Goal: Task Accomplishment & Management: Complete application form

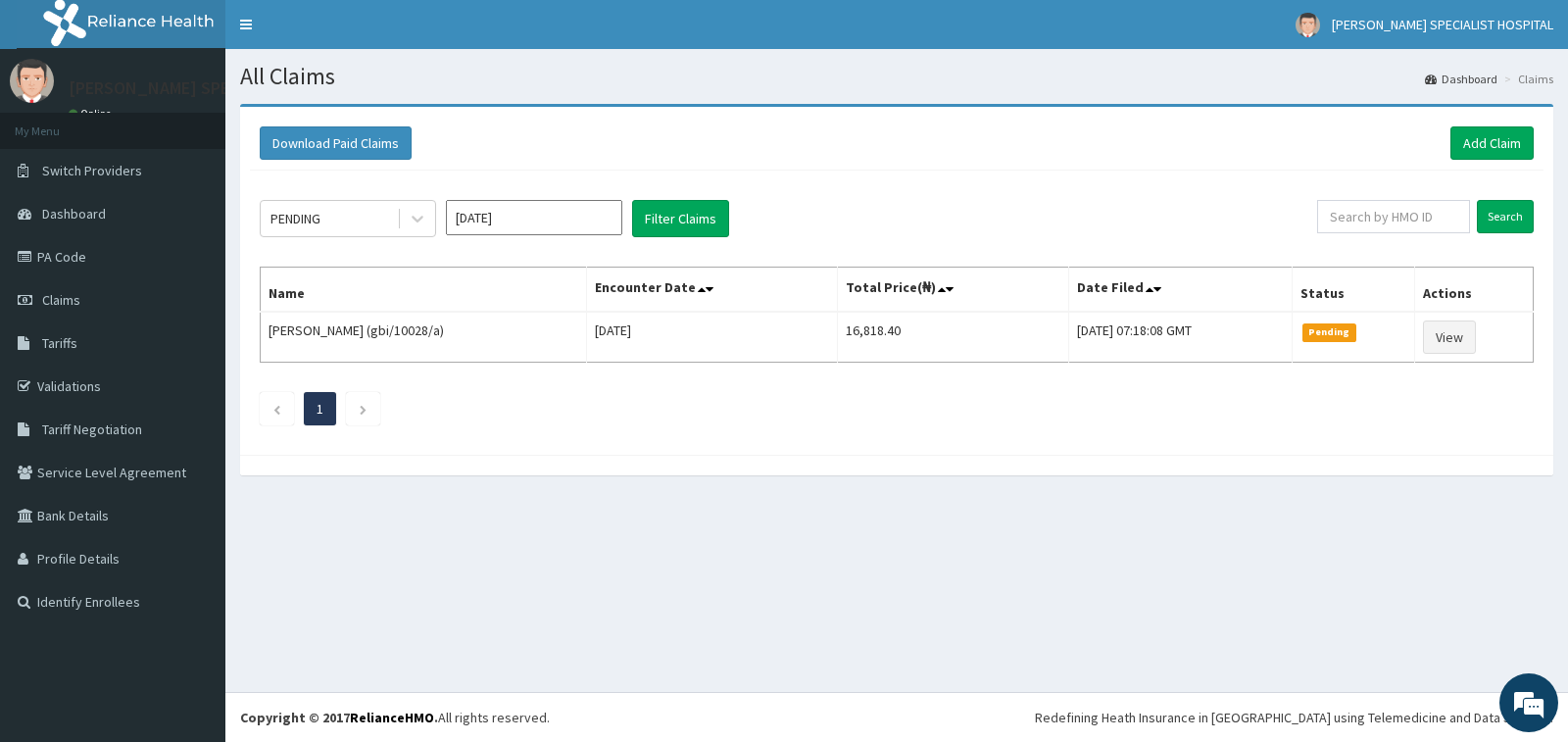
click at [1460, 147] on link "Add Claim" at bounding box center [1492, 143] width 83 height 33
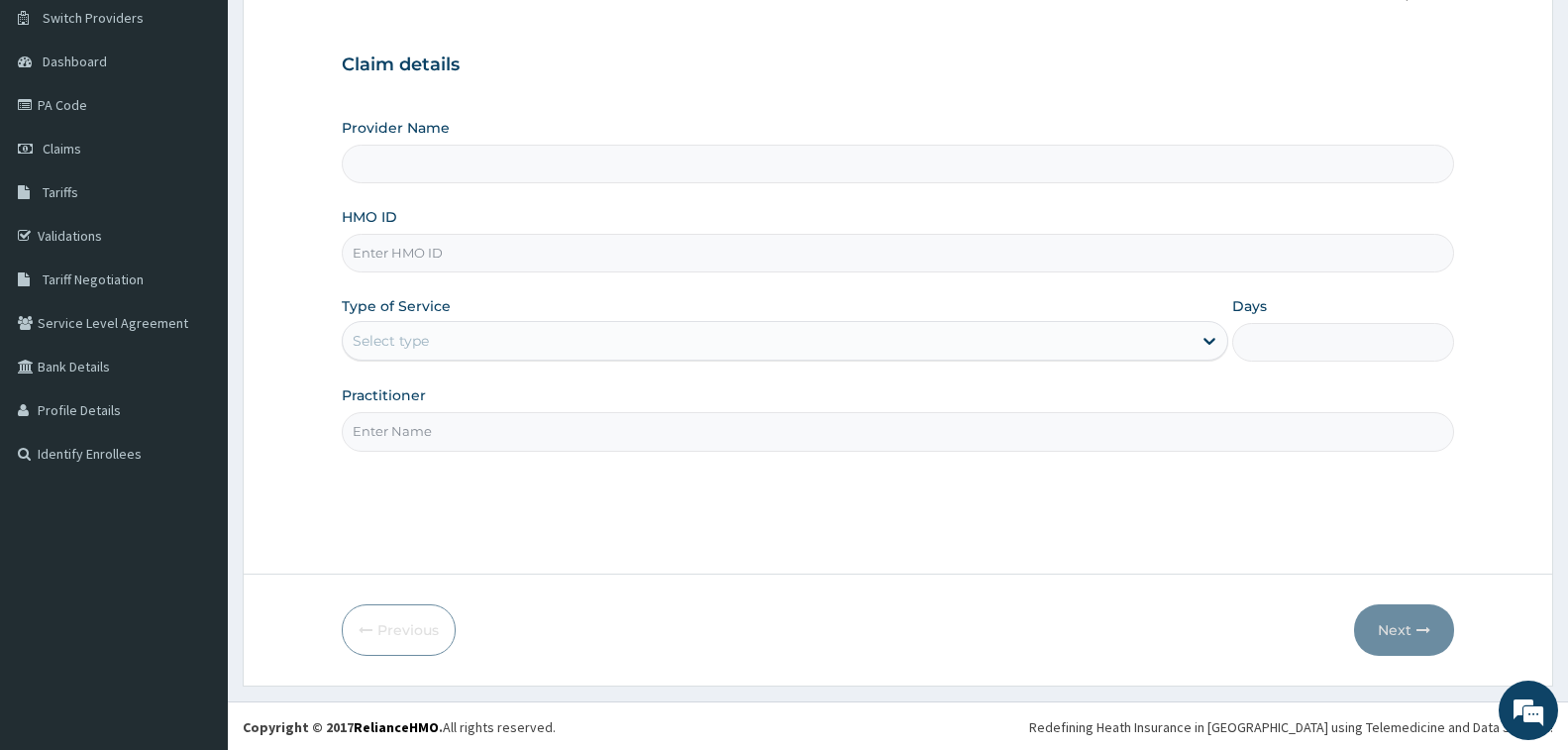
scroll to position [157, 0]
type input "Tolbert Specialist Hospital"
click at [518, 253] on input "HMO ID" at bounding box center [897, 251] width 1112 height 39
type input "NBC/10032/A"
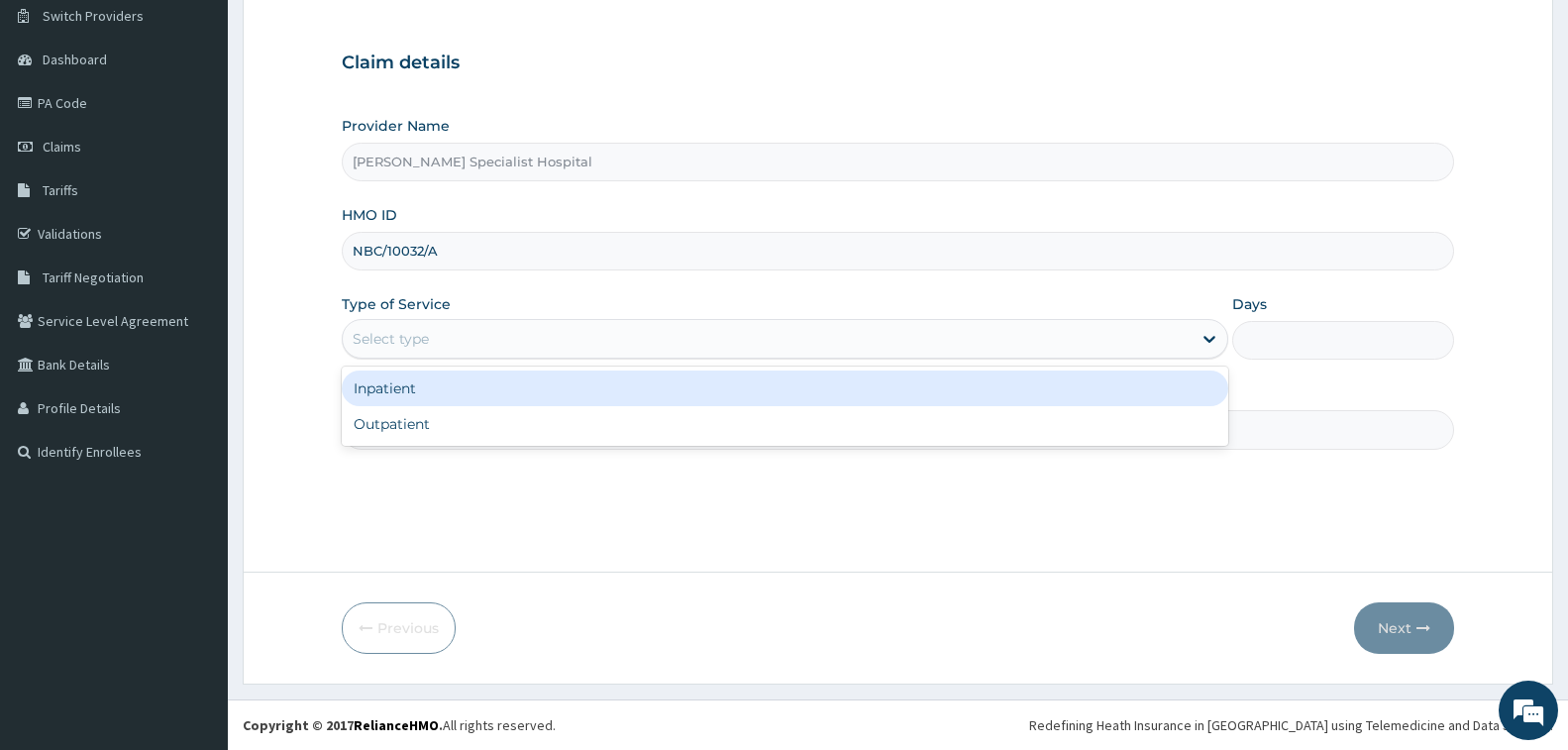
click at [621, 337] on div "Select type" at bounding box center [767, 339] width 849 height 32
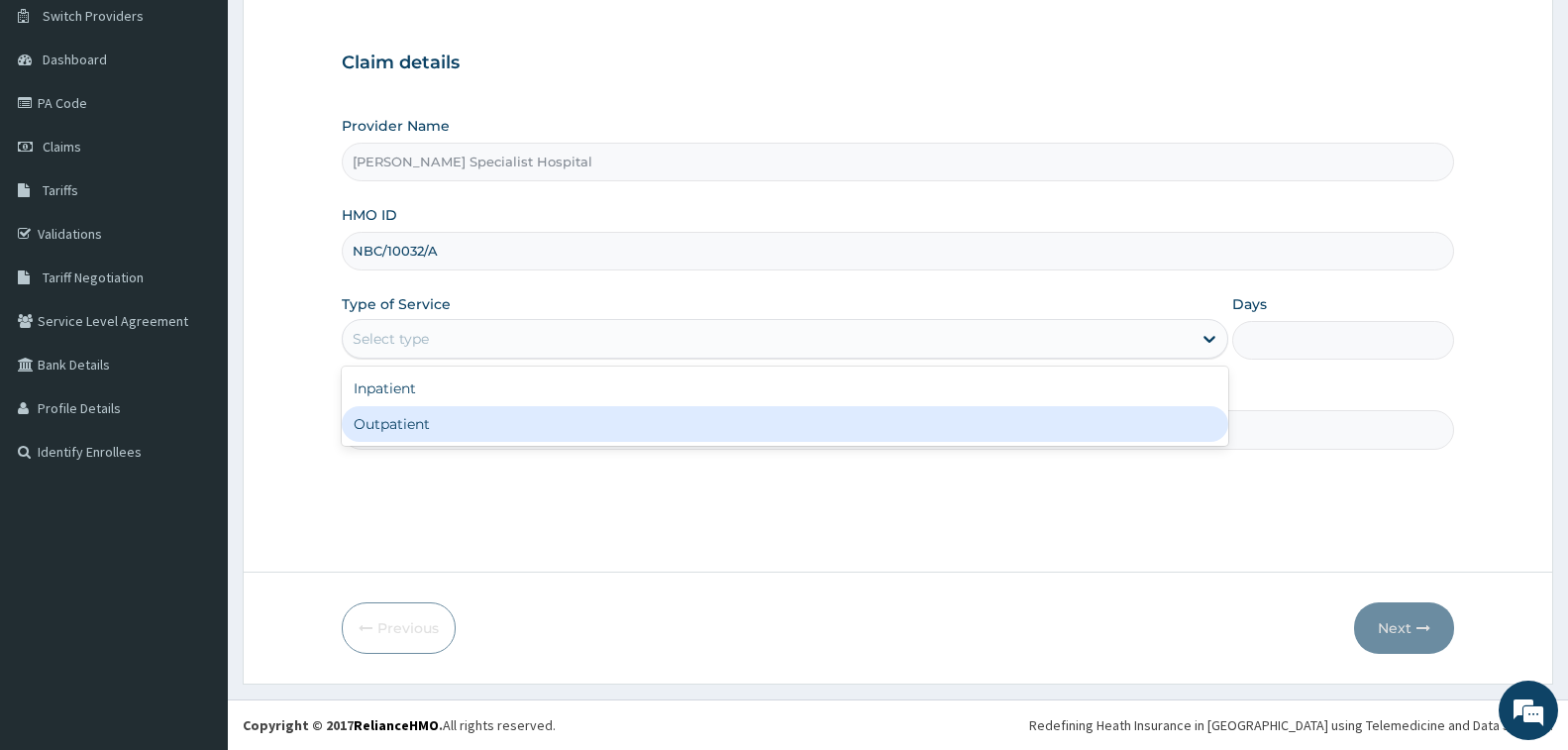
click at [630, 426] on div "Outpatient" at bounding box center [784, 424] width 887 height 36
type input "1"
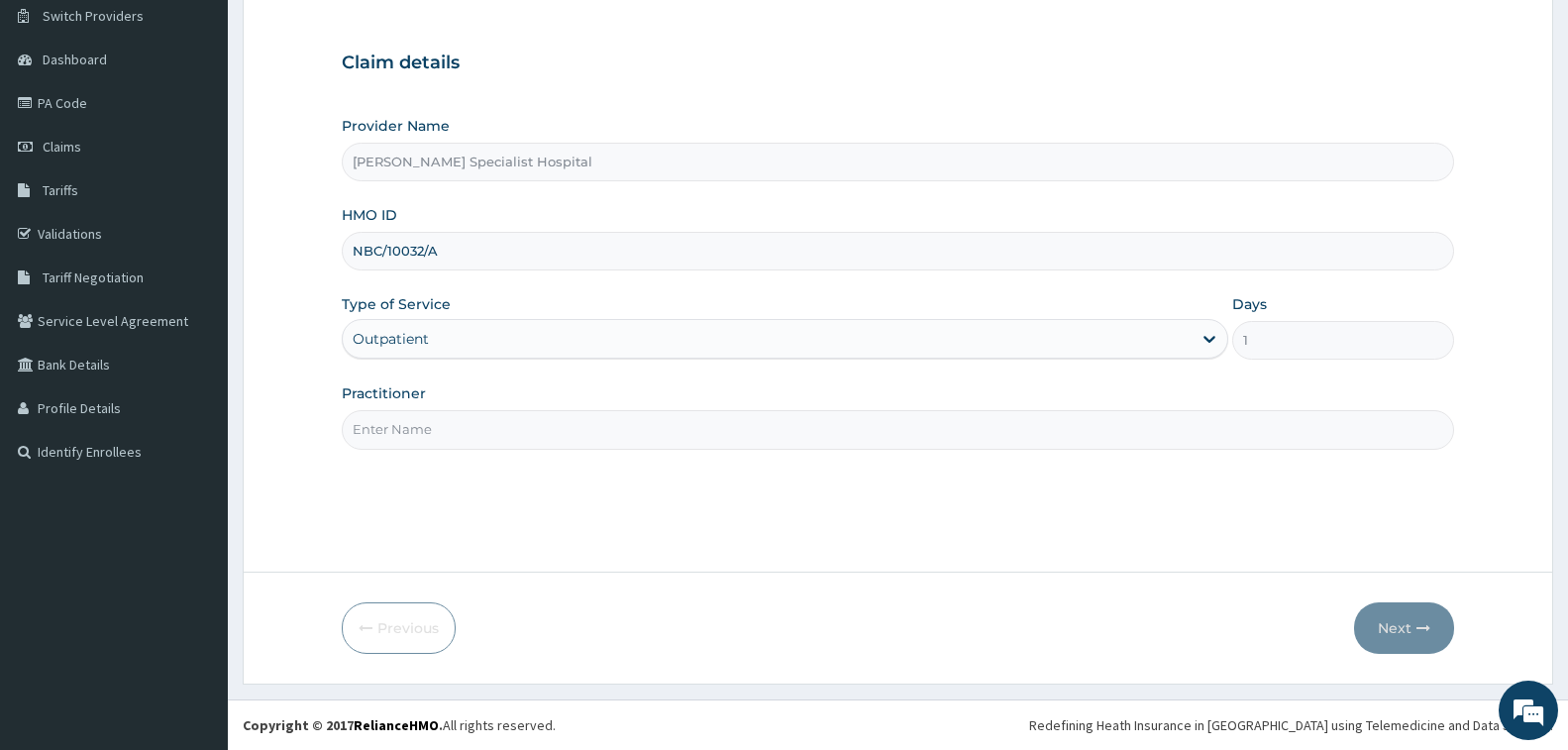
drag, startPoint x: 630, startPoint y: 426, endPoint x: 641, endPoint y: 424, distance: 11.2
click at [631, 424] on input "Practitioner" at bounding box center [897, 429] width 1112 height 39
type input "[PERSON_NAME]"
click at [1413, 614] on button "Next" at bounding box center [1404, 628] width 100 height 52
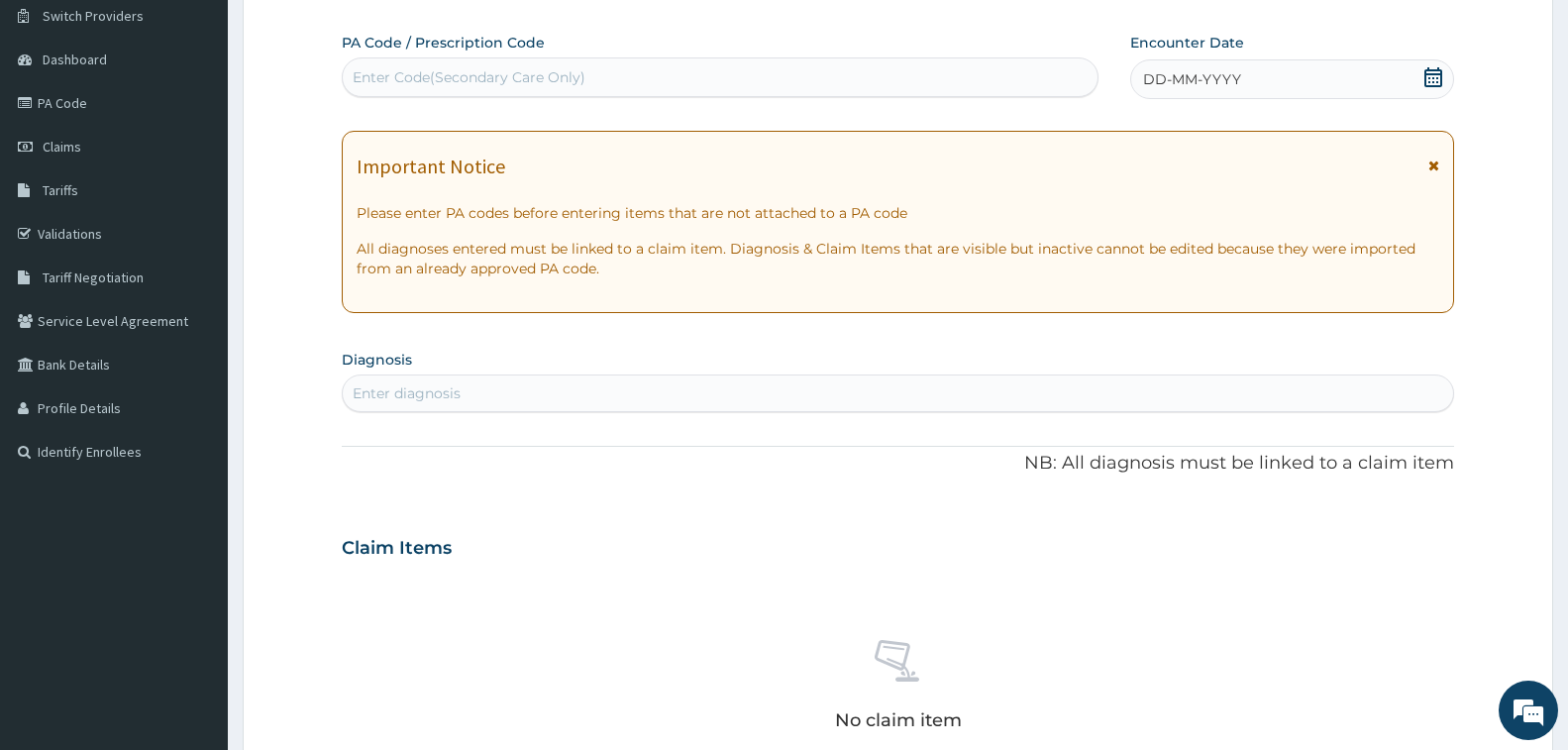
click at [980, 70] on div "Enter Code(Secondary Care Only)" at bounding box center [720, 77] width 755 height 32
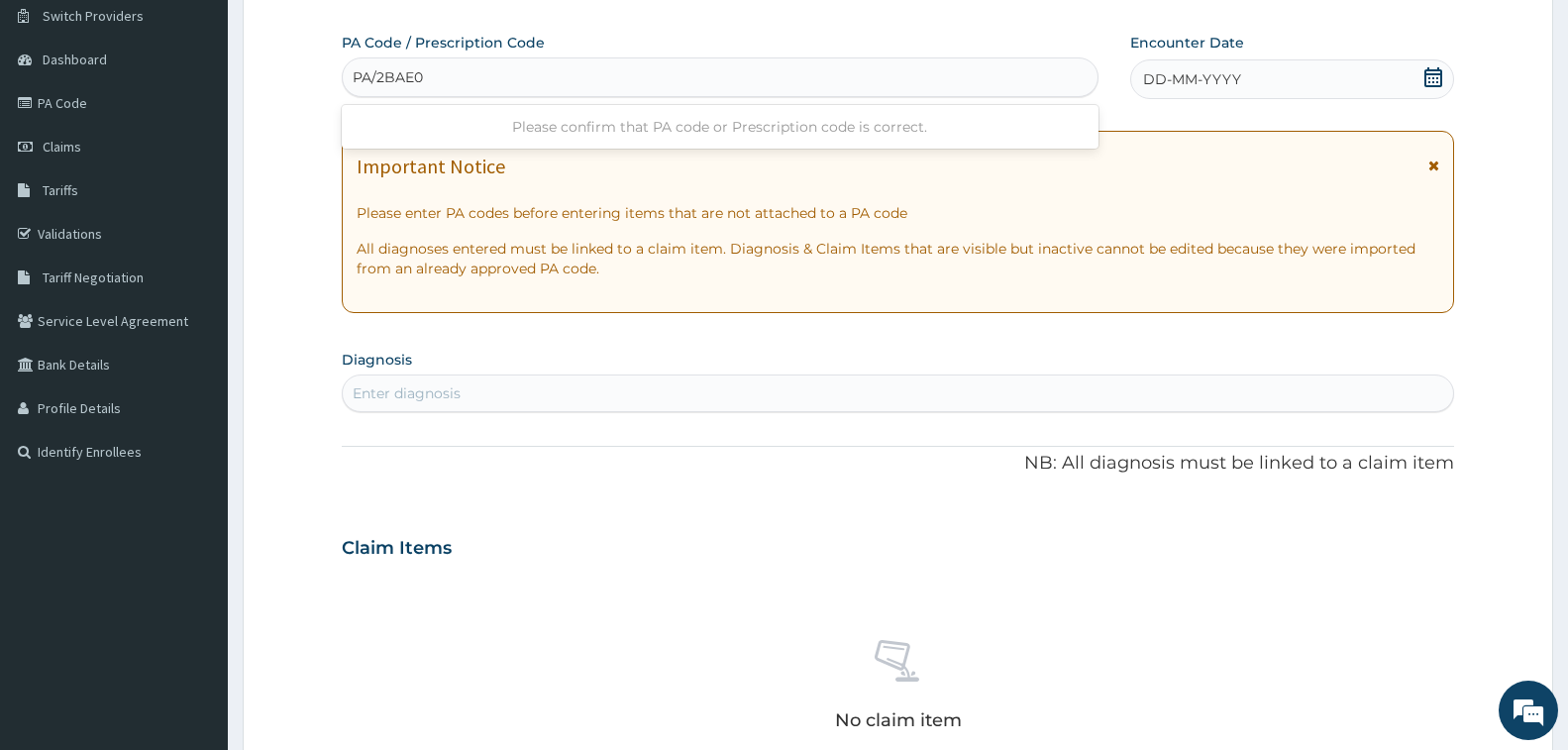
type input "PA/2BAE03"
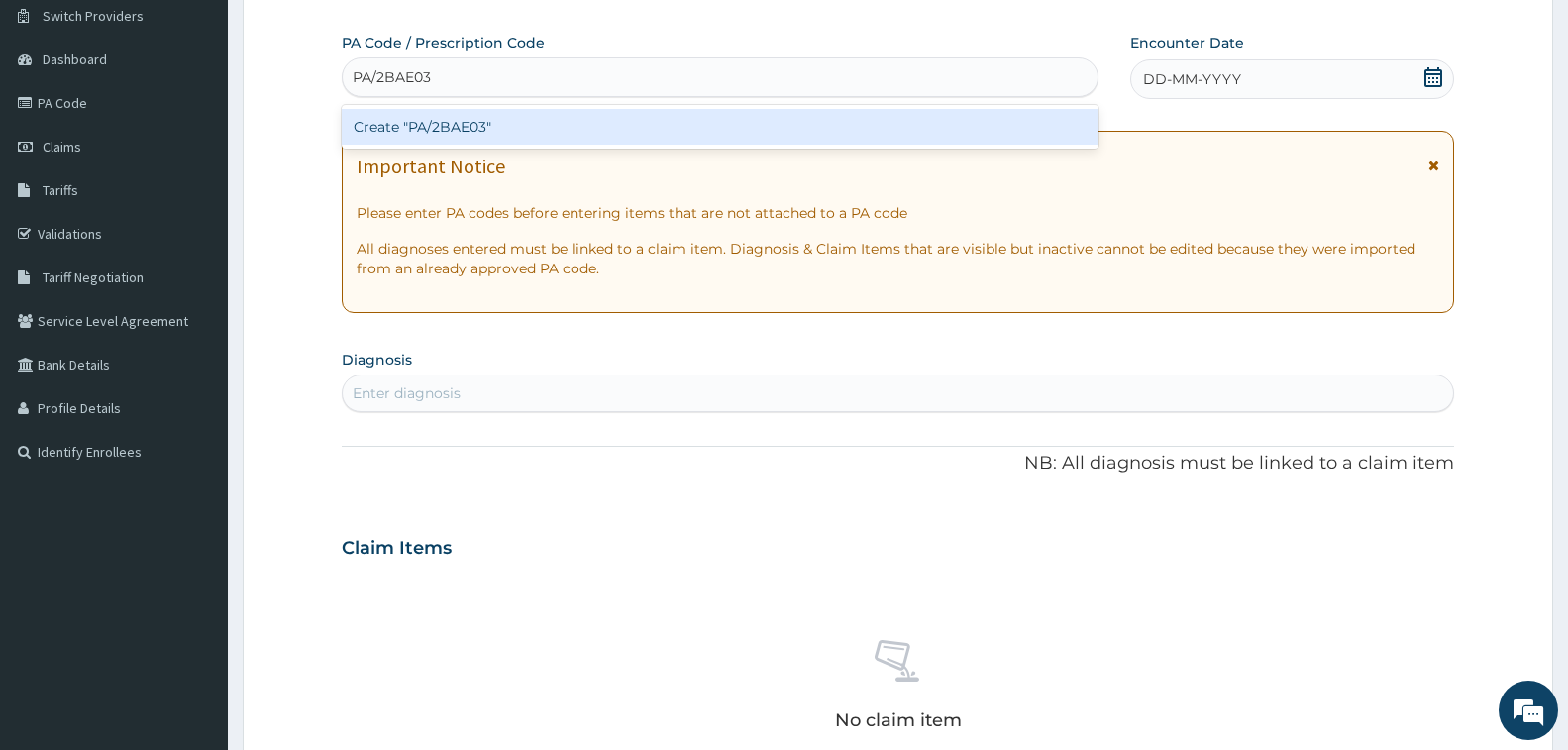
click at [903, 128] on div "Create "PA/2BAE03"" at bounding box center [720, 127] width 757 height 36
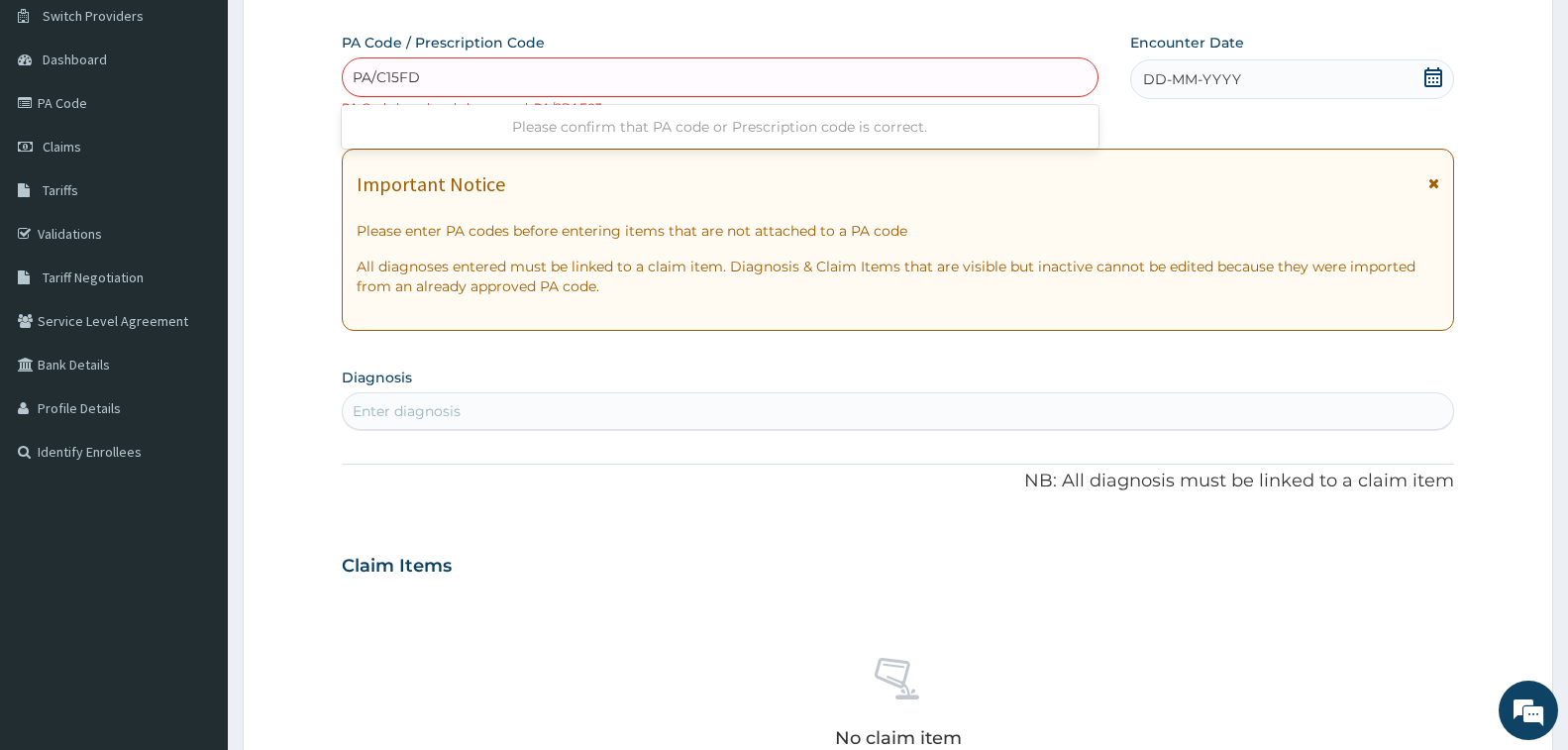
type input "PA/C15FD3"
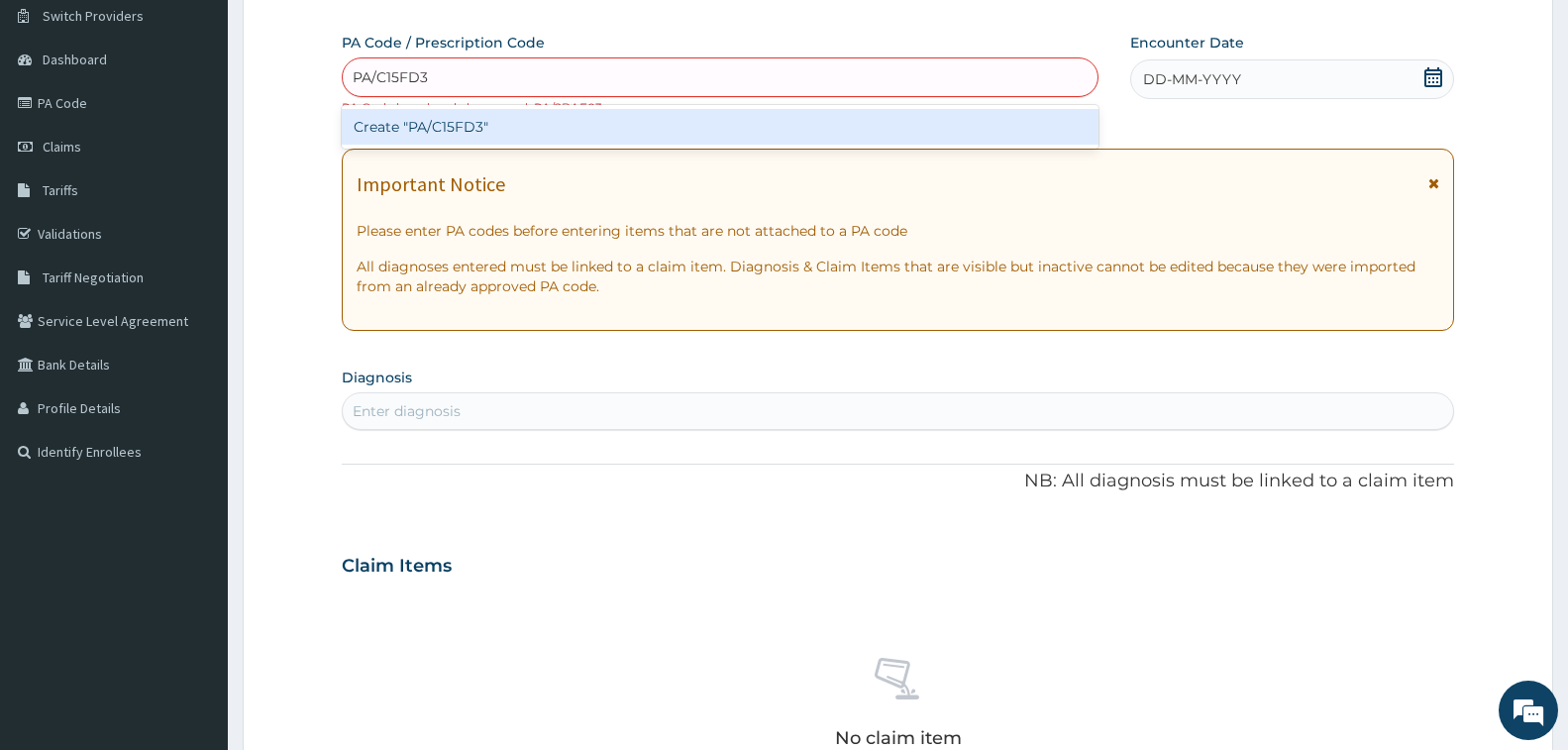
click at [627, 122] on div "Create "PA/C15FD3"" at bounding box center [720, 127] width 757 height 36
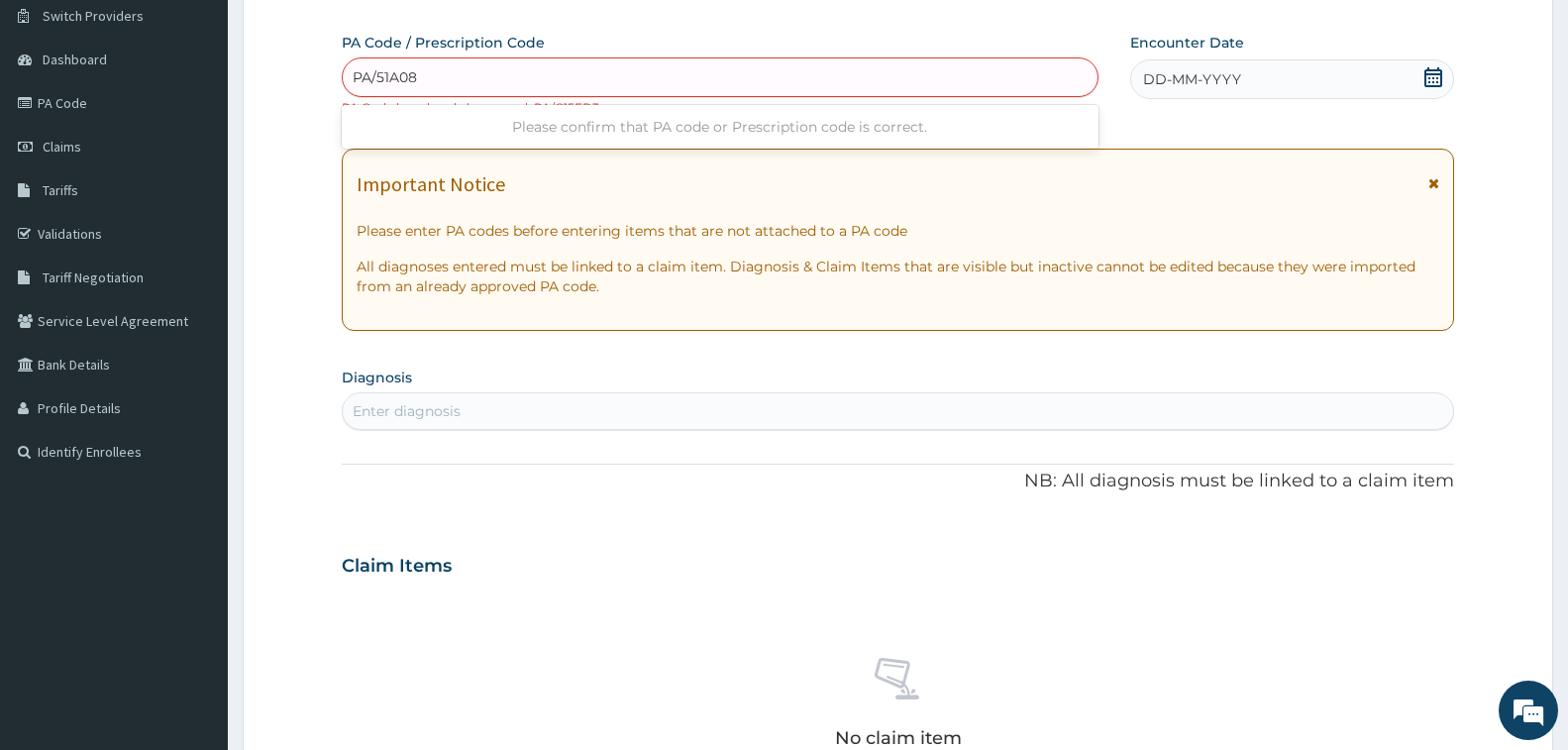
type input "PA/51A085"
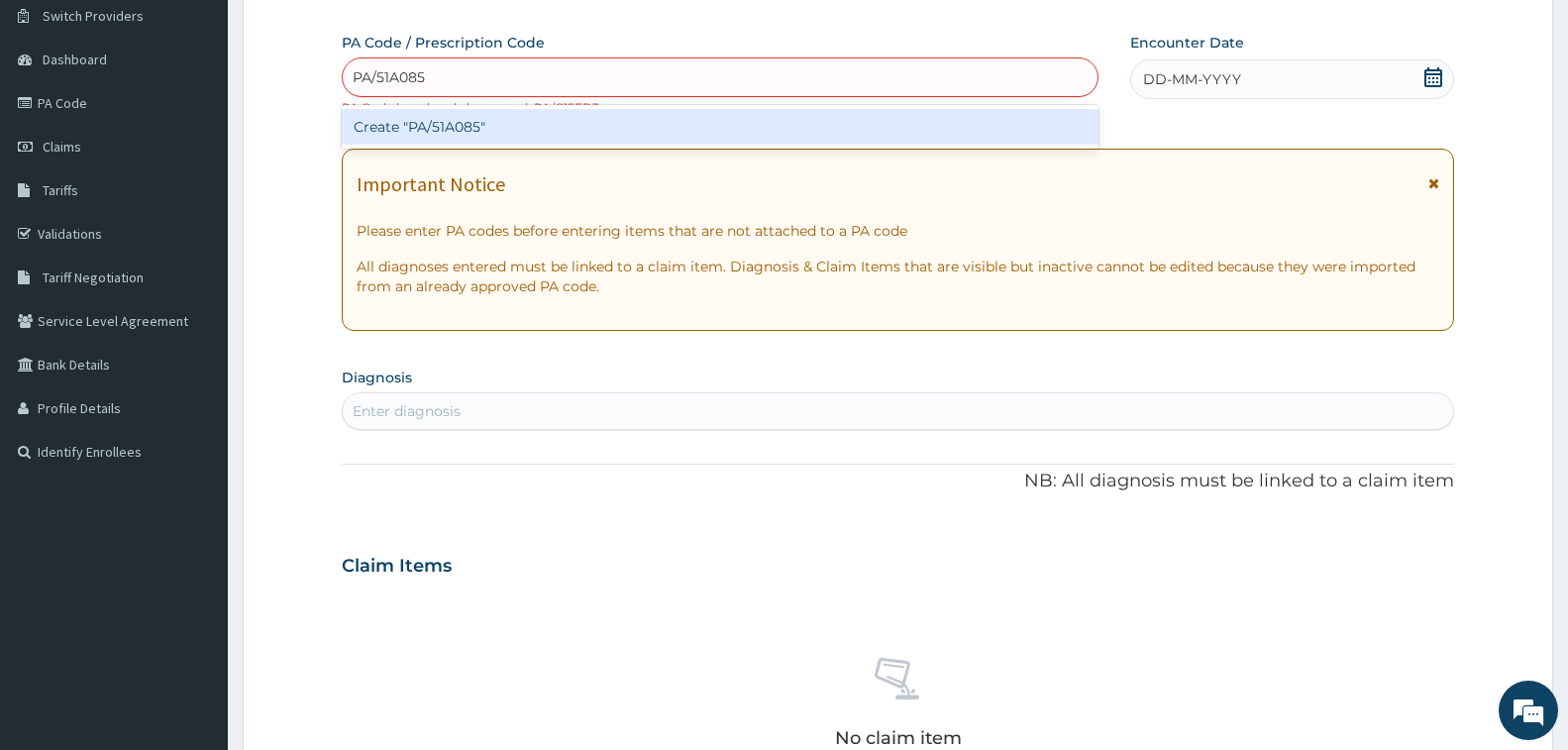
click at [783, 127] on div "Create "PA/51A085"" at bounding box center [720, 127] width 757 height 36
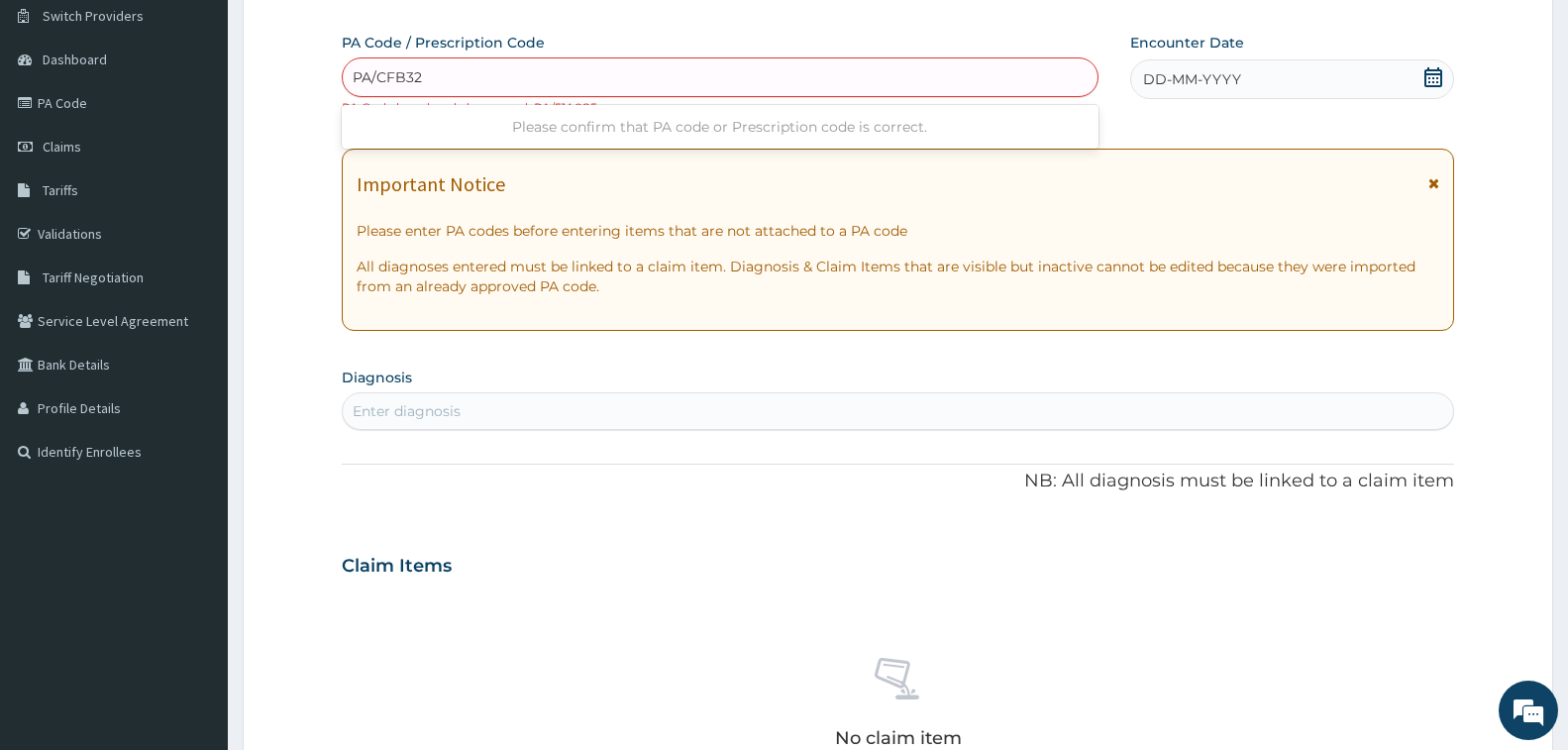
type input "PA/CFB321"
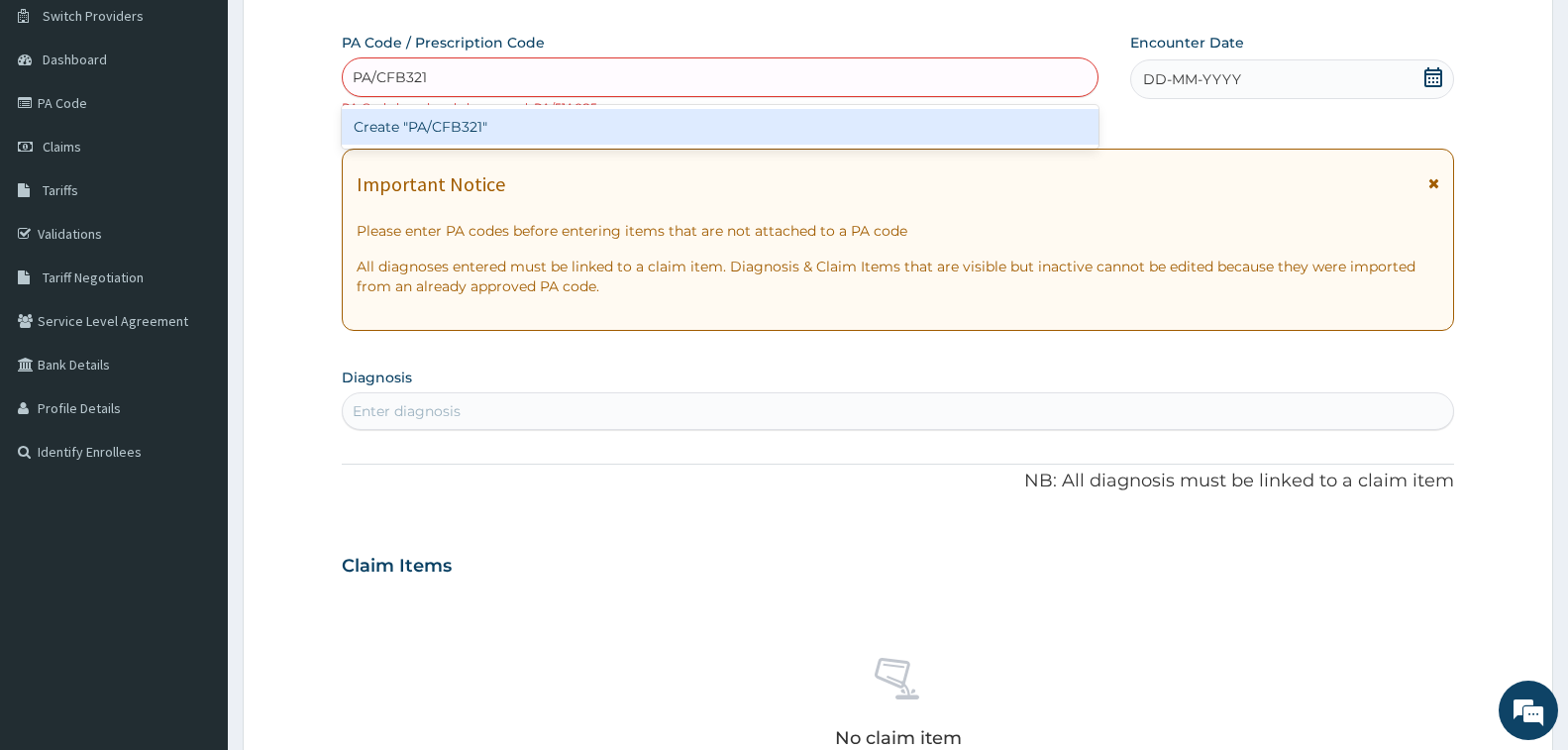
click at [781, 124] on div "Create "PA/CFB321"" at bounding box center [720, 127] width 757 height 36
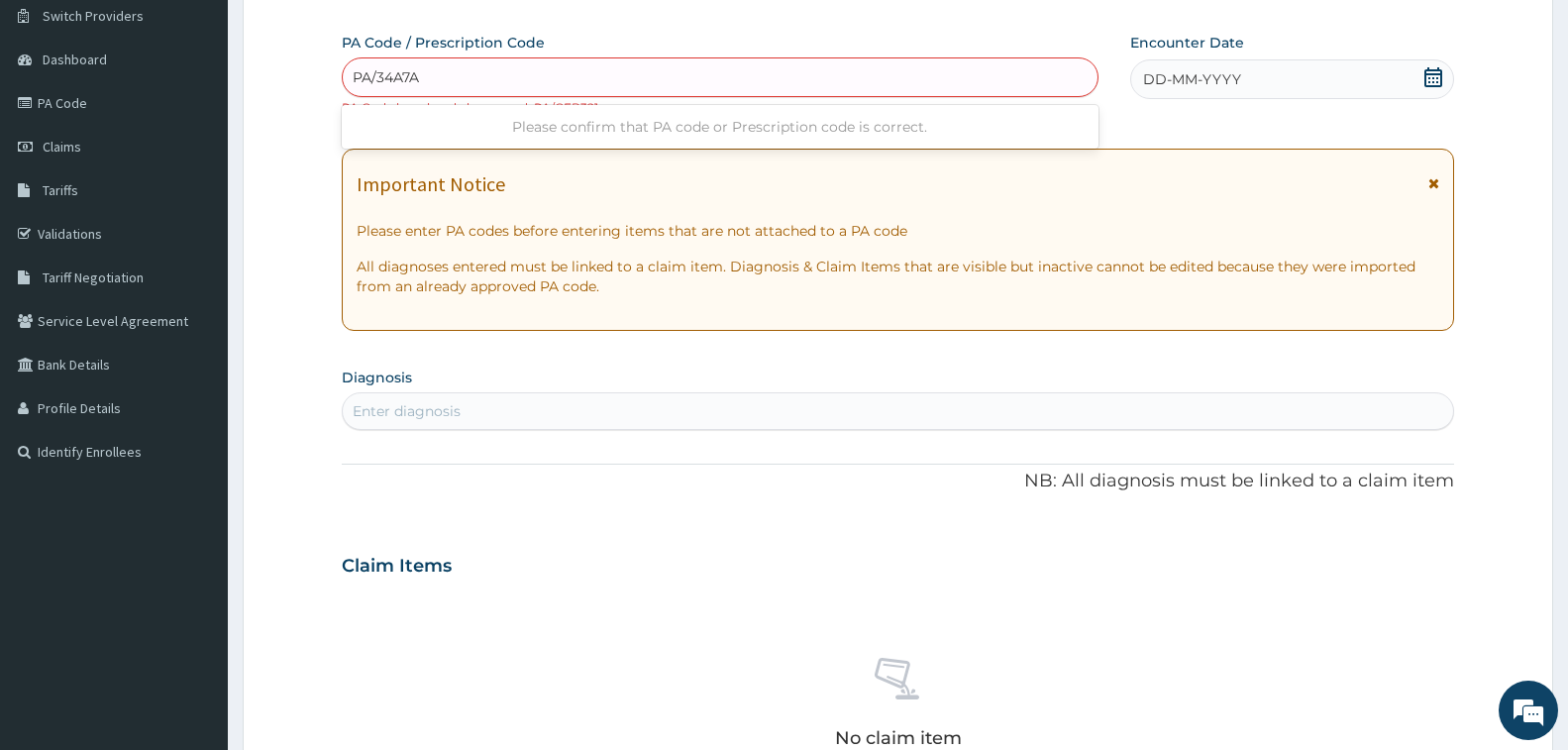
type input "PA/34A7A7"
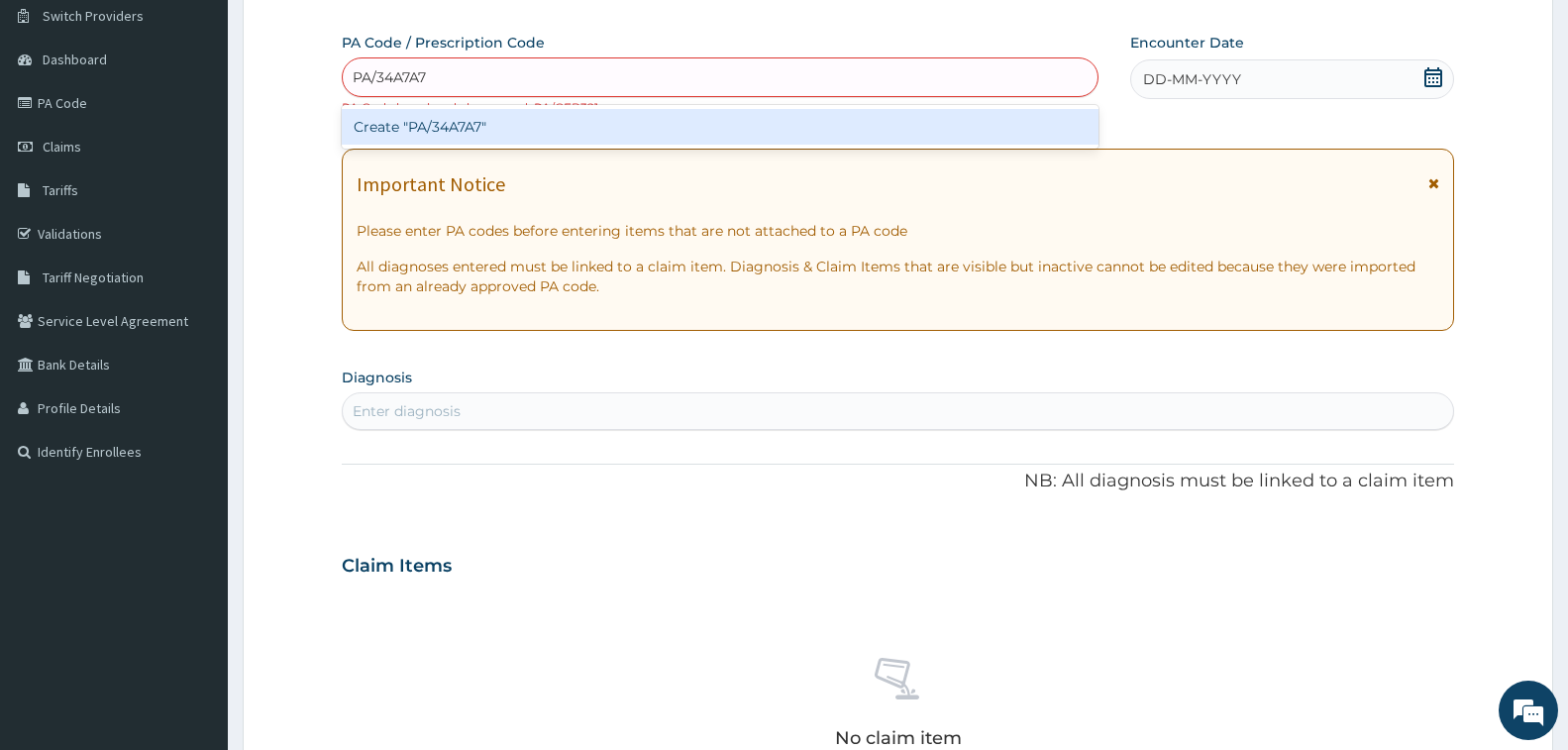
click at [781, 124] on div "Create "PA/34A7A7"" at bounding box center [720, 127] width 757 height 36
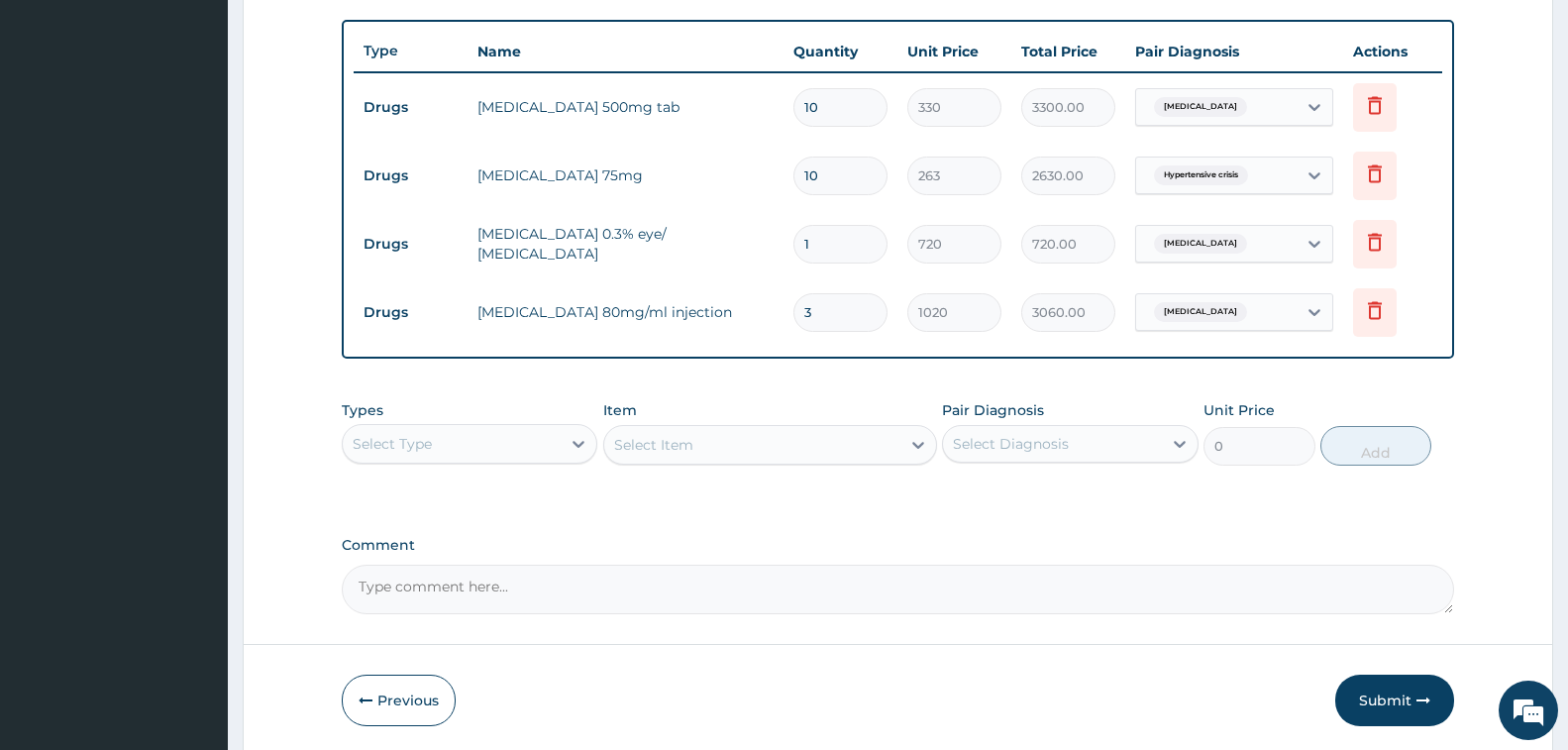
scroll to position [753, 0]
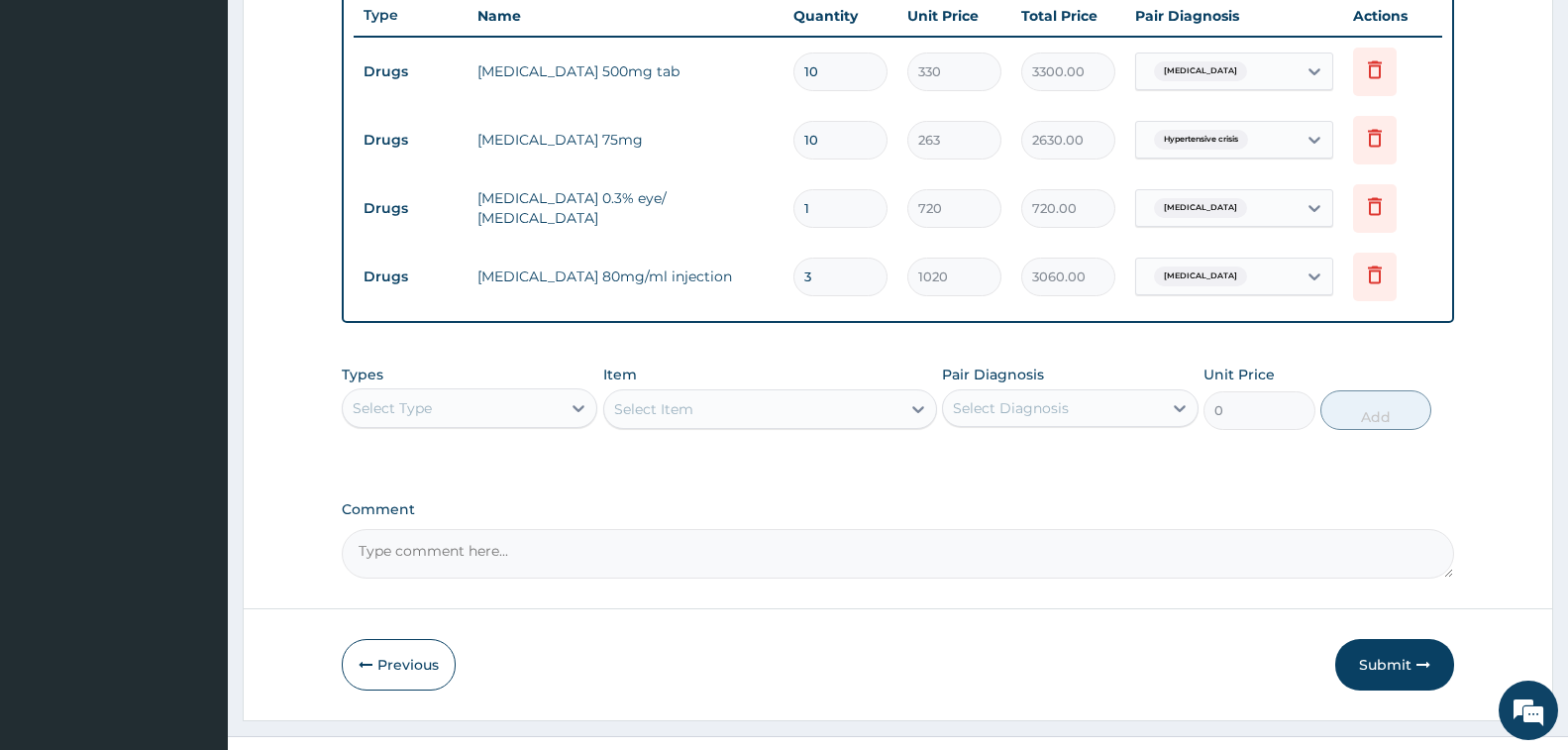
click at [845, 270] on input "3" at bounding box center [840, 276] width 94 height 39
type input "0.00"
type input "6"
type input "6120.00"
type input "6"
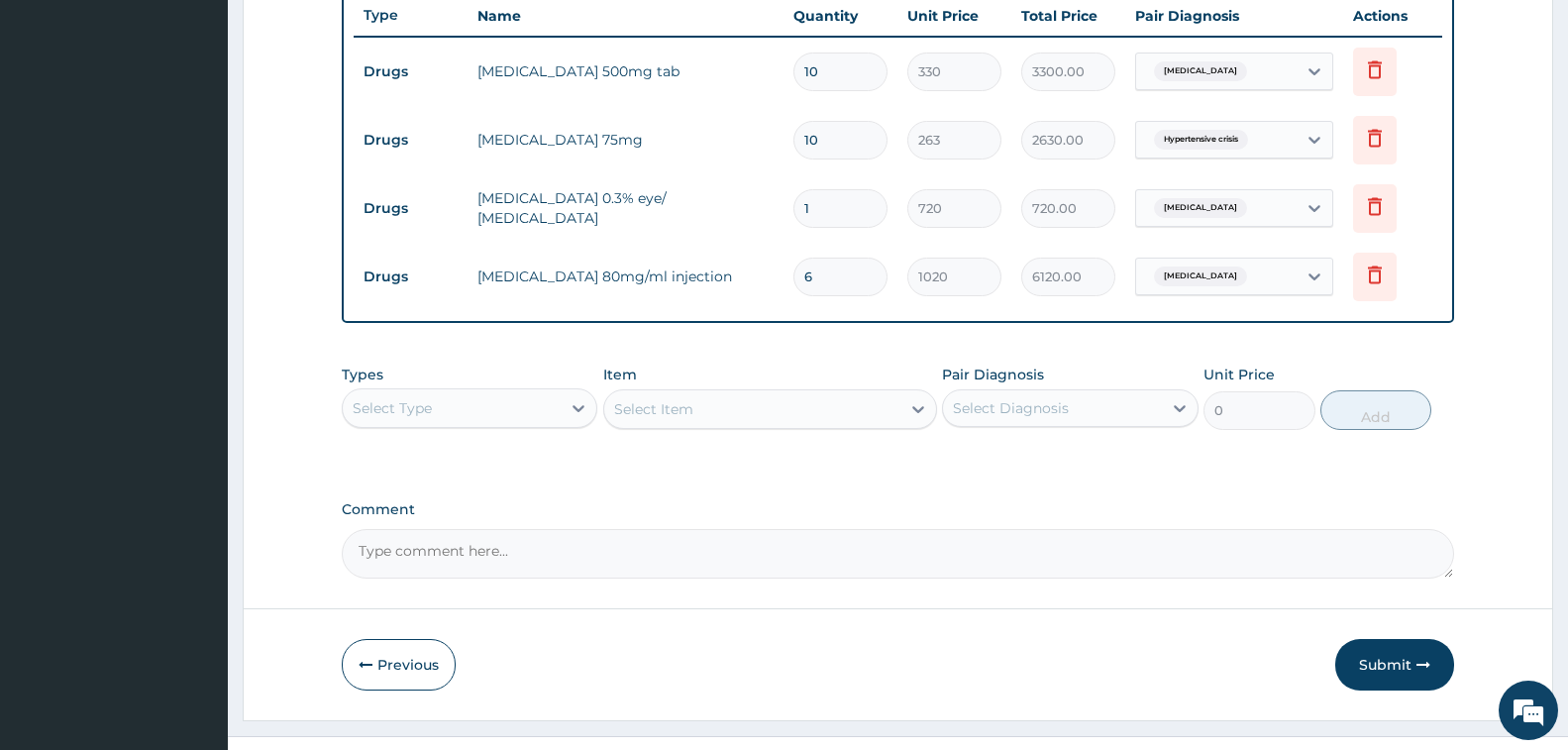
click at [528, 406] on div "Select Type" at bounding box center [452, 408] width 218 height 32
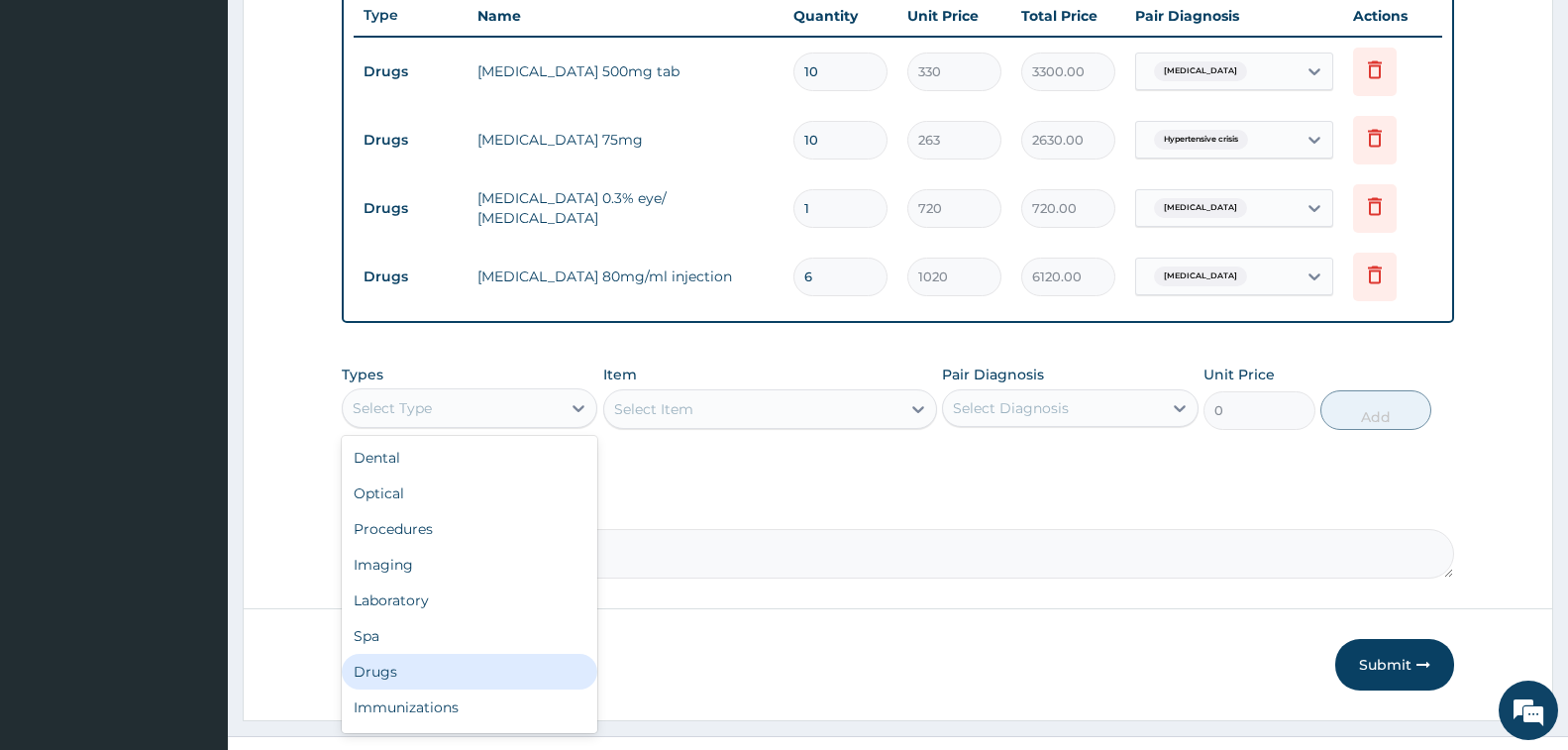
drag, startPoint x: 391, startPoint y: 663, endPoint x: 671, endPoint y: 595, distance: 288.1
click at [406, 663] on div "Drugs" at bounding box center [470, 672] width 256 height 36
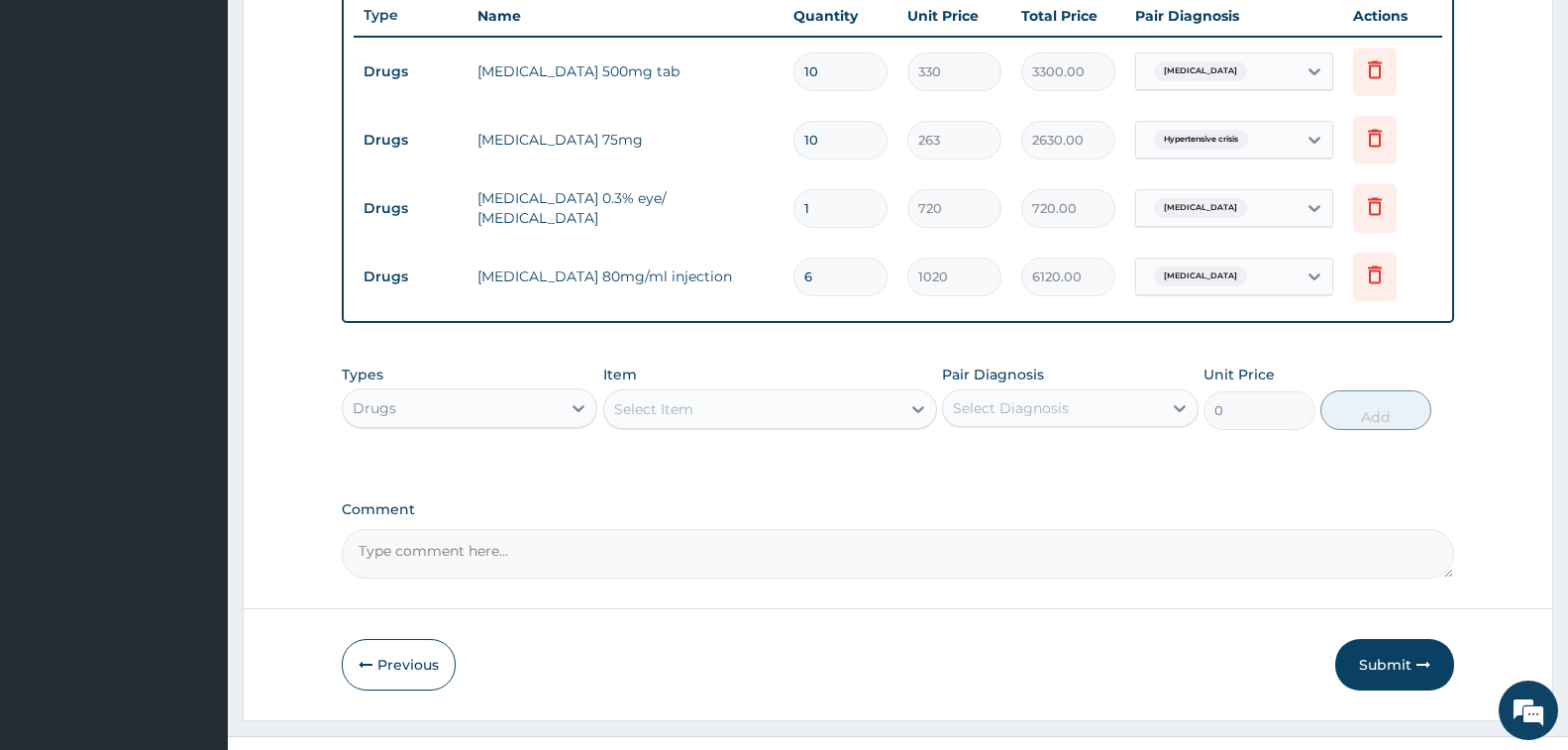
click at [729, 408] on div "Select Item" at bounding box center [752, 409] width 296 height 32
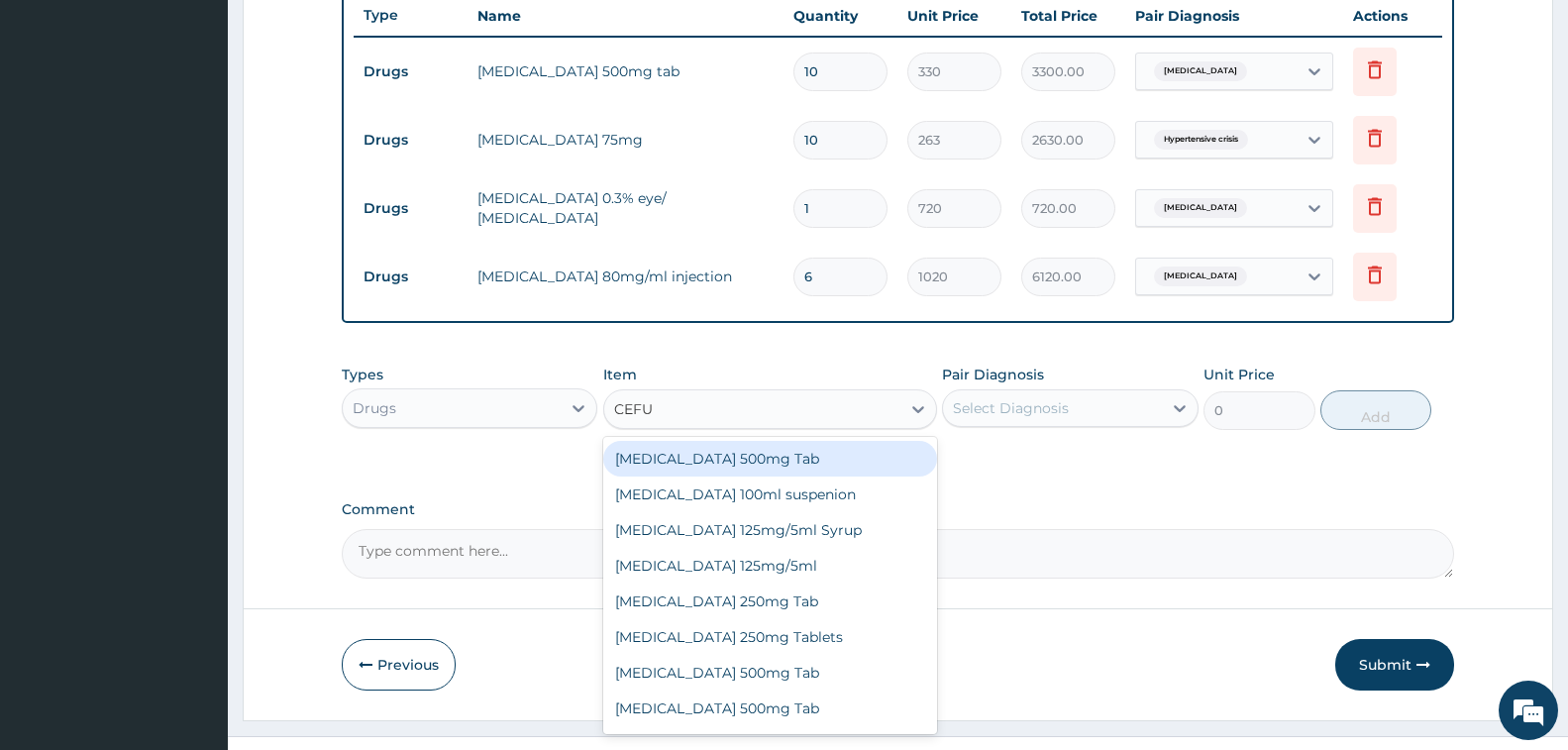
type input "CEFUR"
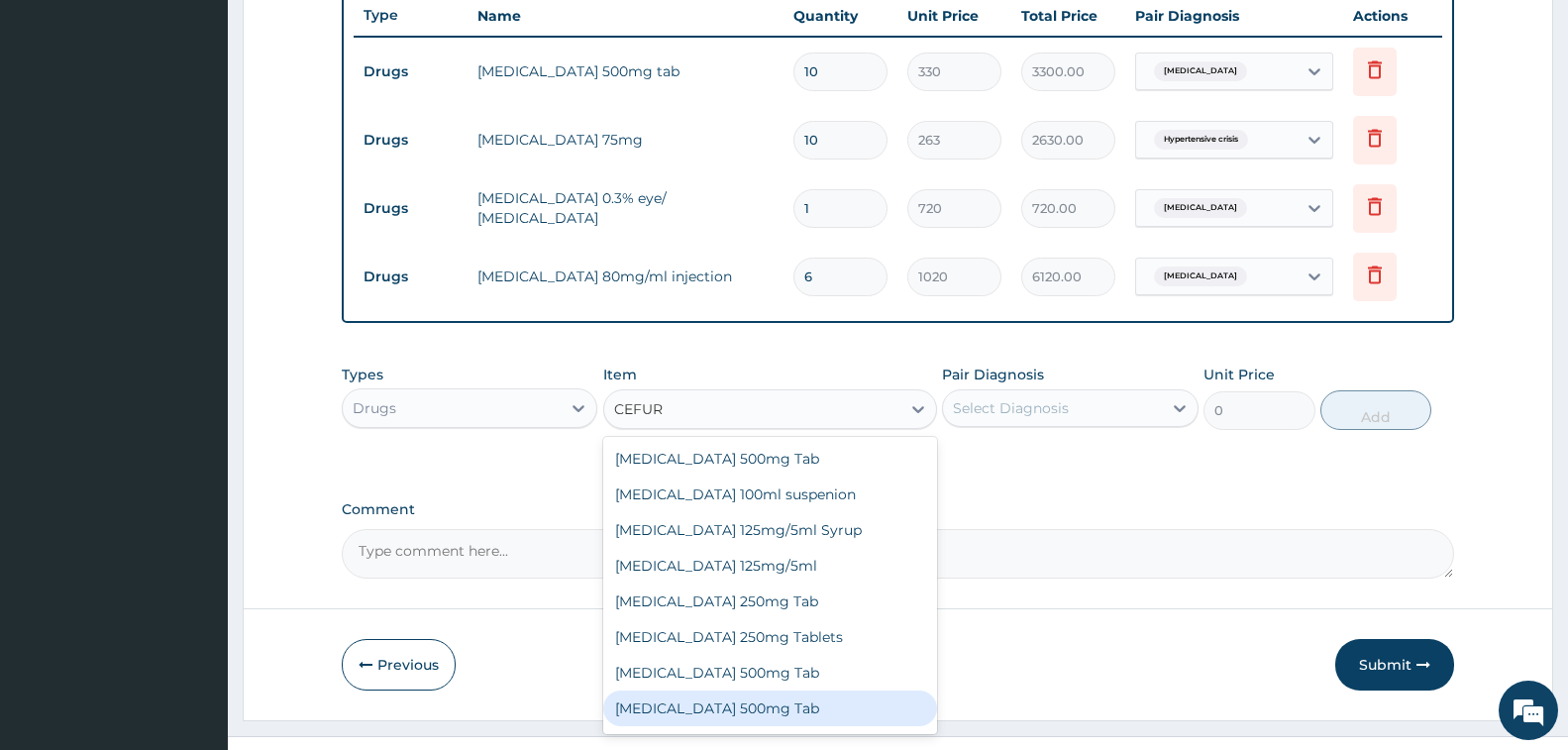
click at [742, 701] on div "Cefuroxime Axetil 500mg Tab" at bounding box center [770, 708] width 334 height 36
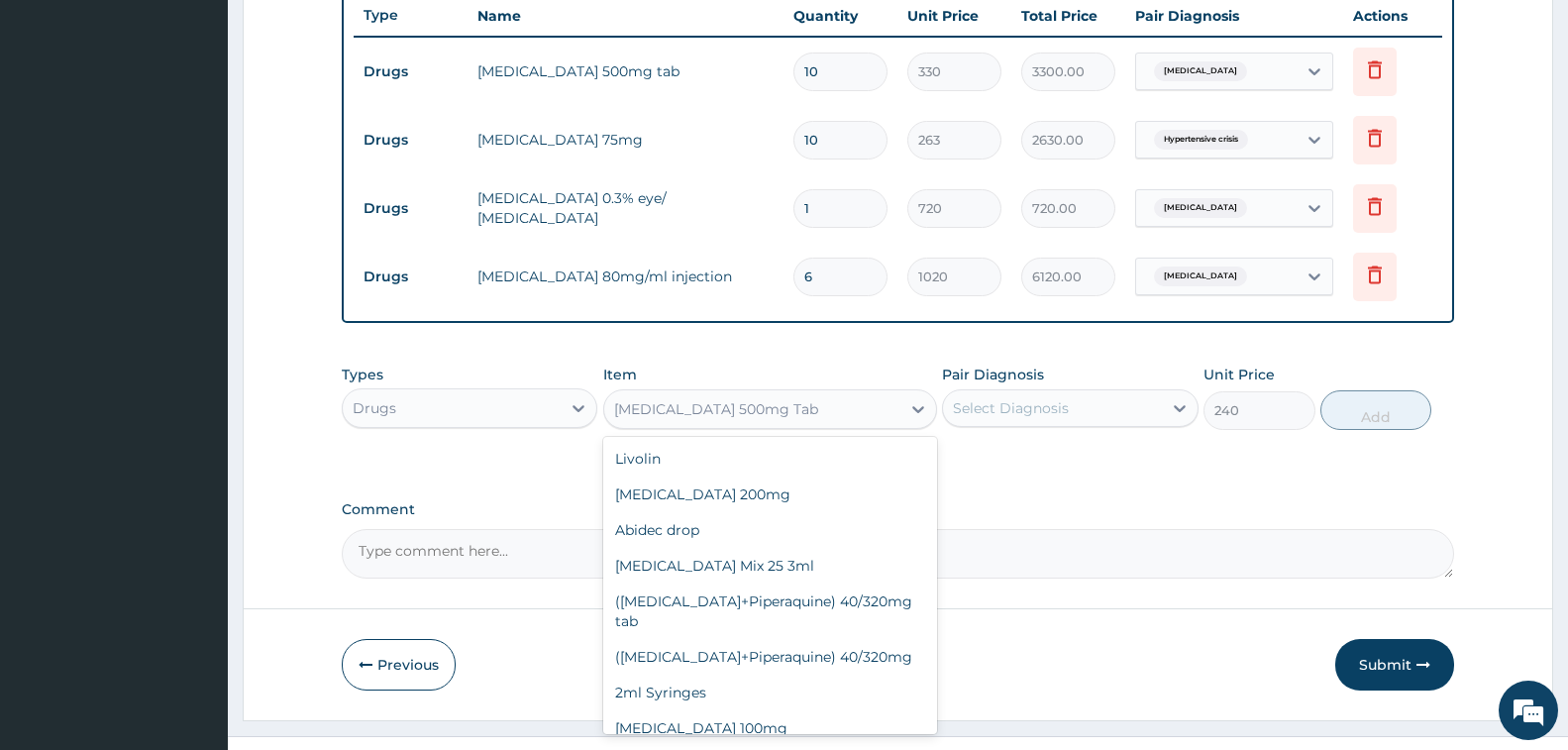
click at [753, 421] on div "Cefuroxime Axetil 500mg Tab" at bounding box center [752, 409] width 296 height 32
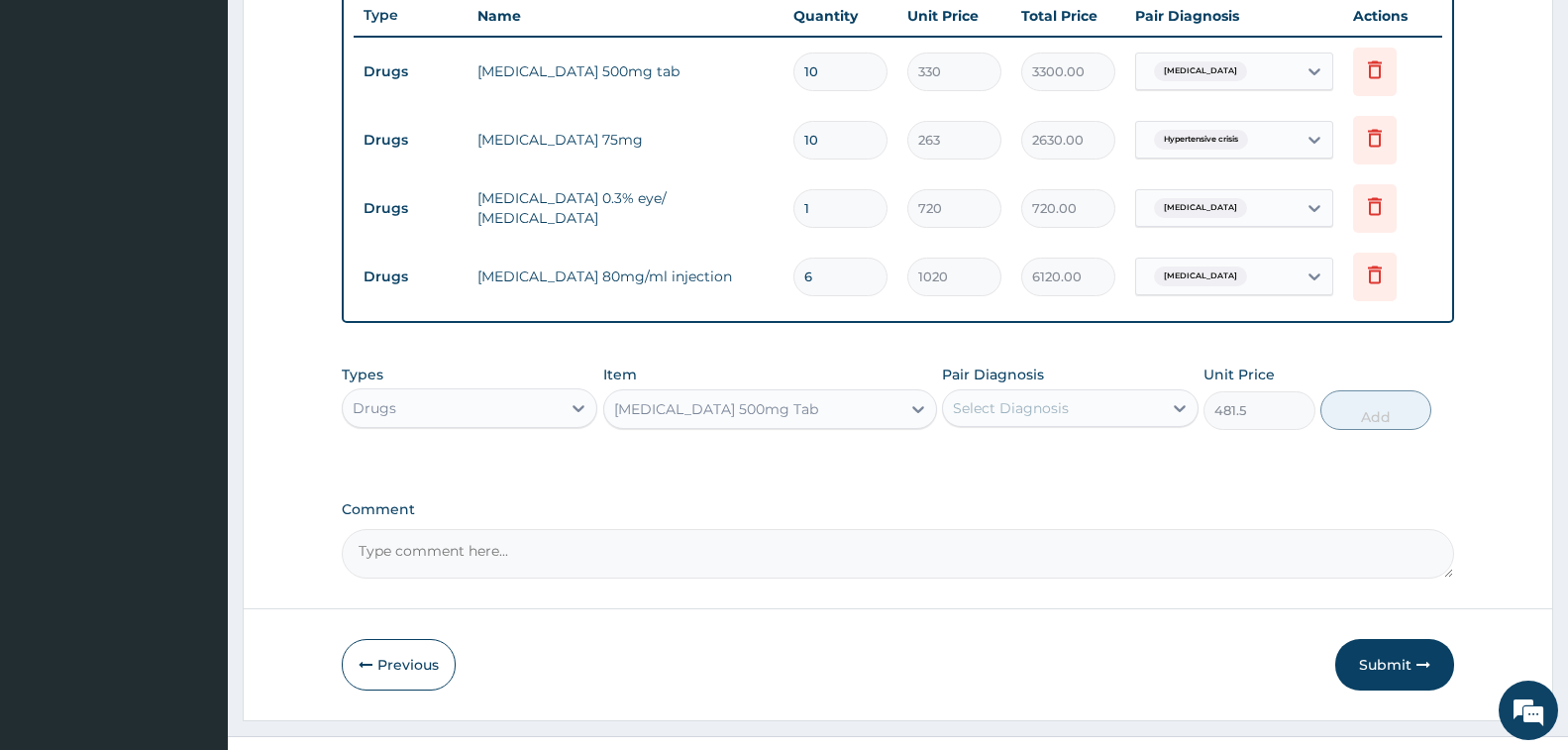
click at [763, 415] on div "Cefuroxime Axetil 500mg Tab" at bounding box center [716, 409] width 204 height 20
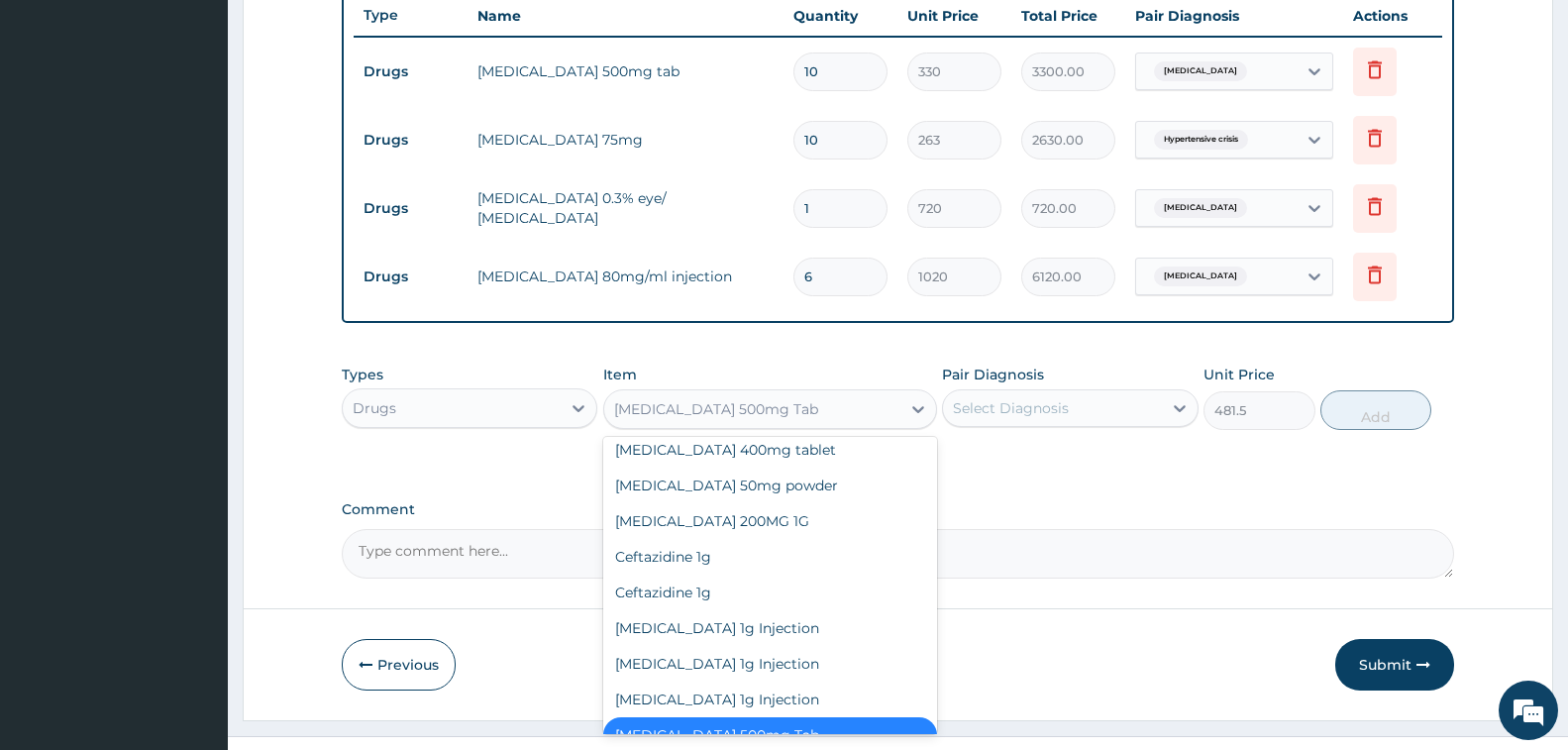
scroll to position [7473, 0]
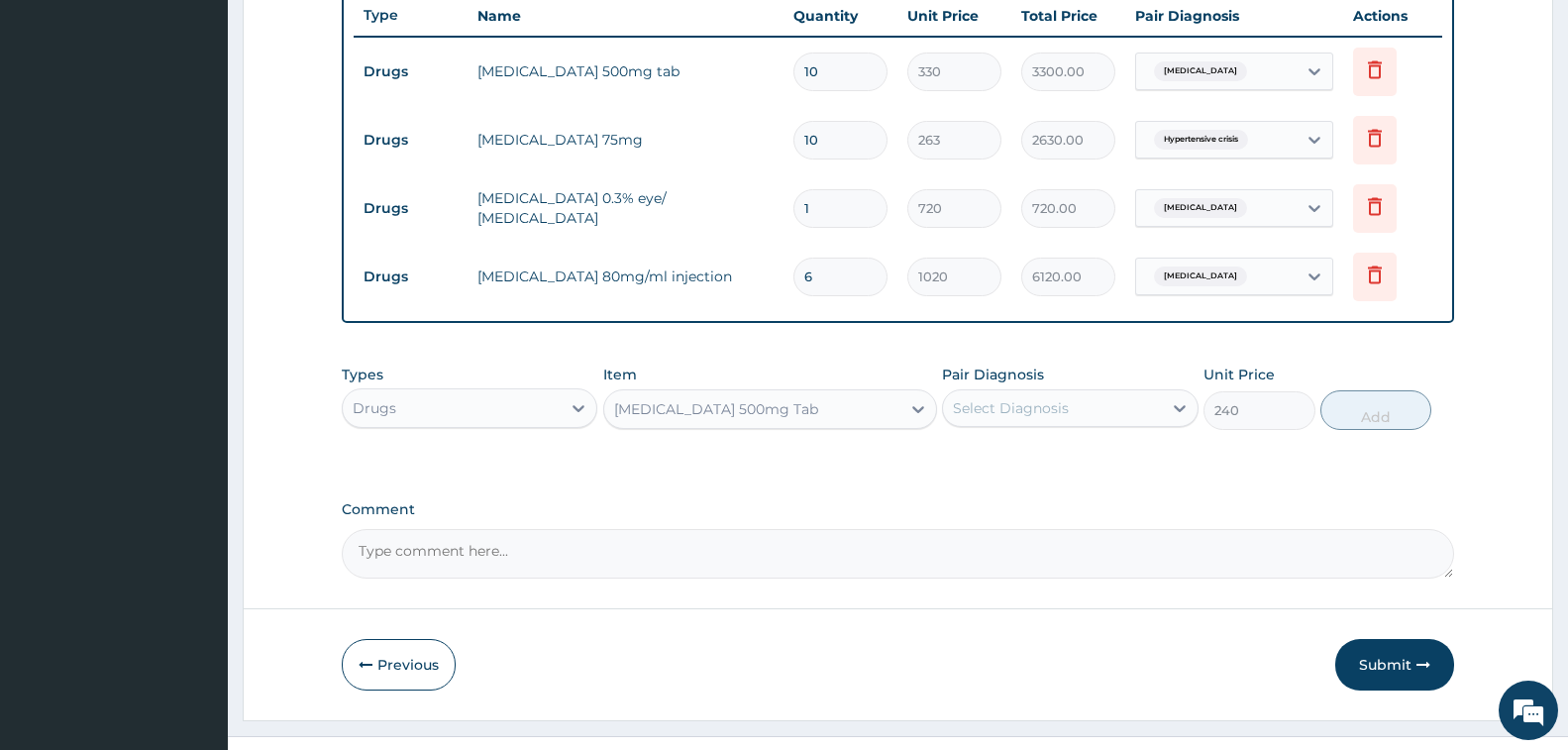
click at [775, 414] on div "Cefuroxime Axetil 500mg Tab" at bounding box center [716, 409] width 204 height 20
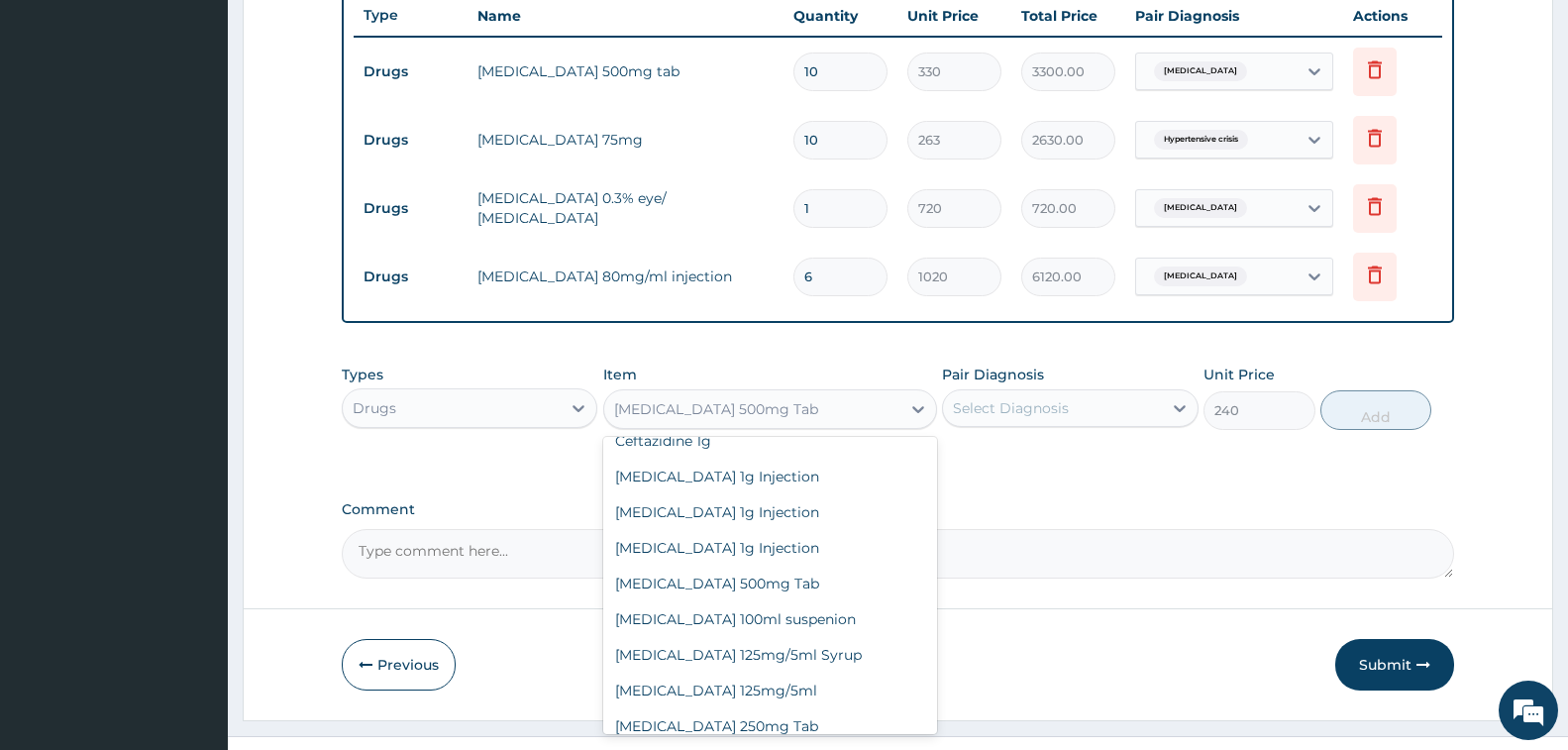
scroll to position [7624, 0]
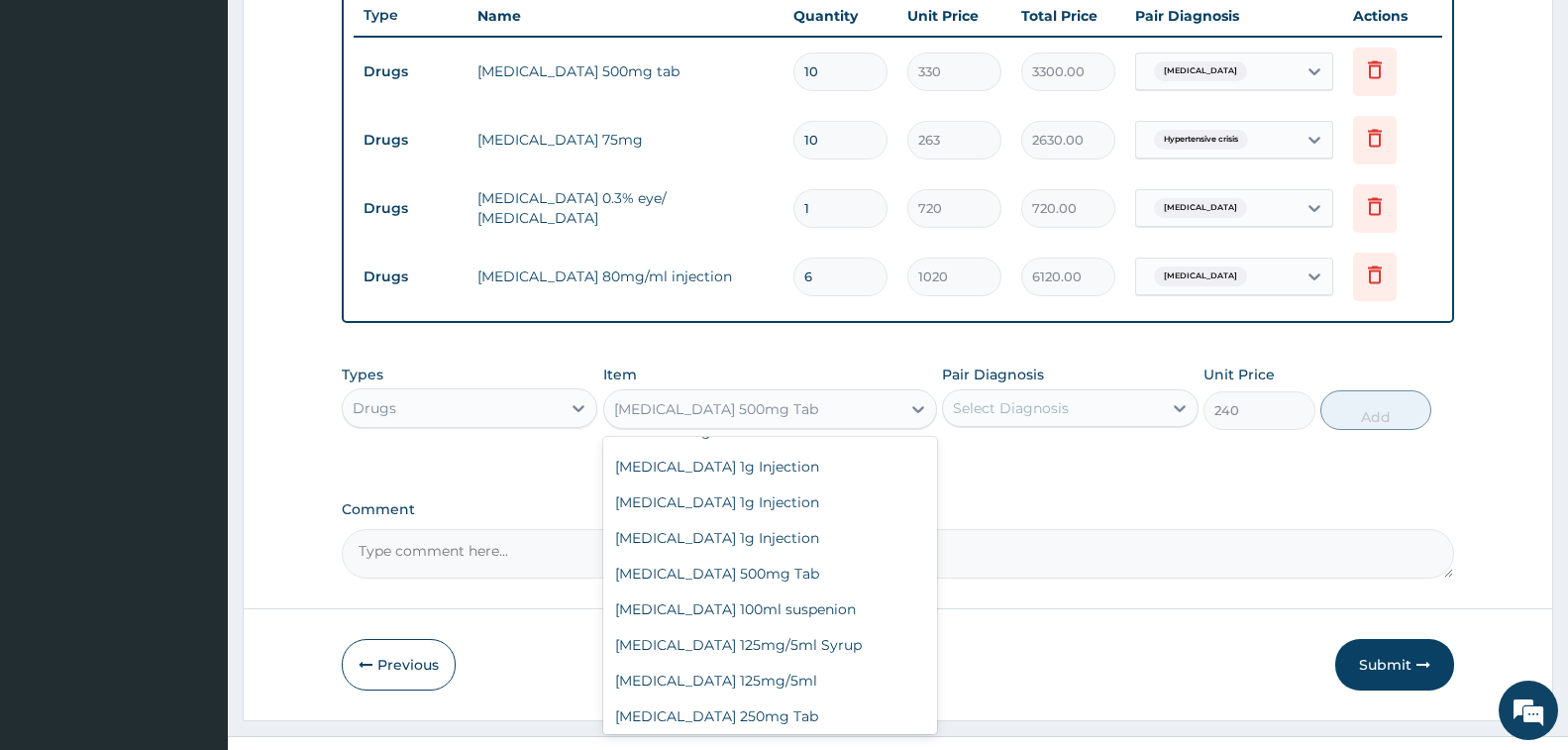
type input "0"
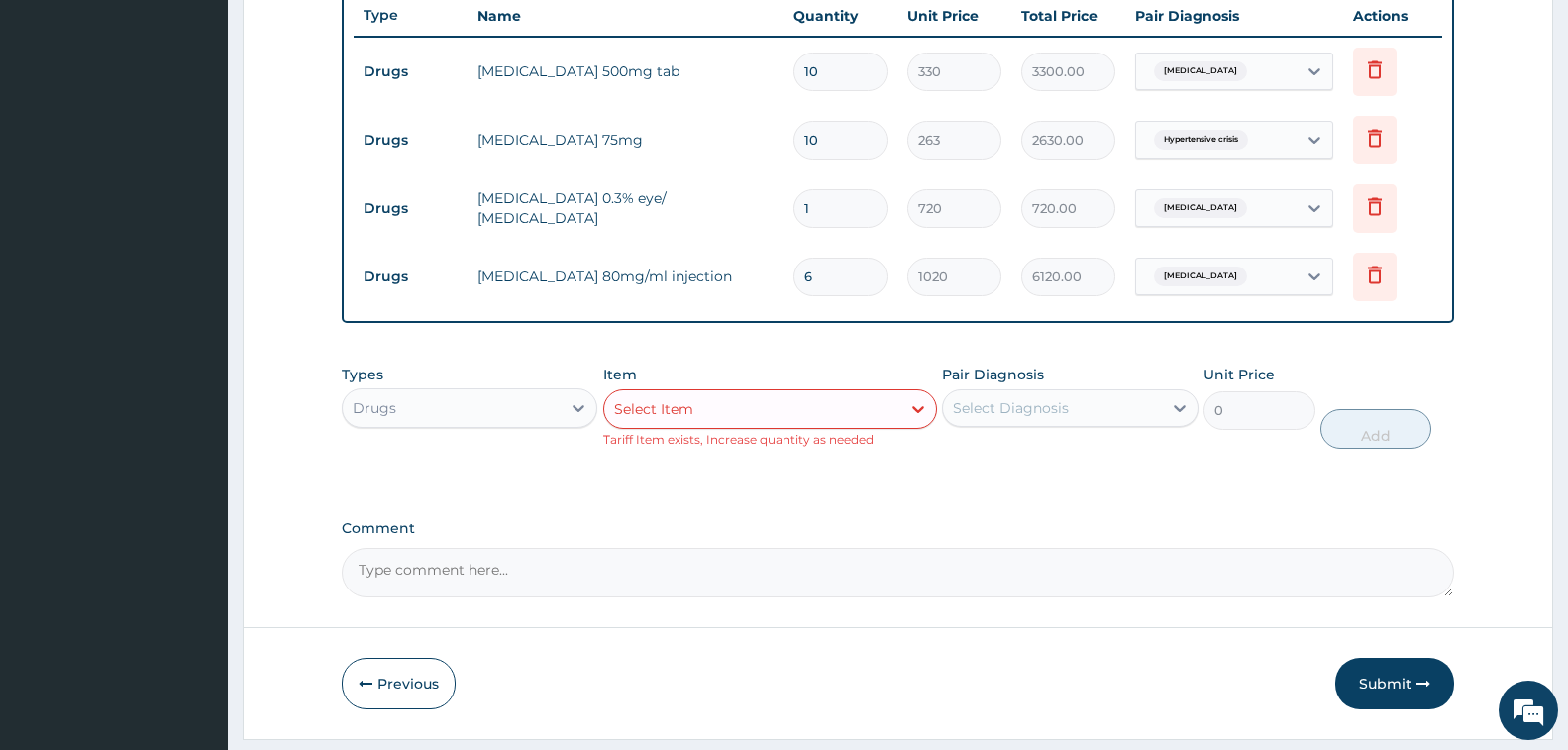
click at [774, 419] on div "Select Item" at bounding box center [752, 409] width 296 height 32
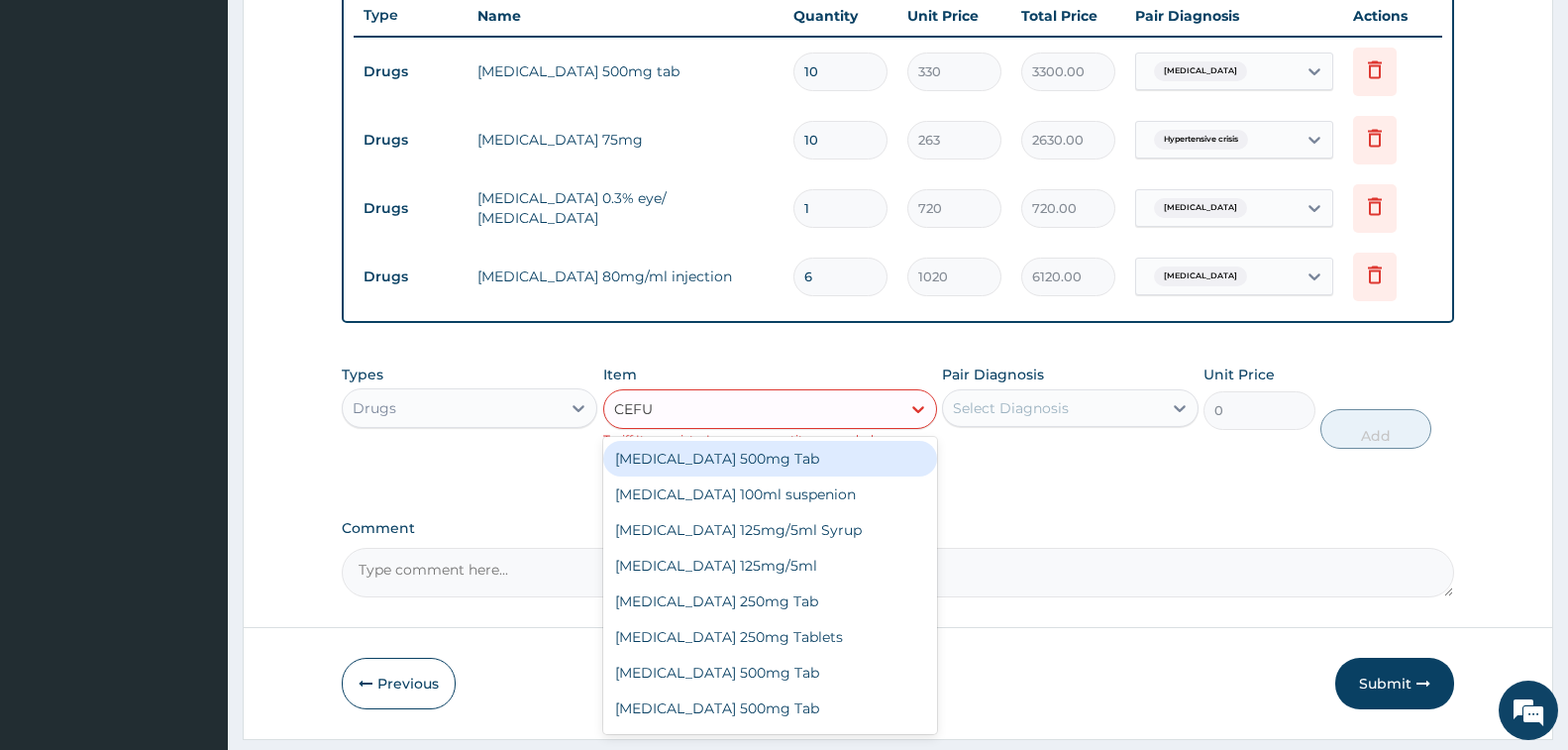
type input "CEFUR"
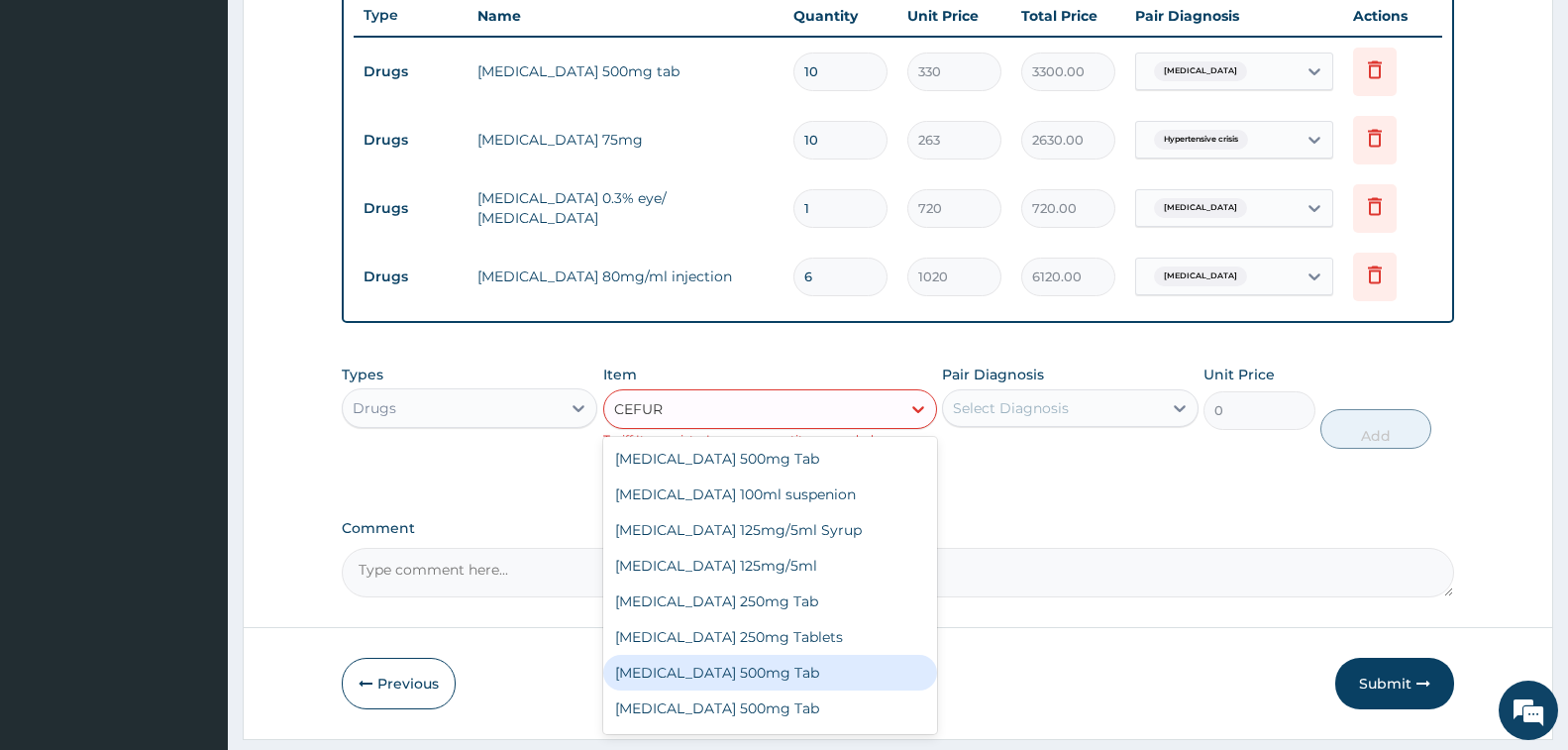
click at [760, 680] on div "Cefuroxime Axetil 500mg Tab" at bounding box center [770, 673] width 334 height 36
type input "999"
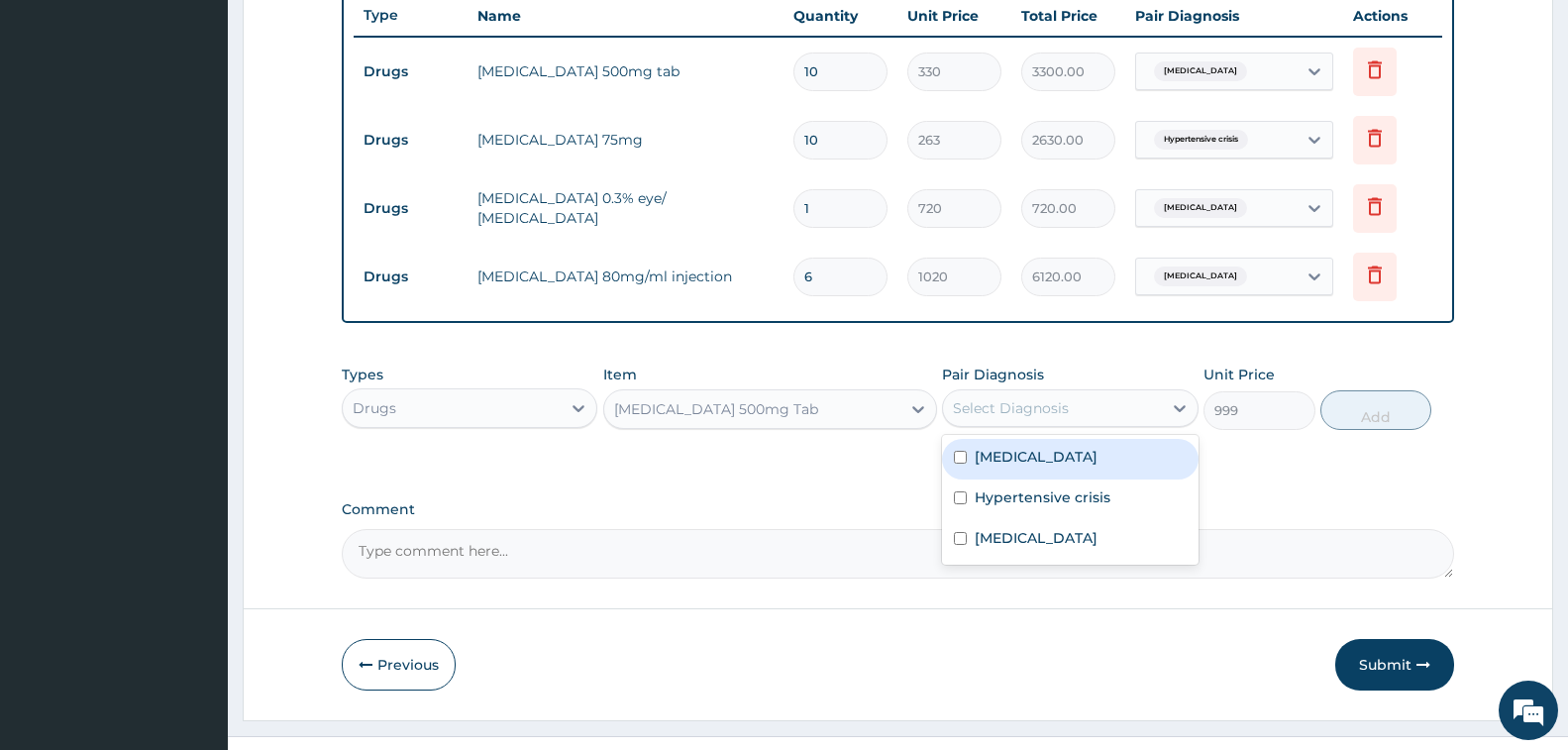
click at [1033, 411] on div "Select Diagnosis" at bounding box center [1010, 408] width 116 height 20
drag, startPoint x: 1039, startPoint y: 439, endPoint x: 1036, endPoint y: 468, distance: 29.2
click at [1039, 444] on div "Bacterial sepsis" at bounding box center [1070, 459] width 256 height 41
checkbox input "true"
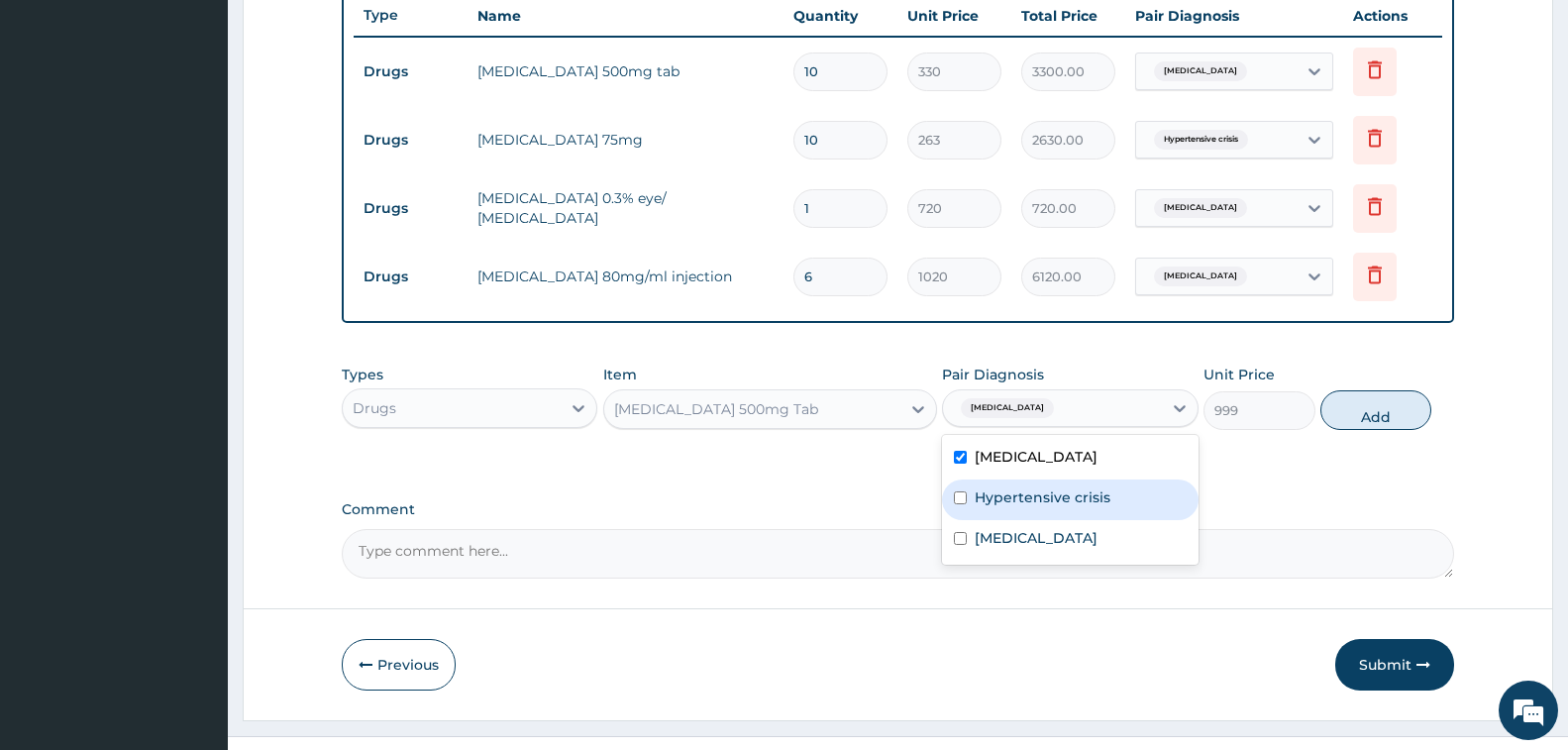
click at [1040, 493] on label "Hypertensive crisis" at bounding box center [1042, 497] width 136 height 20
checkbox input "true"
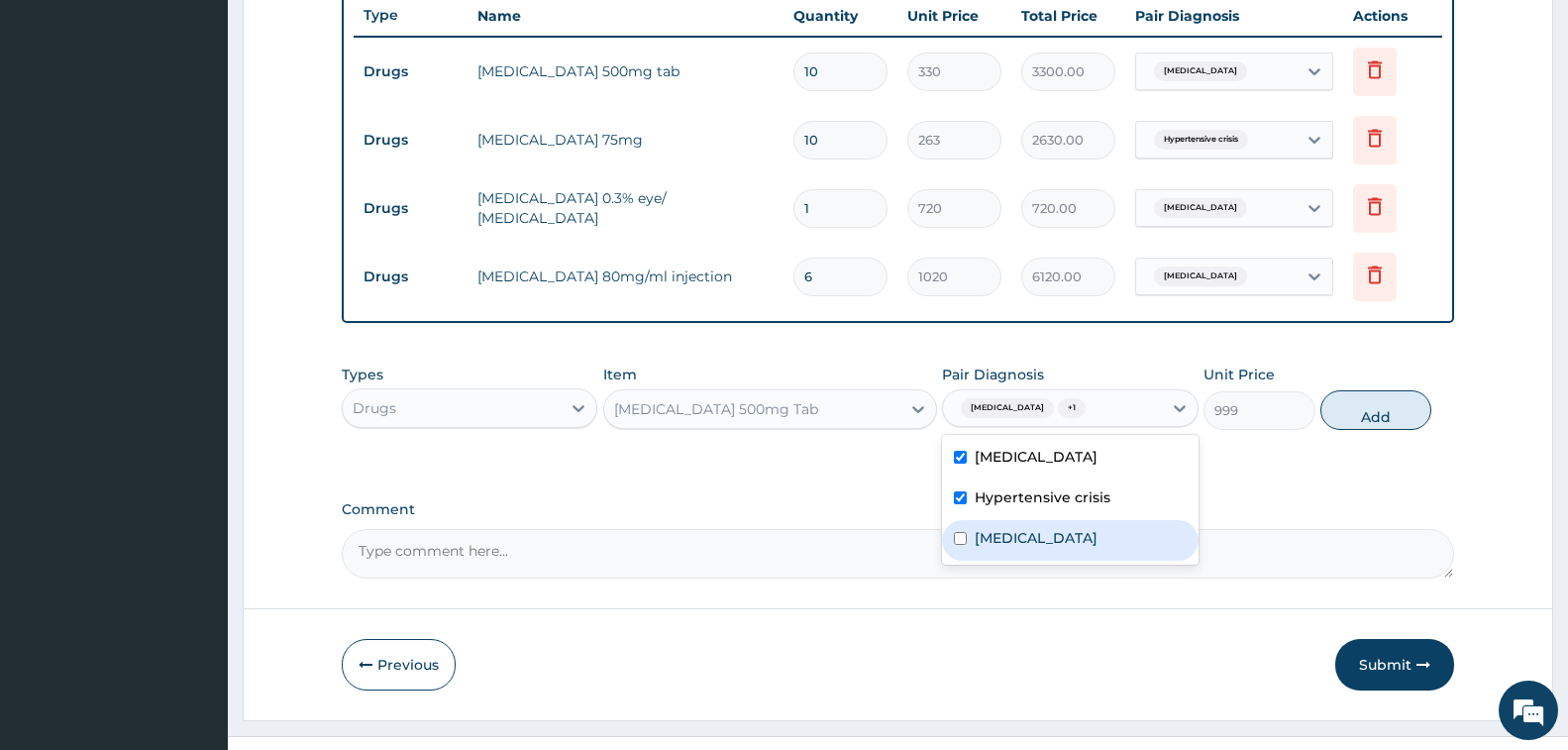
click at [1042, 530] on div "Malaria" at bounding box center [1070, 540] width 256 height 41
checkbox input "true"
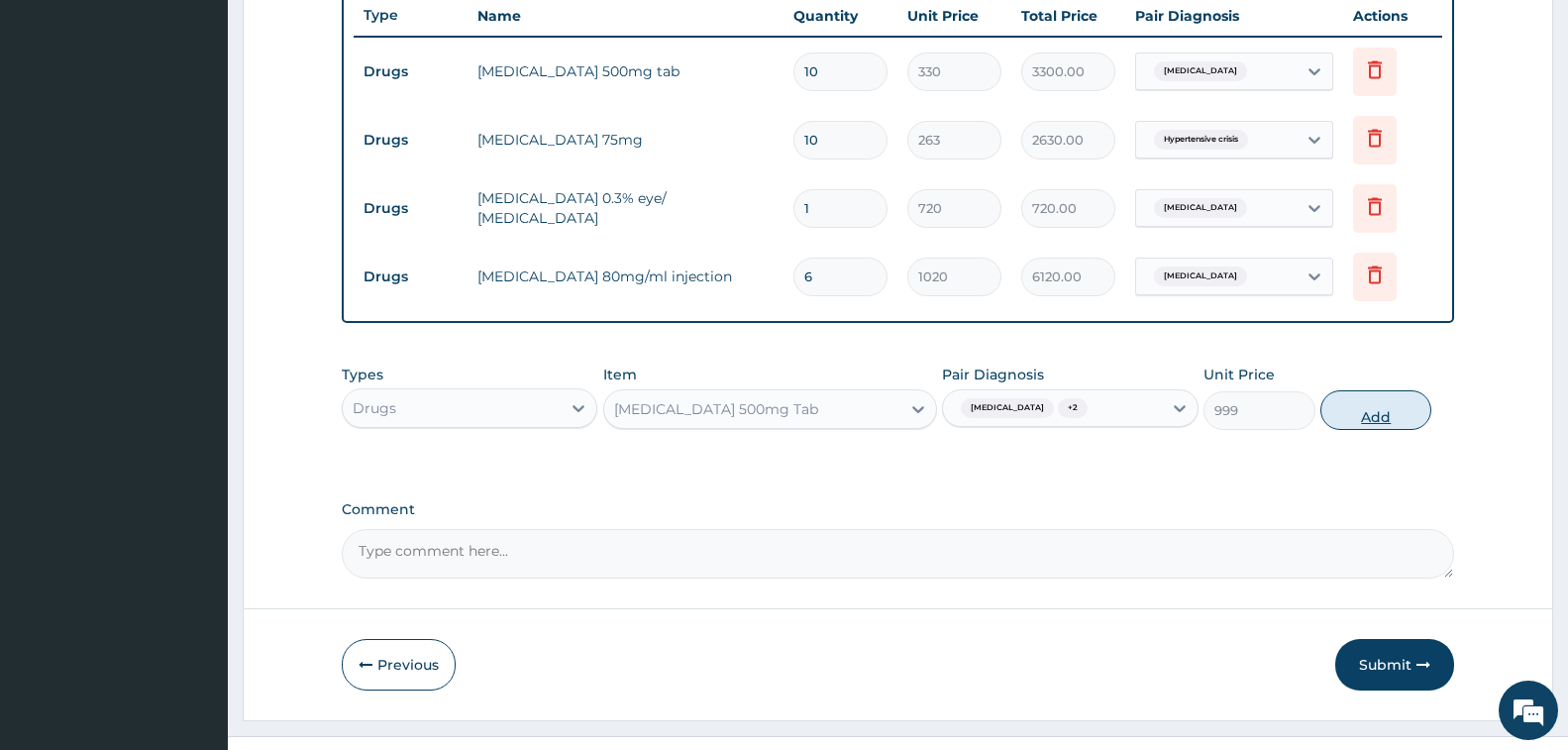
click at [1381, 406] on button "Add" at bounding box center [1376, 410] width 111 height 40
type input "0"
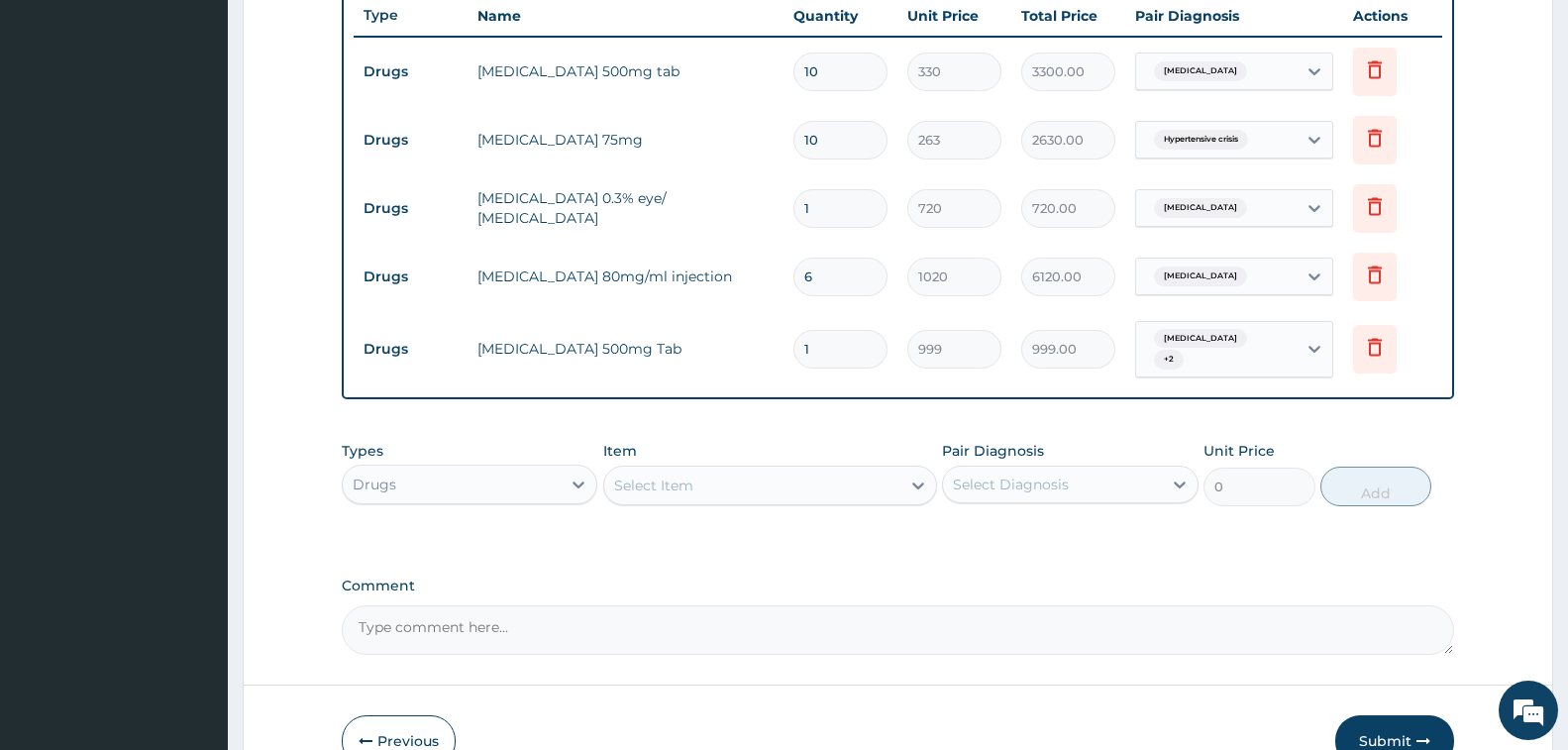
type input "10"
type input "9990.00"
type input "10"
click at [1371, 82] on icon at bounding box center [1375, 71] width 44 height 49
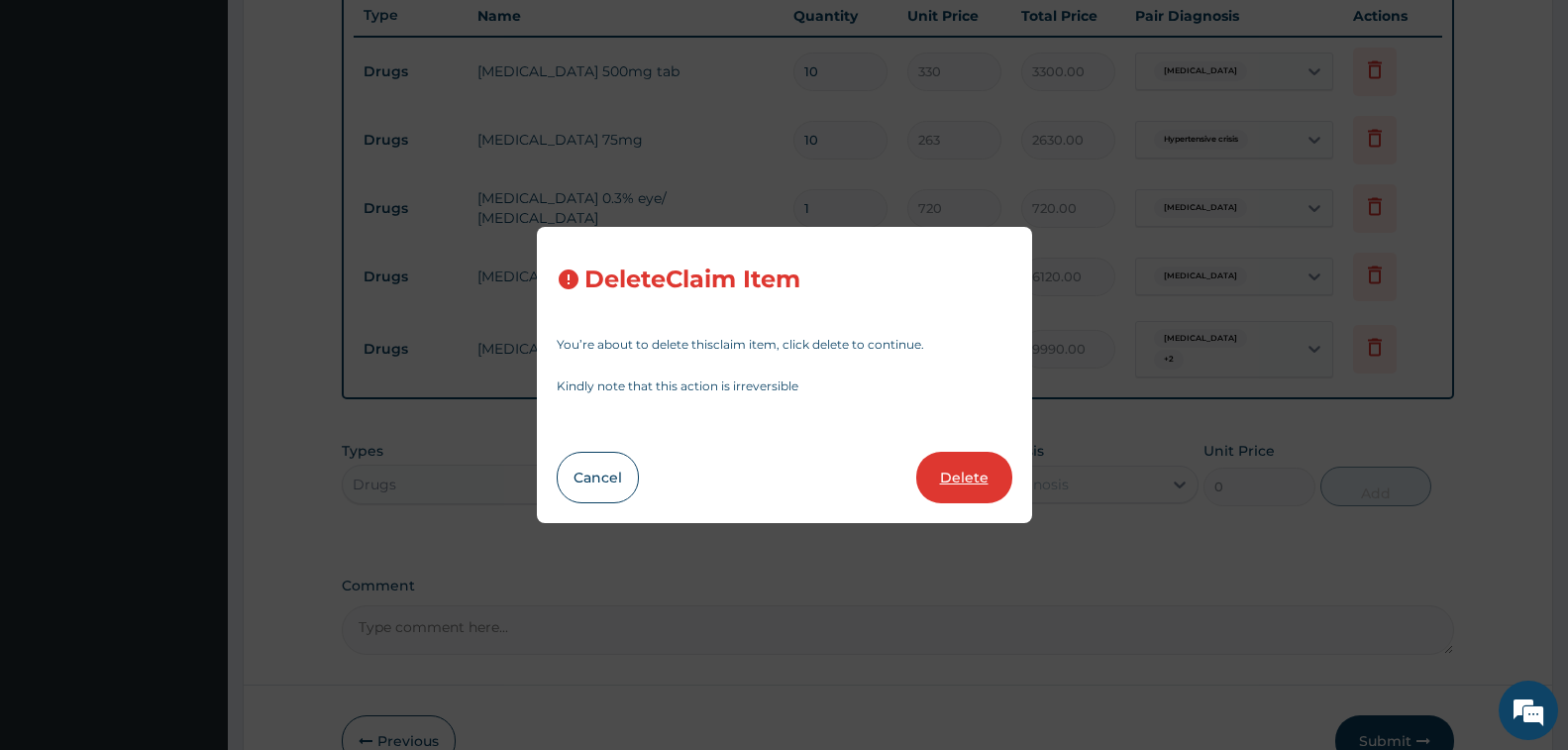
click at [958, 479] on button "Delete" at bounding box center [964, 478] width 96 height 52
type input "263"
type input "2630.00"
type input "1"
type input "720"
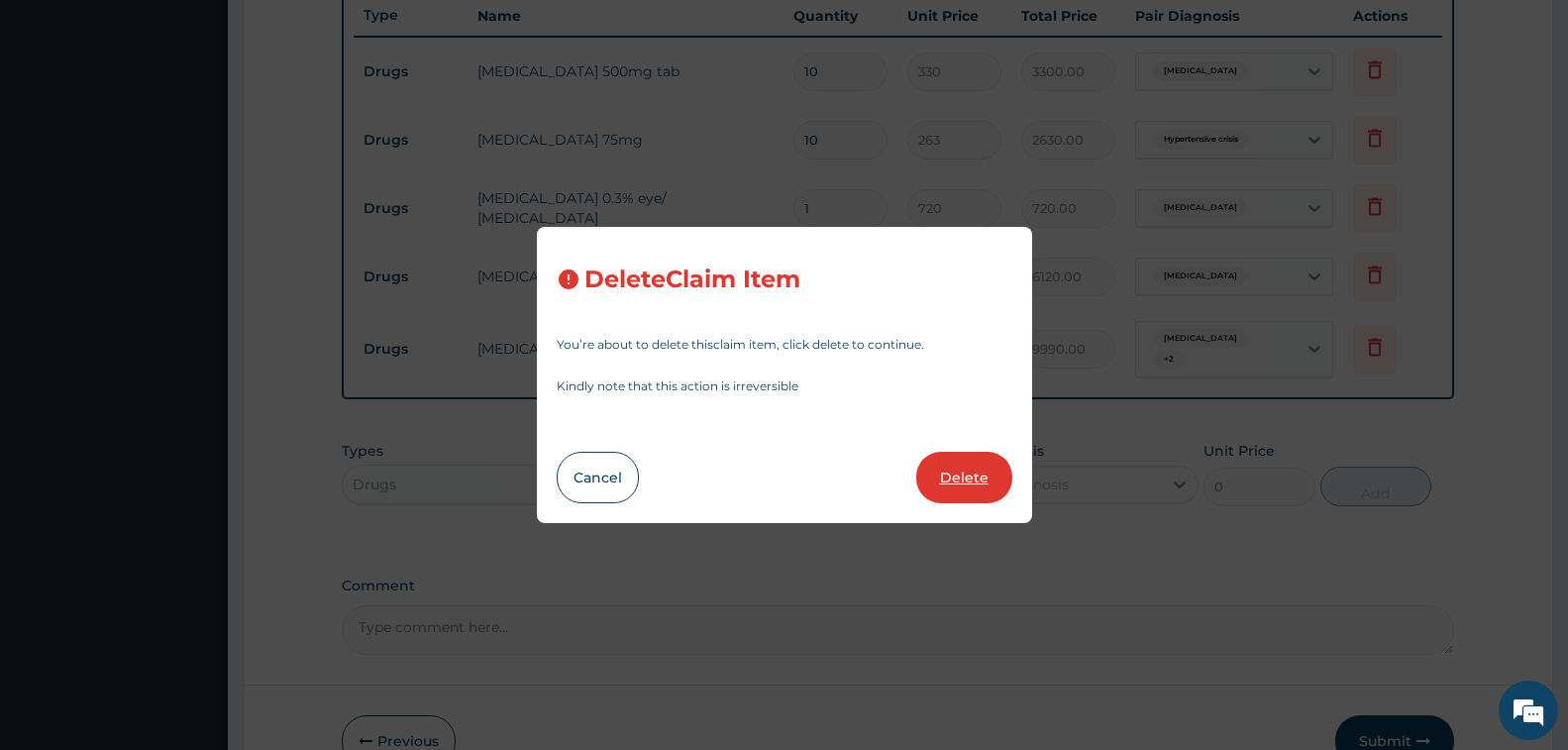
type input "720.00"
type input "6"
type input "1020"
type input "6120.00"
type input "10"
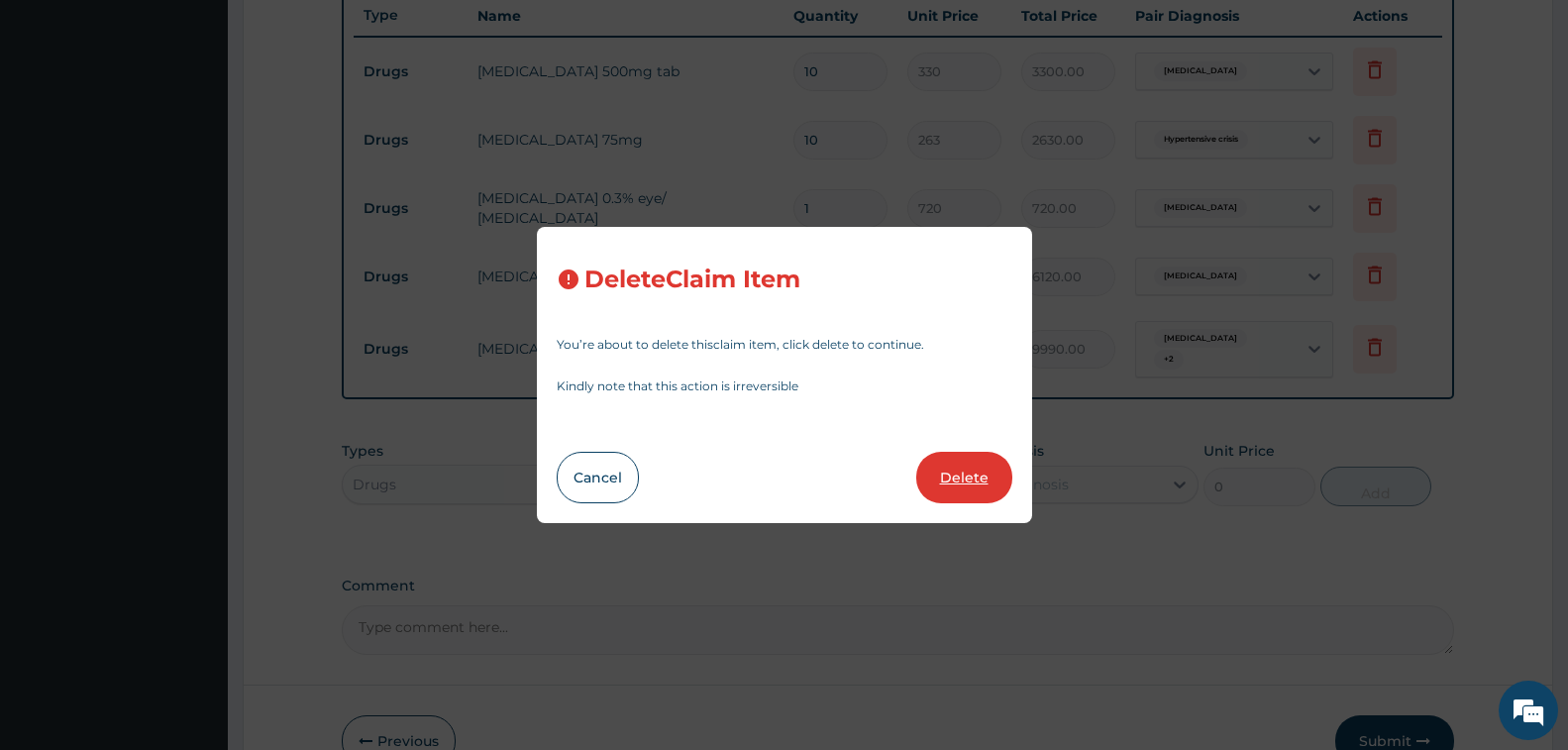
type input "999"
type input "9990.00"
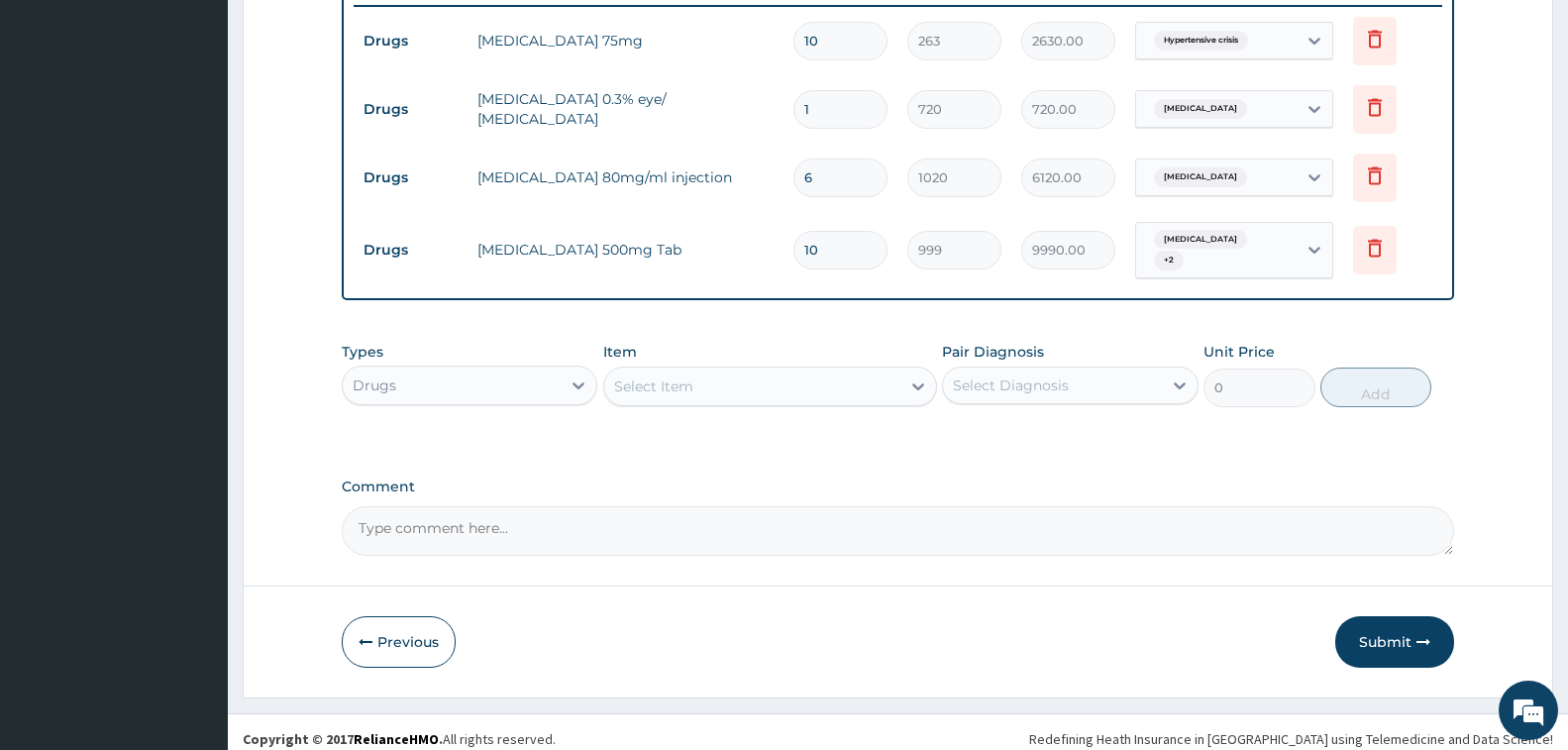
scroll to position [790, 0]
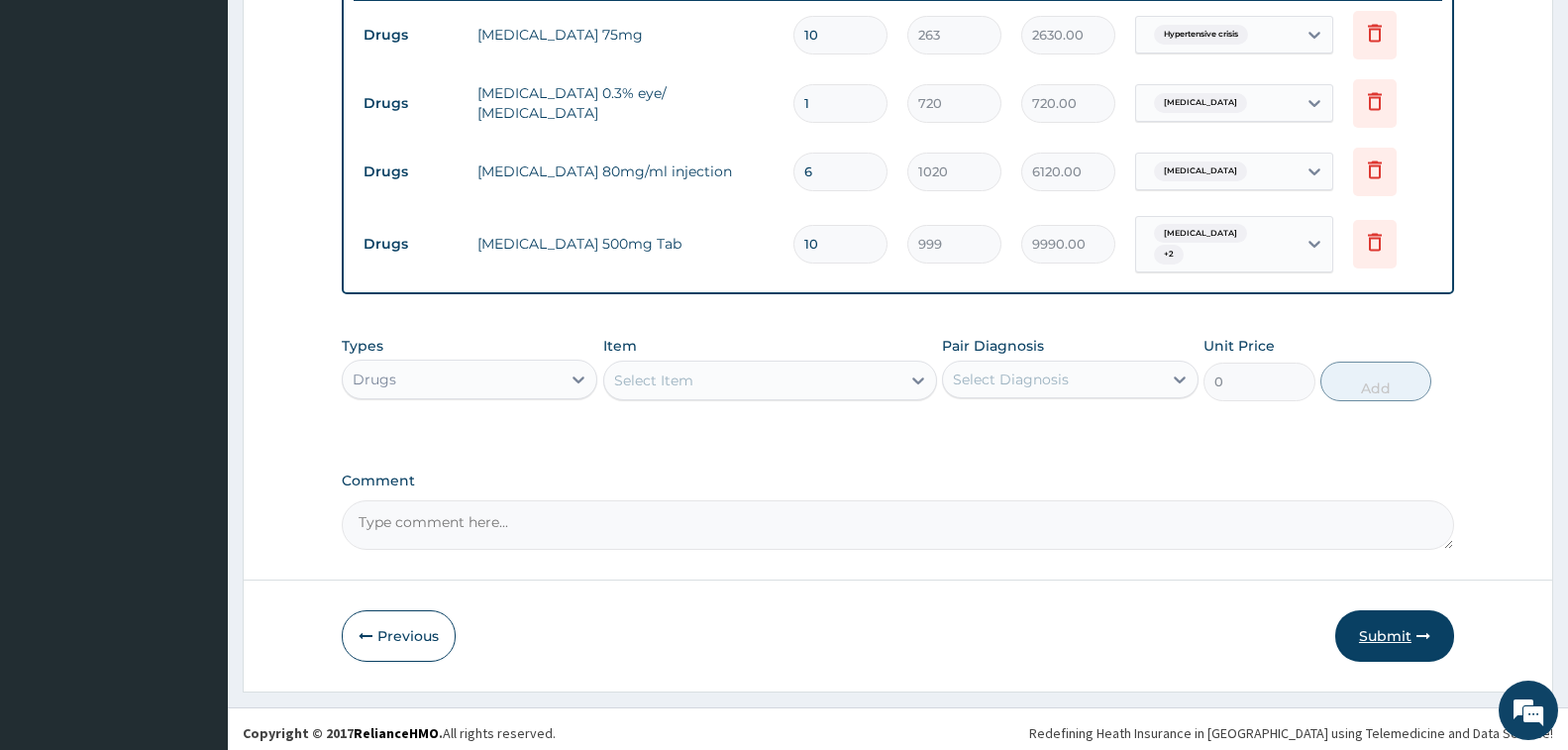
click at [1363, 642] on button "Submit" at bounding box center [1395, 636] width 119 height 52
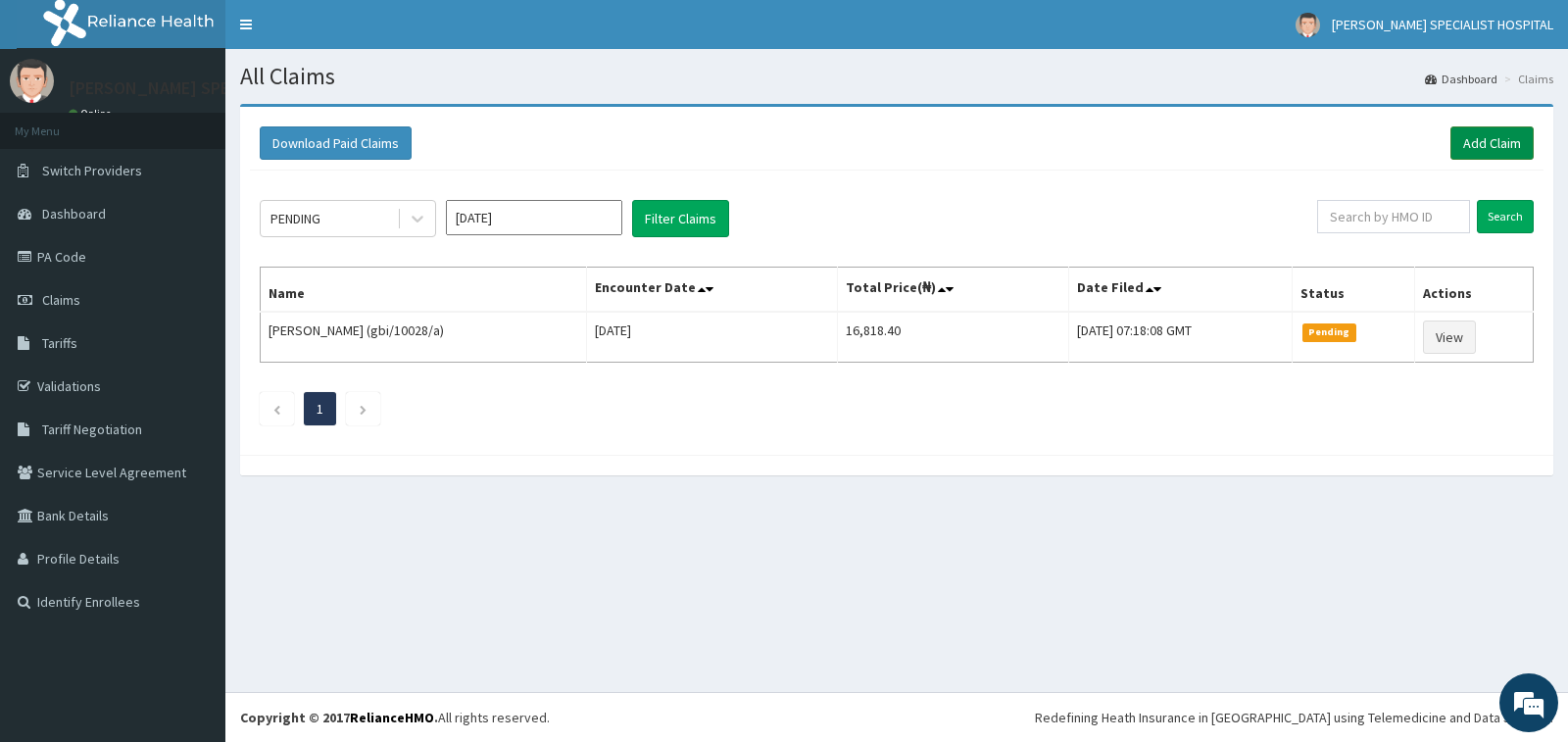
click at [1483, 140] on link "Add Claim" at bounding box center [1492, 143] width 83 height 33
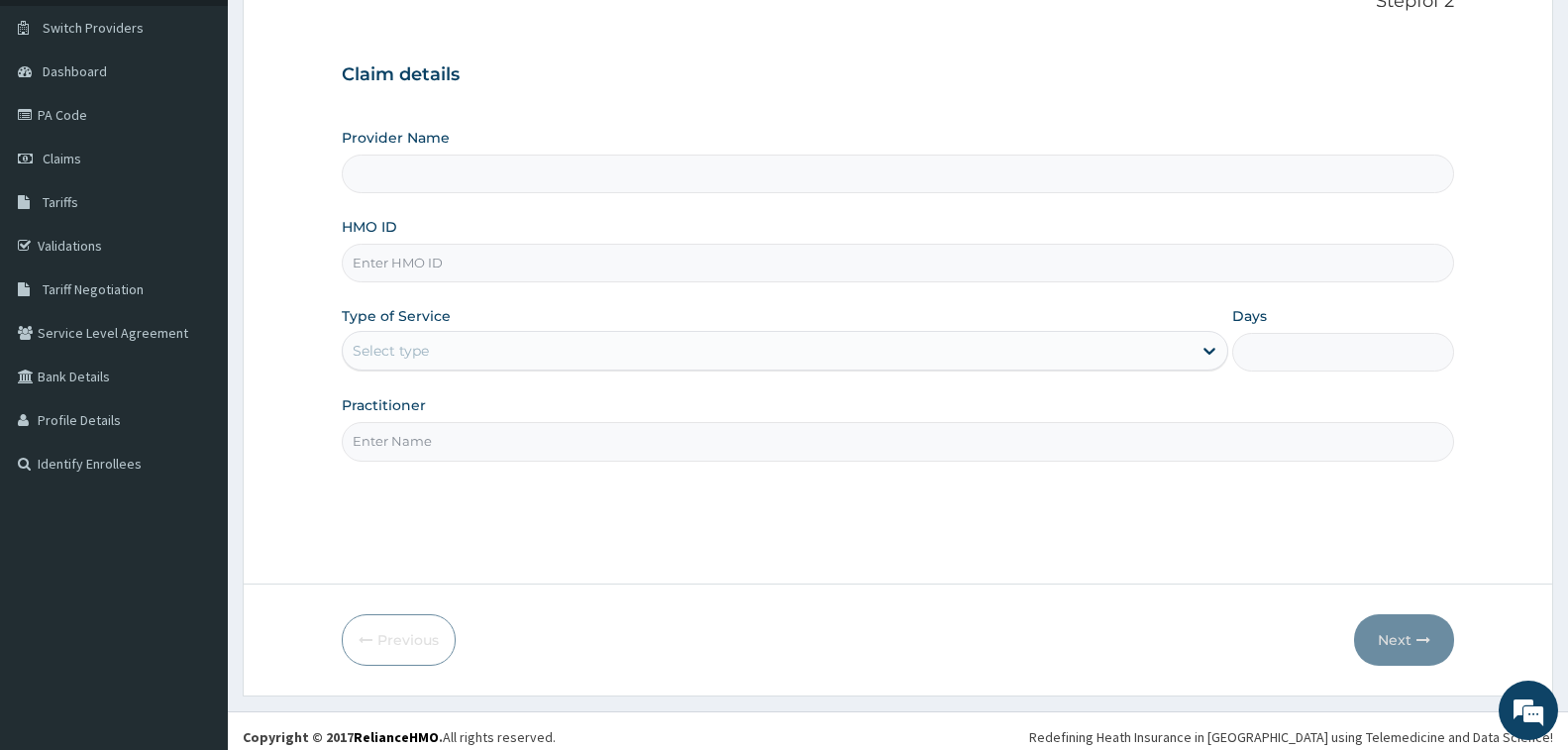
scroll to position [157, 0]
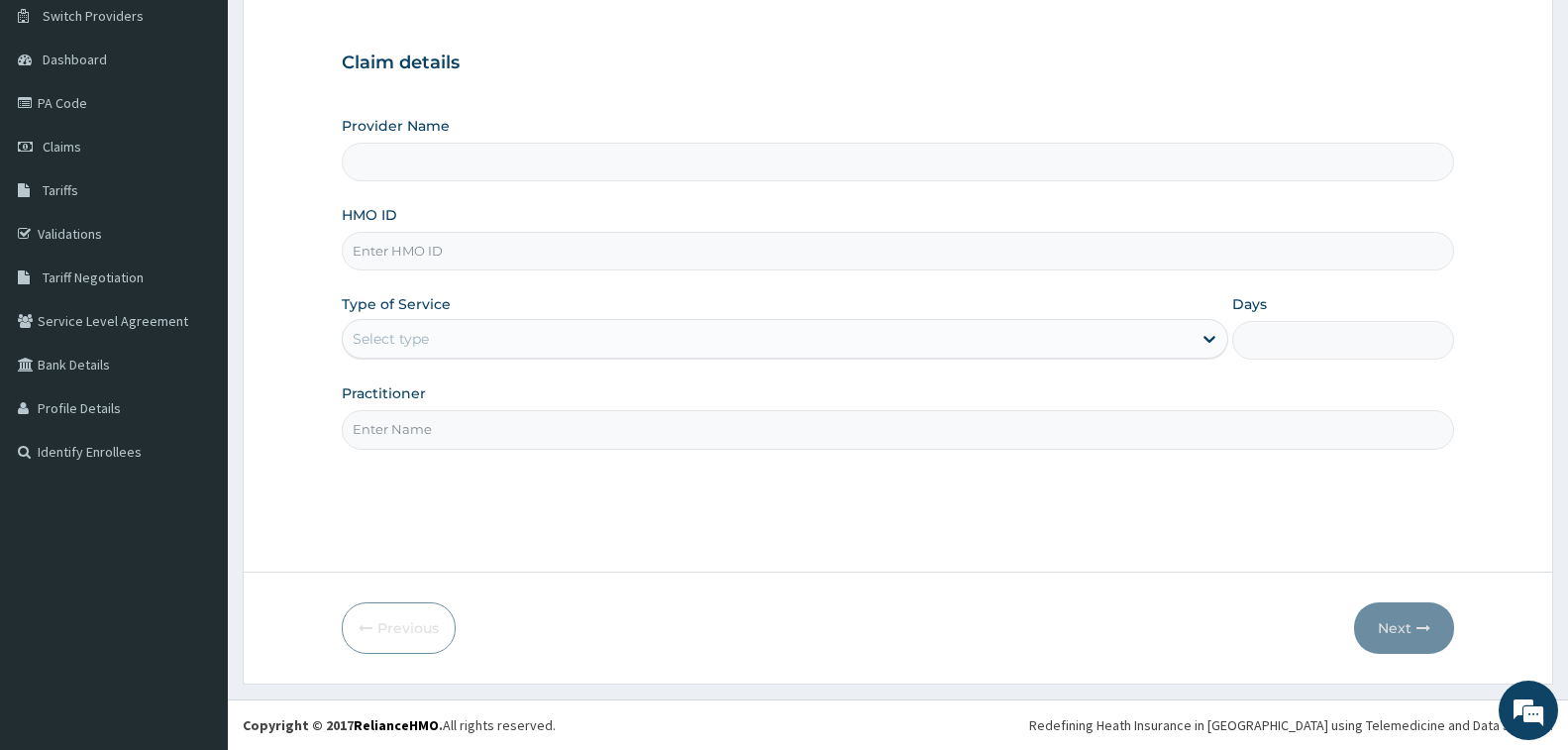
click at [747, 246] on input "HMO ID" at bounding box center [897, 251] width 1112 height 39
type input "NB"
type input "Tolbert Specialist Hospital"
type input "NBC/10032/A"
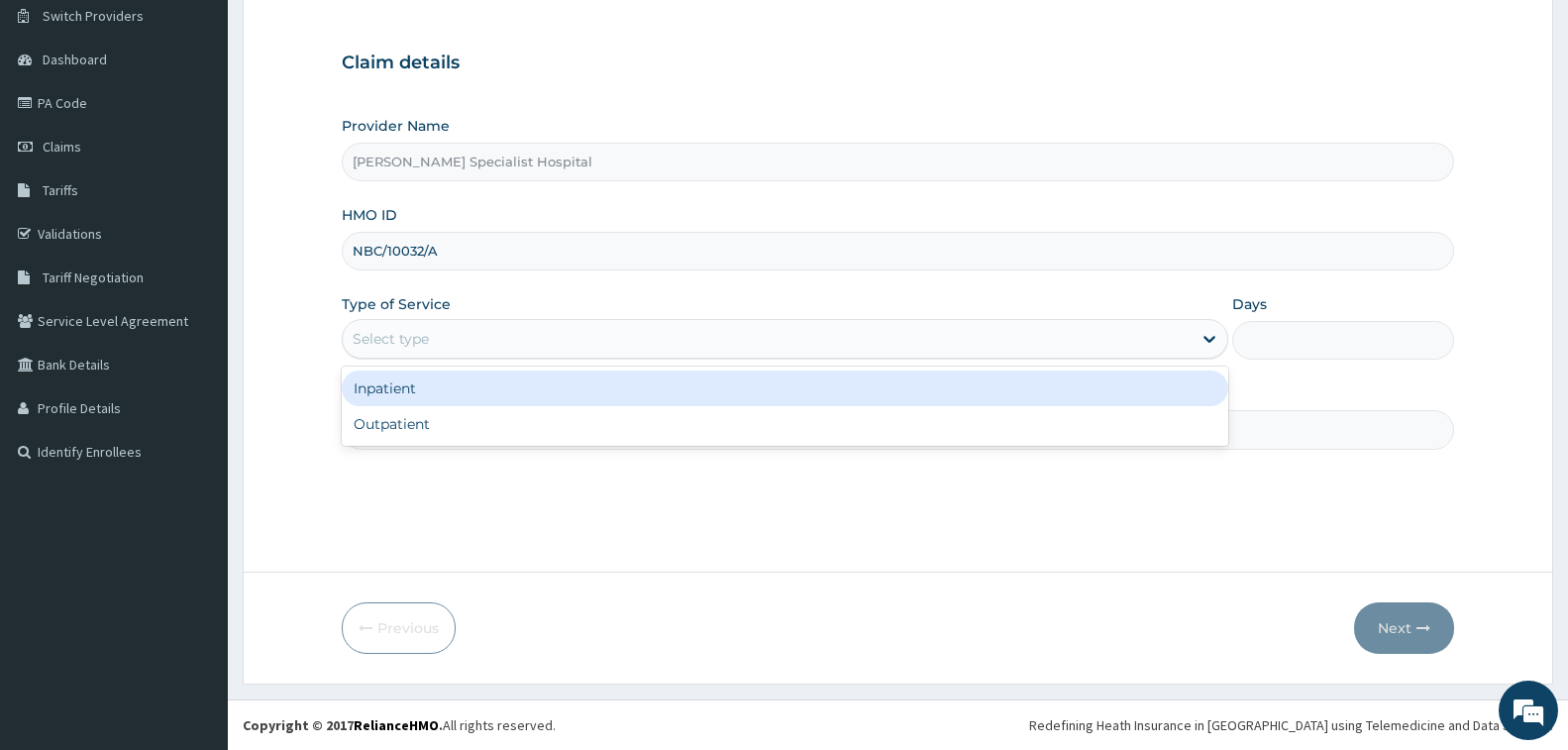
click at [676, 333] on div "Select type" at bounding box center [767, 339] width 849 height 32
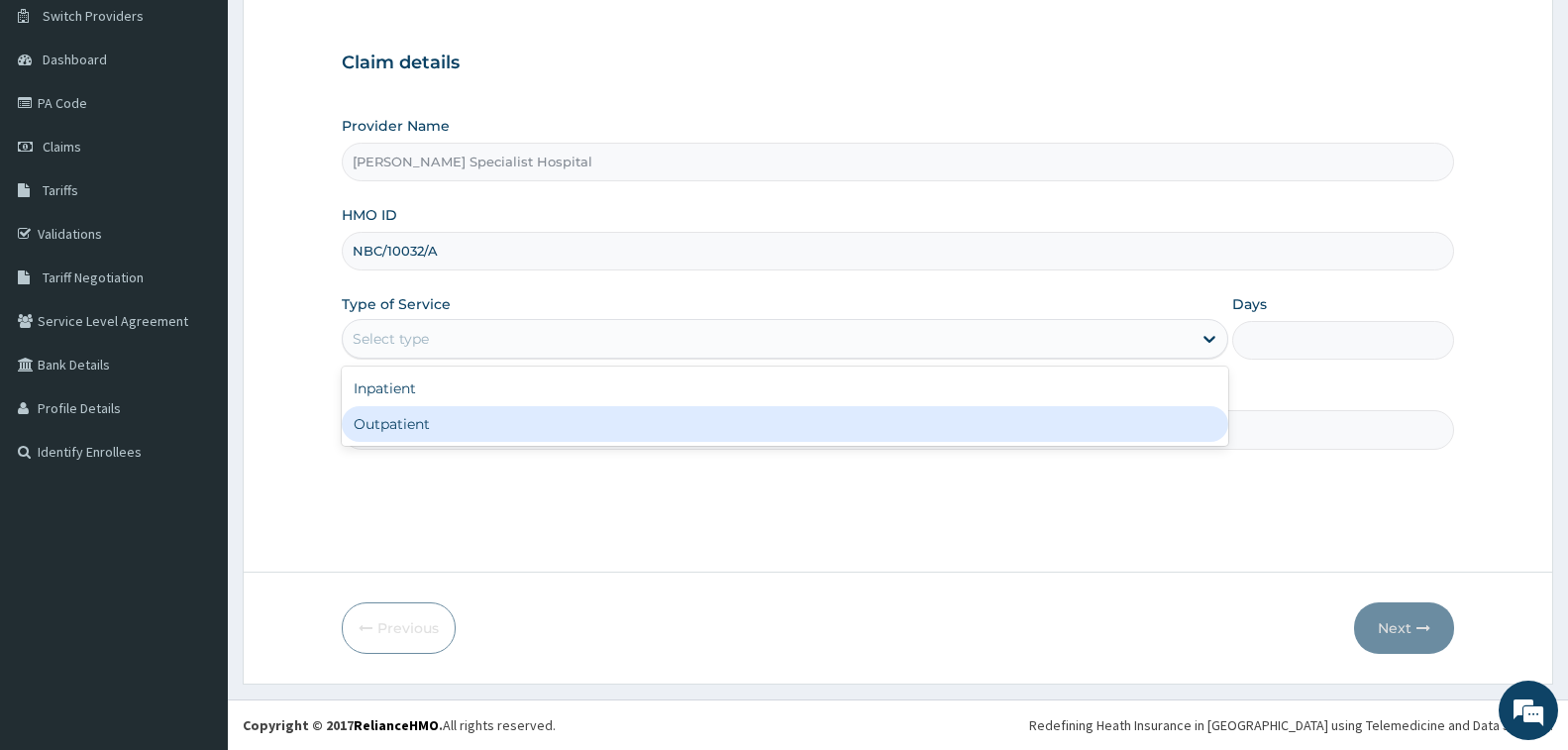
click at [563, 429] on div "Outpatient" at bounding box center [784, 424] width 887 height 36
type input "1"
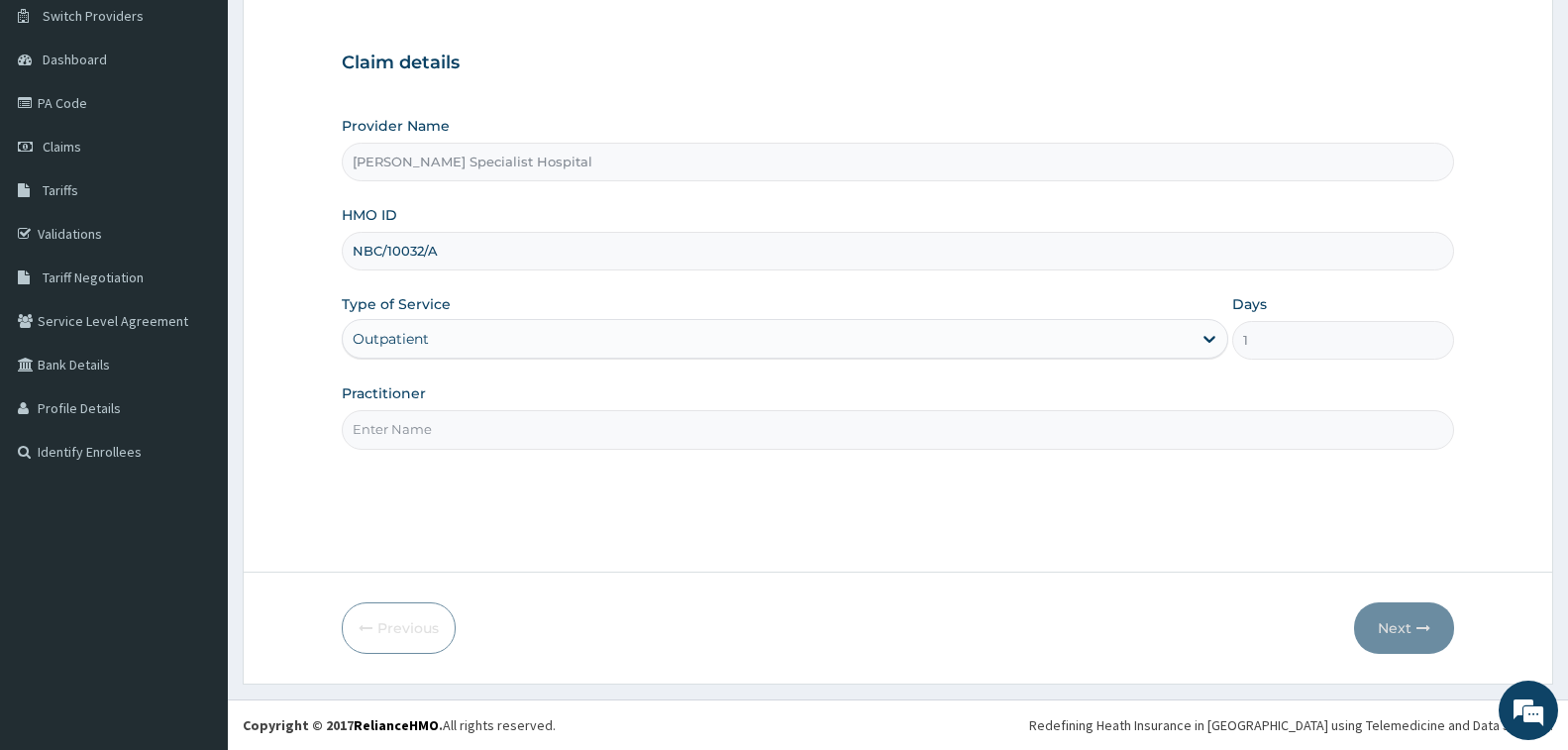
click at [563, 429] on input "Practitioner" at bounding box center [897, 429] width 1112 height 39
type input "CHRIS"
click at [1377, 634] on button "Next" at bounding box center [1404, 628] width 100 height 52
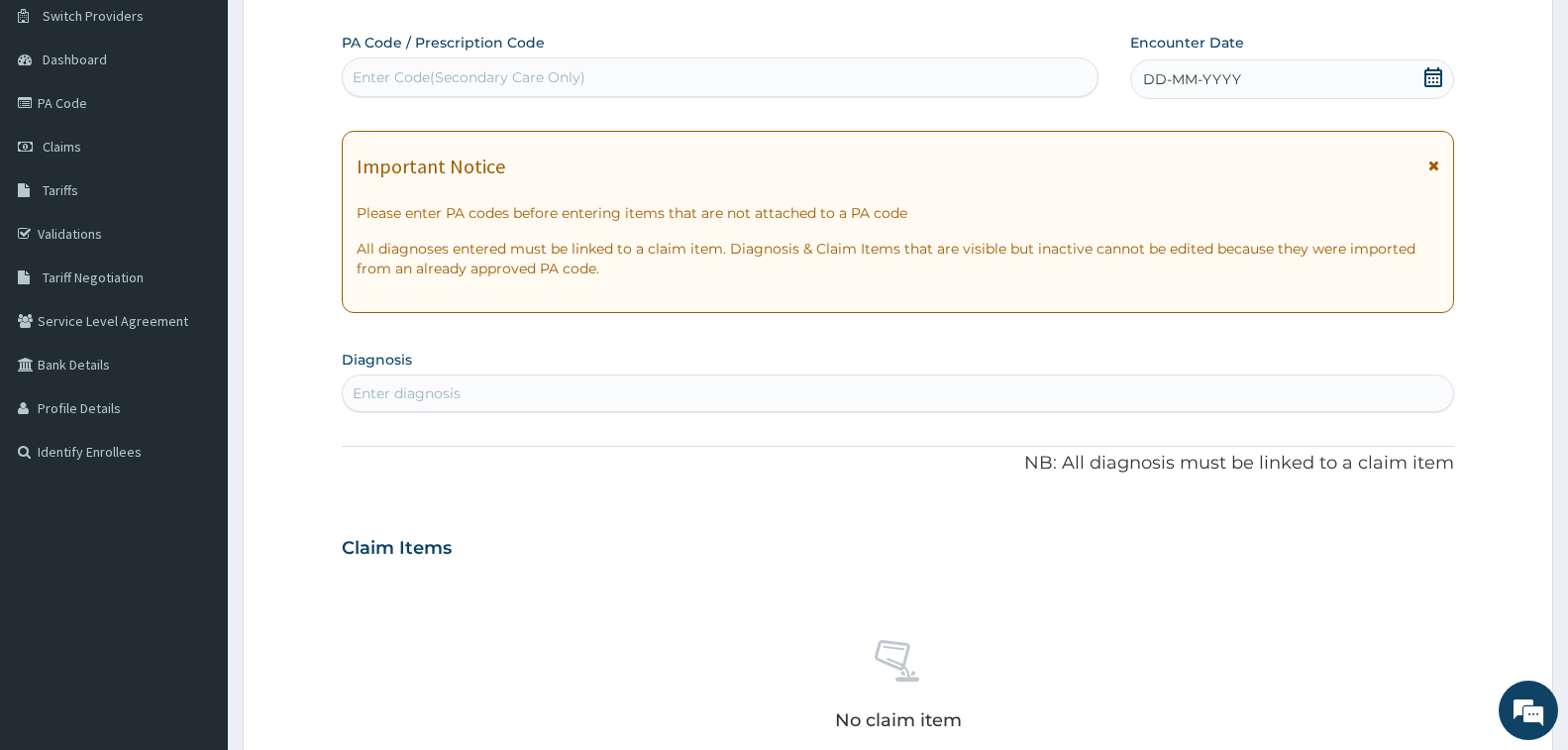
click at [993, 82] on div "Enter Code(Secondary Care Only)" at bounding box center [720, 77] width 755 height 32
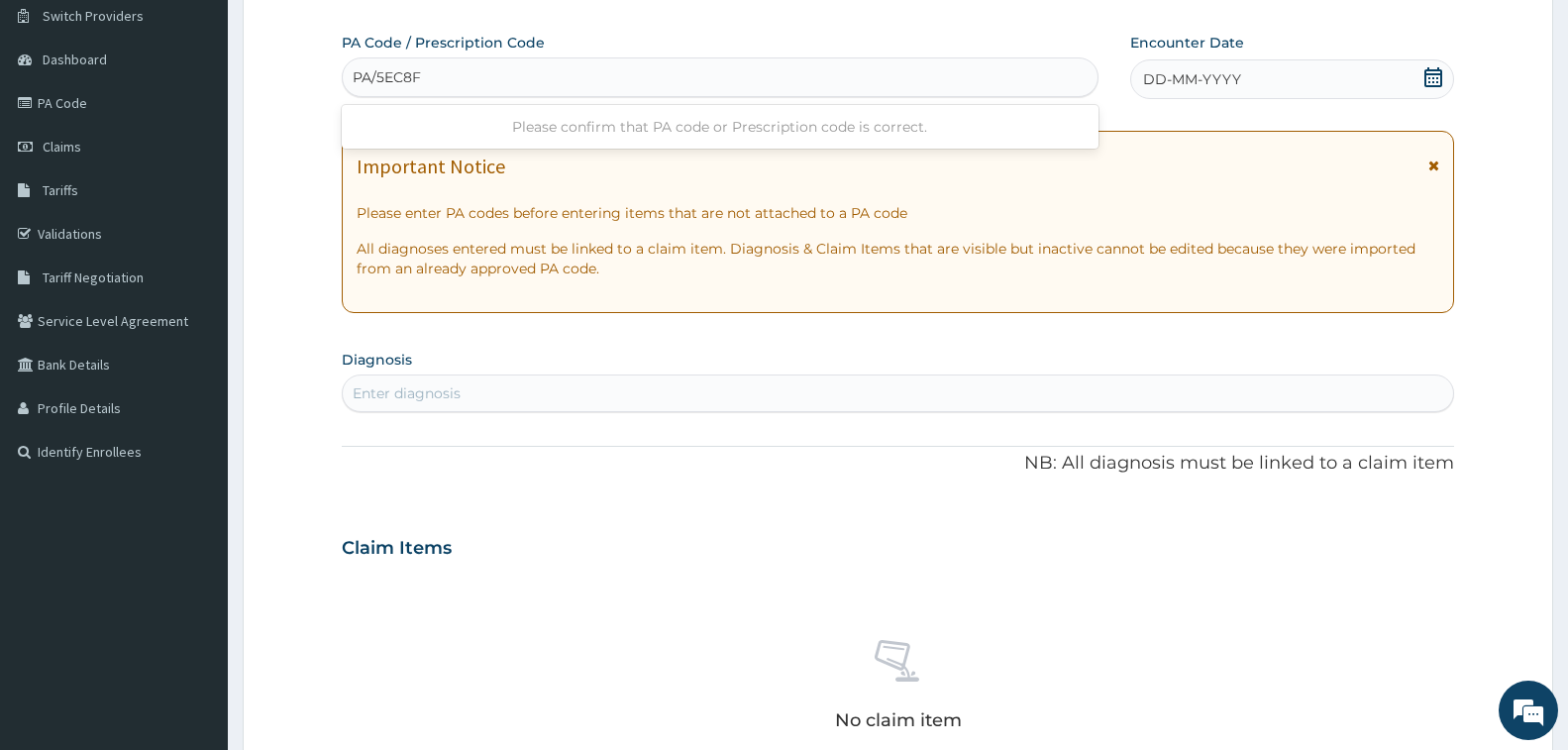
type input "PA/5EC8FA"
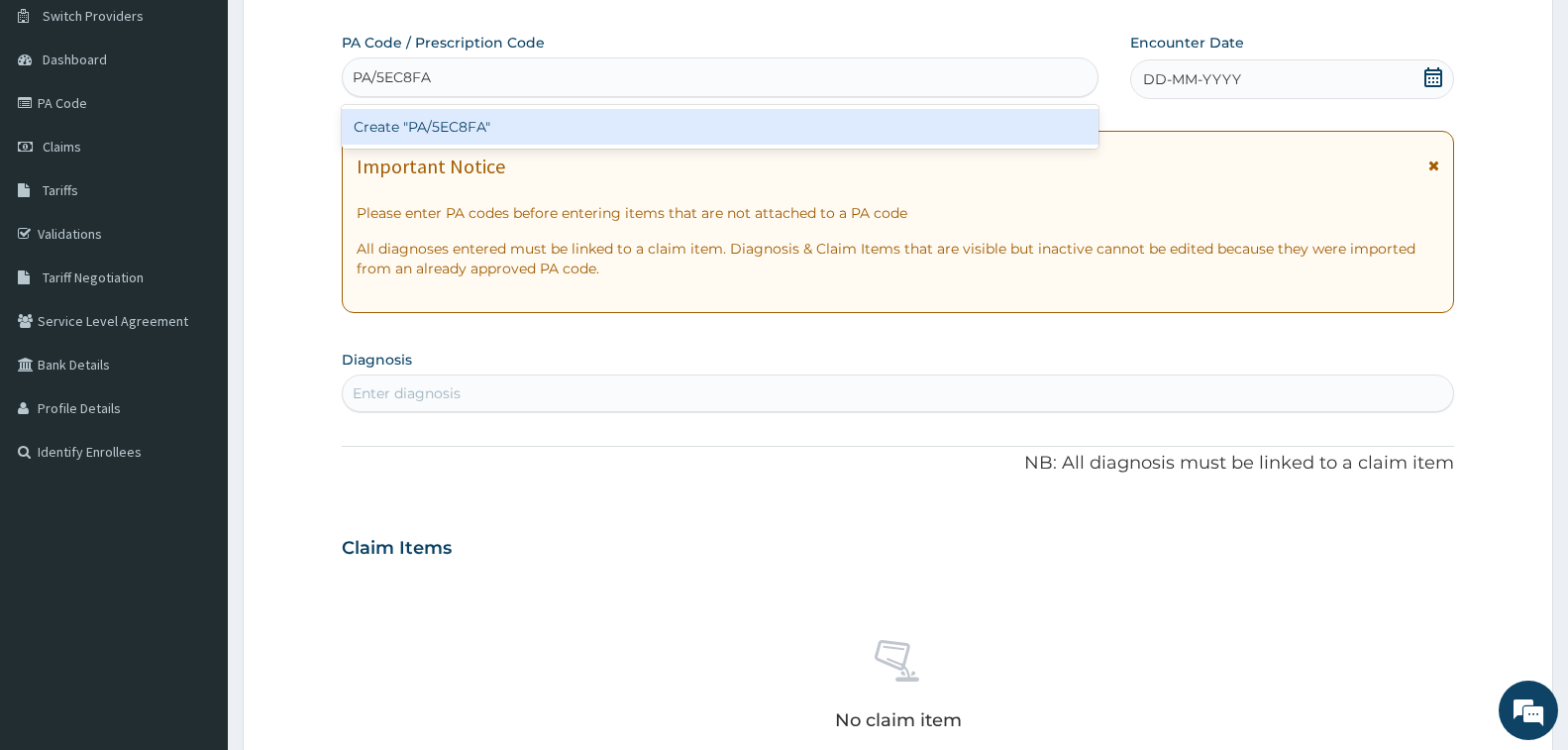
click at [1011, 130] on div "Create "PA/5EC8FA"" at bounding box center [720, 127] width 757 height 36
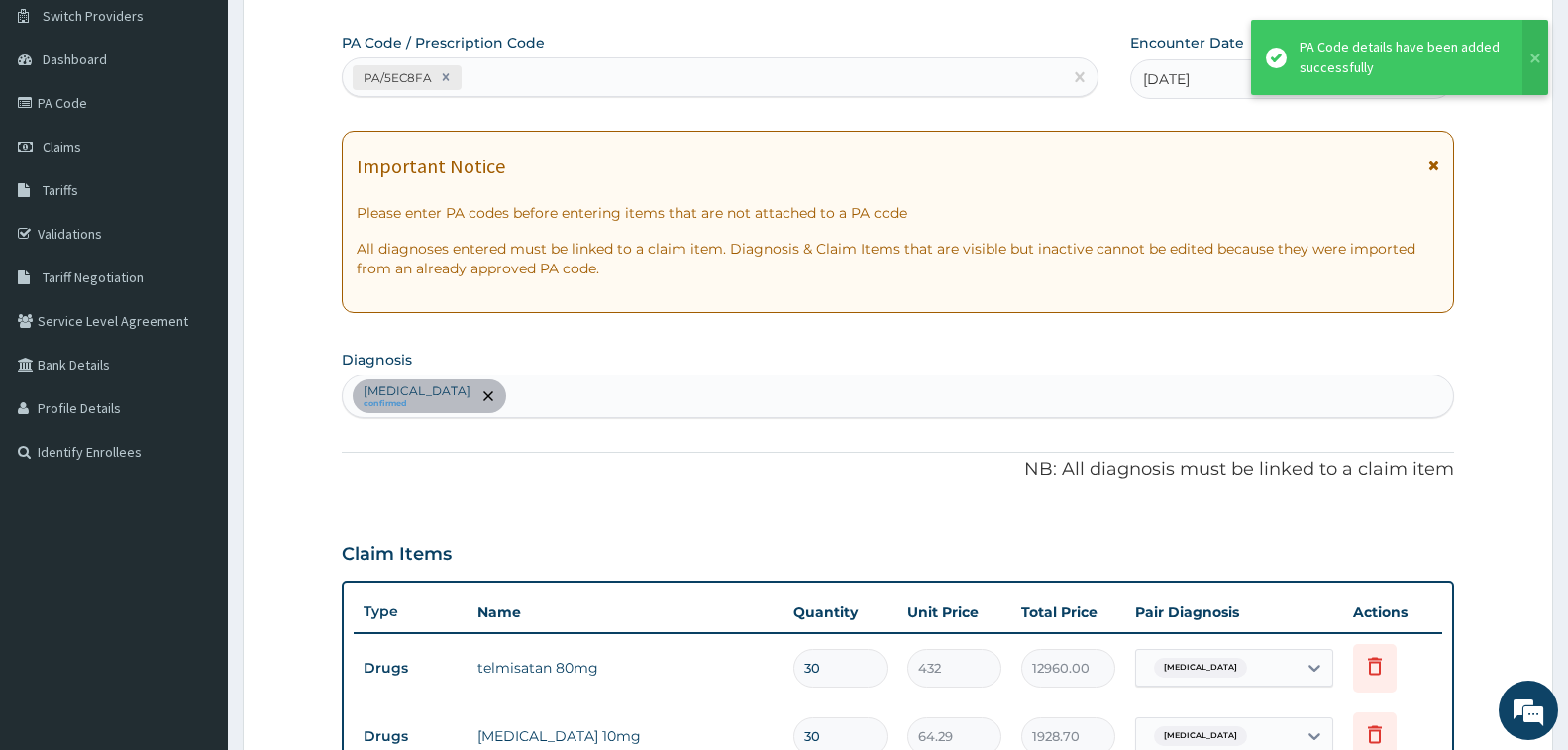
scroll to position [654, 0]
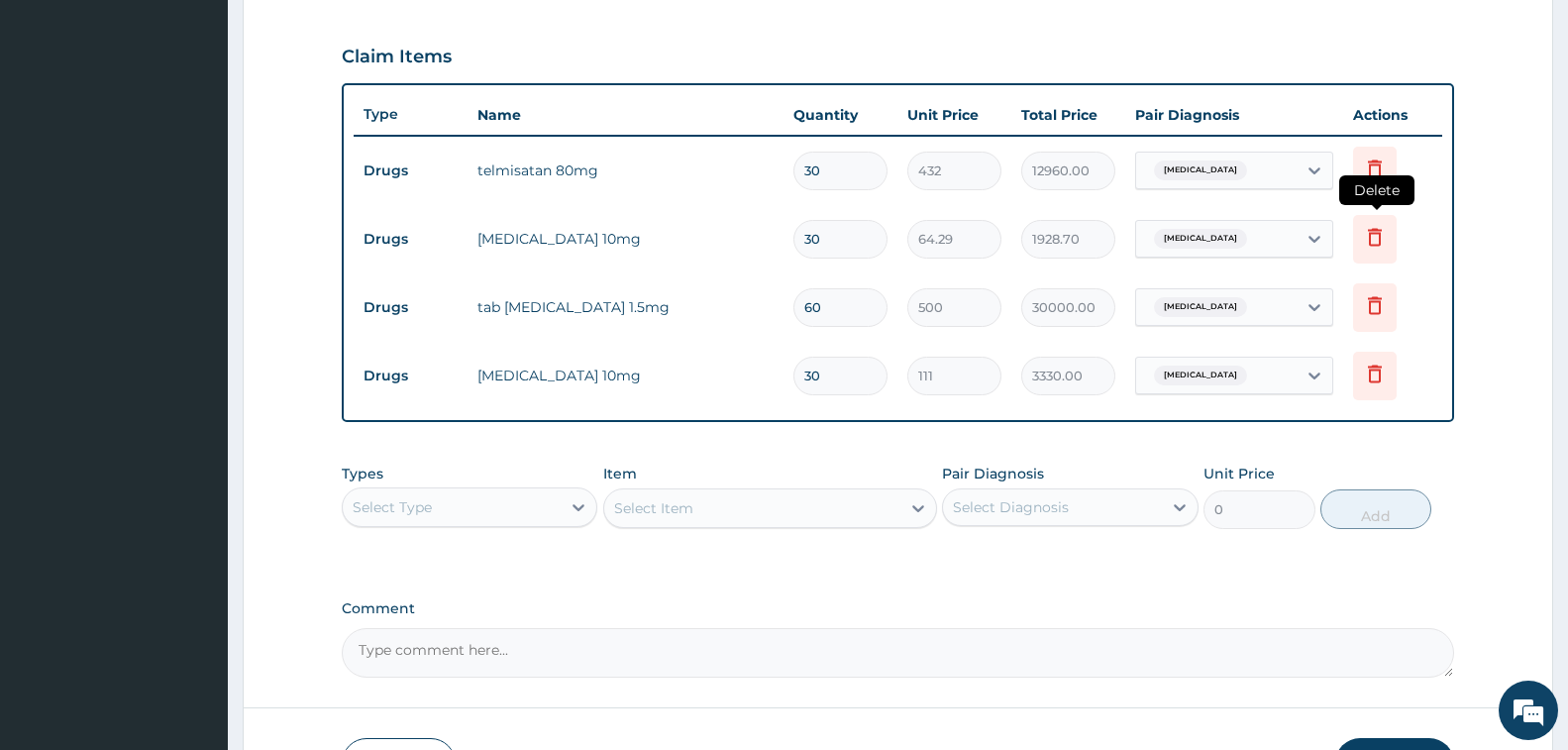
click at [1379, 249] on icon at bounding box center [1375, 239] width 44 height 49
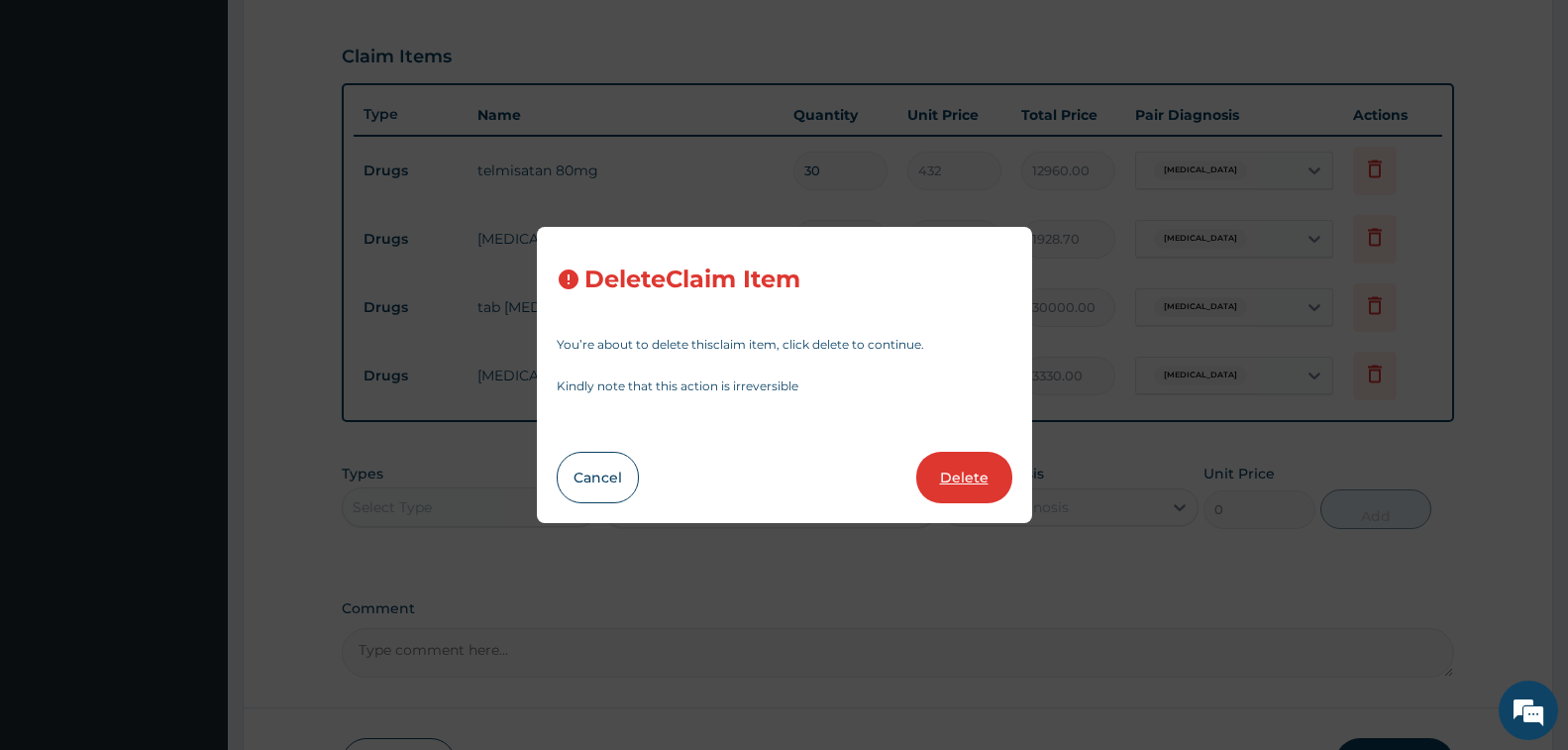
click at [999, 464] on button "Delete" at bounding box center [964, 478] width 96 height 52
type input "60"
type input "500"
type input "30000.00"
type input "30"
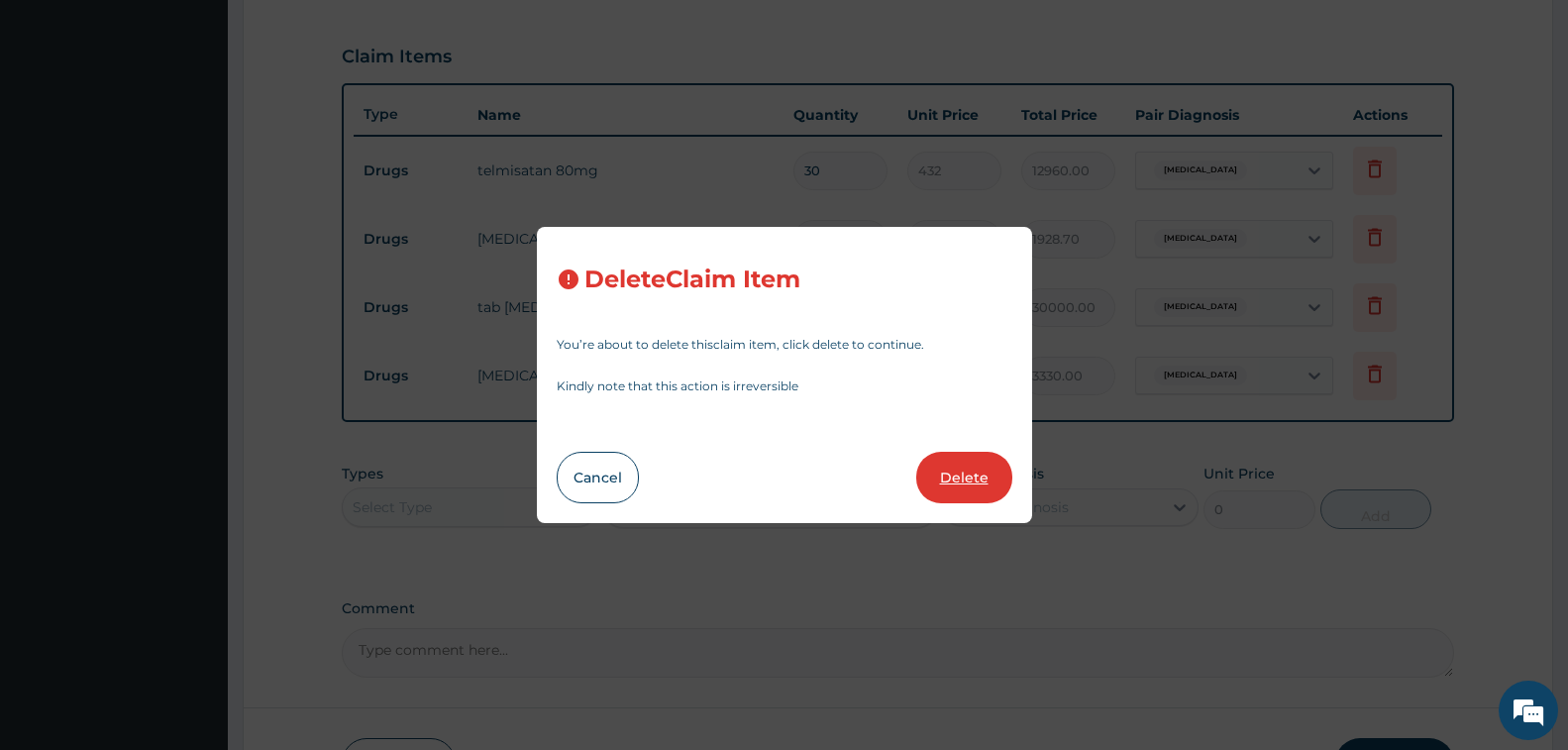
type input "111"
type input "3330.00"
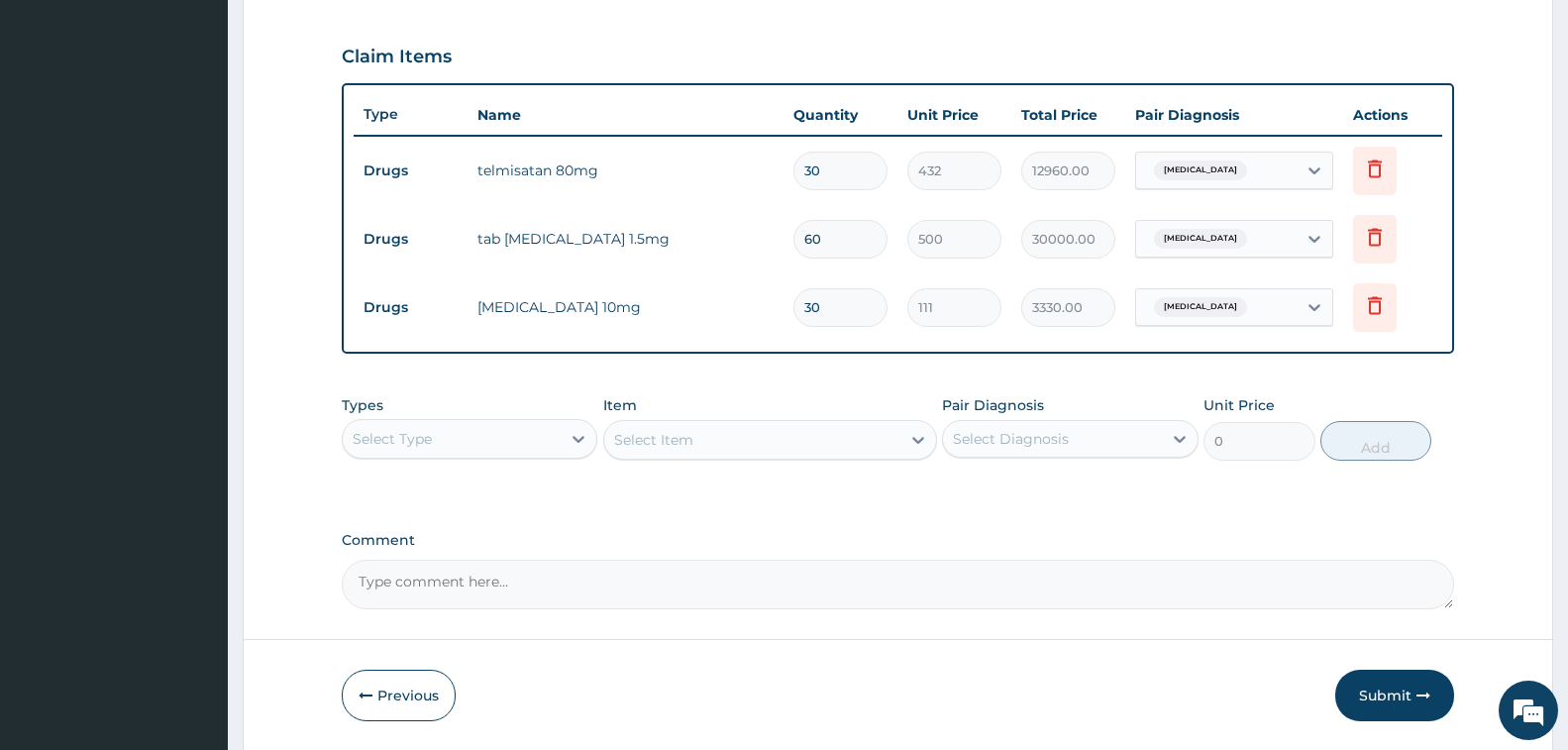
scroll to position [721, 0]
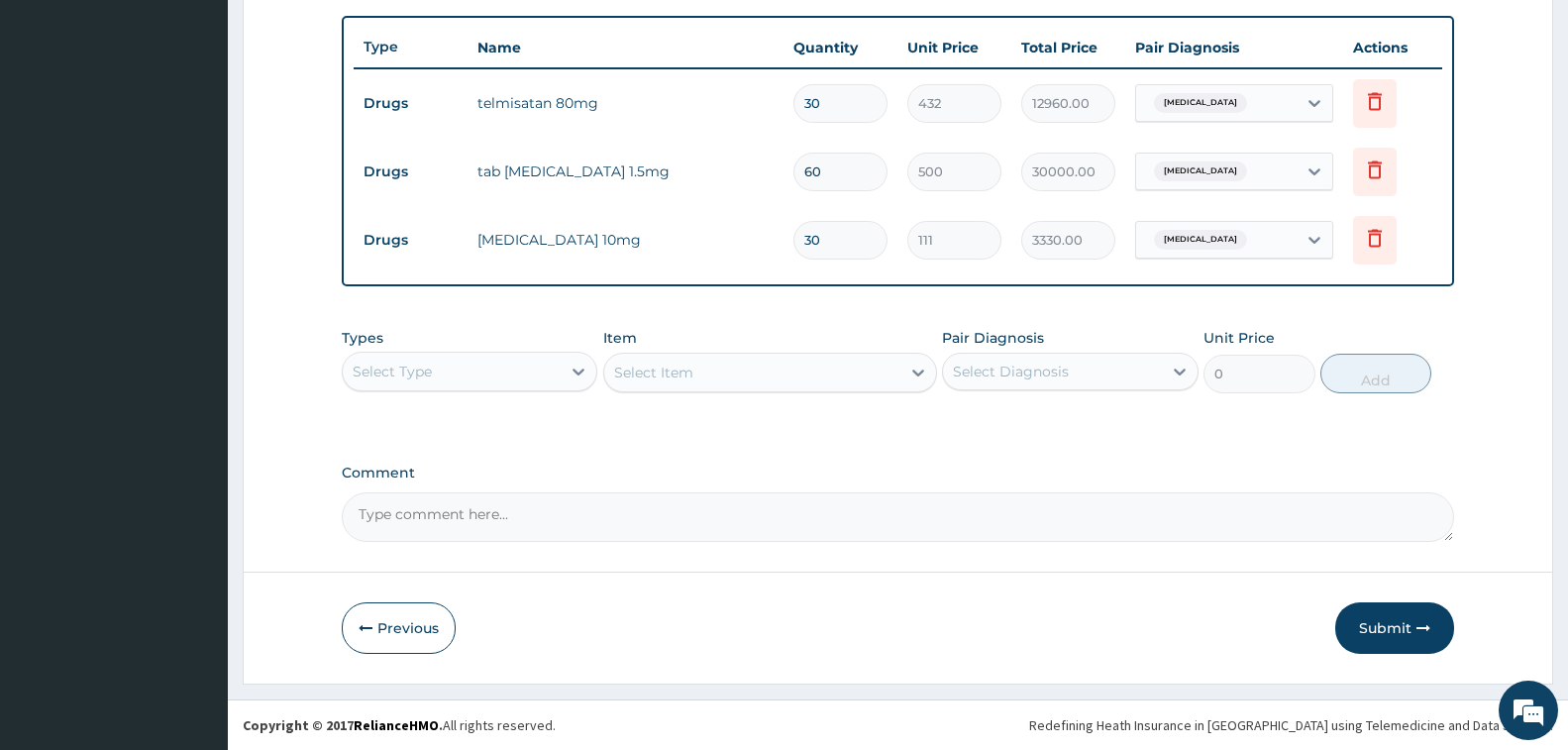
click at [528, 368] on div "Select Type" at bounding box center [452, 372] width 218 height 32
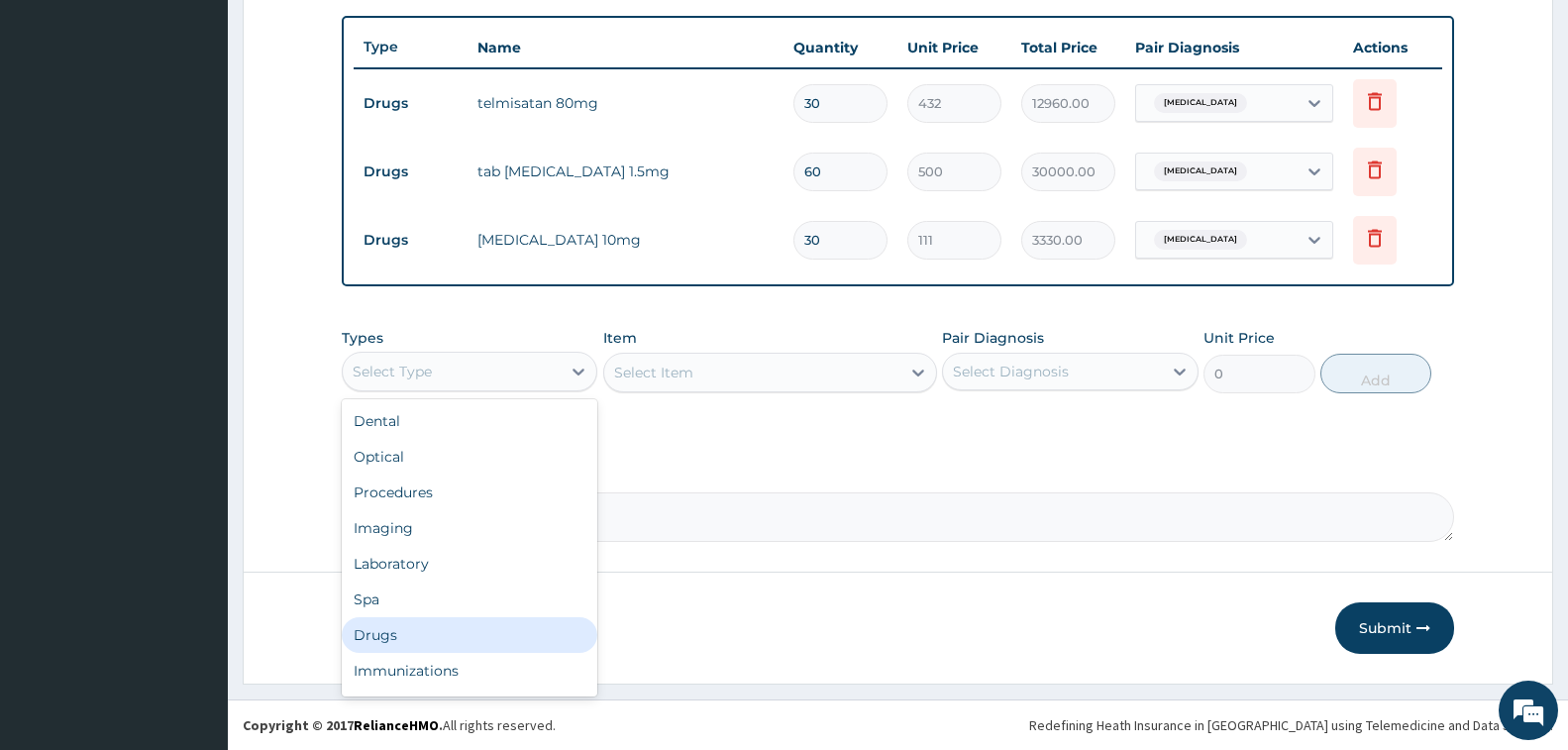
click at [492, 632] on div "Drugs" at bounding box center [470, 635] width 256 height 36
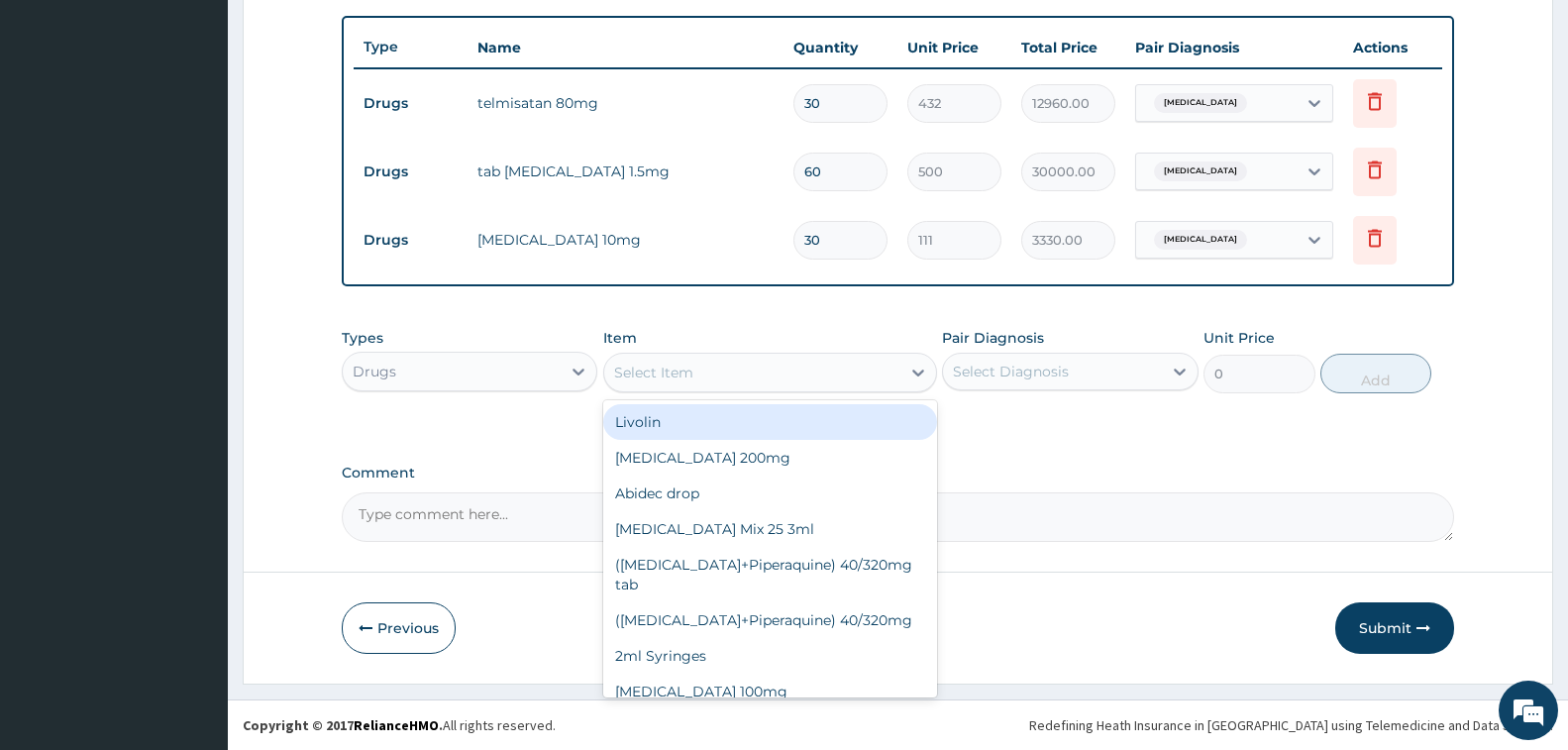
click at [760, 374] on div "Select Item" at bounding box center [752, 373] width 296 height 32
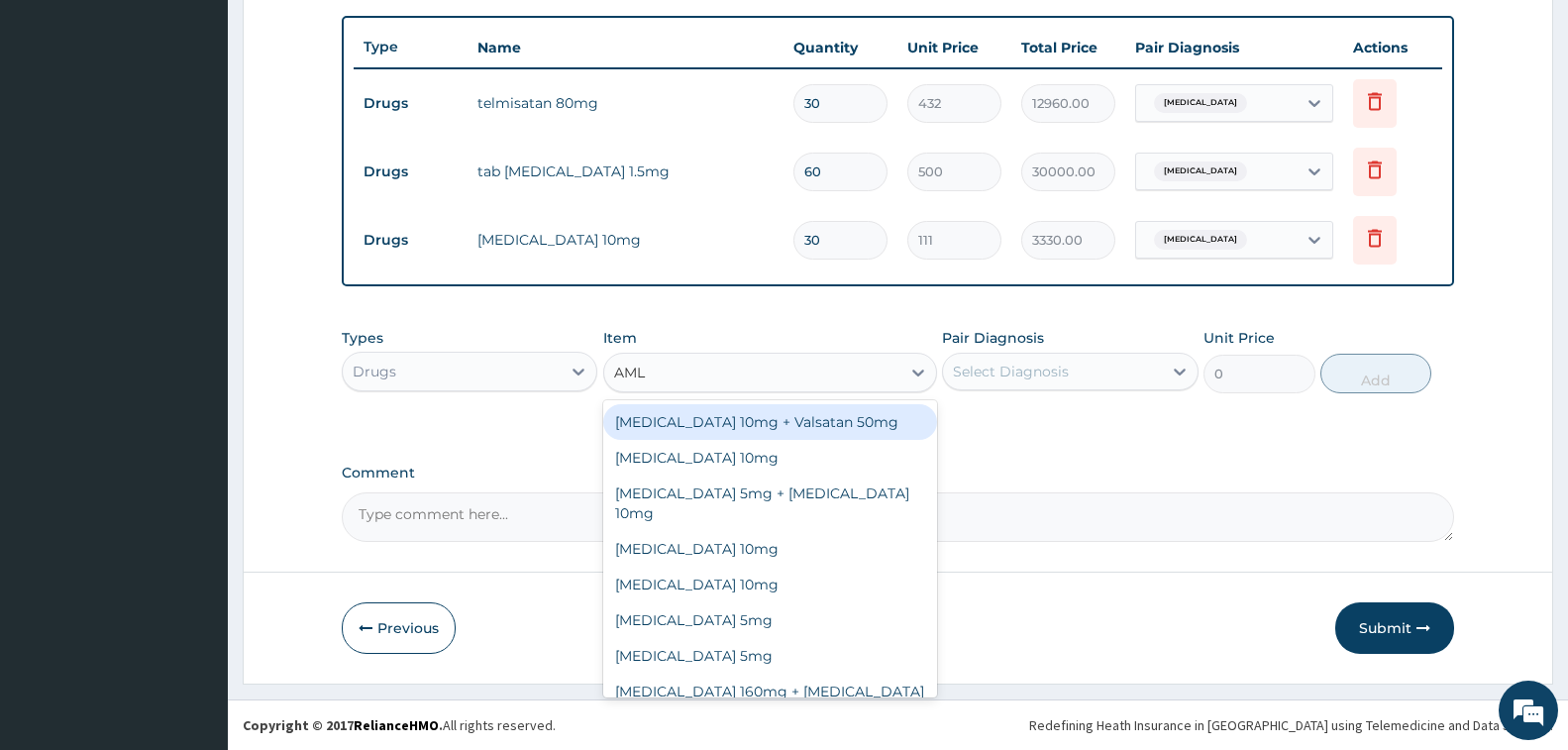
type input "AMLO"
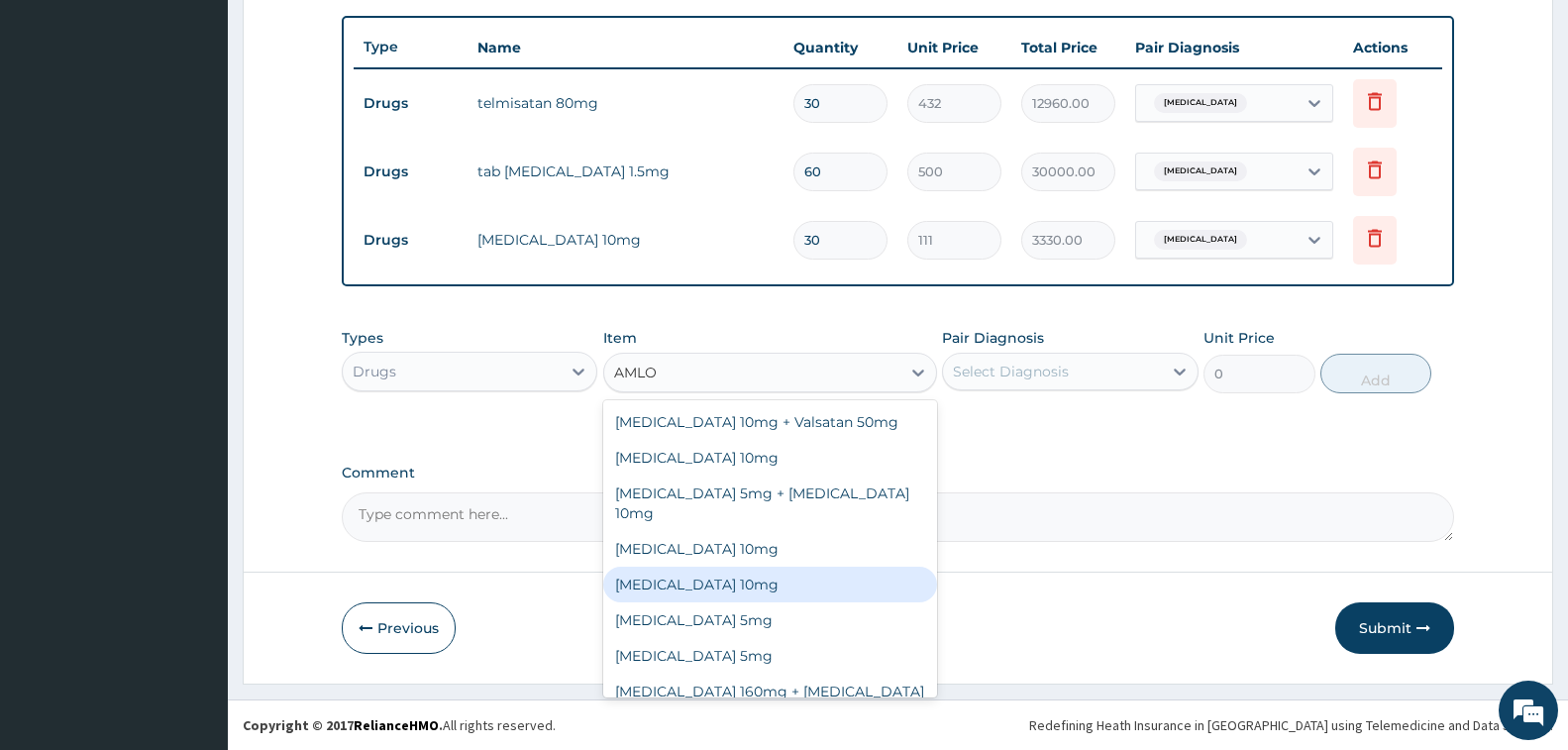
click at [764, 567] on div "Amlodipine Besylate 10mg" at bounding box center [770, 585] width 334 height 36
type input "540"
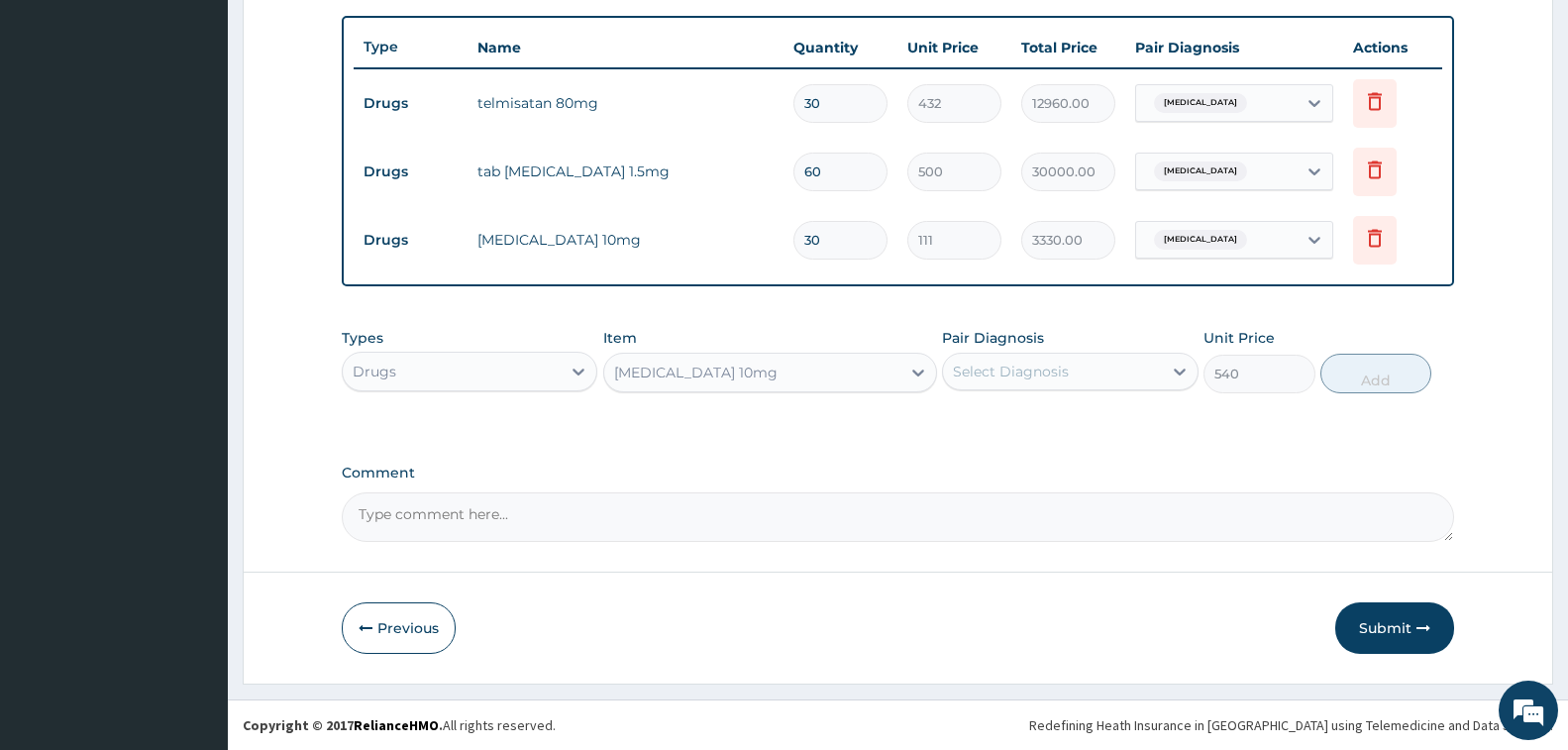
click at [1108, 369] on div "Select Diagnosis" at bounding box center [1052, 372] width 218 height 32
click at [1098, 416] on label "Essential hypertension" at bounding box center [1036, 420] width 123 height 20
checkbox input "true"
click at [1366, 377] on button "Add" at bounding box center [1376, 374] width 111 height 40
type input "0"
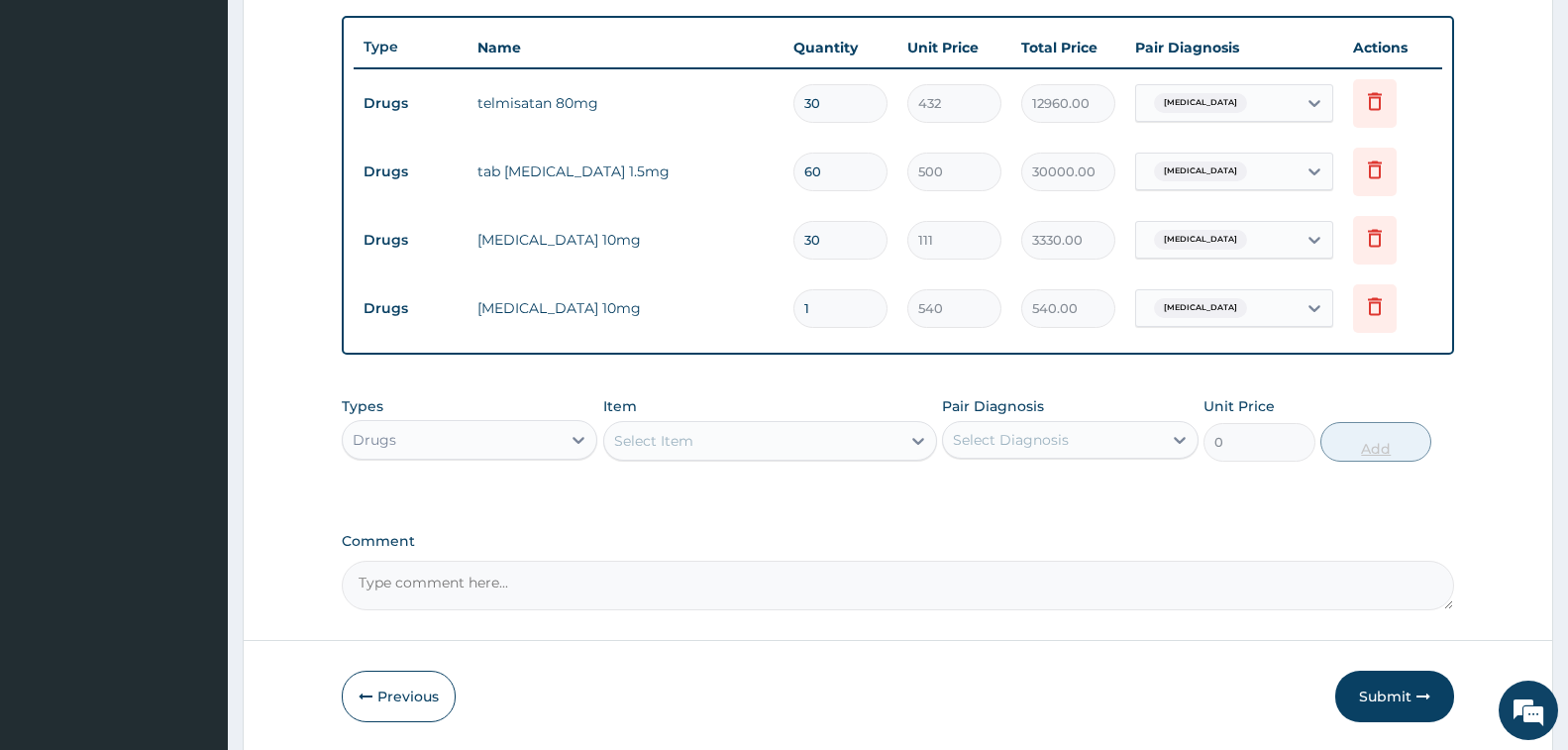
type input "0.00"
type input "3"
type input "1620.00"
type input "30"
type input "16200.00"
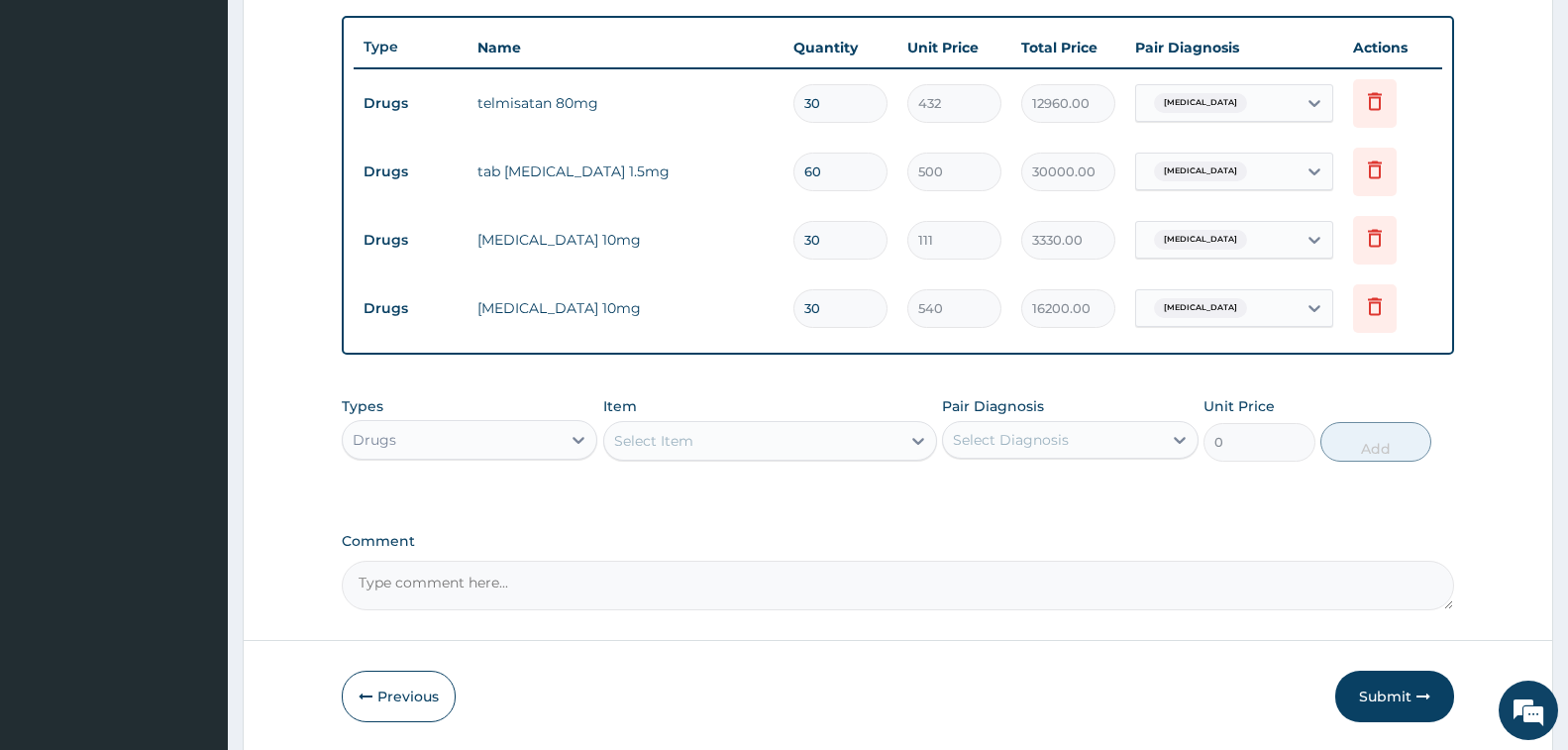
type input "30"
click at [700, 449] on div "Select Item" at bounding box center [752, 441] width 296 height 32
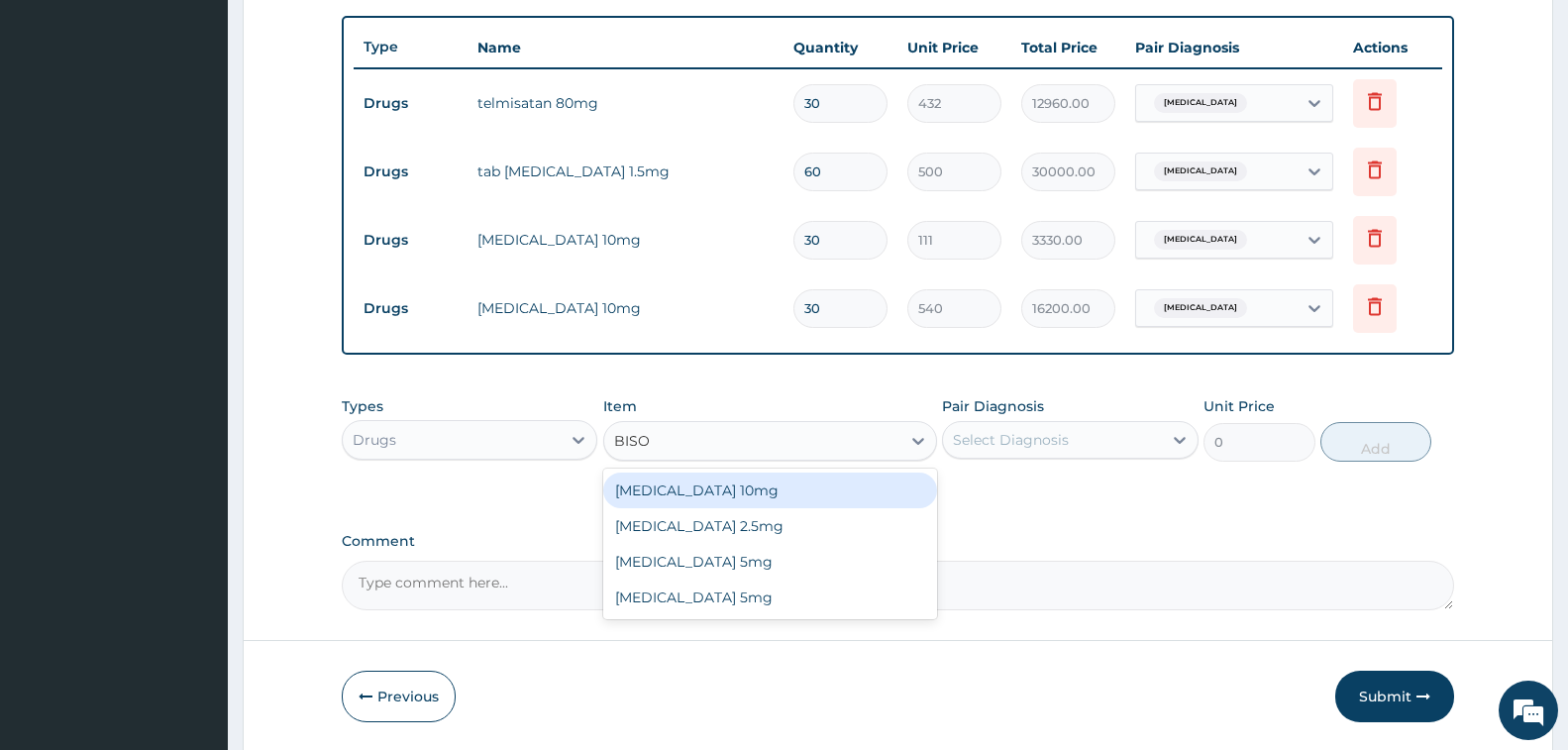
type input "BISOP"
click at [763, 494] on div "Bisoprolol 10mg" at bounding box center [770, 490] width 334 height 36
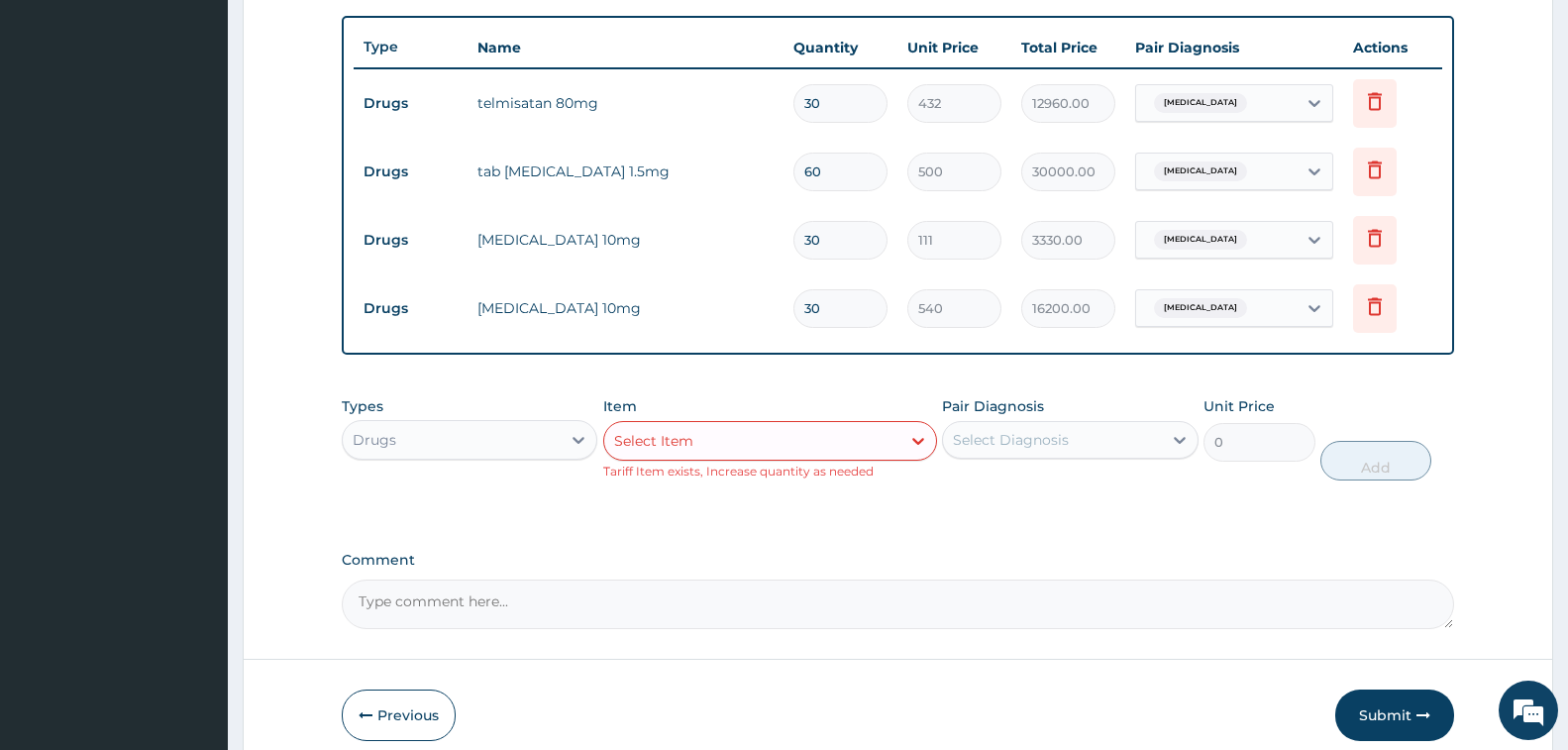
click at [823, 497] on div "Types Drugs Item option Bisoprolol 10mg, selected. Select is focused ,type to r…" at bounding box center [897, 453] width 1112 height 134
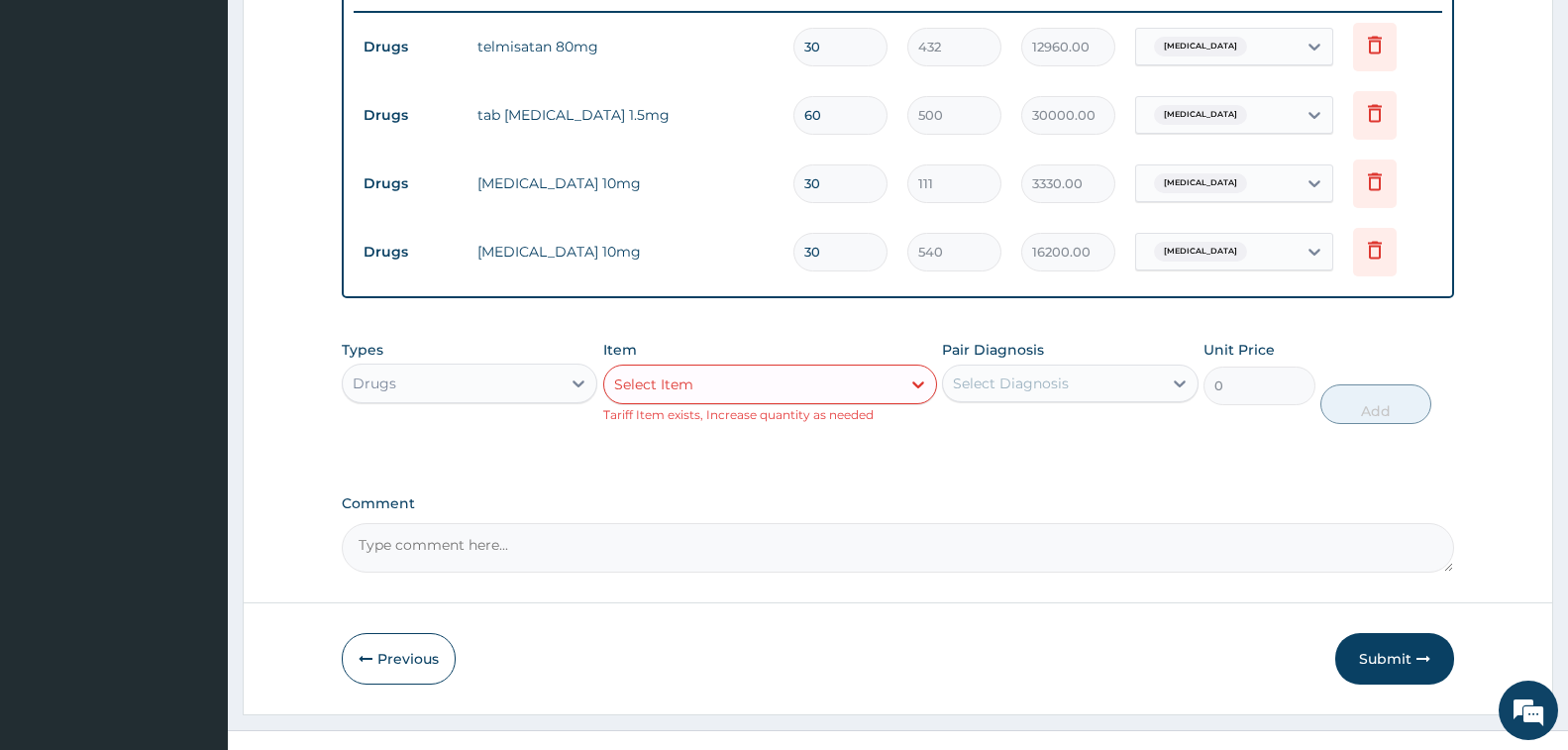
scroll to position [808, 0]
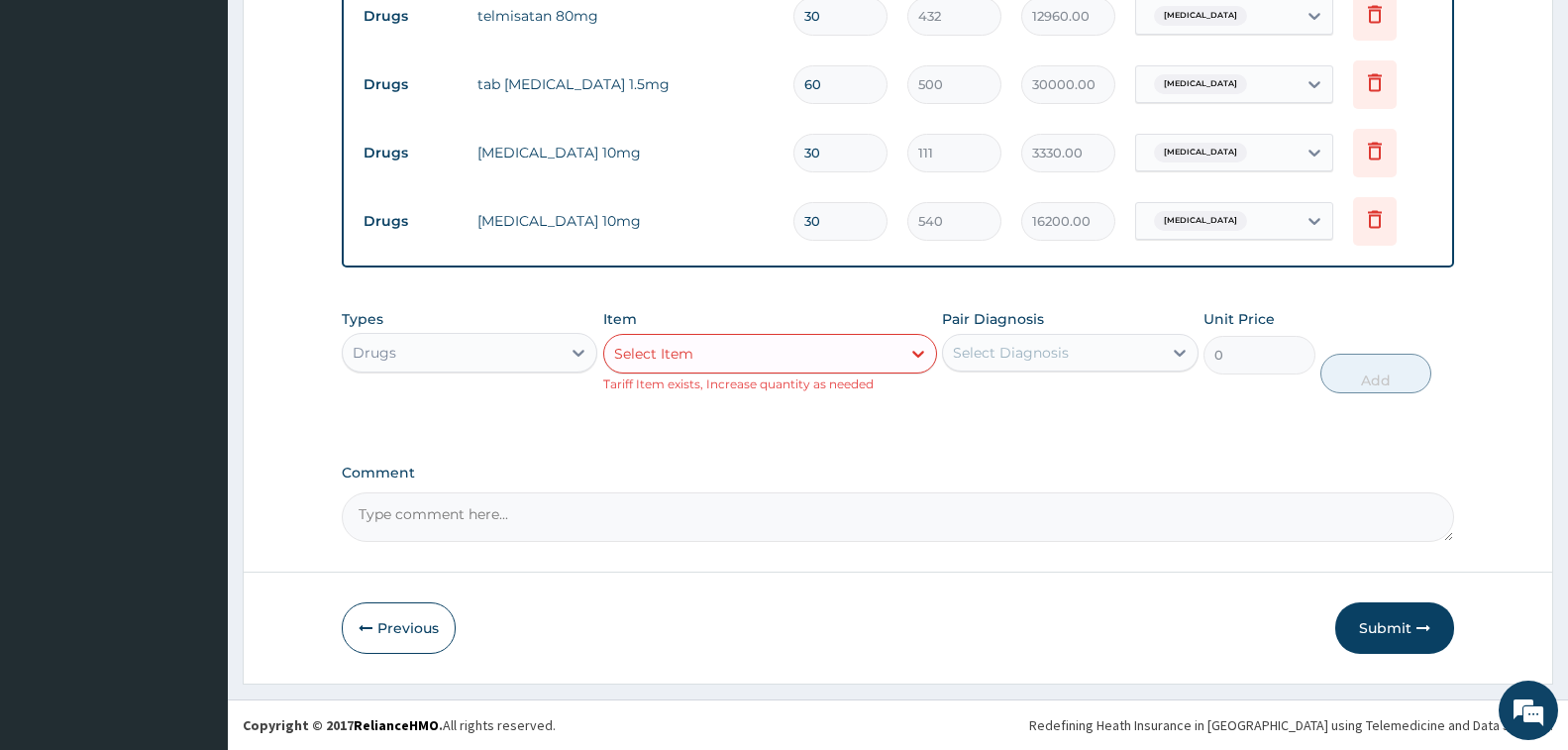
click at [871, 359] on div "Select Item" at bounding box center [752, 354] width 296 height 32
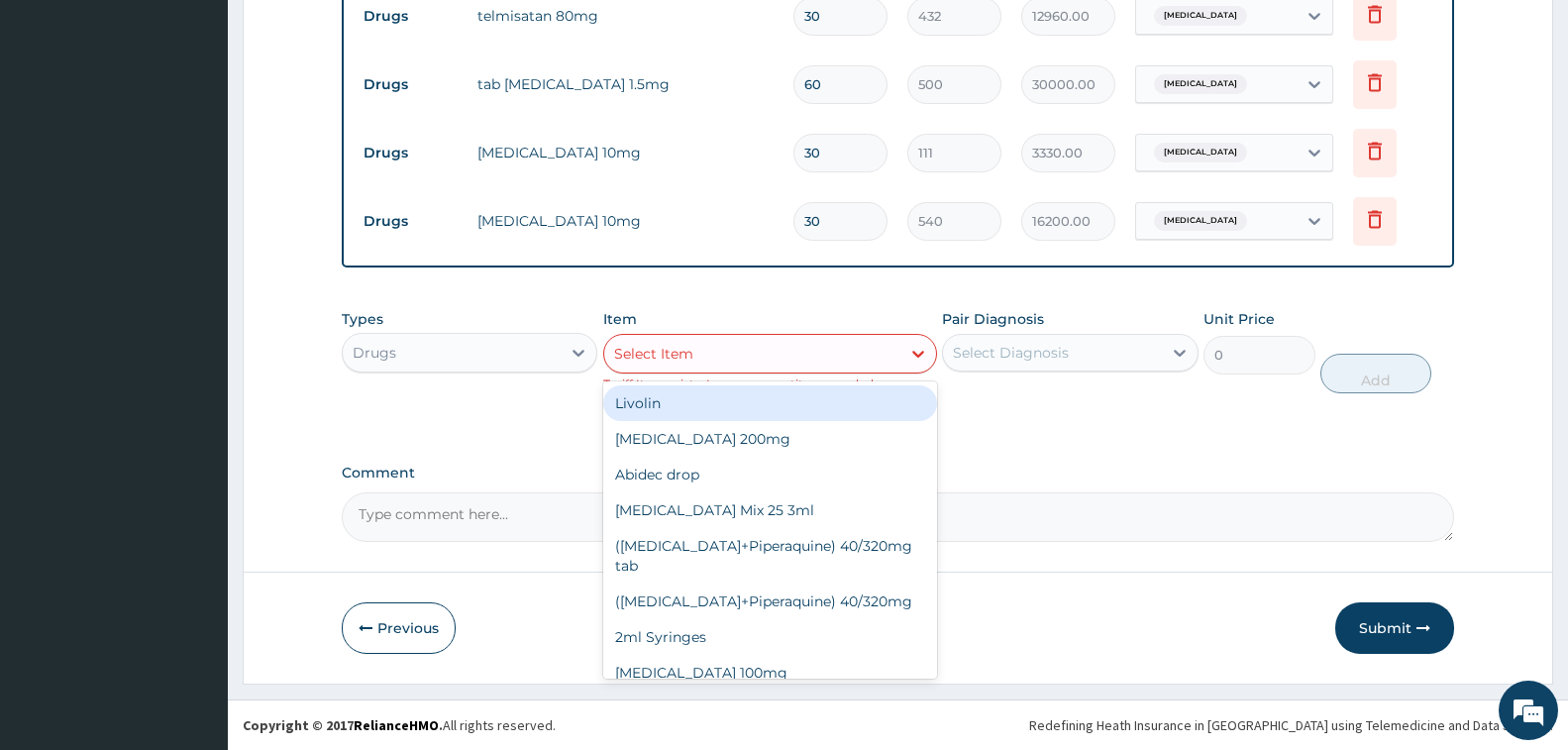
type input "A"
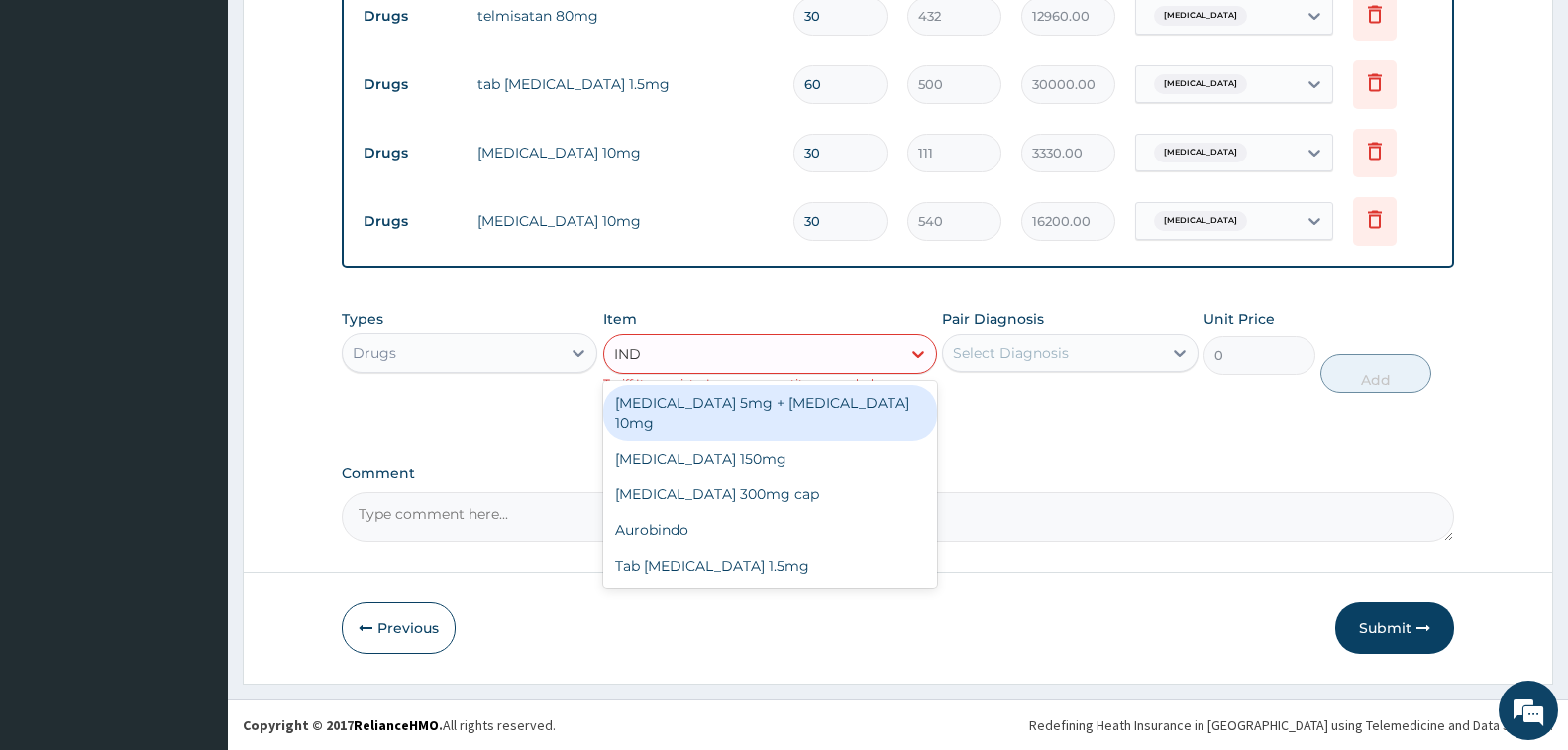
type input "INDA"
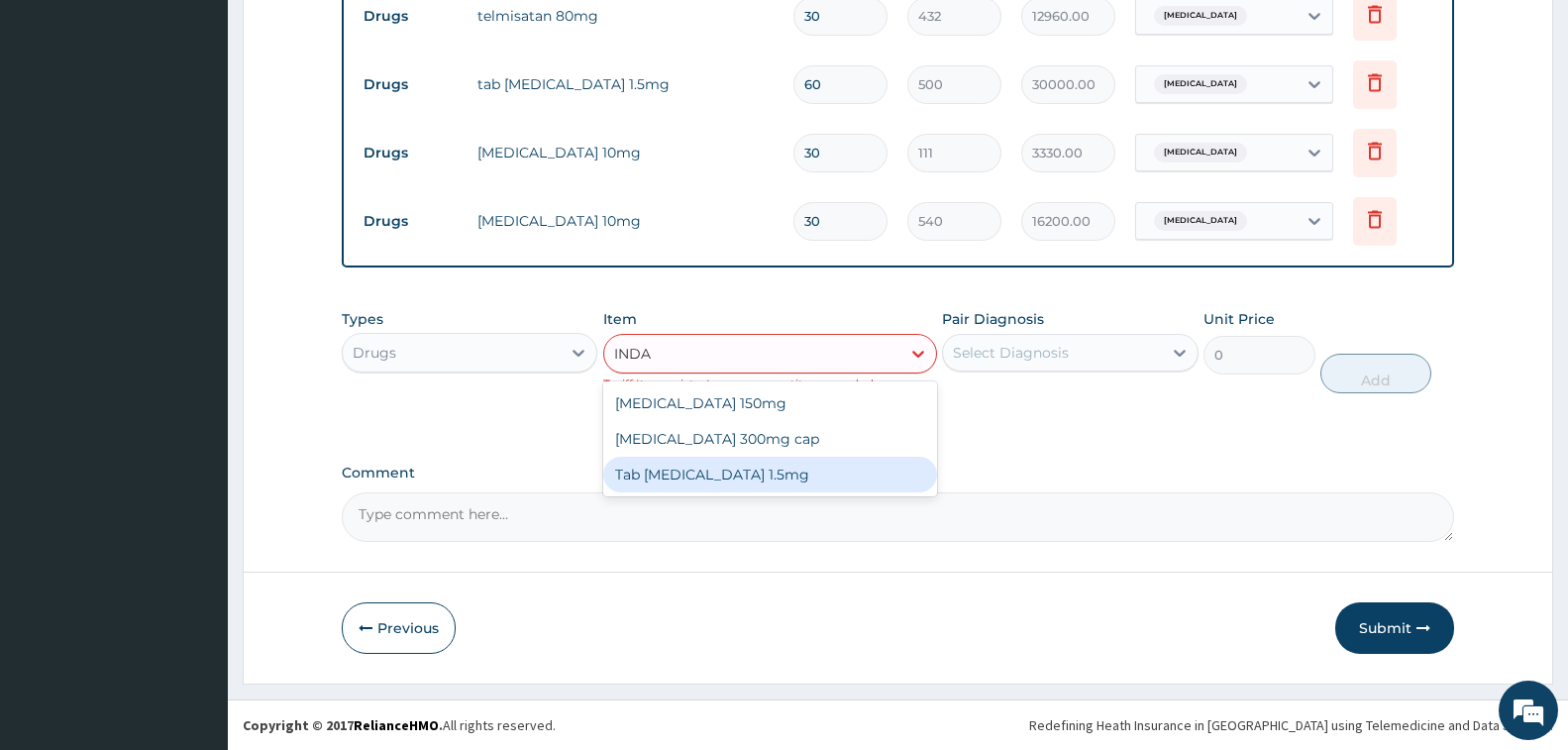
click at [899, 461] on div "Tab Indapamide 1.5mg" at bounding box center [770, 475] width 334 height 36
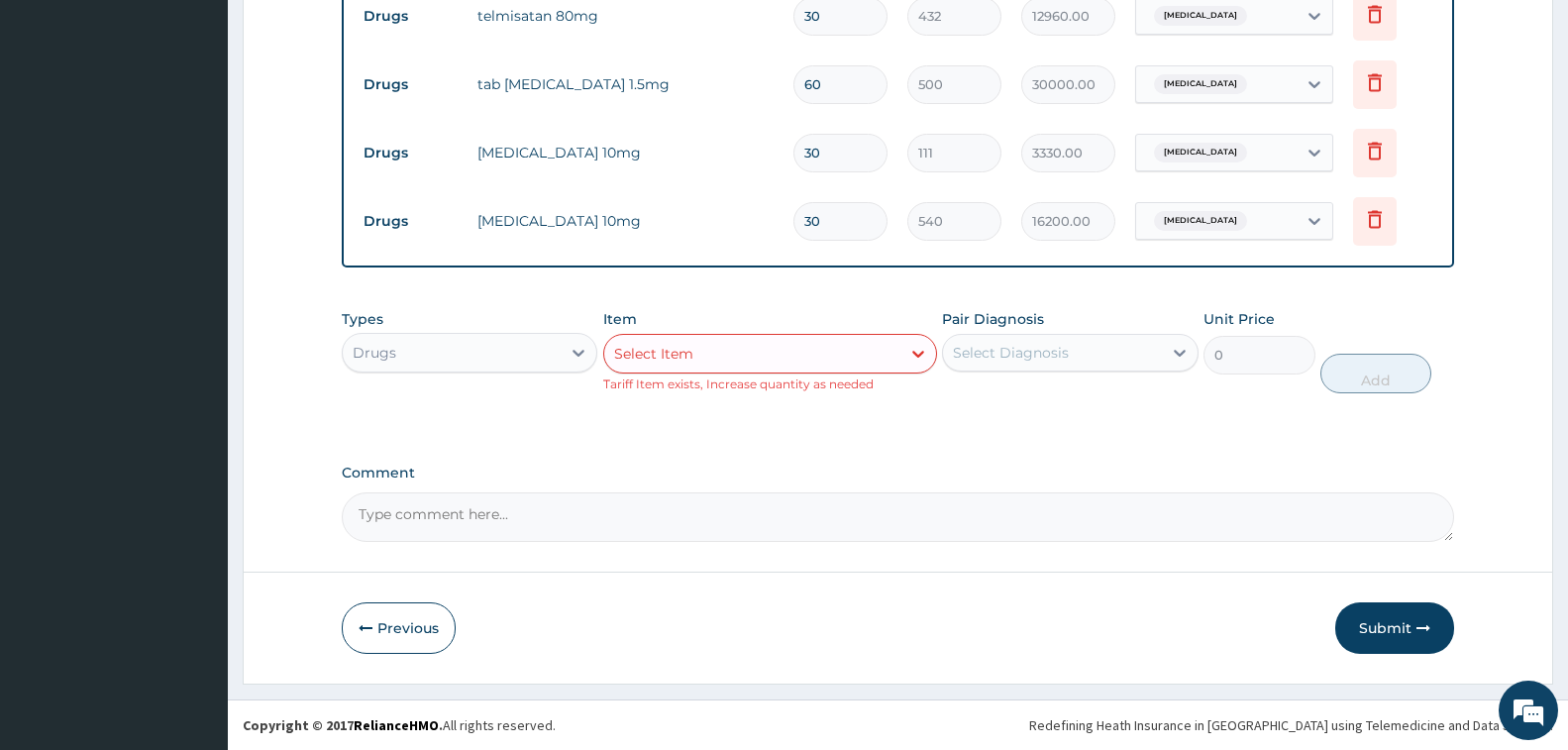
click at [1391, 627] on button "Submit" at bounding box center [1395, 628] width 119 height 52
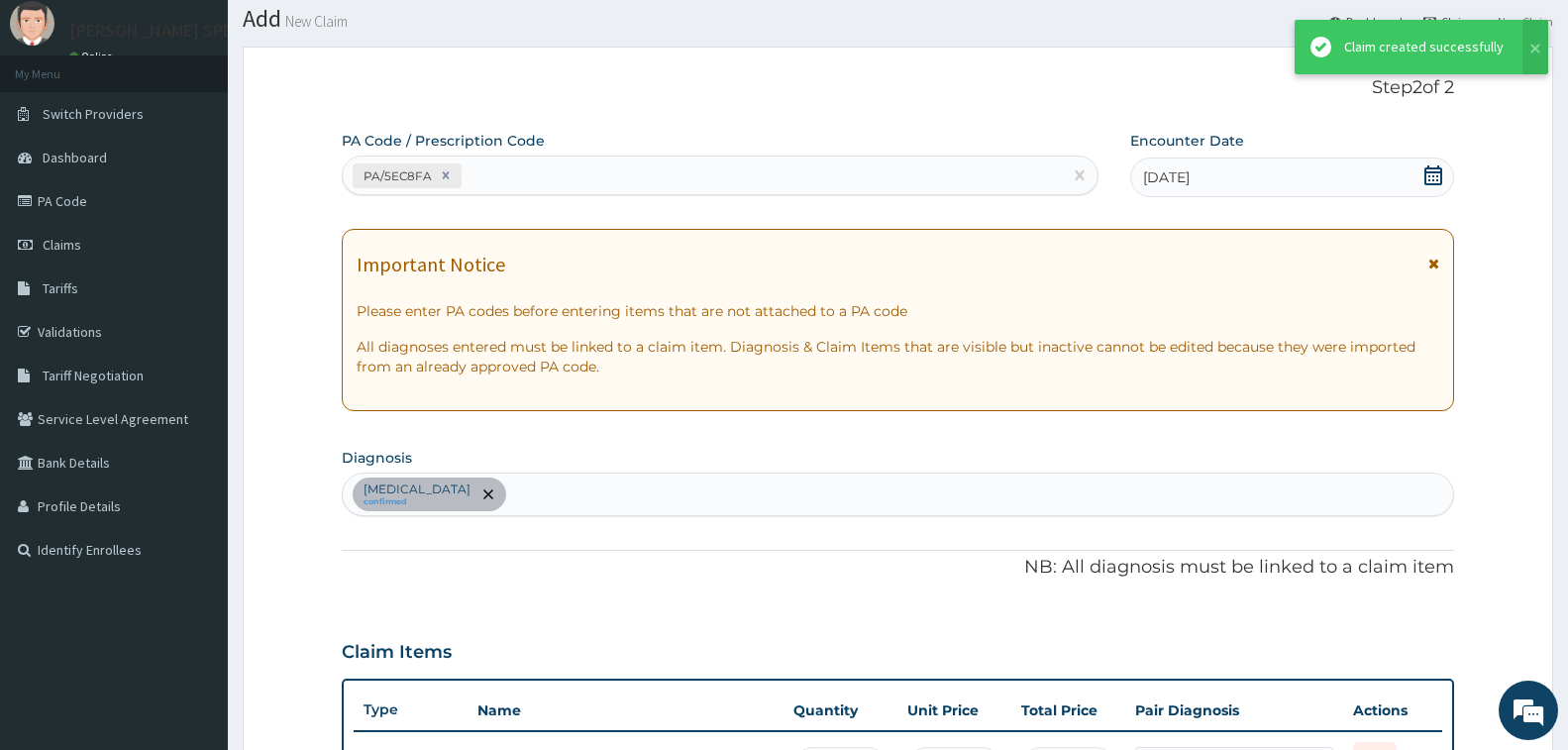
scroll to position [790, 0]
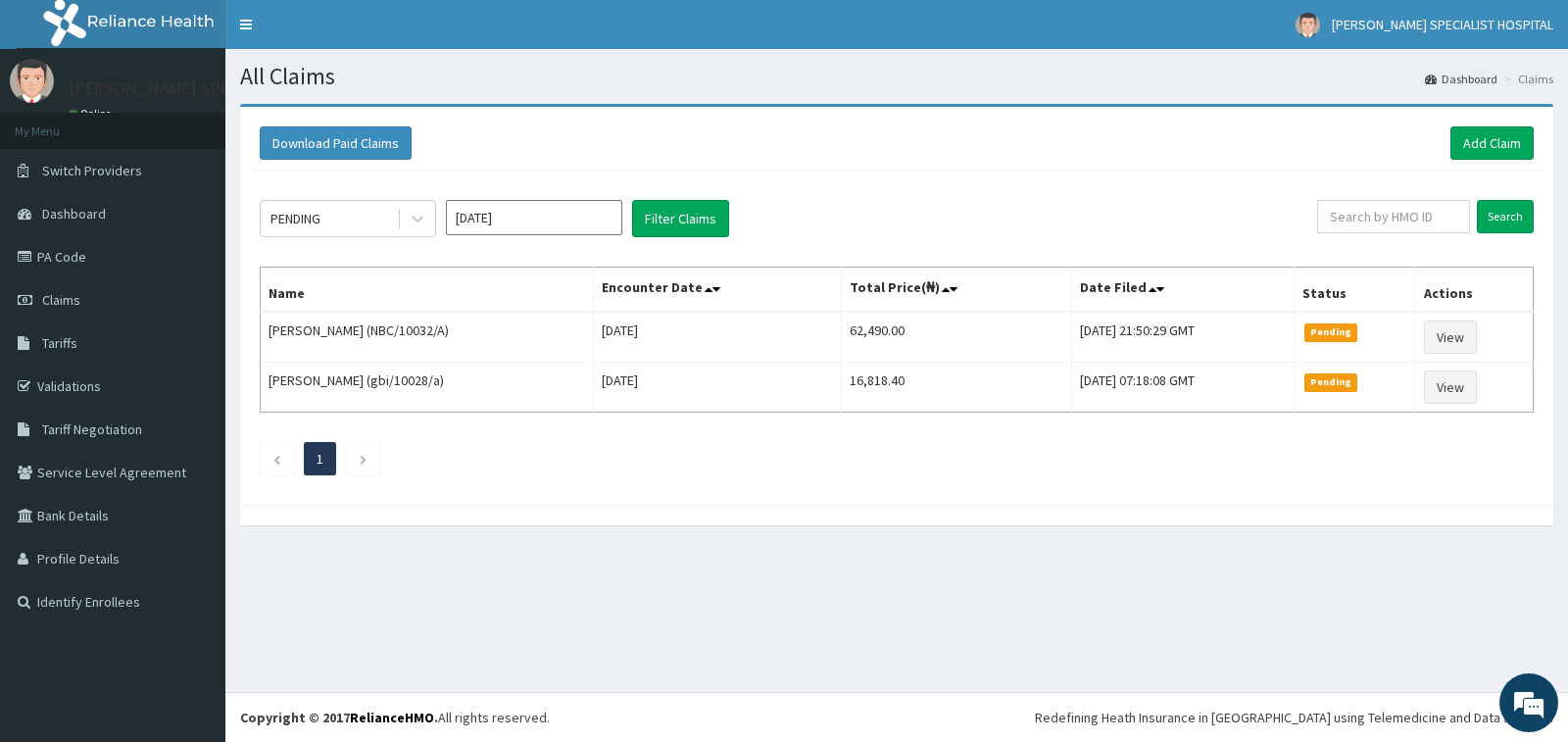
click at [1045, 649] on div "All Claims Dashboard Claims Download Paid Claims Add Claim × Note you can only …" at bounding box center [897, 371] width 1343 height 643
click at [1472, 129] on link "Add Claim" at bounding box center [1492, 143] width 83 height 33
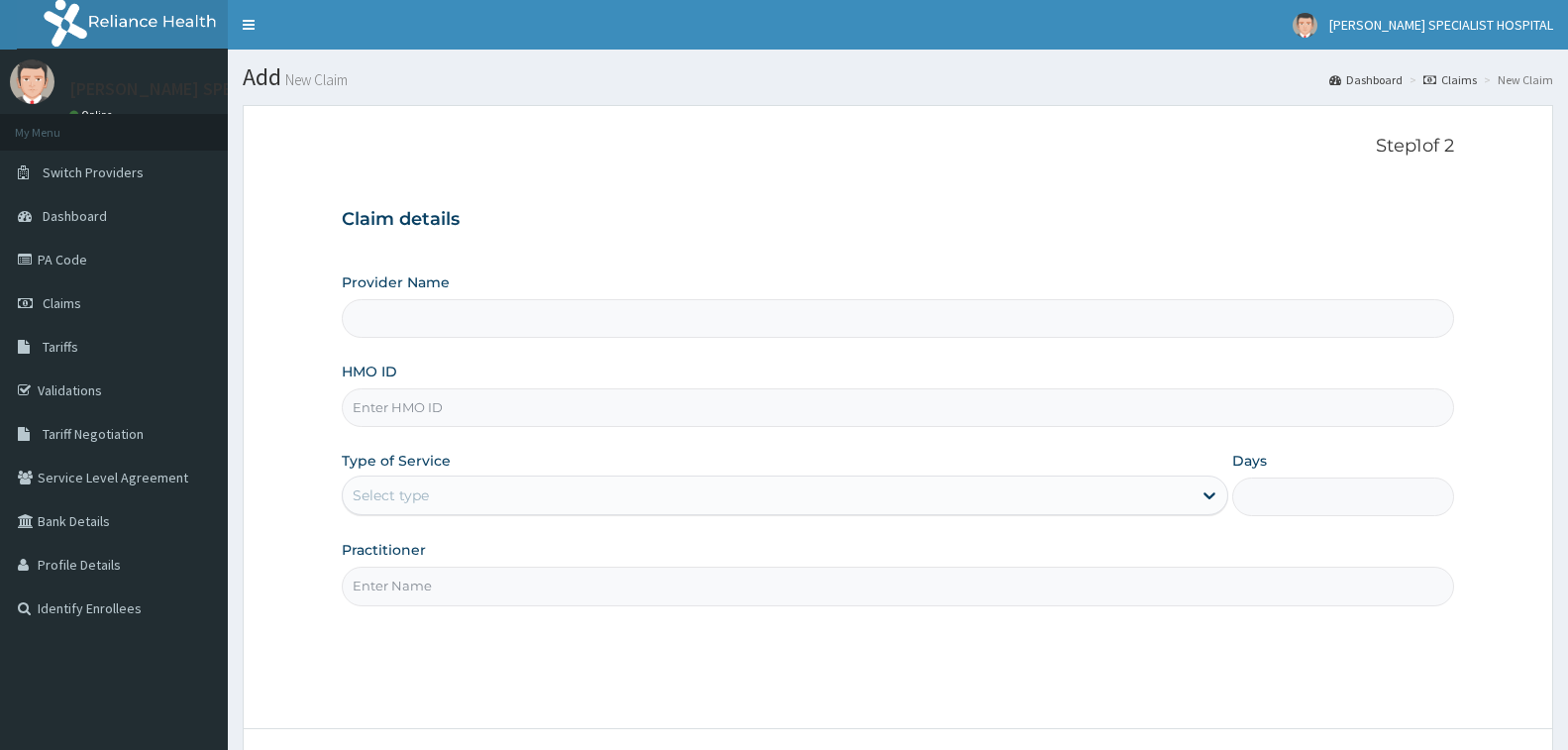
type input "Tolbert Specialist Hospital"
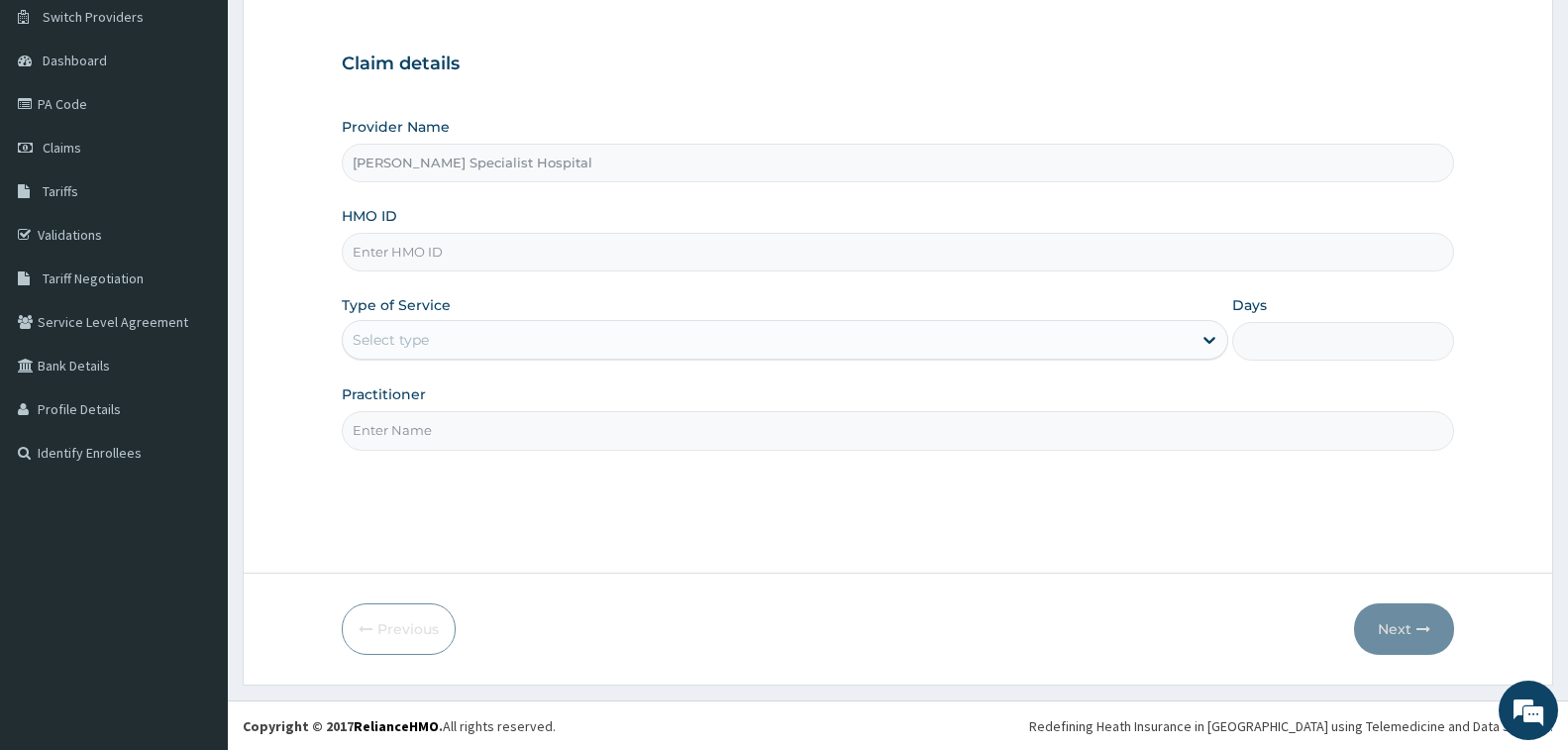
scroll to position [157, 0]
click at [798, 246] on input "HMO ID" at bounding box center [897, 251] width 1112 height 39
type input "NBC/10032/A"
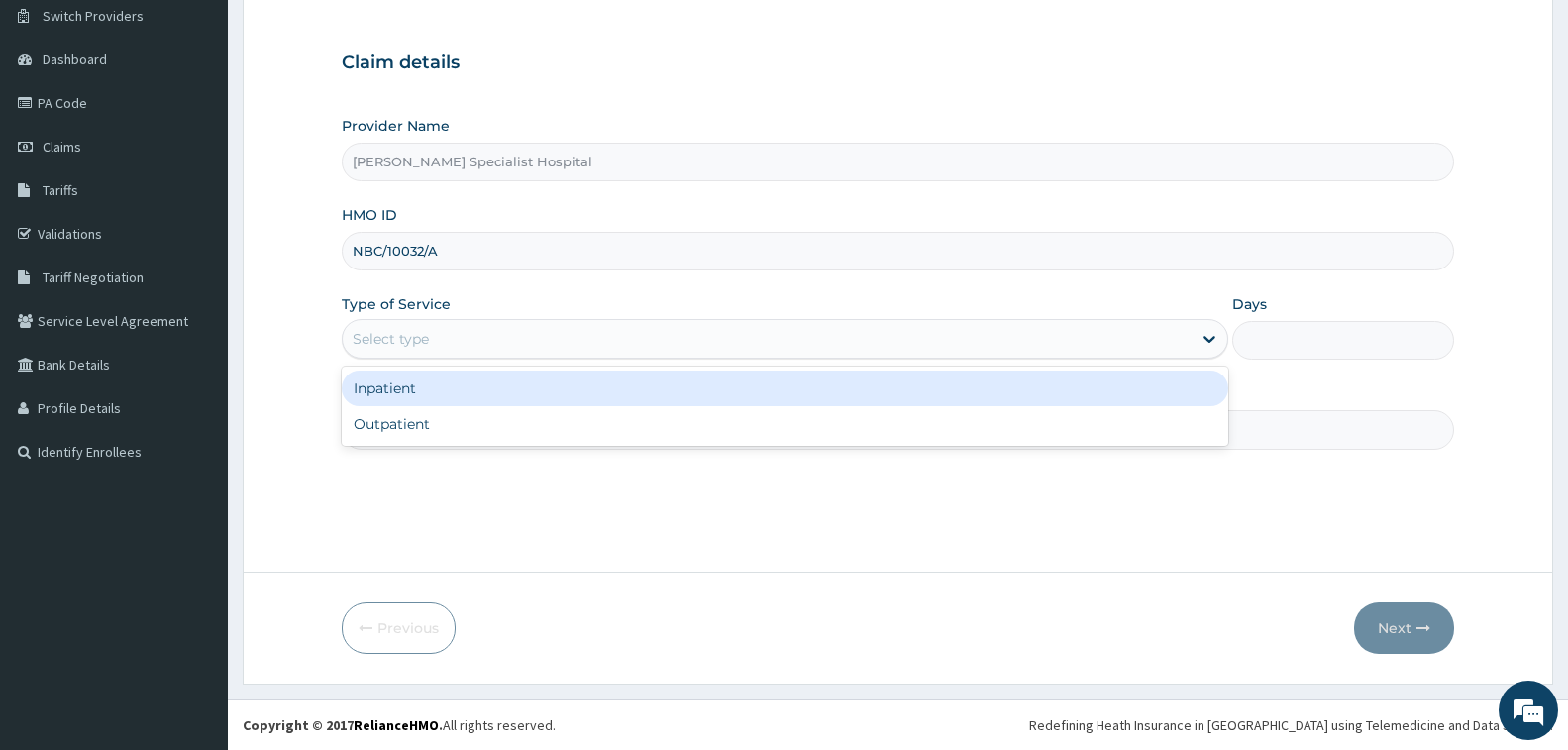
click at [538, 335] on div "Select type" at bounding box center [767, 339] width 849 height 32
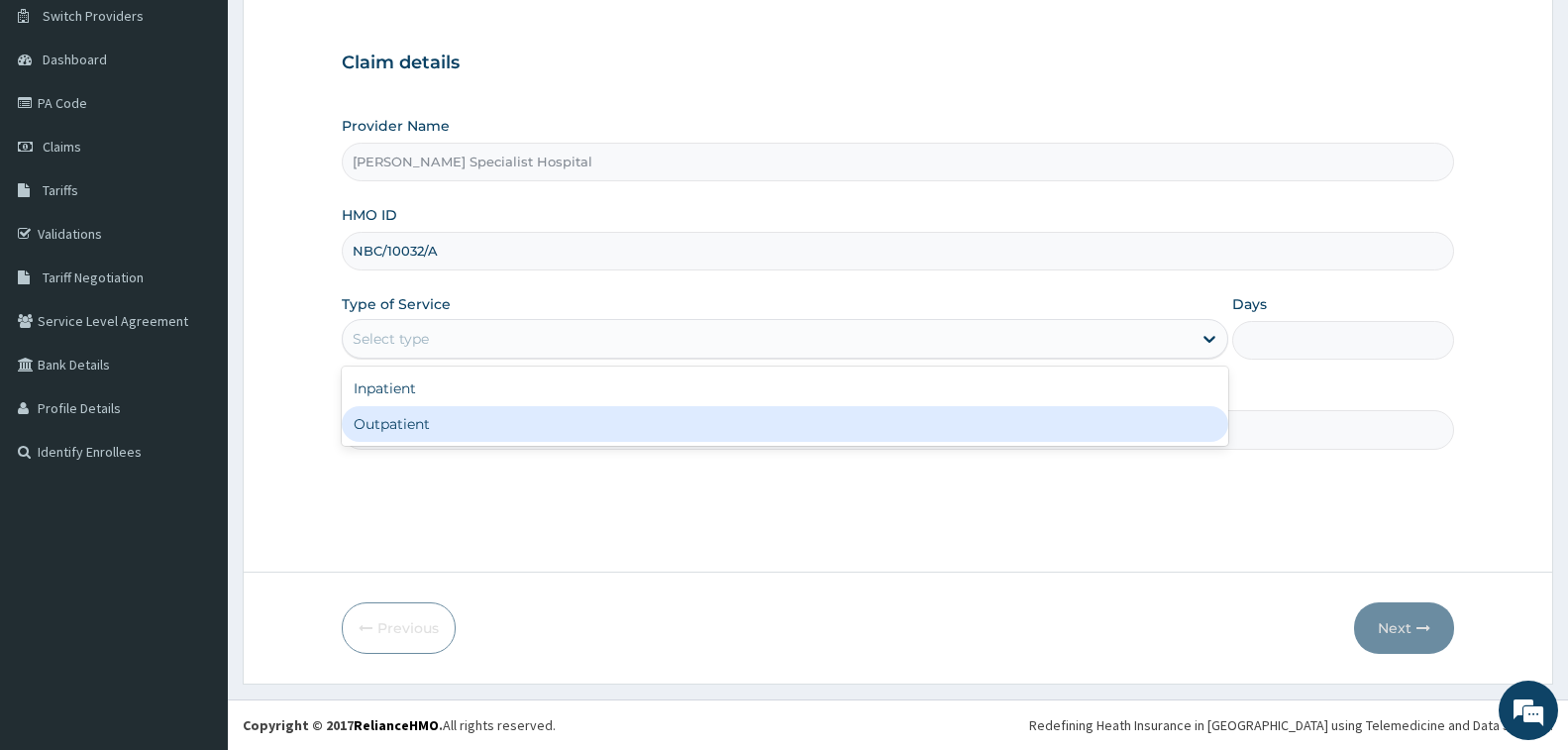
click at [517, 432] on div "Outpatient" at bounding box center [784, 424] width 887 height 36
type input "1"
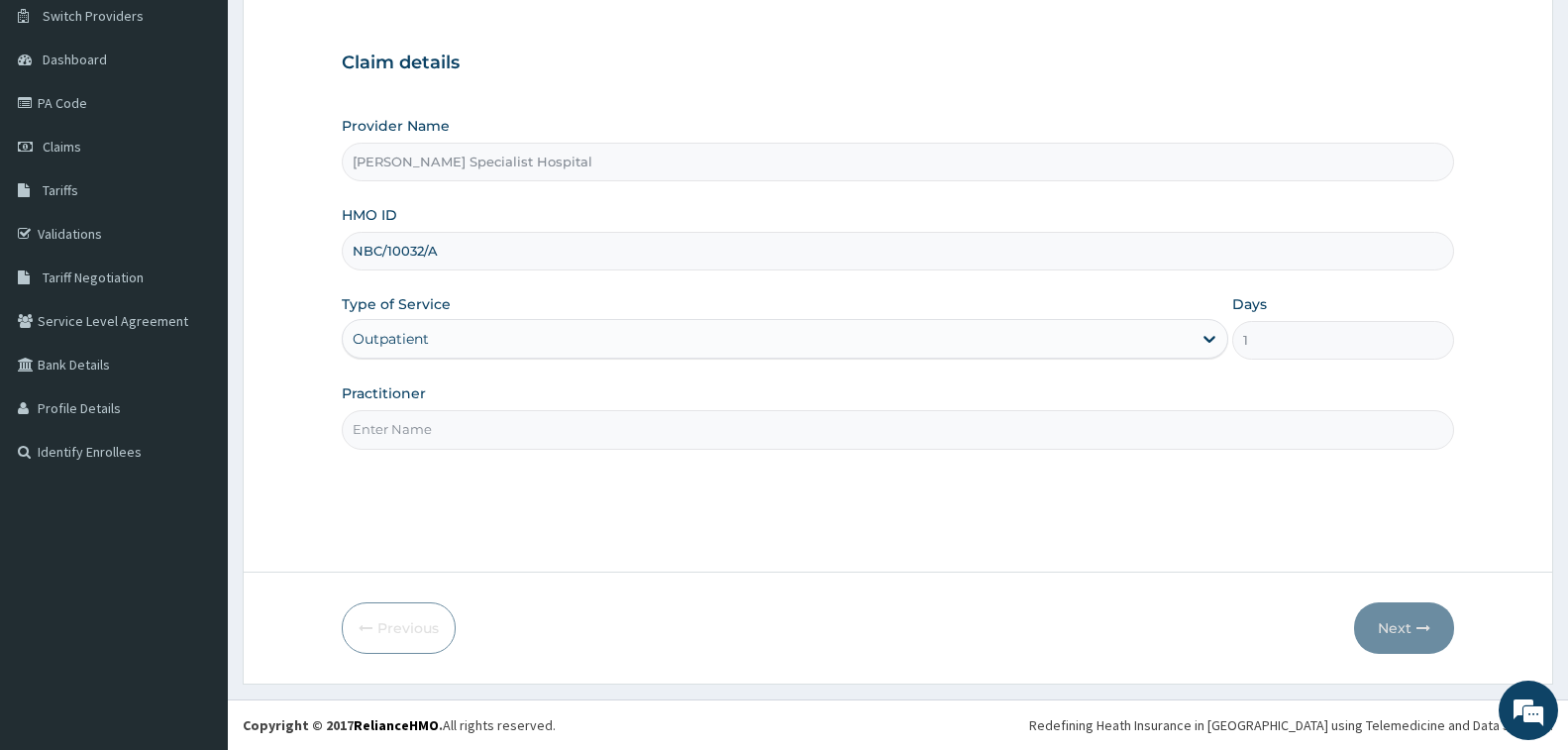
click at [517, 432] on input "Practitioner" at bounding box center [897, 429] width 1112 height 39
type input "[PERSON_NAME]"
click at [1369, 634] on button "Next" at bounding box center [1404, 628] width 100 height 52
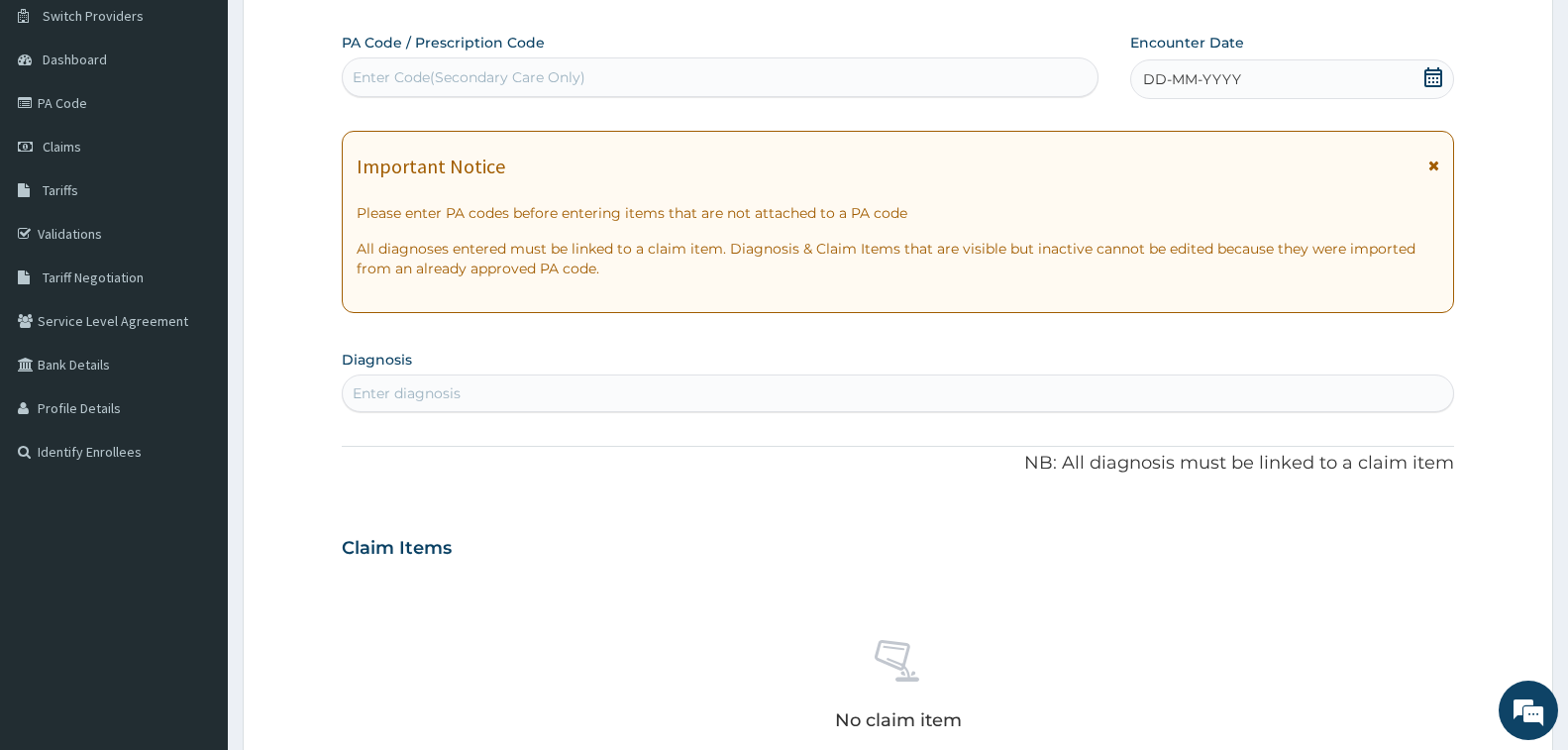
click at [1214, 75] on span "DD-MM-YYYY" at bounding box center [1192, 79] width 98 height 20
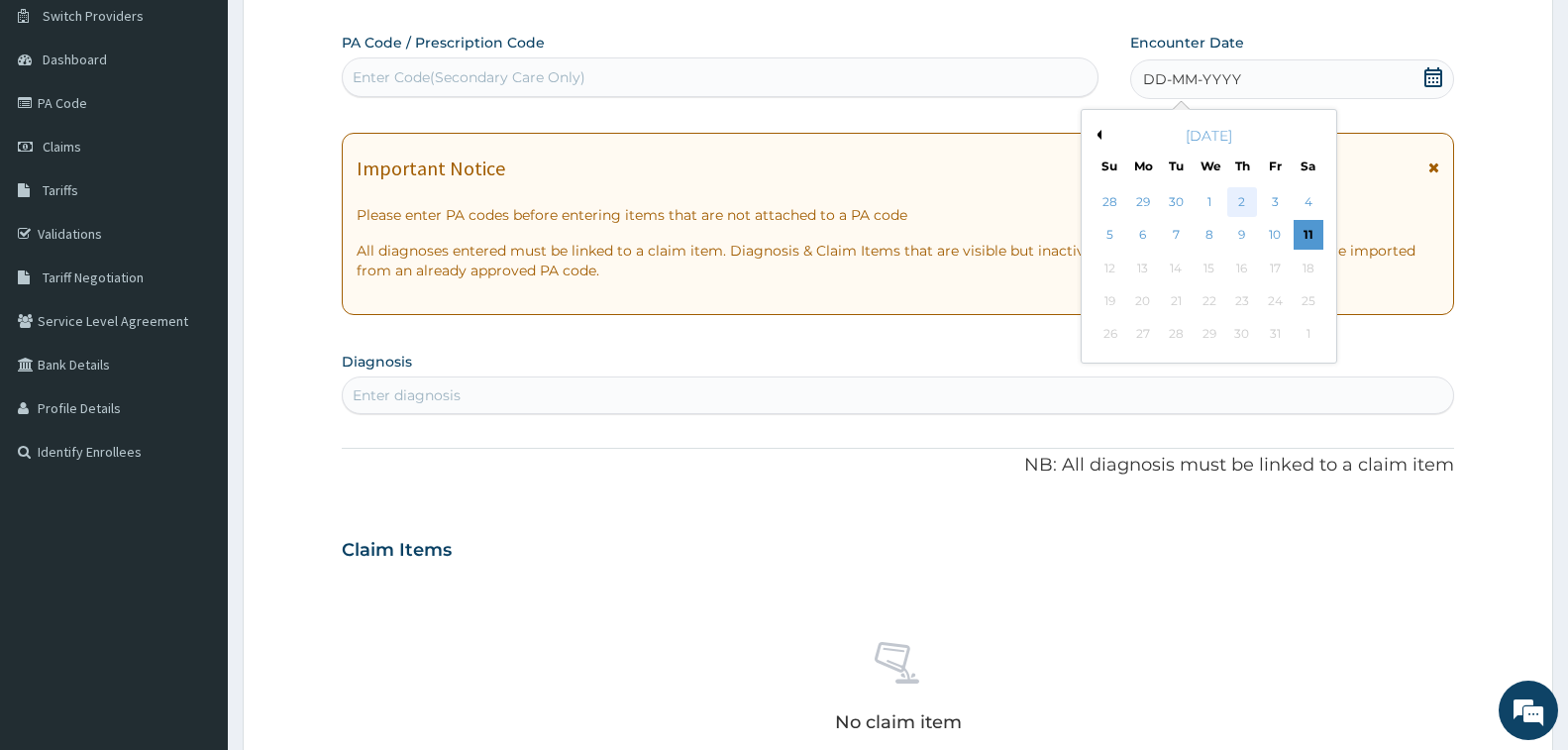
click at [1237, 199] on div "2" at bounding box center [1242, 202] width 30 height 30
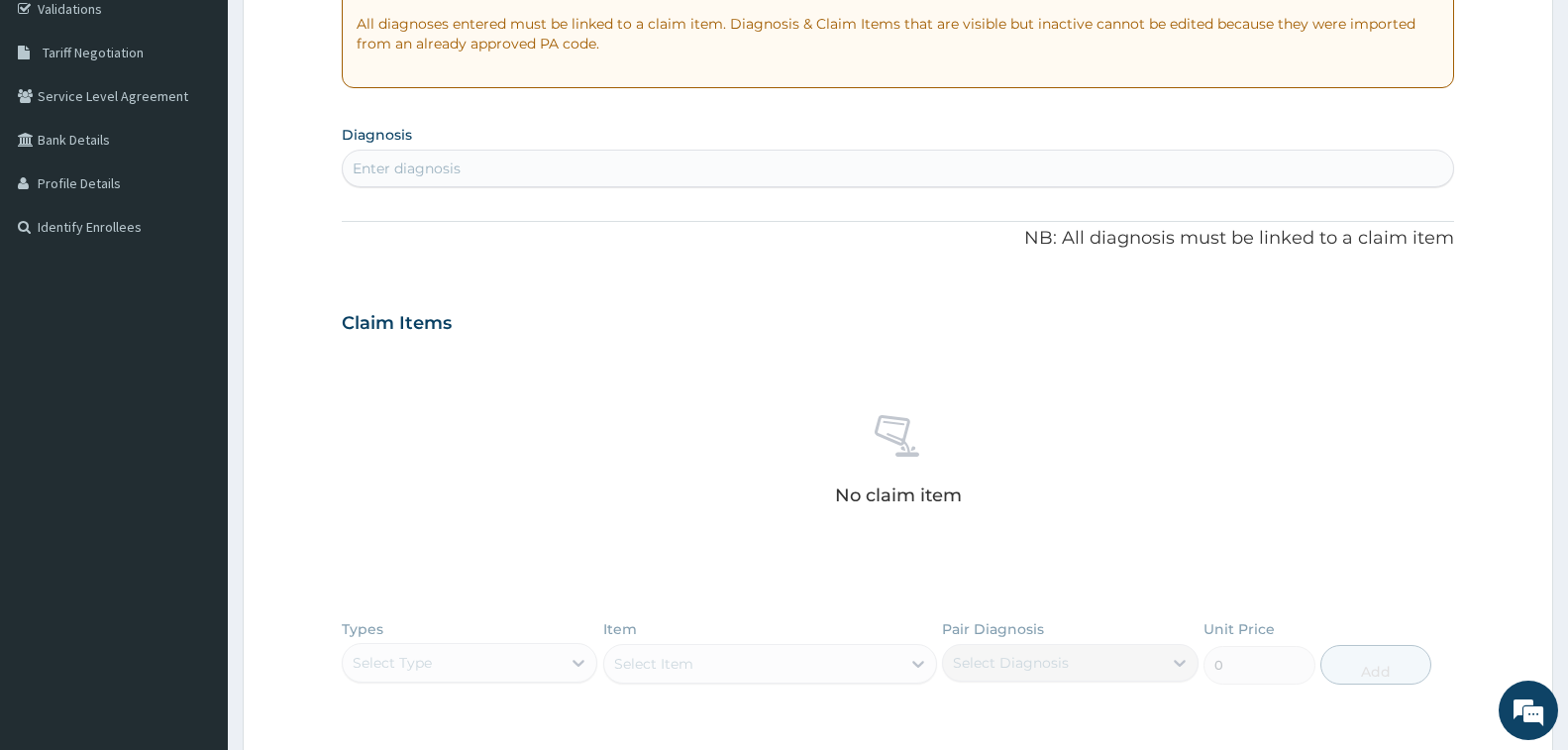
scroll to position [454, 0]
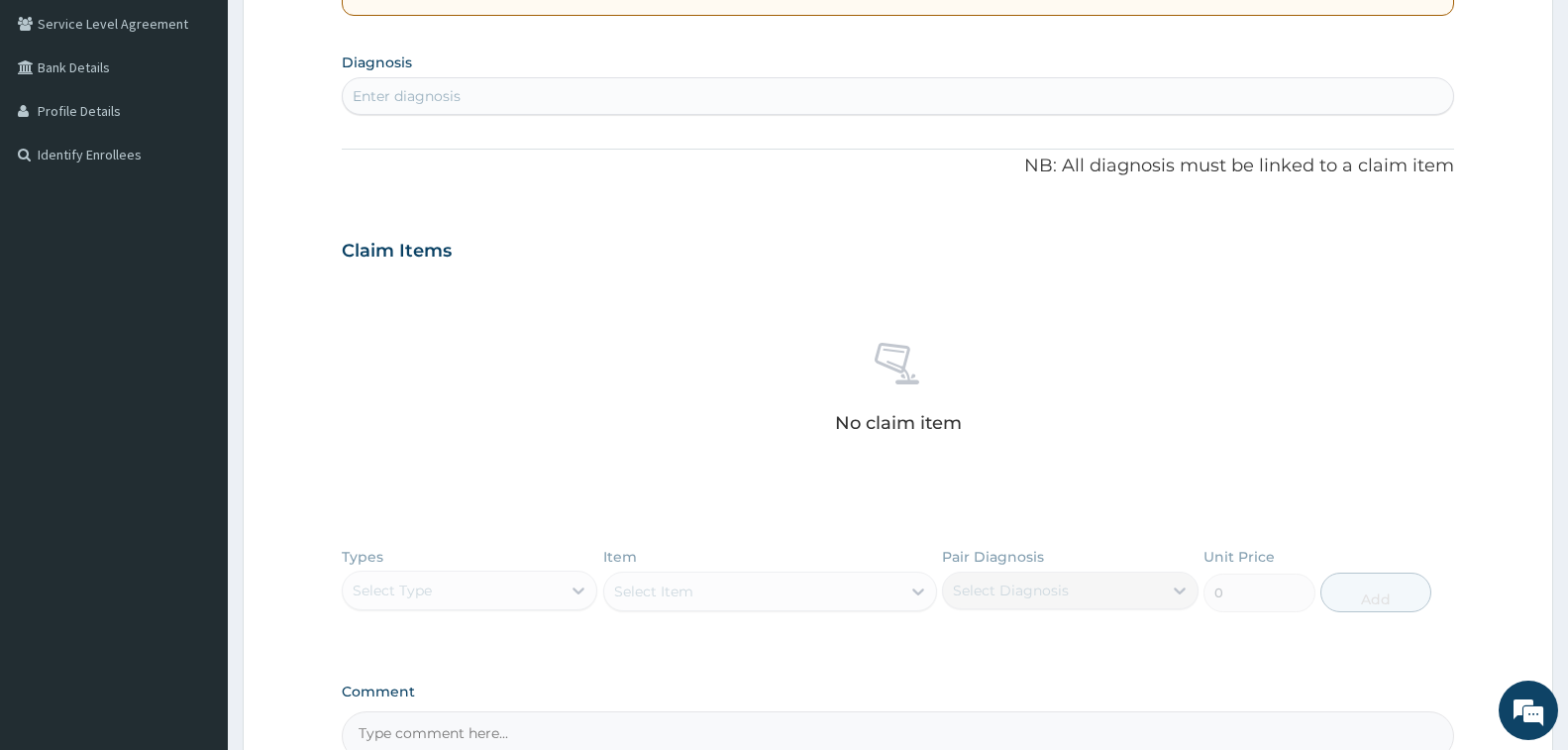
click at [929, 93] on div "Enter diagnosis" at bounding box center [897, 96] width 1110 height 32
type input "B"
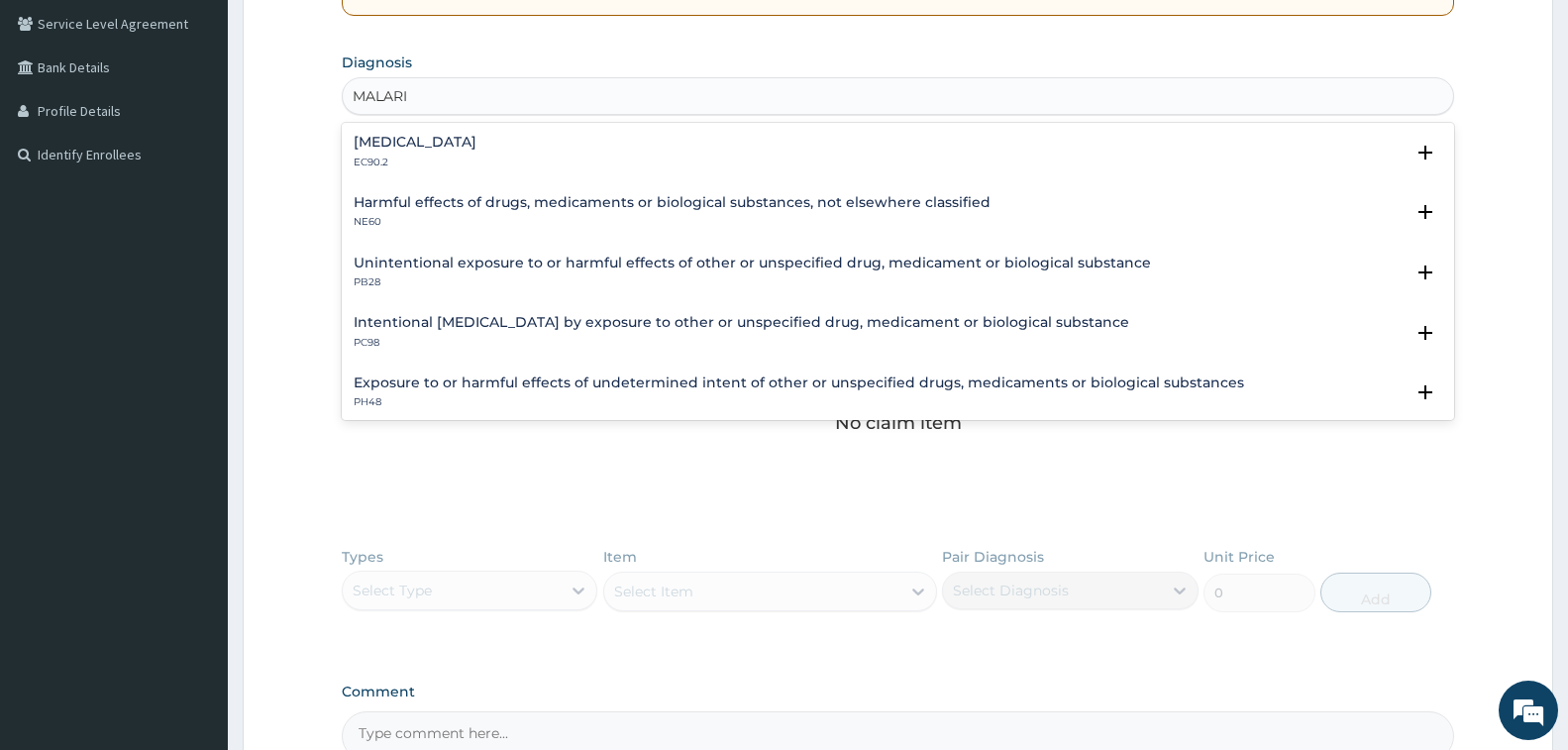
type input "MALARIA"
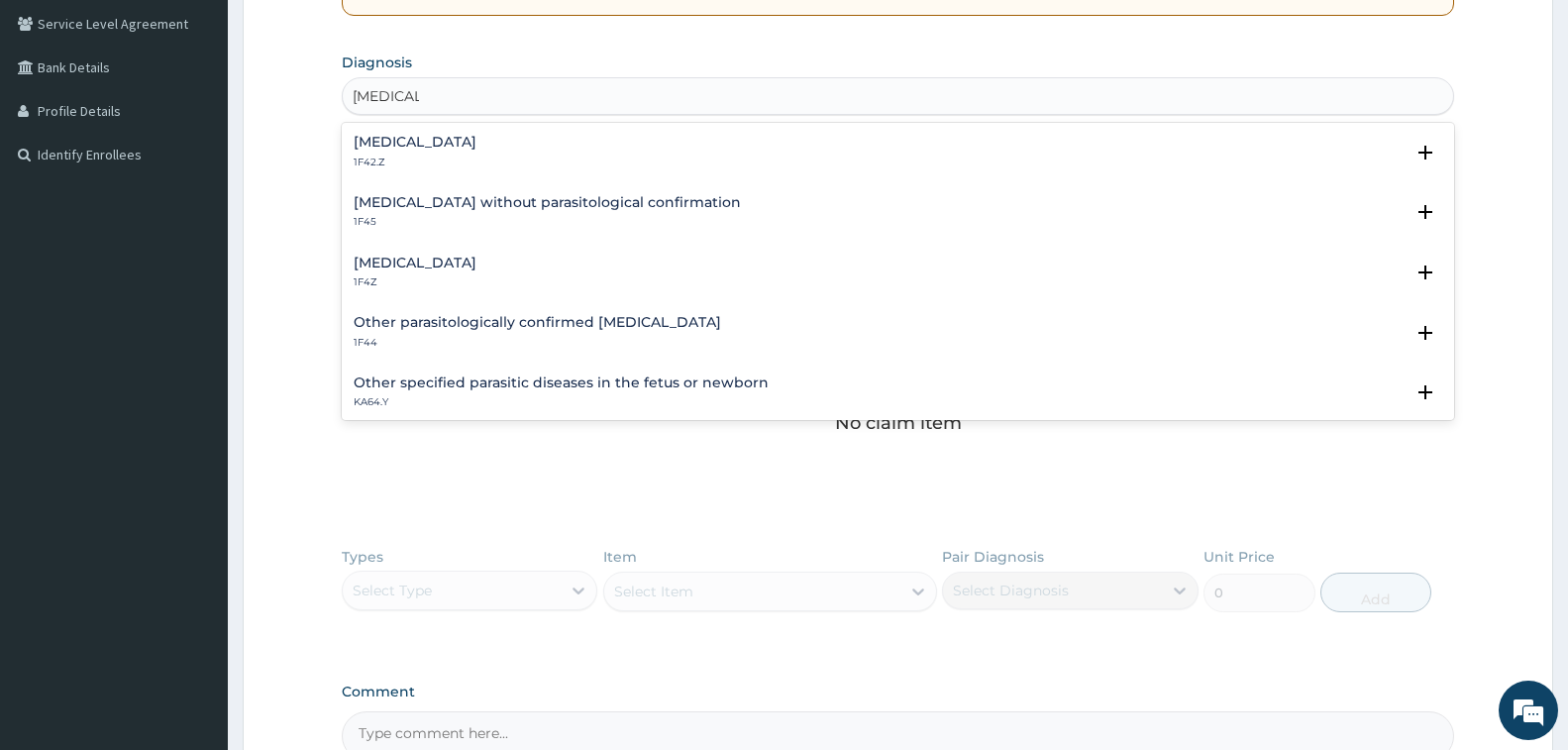
click at [614, 277] on div "Malaria, unspecified 1F4Z" at bounding box center [897, 272] width 1089 height 35
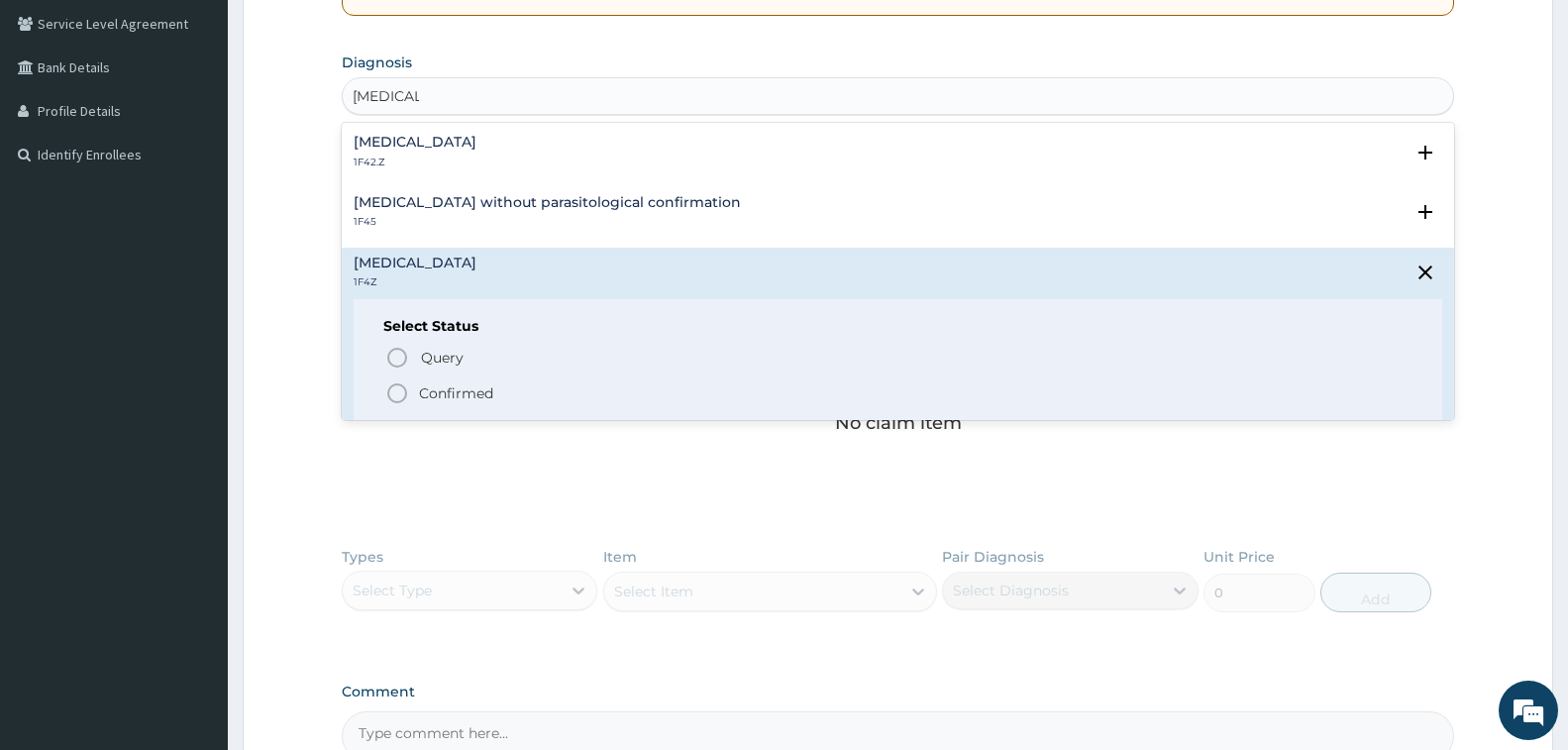
click at [398, 388] on icon "status option filled" at bounding box center [397, 393] width 24 height 24
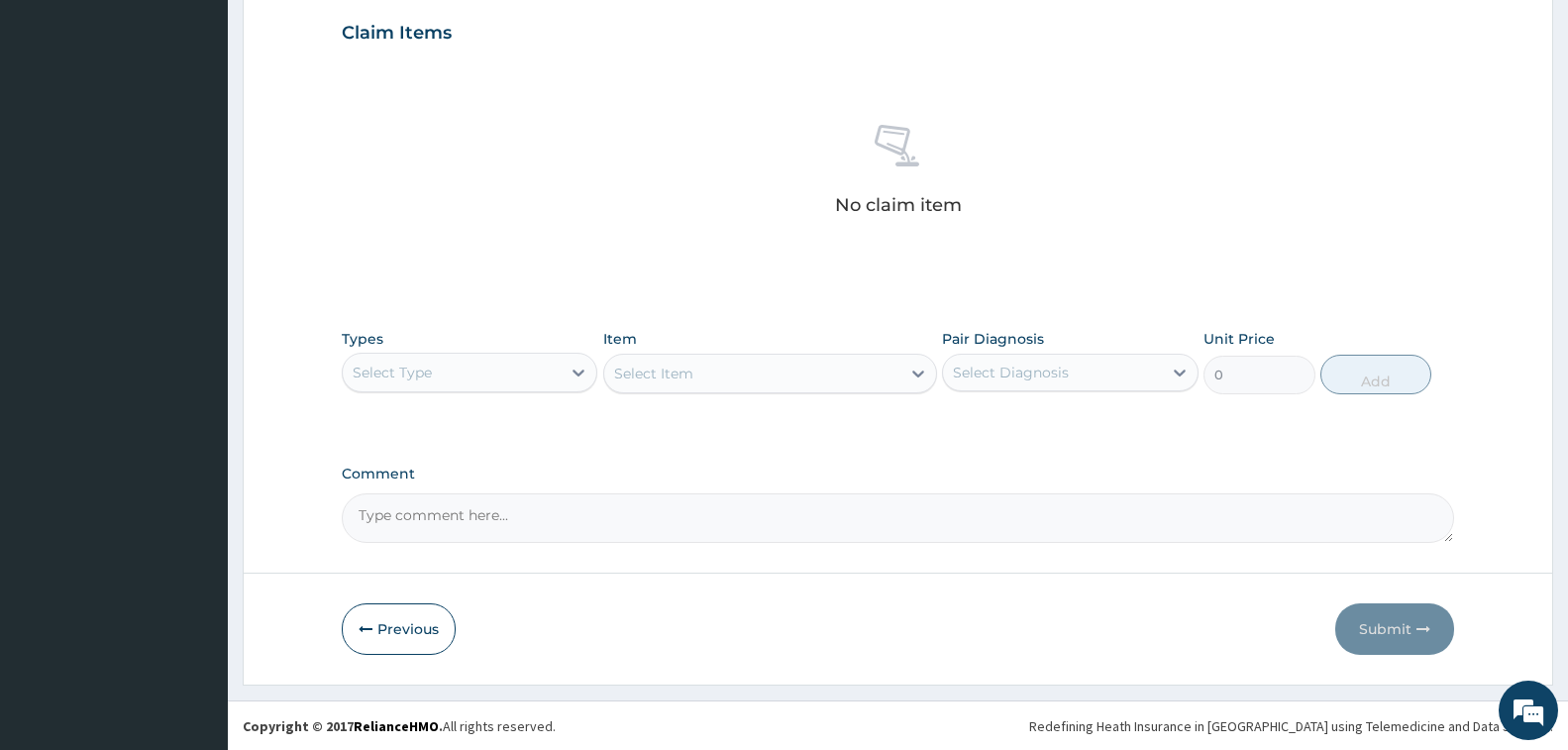
scroll to position [679, 0]
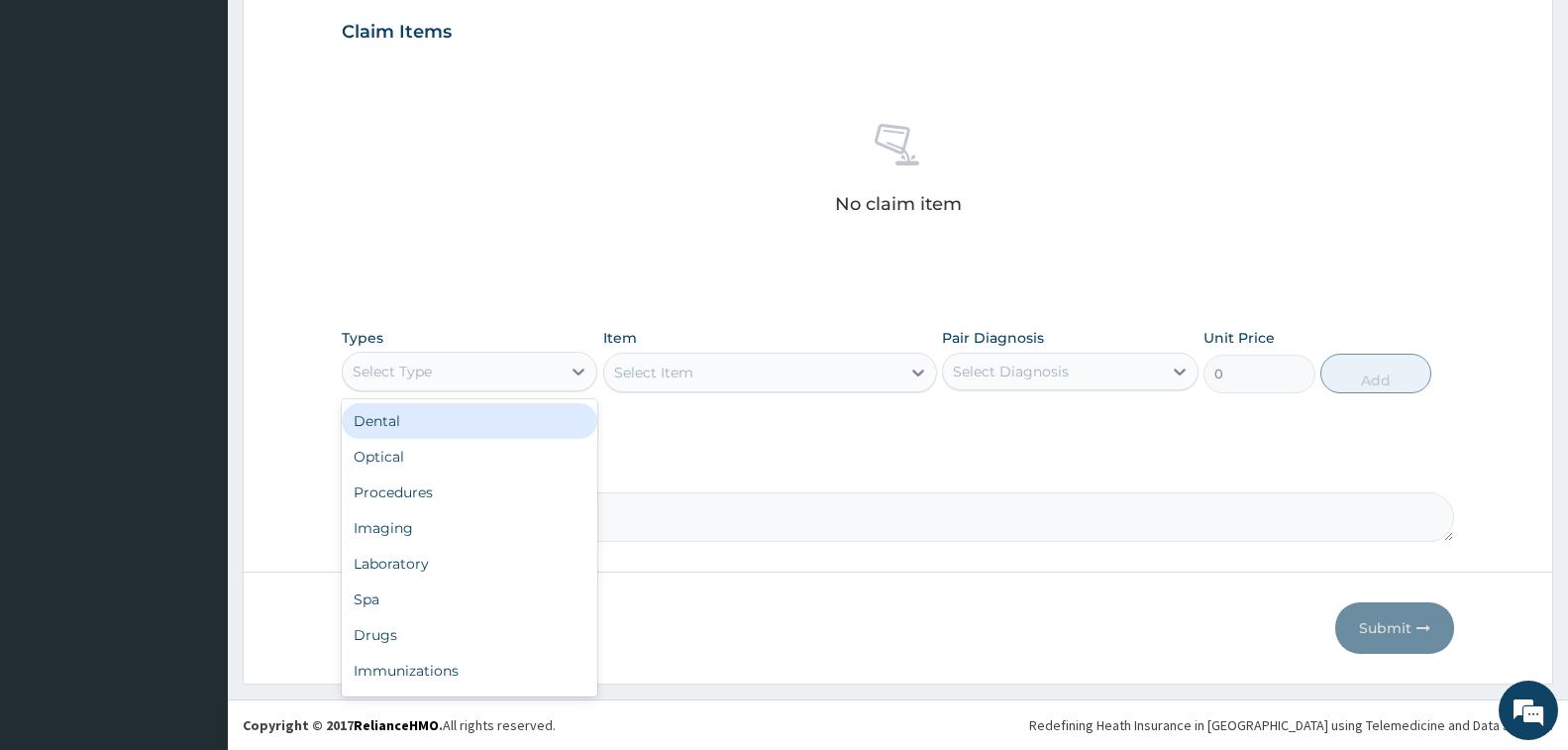
click at [508, 363] on div "Select Type" at bounding box center [452, 372] width 218 height 32
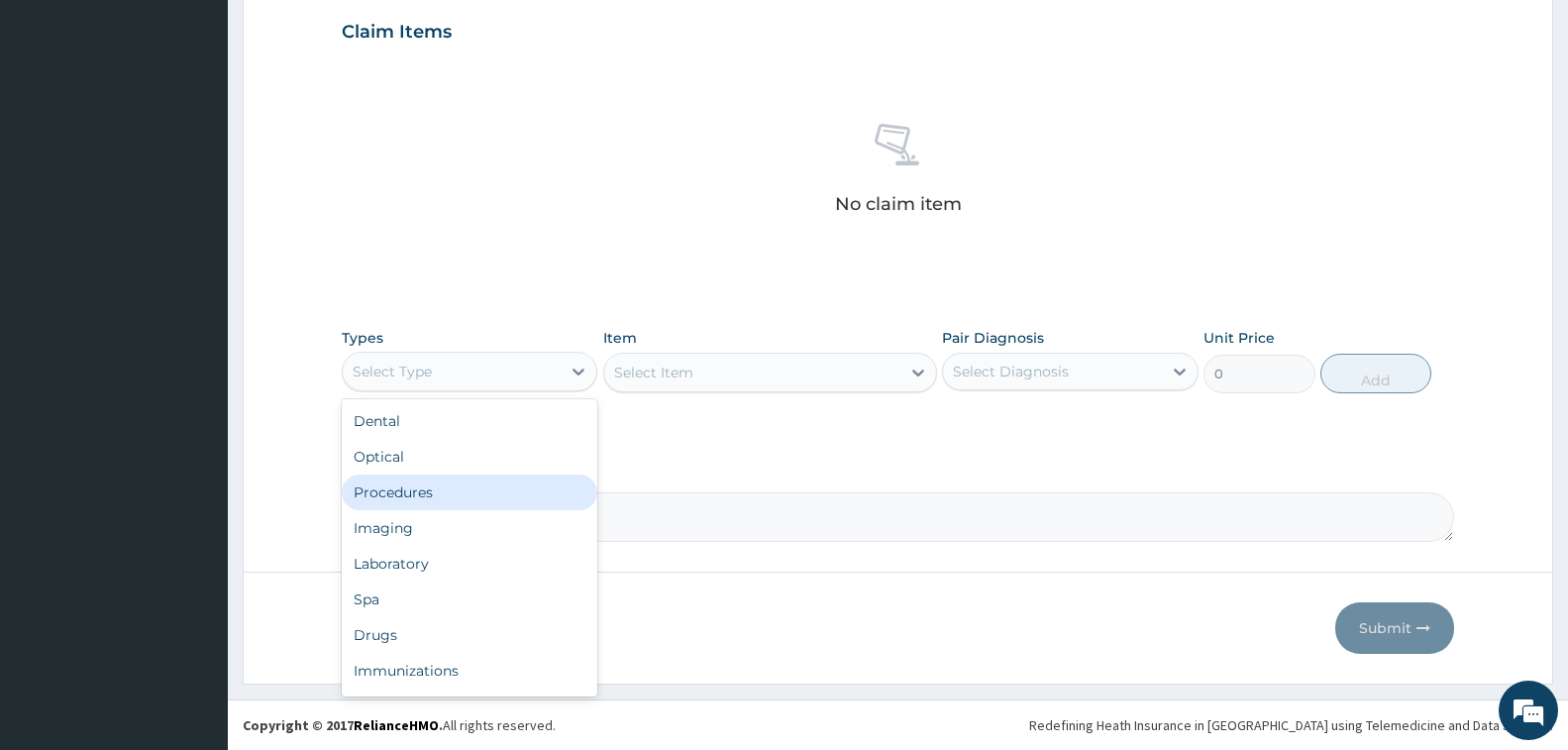
click at [459, 501] on div "Procedures" at bounding box center [470, 492] width 256 height 36
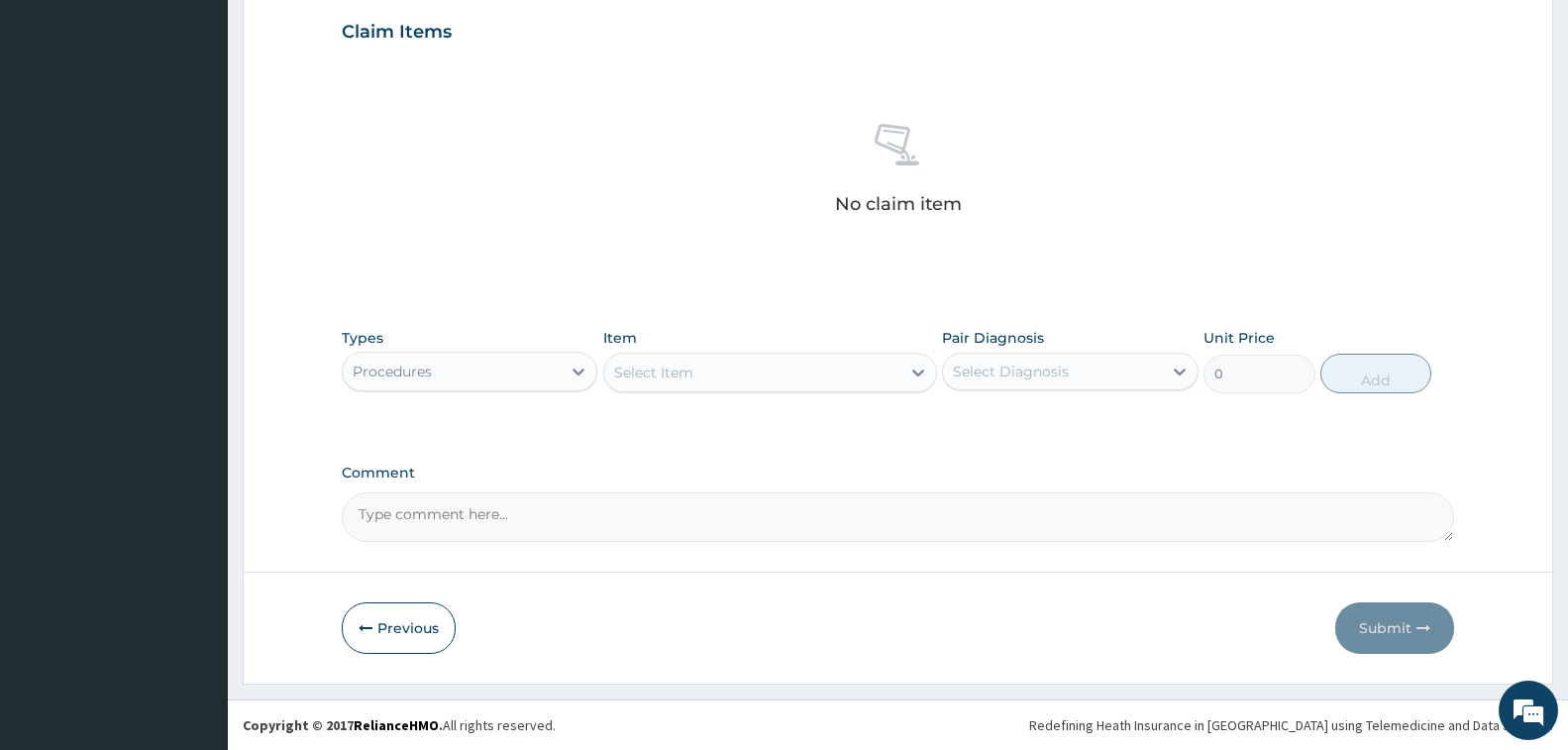
click at [682, 375] on div "Select Item" at bounding box center [654, 373] width 79 height 20
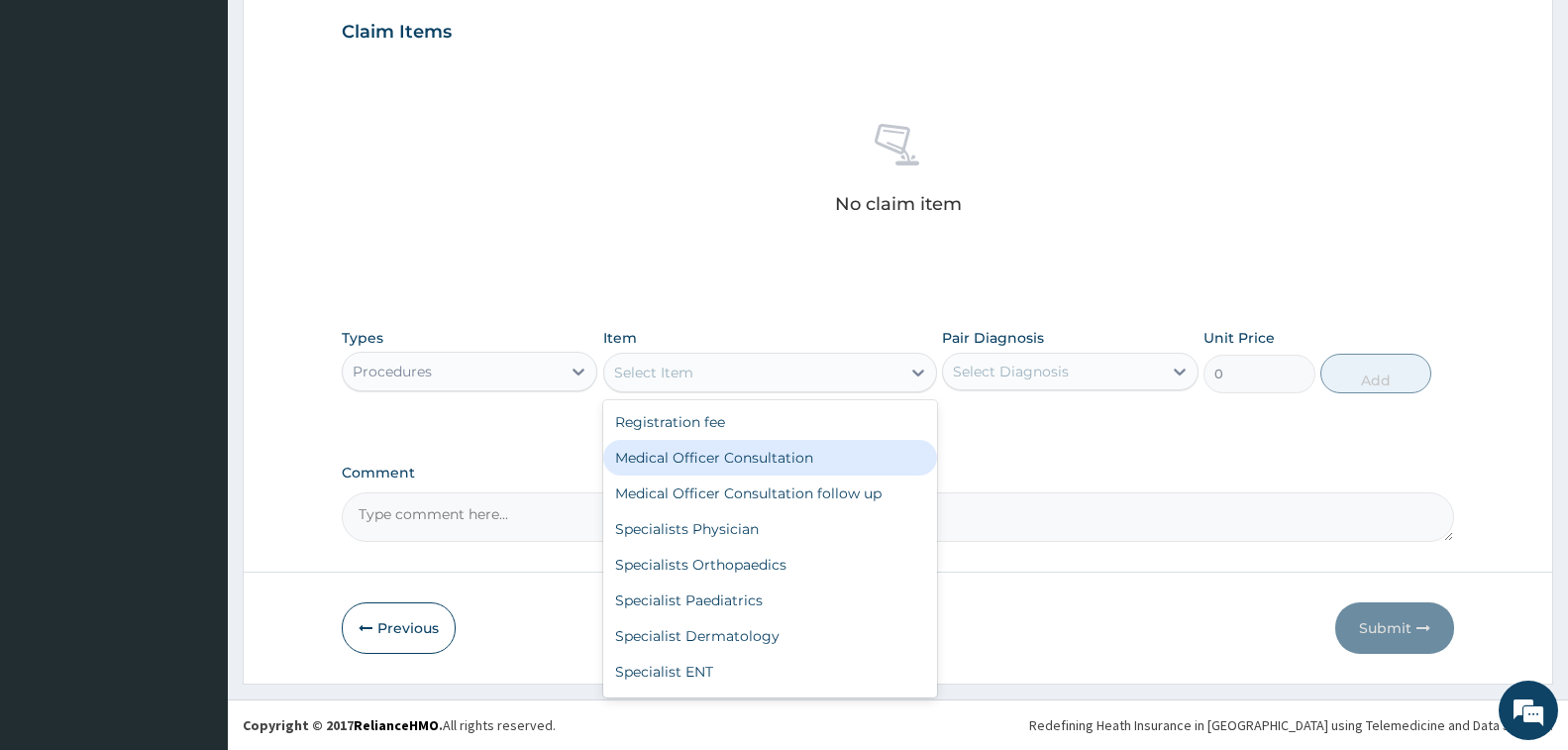
click at [692, 461] on div "Medical Officer Consultation" at bounding box center [770, 458] width 334 height 36
type input "3500"
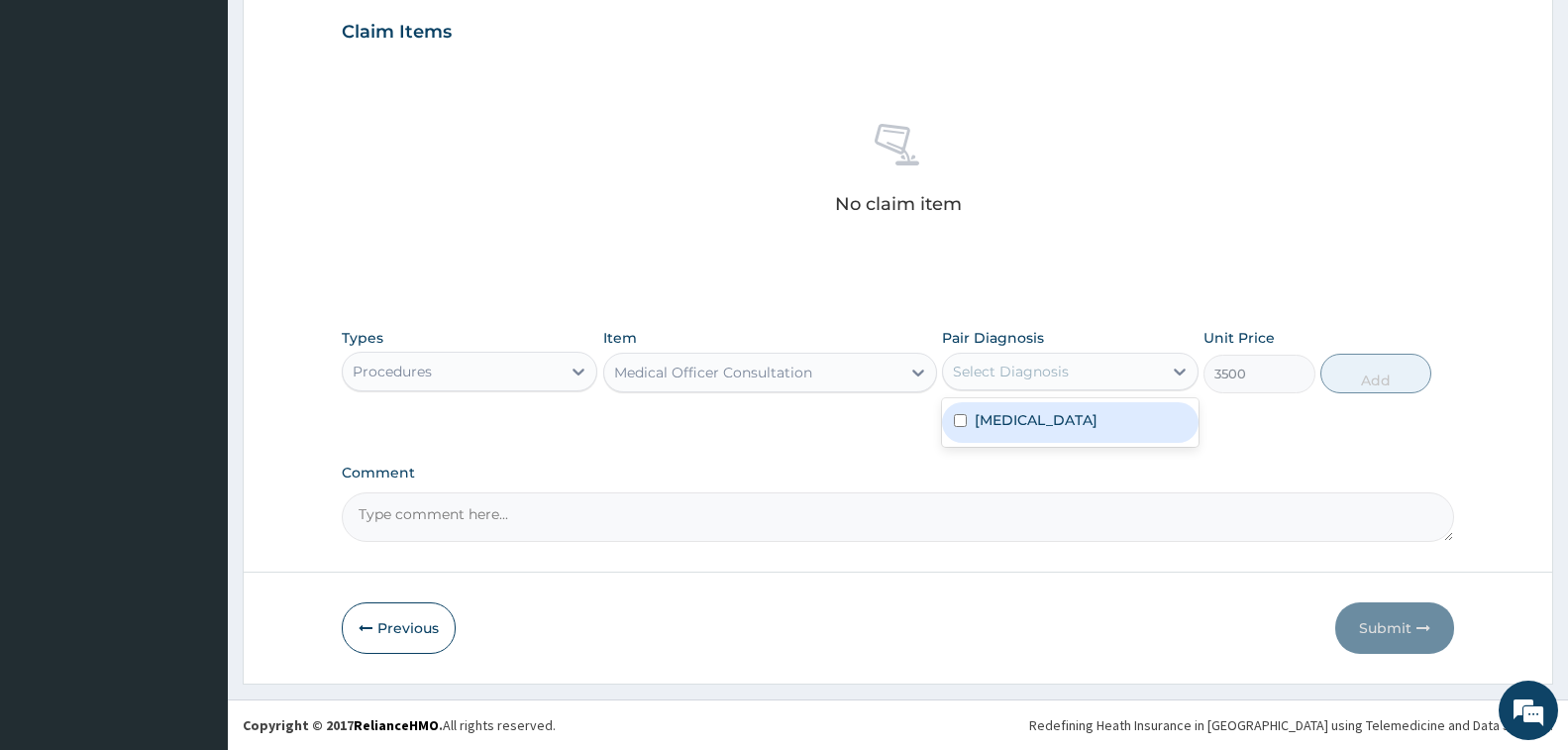
click at [1003, 379] on div "Select Diagnosis" at bounding box center [1010, 372] width 116 height 20
click at [1009, 420] on label "Malaria, unspecified" at bounding box center [1036, 420] width 123 height 20
checkbox input "true"
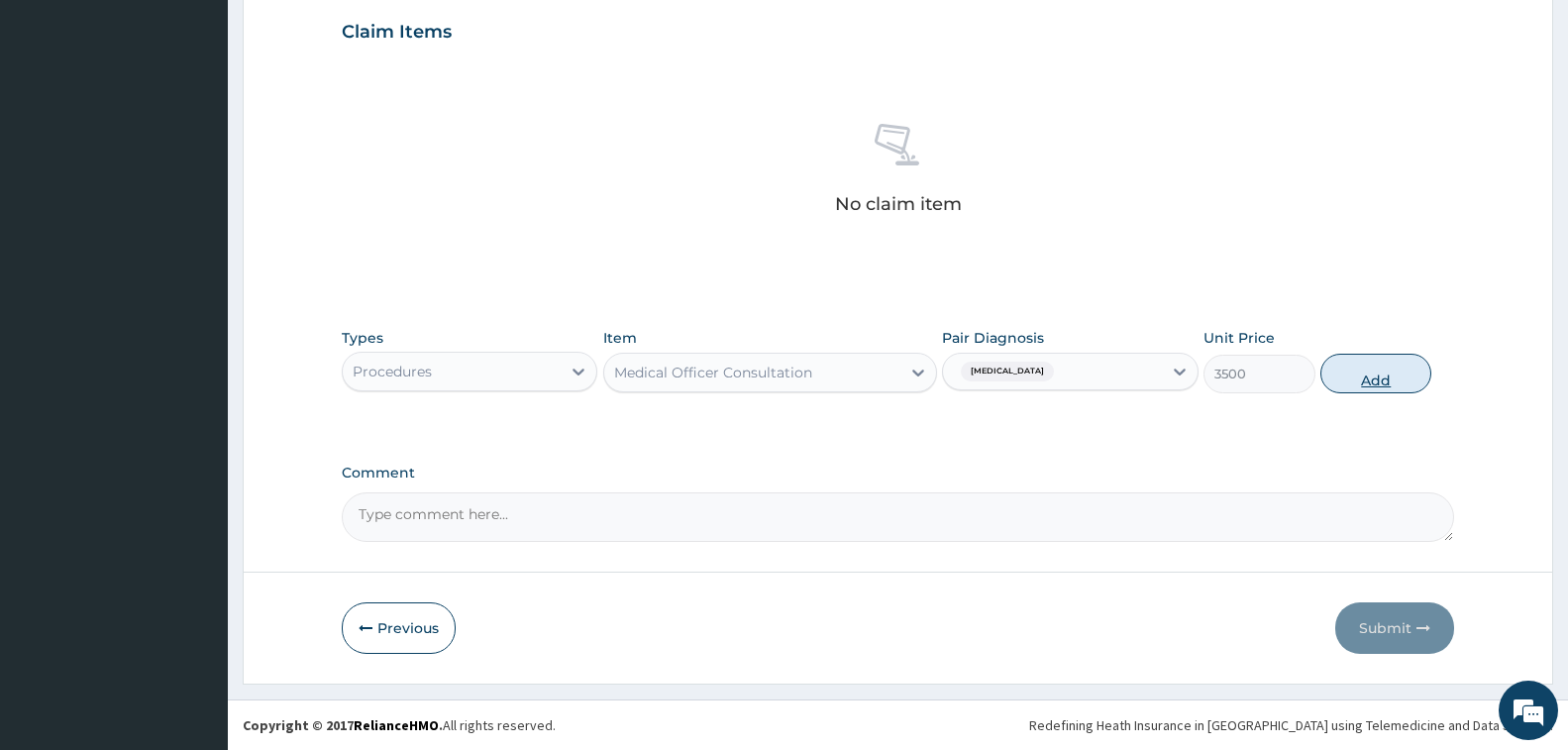
click at [1331, 371] on button "Add" at bounding box center [1376, 374] width 111 height 40
type input "0"
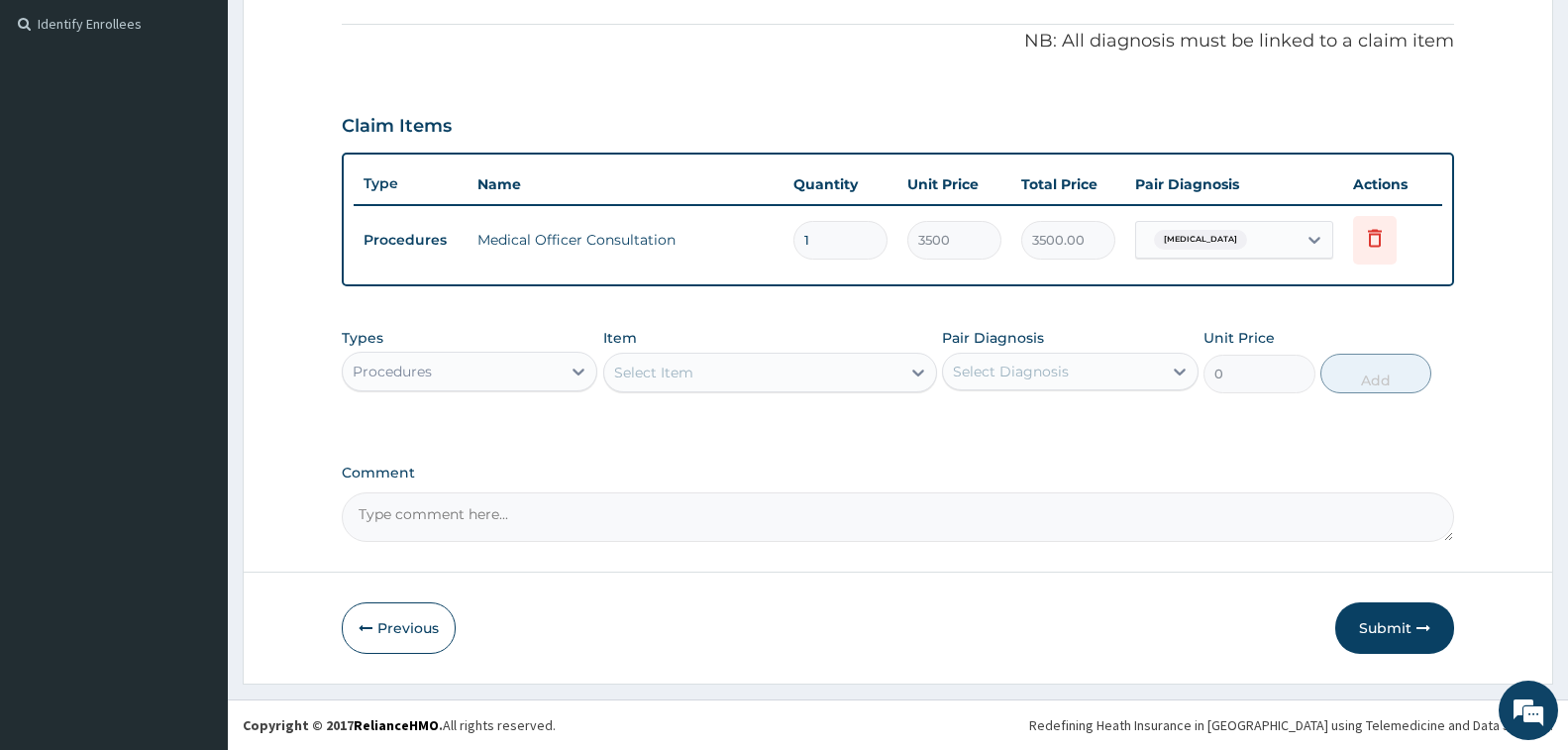
scroll to position [585, 0]
click at [383, 376] on div "Procedures" at bounding box center [392, 372] width 79 height 20
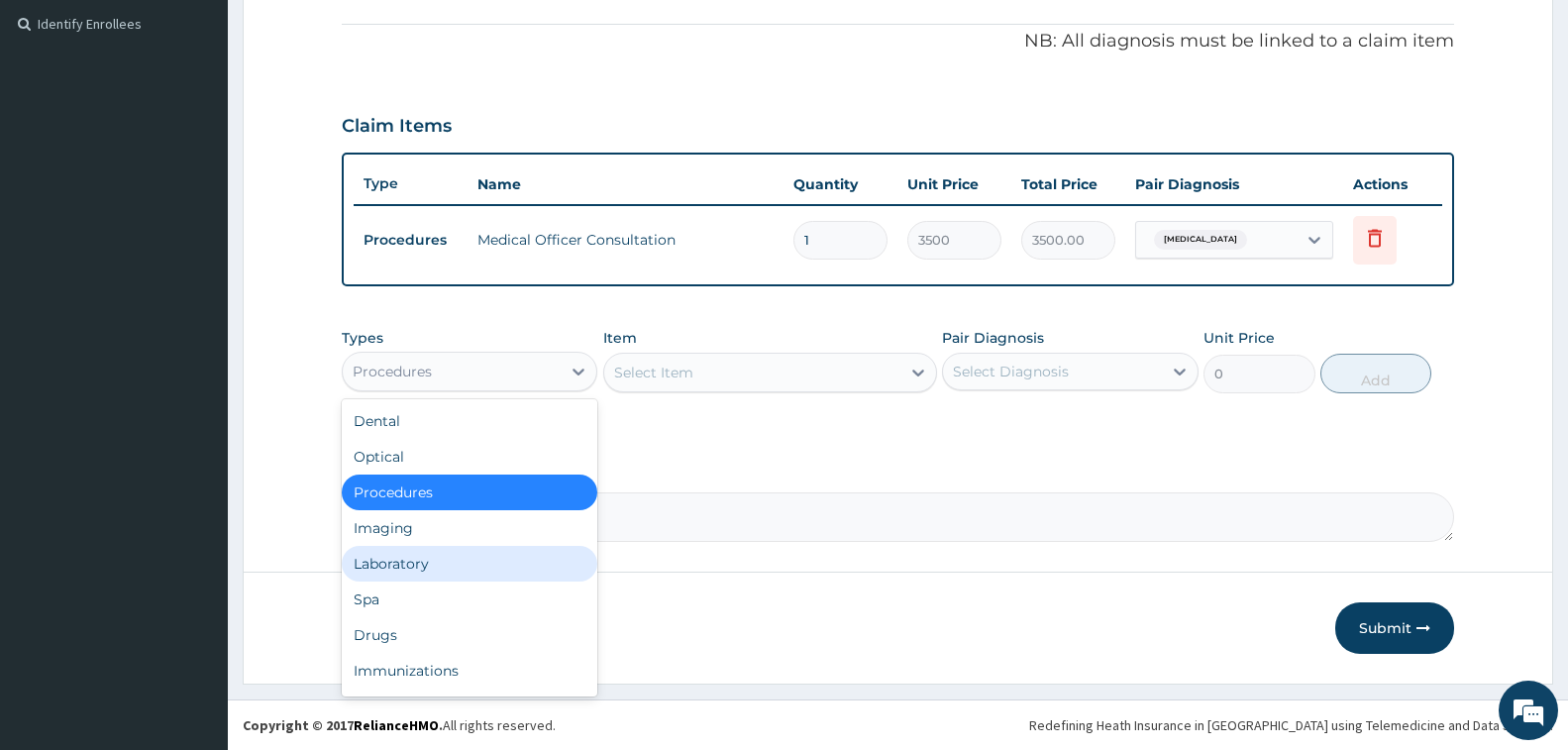
click at [430, 577] on div "Laboratory" at bounding box center [470, 564] width 256 height 36
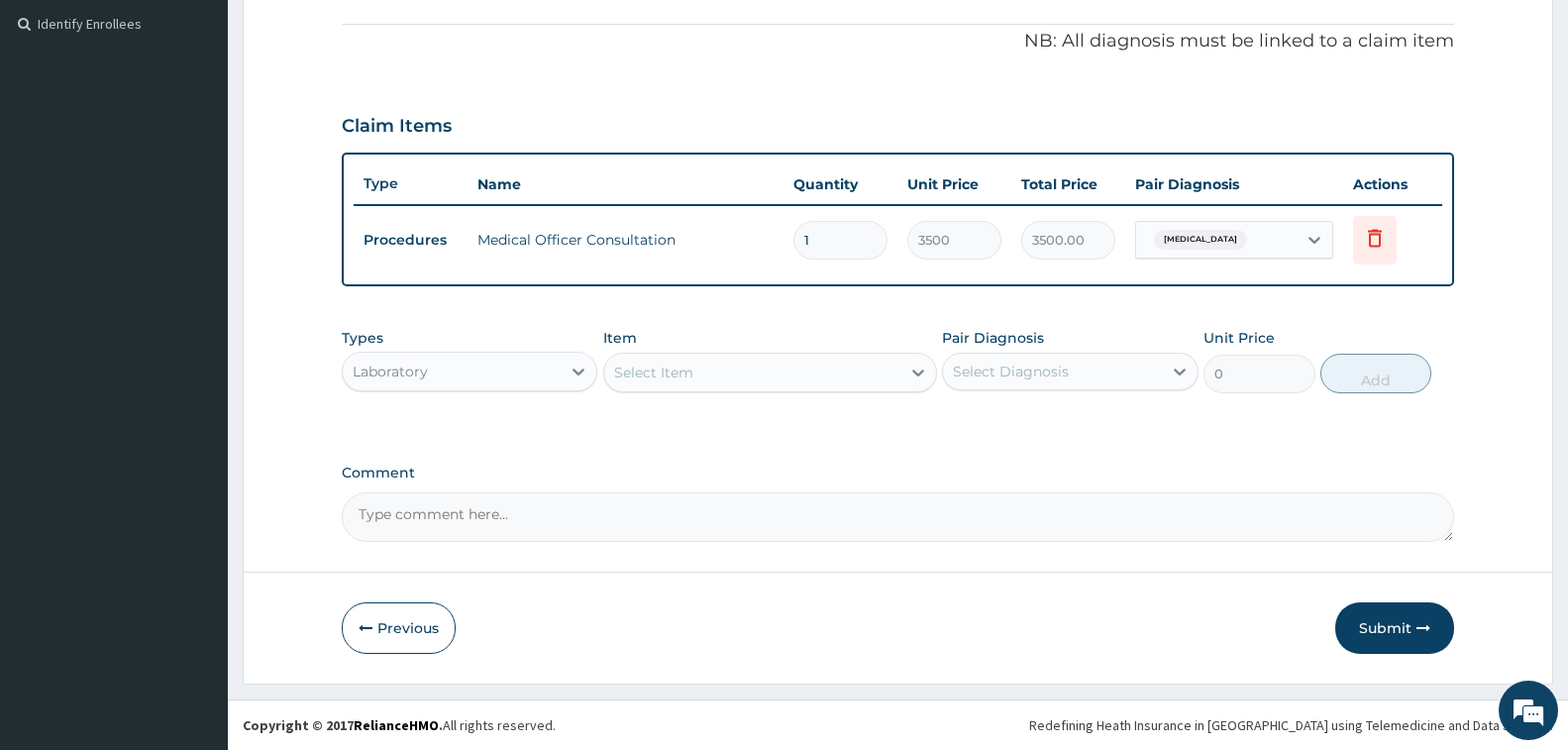
click at [729, 375] on div "Select Item" at bounding box center [752, 373] width 296 height 32
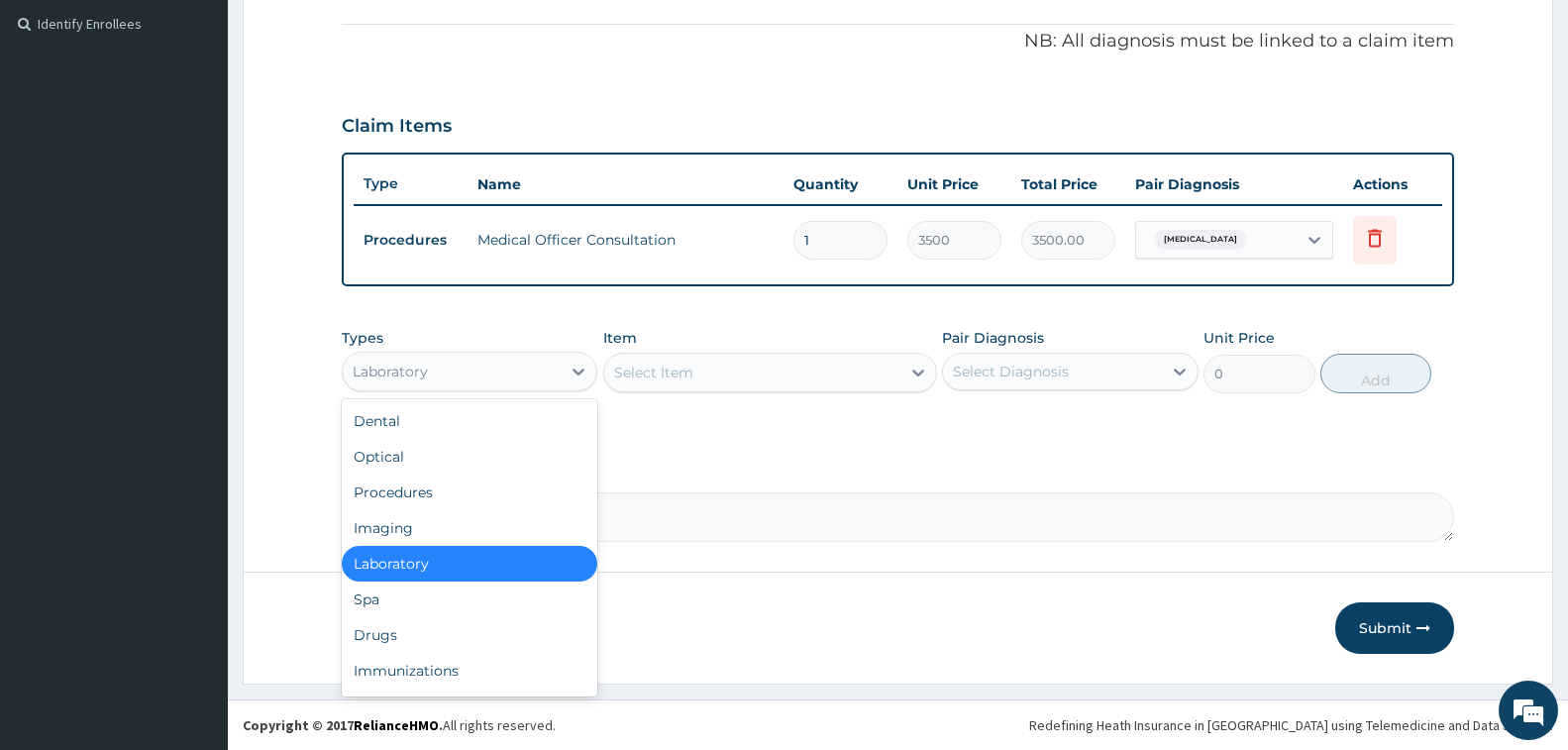
click at [509, 366] on div "Laboratory" at bounding box center [452, 372] width 218 height 32
click at [453, 638] on div "Drugs" at bounding box center [470, 635] width 256 height 36
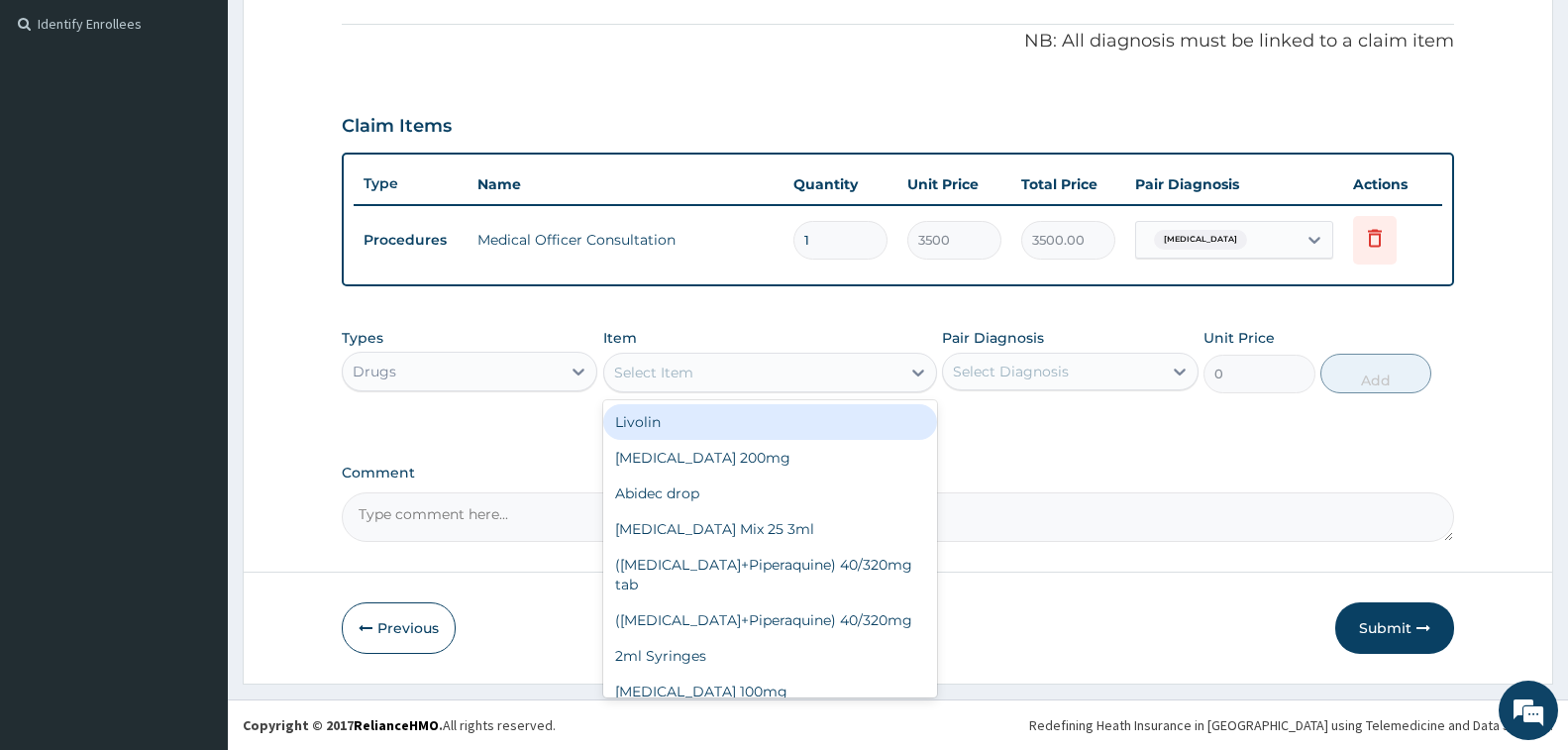
click at [714, 378] on div "Select Item" at bounding box center [752, 373] width 296 height 32
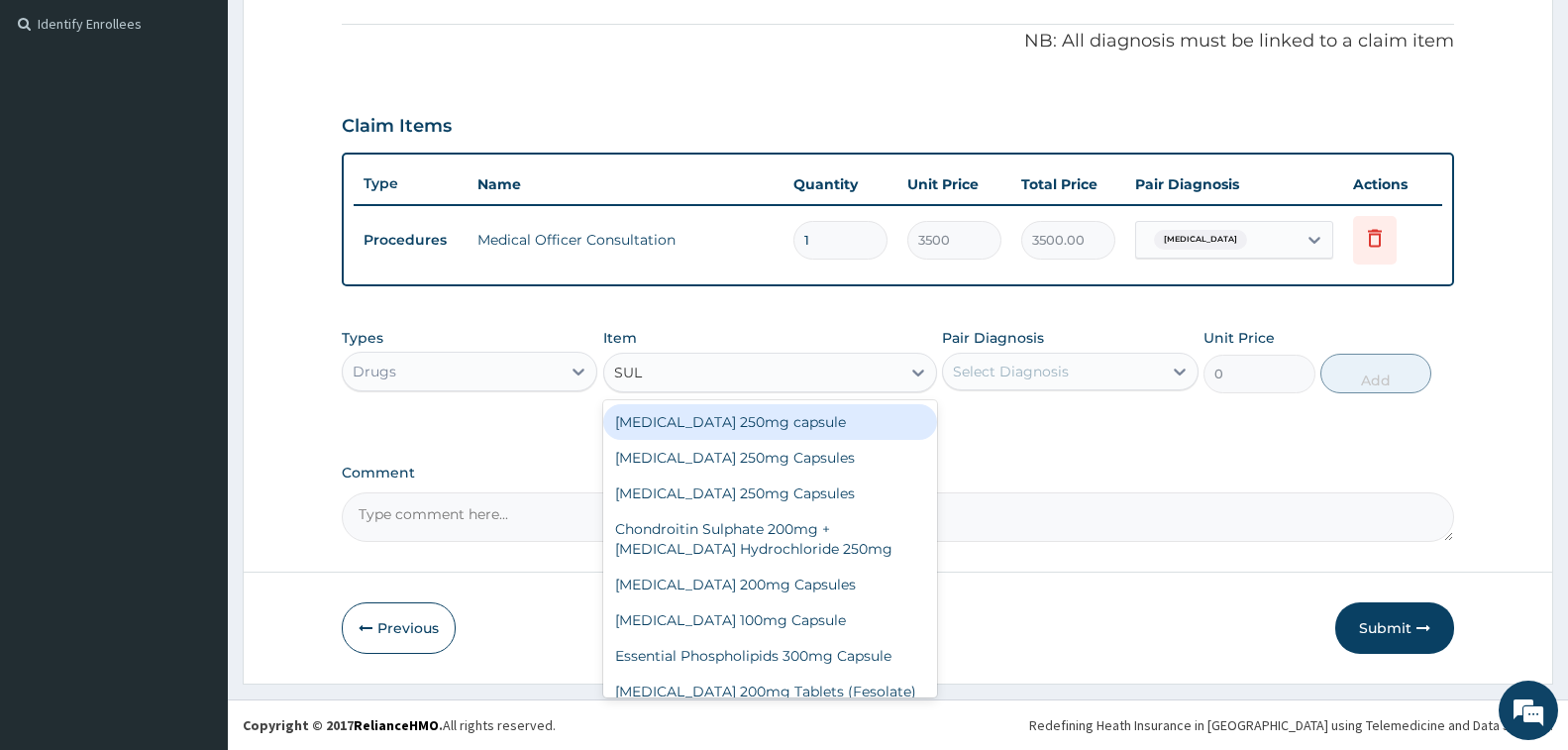
type input "SULP"
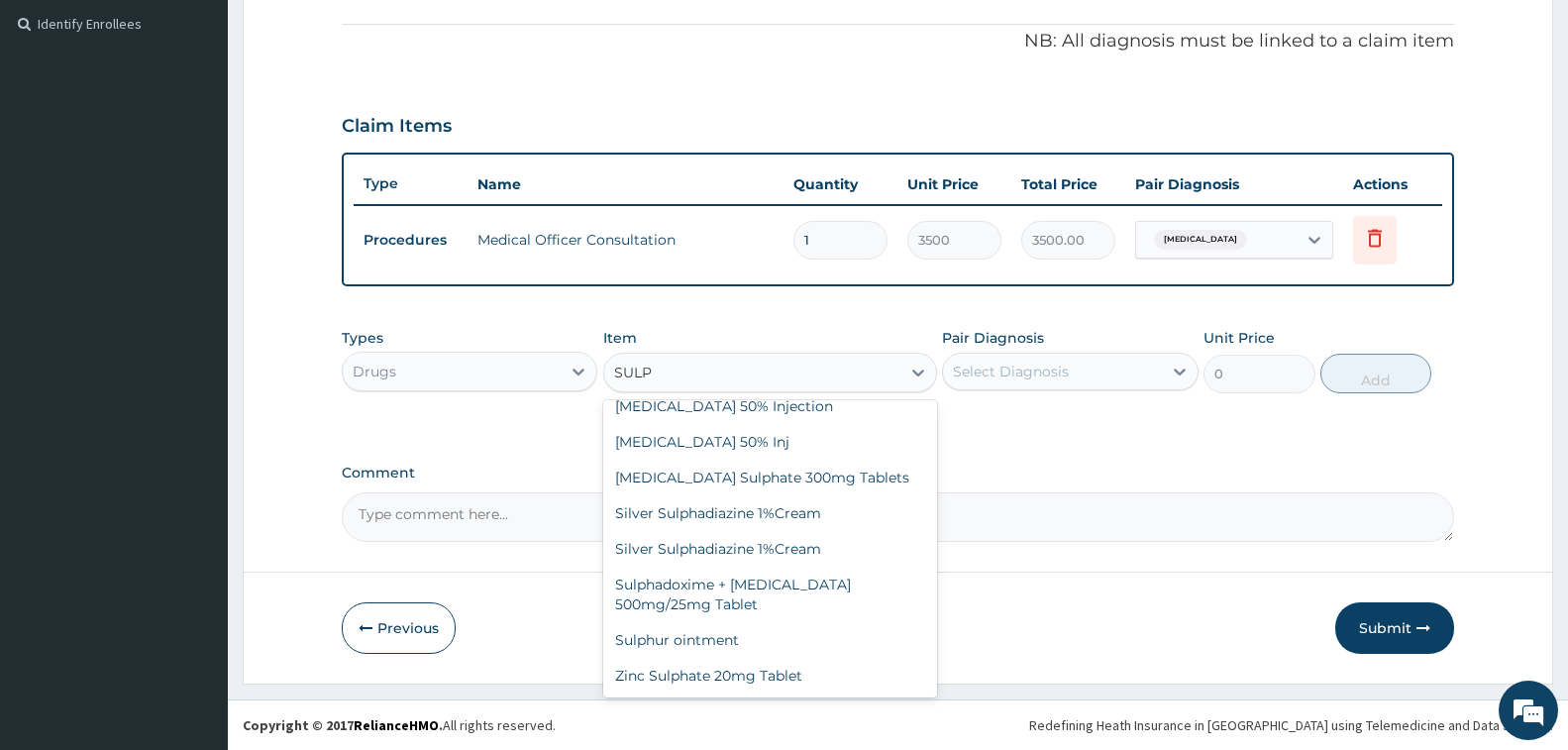
scroll to position [222, 0]
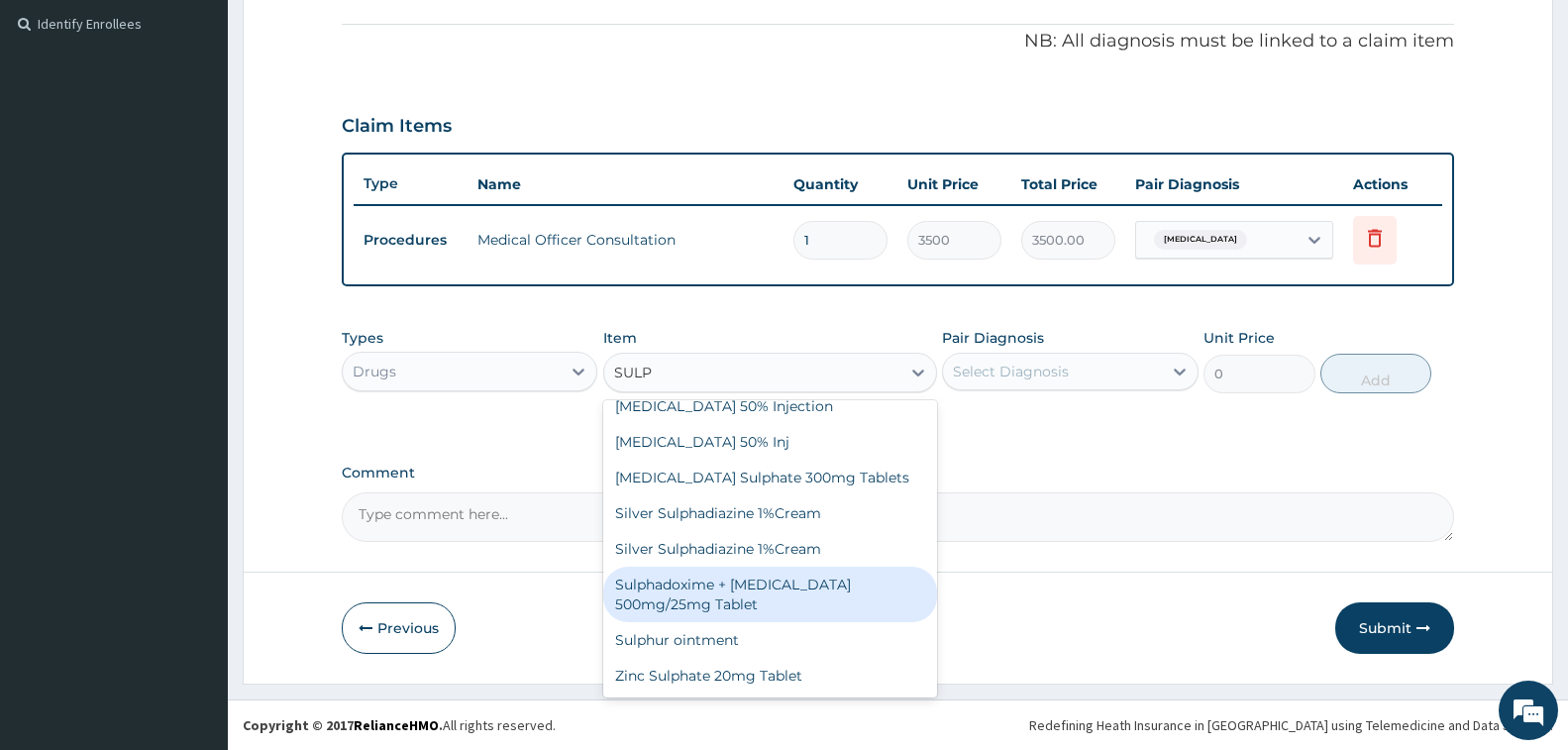
click at [708, 571] on div "Sulphadoxime + Pyrimethamine 500mg/25mg Tablet" at bounding box center [770, 594] width 334 height 55
type input "108"
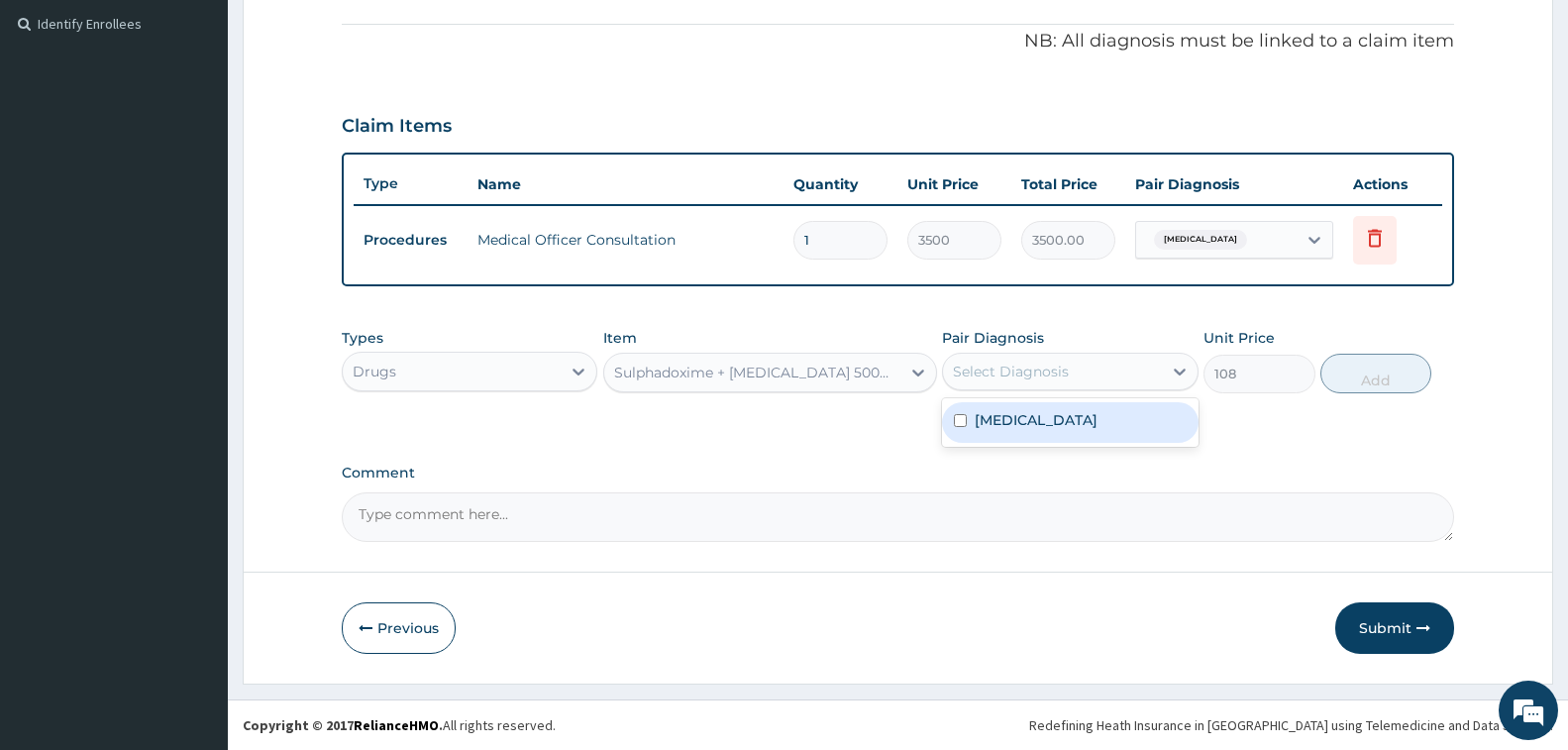
drag, startPoint x: 1013, startPoint y: 356, endPoint x: 1013, endPoint y: 391, distance: 35.0
click at [1013, 359] on div "Select Diagnosis" at bounding box center [1052, 372] width 218 height 32
click at [1018, 418] on label "Malaria, unspecified" at bounding box center [1036, 420] width 123 height 20
checkbox input "true"
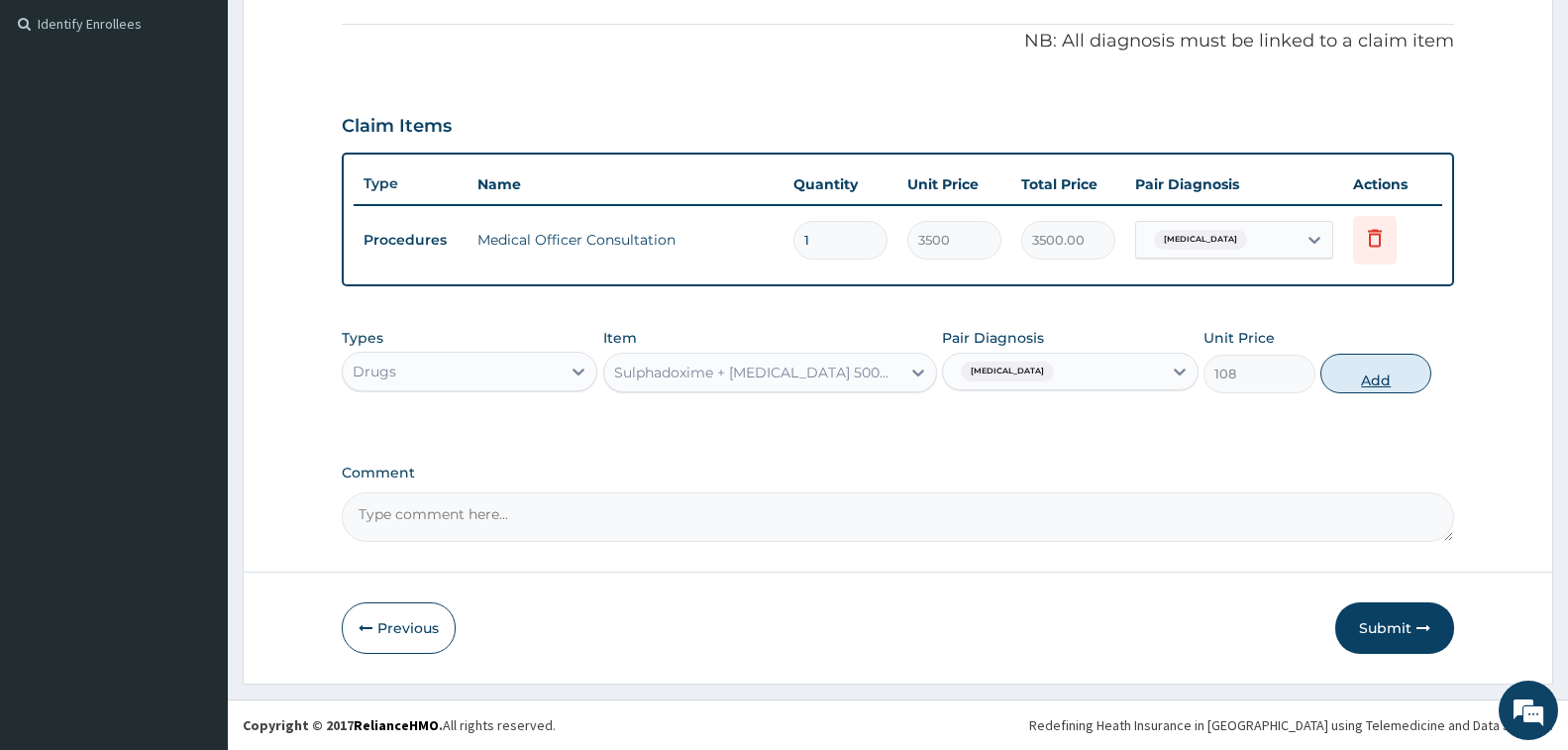
click at [1415, 369] on button "Add" at bounding box center [1376, 374] width 111 height 40
type input "0"
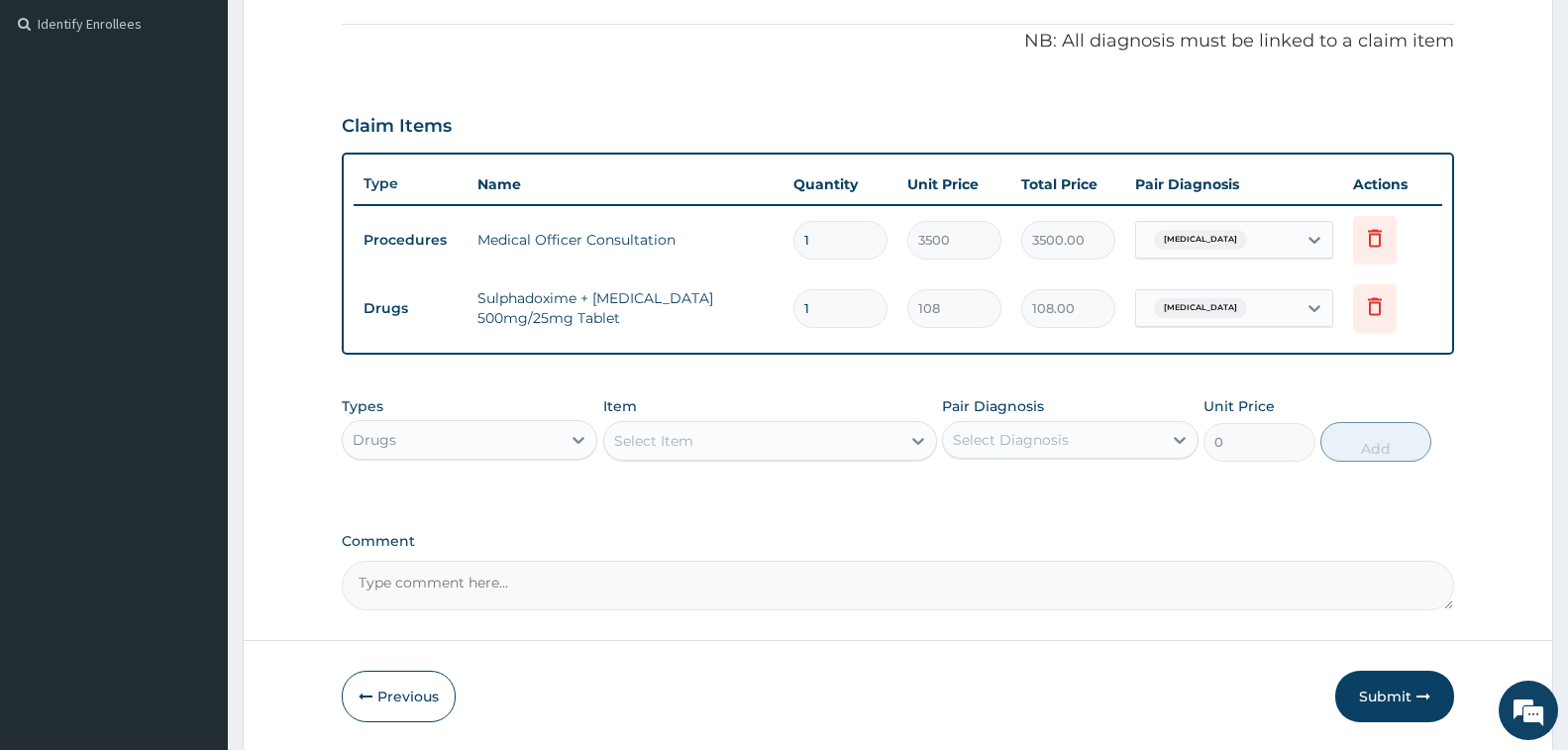
type input "0.00"
type input "3"
type input "324.00"
type input "3"
drag, startPoint x: 692, startPoint y: 485, endPoint x: 835, endPoint y: 580, distance: 171.7
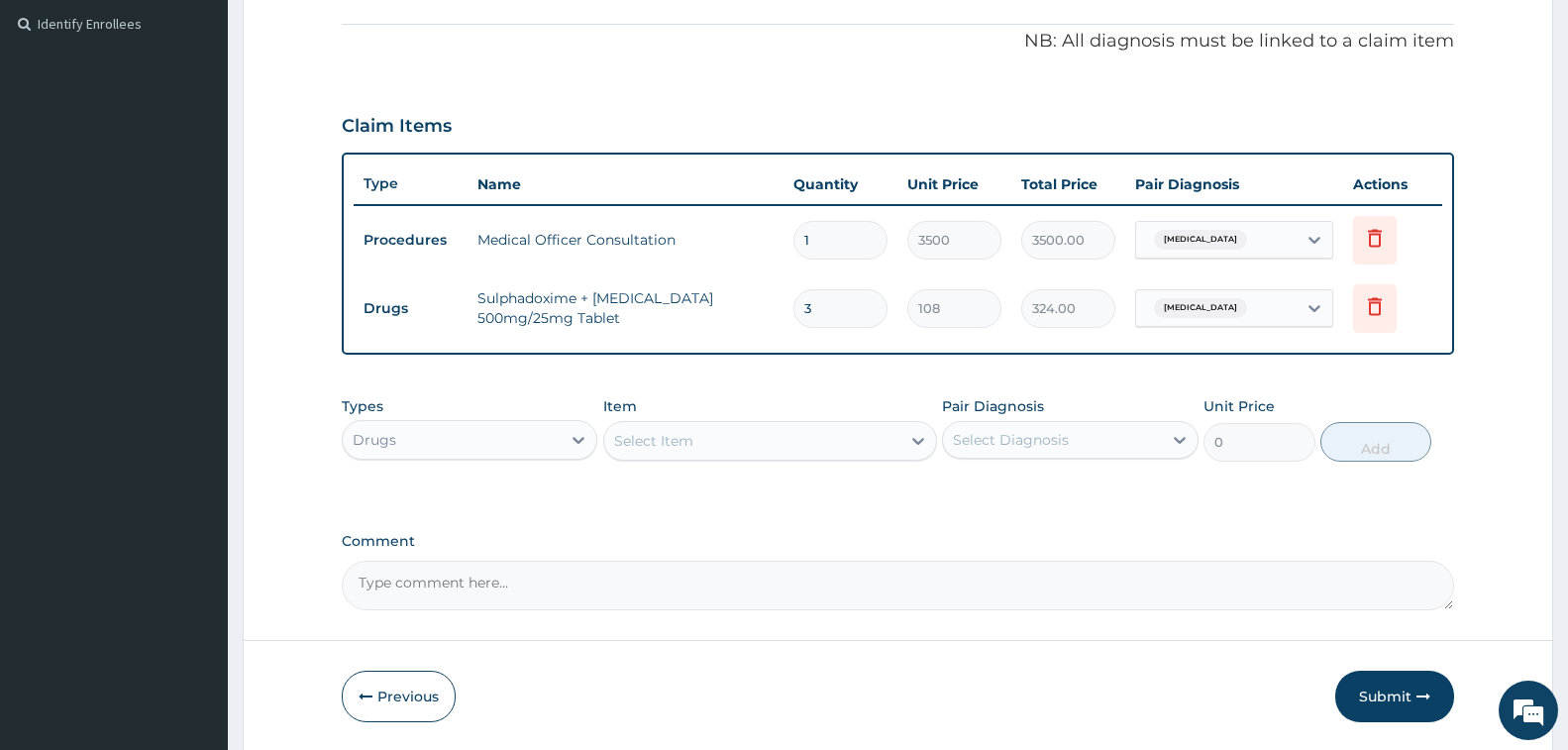
click at [707, 510] on div "PA Code / Prescription Code Enter Code(Secondary Care Only) Encounter Date 02-1…" at bounding box center [897, 107] width 1112 height 1006
click at [1385, 702] on button "Submit" at bounding box center [1395, 696] width 119 height 52
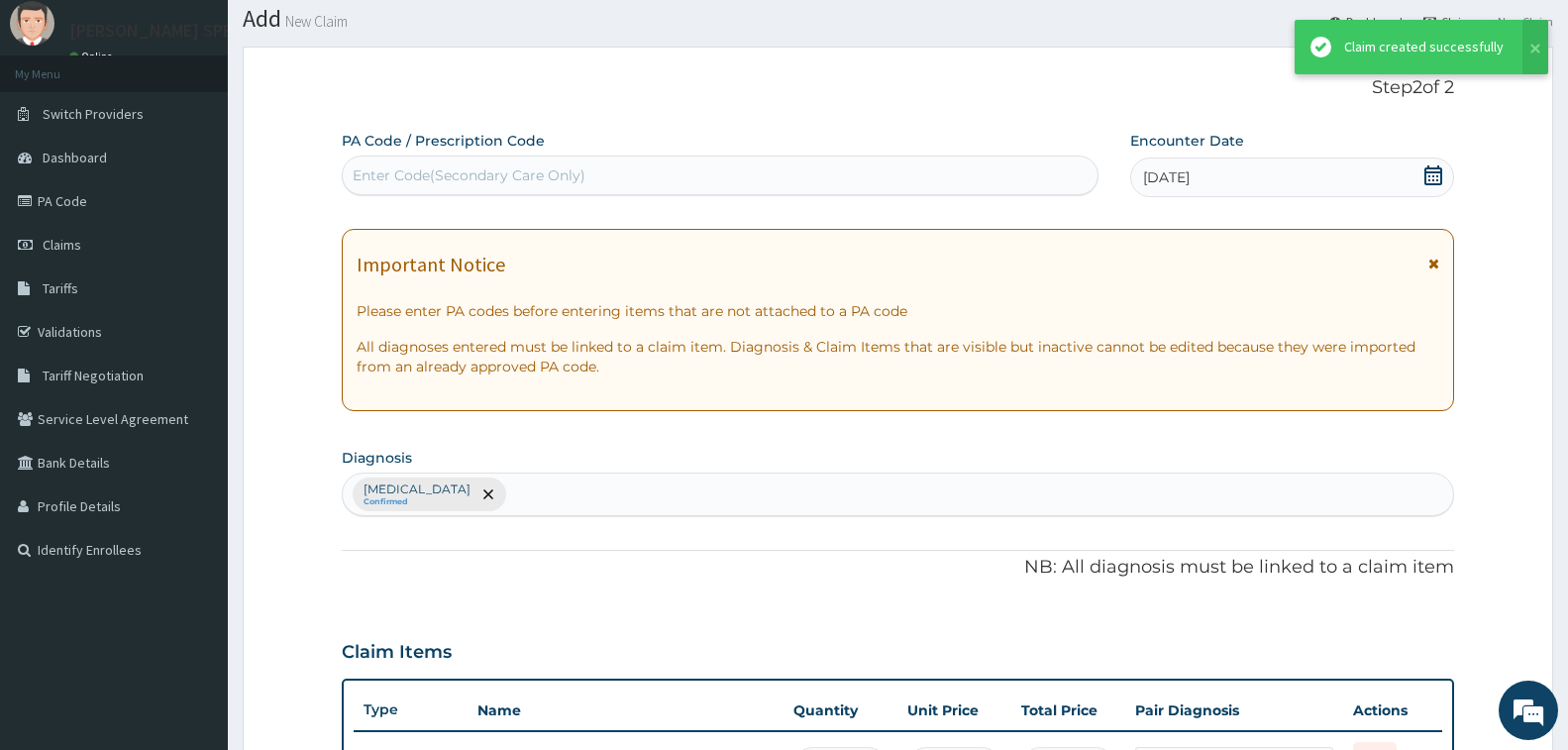
scroll to position [585, 0]
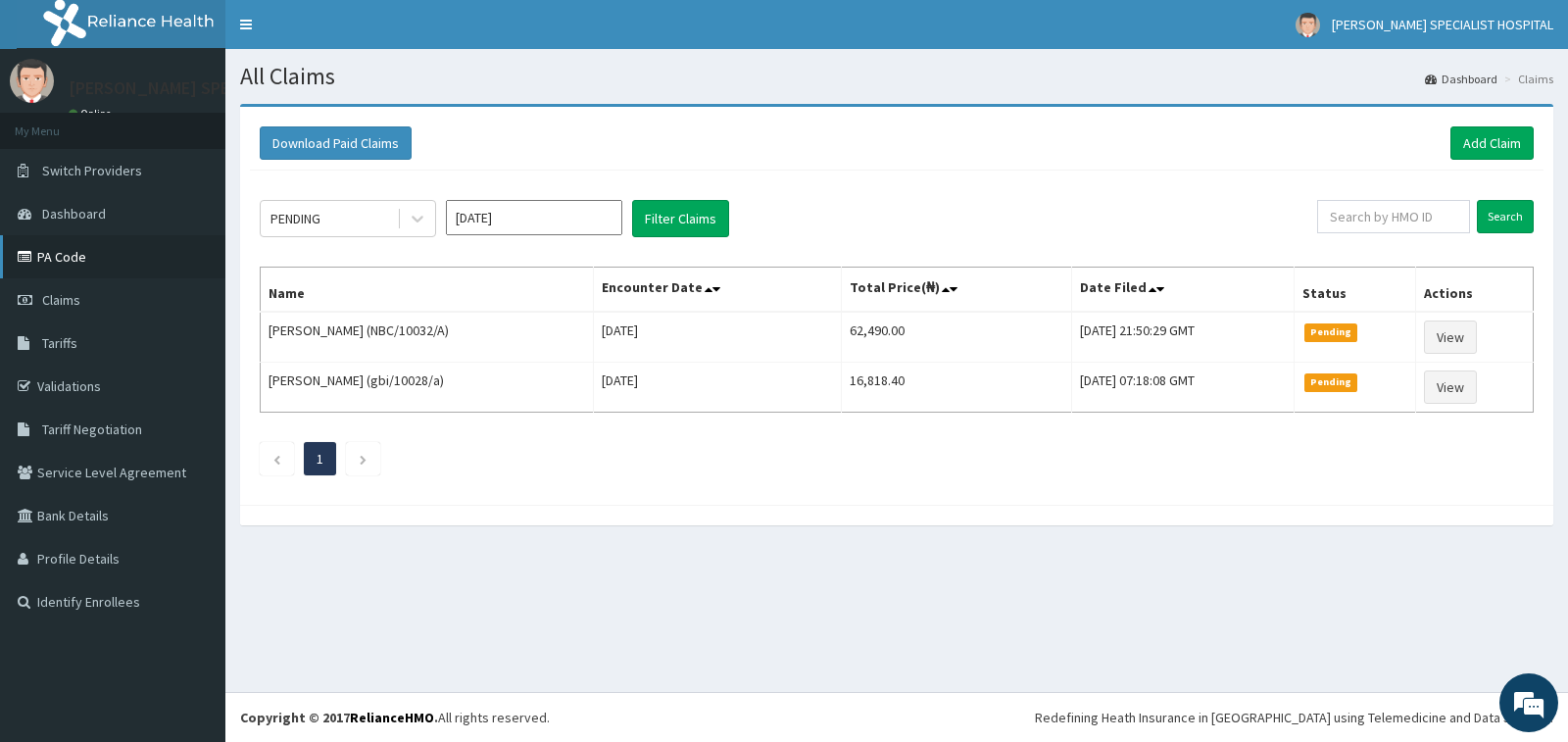
click at [111, 245] on link "PA Code" at bounding box center [113, 257] width 225 height 43
click at [1461, 139] on link "Add Claim" at bounding box center [1492, 143] width 83 height 33
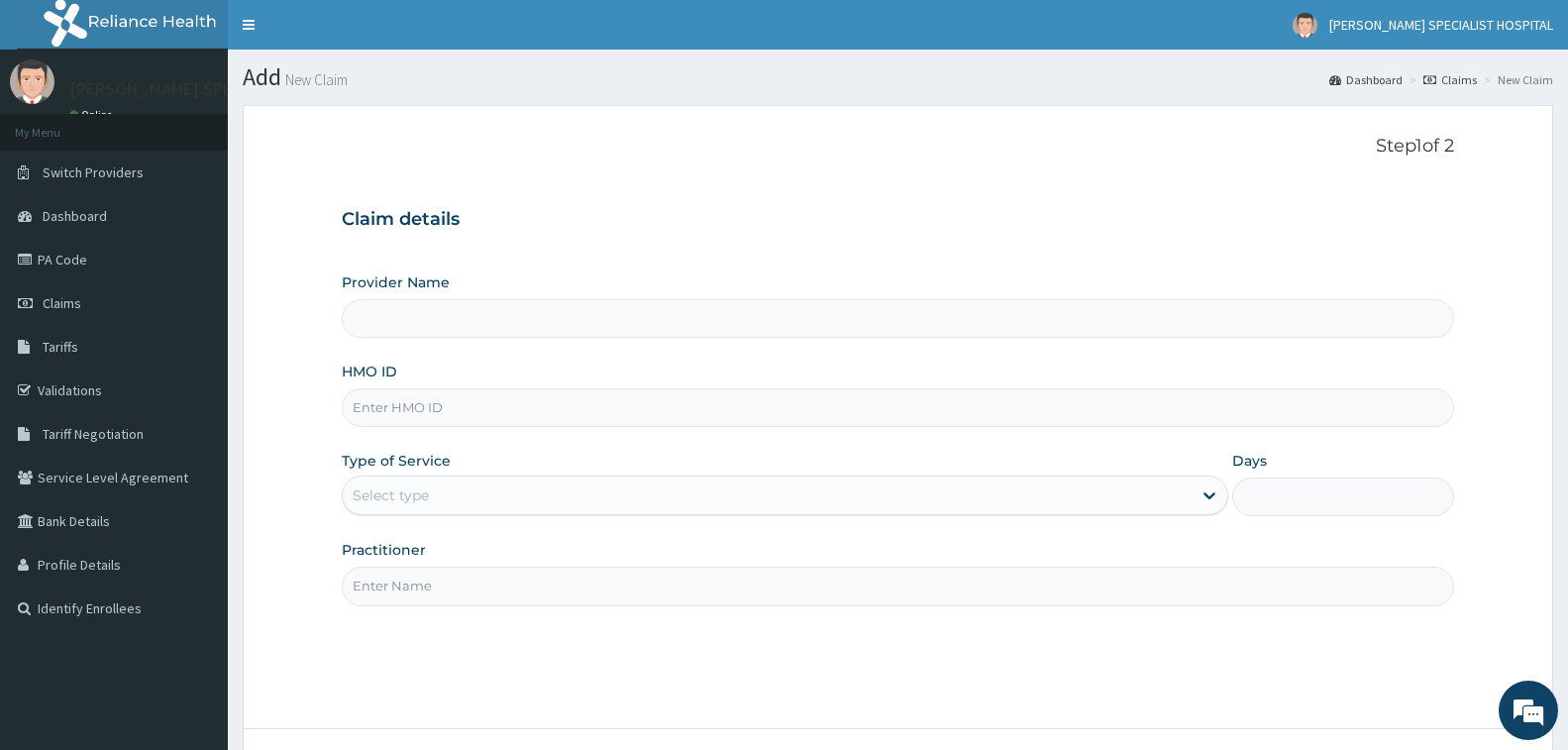
type input "[PERSON_NAME] Specialist Hospital"
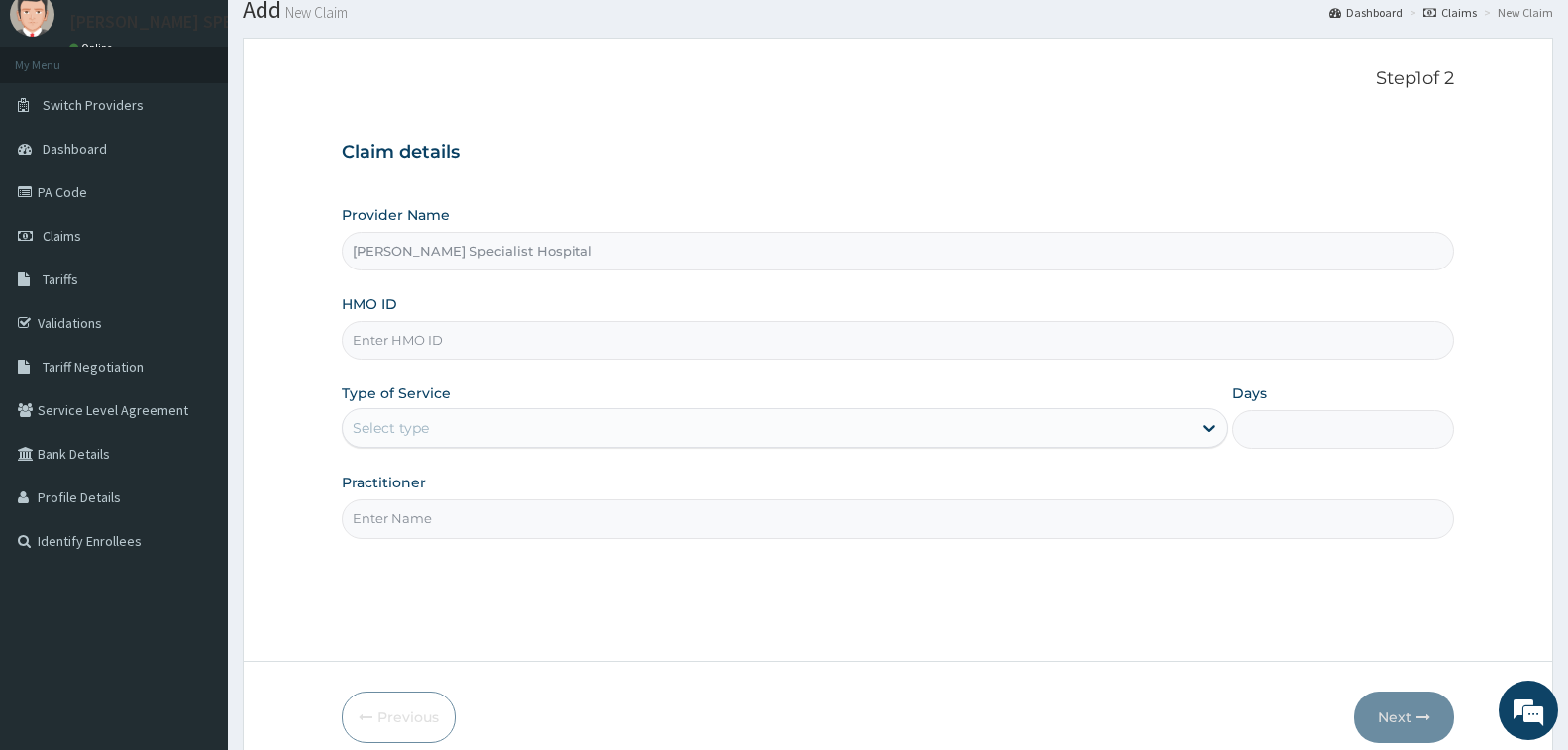
scroll to position [157, 0]
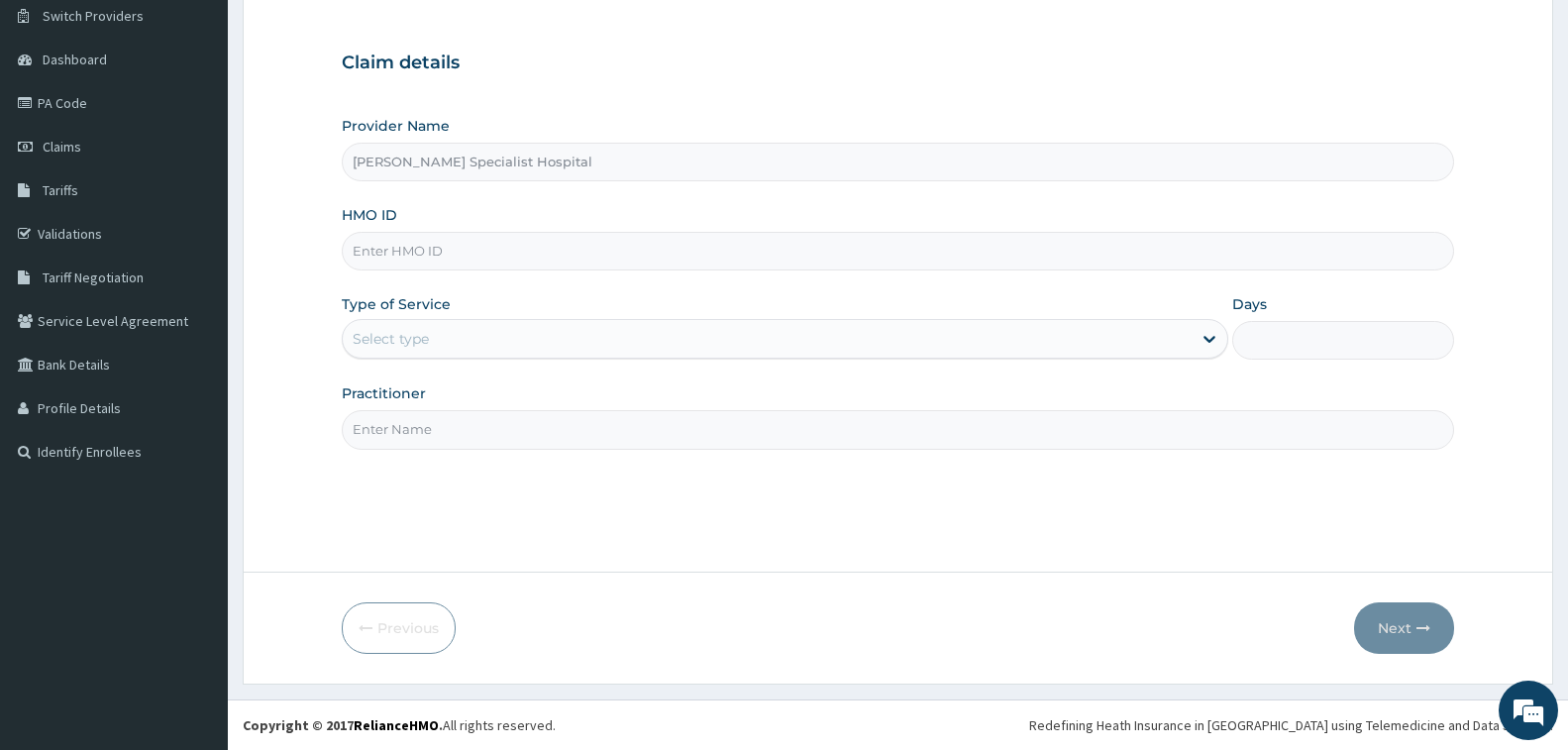
click at [526, 249] on input "HMO ID" at bounding box center [897, 251] width 1112 height 39
type input "NBC/10032/B"
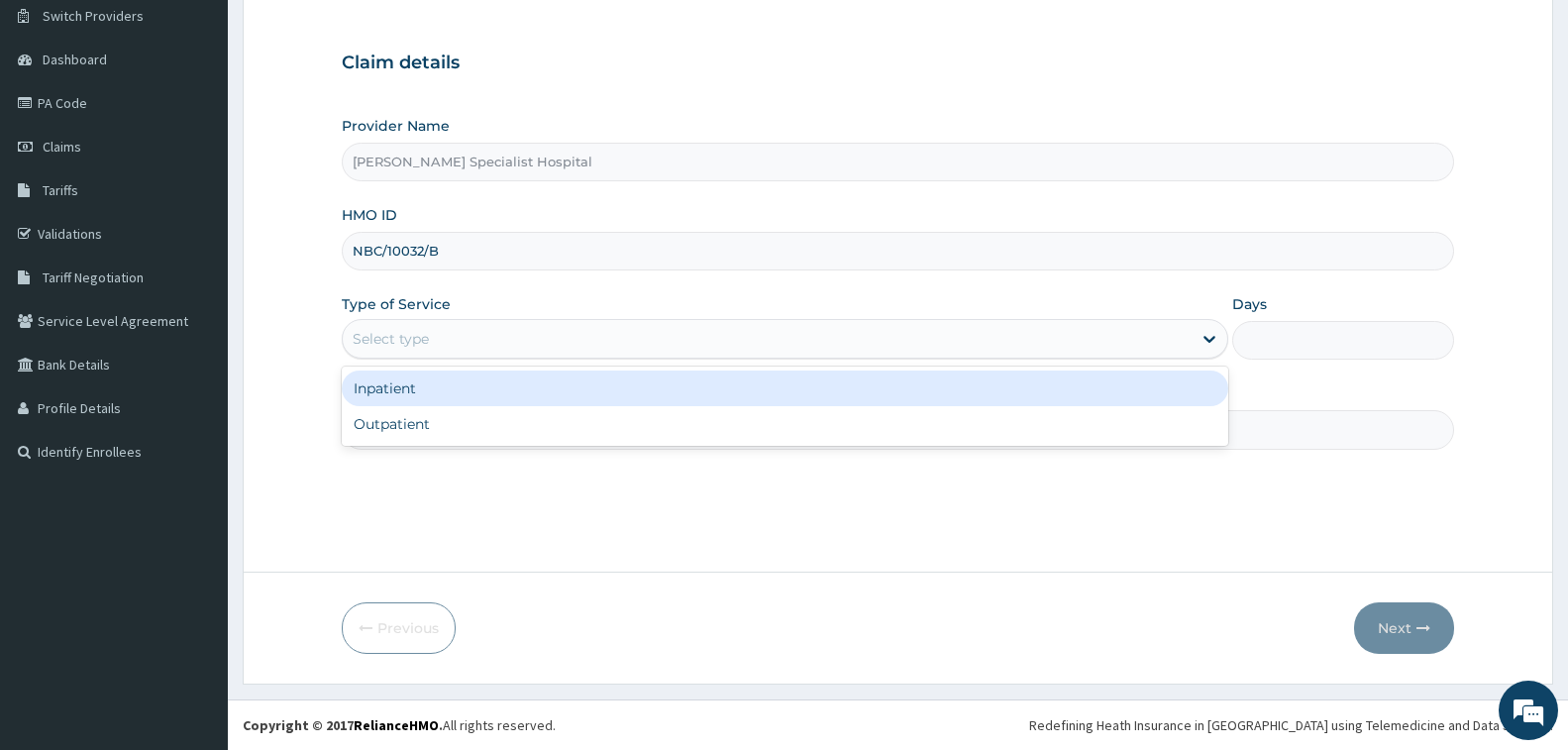
click at [570, 334] on div "Select type" at bounding box center [767, 339] width 849 height 32
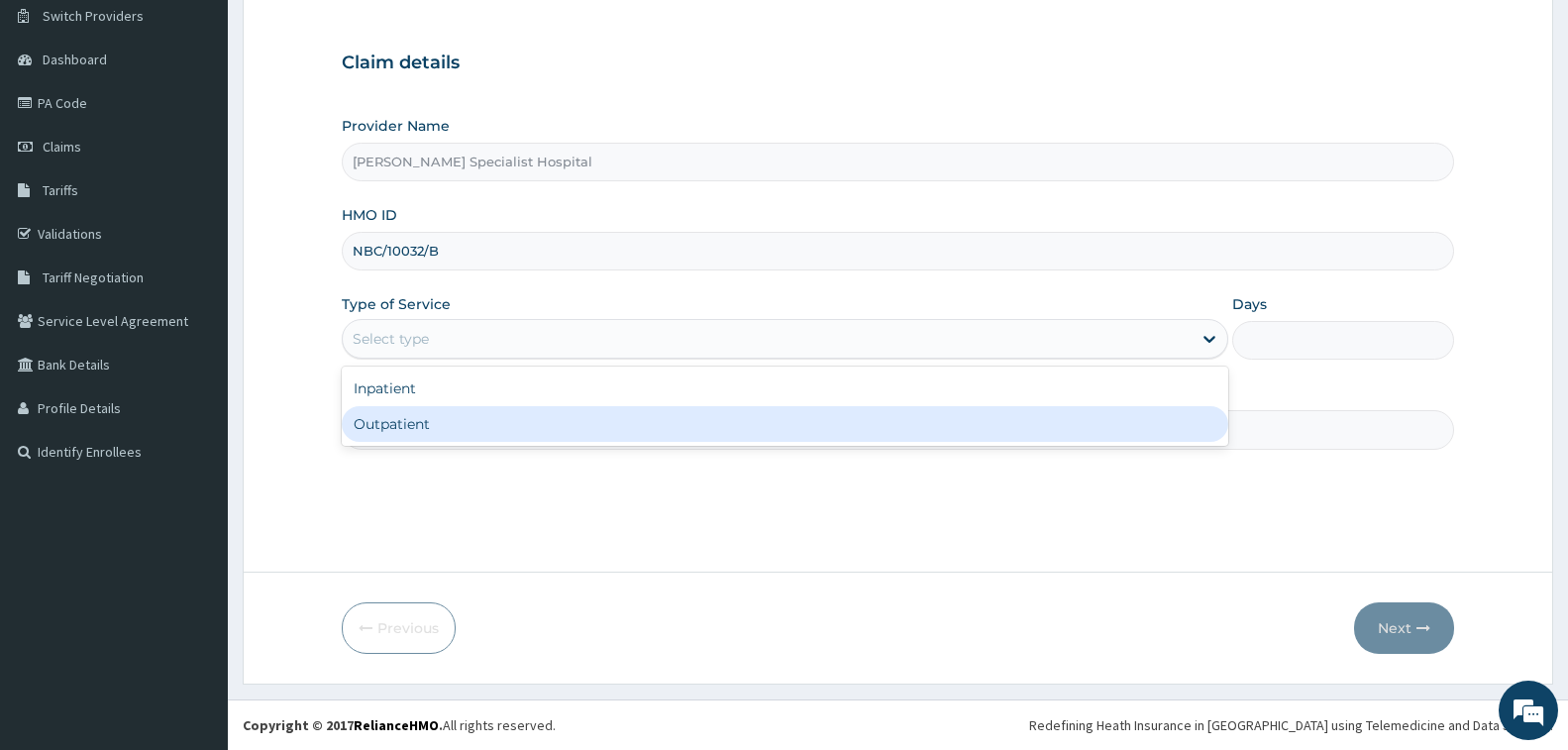
click at [560, 411] on div "Outpatient" at bounding box center [784, 424] width 887 height 36
type input "1"
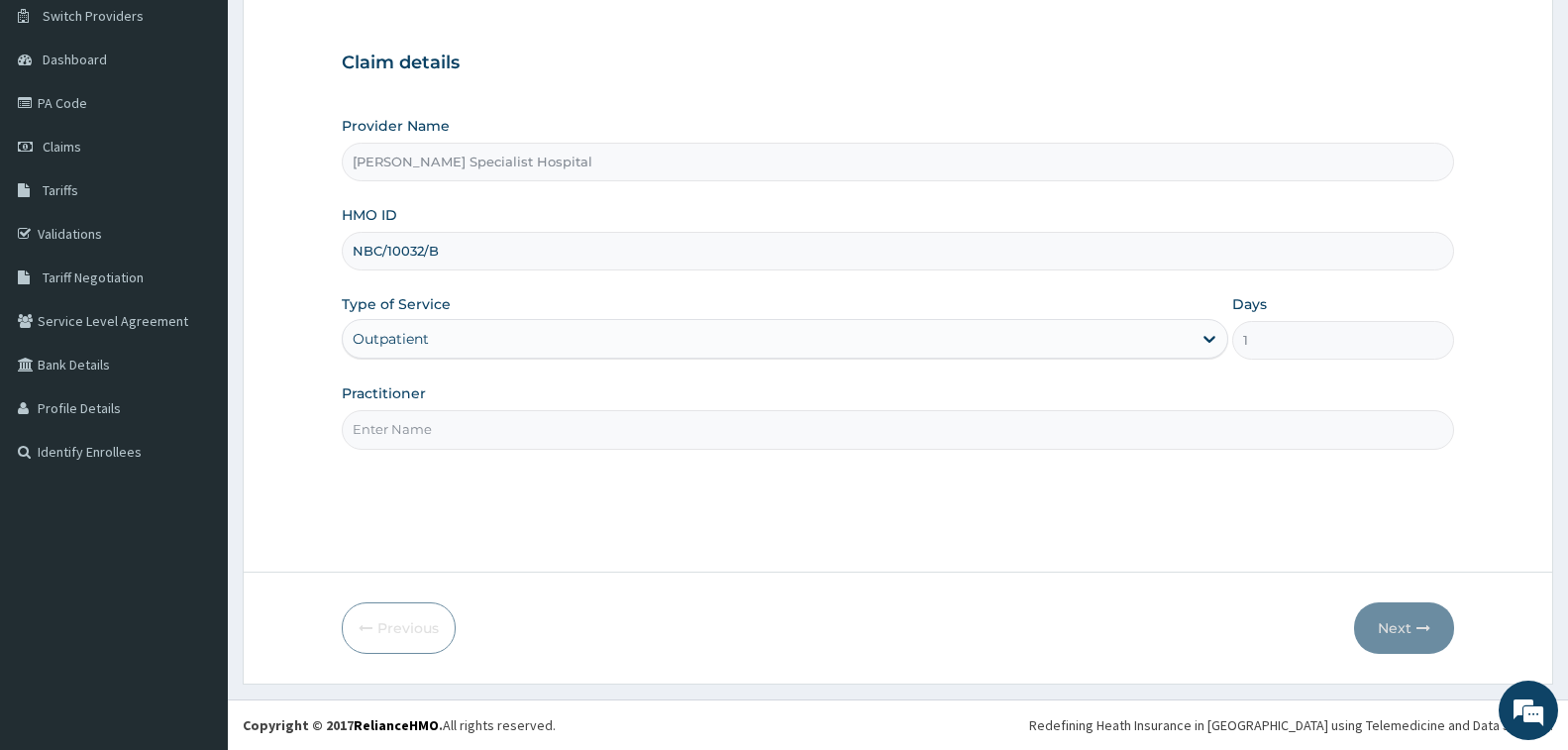
click at [560, 413] on input "Practitioner" at bounding box center [897, 429] width 1112 height 39
type input "[PERSON_NAME]"
click at [1404, 616] on button "Next" at bounding box center [1404, 628] width 100 height 52
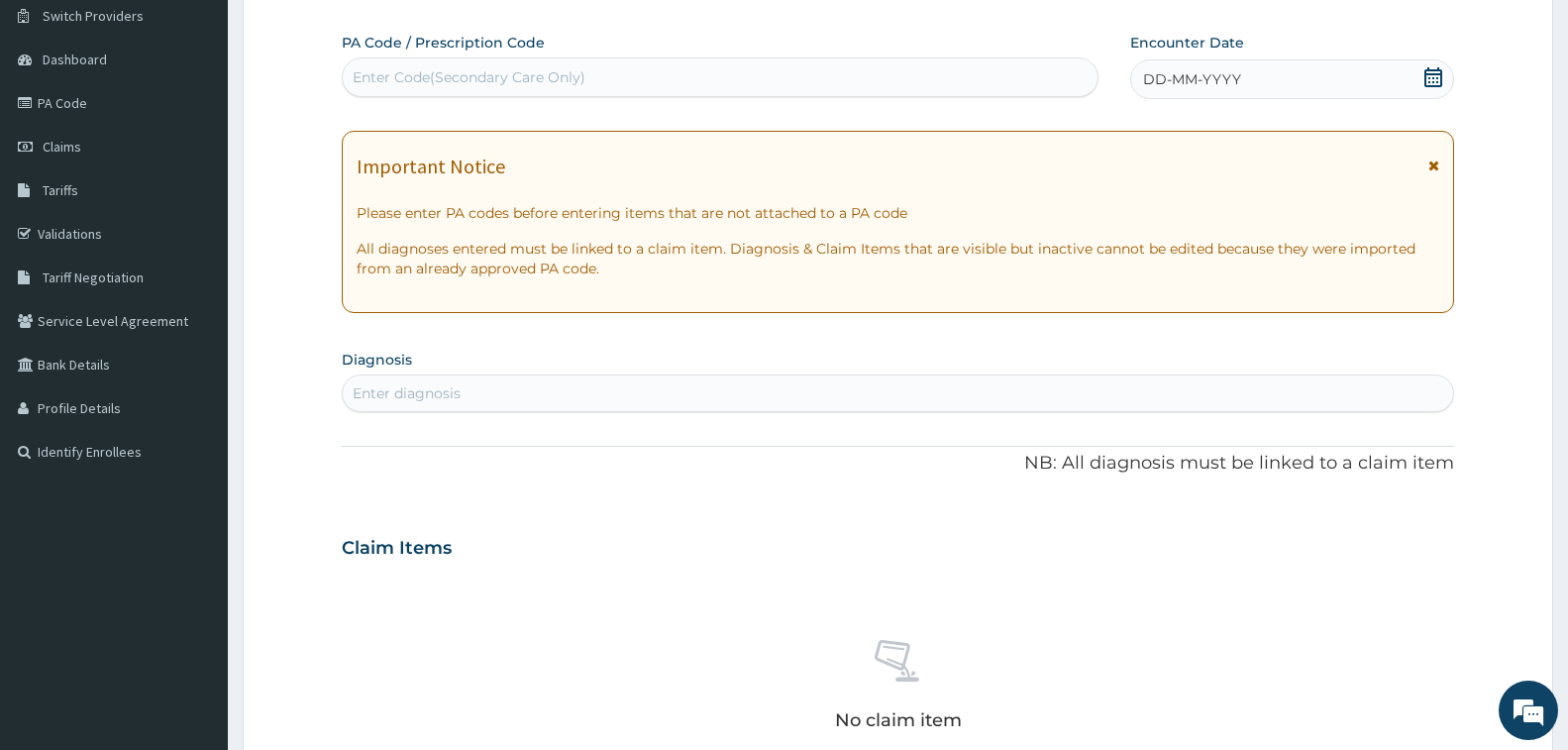
click at [917, 80] on div "Enter Code(Secondary Care Only)" at bounding box center [720, 77] width 755 height 32
paste input "PA/BED355"
type input "PA/BED355"
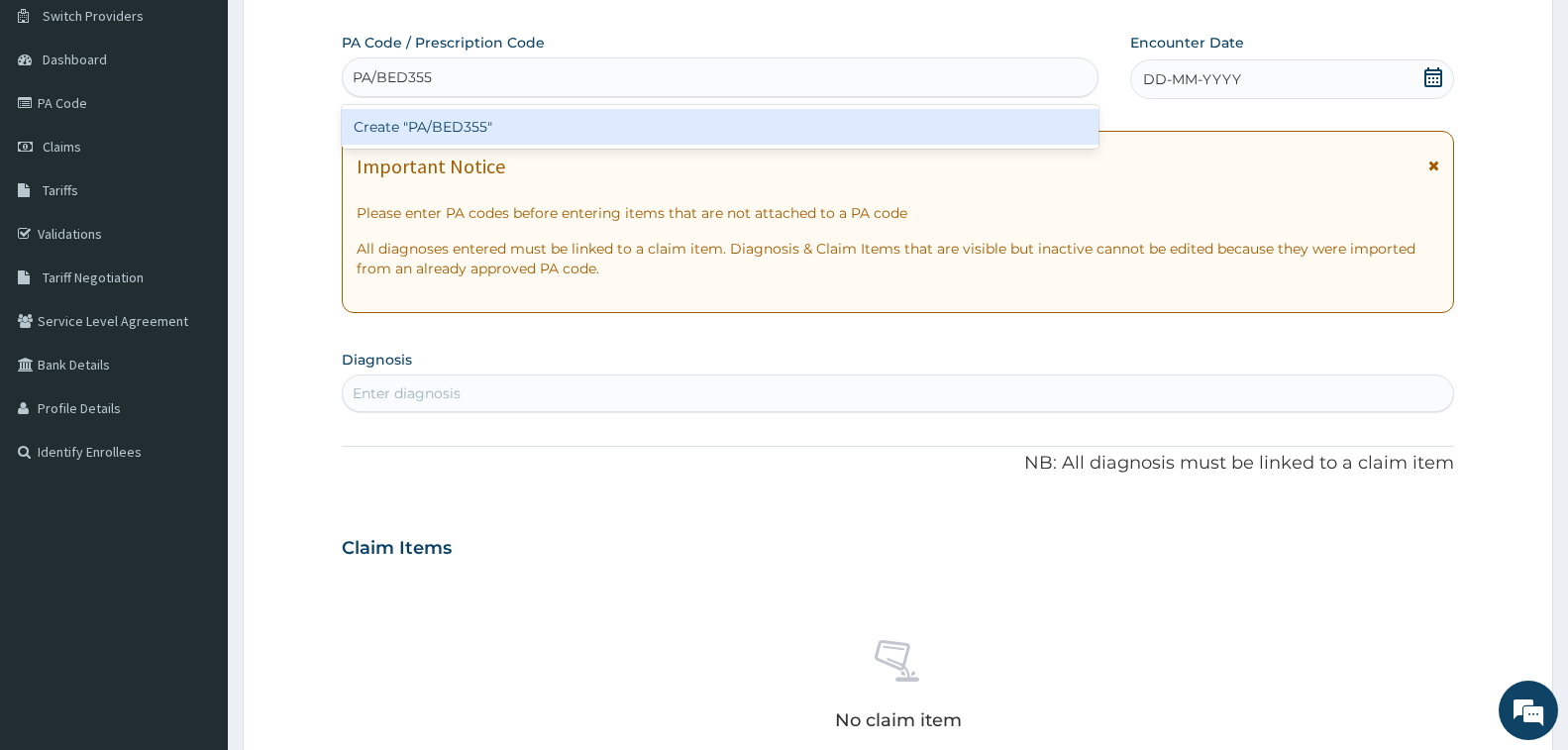
click at [798, 134] on div "Create "PA/BED355"" at bounding box center [720, 127] width 757 height 36
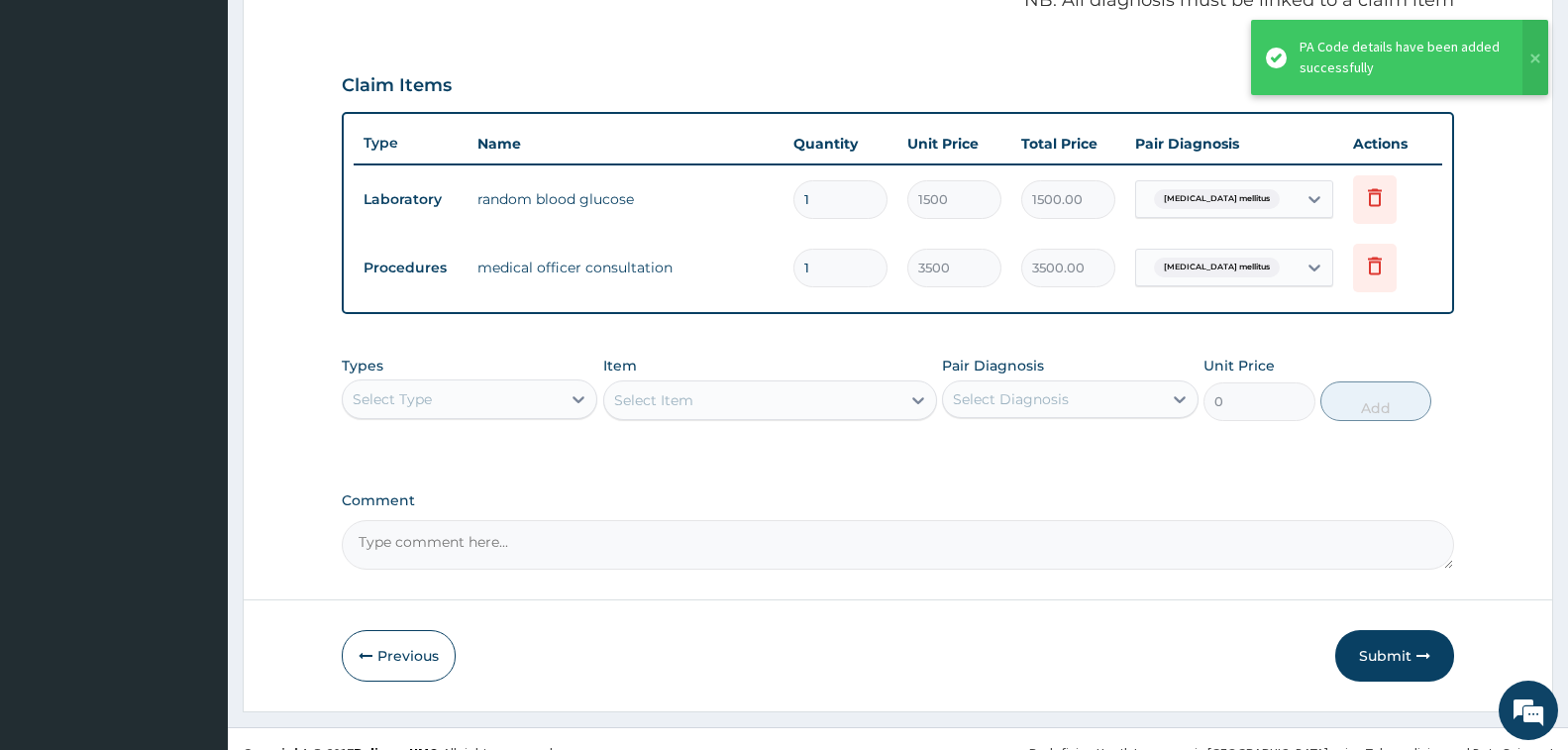
scroll to position [653, 0]
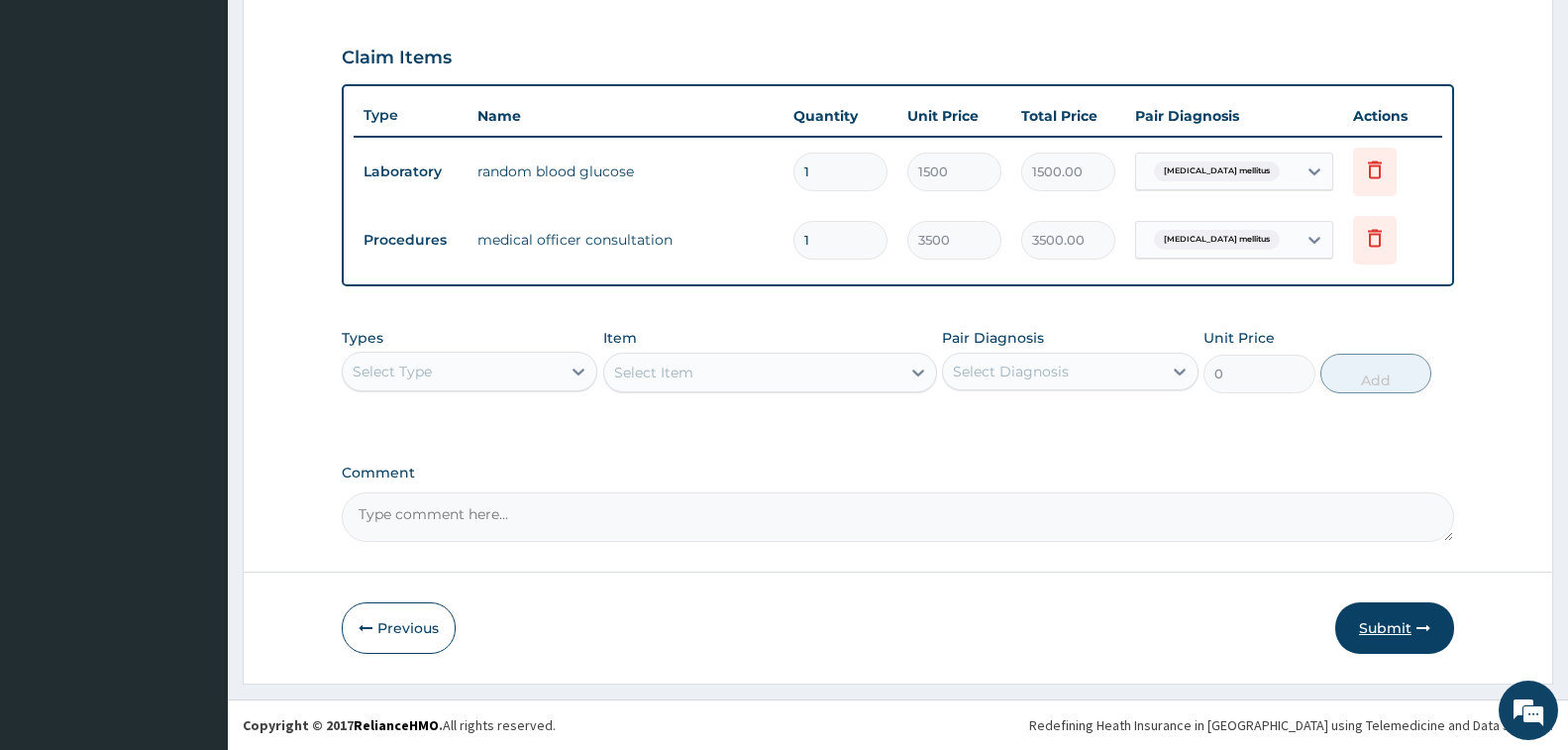
click at [1396, 615] on button "Submit" at bounding box center [1395, 628] width 119 height 52
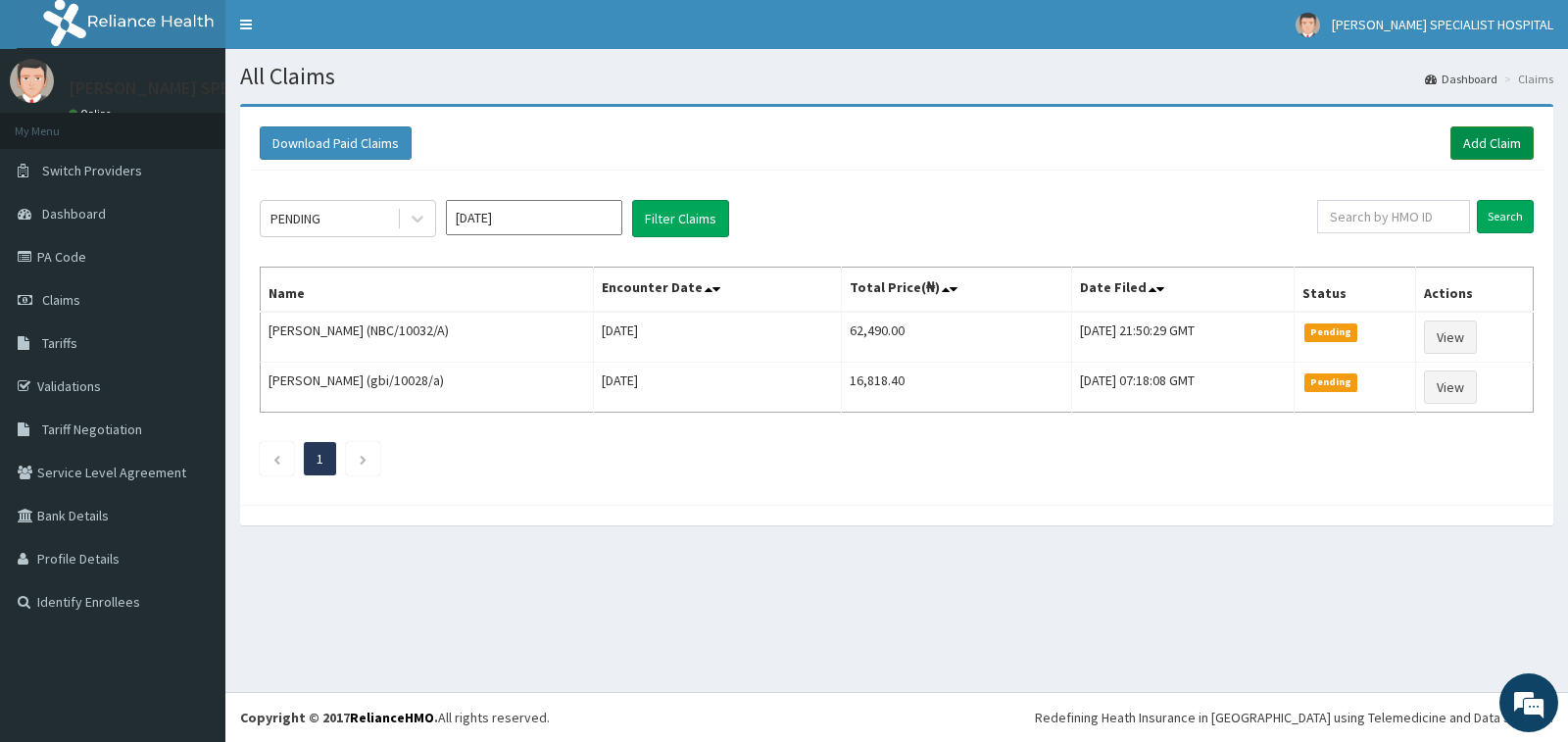
click at [1468, 134] on link "Add Claim" at bounding box center [1492, 143] width 83 height 33
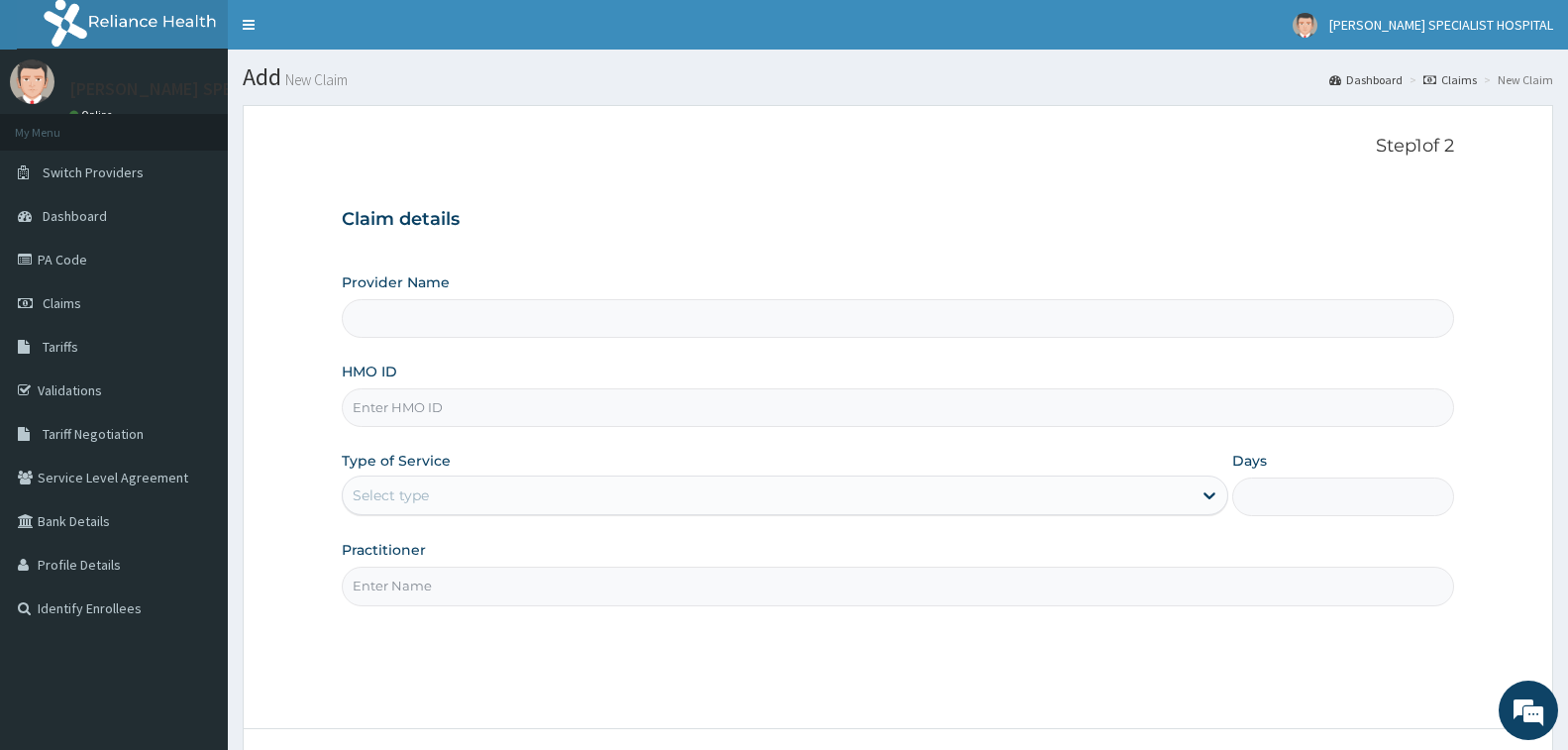
scroll to position [157, 0]
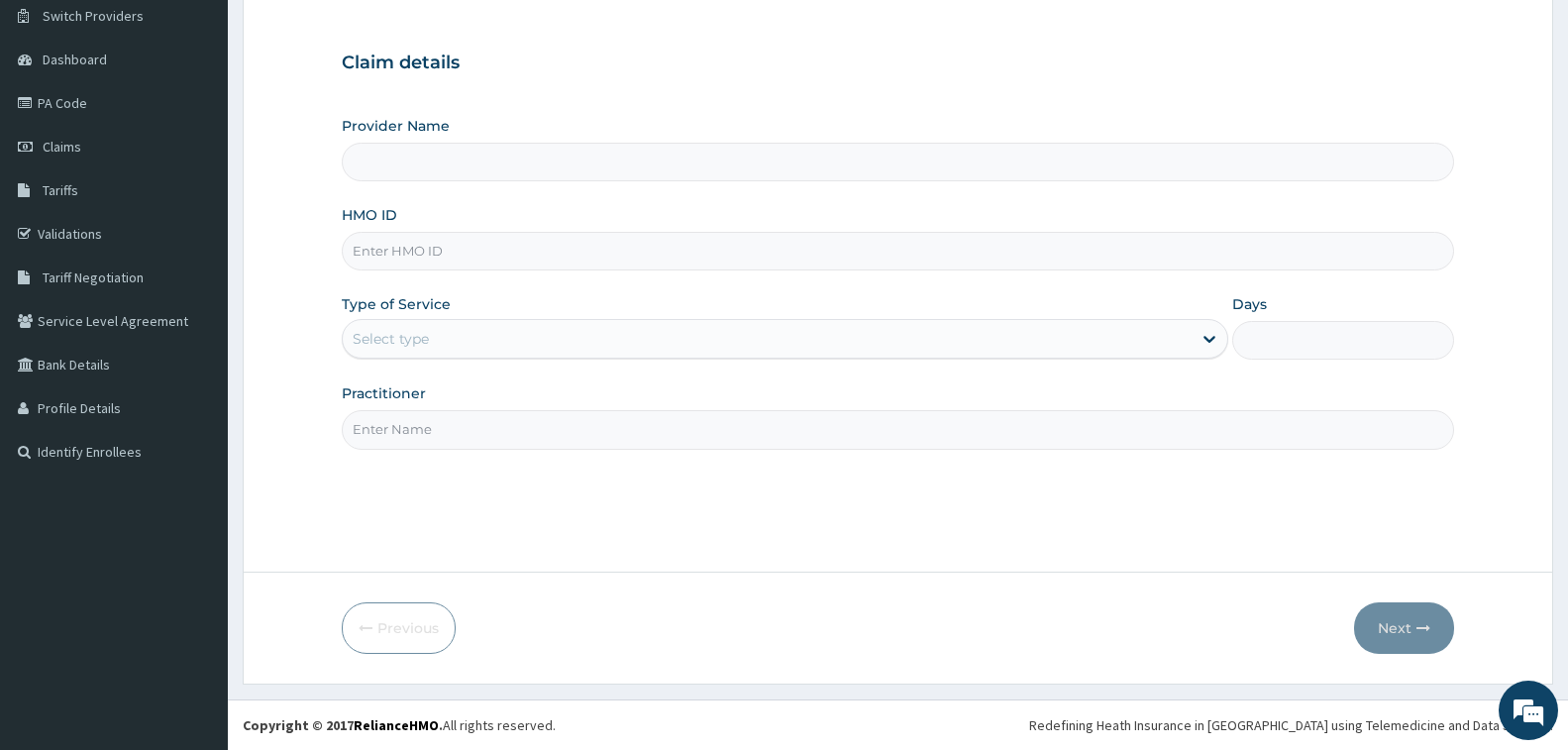
type input "[PERSON_NAME] Specialist Hospital"
click at [725, 252] on input "HMO ID" at bounding box center [897, 251] width 1112 height 39
type input "NBC/10032/B"
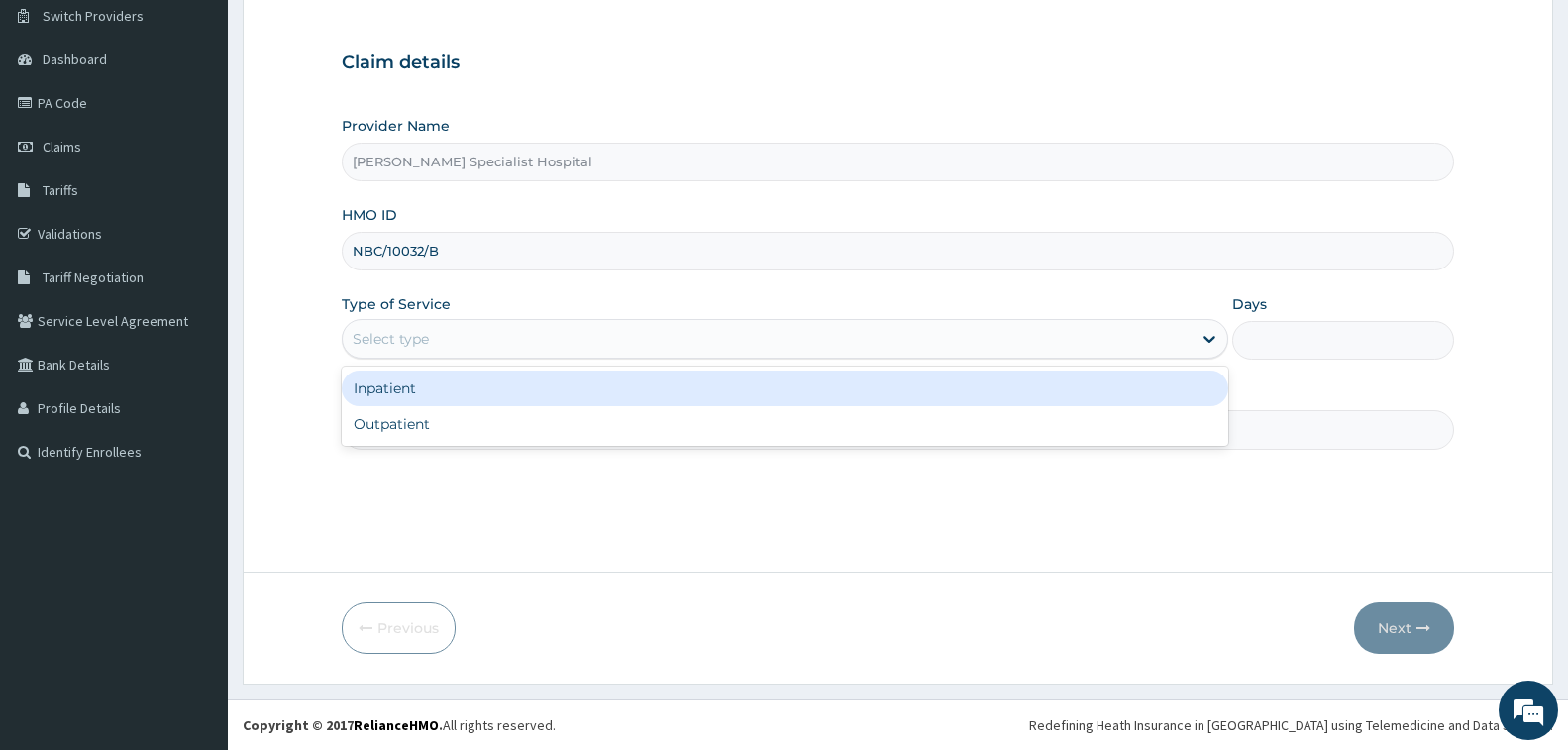
click at [563, 329] on div "Select type" at bounding box center [767, 339] width 849 height 32
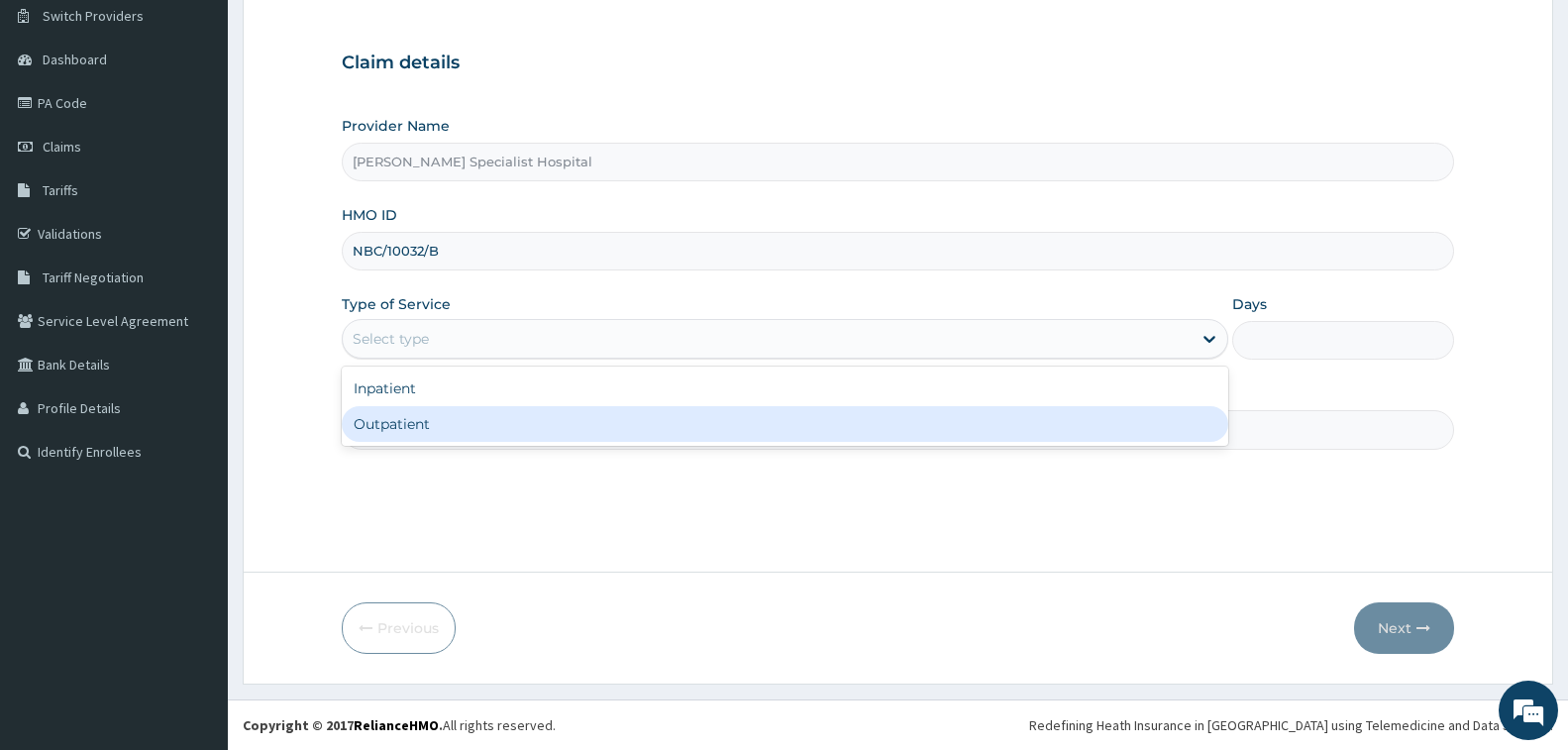
click at [546, 426] on div "Outpatient" at bounding box center [784, 424] width 887 height 36
type input "1"
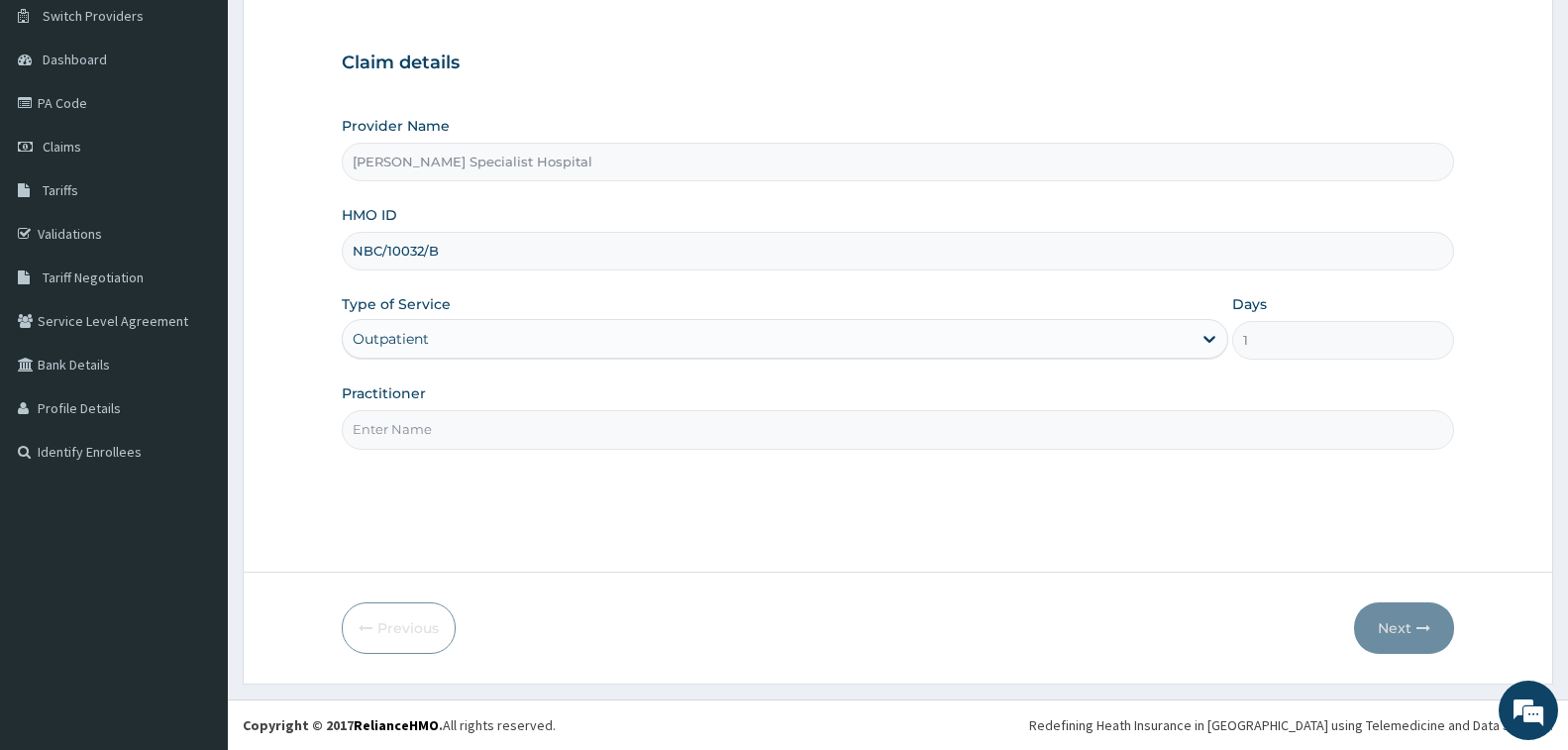
click at [546, 426] on input "Practitioner" at bounding box center [897, 429] width 1112 height 39
type input "[PERSON_NAME]"
click at [1402, 638] on button "Next" at bounding box center [1404, 628] width 100 height 52
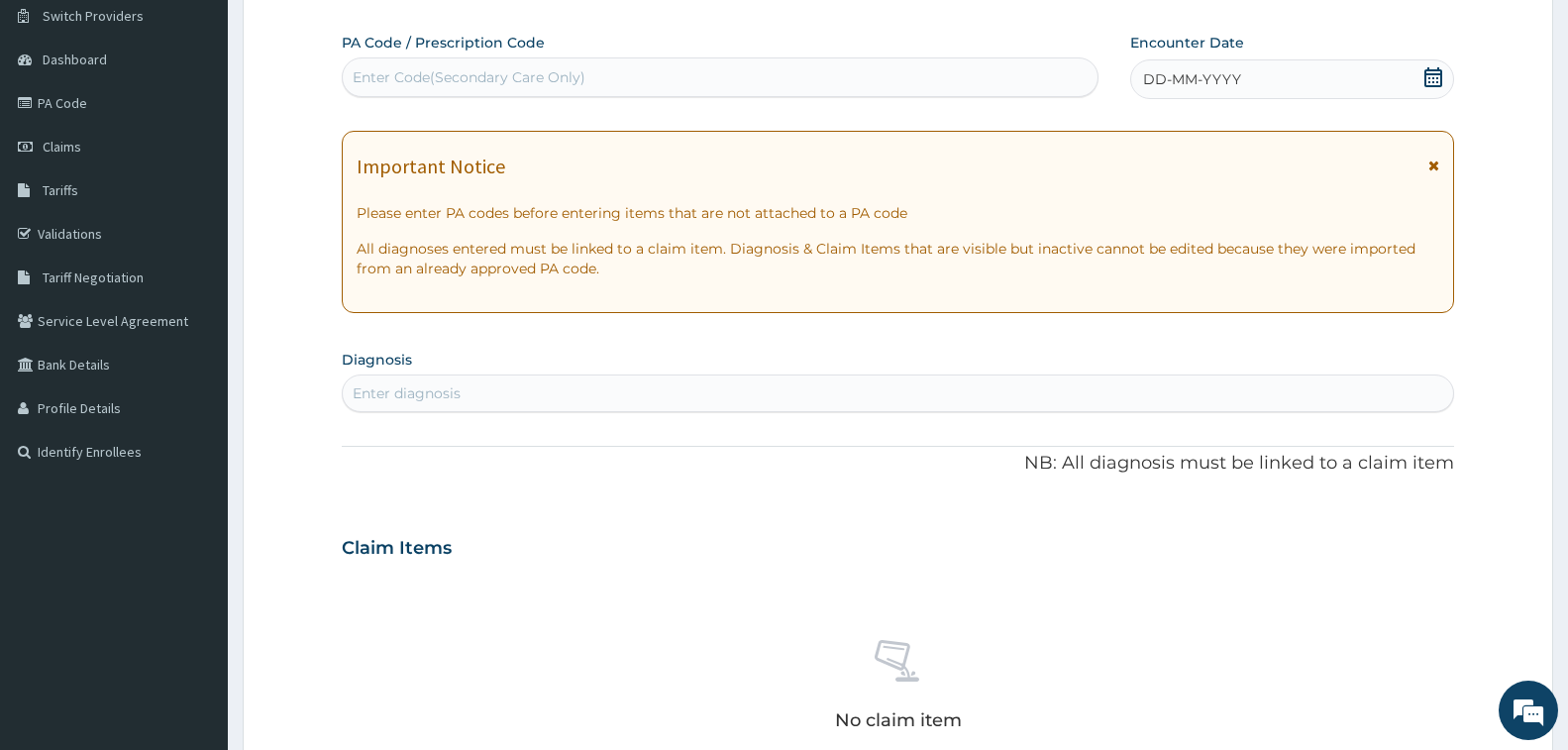
click at [755, 74] on div "Enter Code(Secondary Care Only)" at bounding box center [720, 77] width 755 height 32
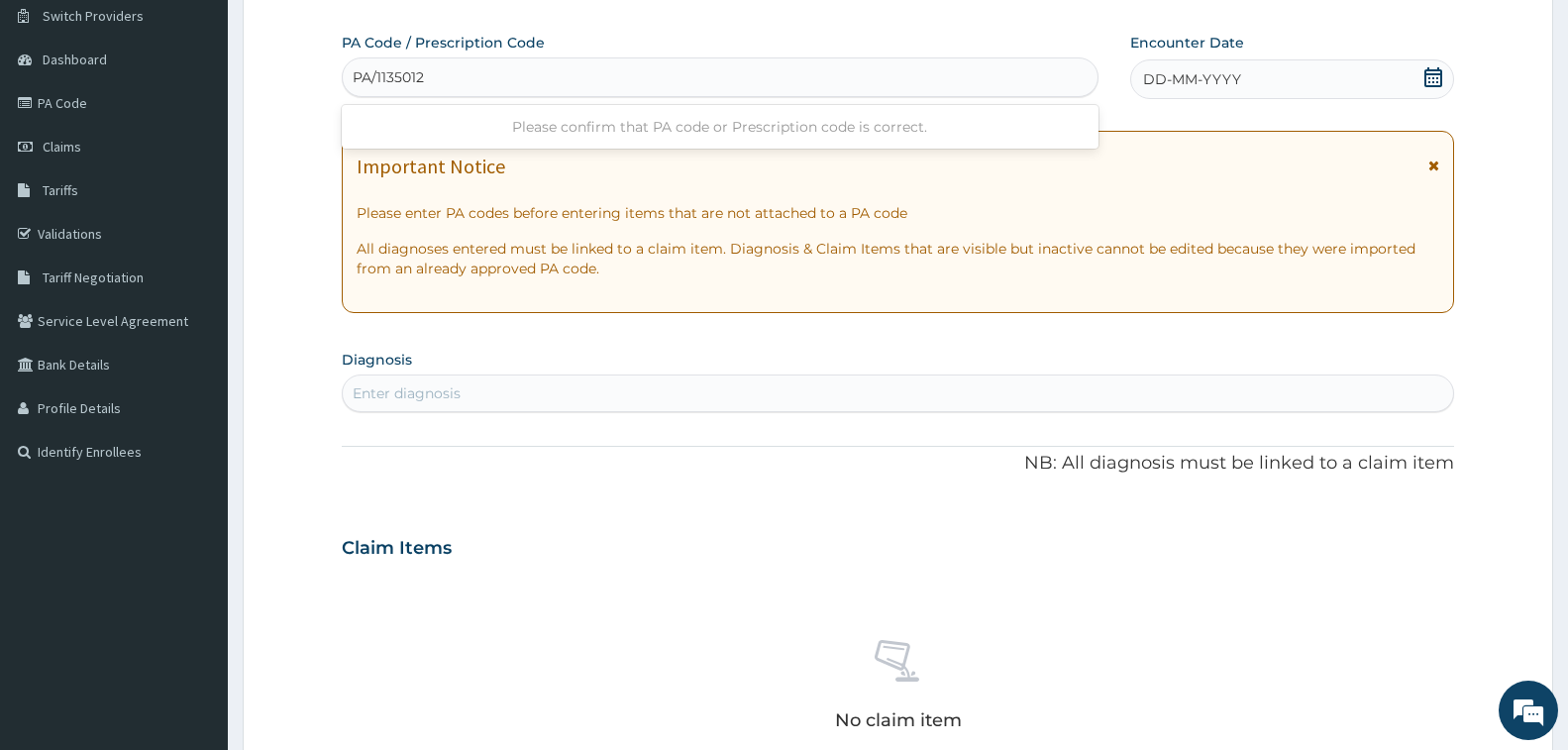
type input "PA/113501"
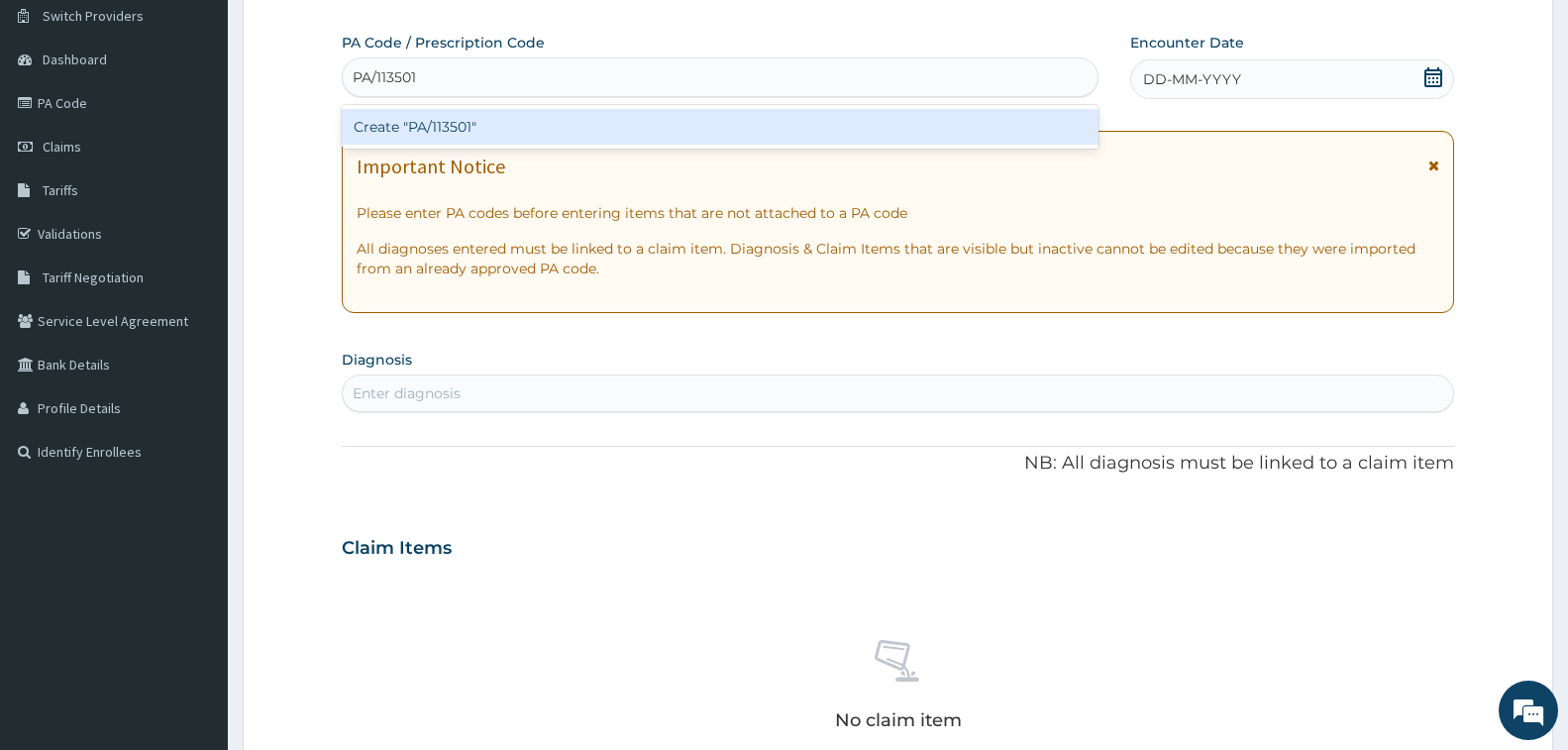
click at [803, 115] on div "Create "PA/113501"" at bounding box center [720, 127] width 757 height 36
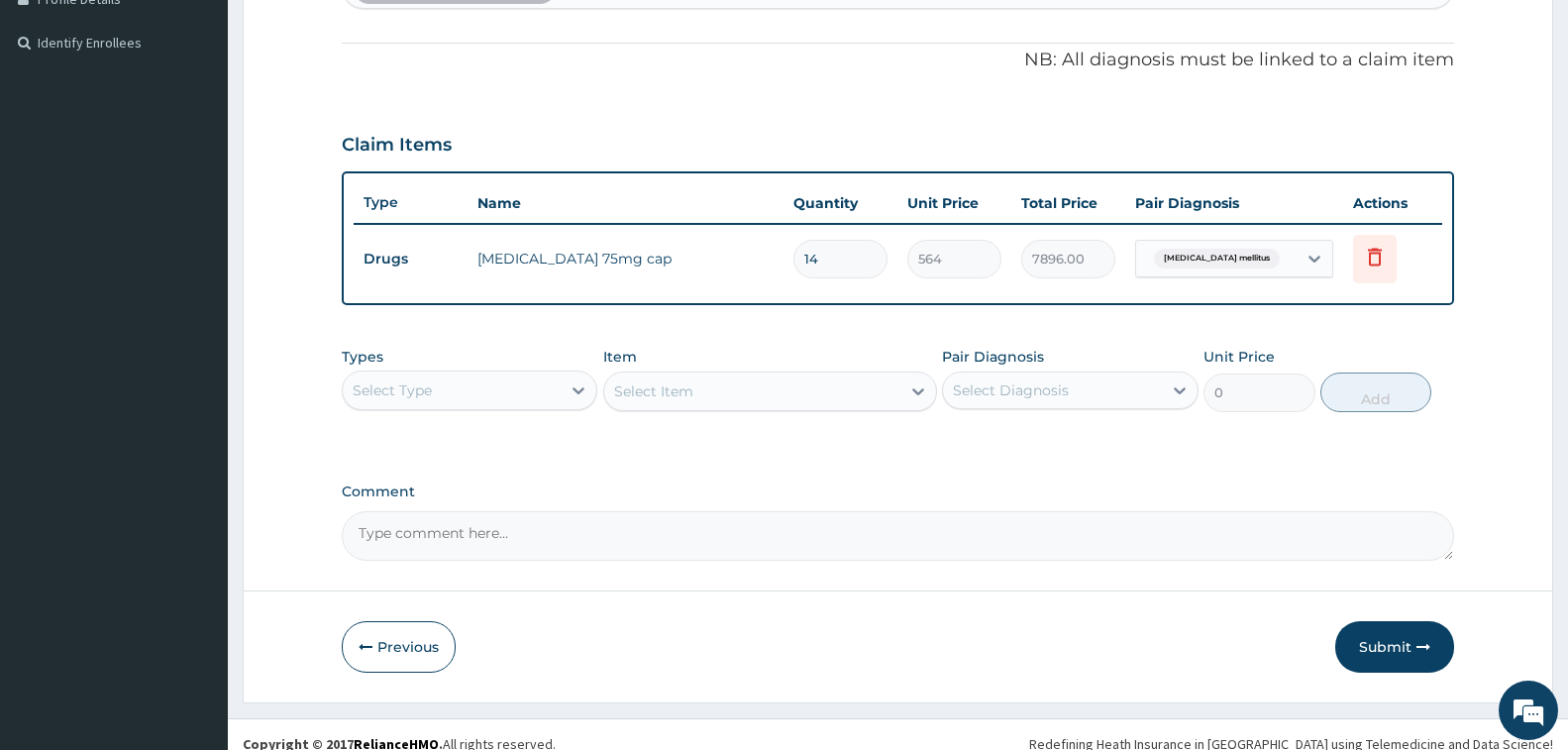
scroll to position [585, 0]
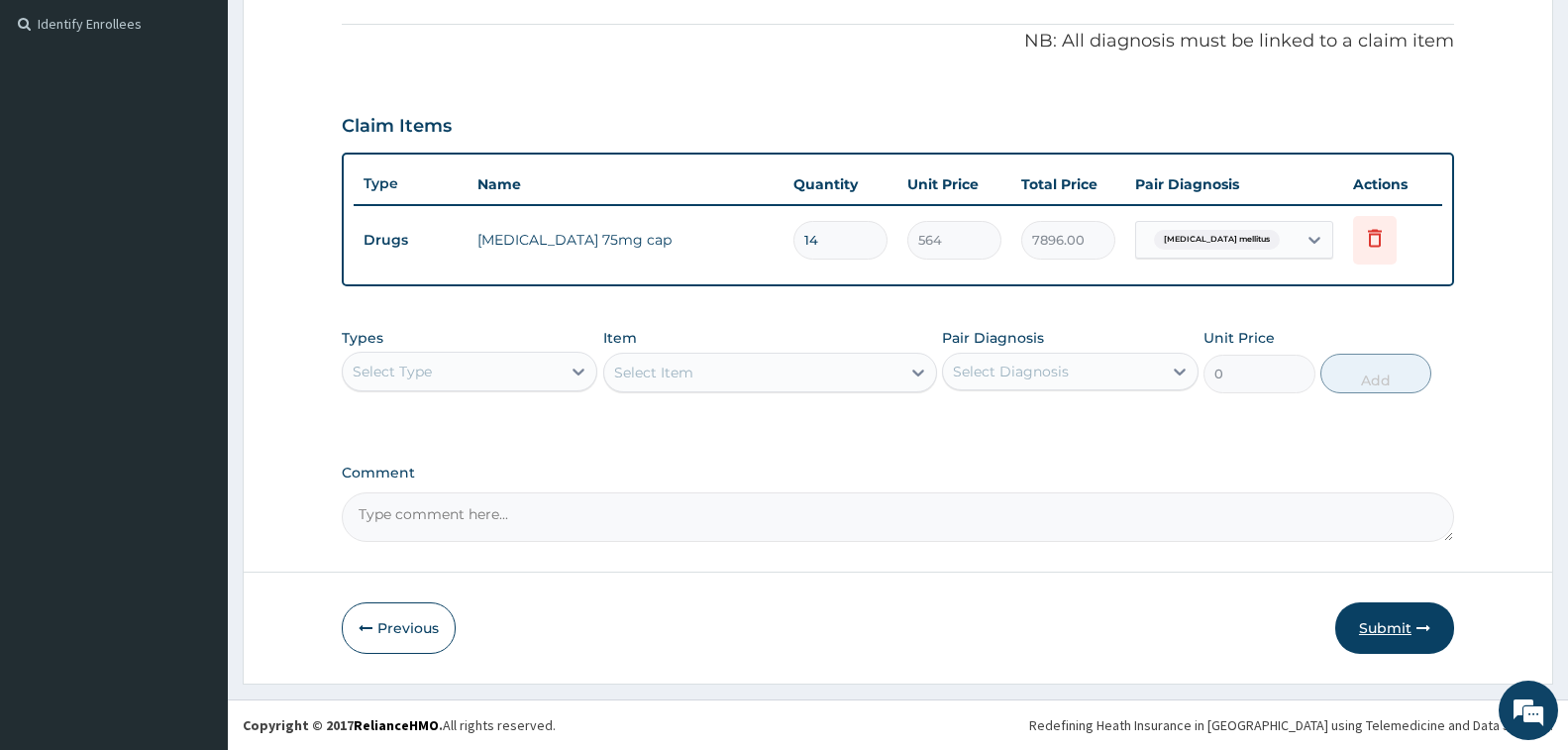
click at [1415, 605] on button "Submit" at bounding box center [1395, 628] width 119 height 52
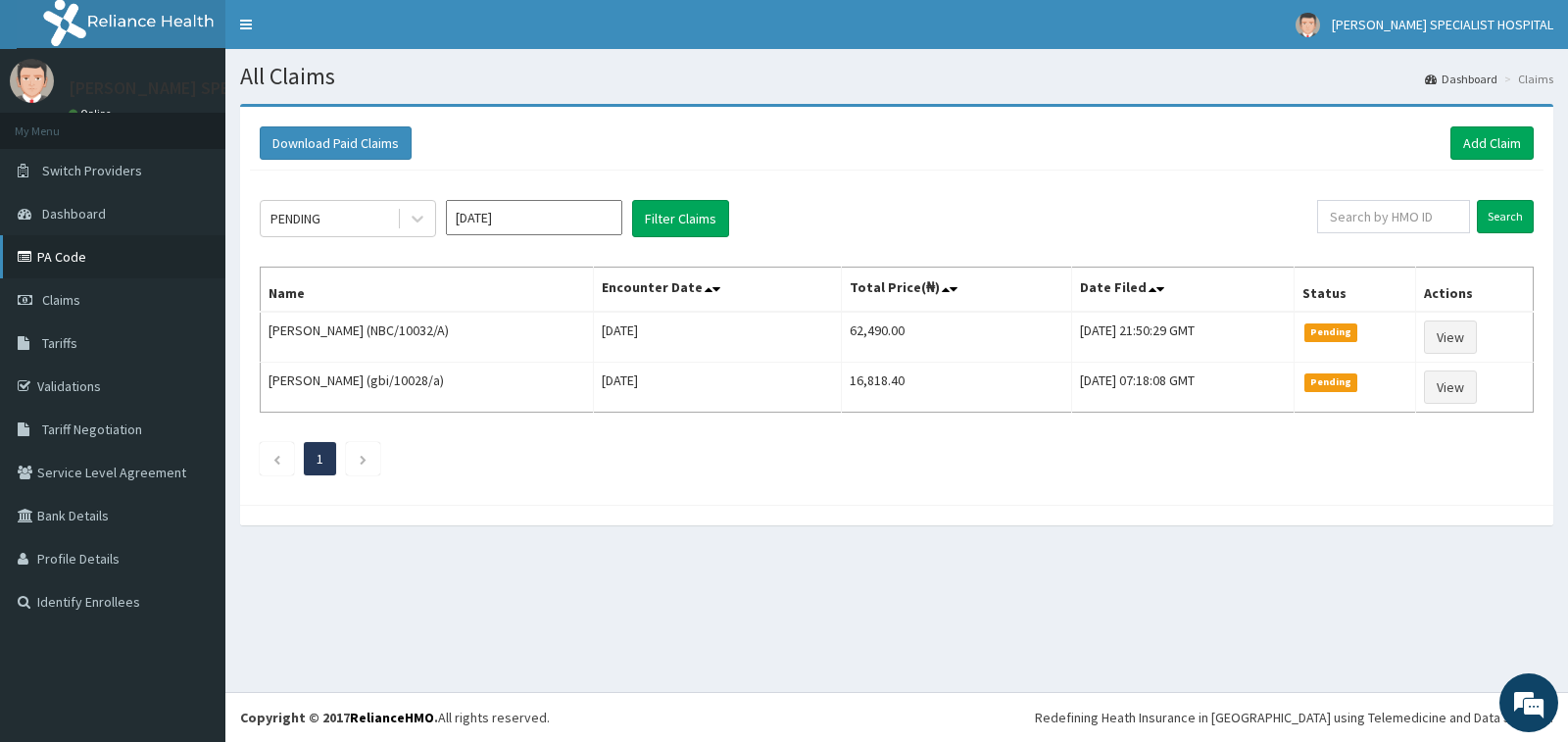
click at [53, 254] on link "PA Code" at bounding box center [113, 257] width 225 height 43
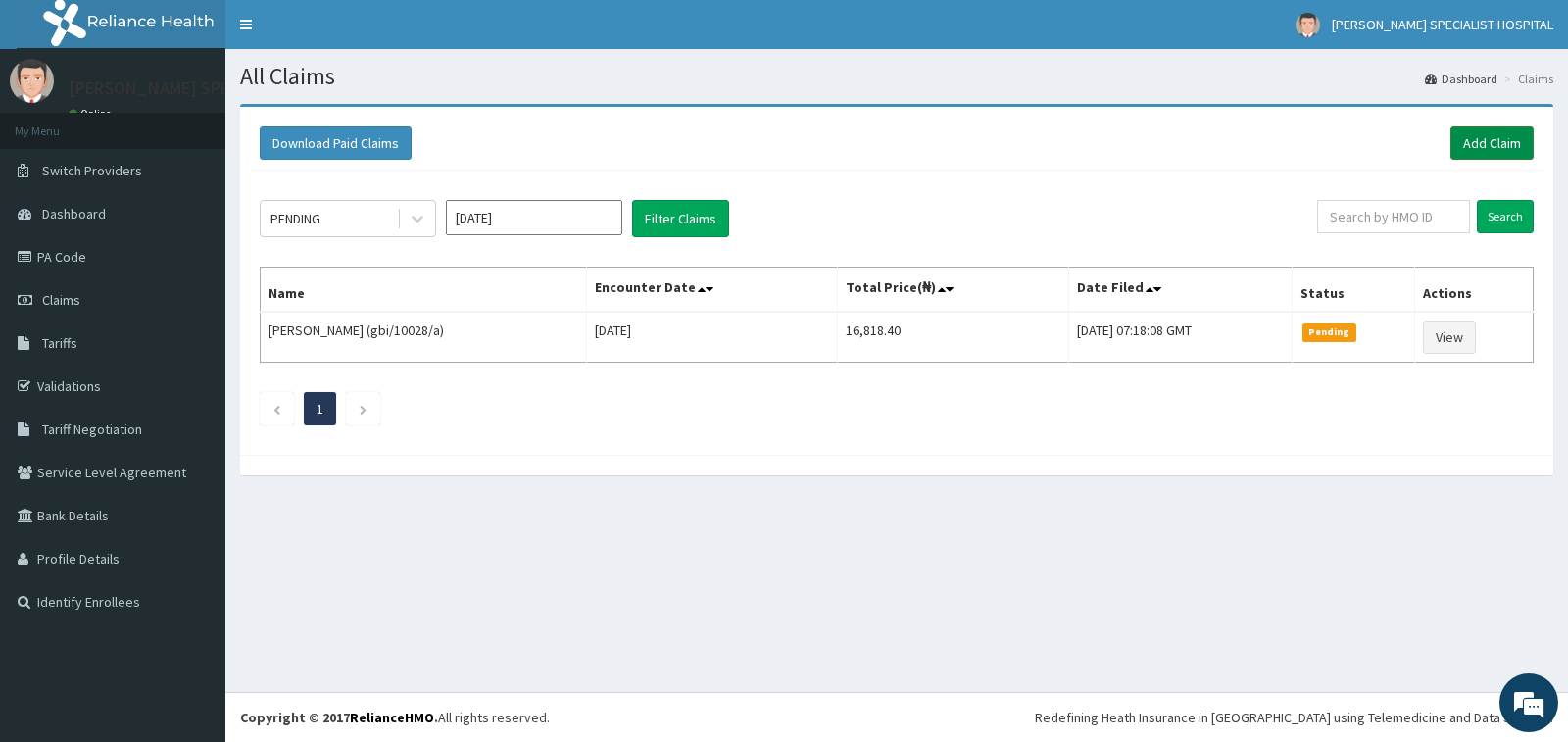
click at [1469, 141] on link "Add Claim" at bounding box center [1492, 143] width 83 height 33
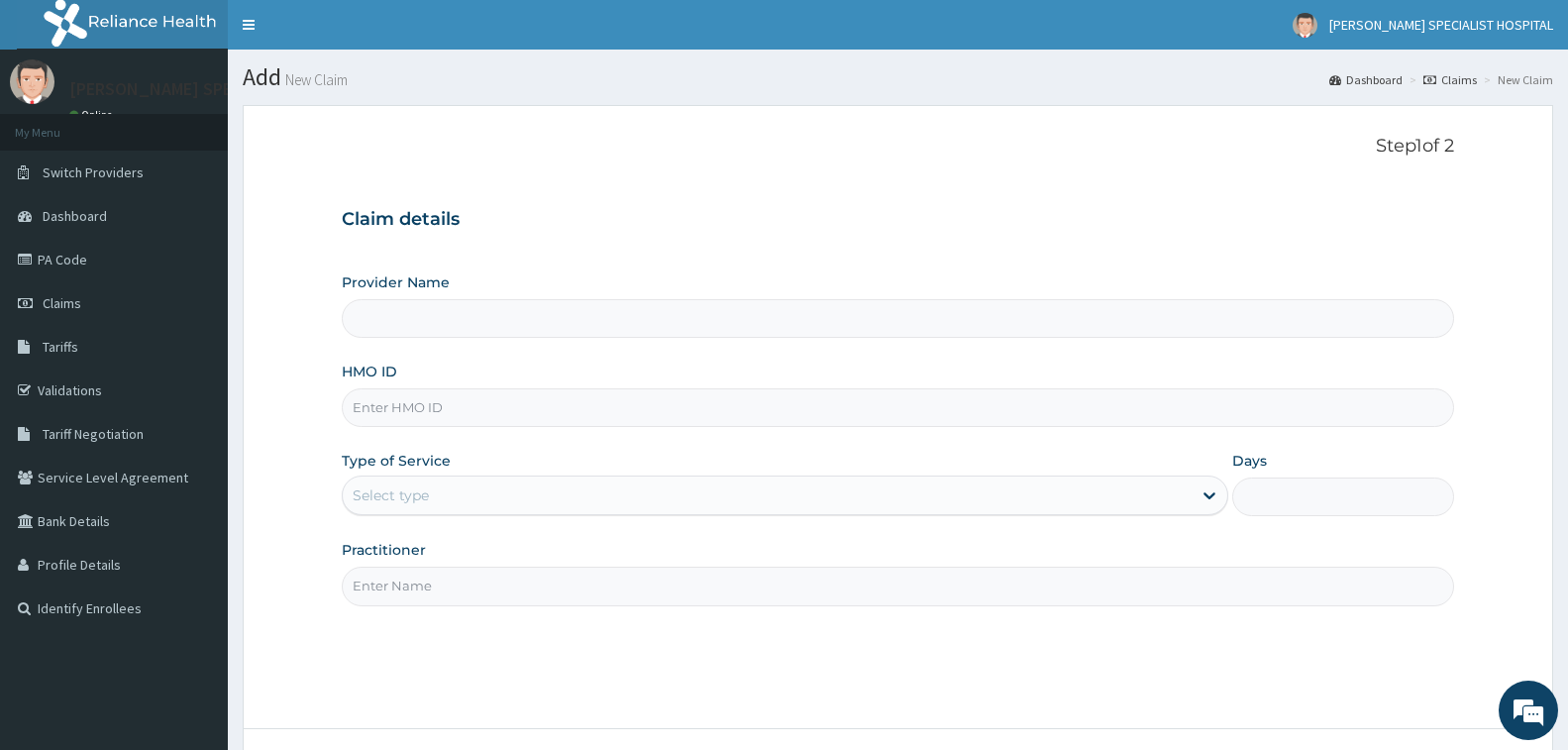
click at [495, 413] on input "HMO ID" at bounding box center [897, 407] width 1112 height 39
type input "[PERSON_NAME] Specialist Hospital"
click at [414, 402] on input "NBC/10253/A" at bounding box center [897, 407] width 1112 height 39
type input "NBC/10263/A"
click at [456, 485] on div "Select type" at bounding box center [767, 495] width 849 height 32
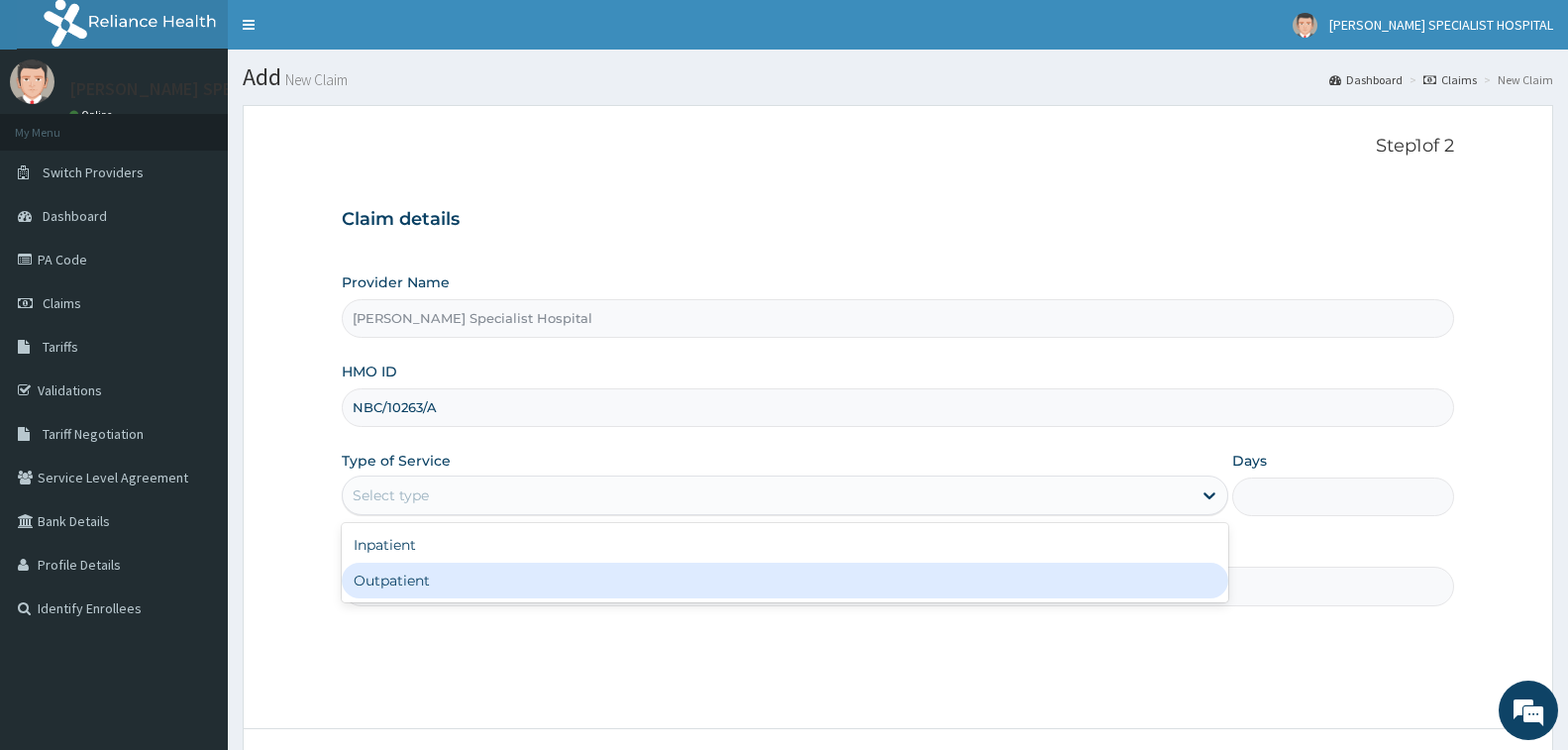
click at [500, 583] on div "Outpatient" at bounding box center [784, 581] width 887 height 36
type input "1"
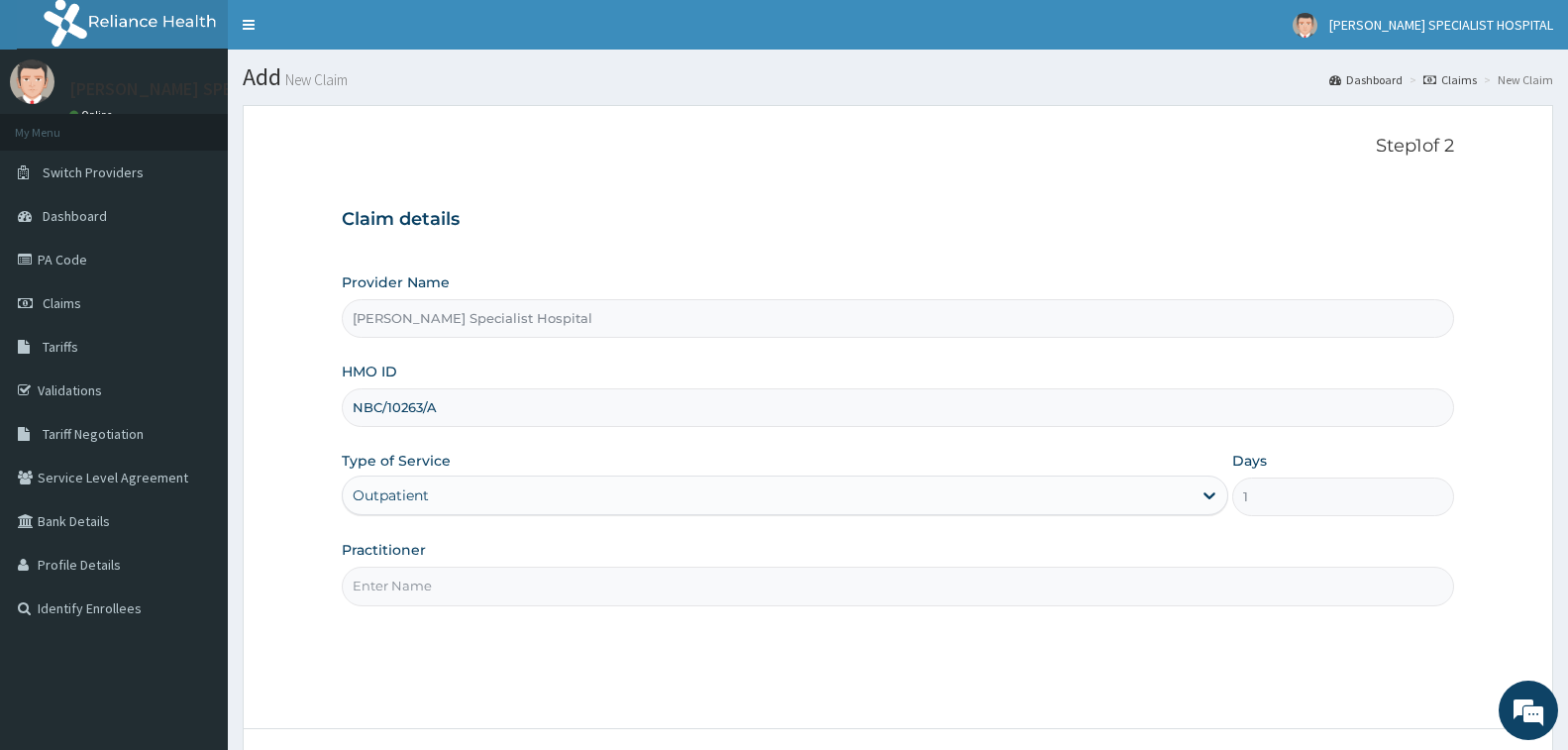
click at [506, 583] on input "Practitioner" at bounding box center [897, 586] width 1112 height 39
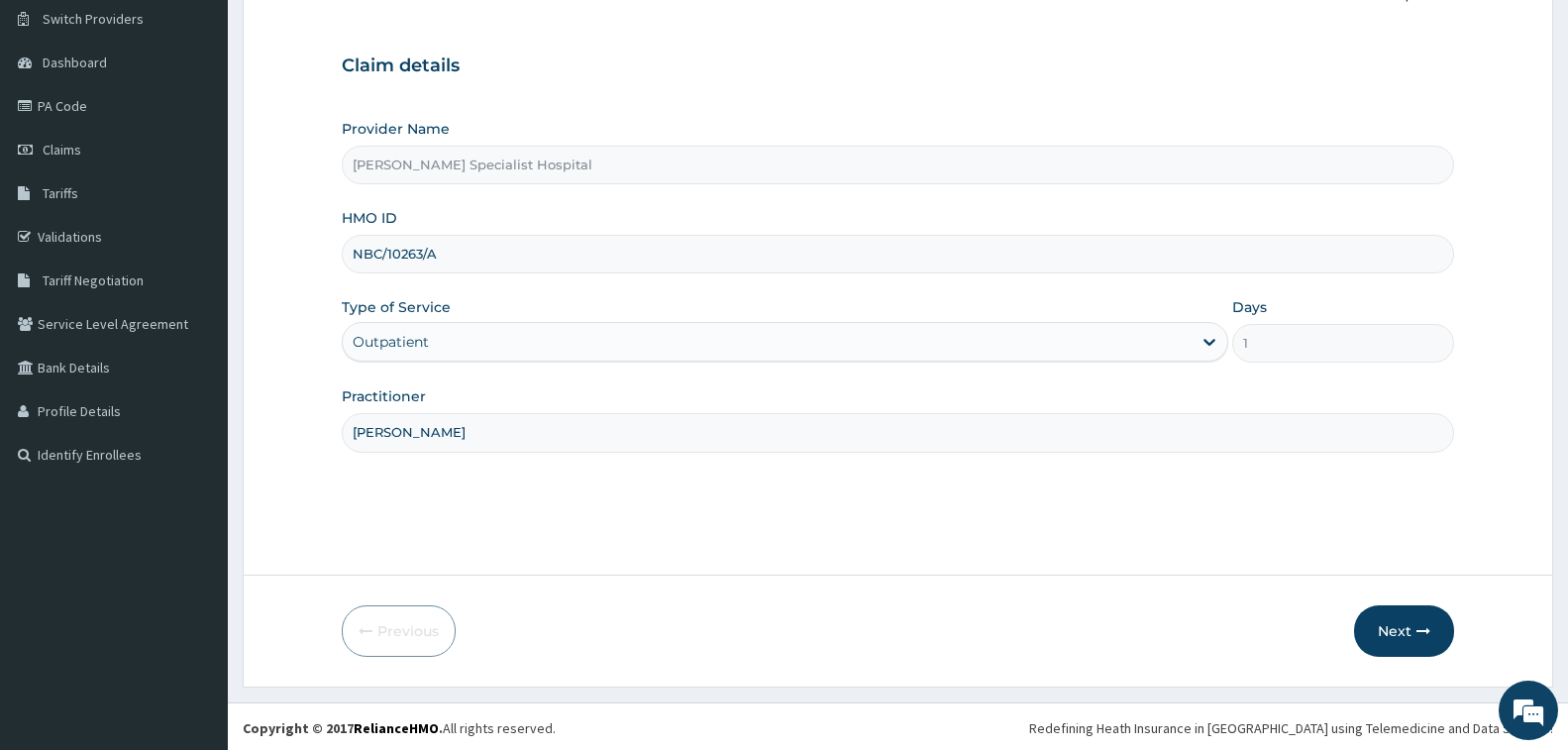
scroll to position [157, 0]
type input "[PERSON_NAME]"
click at [1371, 615] on button "Next" at bounding box center [1404, 628] width 100 height 52
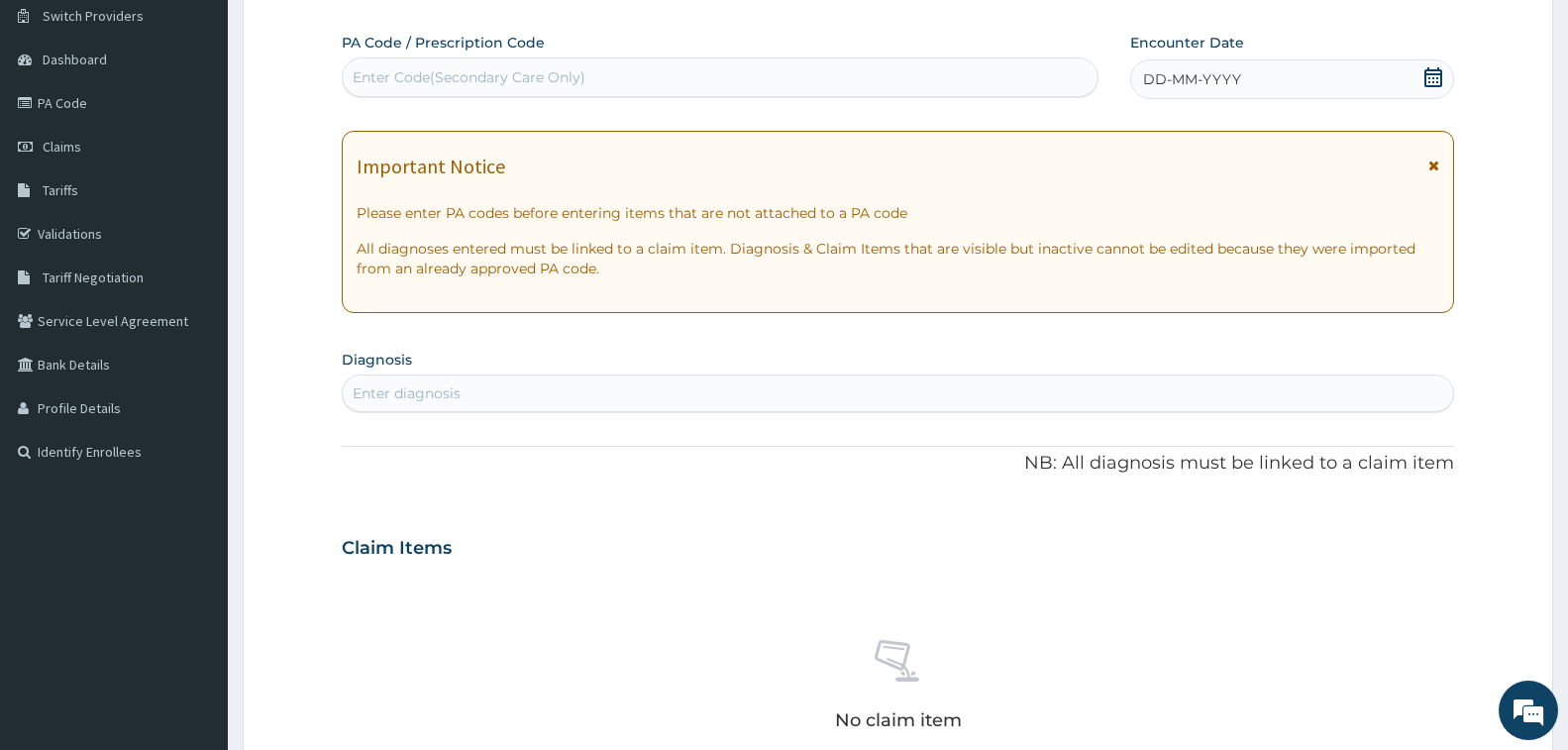
click at [728, 76] on div "Enter Code(Secondary Care Only)" at bounding box center [720, 77] width 755 height 32
paste input "PA/C80072"
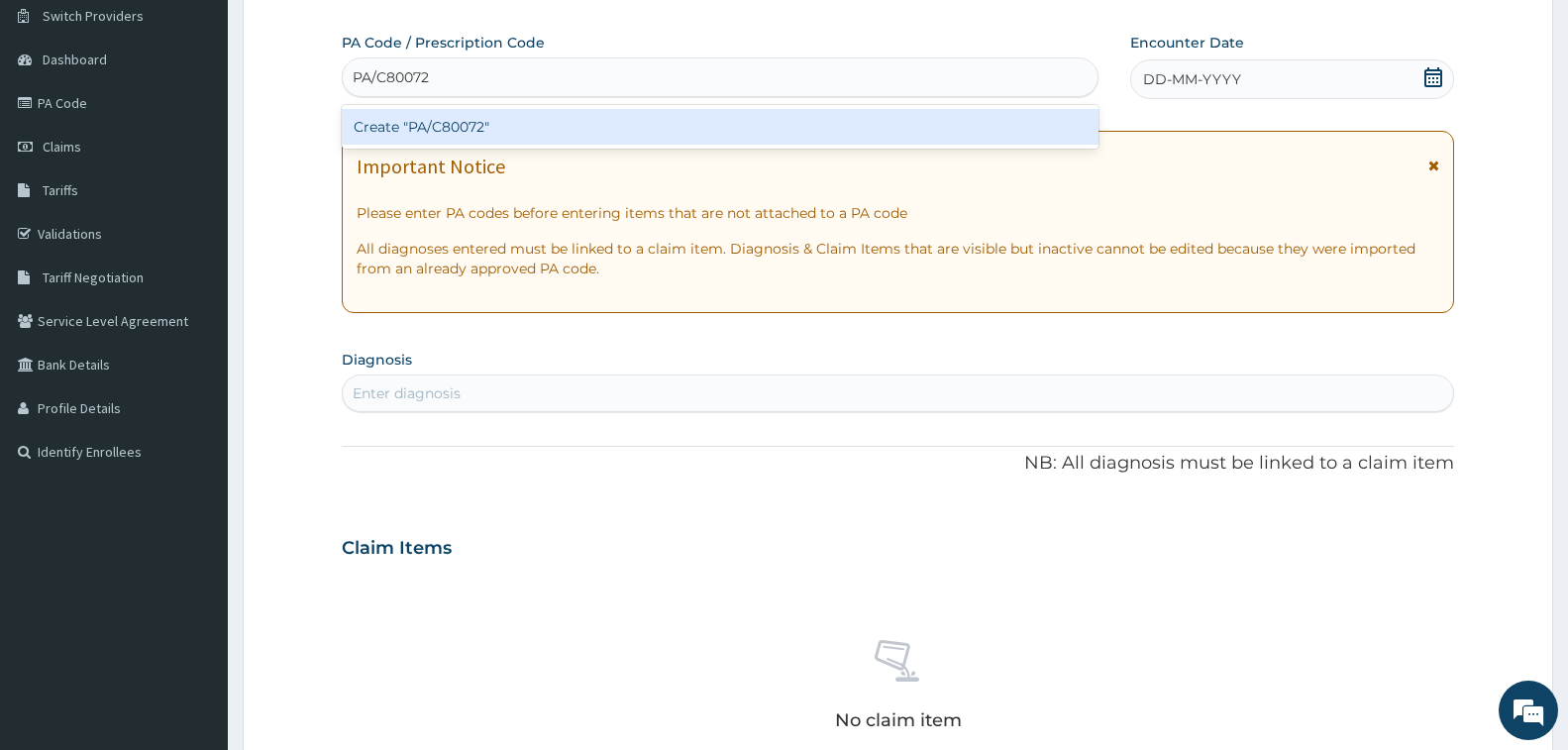
type input "PA/C80072"
click at [677, 121] on div "Create "PA/C80072"" at bounding box center [720, 127] width 757 height 36
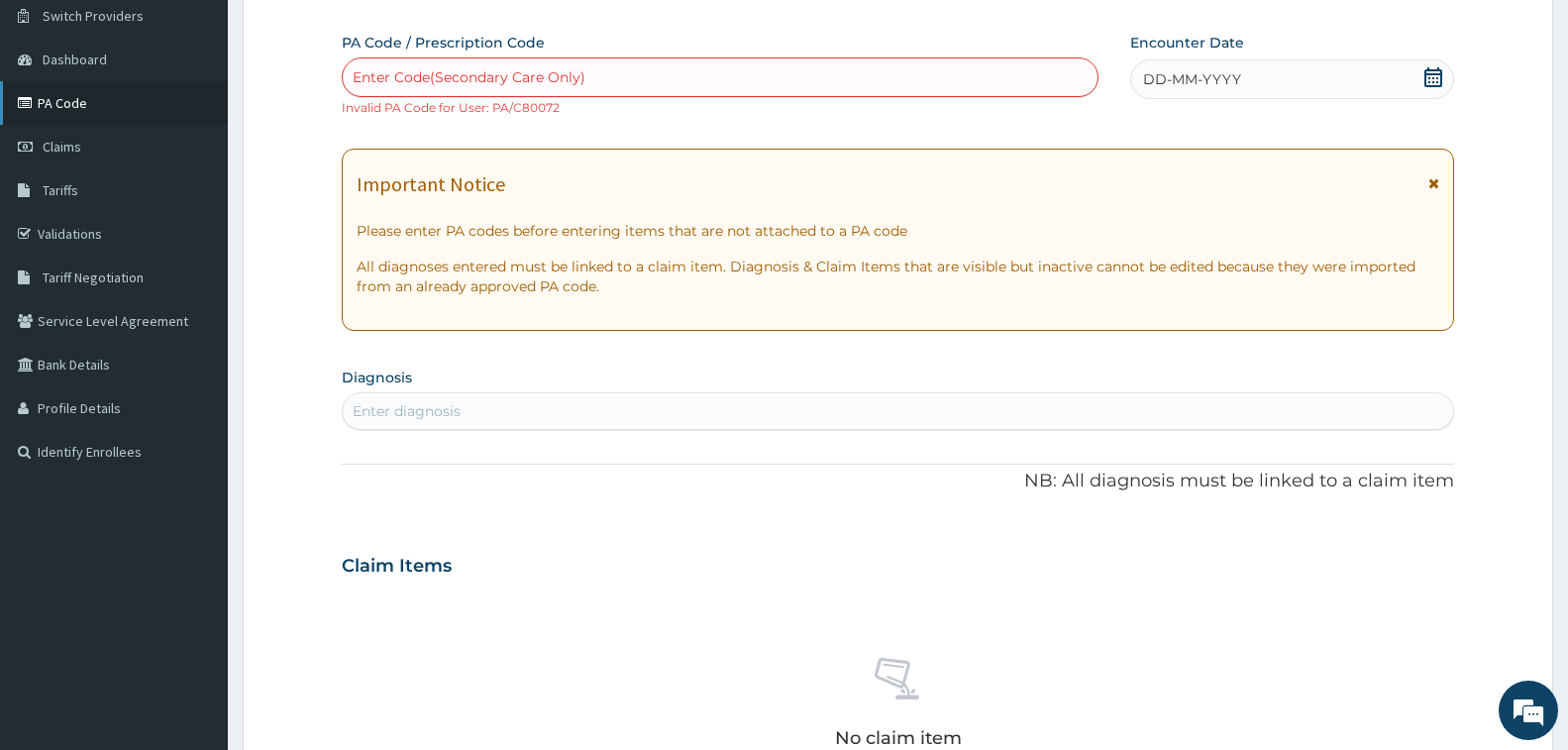
click at [83, 104] on link "PA Code" at bounding box center [114, 103] width 228 height 44
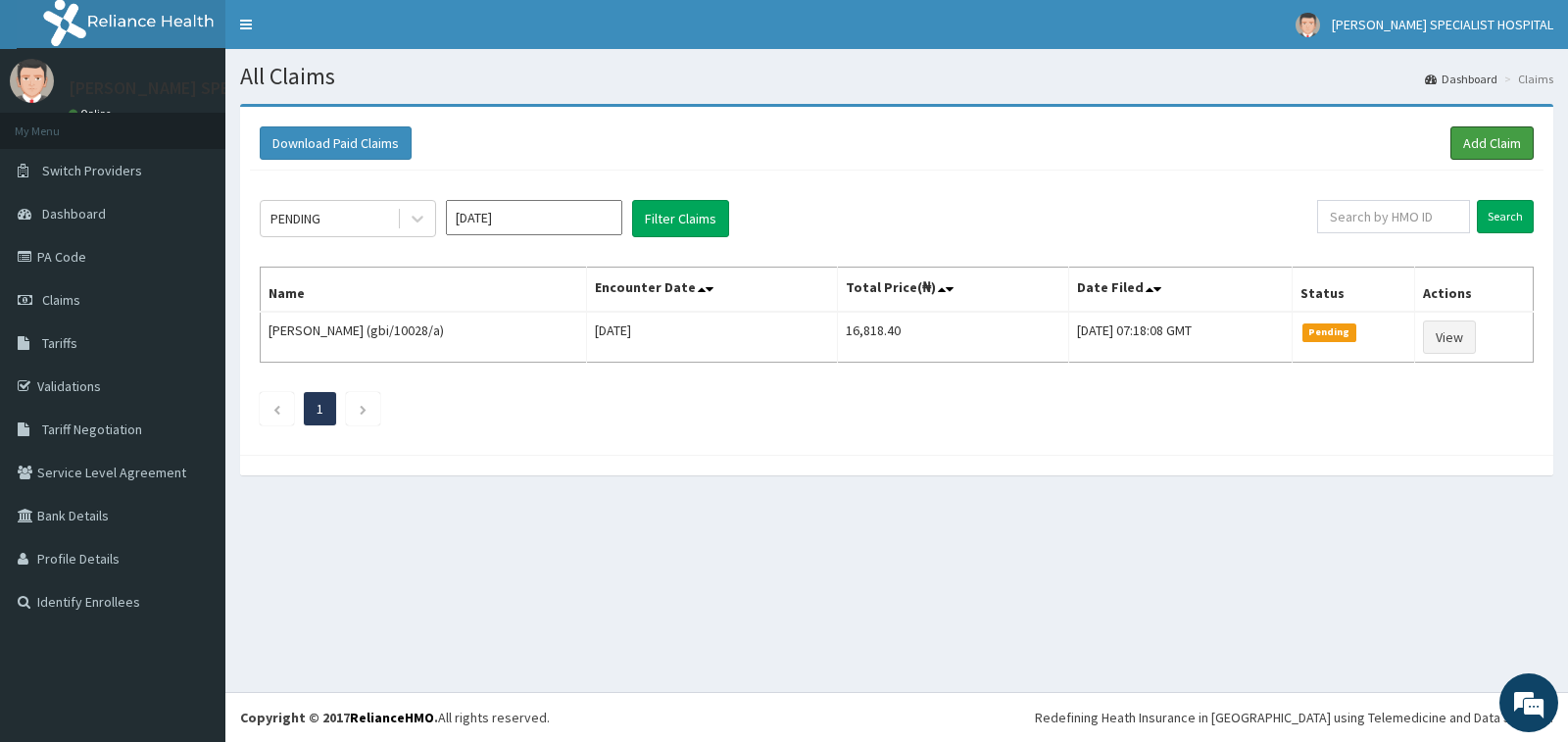
click at [1511, 144] on link "Add Claim" at bounding box center [1492, 143] width 83 height 33
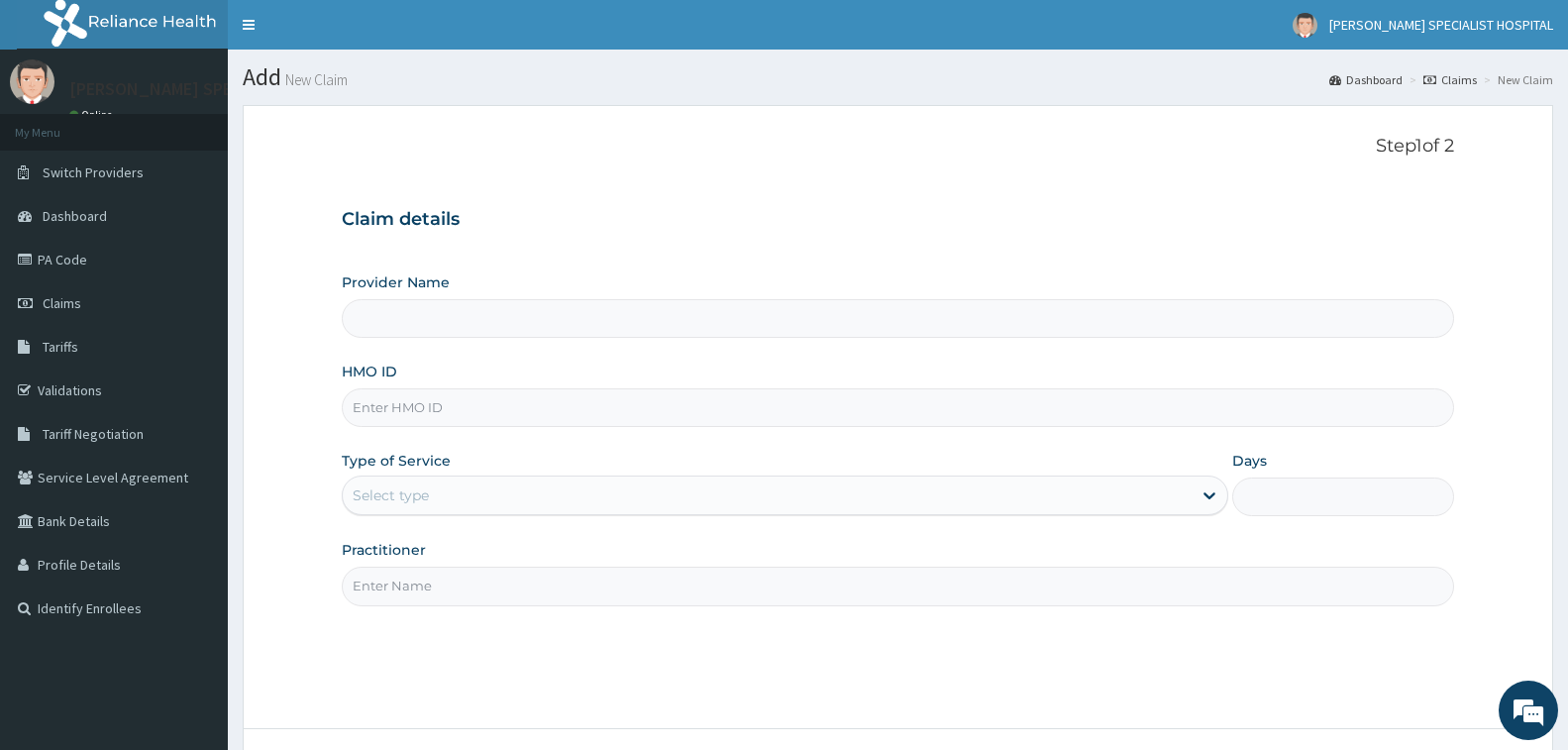
click at [549, 395] on input "HMO ID" at bounding box center [897, 407] width 1112 height 39
type input "AIP"
type input "Tolbert Specialist Hospital"
type input "AIP/10263/A"
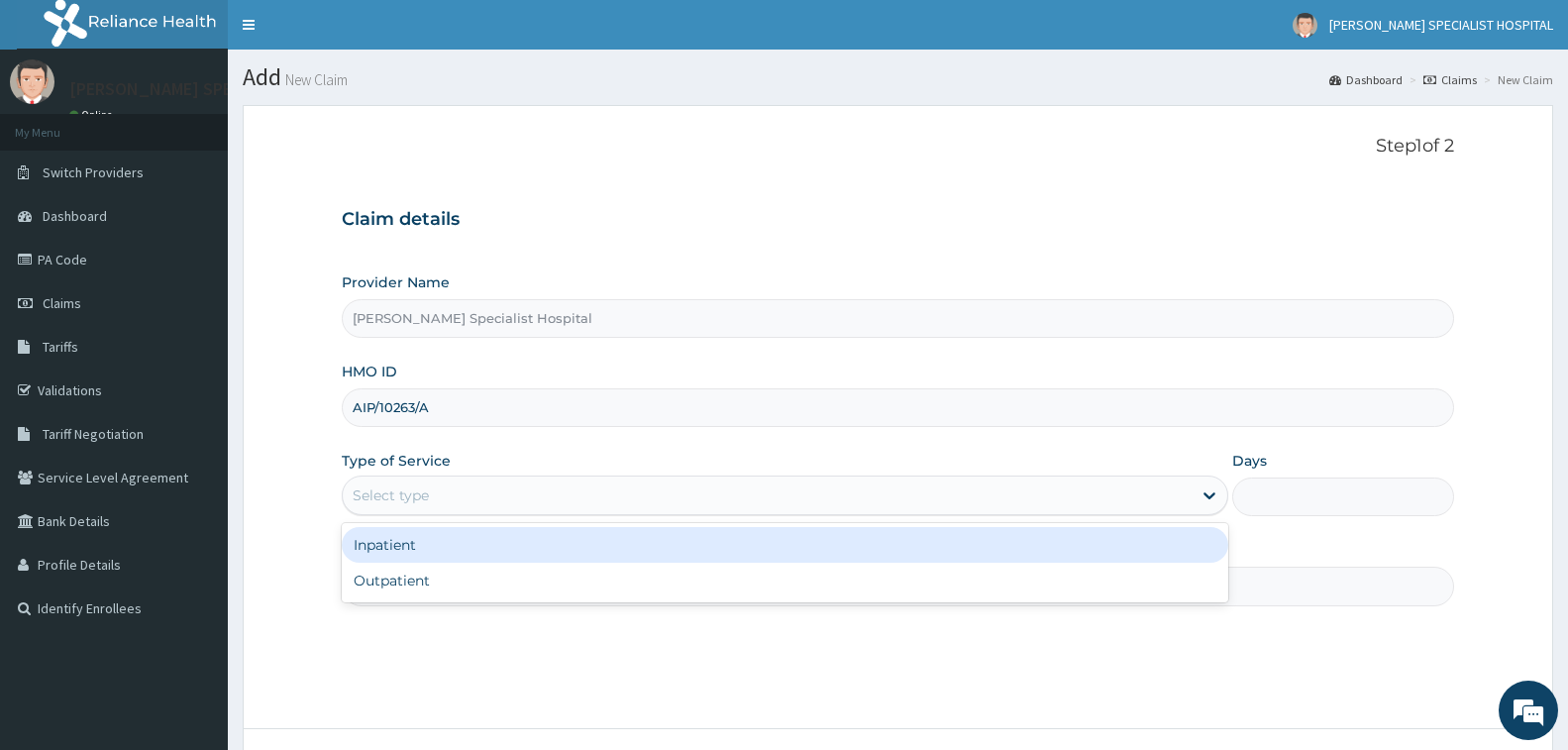
click at [605, 500] on div "Select type" at bounding box center [767, 495] width 849 height 32
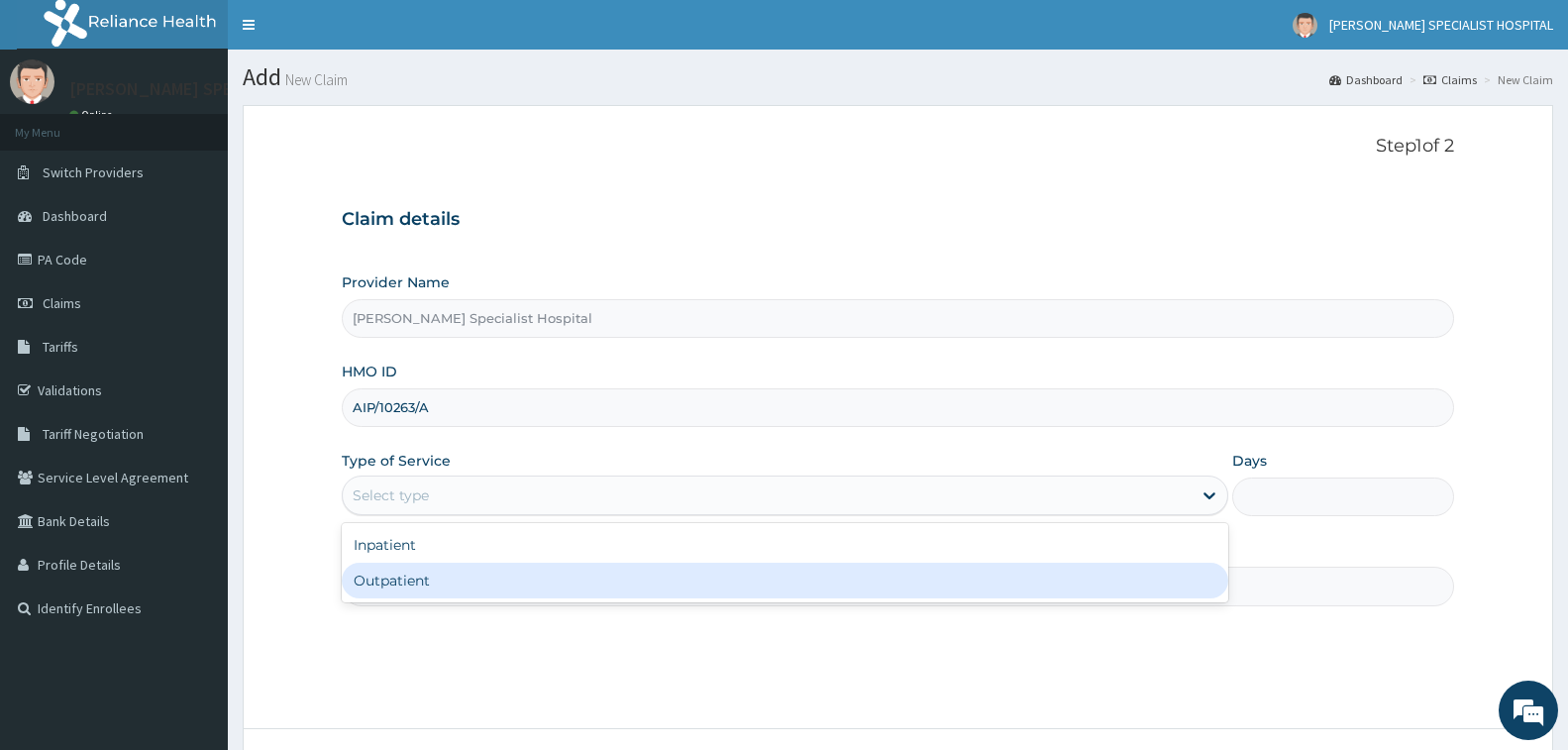
click at [599, 573] on div "Outpatient" at bounding box center [784, 581] width 887 height 36
type input "1"
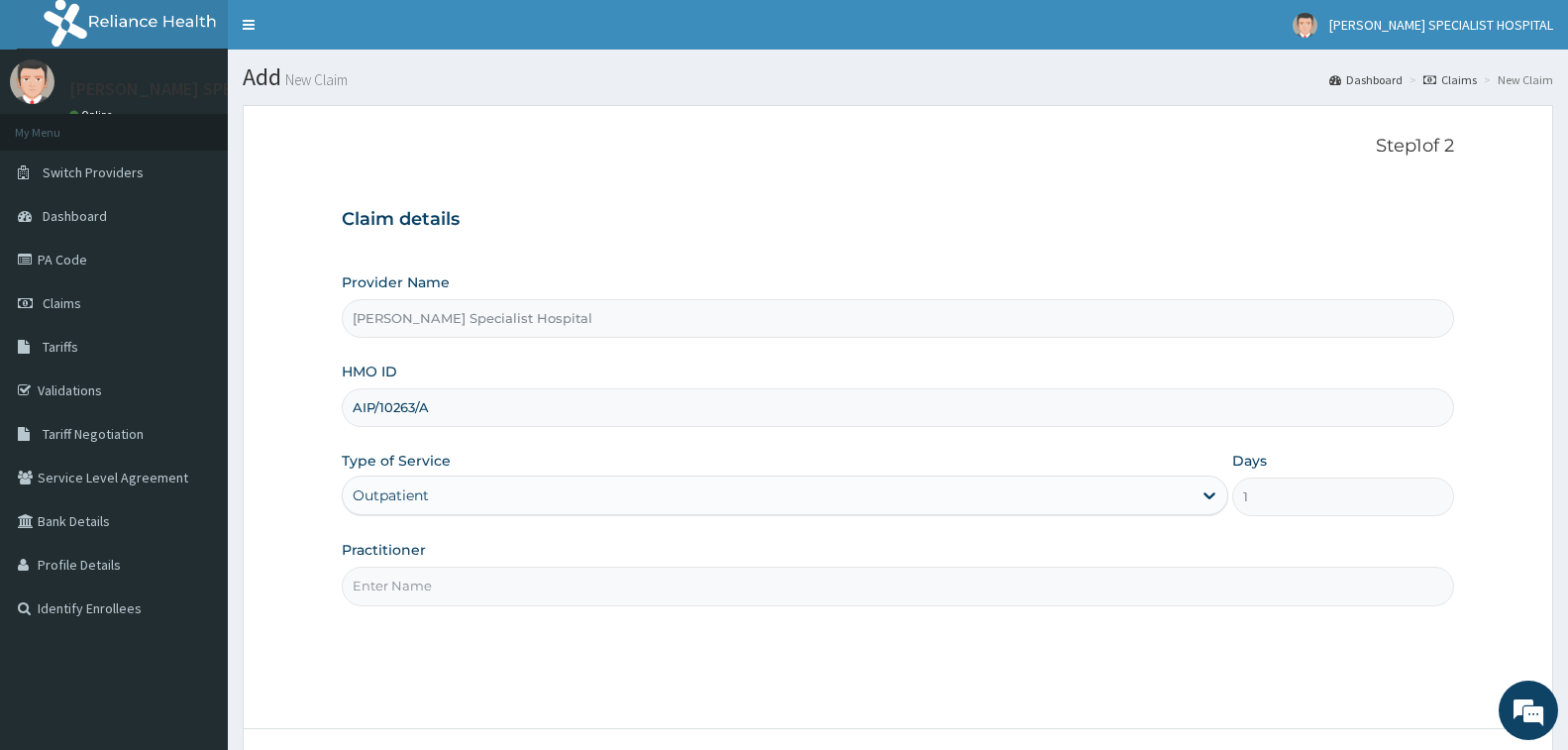
click at [598, 571] on input "Practitioner" at bounding box center [897, 586] width 1112 height 39
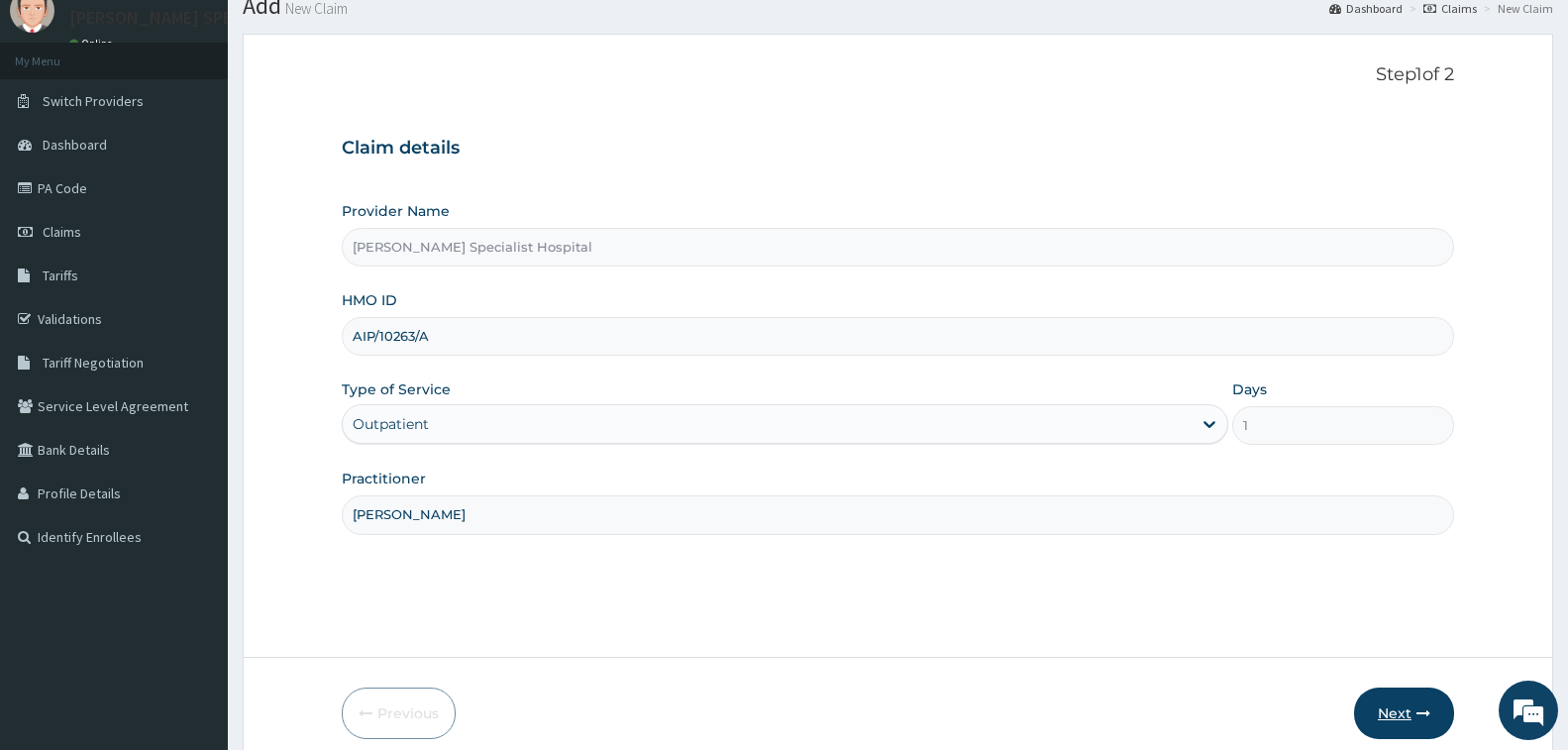
scroll to position [157, 0]
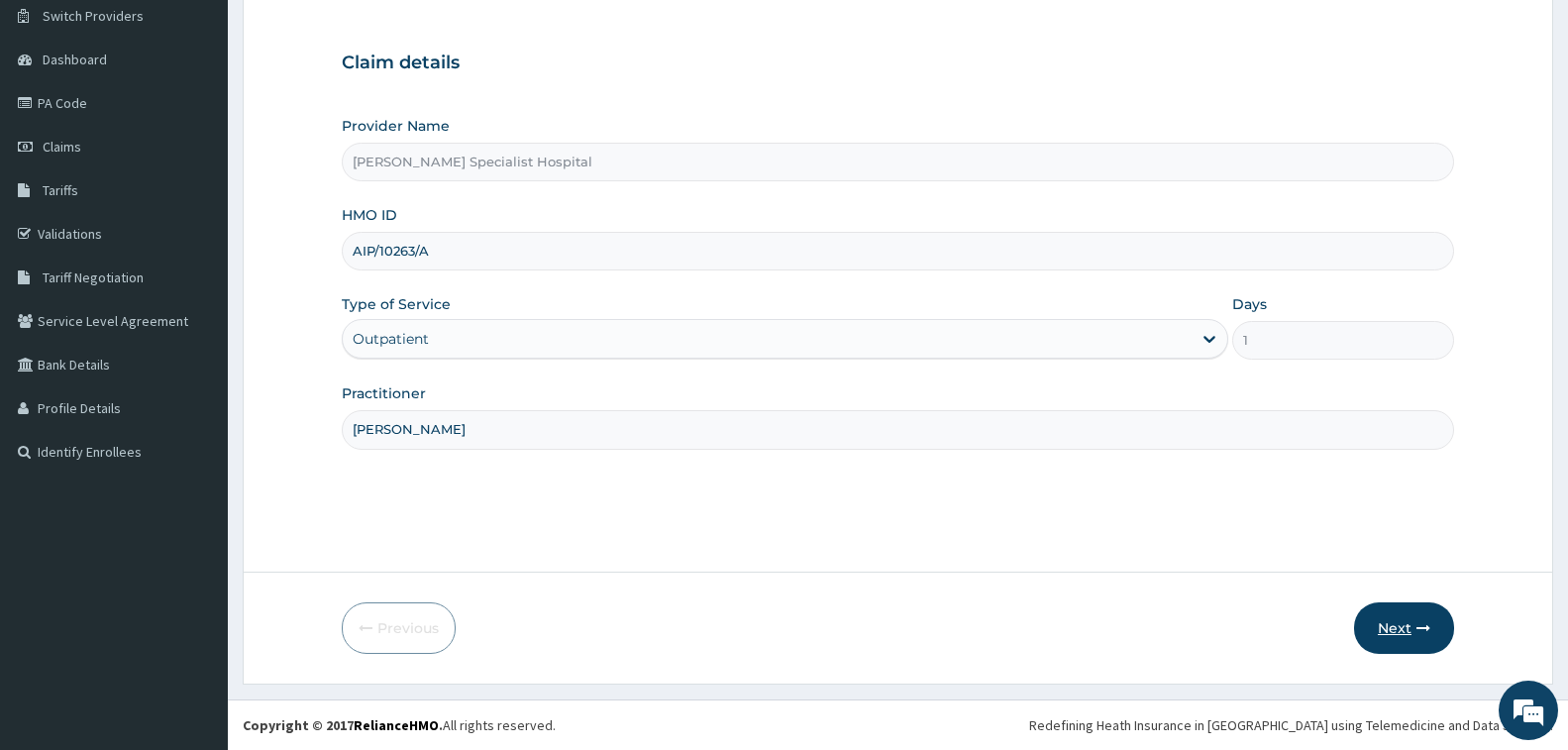
type input "[PERSON_NAME]"
click at [1438, 632] on button "Next" at bounding box center [1404, 628] width 100 height 52
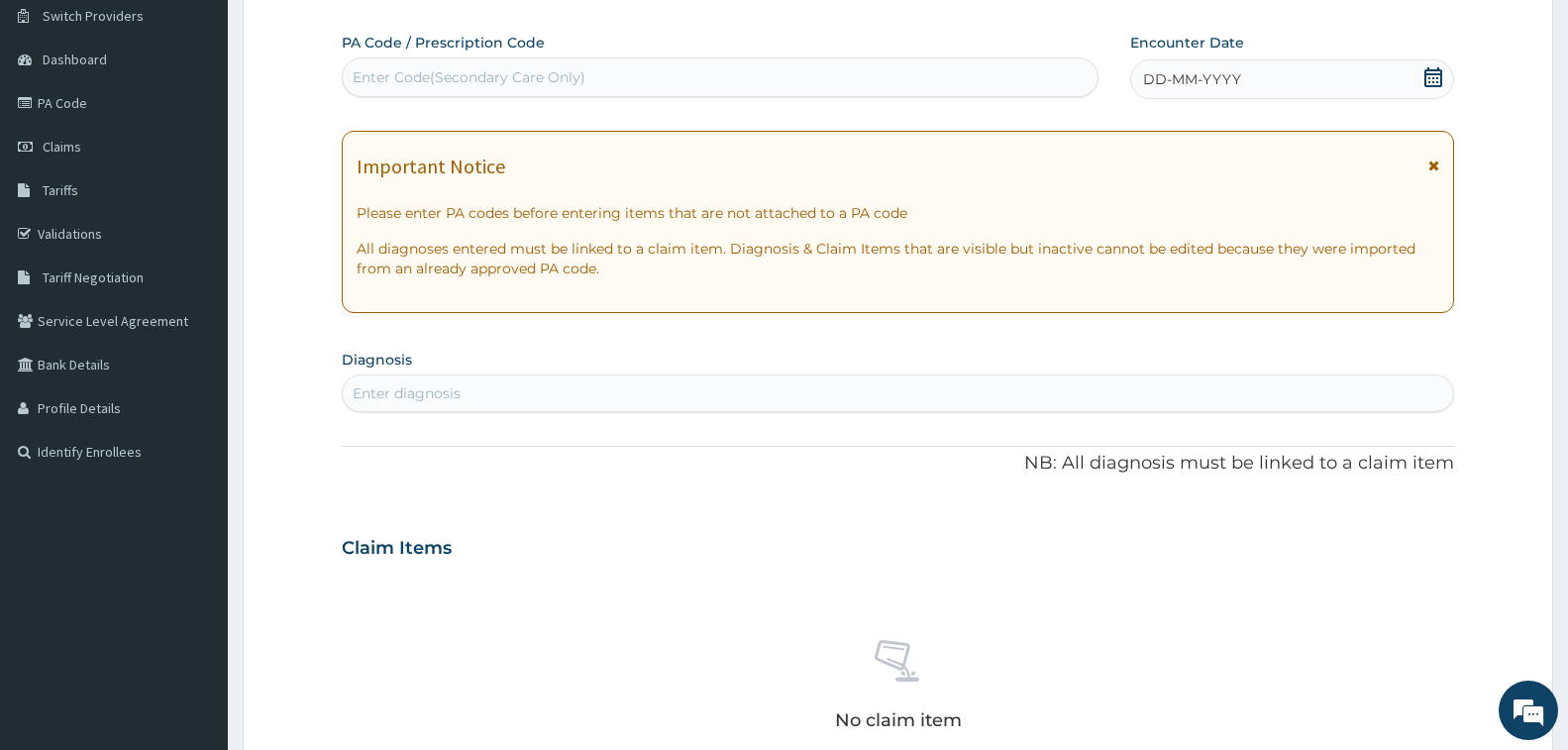
click at [888, 80] on div "Enter Code(Secondary Care Only)" at bounding box center [720, 77] width 755 height 32
paste input "PA/C80072"
type input "PA/C80072"
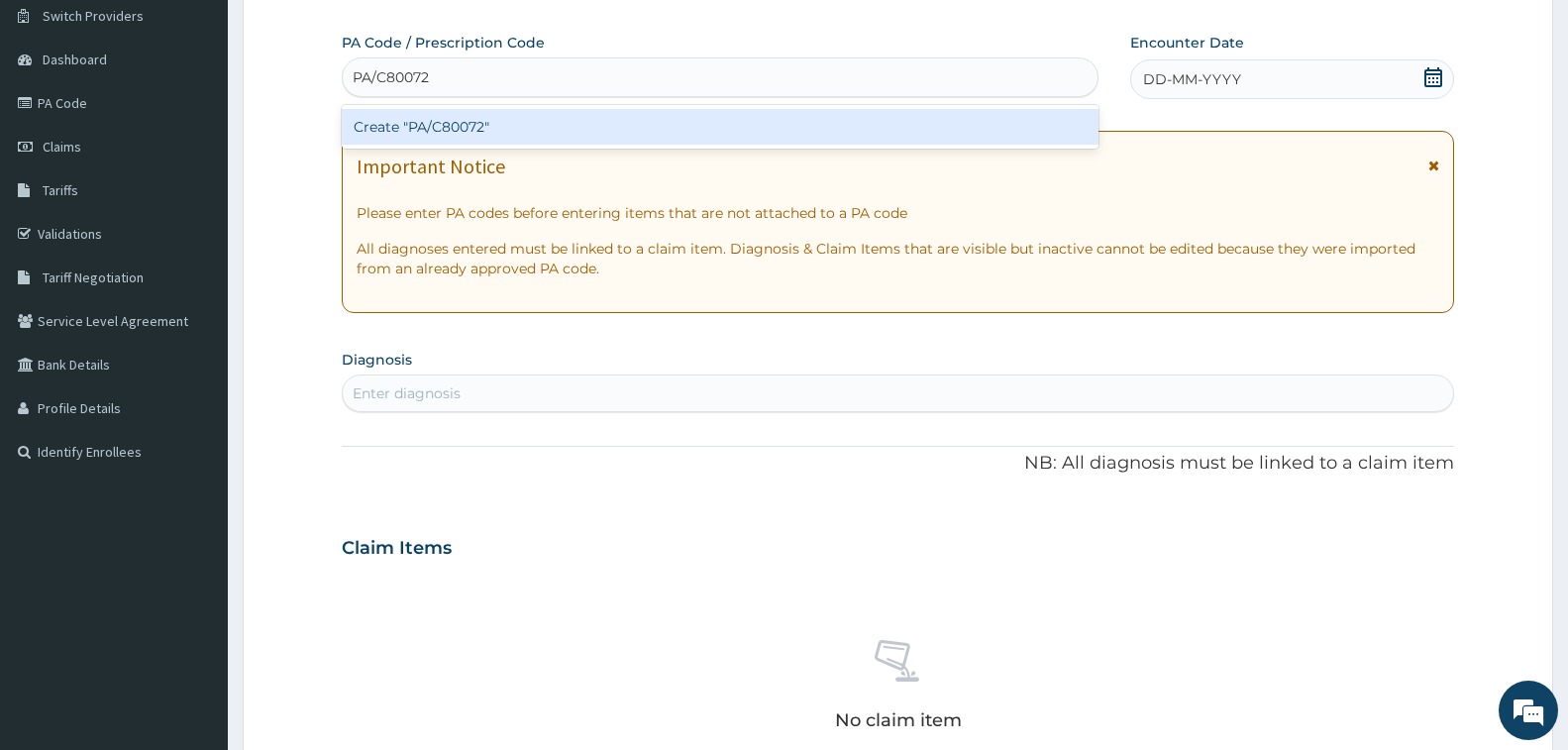
click at [733, 125] on div "Create "PA/C80072"" at bounding box center [720, 127] width 757 height 36
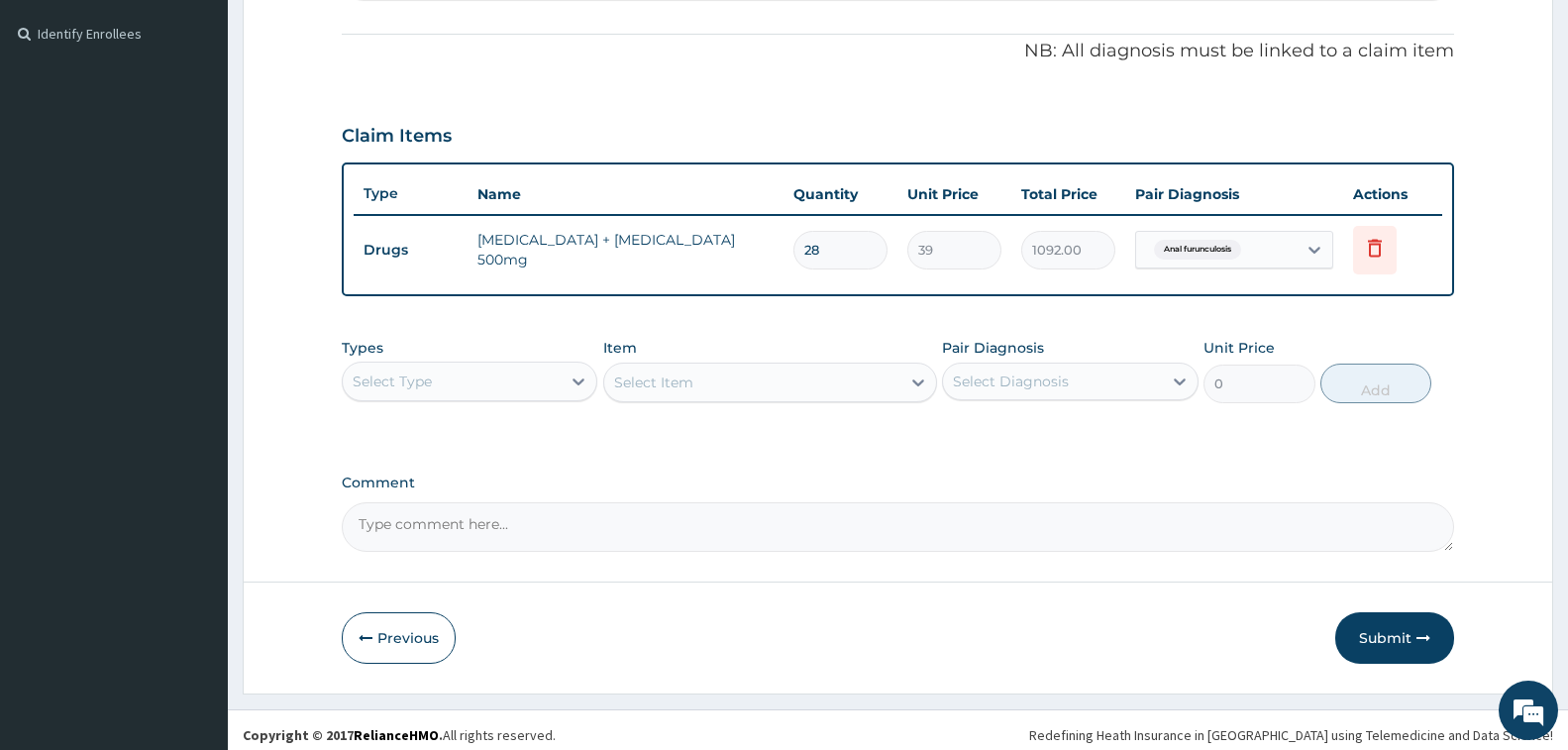
scroll to position [585, 0]
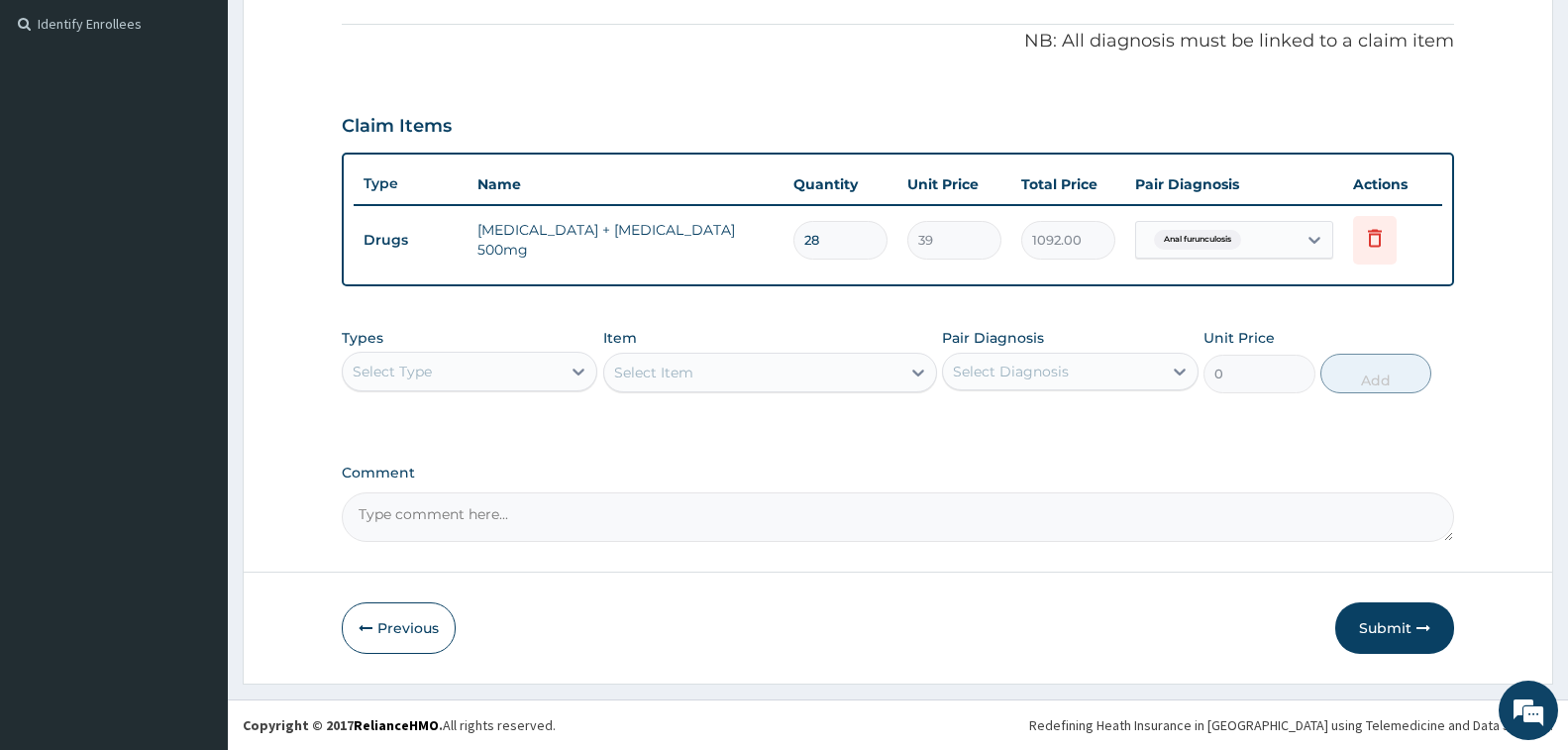
click at [537, 362] on div "Select Type" at bounding box center [452, 372] width 218 height 32
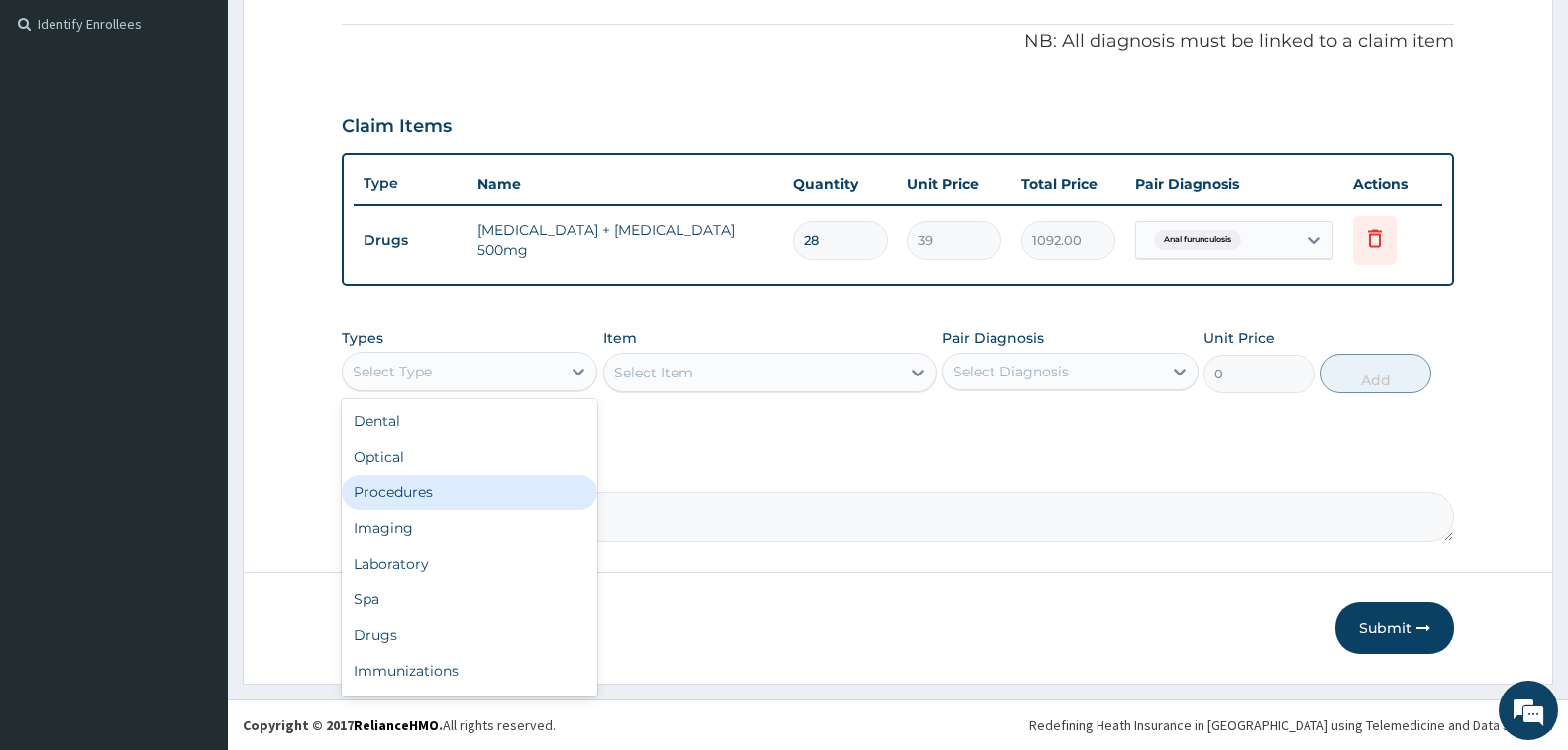
click at [482, 490] on div "Procedures" at bounding box center [470, 492] width 256 height 36
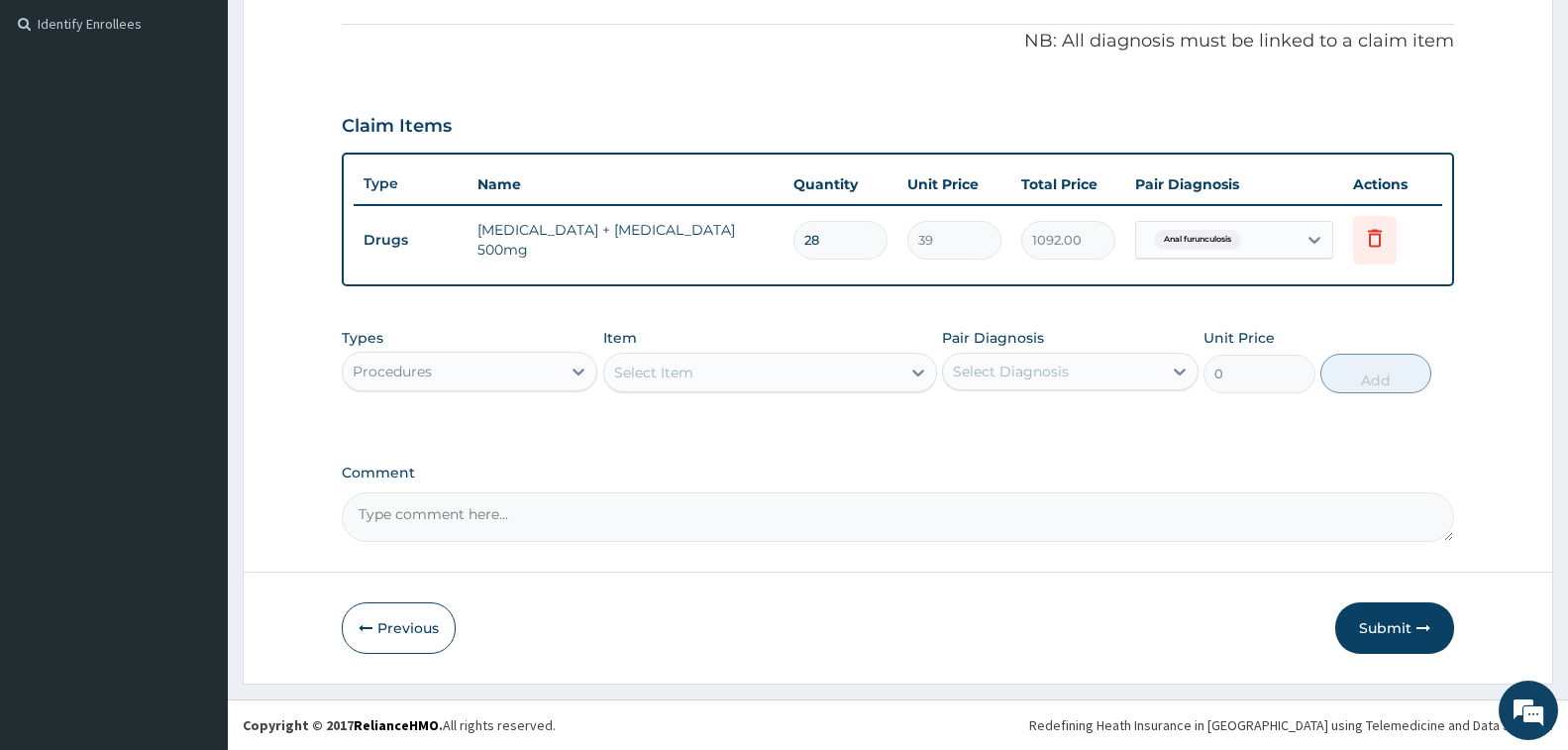
click at [654, 366] on div "Select Item" at bounding box center [654, 373] width 79 height 20
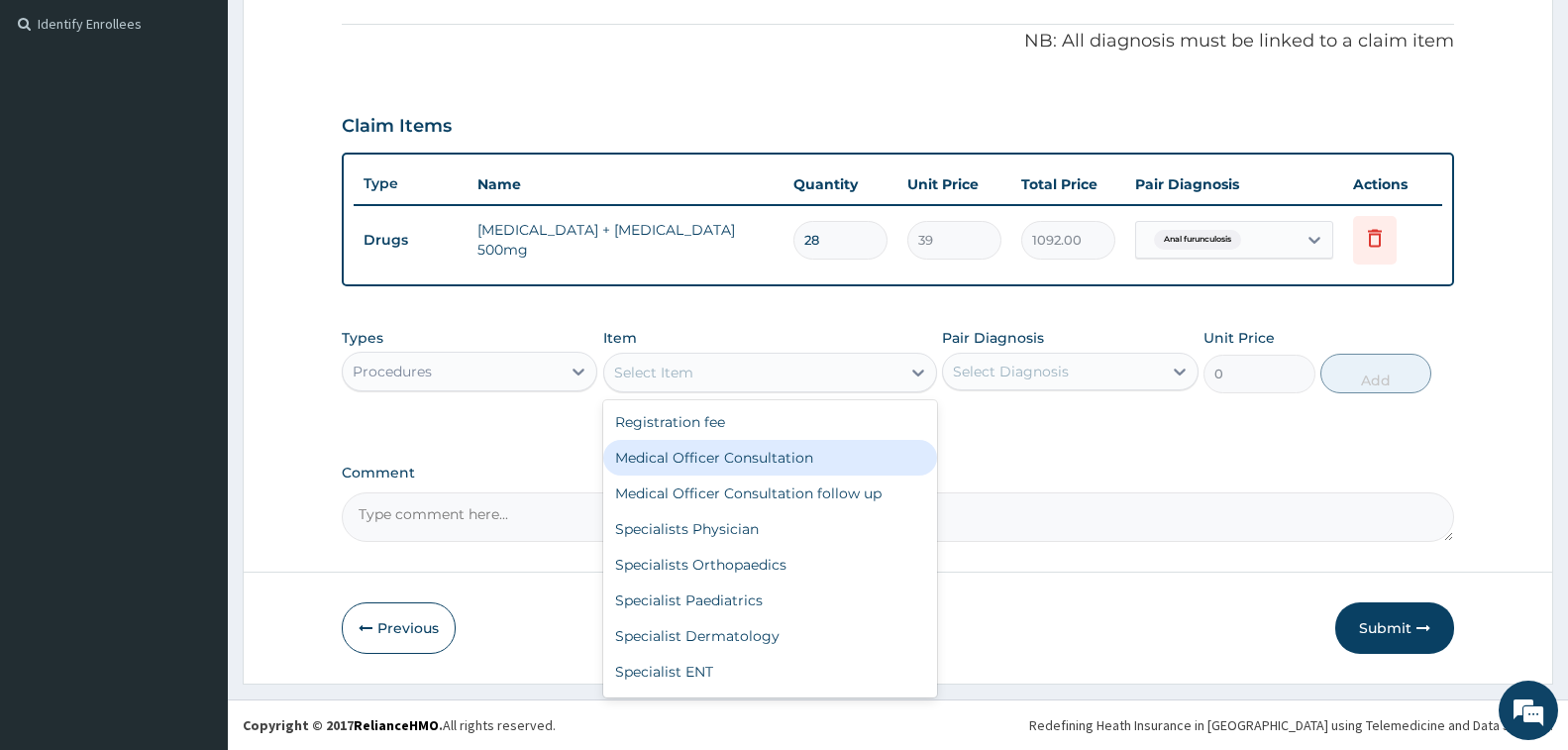
drag, startPoint x: 681, startPoint y: 455, endPoint x: 707, endPoint y: 456, distance: 26.0
click at [682, 456] on div "Medical Officer Consultation" at bounding box center [770, 458] width 334 height 36
type input "3500"
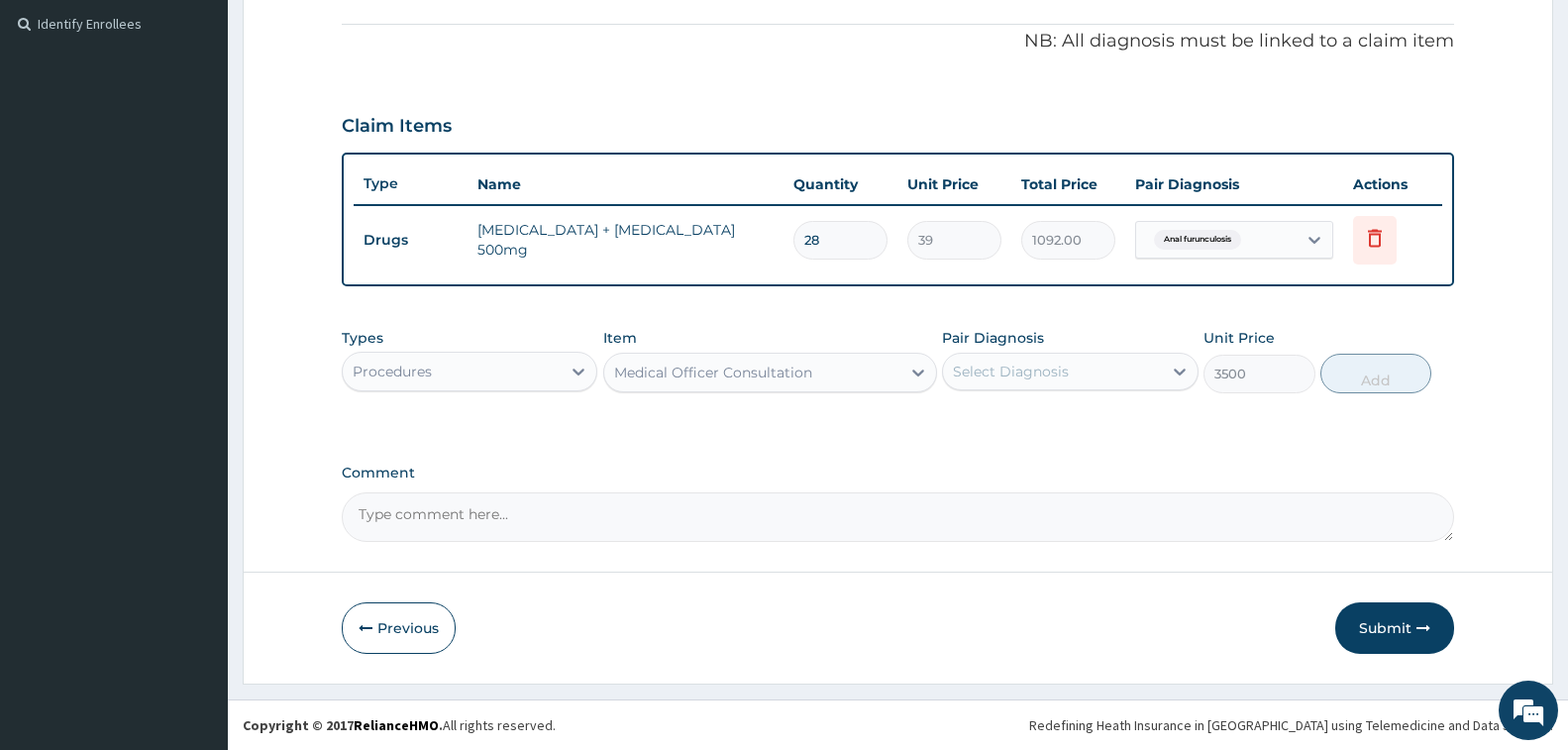
click at [1111, 375] on div "Select Diagnosis" at bounding box center [1052, 372] width 218 height 32
click at [1117, 426] on div "Anal furunculosis" at bounding box center [1070, 422] width 256 height 41
checkbox input "true"
click at [1355, 378] on button "Add" at bounding box center [1376, 374] width 111 height 40
type input "0"
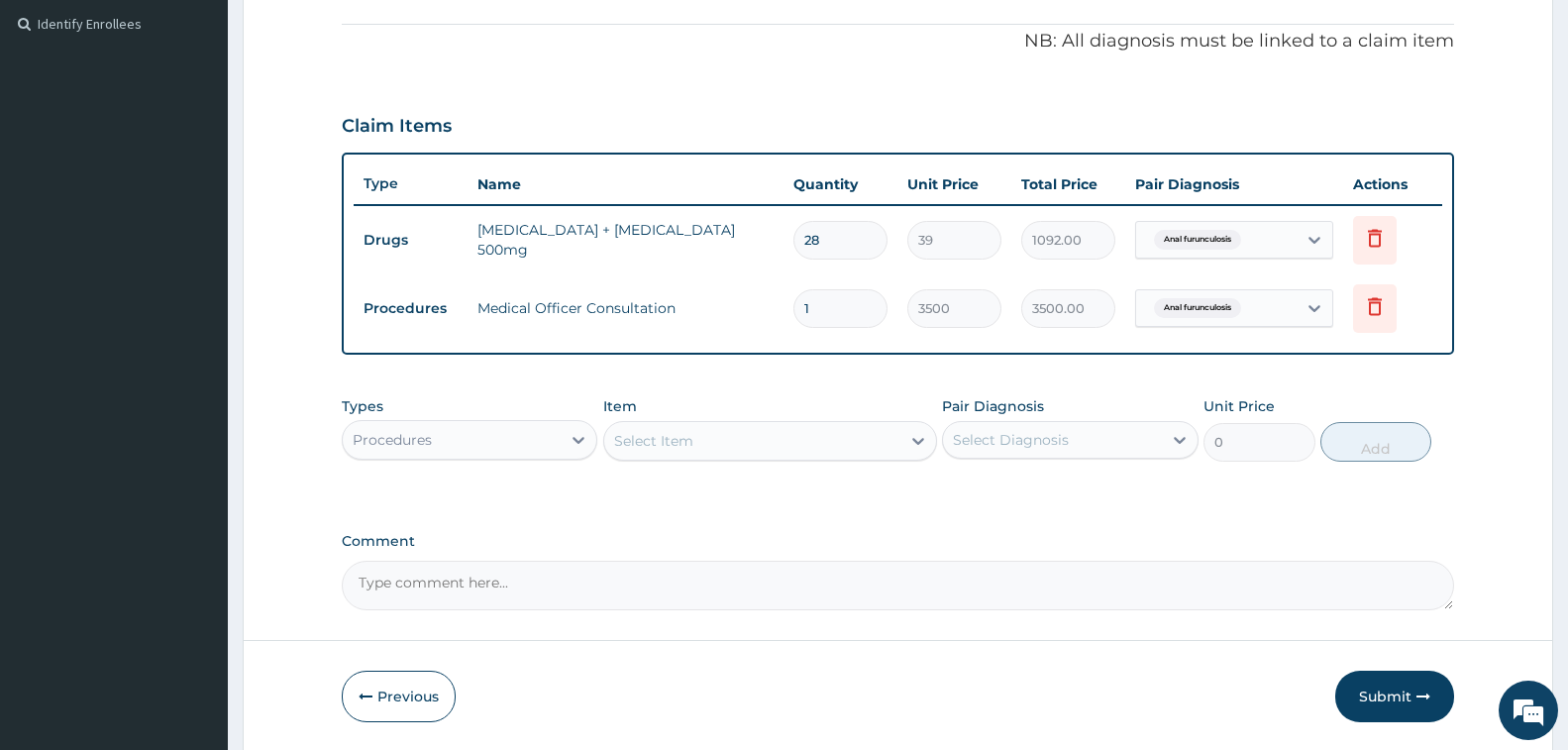
click at [513, 440] on div "Procedures" at bounding box center [452, 440] width 218 height 32
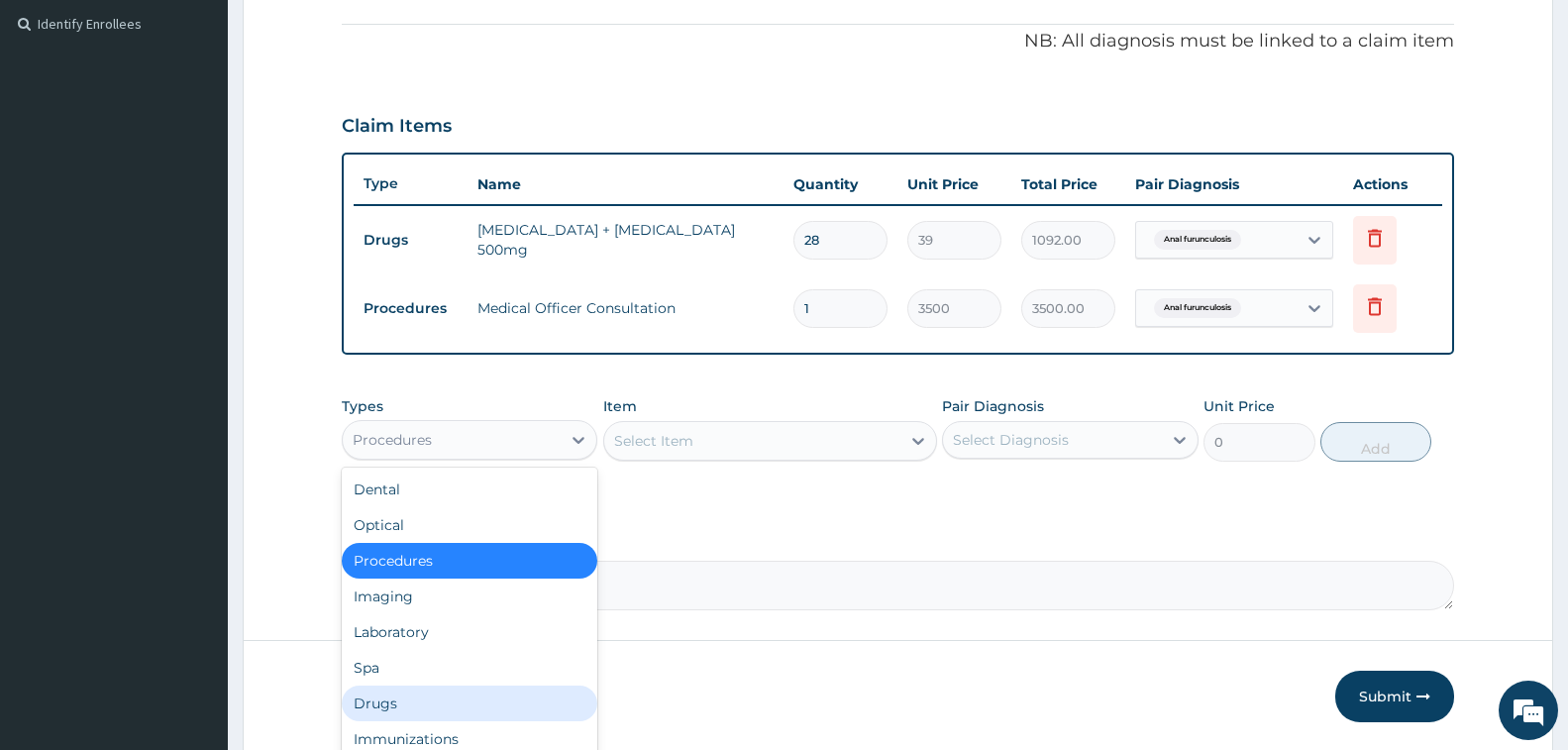
click at [470, 709] on div "Drugs" at bounding box center [470, 703] width 256 height 36
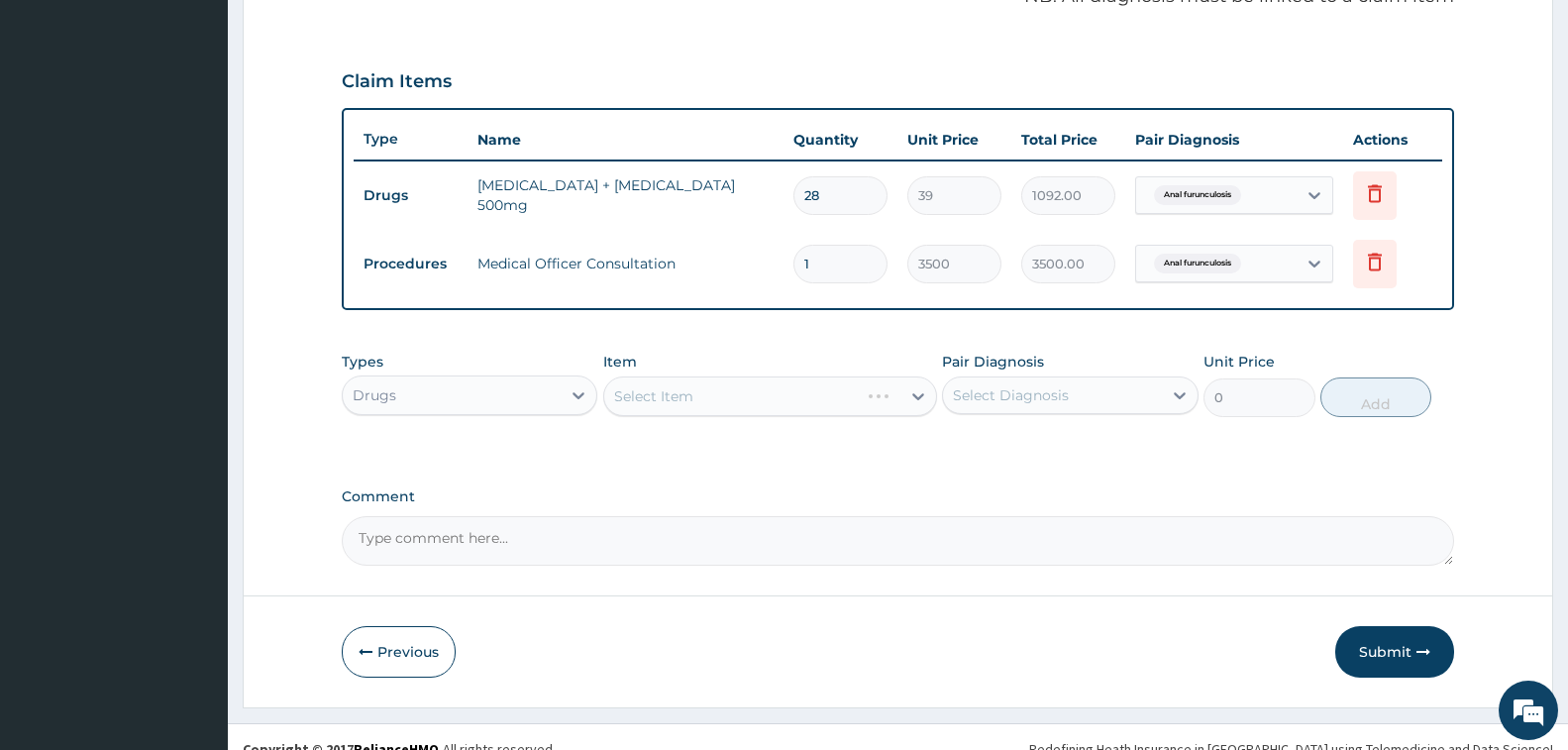
scroll to position [653, 0]
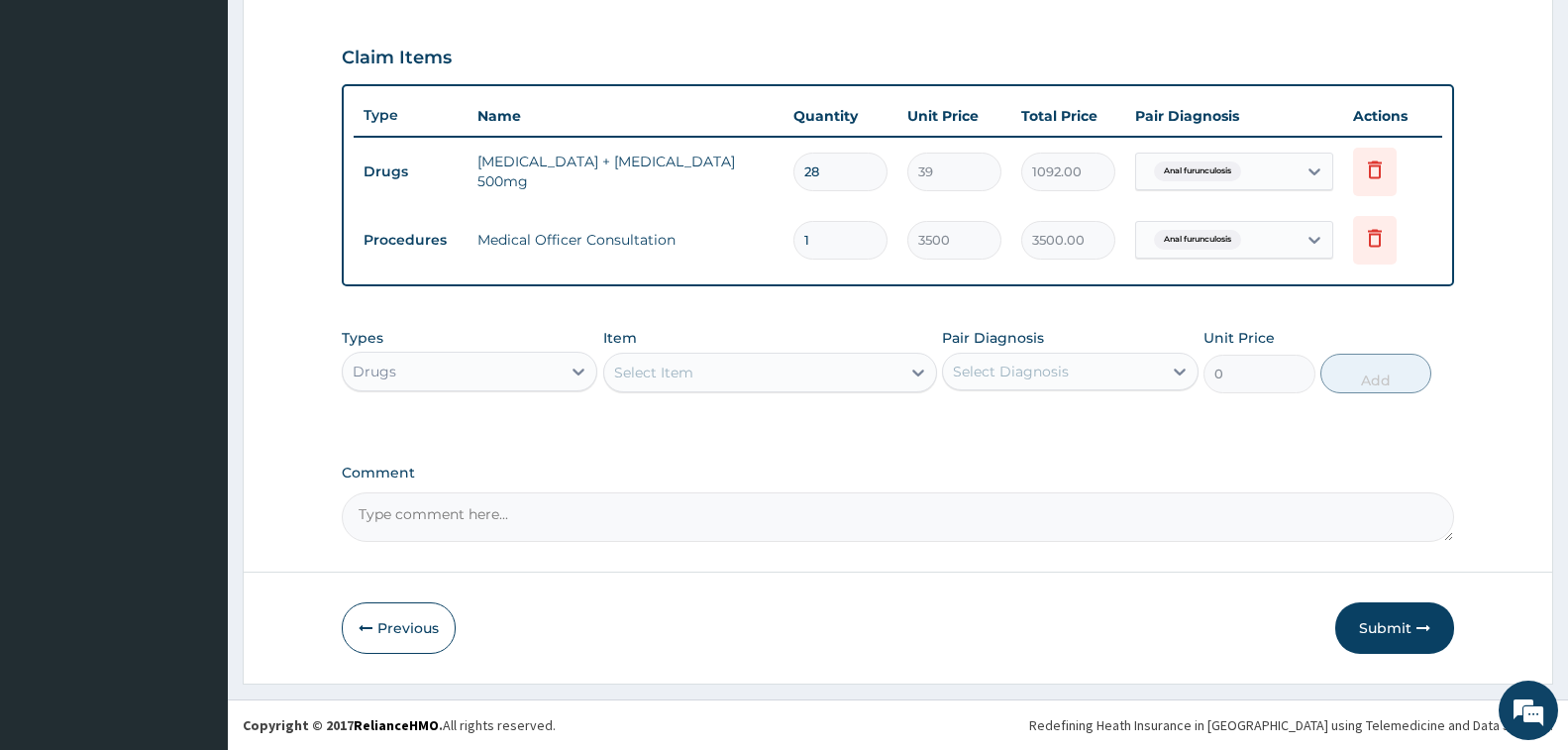
click at [739, 382] on div "Select Item" at bounding box center [752, 373] width 296 height 32
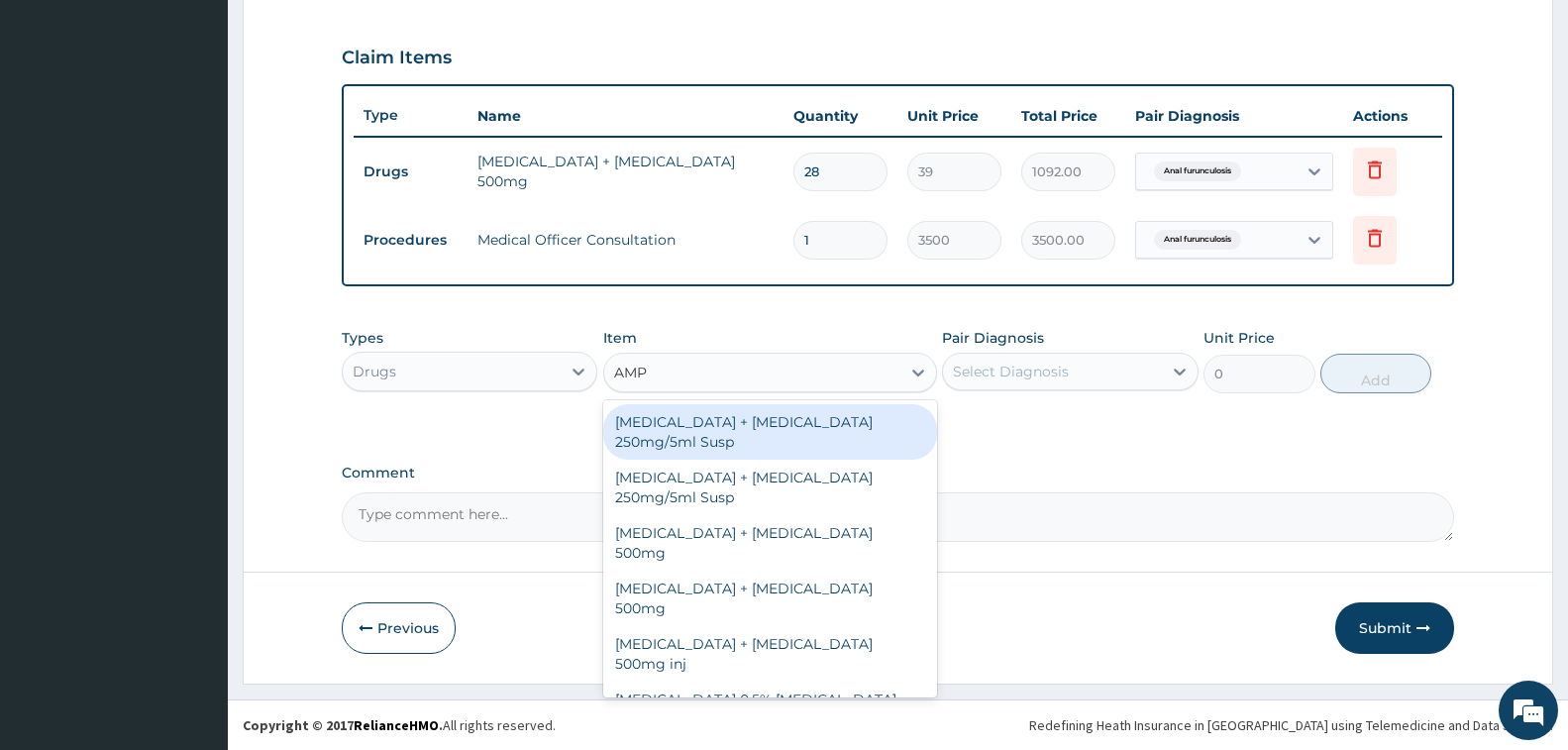
type input "AMPI"
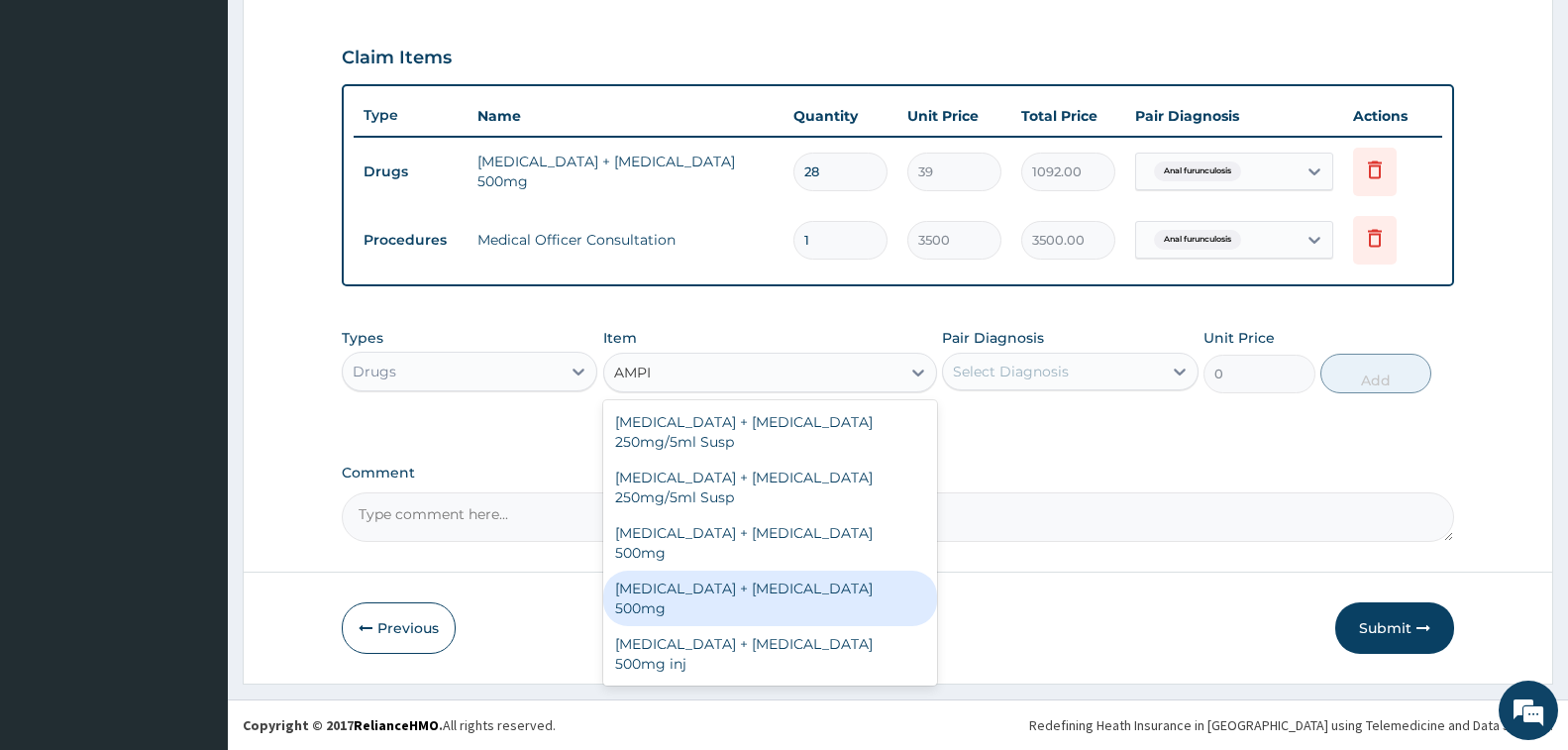
click at [806, 571] on div "[MEDICAL_DATA] + [MEDICAL_DATA] 500mg" at bounding box center [770, 598] width 334 height 55
type input "42"
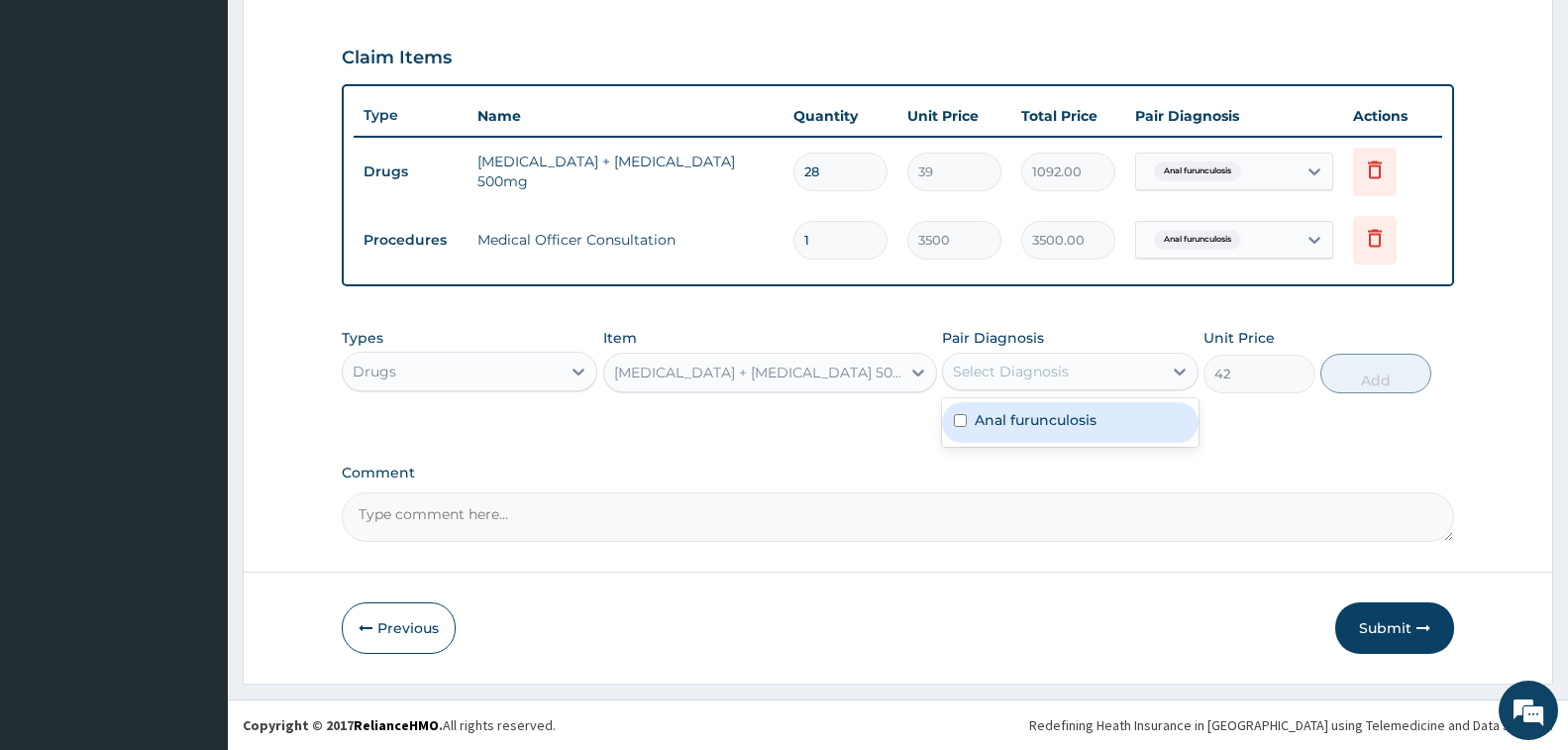
click at [1001, 381] on div "Select Diagnosis" at bounding box center [1052, 372] width 218 height 32
click at [1024, 418] on label "Anal furunculosis" at bounding box center [1035, 420] width 122 height 20
checkbox input "true"
click at [1371, 387] on button "Add" at bounding box center [1376, 374] width 111 height 40
type input "0"
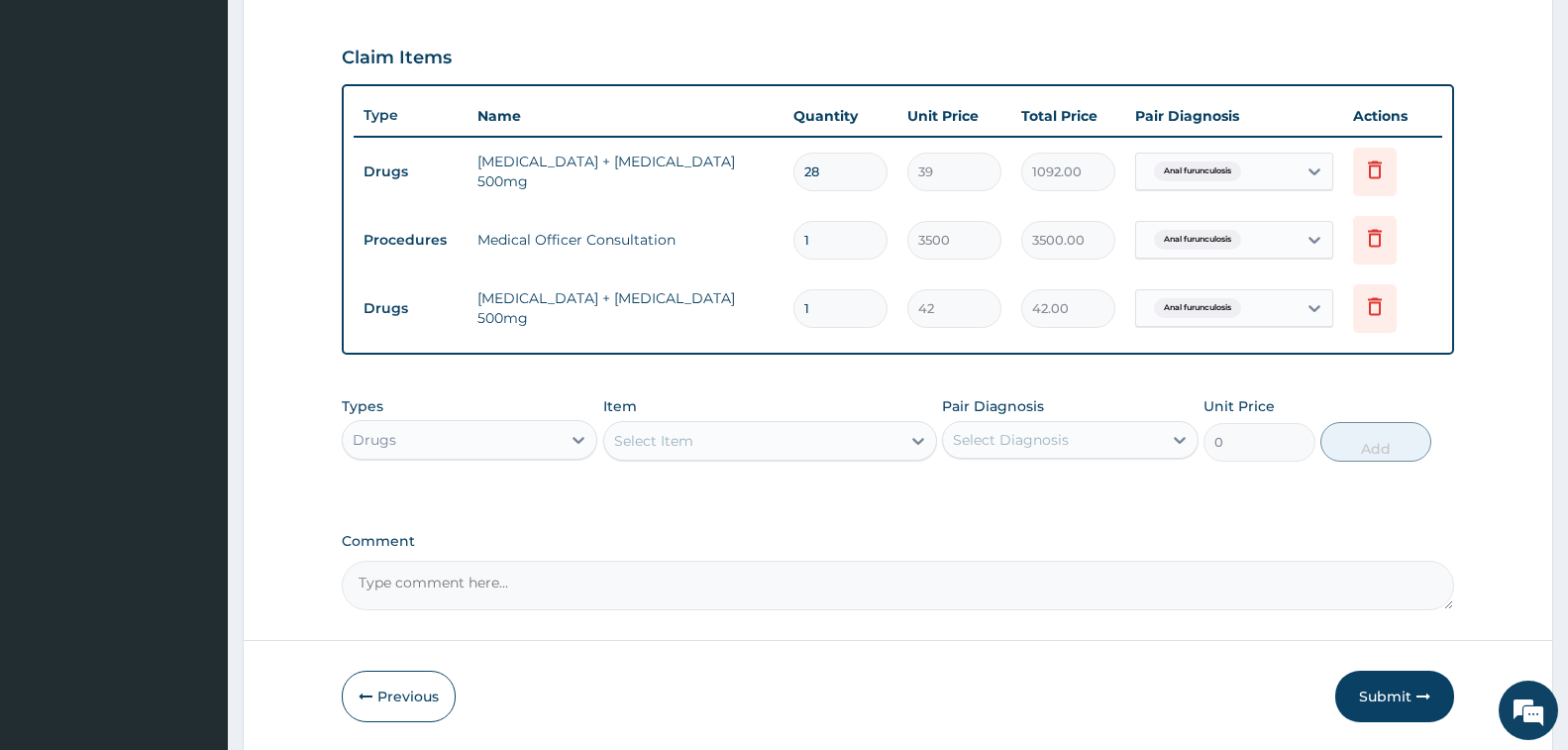
type input "0.00"
type input "2"
type input "84.00"
type input "28"
type input "1176.00"
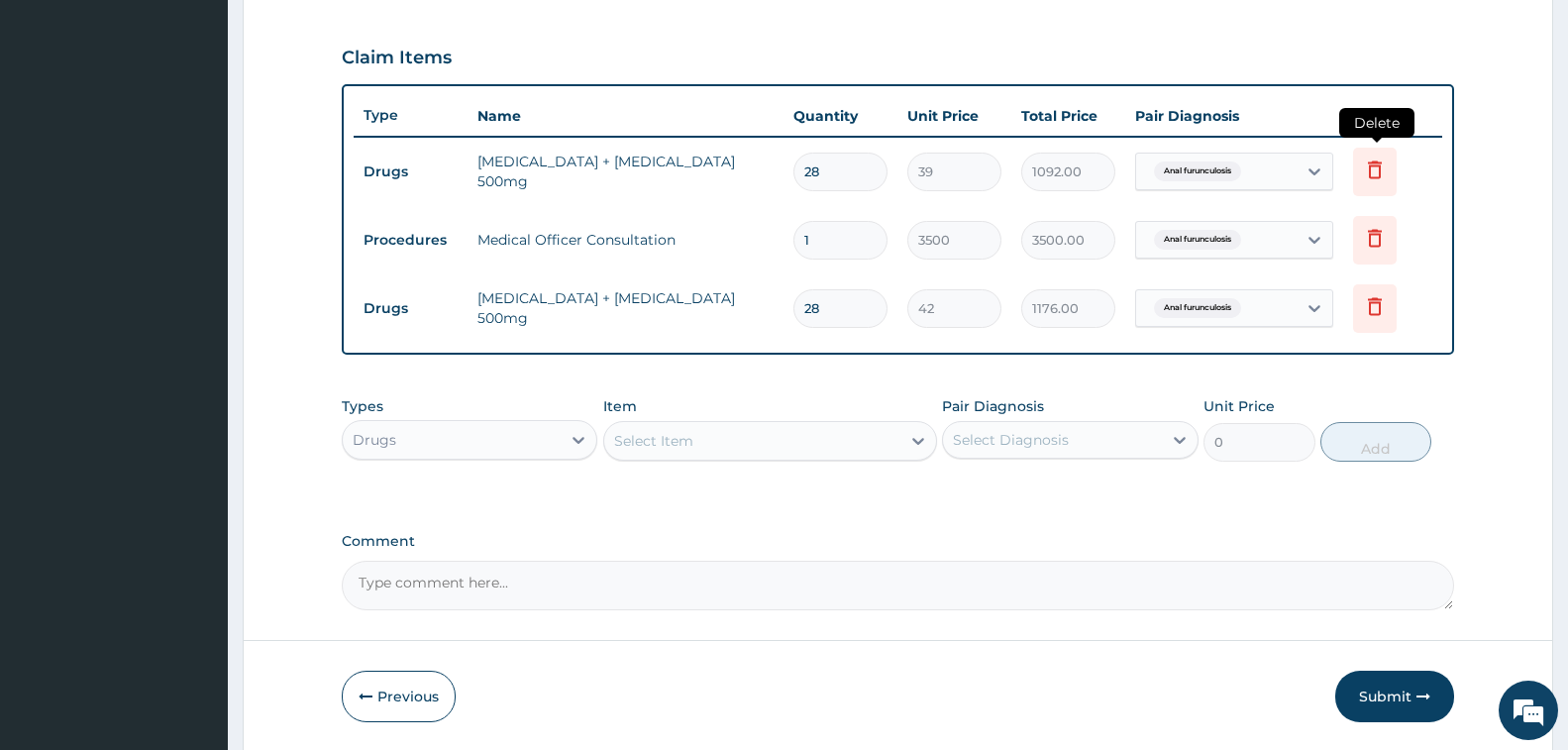
type input "28"
click at [1374, 172] on icon at bounding box center [1375, 169] width 24 height 24
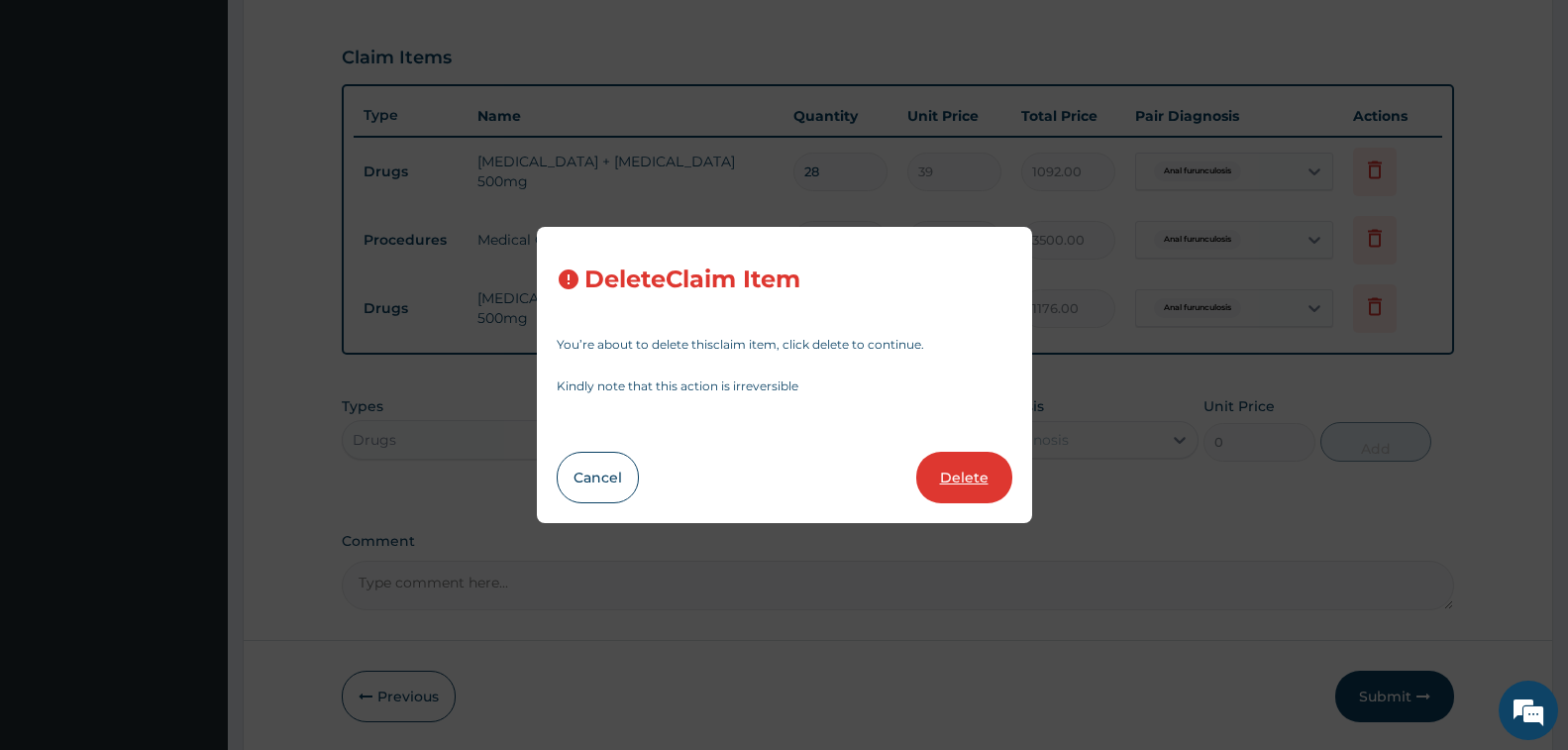
click at [976, 475] on button "Delete" at bounding box center [964, 478] width 96 height 52
type input "1"
type input "3500"
type input "3500.00"
type input "28"
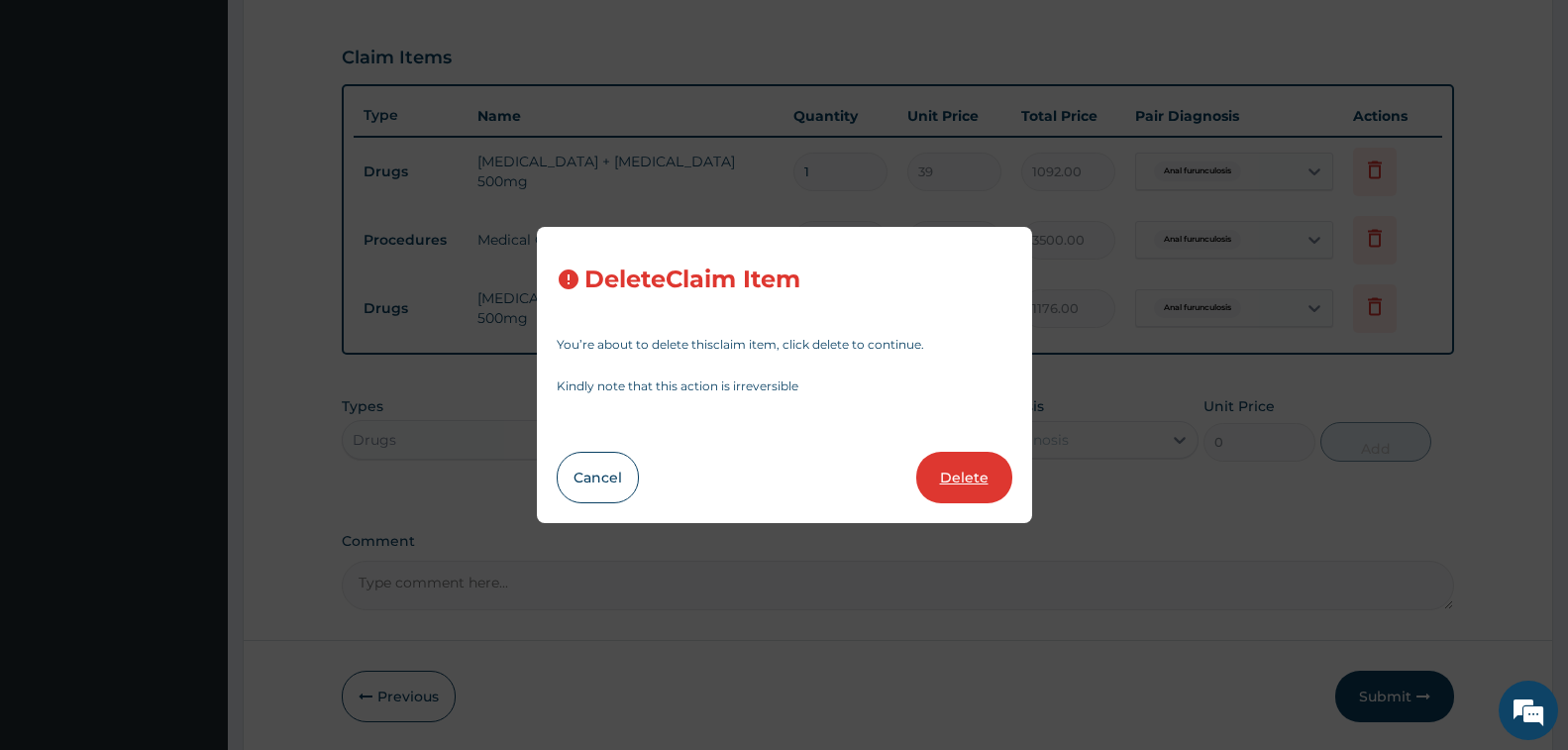
type input "42"
type input "1176.00"
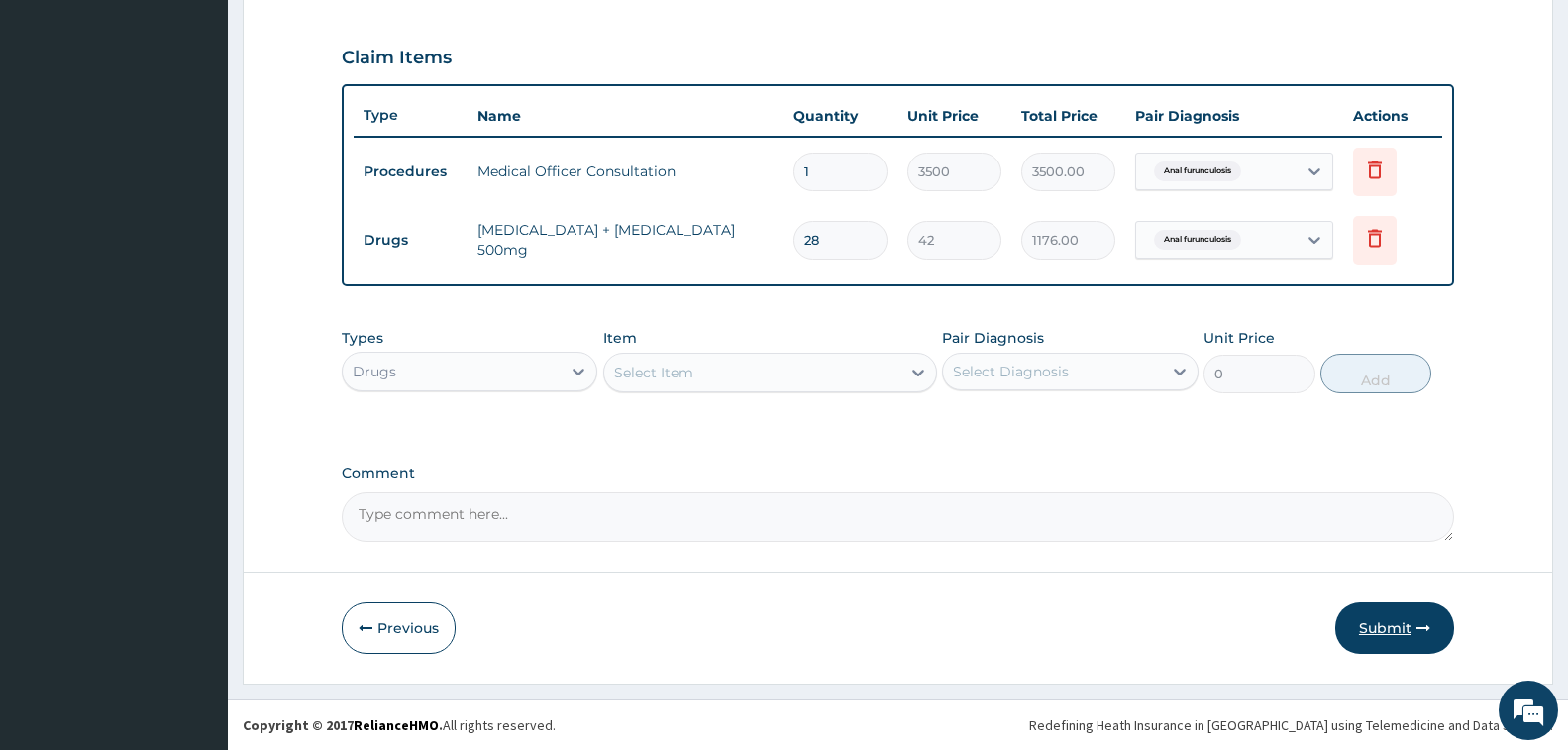
click at [1378, 630] on button "Submit" at bounding box center [1395, 628] width 119 height 52
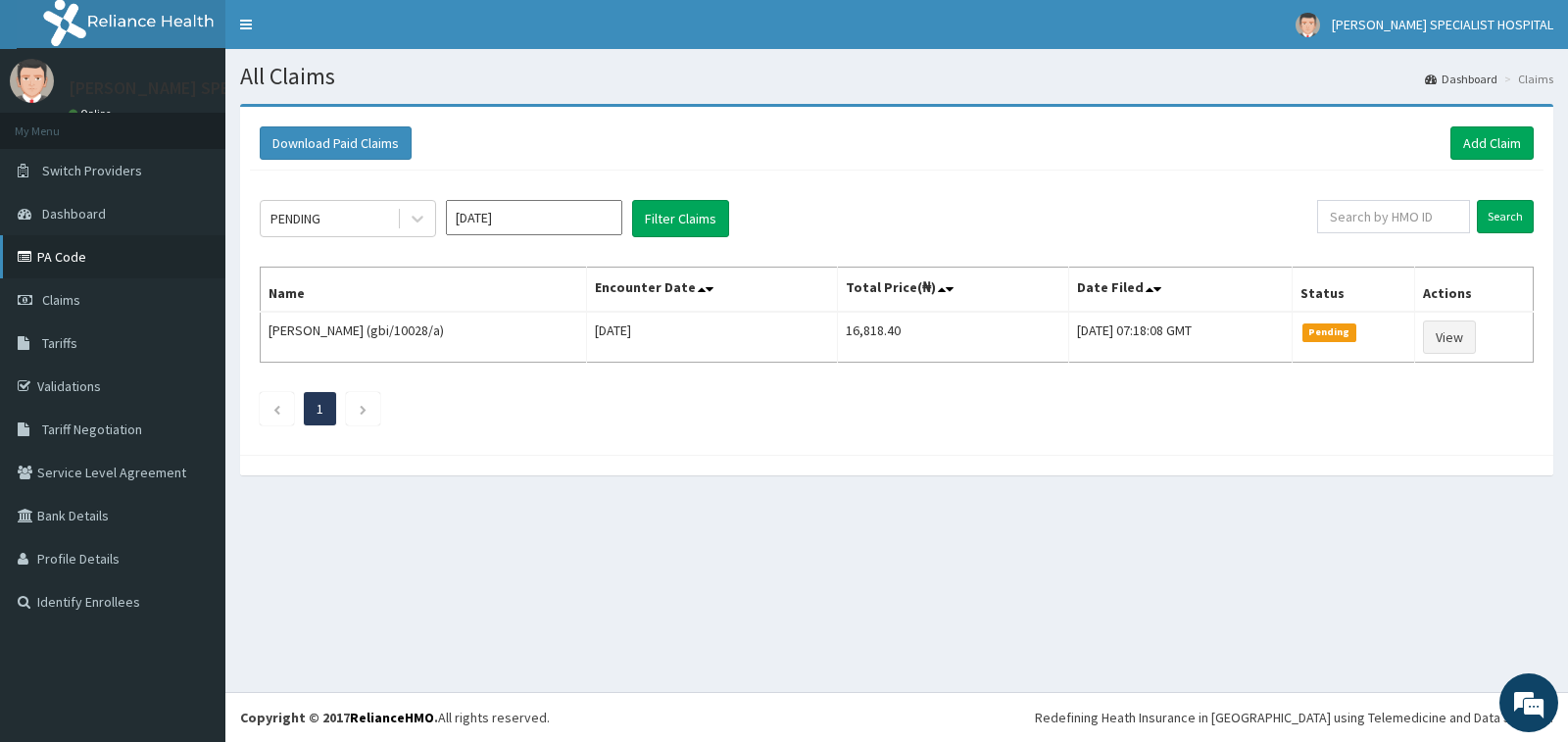
click at [69, 256] on link "PA Code" at bounding box center [113, 257] width 225 height 43
click at [1489, 139] on link "Add Claim" at bounding box center [1492, 143] width 83 height 33
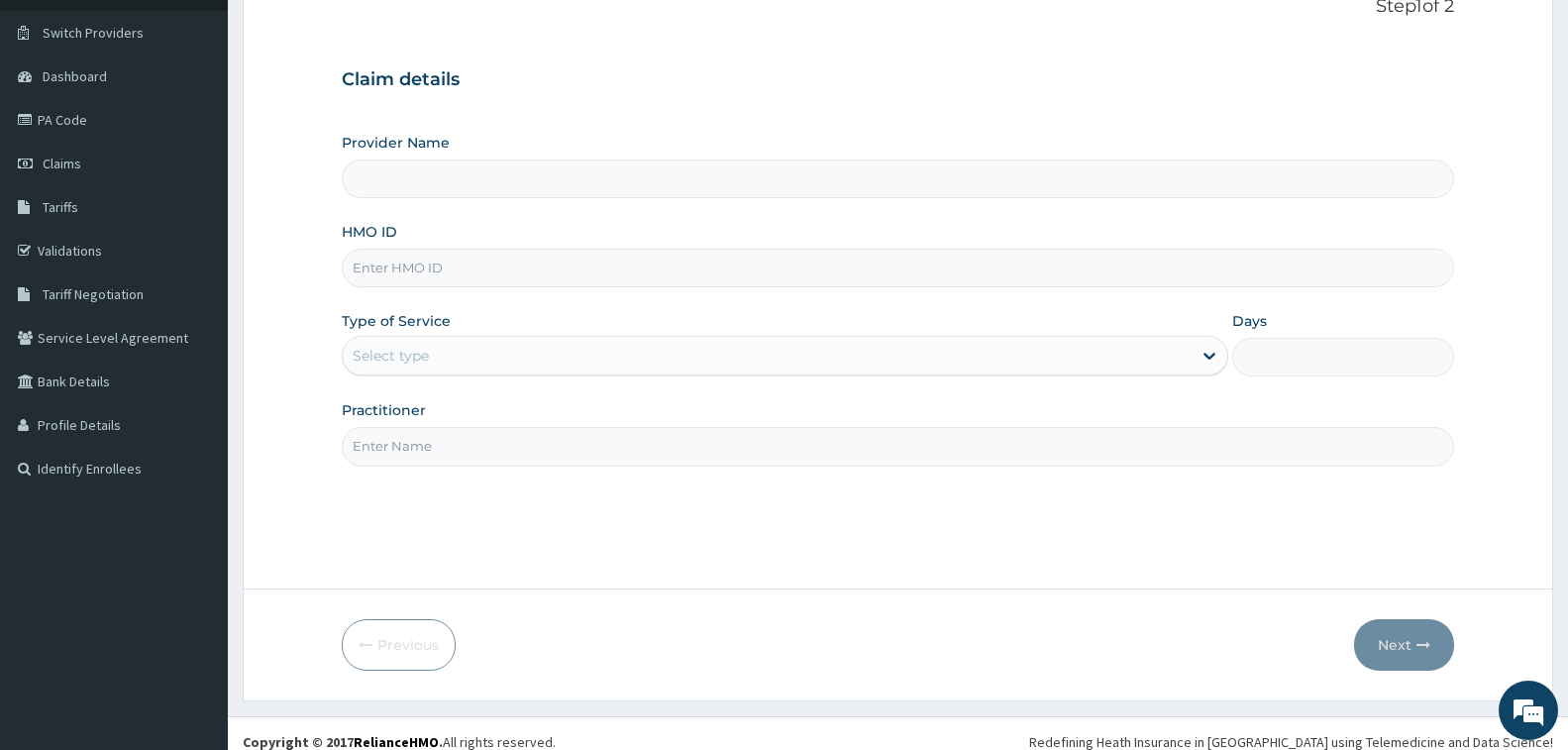
scroll to position [157, 0]
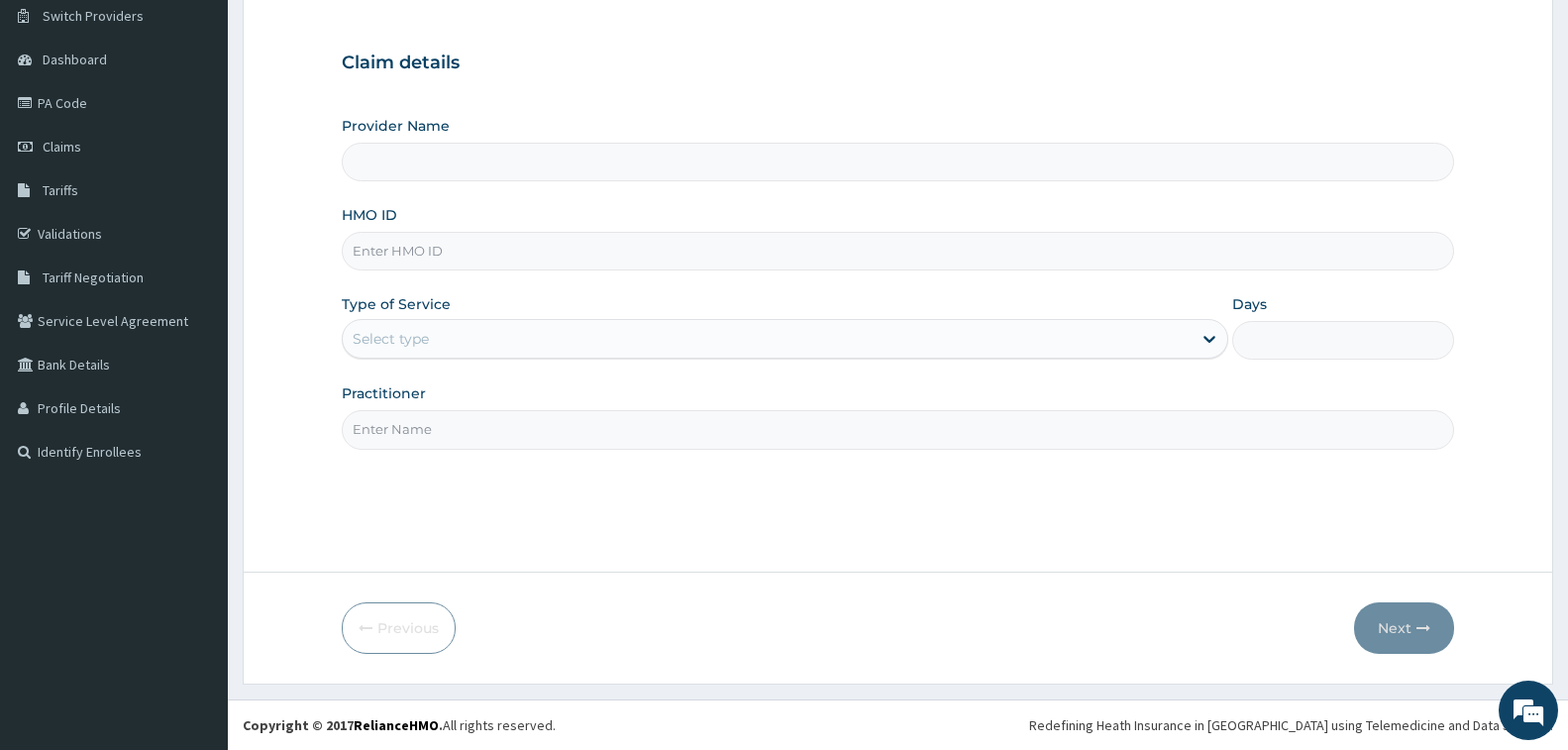
type input "[PERSON_NAME] Specialist Hospital"
click at [647, 260] on input "HMO ID" at bounding box center [897, 251] width 1112 height 39
type input "AIP/10263/A"
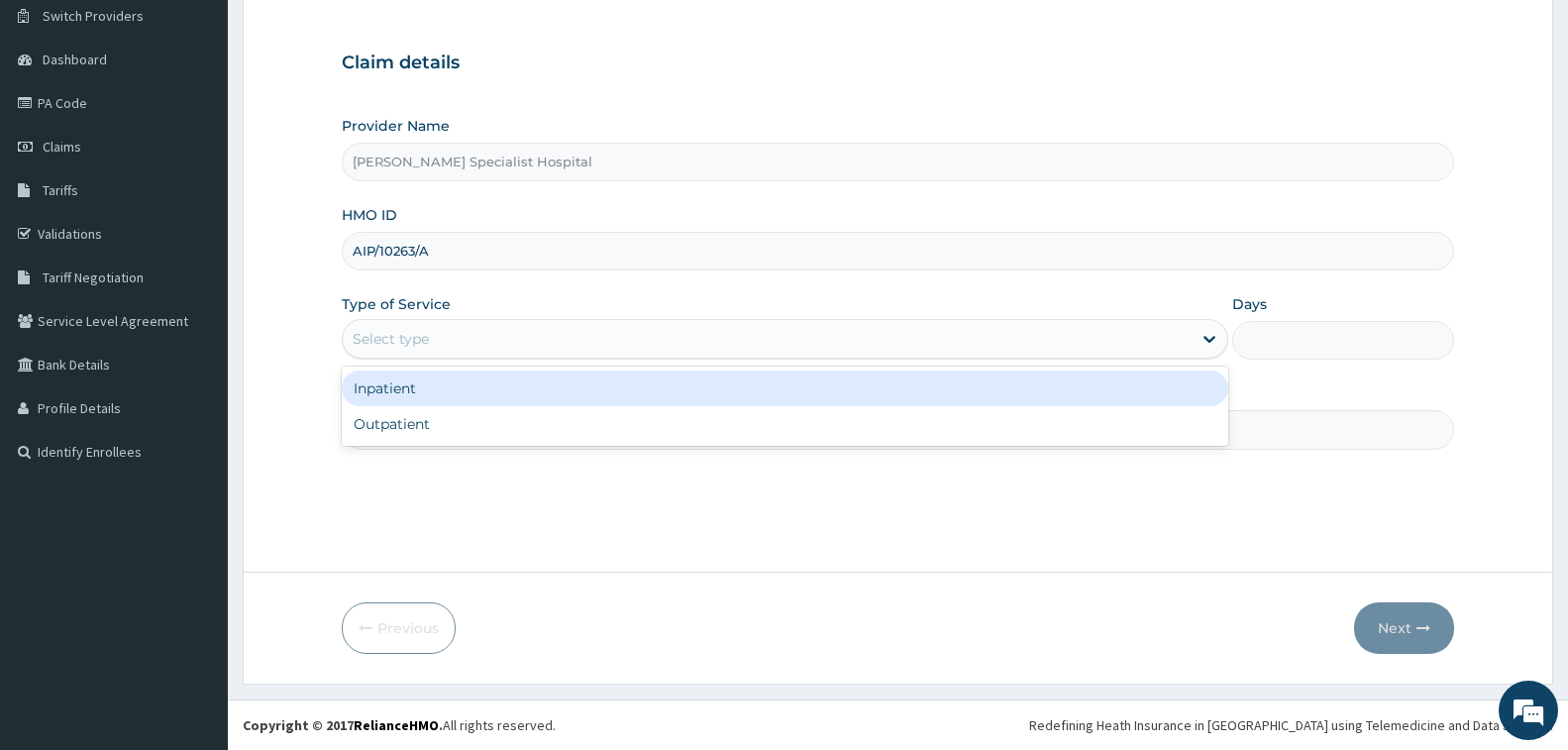
click at [583, 340] on div "Select type" at bounding box center [767, 339] width 849 height 32
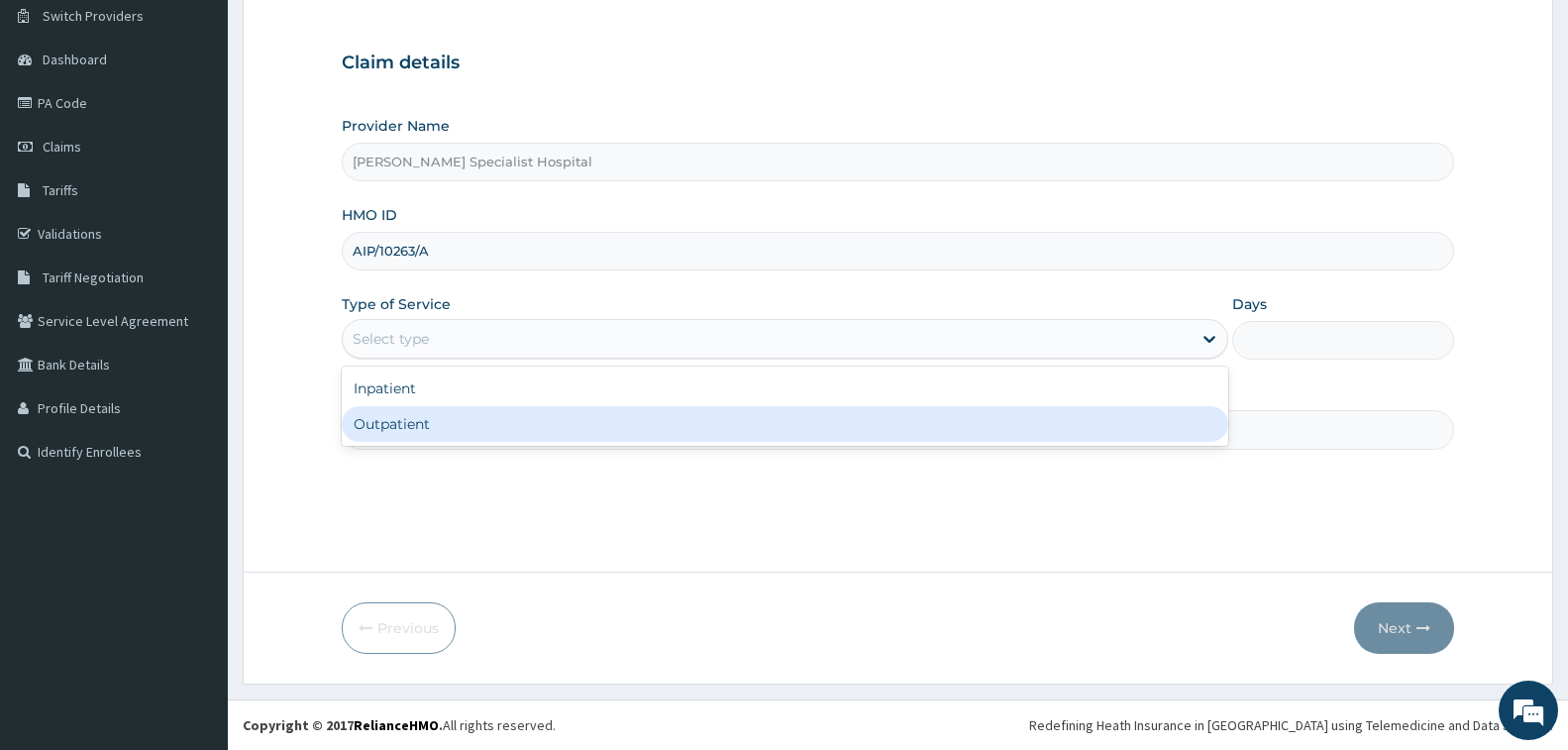
click at [610, 421] on div "Outpatient" at bounding box center [784, 424] width 887 height 36
type input "1"
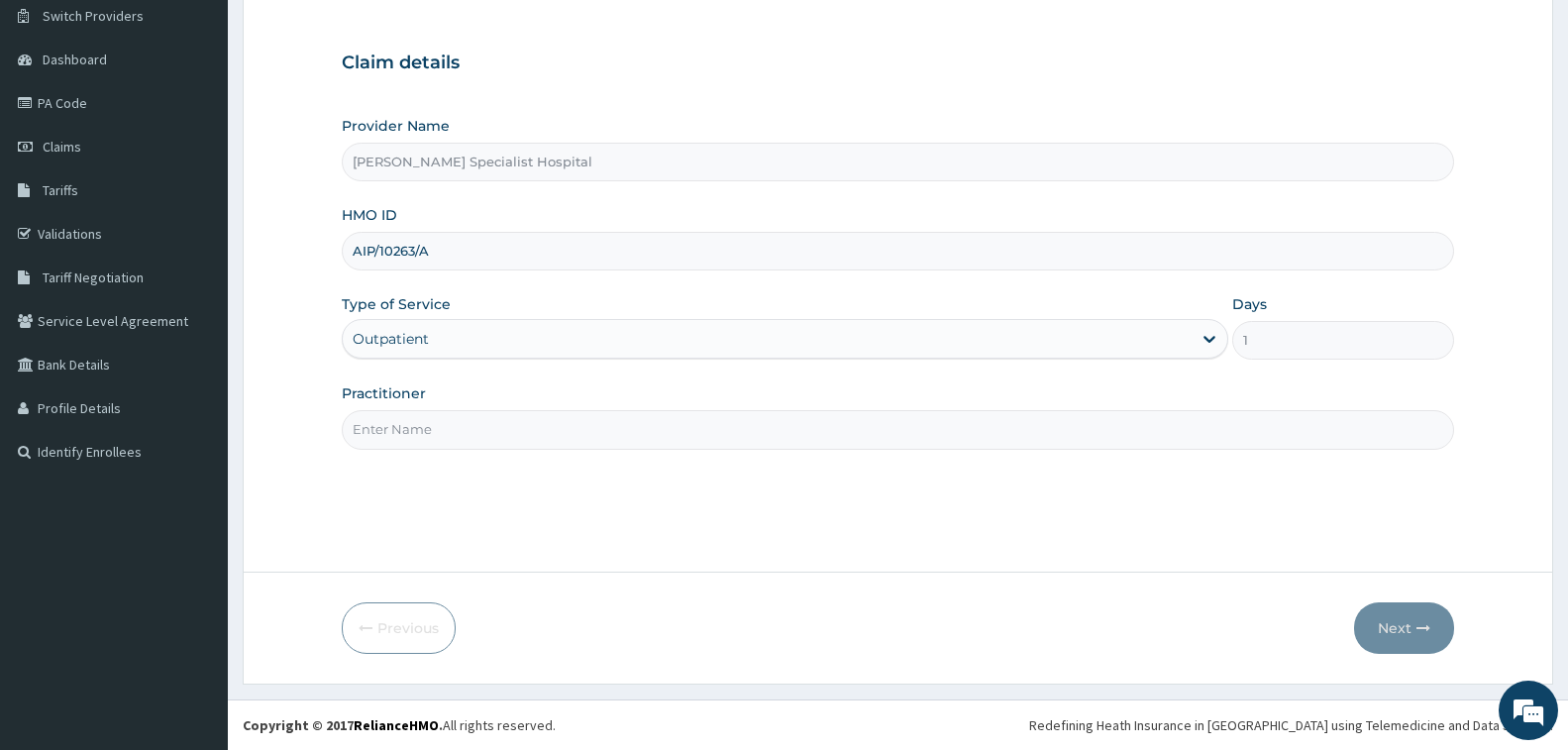
click at [615, 427] on input "Practitioner" at bounding box center [897, 429] width 1112 height 39
type input "[PERSON_NAME]"
click at [1421, 624] on icon "button" at bounding box center [1423, 628] width 14 height 14
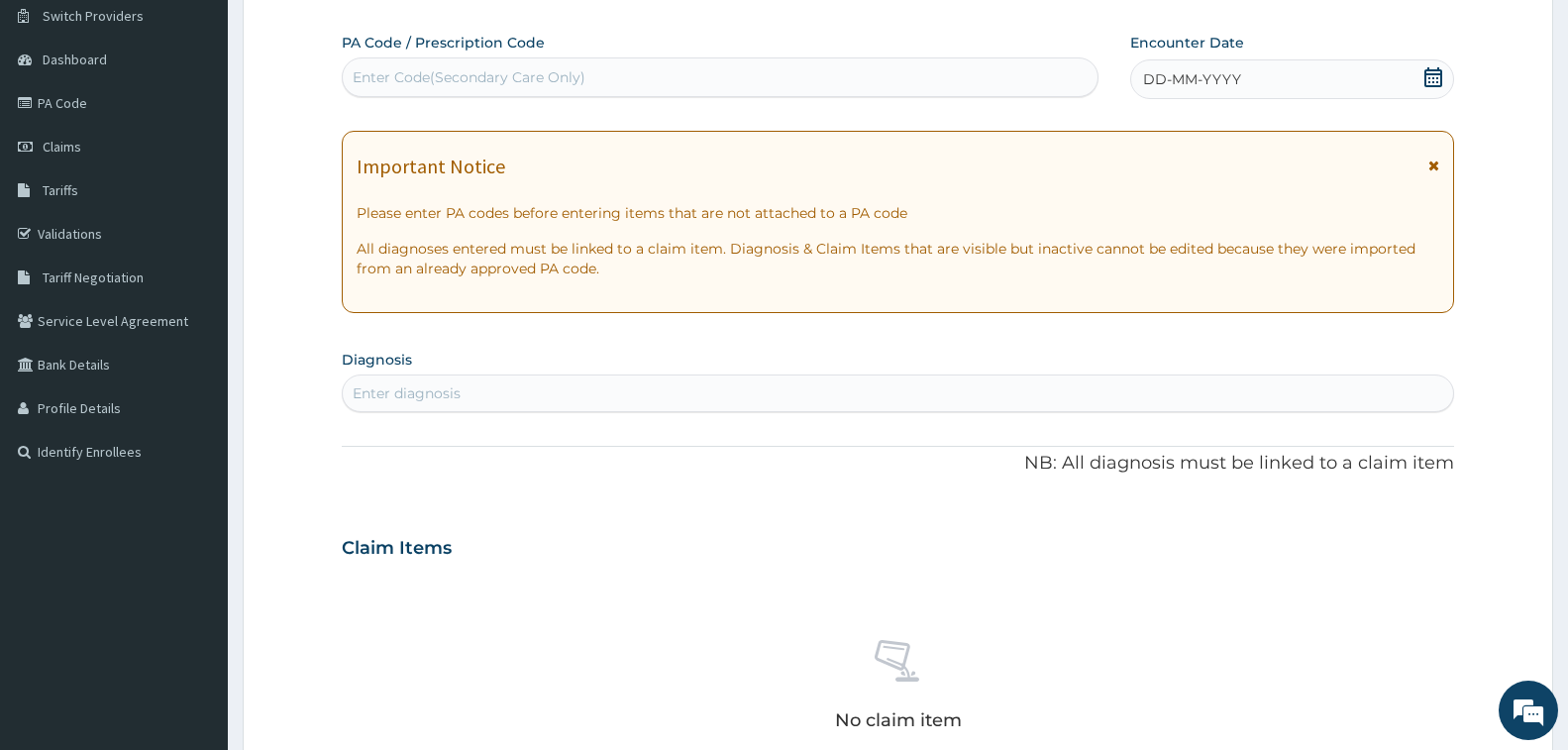
click at [539, 83] on div "Enter Code(Secondary Care Only)" at bounding box center [469, 77] width 233 height 20
paste input "PA/C4AB50"
type input "PA/C4AB50"
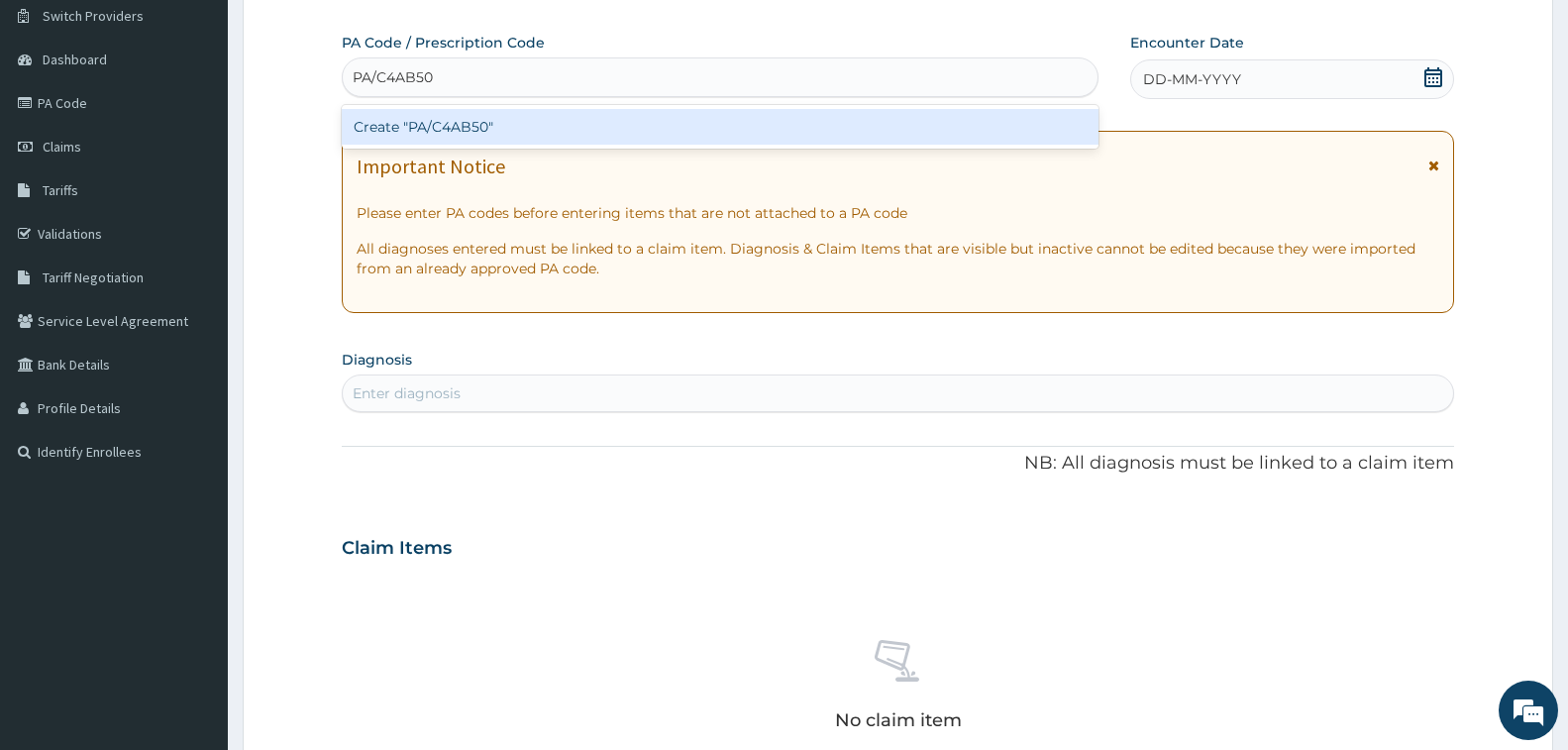
click at [545, 138] on div "Create "PA/C4AB50"" at bounding box center [720, 127] width 757 height 36
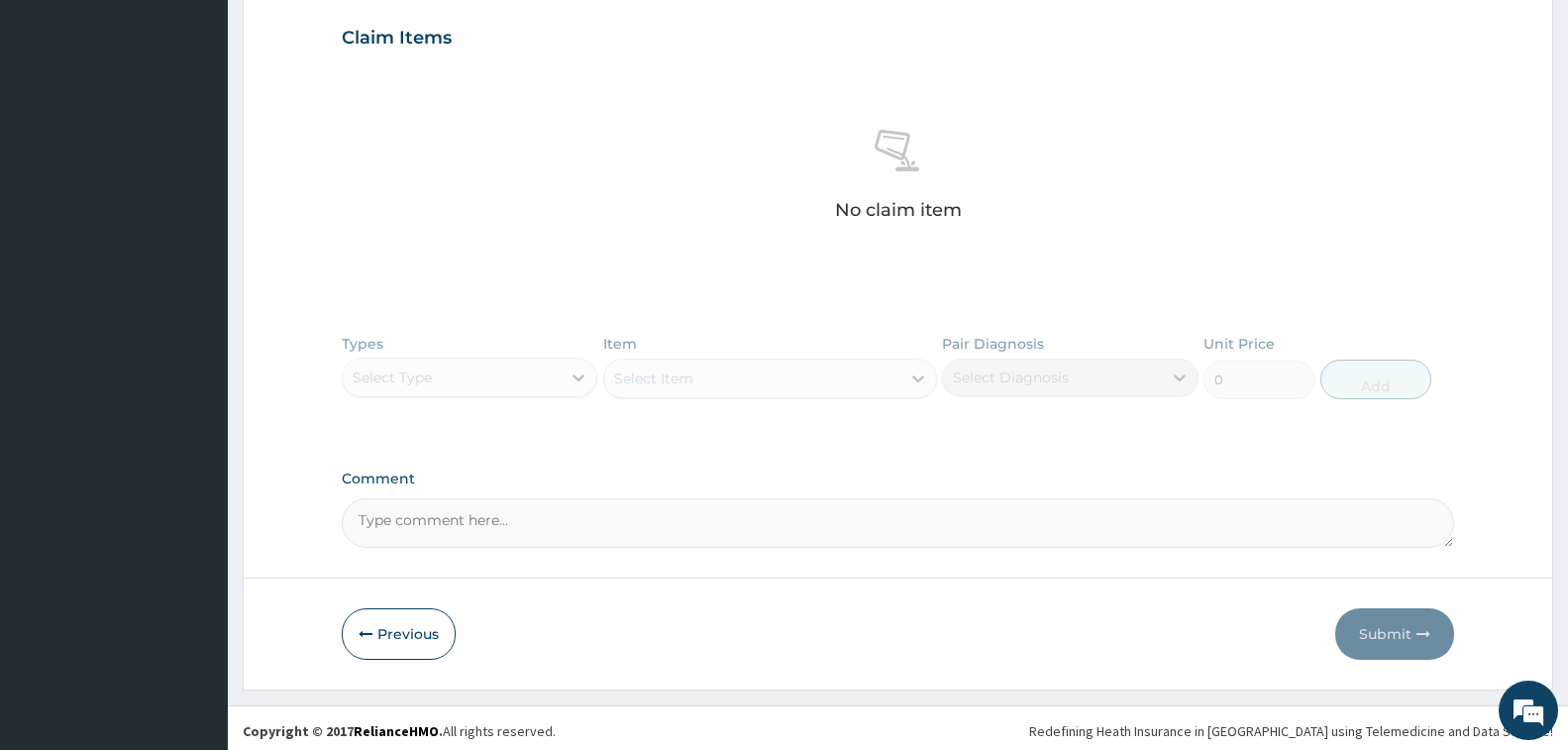
scroll to position [691, 0]
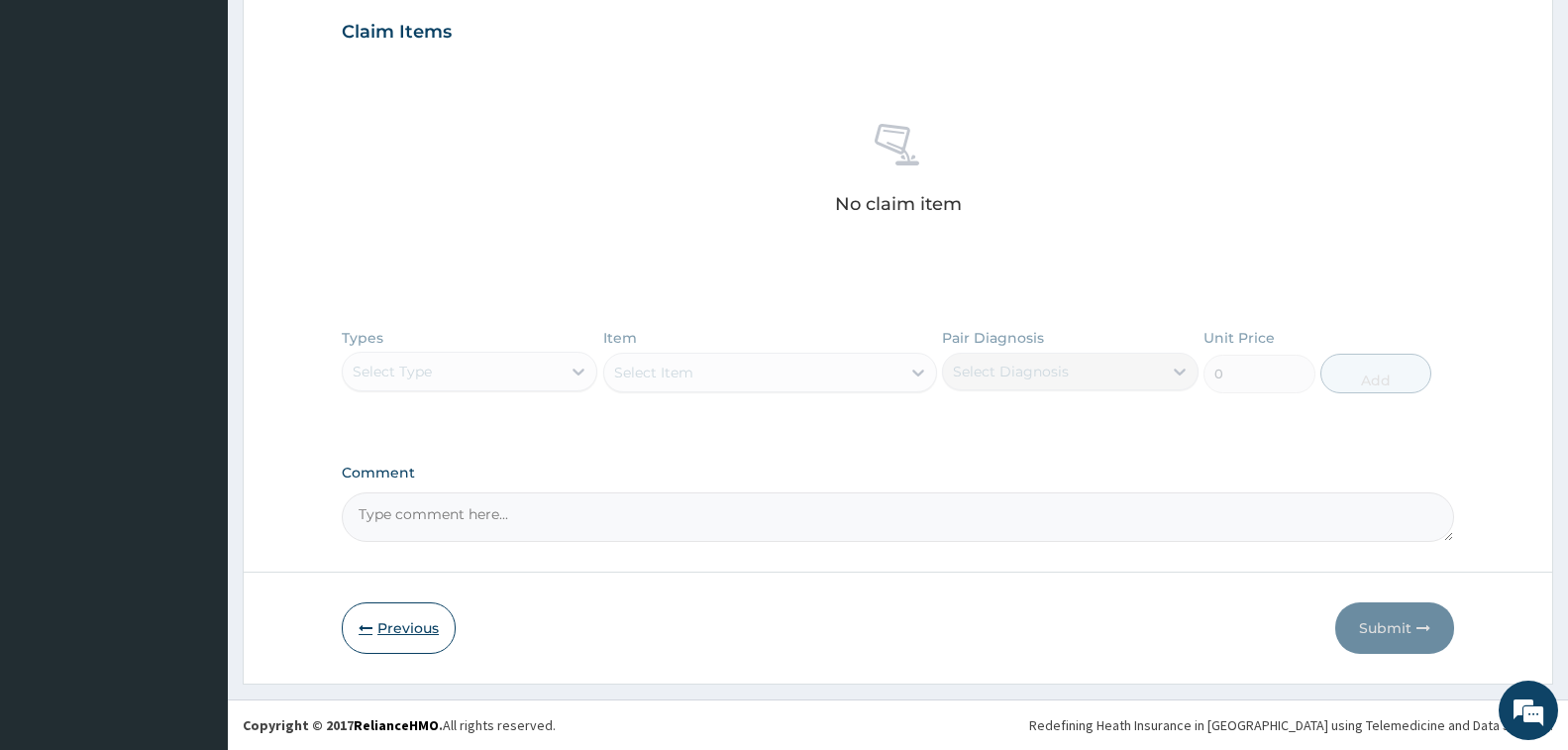
click at [449, 632] on button "Previous" at bounding box center [398, 628] width 114 height 52
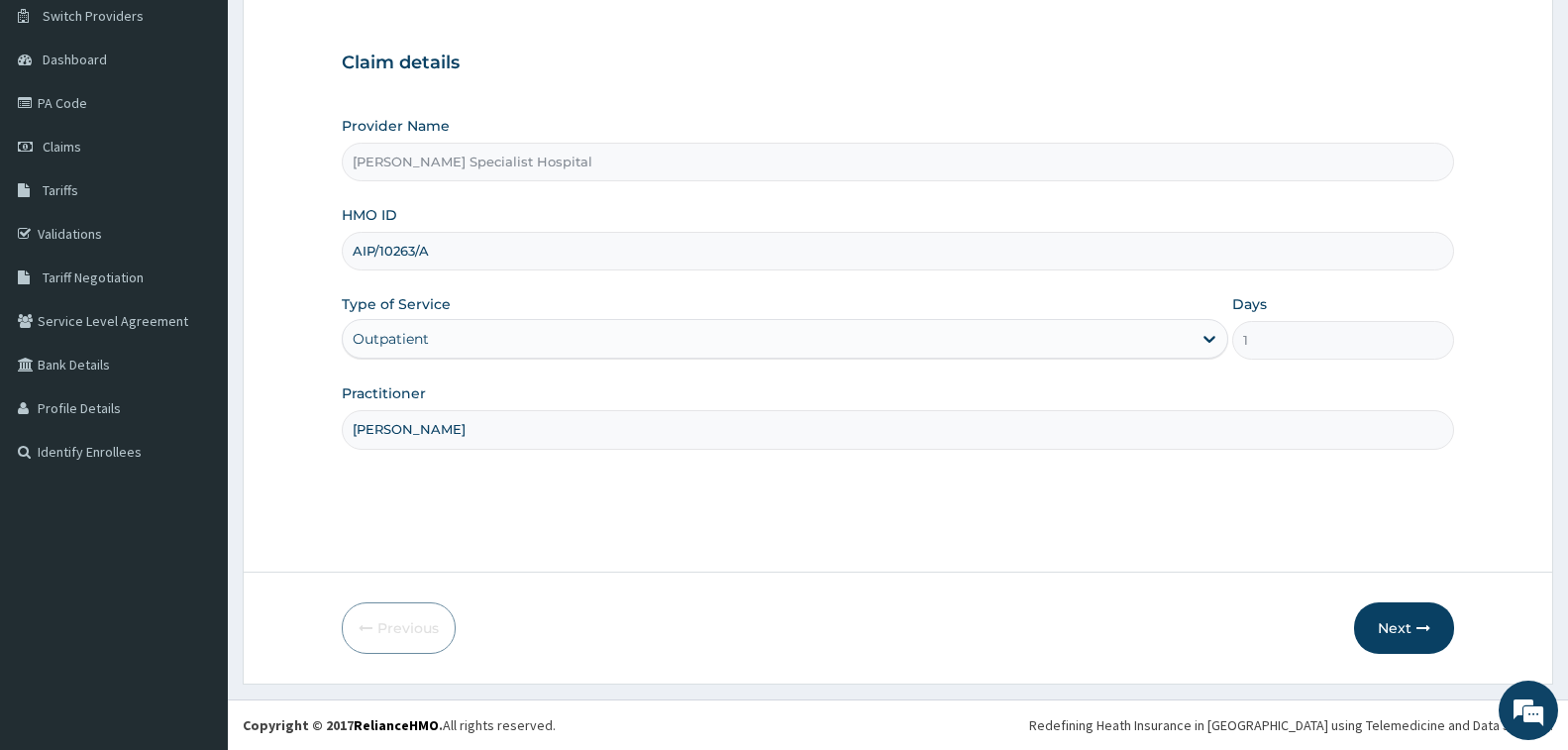
click at [453, 255] on input "AIP/10263/A" at bounding box center [897, 251] width 1112 height 39
type input "AIP/10263/B"
click at [1436, 626] on button "Next" at bounding box center [1404, 628] width 100 height 52
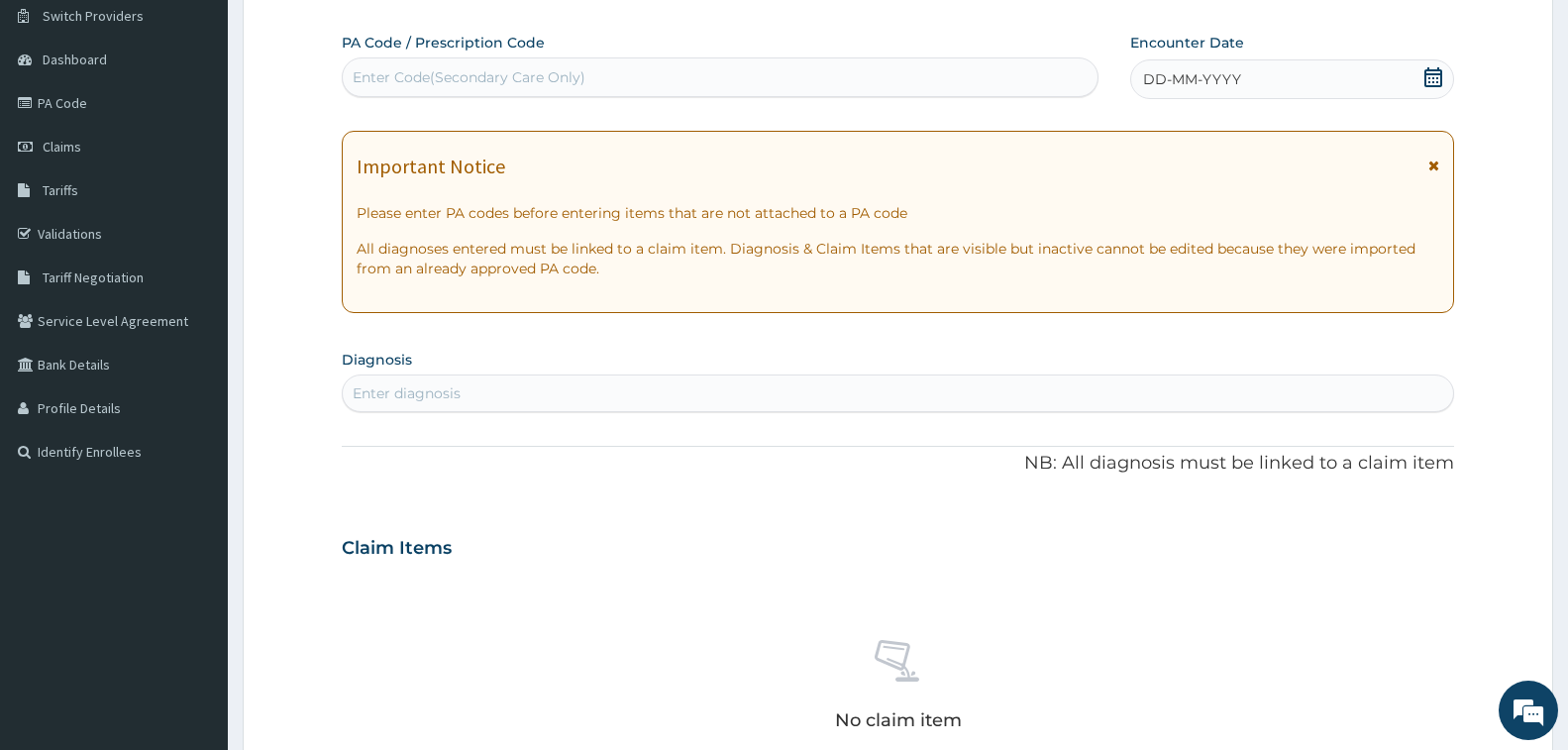
click at [571, 80] on div "Enter Code(Secondary Care Only)" at bounding box center [469, 77] width 233 height 20
paste input "PA/C4AB50"
type input "PA/C4AB50"
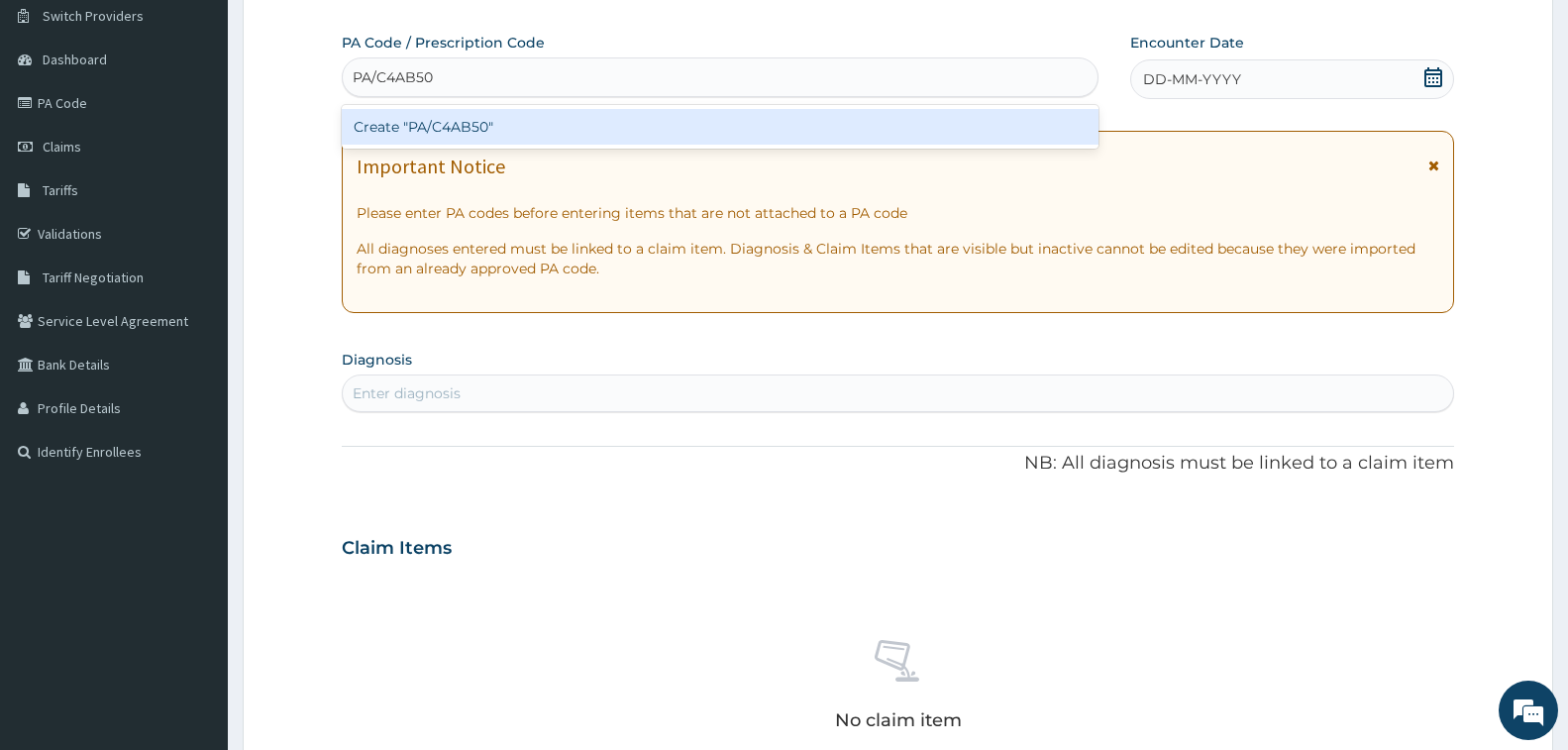
click at [576, 123] on div "Create "PA/C4AB50"" at bounding box center [720, 127] width 757 height 36
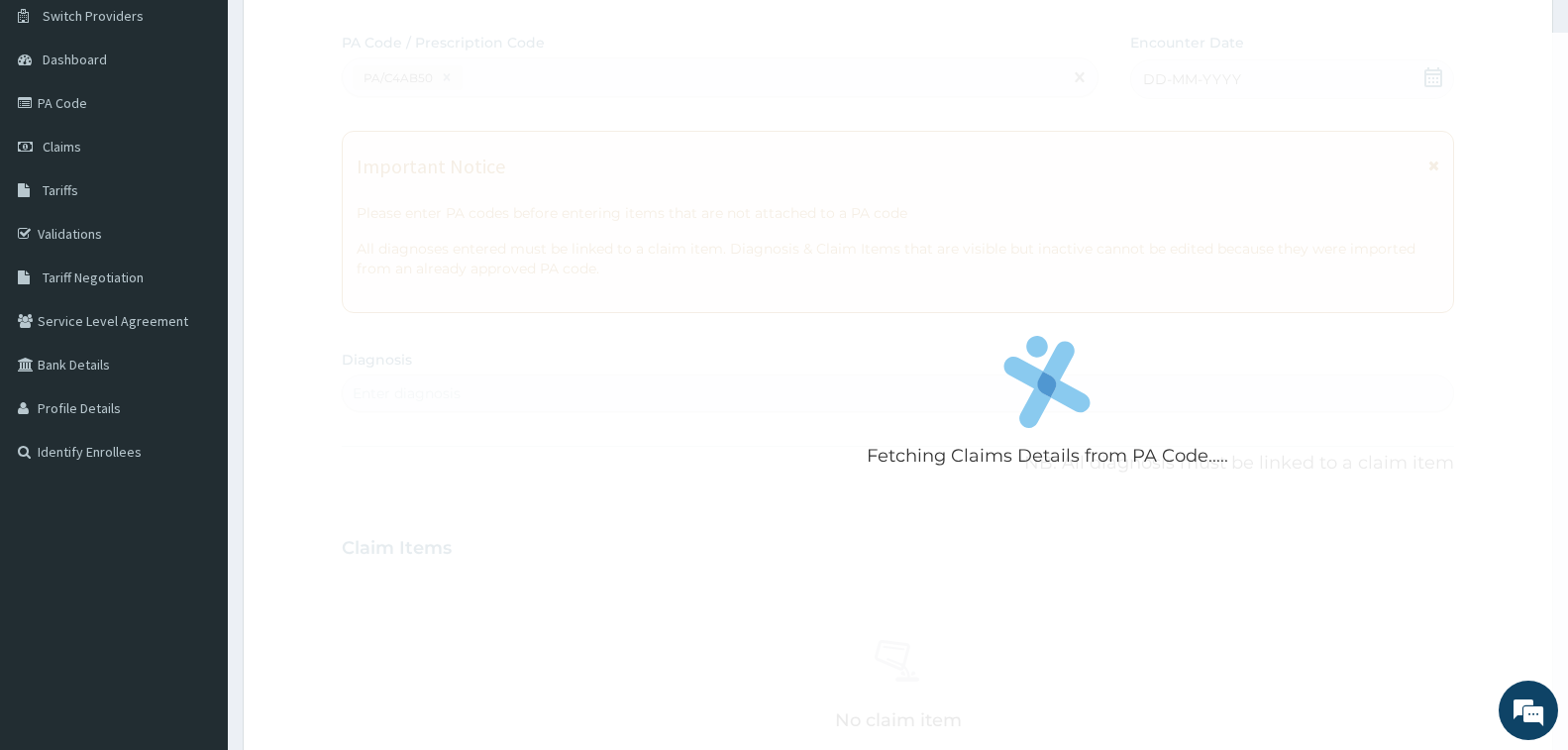
scroll to position [586, 0]
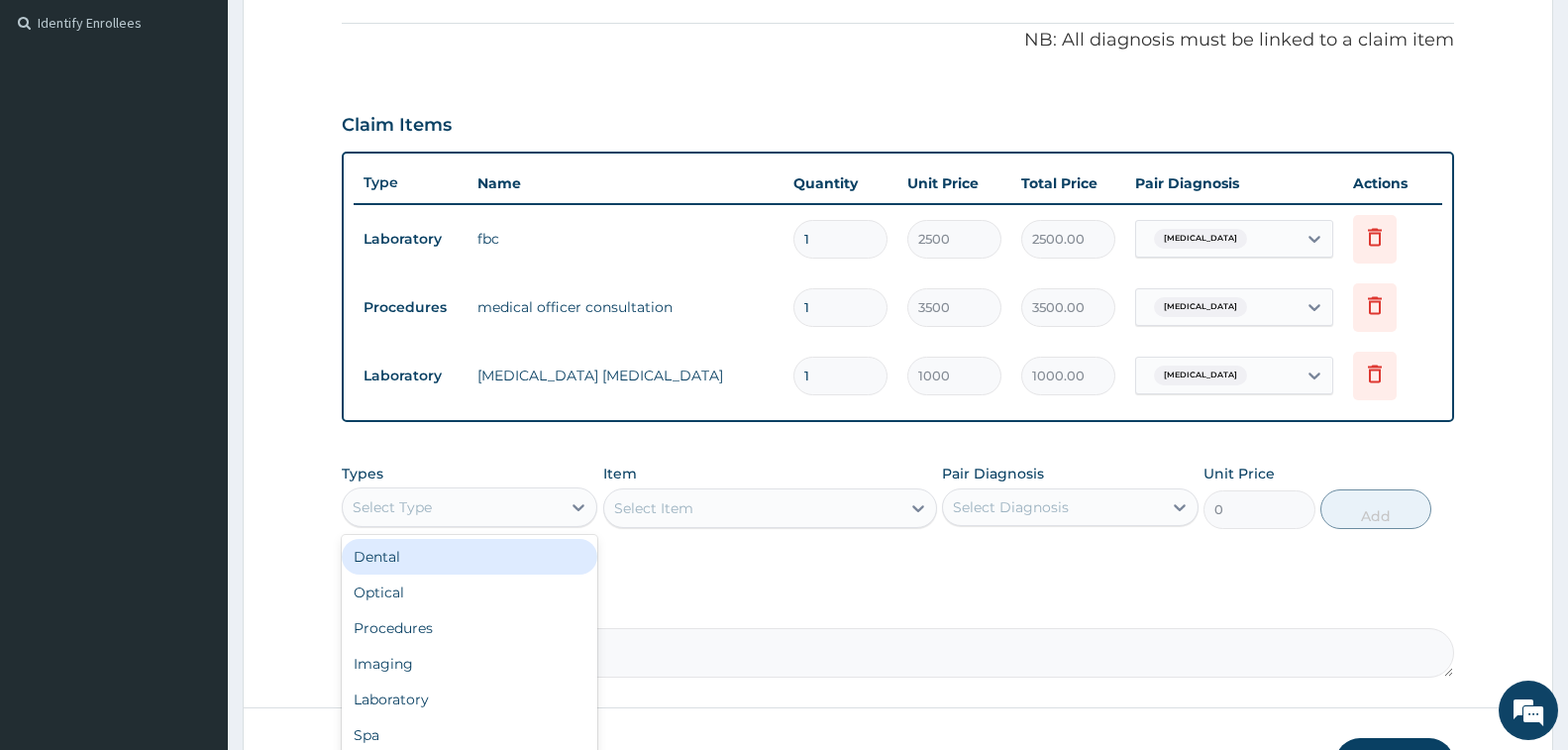
click at [542, 504] on div "Select Type" at bounding box center [452, 507] width 218 height 32
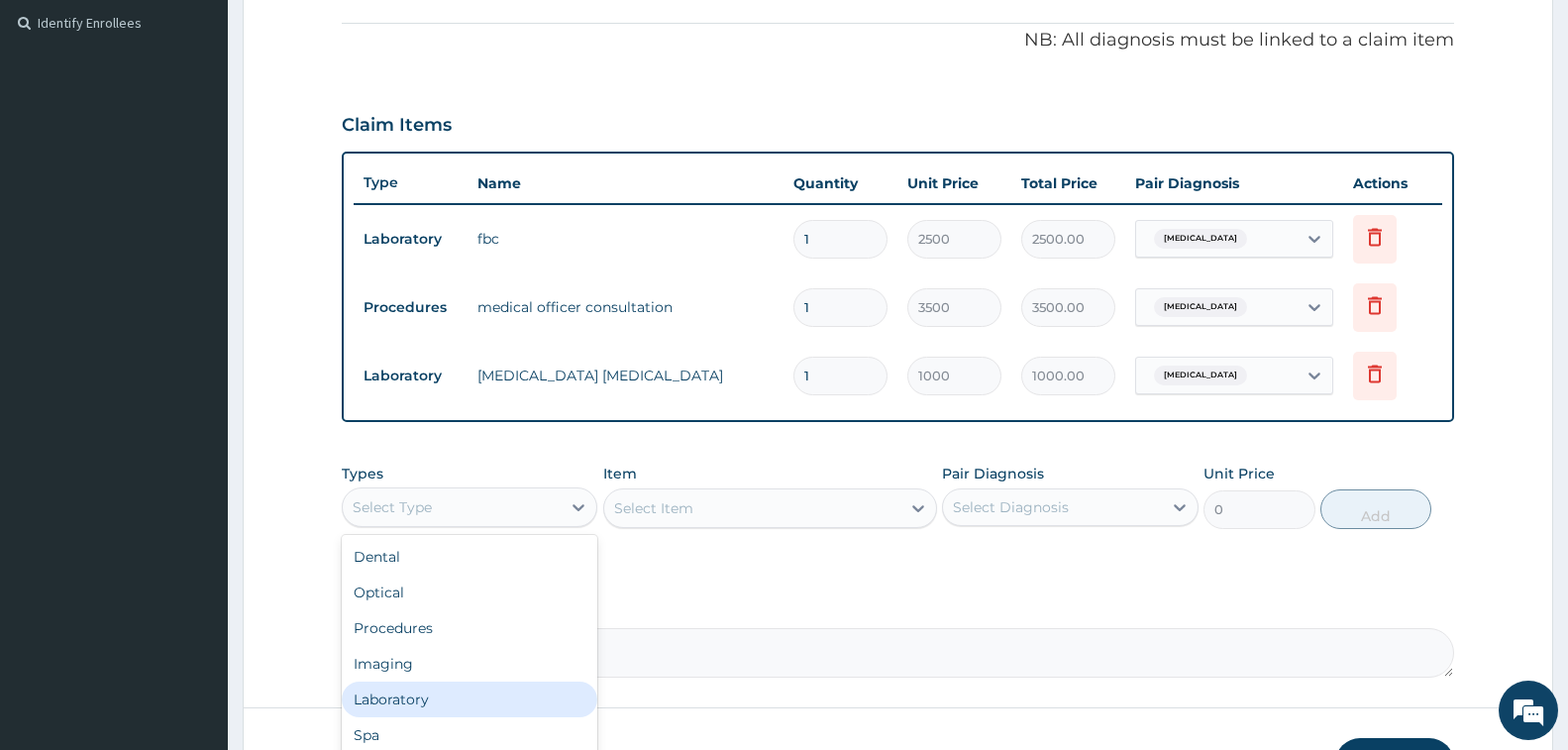
scroll to position [67, 0]
drag, startPoint x: 539, startPoint y: 691, endPoint x: 735, endPoint y: 611, distance: 211.7
click at [542, 692] on div "Drugs" at bounding box center [470, 703] width 256 height 36
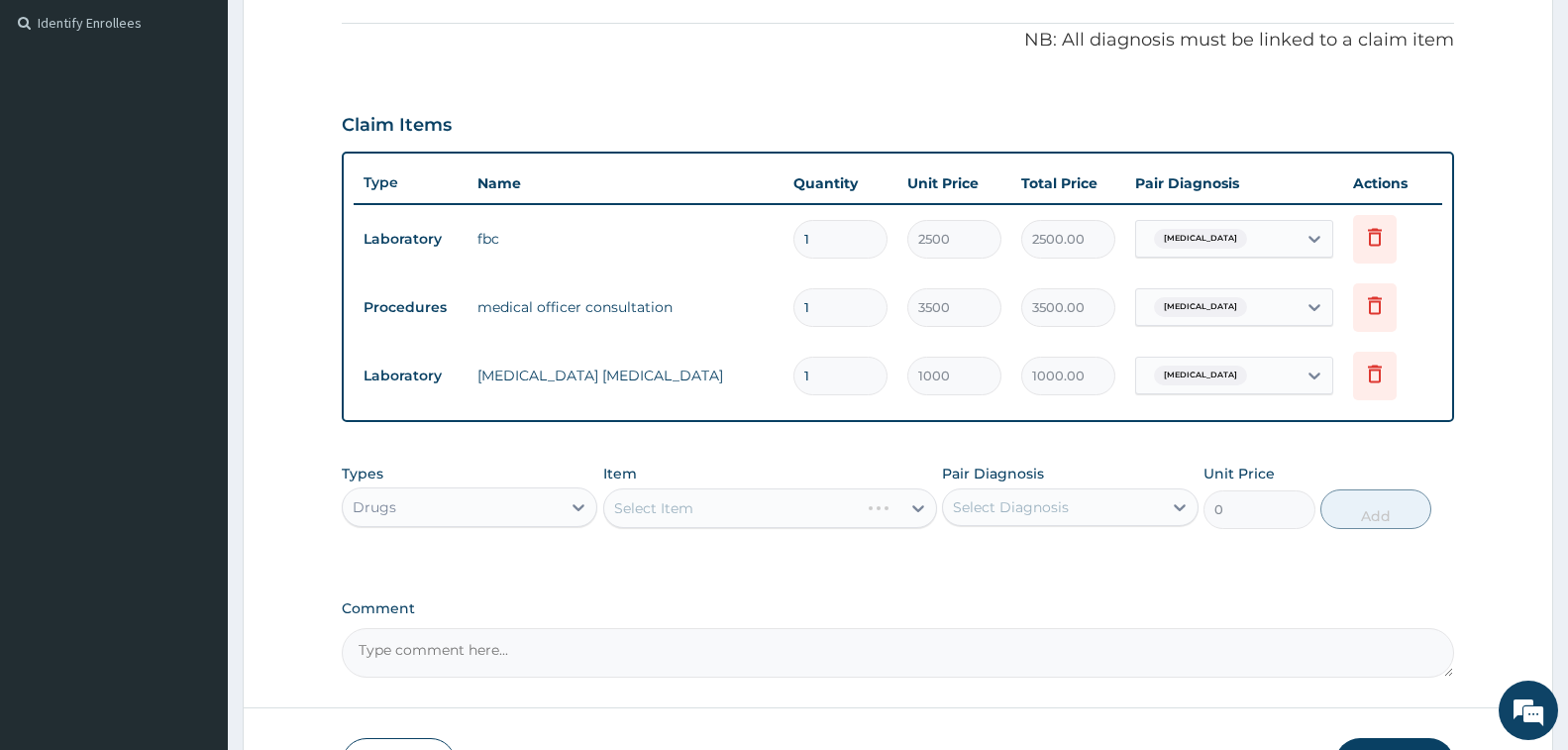
click at [741, 567] on div "Types Drugs Item Select Item Pair Diagnosis Select Diagnosis Unit Price 0 Add" at bounding box center [897, 511] width 1112 height 115
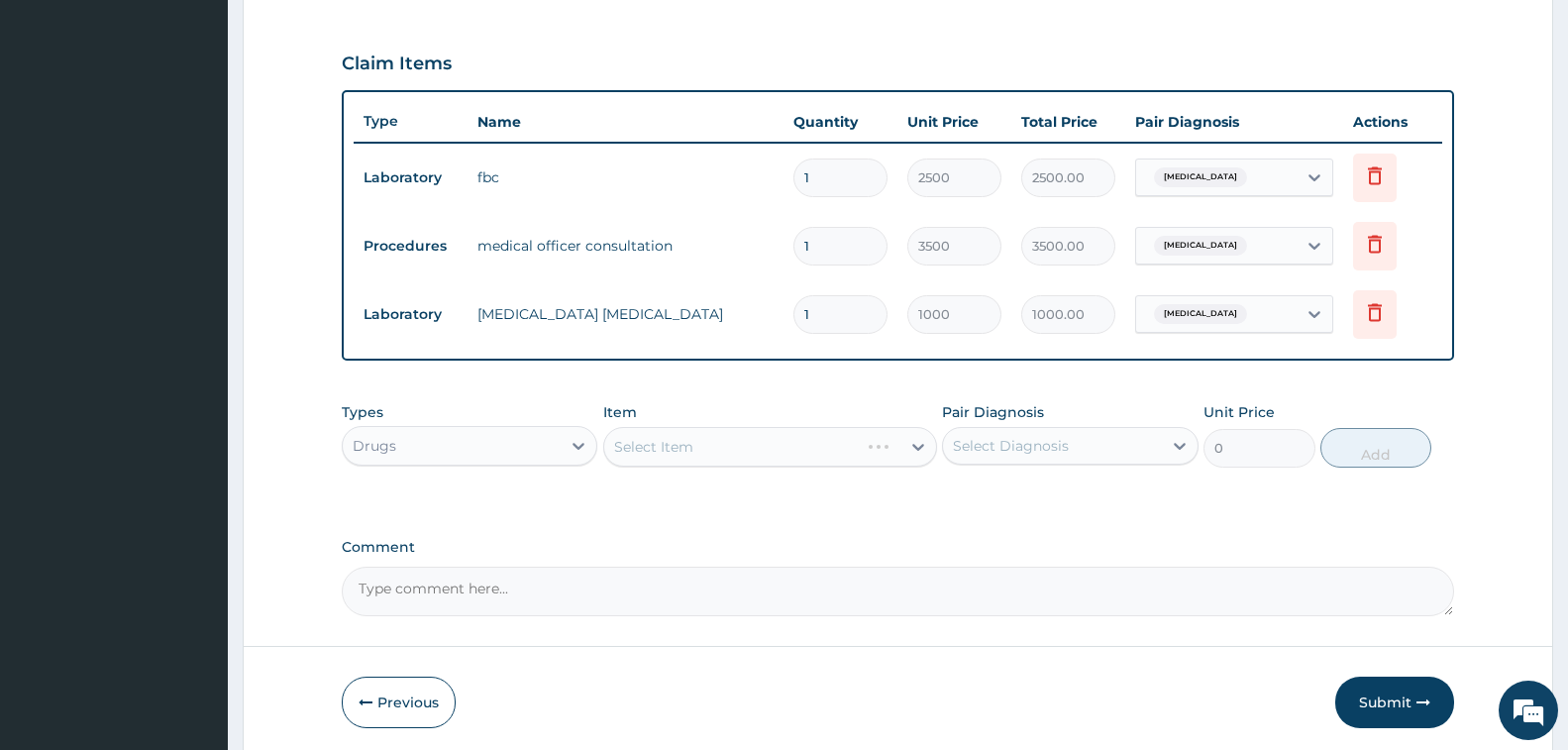
scroll to position [721, 0]
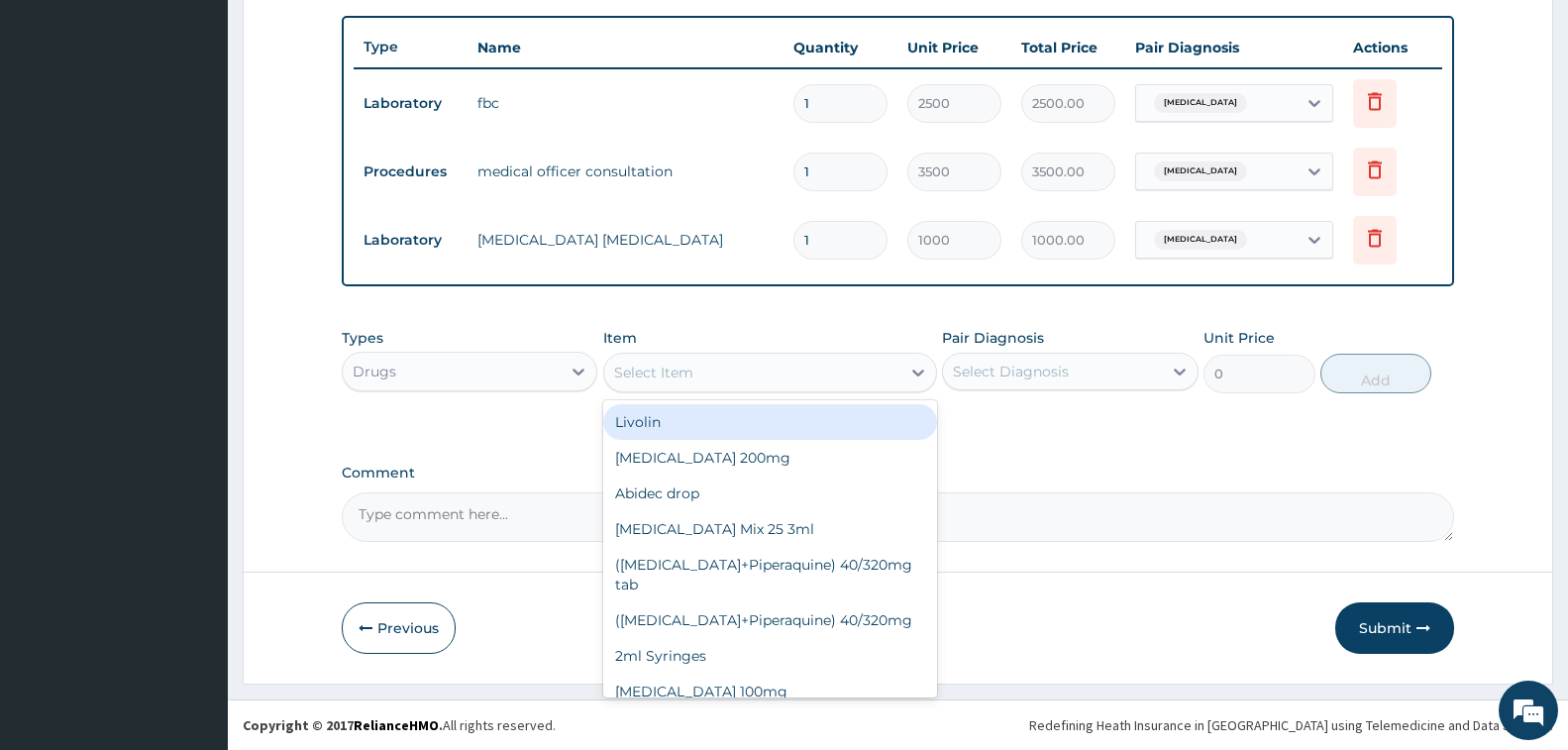
click at [704, 372] on div "Select Item" at bounding box center [752, 373] width 296 height 32
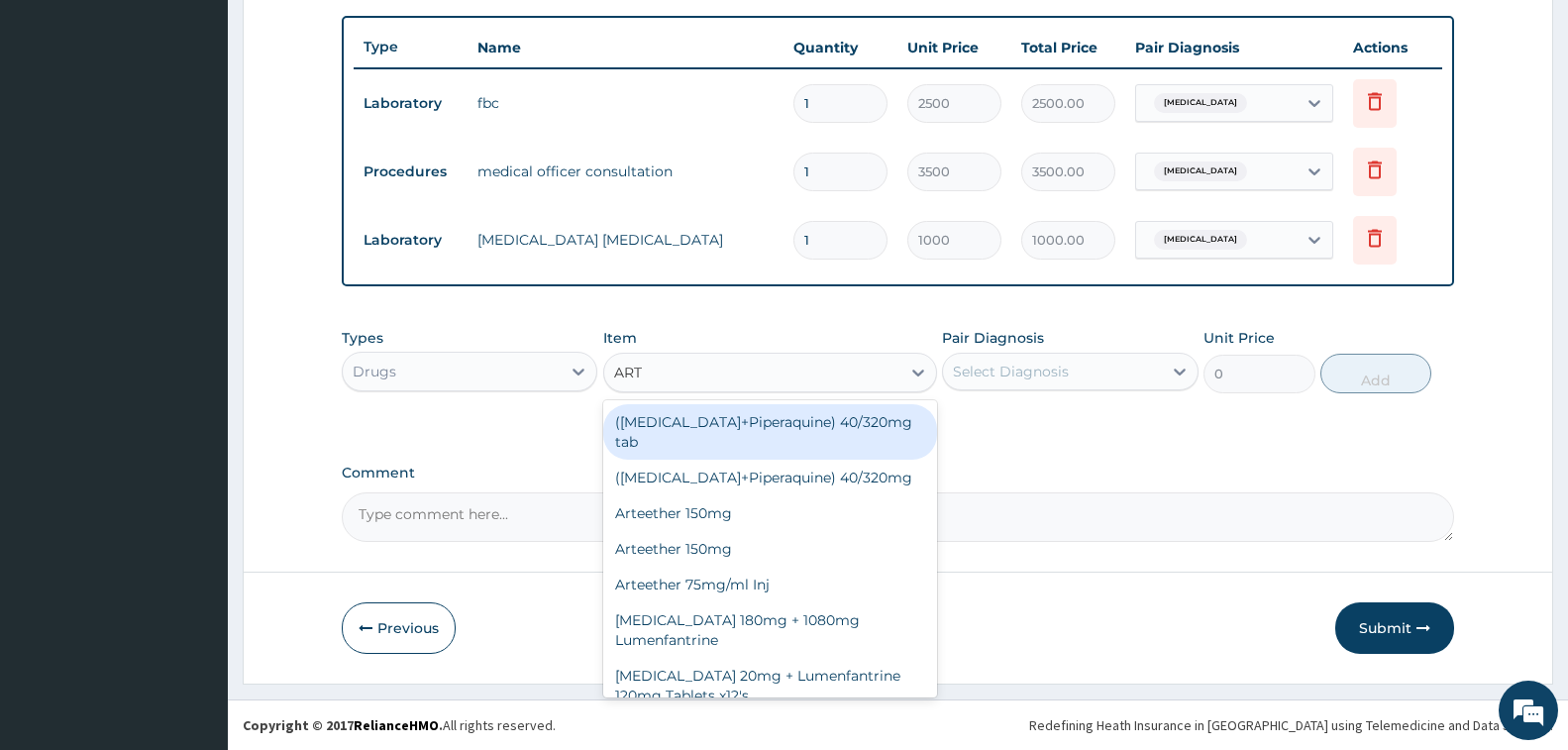
type input "ARTE"
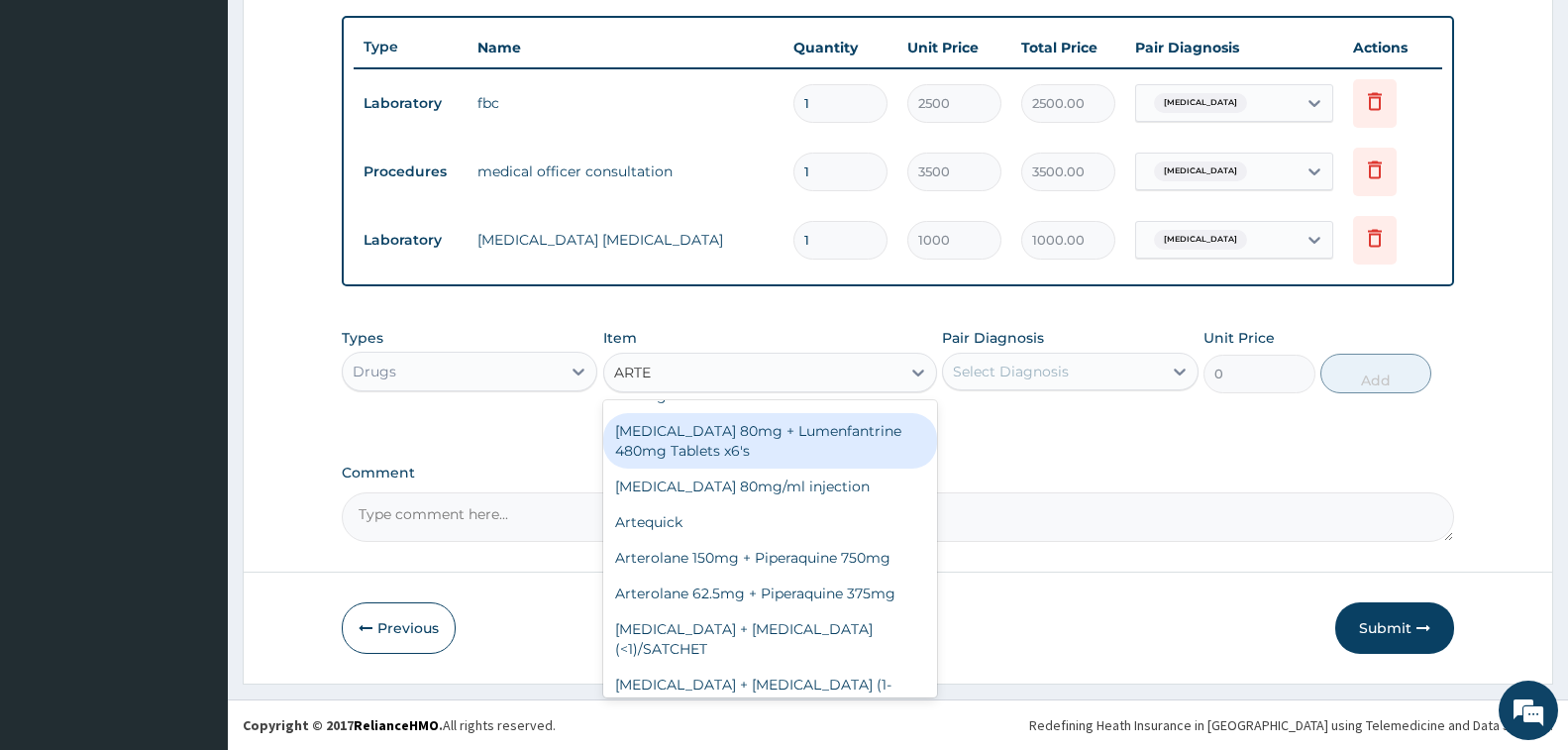
scroll to position [694, 0]
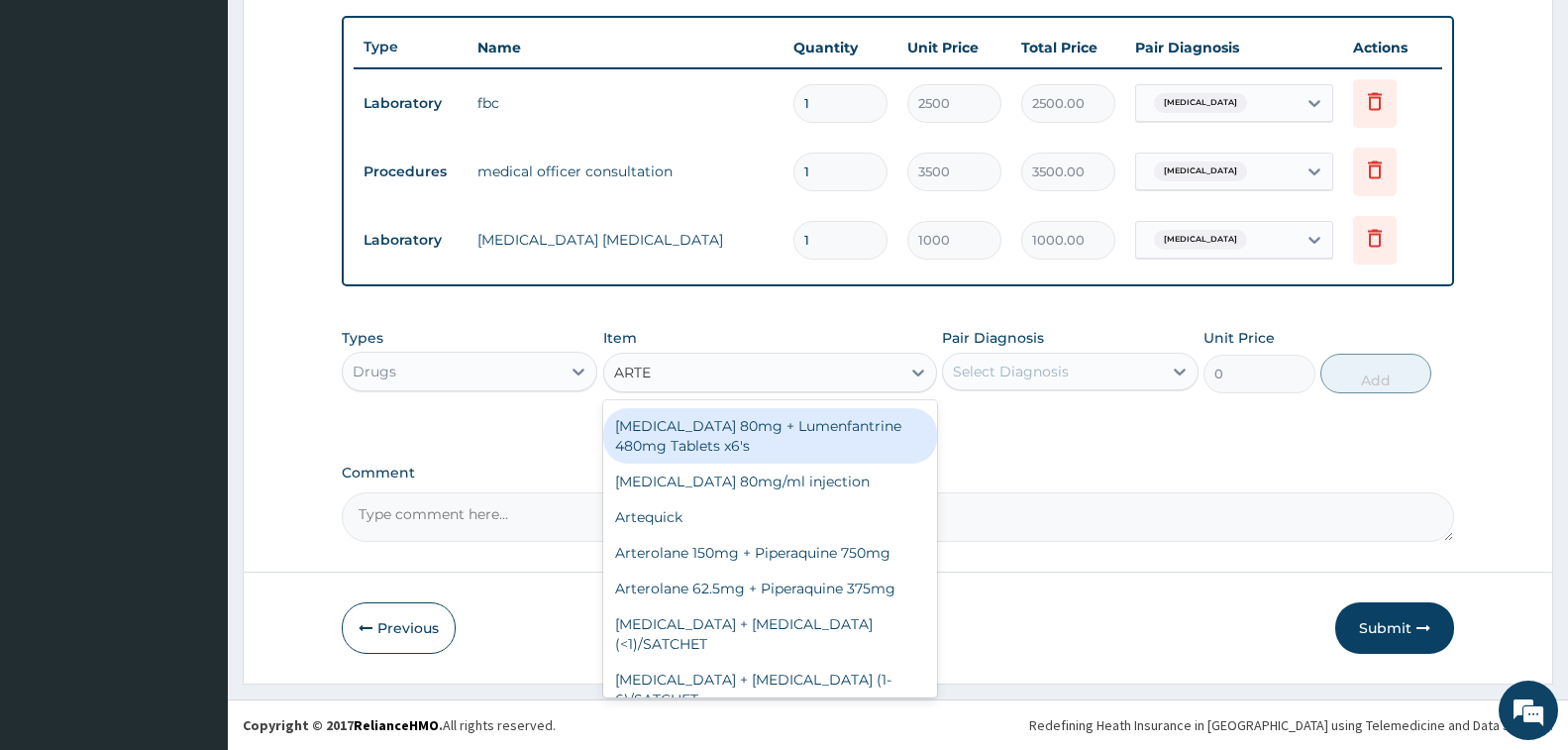
click at [713, 464] on div "Artemether 80mg + Lumenfantrine 480mg Tablets x6's" at bounding box center [770, 436] width 334 height 55
type input "3600"
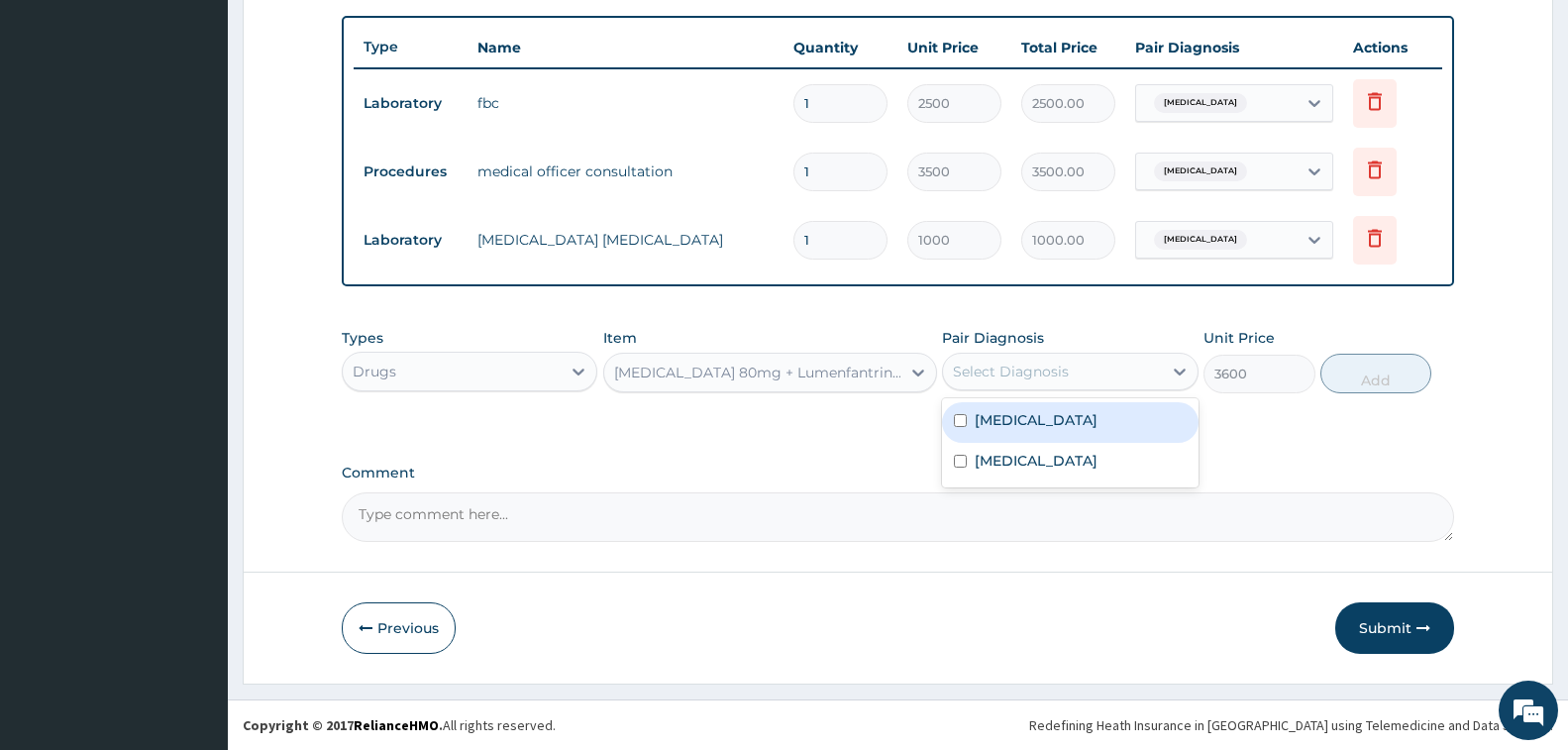
click at [985, 371] on div "Select Diagnosis" at bounding box center [1010, 372] width 116 height 20
click at [1009, 421] on label "Sepsis" at bounding box center [1036, 420] width 123 height 20
checkbox input "true"
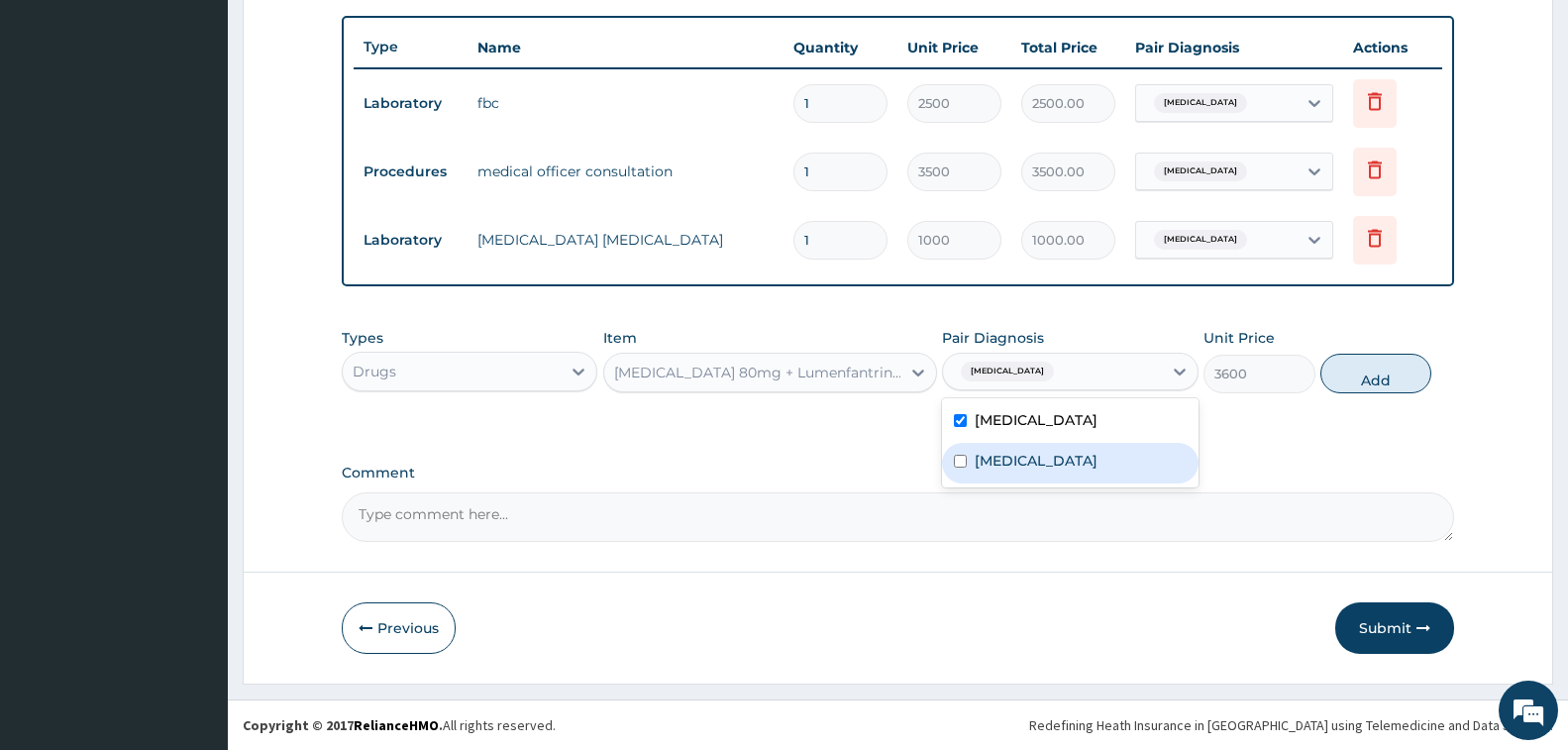
click at [1025, 452] on label "Malaria" at bounding box center [1036, 461] width 123 height 20
checkbox input "true"
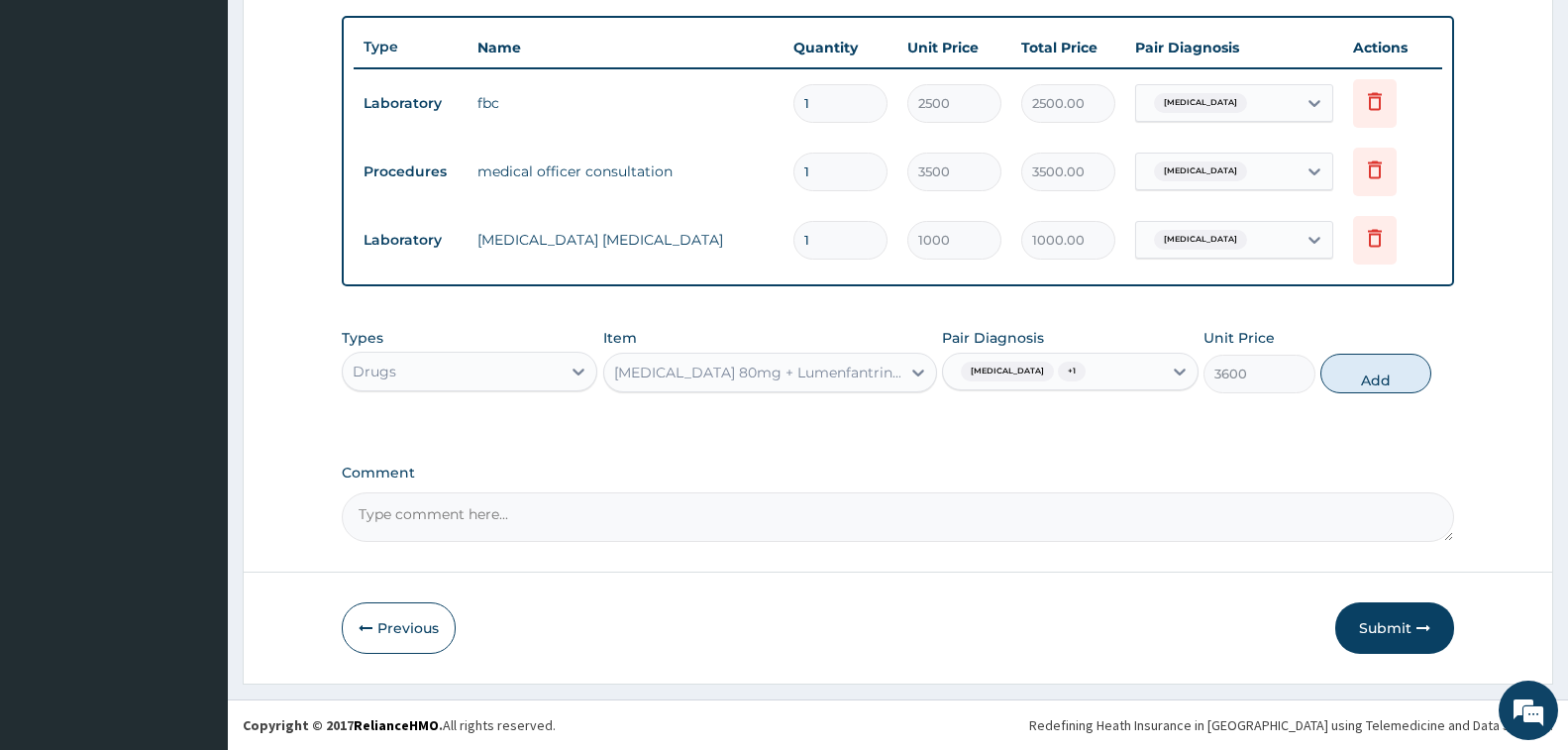
drag, startPoint x: 1346, startPoint y: 382, endPoint x: 1114, endPoint y: 506, distance: 263.1
click at [1346, 384] on button "Add" at bounding box center [1376, 374] width 111 height 40
type input "0"
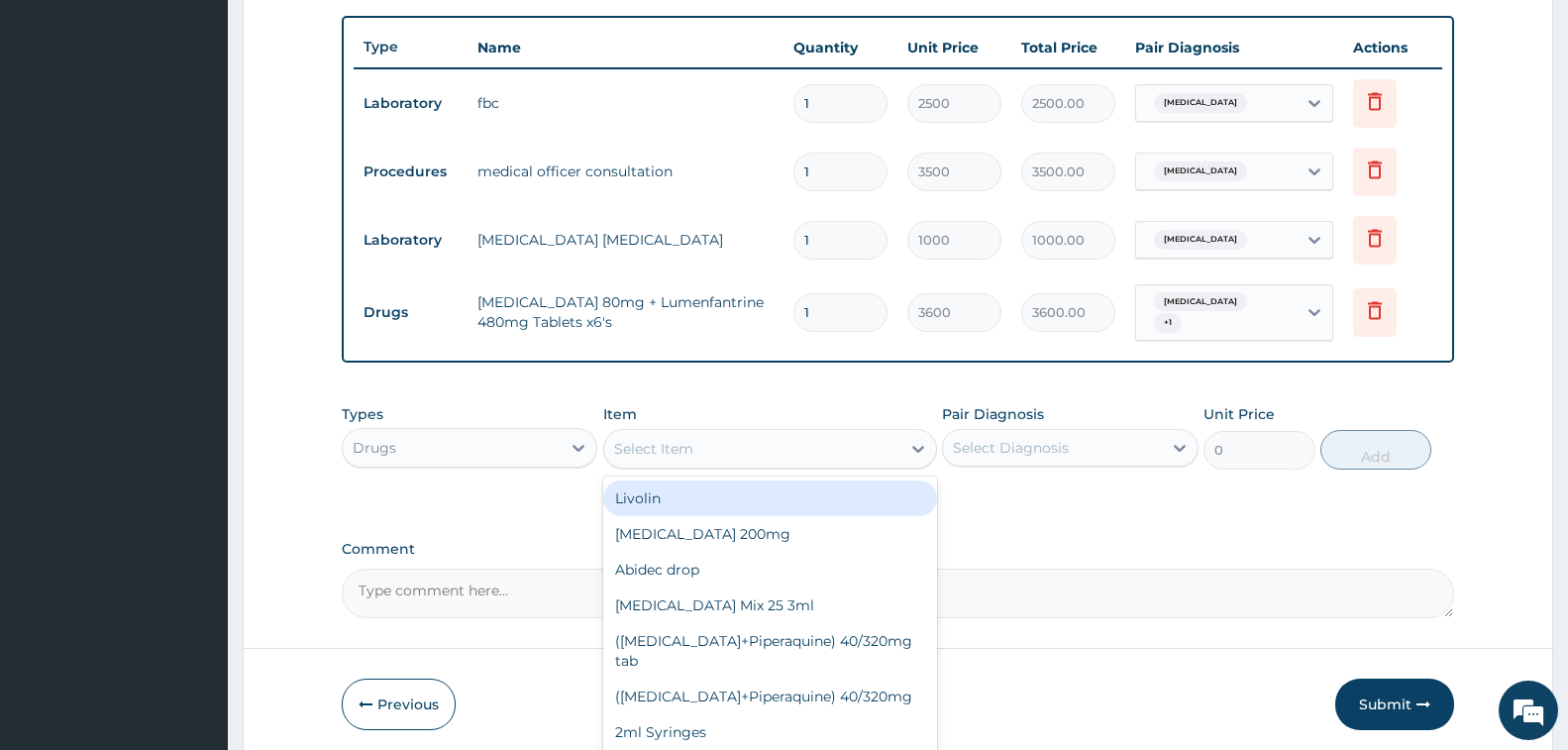
click at [769, 436] on div "Select Item" at bounding box center [752, 449] width 296 height 32
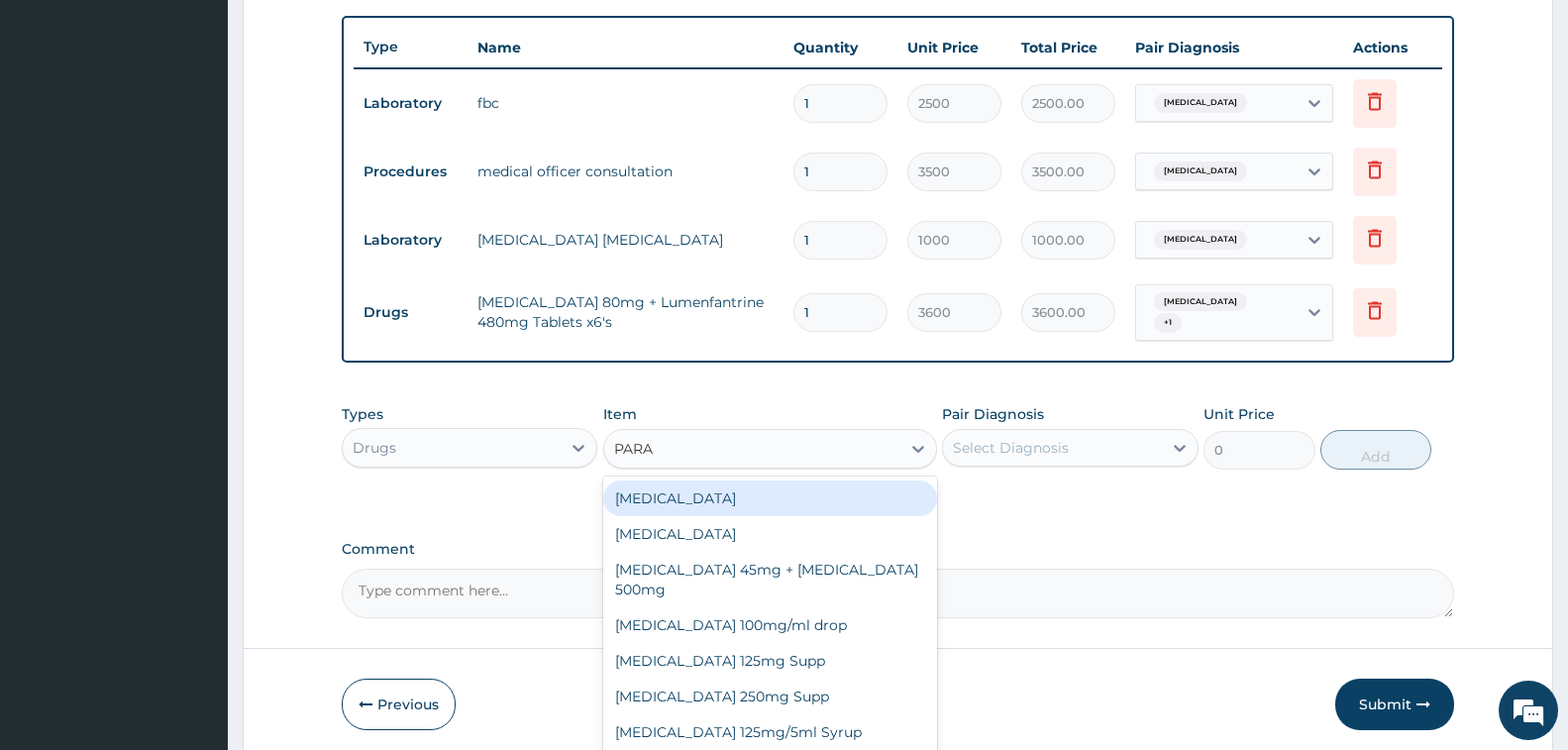
type input "PARAC"
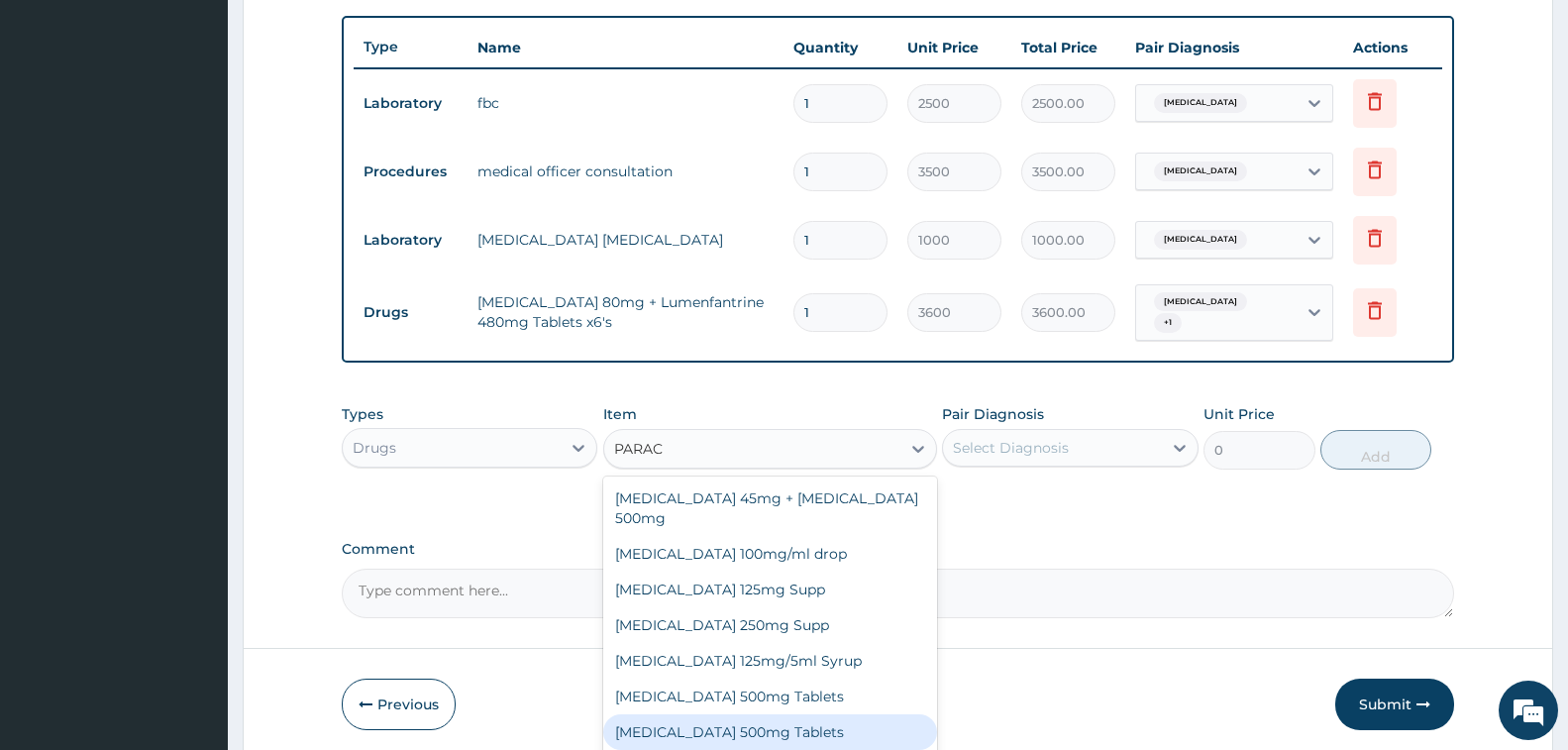
click at [776, 732] on div "Paracetamol 500mg Tablets" at bounding box center [770, 732] width 334 height 36
type input "12"
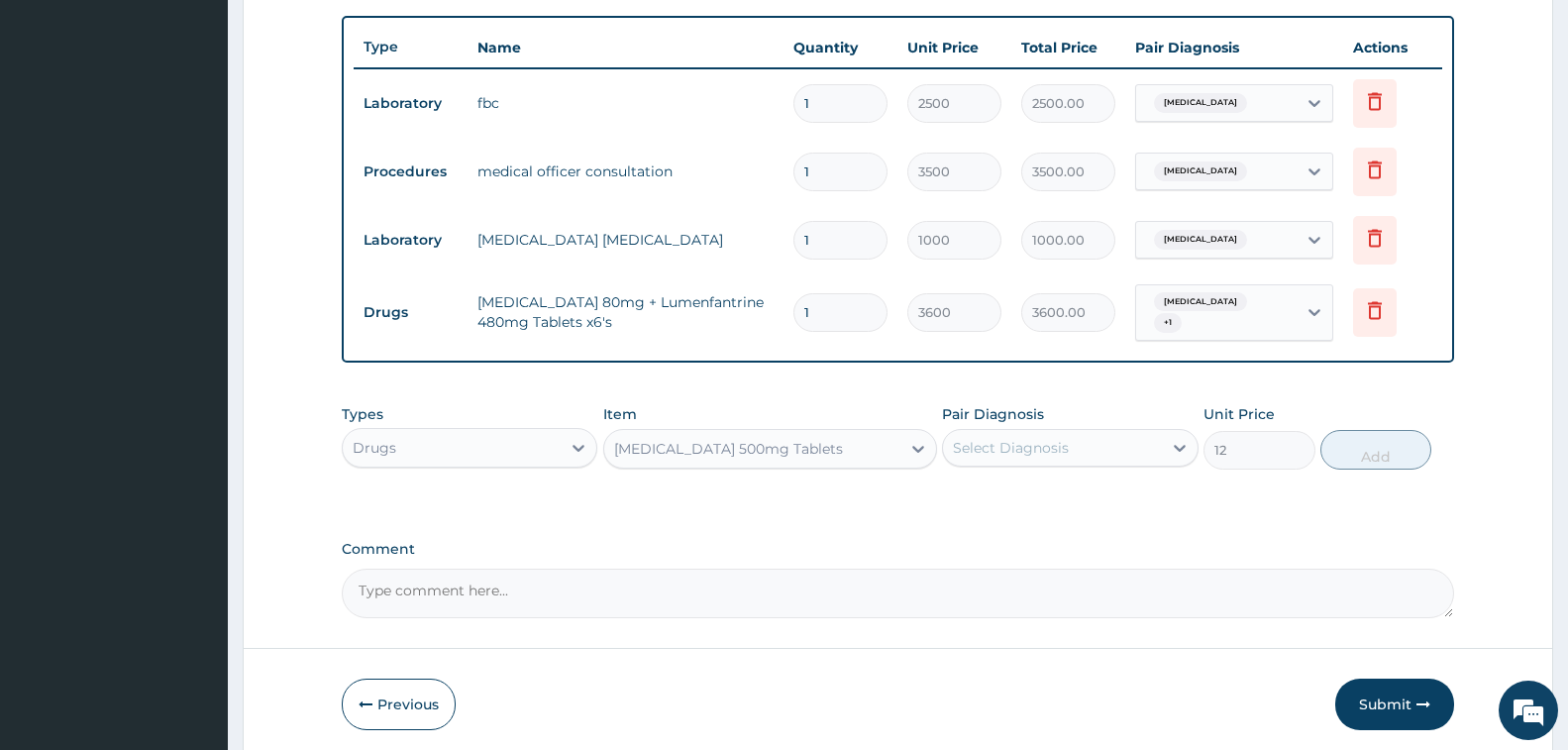
click at [1028, 438] on div "Select Diagnosis" at bounding box center [1010, 448] width 116 height 20
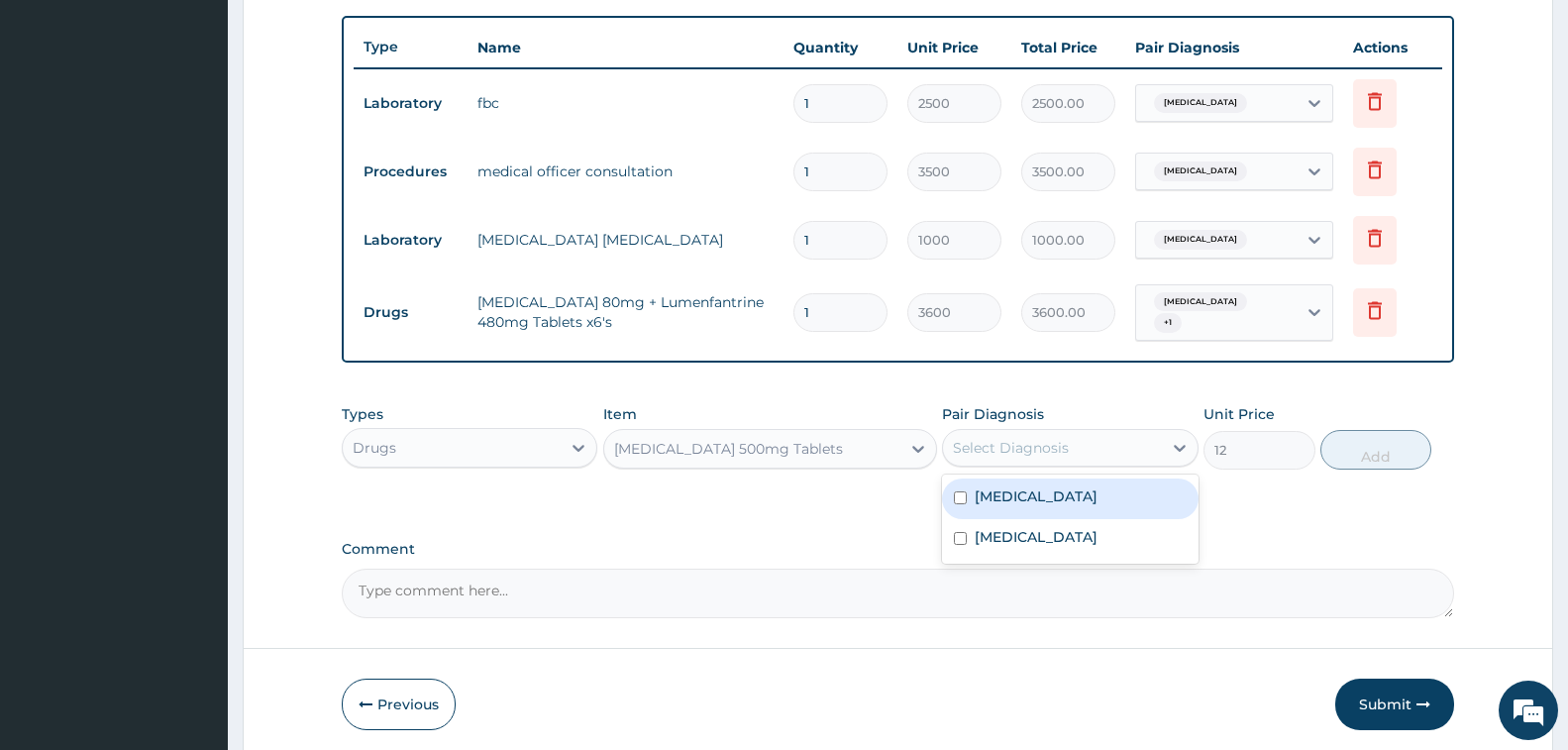
drag, startPoint x: 1046, startPoint y: 482, endPoint x: 1070, endPoint y: 541, distance: 63.7
click at [1046, 488] on div "Sepsis" at bounding box center [1070, 498] width 256 height 41
checkbox input "true"
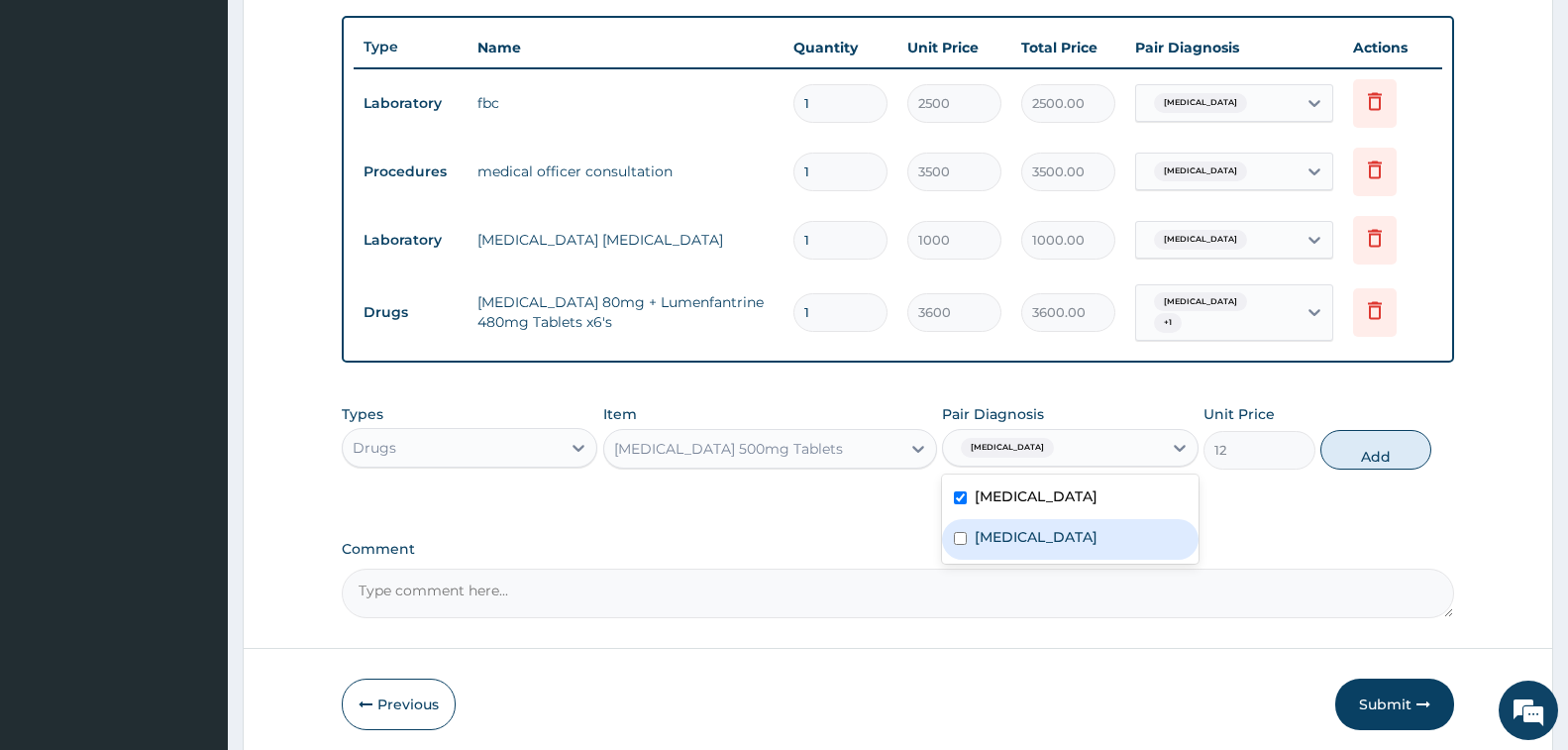
click at [1073, 544] on div "Malaria" at bounding box center [1070, 539] width 256 height 41
checkbox input "true"
click at [1391, 434] on button "Add" at bounding box center [1376, 450] width 111 height 40
type input "0"
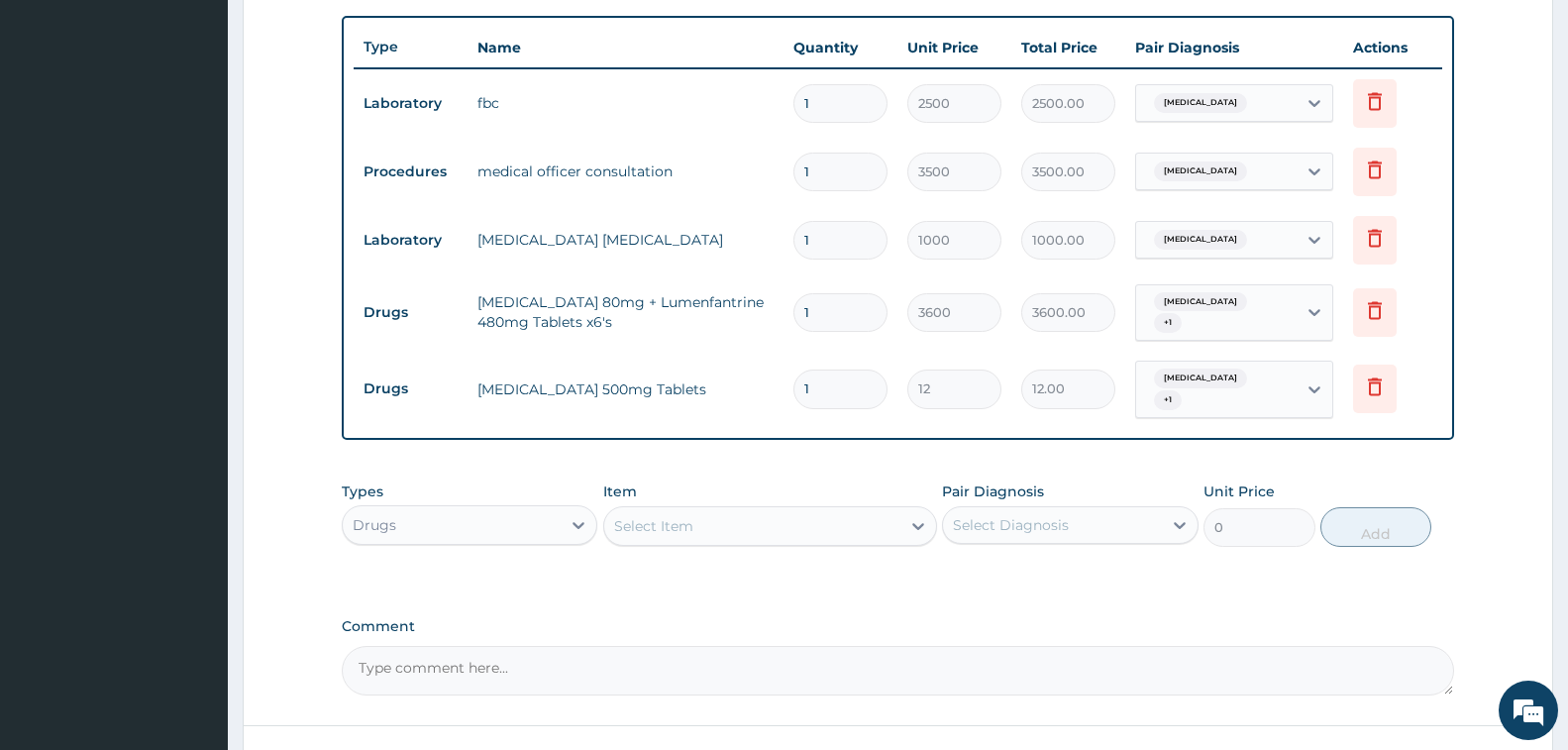
type input "18"
type input "216.00"
type input "18"
click at [881, 547] on div "Types Drugs Item Select Item Pair Diagnosis Select Diagnosis Unit Price 0 Add" at bounding box center [897, 529] width 1112 height 115
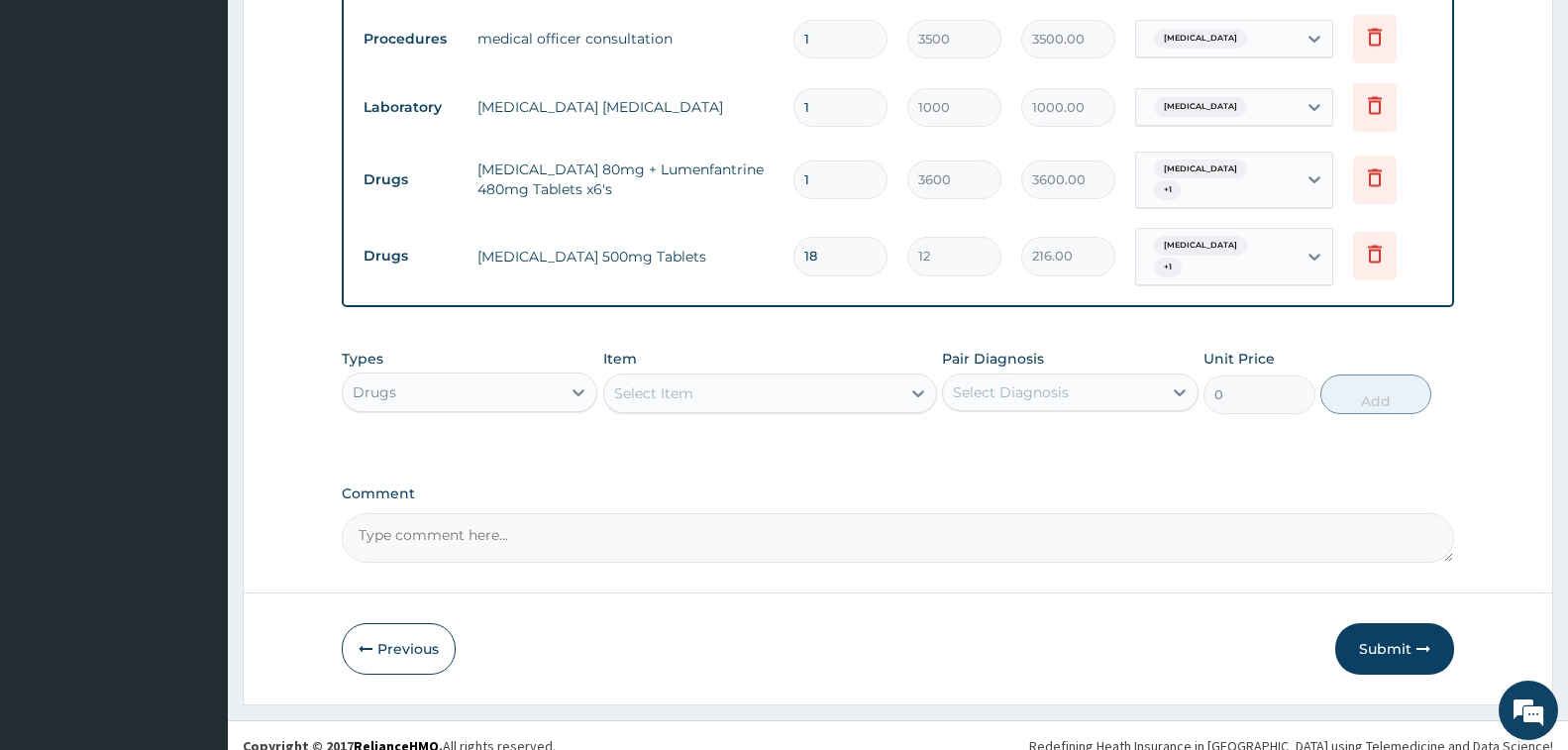
scroll to position [858, 0]
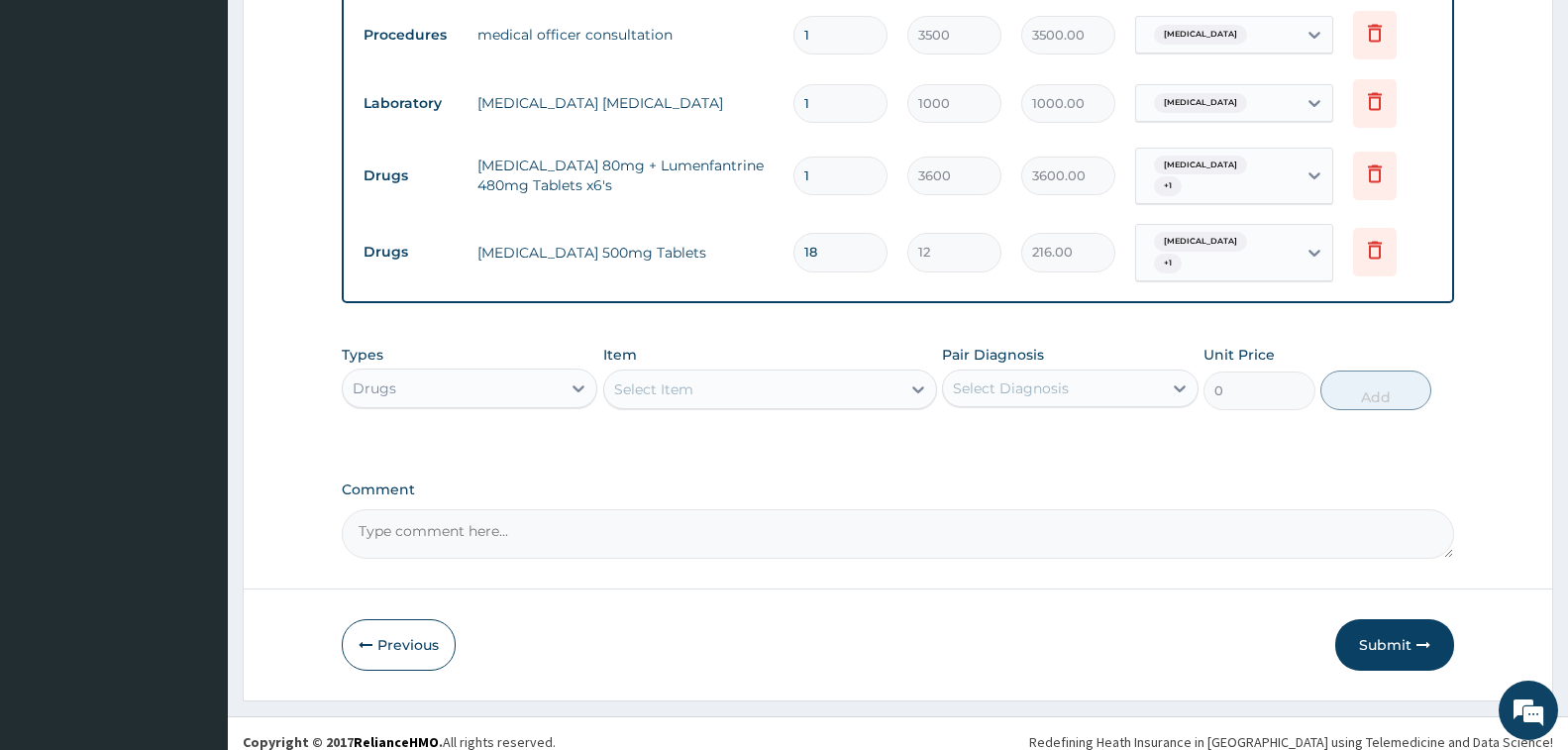
click at [745, 374] on div "Select Item" at bounding box center [752, 389] width 296 height 32
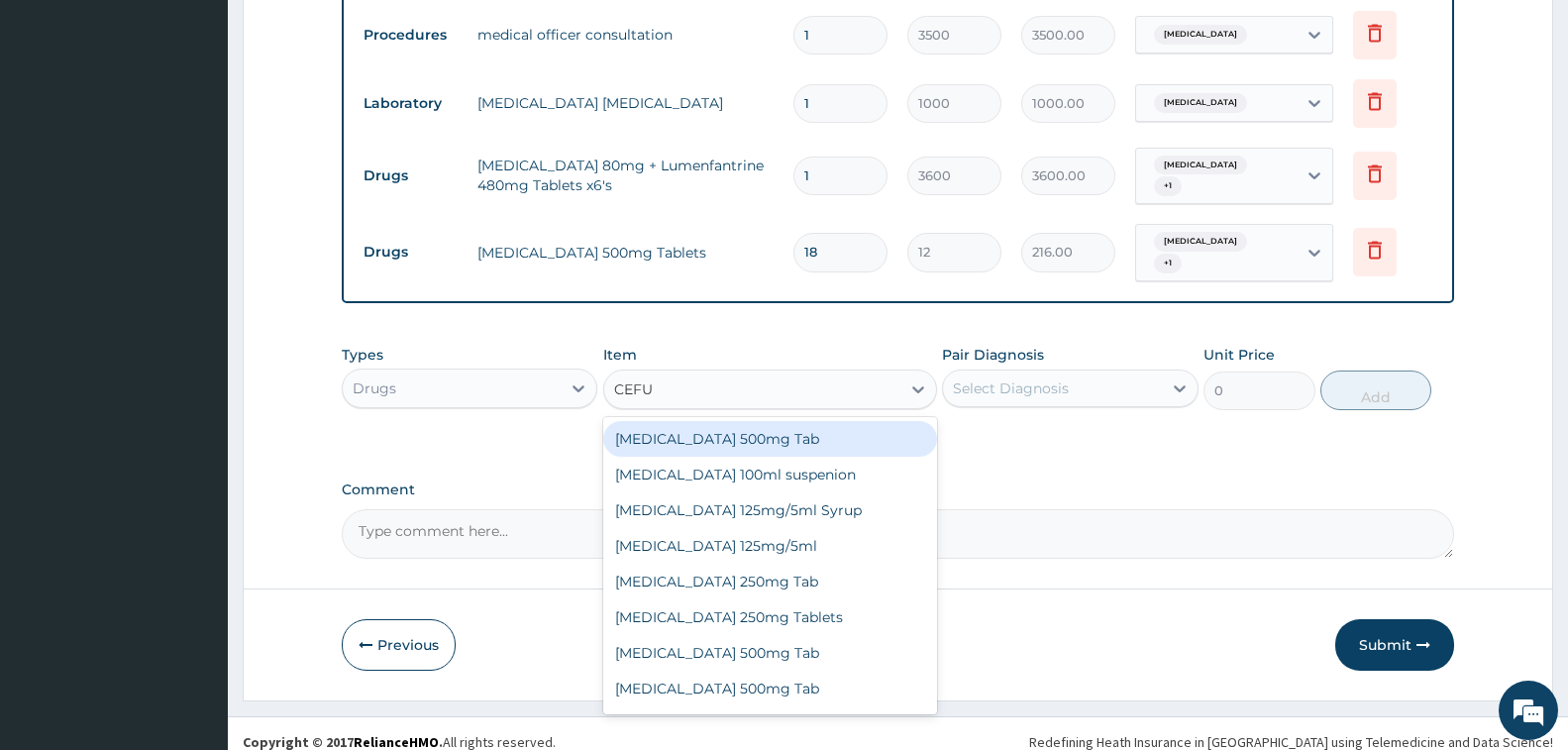
type input "CEFUR"
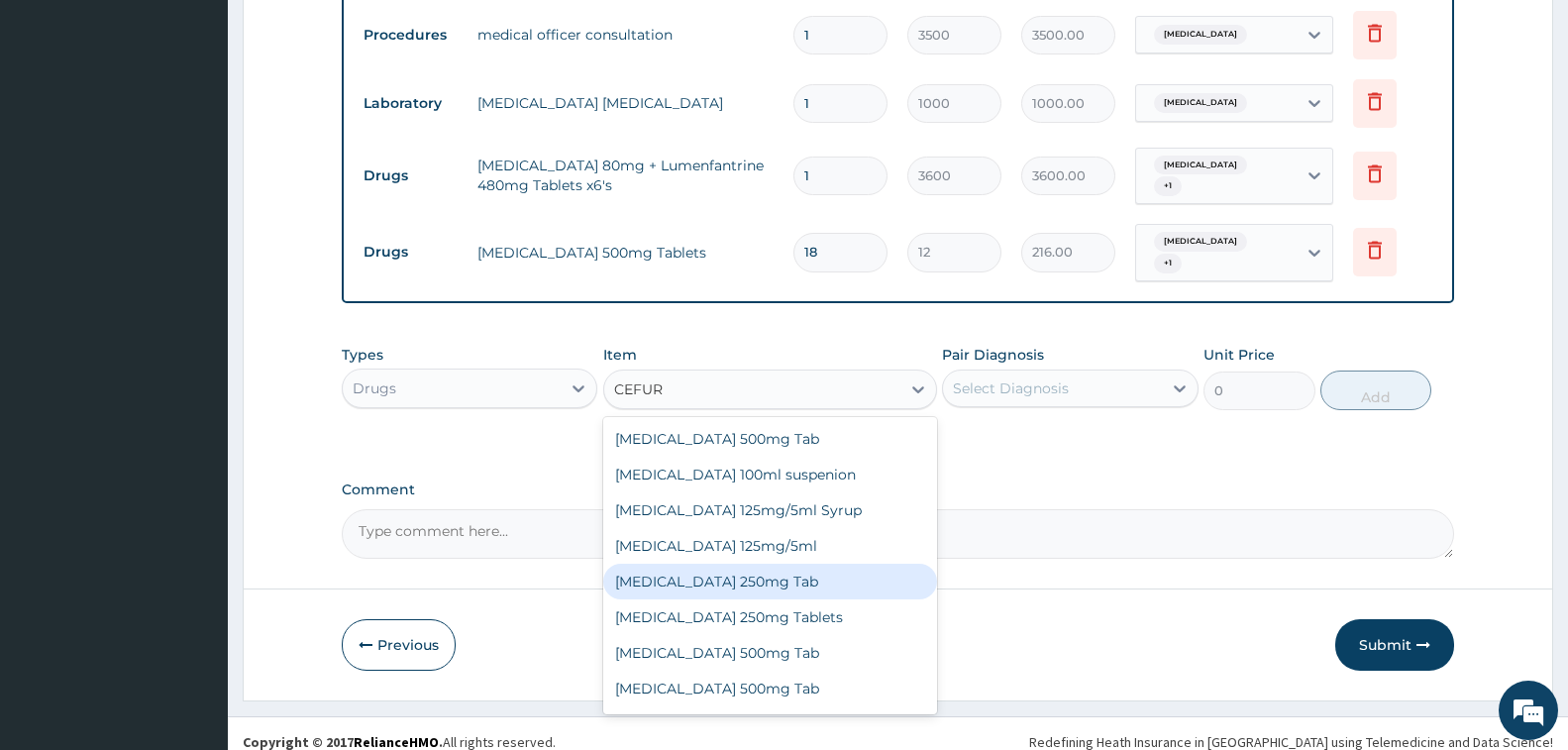
click at [762, 565] on div "Cefuroxime Axetil 250mg Tab" at bounding box center [770, 582] width 334 height 36
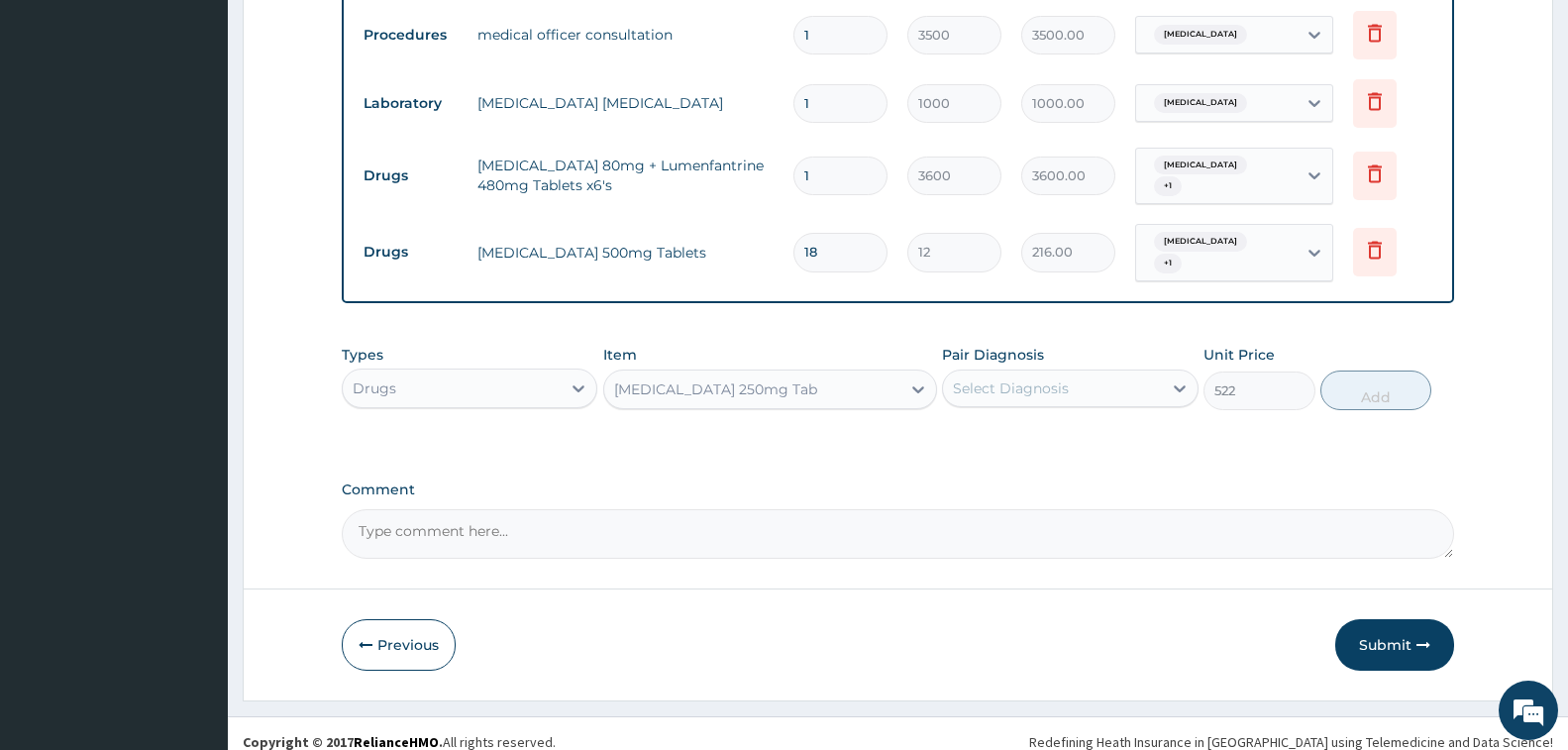
click at [749, 379] on div "Cefuroxime Axetil 250mg Tab" at bounding box center [715, 389] width 203 height 20
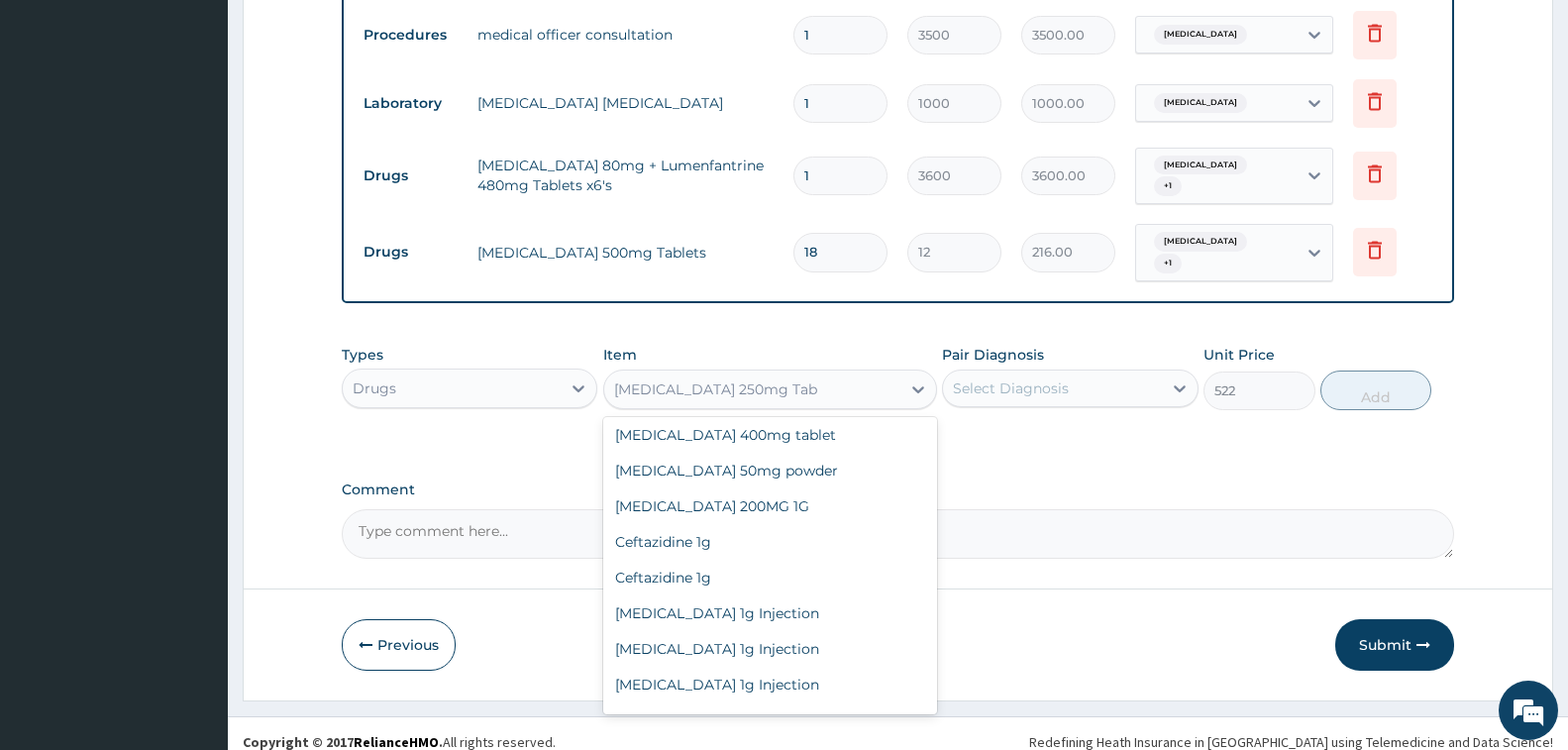
scroll to position [7517, 0]
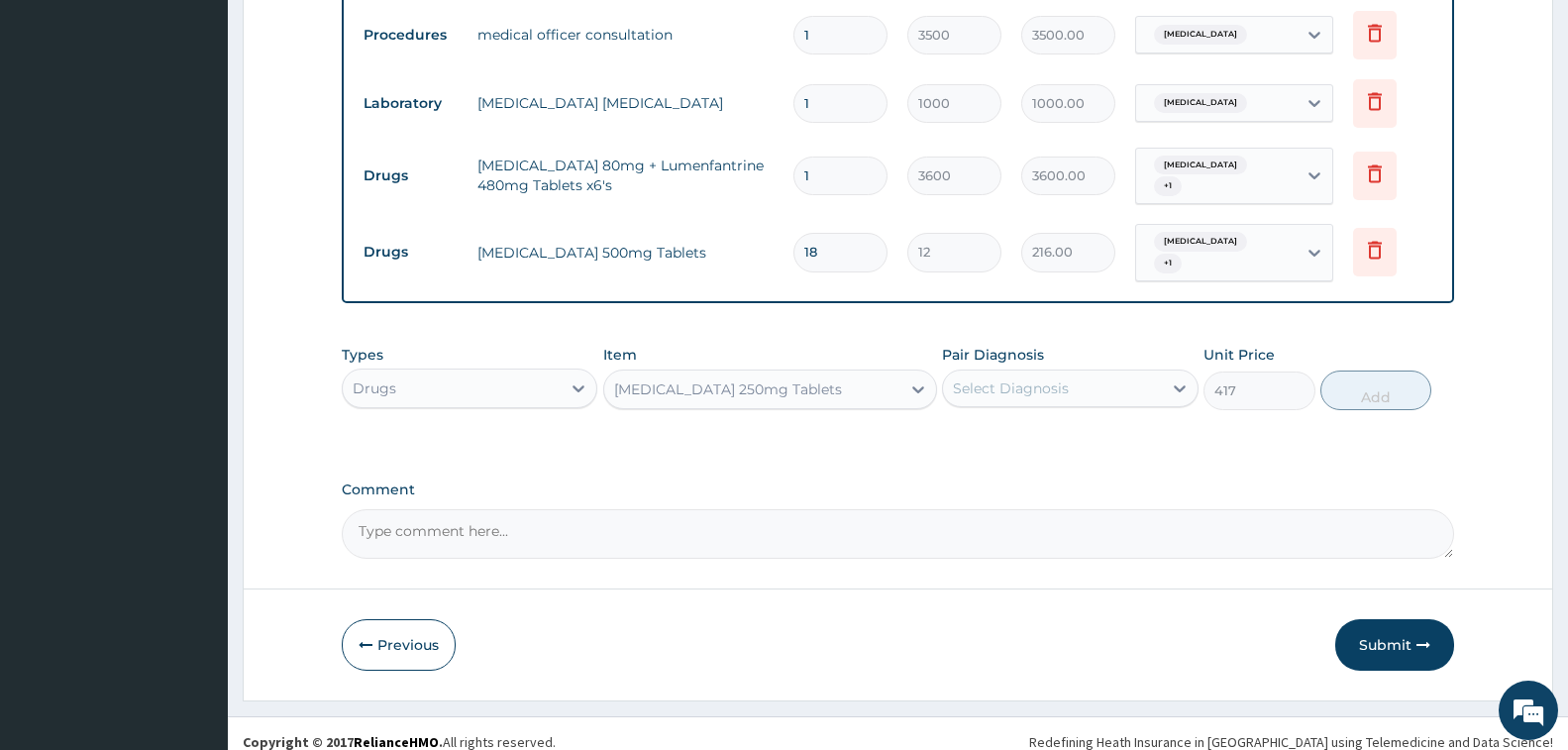
click at [777, 379] on div "Cefuroxime Axetil 250mg Tablets" at bounding box center [728, 389] width 228 height 20
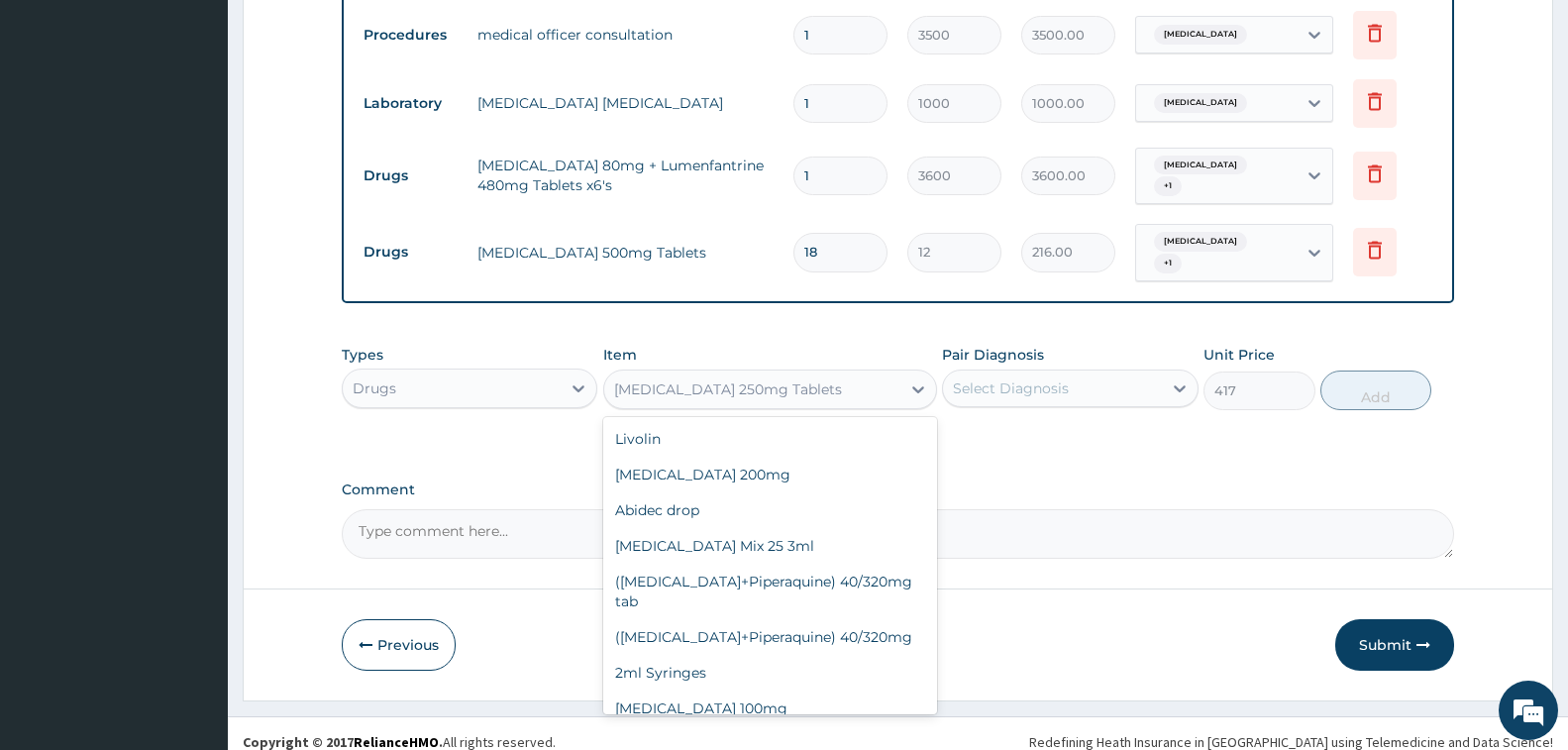
scroll to position [7354, 0]
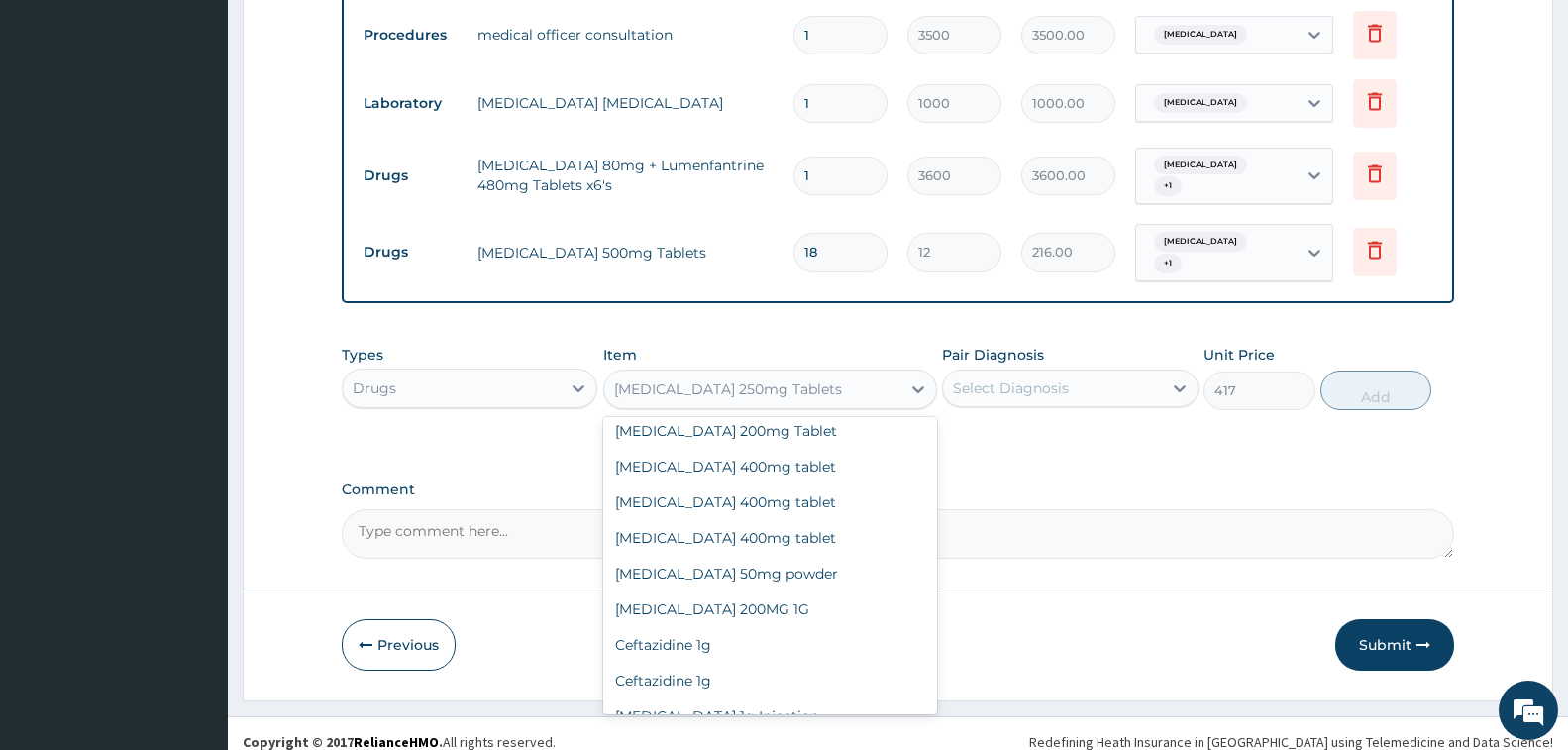
type input "522"
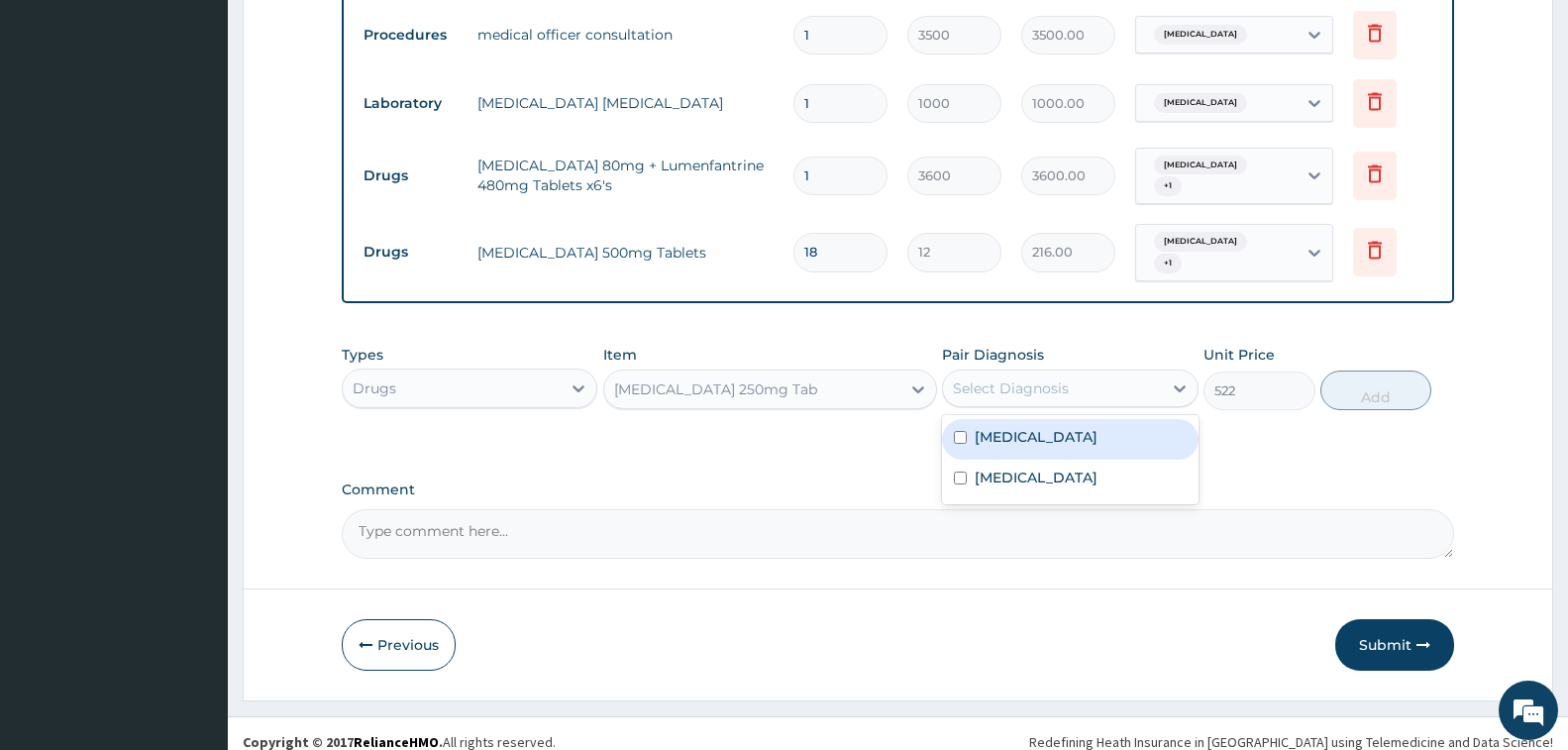
click at [996, 385] on div "Select Diagnosis" at bounding box center [1052, 388] width 218 height 32
click at [986, 427] on label "Sepsis" at bounding box center [1036, 437] width 123 height 20
checkbox input "true"
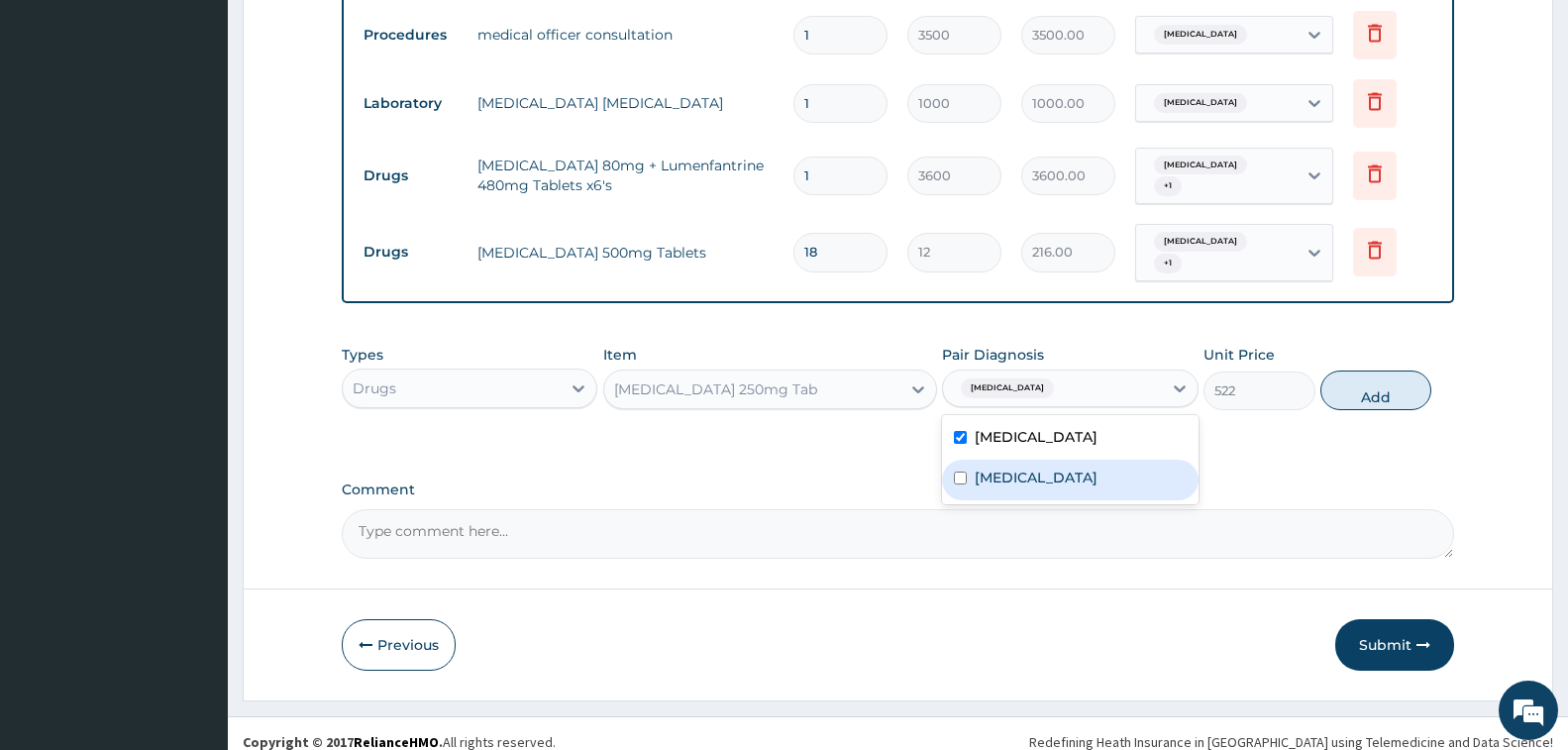
click at [993, 468] on label "Malaria" at bounding box center [1036, 478] width 123 height 20
checkbox input "true"
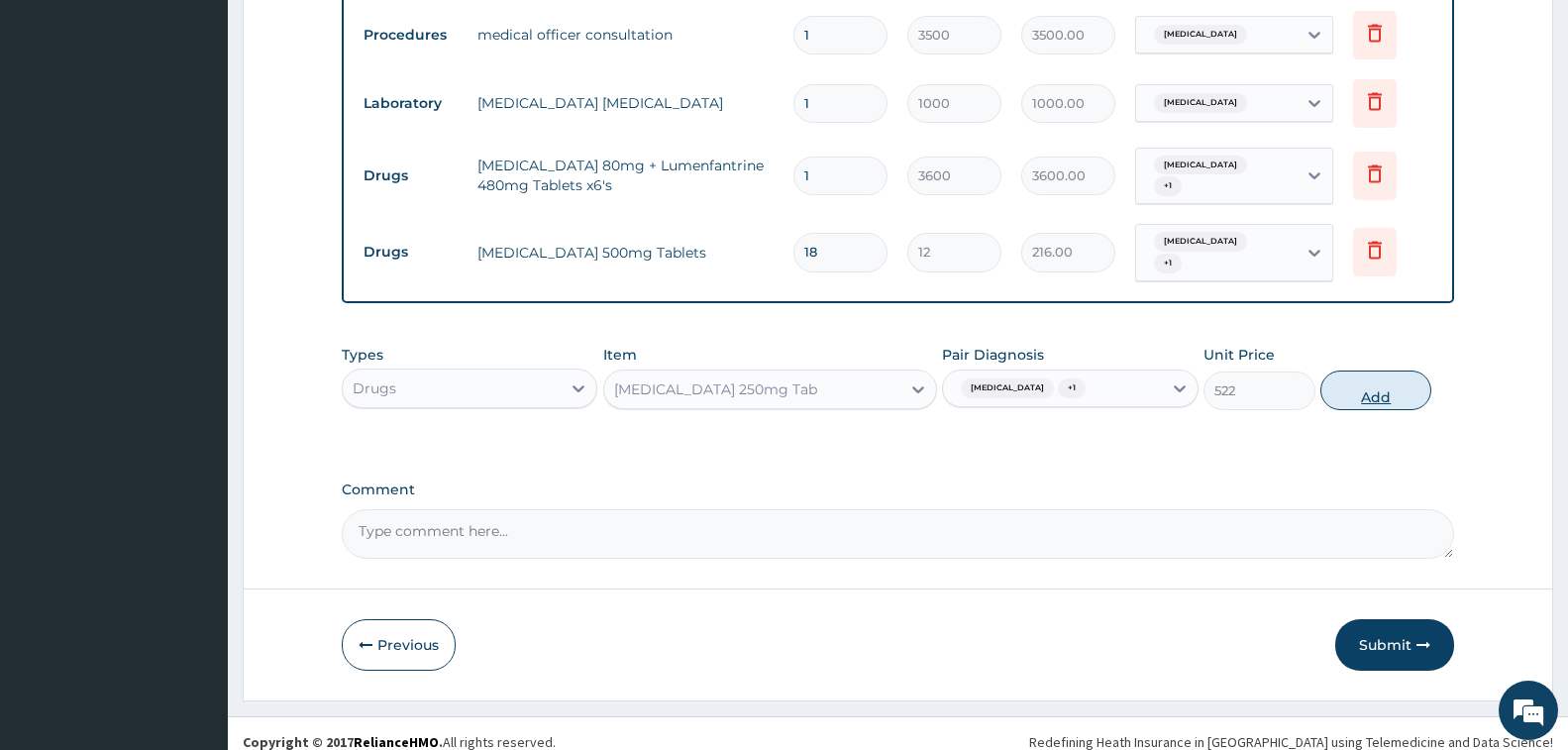
click at [1379, 371] on button "Add" at bounding box center [1376, 390] width 111 height 40
type input "0"
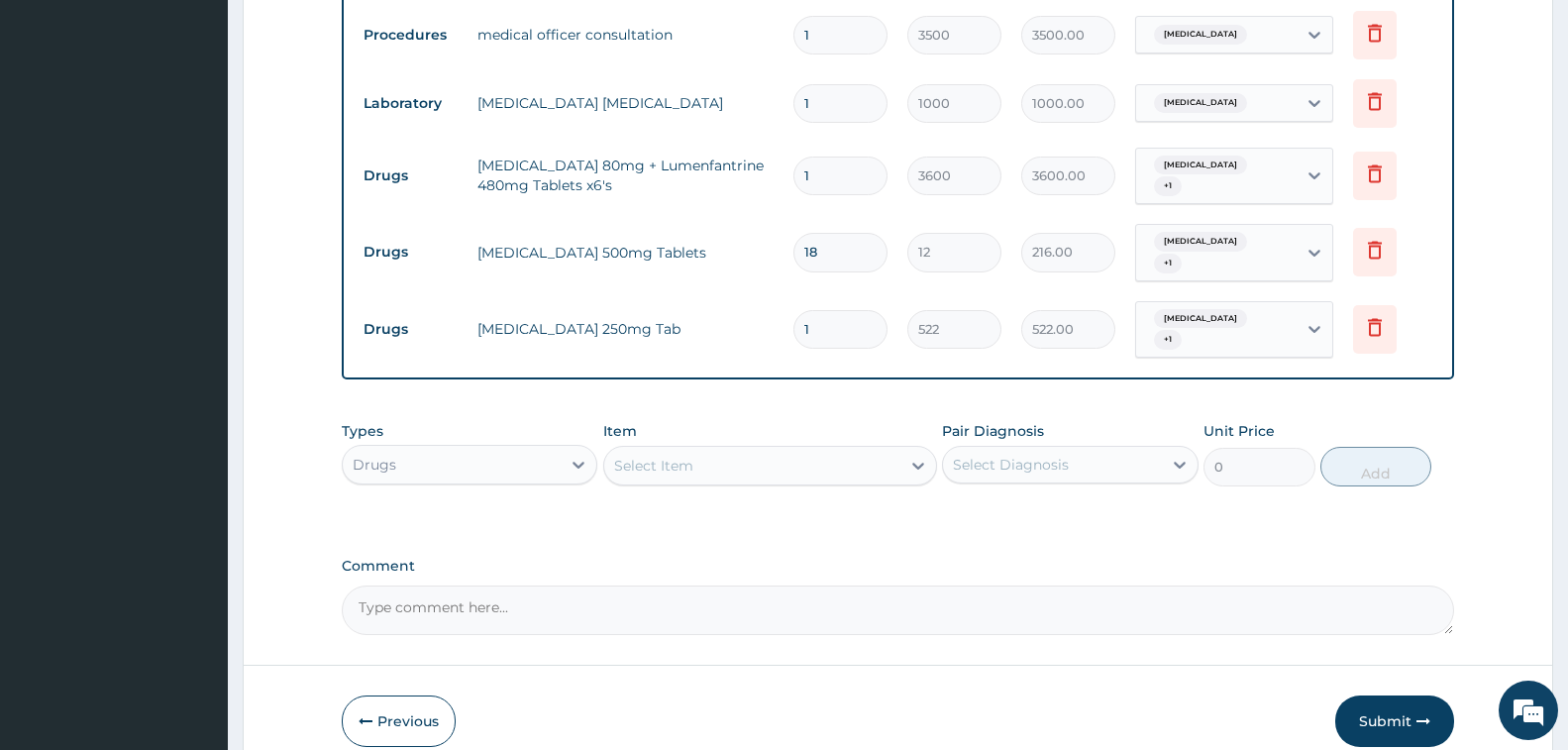
type input "14"
type input "7308.00"
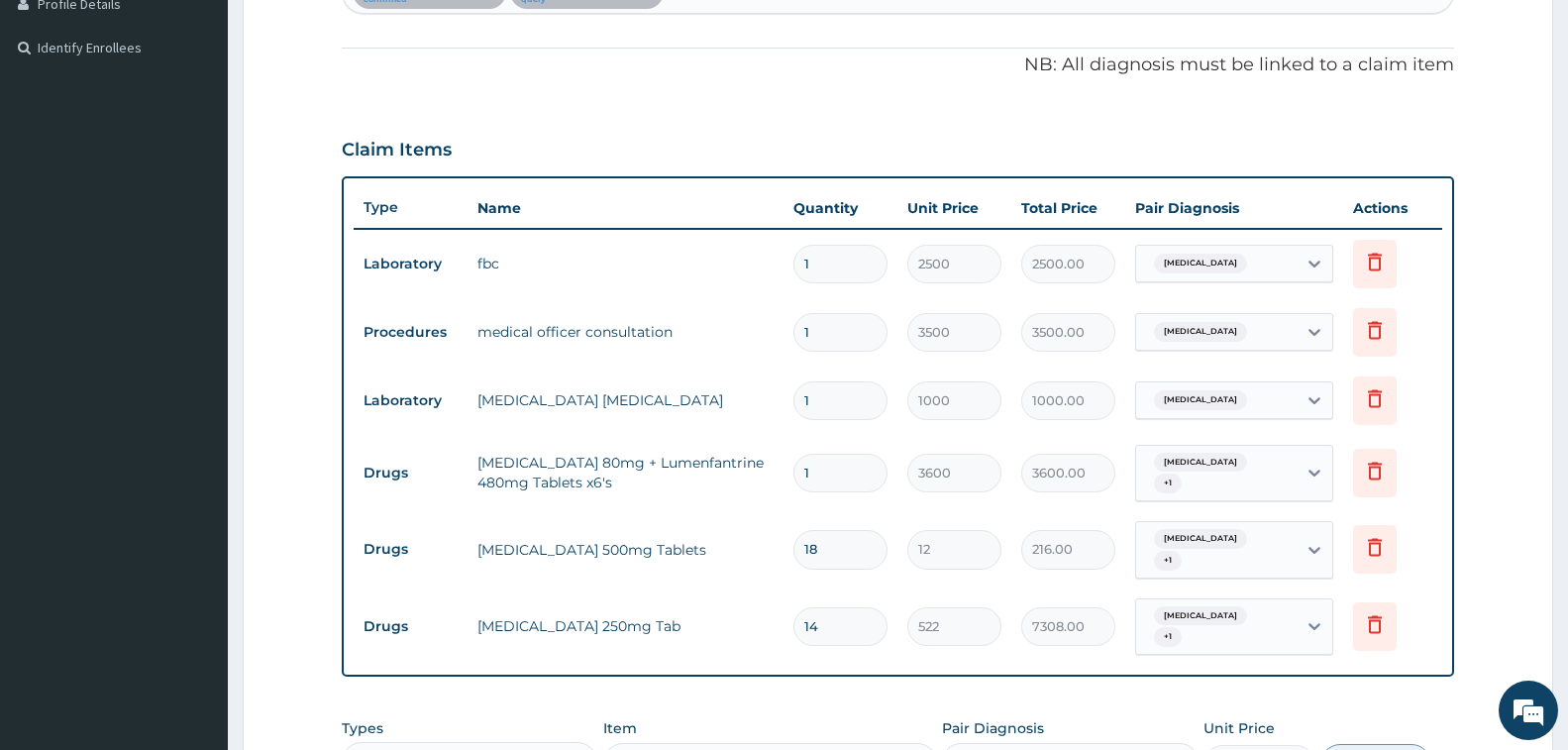
scroll to position [264, 0]
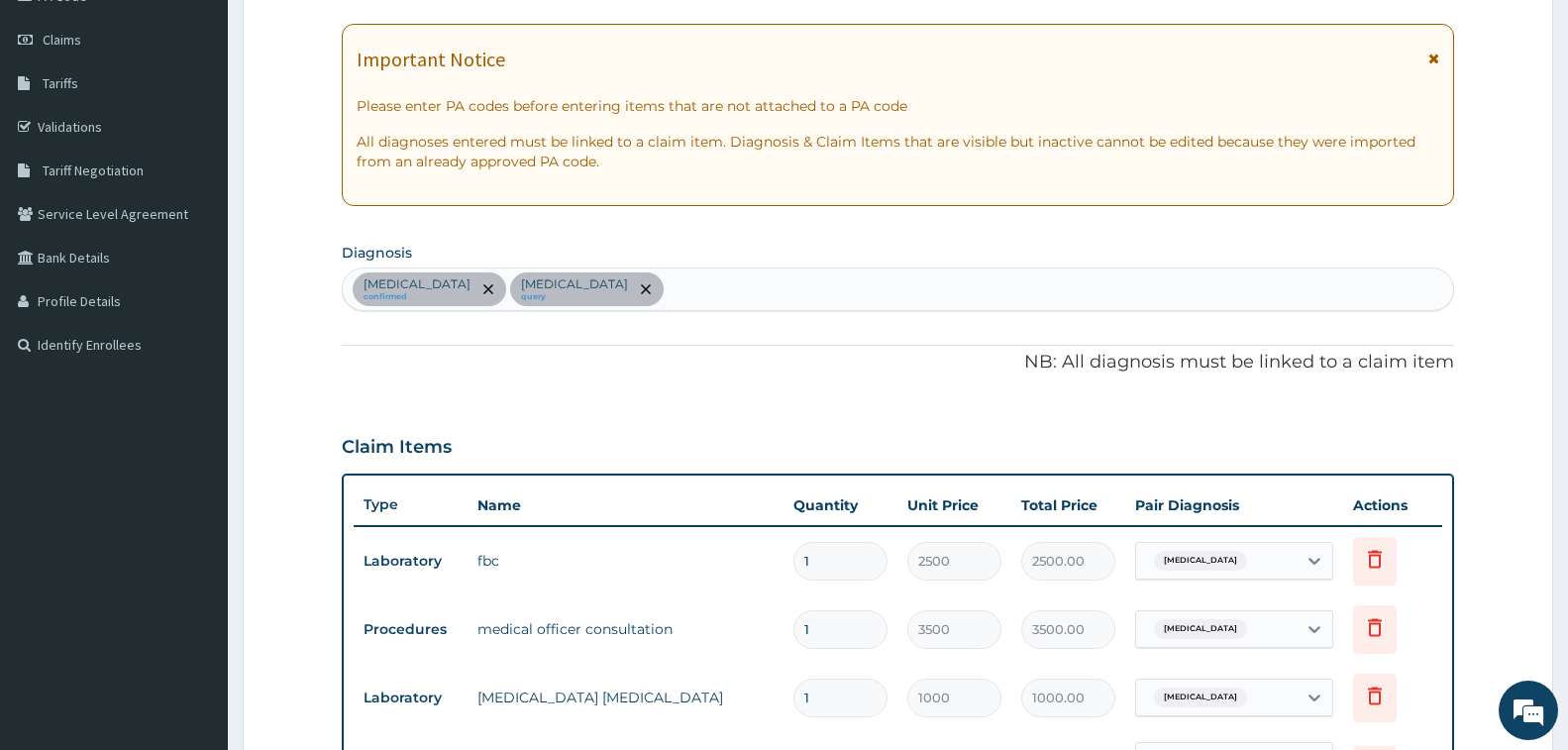
type input "14"
click at [773, 279] on div "Sepsis confirmed Malaria query" at bounding box center [897, 289] width 1110 height 42
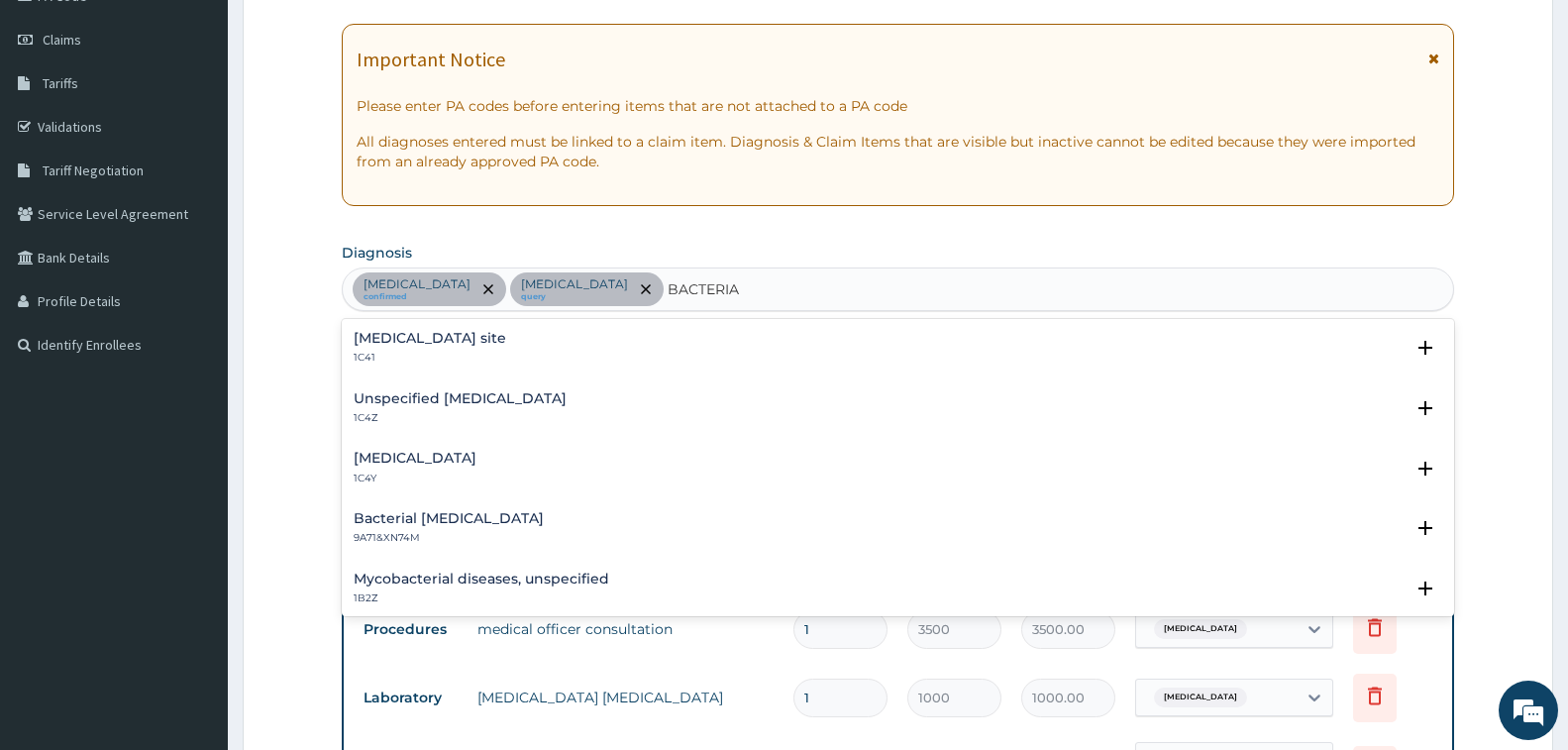
type input "BACTERIAL"
click at [683, 360] on div "Bacterial infection of unspecified site 1C41" at bounding box center [897, 348] width 1089 height 35
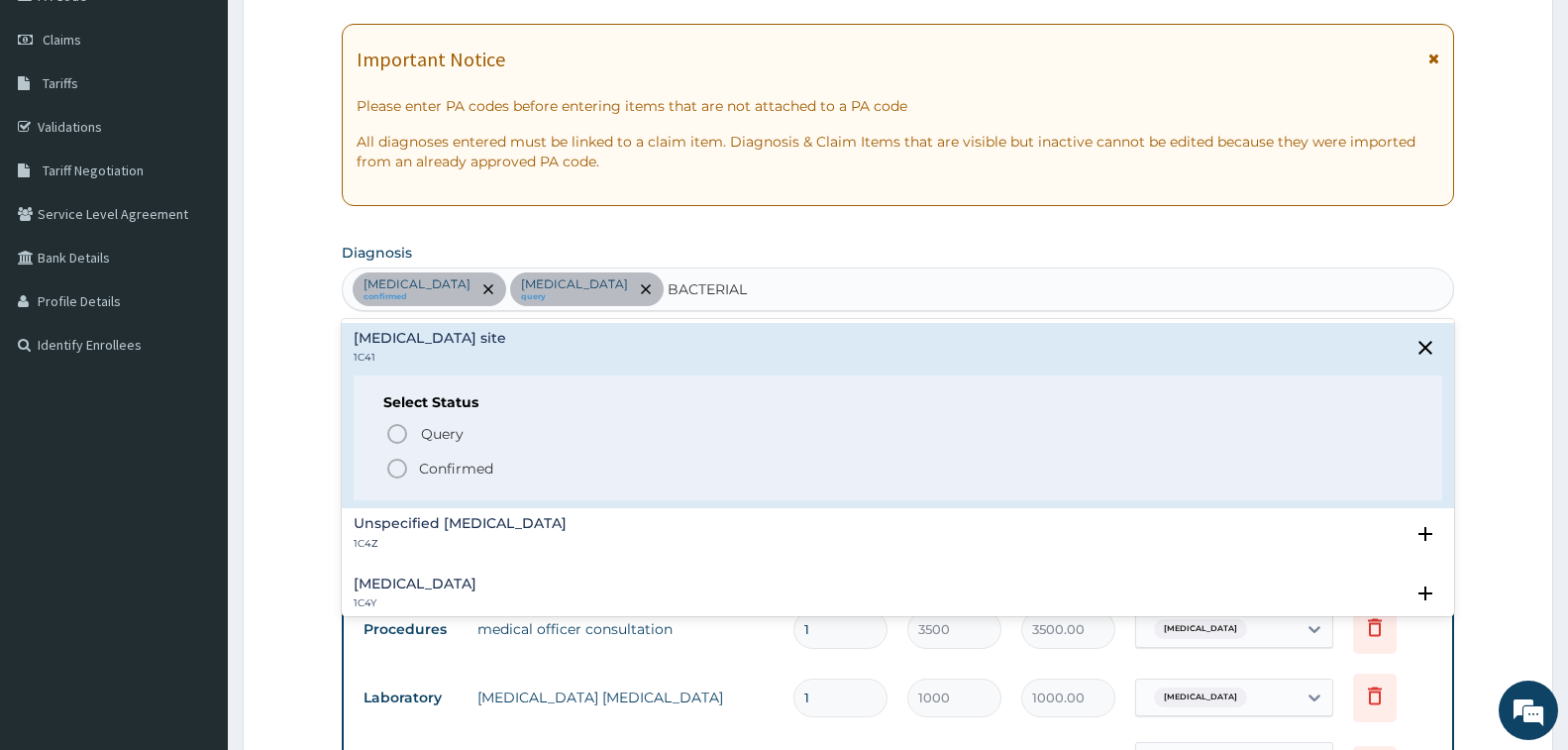
click at [392, 467] on icon "status option filled" at bounding box center [397, 469] width 24 height 24
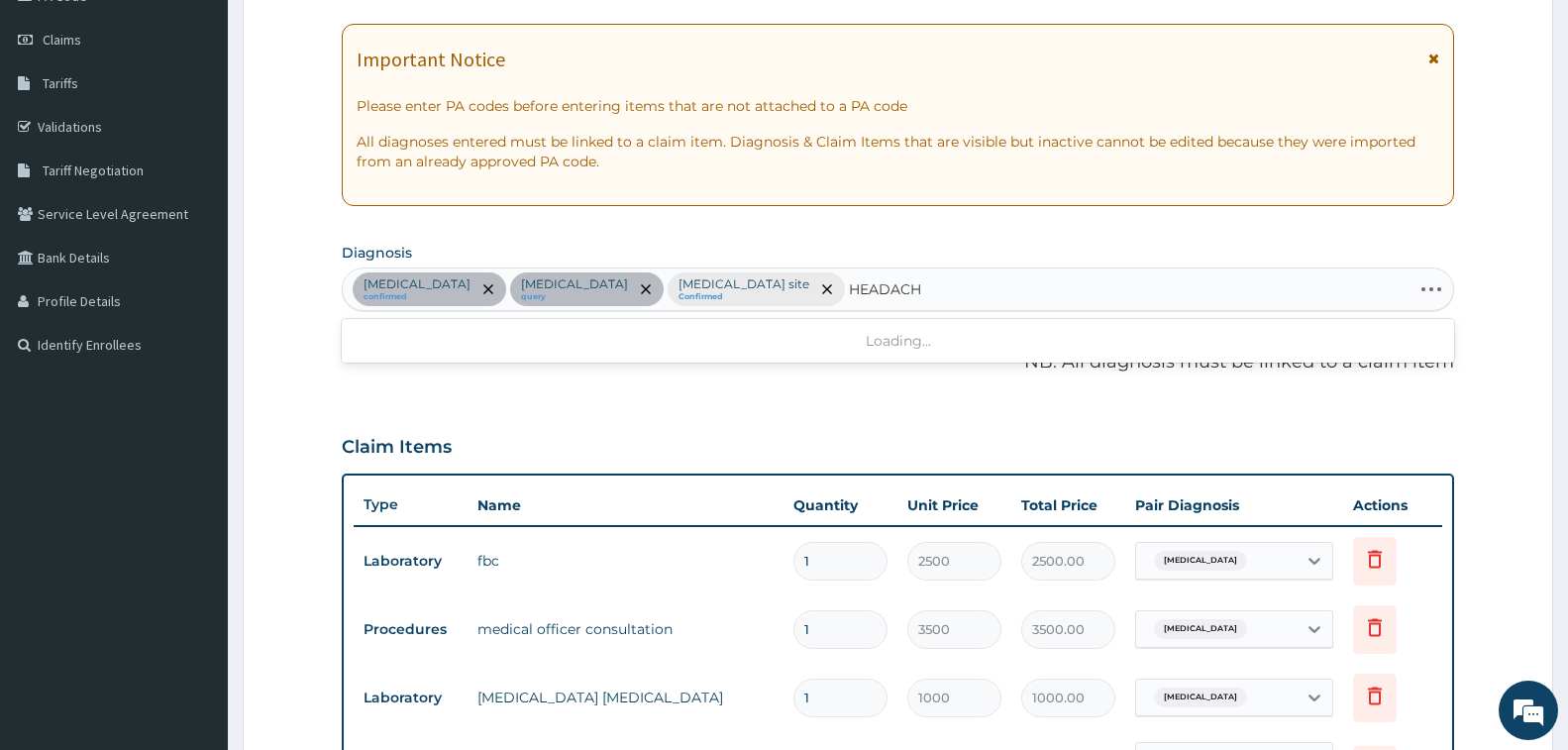
type input "HEADACHE"
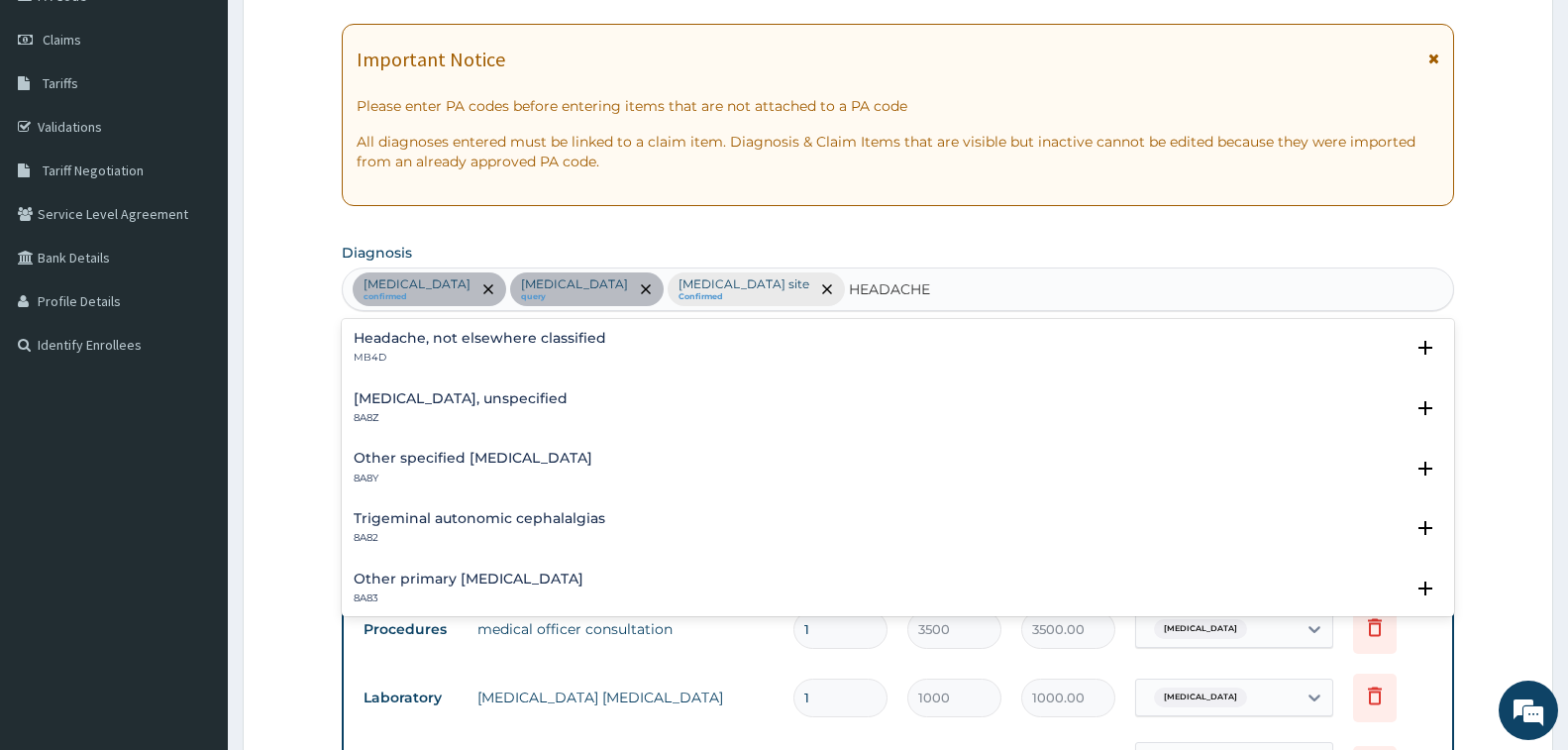
click at [450, 341] on h4 "Headache, not elsewhere classified" at bounding box center [479, 338] width 253 height 15
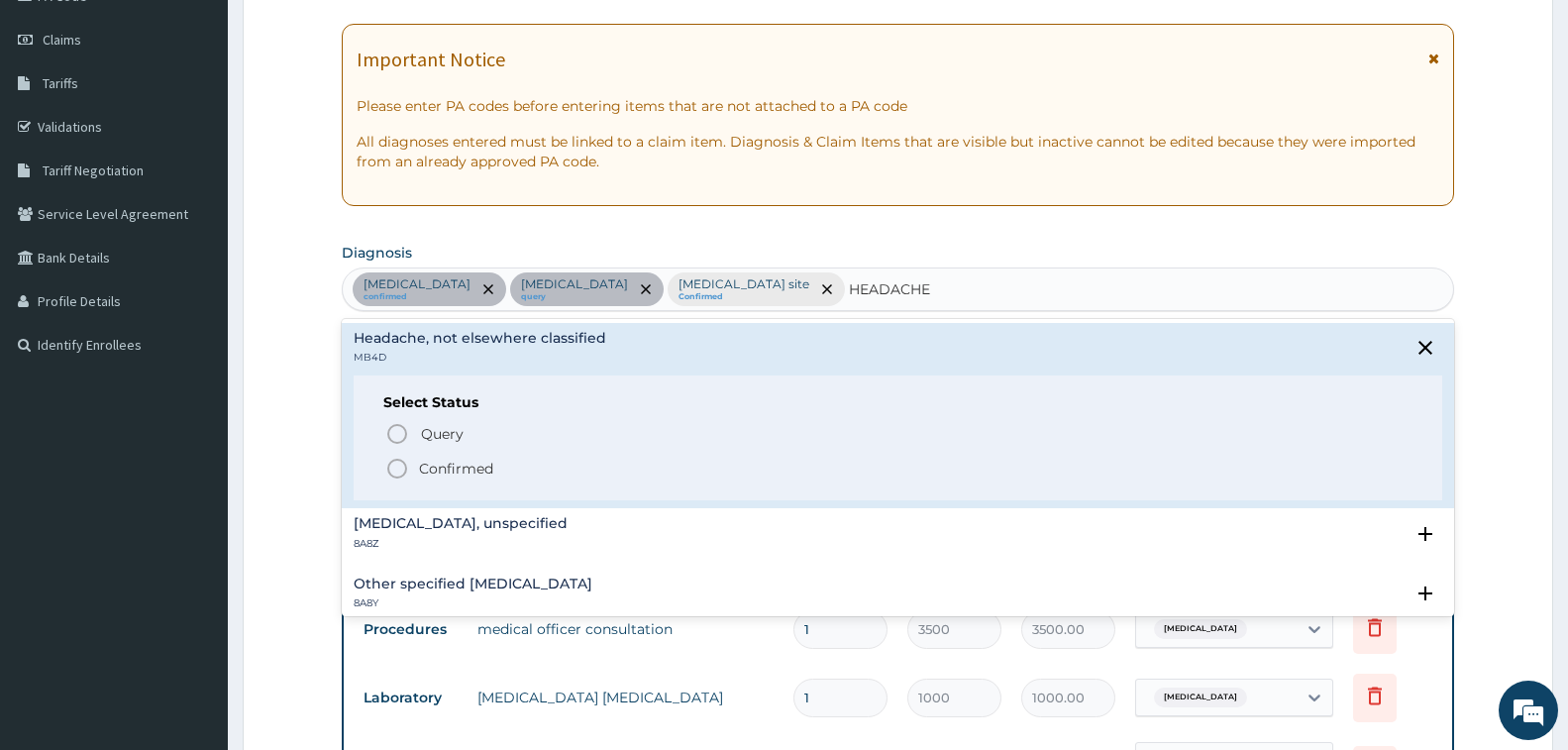
click at [398, 466] on icon "status option filled" at bounding box center [397, 469] width 24 height 24
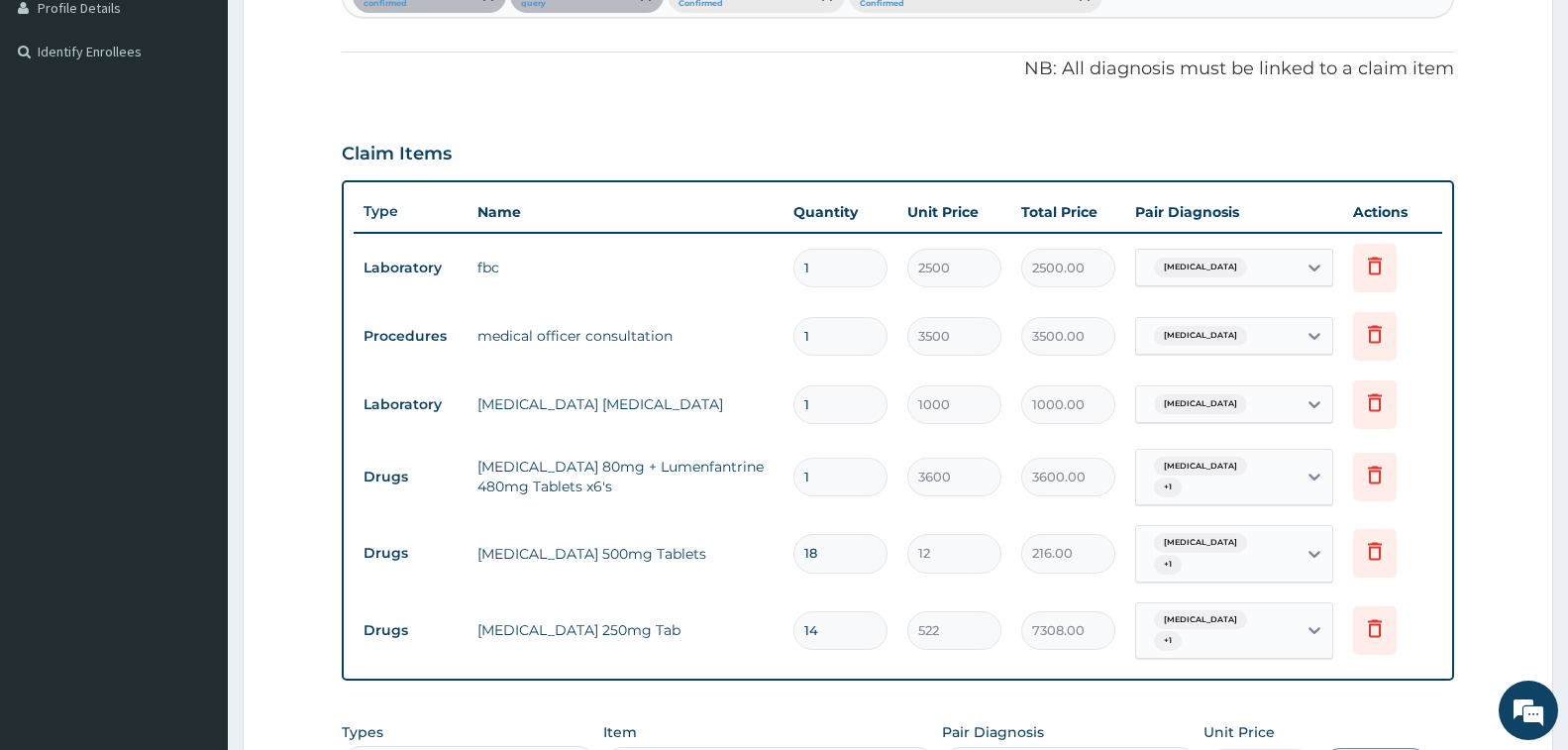
scroll to position [561, 0]
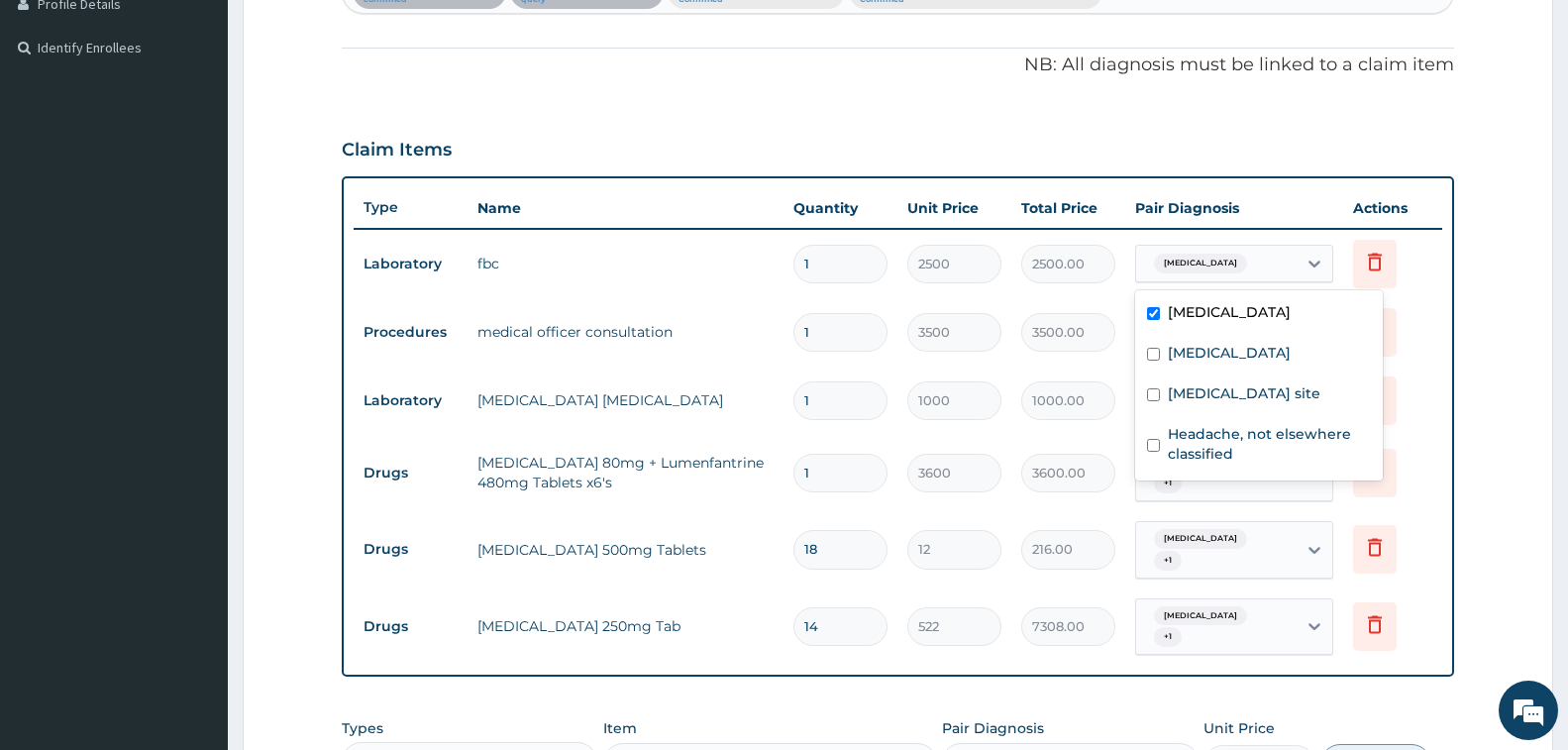
click at [1208, 263] on div "Sepsis" at bounding box center [1216, 264] width 160 height 34
click at [1153, 355] on input "checkbox" at bounding box center [1153, 354] width 13 height 13
checkbox input "true"
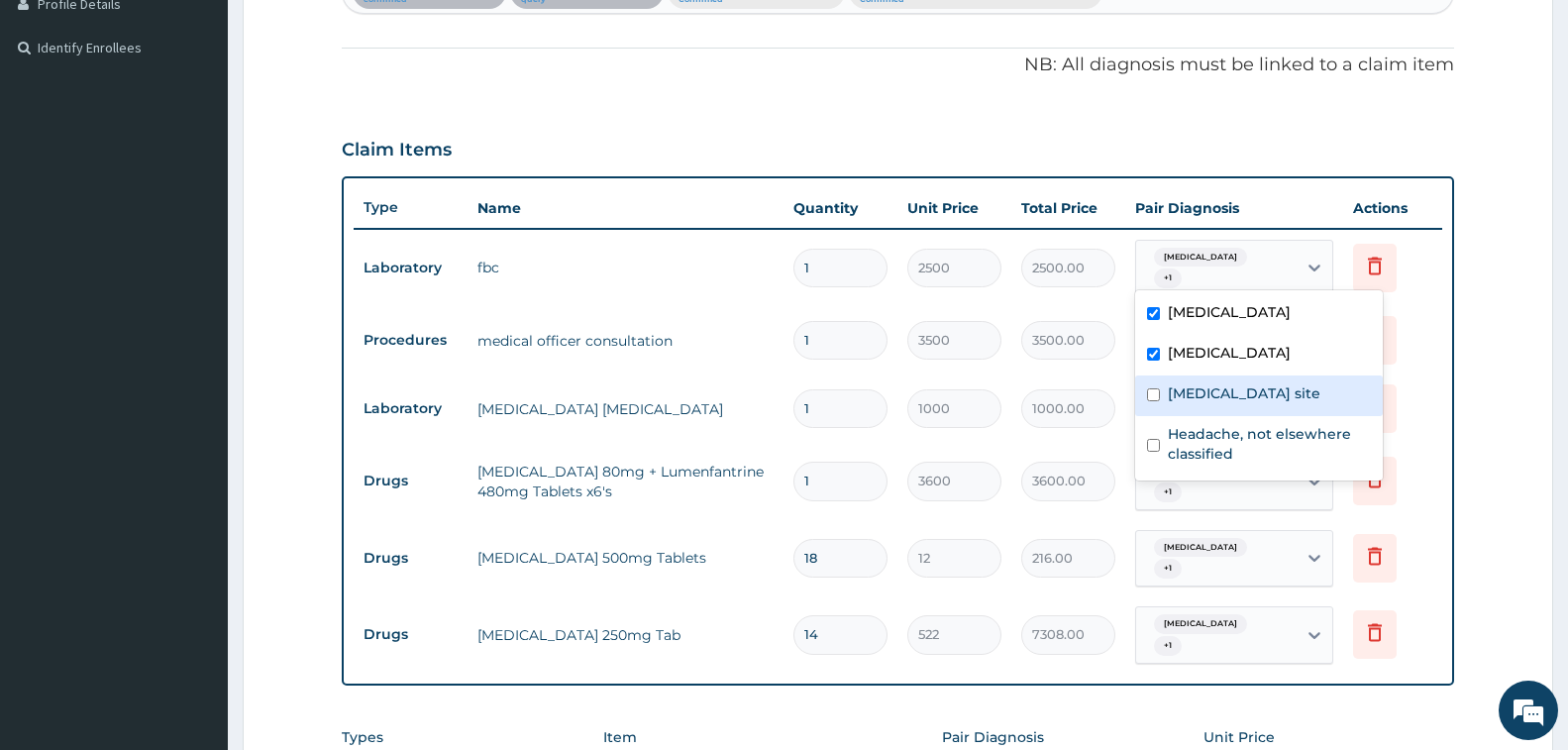
drag, startPoint x: 1157, startPoint y: 403, endPoint x: 1159, endPoint y: 451, distance: 48.0
click at [1157, 411] on div "Bacterial infection of unspecified site" at bounding box center [1259, 395] width 248 height 41
checkbox input "true"
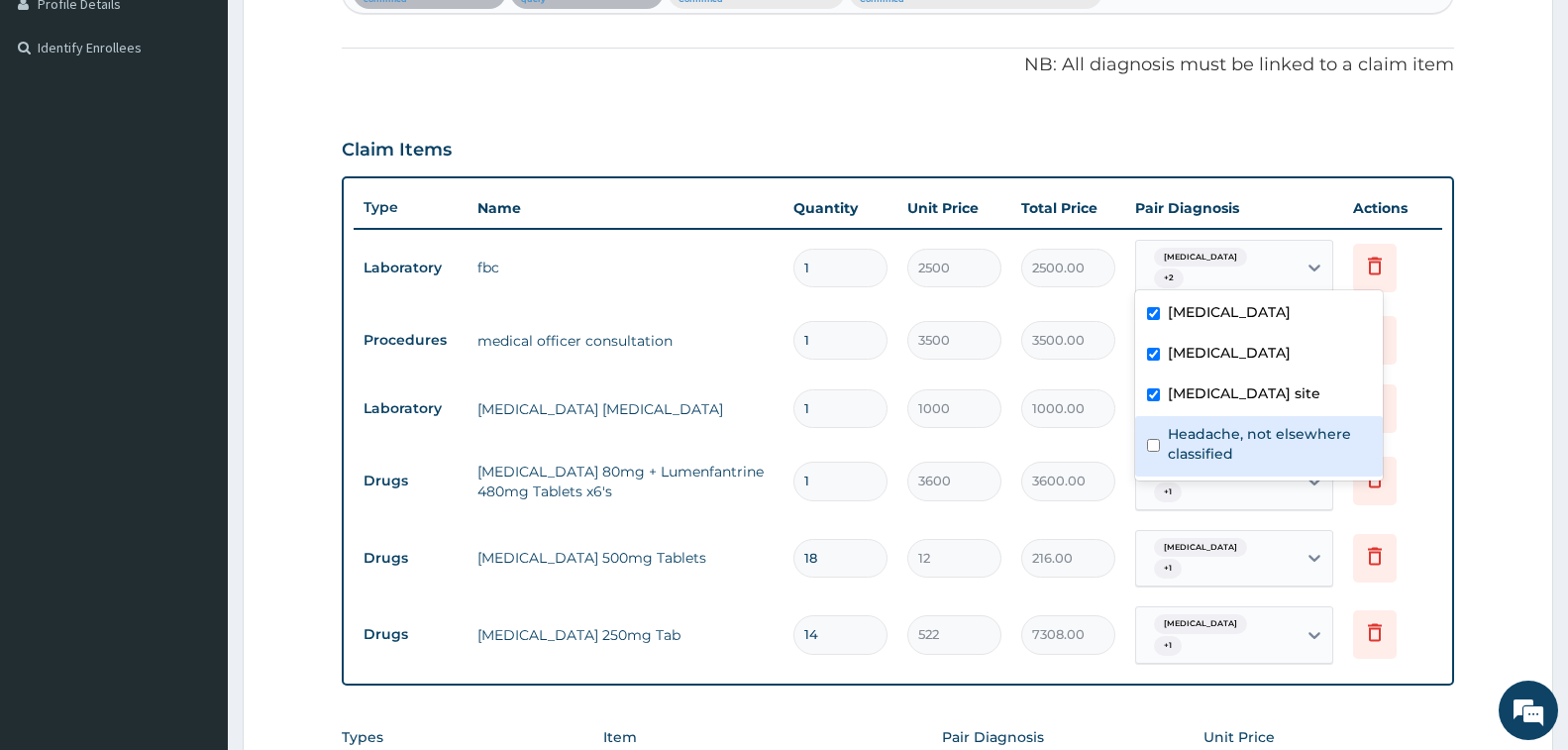
click at [1162, 459] on div "Headache, not elsewhere classified" at bounding box center [1259, 446] width 248 height 60
checkbox input "true"
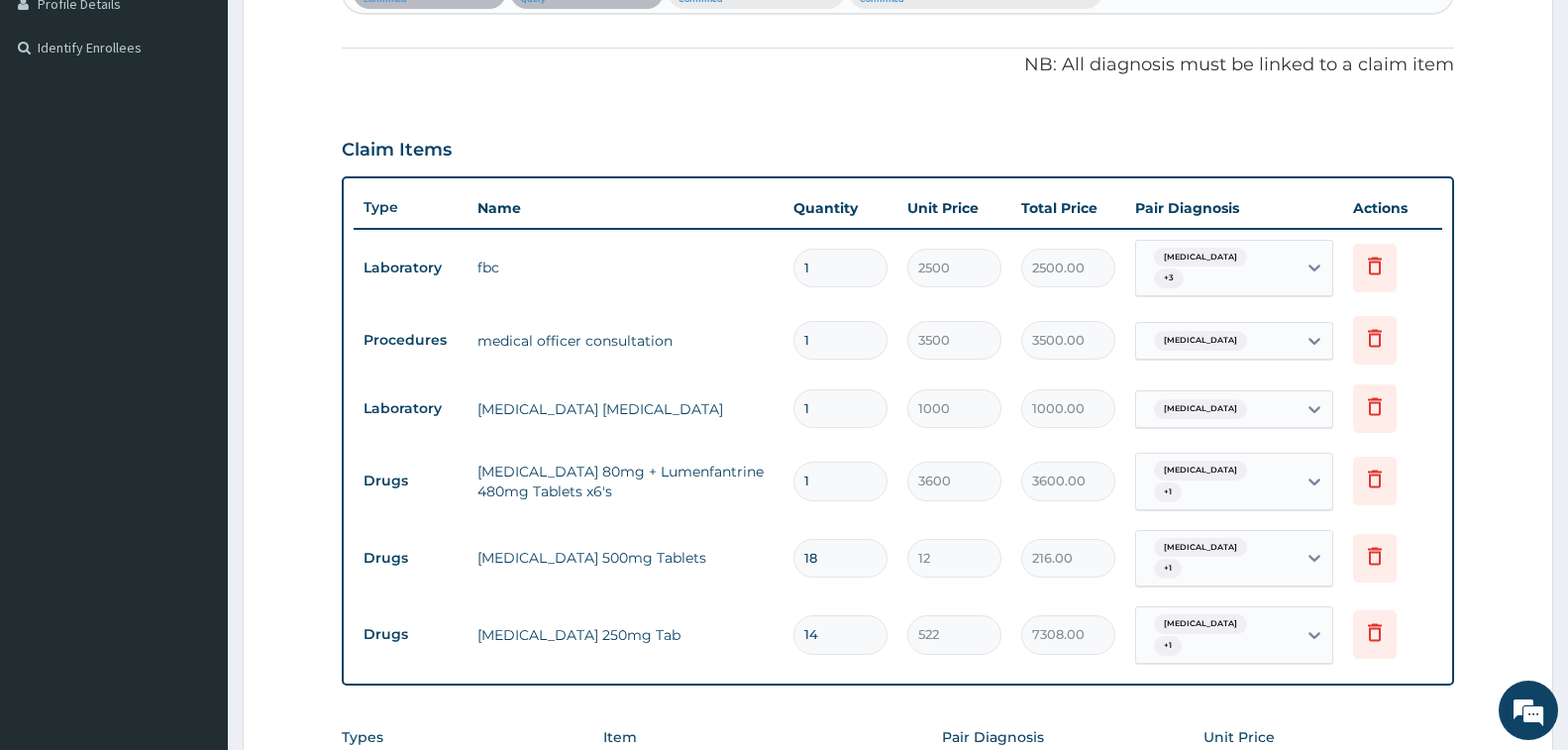
click at [1075, 443] on tr "Drugs Artemether 80mg + Lumenfantrine 480mg Tablets x6's 1 3600 3600.00 Sepsis …" at bounding box center [897, 482] width 1089 height 77
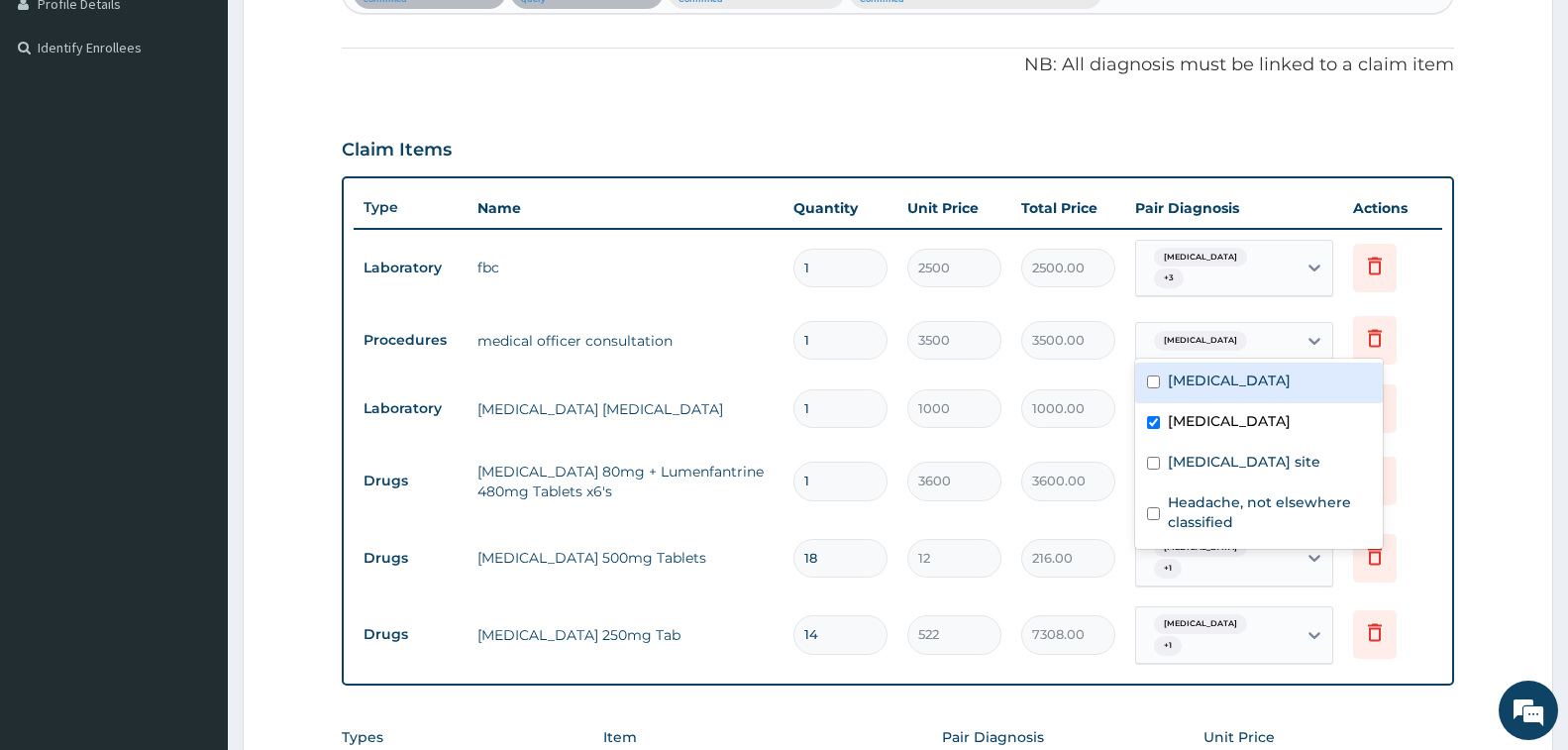
click at [1244, 337] on div "Malaria" at bounding box center [1216, 341] width 160 height 34
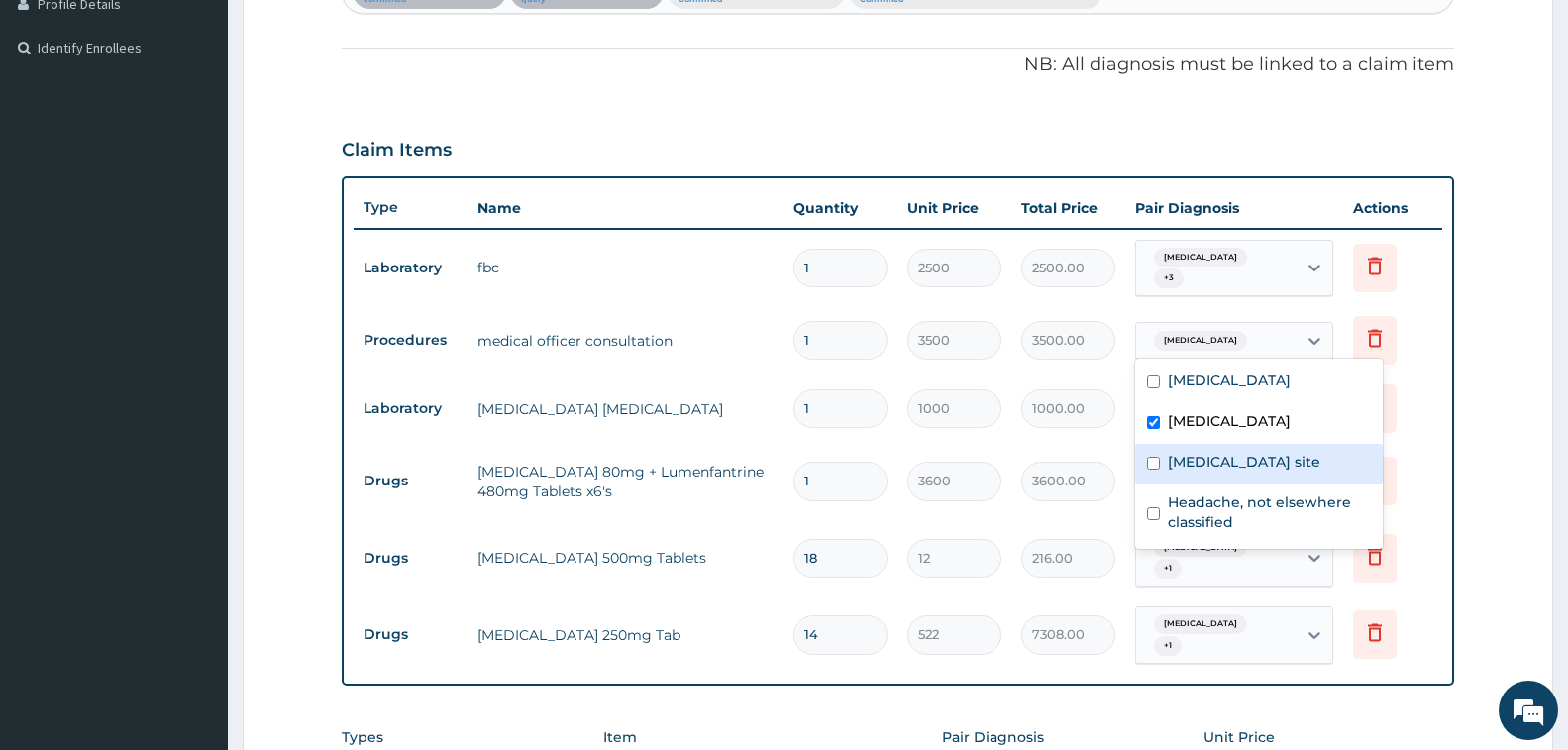
click at [1219, 457] on label "Bacterial infection of unspecified site" at bounding box center [1244, 462] width 153 height 20
checkbox input "true"
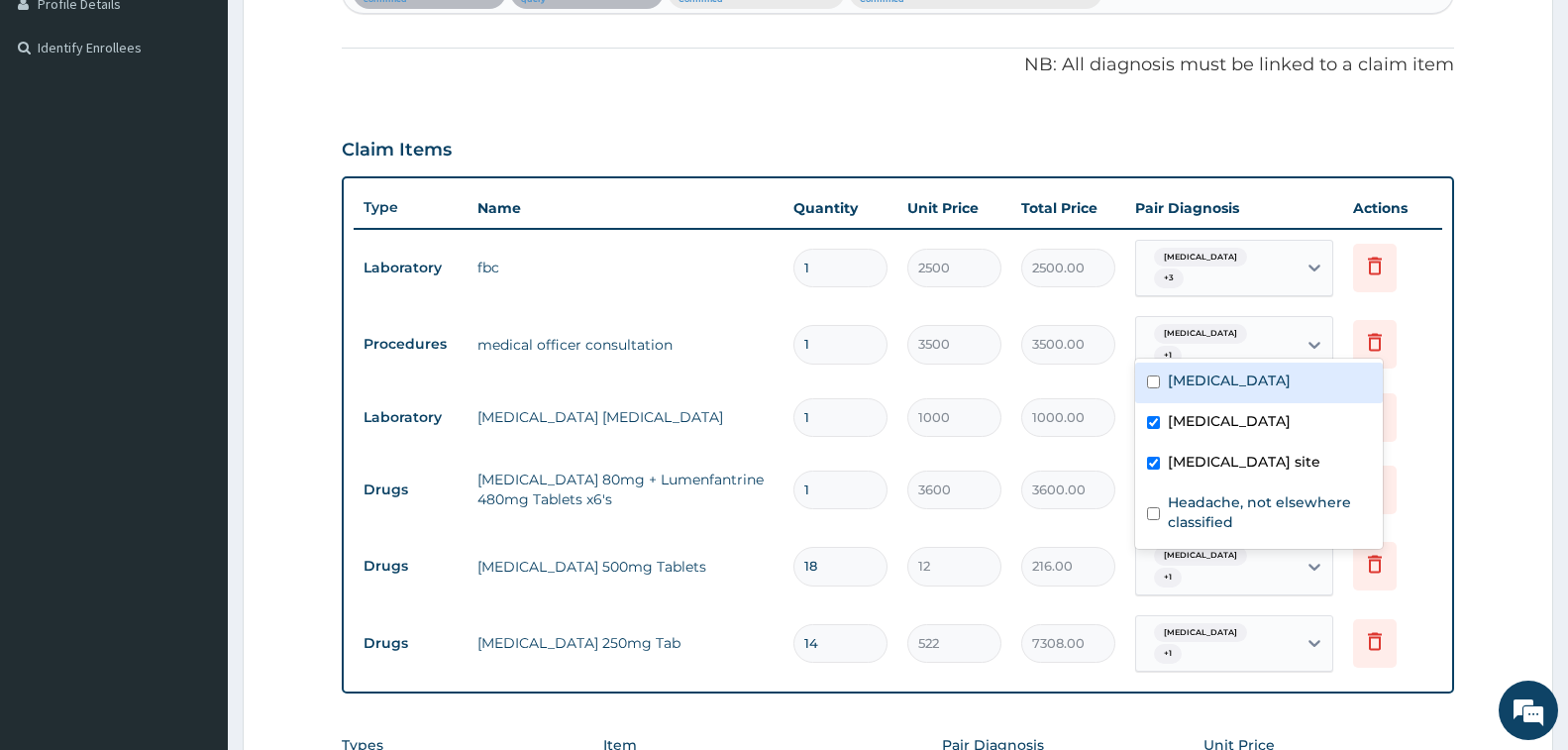
drag, startPoint x: 1152, startPoint y: 379, endPoint x: 1180, endPoint y: 470, distance: 95.2
click at [1153, 381] on input "checkbox" at bounding box center [1153, 381] width 13 height 13
checkbox input "true"
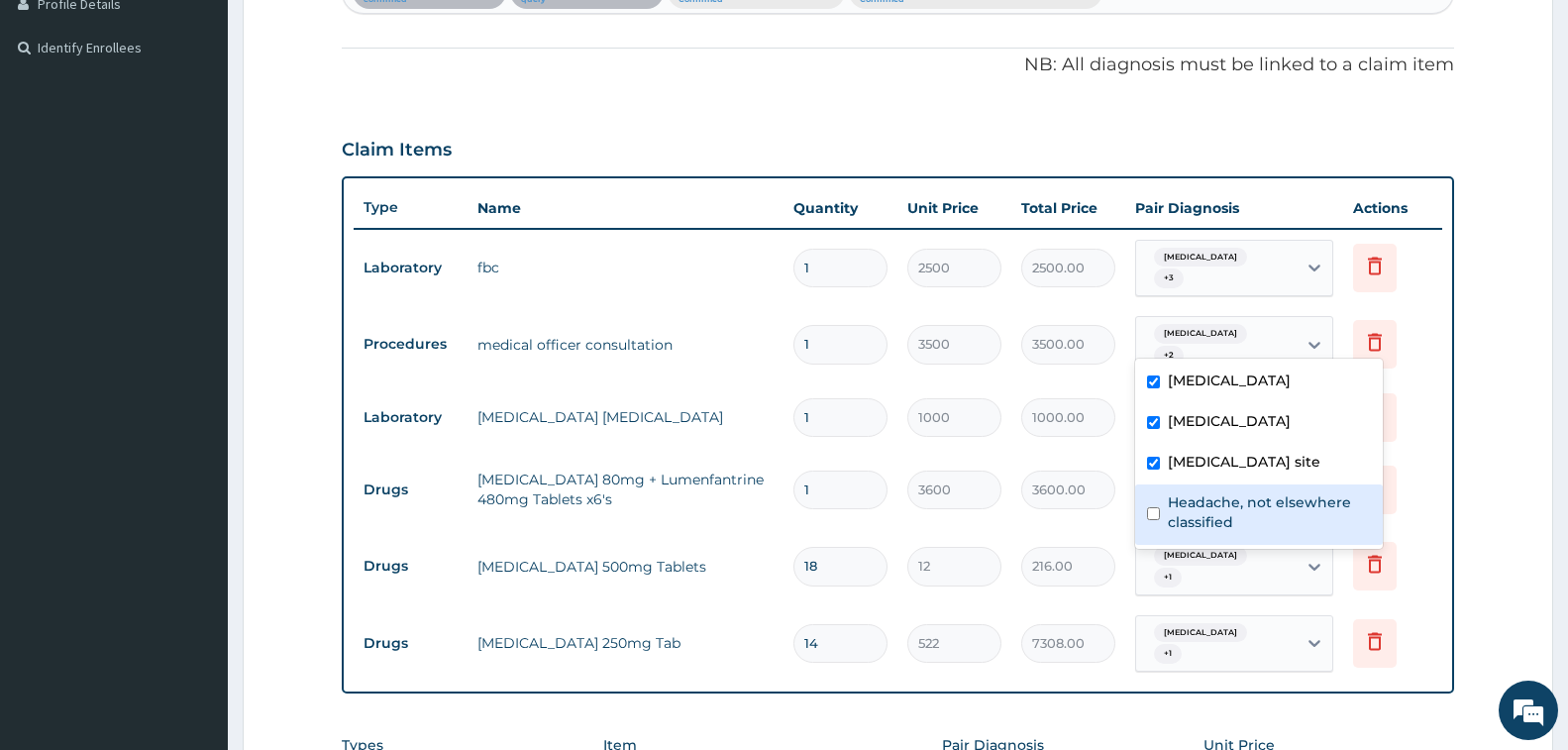
click at [1193, 524] on label "Headache, not elsewhere classified" at bounding box center [1269, 512] width 203 height 40
checkbox input "true"
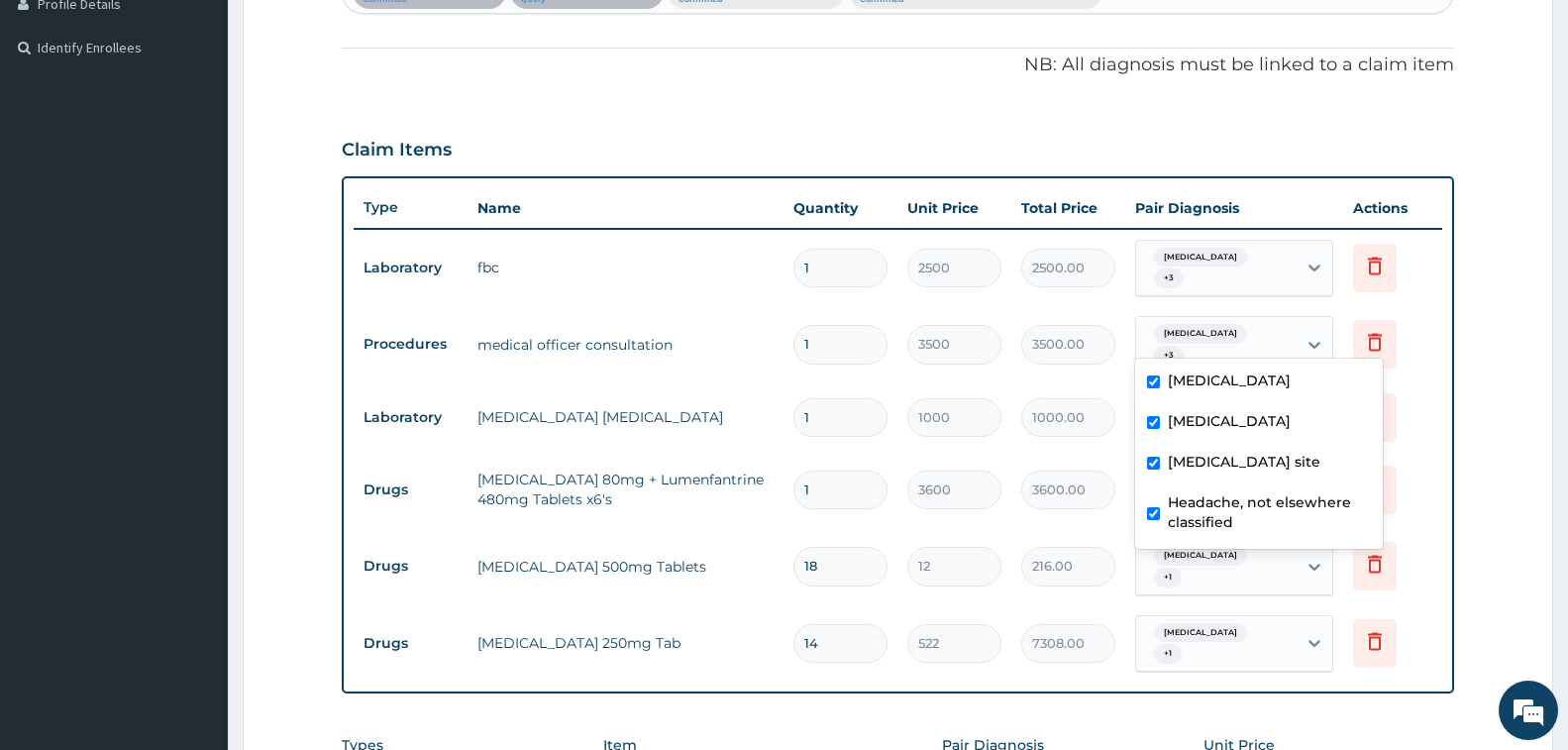
click at [1045, 431] on tr "Laboratory malaria parasite 1 1000 1000.00 Malaria Delete" at bounding box center [897, 417] width 1089 height 68
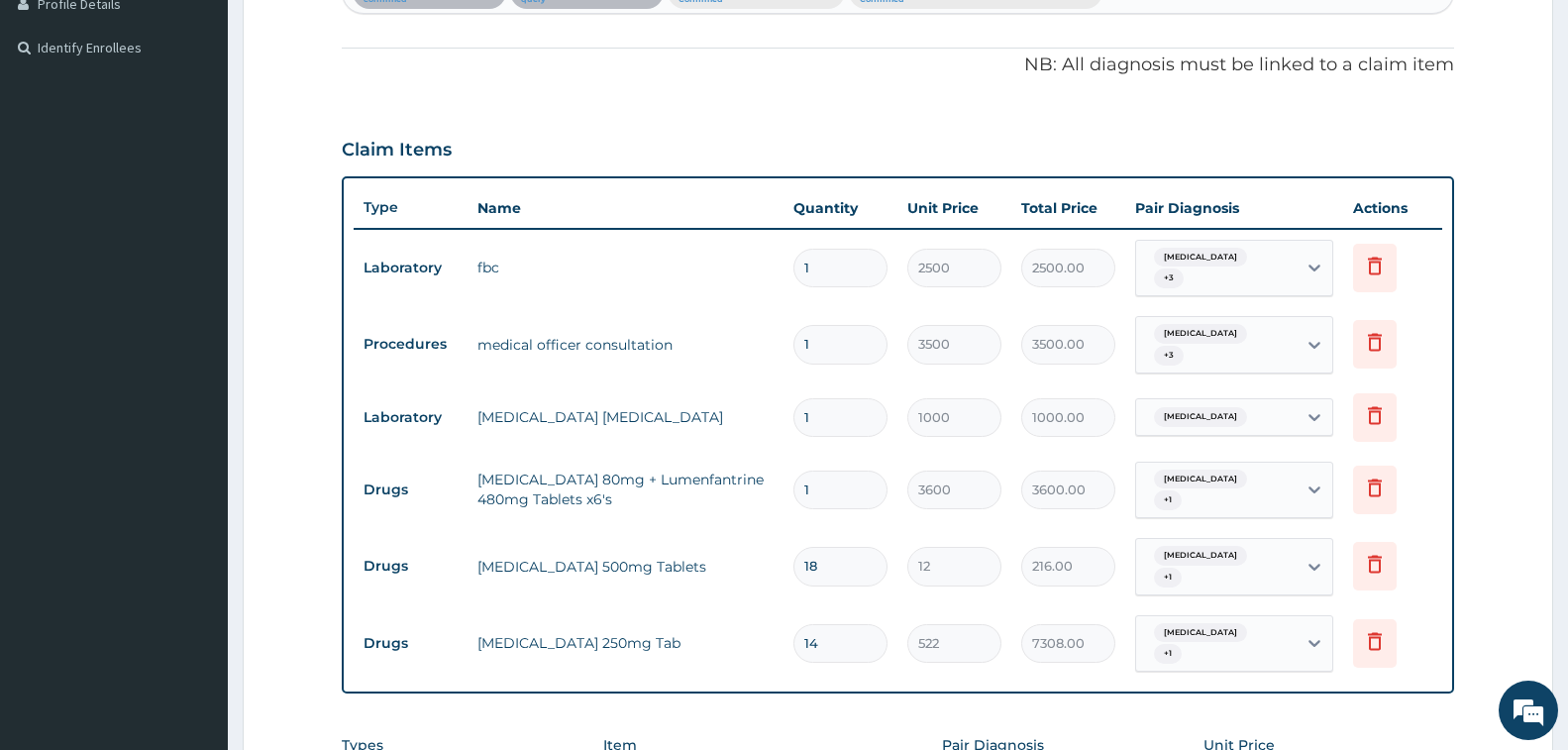
click at [1215, 402] on div "Malaria" at bounding box center [1216, 417] width 160 height 34
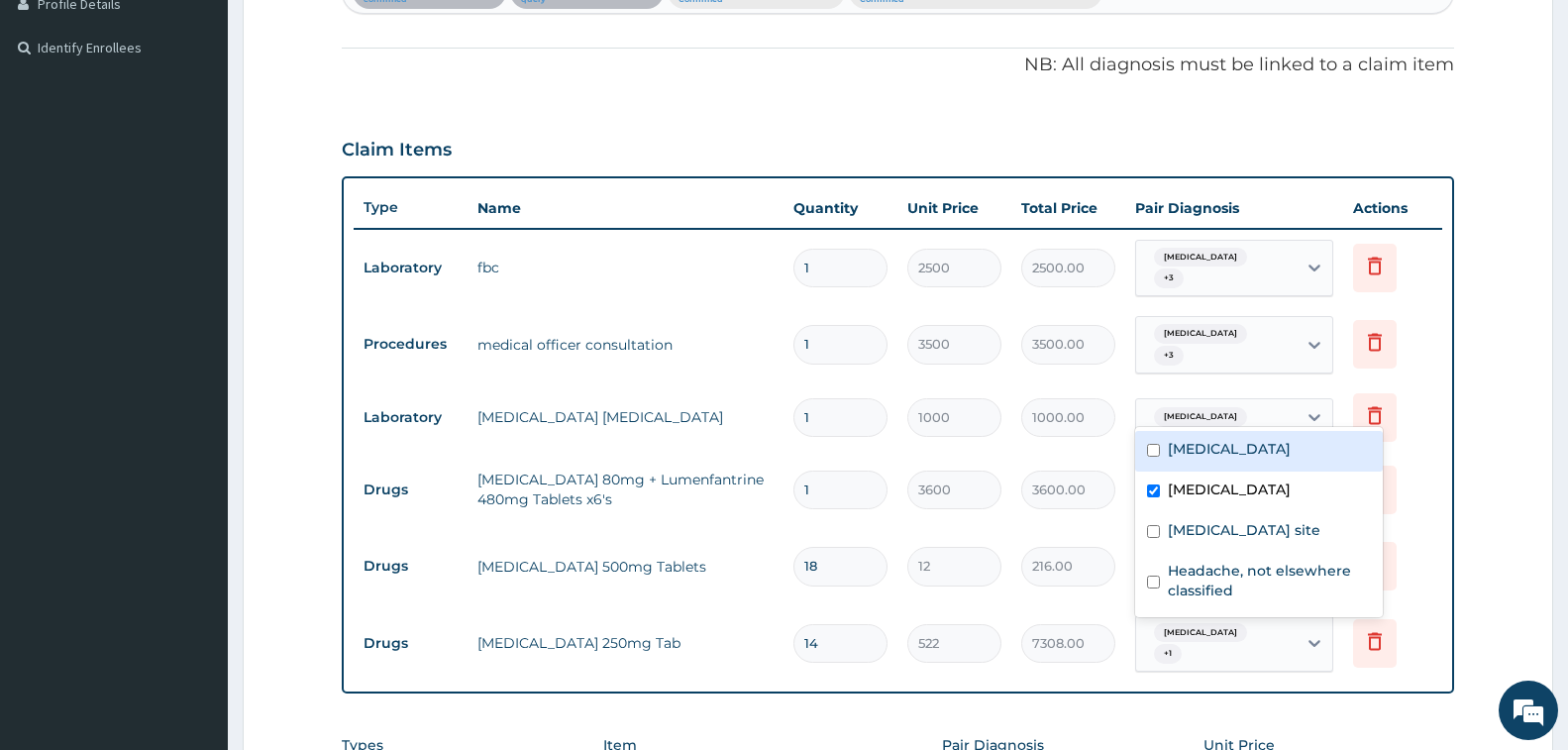
drag, startPoint x: 1220, startPoint y: 449, endPoint x: 1217, endPoint y: 465, distance: 16.3
click at [1220, 451] on div "Sepsis" at bounding box center [1259, 451] width 248 height 41
checkbox input "true"
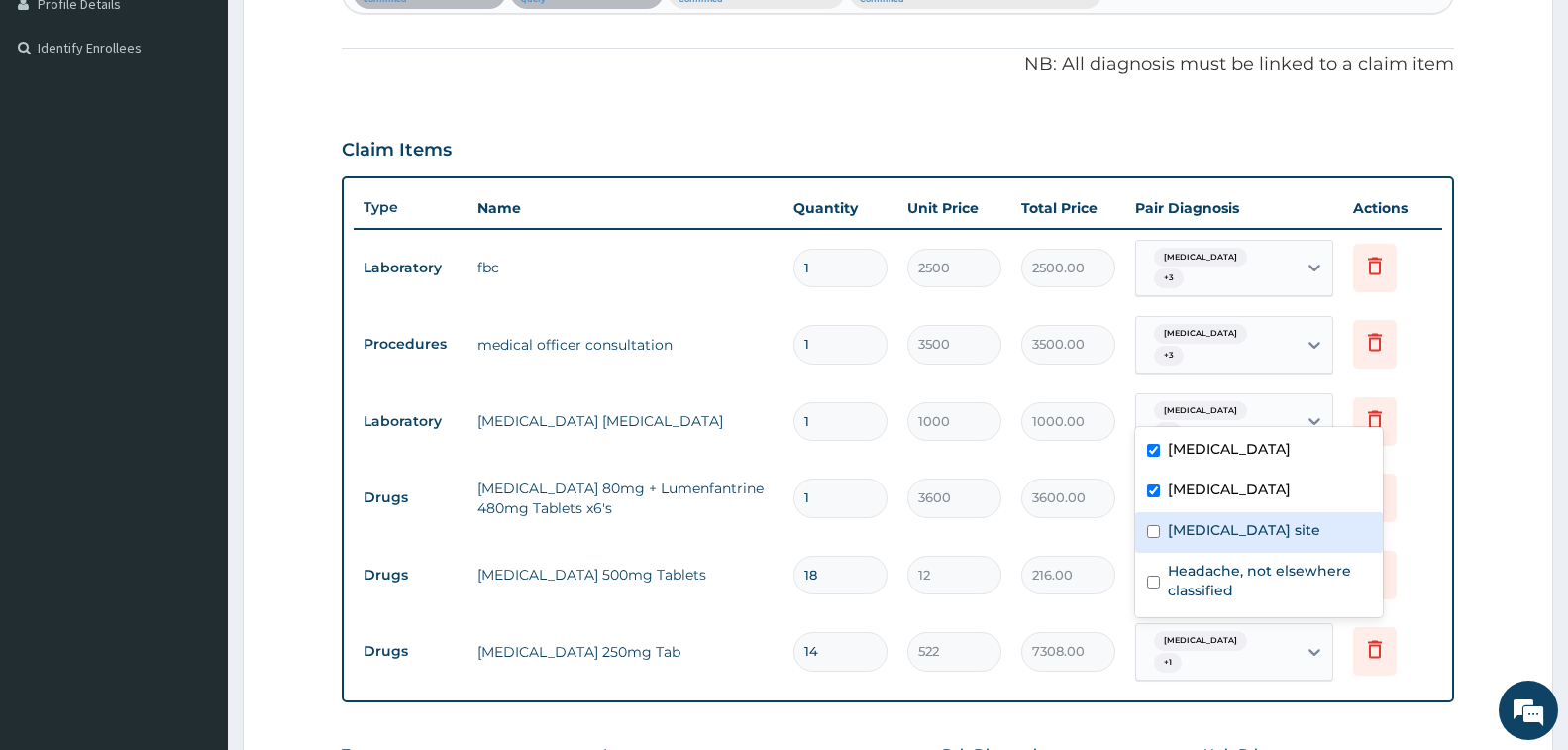
click at [1211, 538] on label "Bacterial infection of unspecified site" at bounding box center [1244, 530] width 153 height 20
checkbox input "true"
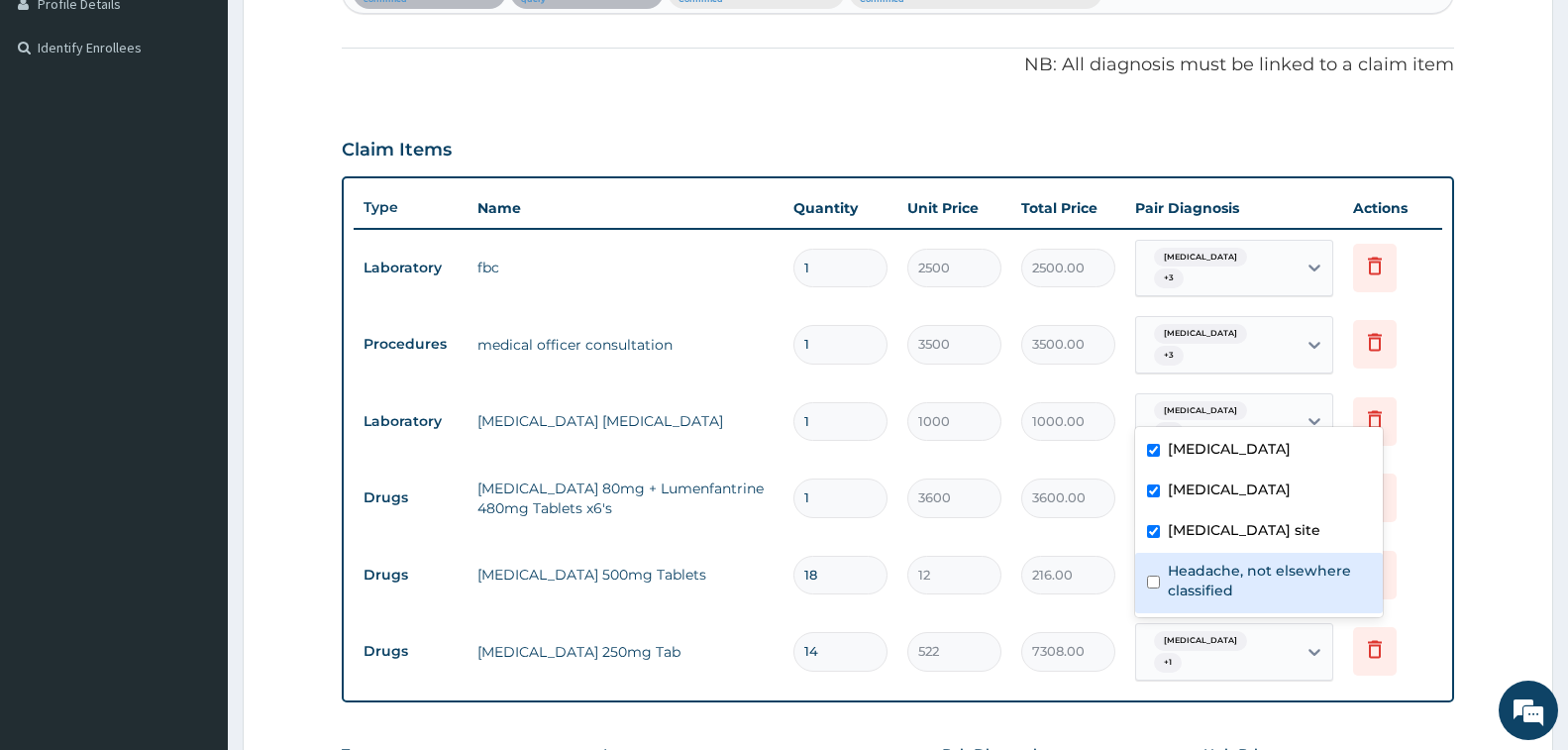
click at [1151, 589] on input "checkbox" at bounding box center [1153, 582] width 13 height 13
checkbox input "true"
click at [1066, 426] on td "1000.00" at bounding box center [1068, 421] width 114 height 58
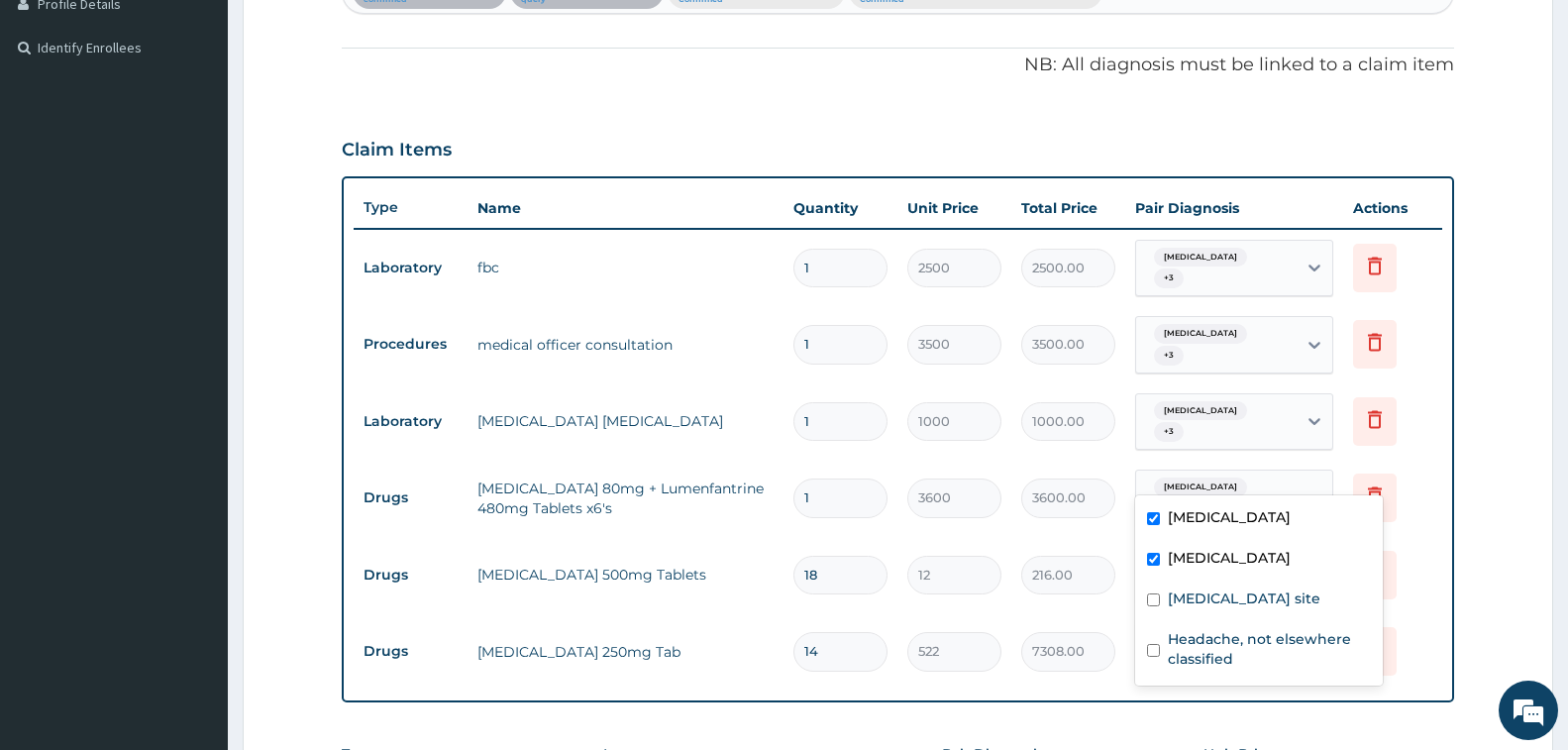
click at [1227, 477] on div "Sepsis + 1" at bounding box center [1213, 498] width 135 height 48
drag, startPoint x: 1150, startPoint y: 610, endPoint x: 1169, endPoint y: 635, distance: 31.4
click at [1152, 606] on input "checkbox" at bounding box center [1153, 599] width 13 height 13
checkbox input "true"
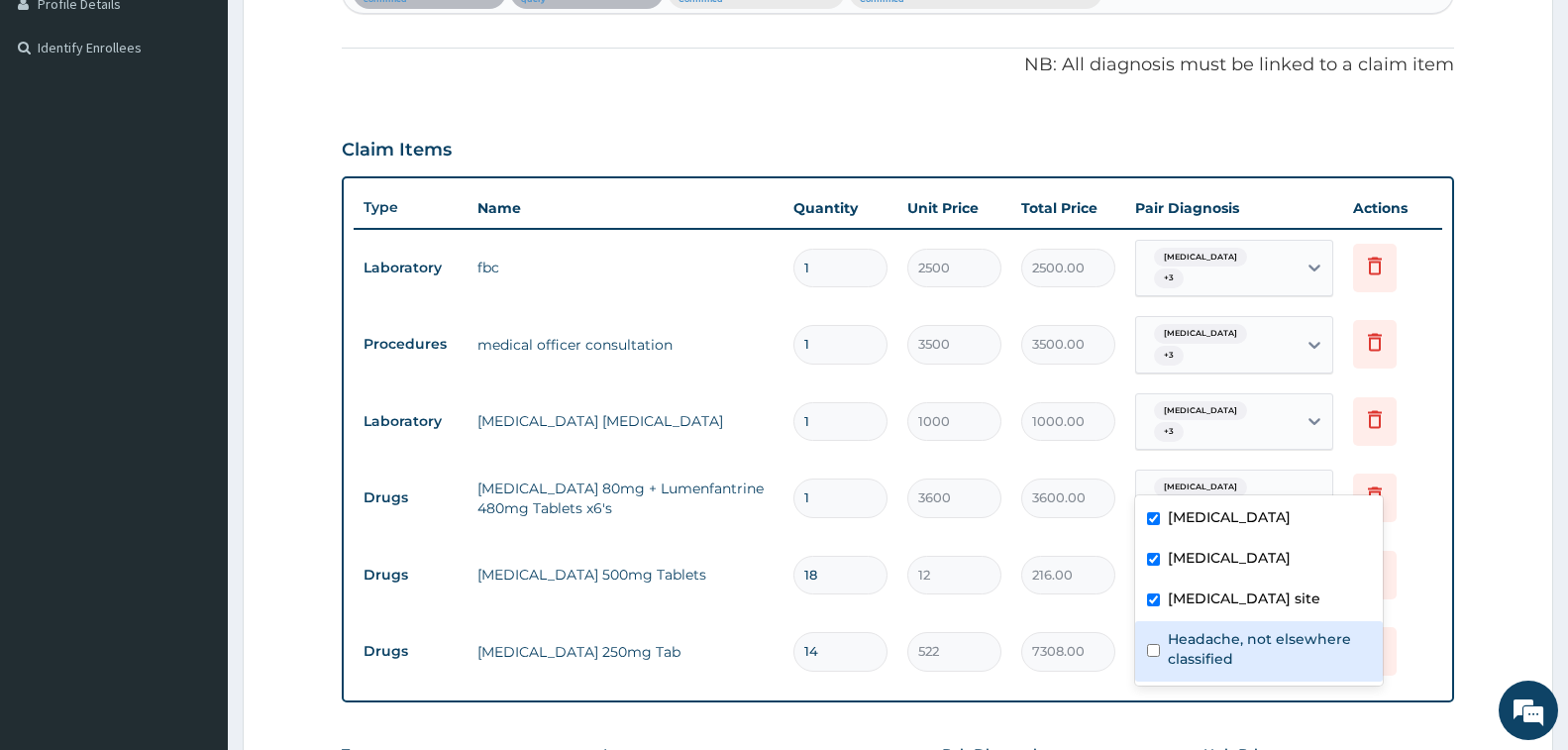
drag, startPoint x: 1152, startPoint y: 672, endPoint x: 1036, endPoint y: 562, distance: 159.9
click at [1141, 665] on div "Headache, not elsewhere classified" at bounding box center [1259, 651] width 248 height 60
checkbox input "true"
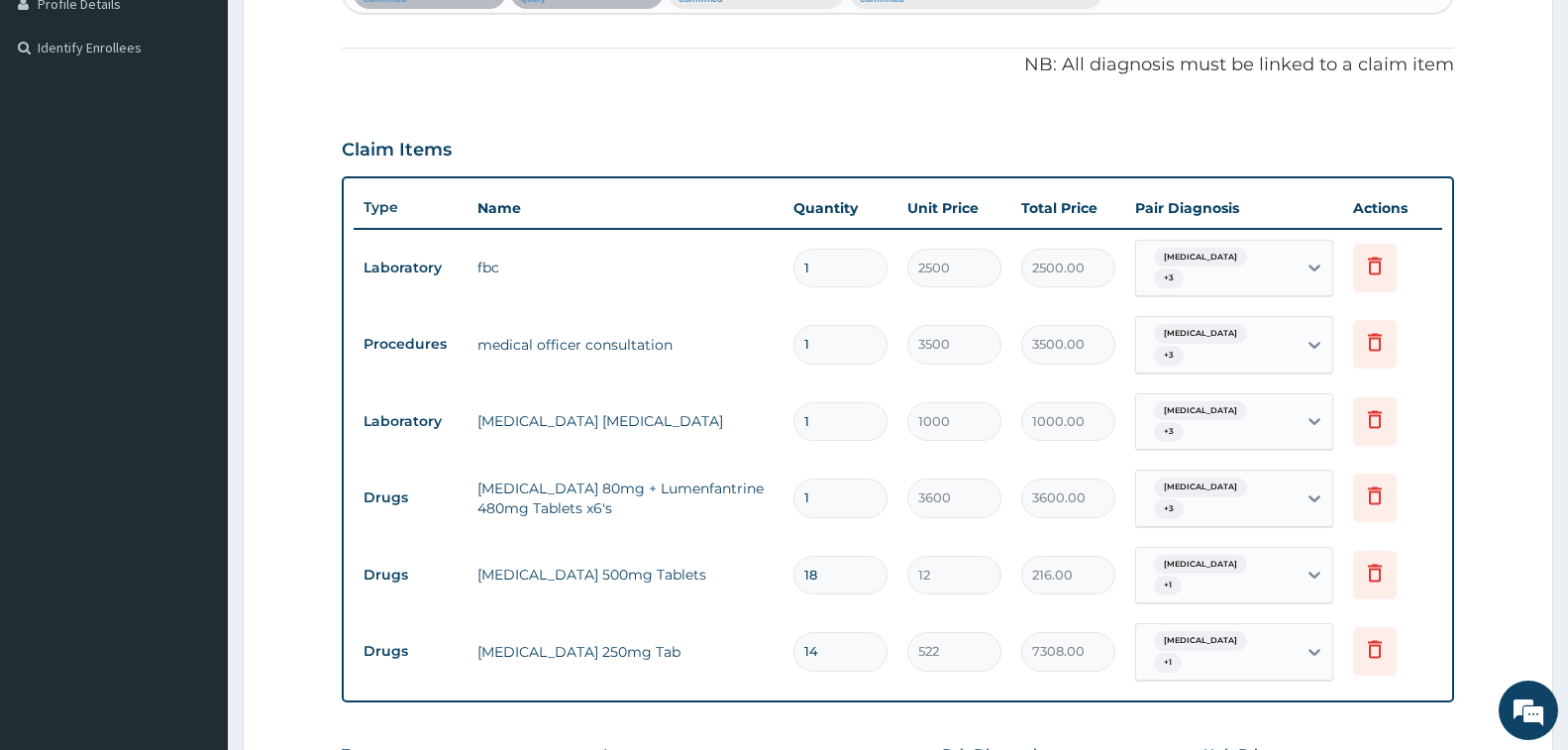
click at [1005, 537] on tr "Drugs Paracetamol 500mg Tablets 18 12 216.00 Sepsis + 1 Delete" at bounding box center [897, 576] width 1089 height 77
click at [1247, 548] on div "Sepsis + 1" at bounding box center [1216, 576] width 160 height 55
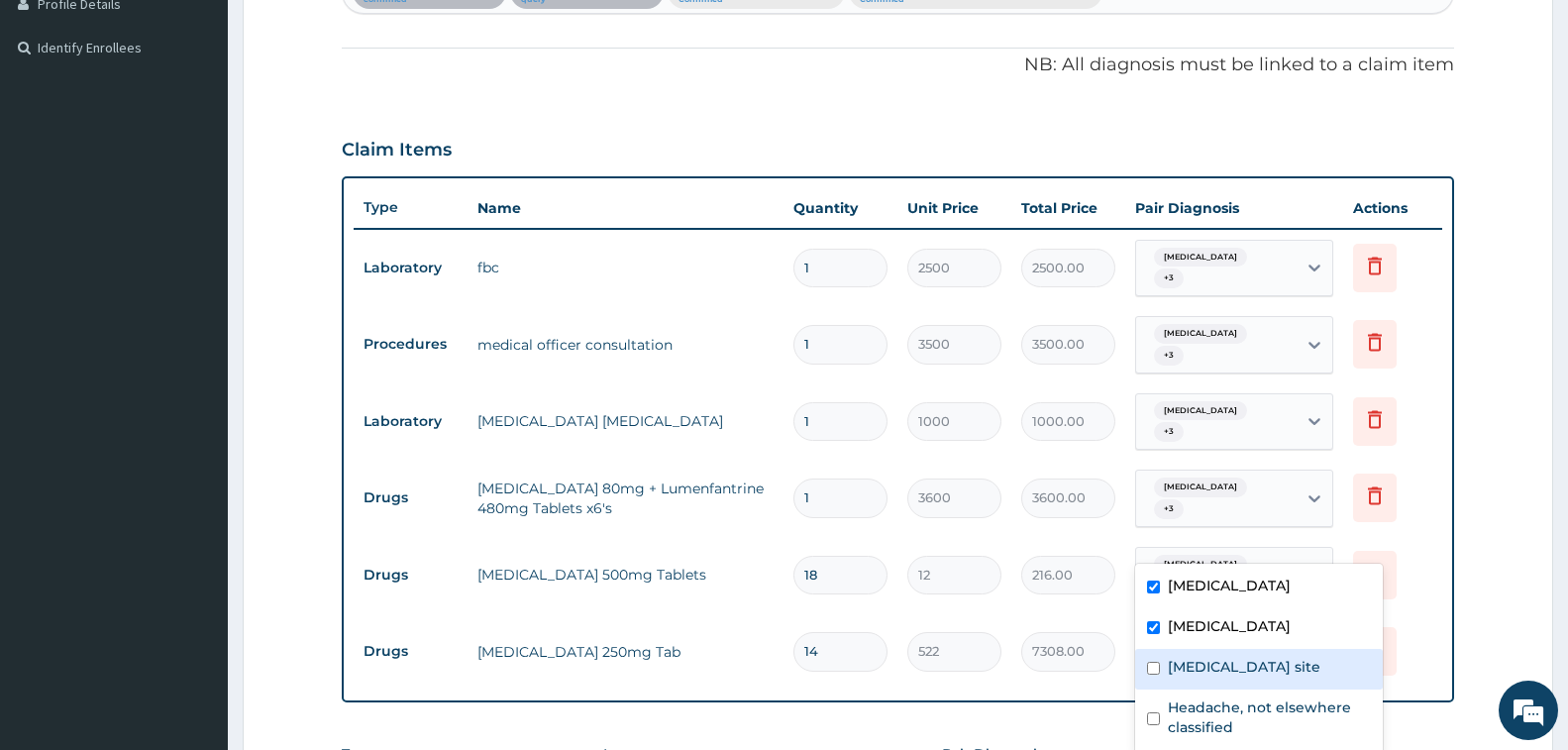
drag, startPoint x: 1150, startPoint y: 677, endPoint x: 1148, endPoint y: 712, distance: 35.1
click at [1148, 690] on div "Bacterial infection of unspecified site" at bounding box center [1259, 669] width 248 height 41
checkbox input "true"
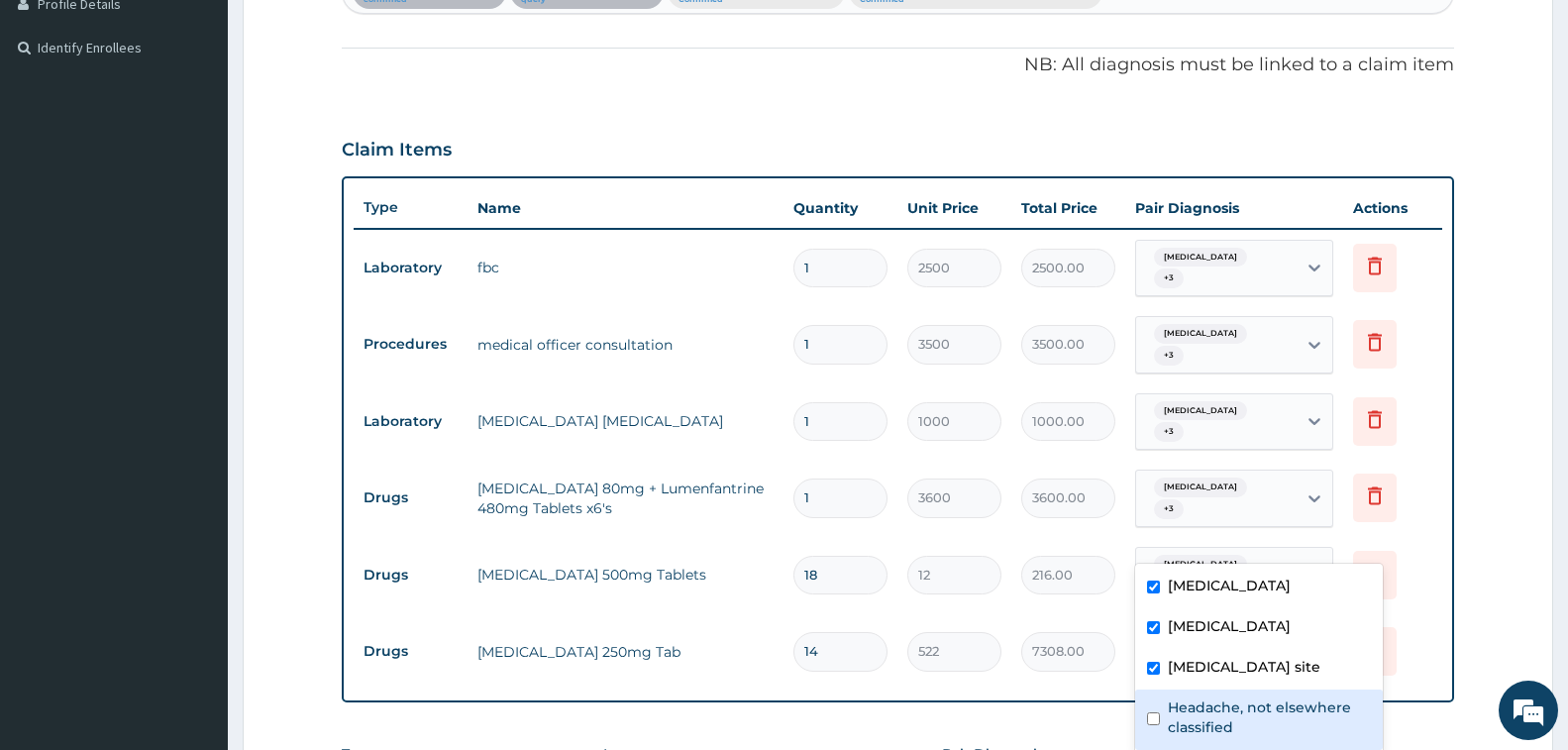
drag, startPoint x: 1154, startPoint y: 737, endPoint x: 1129, endPoint y: 694, distance: 49.7
click at [1139, 711] on div "Headache, not elsewhere classified" at bounding box center [1259, 719] width 248 height 60
checkbox input "true"
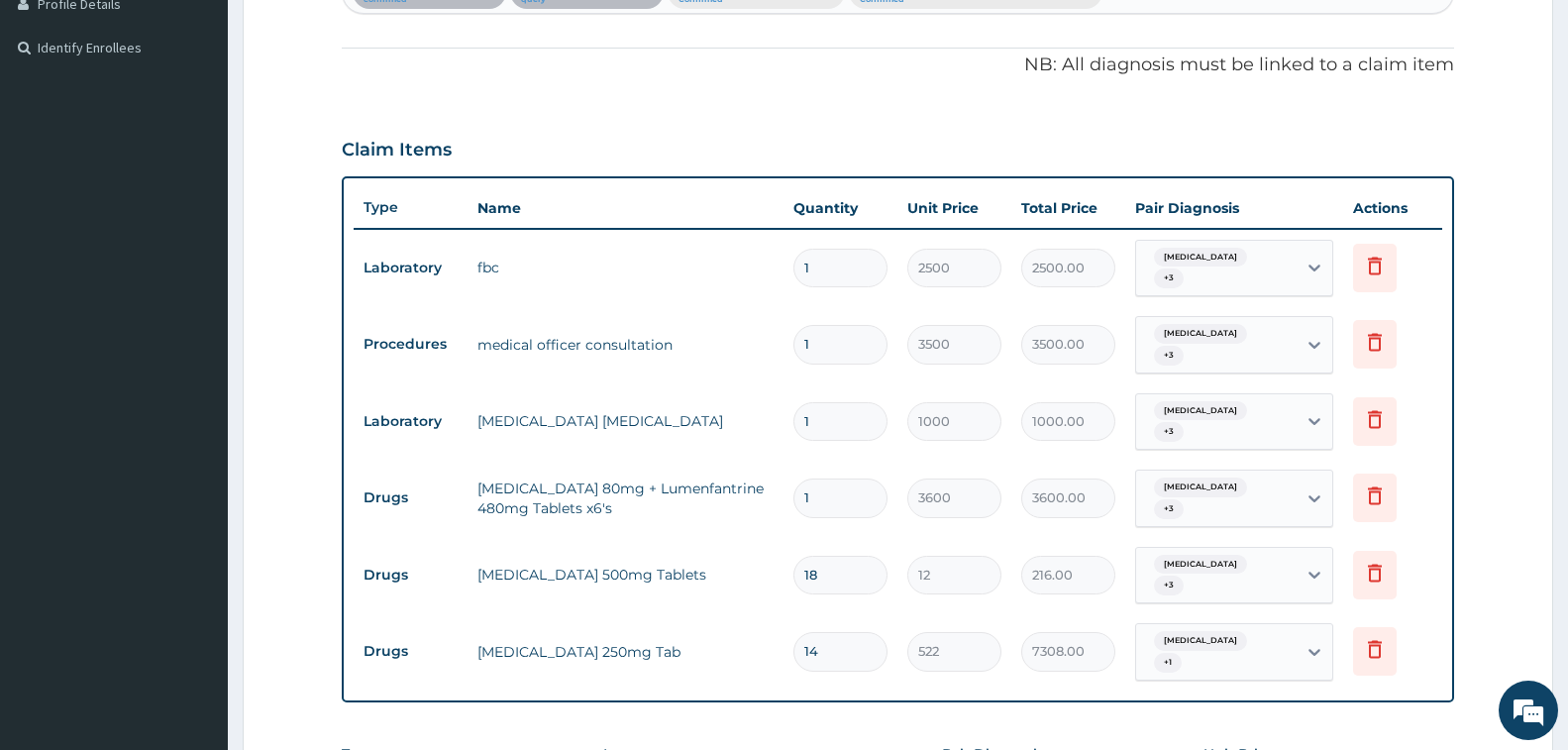
click at [991, 556] on input "12" at bounding box center [954, 575] width 94 height 39
click at [1252, 624] on div "Sepsis + 1" at bounding box center [1216, 652] width 160 height 55
click at [986, 622] on td "522" at bounding box center [954, 651] width 114 height 58
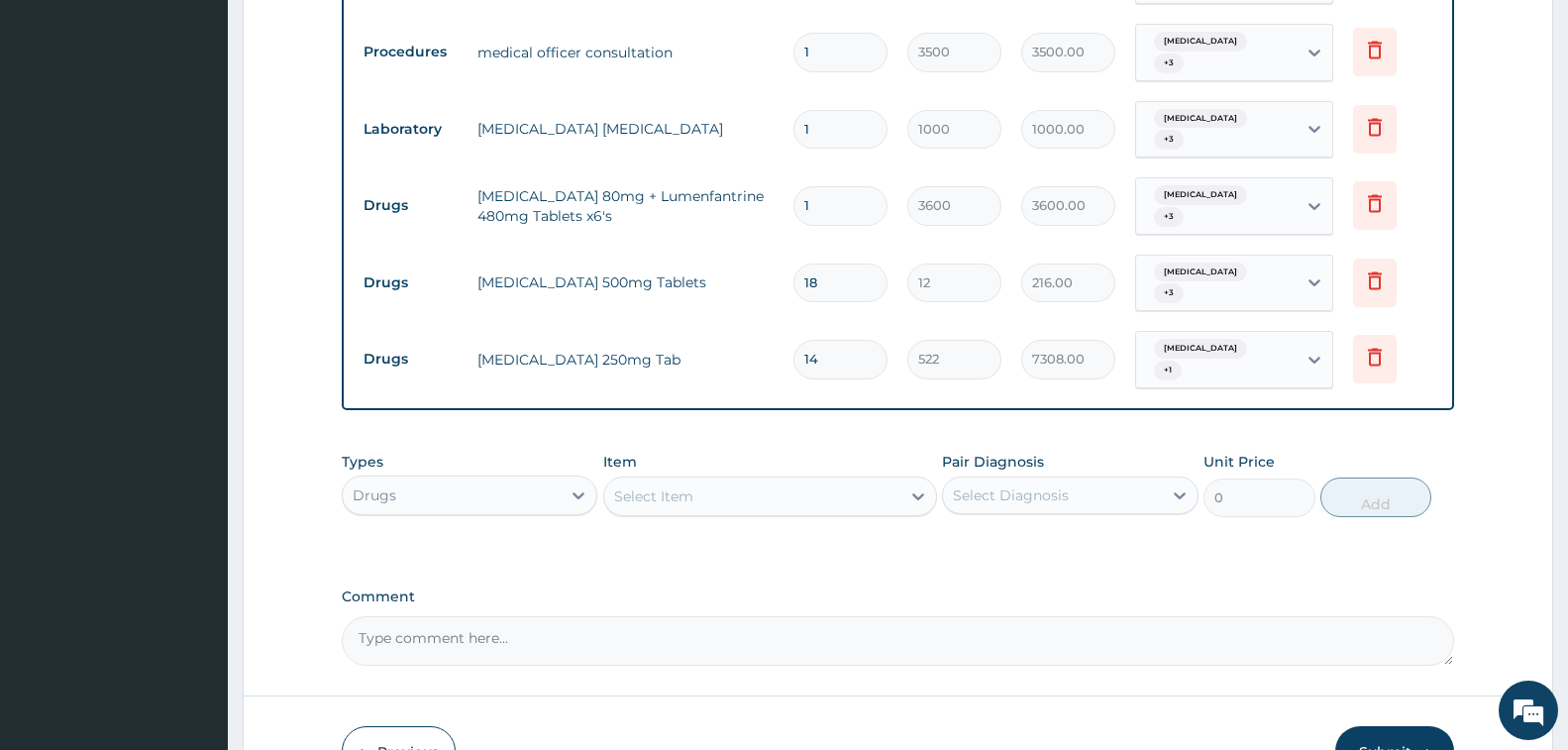
scroll to position [858, 0]
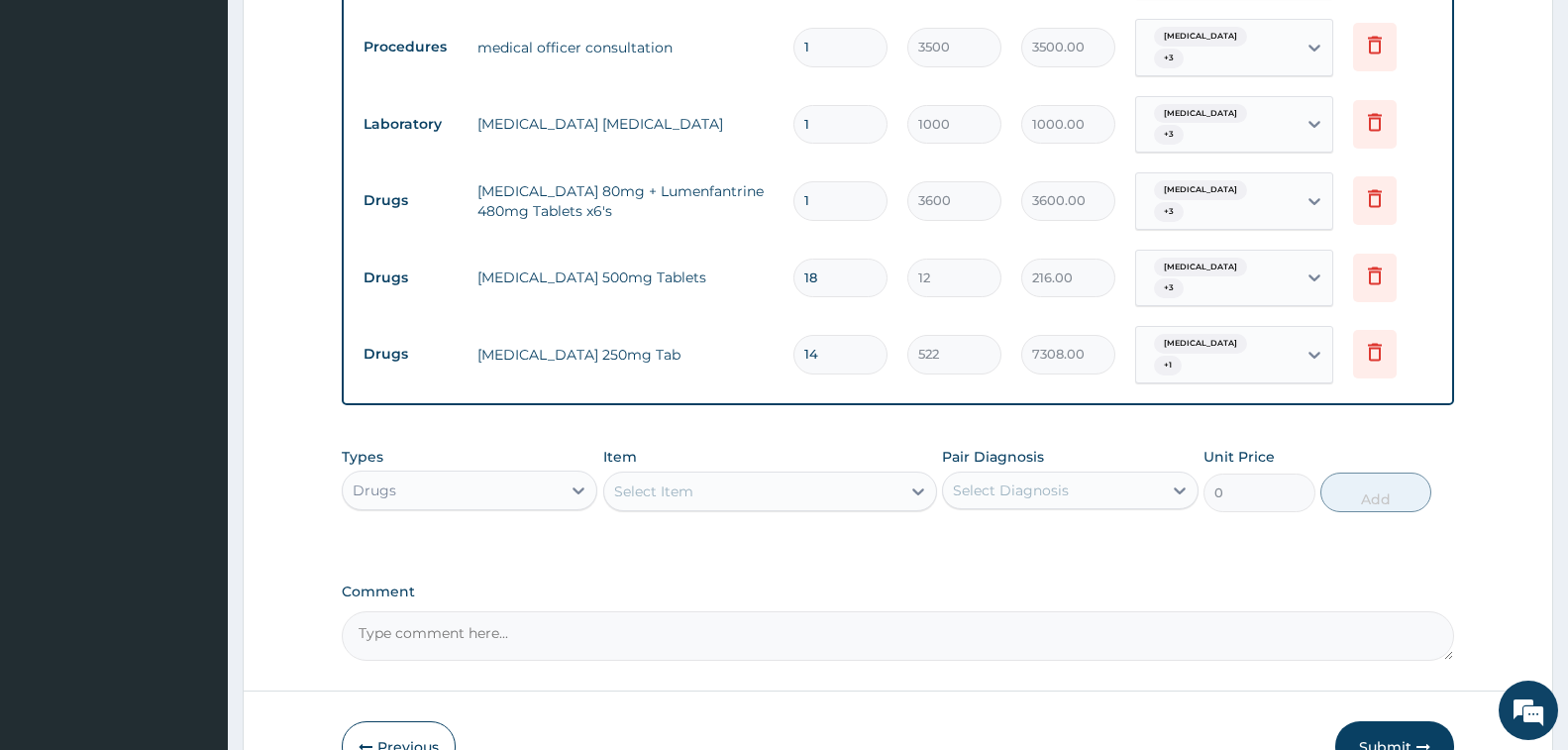
click at [1268, 327] on div "Sepsis + 1" at bounding box center [1216, 355] width 160 height 55
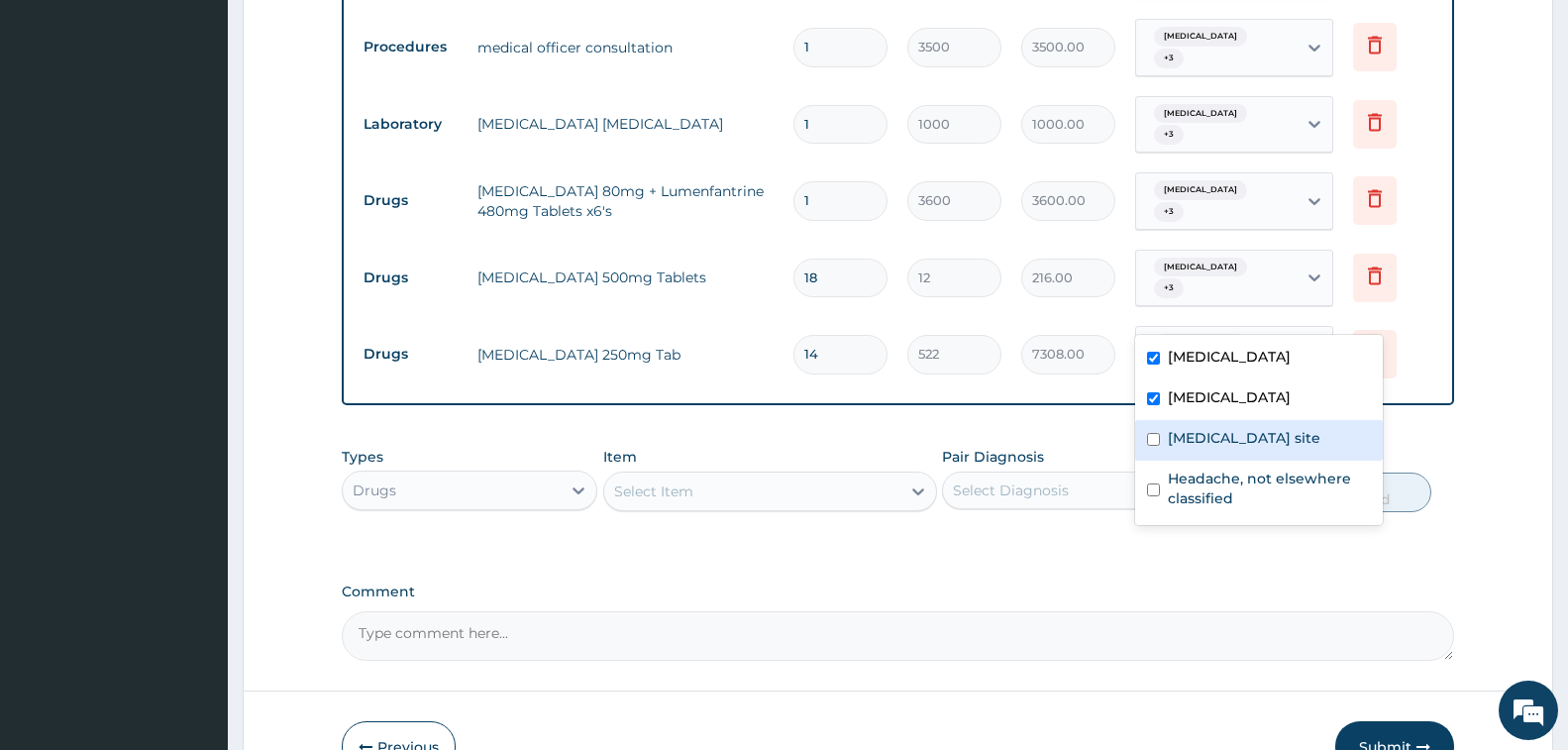
click at [1172, 433] on label "Bacterial infection of unspecified site" at bounding box center [1244, 438] width 153 height 20
checkbox input "true"
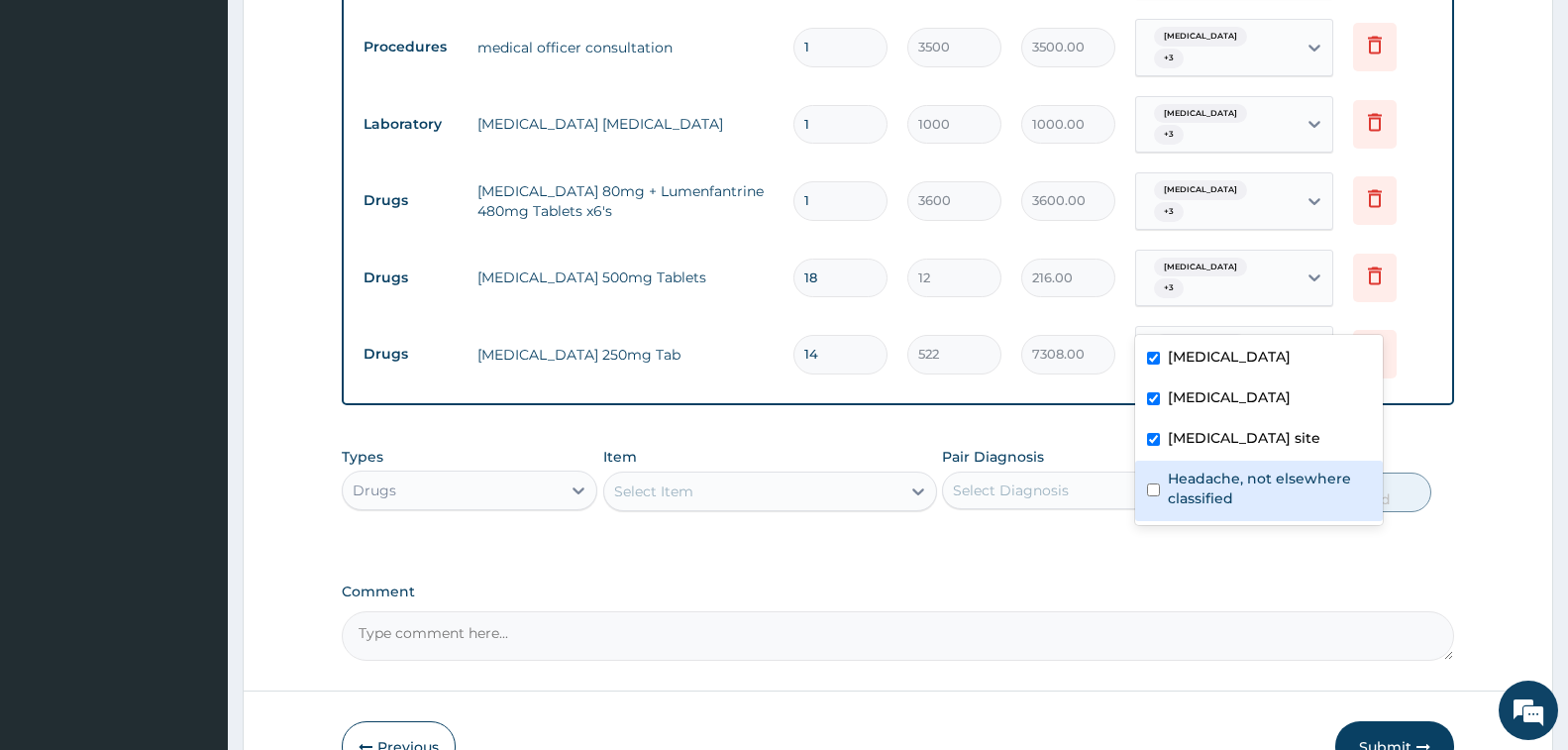
click at [1170, 508] on label "Headache, not elsewhere classified" at bounding box center [1269, 488] width 203 height 40
checkbox input "true"
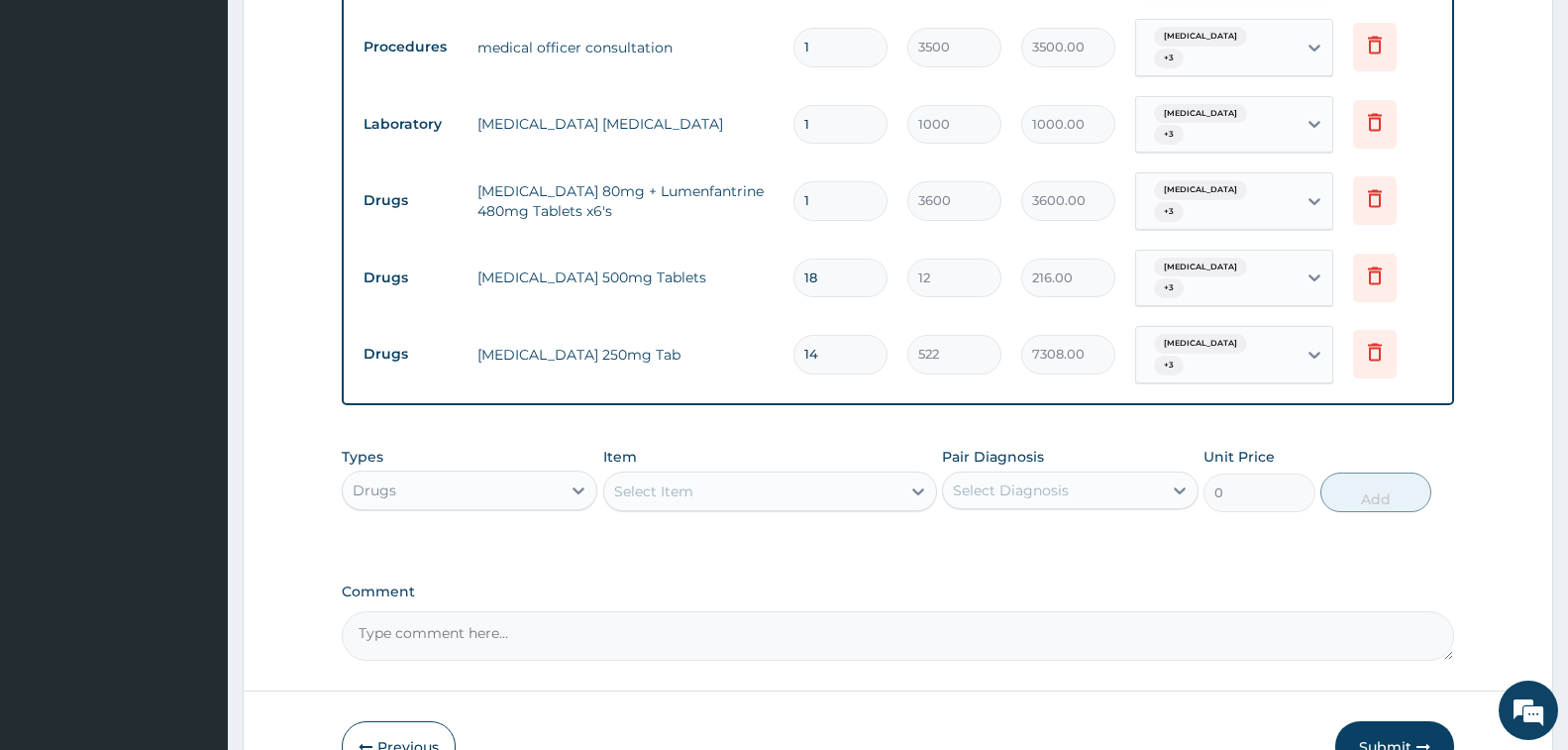
click at [1427, 721] on button "Submit" at bounding box center [1395, 747] width 119 height 52
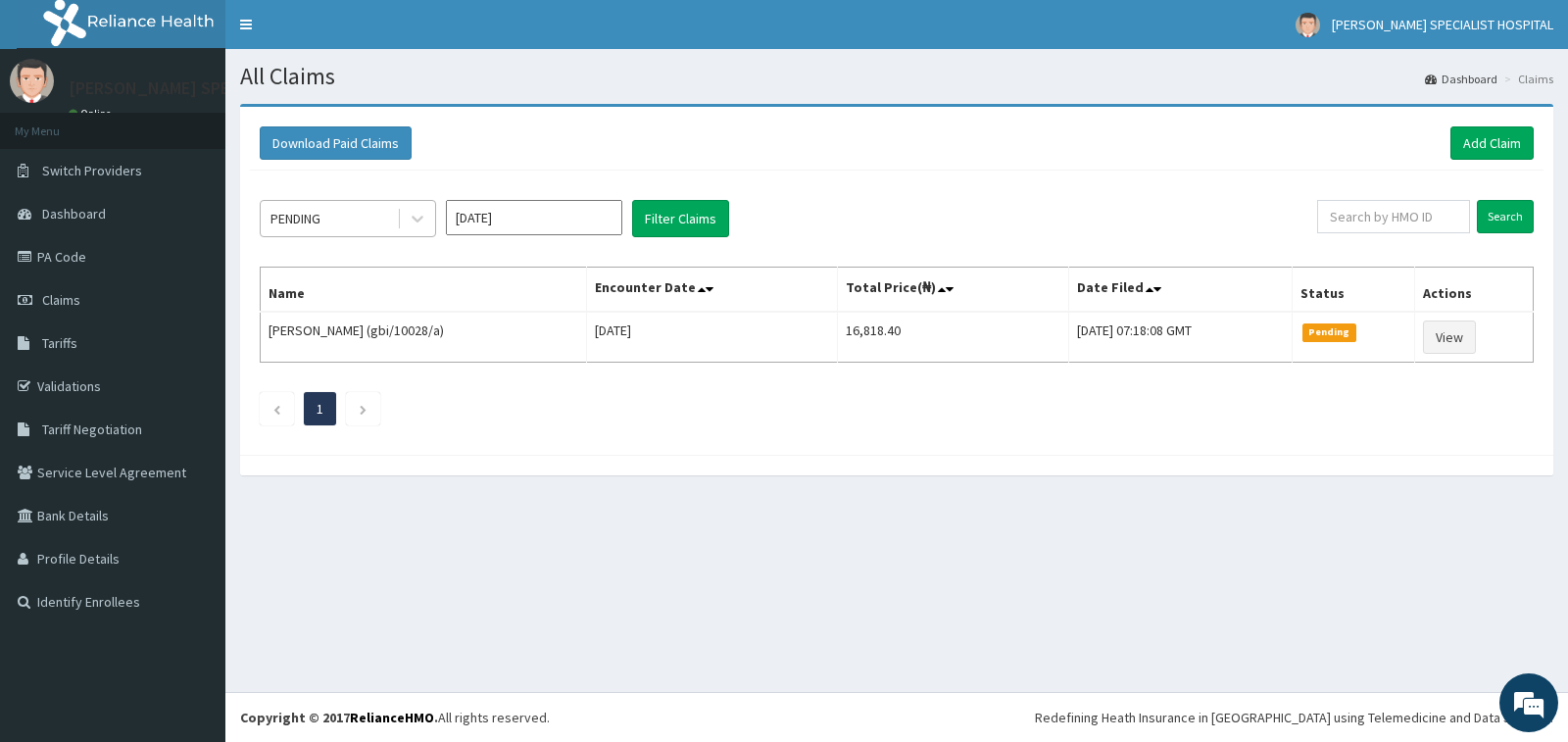
click at [375, 223] on div "PENDING" at bounding box center [328, 219] width 136 height 31
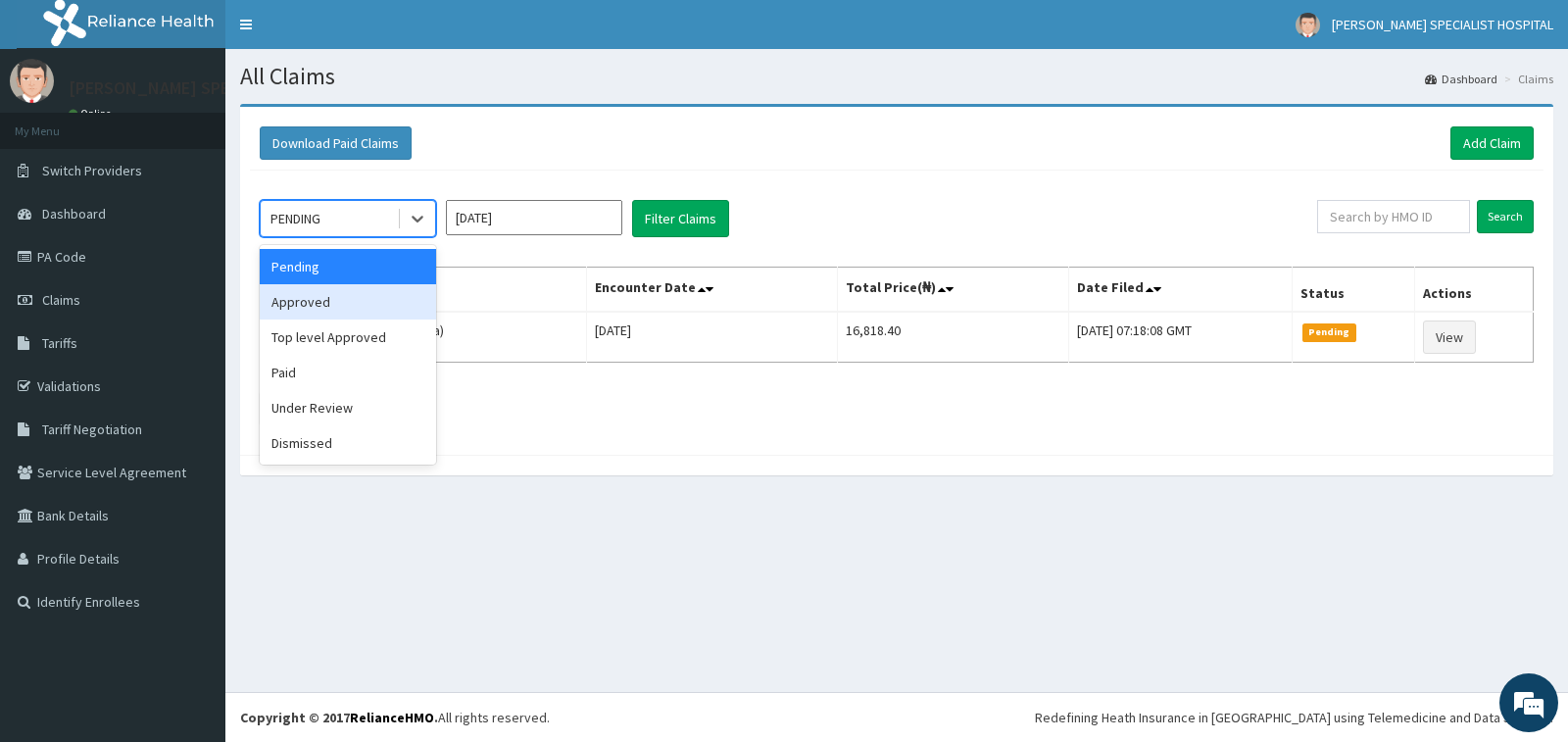
click at [379, 291] on div "Approved" at bounding box center [348, 302] width 176 height 35
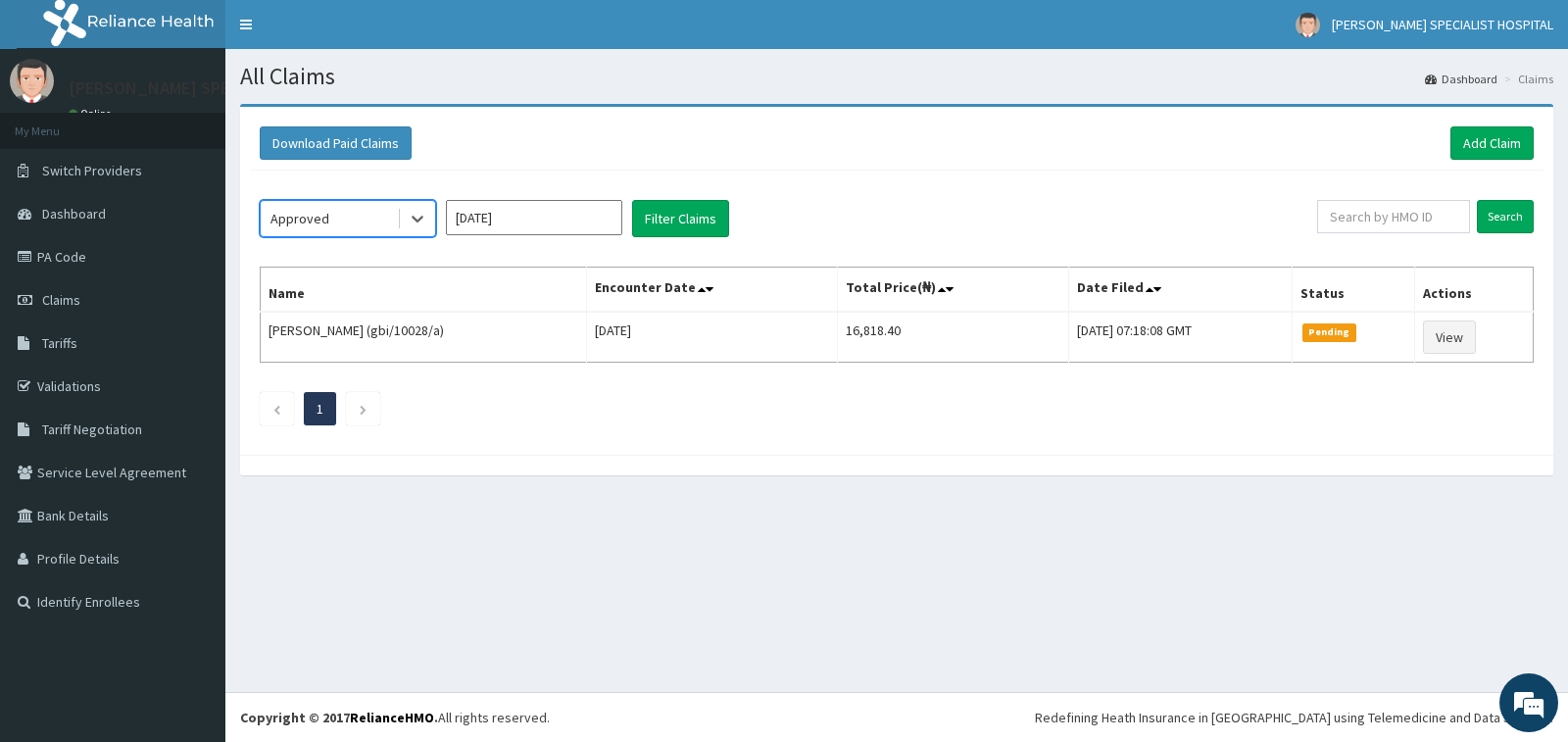
click at [459, 199] on div "option Approved, selected. Select is focused ,type to refine list, press Down t…" at bounding box center [897, 308] width 1294 height 274
click at [566, 206] on input "[DATE]" at bounding box center [534, 218] width 176 height 35
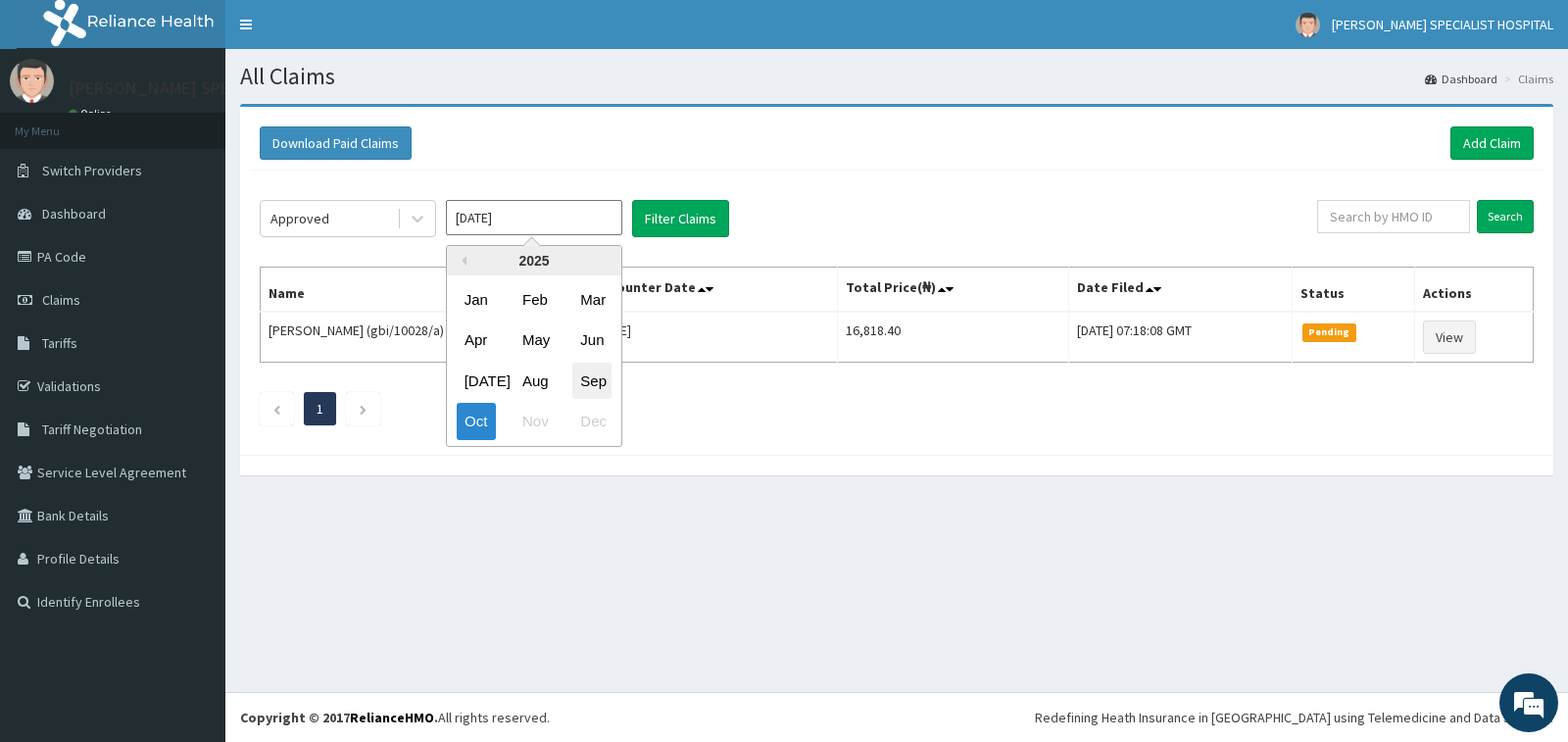
click at [579, 377] on div "Sep" at bounding box center [592, 380] width 39 height 36
type input "[DATE]"
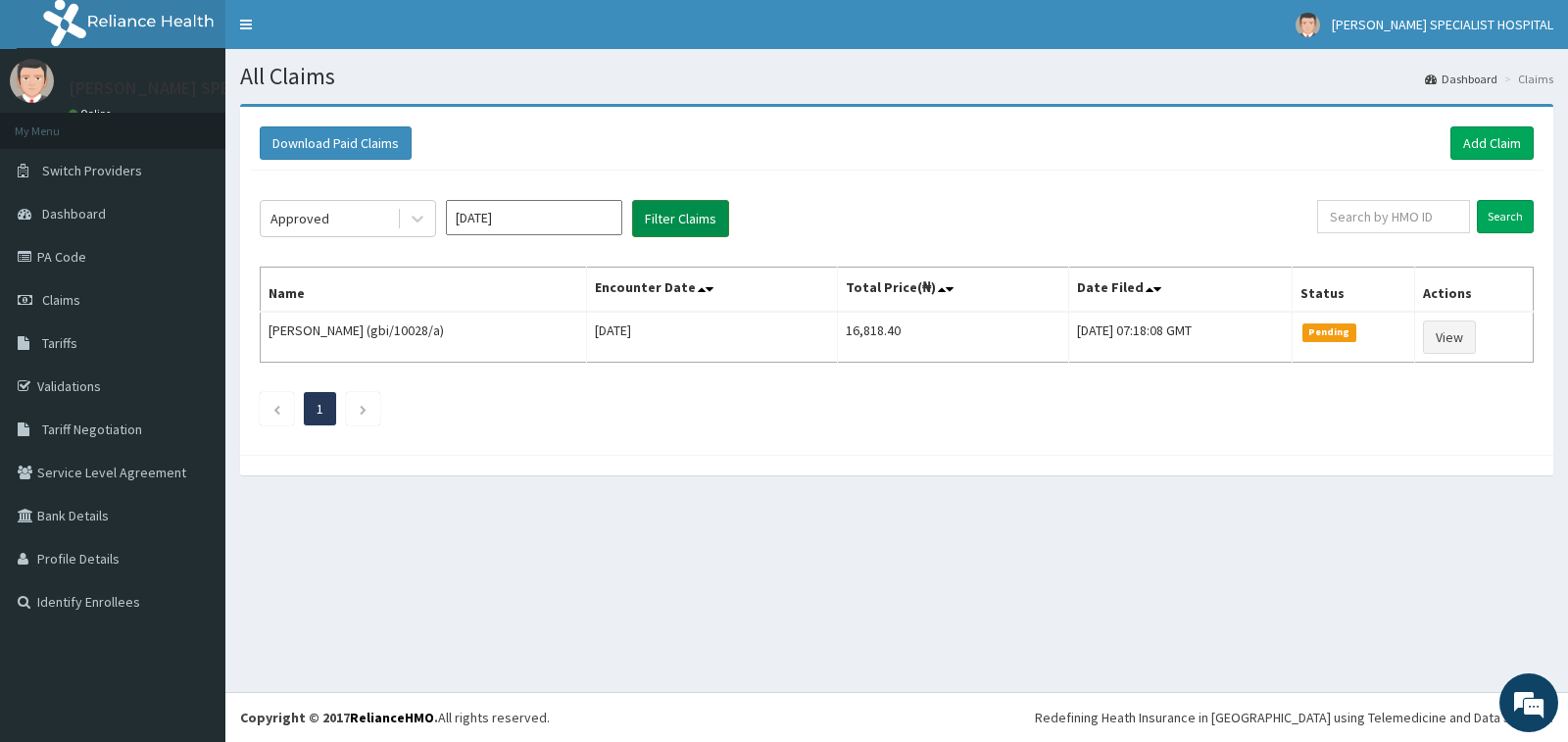
click at [656, 224] on button "Filter Claims" at bounding box center [680, 219] width 97 height 37
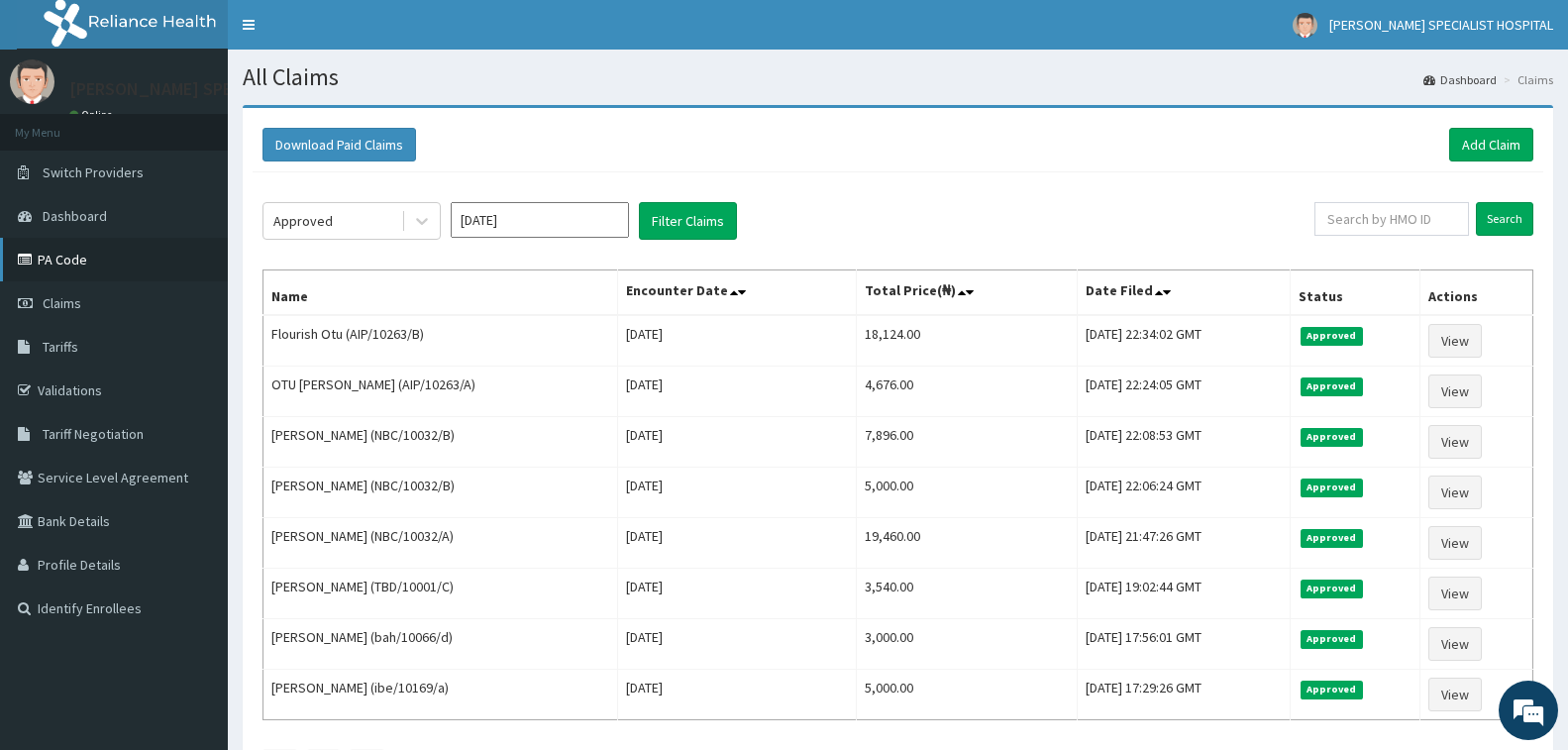
click at [71, 264] on link "PA Code" at bounding box center [114, 260] width 228 height 44
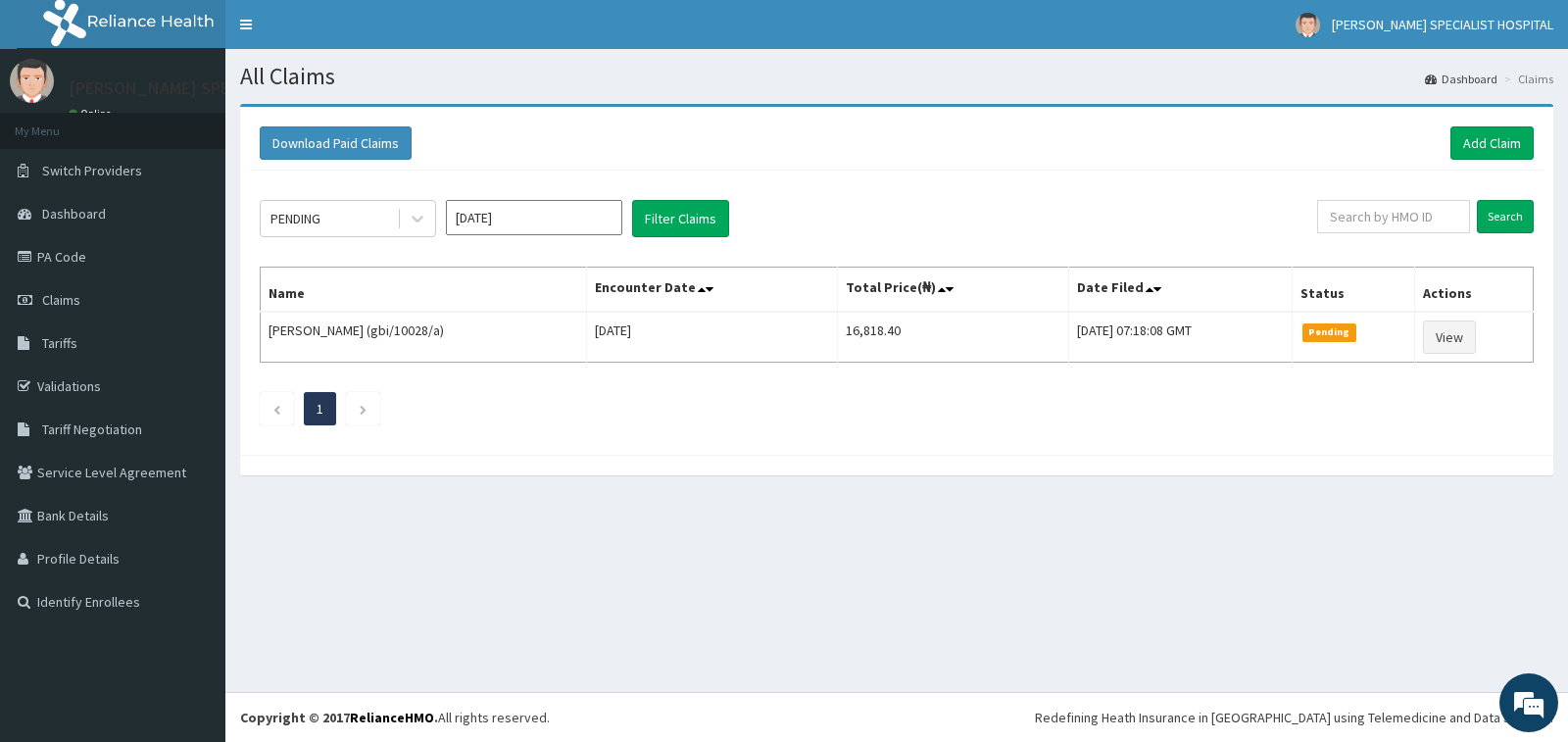
click at [1462, 137] on link "Add Claim" at bounding box center [1492, 143] width 83 height 33
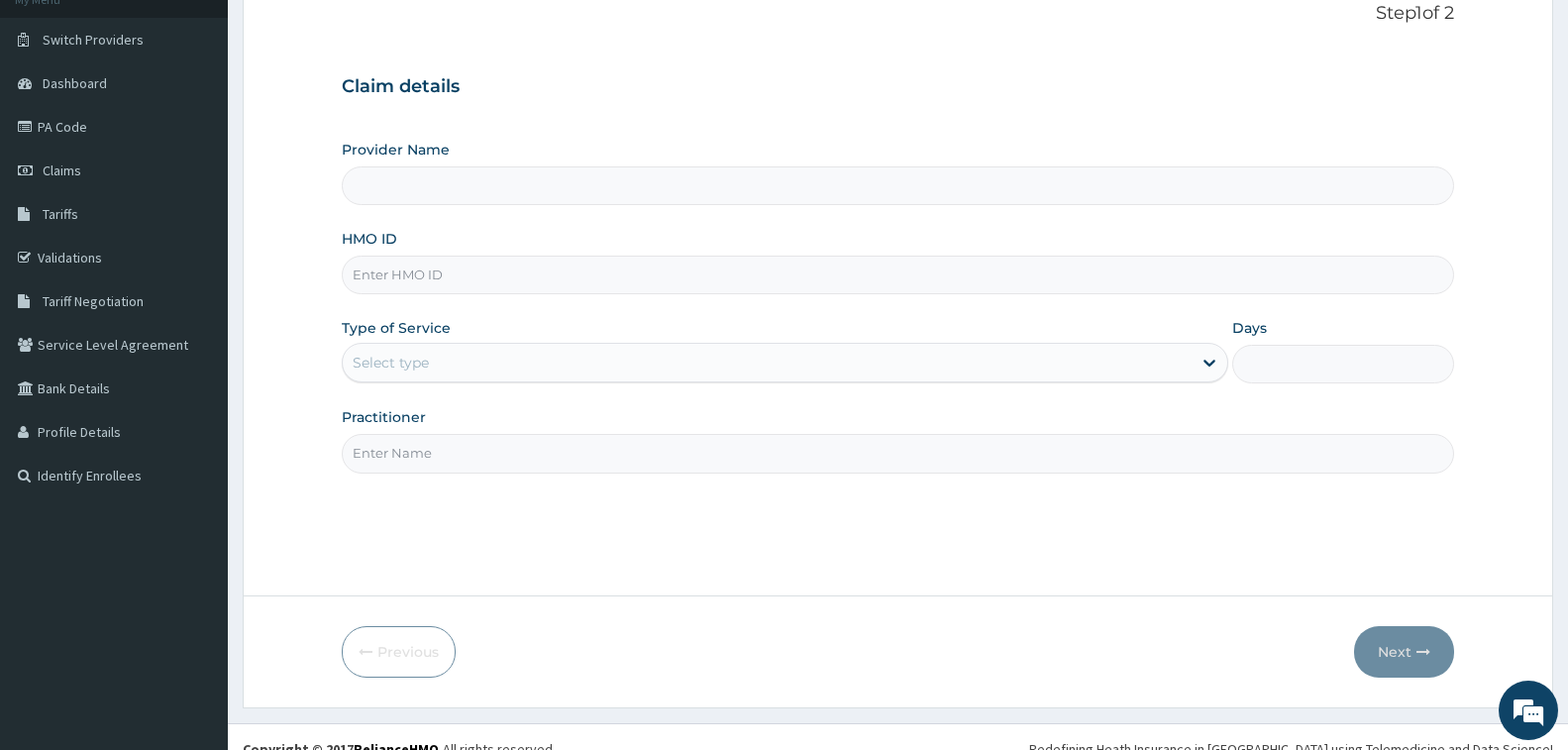
scroll to position [157, 0]
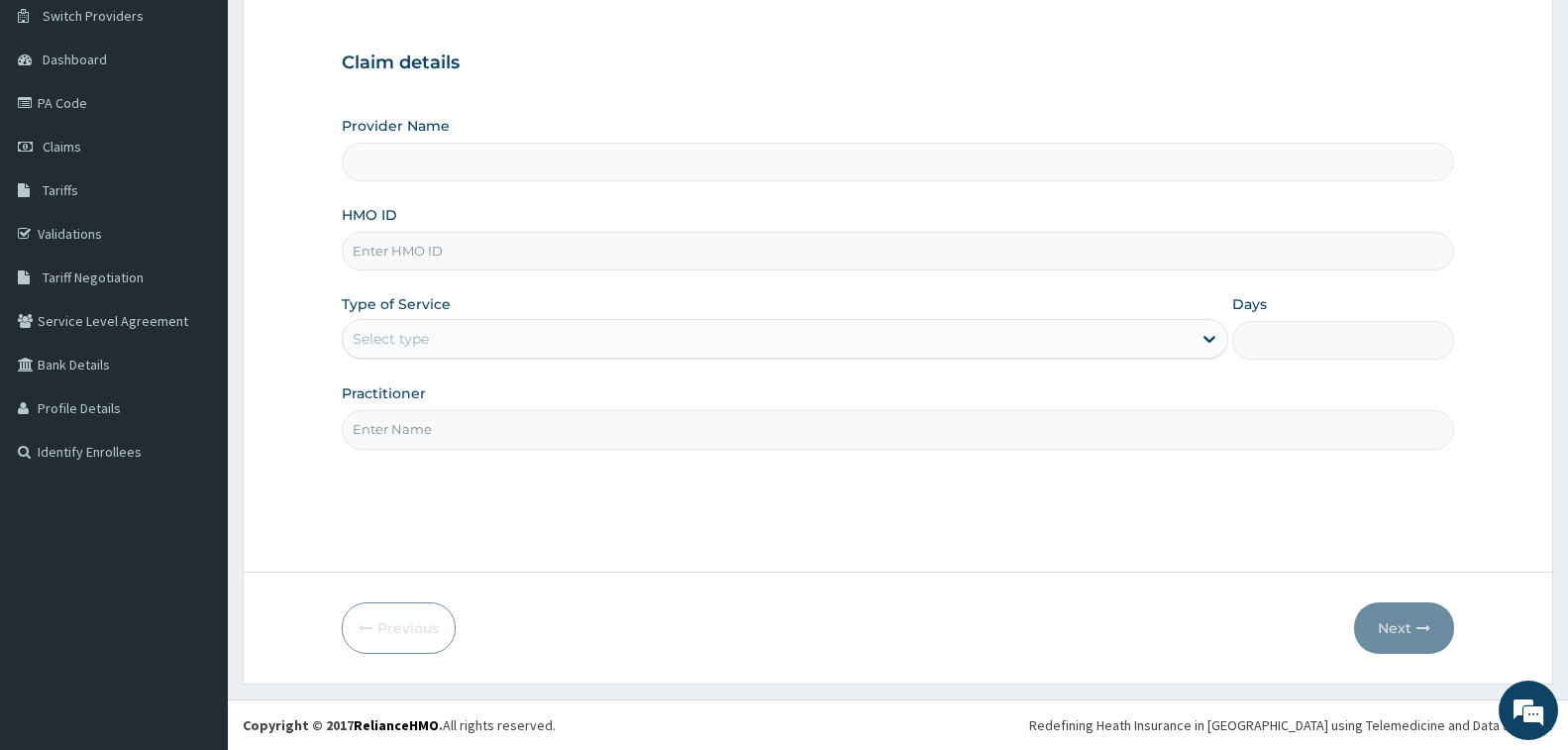
type input "[PERSON_NAME] Specialist Hospital"
click at [548, 258] on input "HMO ID" at bounding box center [897, 251] width 1112 height 39
type input "SBL/10401/A"
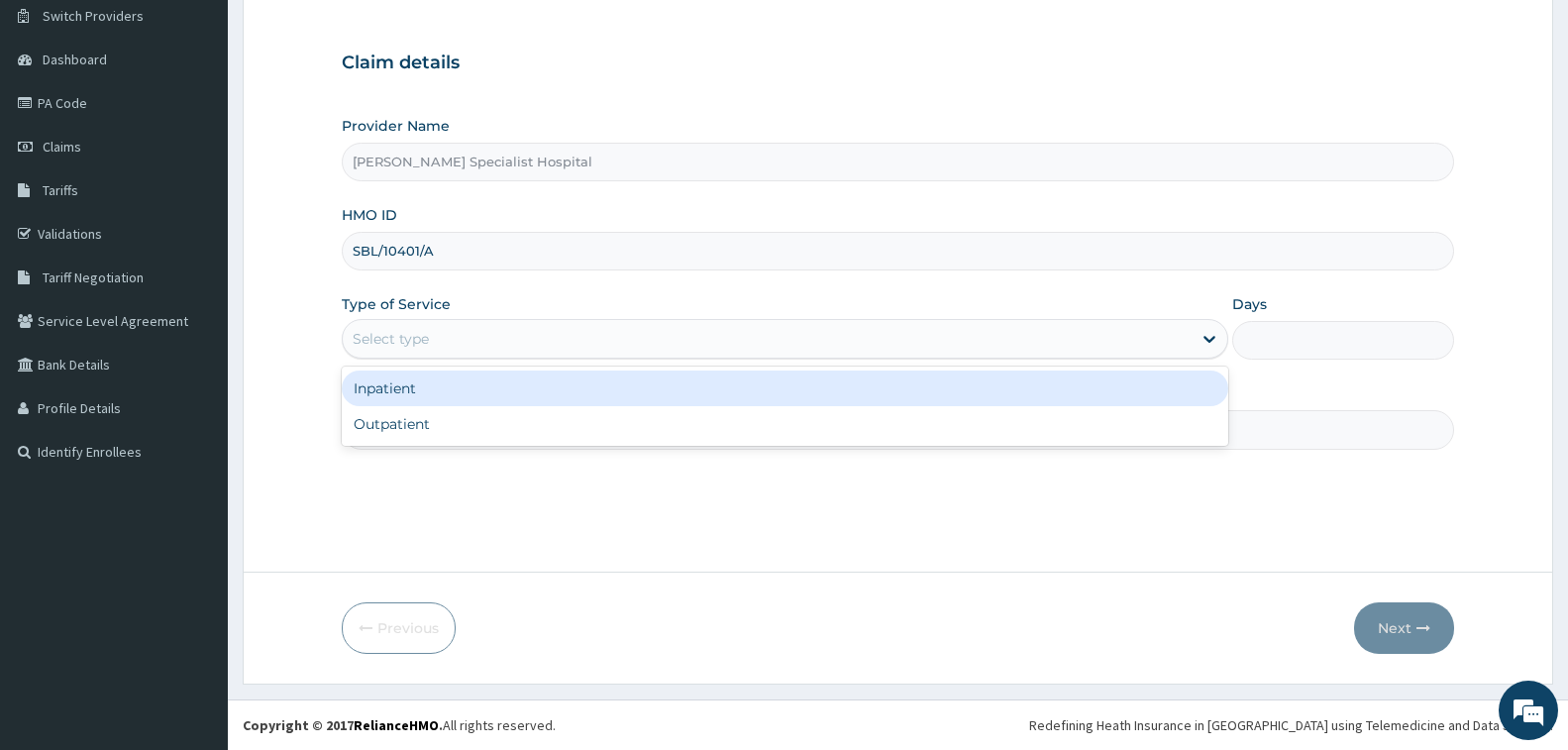
click at [579, 331] on div "Select type" at bounding box center [767, 339] width 849 height 32
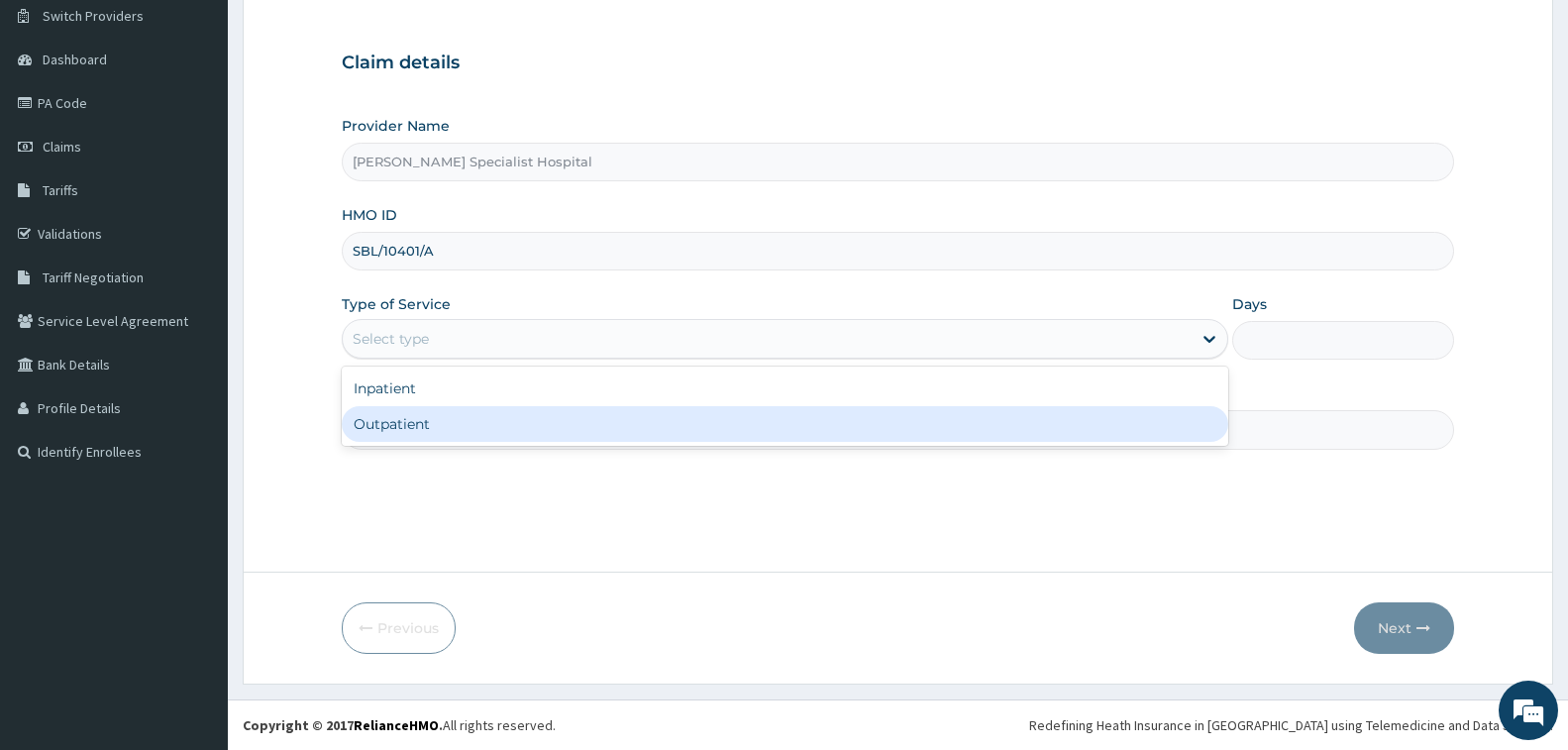
click at [575, 420] on div "Outpatient" at bounding box center [784, 424] width 887 height 36
type input "1"
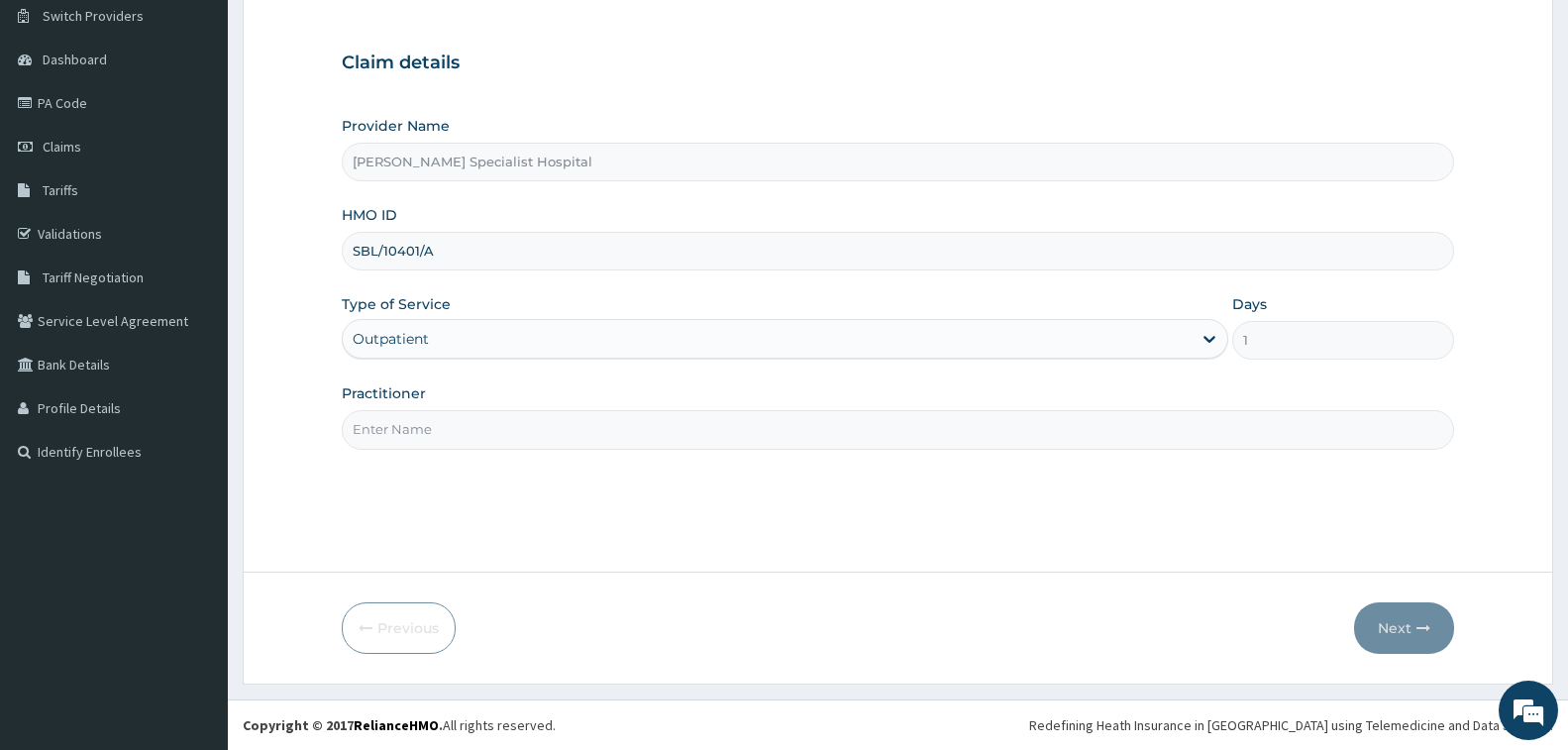
click at [575, 420] on input "Practitioner" at bounding box center [897, 429] width 1112 height 39
type input "[PERSON_NAME]"
click at [1369, 631] on button "Next" at bounding box center [1404, 628] width 100 height 52
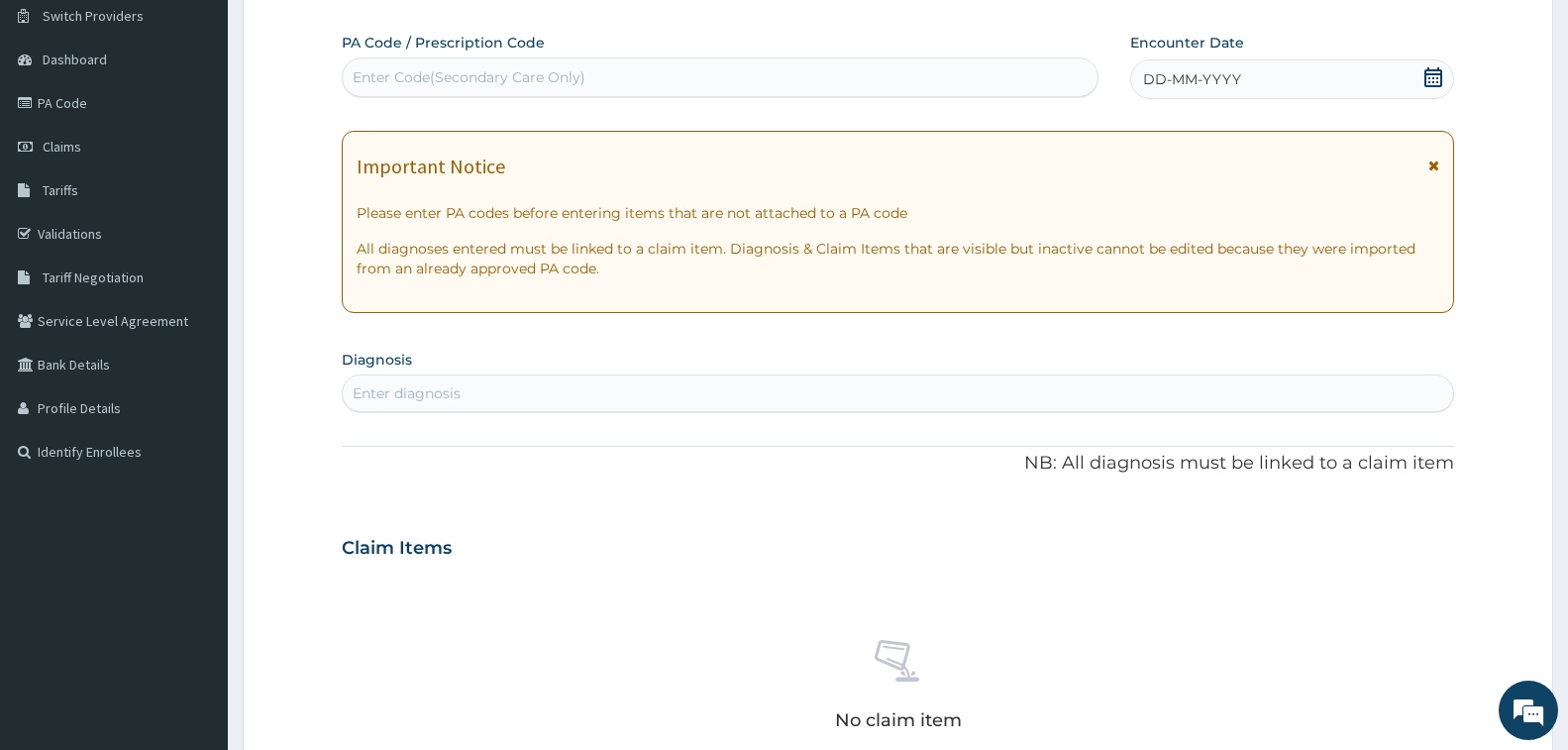
click at [1213, 87] on span "DD-MM-YYYY" at bounding box center [1192, 79] width 98 height 20
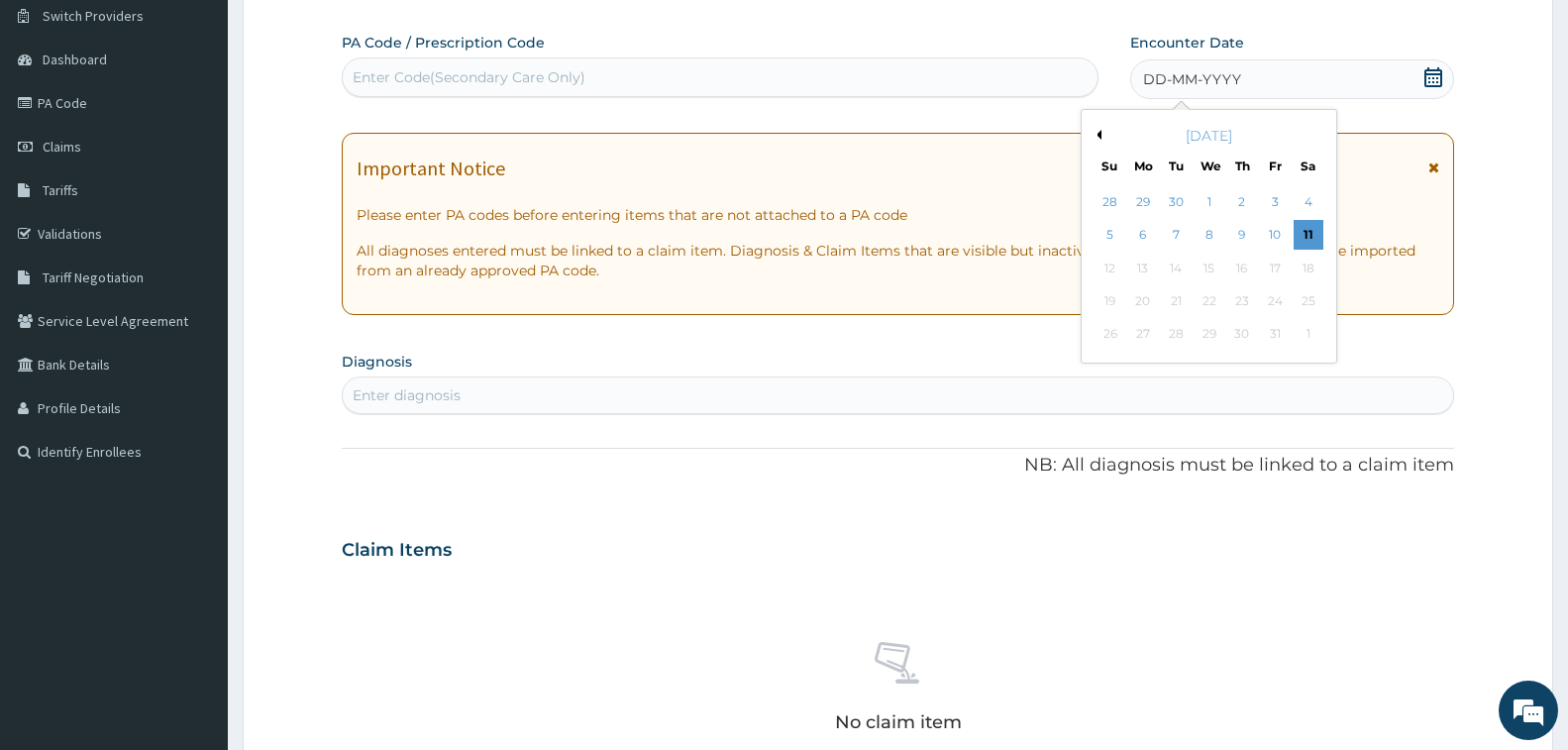
click at [1096, 133] on button "Previous Month" at bounding box center [1097, 135] width 10 height 10
click at [1307, 299] on div "23" at bounding box center [1307, 301] width 30 height 30
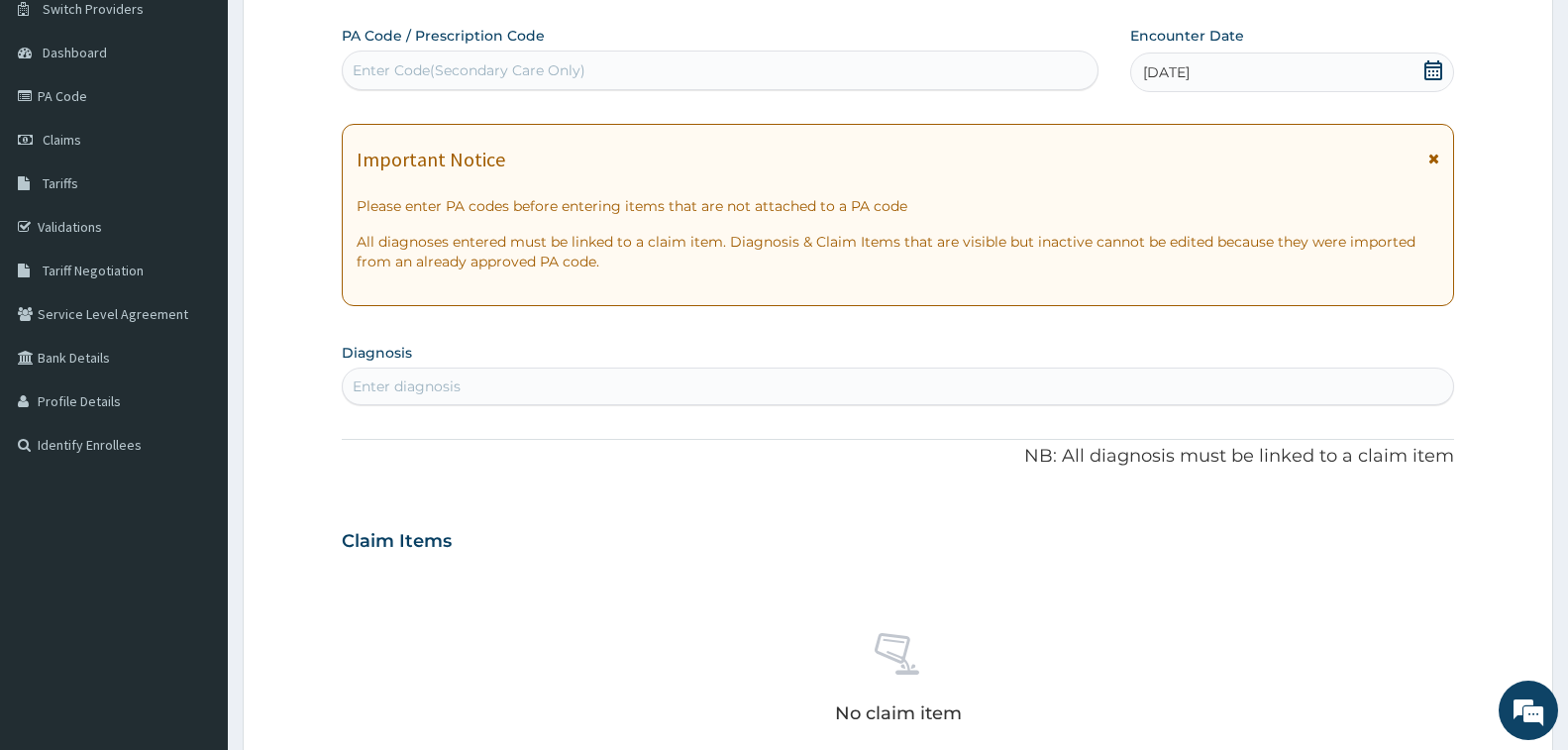
scroll to position [157, 0]
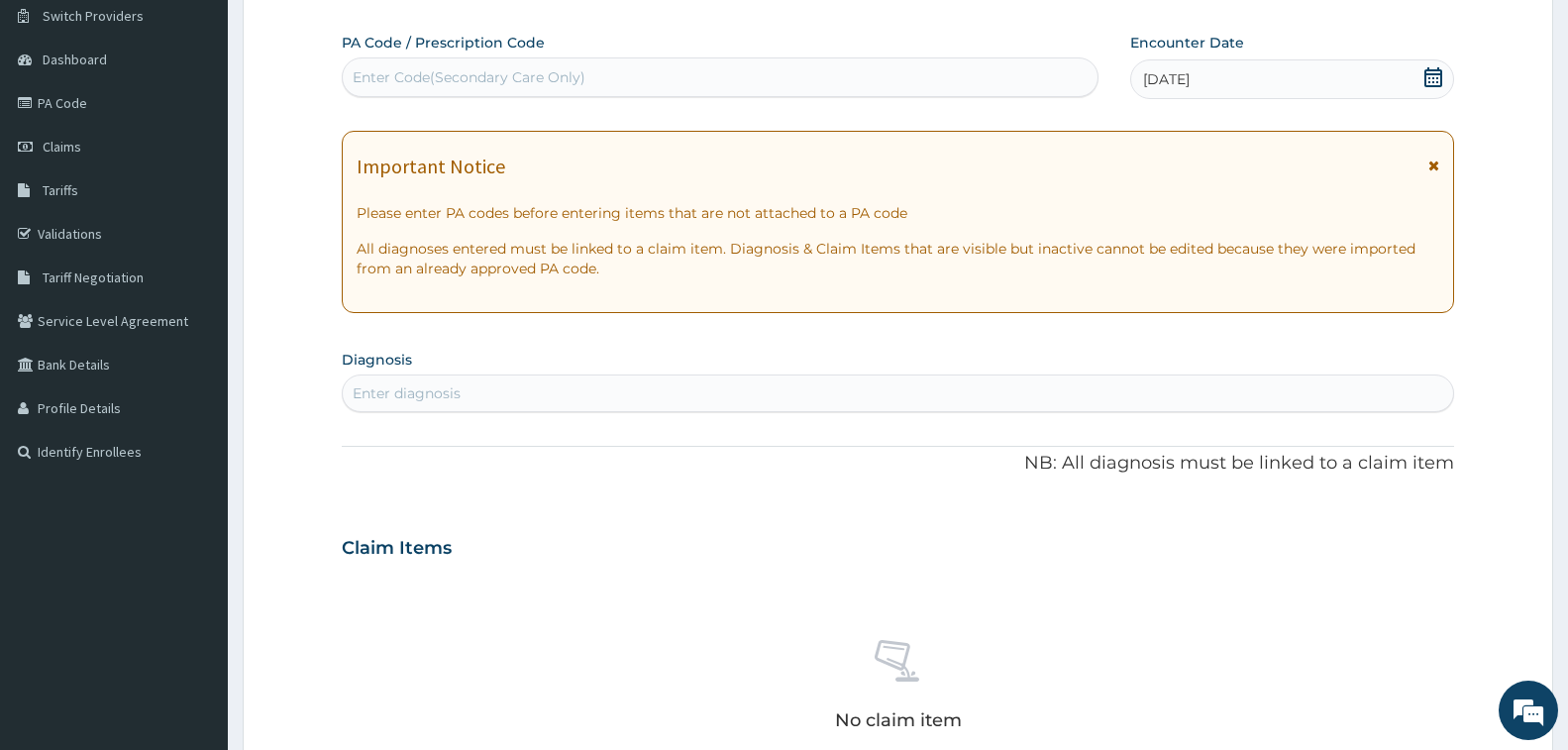
click at [1190, 85] on span "23-08-2025" at bounding box center [1166, 79] width 47 height 20
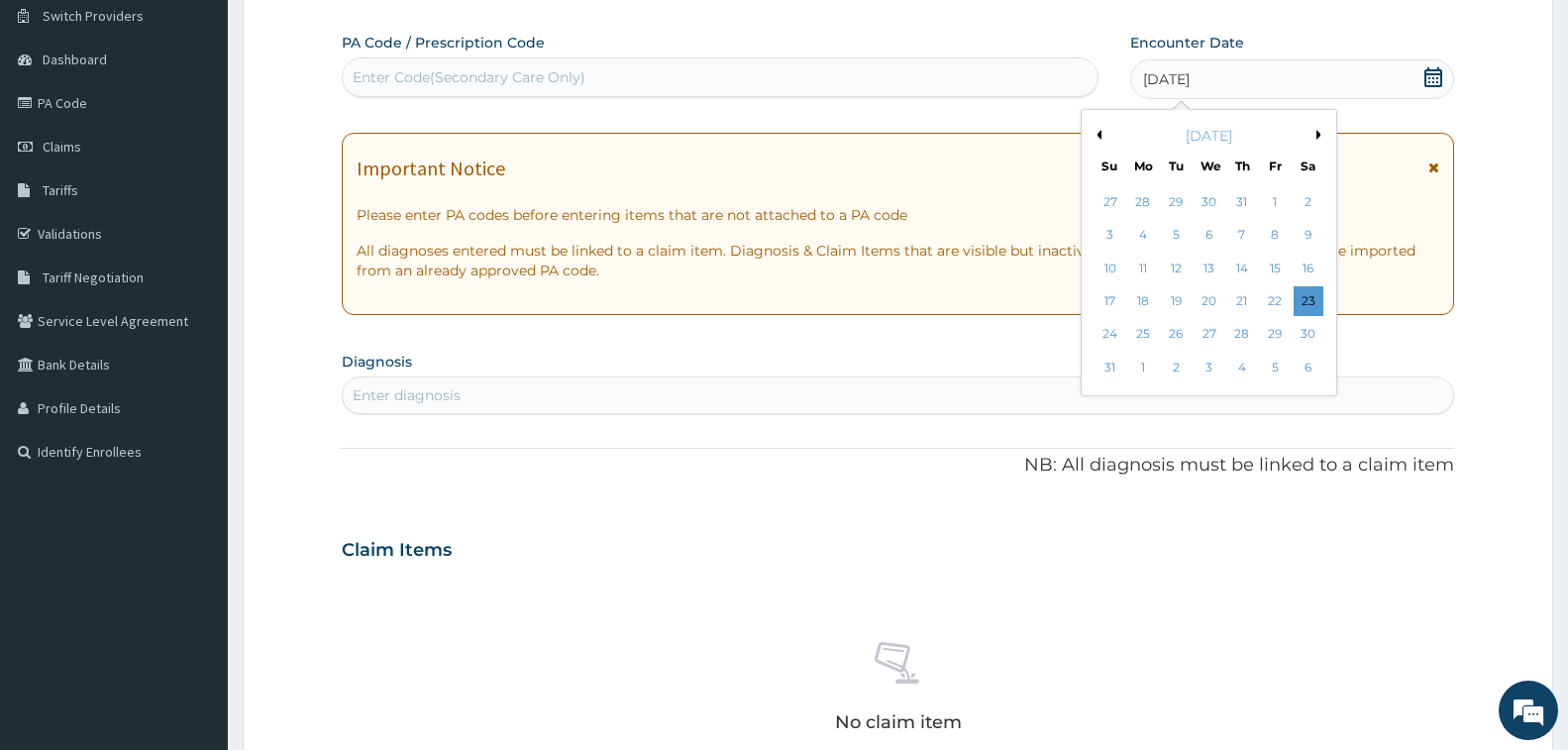
click at [1190, 85] on span "23-08-2025" at bounding box center [1166, 79] width 47 height 20
click at [1315, 137] on div "August 2025" at bounding box center [1208, 136] width 239 height 20
click at [1322, 133] on button "Next Month" at bounding box center [1321, 135] width 10 height 10
click at [1170, 301] on div "23" at bounding box center [1176, 301] width 30 height 30
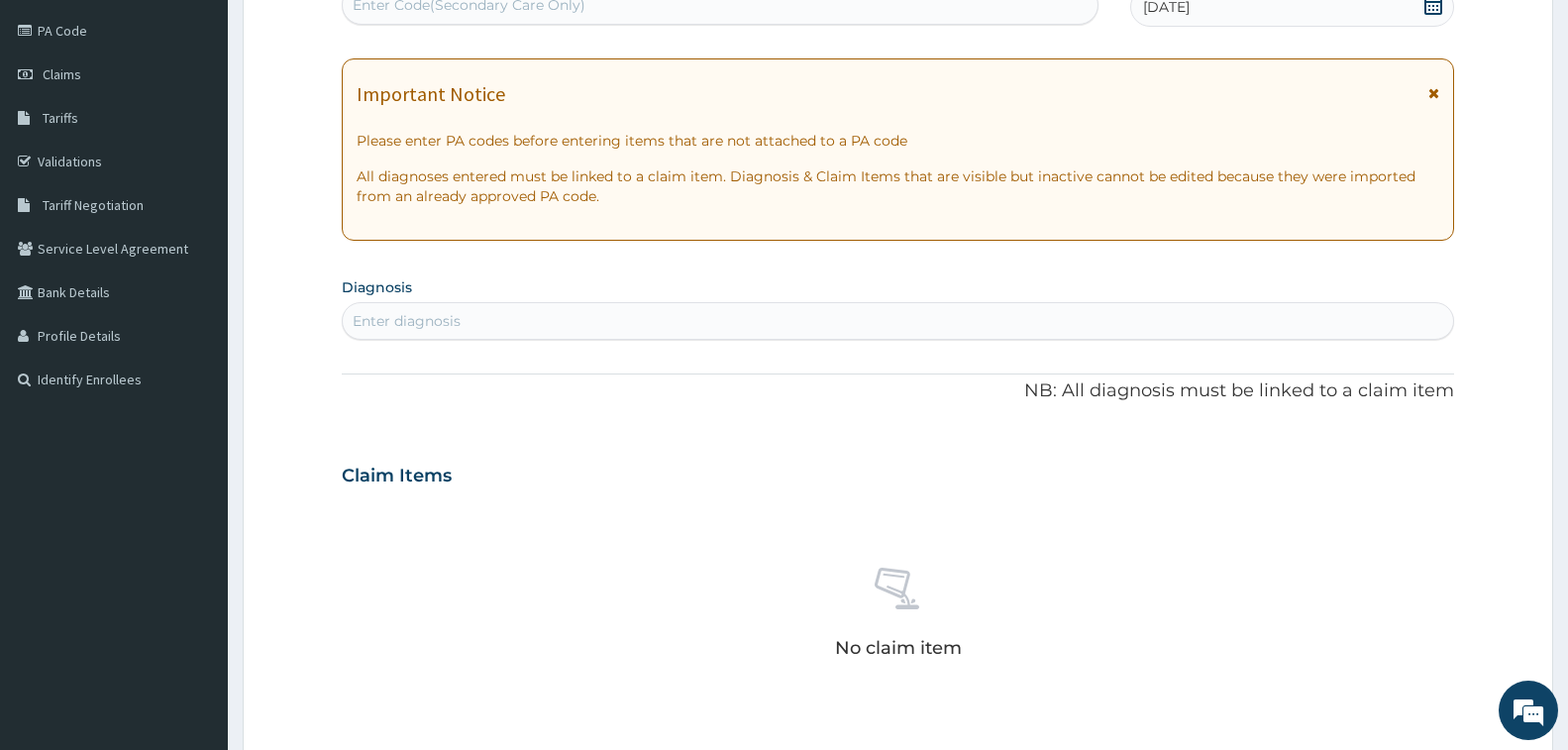
scroll to position [454, 0]
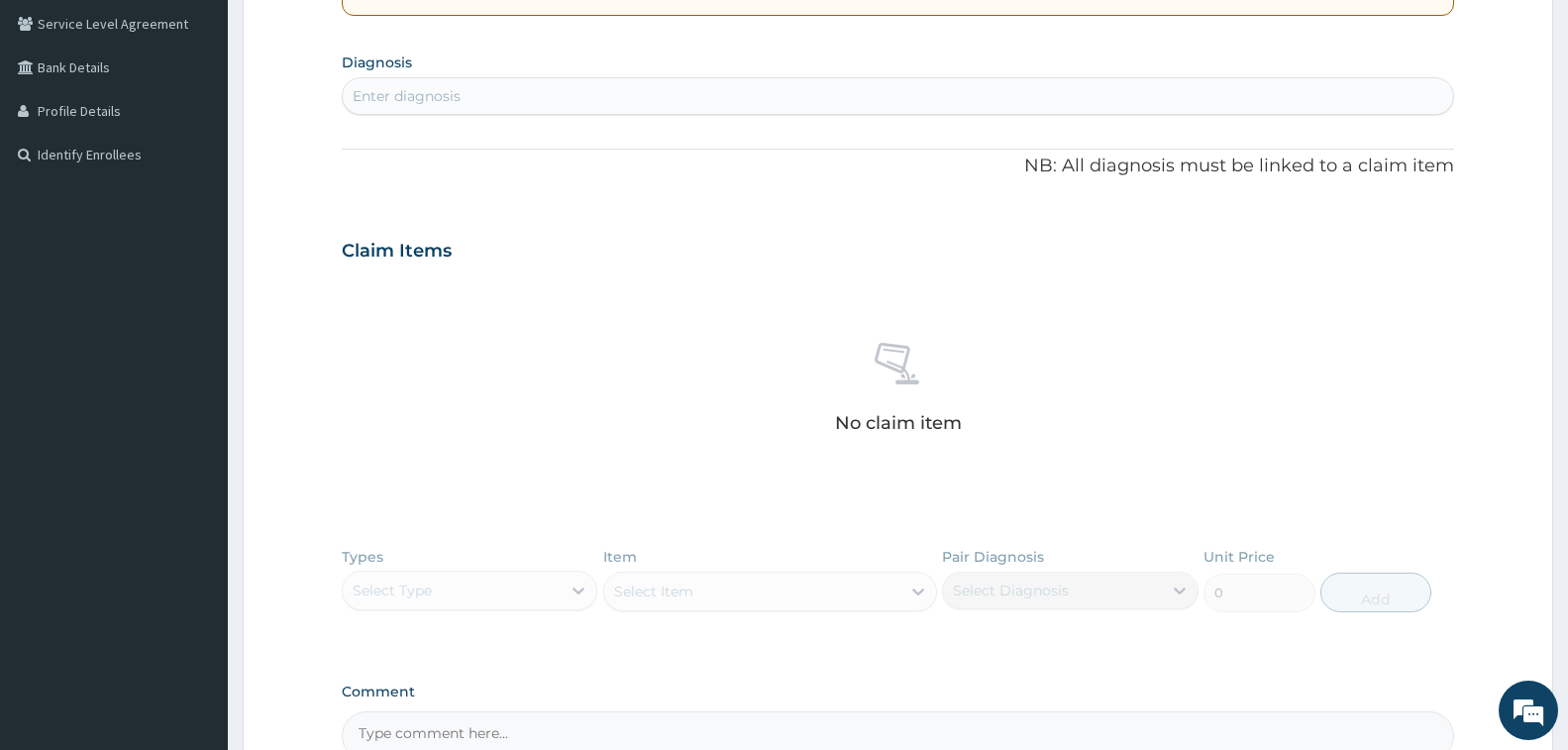
click at [781, 92] on div "Enter diagnosis" at bounding box center [897, 96] width 1110 height 32
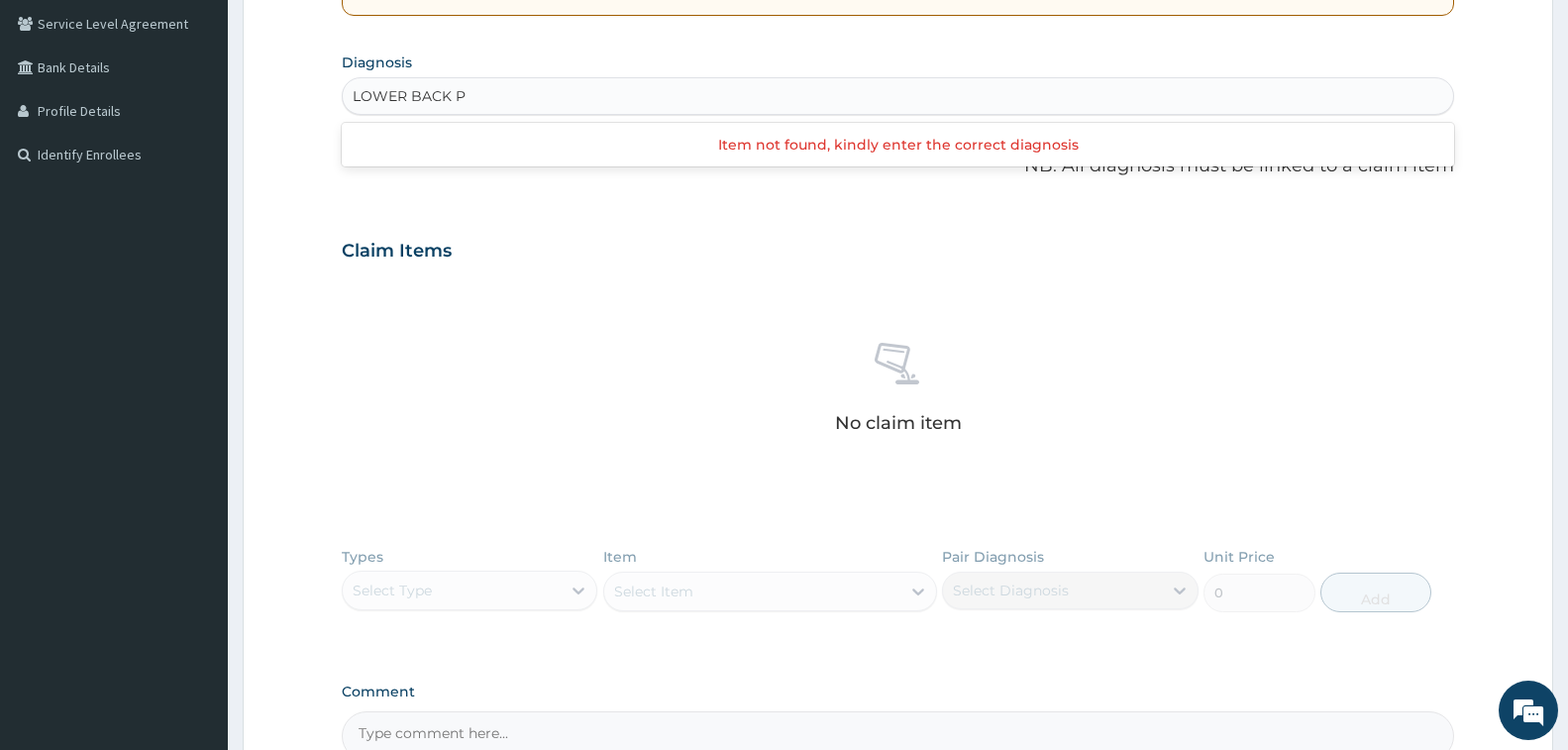
type input "LOWER BACK"
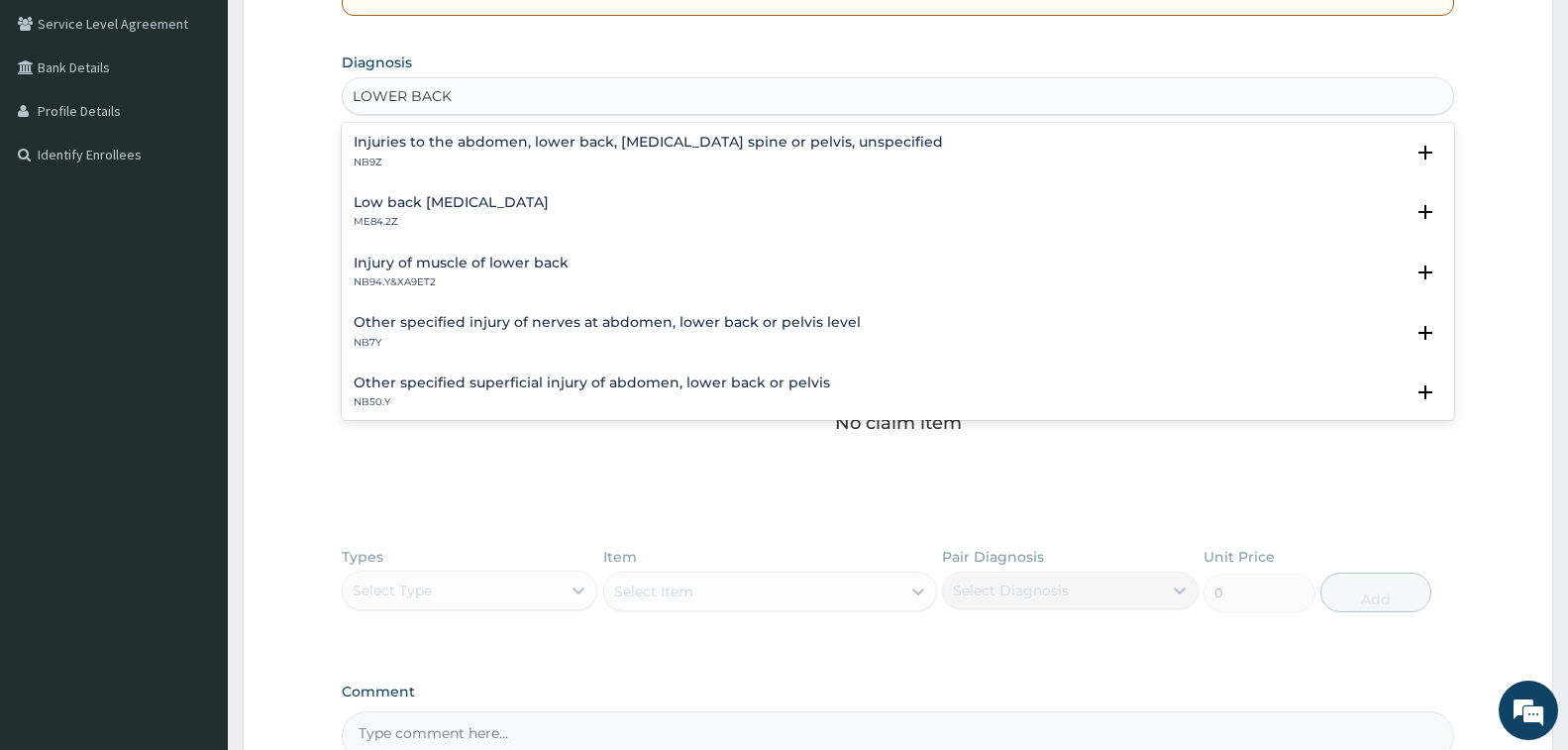
click at [558, 206] on div "Low back pain, unspecified ME84.2Z" at bounding box center [897, 212] width 1089 height 35
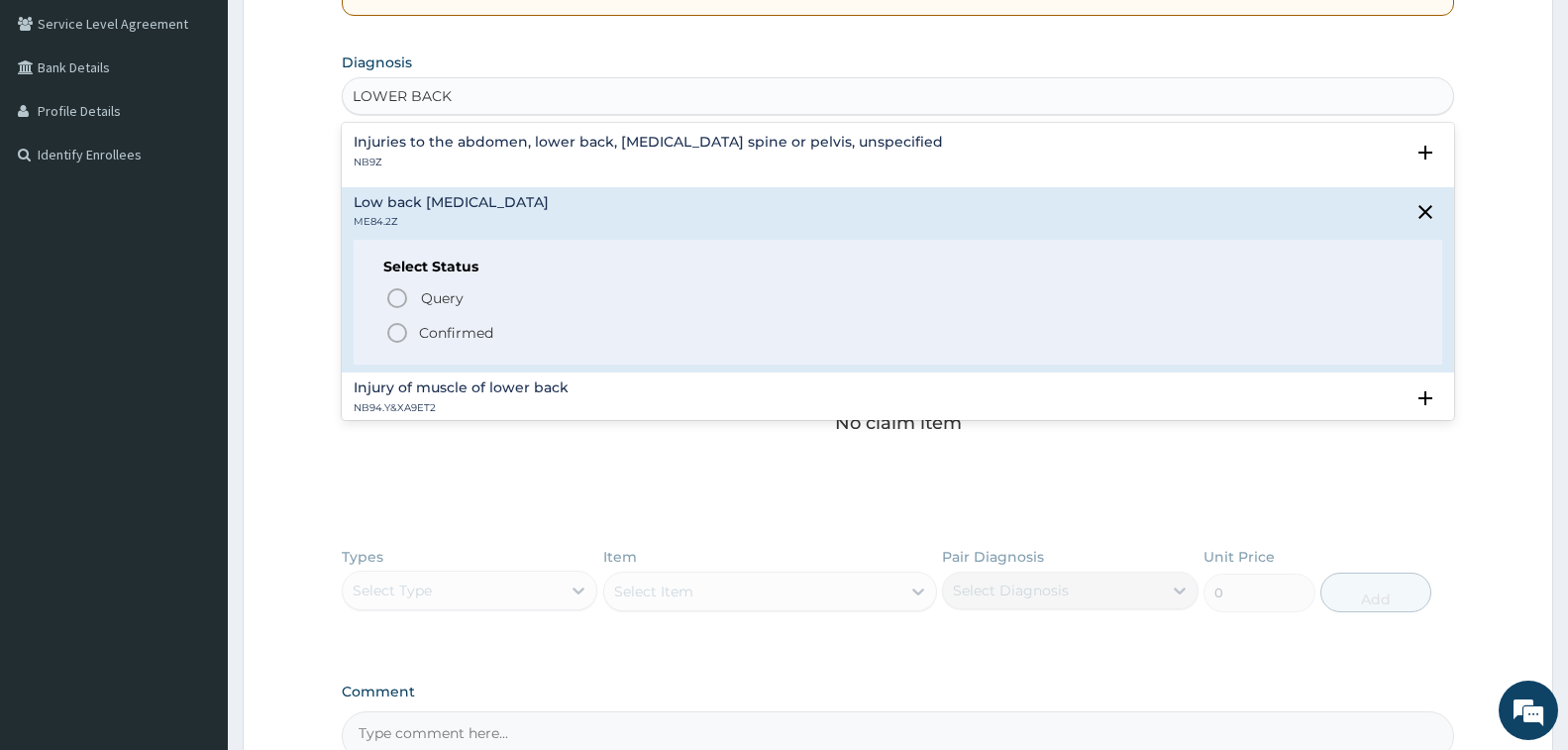
click at [393, 330] on icon "status option filled" at bounding box center [397, 333] width 24 height 24
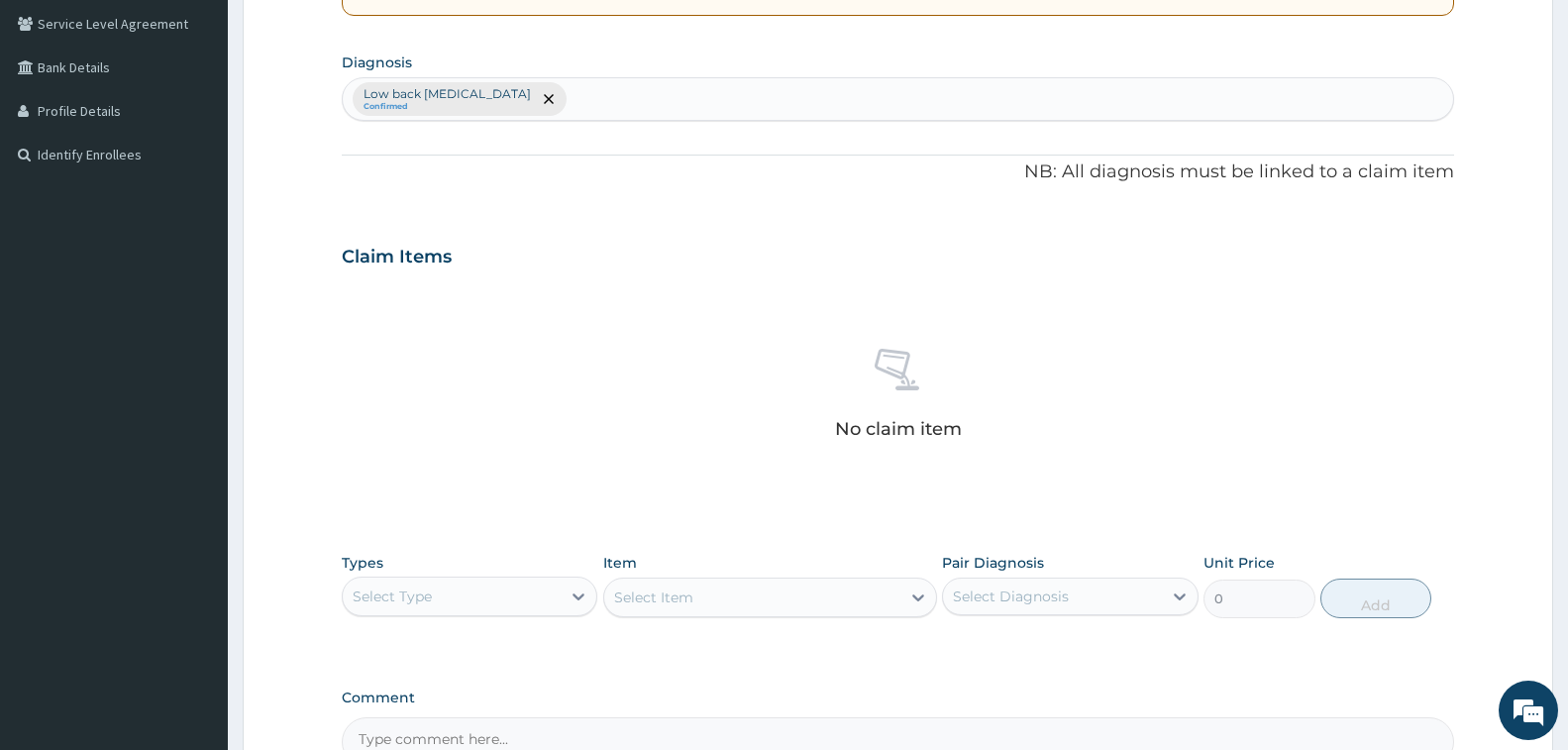
click at [524, 234] on div "Claim Items" at bounding box center [897, 253] width 1112 height 52
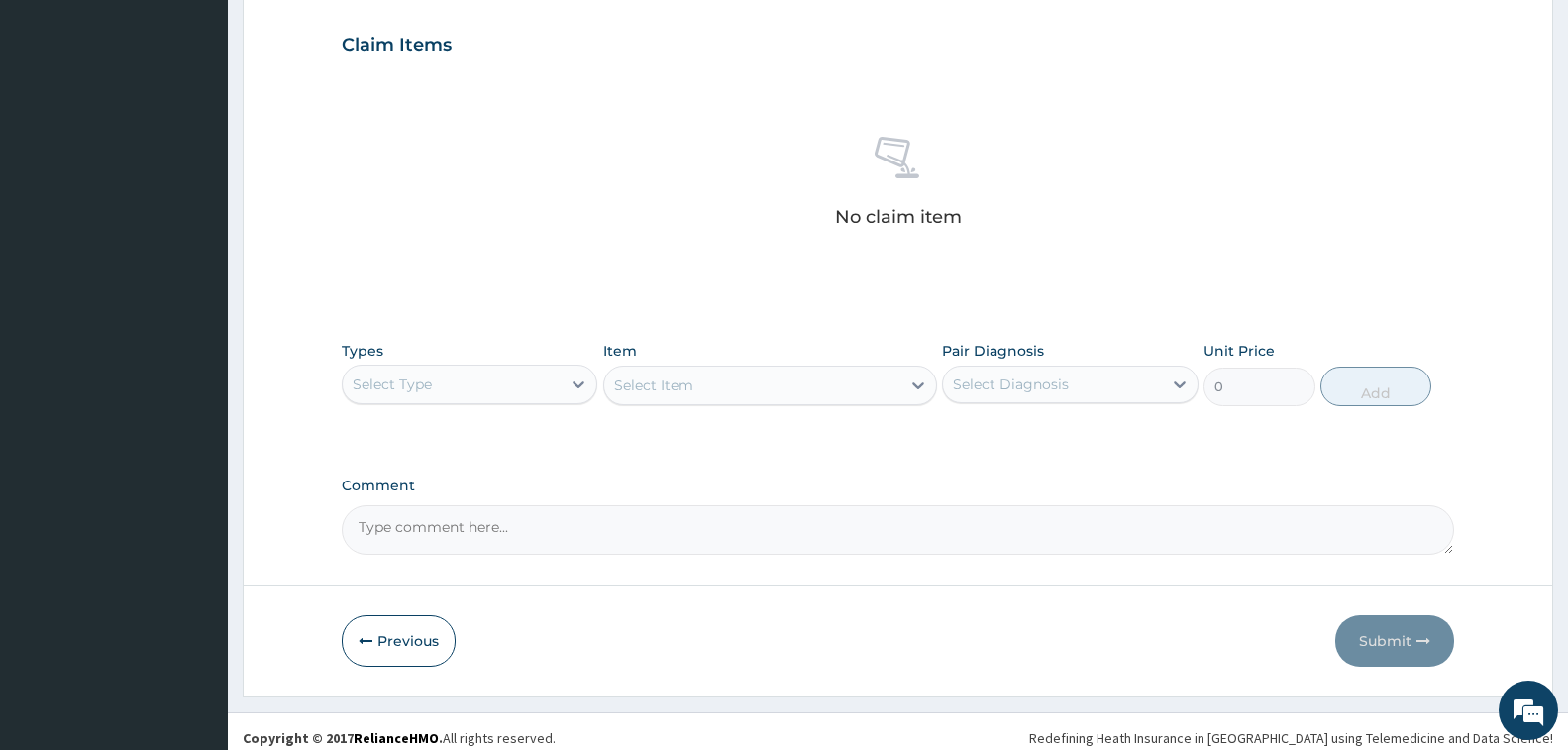
scroll to position [679, 0]
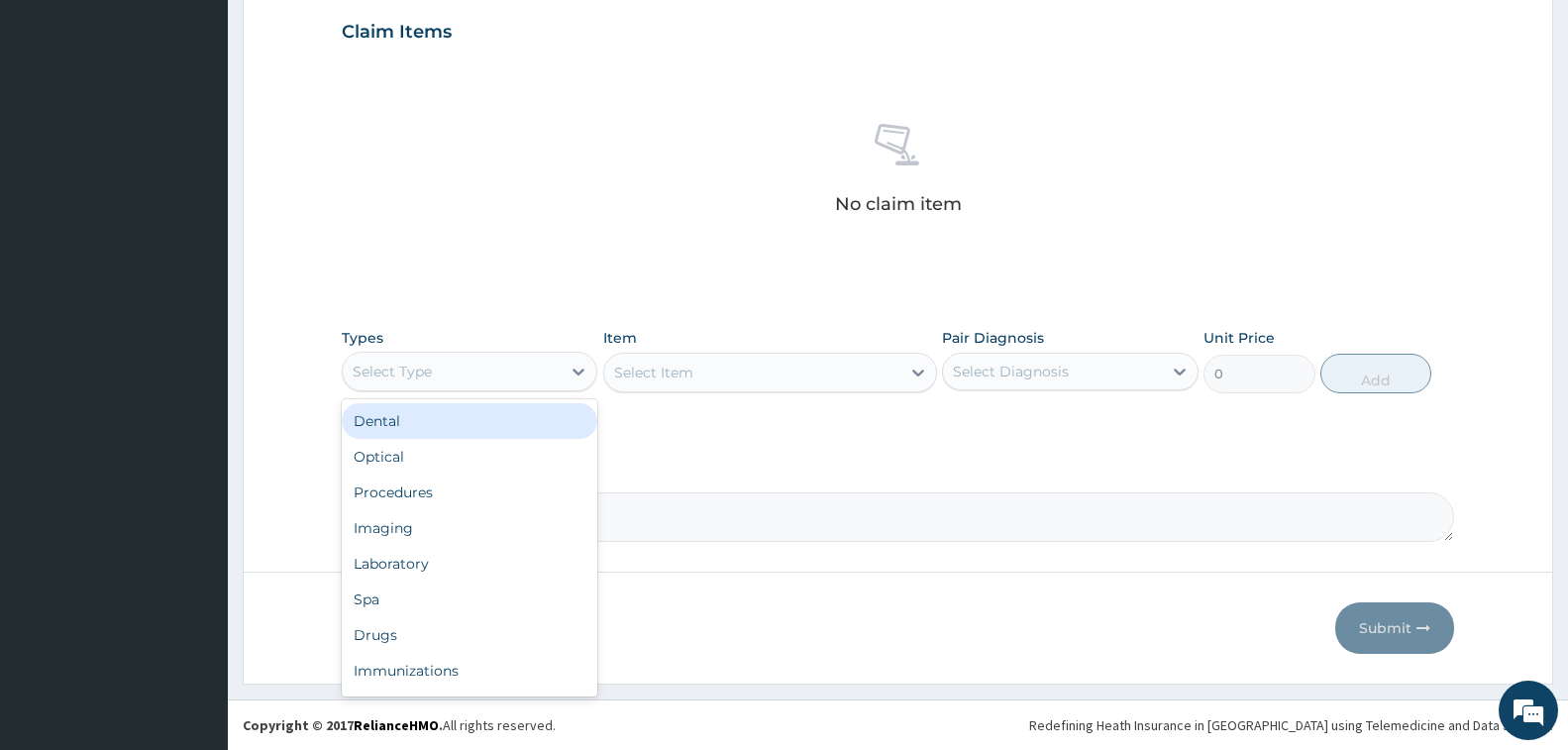
click at [448, 373] on div "Select Type" at bounding box center [452, 372] width 218 height 32
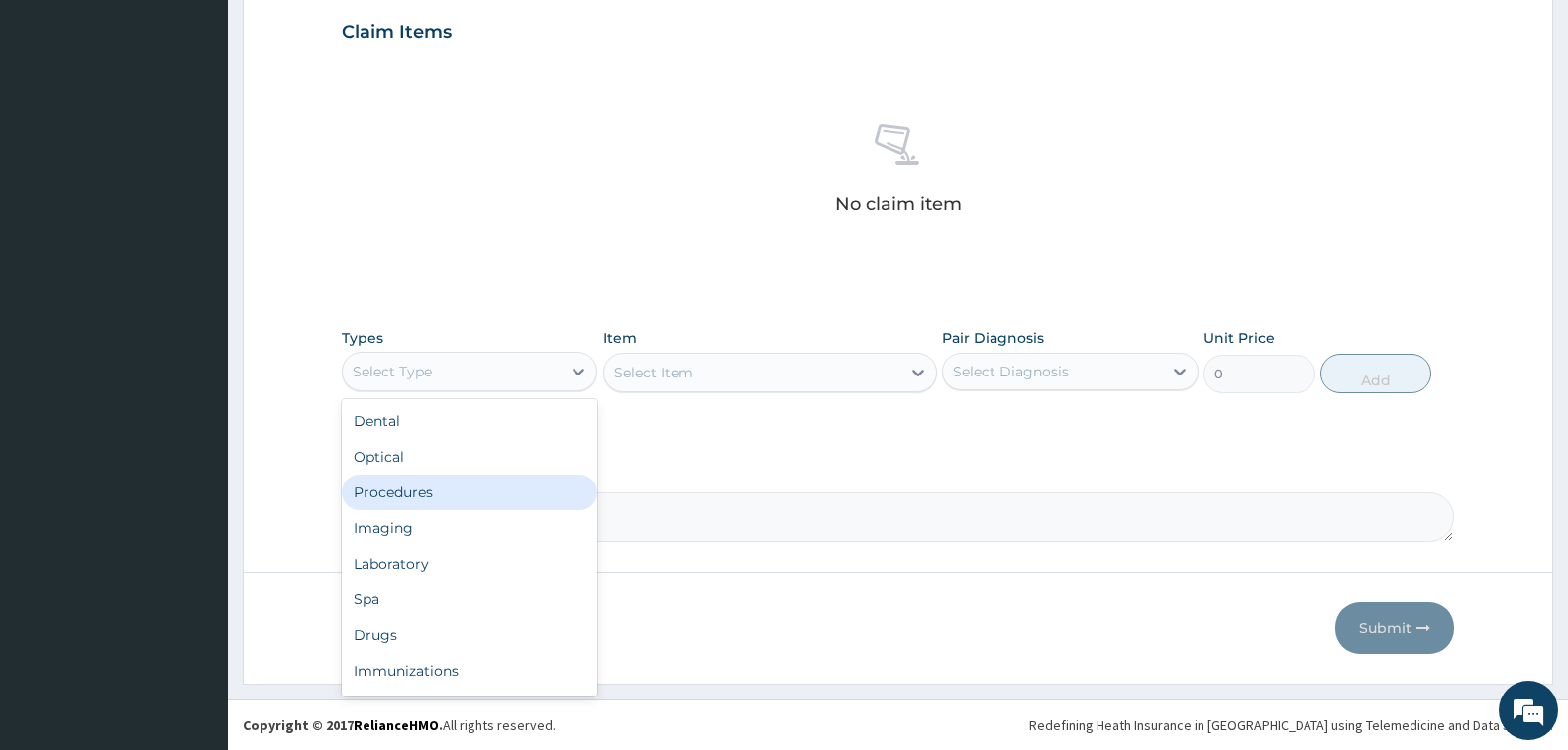
click at [466, 481] on div "Procedures" at bounding box center [470, 492] width 256 height 36
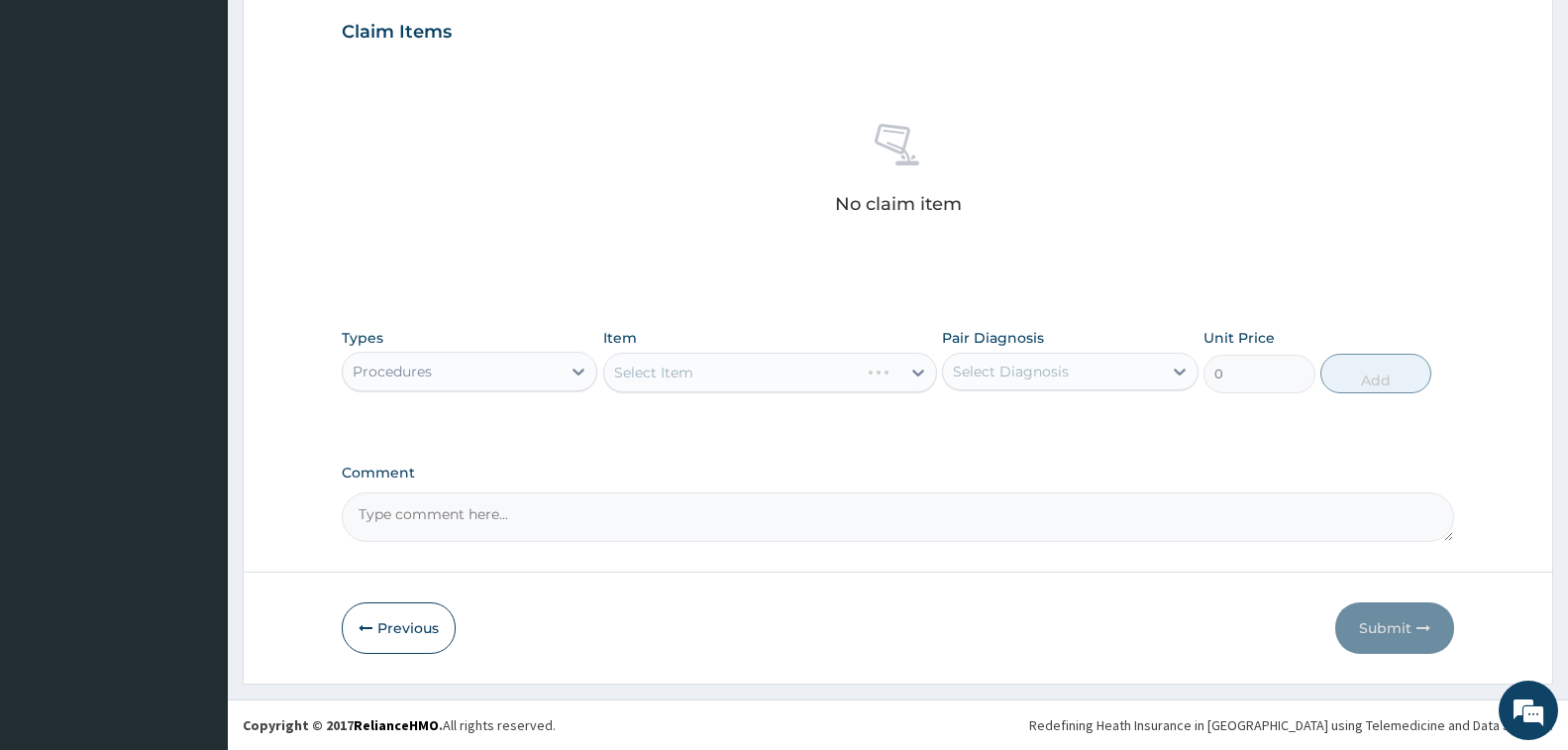
click at [779, 371] on div "Select Item" at bounding box center [770, 373] width 334 height 40
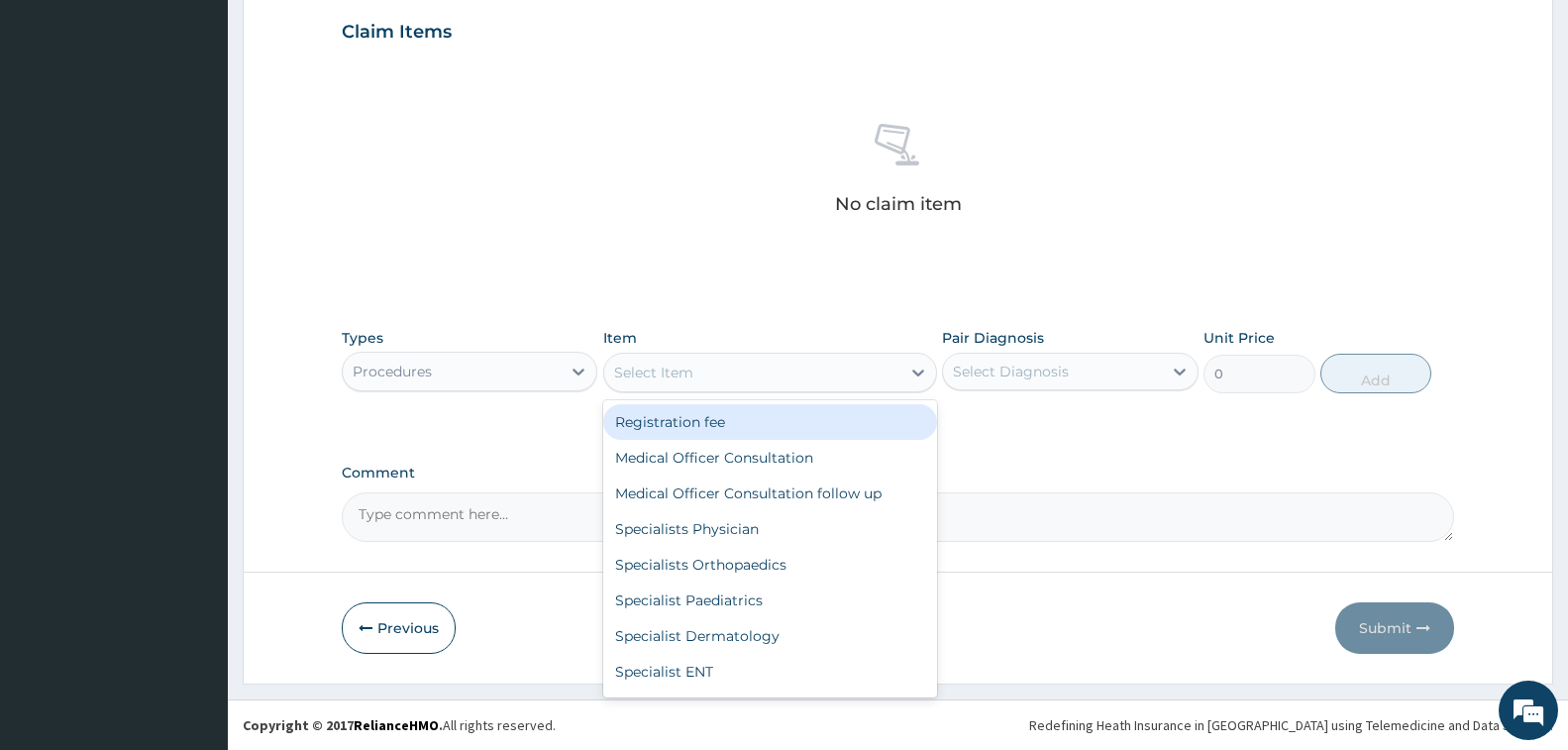
click at [696, 373] on div "Select Item" at bounding box center [752, 373] width 296 height 32
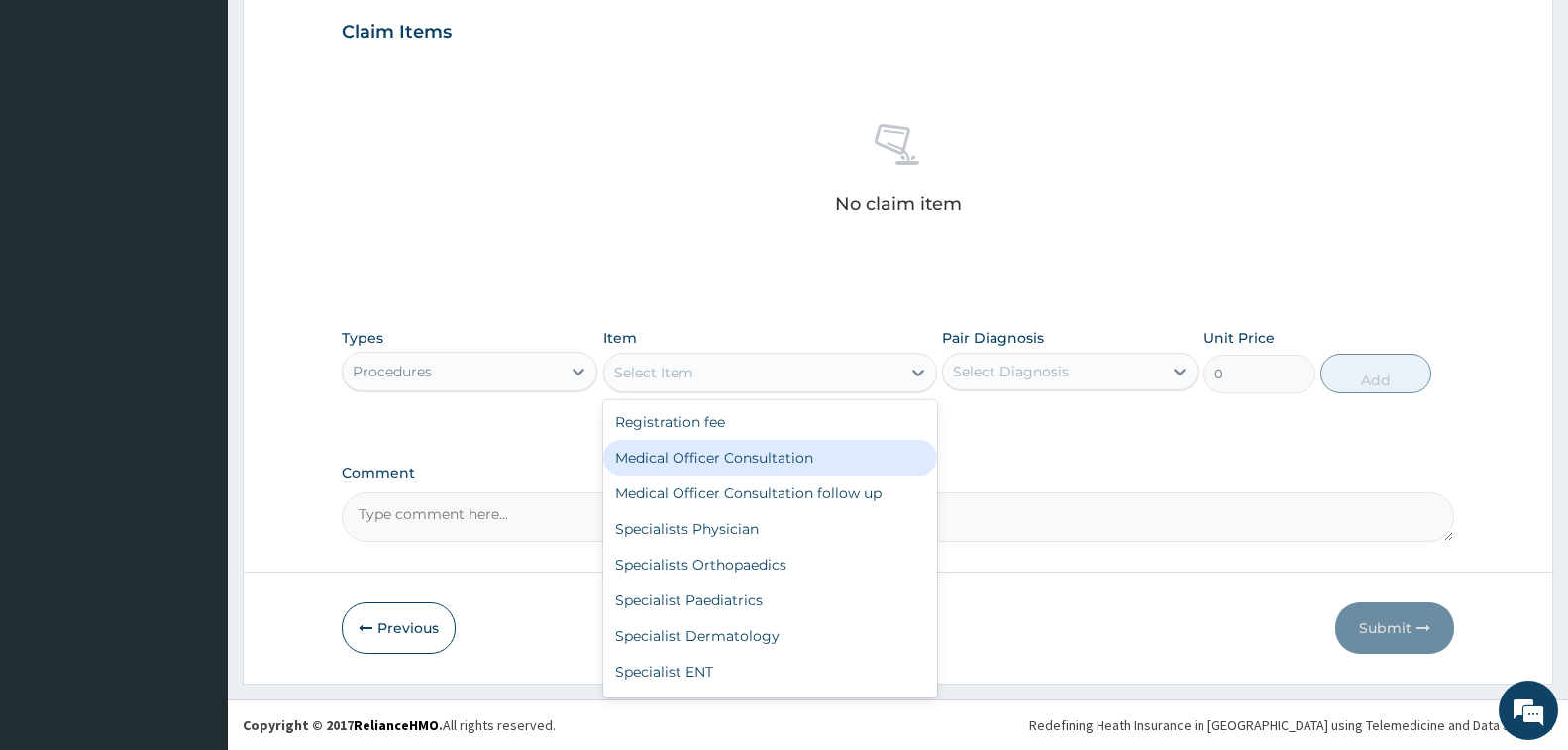
click at [739, 452] on div "Medical Officer Consultation" at bounding box center [770, 458] width 334 height 36
type input "3500"
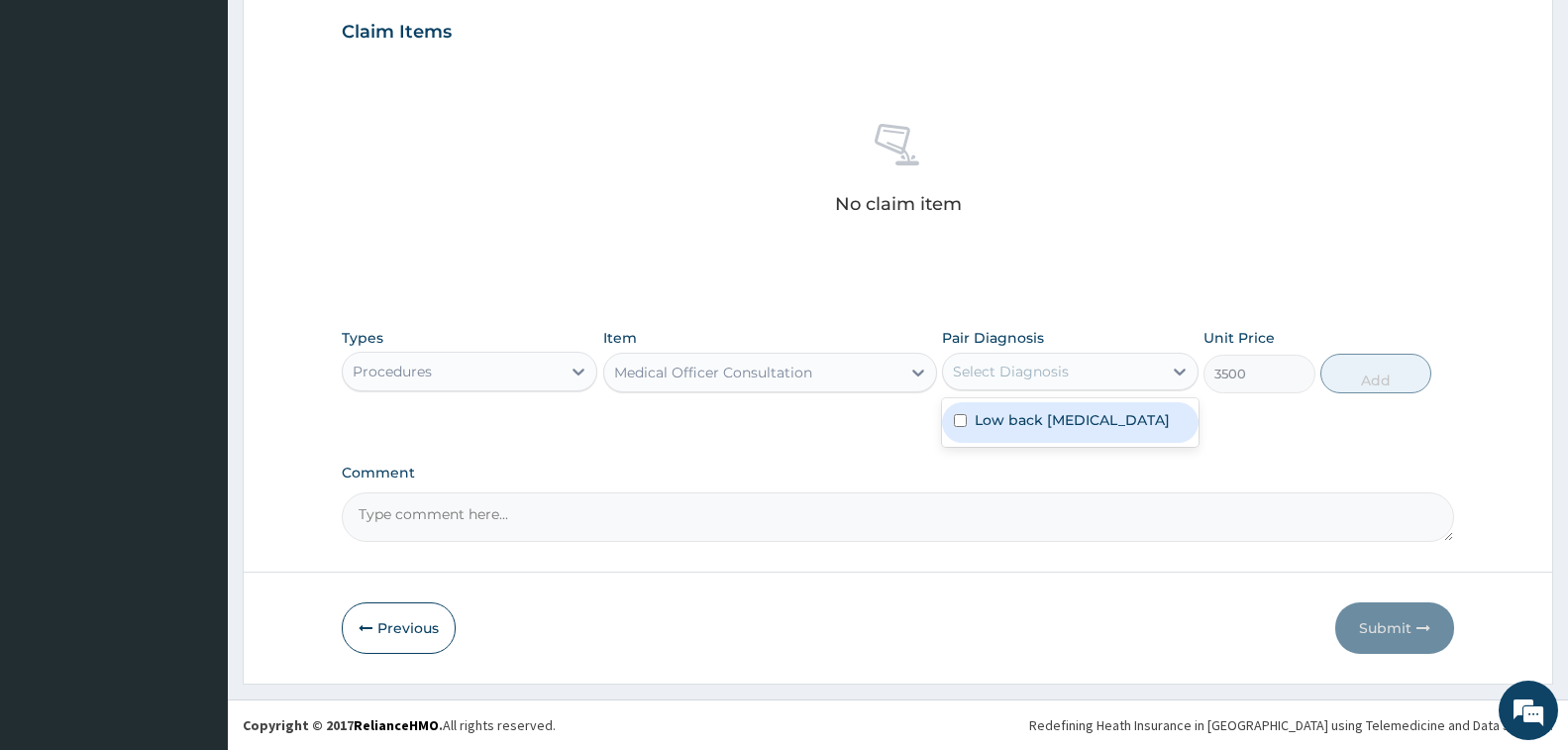
click at [985, 376] on div "Select Diagnosis" at bounding box center [1010, 372] width 116 height 20
click at [1005, 411] on label "Low back pain, unspecified" at bounding box center [1072, 420] width 195 height 20
checkbox input "true"
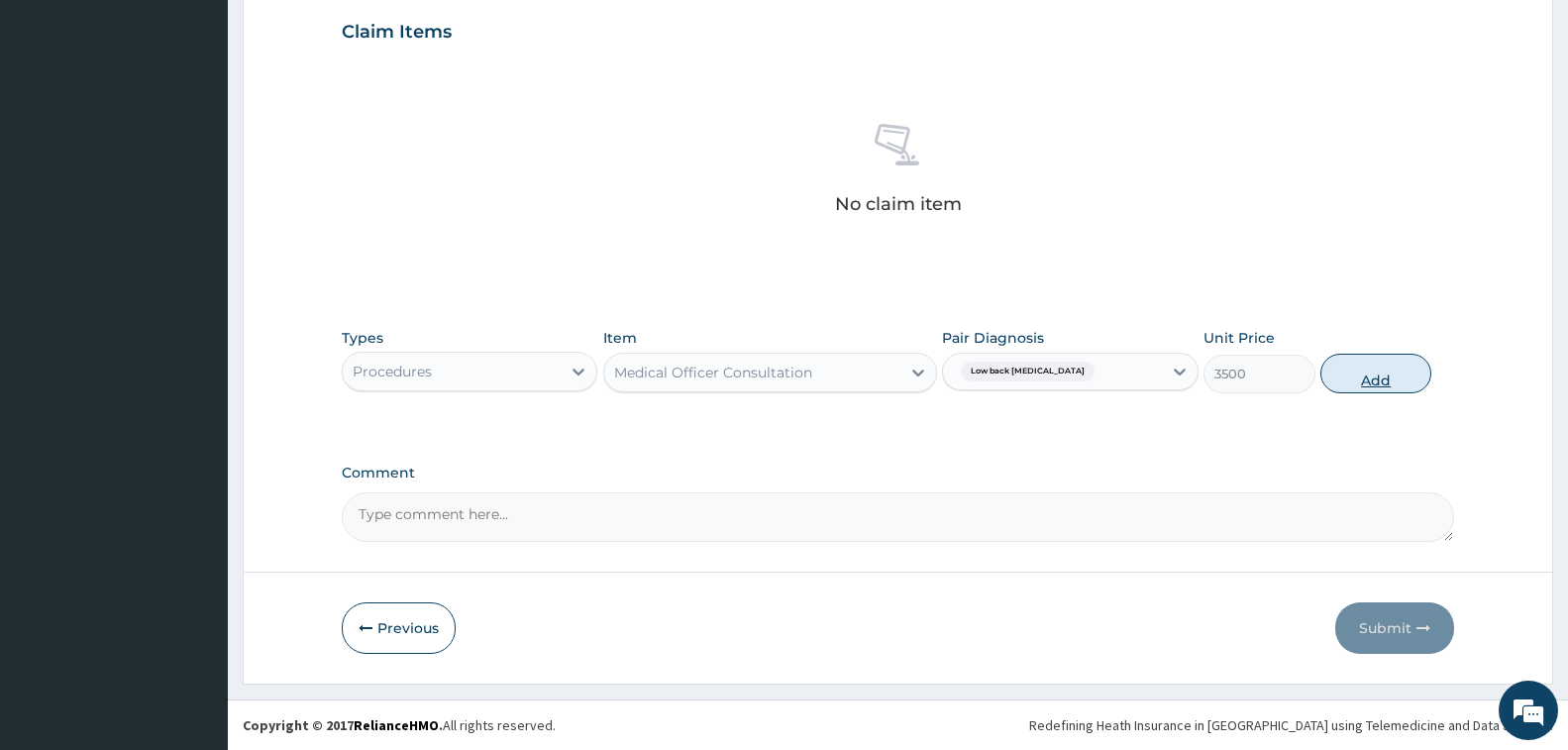
click at [1362, 370] on button "Add" at bounding box center [1376, 374] width 111 height 40
type input "0"
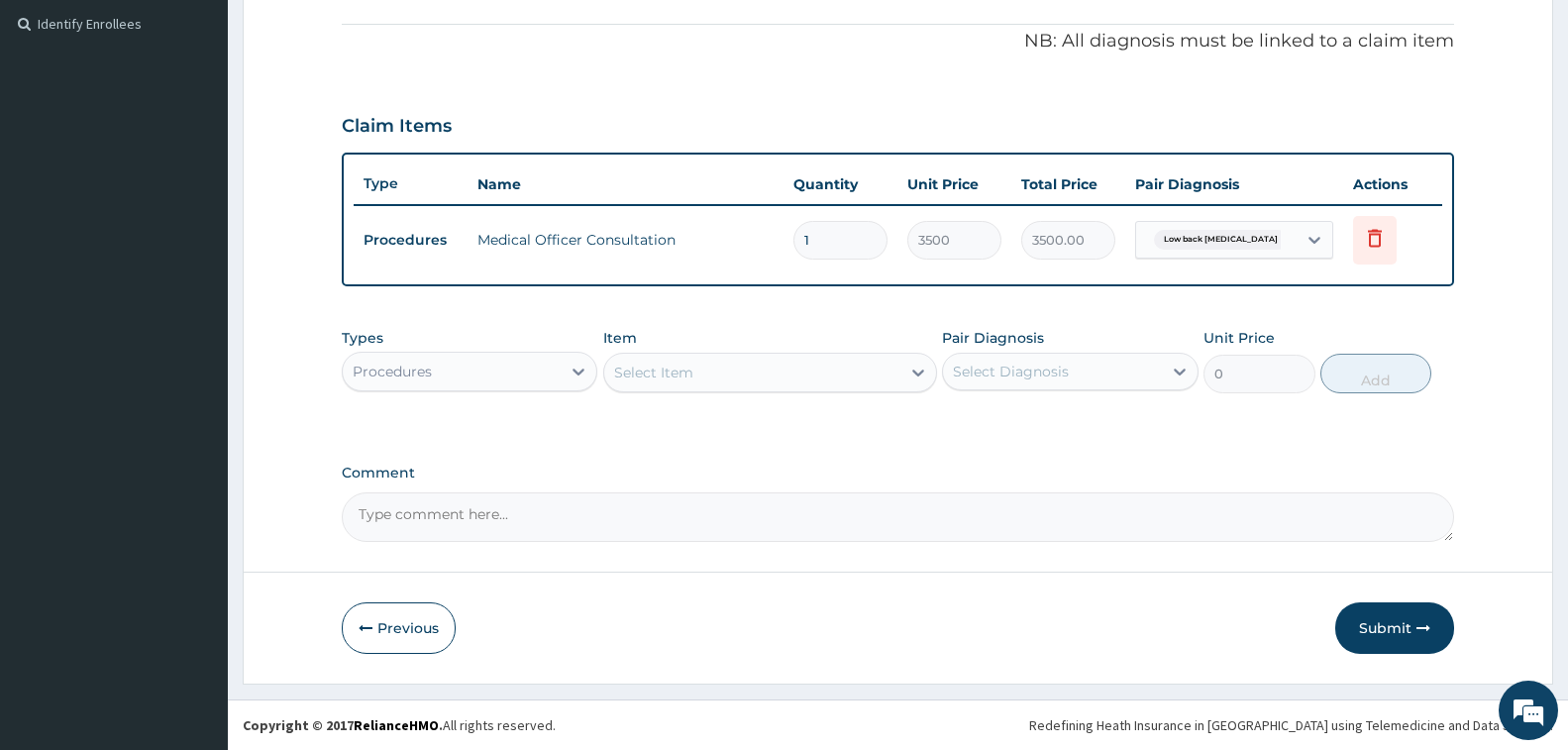
scroll to position [585, 0]
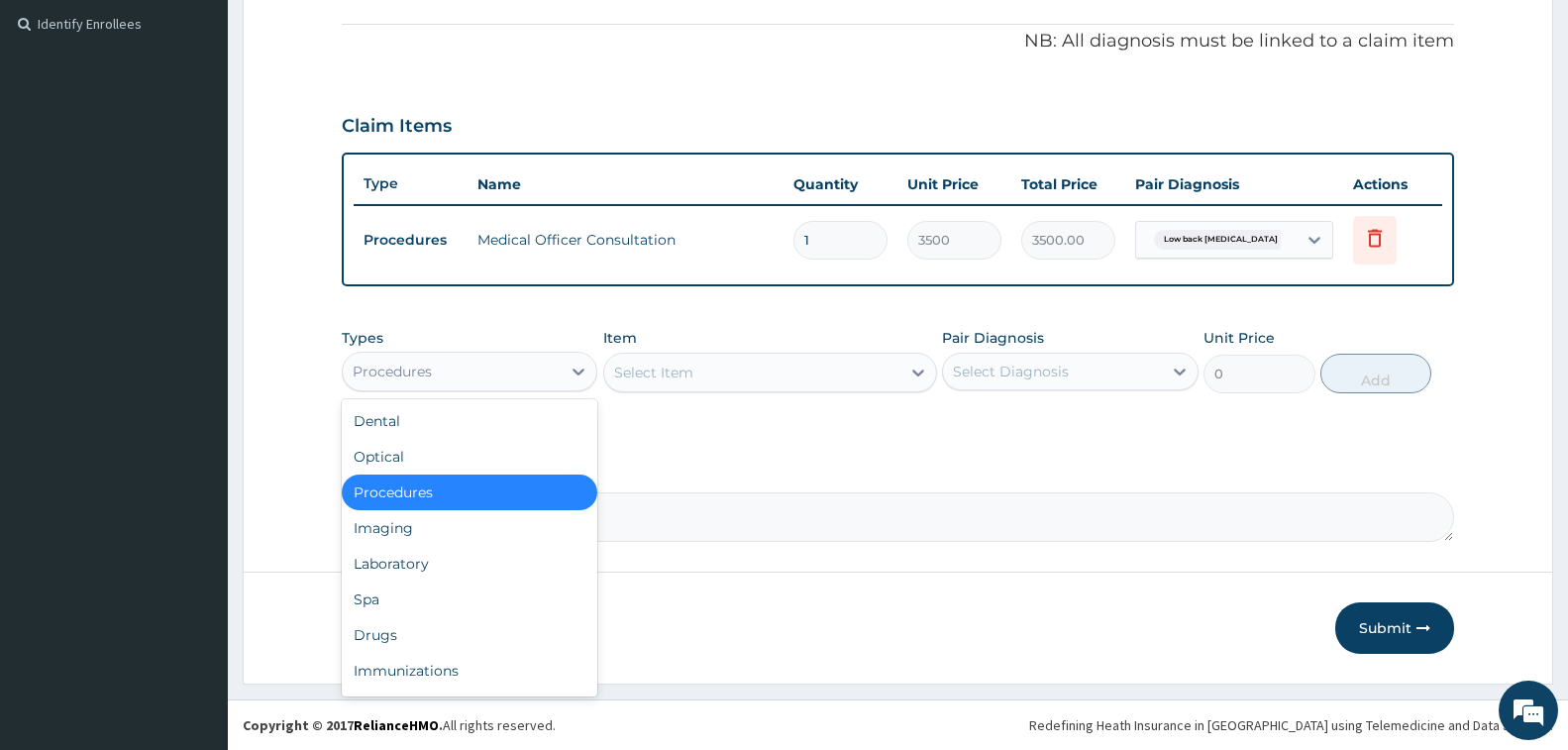
click at [421, 375] on div "Procedures" at bounding box center [392, 372] width 79 height 20
click at [459, 631] on div "Drugs" at bounding box center [470, 635] width 256 height 36
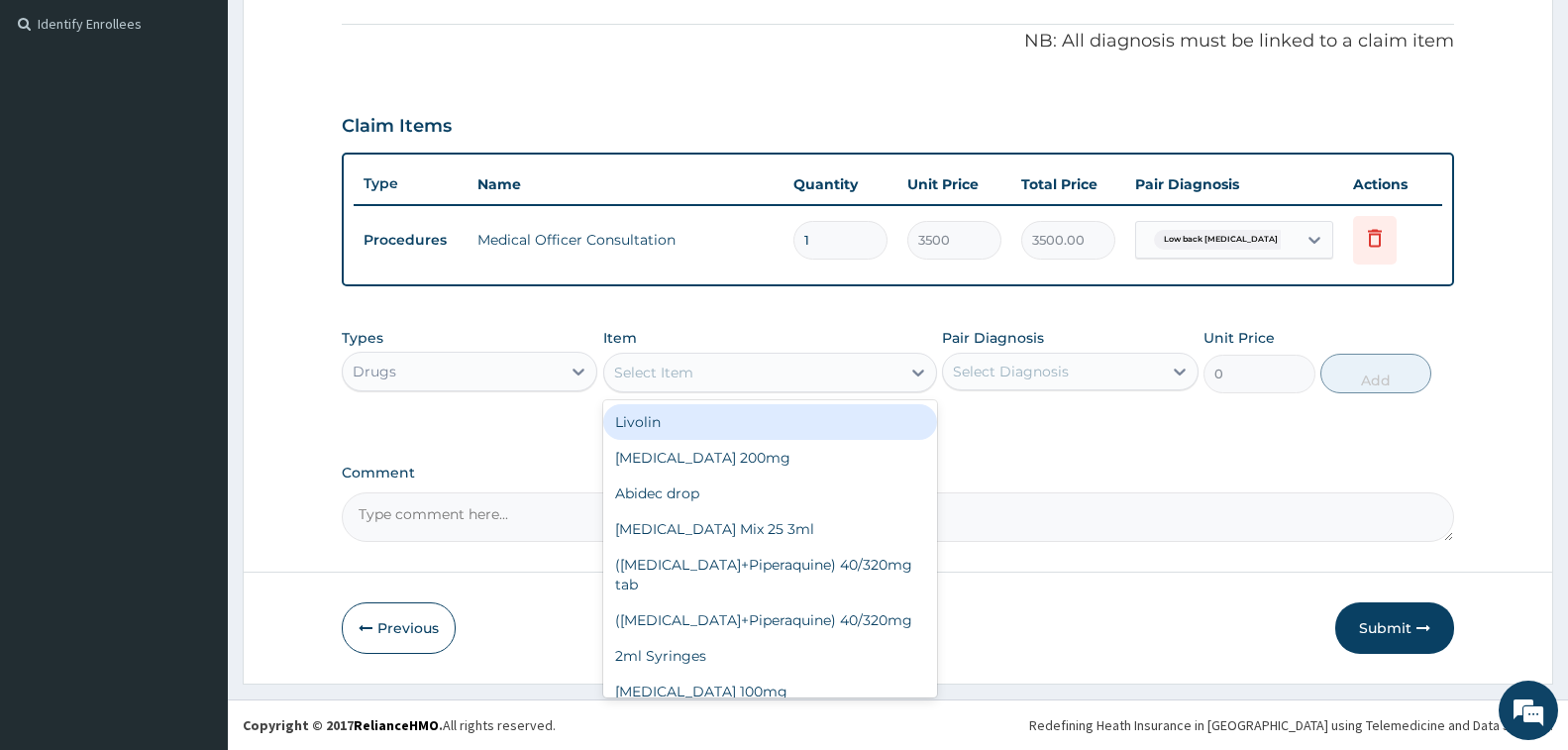
click at [782, 385] on div "Select Item" at bounding box center [752, 373] width 296 height 32
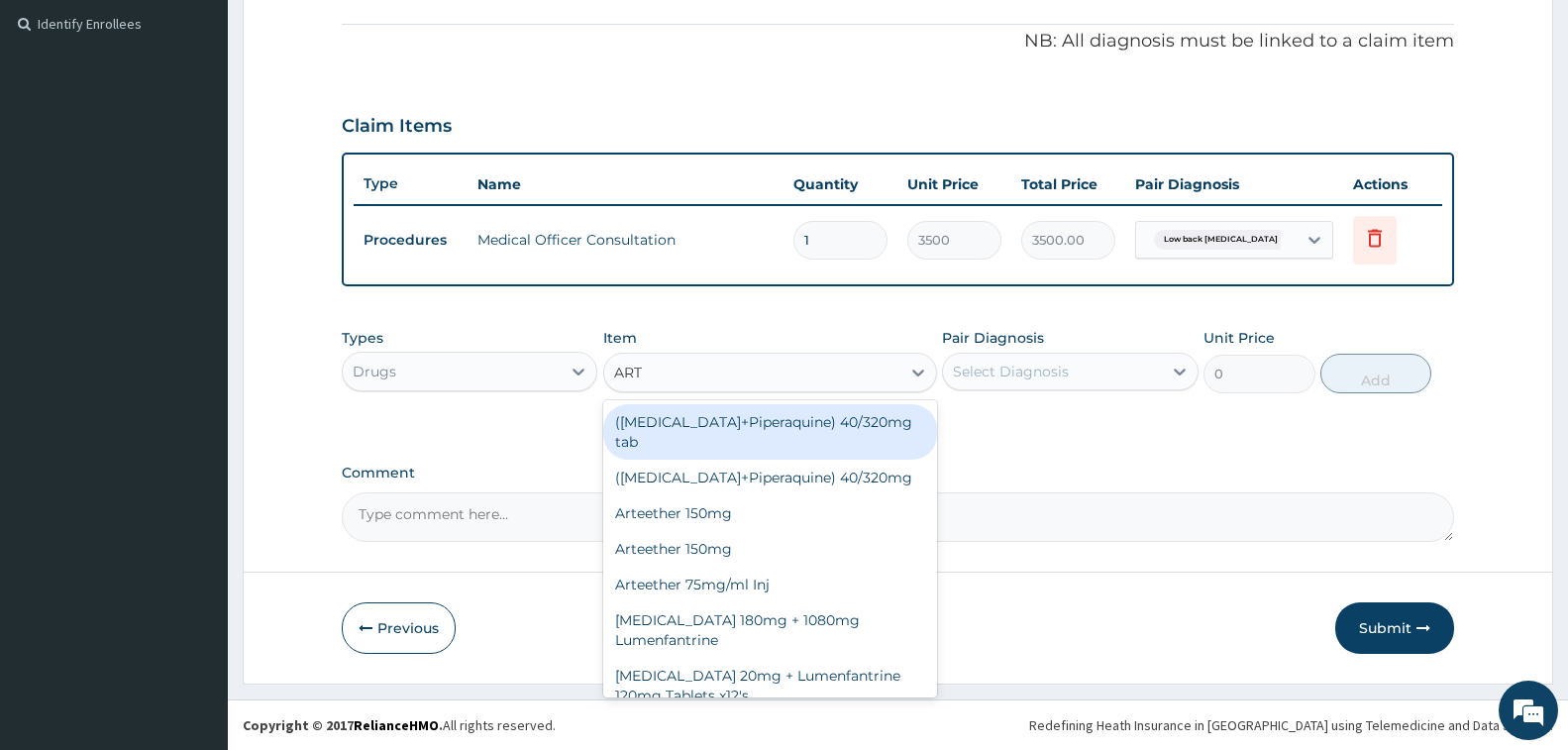
type input "ARTH"
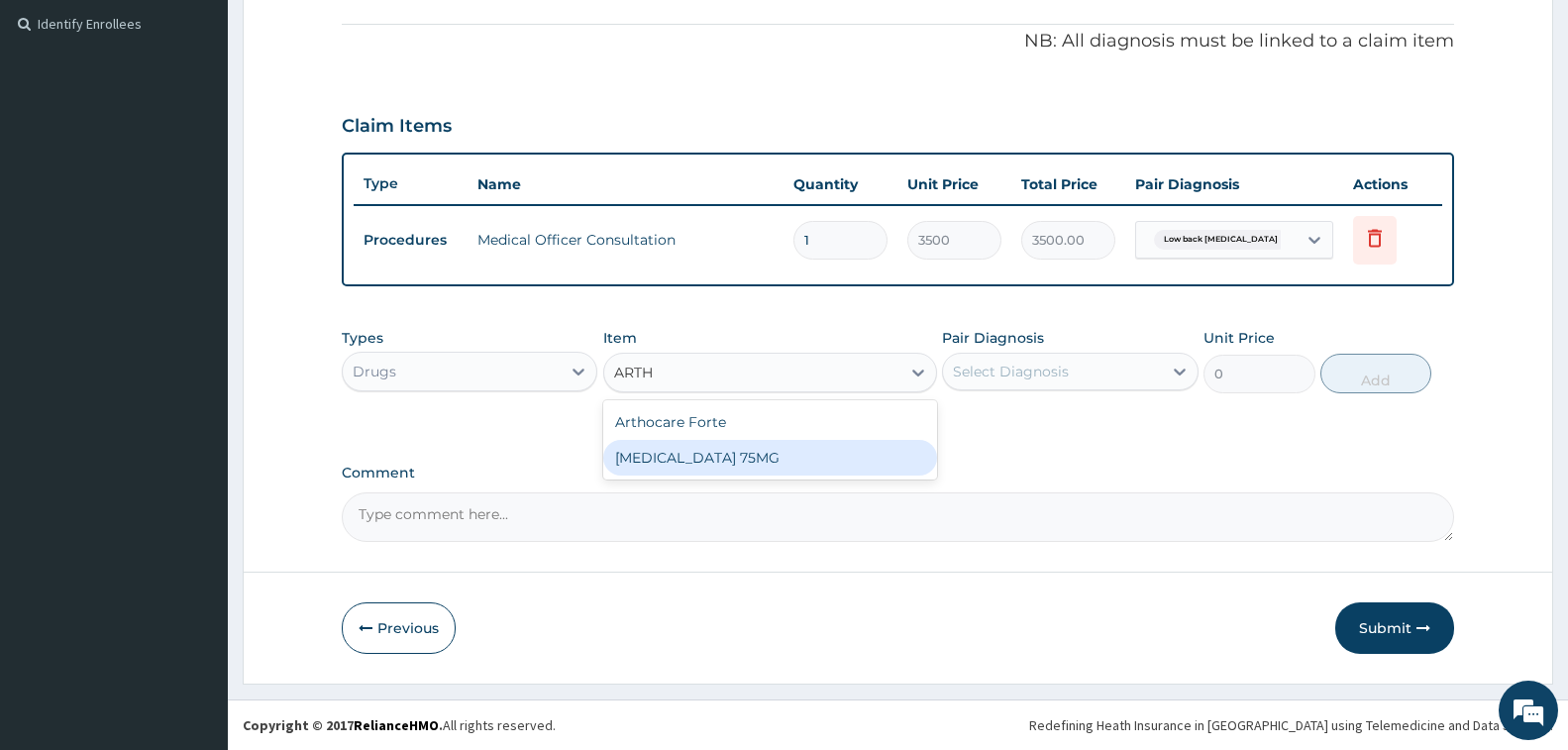
click at [800, 466] on div "ARTHROTEC 75MG" at bounding box center [770, 458] width 334 height 36
type input "263"
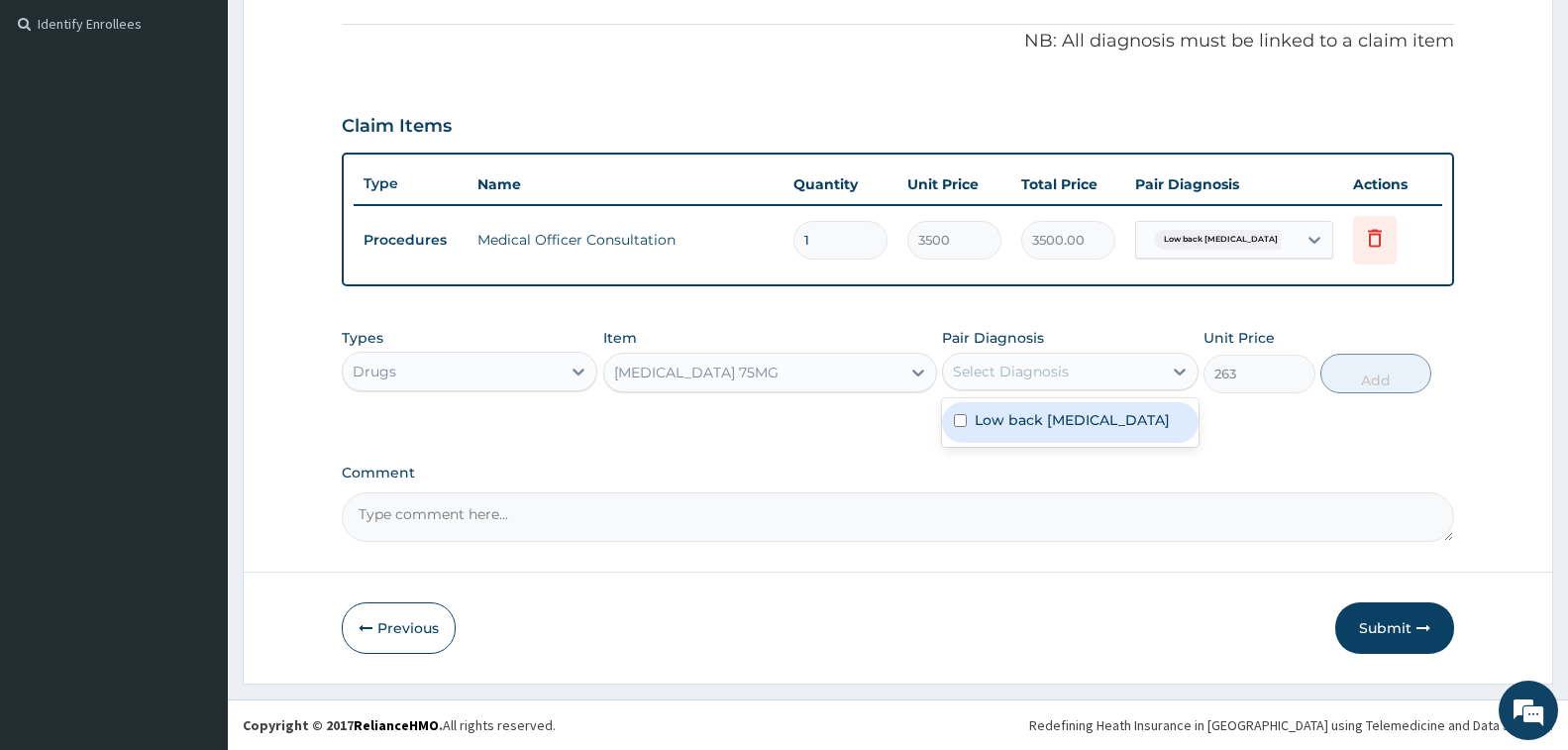
click at [1078, 367] on div "Select Diagnosis" at bounding box center [1052, 372] width 218 height 32
drag, startPoint x: 1139, startPoint y: 425, endPoint x: 1167, endPoint y: 426, distance: 28.0
click at [1137, 425] on label "Low back pain, unspecified" at bounding box center [1072, 420] width 195 height 20
checkbox input "true"
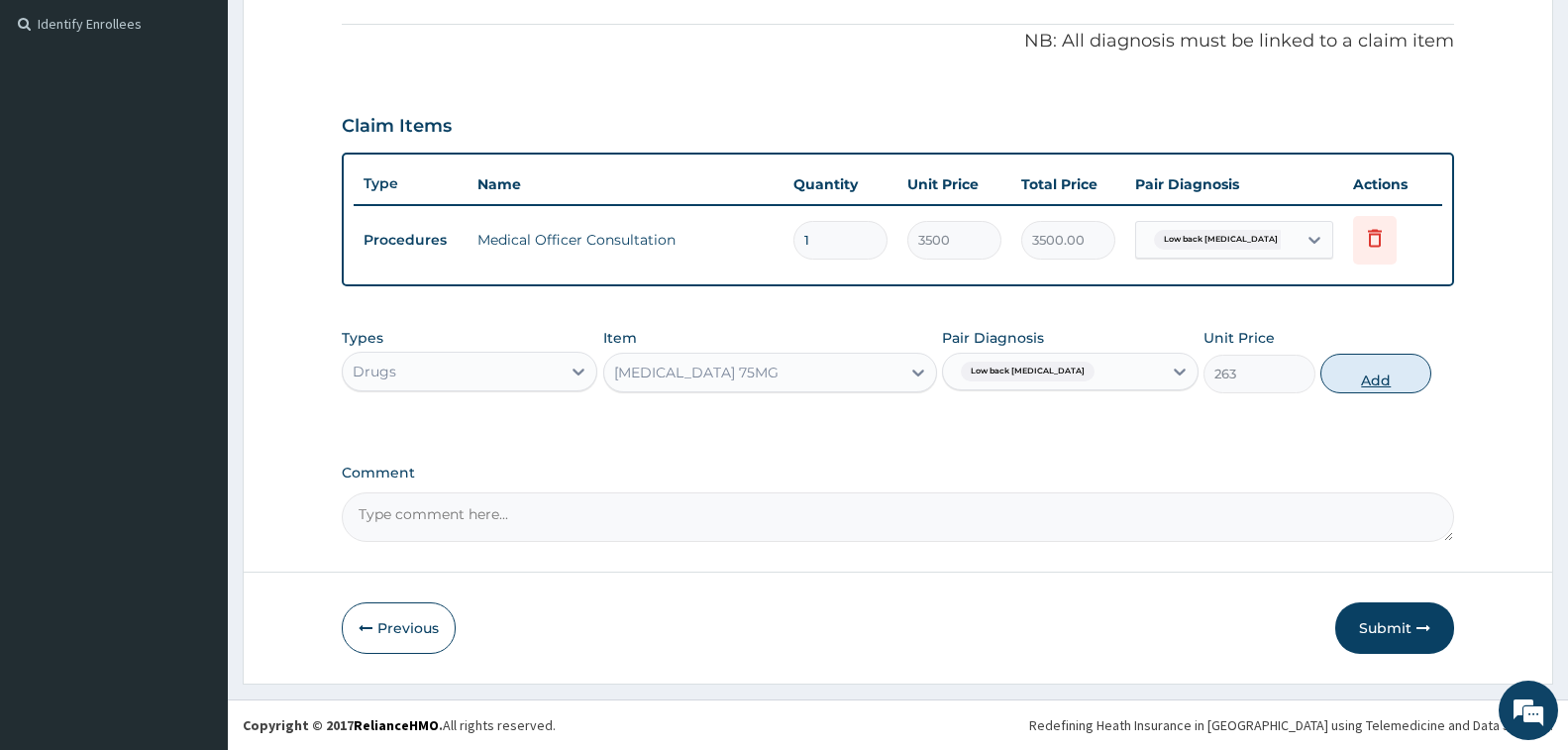
click at [1361, 375] on button "Add" at bounding box center [1376, 374] width 111 height 40
type input "0"
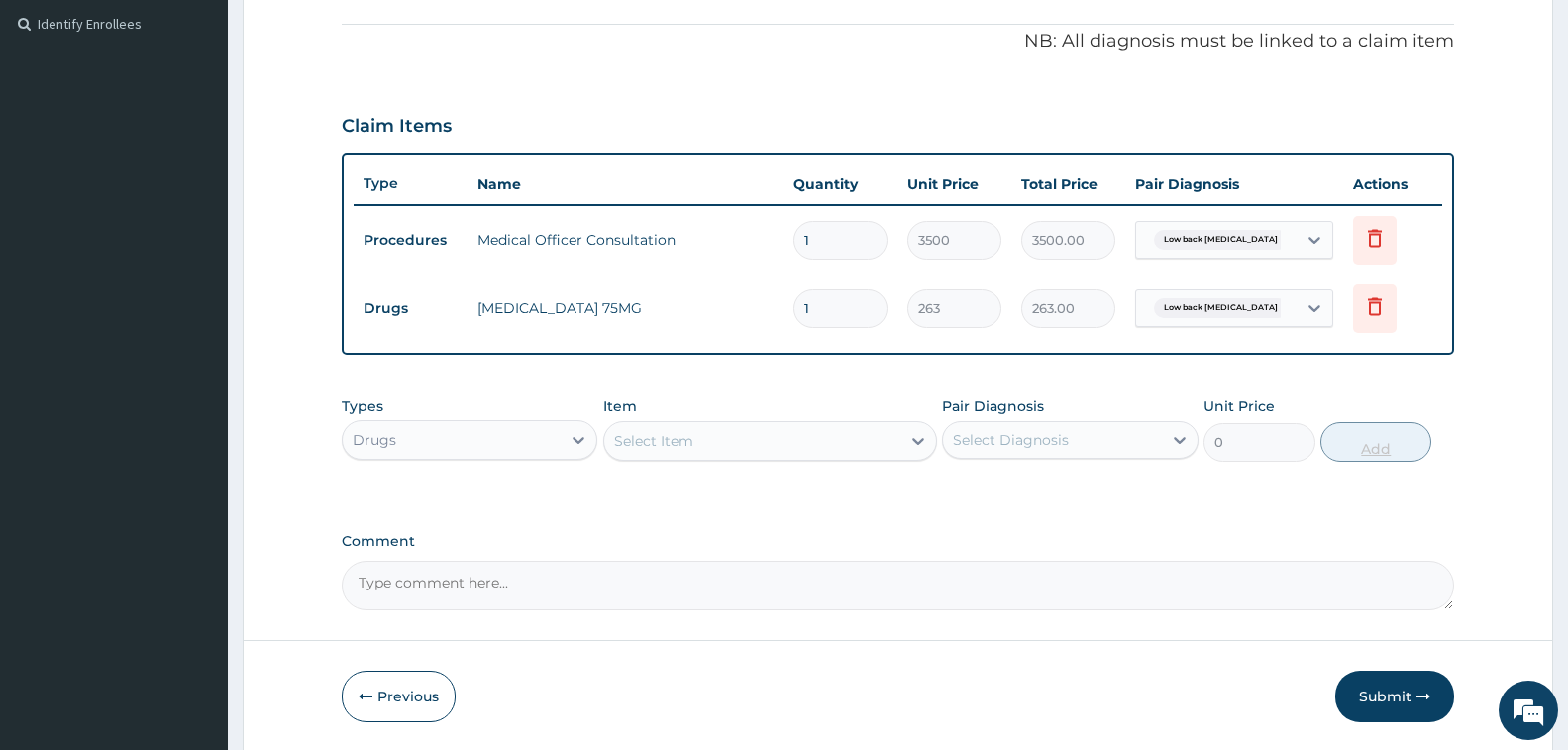
type input "14"
type input "3682.00"
type input "14"
click at [1376, 706] on button "Submit" at bounding box center [1395, 696] width 119 height 52
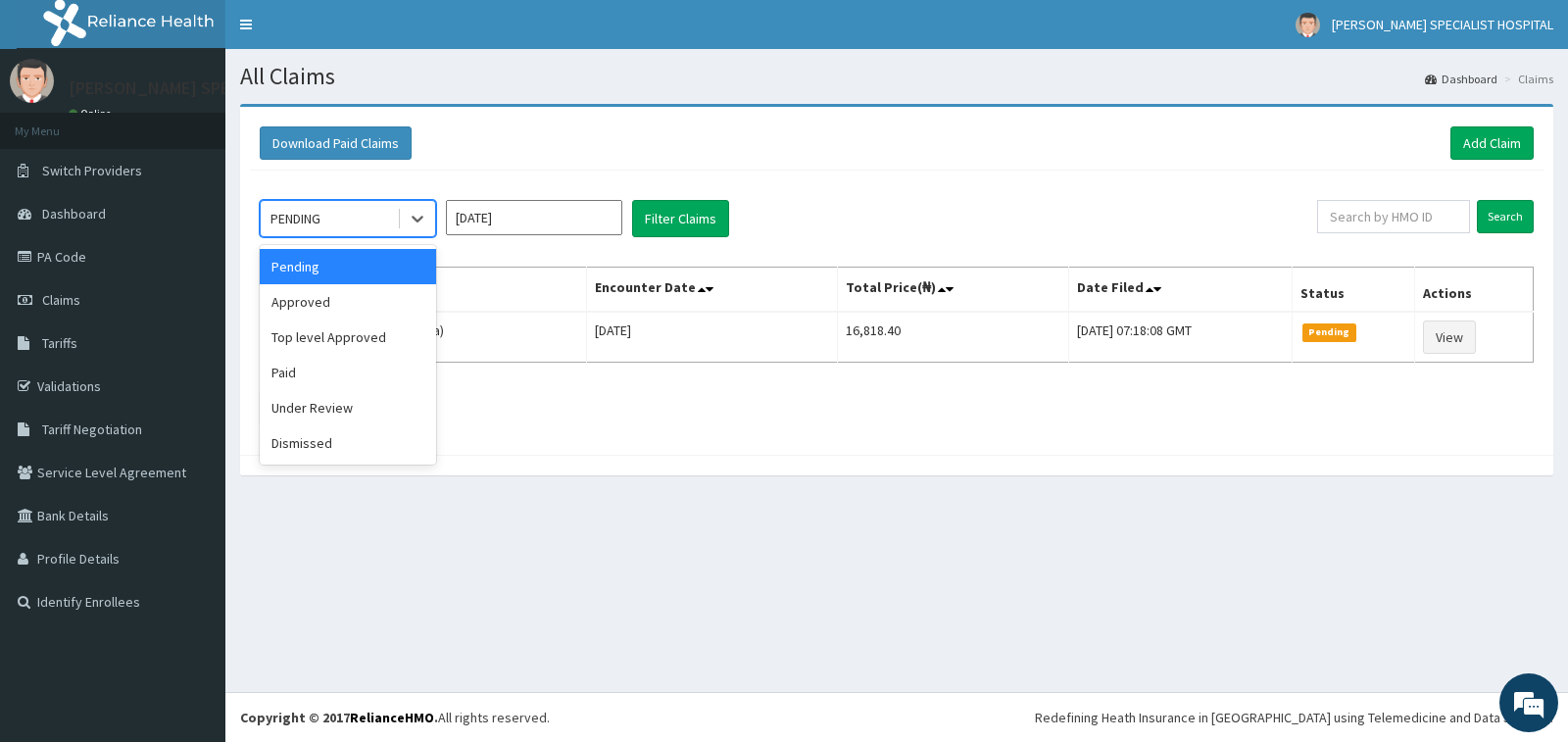
click at [300, 213] on div "PENDING" at bounding box center [295, 219] width 50 height 20
drag, startPoint x: 323, startPoint y: 298, endPoint x: 383, endPoint y: 298, distance: 60.0
click at [326, 298] on div "Approved" at bounding box center [348, 302] width 176 height 35
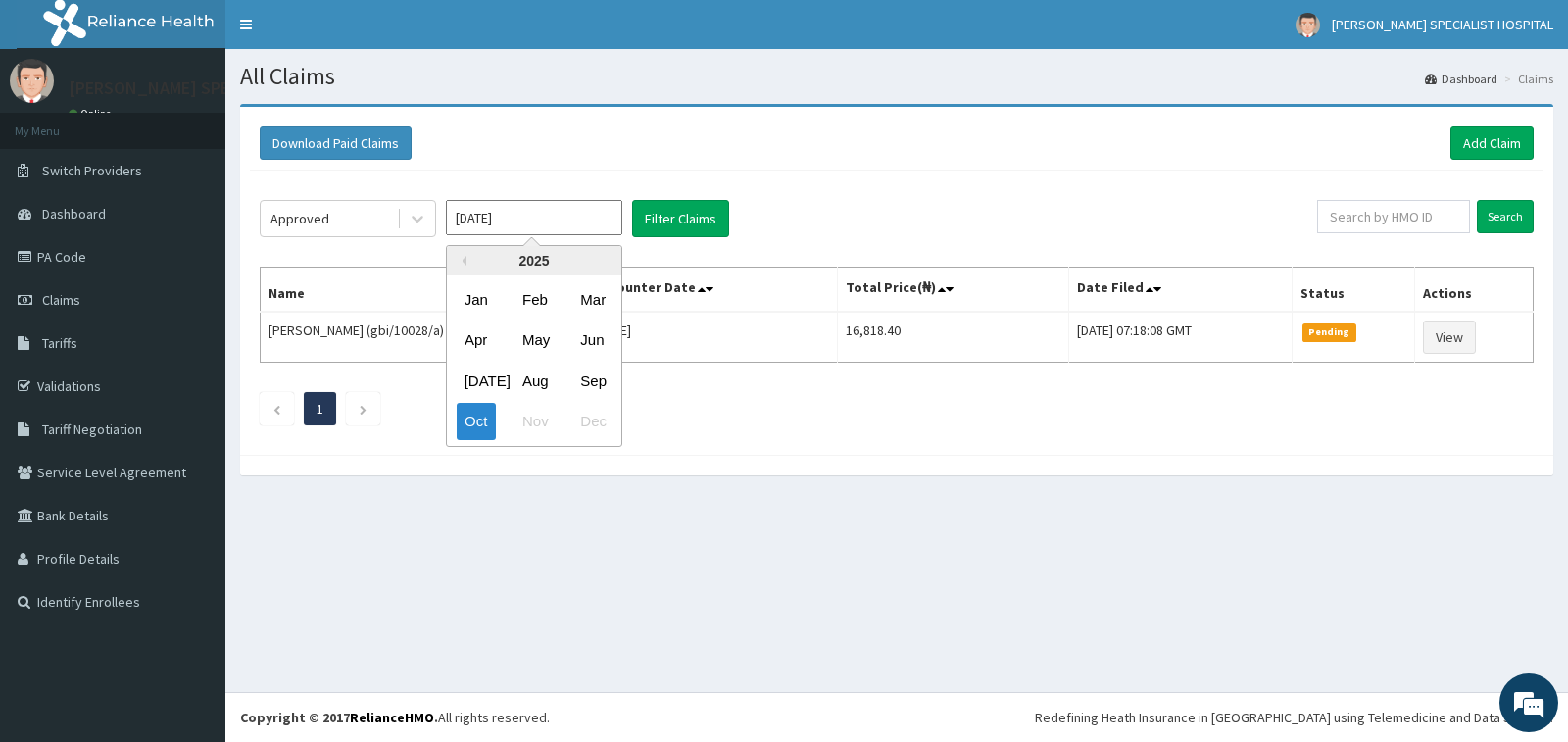
click at [489, 232] on input "[DATE]" at bounding box center [534, 218] width 176 height 35
click at [579, 384] on div "Sep" at bounding box center [592, 380] width 39 height 36
type input "[DATE]"
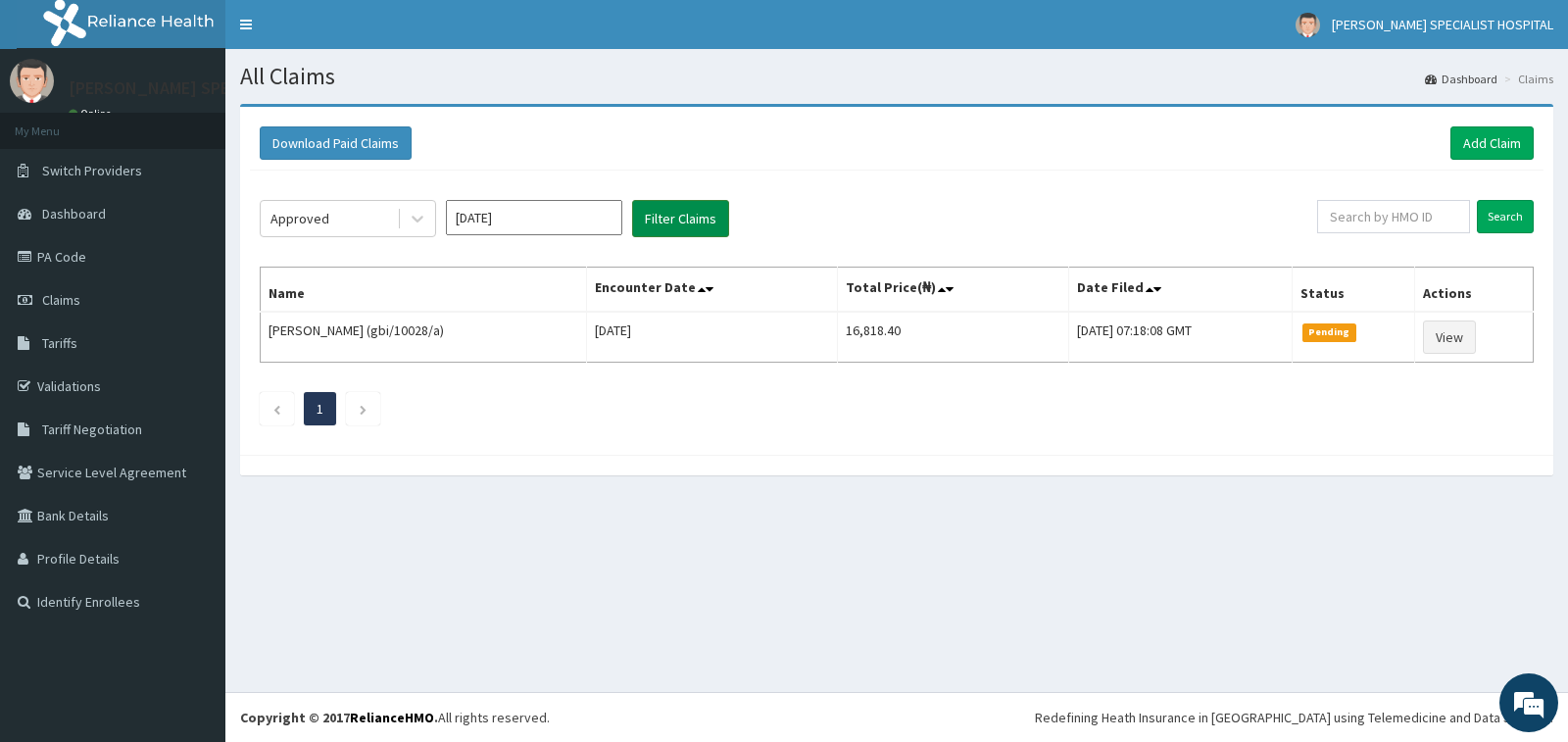
click at [688, 219] on button "Filter Claims" at bounding box center [680, 219] width 97 height 37
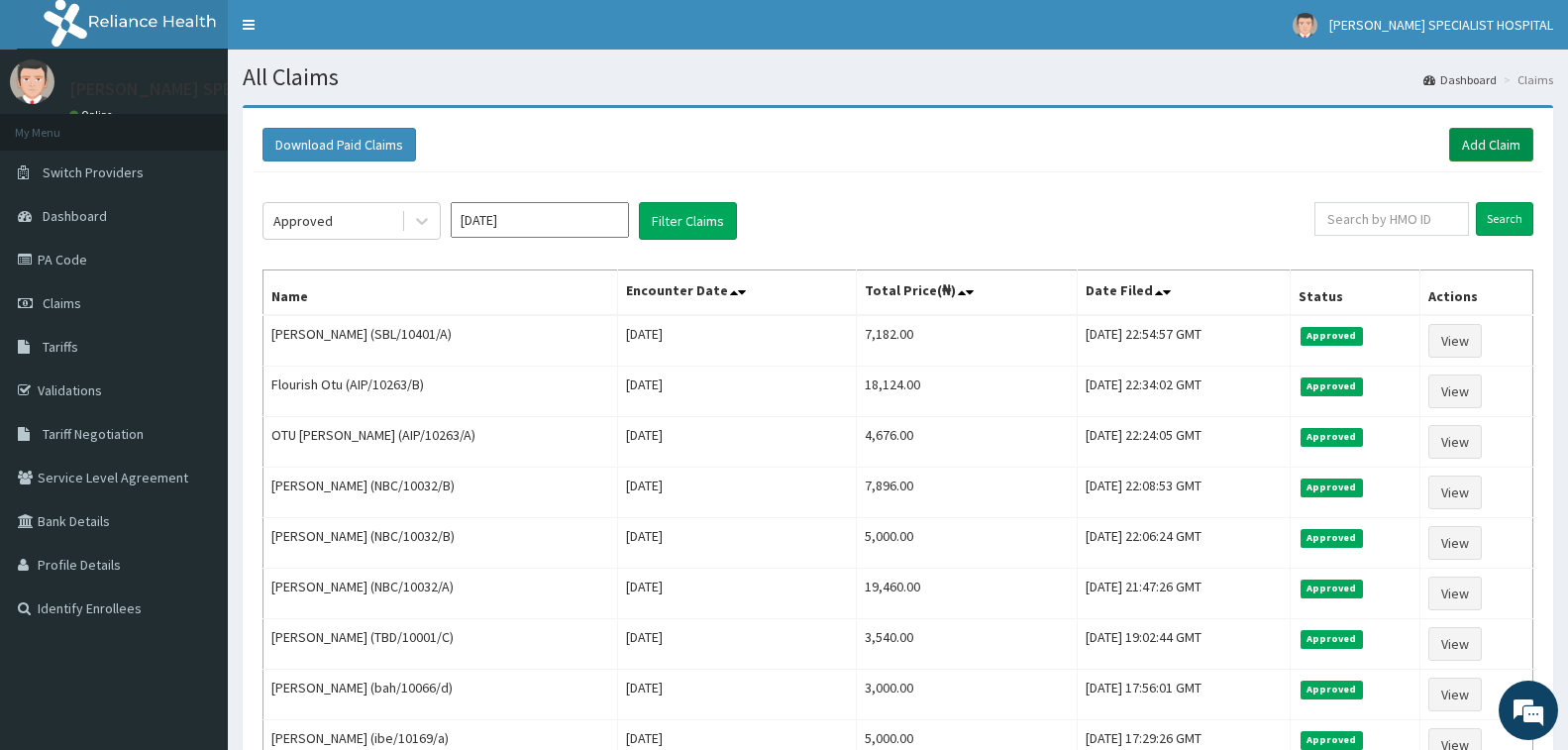
click at [1495, 143] on link "Add Claim" at bounding box center [1491, 145] width 84 height 34
drag, startPoint x: 1495, startPoint y: 143, endPoint x: 1485, endPoint y: 138, distance: 11.2
click at [1495, 143] on link "Add Claim" at bounding box center [1491, 145] width 84 height 34
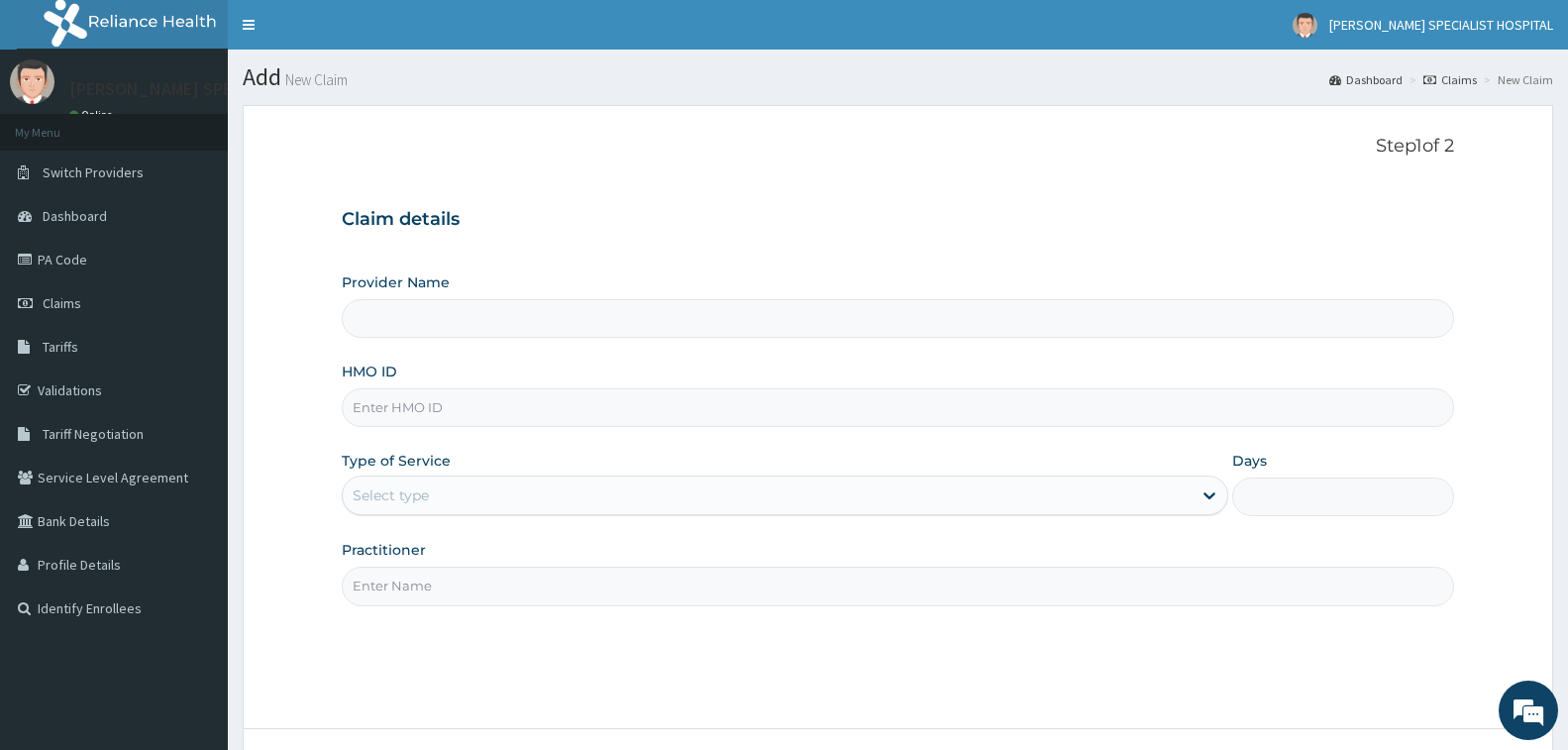
type input "Tolbert Specialist Hospital"
click at [479, 407] on input "HMO ID" at bounding box center [897, 407] width 1112 height 39
type input "SBL/10401/A"
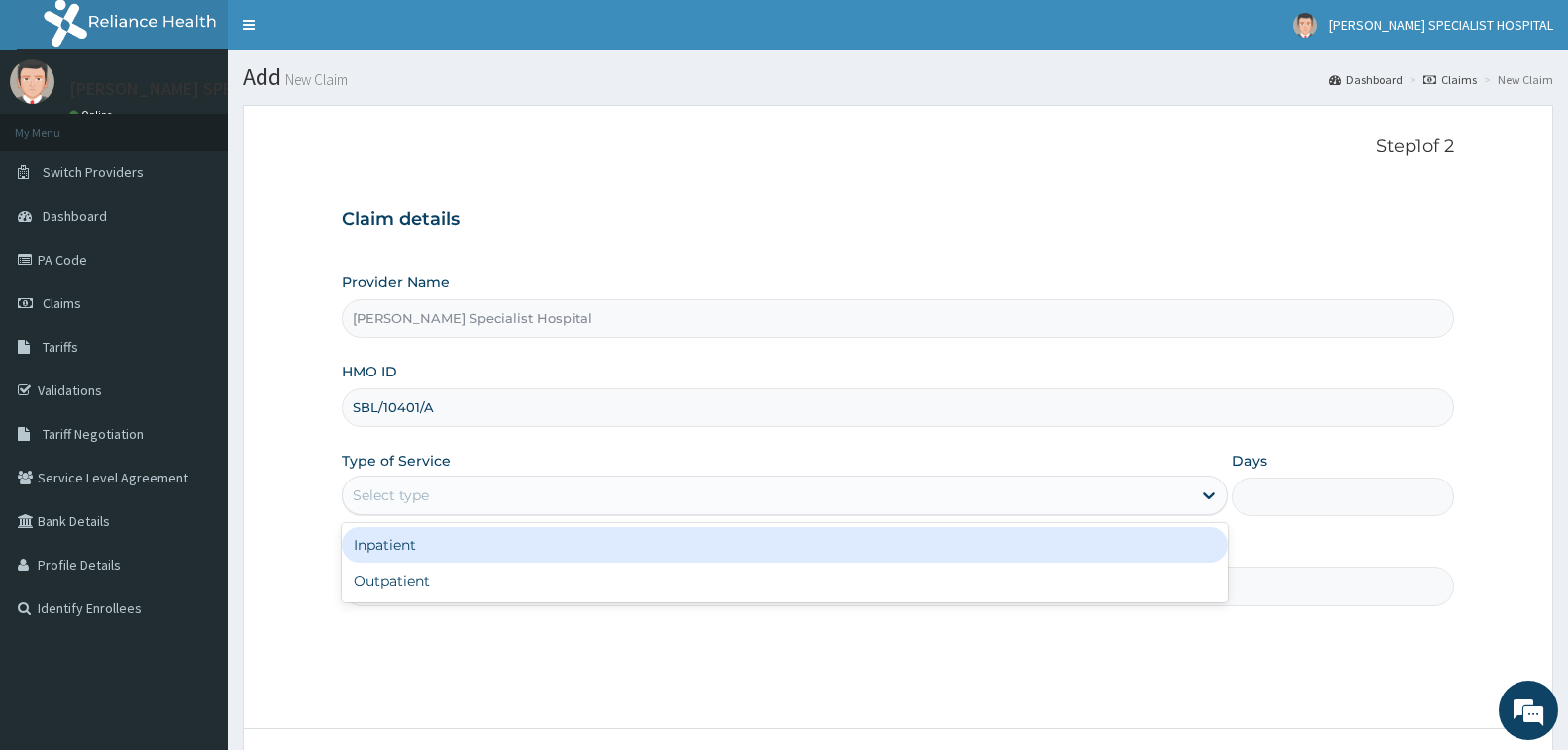
click at [523, 500] on div "Select type" at bounding box center [767, 495] width 849 height 32
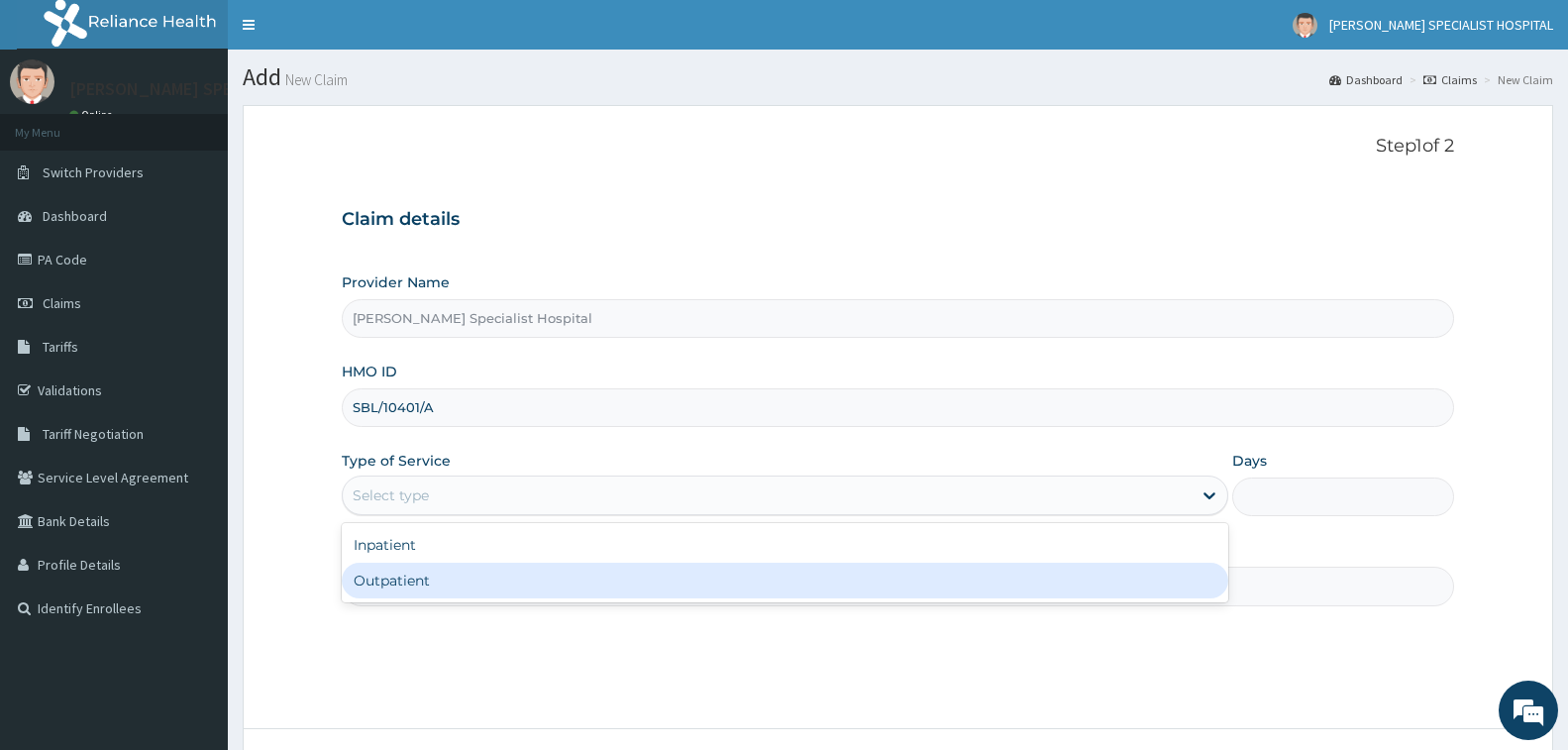
click at [507, 577] on div "Outpatient" at bounding box center [784, 581] width 887 height 36
type input "1"
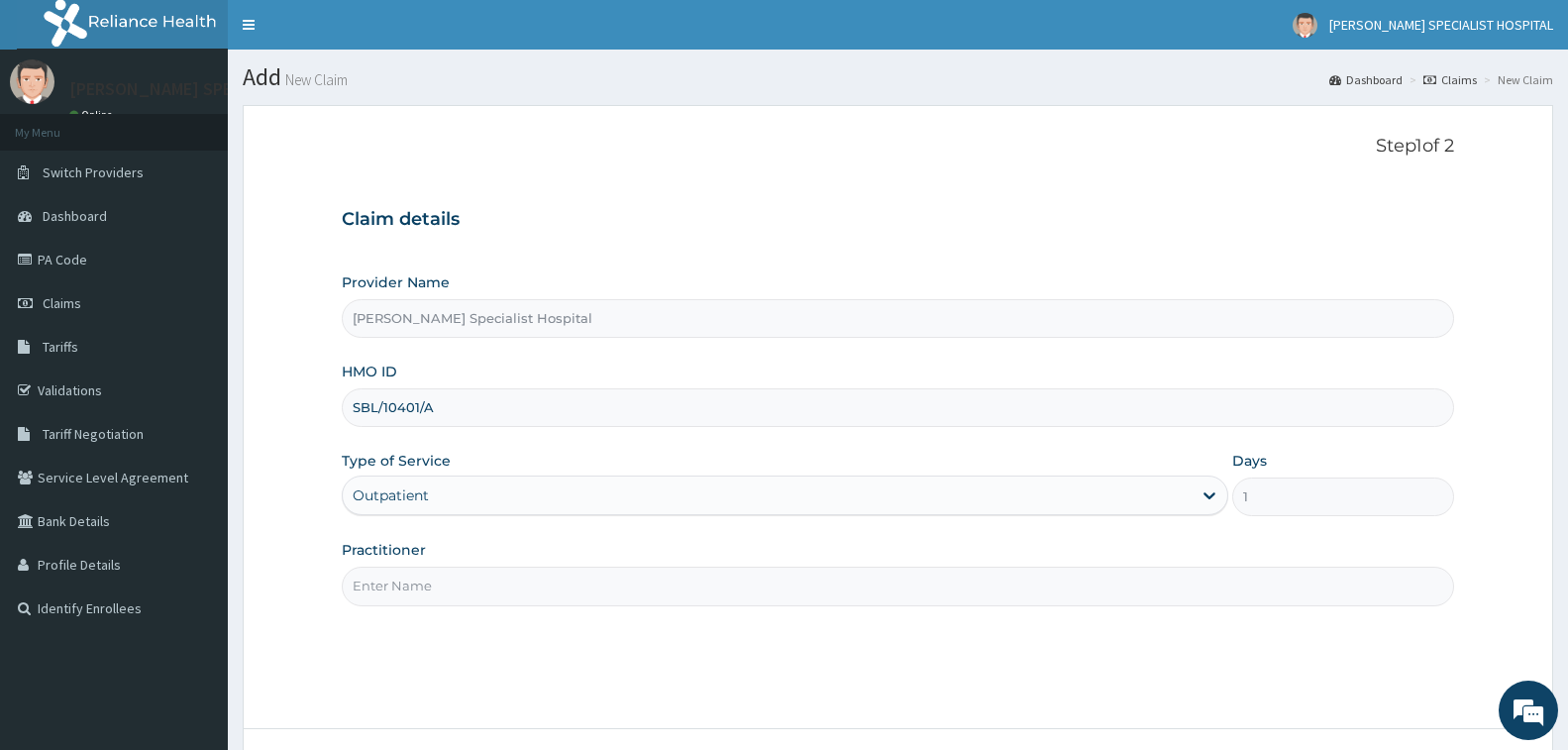
click at [506, 577] on input "Practitioner" at bounding box center [897, 586] width 1112 height 39
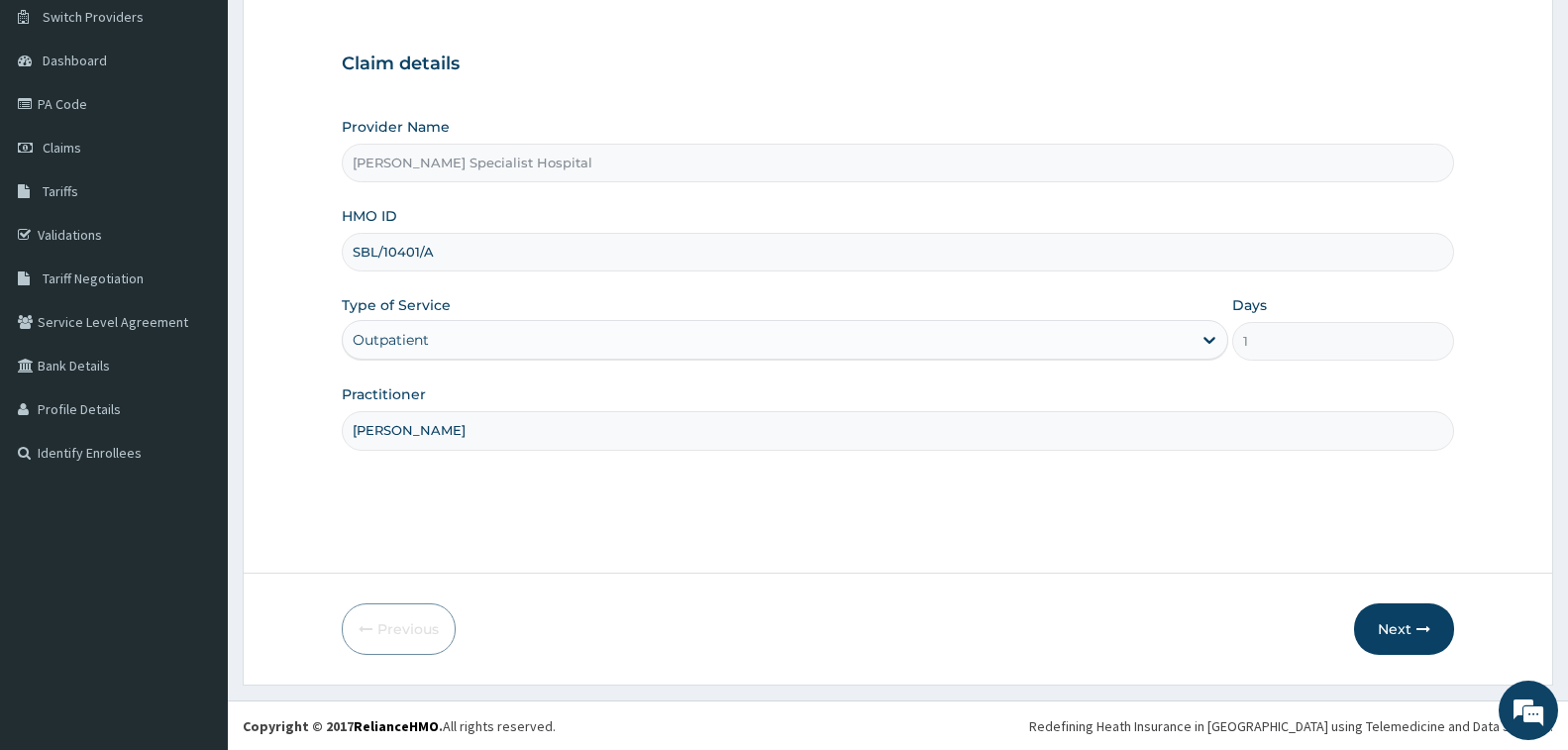
scroll to position [157, 0]
type input "CHRIS"
click at [1415, 619] on button "Next" at bounding box center [1404, 628] width 100 height 52
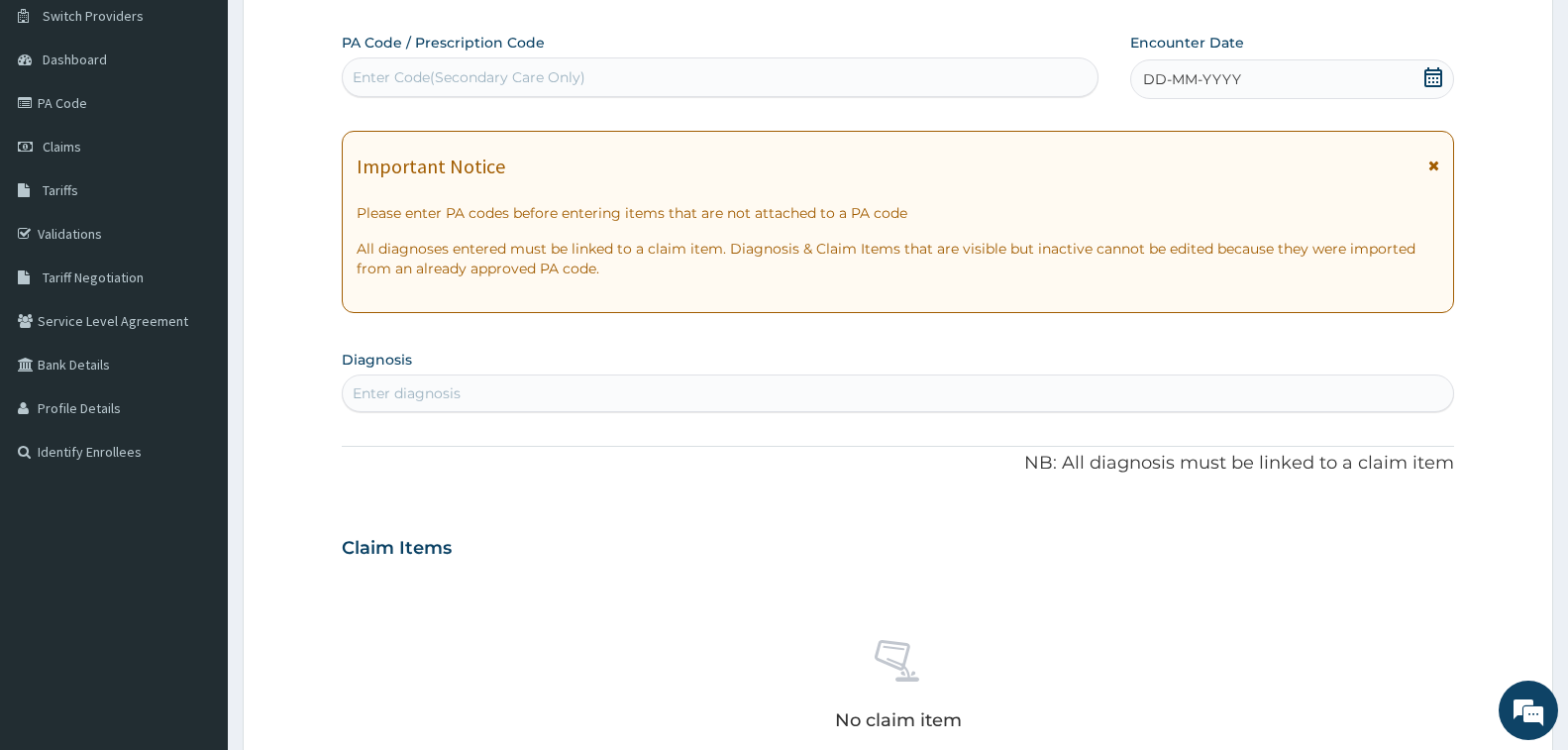
click at [1251, 77] on div "DD-MM-YYYY" at bounding box center [1292, 79] width 324 height 40
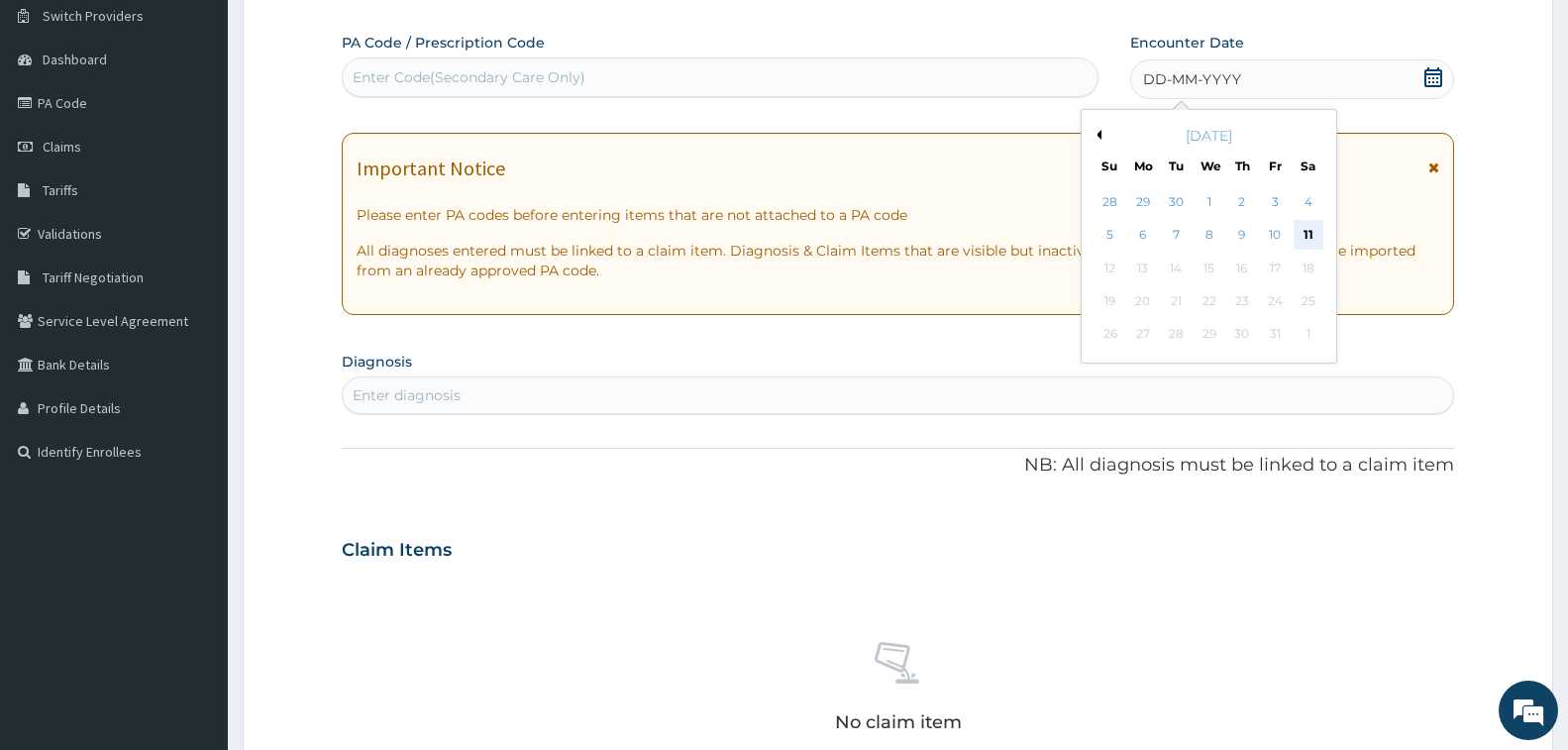
click at [1304, 234] on div "11" at bounding box center [1307, 236] width 30 height 30
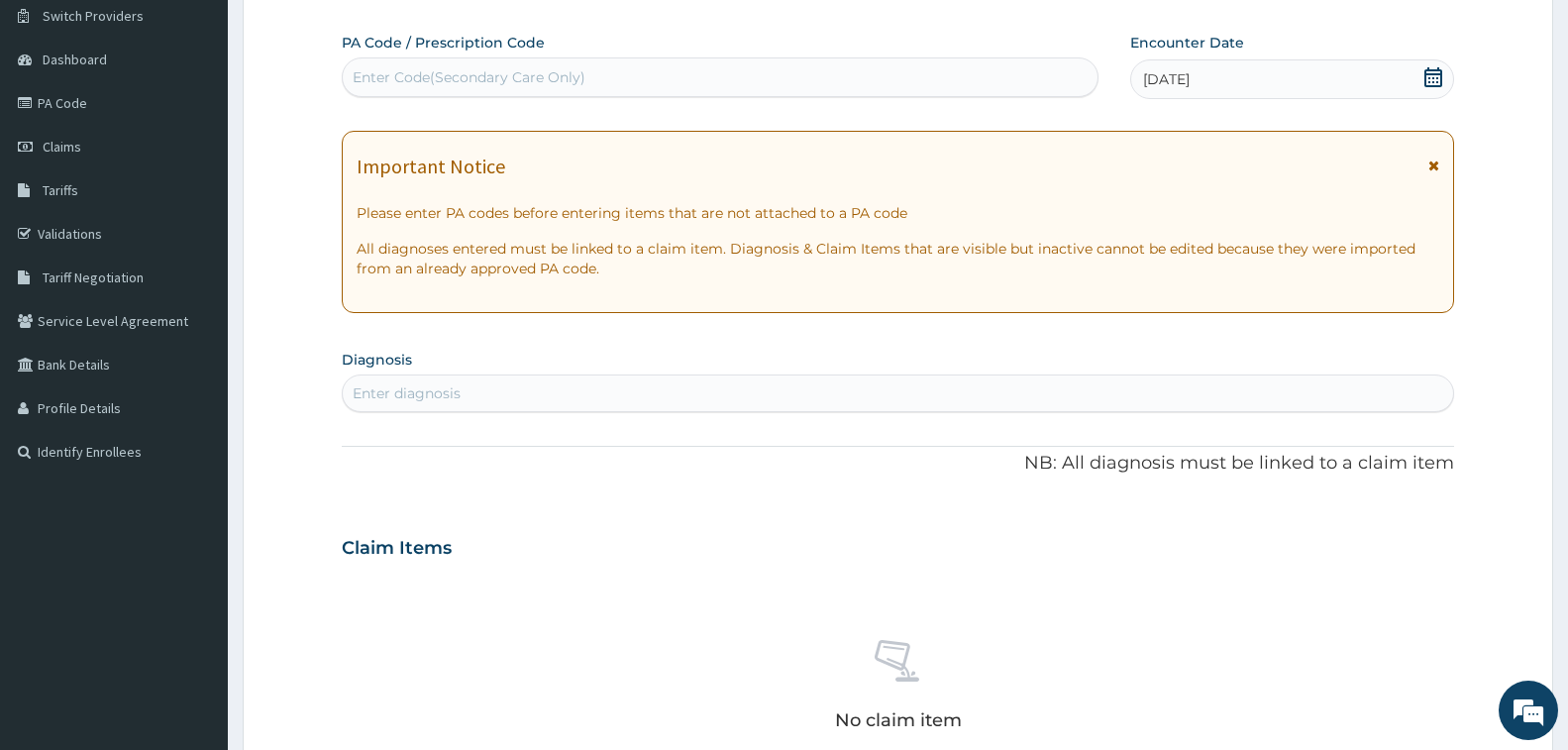
click at [596, 385] on div "Enter diagnosis" at bounding box center [897, 393] width 1110 height 32
type input "MALARIA"
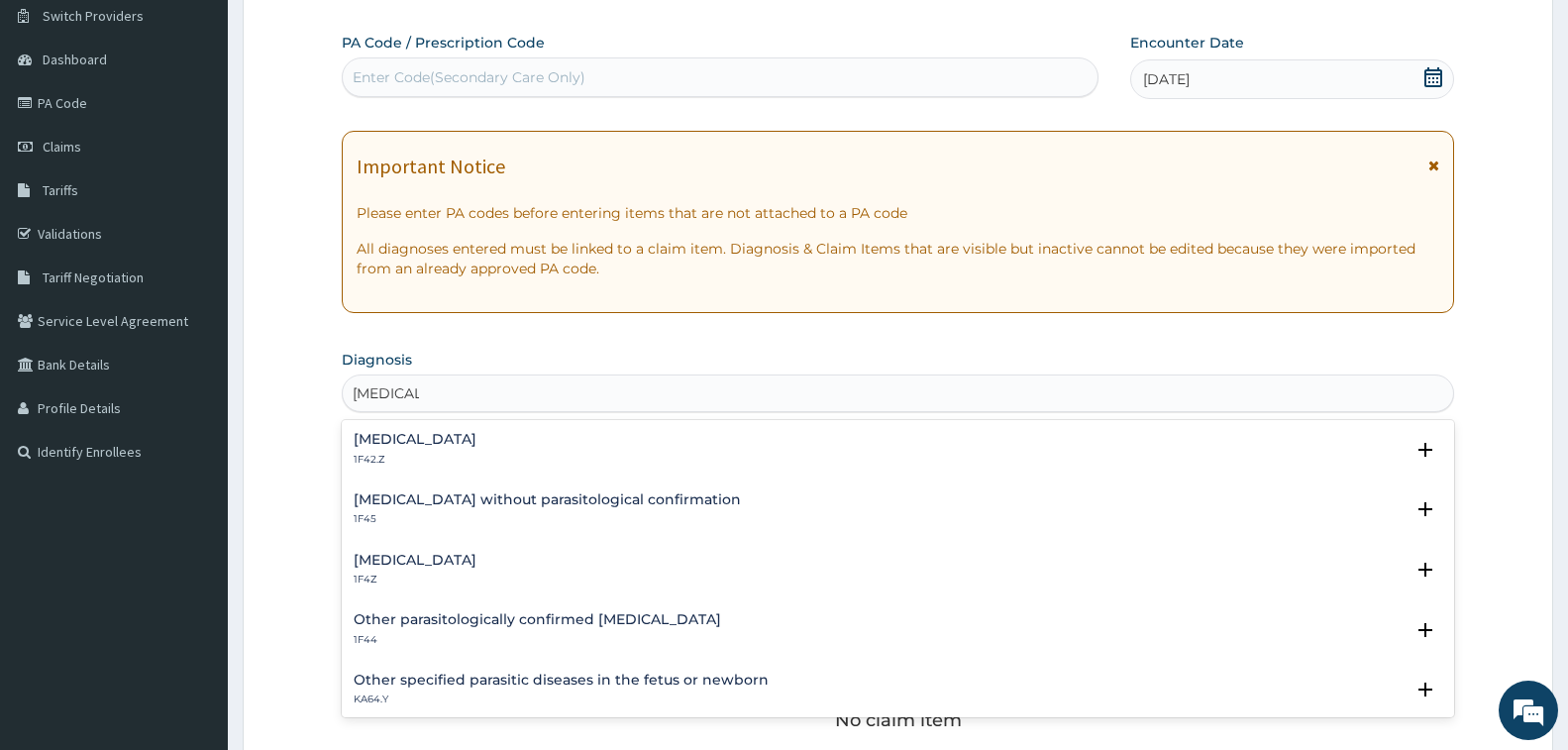
click at [468, 559] on h4 "Malaria, unspecified" at bounding box center [415, 560] width 123 height 15
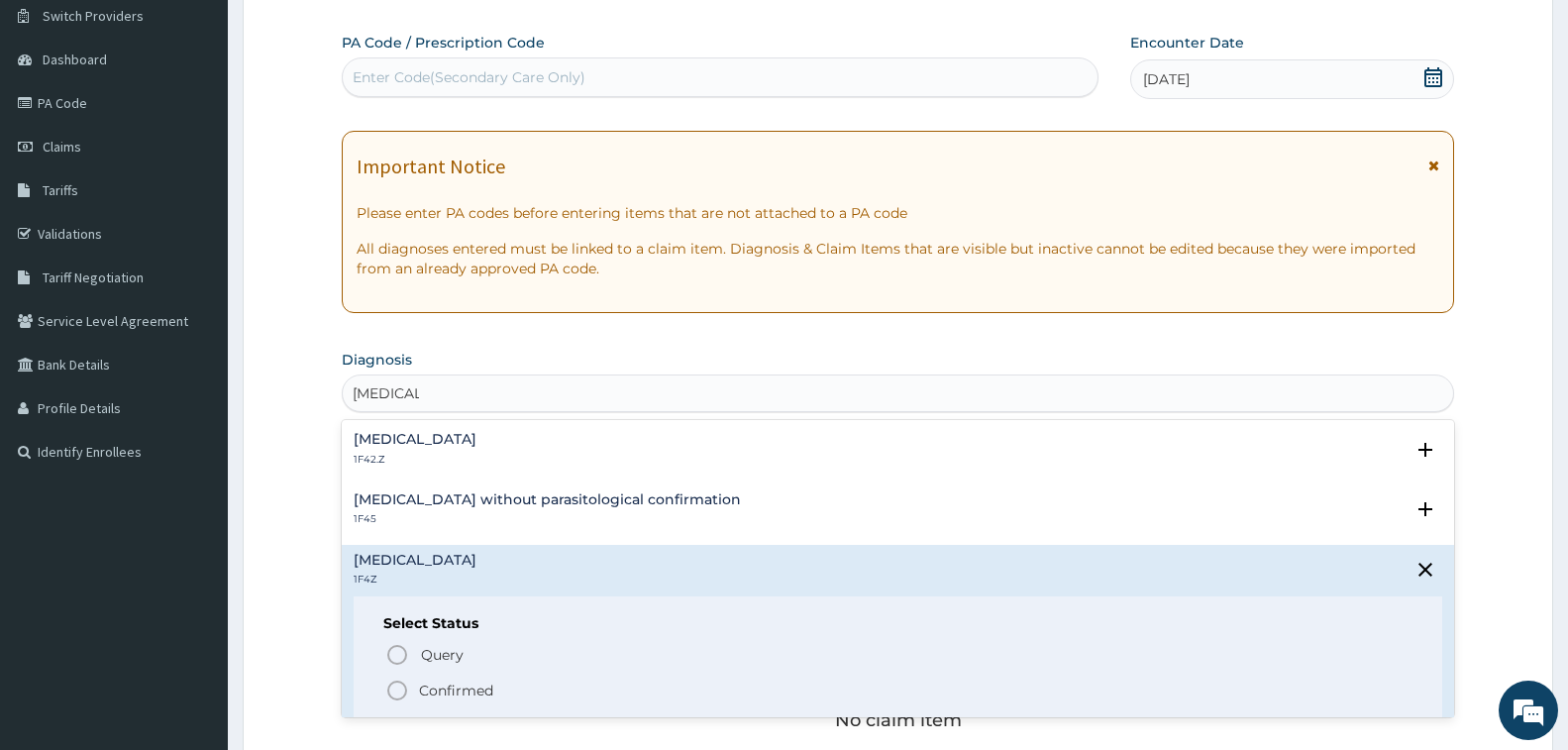
click at [394, 688] on icon "status option filled" at bounding box center [397, 691] width 24 height 24
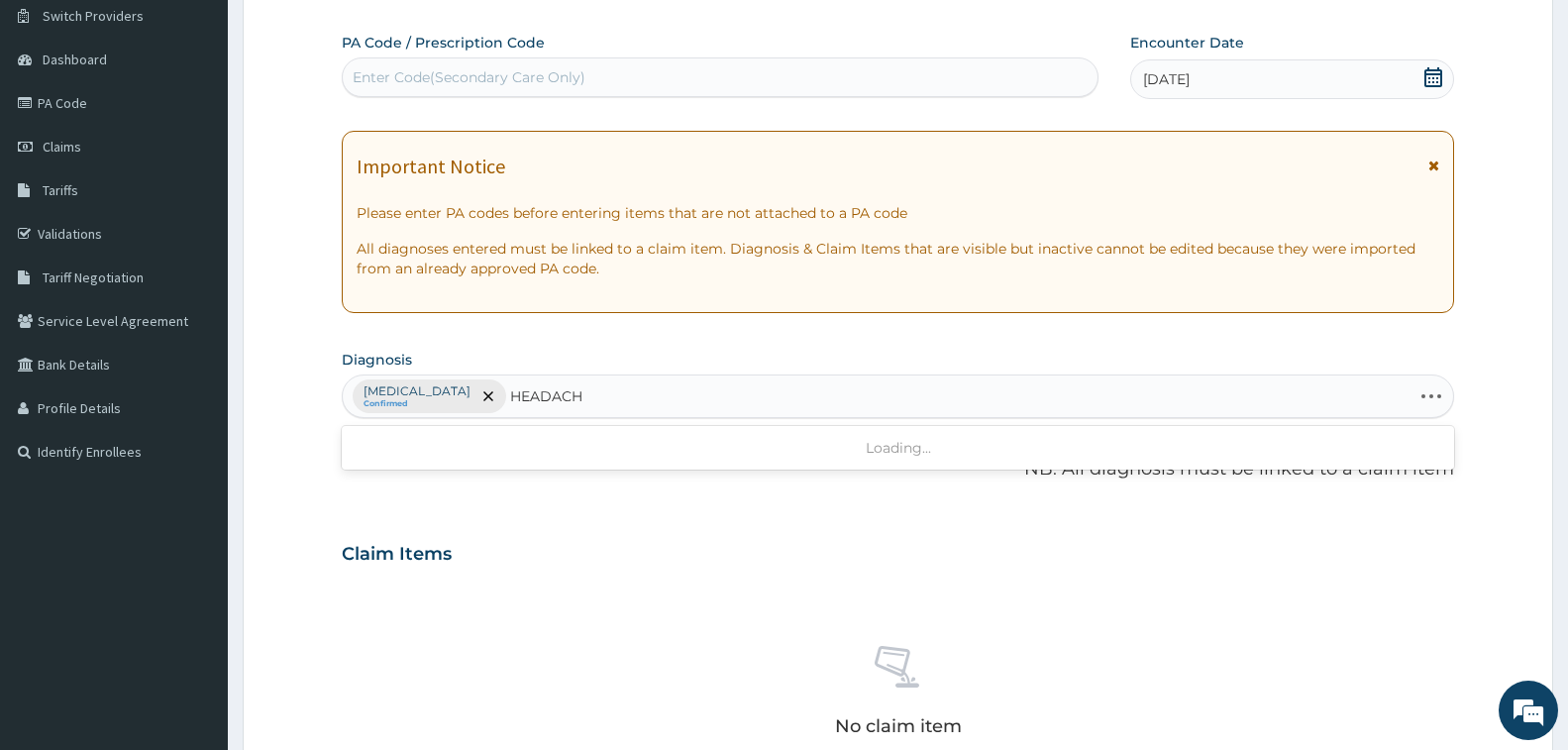
type input "HEADACHE"
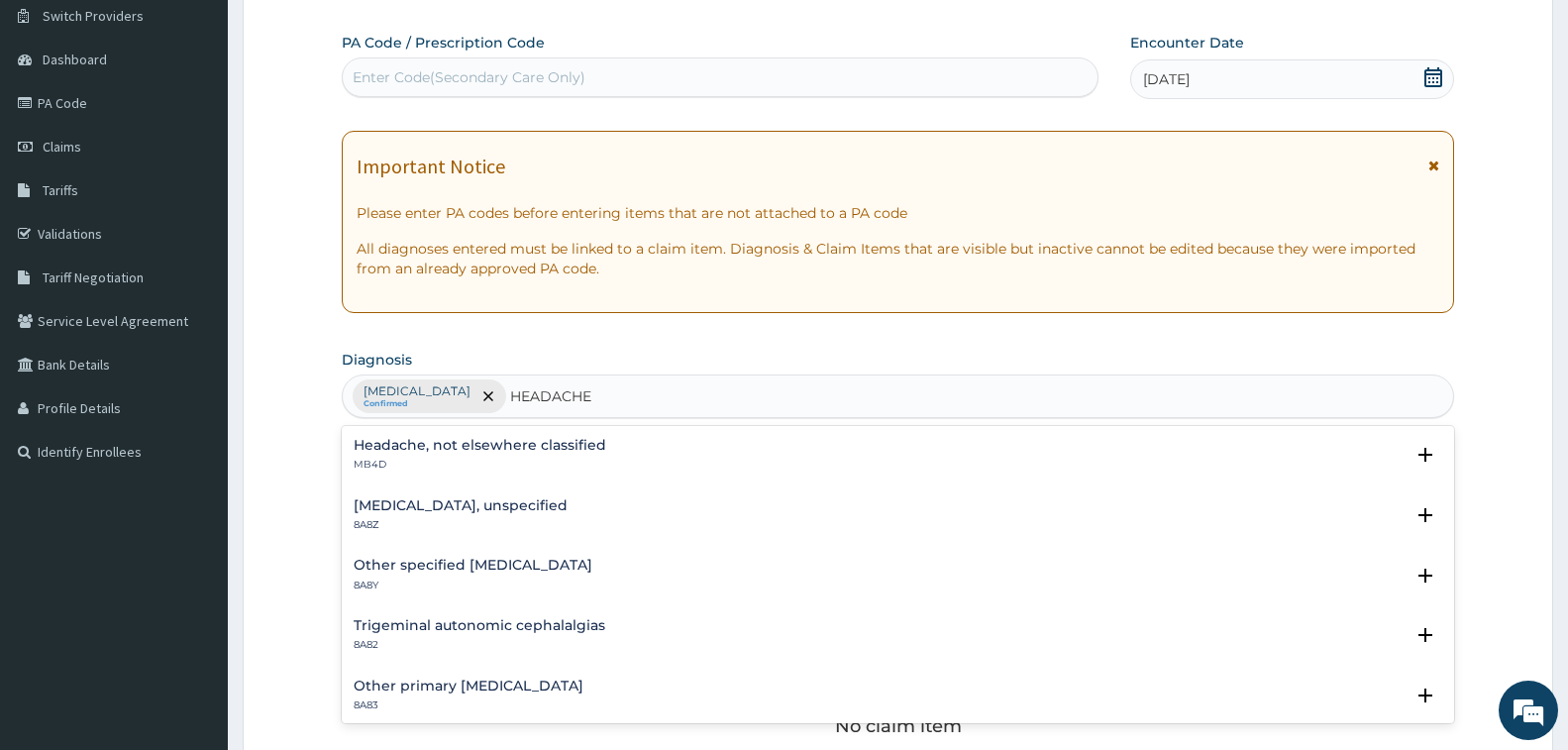
click at [403, 456] on div "Headache, not elsewhere classified MB4D" at bounding box center [479, 455] width 253 height 35
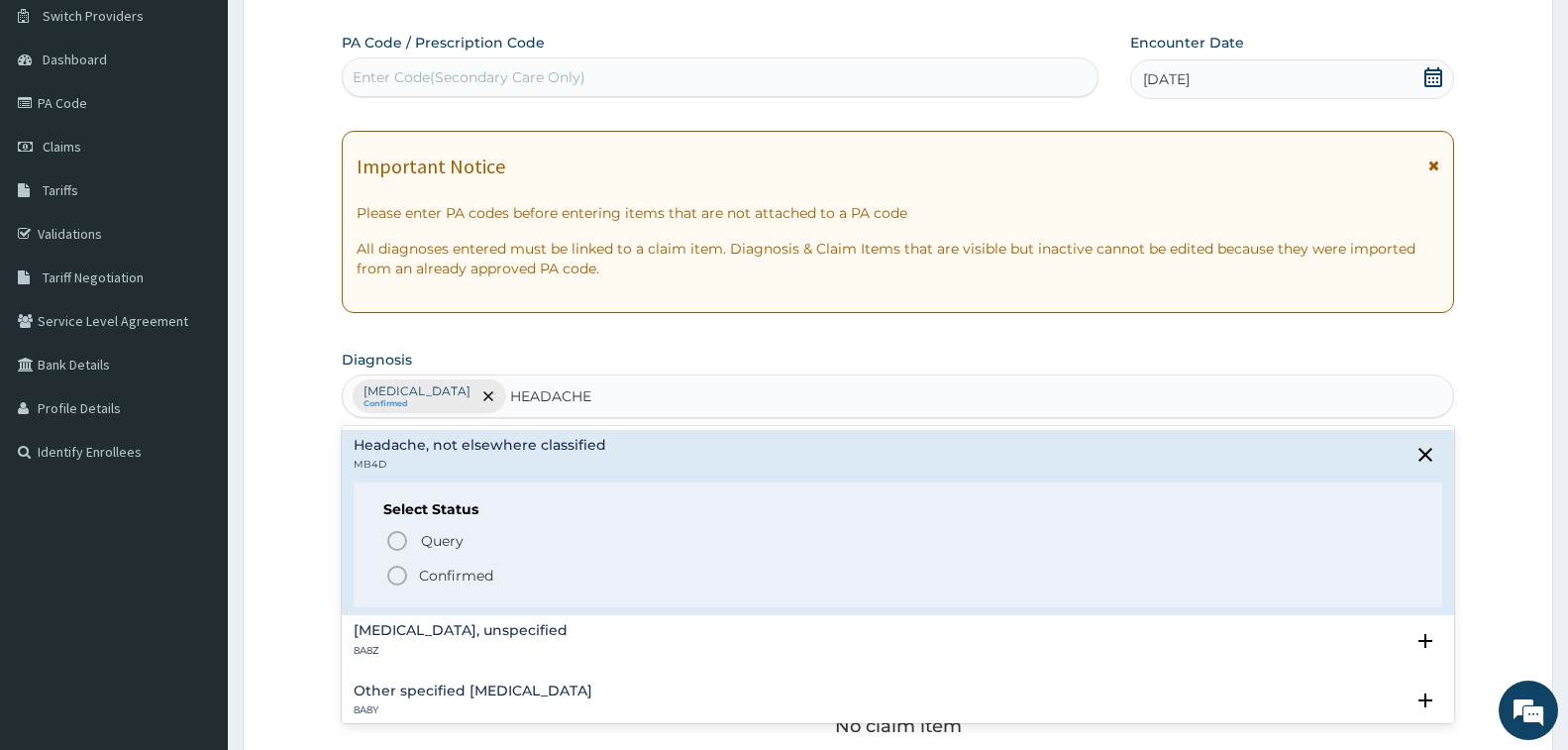
click at [393, 577] on icon "status option filled" at bounding box center [397, 576] width 24 height 24
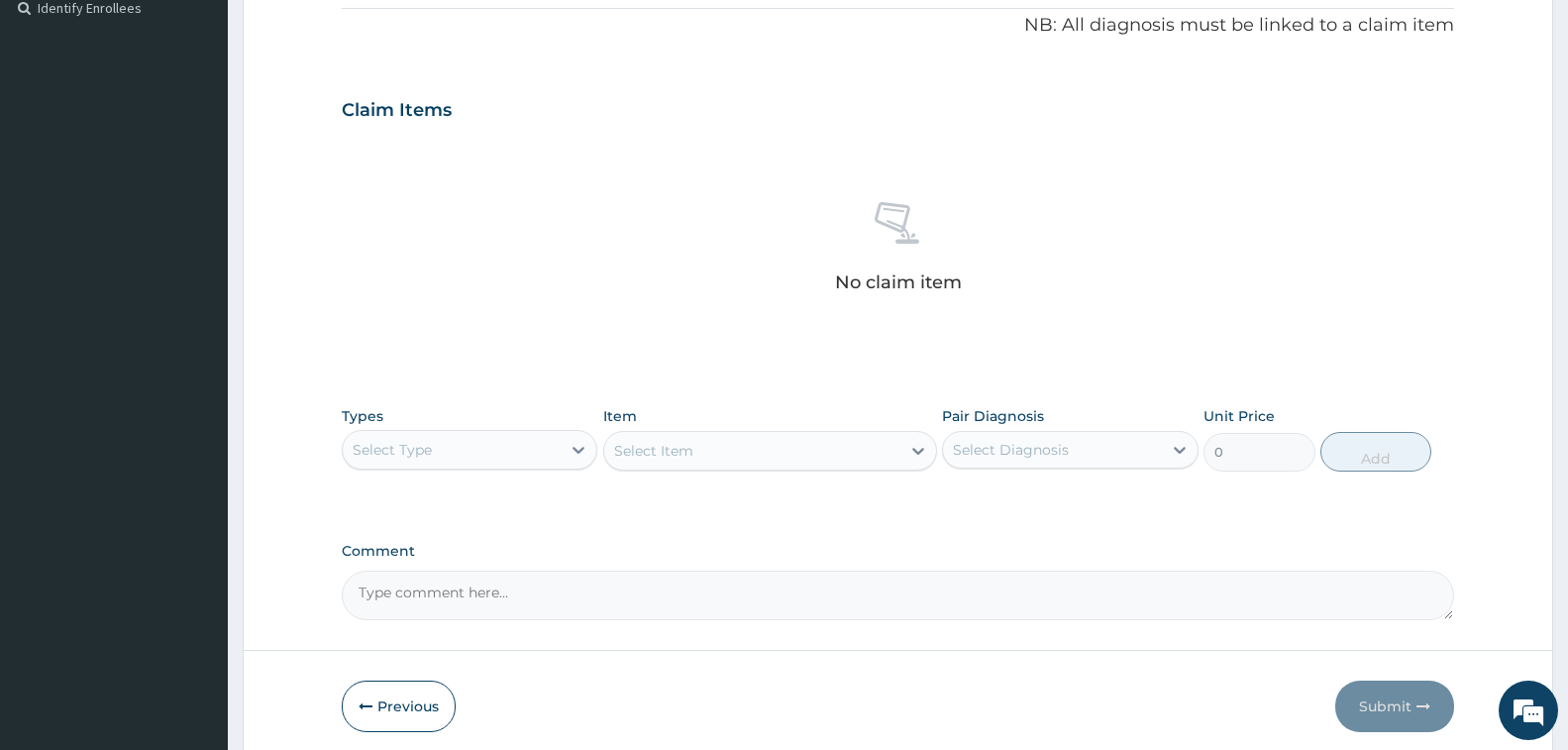
scroll to position [652, 0]
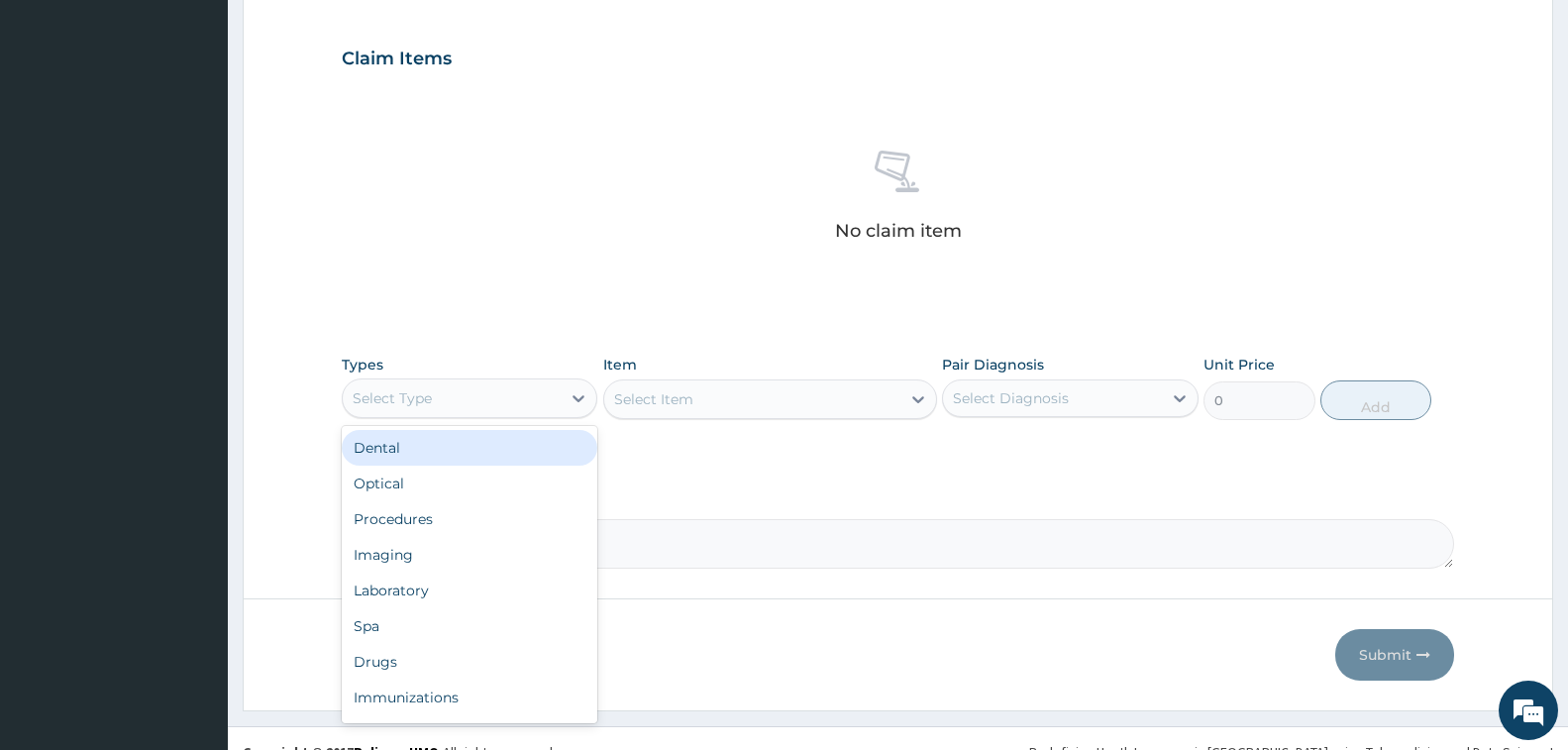
click at [431, 409] on div "Select Type" at bounding box center [452, 398] width 218 height 32
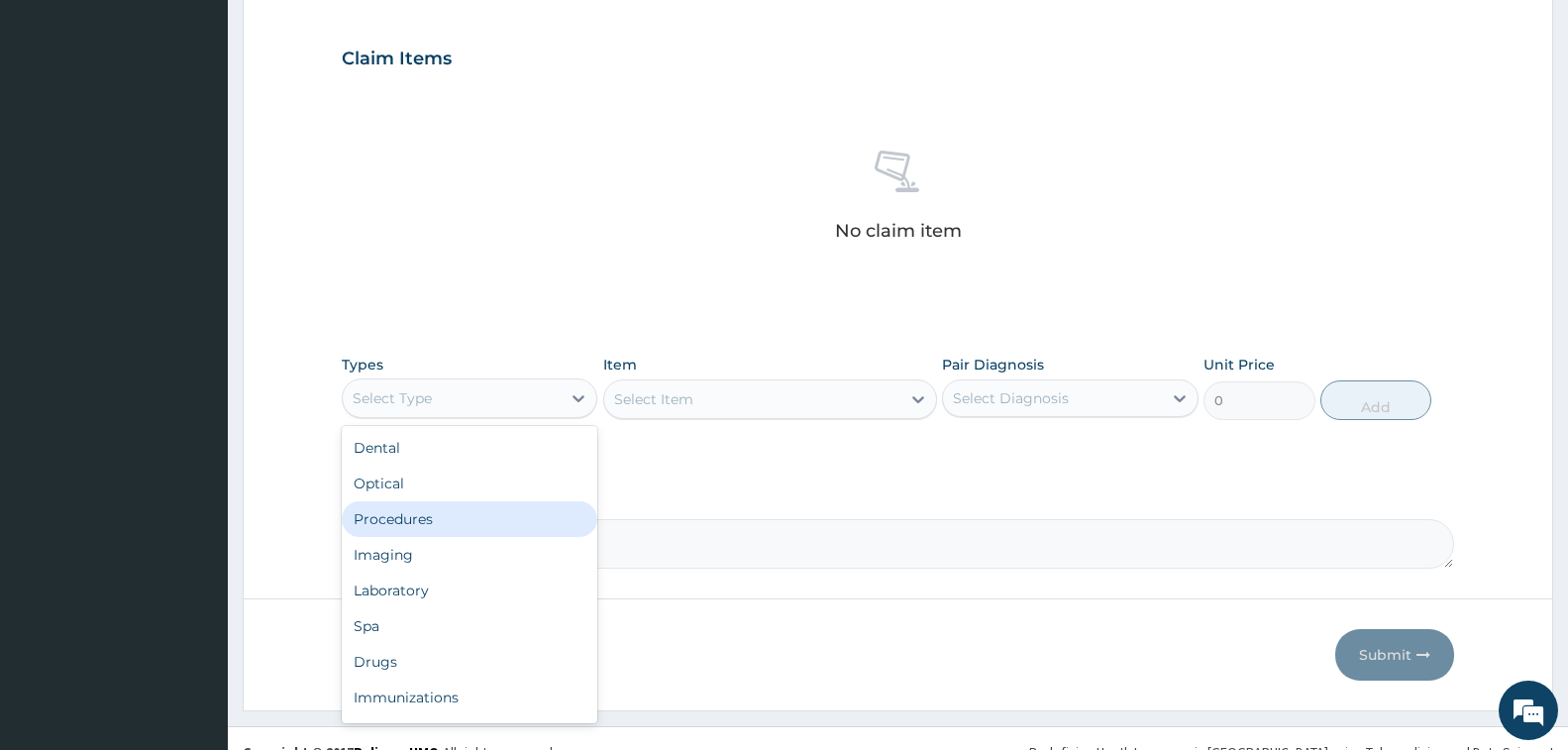
click at [440, 510] on div "Procedures" at bounding box center [470, 519] width 256 height 36
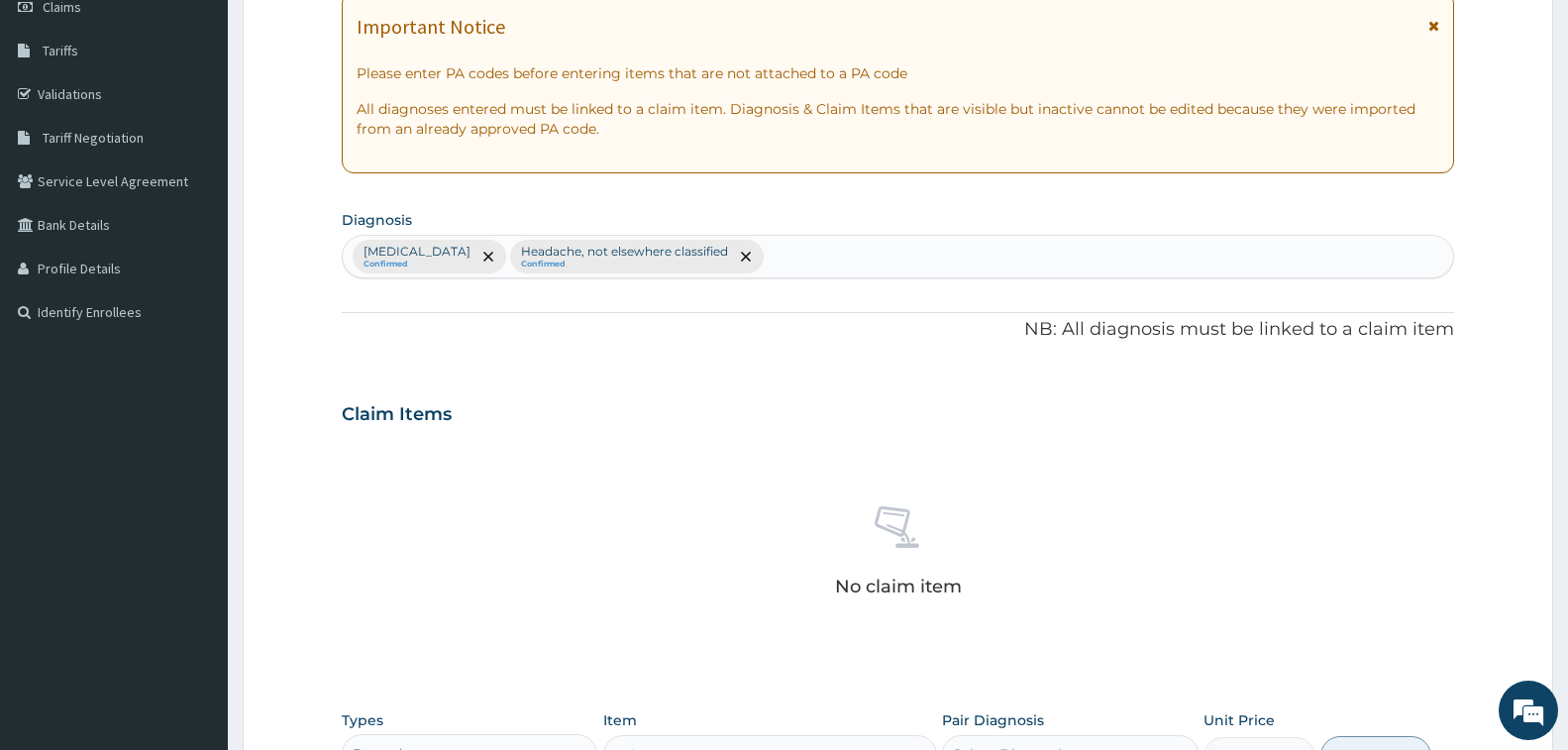
scroll to position [256, 0]
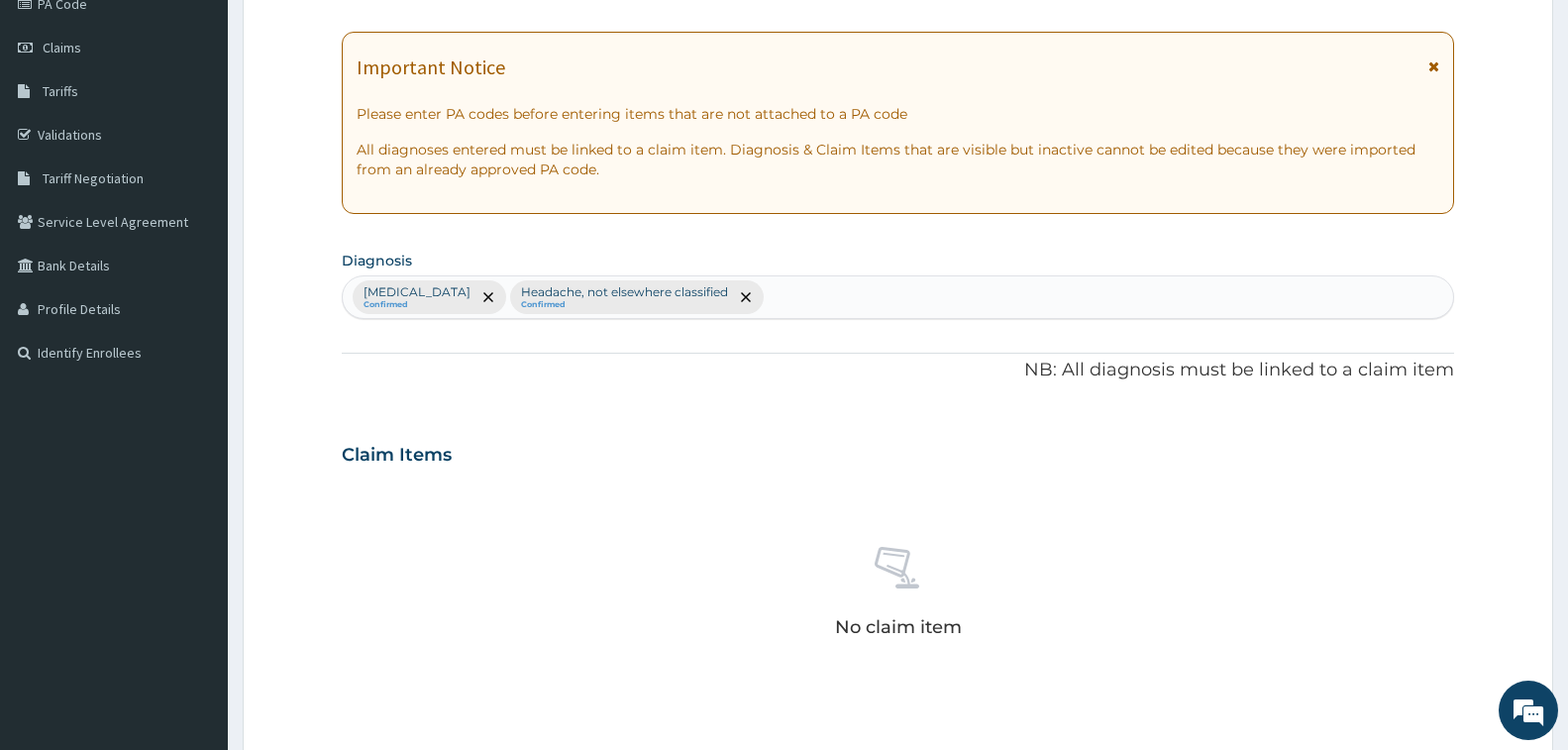
click at [458, 303] on small "Confirmed" at bounding box center [417, 305] width 107 height 10
click at [493, 298] on icon "remove selection option" at bounding box center [488, 297] width 10 height 10
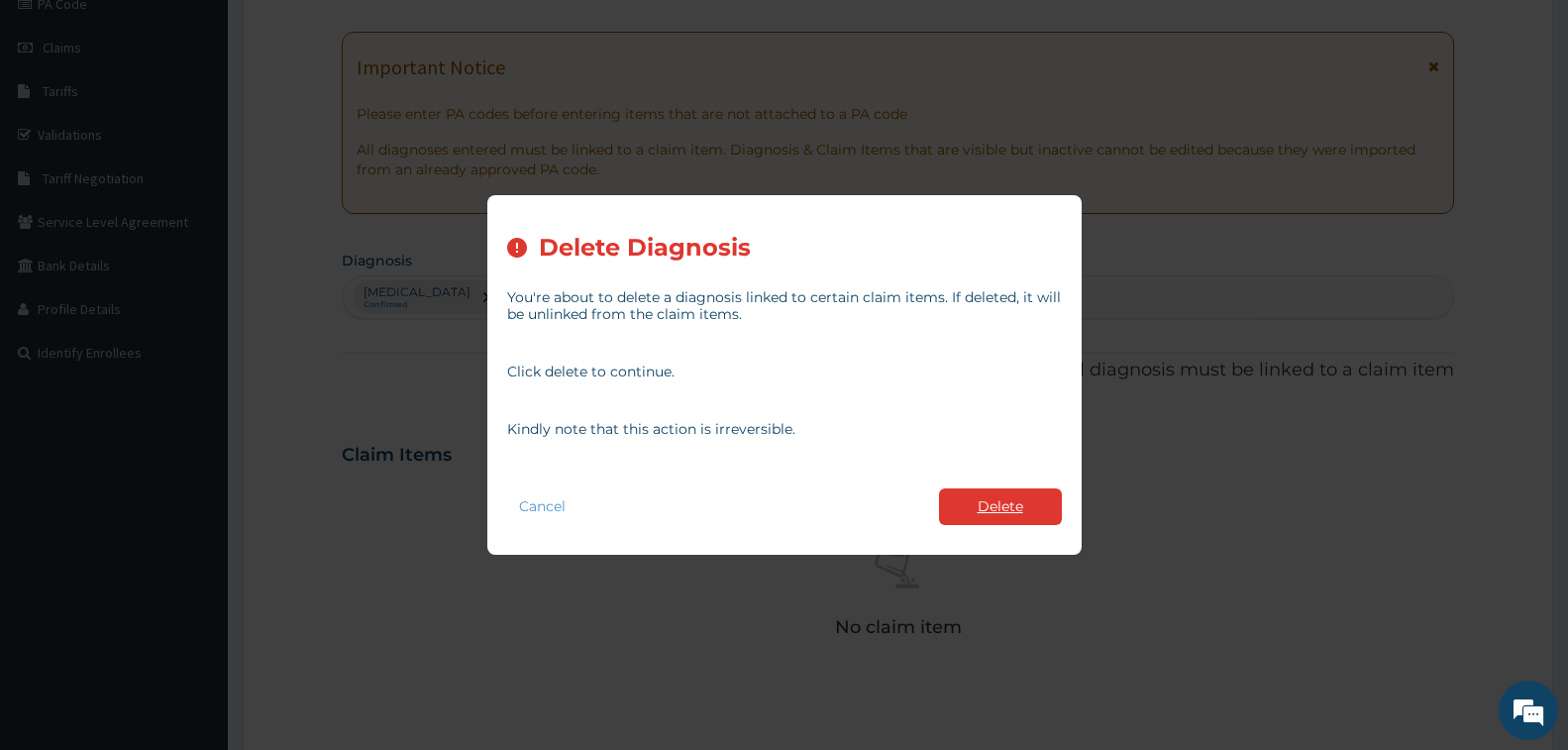
click at [972, 508] on button "Delete" at bounding box center [1000, 506] width 123 height 37
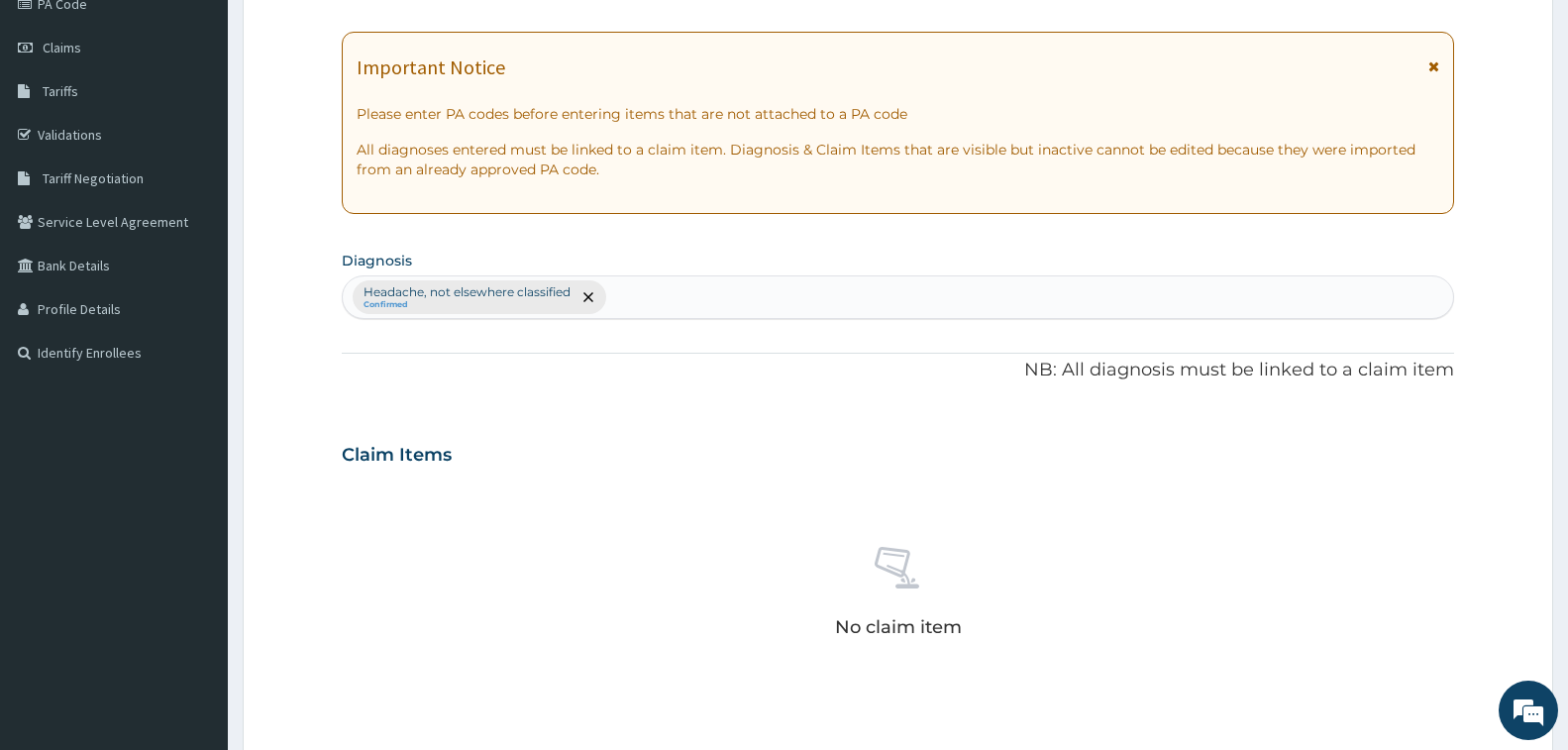
click at [655, 297] on div "Headache, not elsewhere classified Confirmed" at bounding box center [897, 297] width 1110 height 42
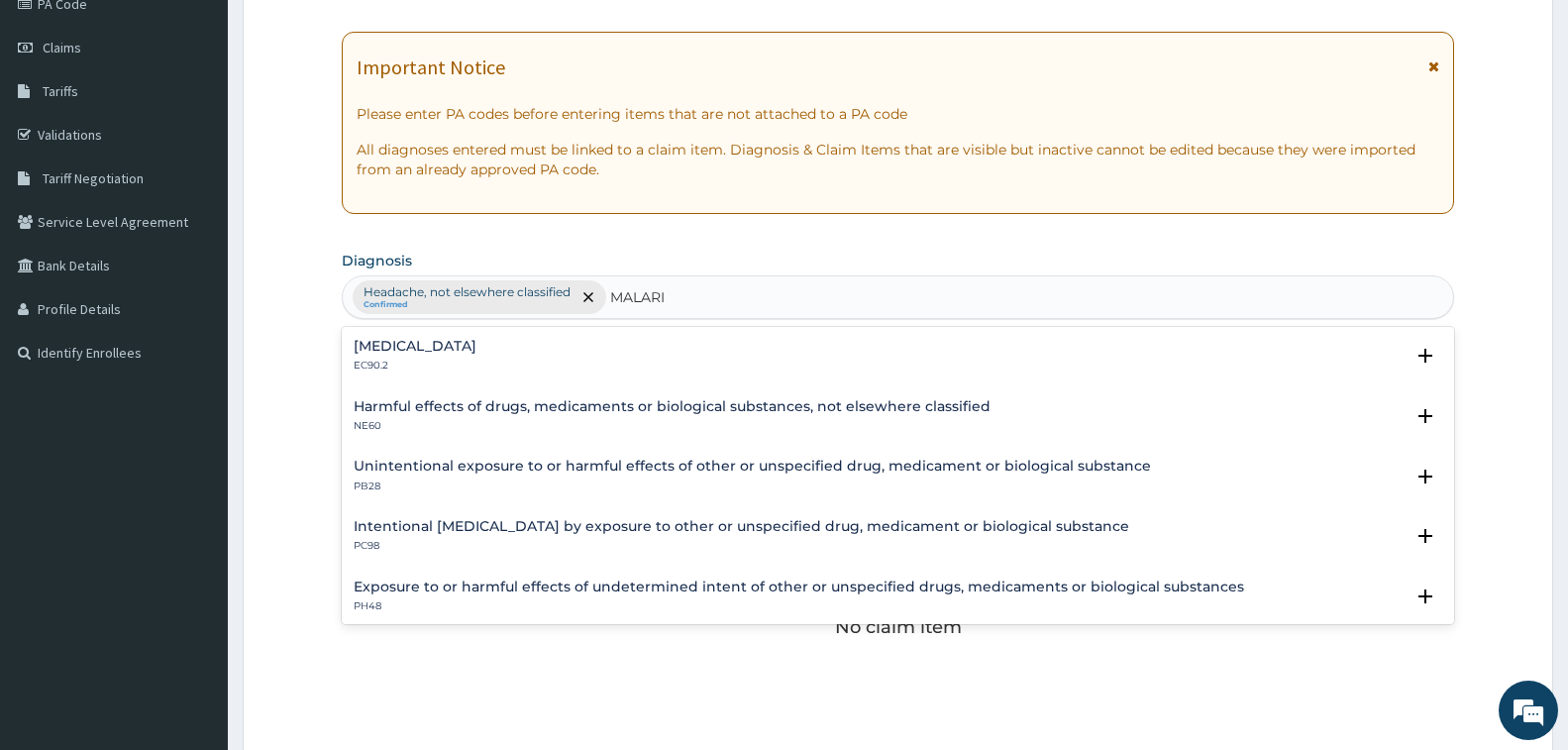
type input "MALARIA"
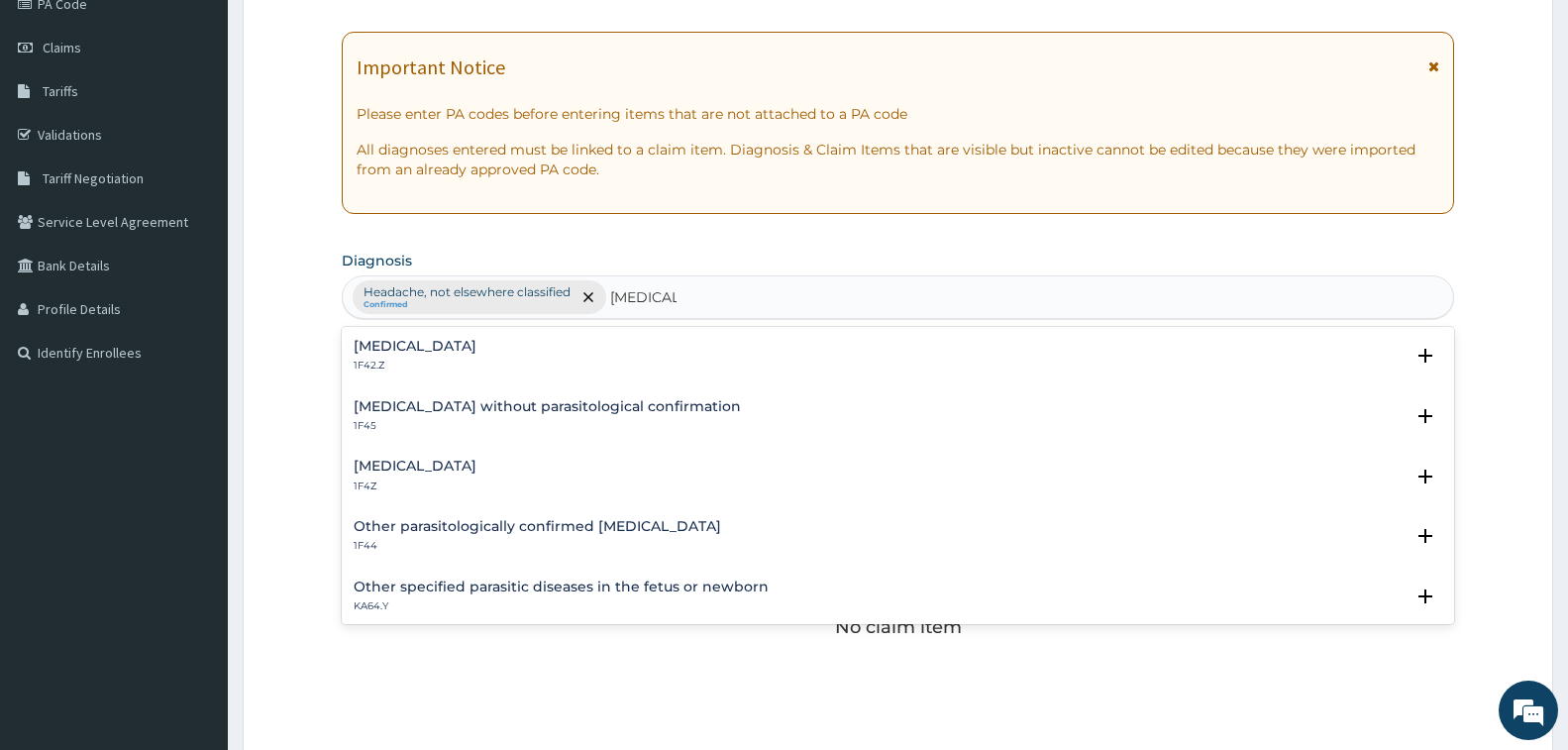
click at [409, 461] on h4 "Malaria, unspecified" at bounding box center [415, 466] width 123 height 15
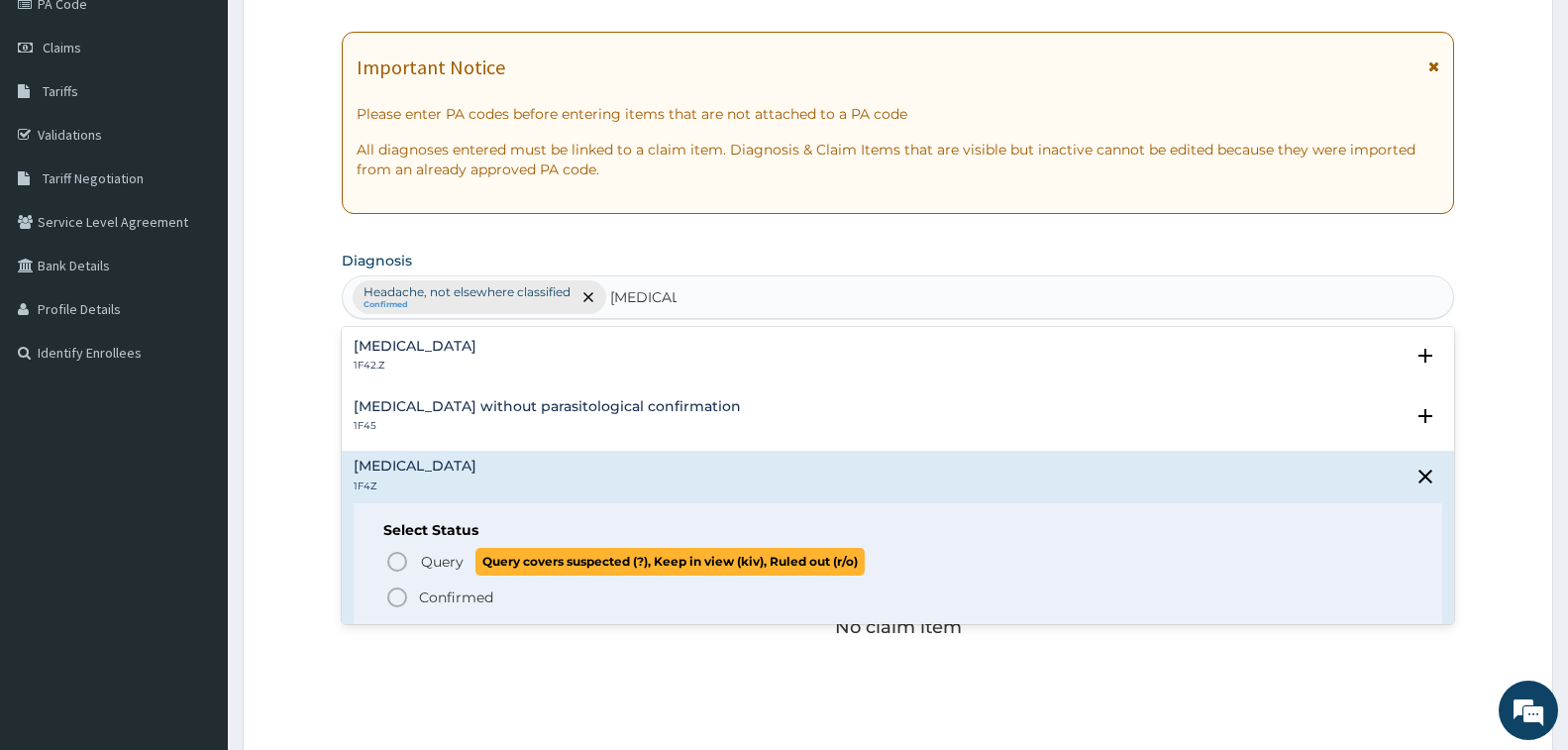
click at [398, 564] on icon "status option query" at bounding box center [397, 562] width 24 height 24
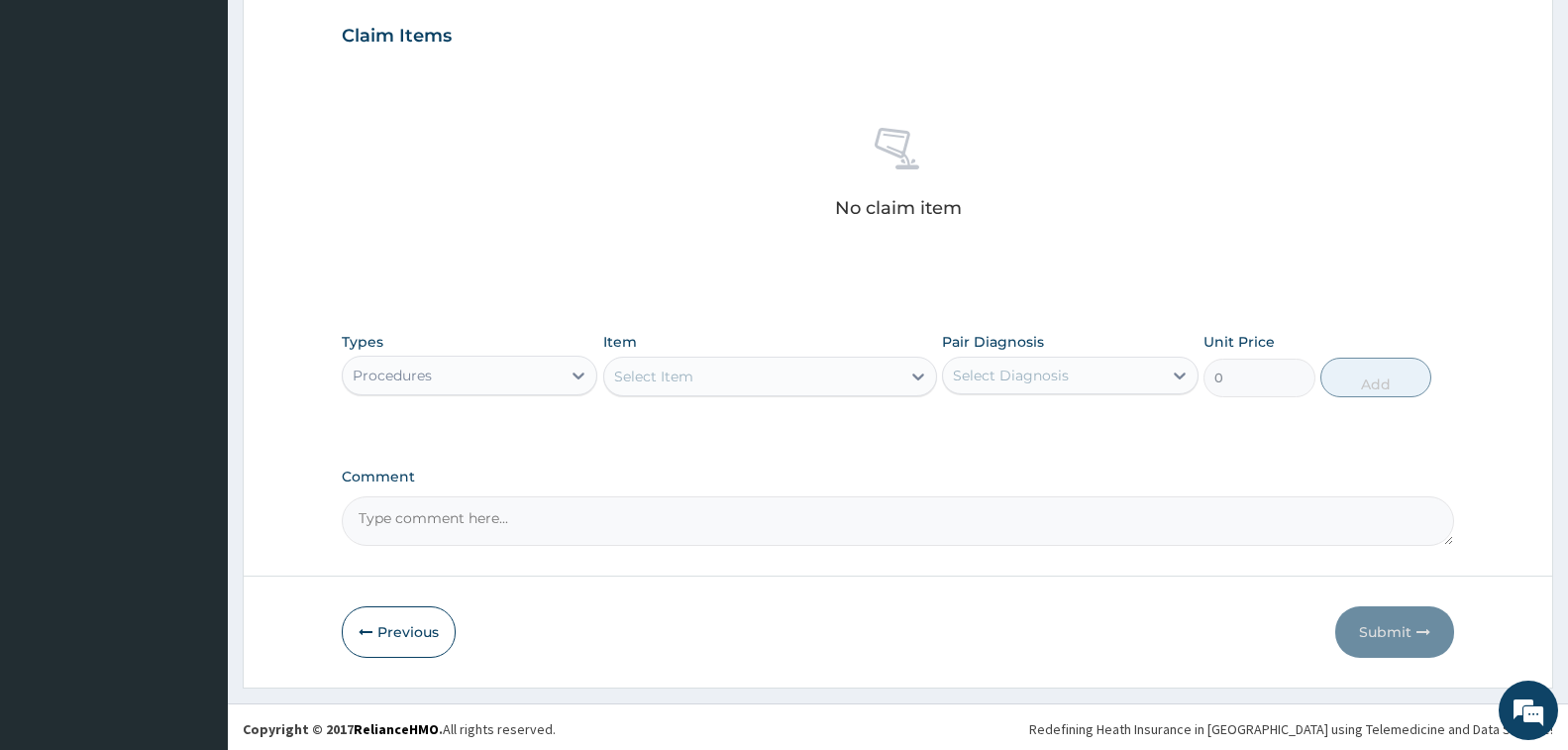
scroll to position [679, 0]
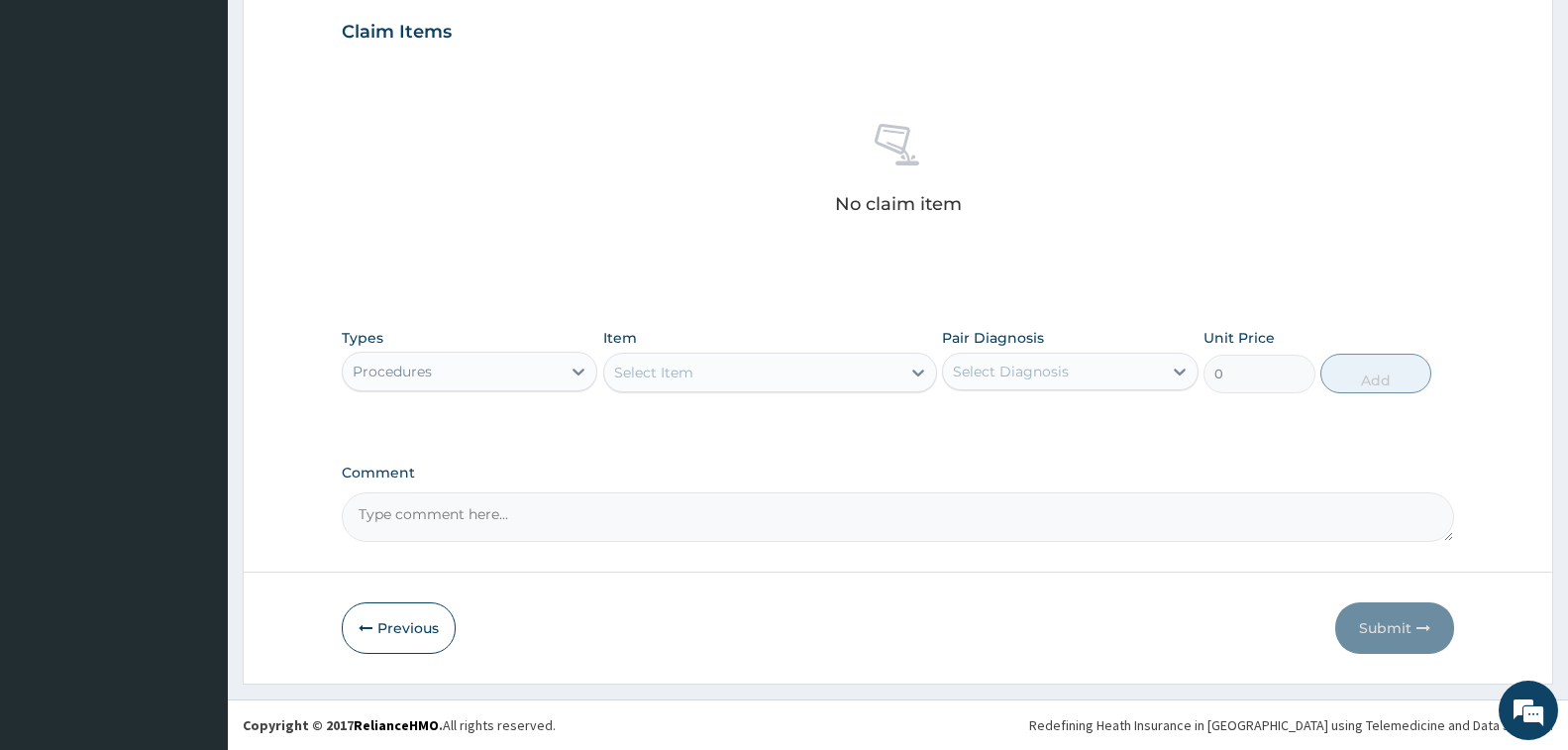
click at [654, 368] on div "Select Item" at bounding box center [654, 373] width 79 height 20
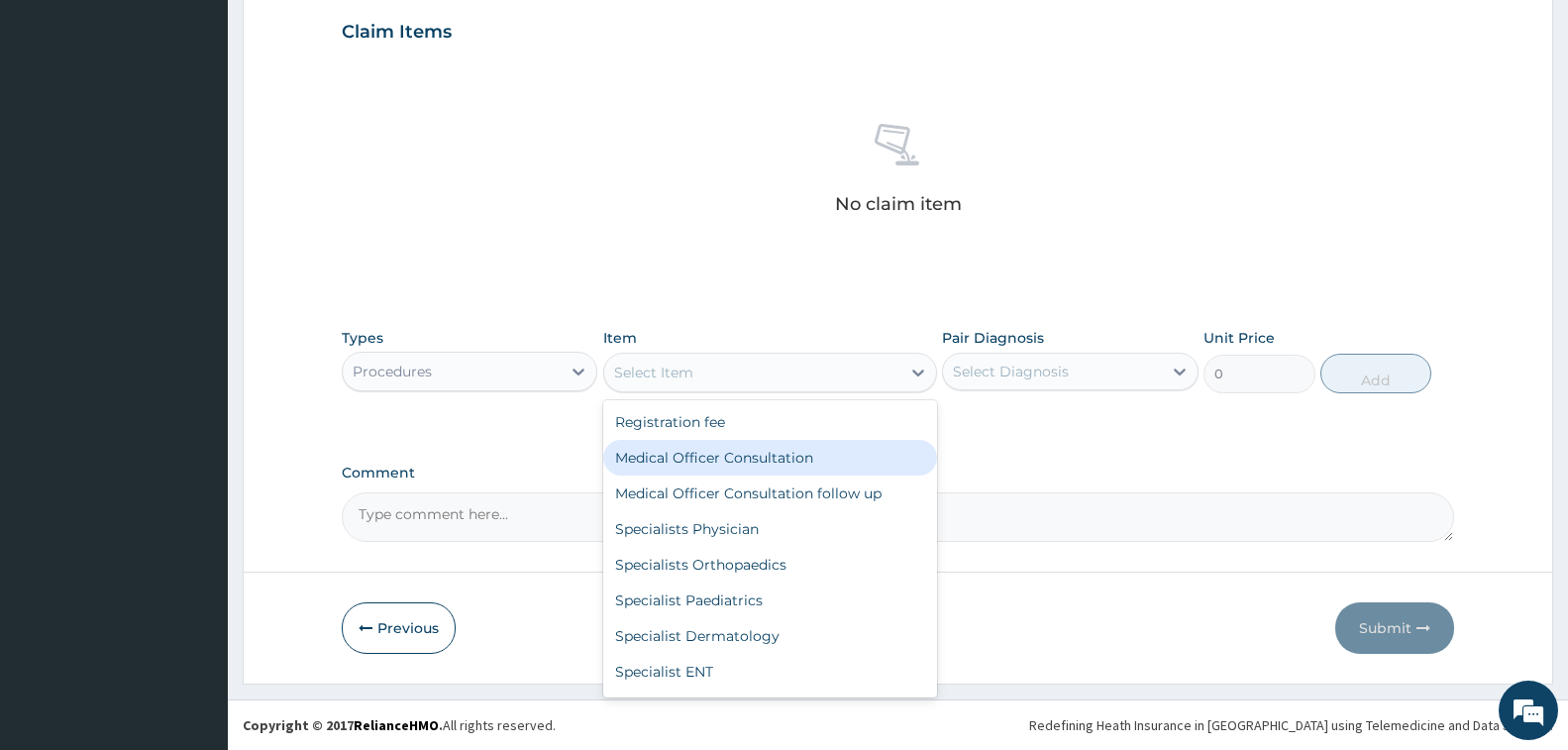
drag, startPoint x: 682, startPoint y: 449, endPoint x: 751, endPoint y: 465, distance: 70.8
click at [685, 456] on div "Medical Officer Consultation" at bounding box center [770, 458] width 334 height 36
type input "3500"
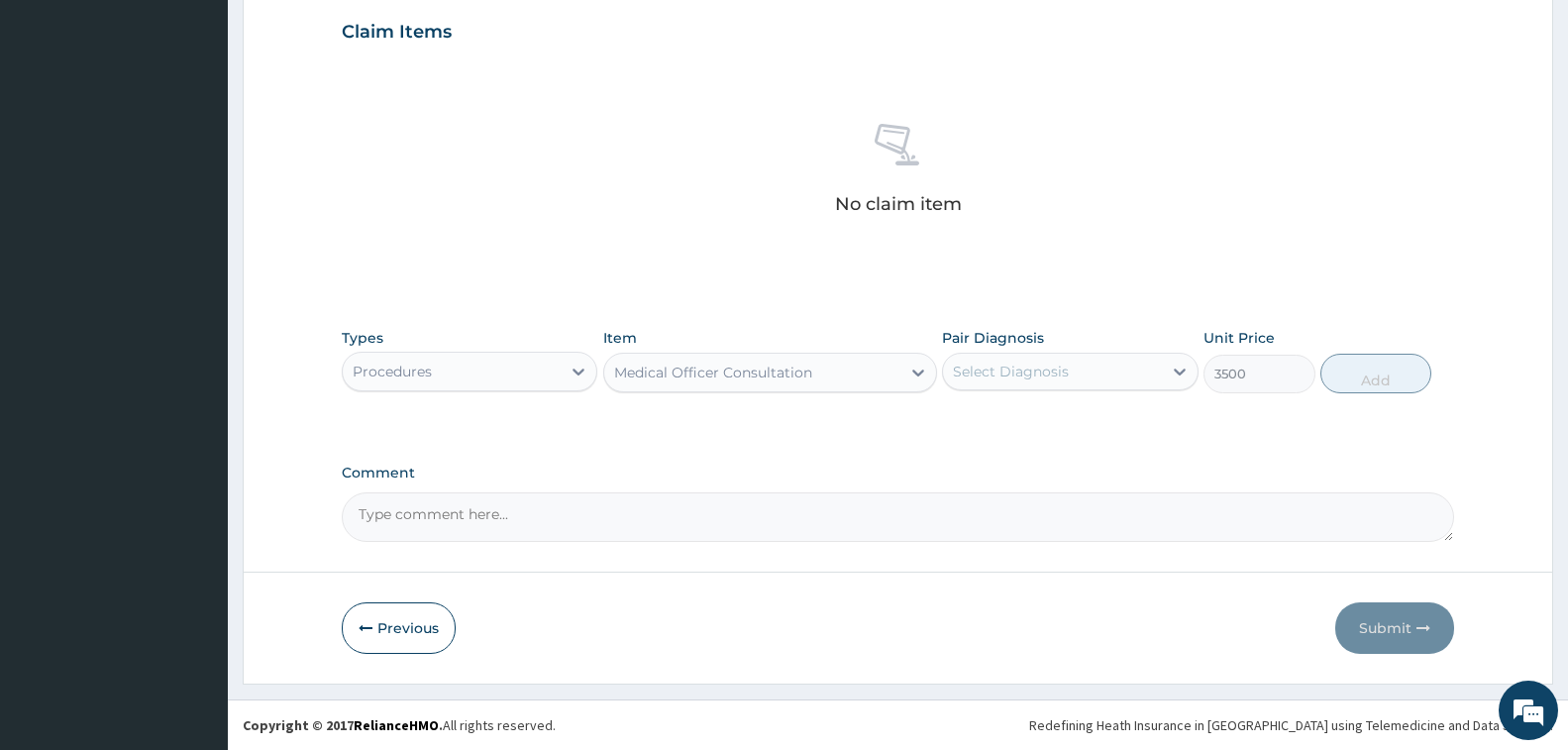
click at [1009, 381] on div "Select Diagnosis" at bounding box center [1052, 372] width 218 height 32
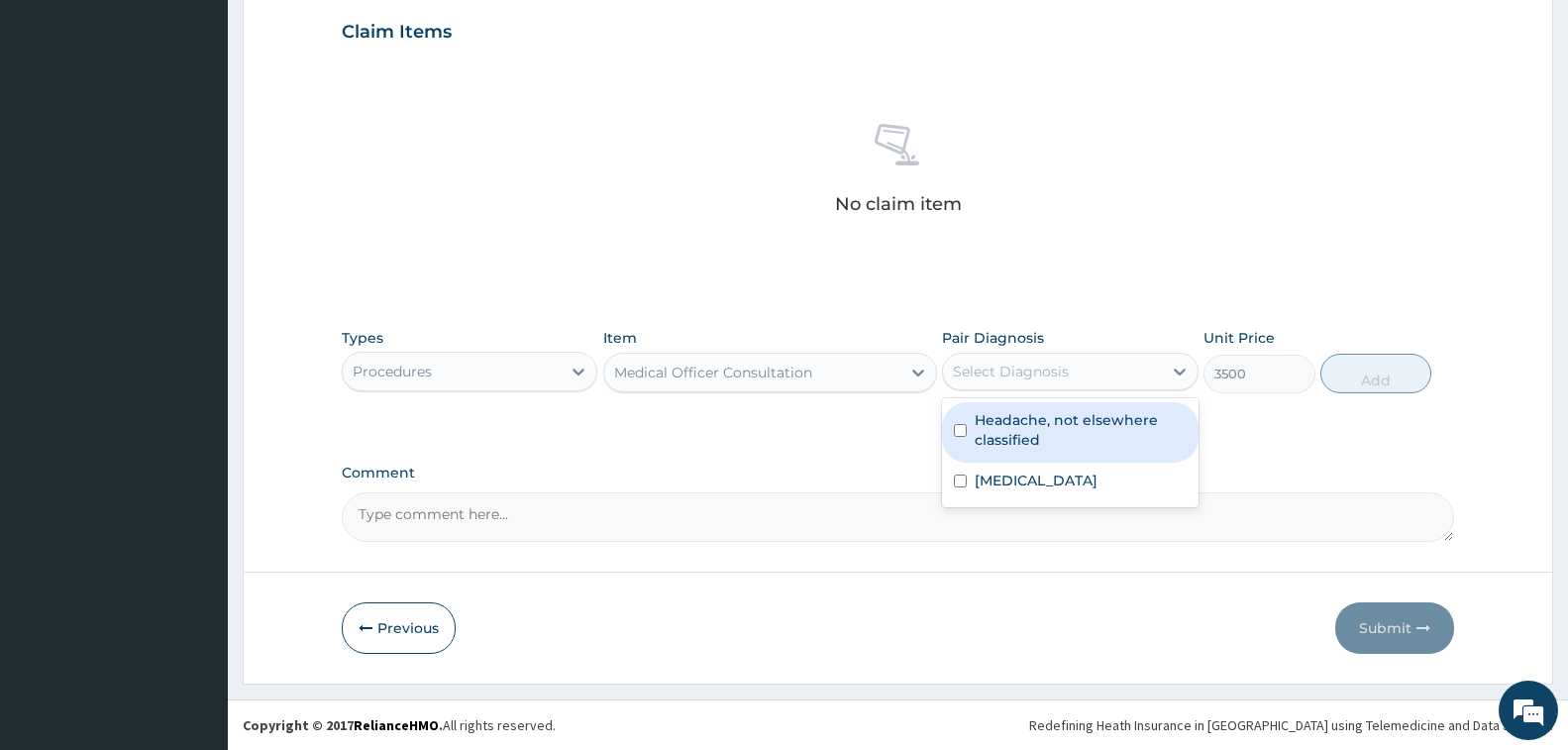
click at [1021, 424] on label "Headache, not elsewhere classified" at bounding box center [1080, 430] width 211 height 40
checkbox input "true"
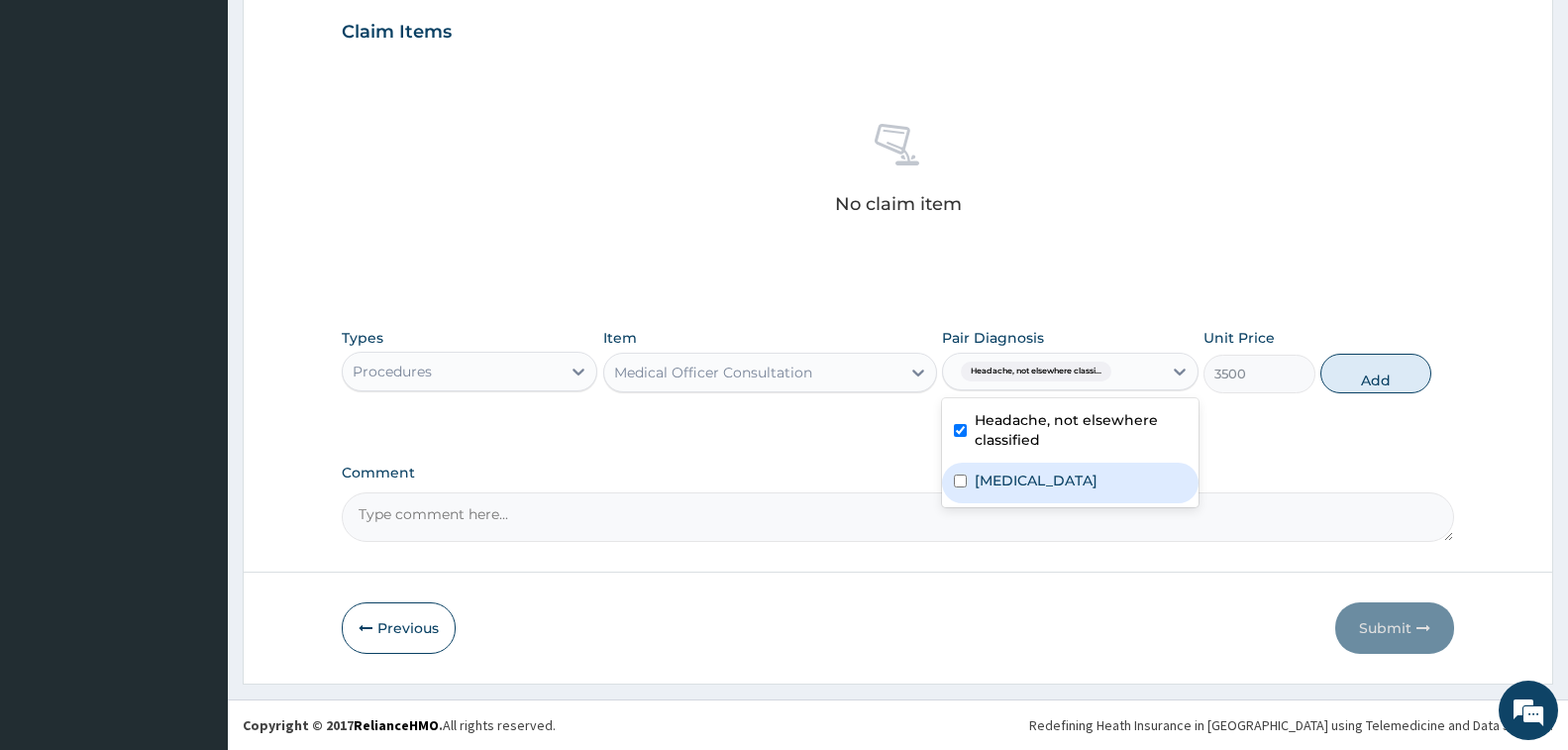
drag, startPoint x: 1034, startPoint y: 475, endPoint x: 1199, endPoint y: 465, distance: 165.3
click at [1041, 476] on label "Malaria, unspecified" at bounding box center [1036, 481] width 123 height 20
checkbox input "true"
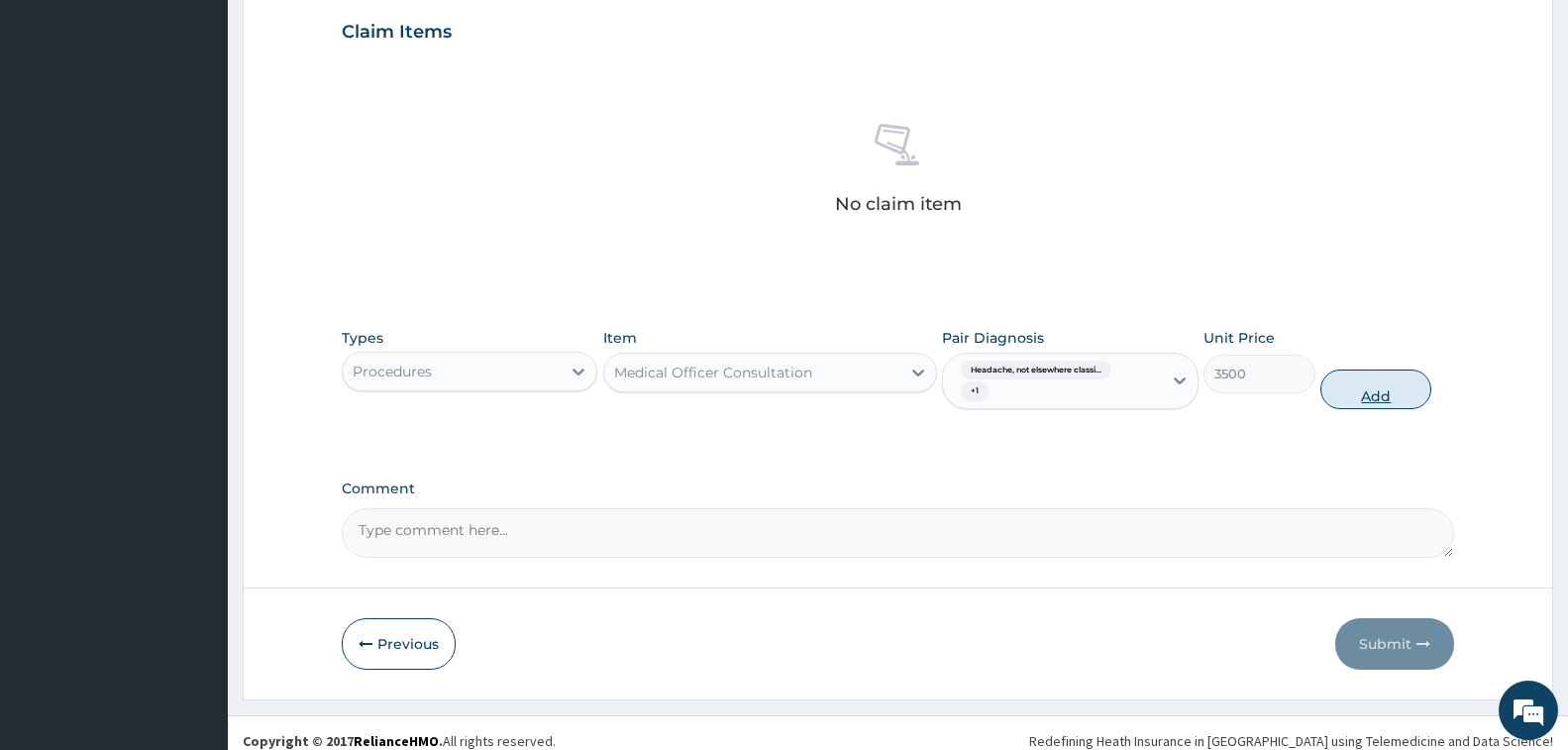
click at [1357, 392] on button "Add" at bounding box center [1376, 389] width 111 height 40
type input "0"
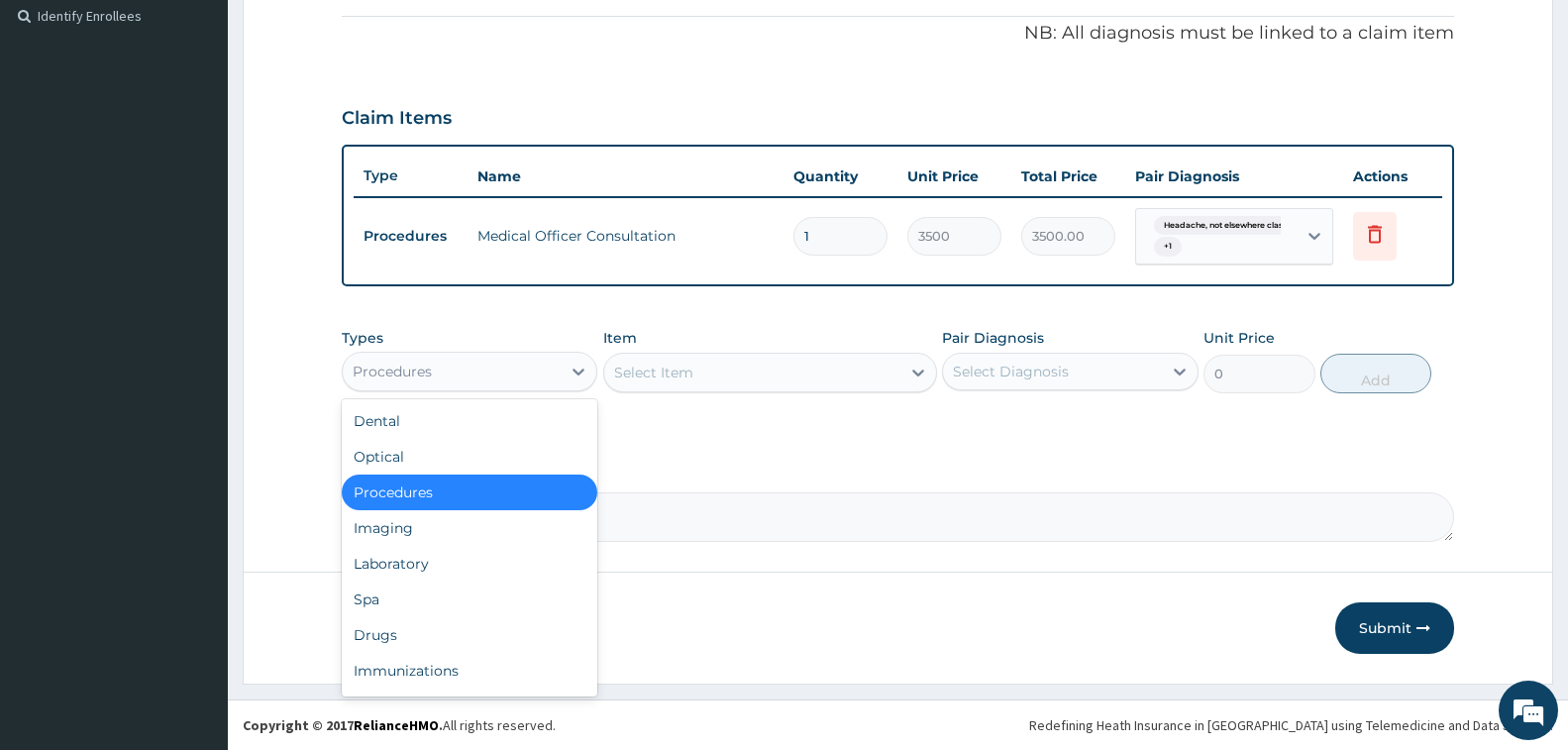
click at [498, 371] on div "Procedures" at bounding box center [452, 372] width 218 height 32
click at [495, 550] on div "Laboratory" at bounding box center [470, 564] width 256 height 36
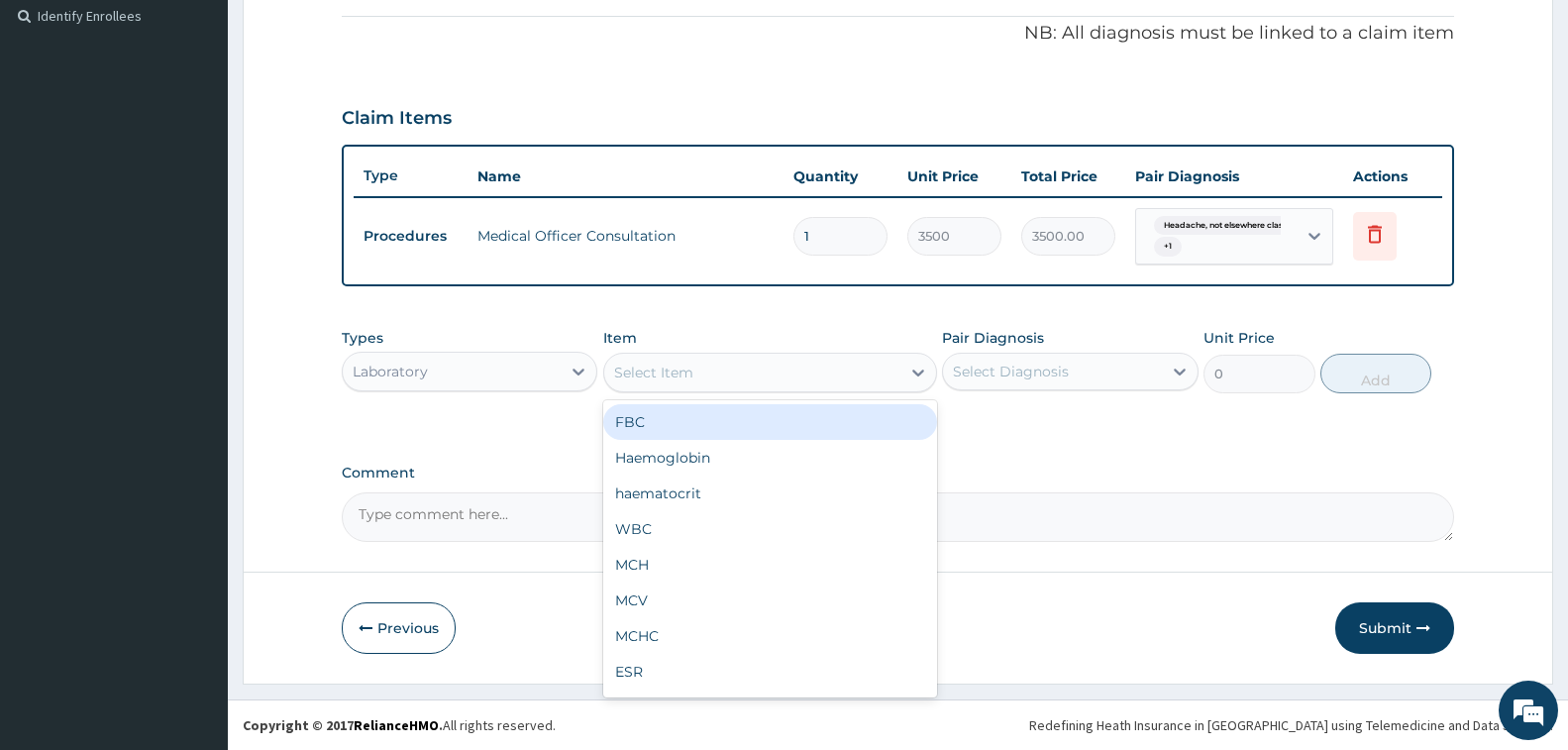
click at [701, 372] on div "Select Item" at bounding box center [752, 373] width 296 height 32
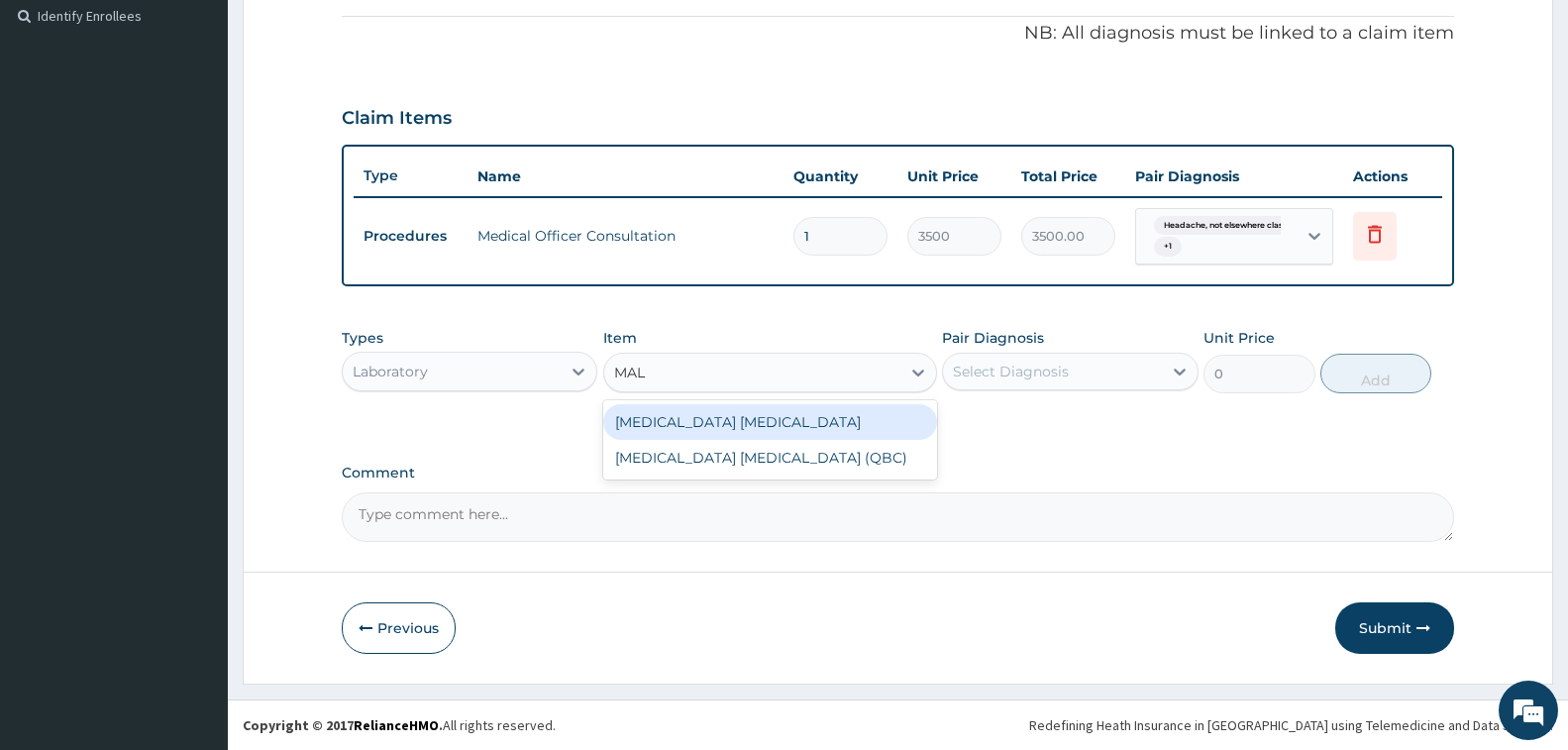
type input "MALA"
click at [739, 433] on div "Malaria Parasite" at bounding box center [770, 422] width 334 height 36
type input "1000"
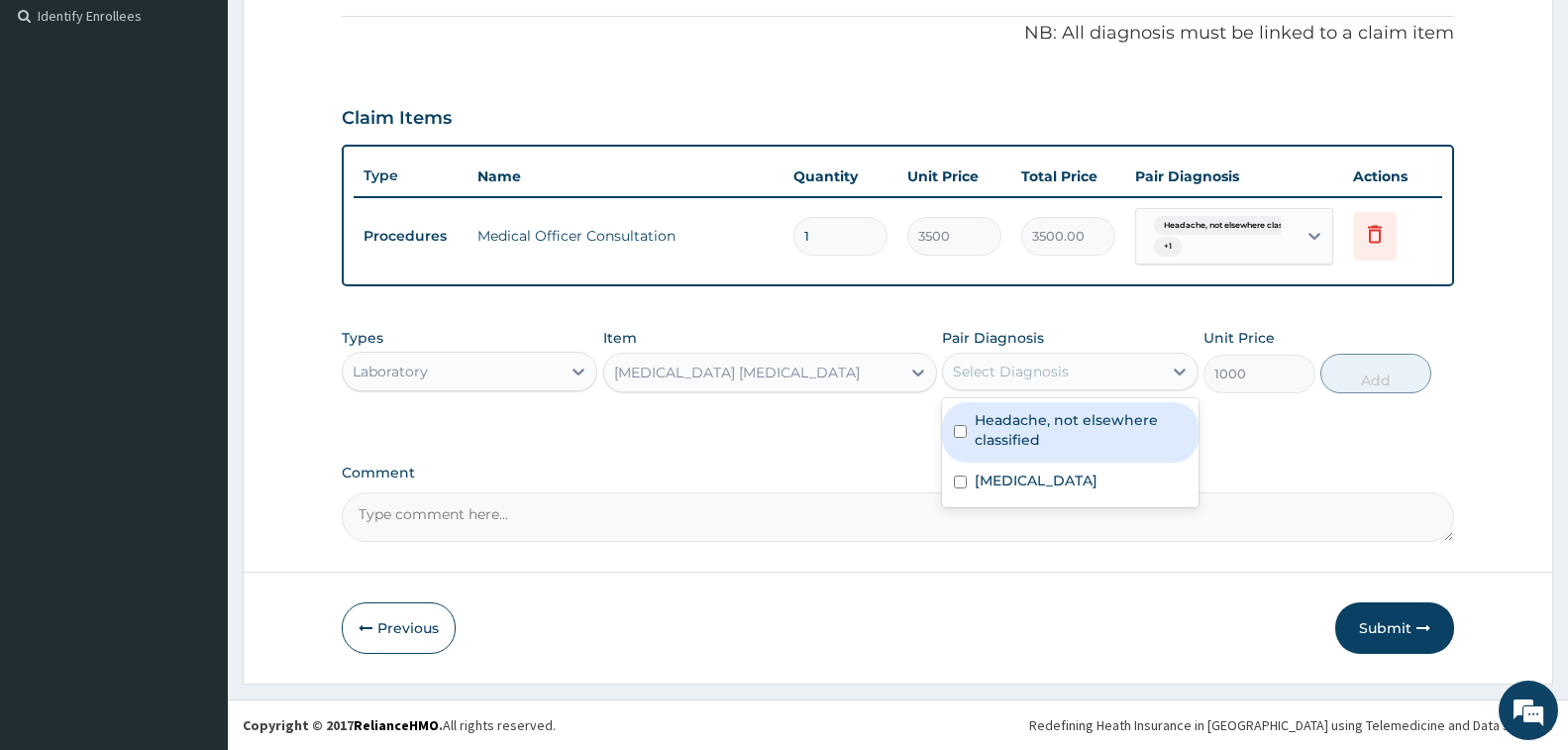
drag, startPoint x: 1038, startPoint y: 368, endPoint x: 1057, endPoint y: 457, distance: 91.0
click at [1040, 368] on div "Select Diagnosis" at bounding box center [1010, 372] width 116 height 20
click at [1059, 421] on label "Headache, not elsewhere classified" at bounding box center [1080, 430] width 211 height 40
checkbox input "true"
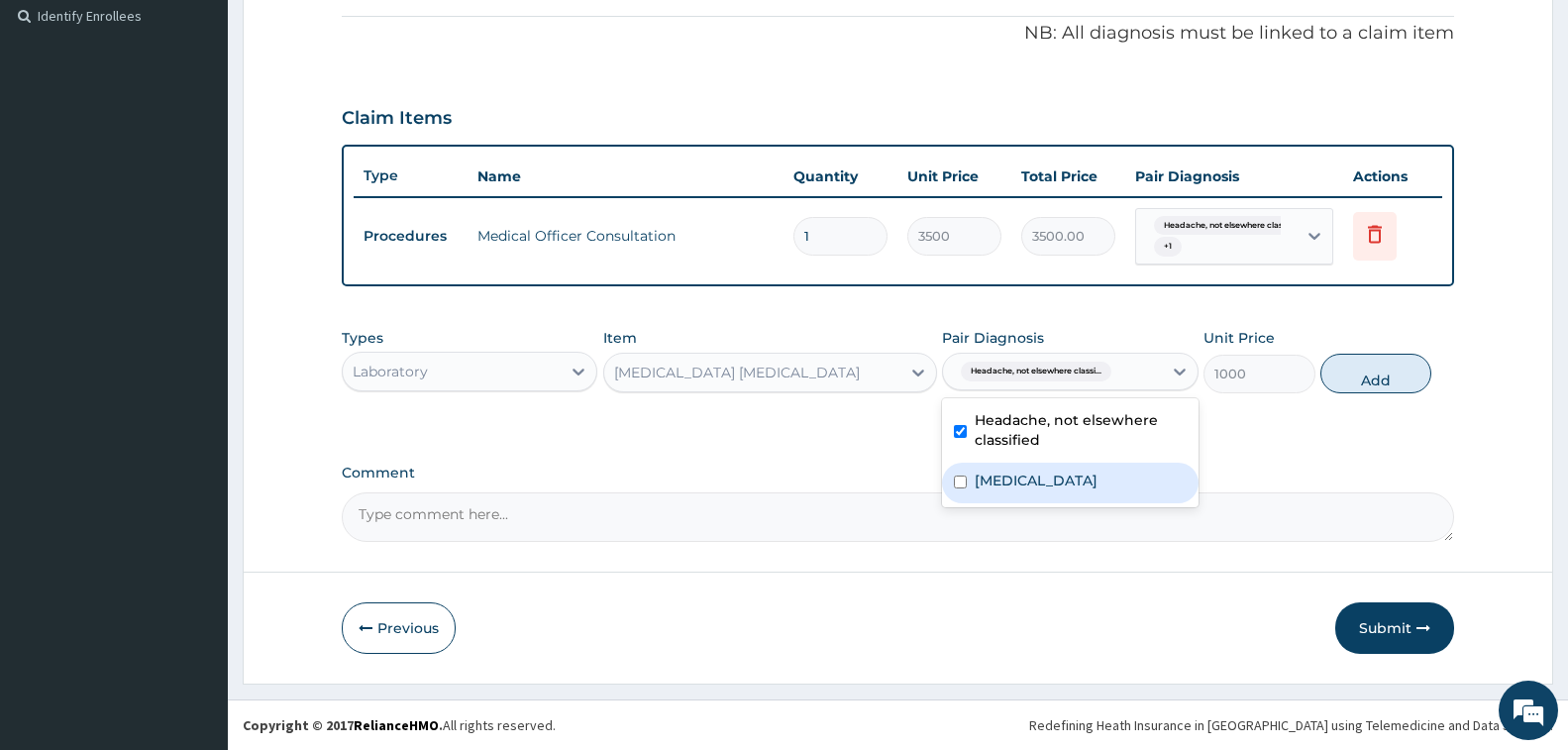
click at [1062, 471] on label "Malaria, unspecified" at bounding box center [1036, 481] width 123 height 20
checkbox input "true"
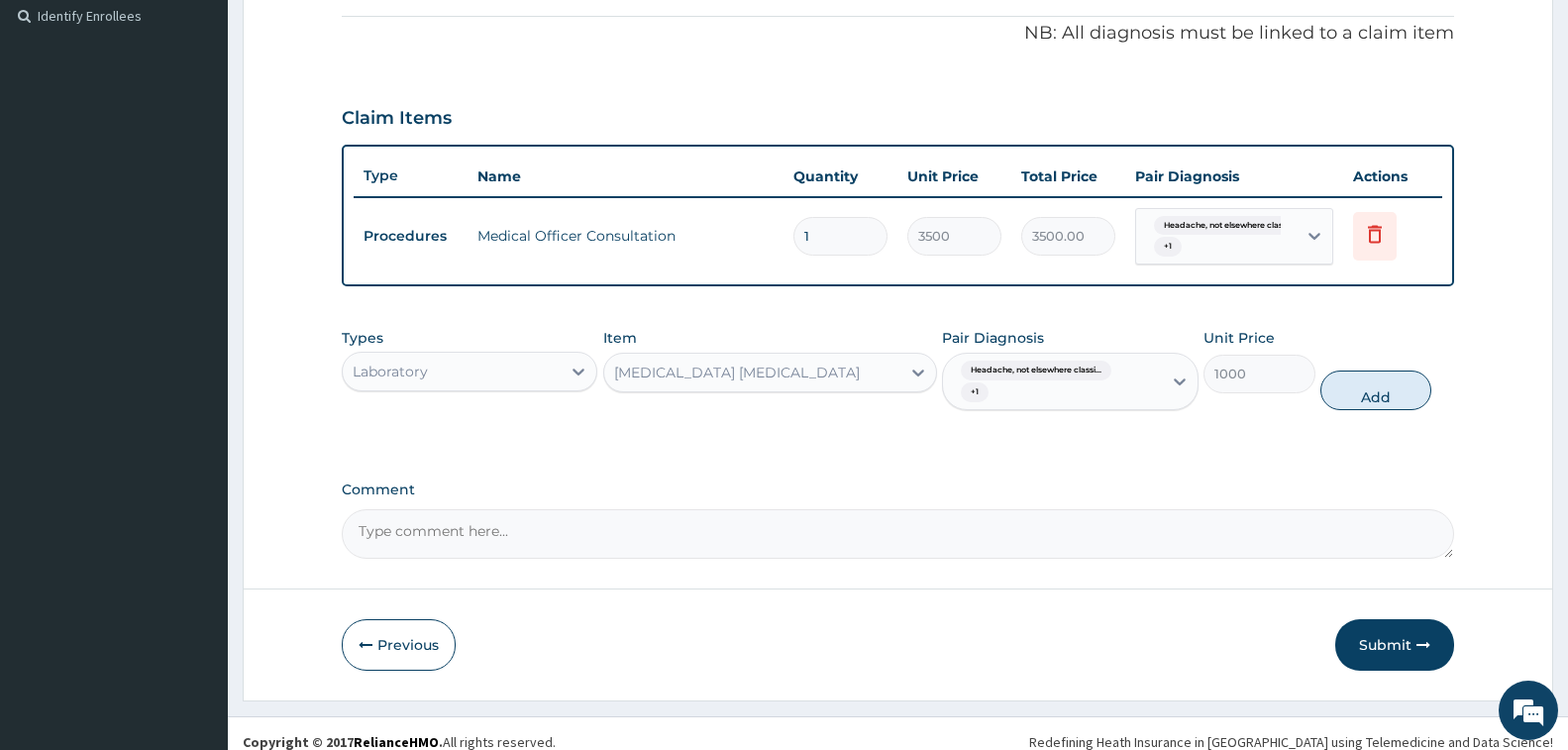
drag, startPoint x: 1401, startPoint y: 386, endPoint x: 539, endPoint y: 500, distance: 869.5
click at [1384, 392] on button "Add" at bounding box center [1376, 390] width 111 height 40
type input "0"
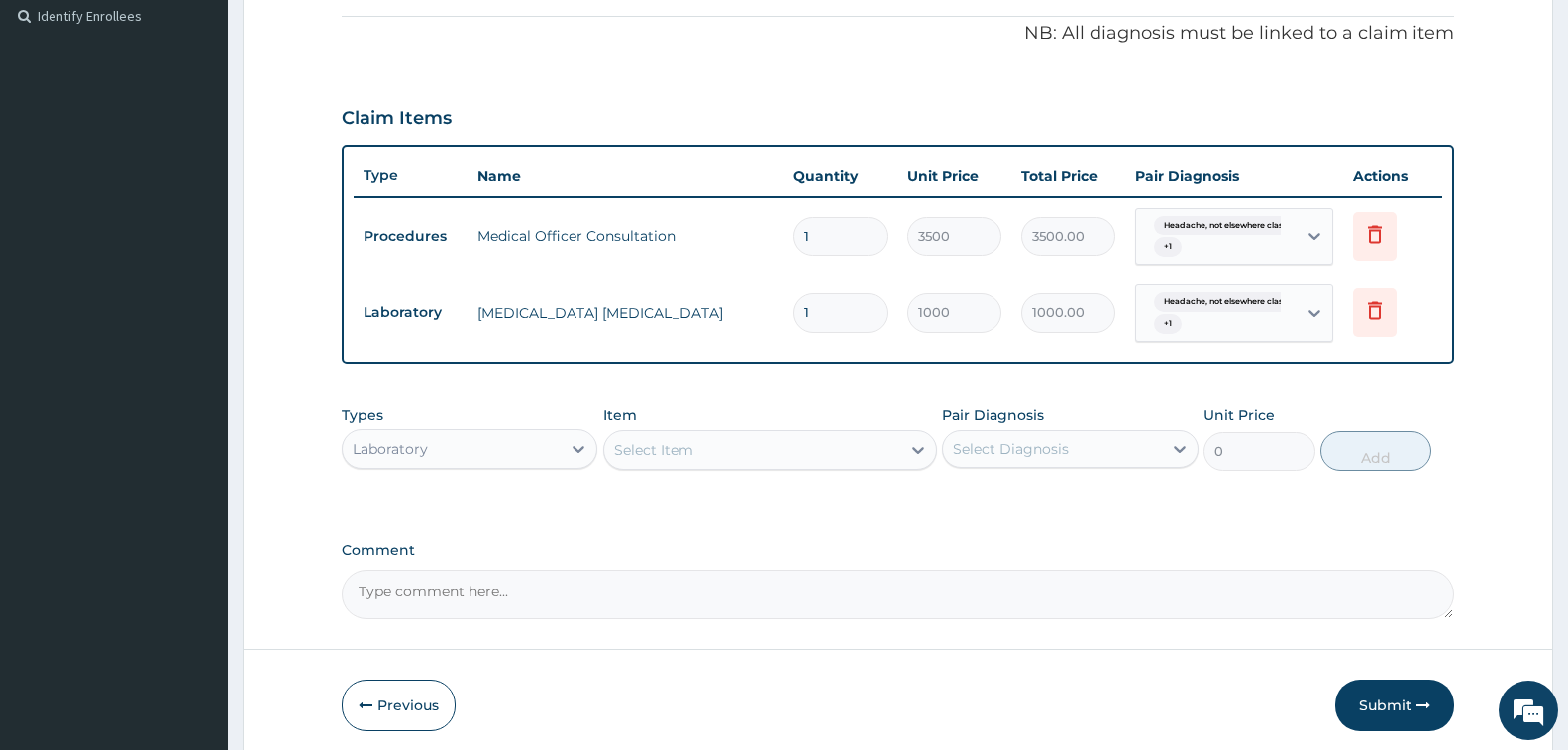
click at [488, 442] on div "Laboratory" at bounding box center [452, 449] width 218 height 32
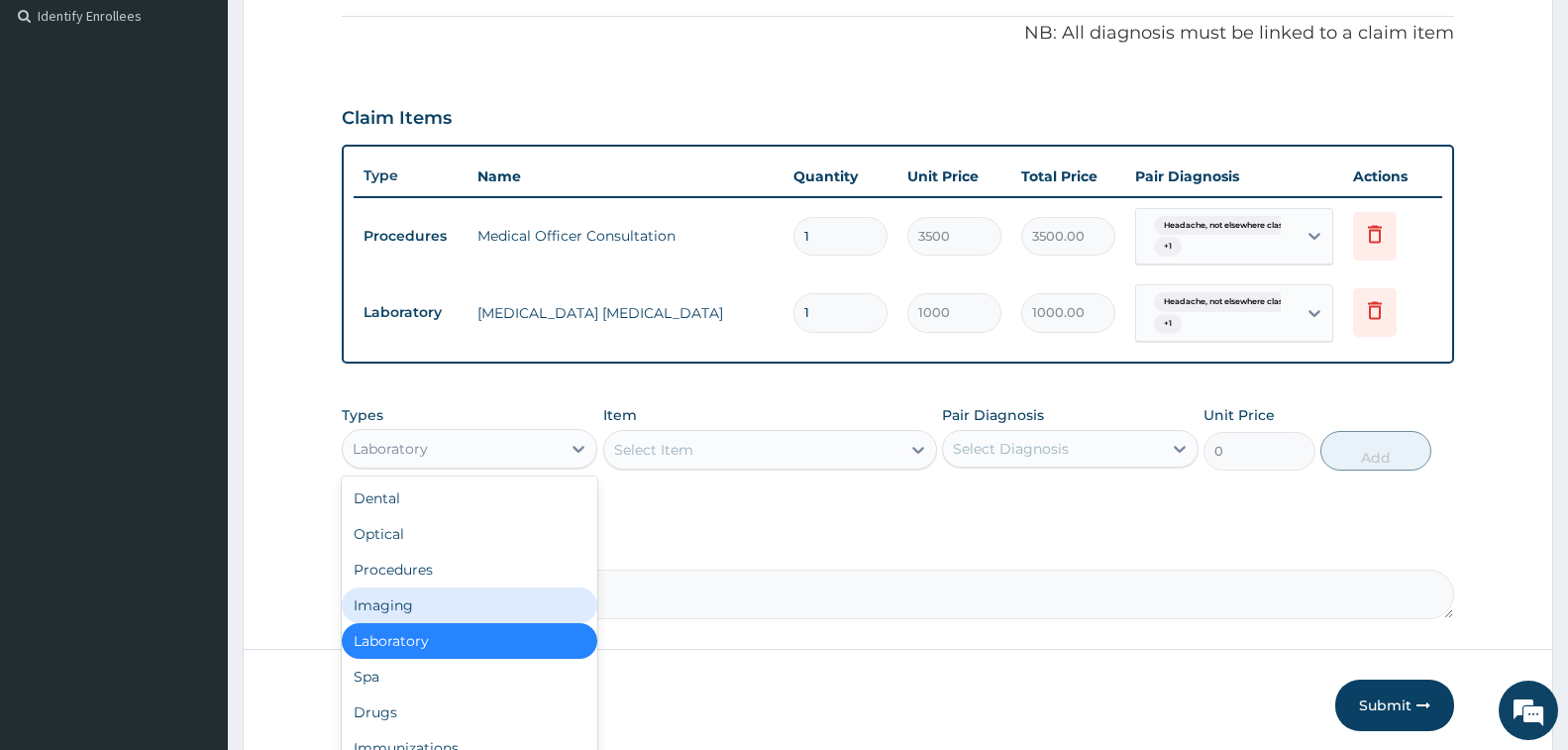
scroll to position [67, 0]
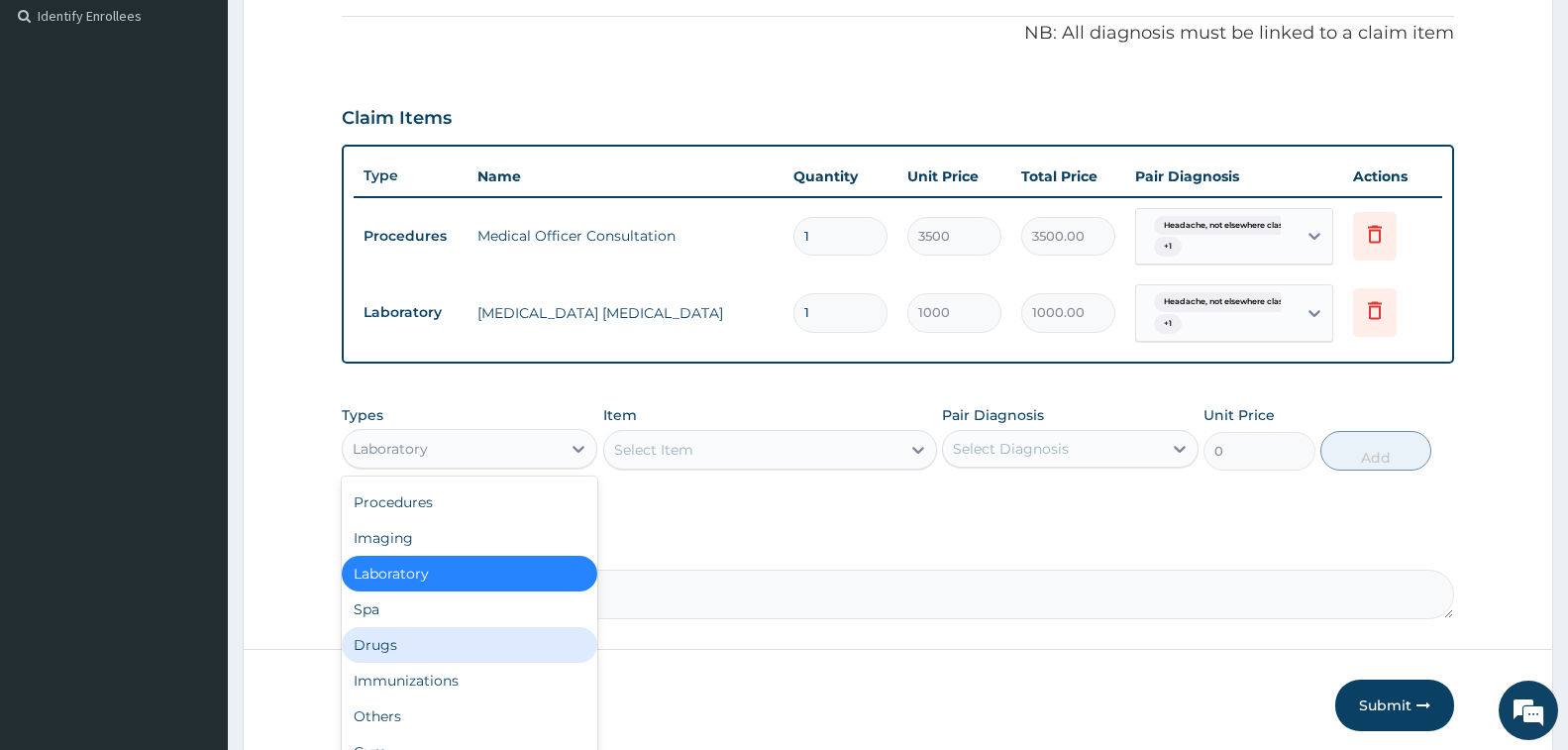
drag, startPoint x: 446, startPoint y: 632, endPoint x: 583, endPoint y: 577, distance: 147.6
click at [457, 633] on div "Drugs" at bounding box center [470, 645] width 256 height 36
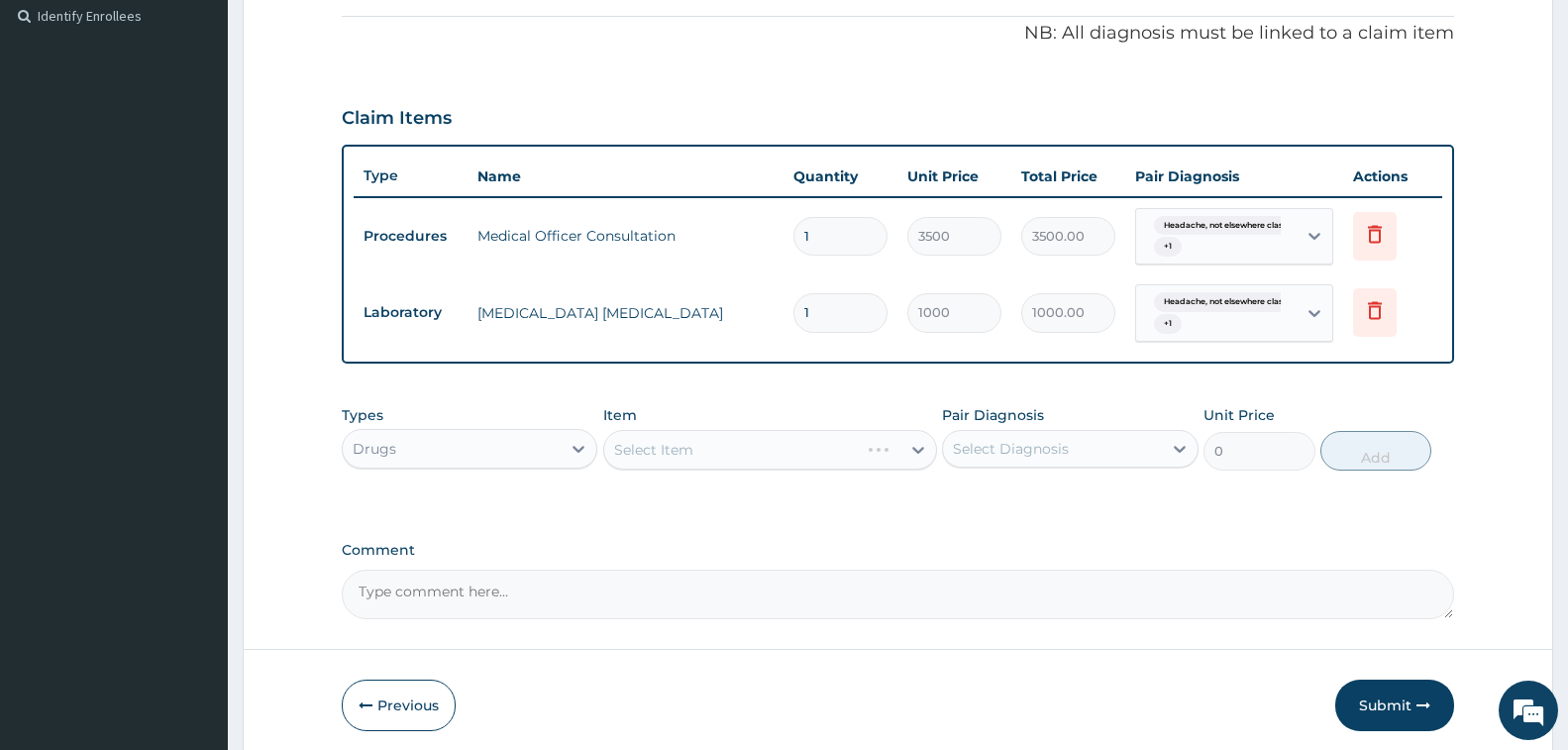
scroll to position [670, 0]
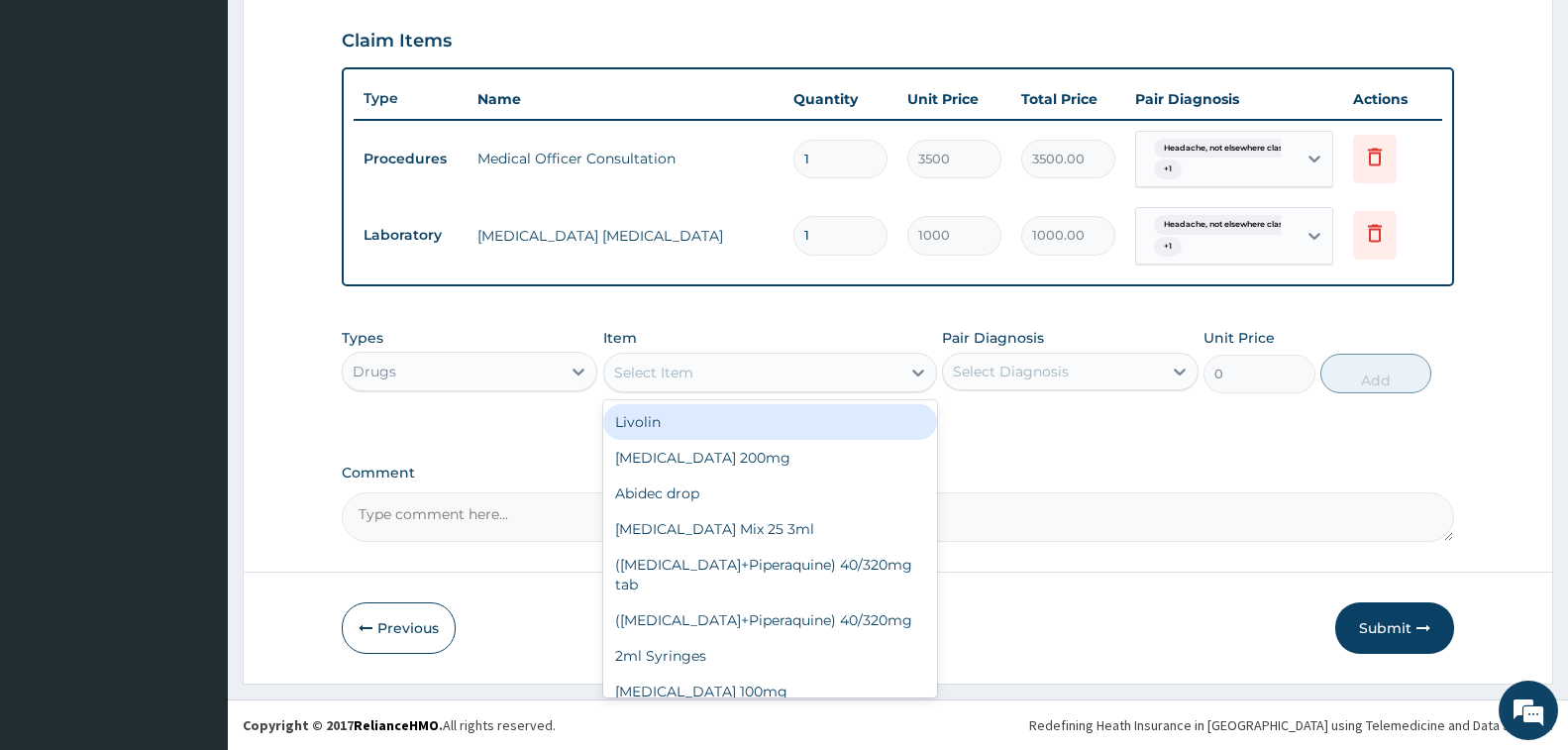
click at [778, 366] on div "Select Item" at bounding box center [752, 373] width 296 height 32
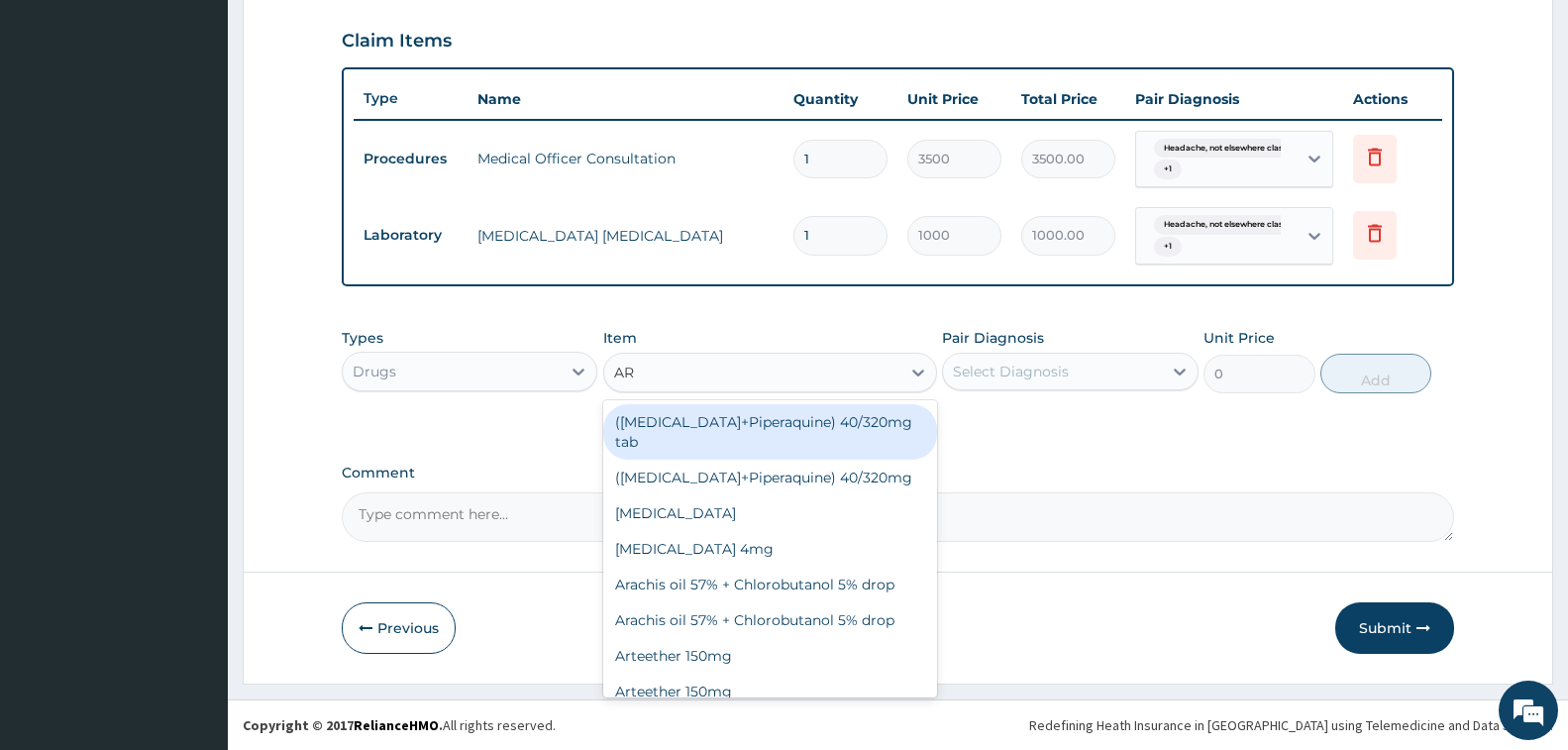
type input "ART"
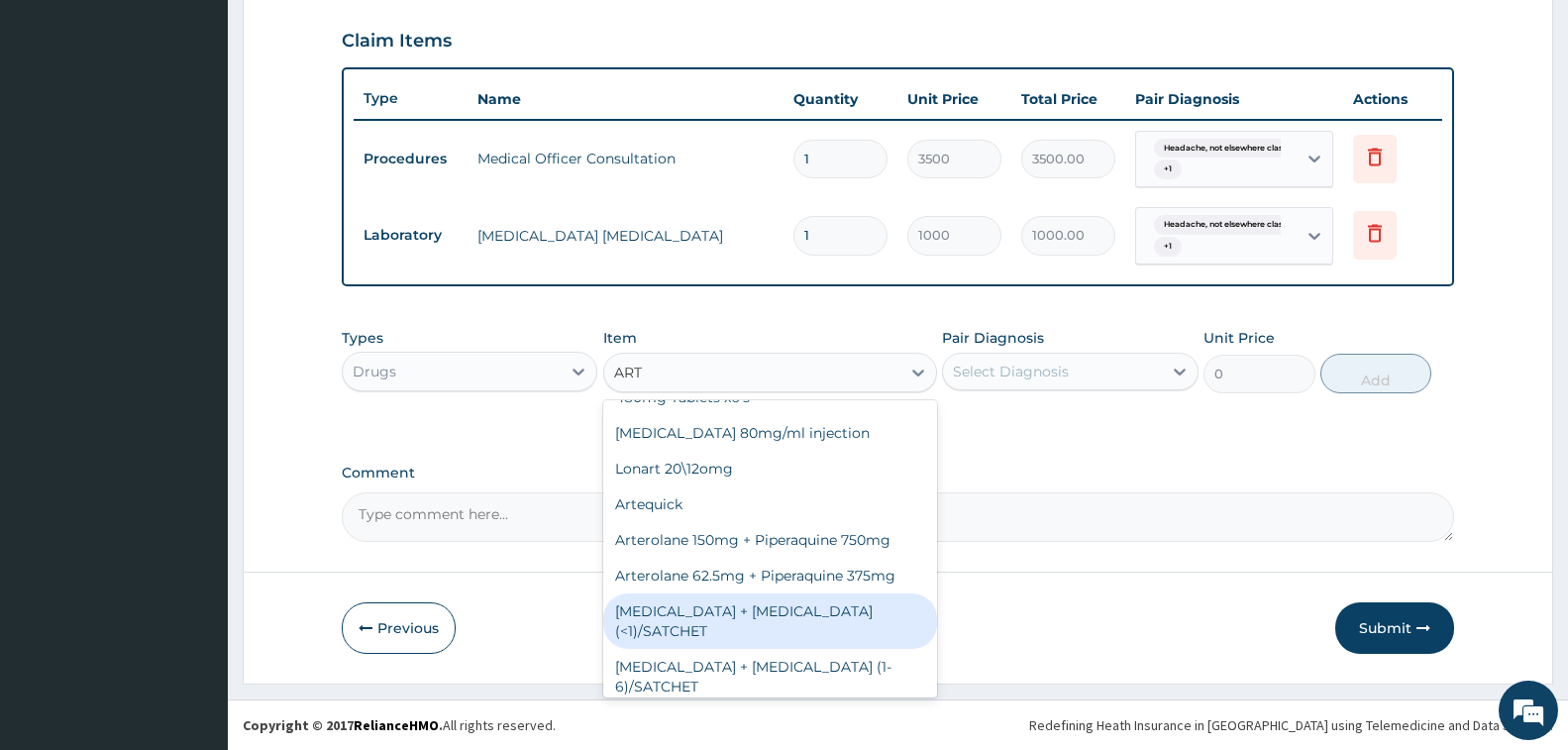
scroll to position [694, 0]
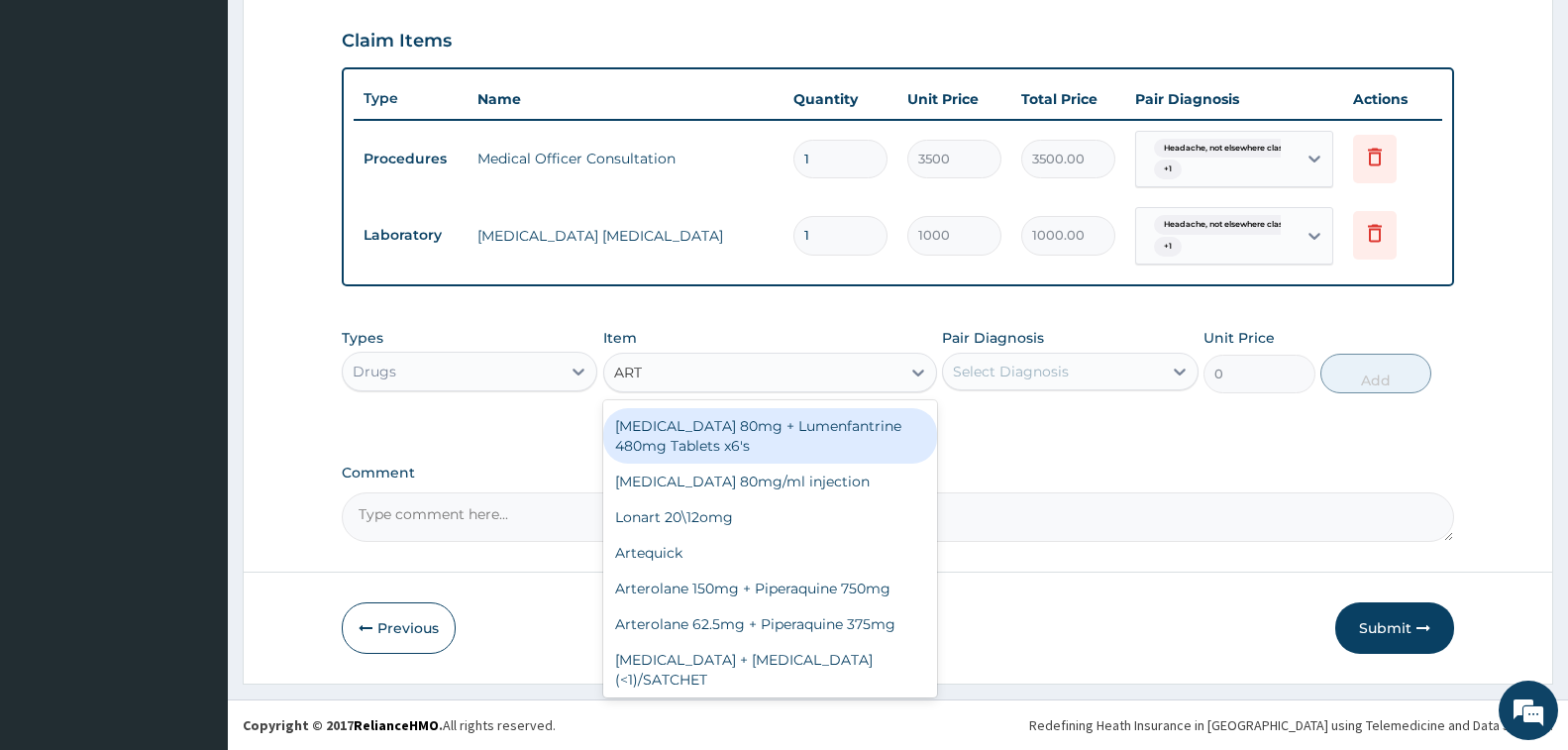
click at [700, 464] on div "Artemether 80mg + Lumenfantrine 480mg Tablets x6's" at bounding box center [770, 436] width 334 height 55
type input "3600"
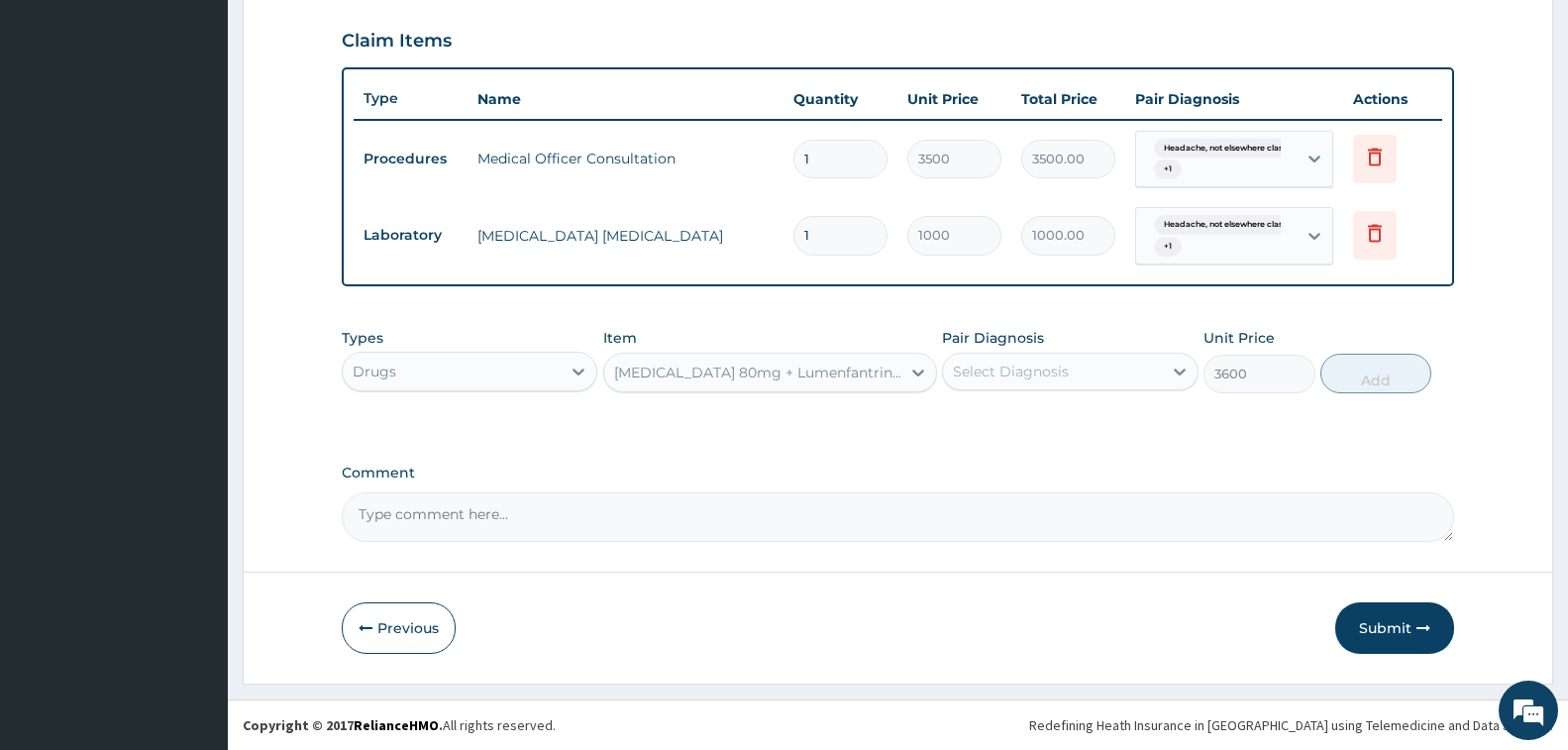
click at [1085, 372] on div "Select Diagnosis" at bounding box center [1052, 372] width 218 height 32
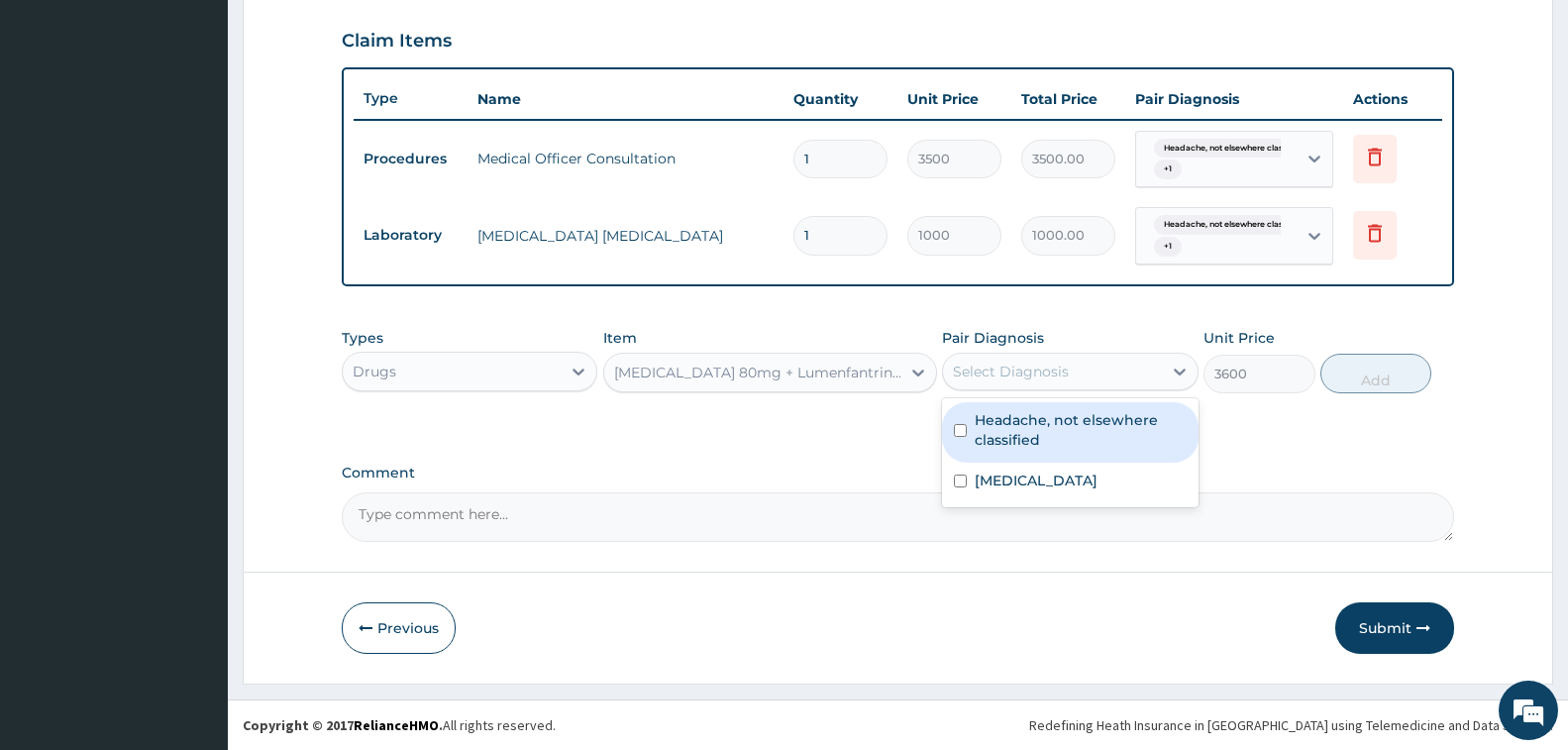
click at [1051, 442] on label "Headache, not elsewhere classified" at bounding box center [1080, 430] width 211 height 40
checkbox input "true"
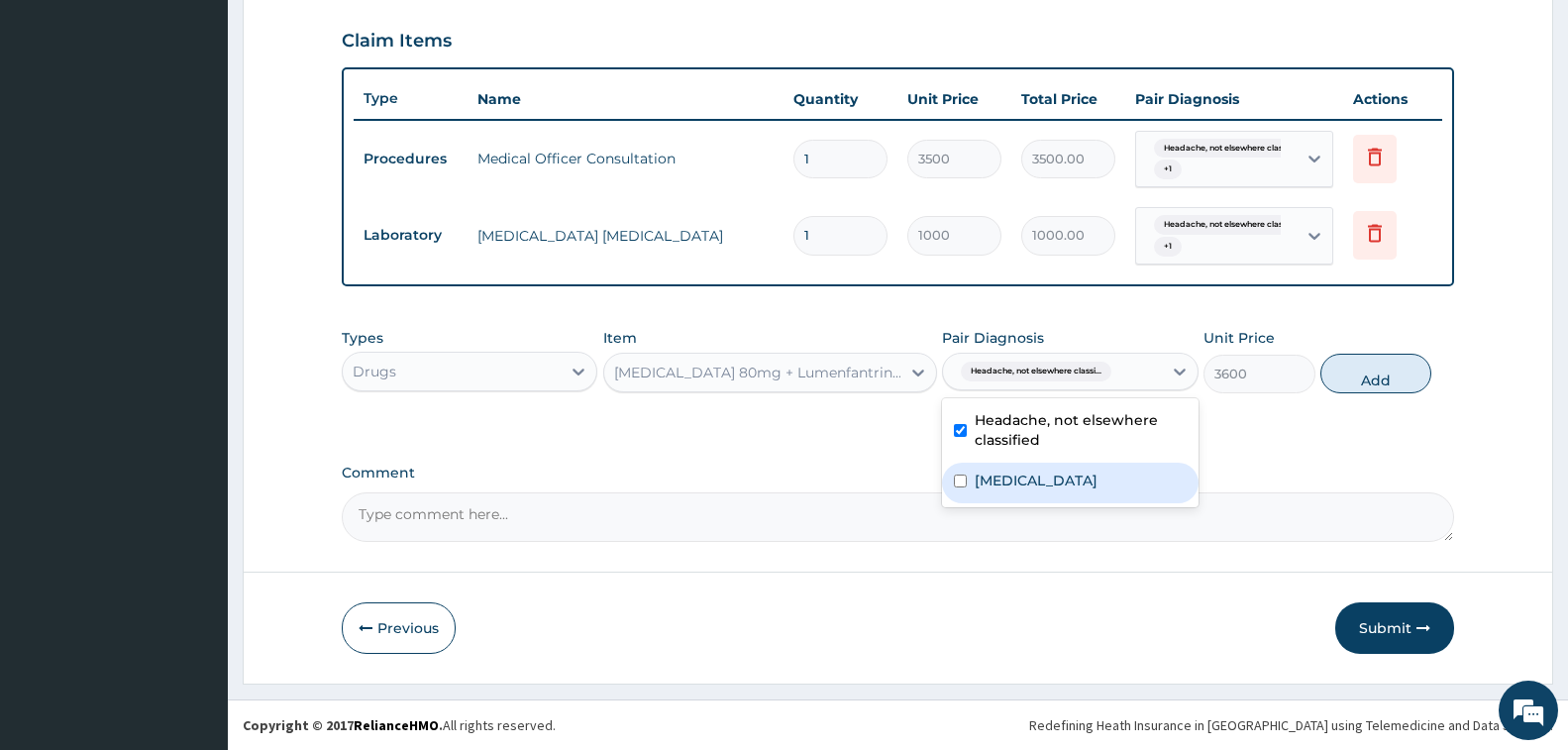
click at [1038, 477] on label "Malaria, unspecified" at bounding box center [1036, 481] width 123 height 20
checkbox input "true"
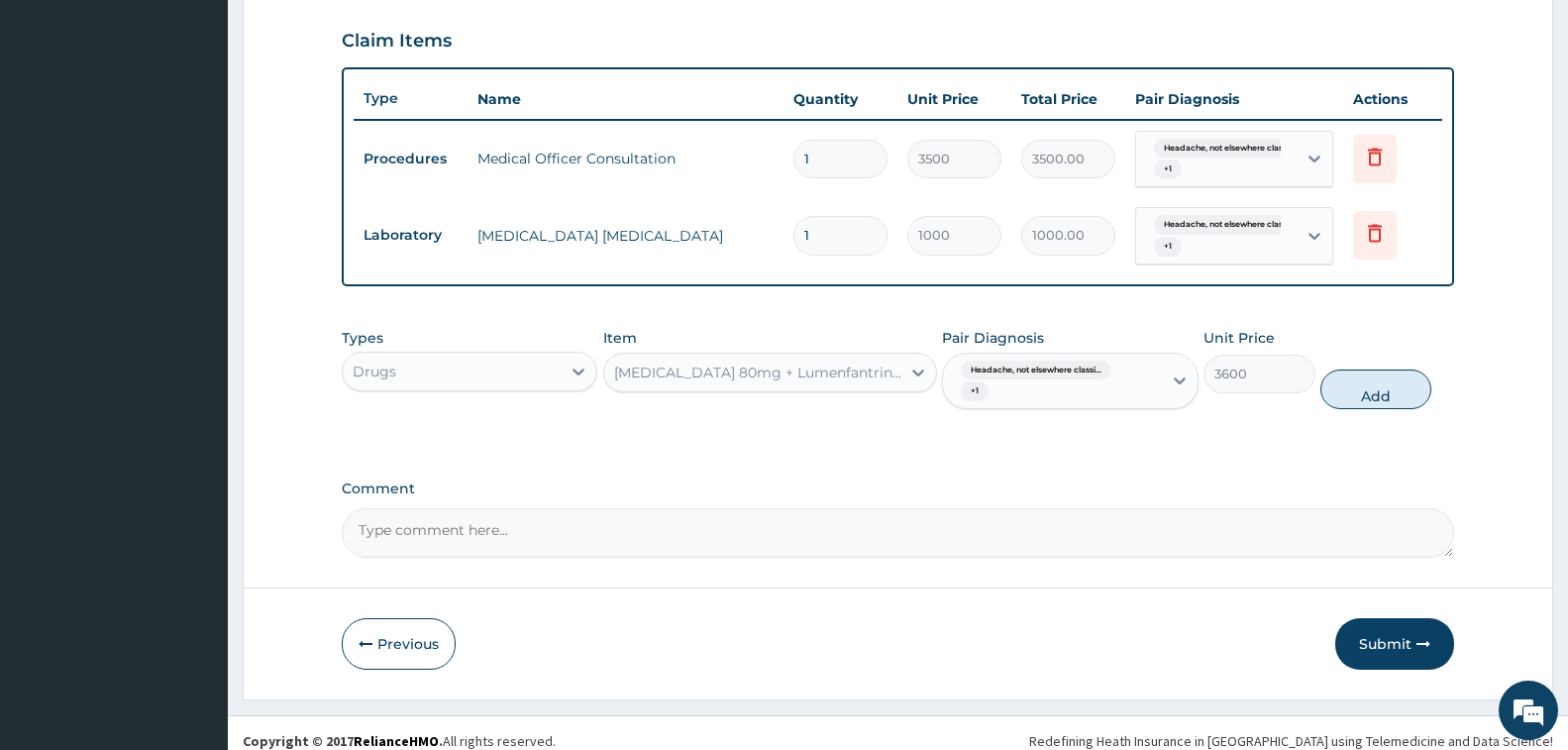
click at [1371, 368] on div "Types Drugs Item Artemether 80mg + Lumenfantrine 480mg Tablets x6's Pair Diagno…" at bounding box center [897, 369] width 1112 height 102
click at [1332, 379] on button "Add" at bounding box center [1376, 389] width 111 height 40
type input "0"
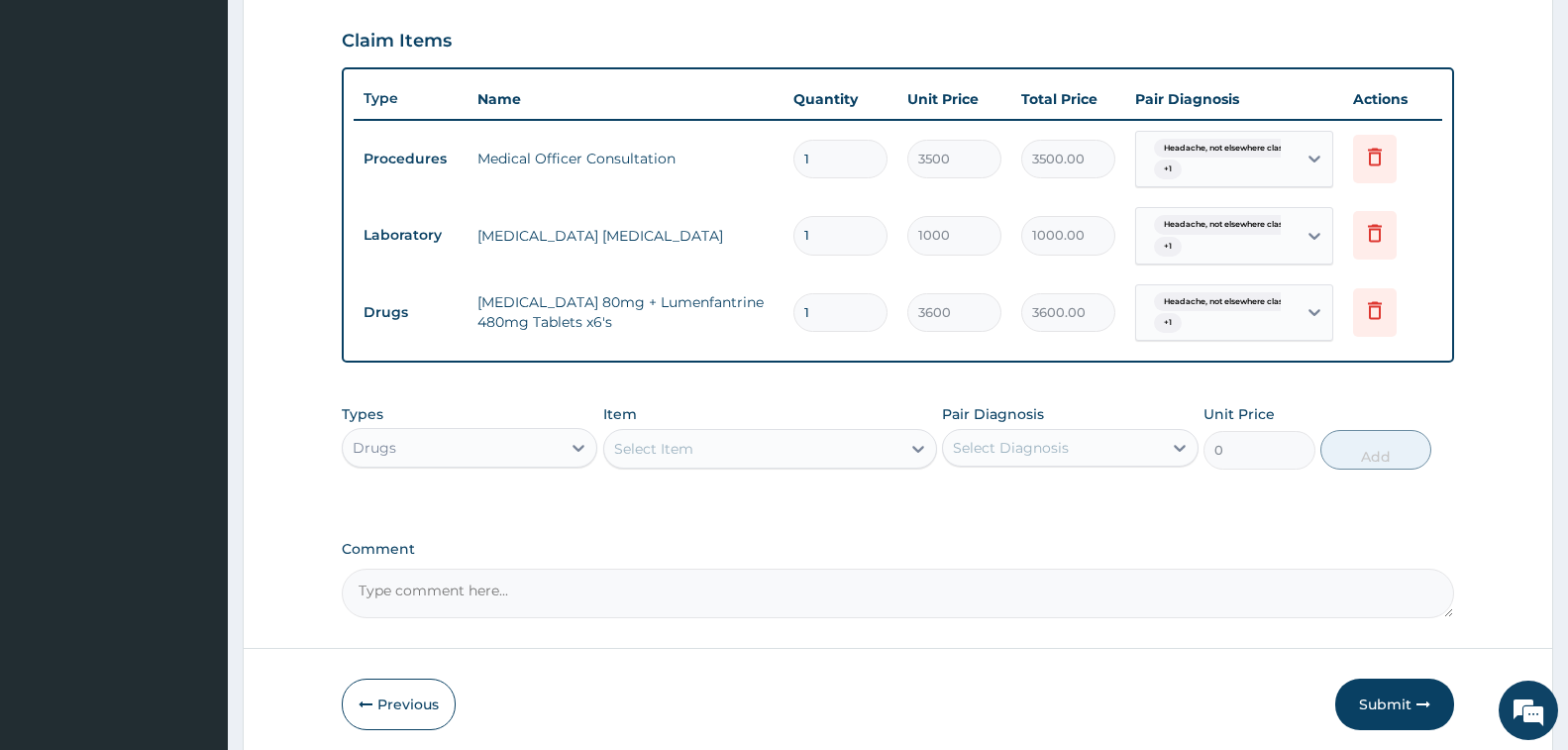
drag, startPoint x: 646, startPoint y: 444, endPoint x: 624, endPoint y: 430, distance: 26.1
click at [642, 444] on div "Select Item" at bounding box center [654, 449] width 79 height 20
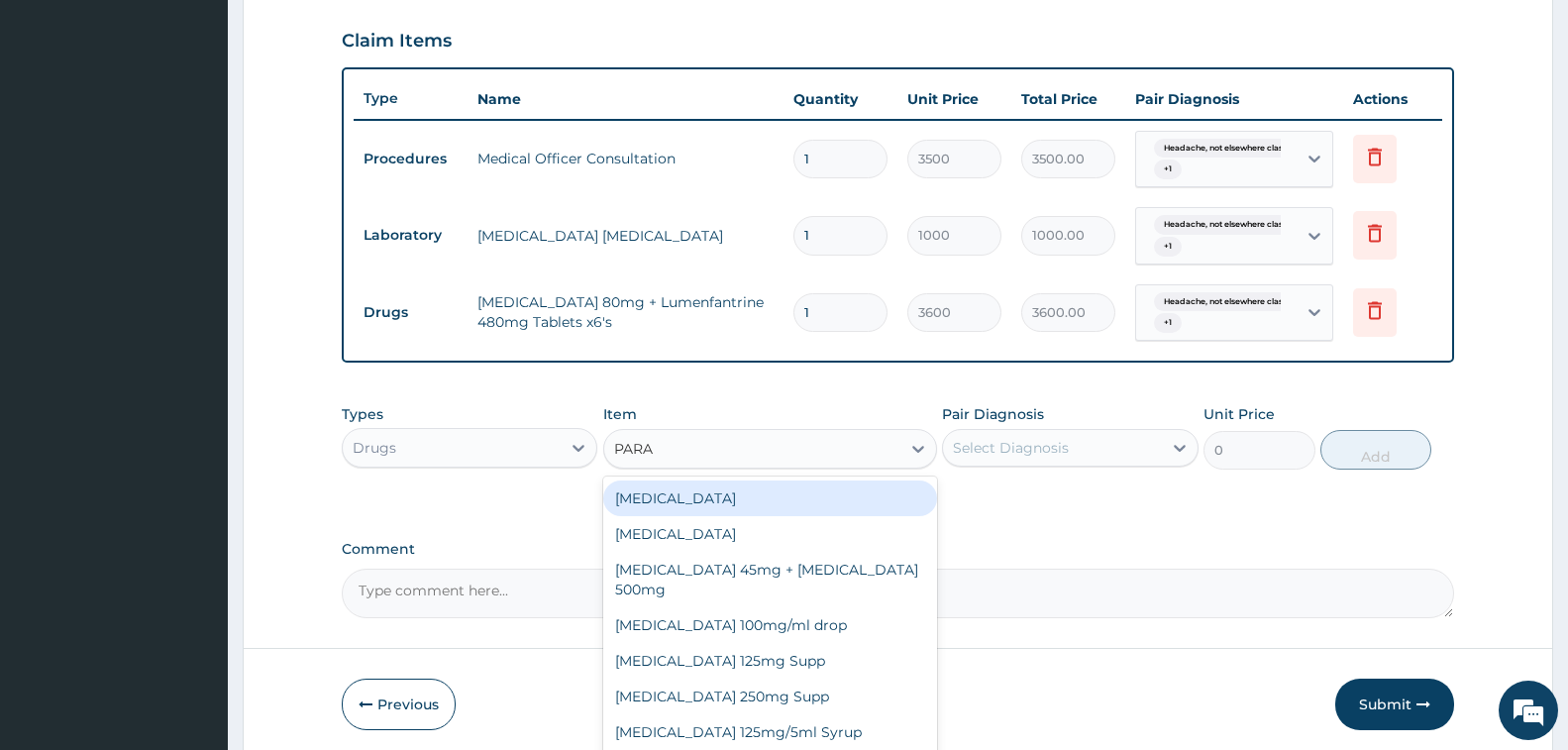
type input "PARAC"
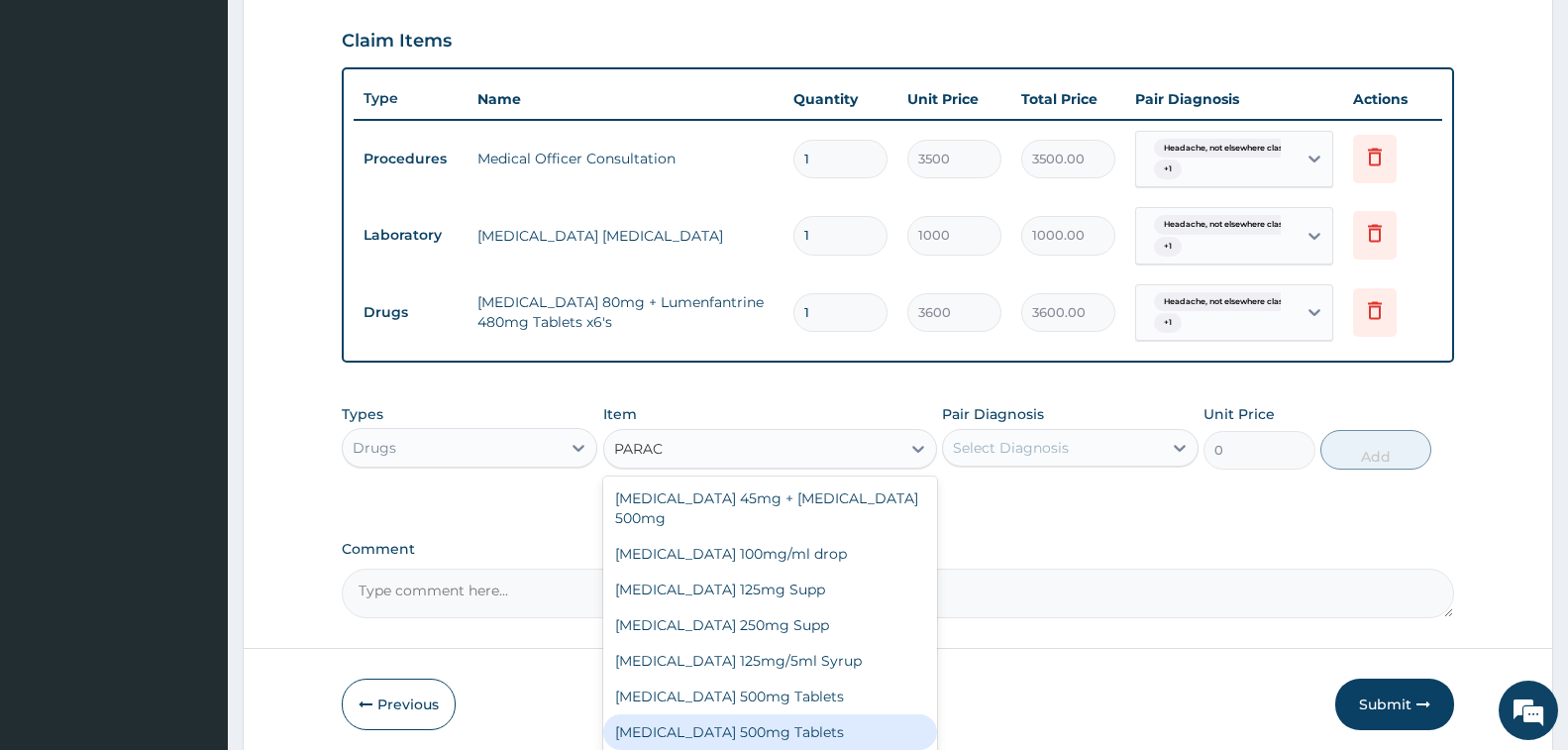
click at [637, 724] on div "Paracetamol 500mg Tablets" at bounding box center [770, 732] width 334 height 36
type input "12"
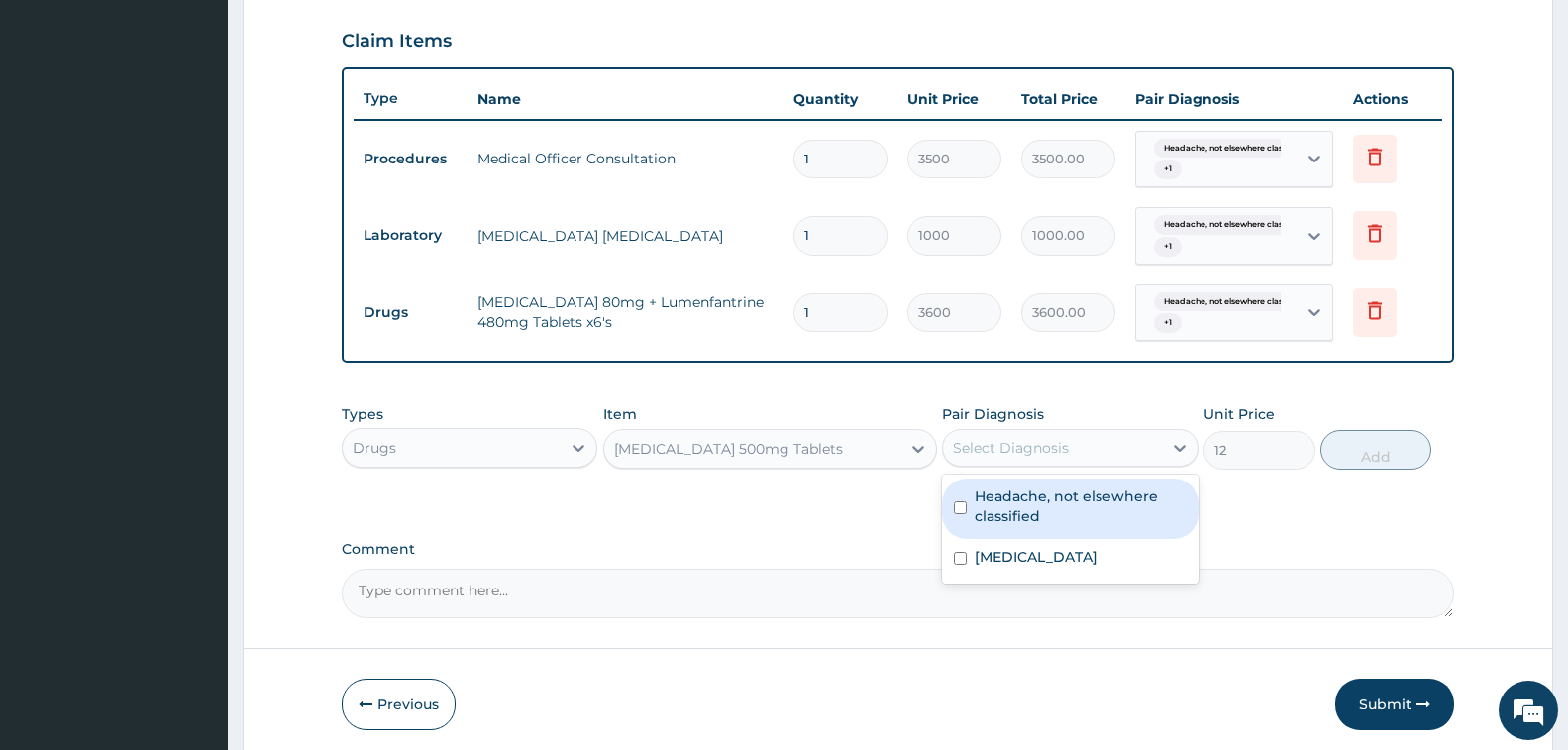
drag, startPoint x: 1028, startPoint y: 433, endPoint x: 1025, endPoint y: 484, distance: 51.1
click at [1029, 456] on div "Select Diagnosis" at bounding box center [1052, 448] width 218 height 32
drag, startPoint x: 1026, startPoint y: 489, endPoint x: 1027, endPoint y: 514, distance: 25.0
click at [1027, 489] on label "Headache, not elsewhere classified" at bounding box center [1080, 506] width 211 height 40
checkbox input "true"
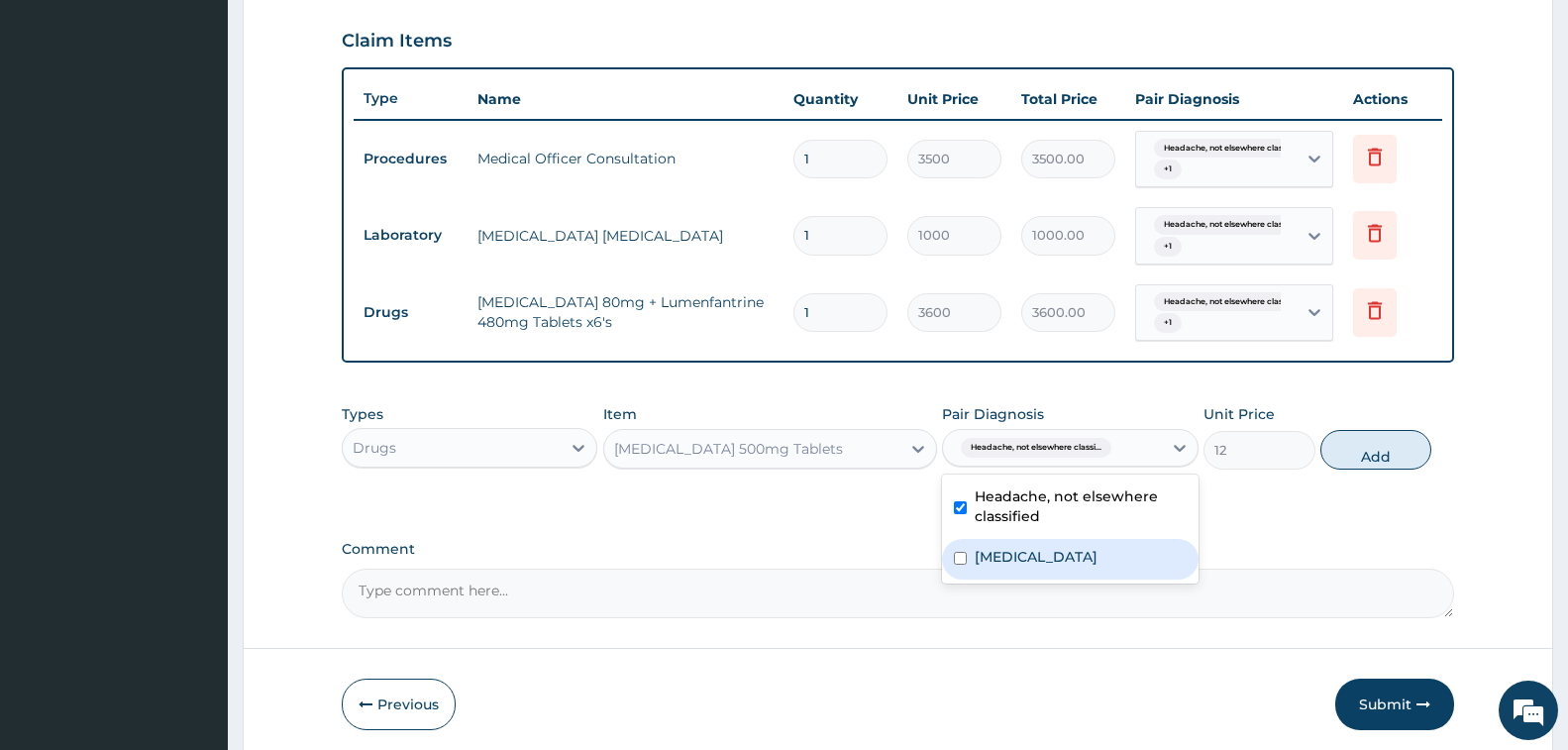
click at [1025, 545] on div "Malaria, unspecified" at bounding box center [1070, 559] width 256 height 41
checkbox input "true"
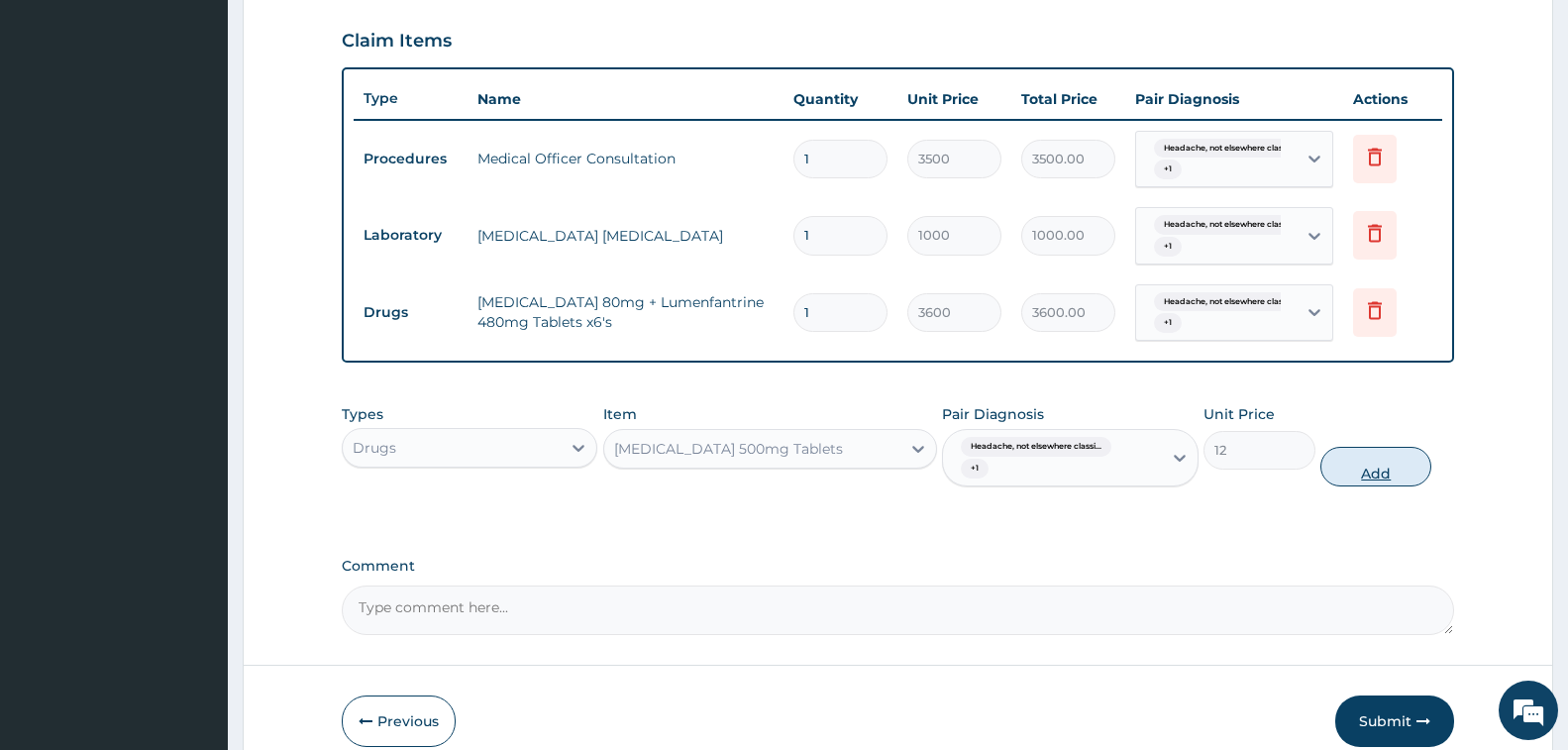
click at [1347, 475] on button "Add" at bounding box center [1376, 467] width 111 height 40
type input "0"
drag, startPoint x: 1347, startPoint y: 475, endPoint x: 1319, endPoint y: 481, distance: 28.6
click at [1346, 475] on div "Types Drugs Item Paracetamol 500mg Tablets Pair Diagnosis Headache, not elsewhe…" at bounding box center [897, 445] width 1112 height 102
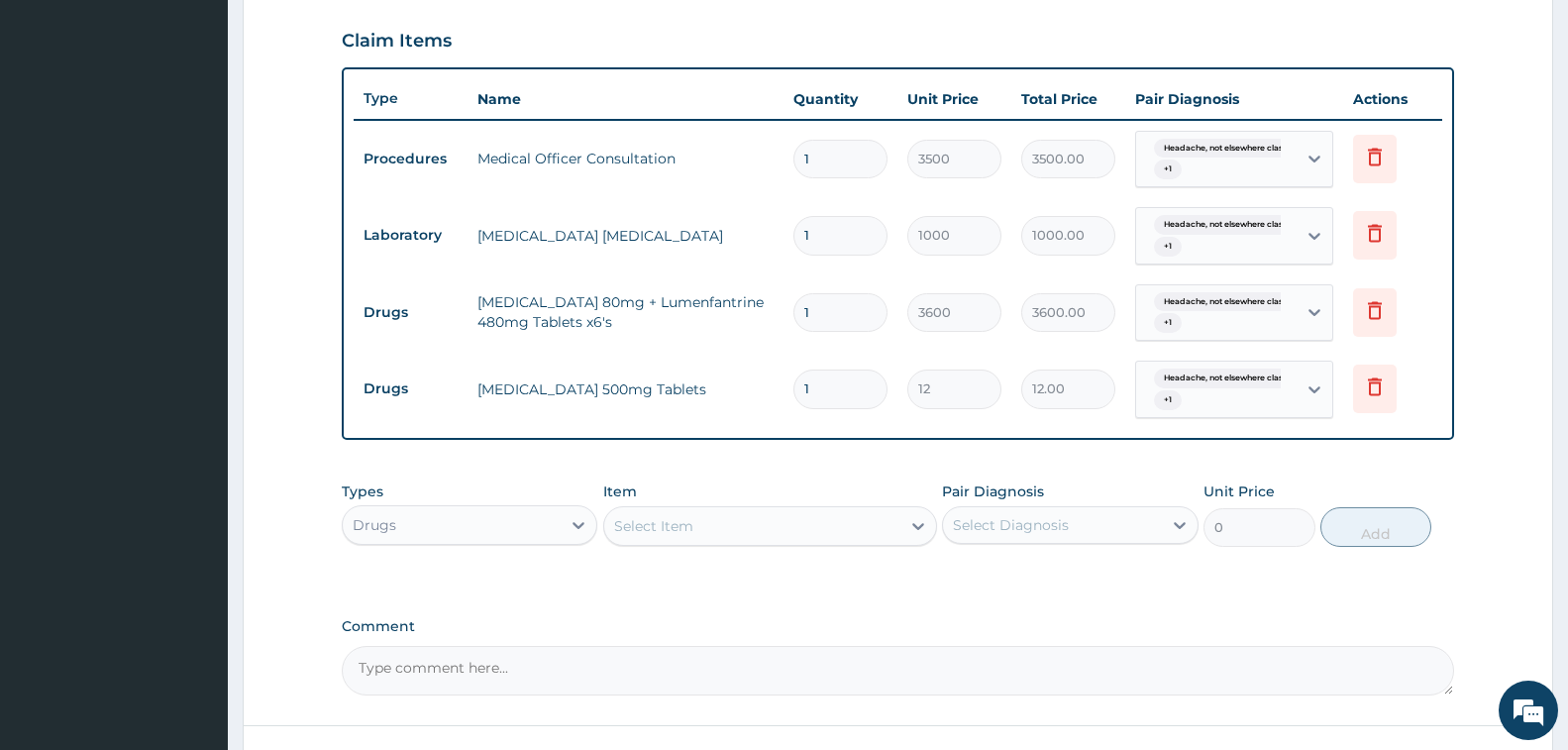
click at [824, 382] on input "1" at bounding box center [840, 388] width 94 height 39
type input "18"
type input "216.00"
type input "18"
click at [784, 575] on div "Types Drugs Item Select Item Pair Diagnosis Select Diagnosis Unit Price 0 Add" at bounding box center [897, 529] width 1112 height 115
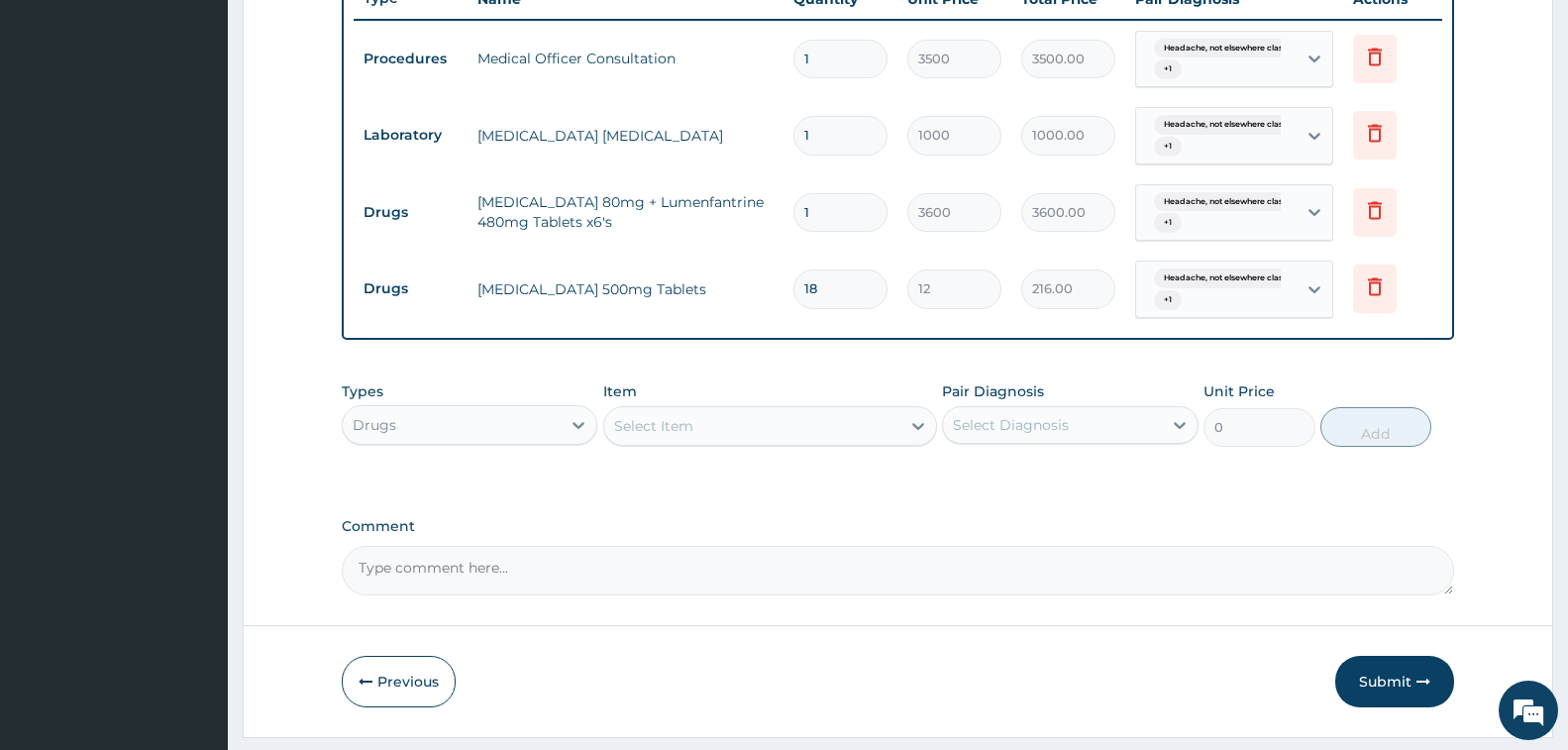
scroll to position [823, 0]
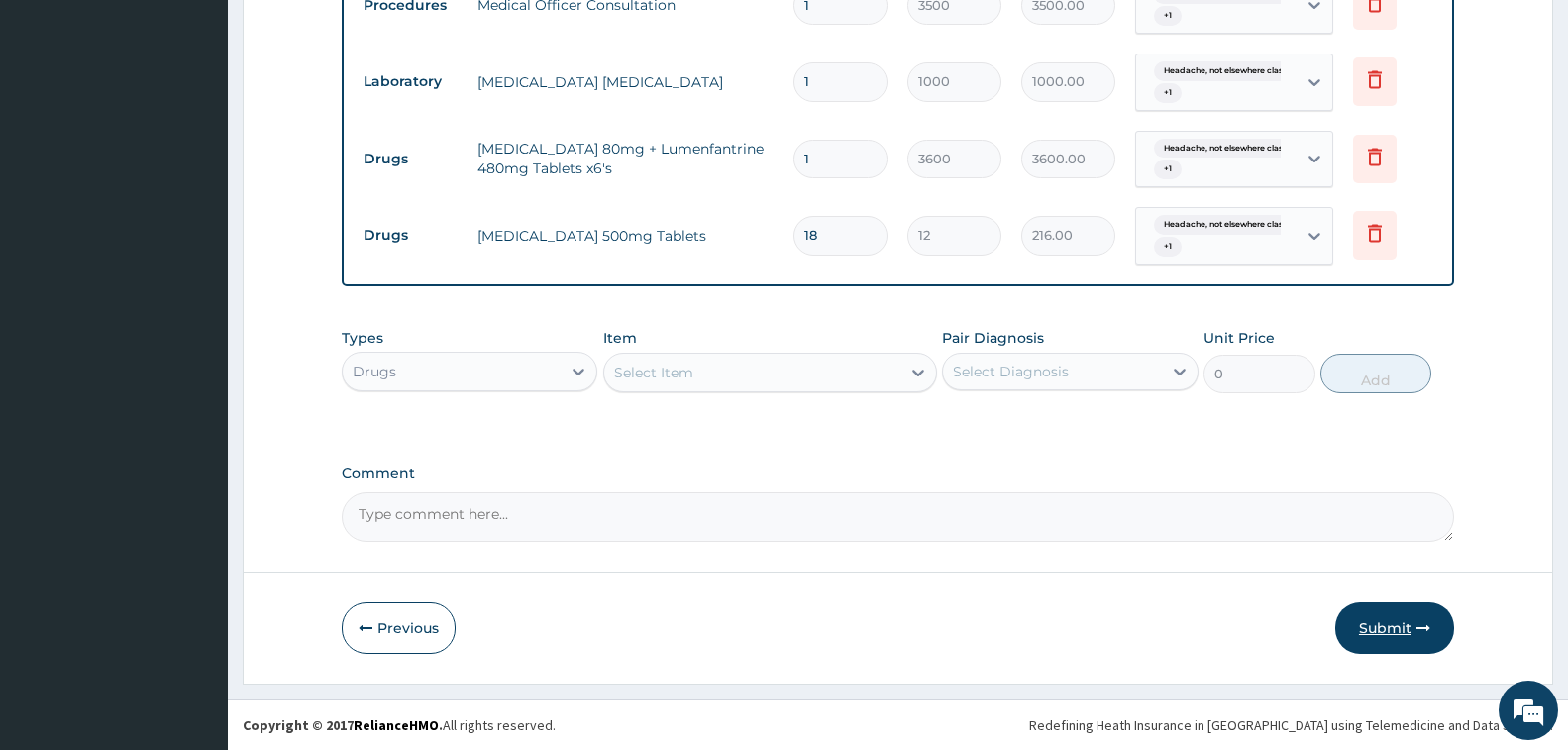
click at [1429, 619] on button "Submit" at bounding box center [1395, 628] width 119 height 52
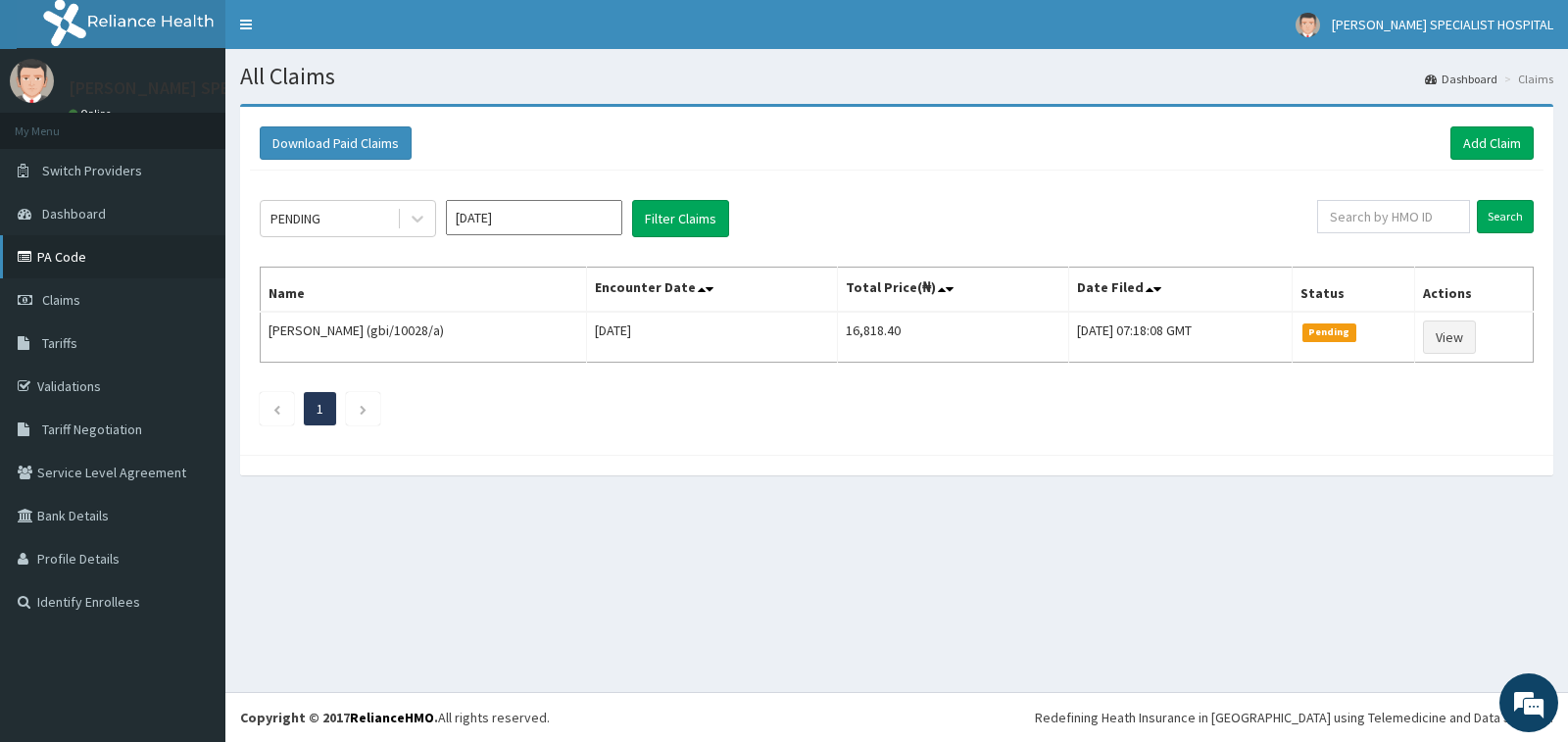
click at [70, 267] on link "PA Code" at bounding box center [113, 257] width 225 height 43
click at [1506, 146] on link "Add Claim" at bounding box center [1492, 143] width 83 height 33
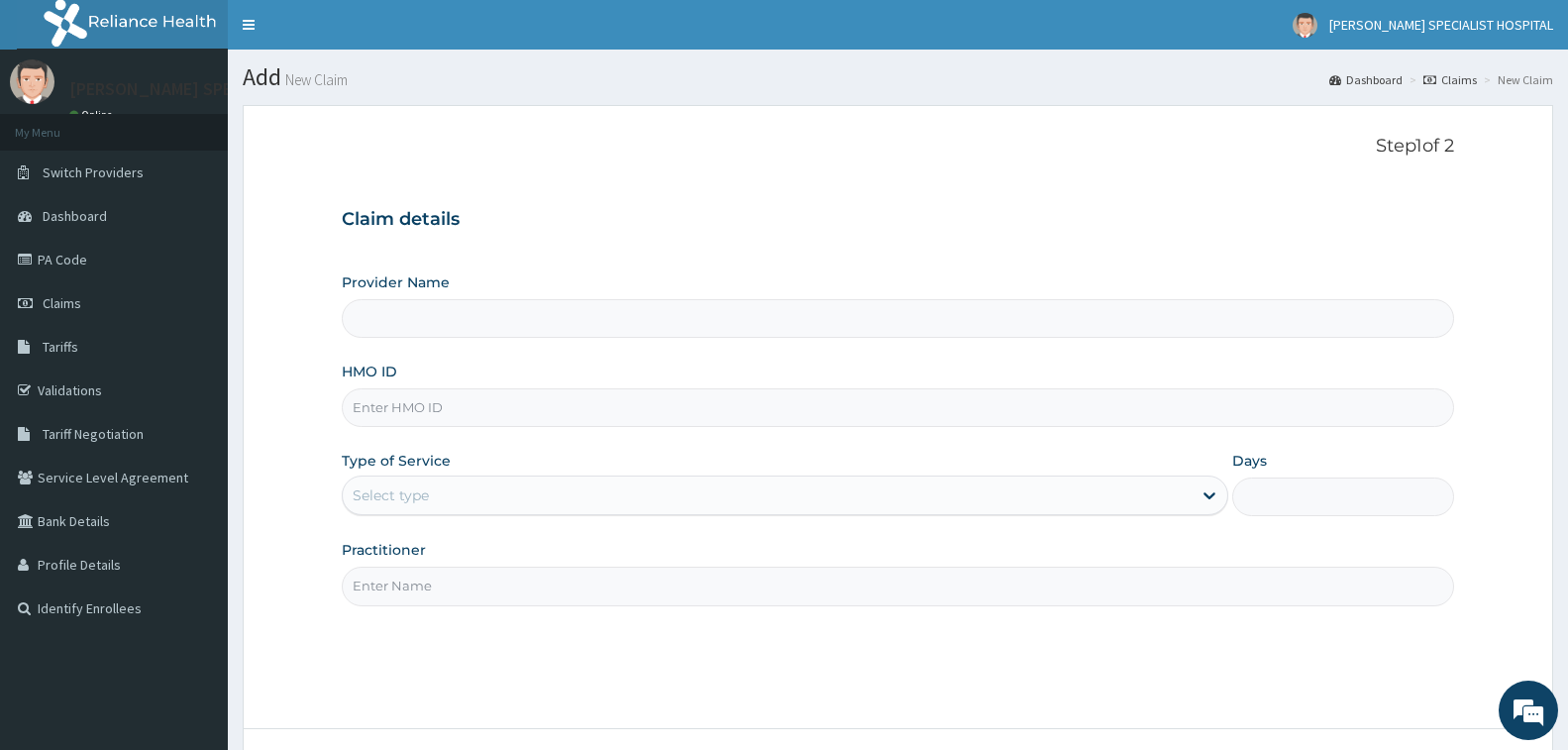
type input "[PERSON_NAME] Specialist Hospital"
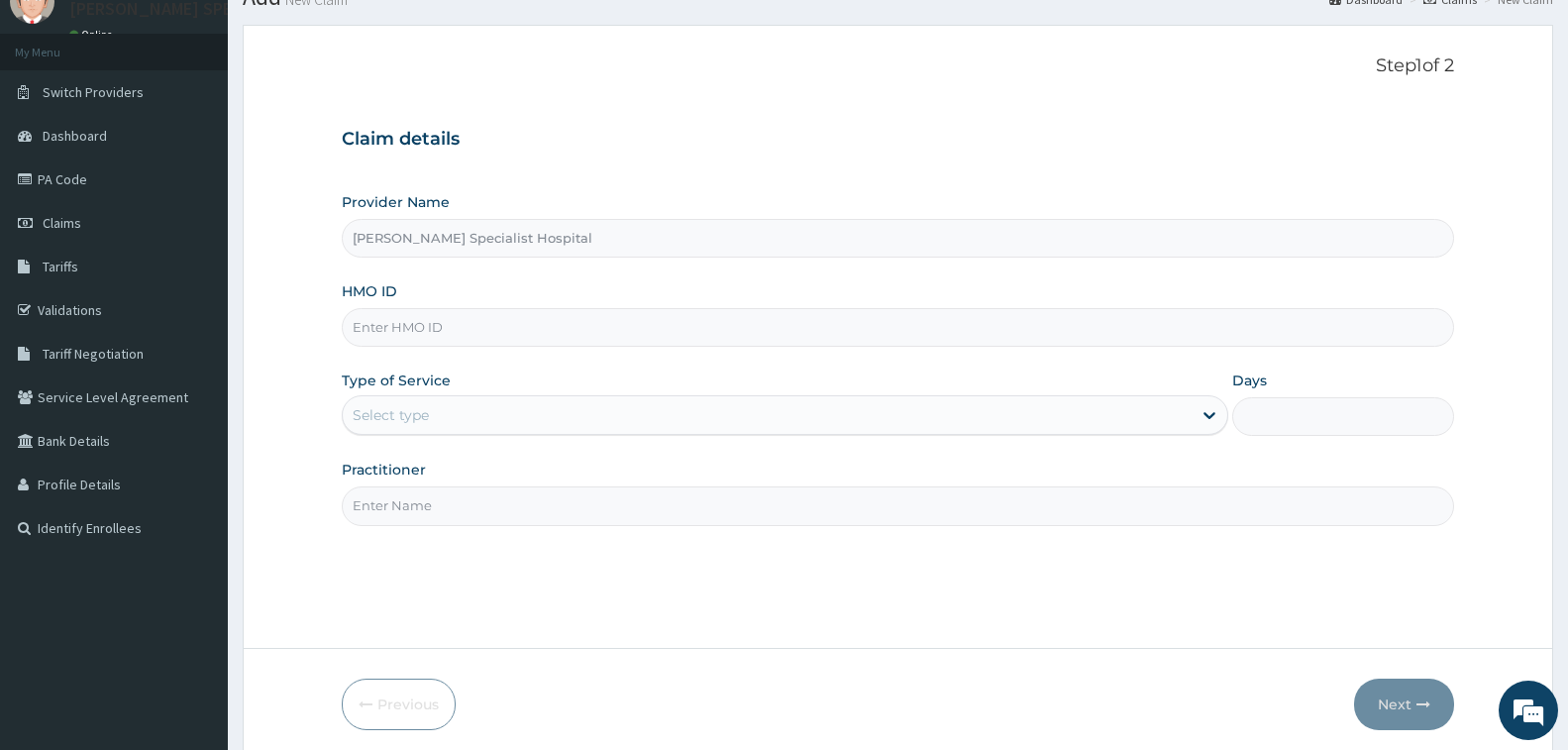
scroll to position [157, 0]
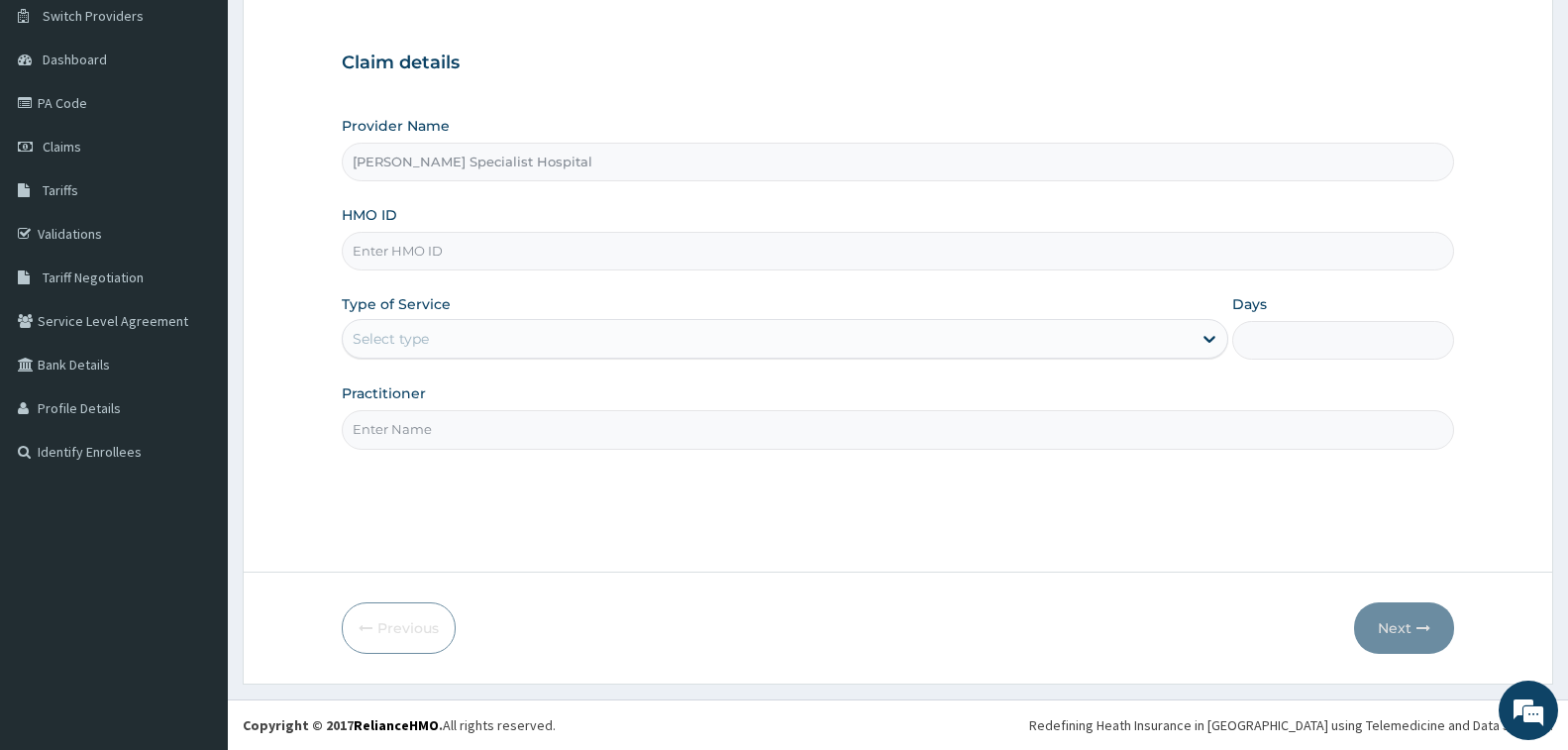
click at [724, 244] on input "HMO ID" at bounding box center [897, 251] width 1112 height 39
type input "NBC/10032/C"
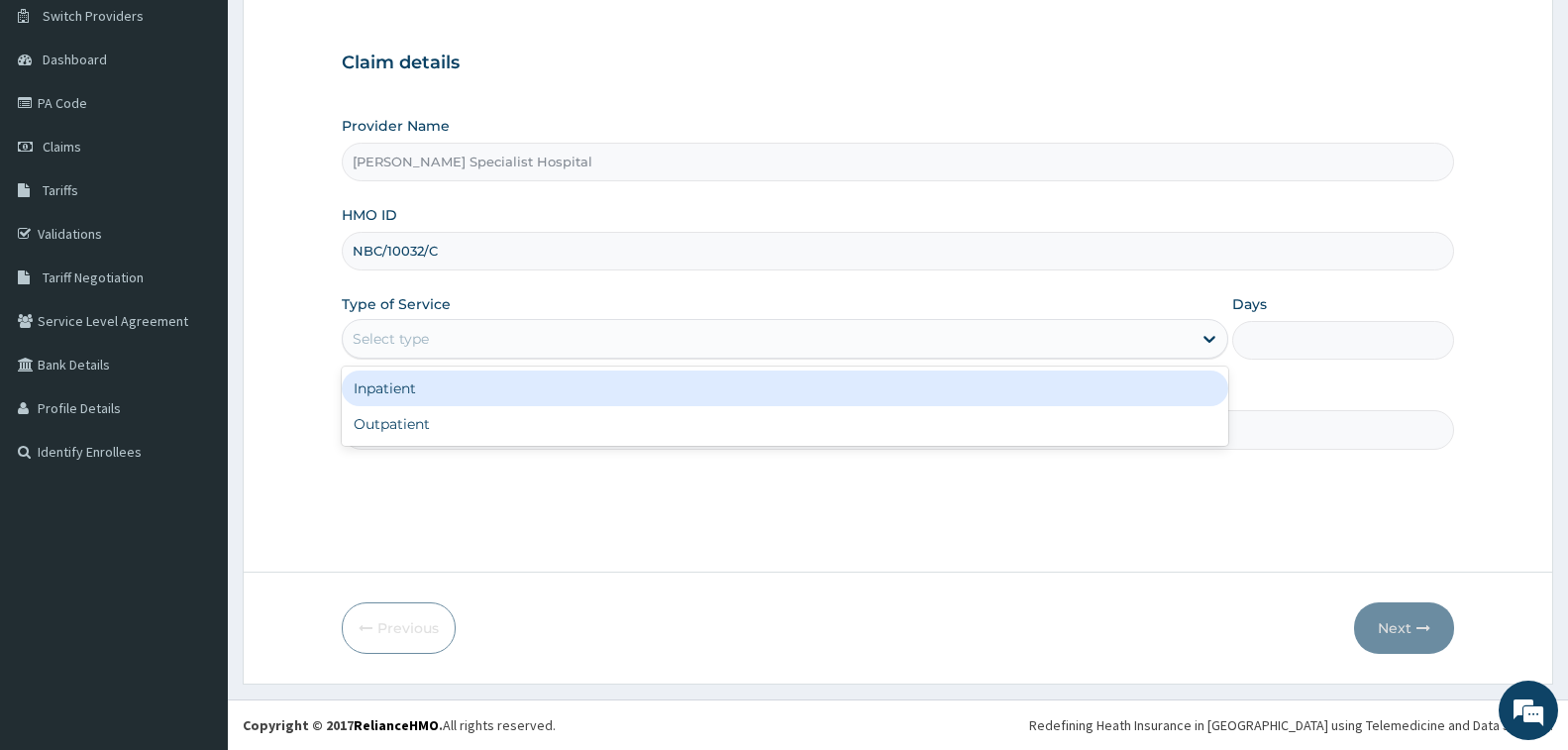
click at [534, 336] on div "Select type" at bounding box center [767, 339] width 849 height 32
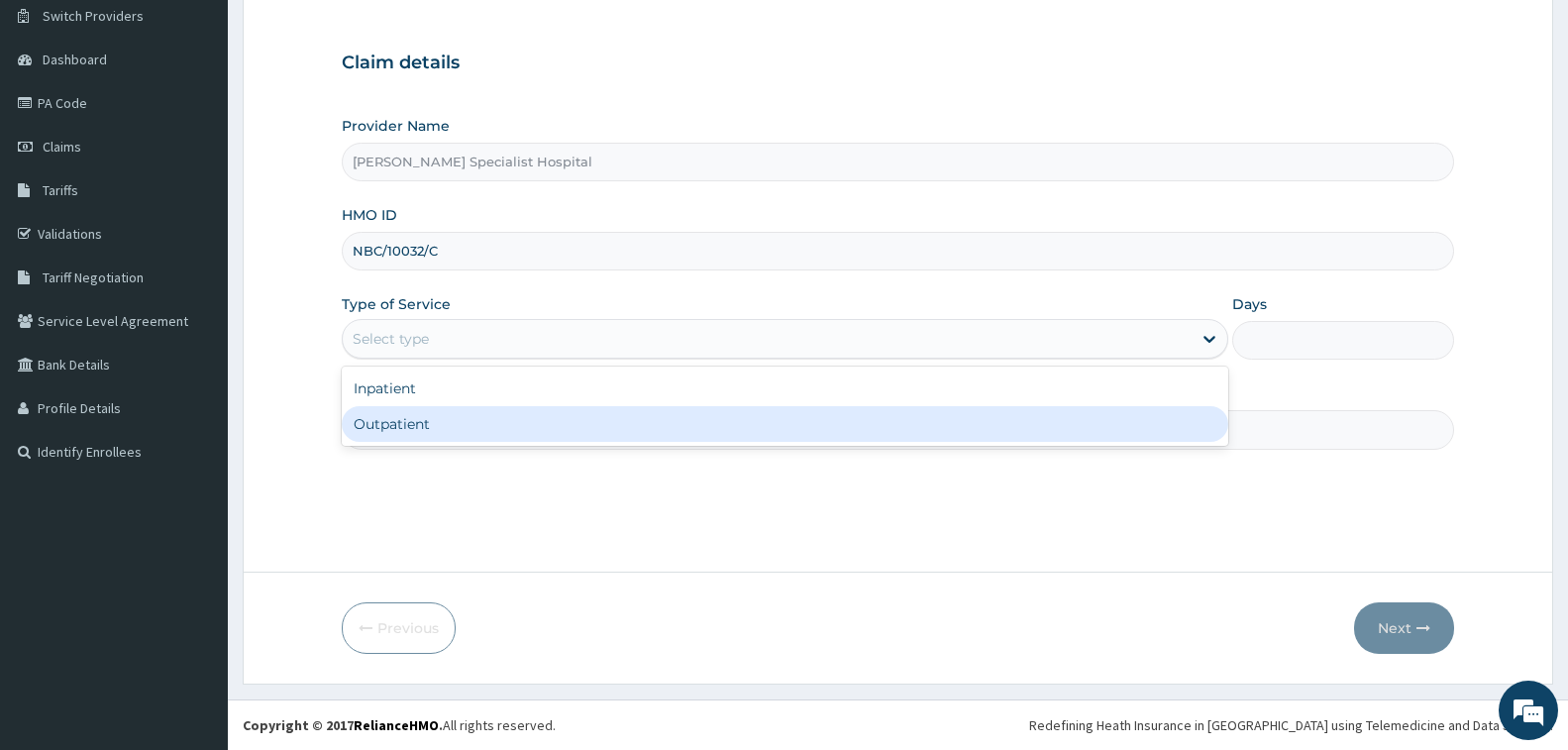
click at [519, 414] on div "Outpatient" at bounding box center [784, 424] width 887 height 36
type input "1"
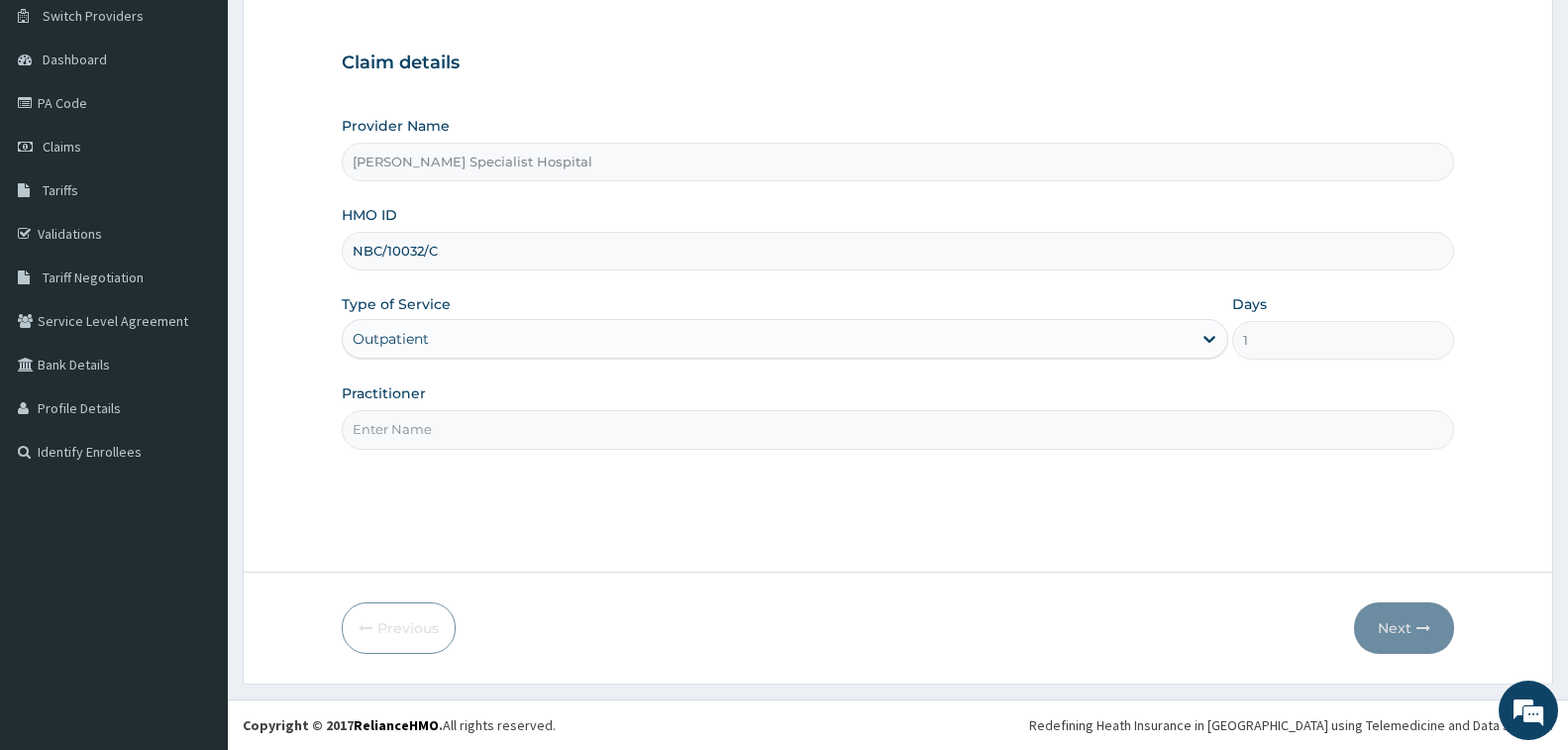
click at [519, 414] on input "Practitioner" at bounding box center [897, 429] width 1112 height 39
type input "[PERSON_NAME]"
click at [1421, 616] on button "Next" at bounding box center [1404, 628] width 100 height 52
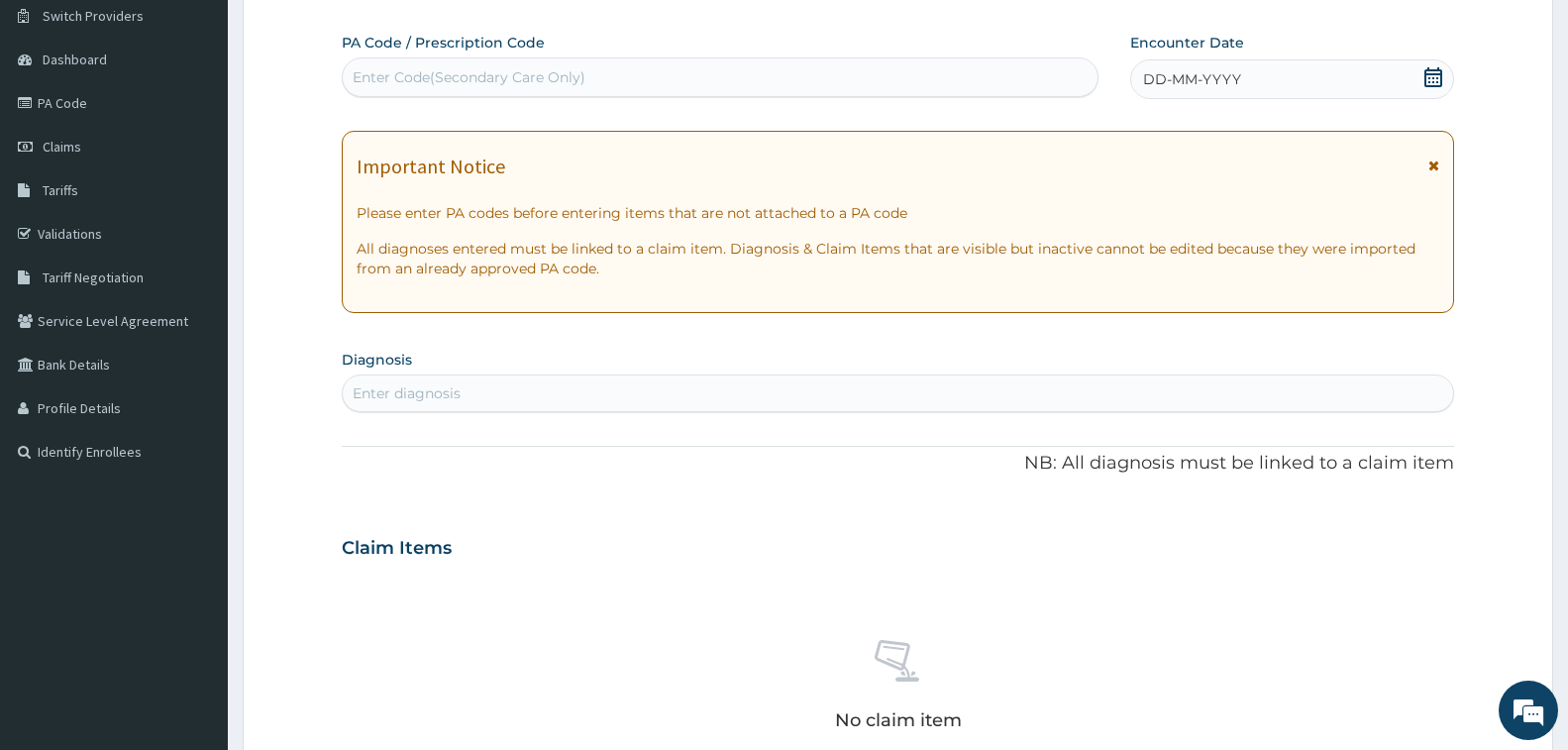
click at [864, 65] on div "Enter Code(Secondary Care Only)" at bounding box center [720, 77] width 755 height 32
paste input "PA/FEF0E2"
type input "PA/FEF0E2"
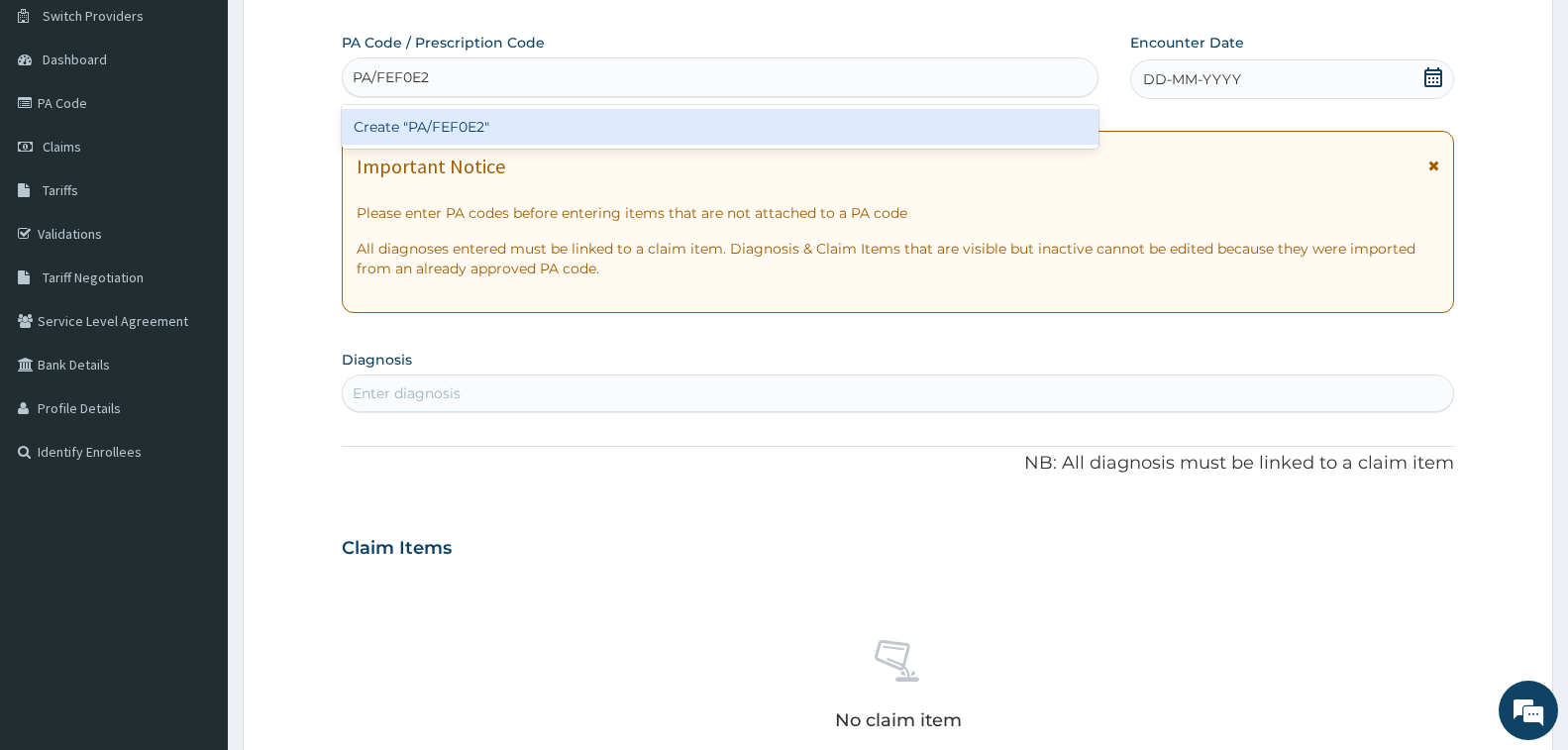
click at [817, 124] on div "Create "PA/FEF0E2"" at bounding box center [720, 127] width 757 height 36
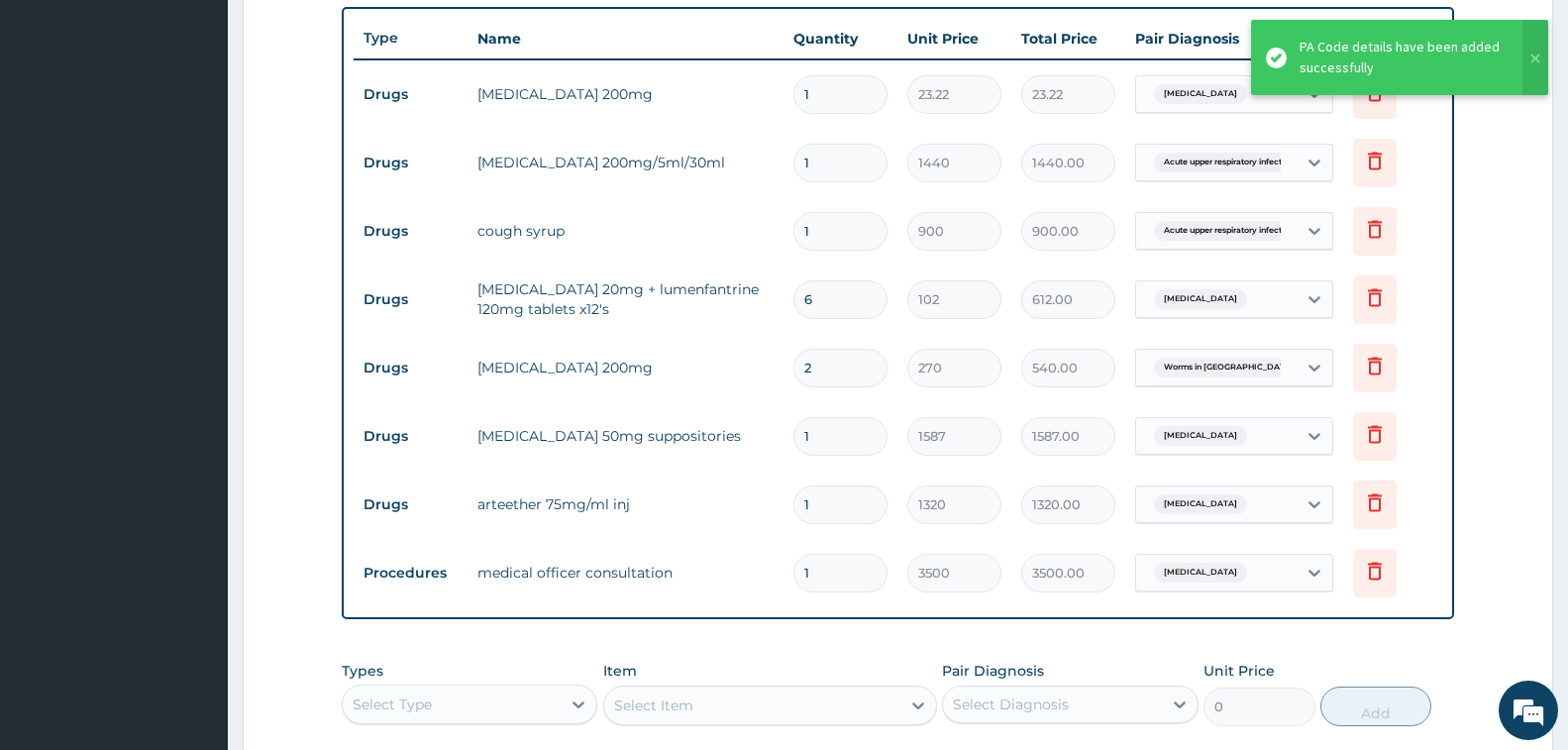
scroll to position [729, 0]
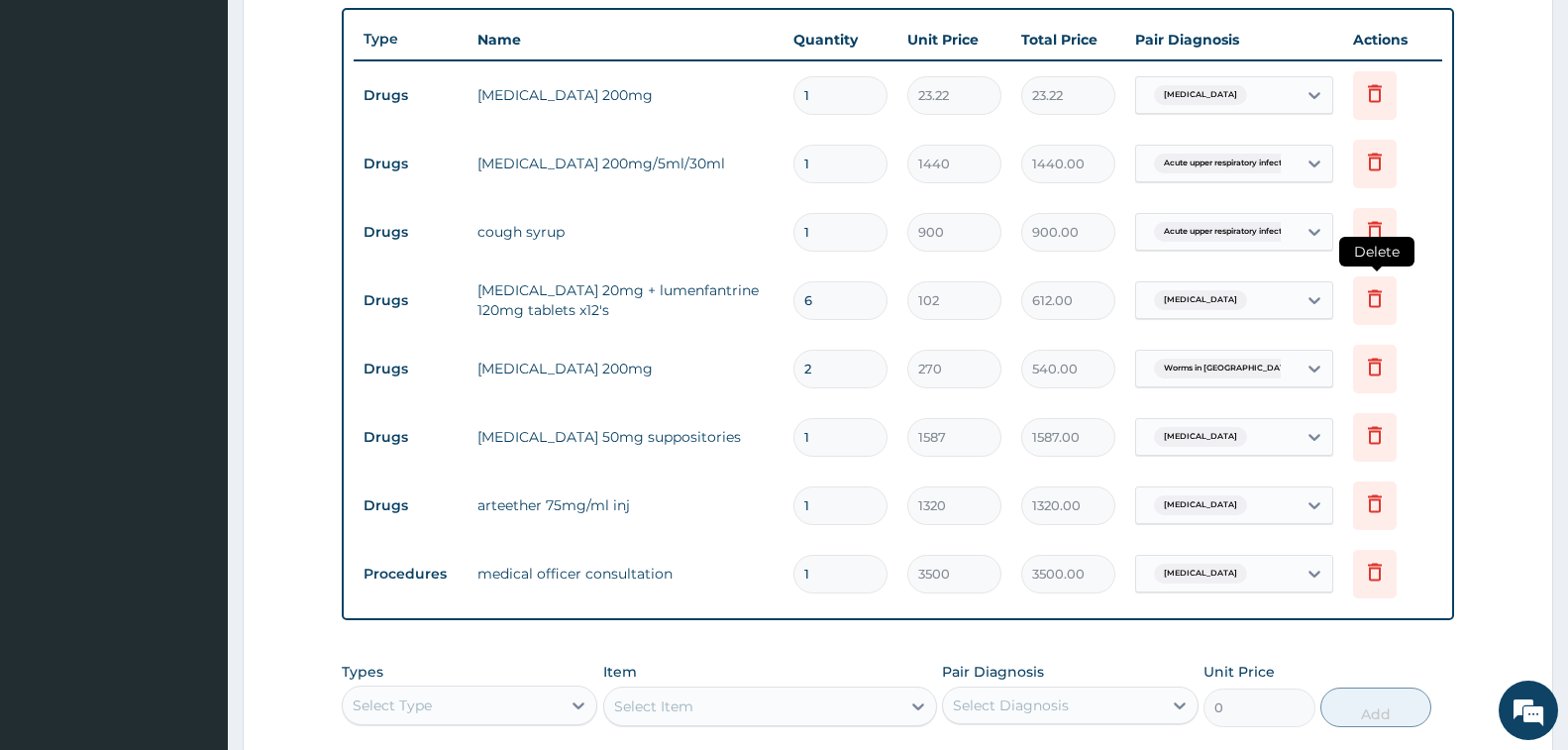
click at [1372, 310] on icon at bounding box center [1375, 300] width 44 height 49
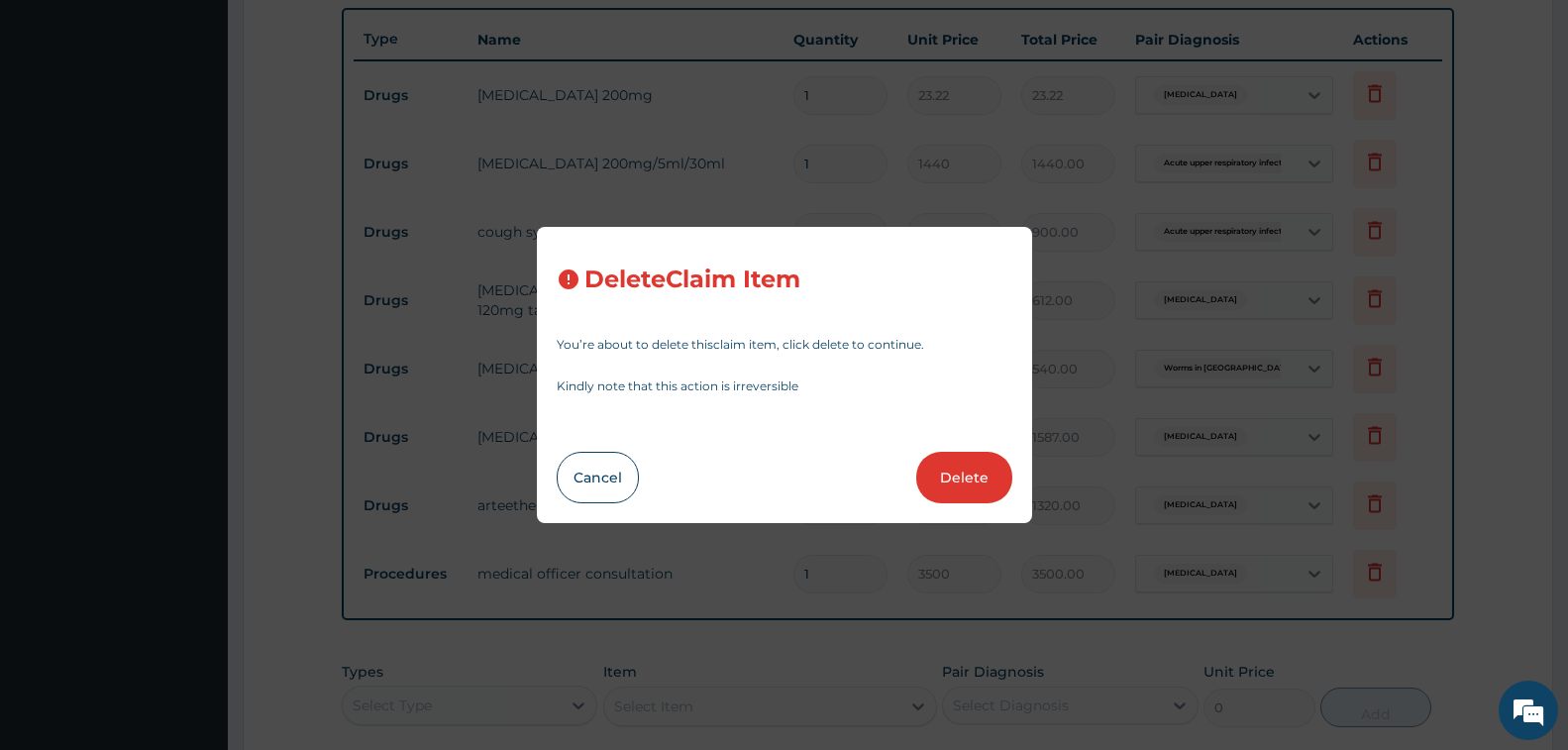
click at [983, 468] on button "Delete" at bounding box center [964, 478] width 96 height 52
type input "2"
type input "270"
type input "540.00"
type input "1"
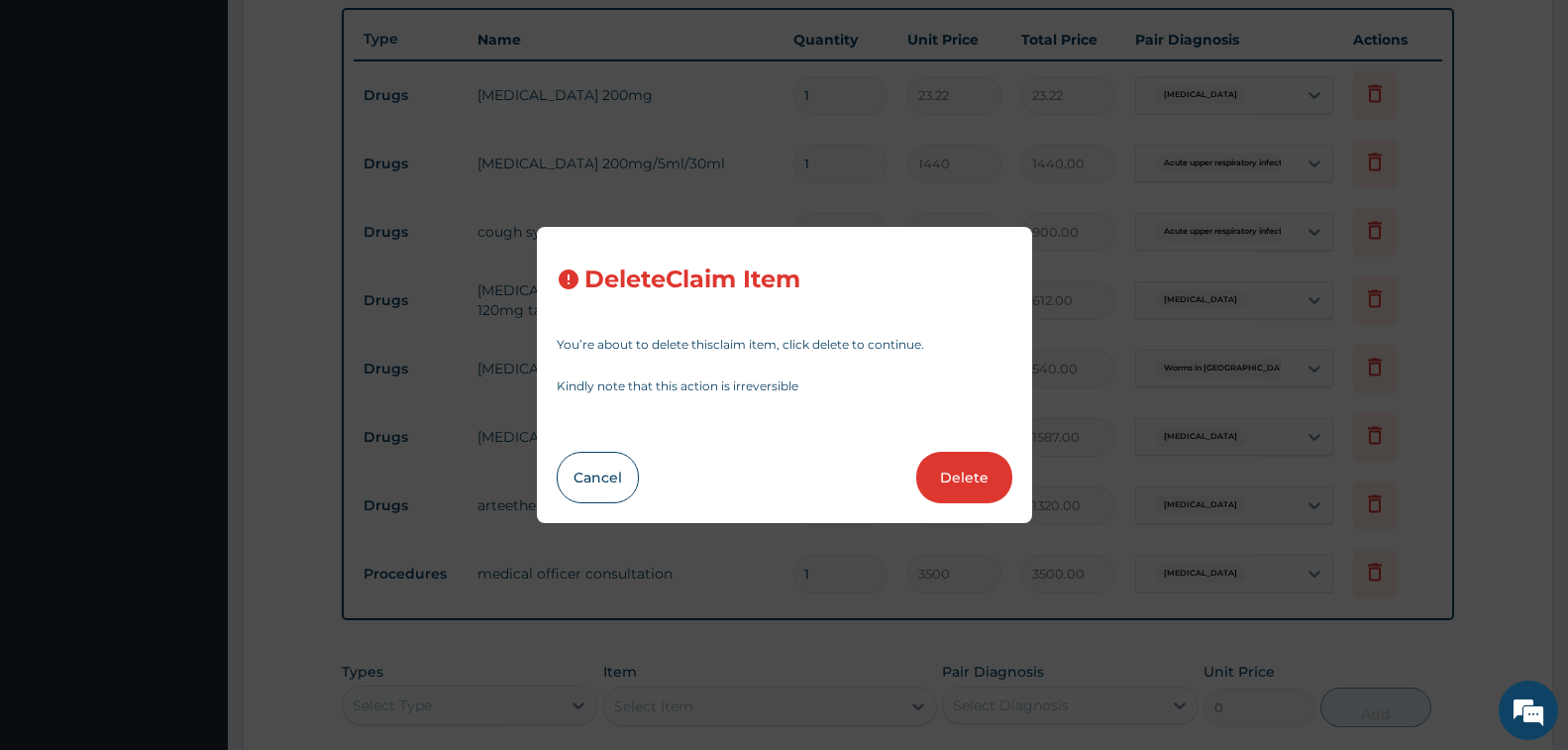
type input "1587"
type input "1587.00"
type input "1320"
type input "1320.00"
type input "3500"
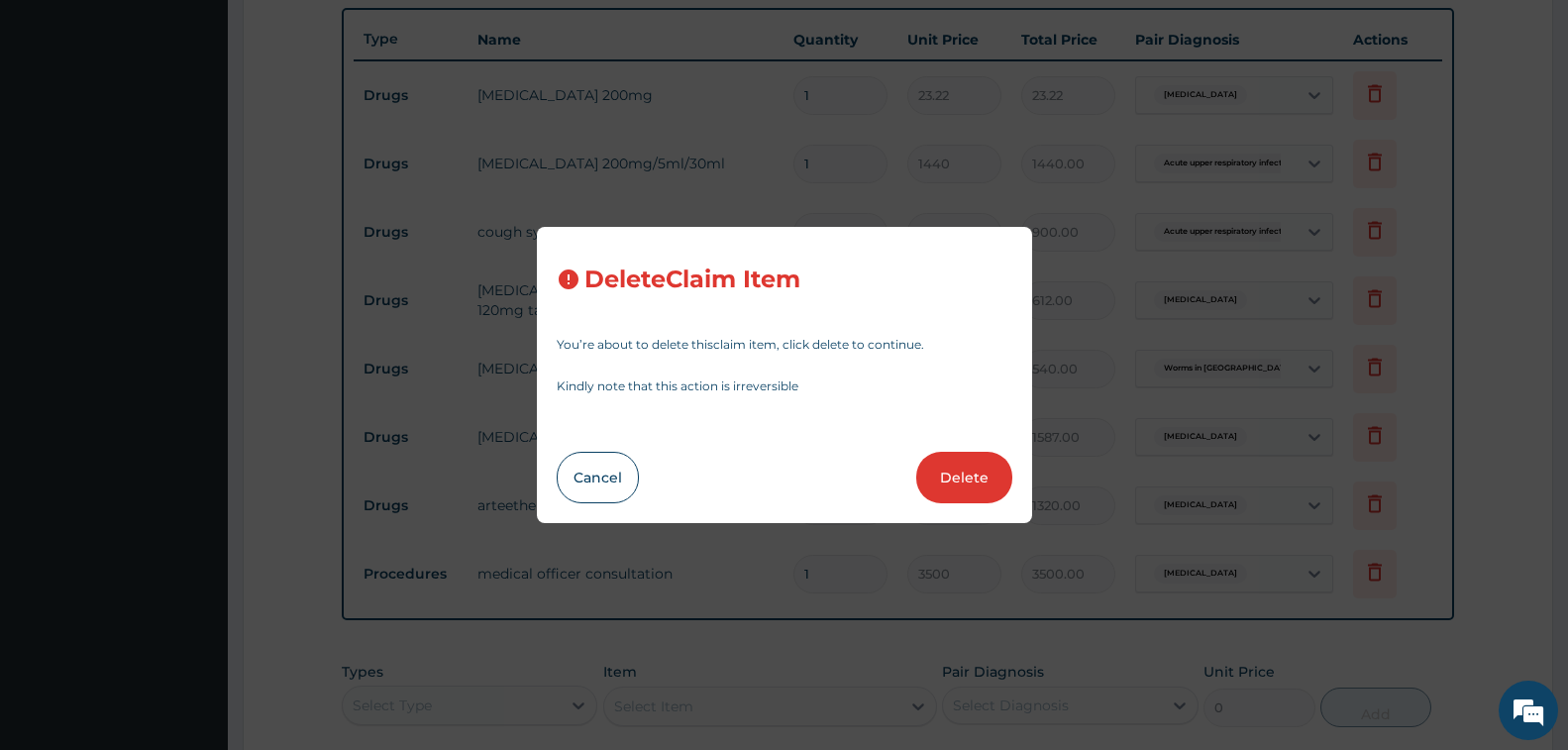
type input "3500.00"
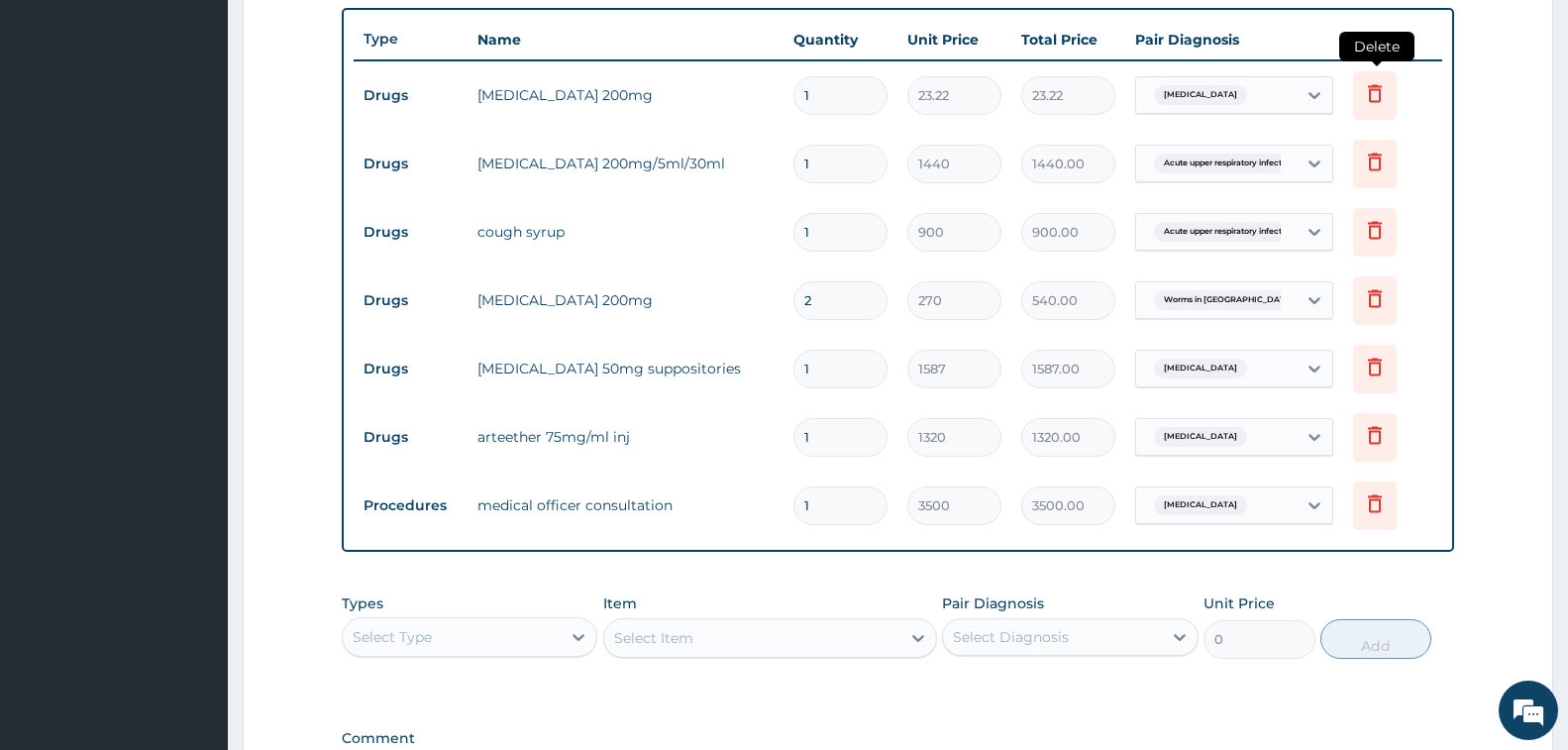
click at [1376, 105] on icon at bounding box center [1375, 95] width 44 height 49
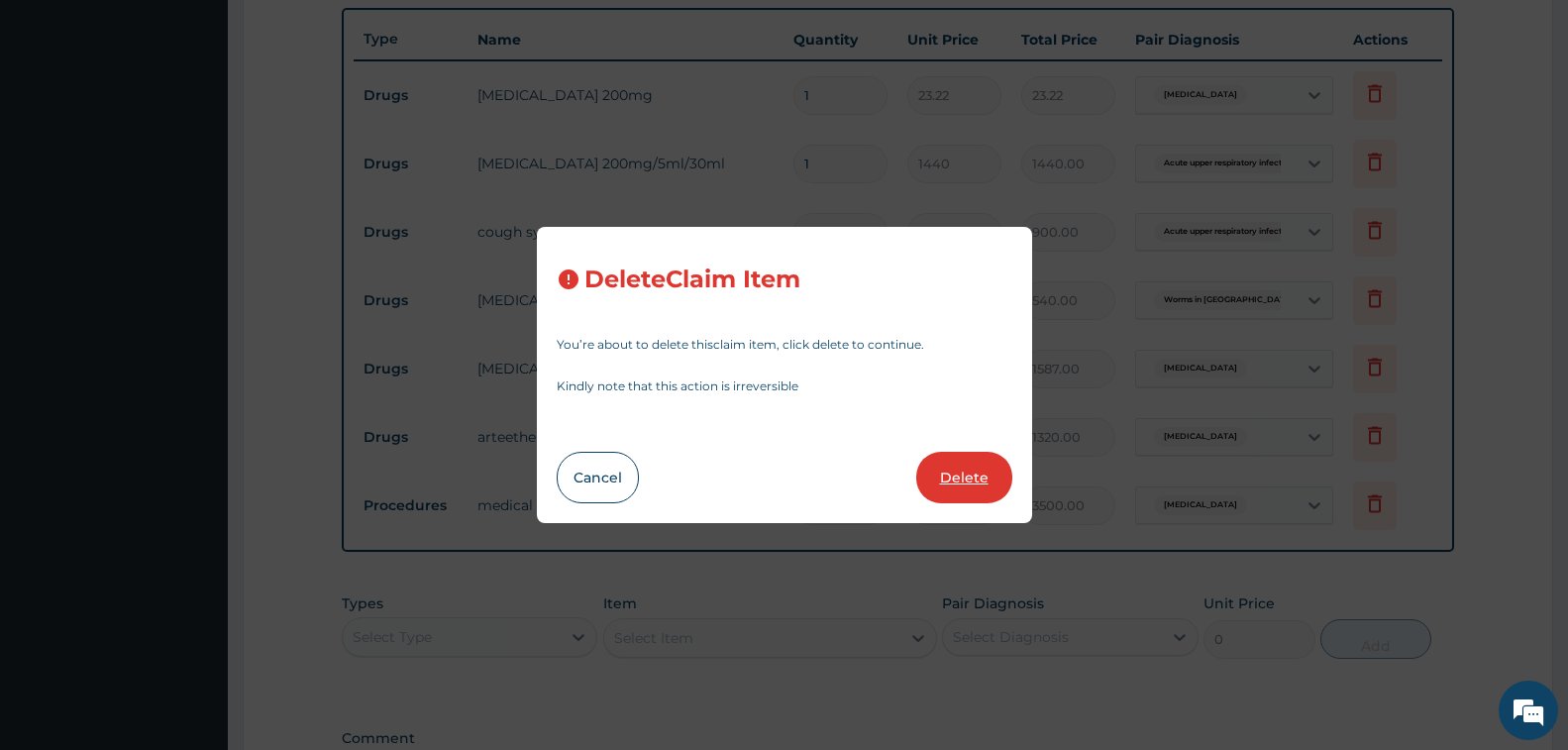
click at [931, 482] on button "Delete" at bounding box center [964, 478] width 96 height 52
type input "1440"
type input "1440.00"
type input "900"
type input "900.00"
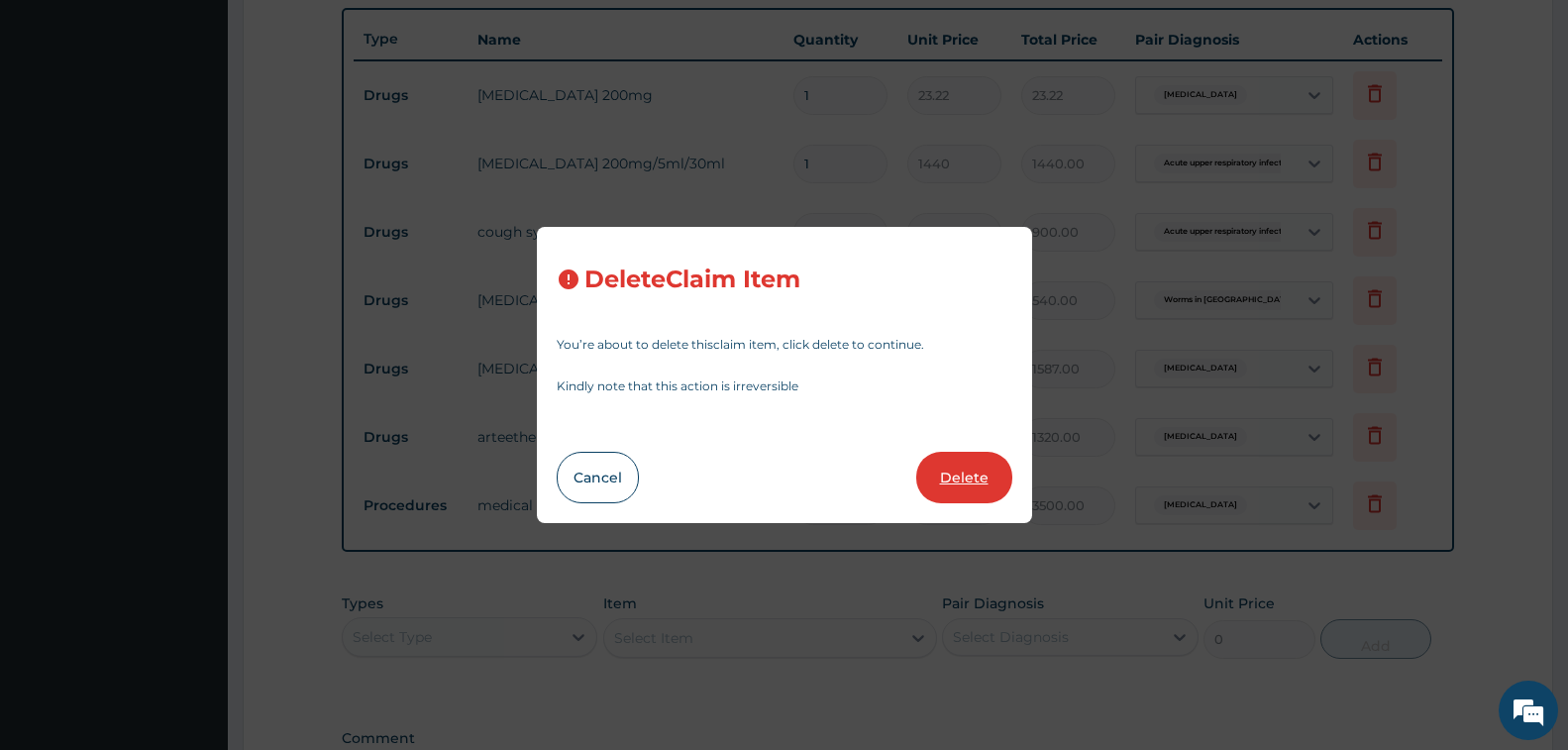
type input "2"
type input "270"
type input "540.00"
type input "1"
type input "1587"
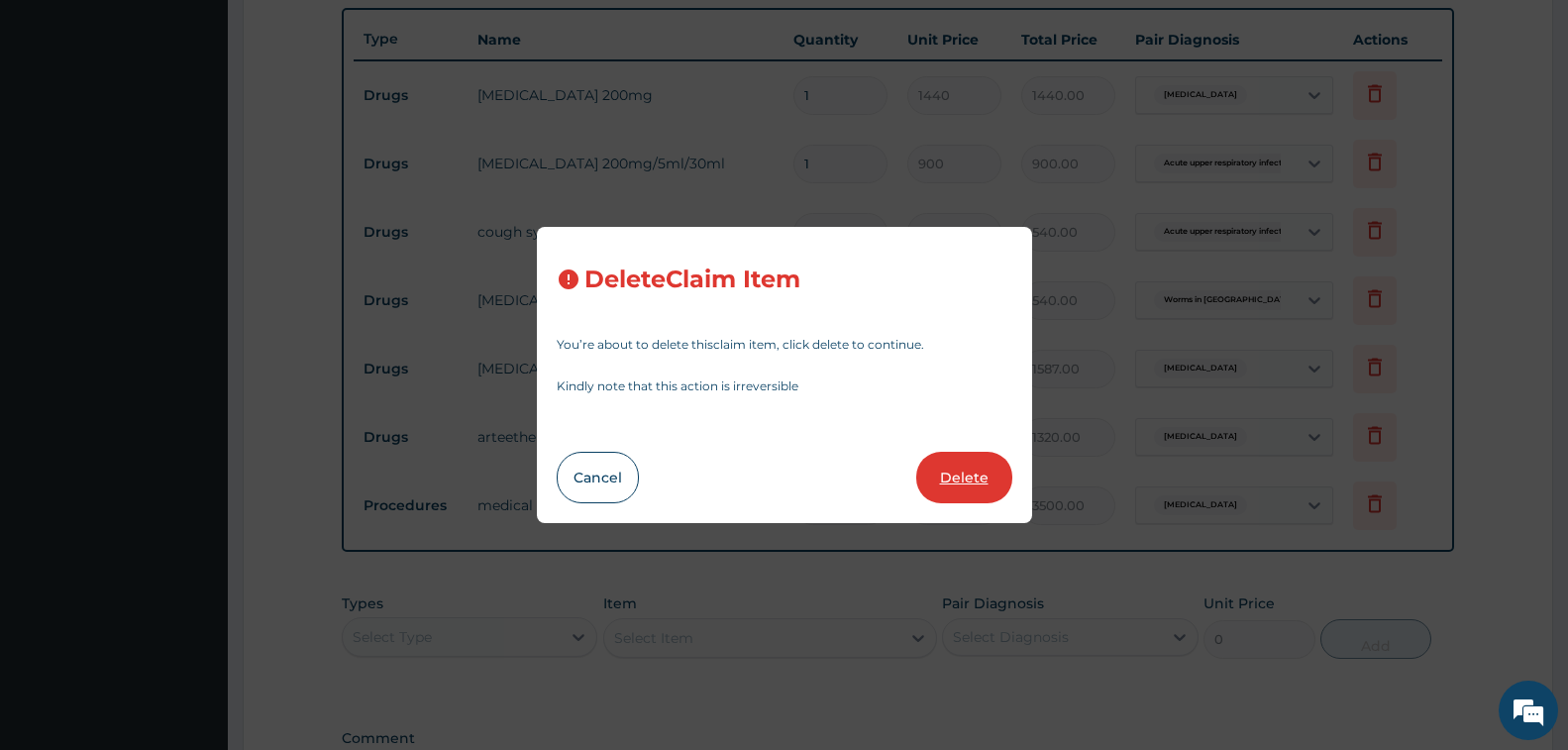
type input "1587.00"
type input "1320"
type input "1320.00"
type input "3500"
type input "3500.00"
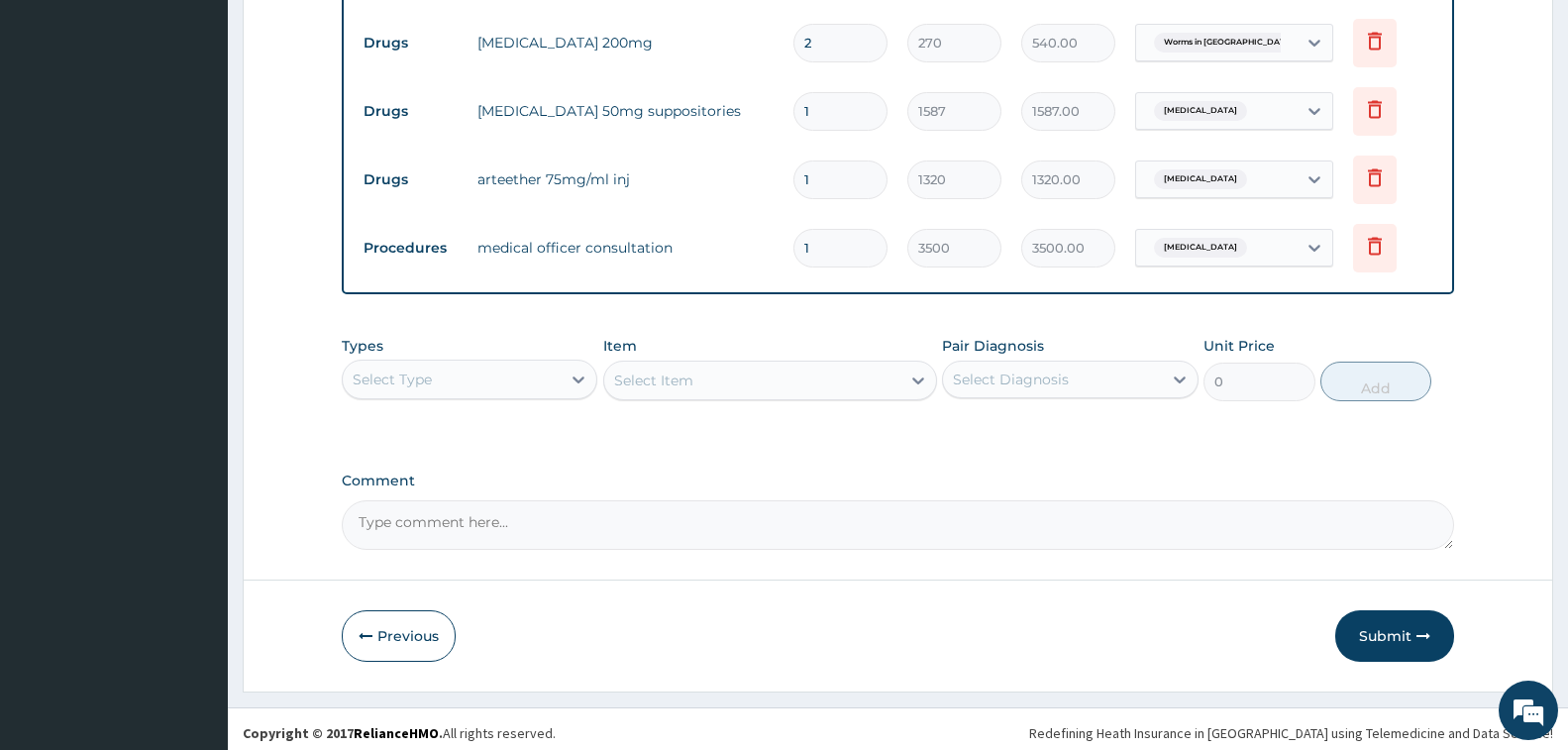
scroll to position [926, 0]
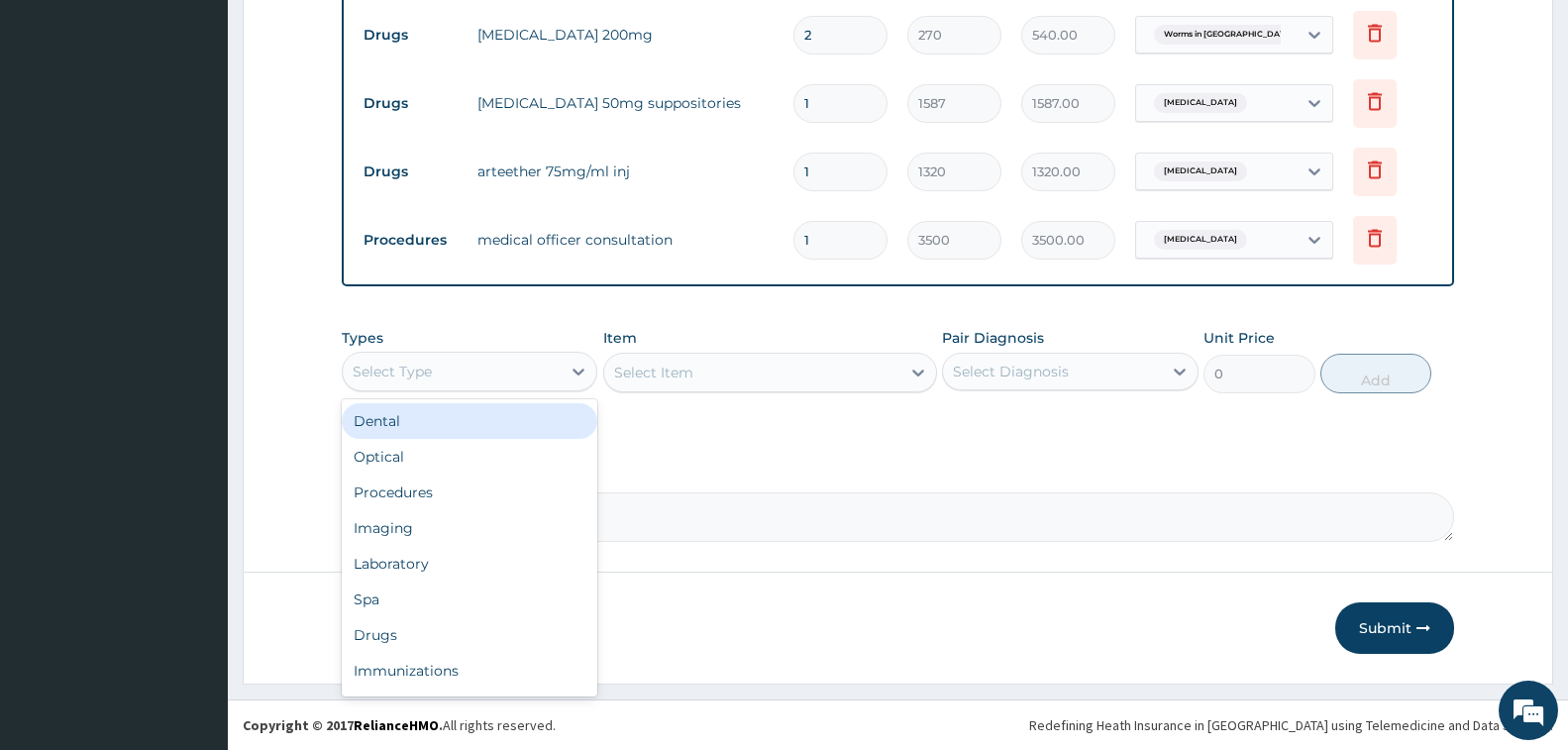
click at [521, 369] on div "Select Type" at bounding box center [452, 372] width 218 height 32
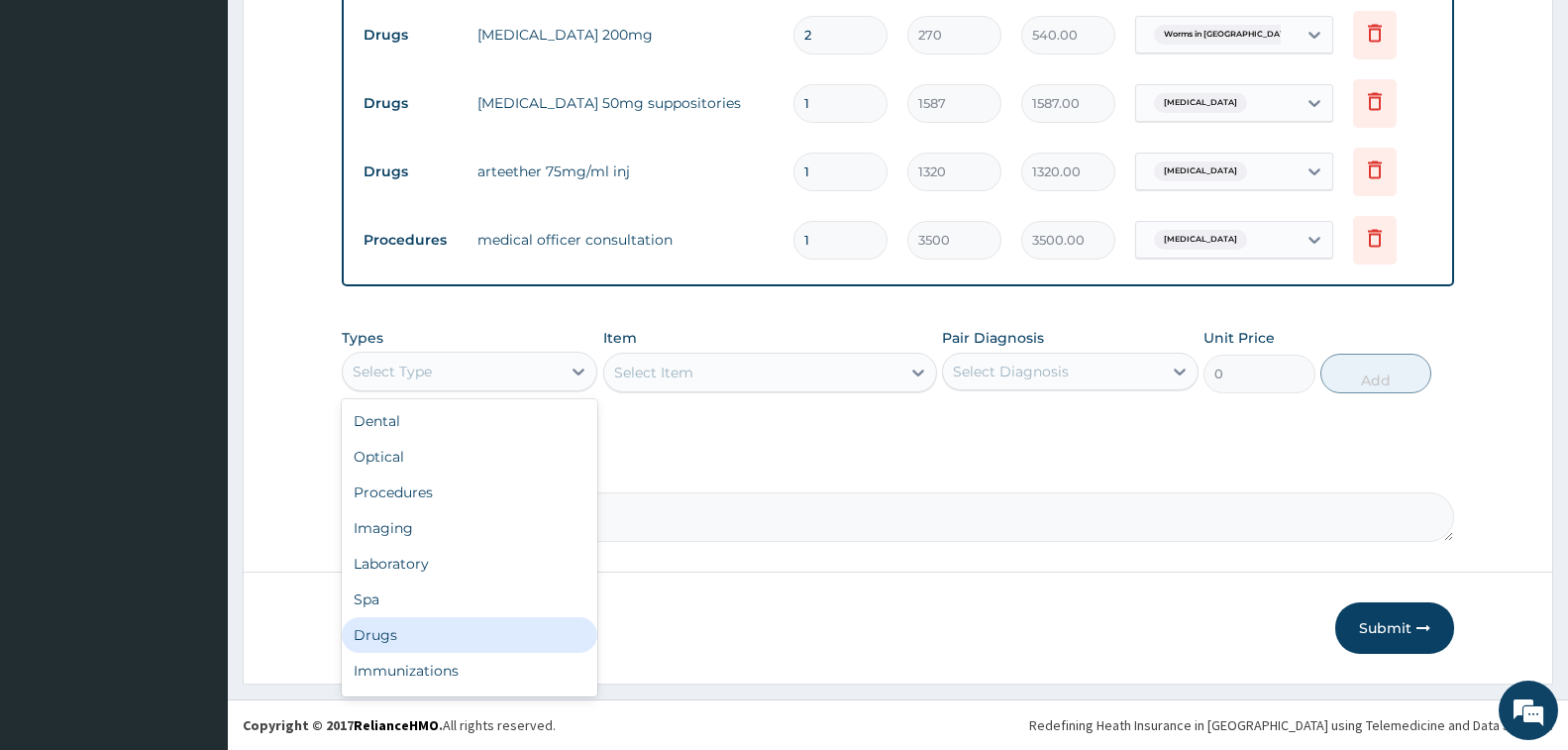
drag, startPoint x: 481, startPoint y: 634, endPoint x: 670, endPoint y: 524, distance: 218.7
click at [512, 626] on div "Drugs" at bounding box center [470, 635] width 256 height 36
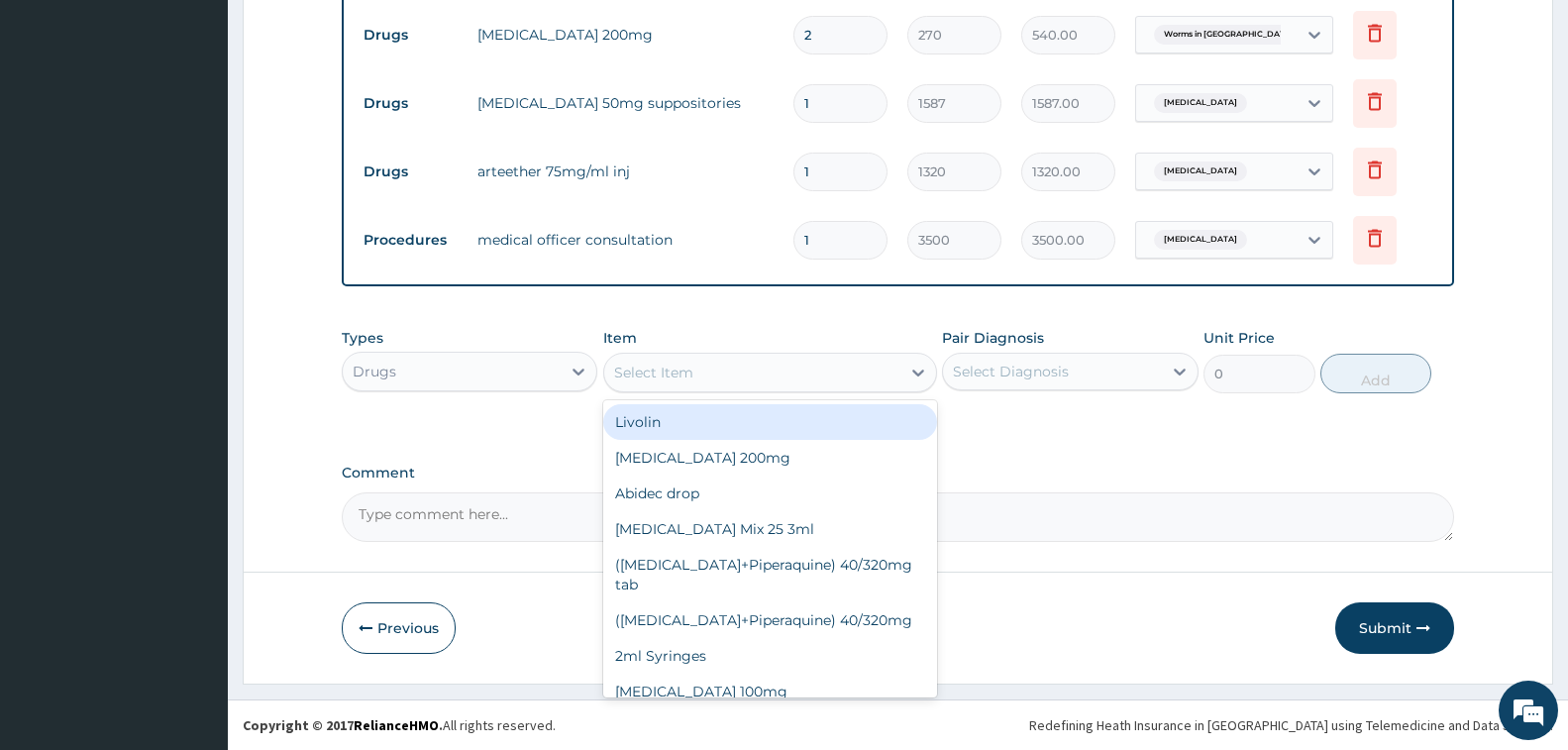
click at [769, 373] on div "Select Item" at bounding box center [752, 373] width 296 height 32
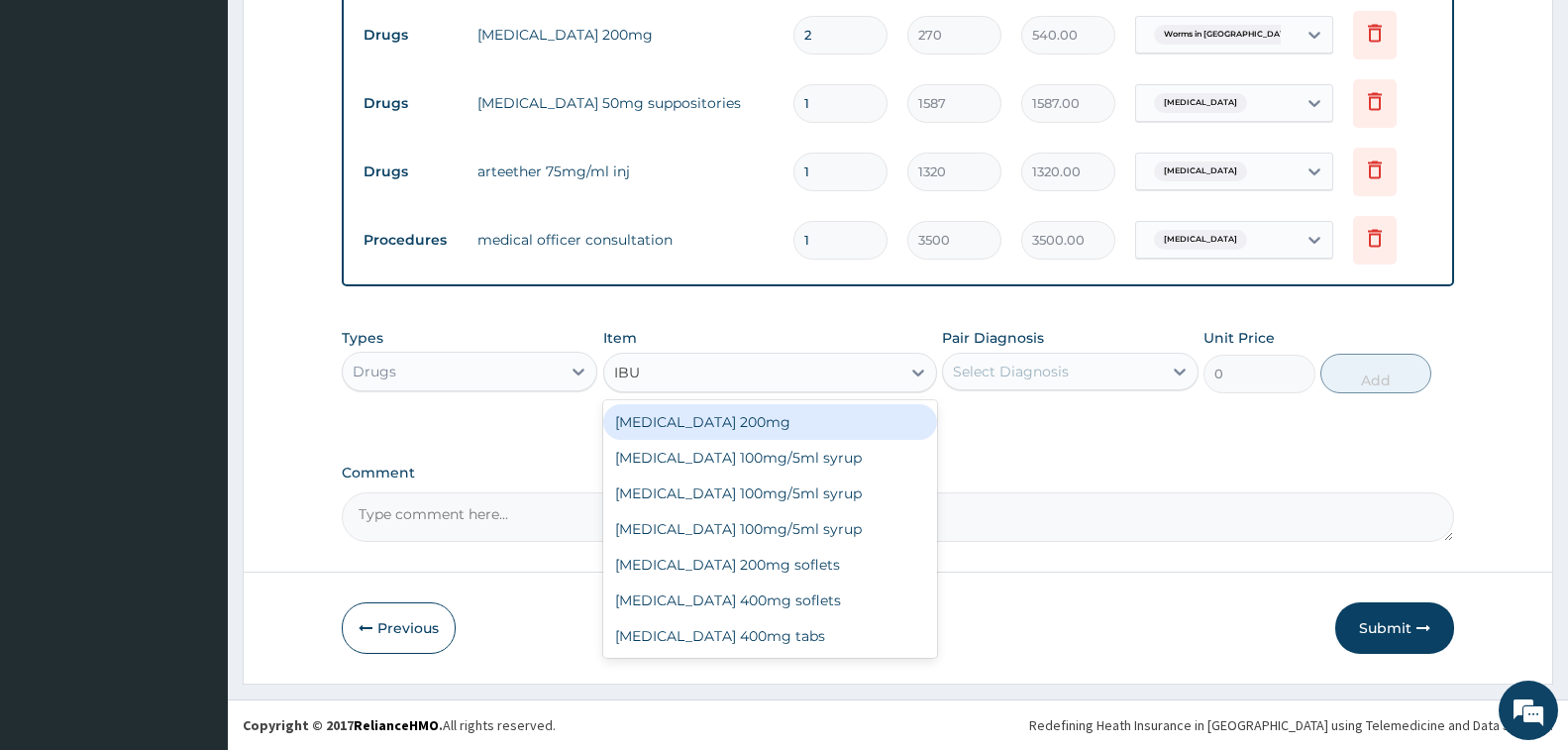
type input "IBUP"
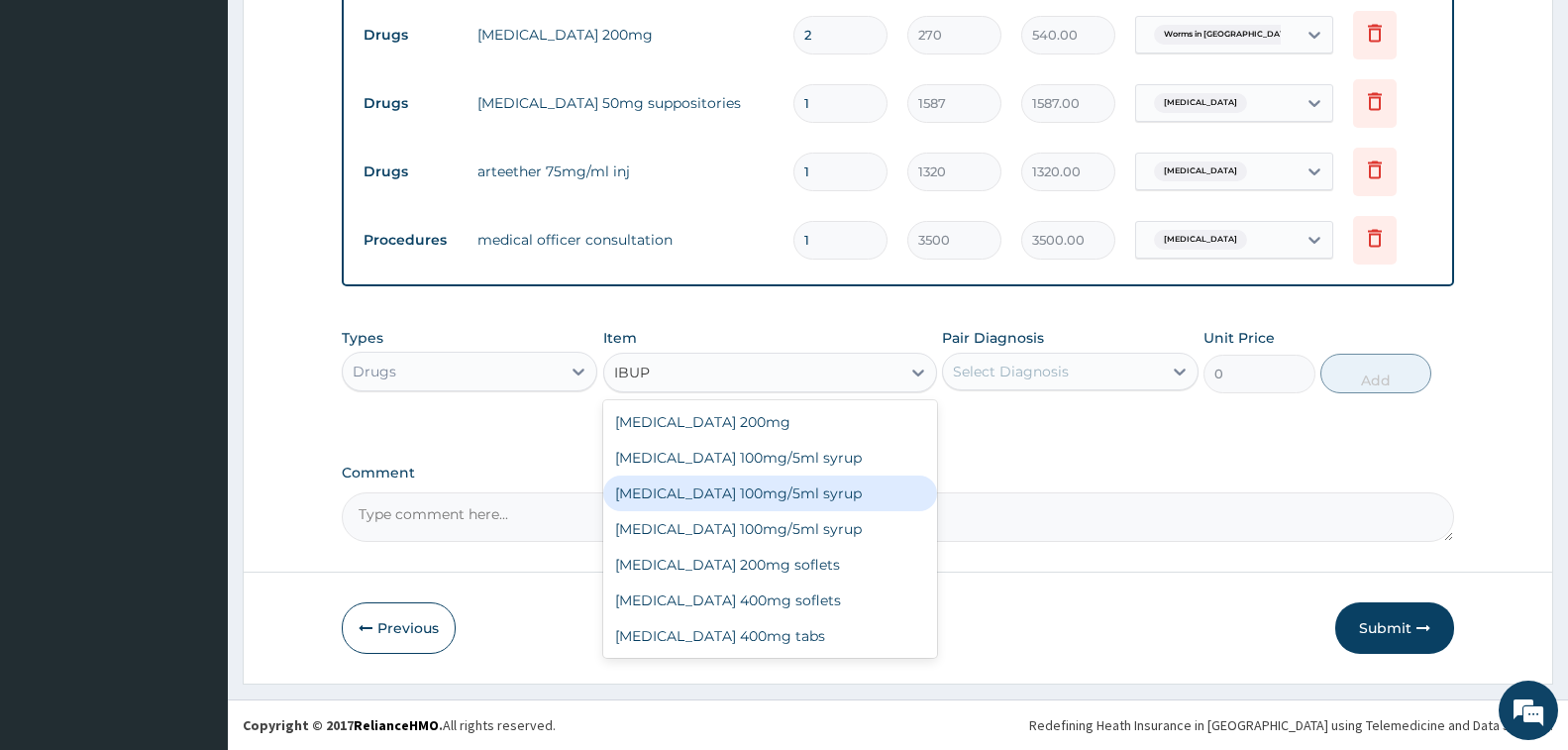
click at [783, 486] on div "[MEDICAL_DATA] 100mg/5ml syrup" at bounding box center [770, 493] width 334 height 36
type input "960"
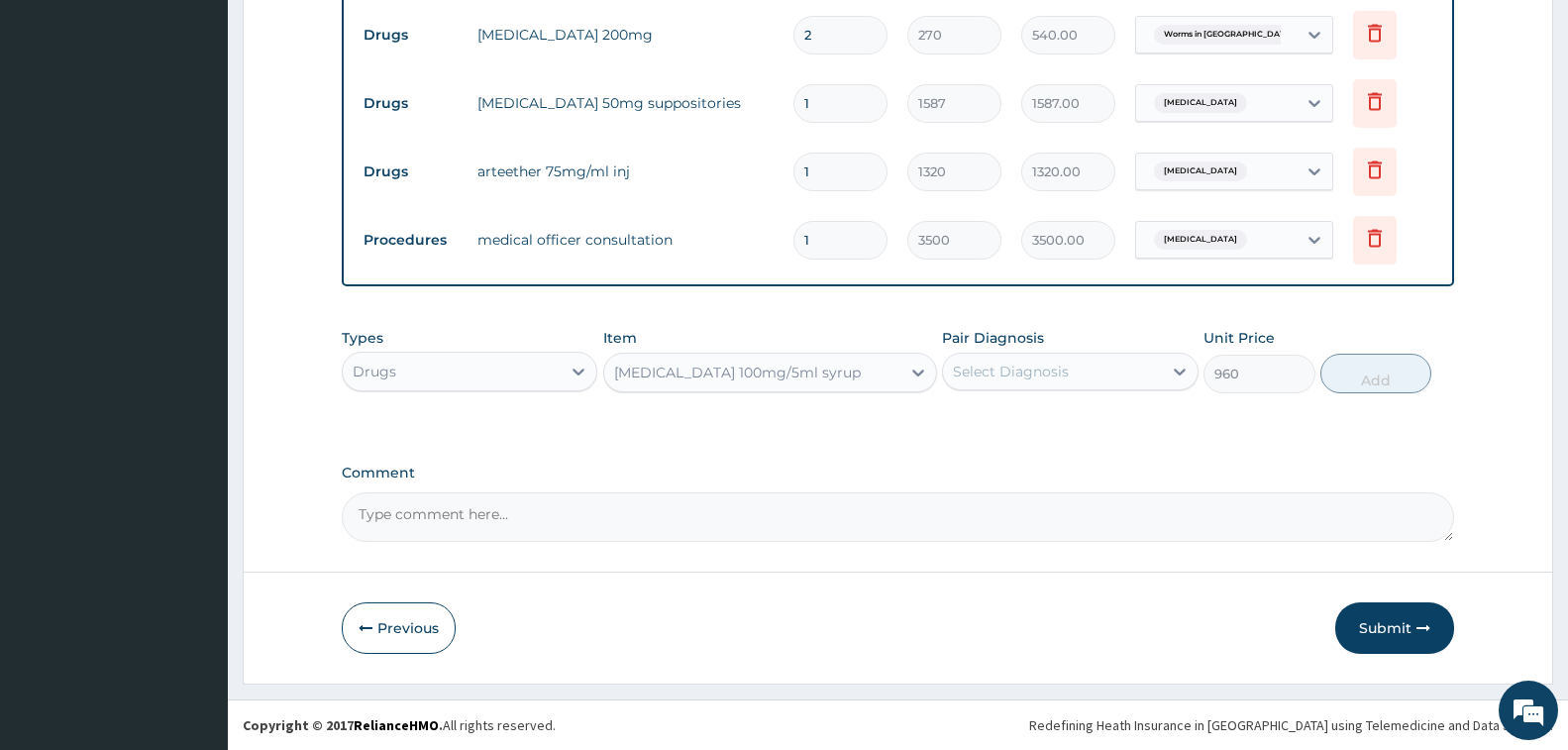
click at [1126, 370] on div "Select Diagnosis" at bounding box center [1052, 372] width 218 height 32
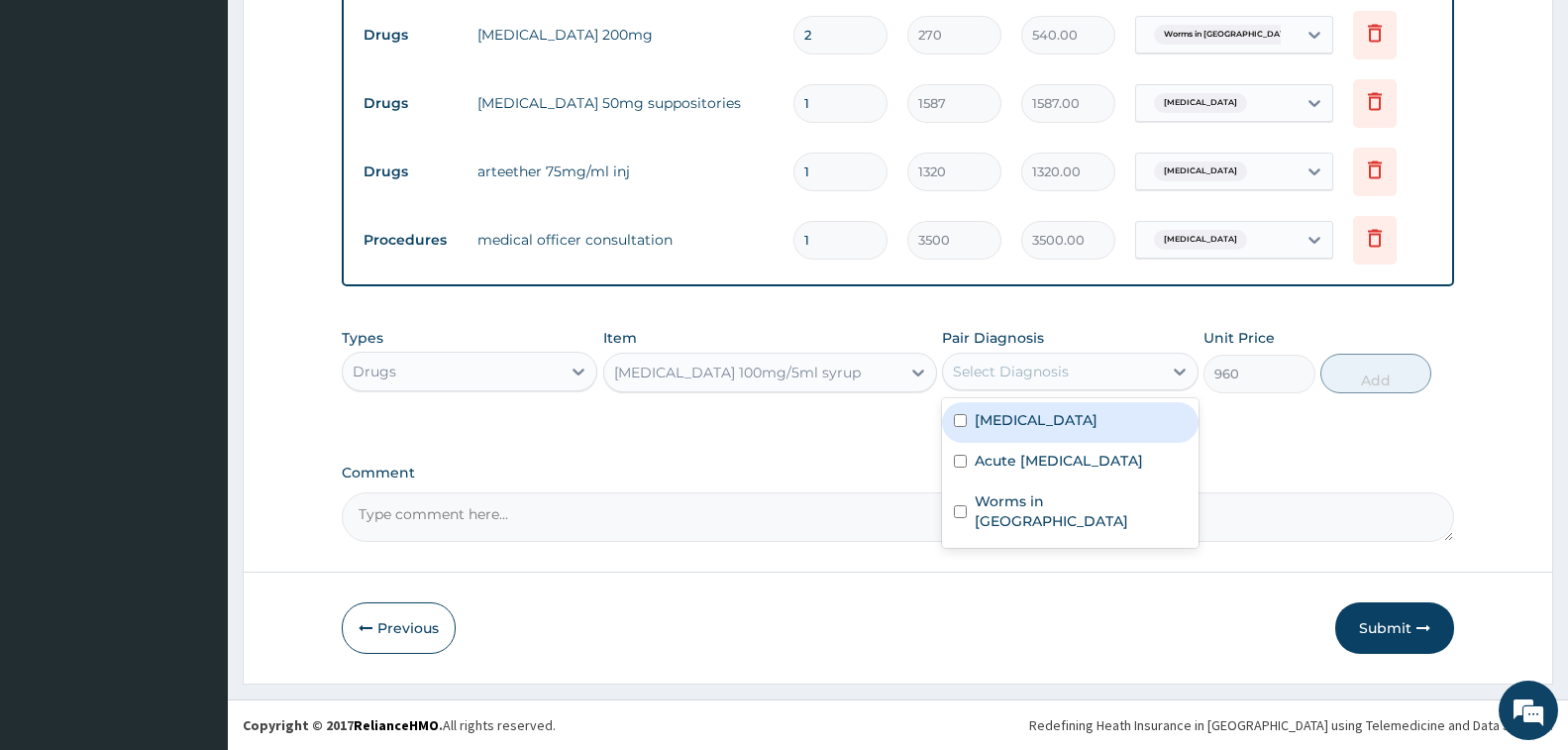
drag, startPoint x: 1098, startPoint y: 428, endPoint x: 1098, endPoint y: 449, distance: 21.0
click at [1098, 428] on div "[MEDICAL_DATA]" at bounding box center [1070, 422] width 256 height 41
checkbox input "true"
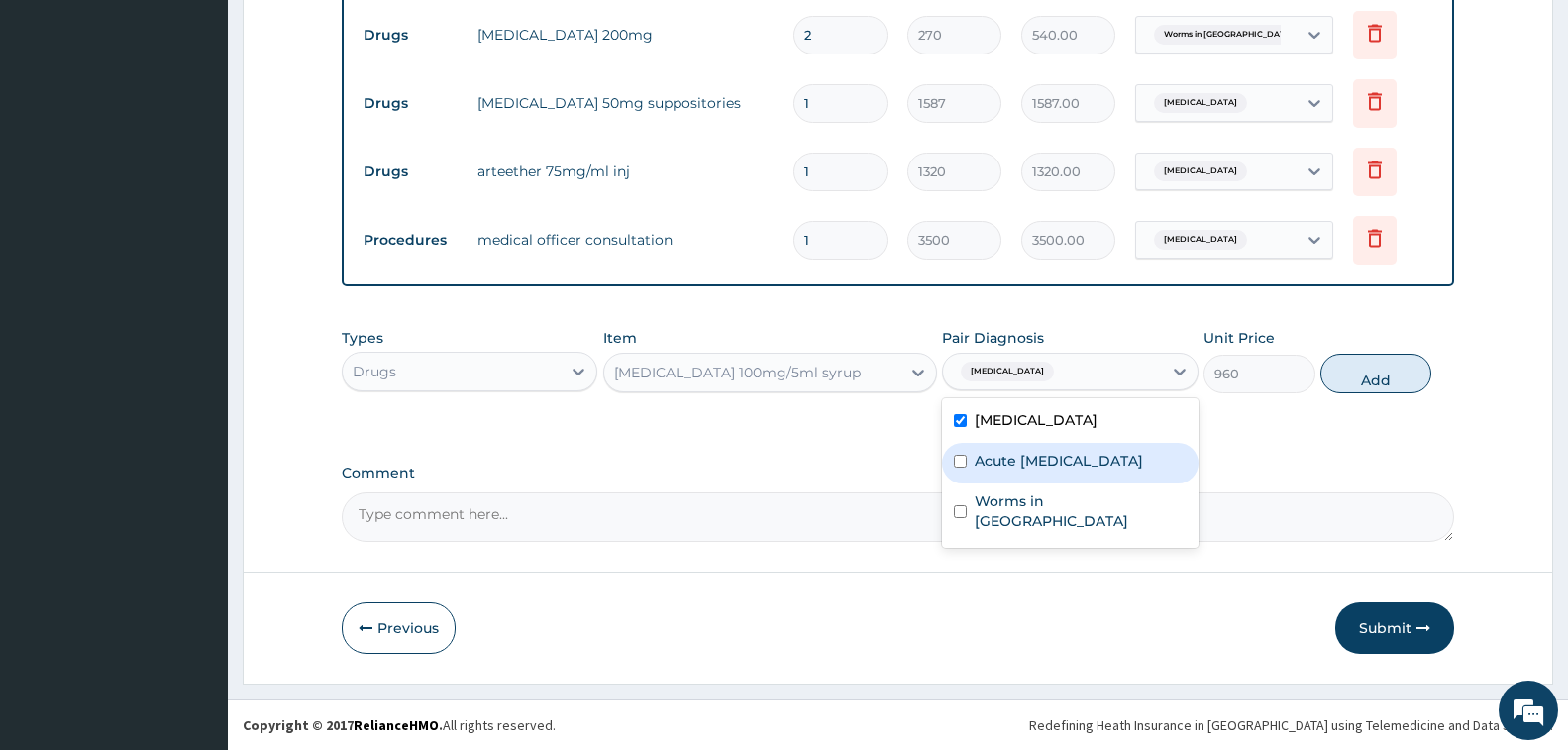
click at [1093, 471] on label "Acute [MEDICAL_DATA]" at bounding box center [1059, 461] width 168 height 20
checkbox input "true"
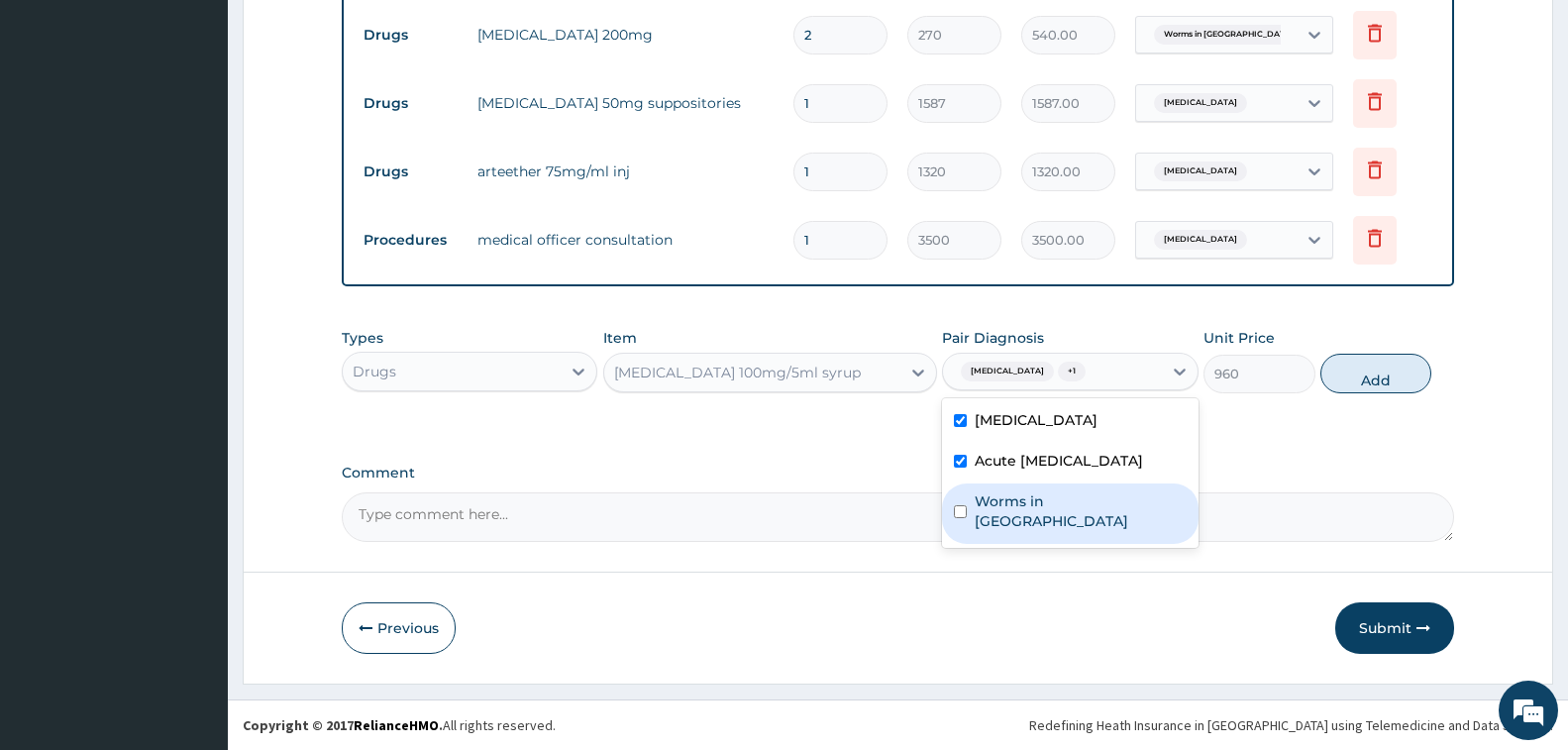
click at [1088, 506] on div "Worms in [GEOGRAPHIC_DATA]" at bounding box center [1070, 513] width 256 height 60
checkbox input "true"
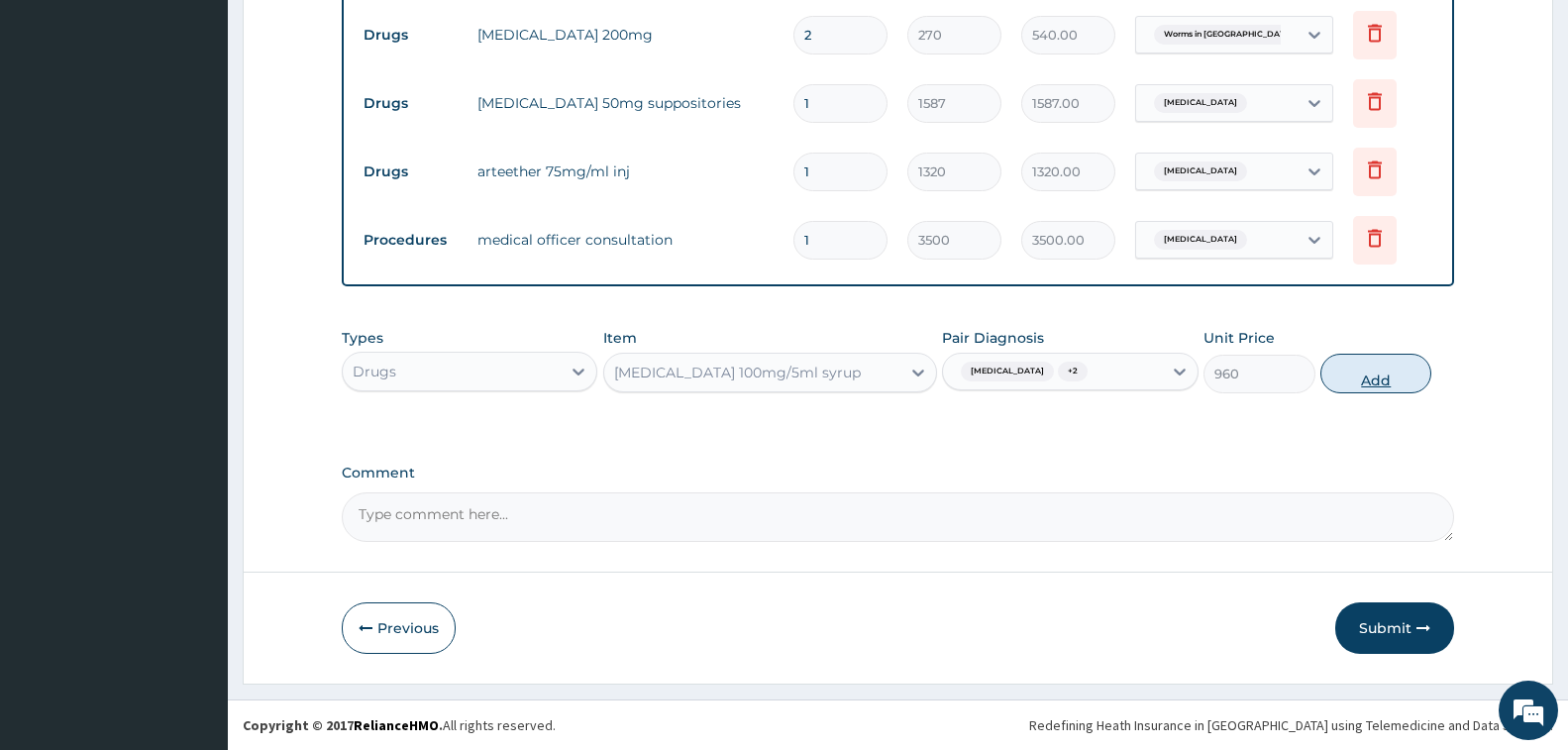
click at [1403, 382] on button "Add" at bounding box center [1376, 374] width 111 height 40
type input "0"
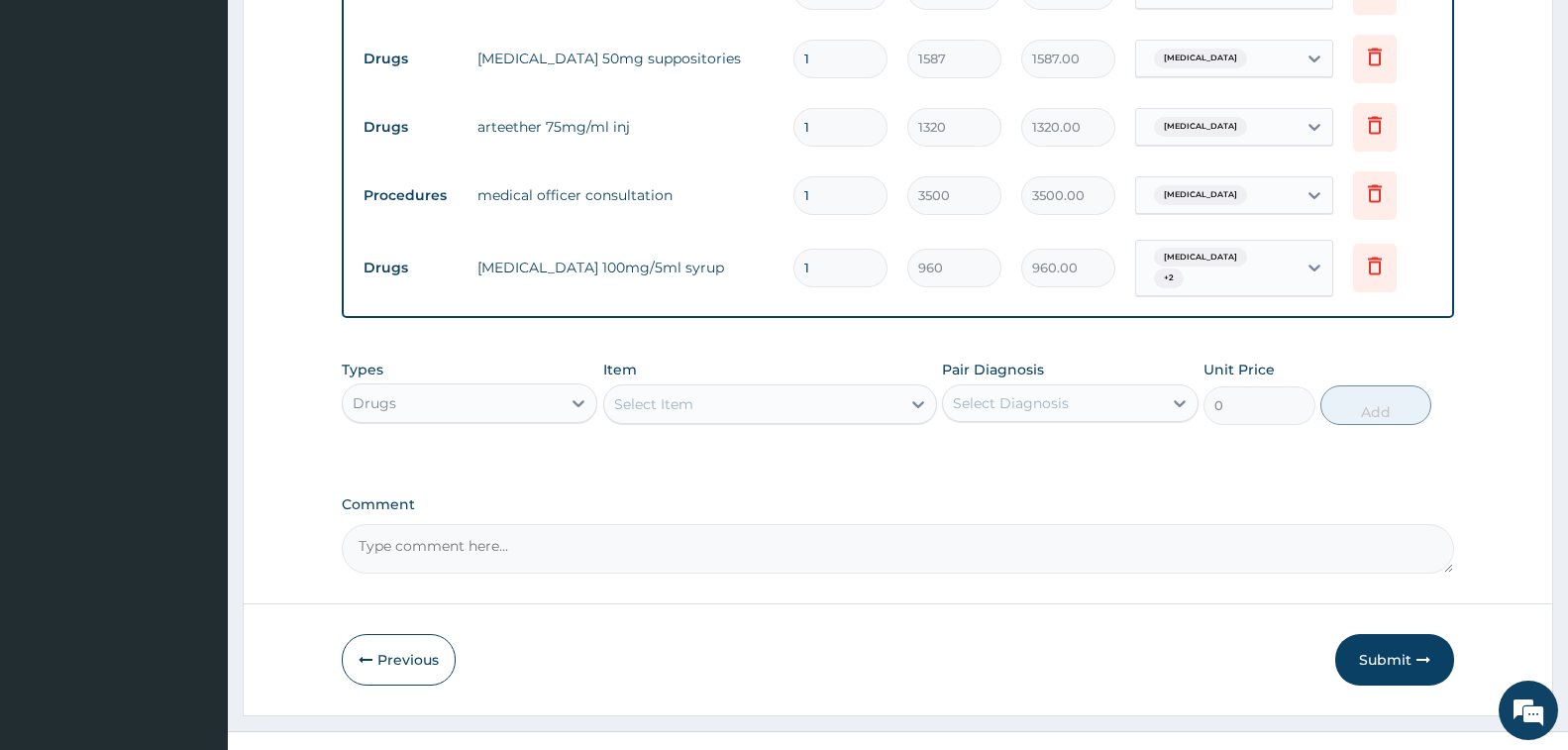
scroll to position [995, 0]
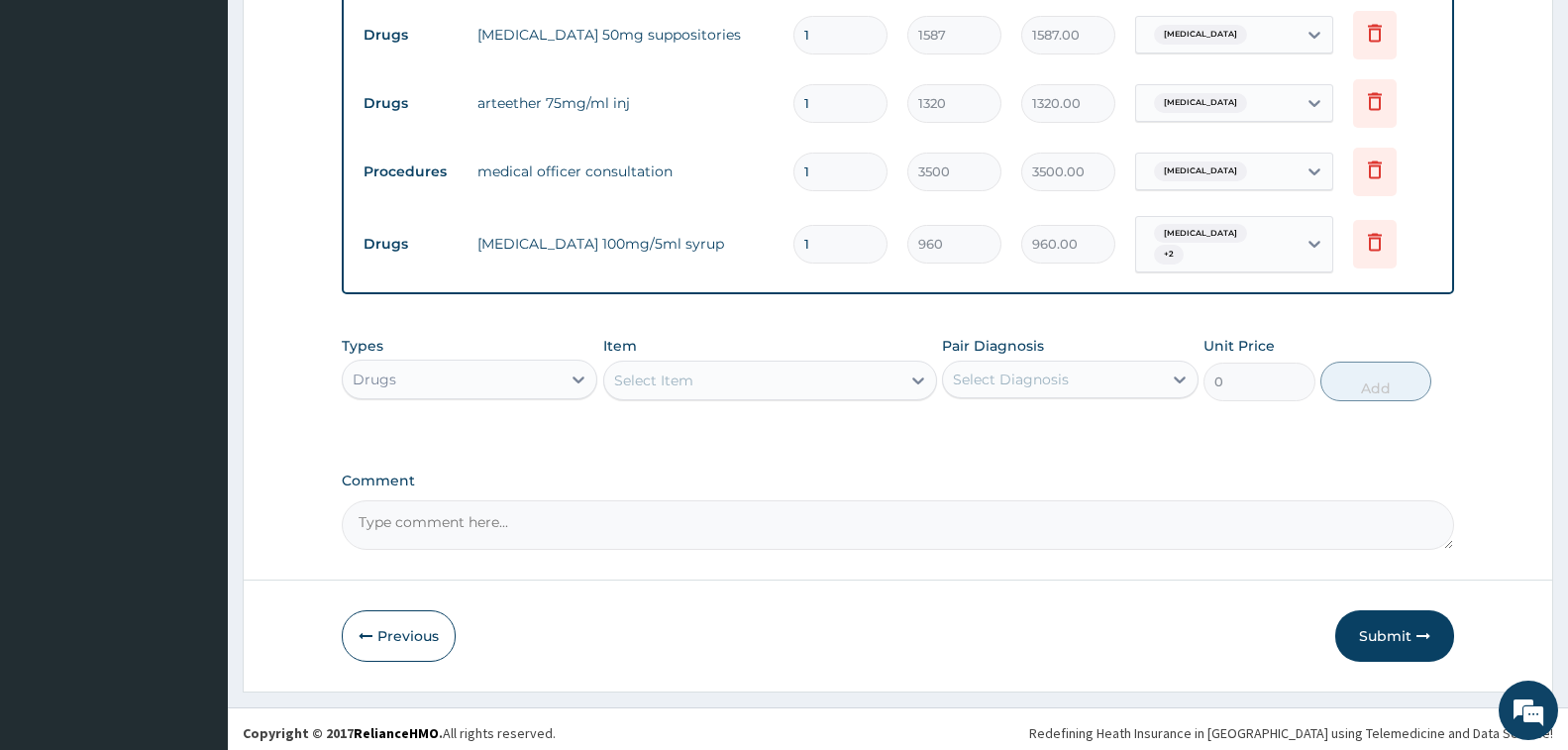
click at [710, 374] on div "Select Item" at bounding box center [752, 380] width 296 height 32
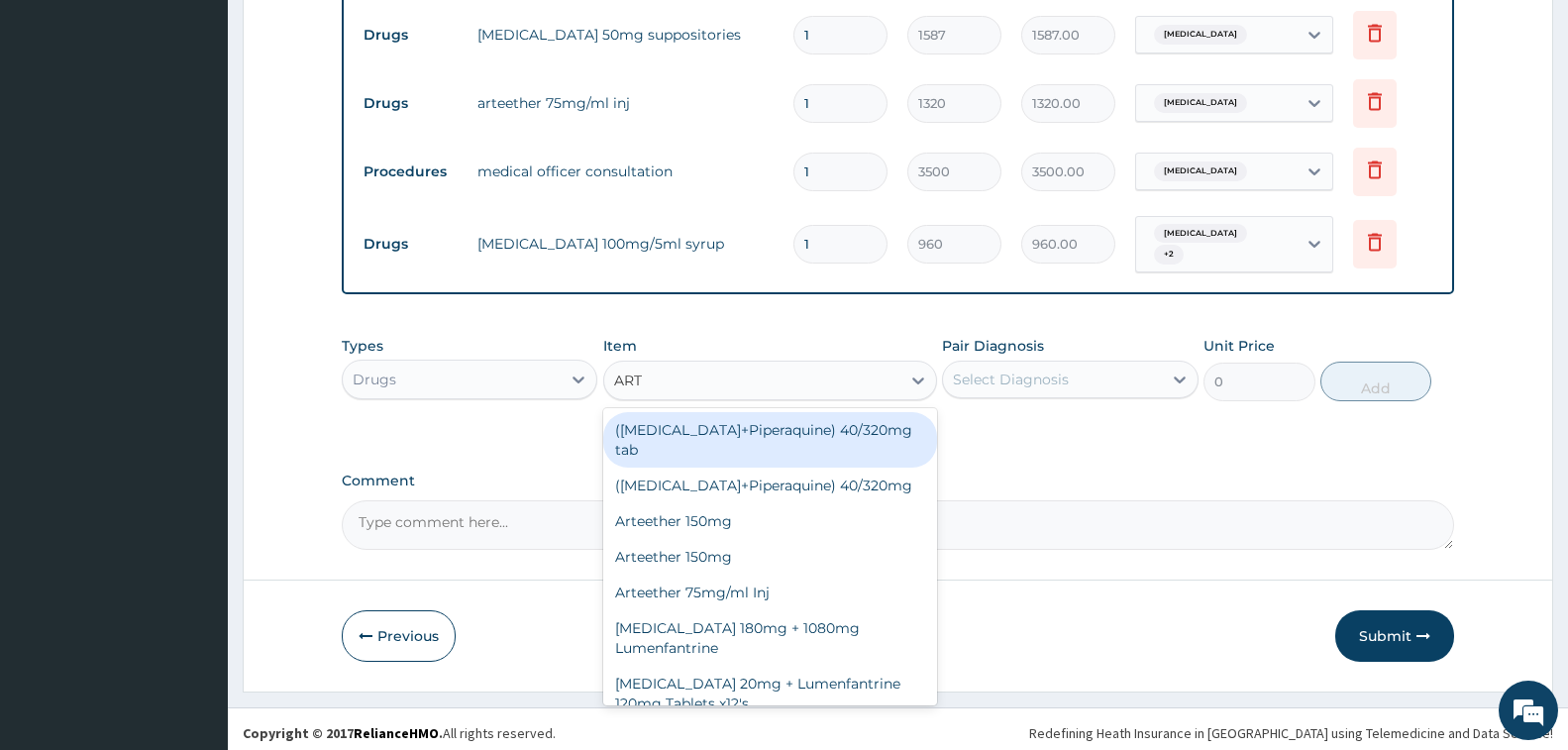
type input "ARTE"
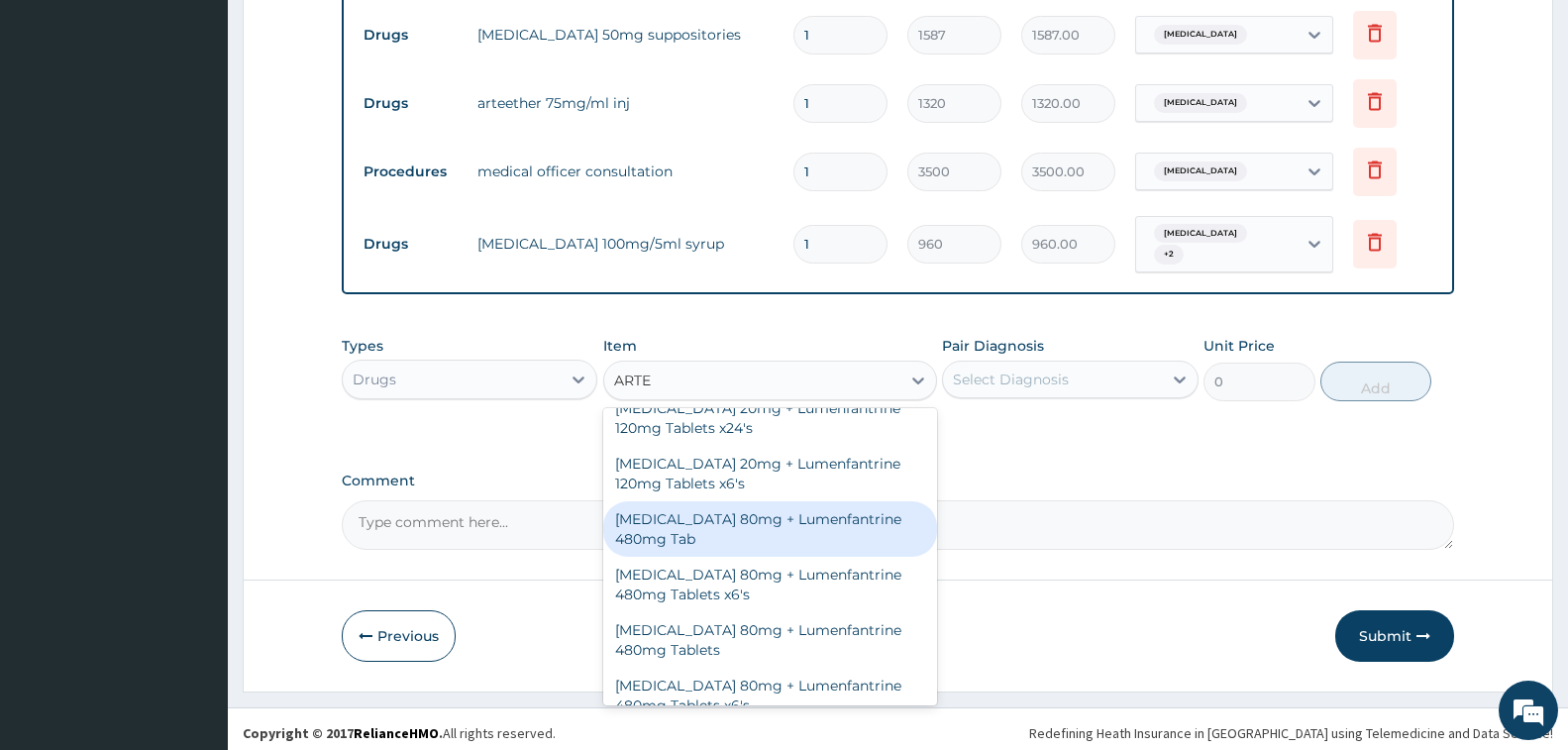
scroll to position [297, 0]
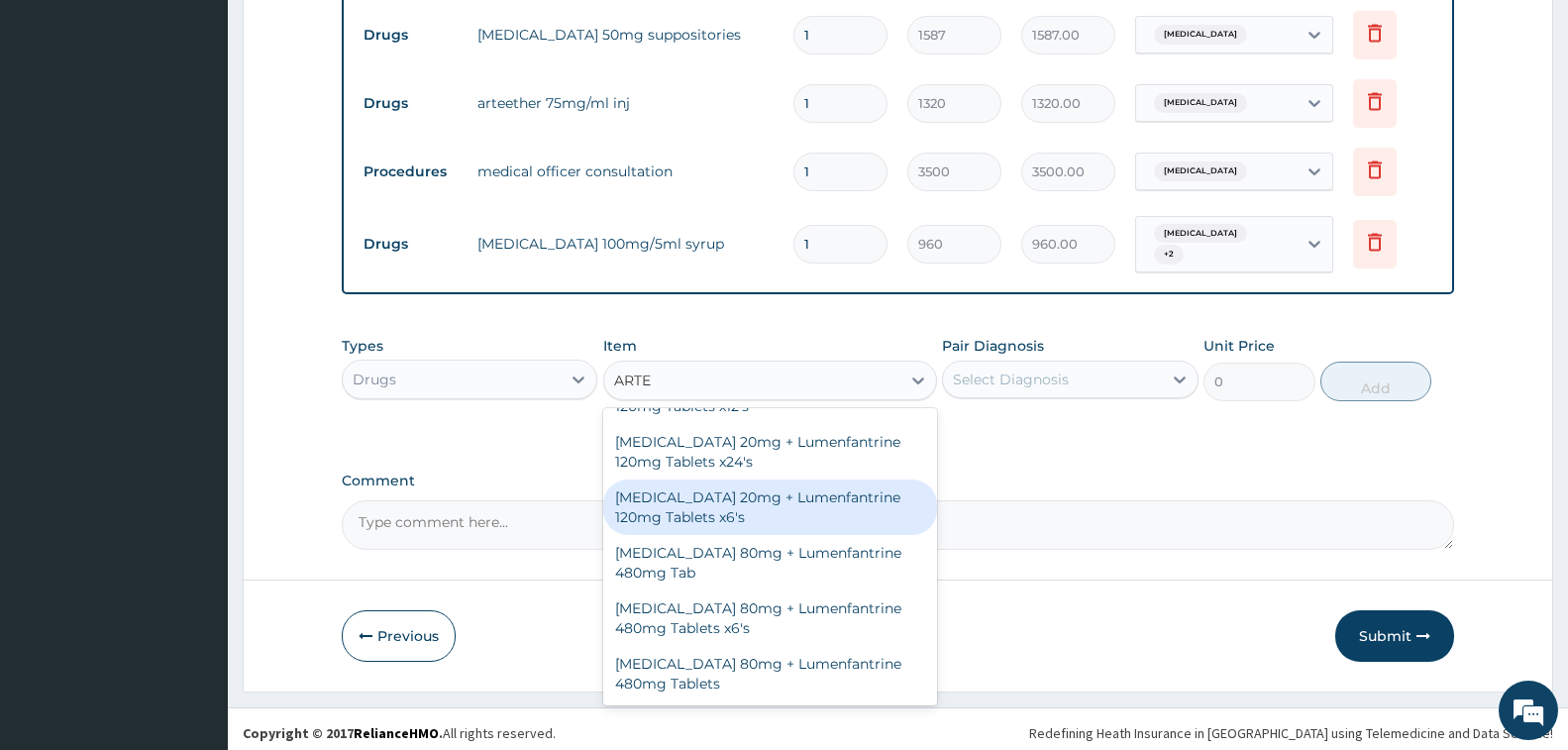
click at [705, 498] on div "[MEDICAL_DATA] 20mg + Lumenfantrine 120mg Tablets x6's" at bounding box center [770, 507] width 334 height 55
type input "180"
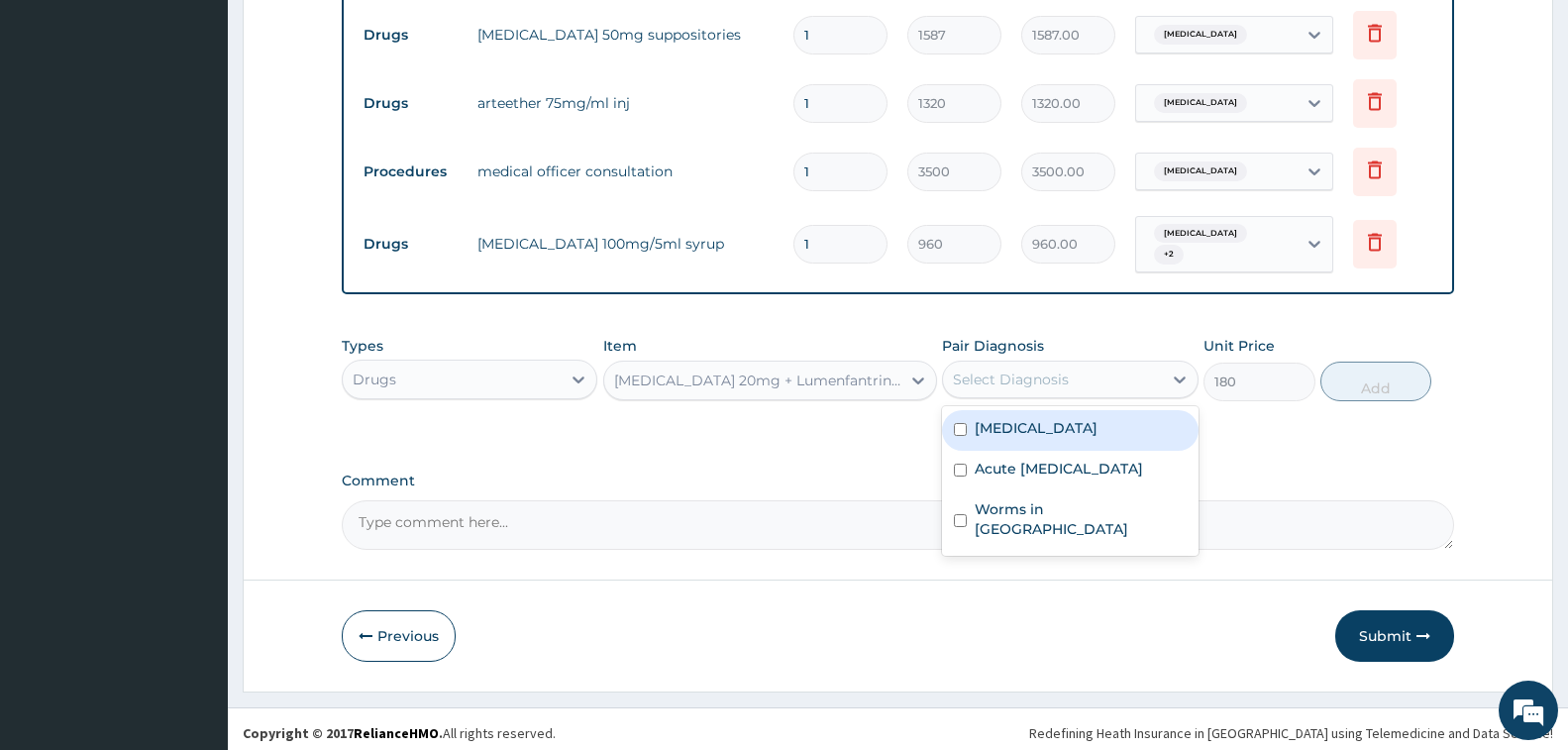
click at [981, 380] on div "Select Diagnosis" at bounding box center [1010, 379] width 116 height 20
click at [986, 429] on label "[MEDICAL_DATA]" at bounding box center [1036, 428] width 123 height 20
checkbox input "true"
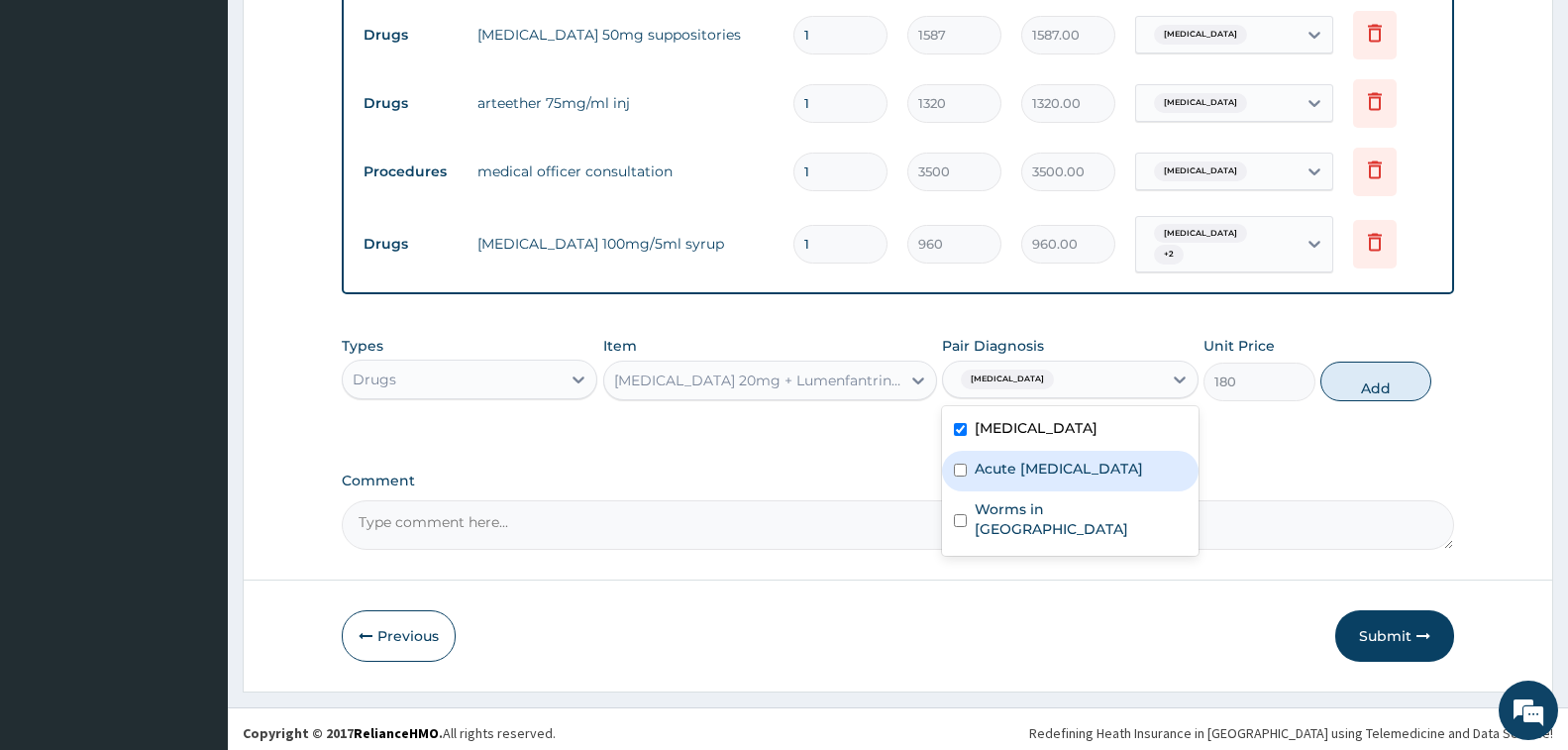
drag, startPoint x: 991, startPoint y: 450, endPoint x: 994, endPoint y: 490, distance: 40.1
click at [993, 479] on label "Acute [MEDICAL_DATA]" at bounding box center [1059, 469] width 168 height 20
checkbox input "true"
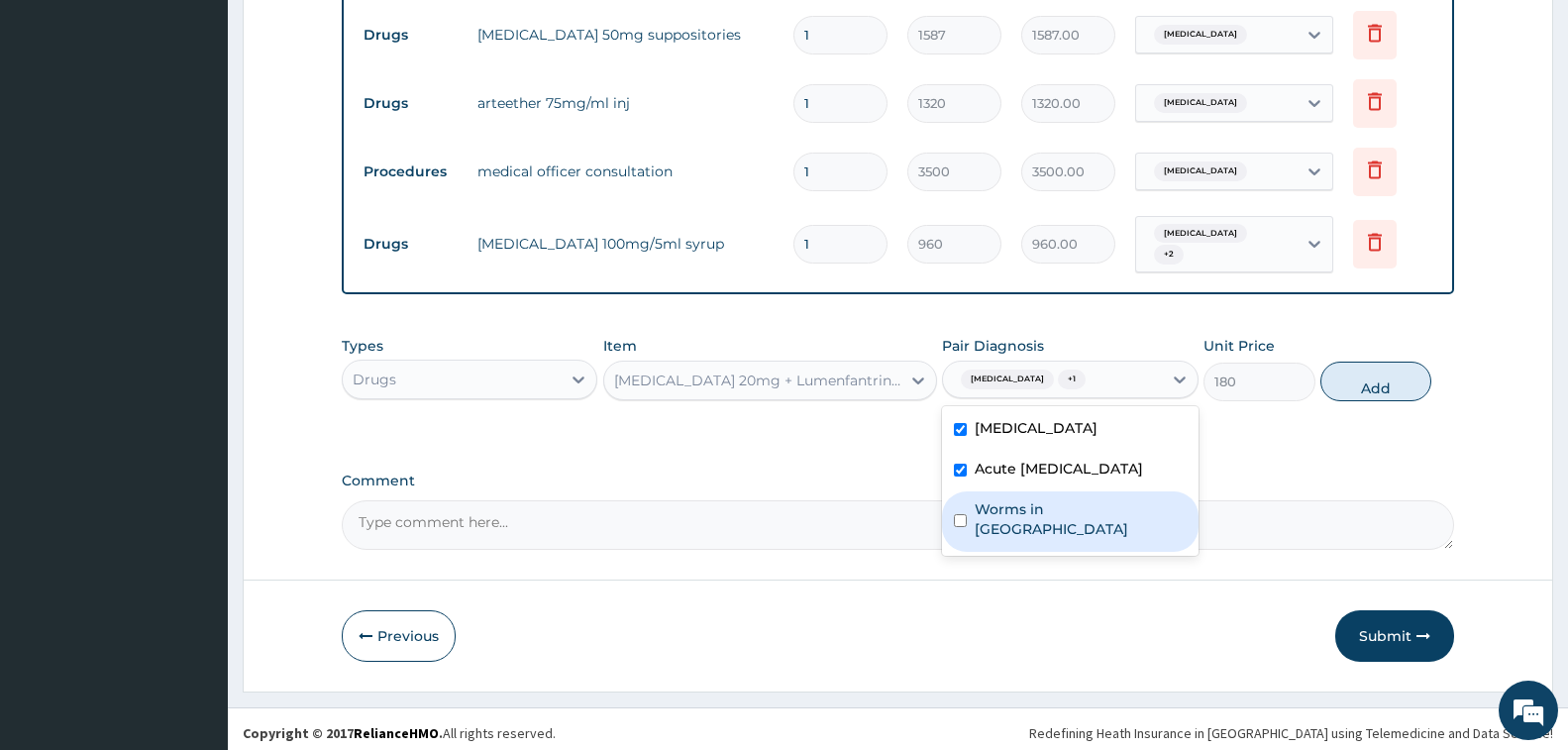
click at [1009, 528] on label "Worms in [GEOGRAPHIC_DATA]" at bounding box center [1080, 519] width 211 height 40
checkbox input "true"
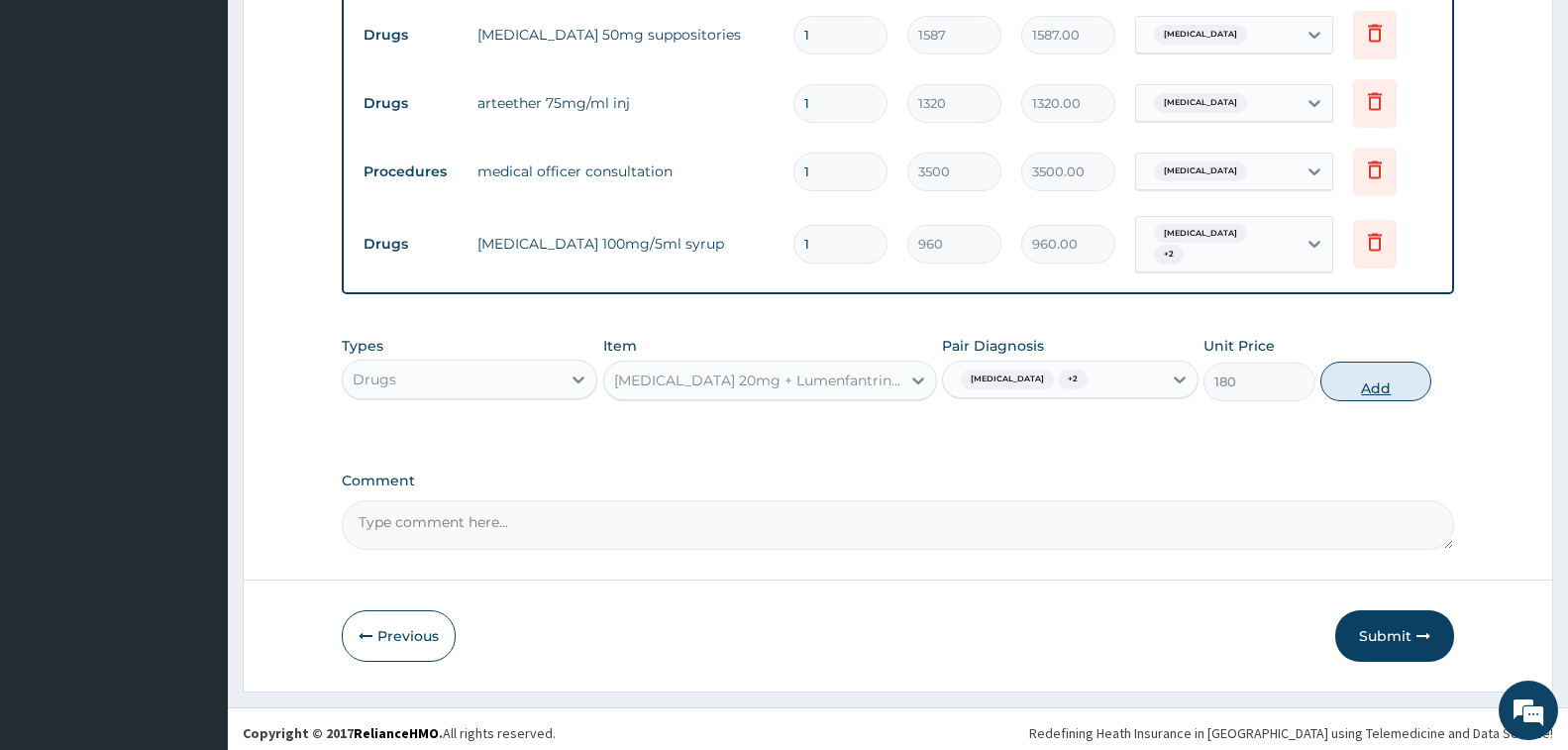
click at [1403, 379] on button "Add" at bounding box center [1376, 381] width 111 height 40
type input "0"
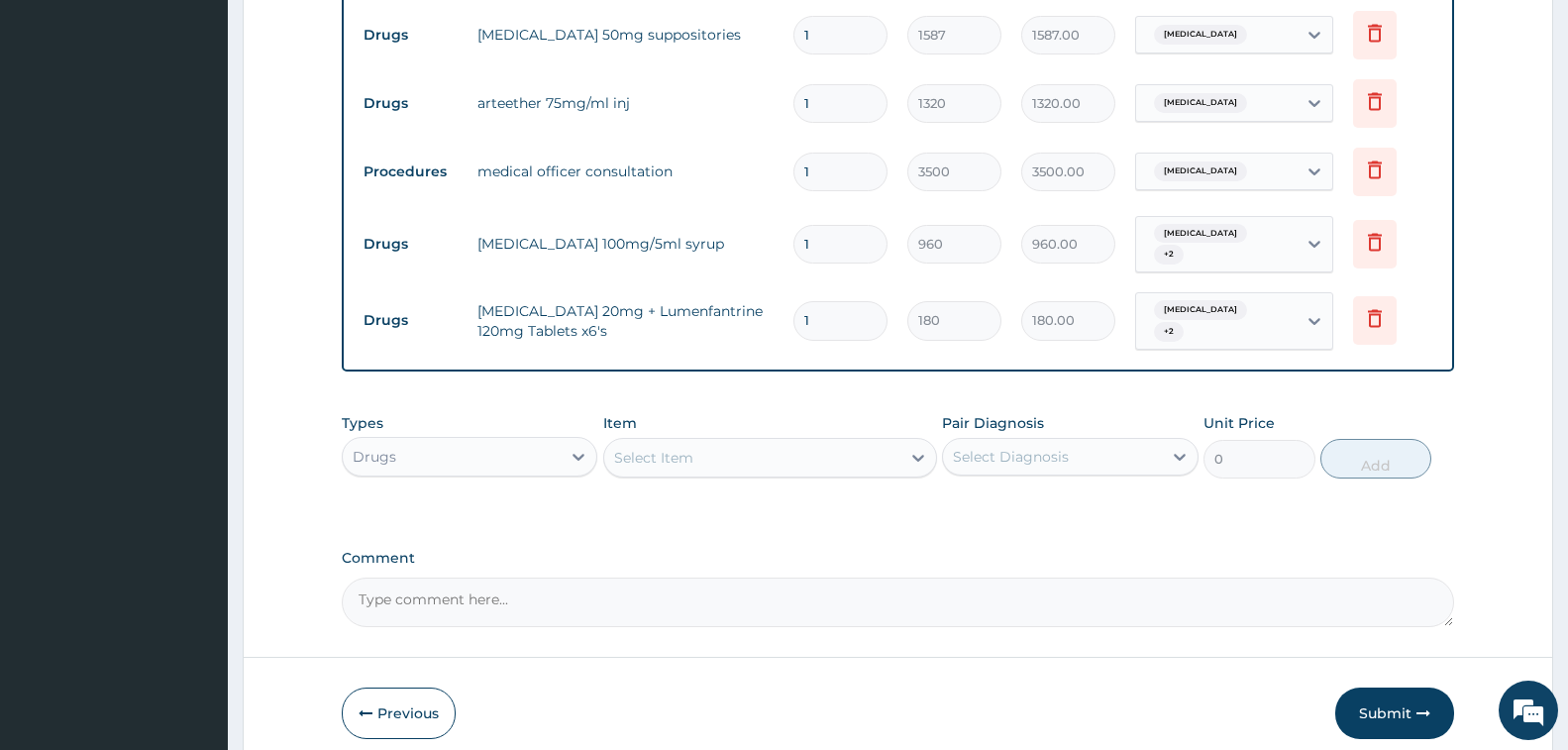
type input "12"
type input "2160.00"
type input "12"
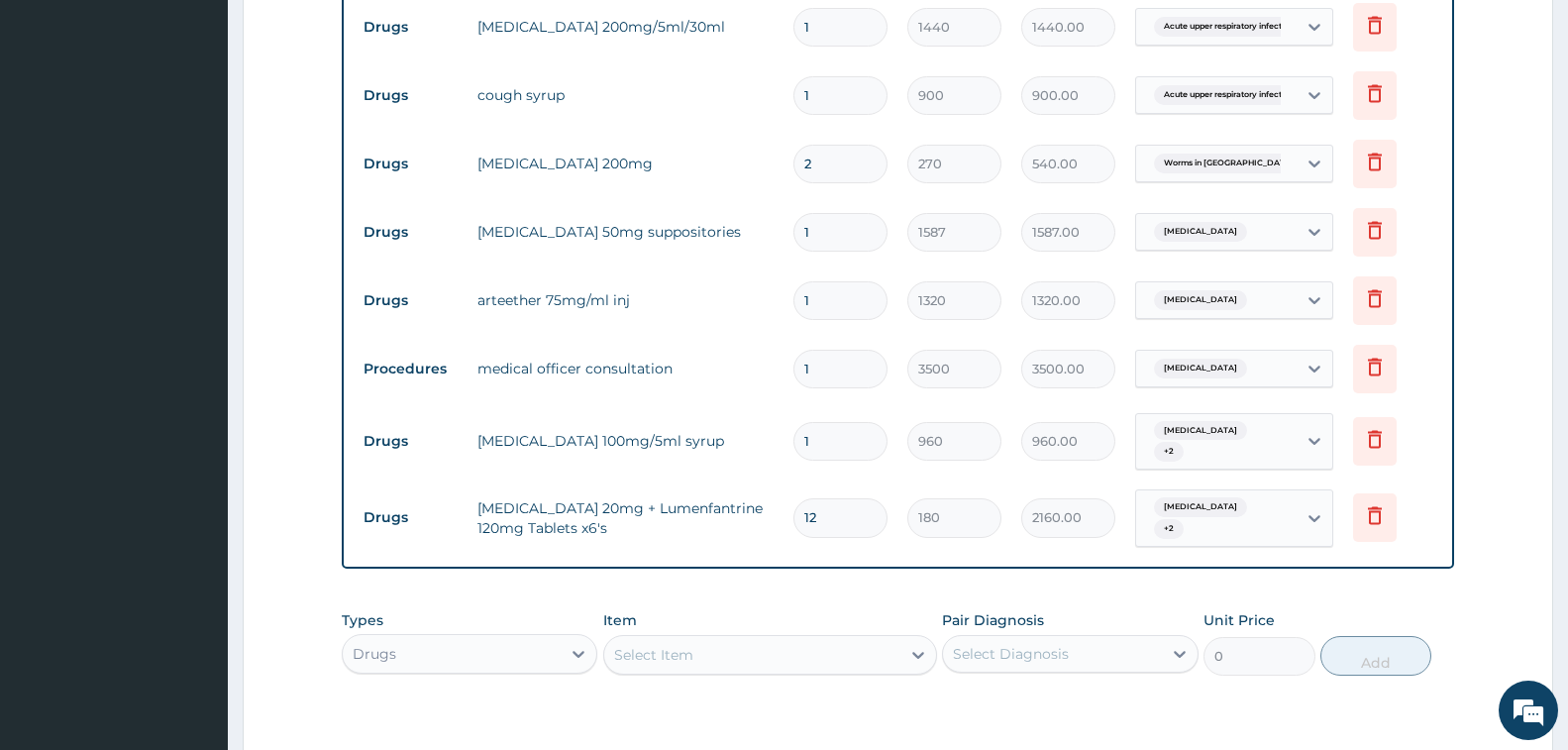
scroll to position [797, 0]
click at [1365, 93] on icon at bounding box center [1375, 94] width 24 height 24
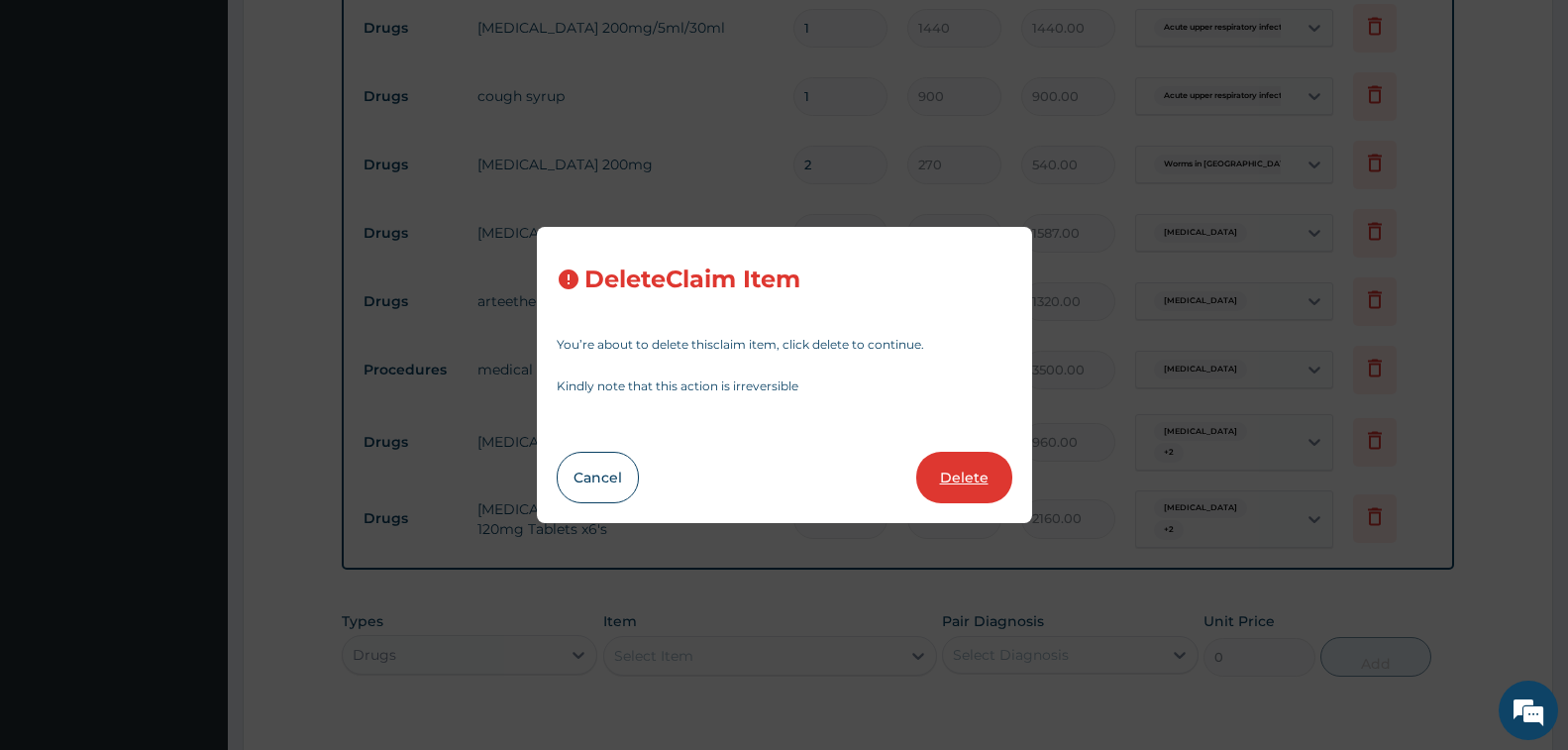
click at [950, 465] on button "Delete" at bounding box center [964, 478] width 96 height 52
type input "2"
type input "270"
type input "540.00"
type input "1"
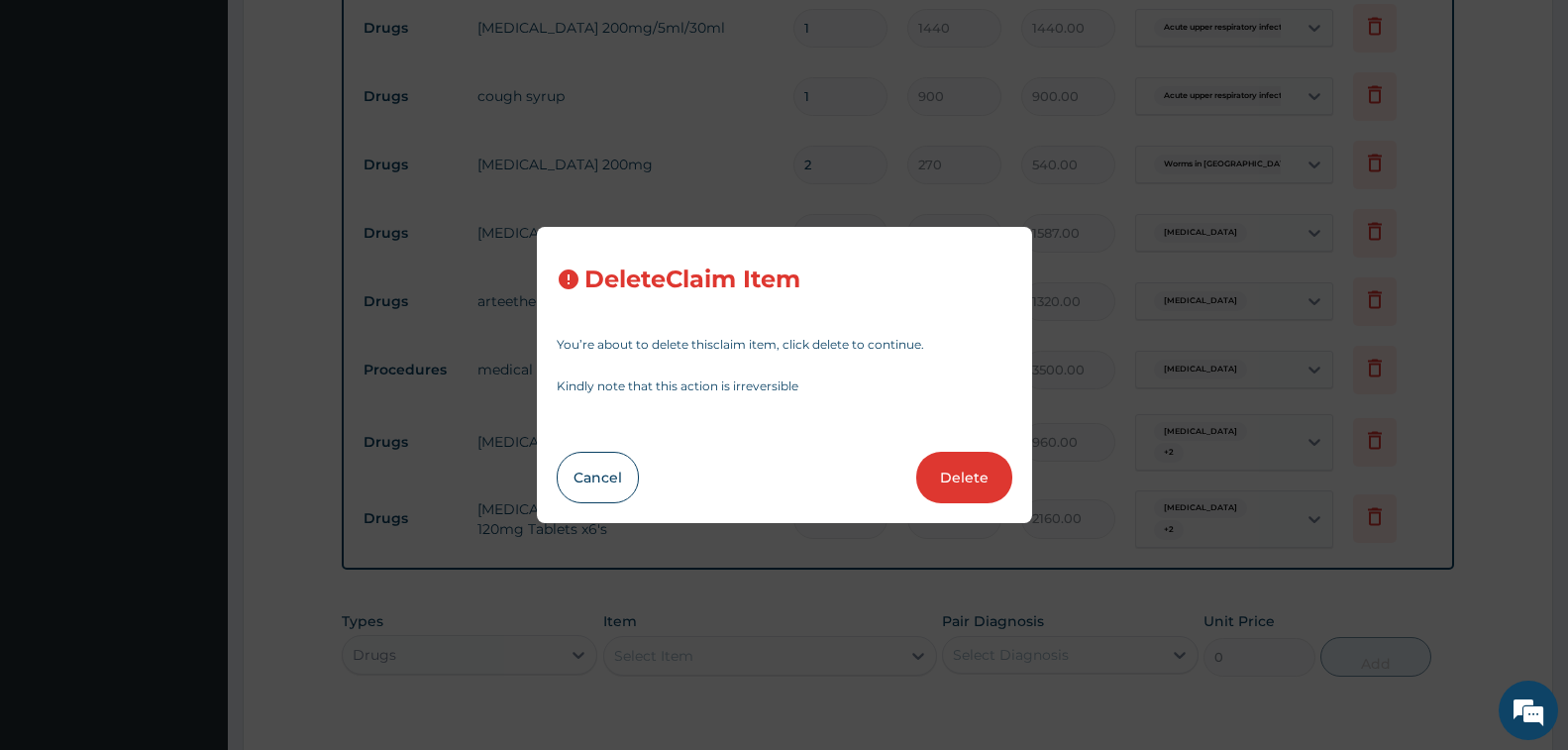
type input "1587"
type input "1587.00"
type input "1320"
type input "1320.00"
type input "3500"
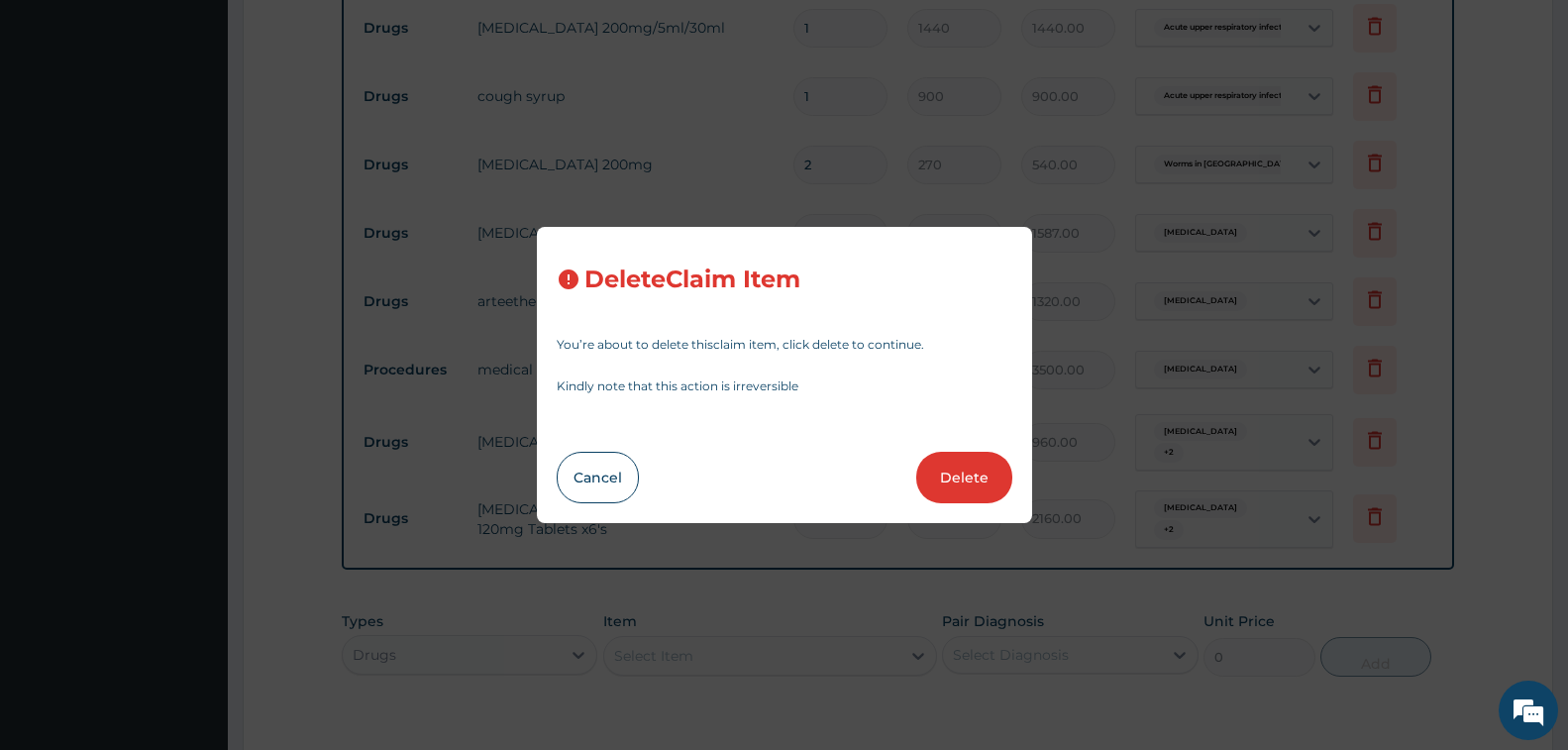
type input "3500.00"
type input "960"
type input "960.00"
type input "12"
type input "180"
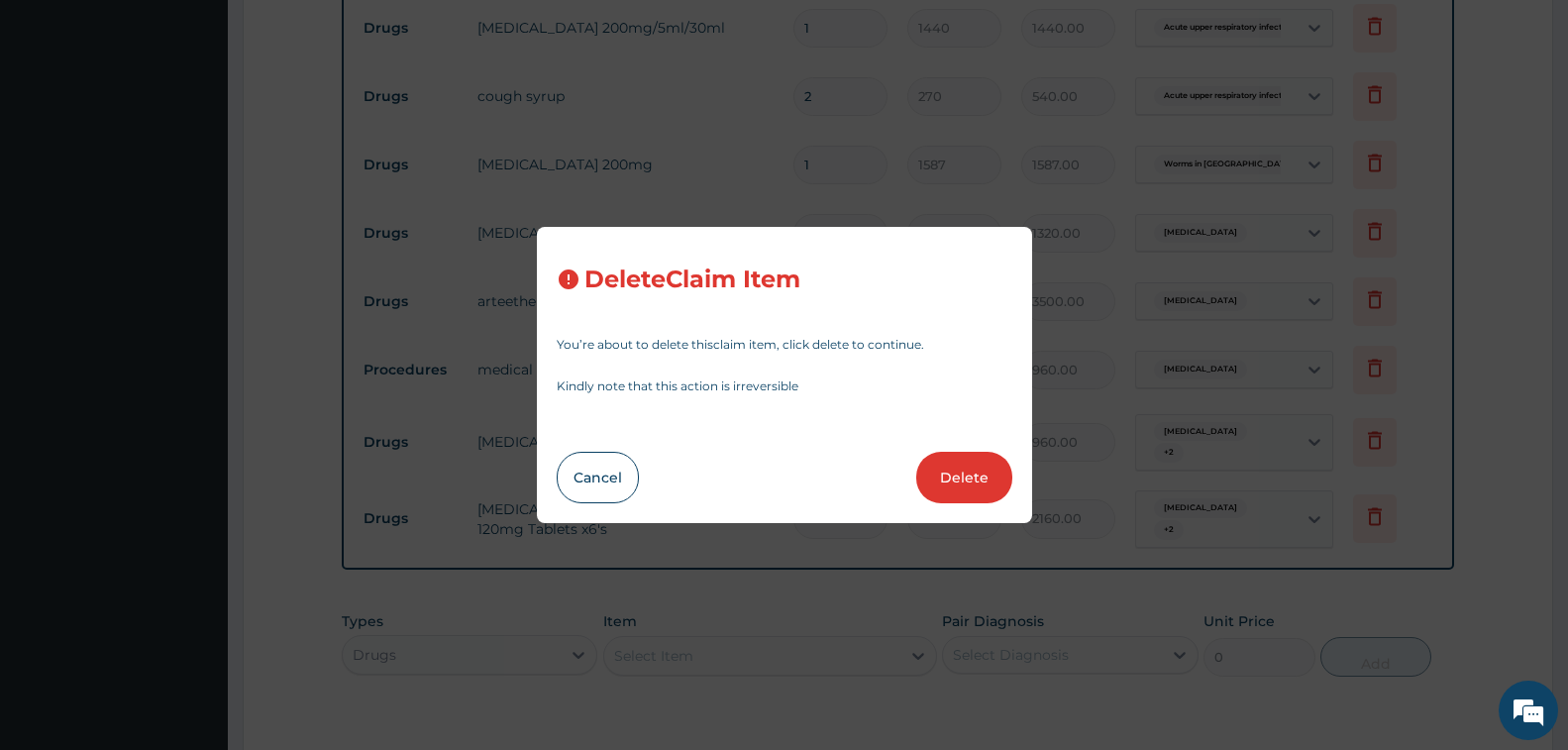
type input "2160.00"
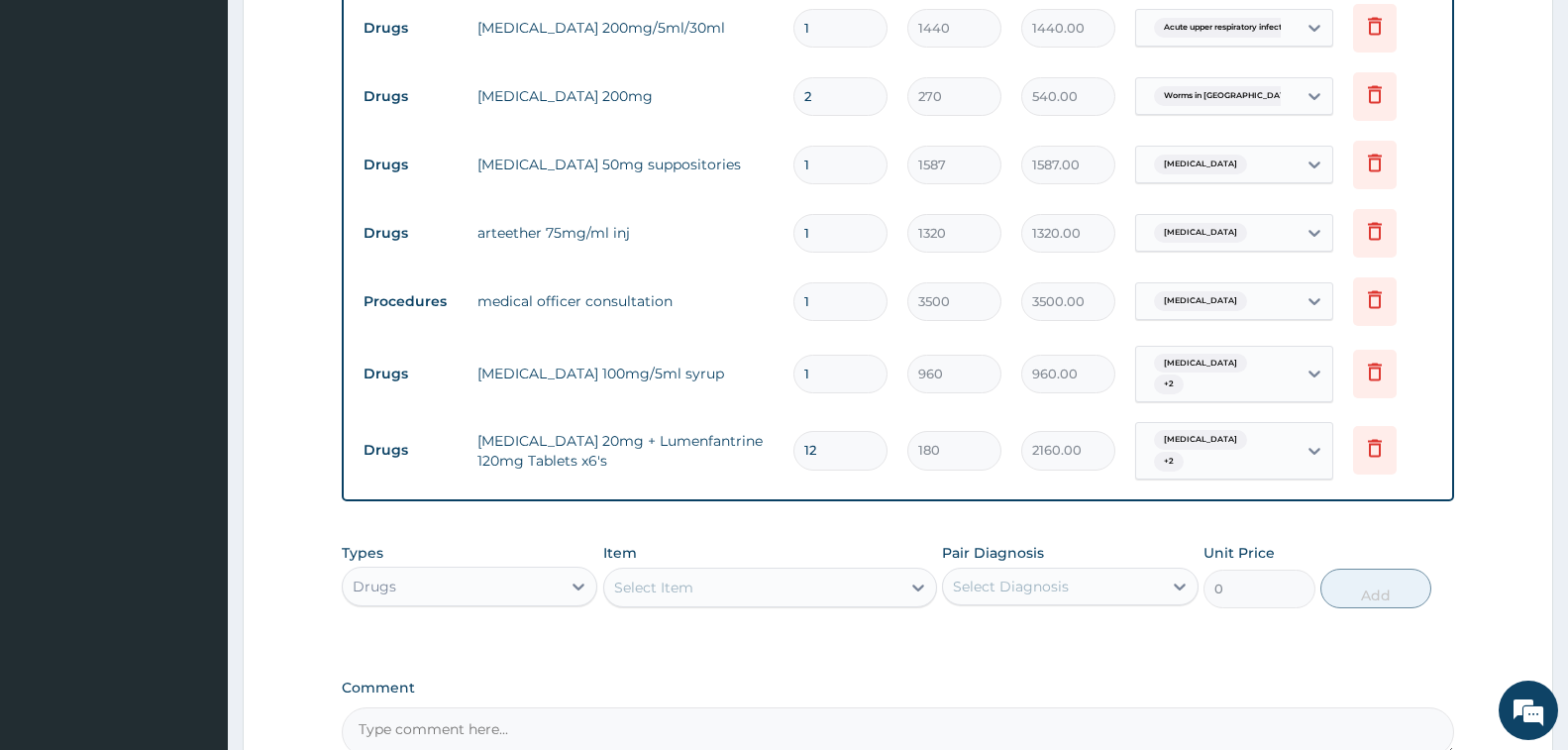
click at [1360, 34] on icon at bounding box center [1375, 28] width 44 height 49
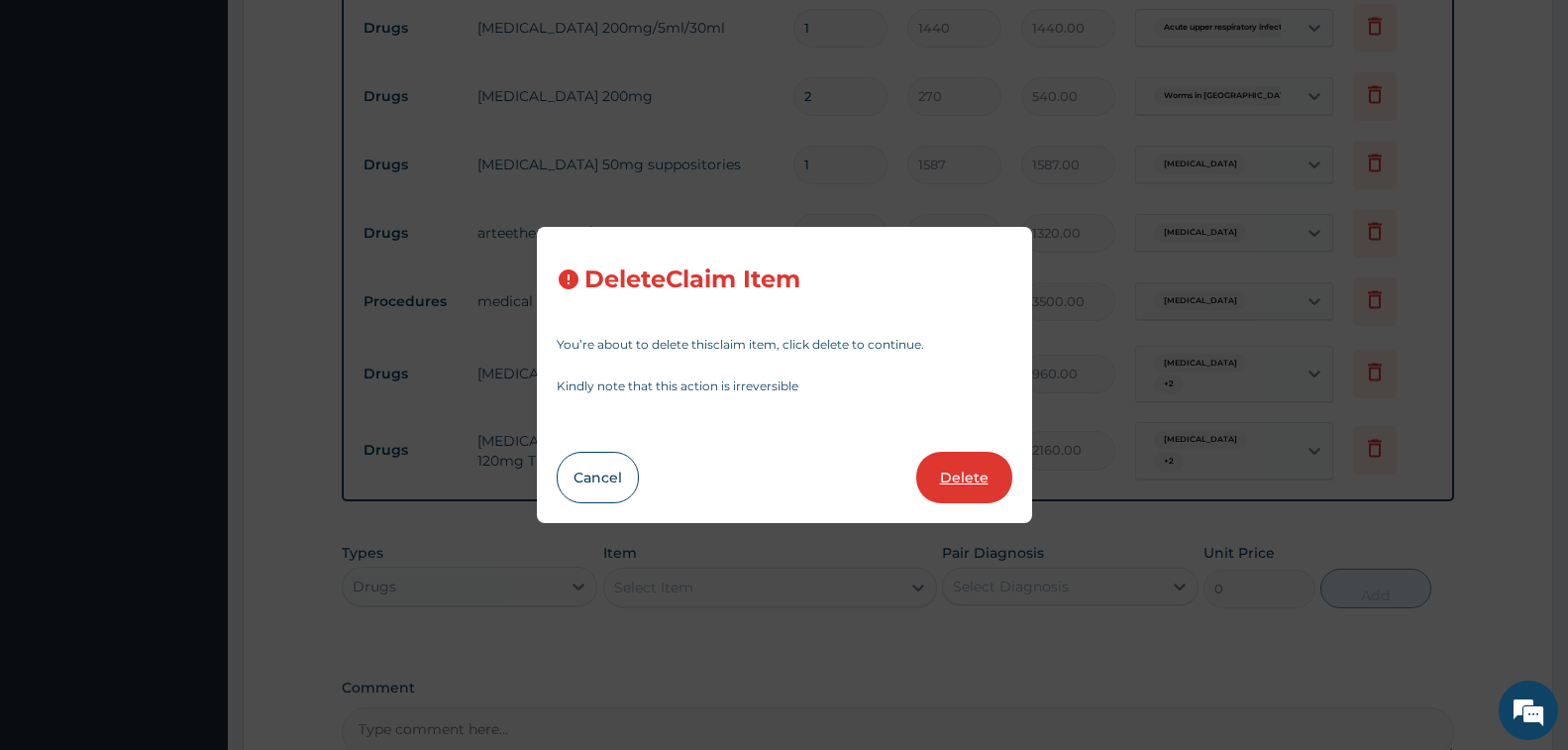
click at [954, 488] on button "Delete" at bounding box center [964, 478] width 96 height 52
type input "2"
type input "270"
type input "540.00"
type input "1"
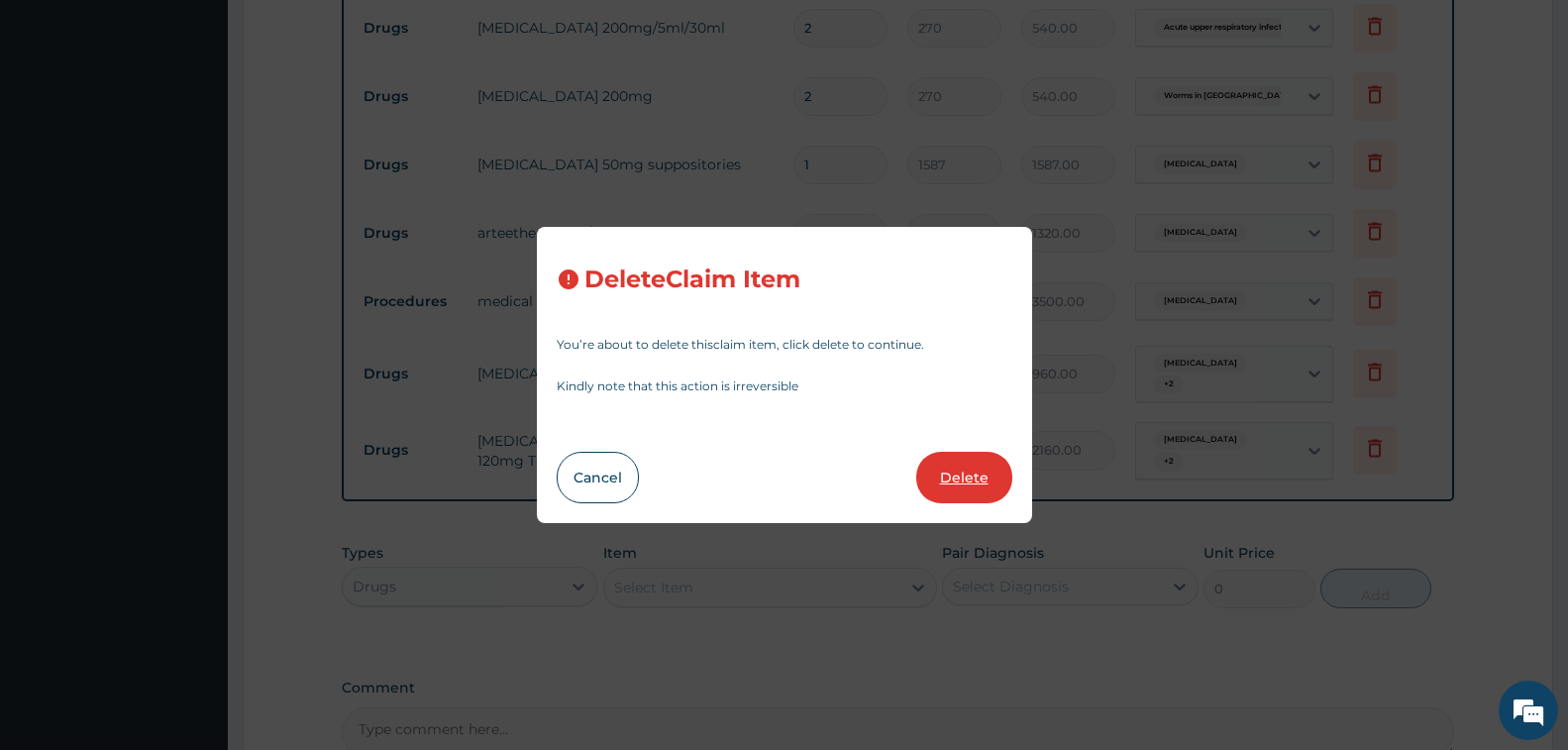
type input "1587"
type input "1587.00"
type input "1320"
type input "1320.00"
type input "3500"
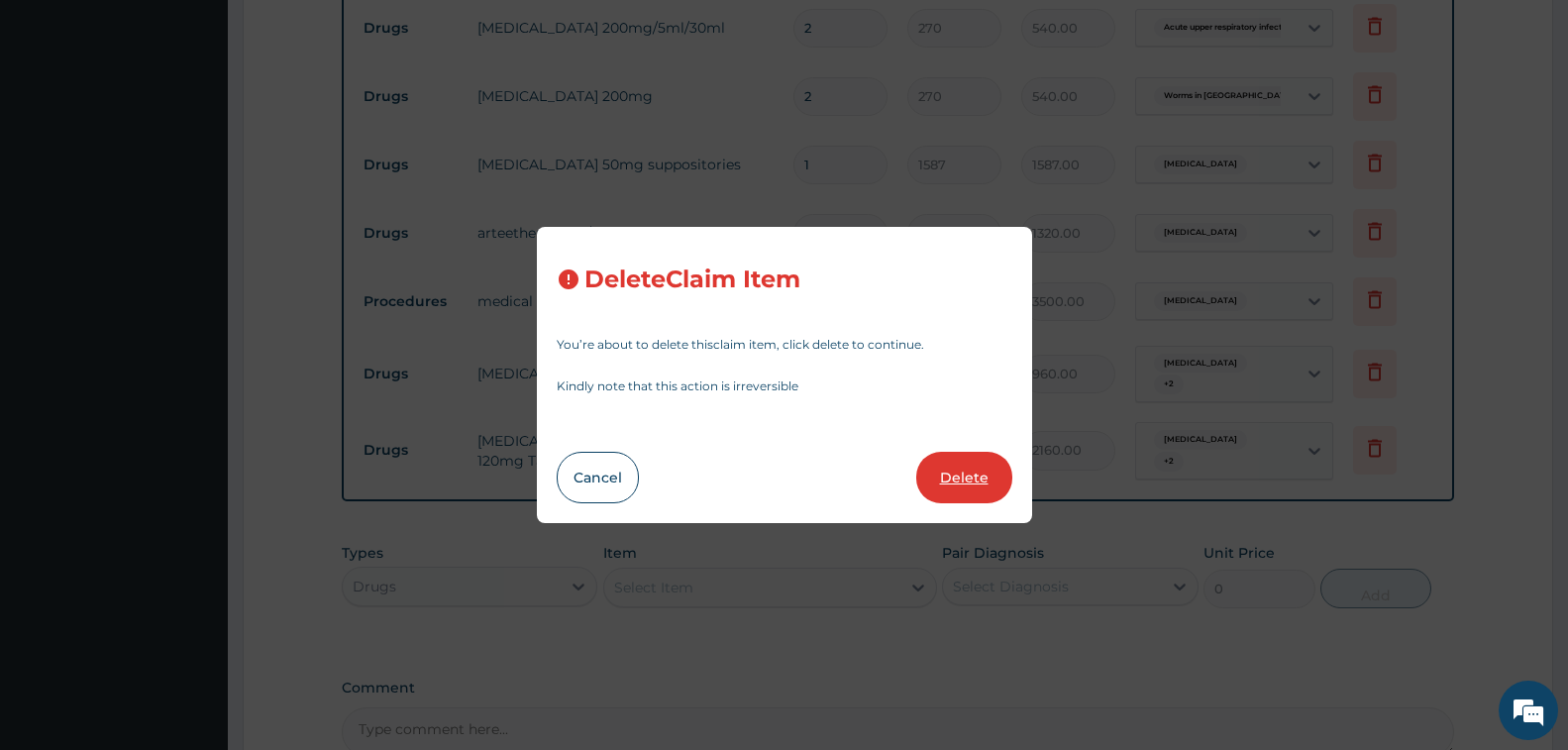
type input "3500.00"
type input "960"
type input "960.00"
type input "12"
type input "180"
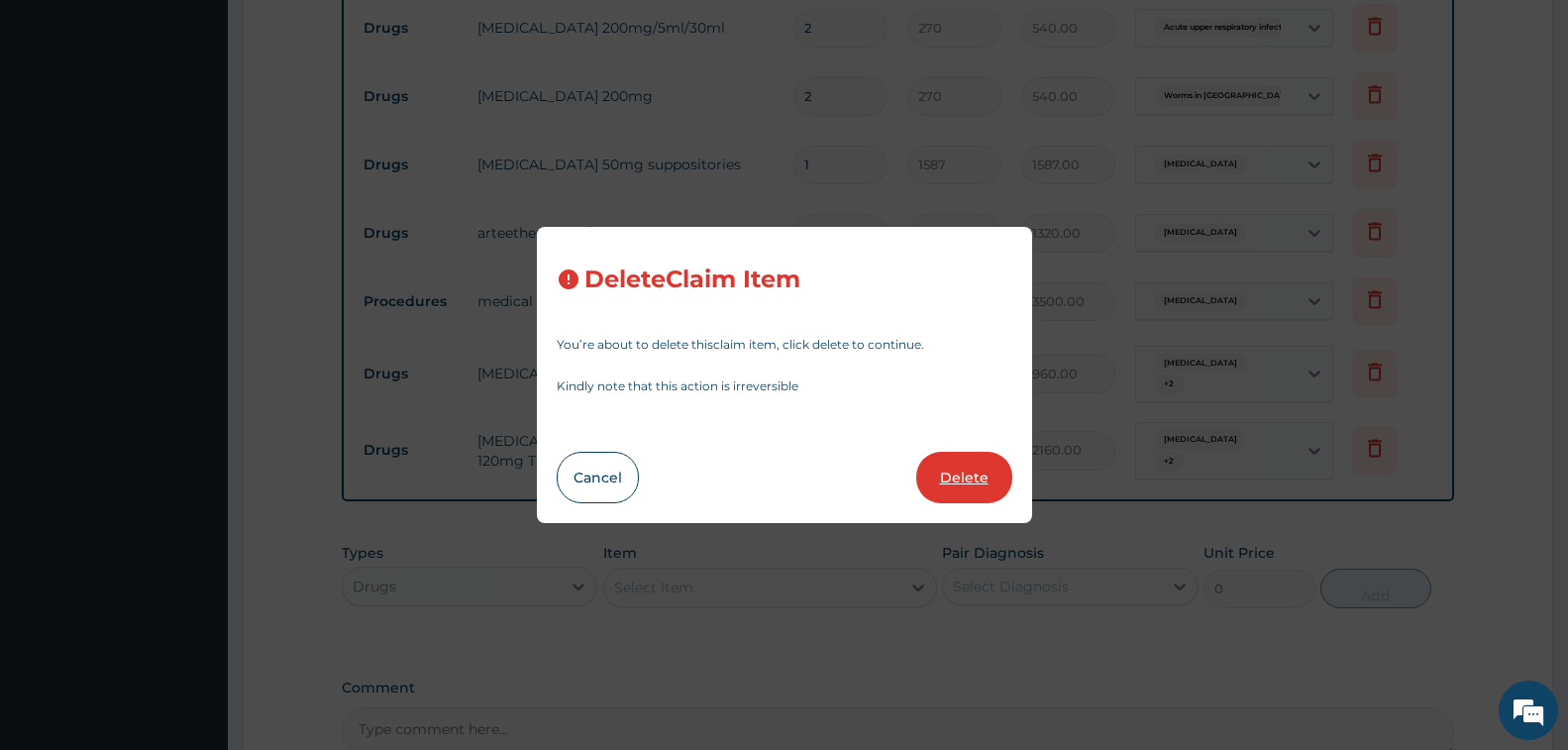
type input "2160.00"
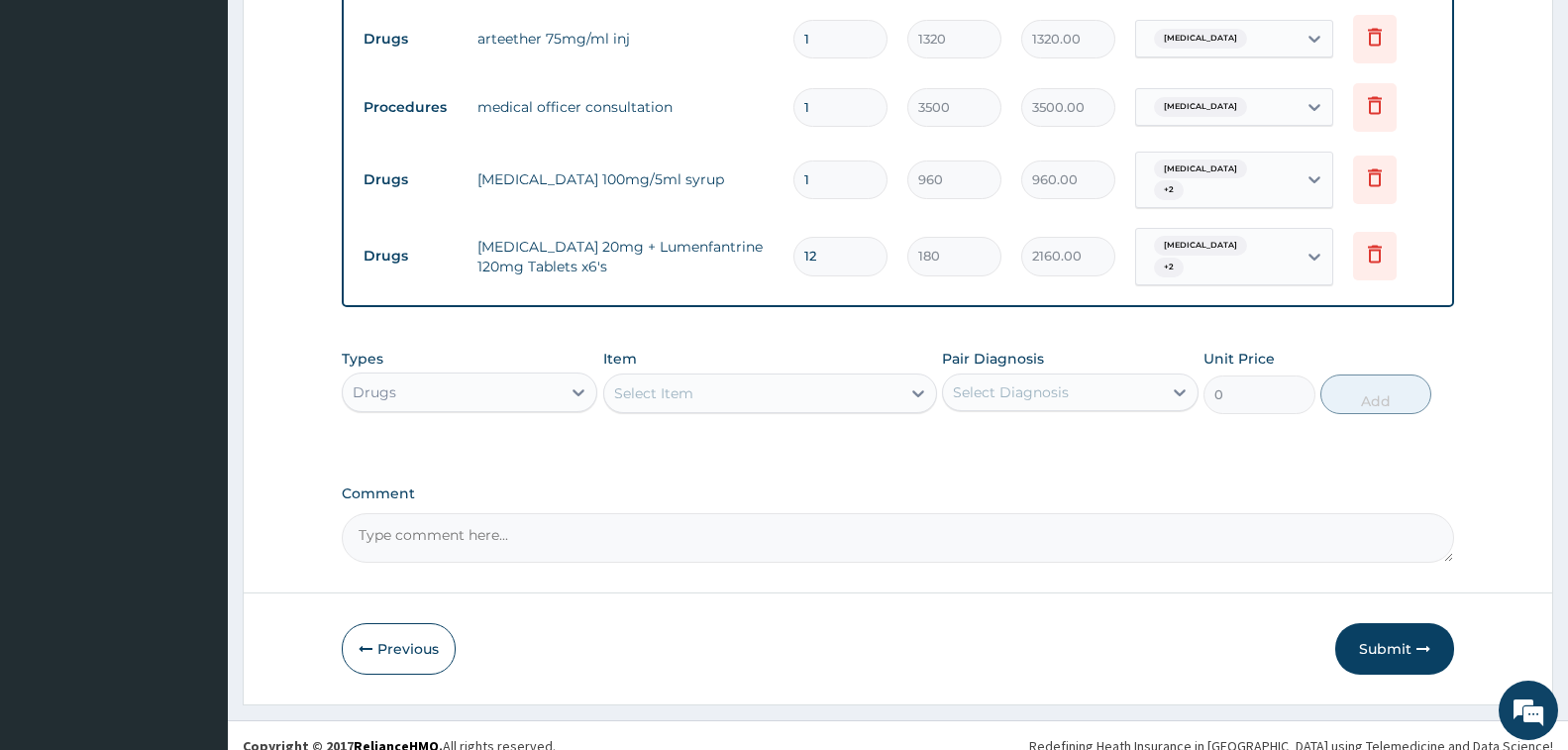
scroll to position [926, 0]
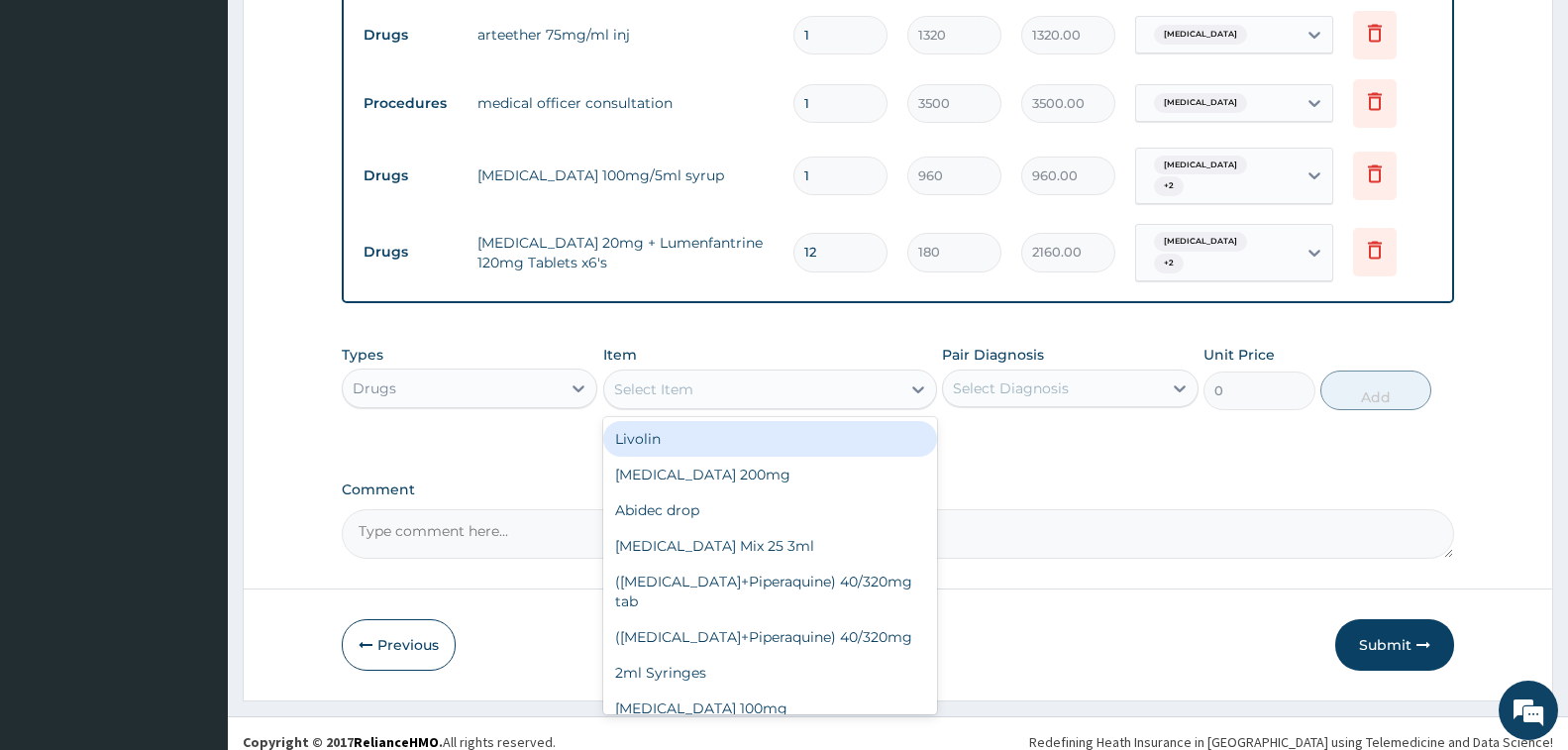
click at [781, 374] on div "Select Item" at bounding box center [752, 389] width 296 height 32
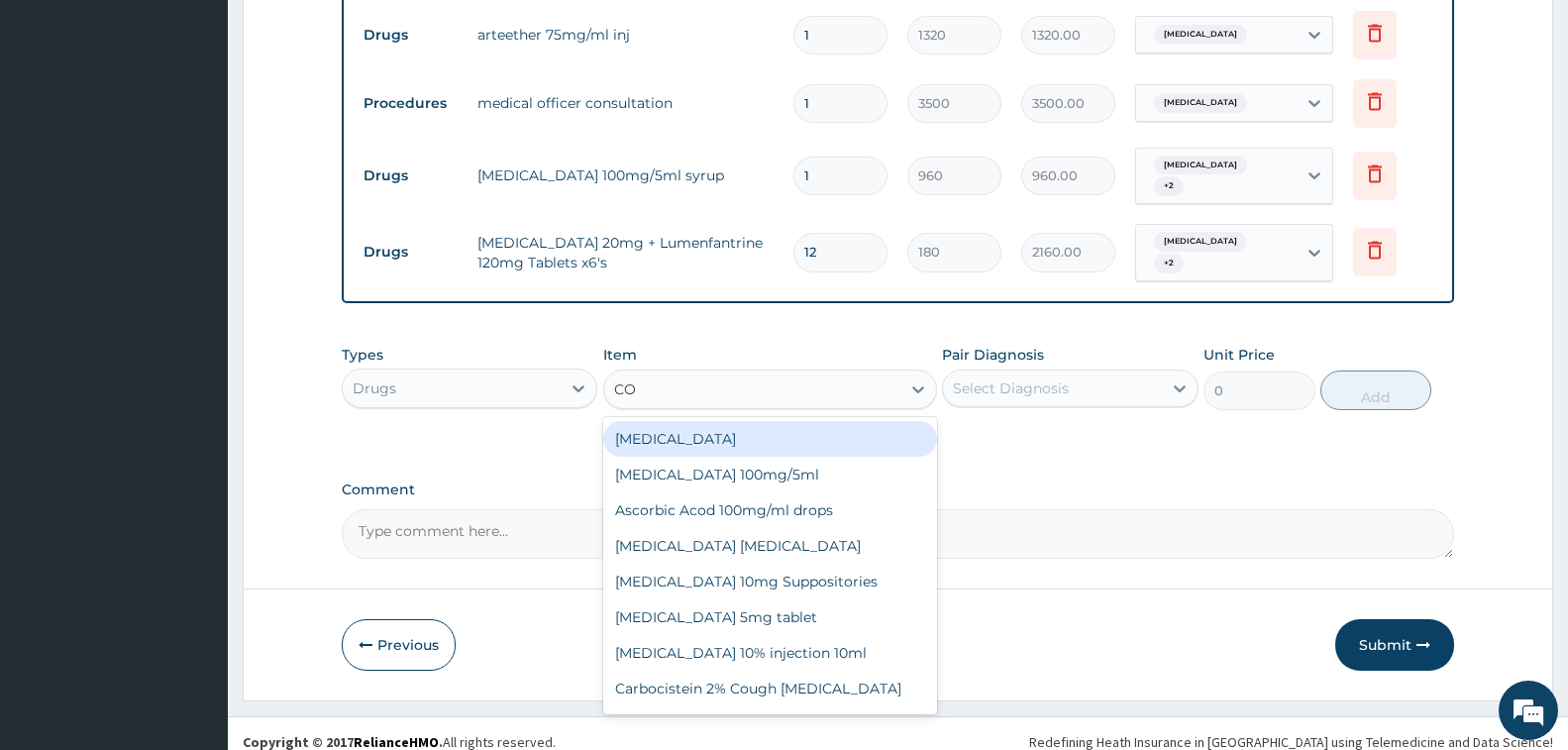
type input "COU"
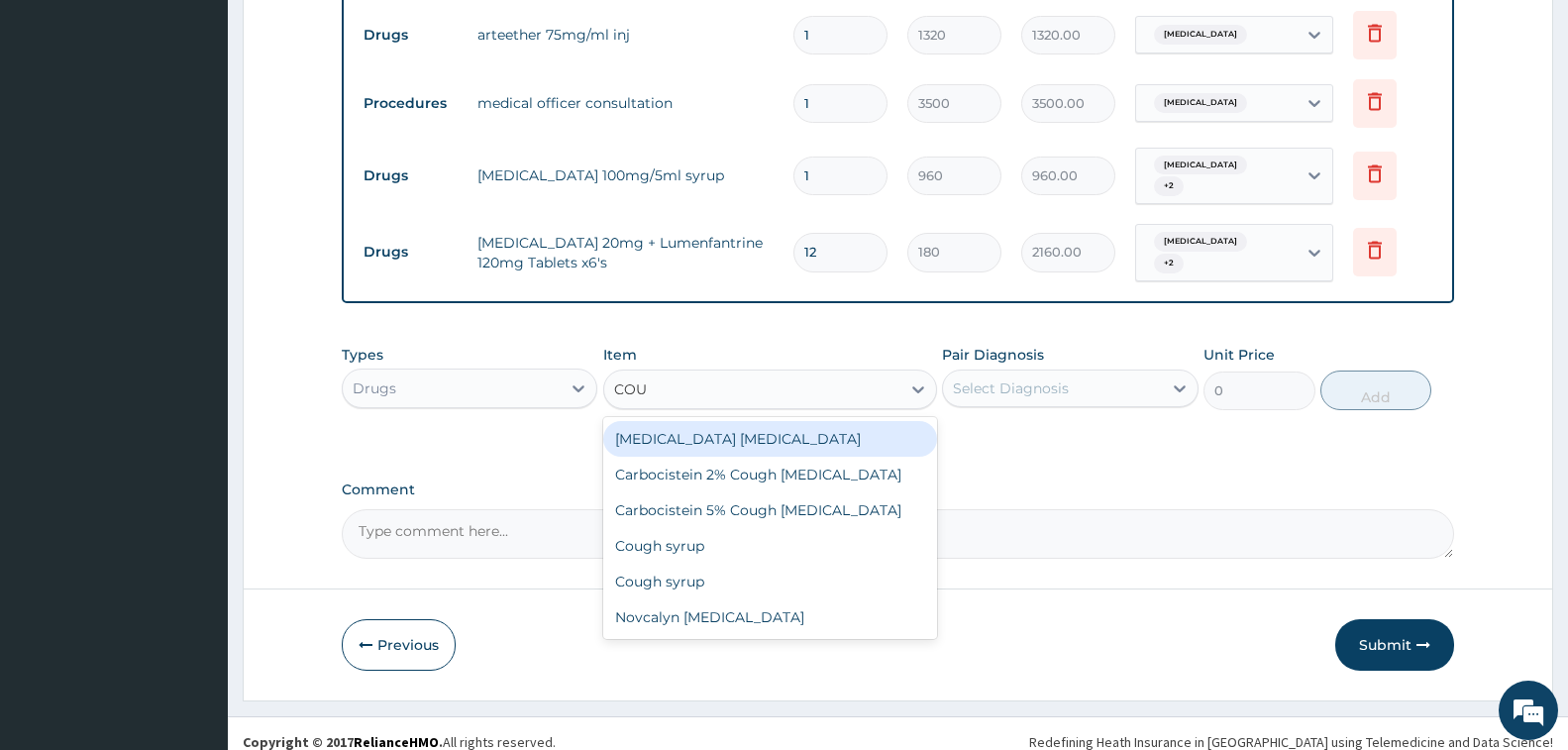
click at [785, 428] on div "Benylin dry cough" at bounding box center [770, 439] width 334 height 36
type input "2400"
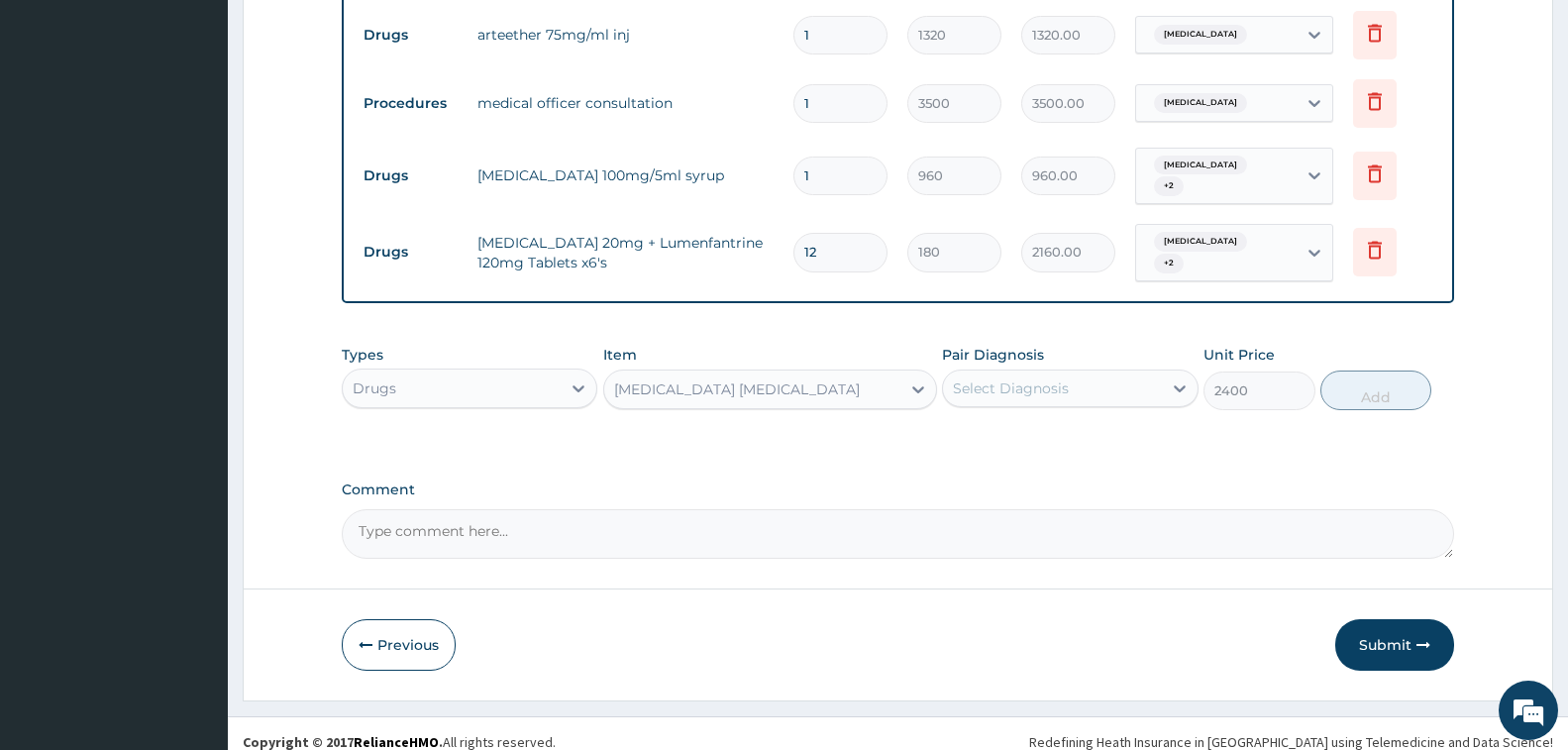
click at [1044, 382] on div "Select Diagnosis" at bounding box center [1052, 388] width 218 height 32
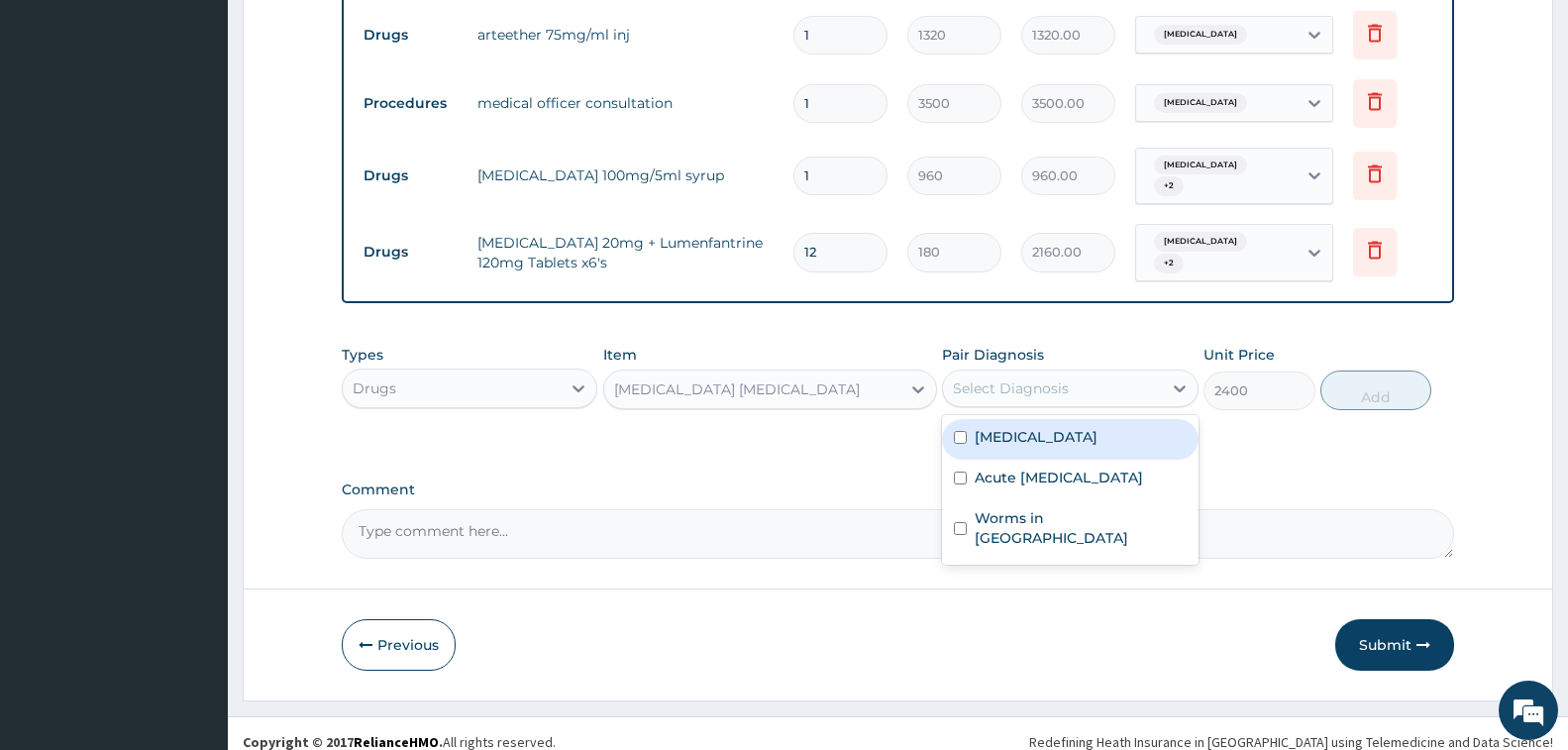
drag, startPoint x: 1050, startPoint y: 412, endPoint x: 1063, endPoint y: 478, distance: 67.3
click at [1053, 426] on div "Malaria" at bounding box center [1070, 439] width 256 height 41
checkbox input "true"
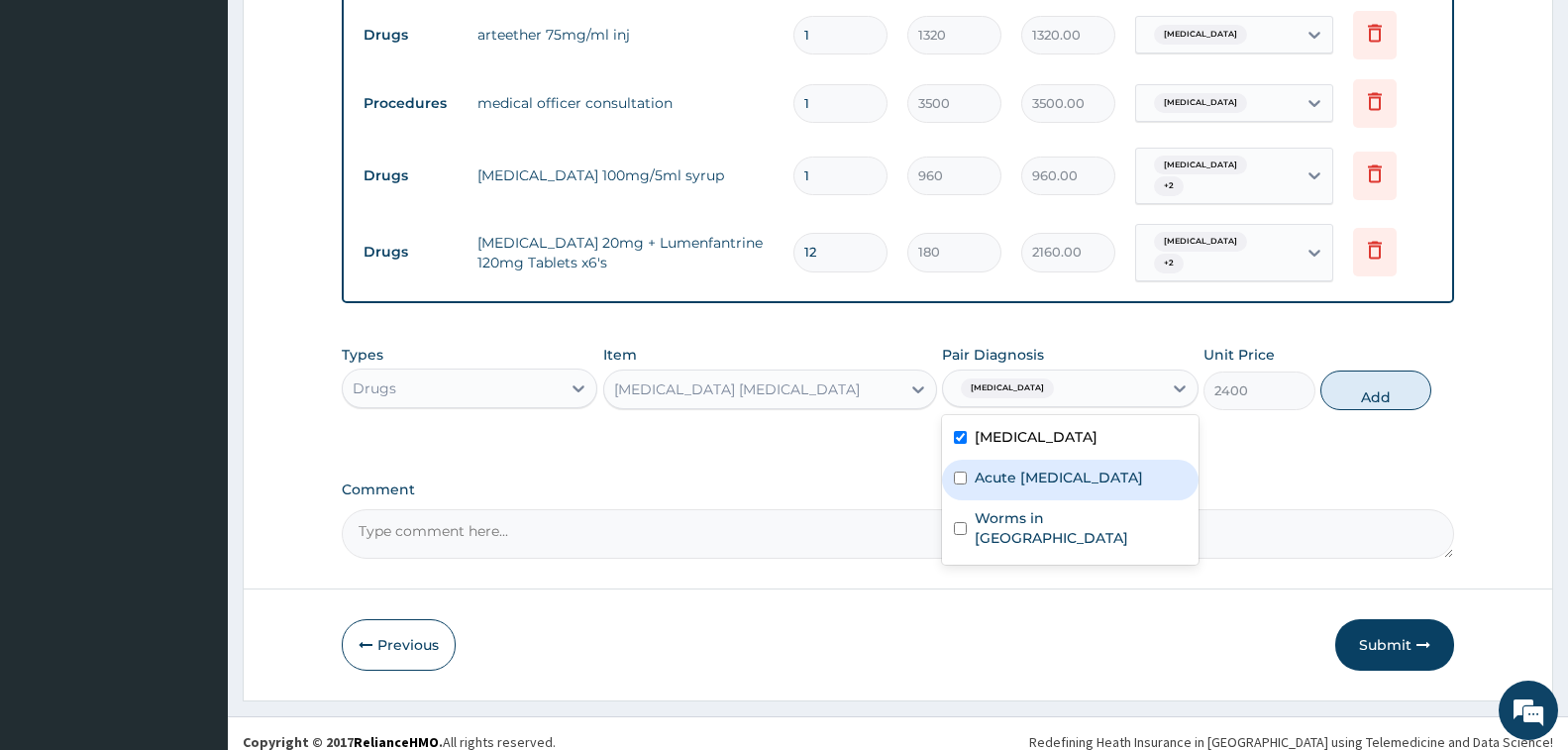
click at [1066, 484] on label "Acute upper respiratory infection" at bounding box center [1059, 478] width 168 height 20
checkbox input "true"
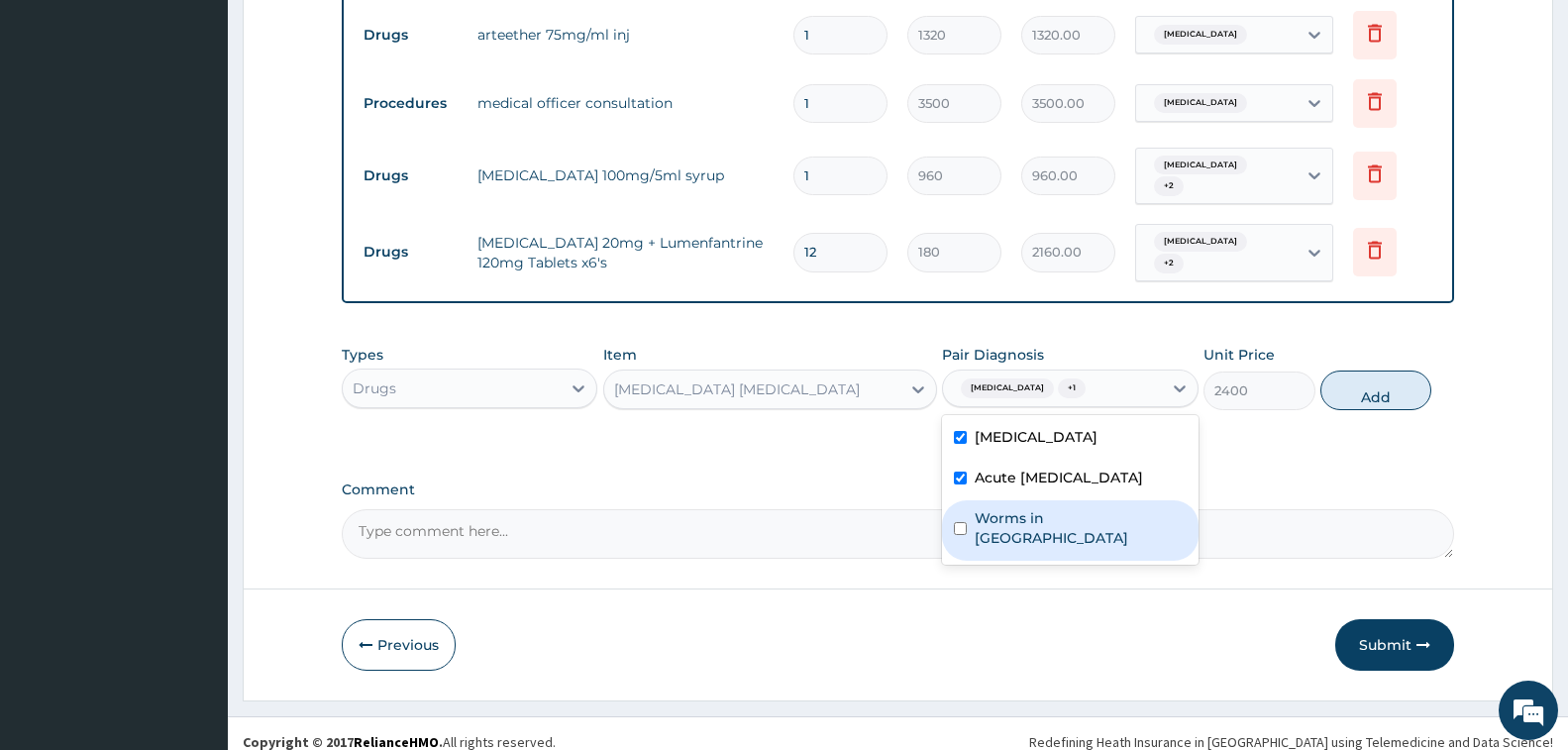
click at [1069, 518] on label "Worms in stool" at bounding box center [1080, 528] width 211 height 40
checkbox input "true"
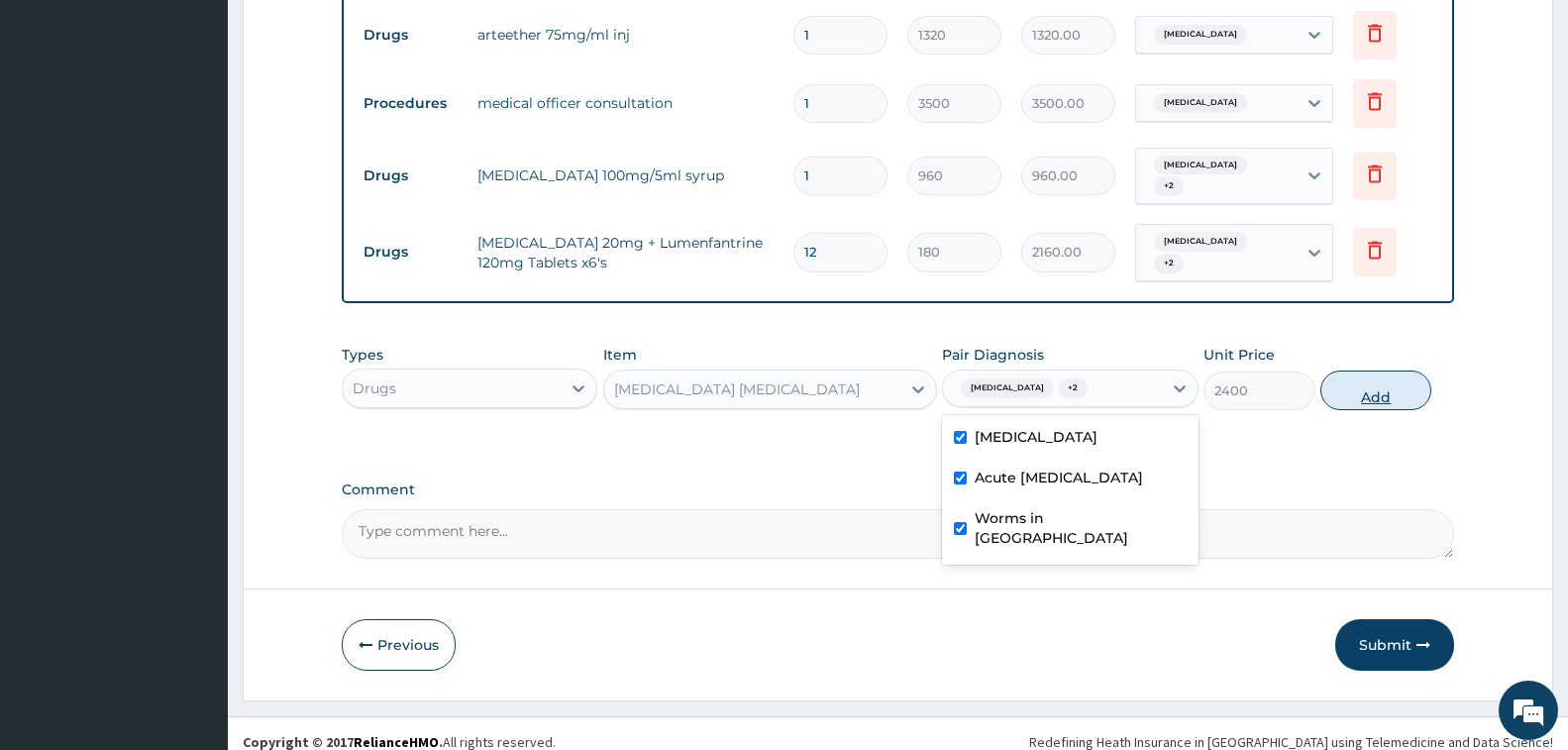
click at [1368, 382] on button "Add" at bounding box center [1376, 390] width 111 height 40
type input "0"
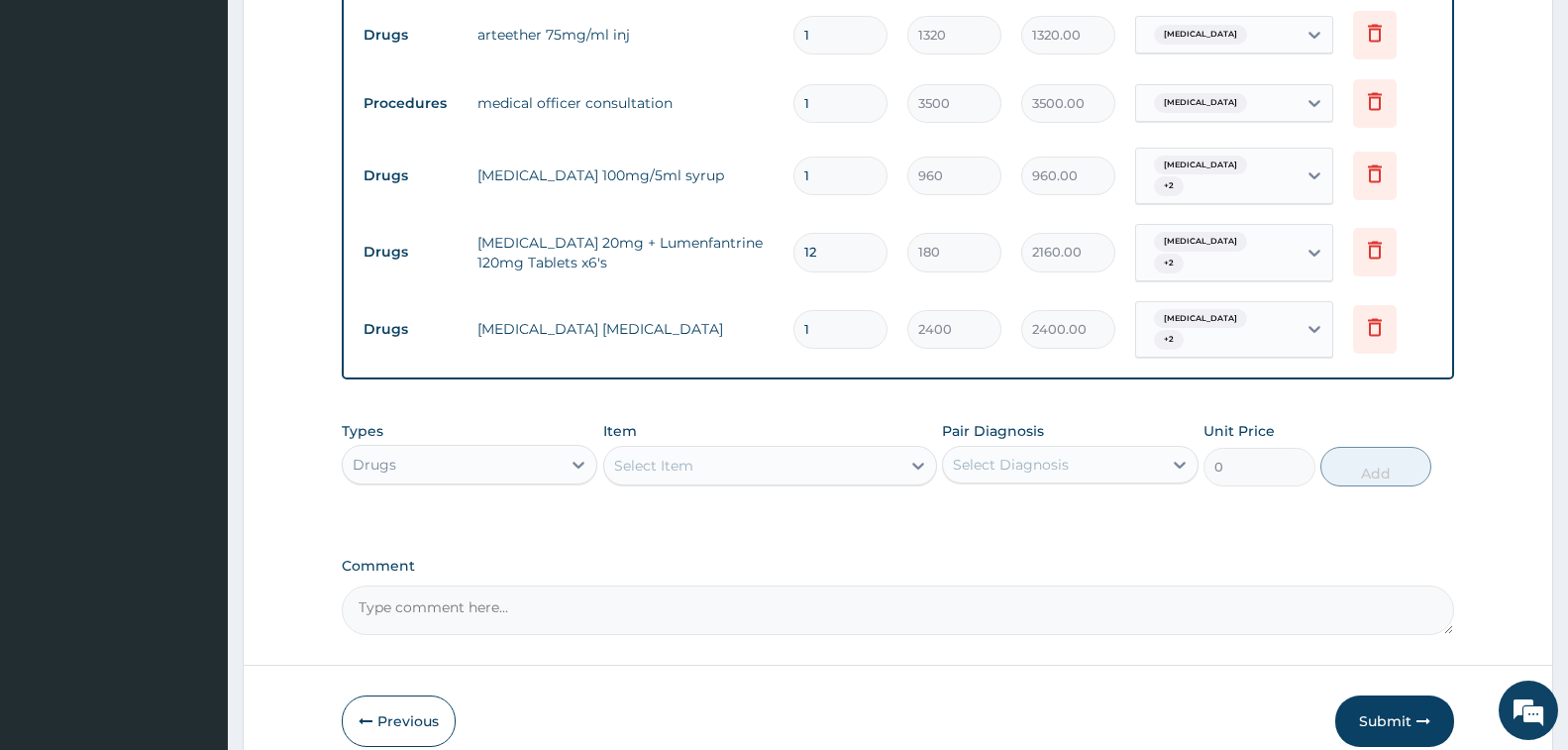
click at [801, 450] on div "Select Item" at bounding box center [752, 466] width 296 height 32
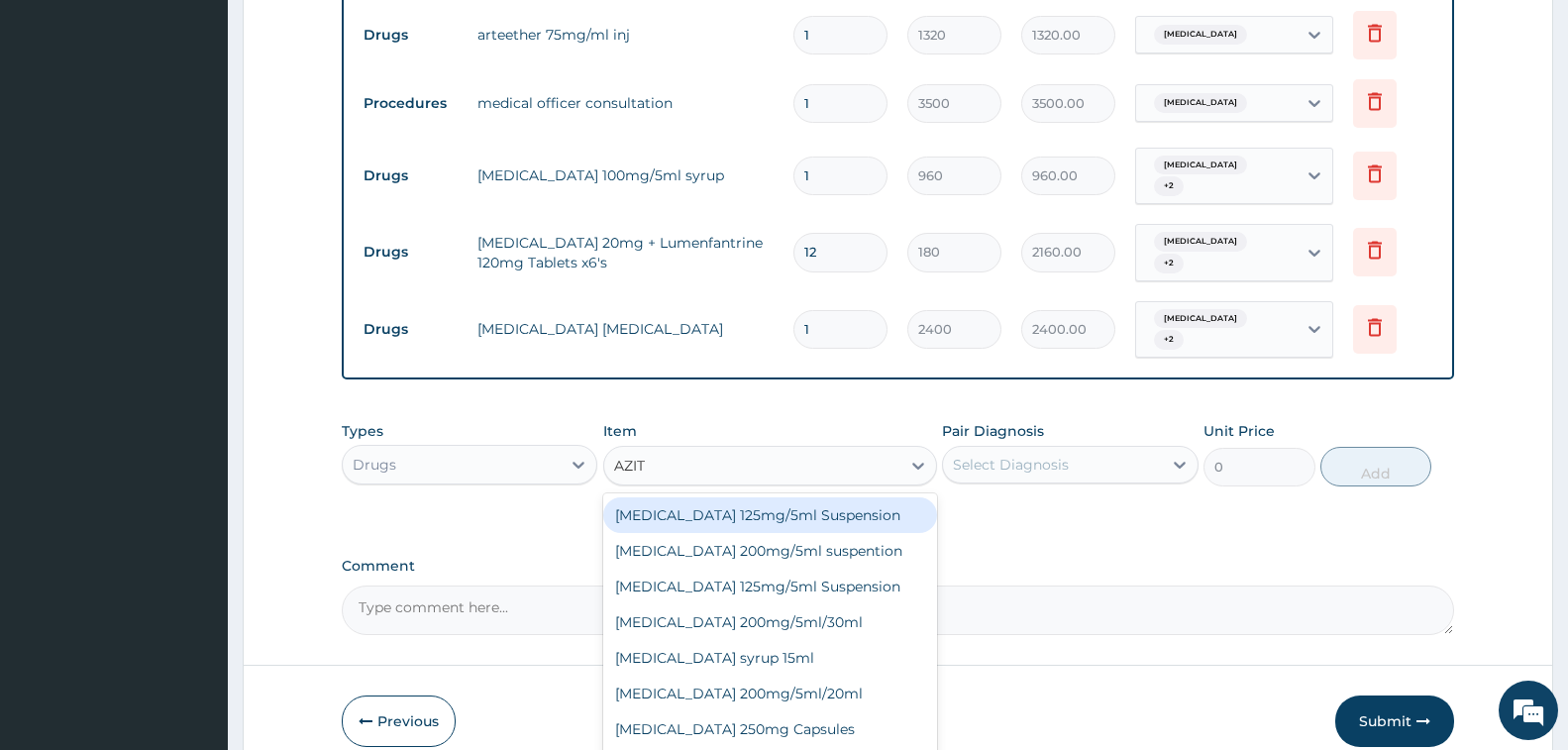
type input "AZITH"
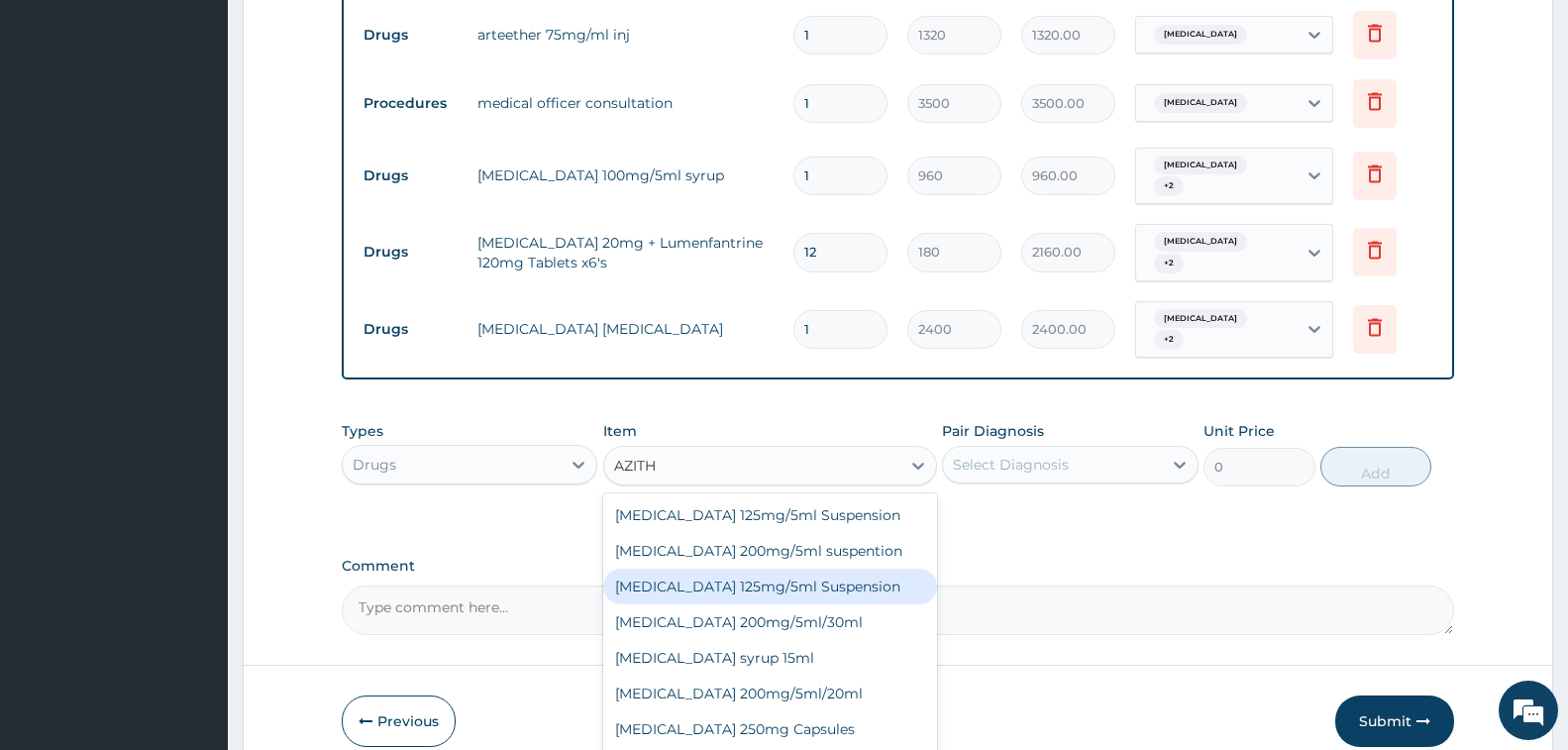
click at [820, 569] on div "Azithromycin 125mg/5ml Suspension" at bounding box center [770, 587] width 334 height 36
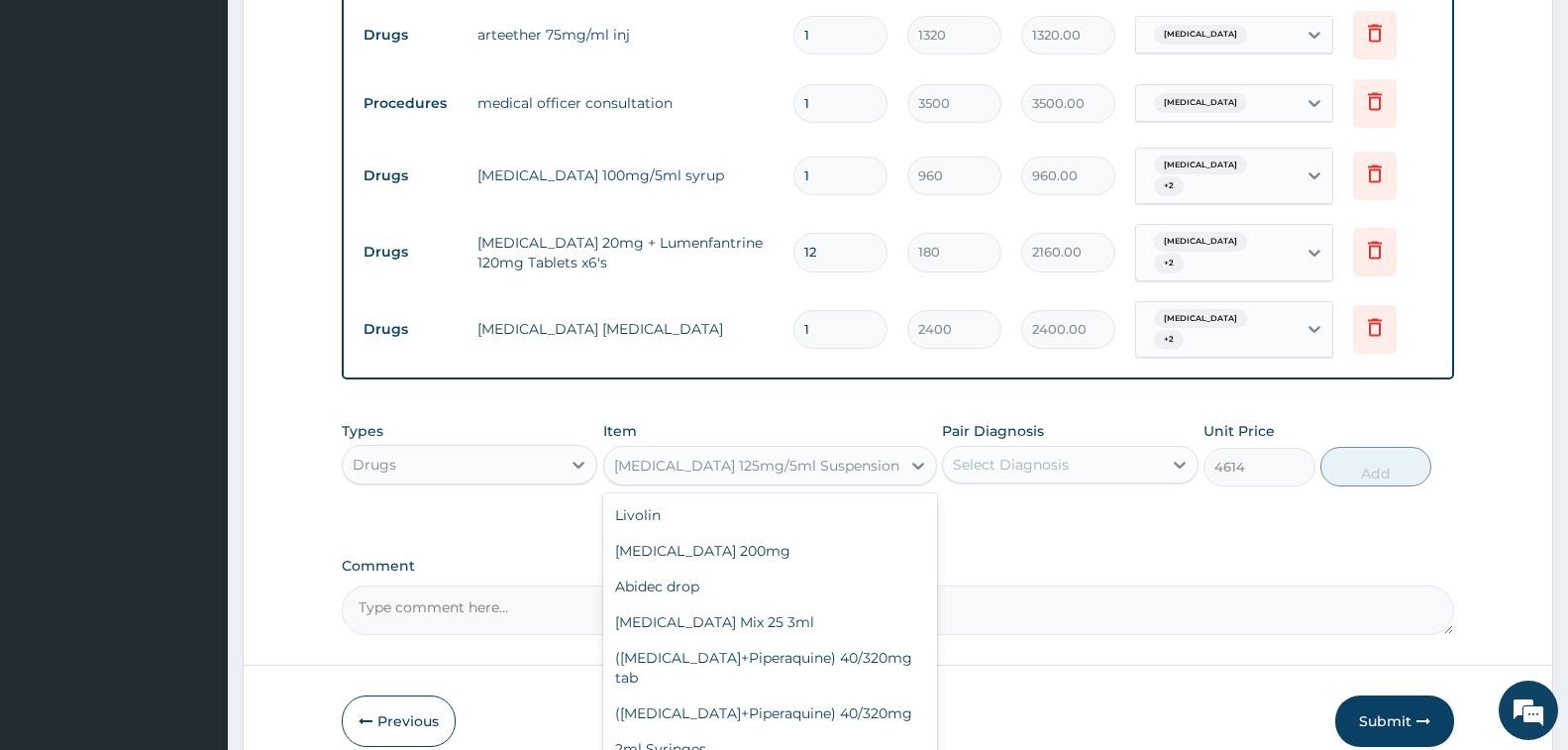
click at [801, 456] on div "Azithromycin 125mg/5ml Suspension" at bounding box center [757, 466] width 285 height 20
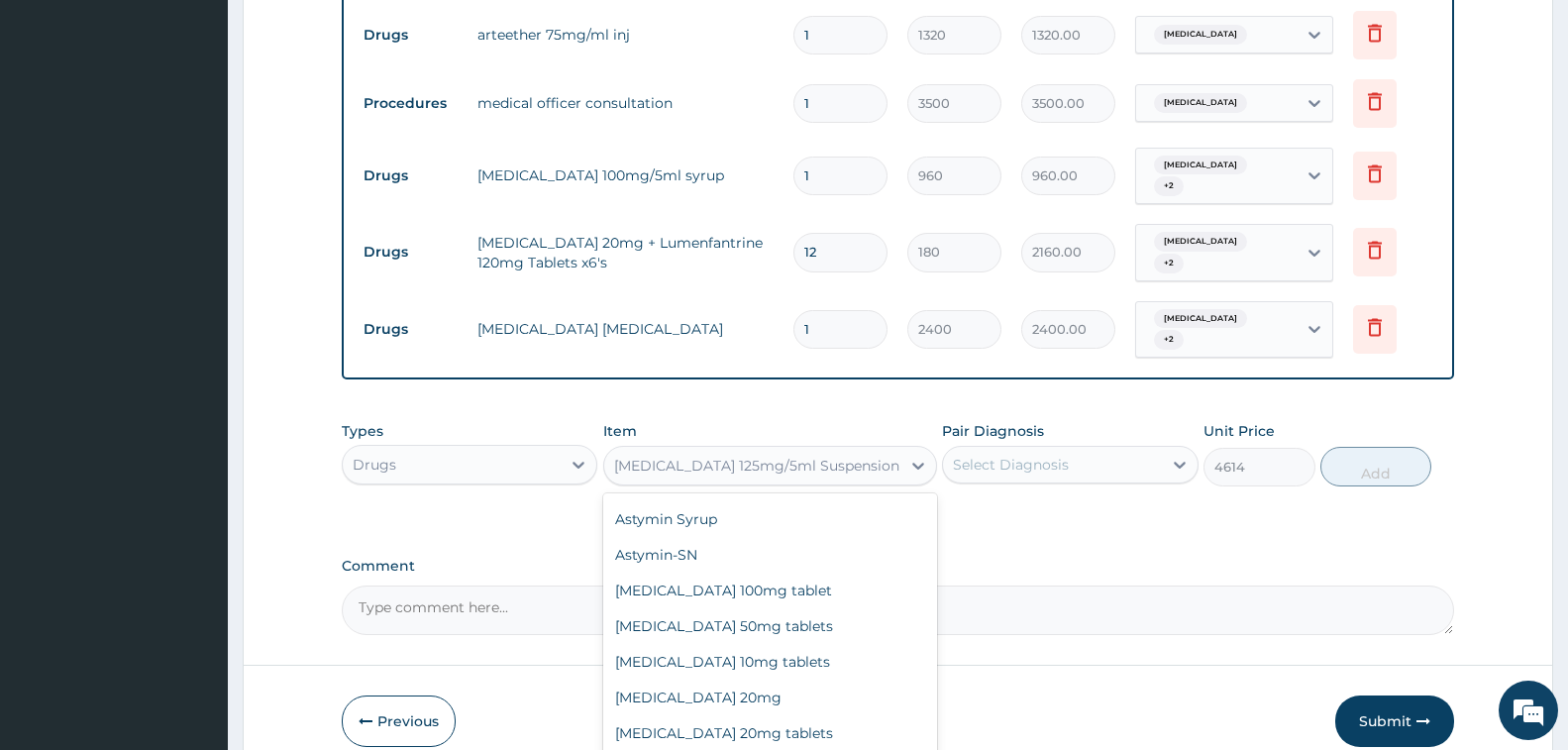
scroll to position [4723, 0]
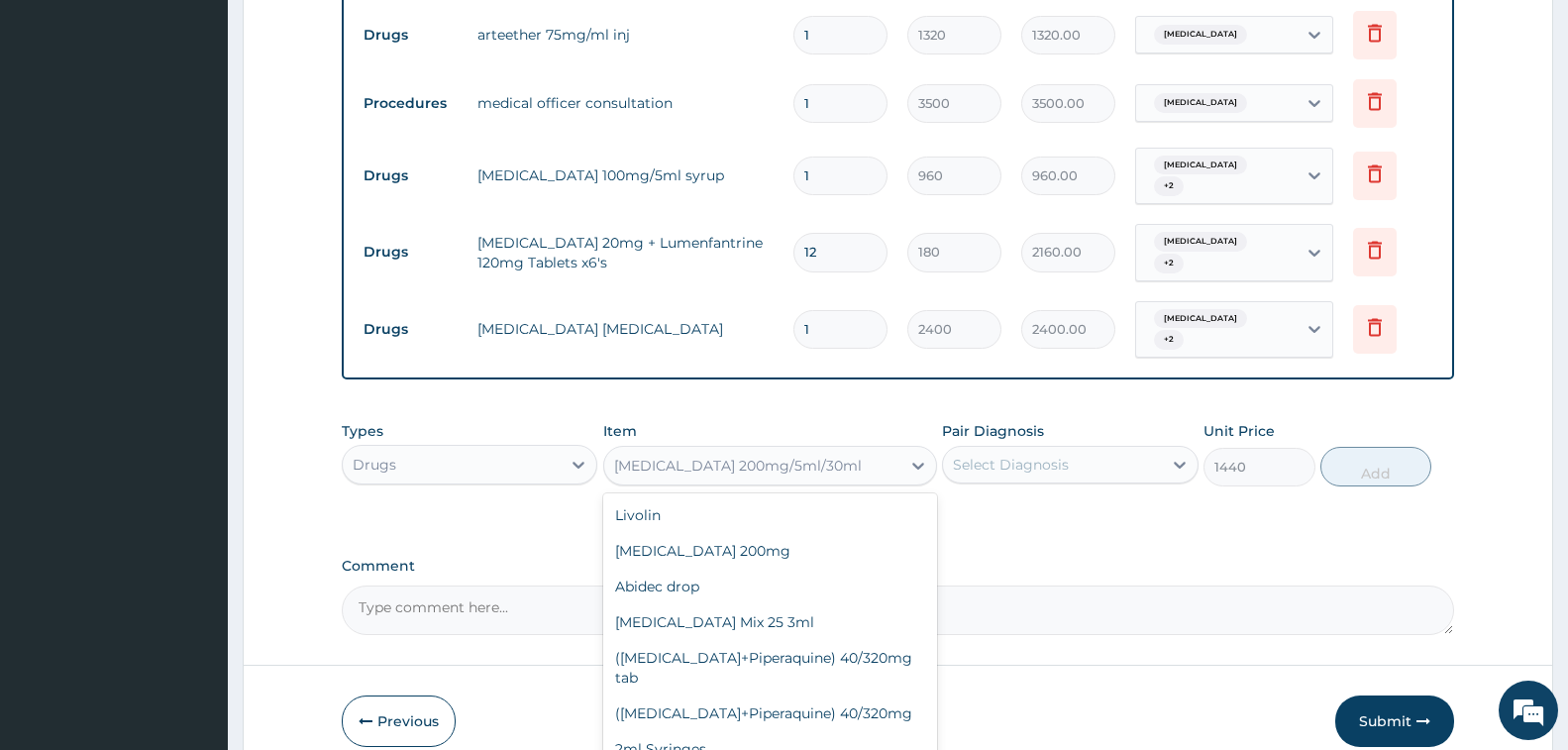
click at [813, 456] on div "Azithromycin 200mg/5ml/30ml" at bounding box center [738, 466] width 248 height 20
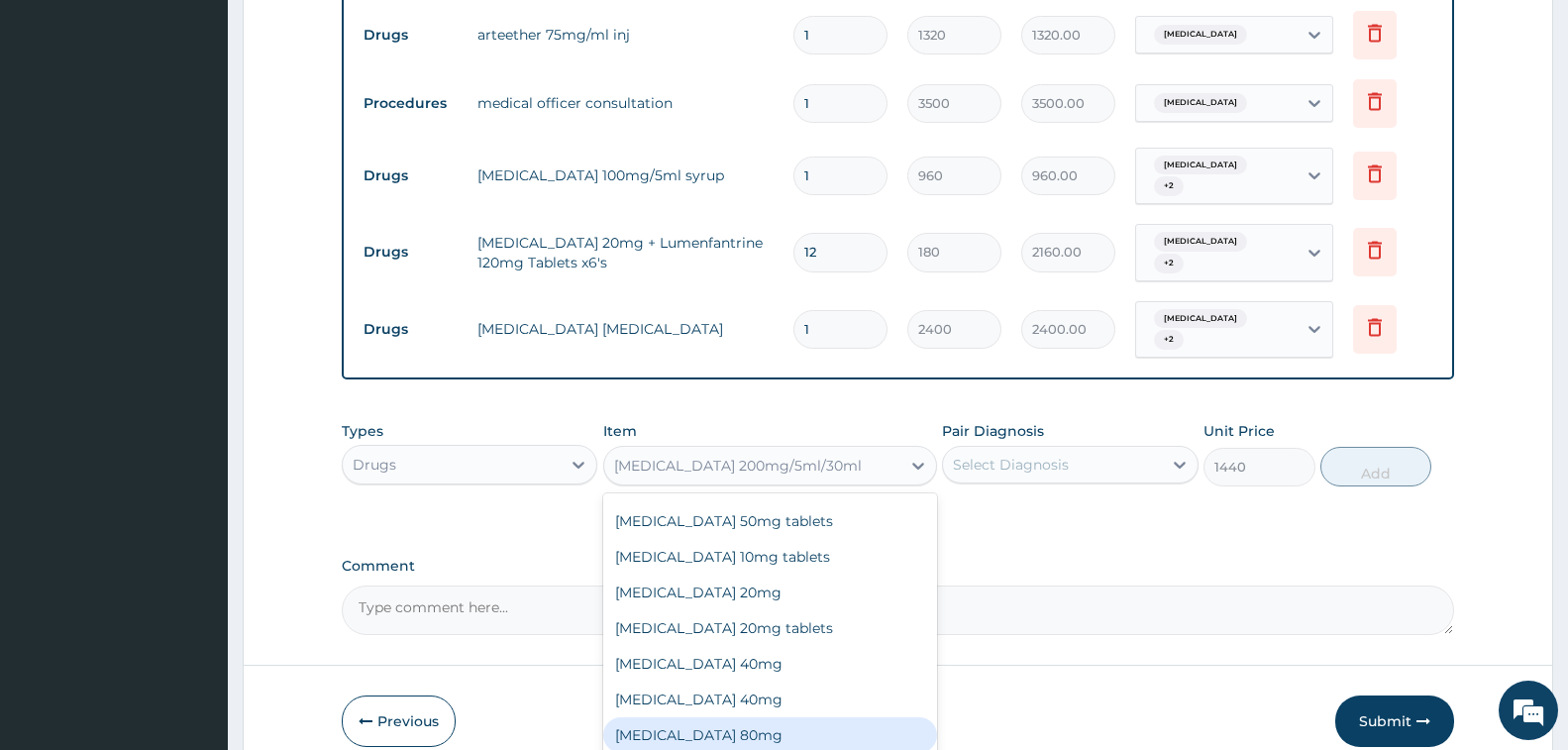
scroll to position [4858, 0]
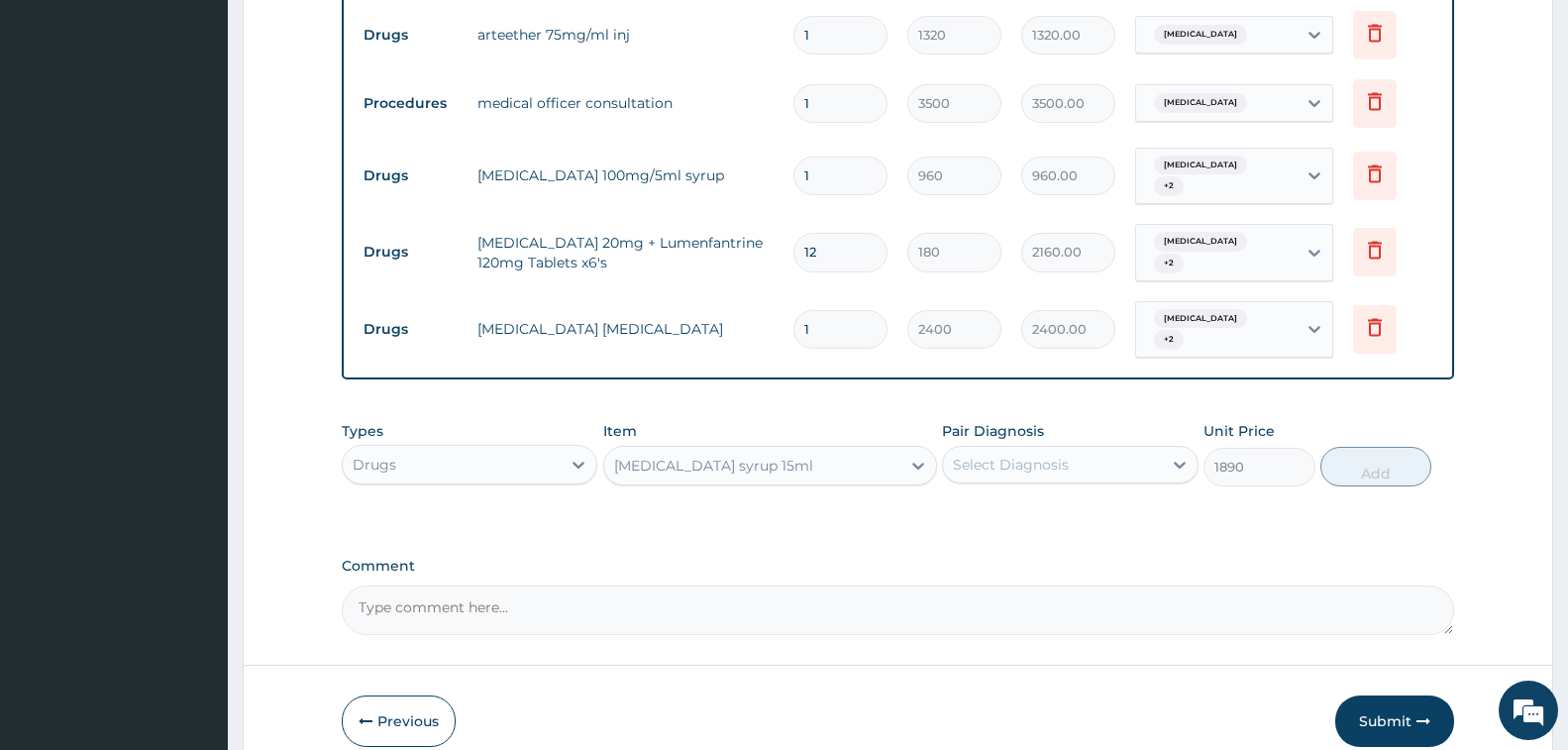
click at [808, 456] on div "Azithromycin syrup 15ml" at bounding box center [752, 466] width 296 height 32
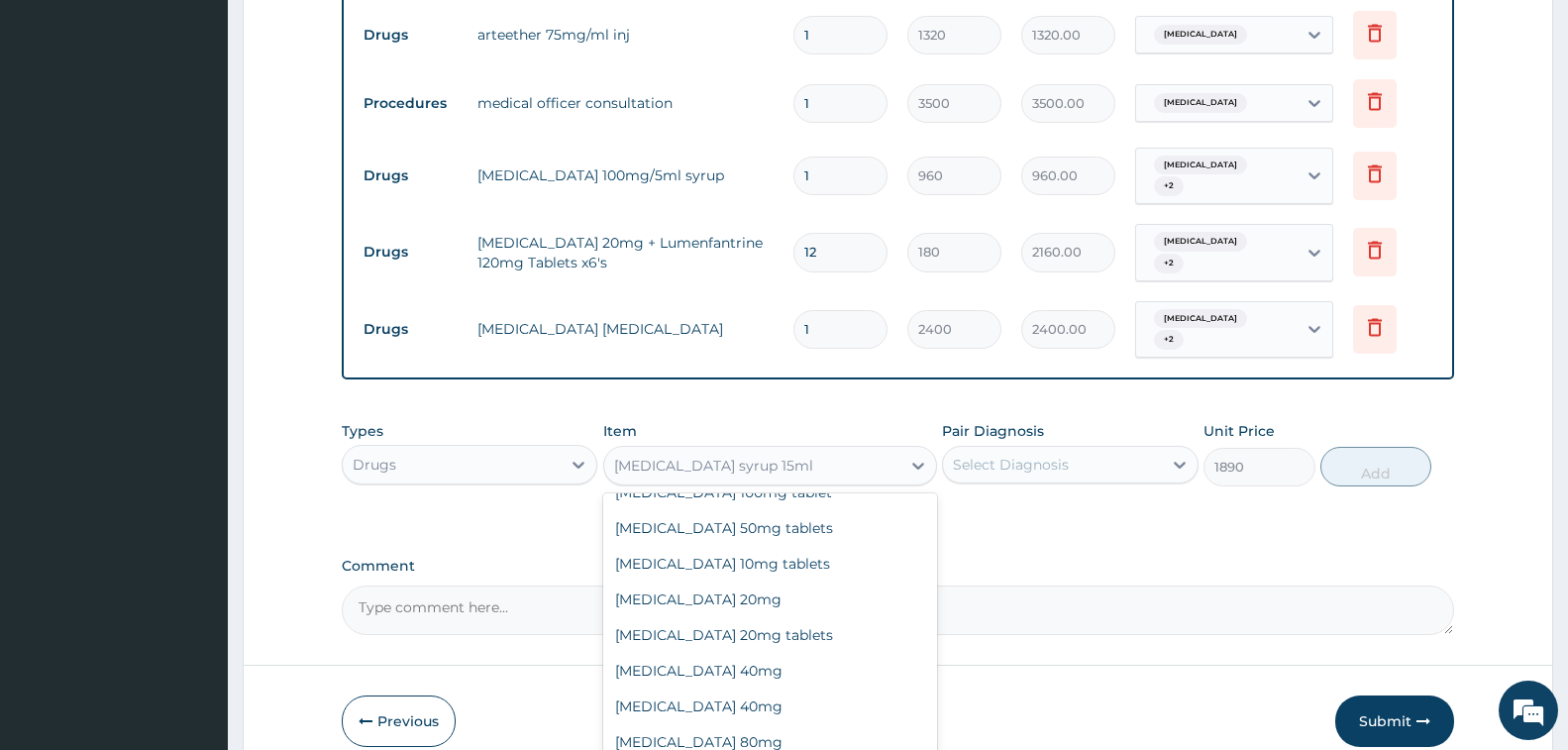
scroll to position [4695, 0]
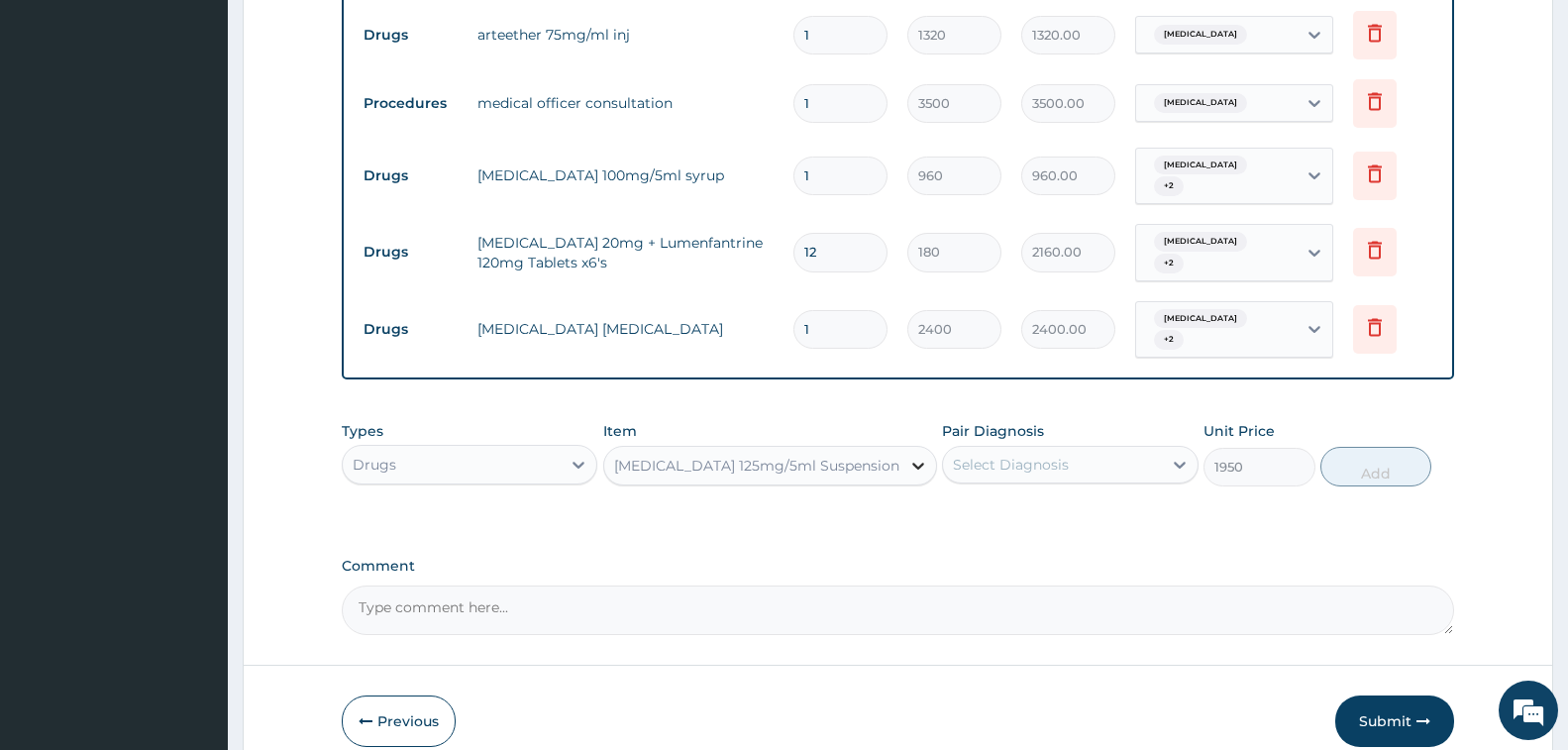
click at [908, 456] on icon at bounding box center [918, 466] width 20 height 20
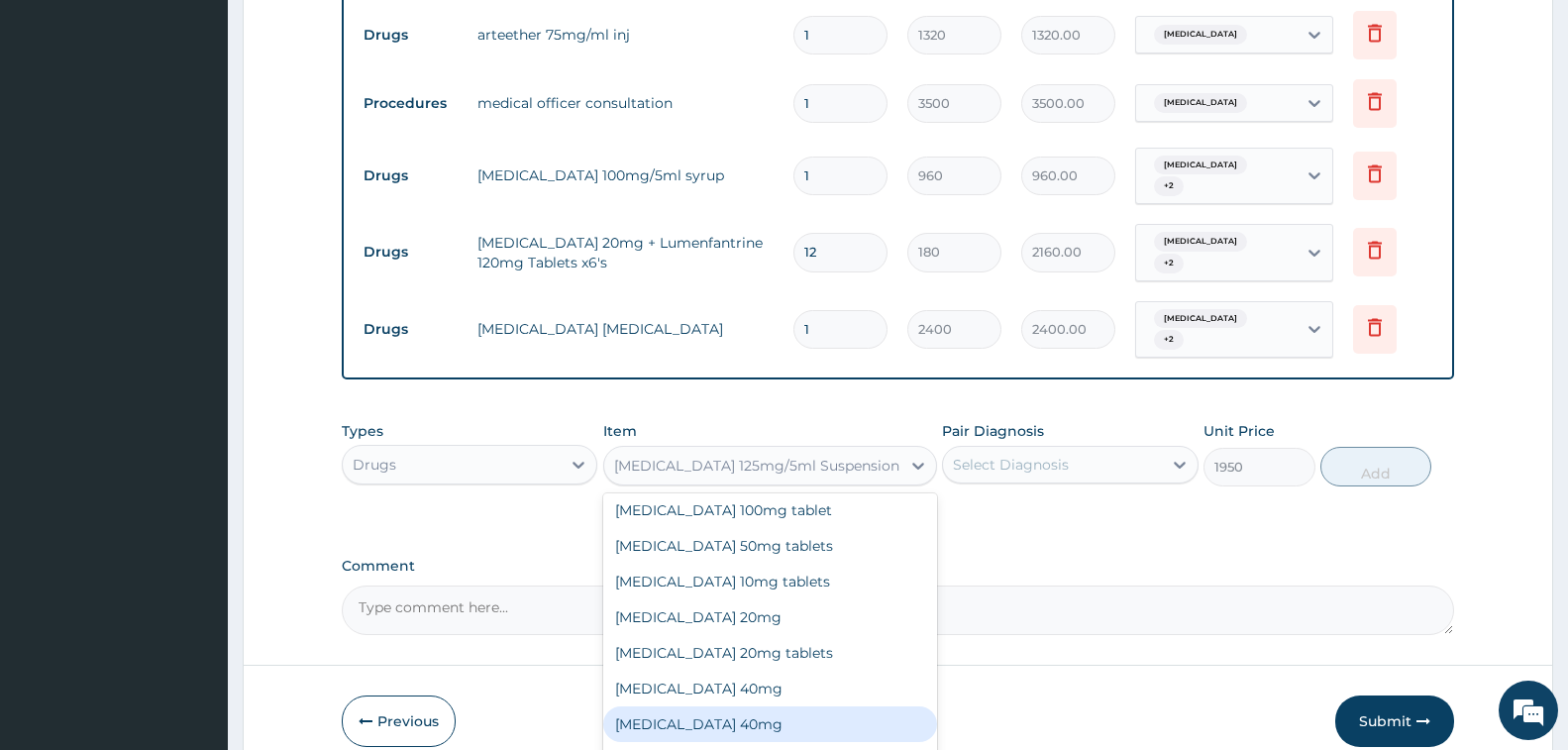
scroll to position [4751, 0]
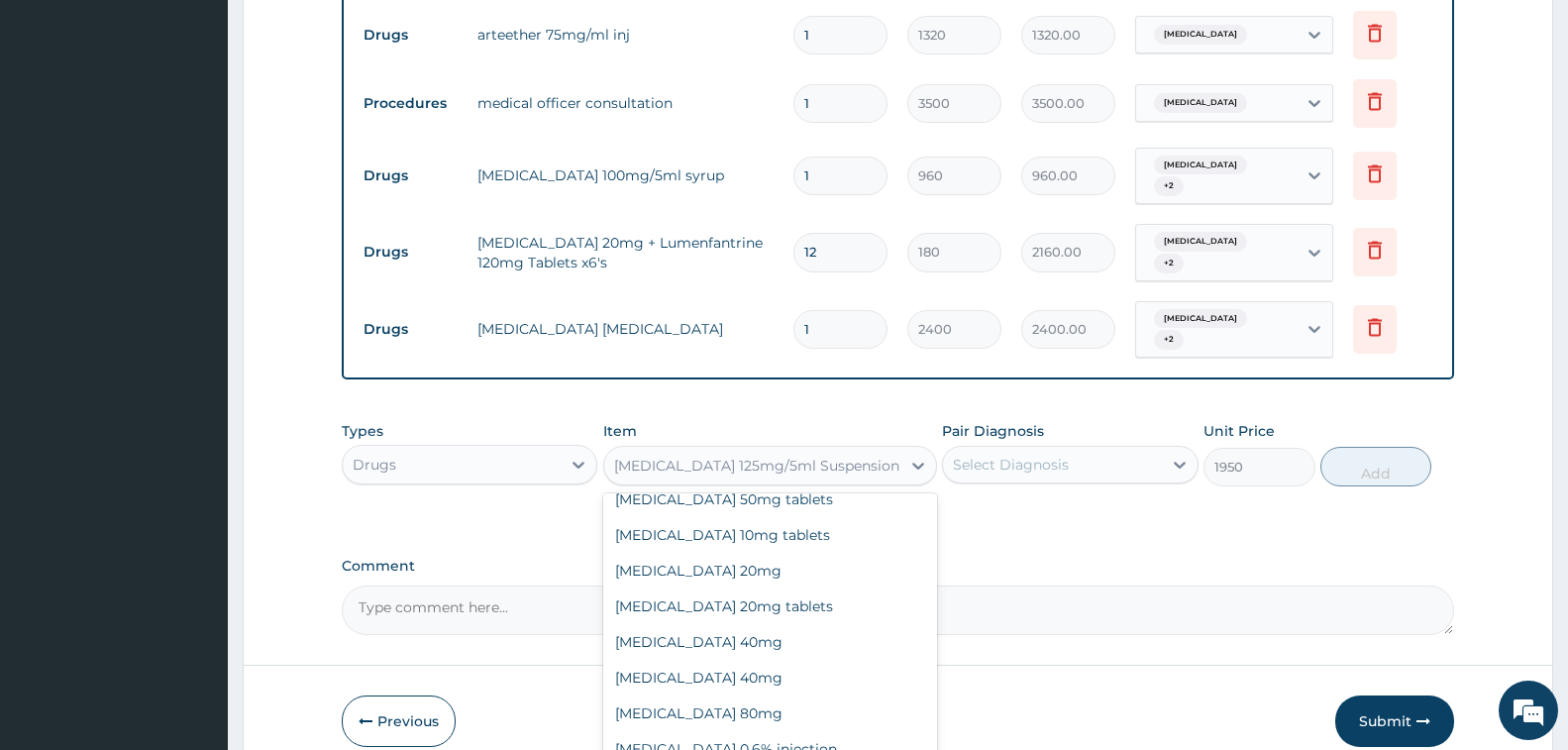
type input "6480"
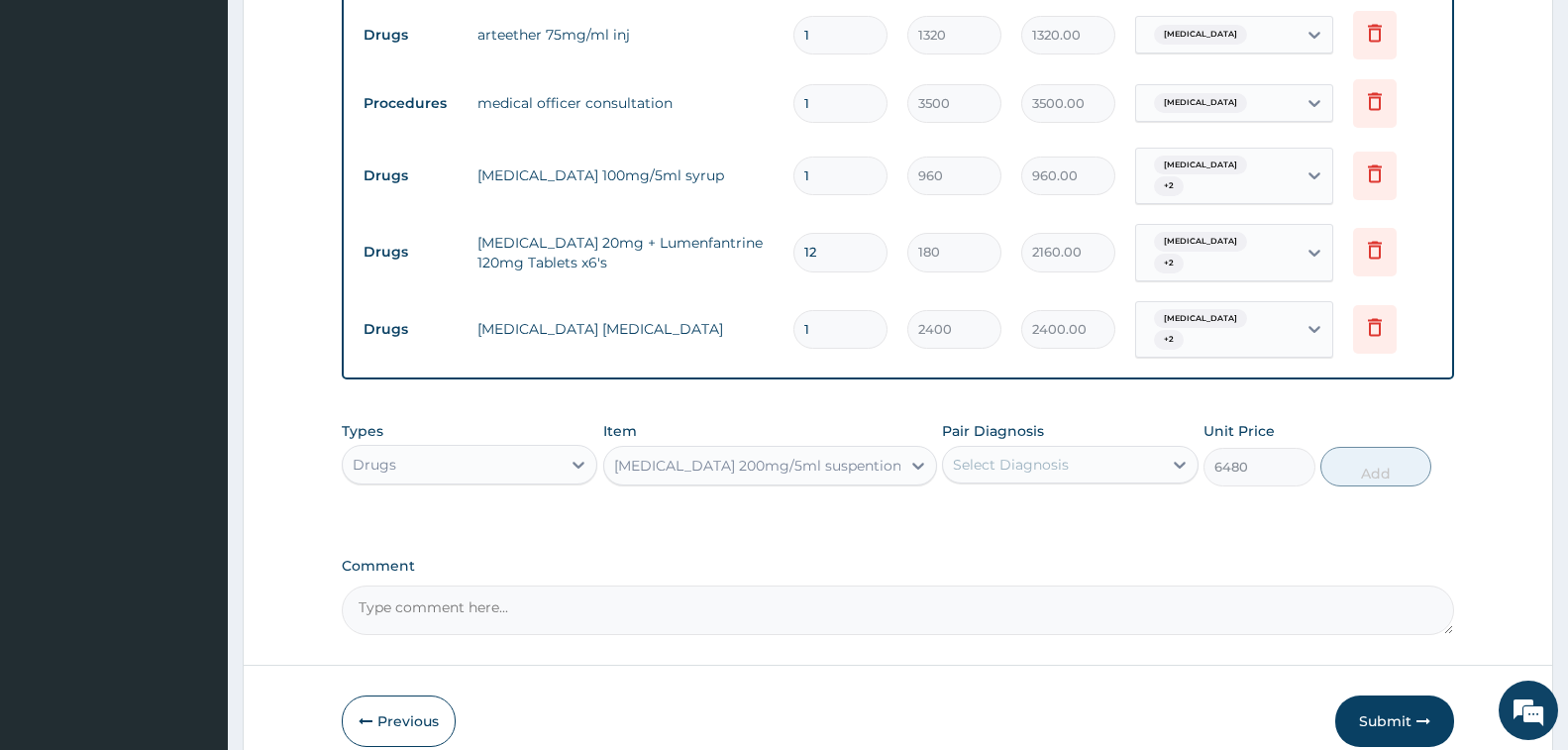
click at [994, 455] on div "Select Diagnosis" at bounding box center [1010, 465] width 116 height 20
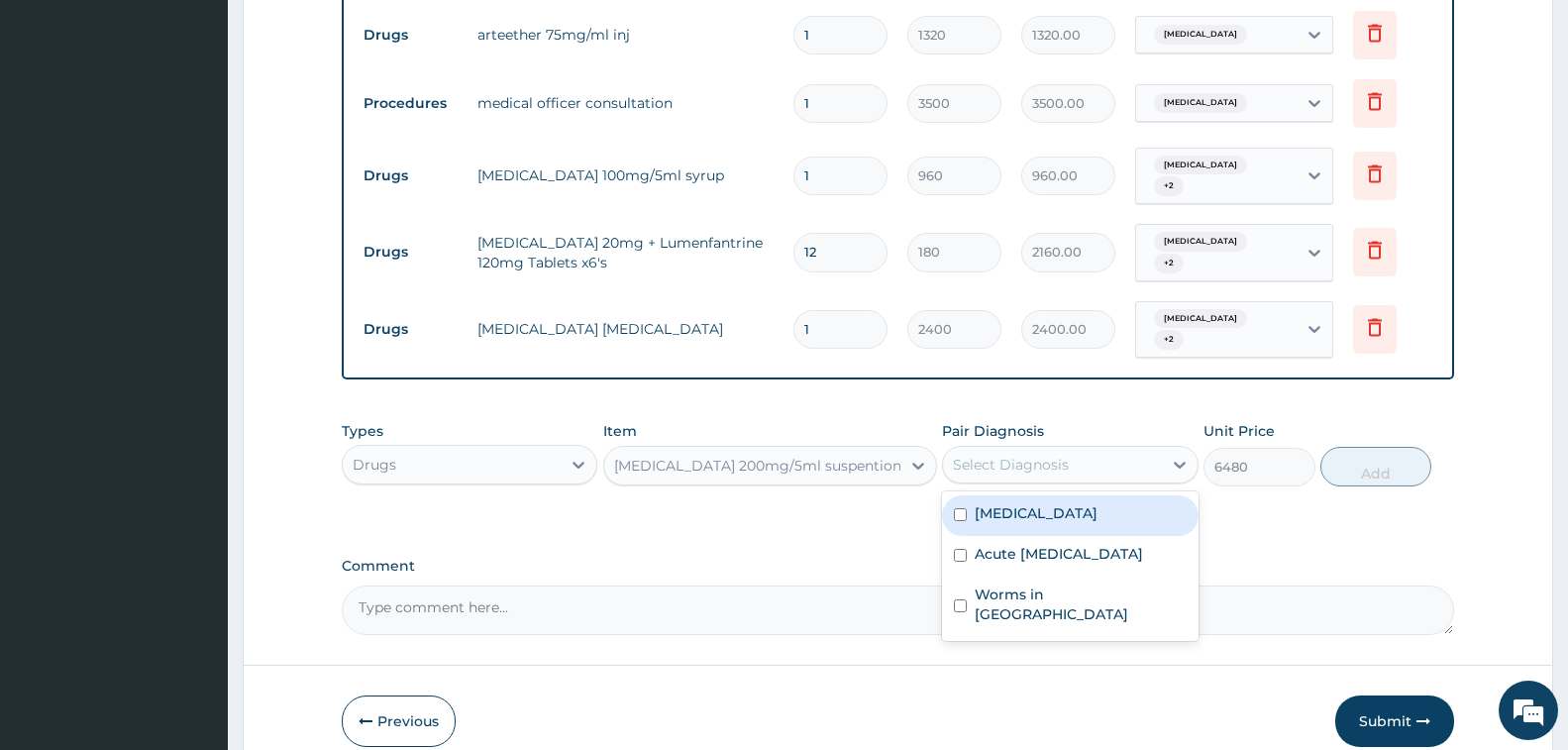
click at [1002, 503] on label "Malaria" at bounding box center [1036, 513] width 123 height 20
checkbox input "true"
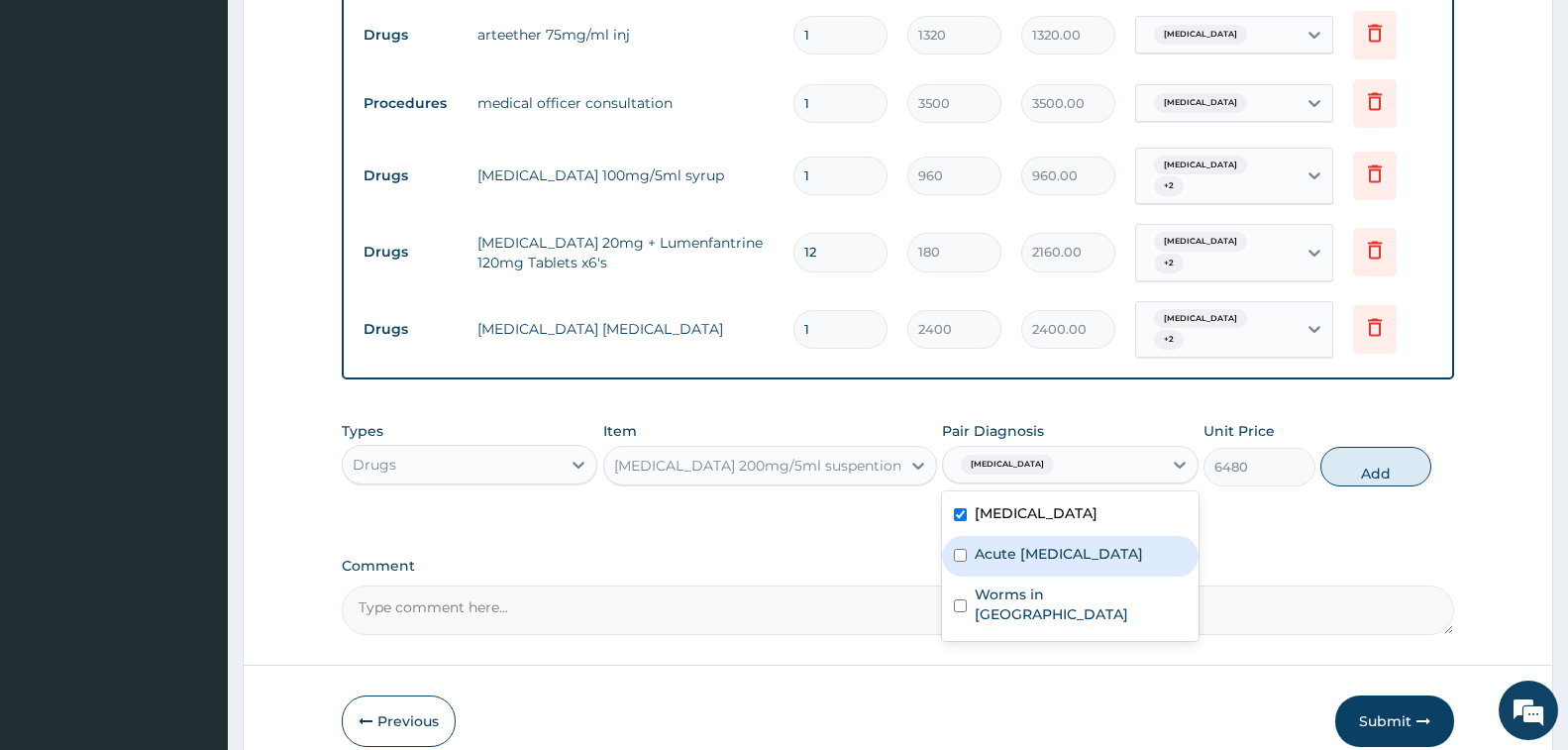
click at [1007, 544] on label "Acute upper respiratory infection" at bounding box center [1059, 554] width 168 height 20
checkbox input "true"
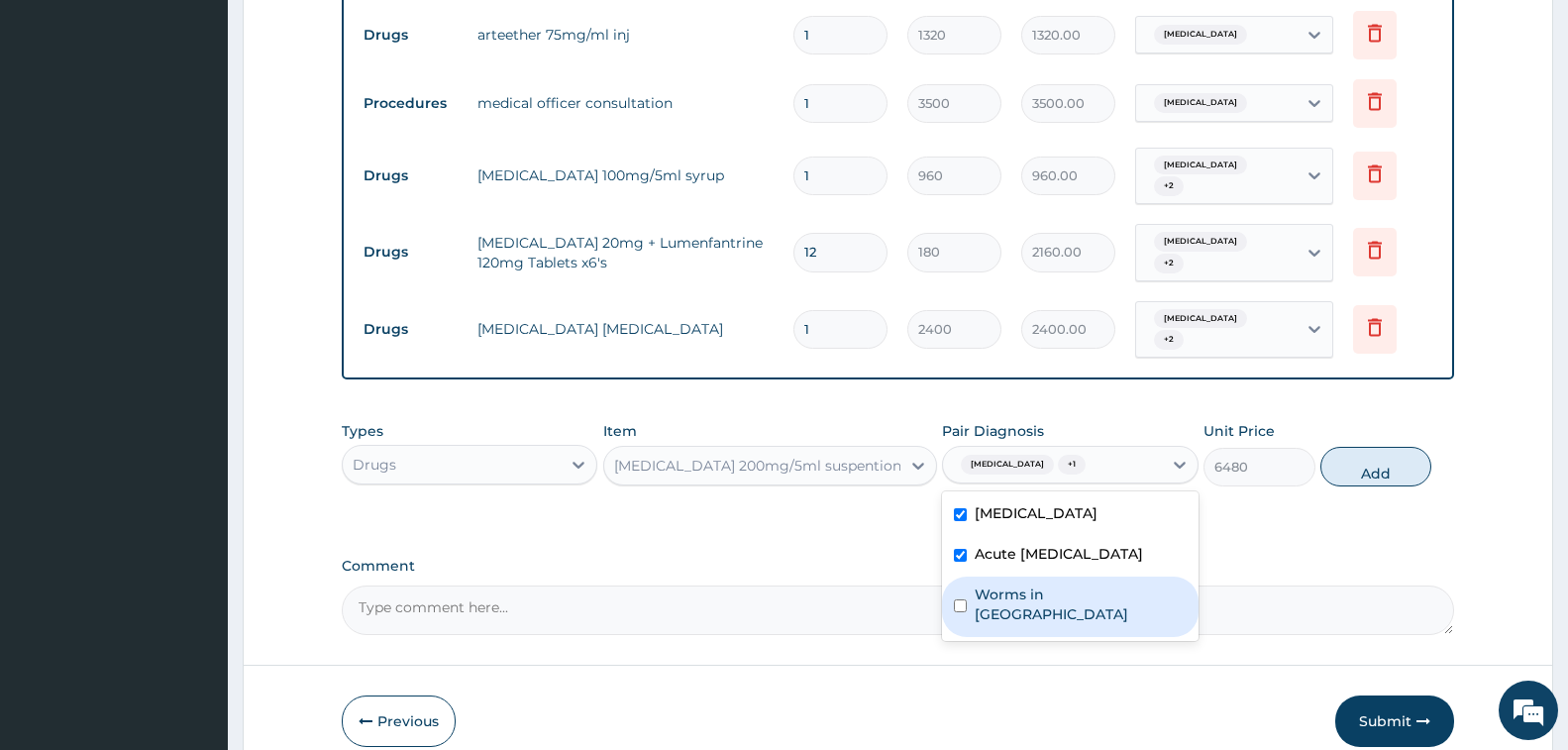
click at [1019, 589] on label "Worms in stool" at bounding box center [1080, 604] width 211 height 40
checkbox input "true"
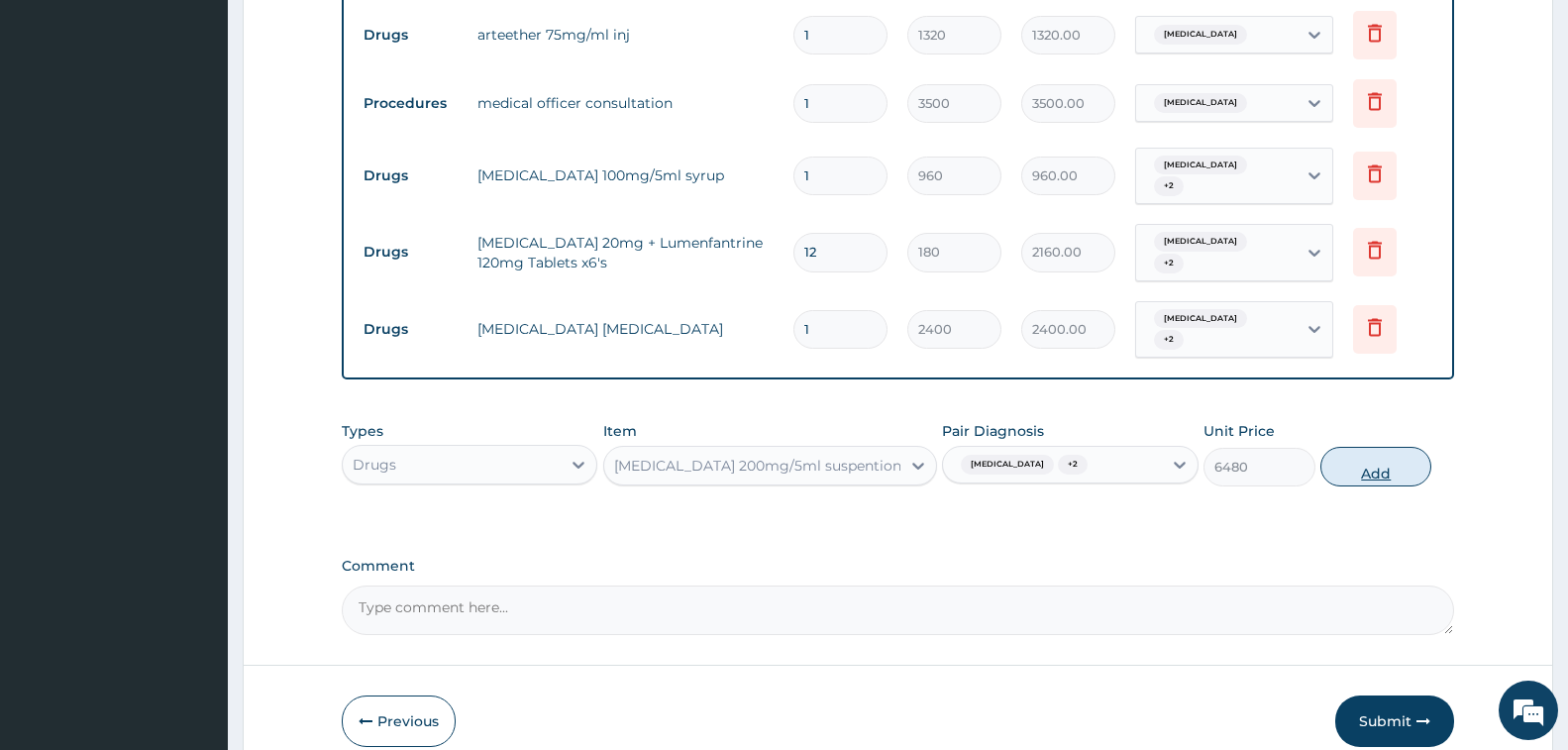
click at [1348, 454] on button "Add" at bounding box center [1376, 467] width 111 height 40
type input "0"
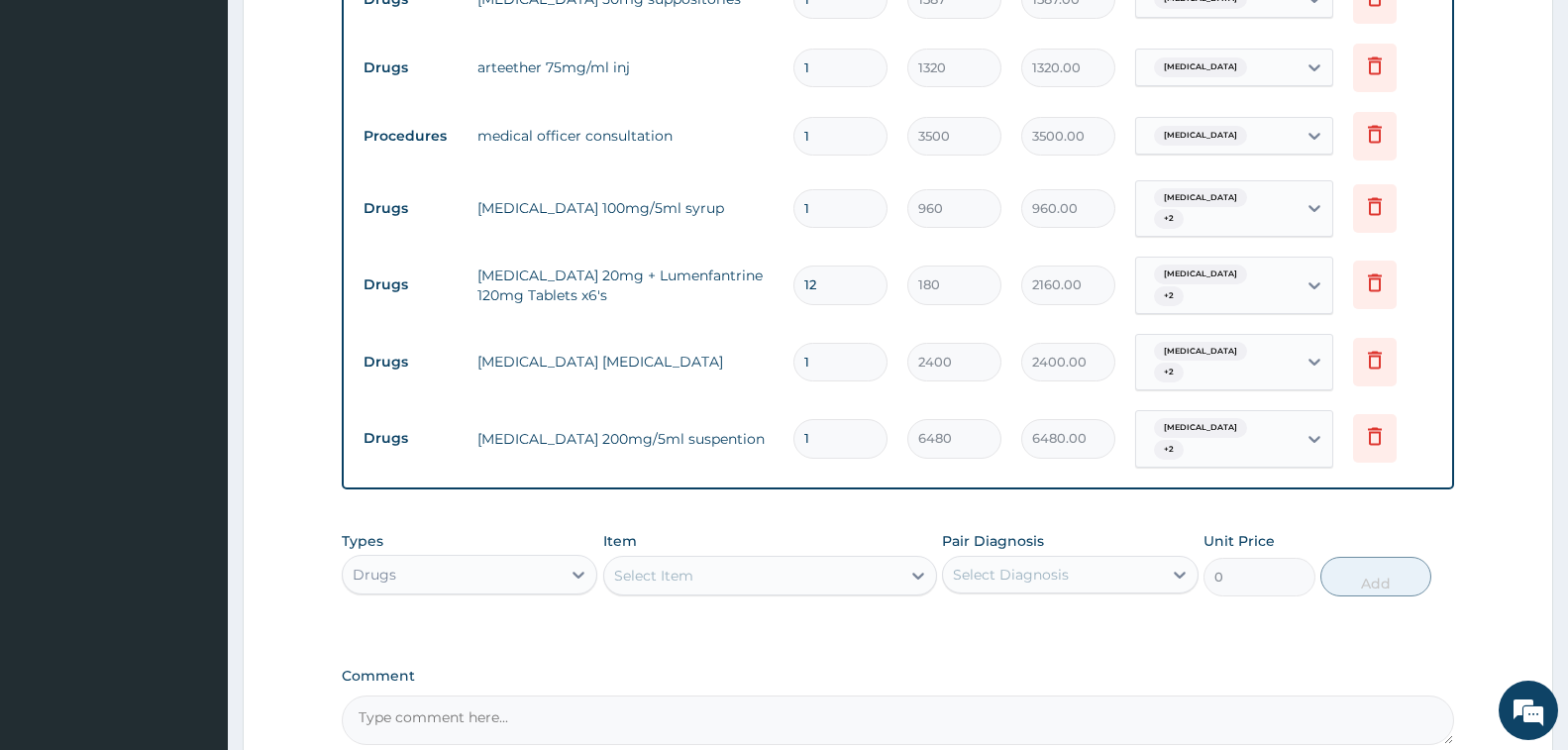
scroll to position [1063, 0]
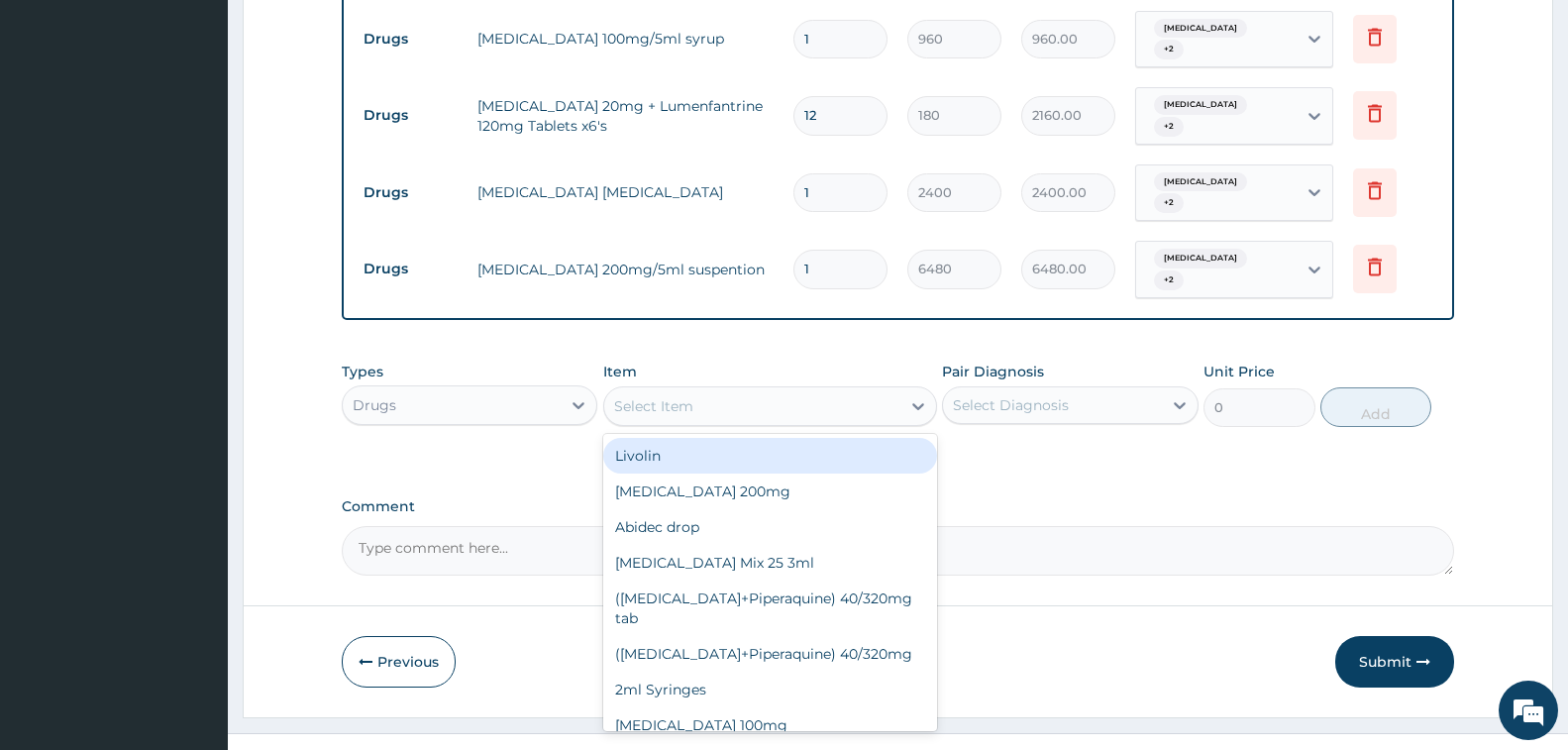
click at [694, 390] on div "Select Item" at bounding box center [752, 406] width 296 height 32
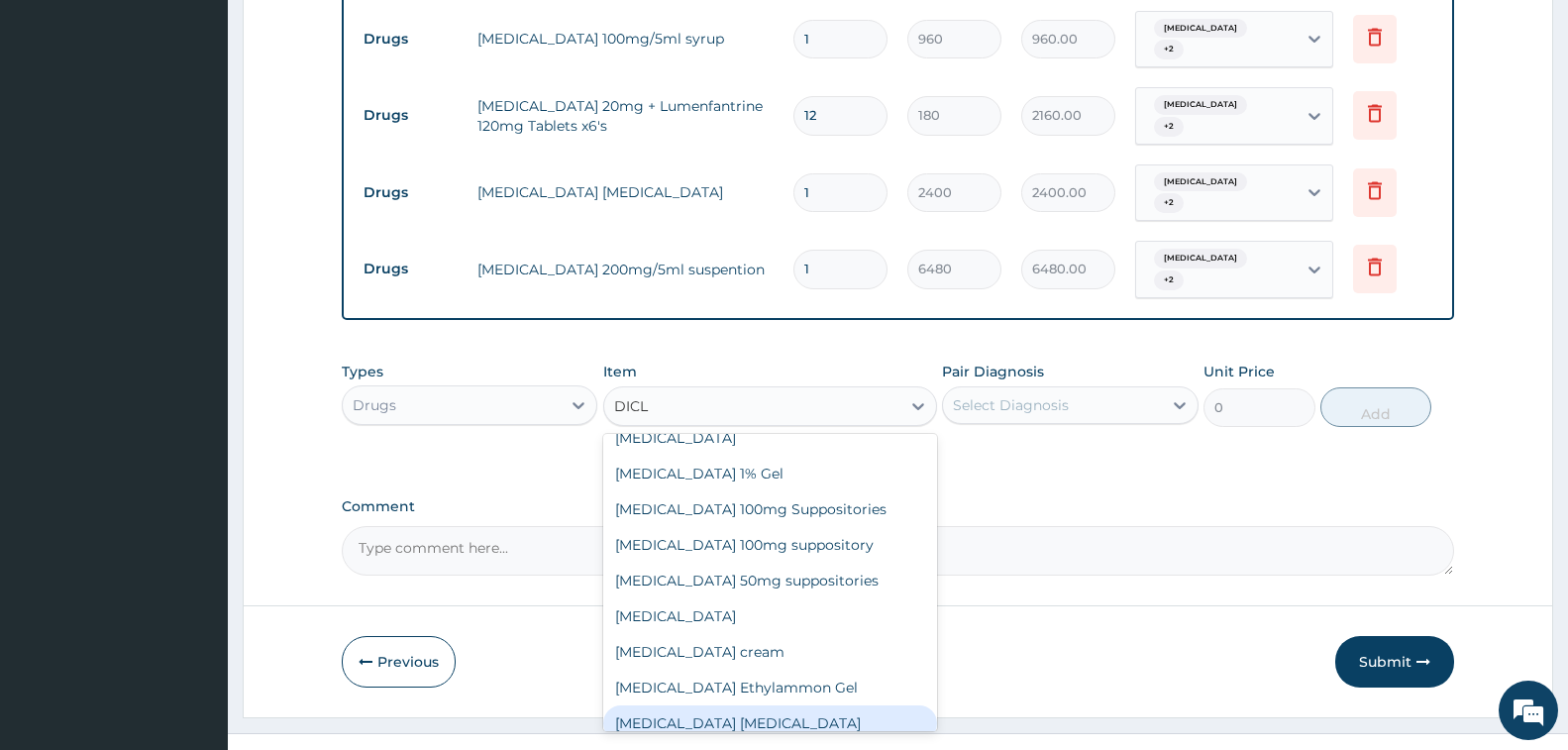
scroll to position [0, 0]
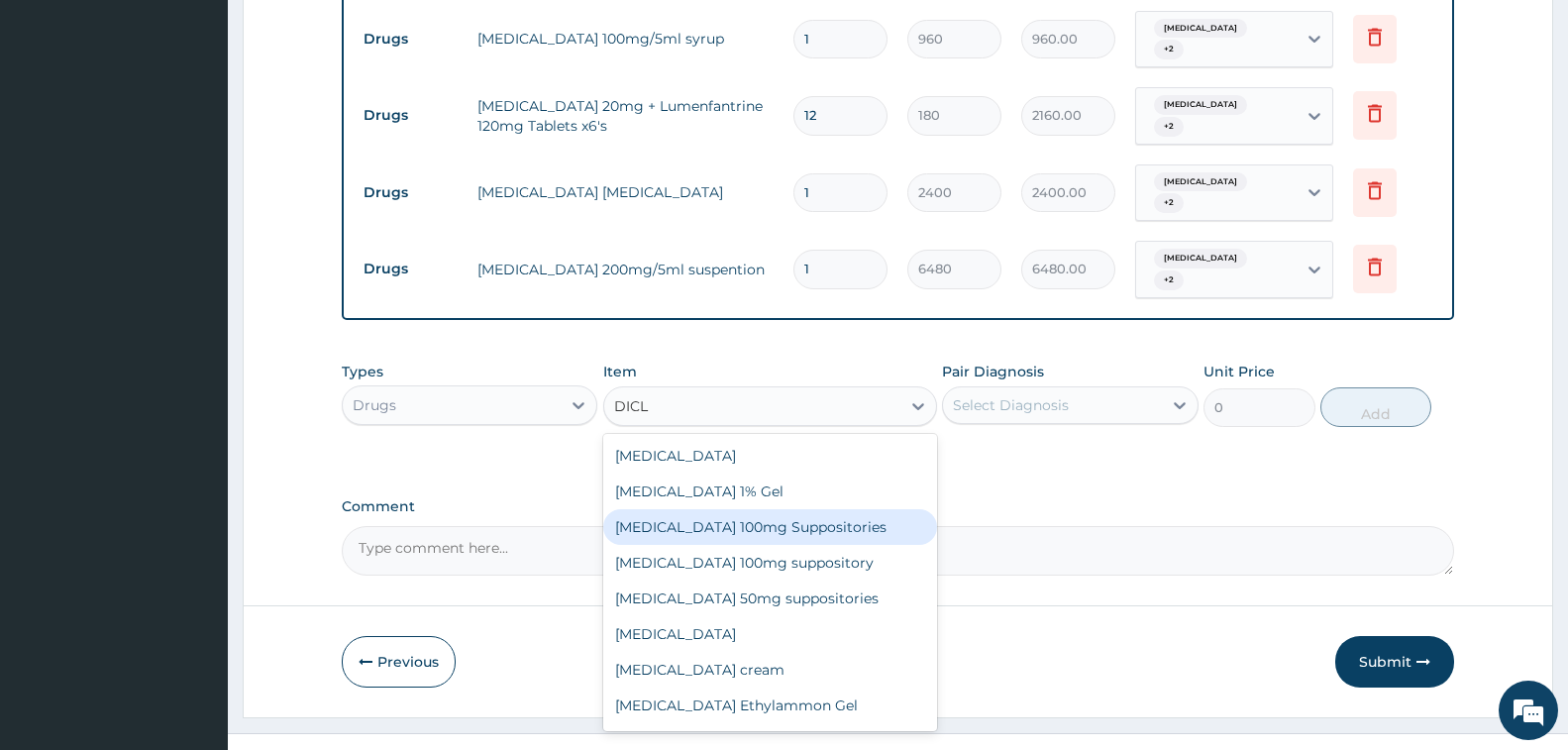
type input "DICL"
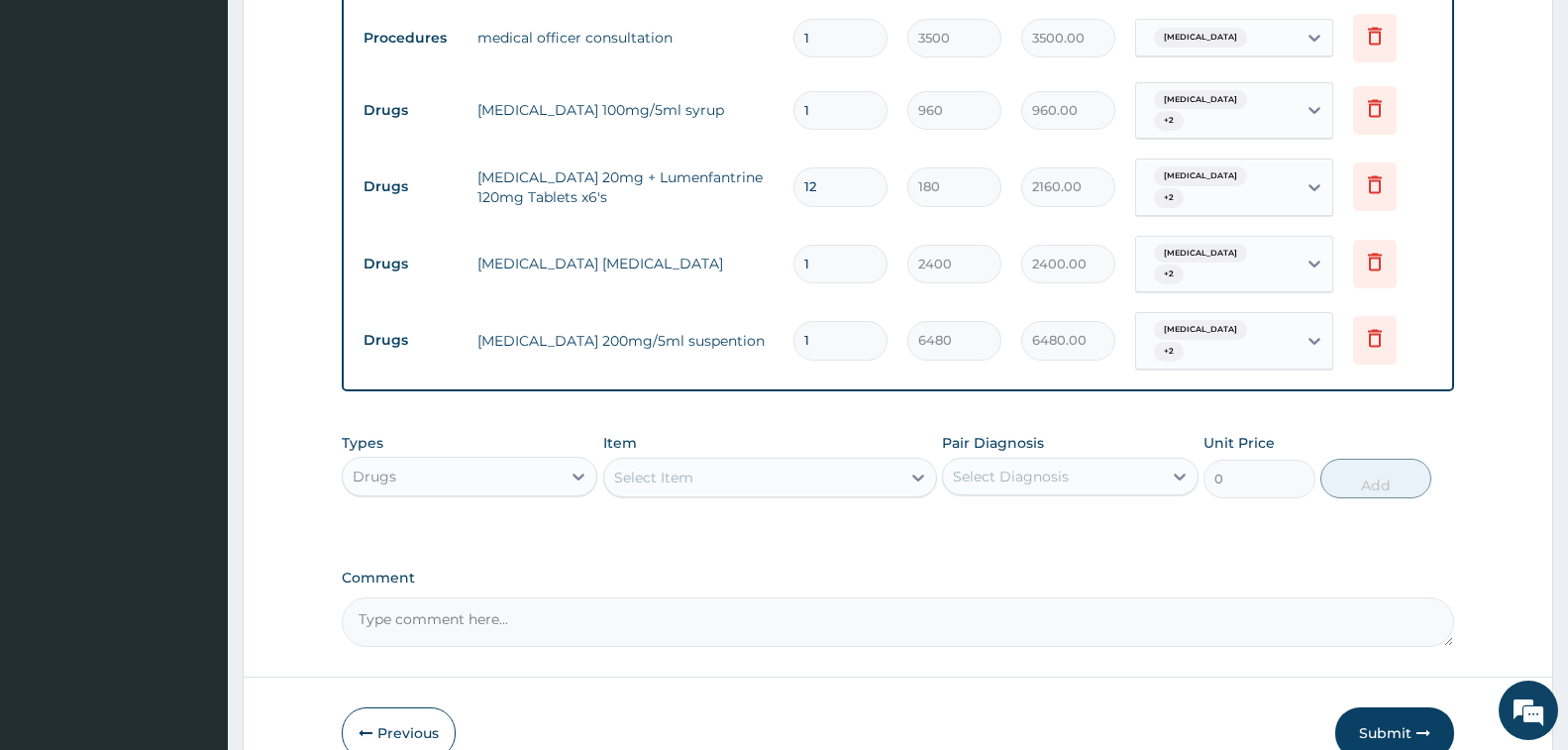
scroll to position [1063, 0]
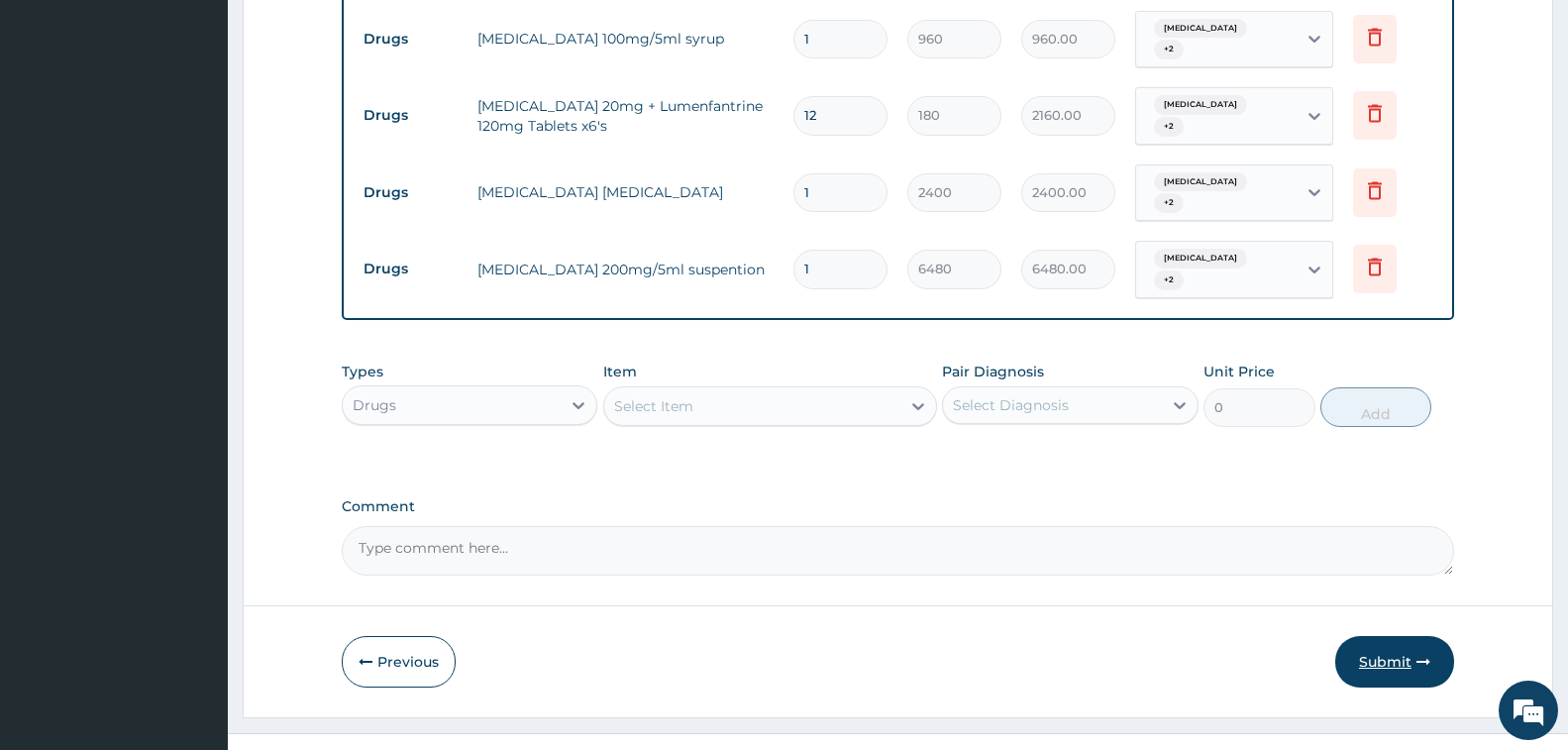
click at [1414, 636] on button "Submit" at bounding box center [1395, 662] width 119 height 52
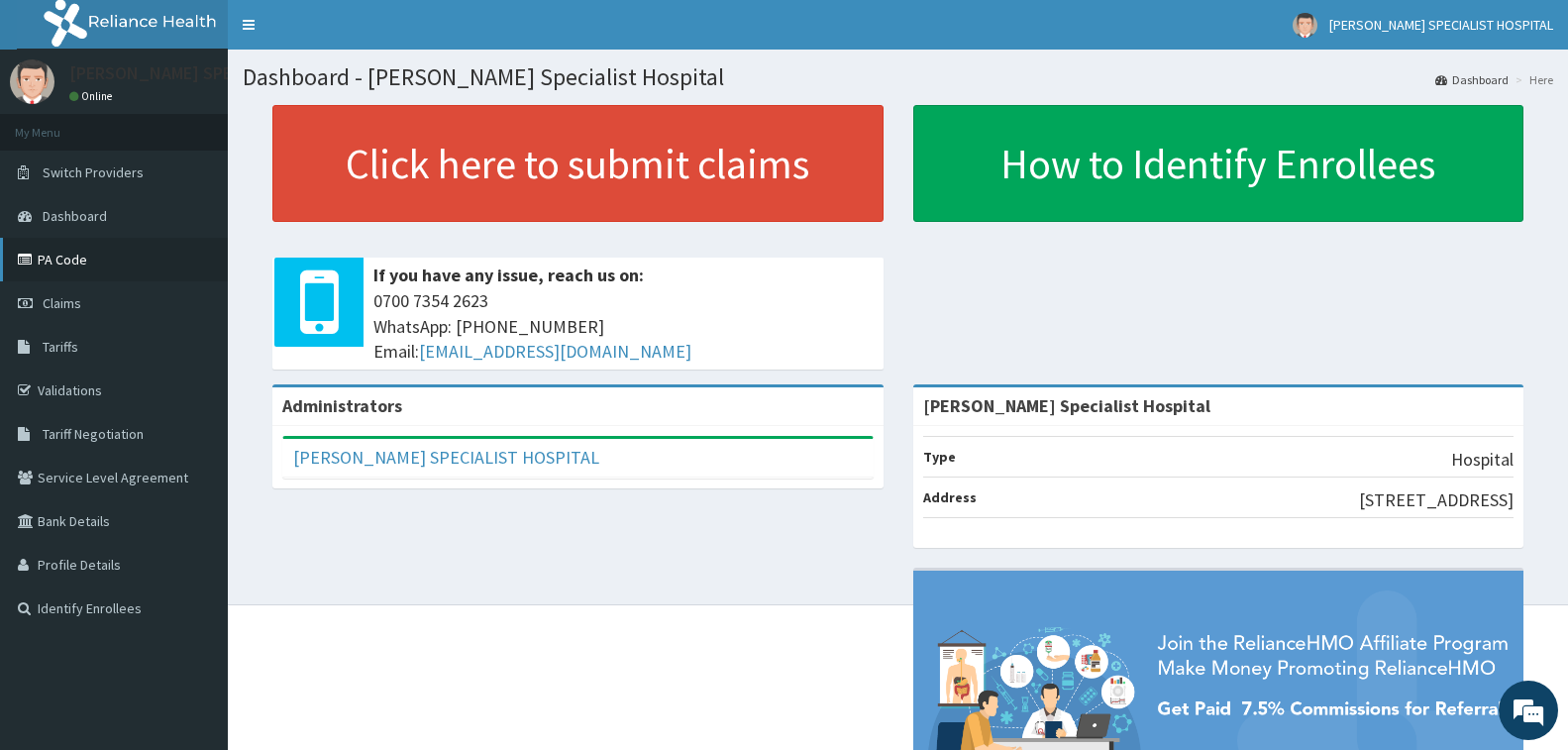
click at [95, 261] on link "PA Code" at bounding box center [114, 260] width 228 height 44
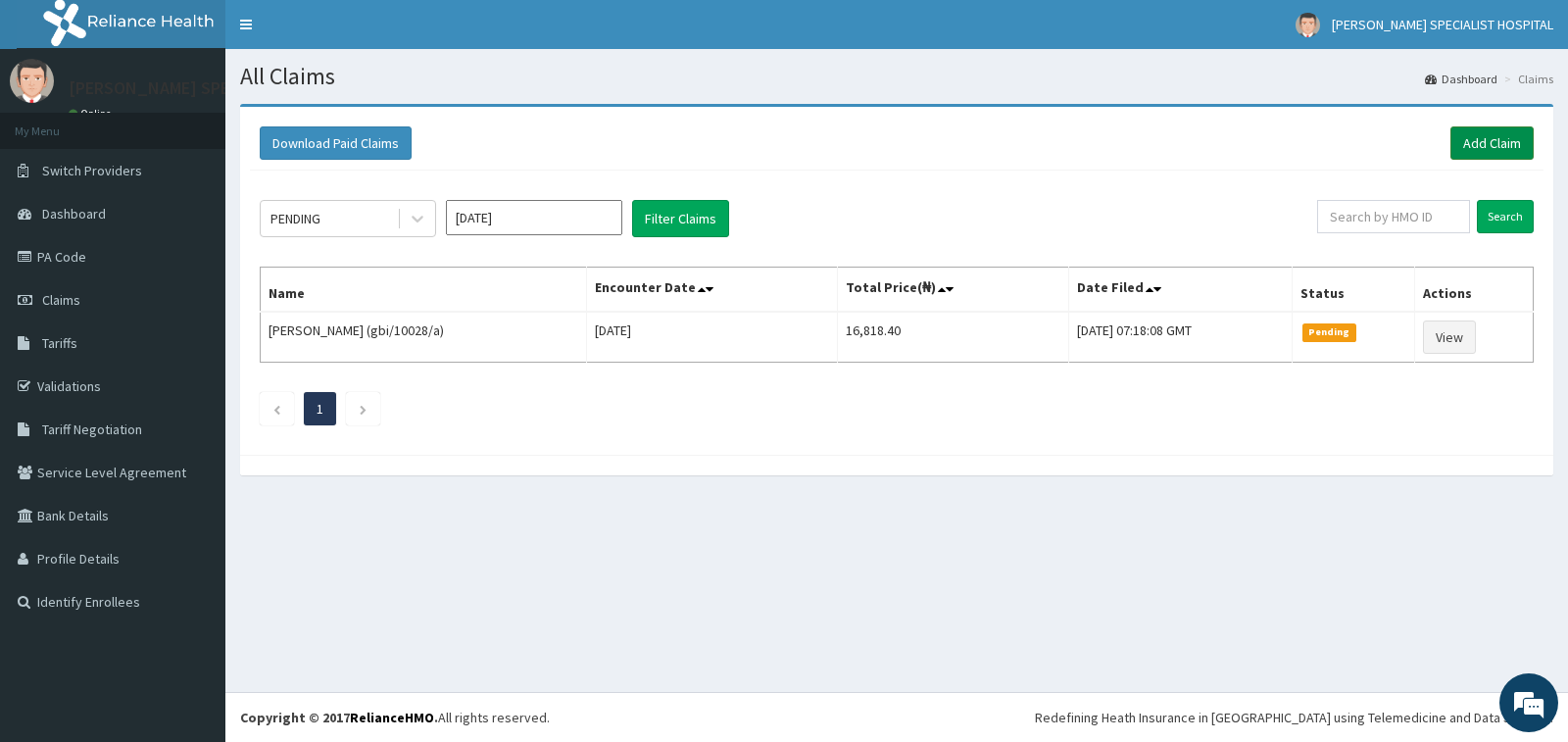
click at [1462, 148] on link "Add Claim" at bounding box center [1492, 143] width 83 height 33
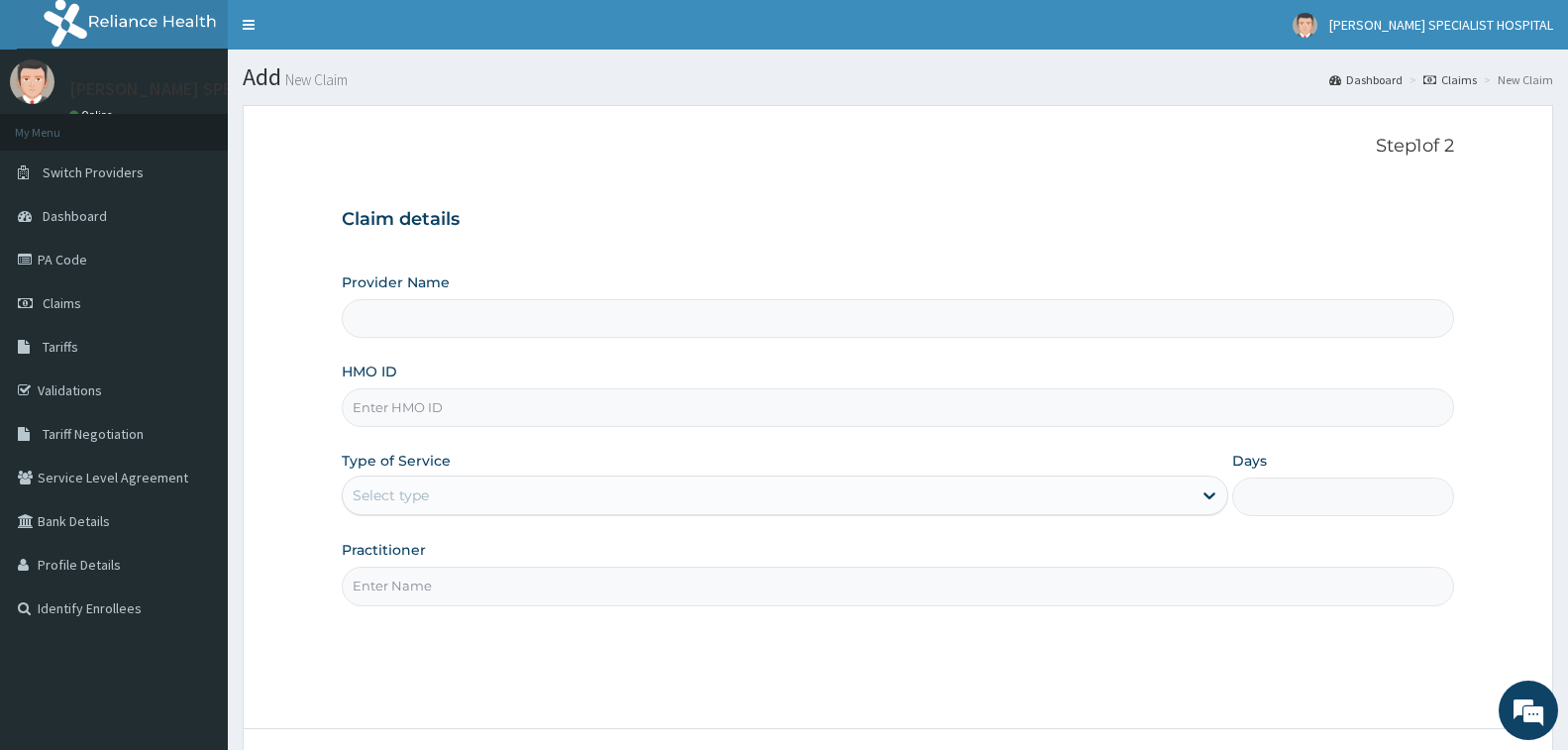
type input "Tolbert Specialist Hospital"
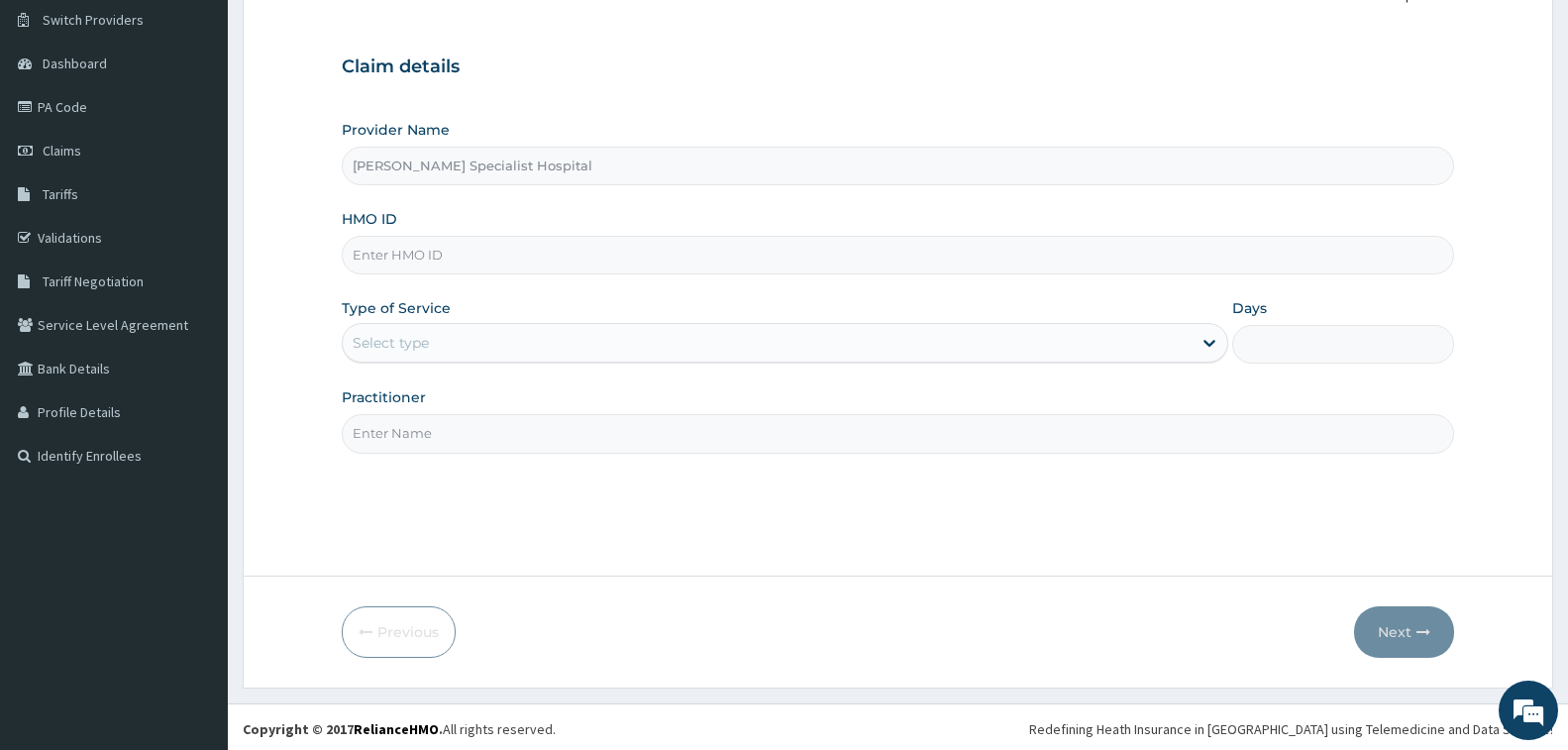
scroll to position [157, 0]
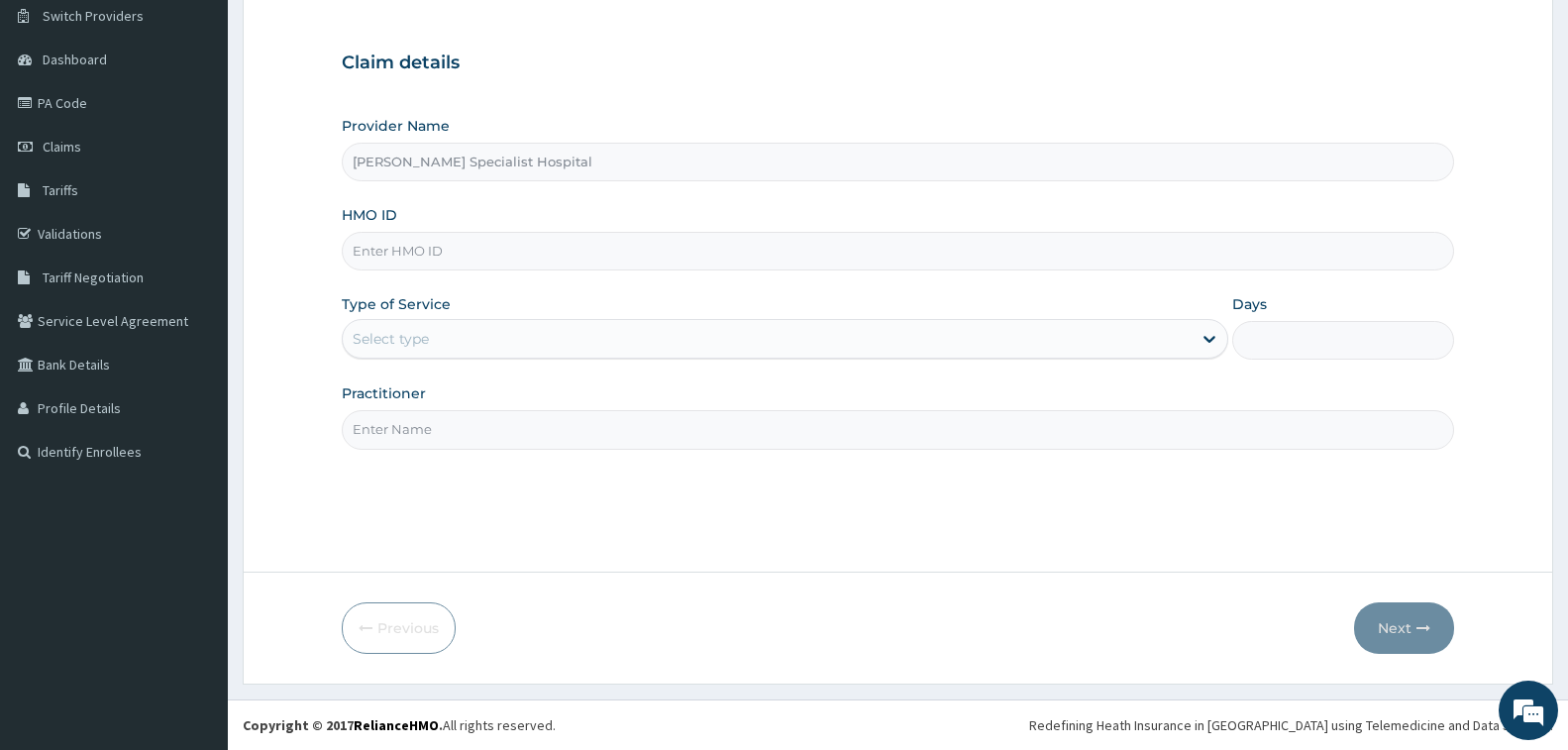
click at [657, 258] on input "HMO ID" at bounding box center [897, 251] width 1112 height 39
type input "NEM/10087/A"
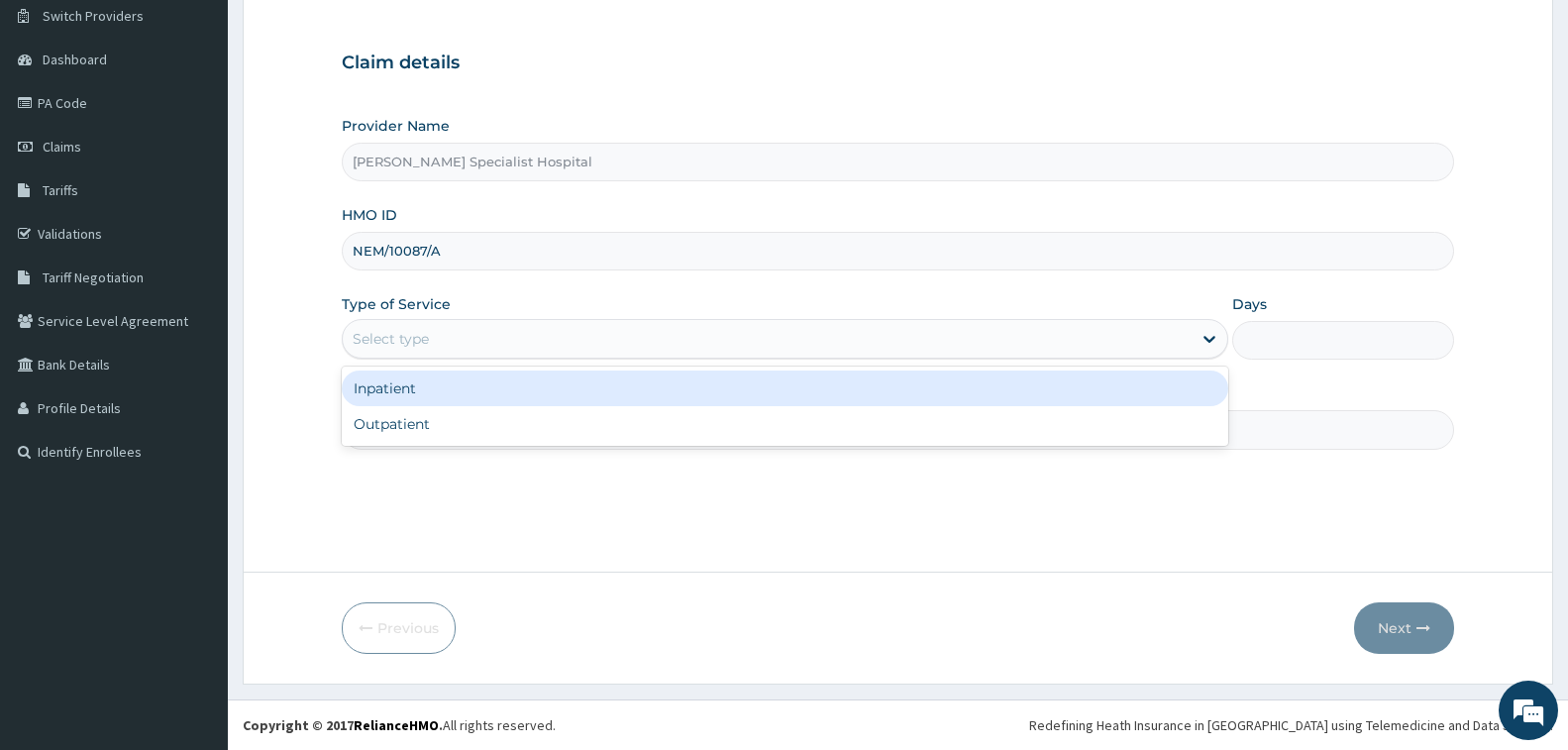
click at [594, 350] on div "Select type" at bounding box center [767, 339] width 849 height 32
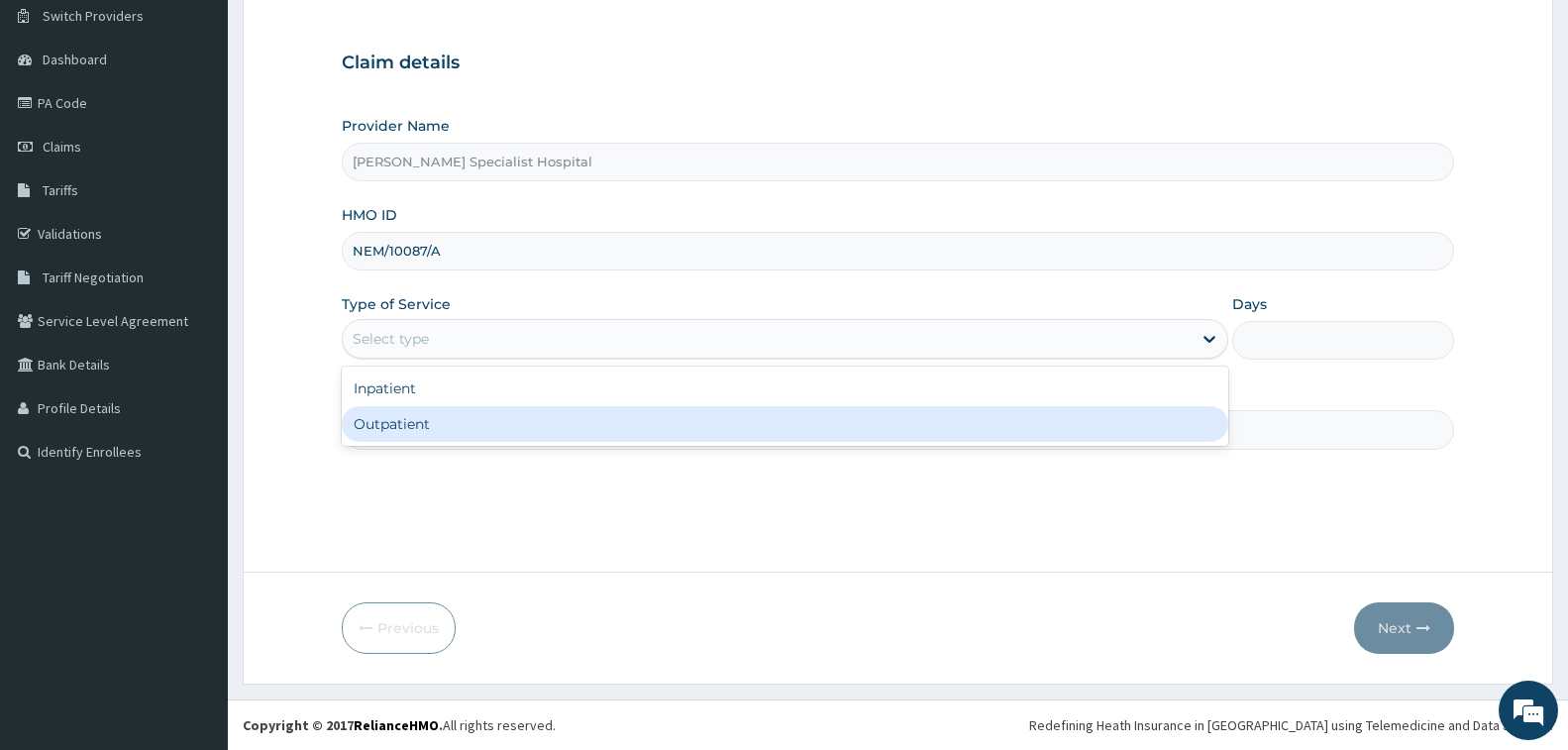
click at [594, 423] on div "Outpatient" at bounding box center [784, 424] width 887 height 36
type input "1"
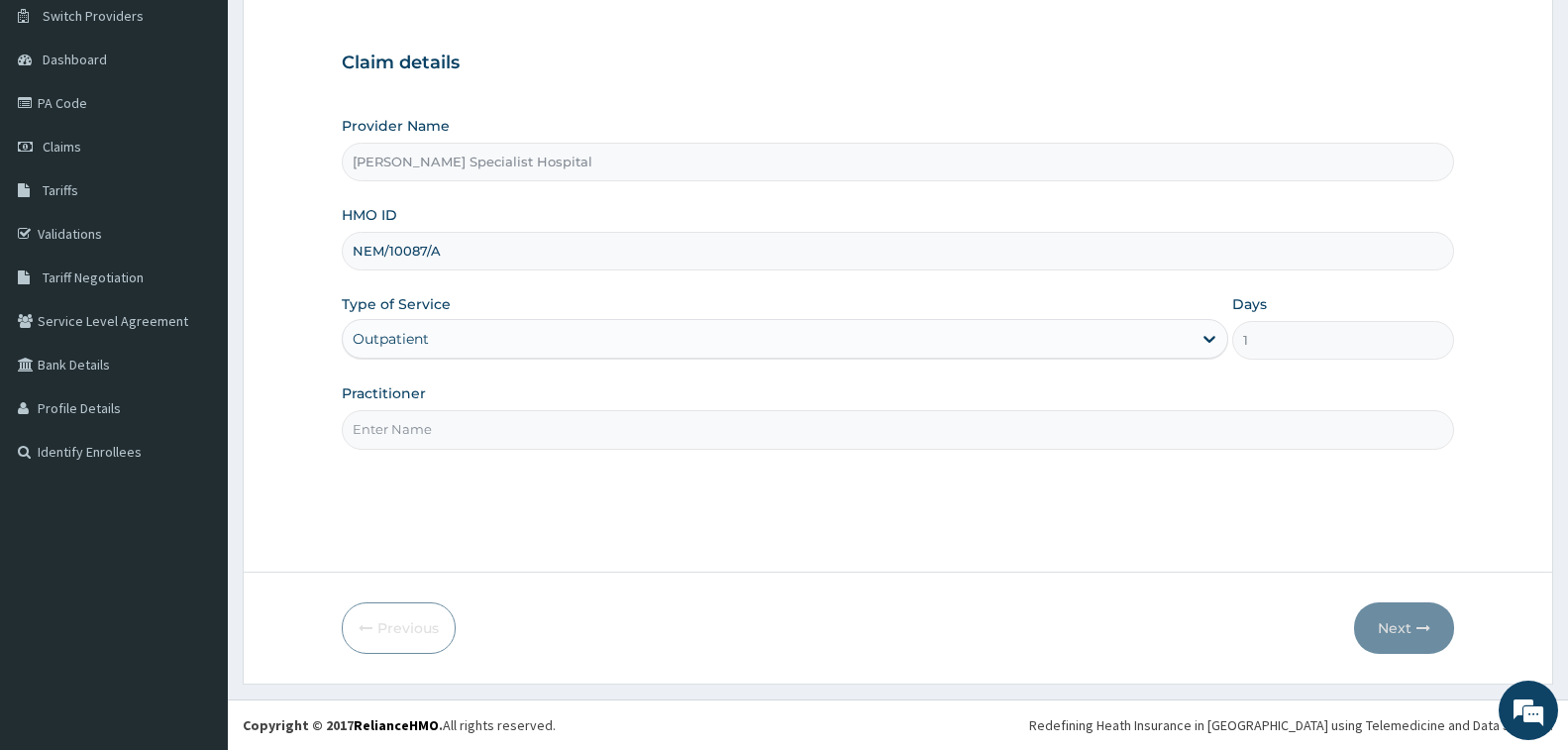
click at [594, 423] on input "Practitioner" at bounding box center [897, 429] width 1112 height 39
type input "[PERSON_NAME]"
click at [1398, 647] on button "Next" at bounding box center [1404, 628] width 100 height 52
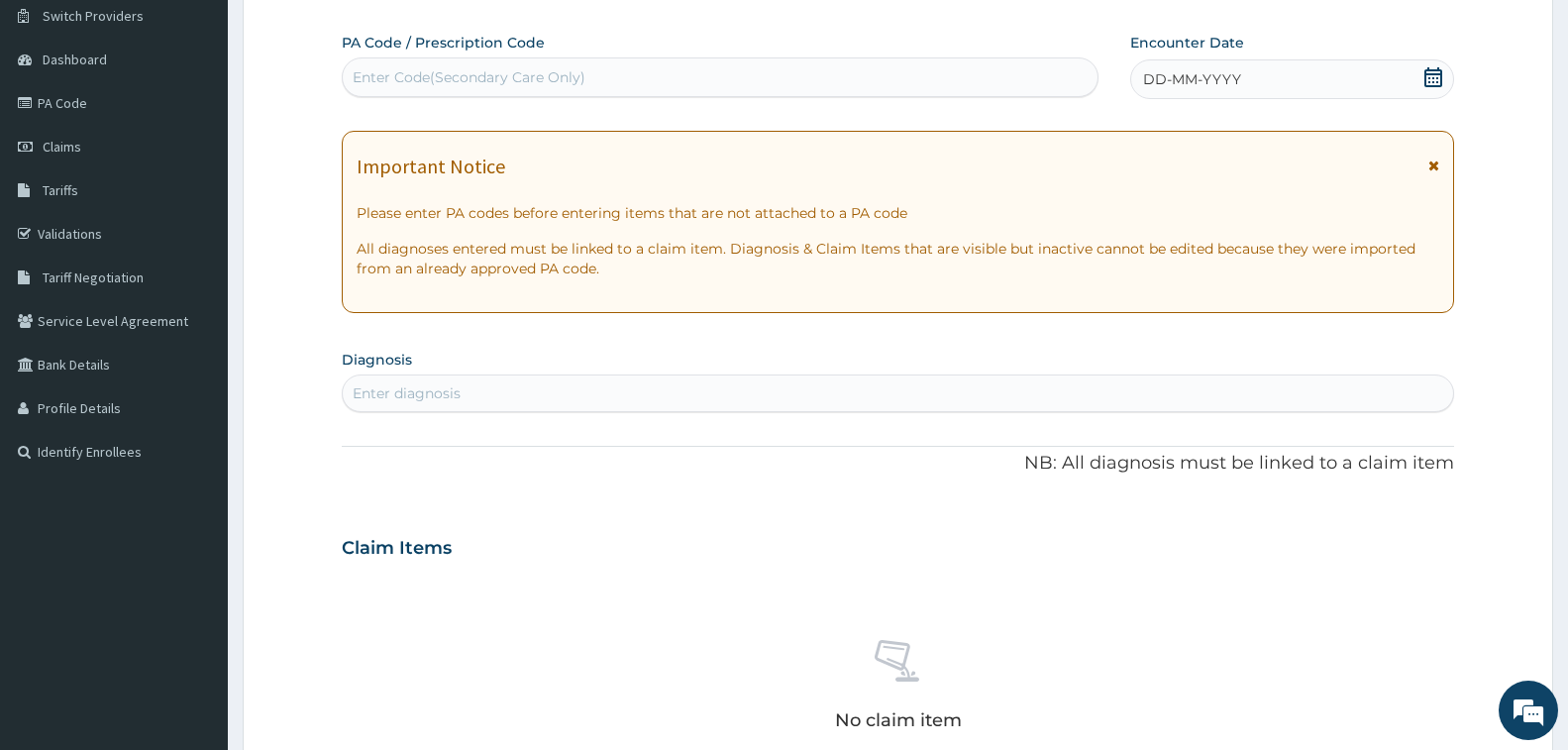
click at [502, 69] on div "Enter Code(Secondary Care Only)" at bounding box center [469, 77] width 233 height 20
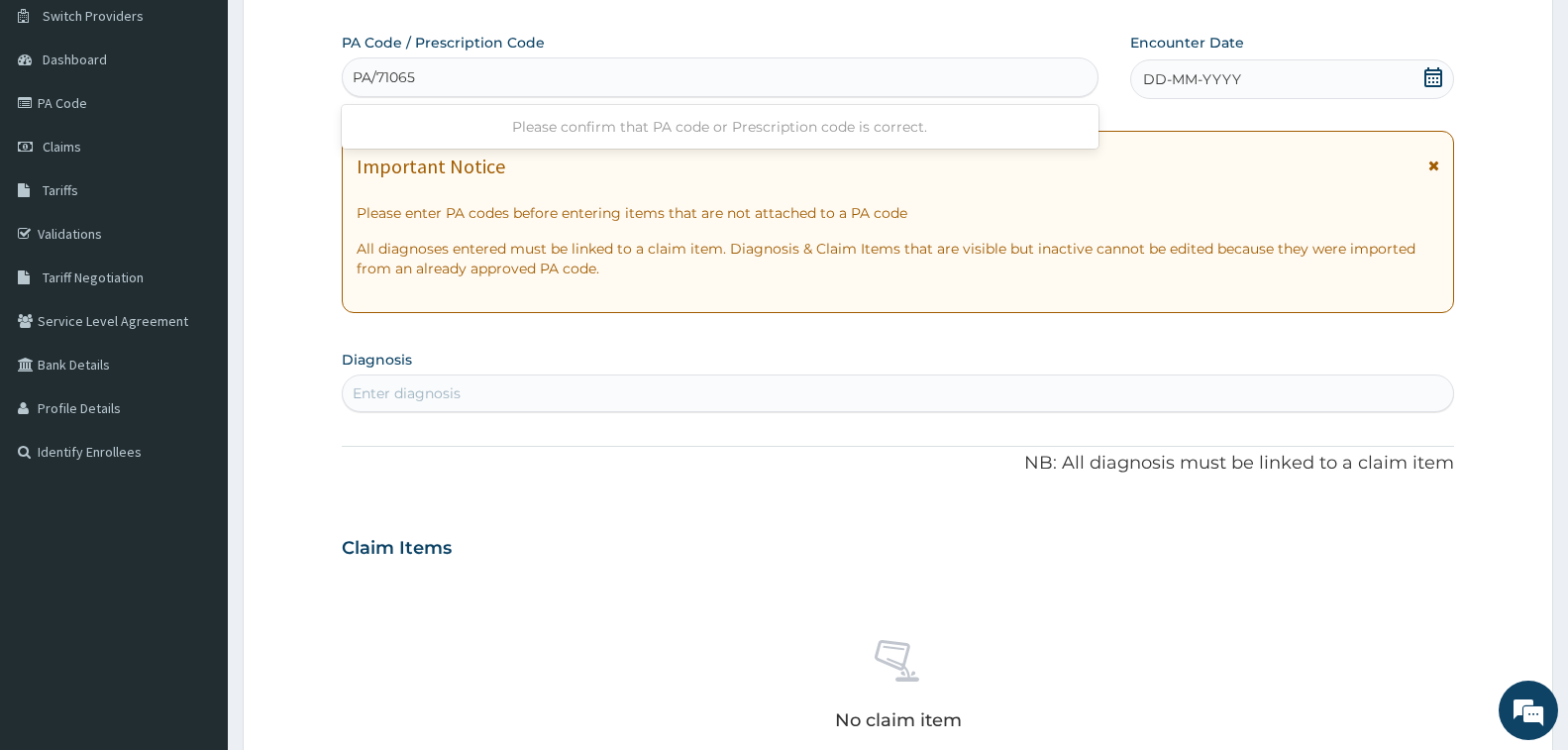
type input "PA/710659"
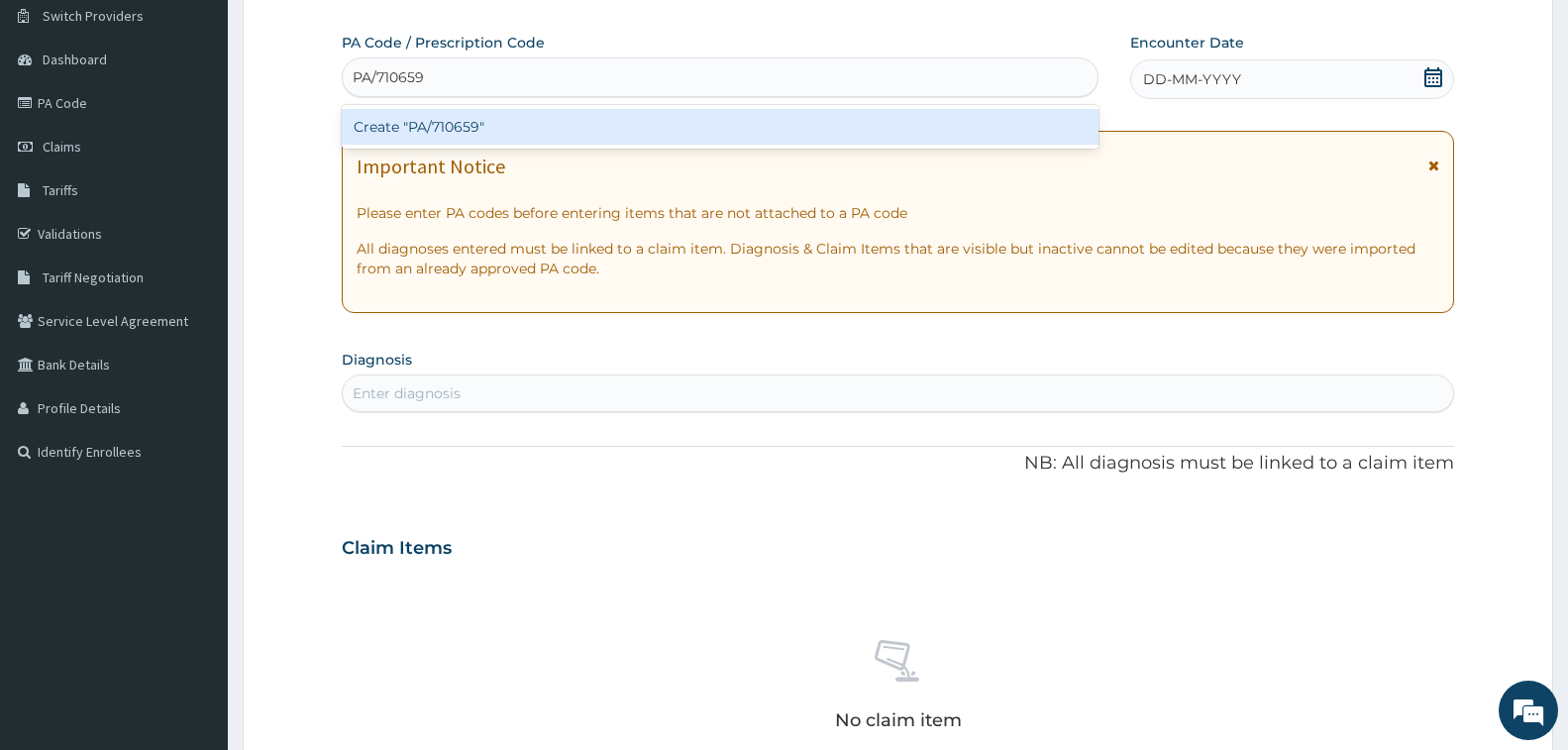
click at [538, 119] on div "Create "PA/710659"" at bounding box center [720, 127] width 757 height 36
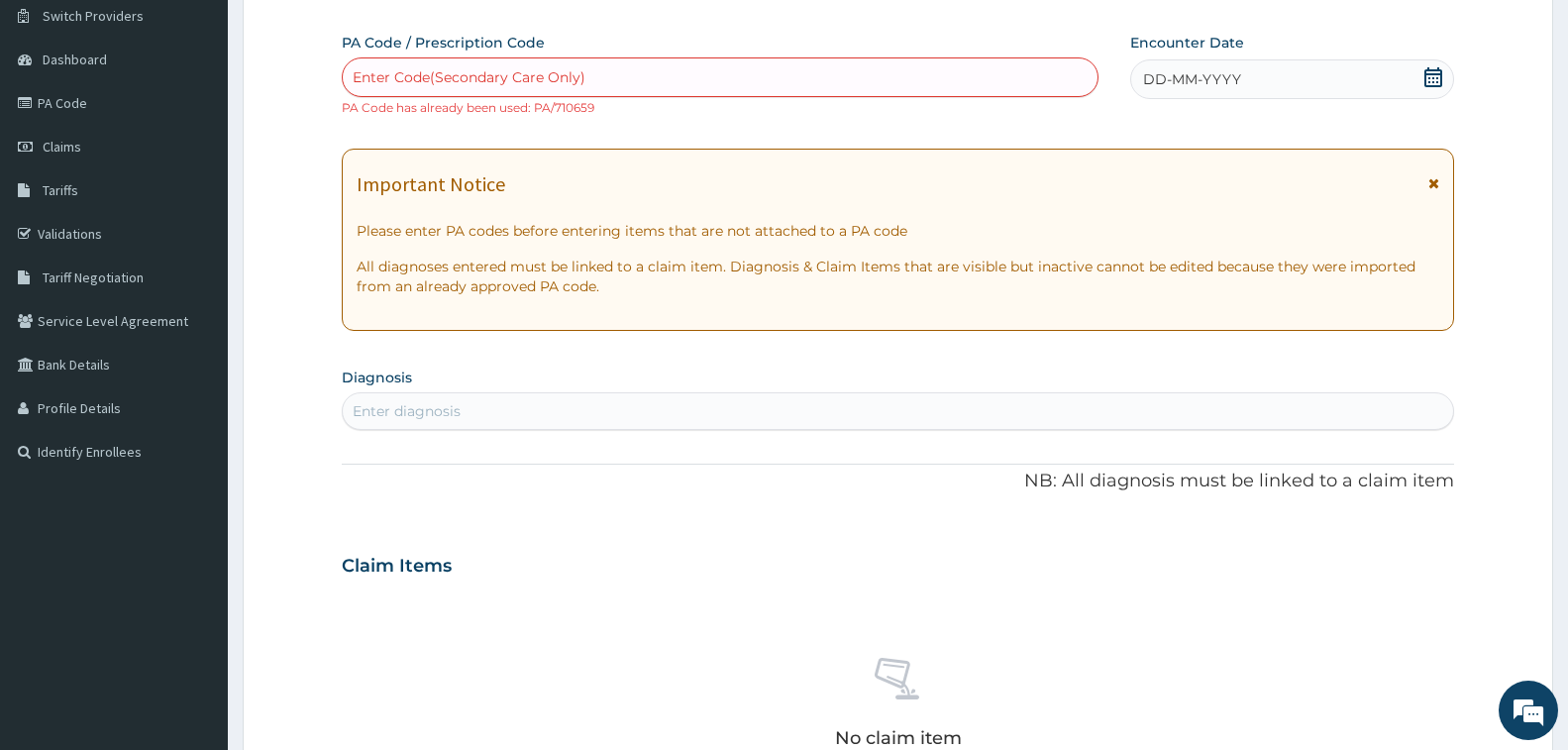
click at [621, 69] on div "Enter Code(Secondary Care Only)" at bounding box center [720, 77] width 755 height 32
type input "PA/4FC703"
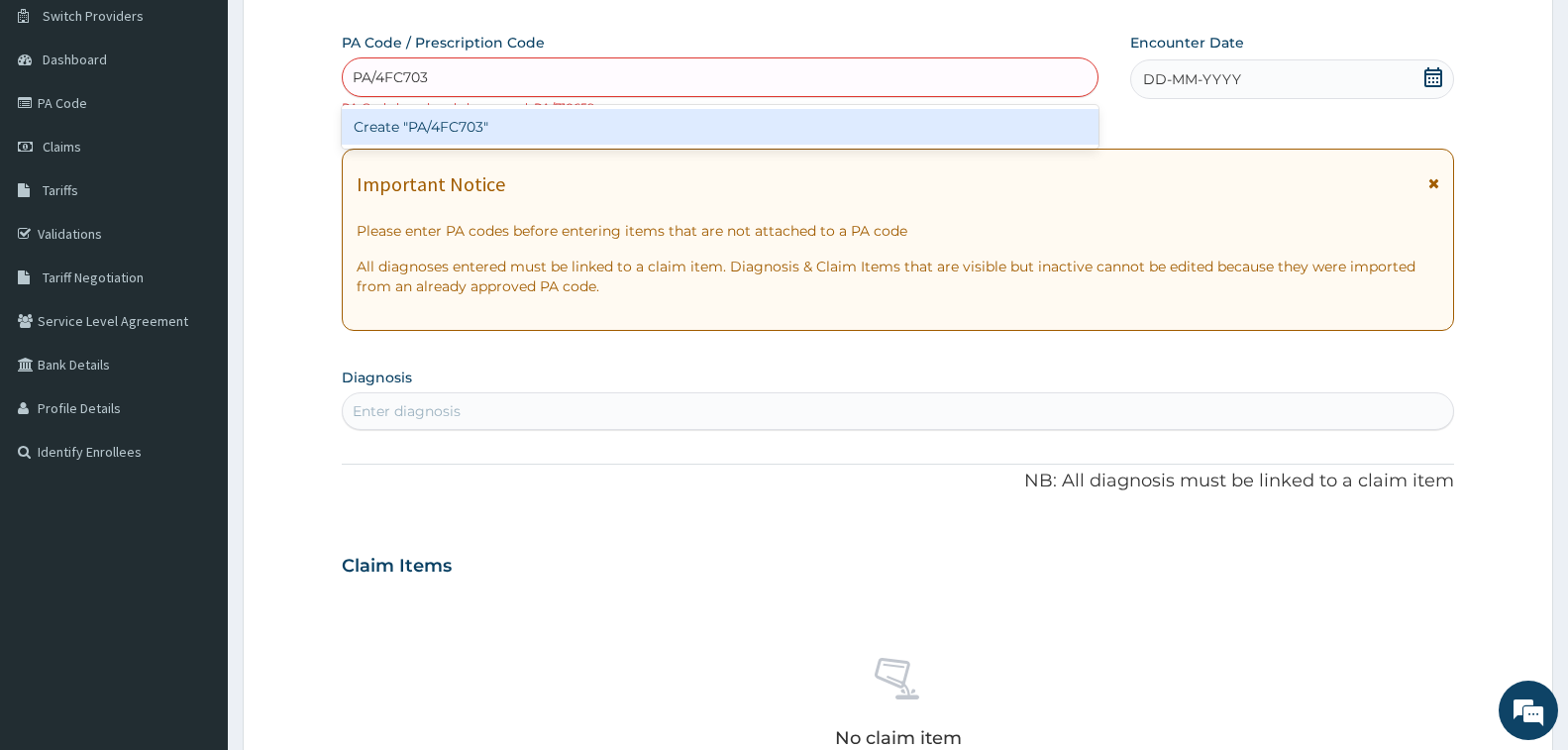
click at [712, 121] on div "Create "PA/4FC703"" at bounding box center [720, 127] width 757 height 36
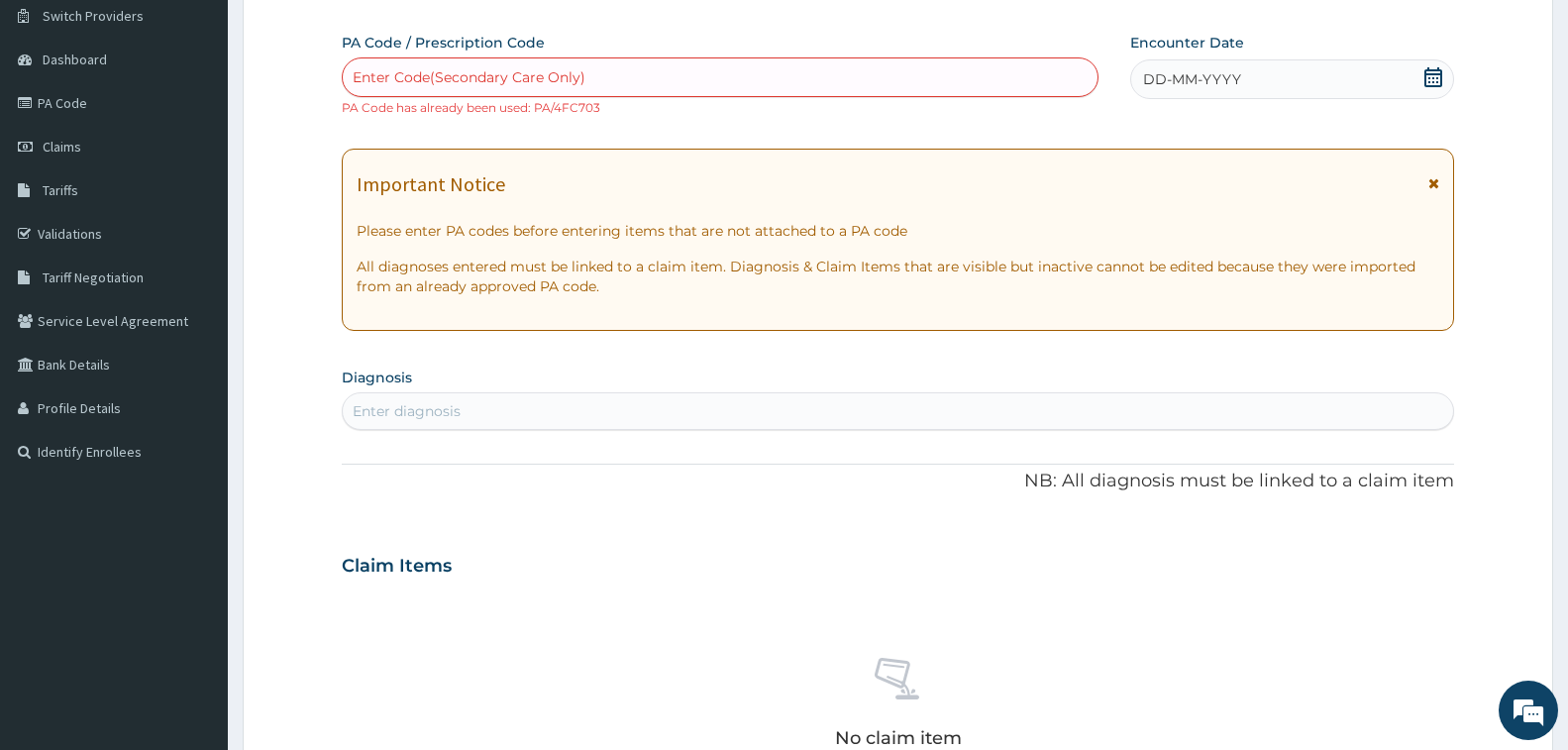
click at [700, 59] on div "Enter Code(Secondary Care Only)" at bounding box center [720, 77] width 757 height 40
type input "PA/759016"
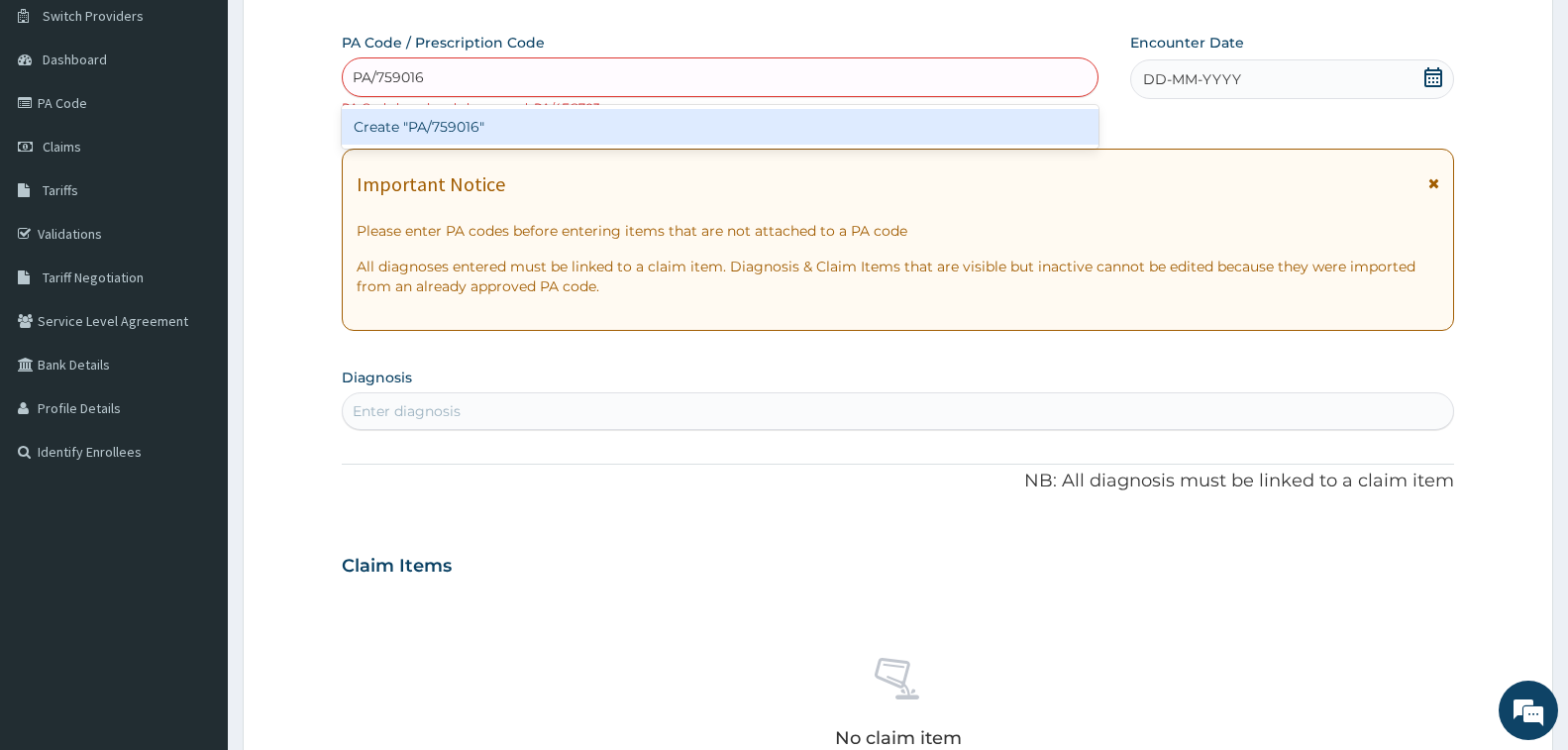
click at [732, 116] on div "Create "PA/759016"" at bounding box center [720, 127] width 757 height 36
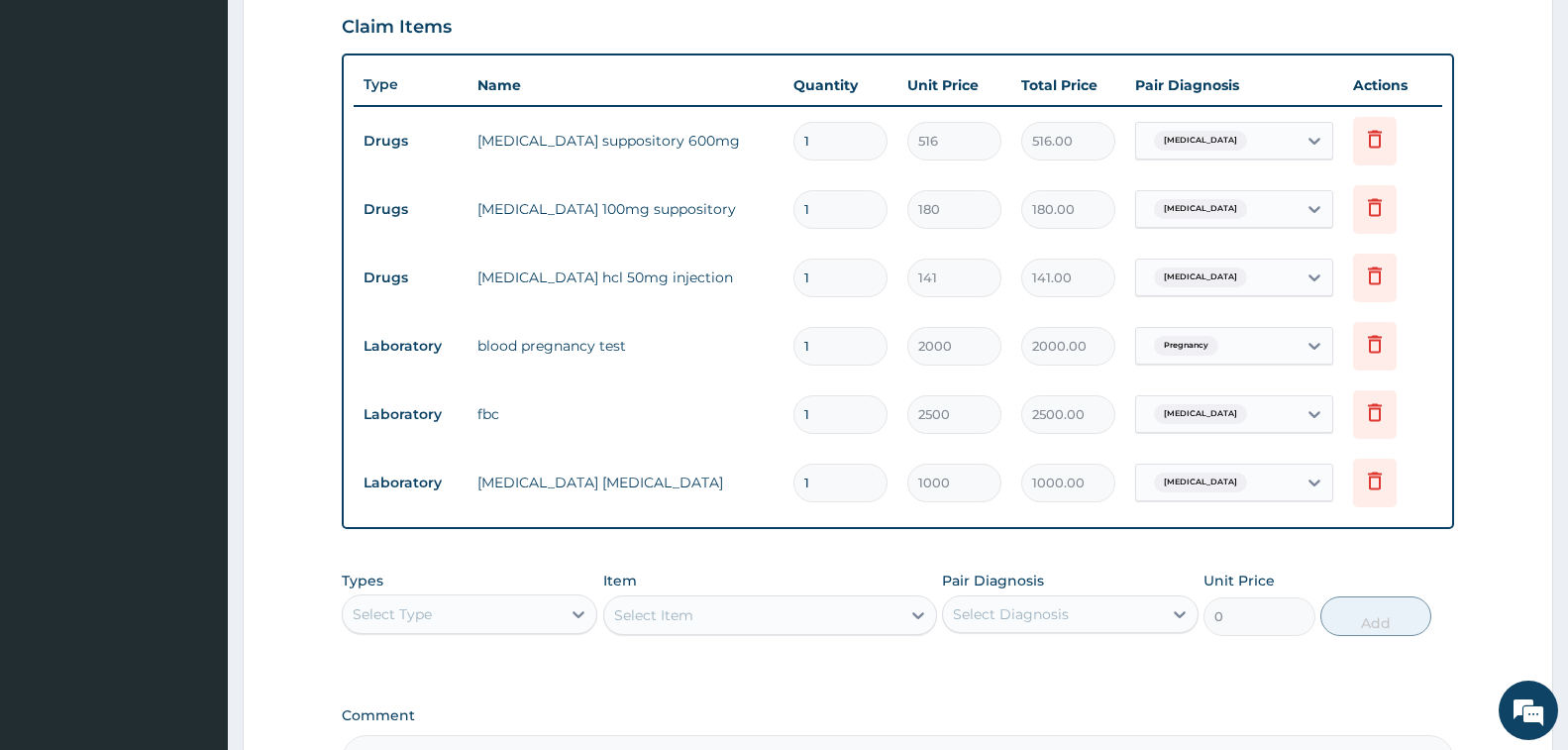
scroll to position [592, 0]
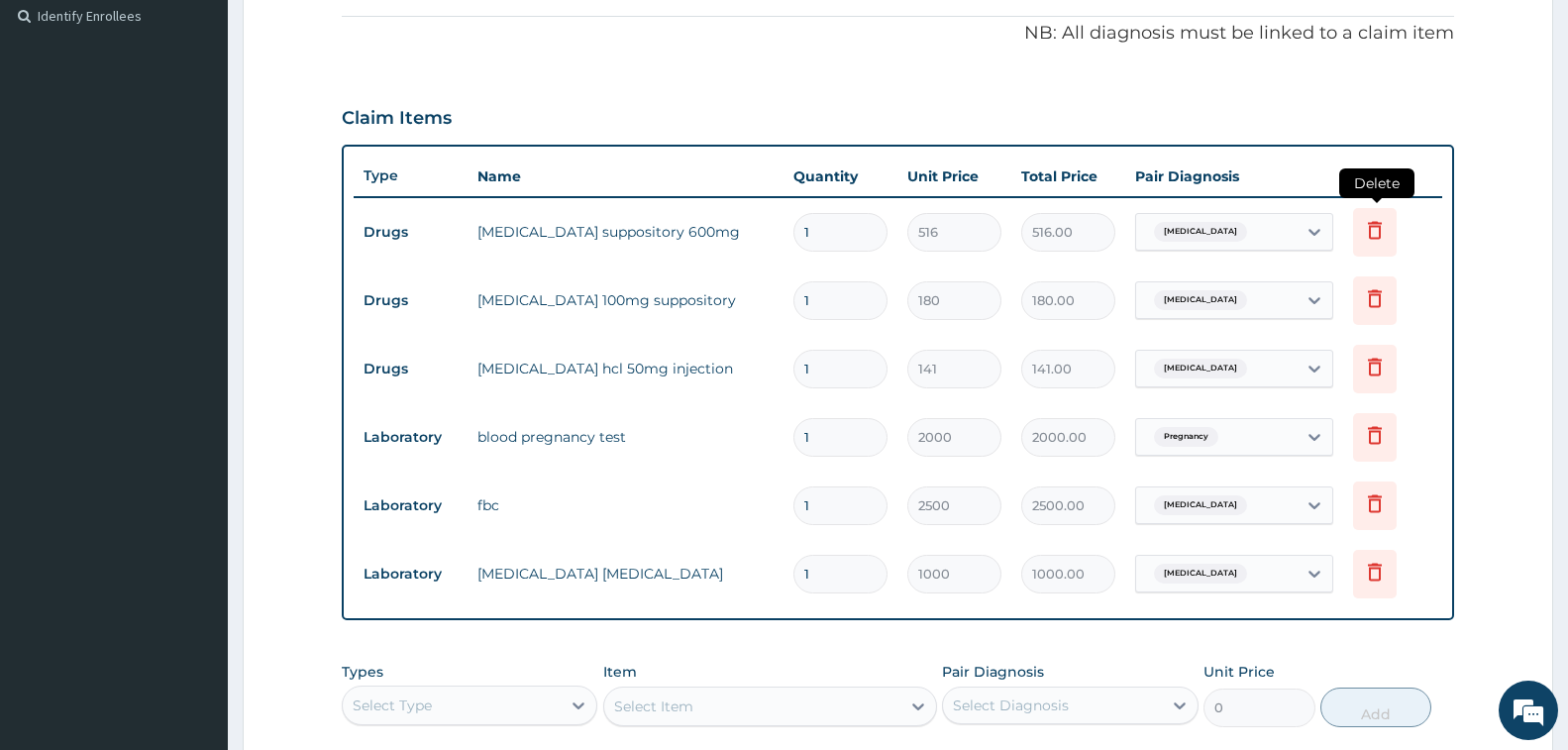
click at [1372, 235] on icon at bounding box center [1375, 230] width 24 height 24
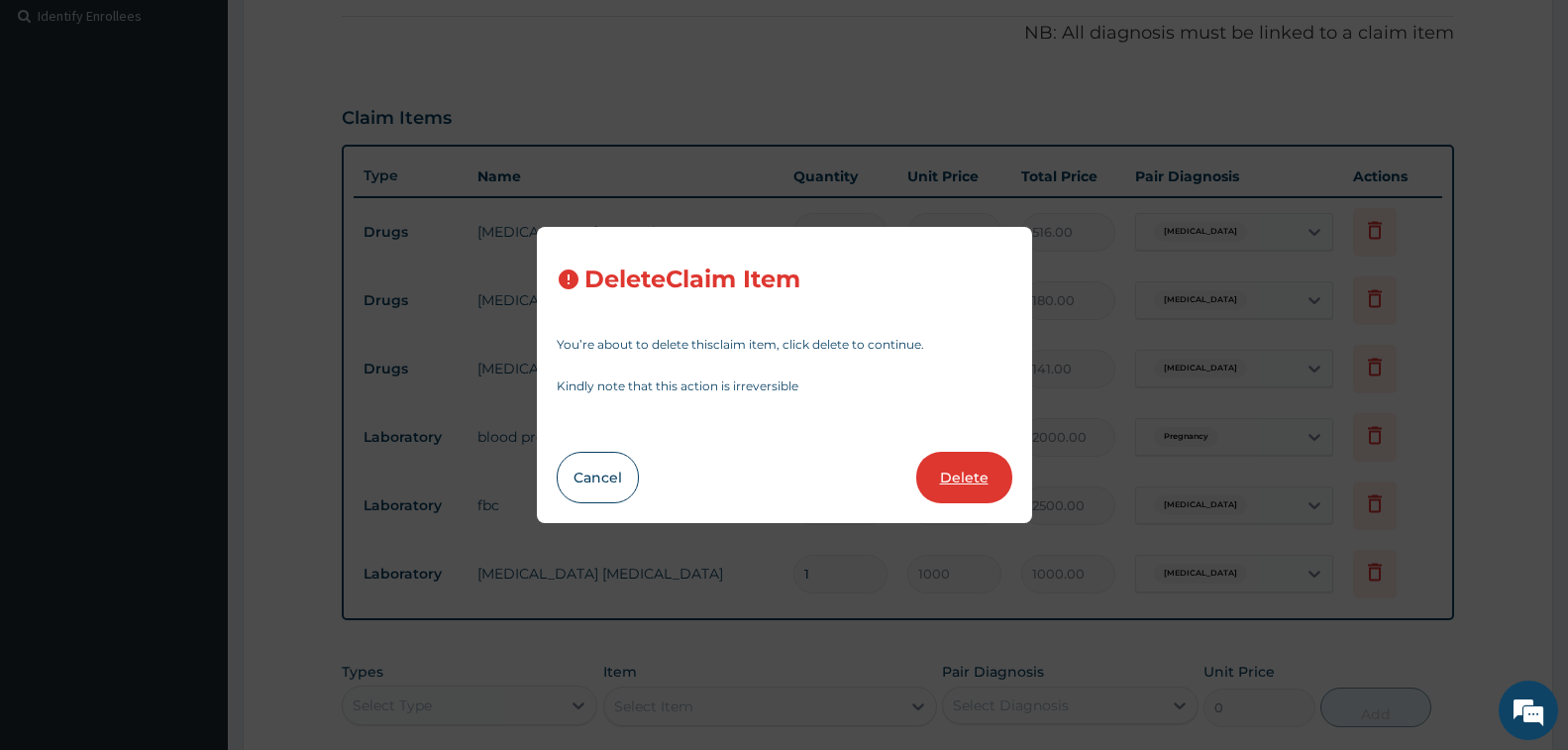
click at [962, 477] on button "Delete" at bounding box center [964, 478] width 96 height 52
type input "180"
type input "180.00"
type input "141"
type input "141.00"
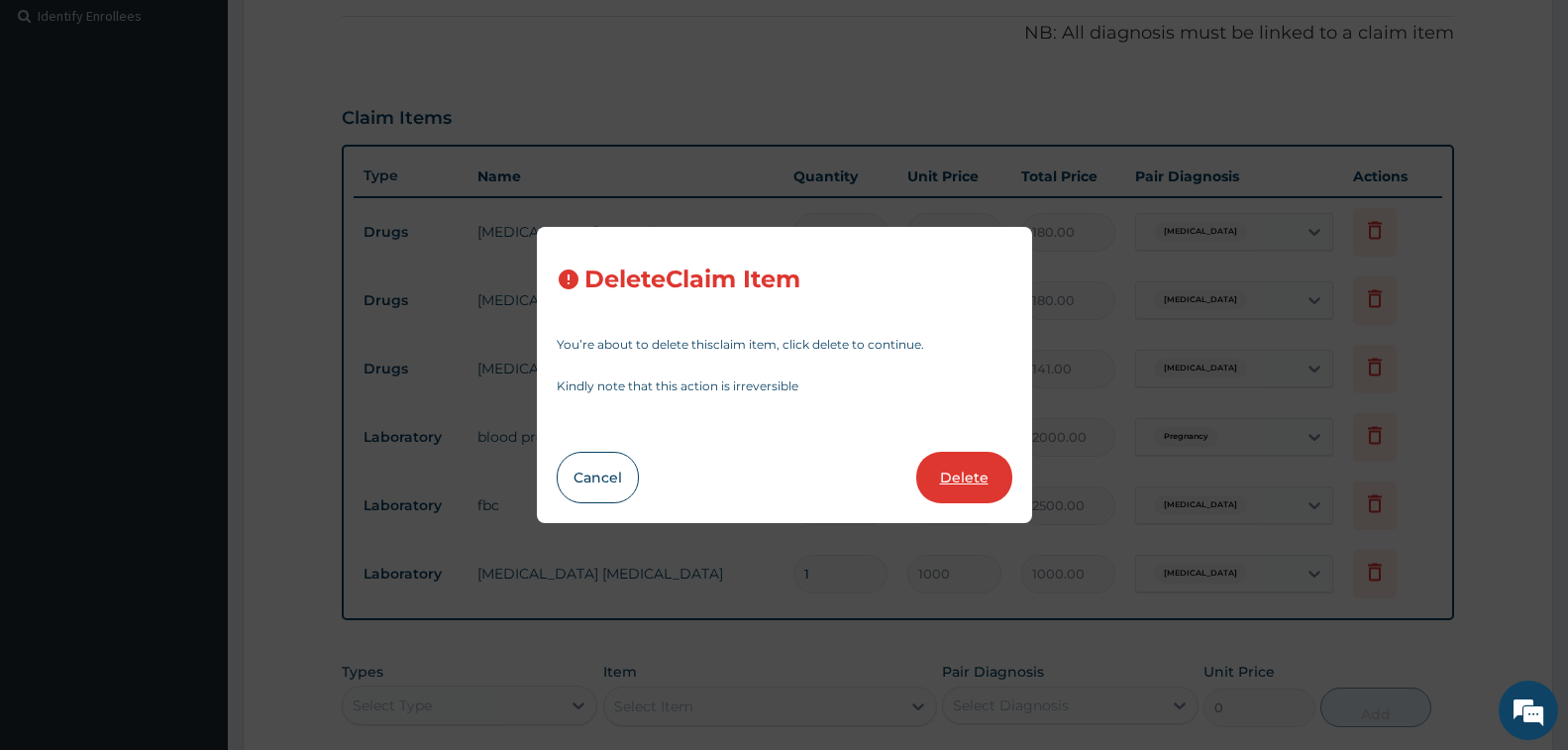
type input "2000"
type input "2000.00"
type input "2500"
type input "2500.00"
type input "1000"
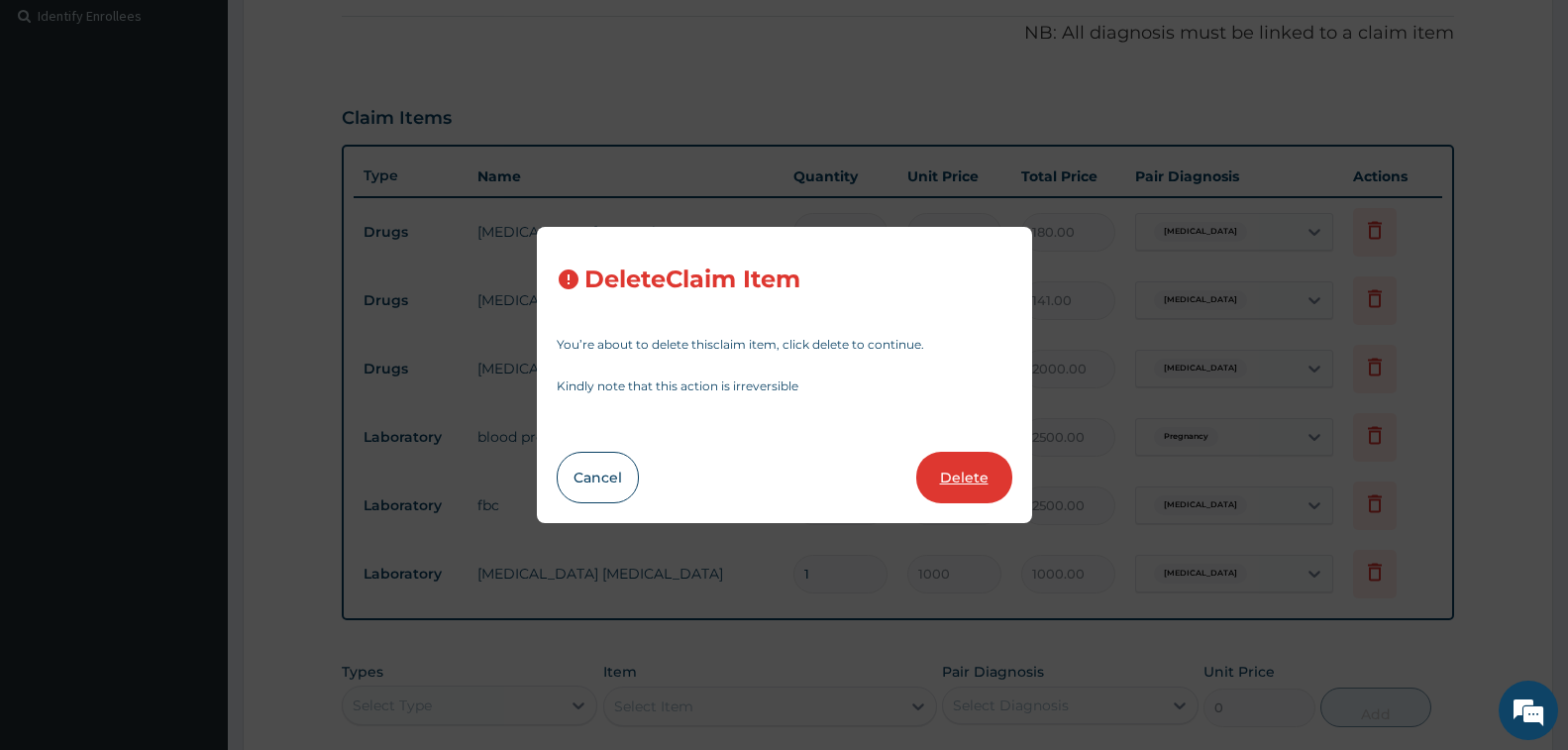
type input "1000.00"
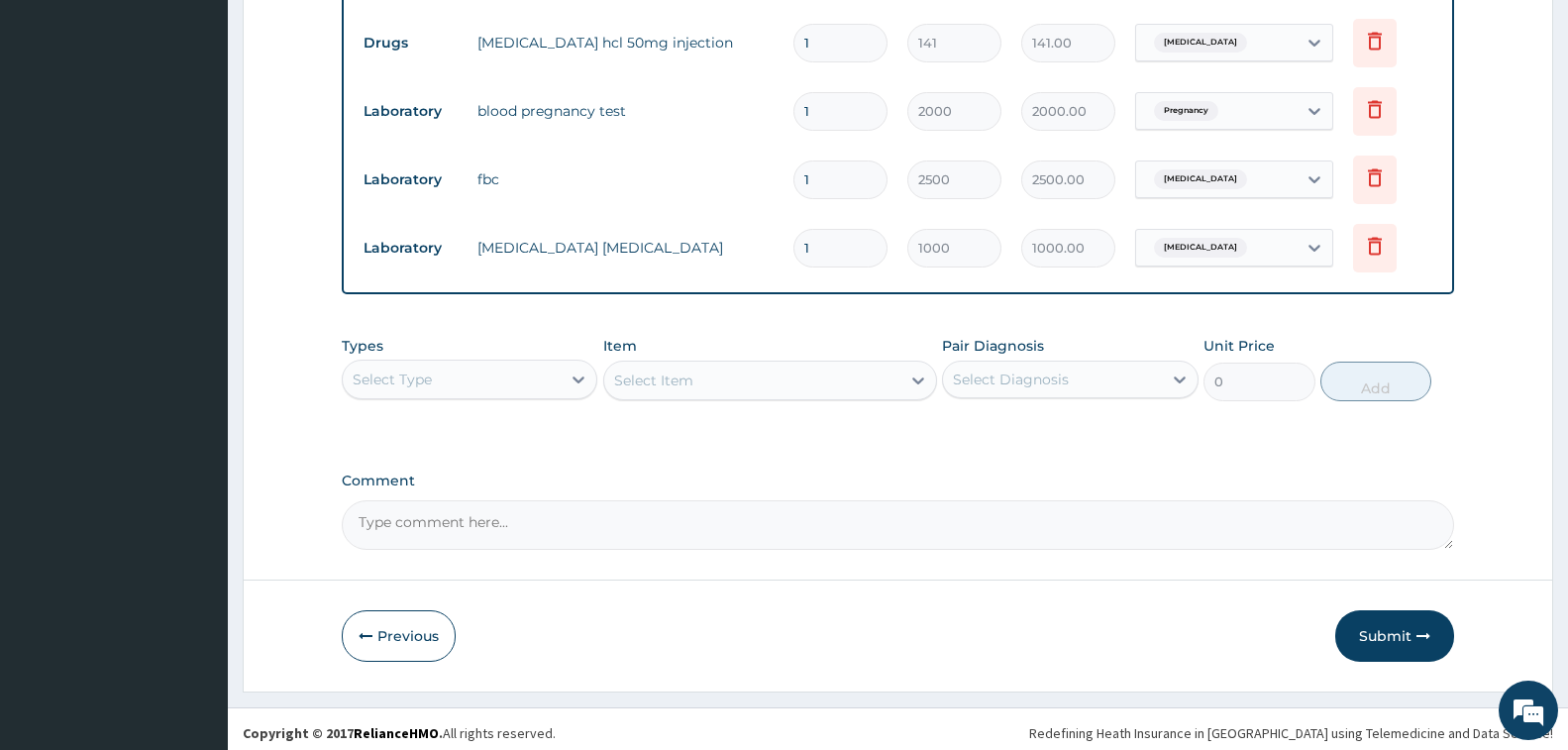
scroll to position [858, 0]
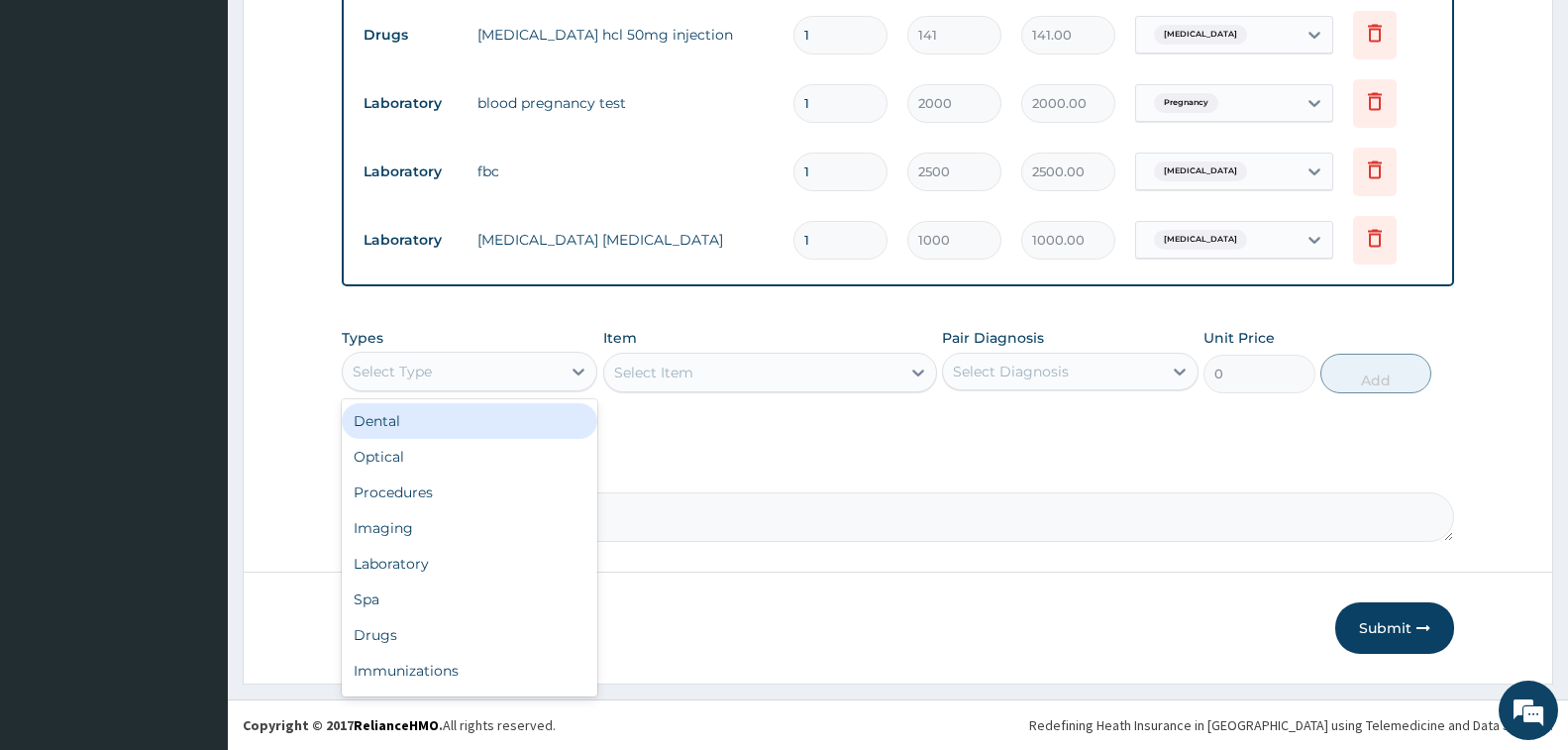
click at [524, 359] on div "Select Type" at bounding box center [452, 372] width 218 height 32
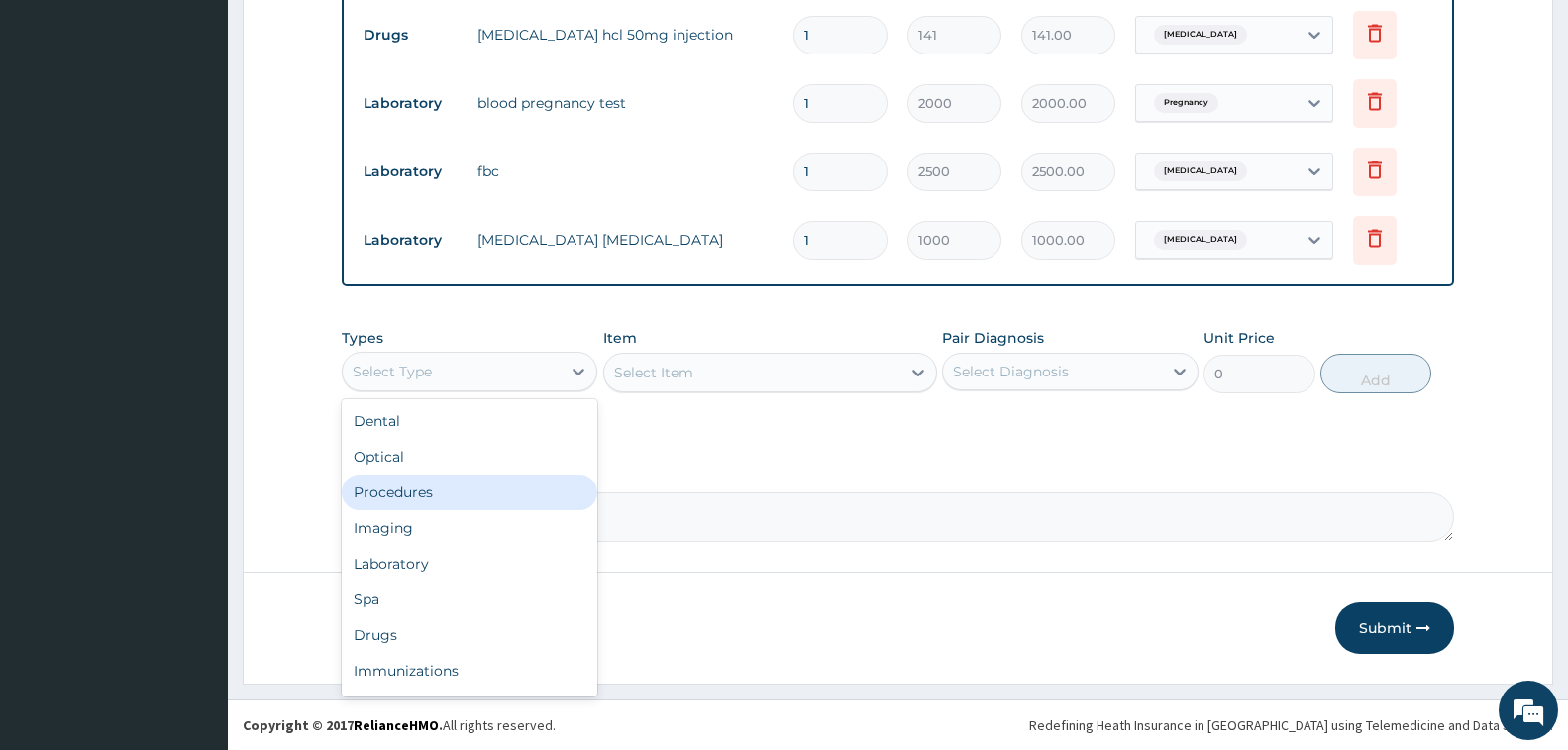
drag, startPoint x: 480, startPoint y: 487, endPoint x: 552, endPoint y: 478, distance: 72.6
click at [483, 486] on div "Procedures" at bounding box center [470, 492] width 256 height 36
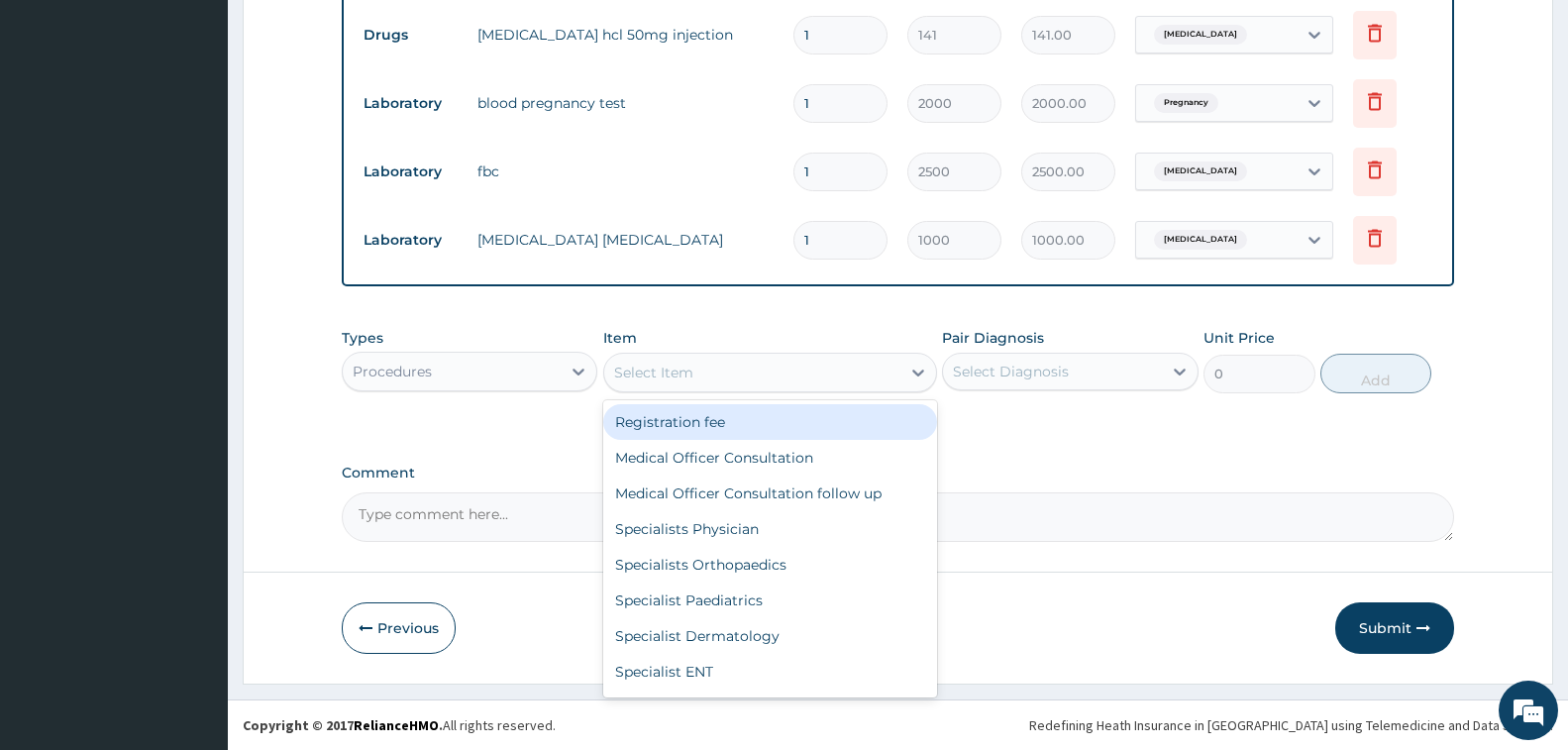
click at [678, 376] on div "Select Item" at bounding box center [654, 373] width 79 height 20
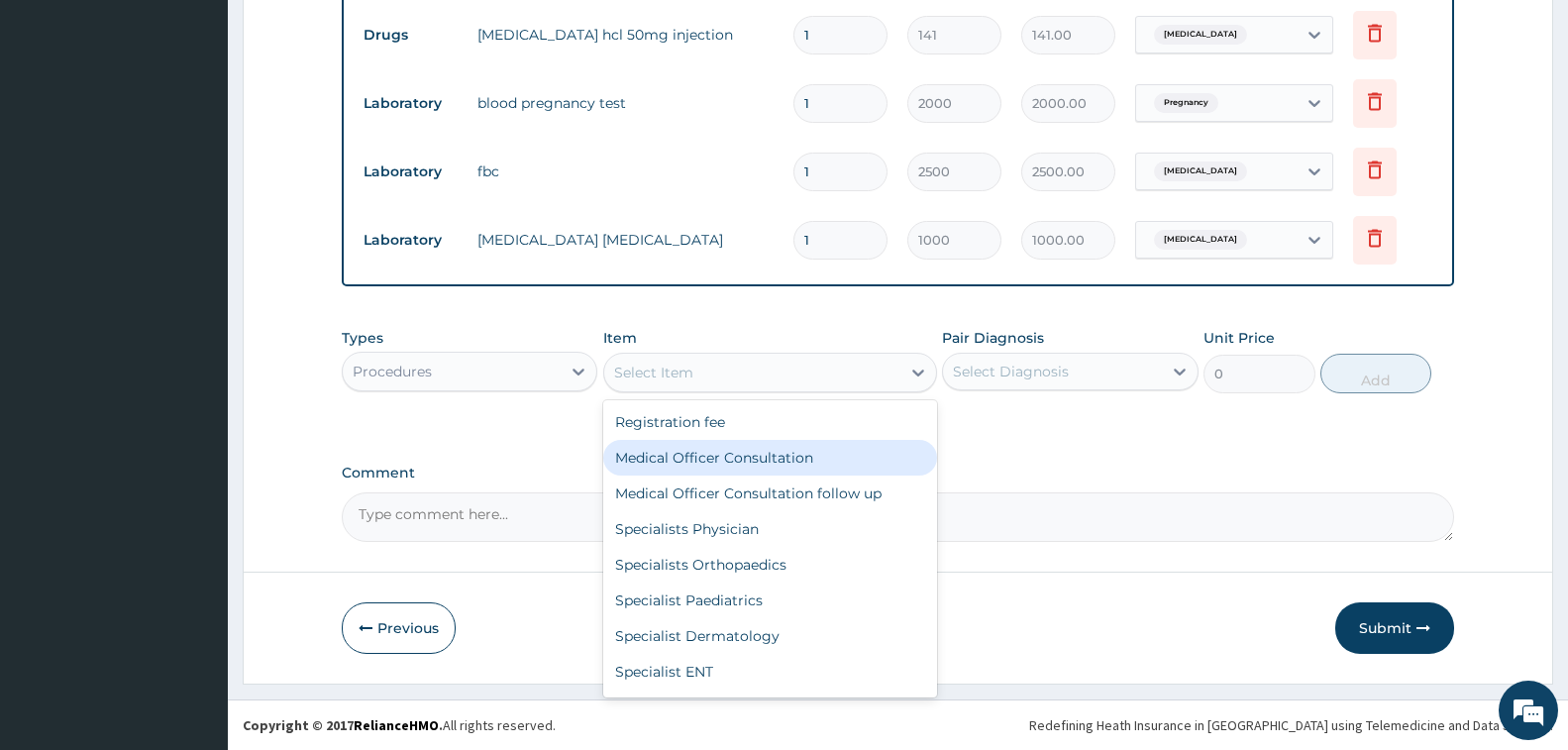
click at [700, 448] on div "Medical Officer Consultation" at bounding box center [770, 458] width 334 height 36
type input "3500"
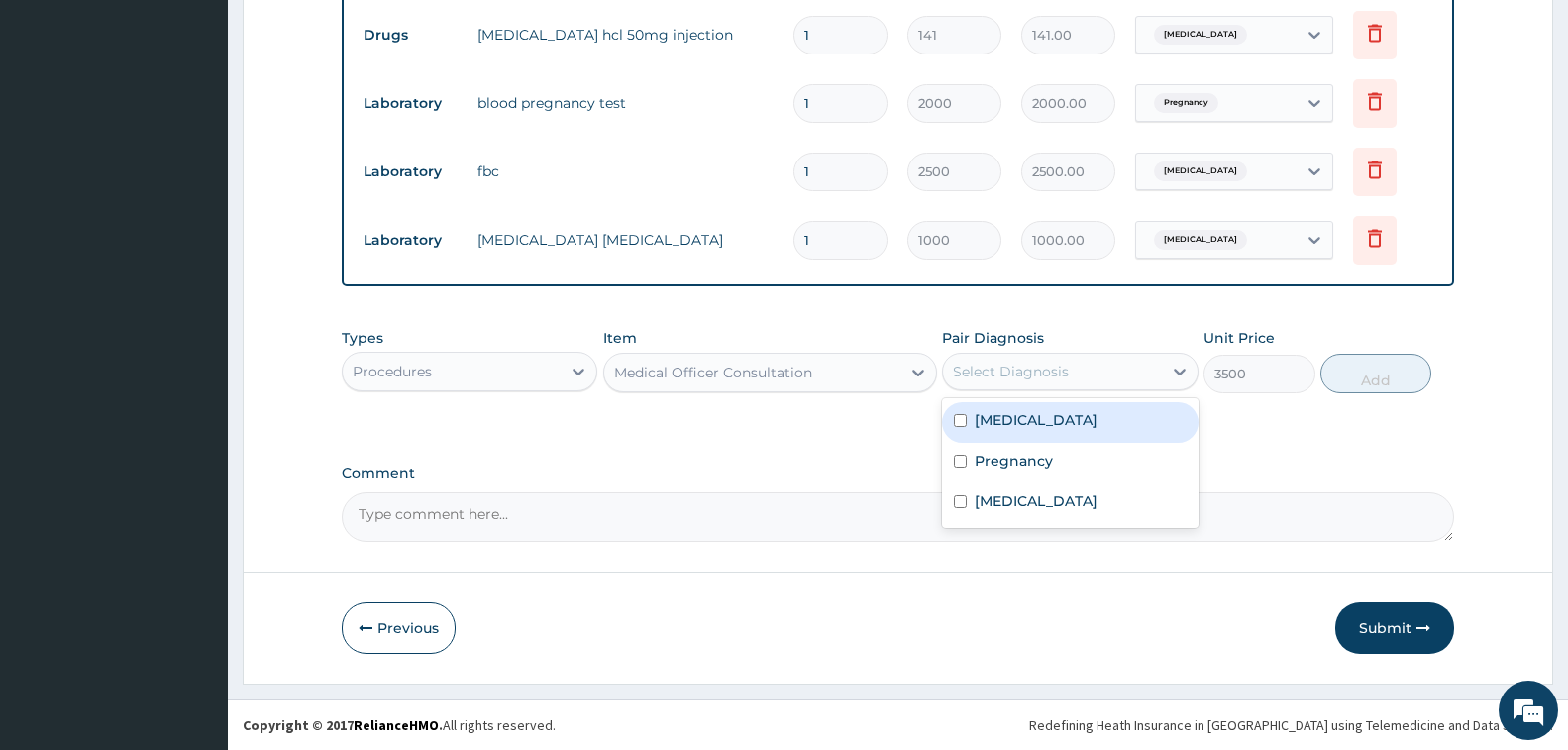
click at [993, 382] on div "Select Diagnosis" at bounding box center [1052, 372] width 218 height 32
click at [1004, 430] on div "[MEDICAL_DATA]" at bounding box center [1070, 422] width 256 height 41
checkbox input "true"
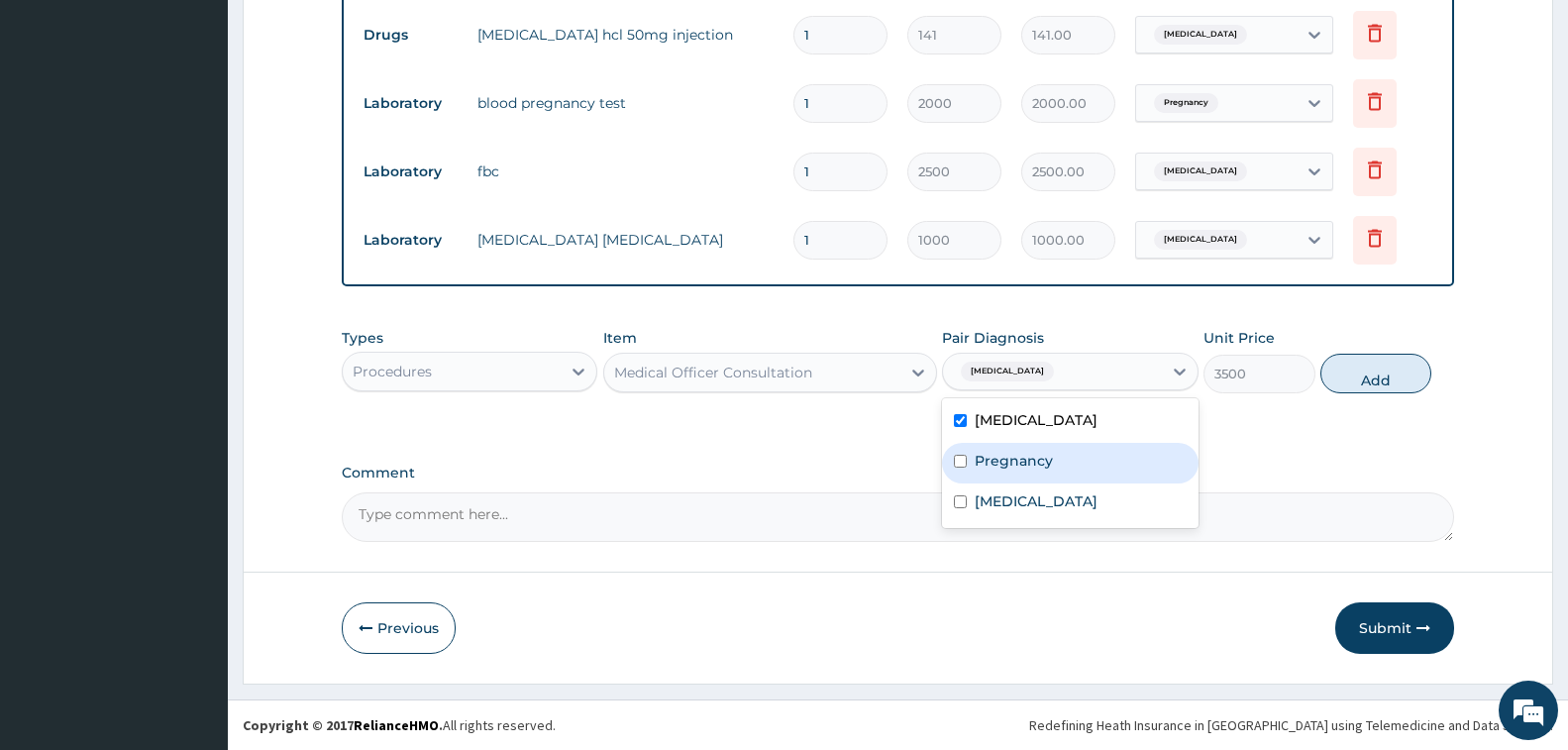
click at [1002, 443] on div "Pregnancy" at bounding box center [1070, 463] width 256 height 41
checkbox input "true"
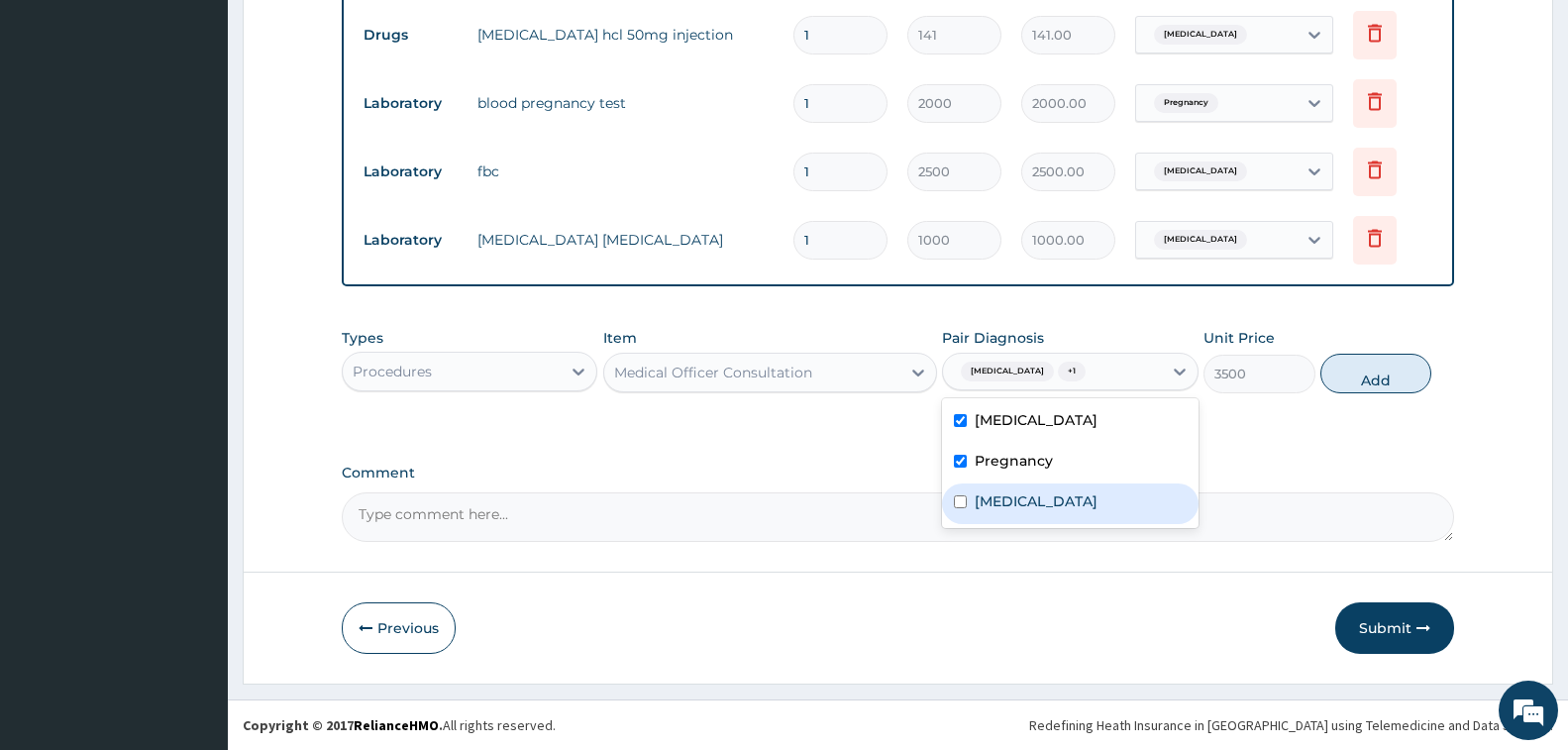
click at [1013, 499] on label "Sepsis" at bounding box center [1036, 501] width 123 height 20
checkbox input "true"
click at [1397, 374] on button "Add" at bounding box center [1376, 374] width 111 height 40
type input "0"
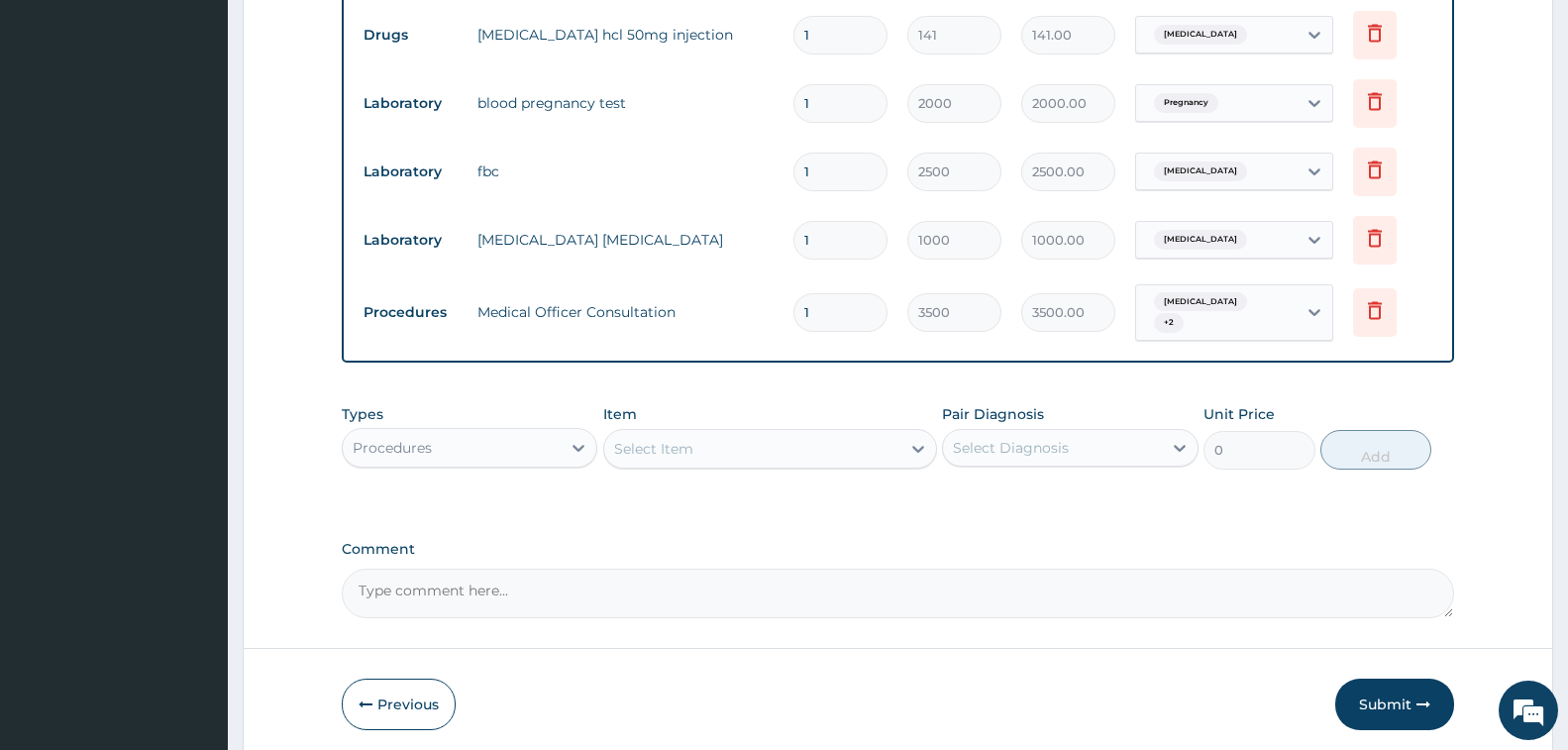
drag, startPoint x: 506, startPoint y: 437, endPoint x: 517, endPoint y: 442, distance: 12.1
click at [508, 439] on div "Procedures" at bounding box center [452, 448] width 218 height 32
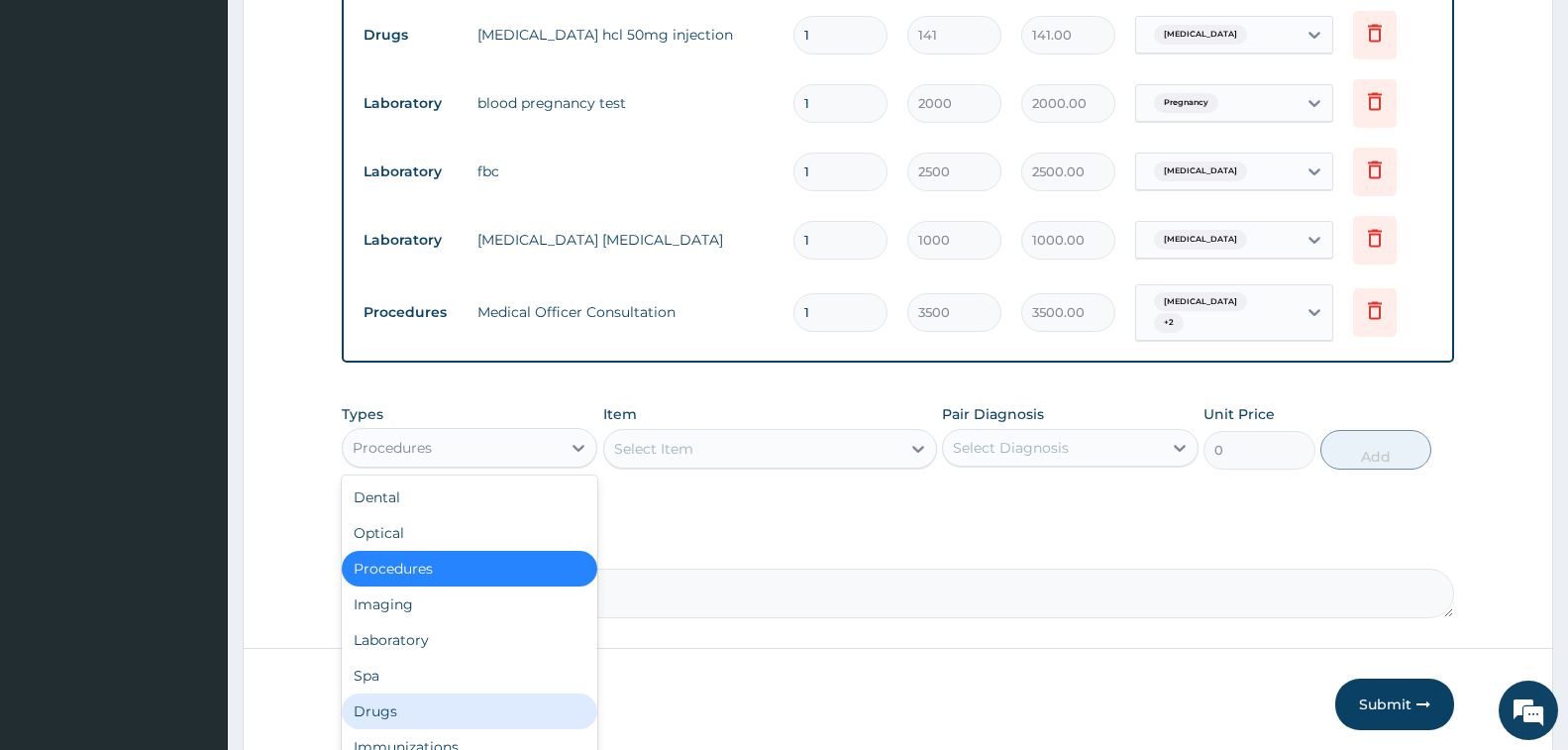
click at [531, 694] on div "Drugs" at bounding box center [470, 711] width 256 height 36
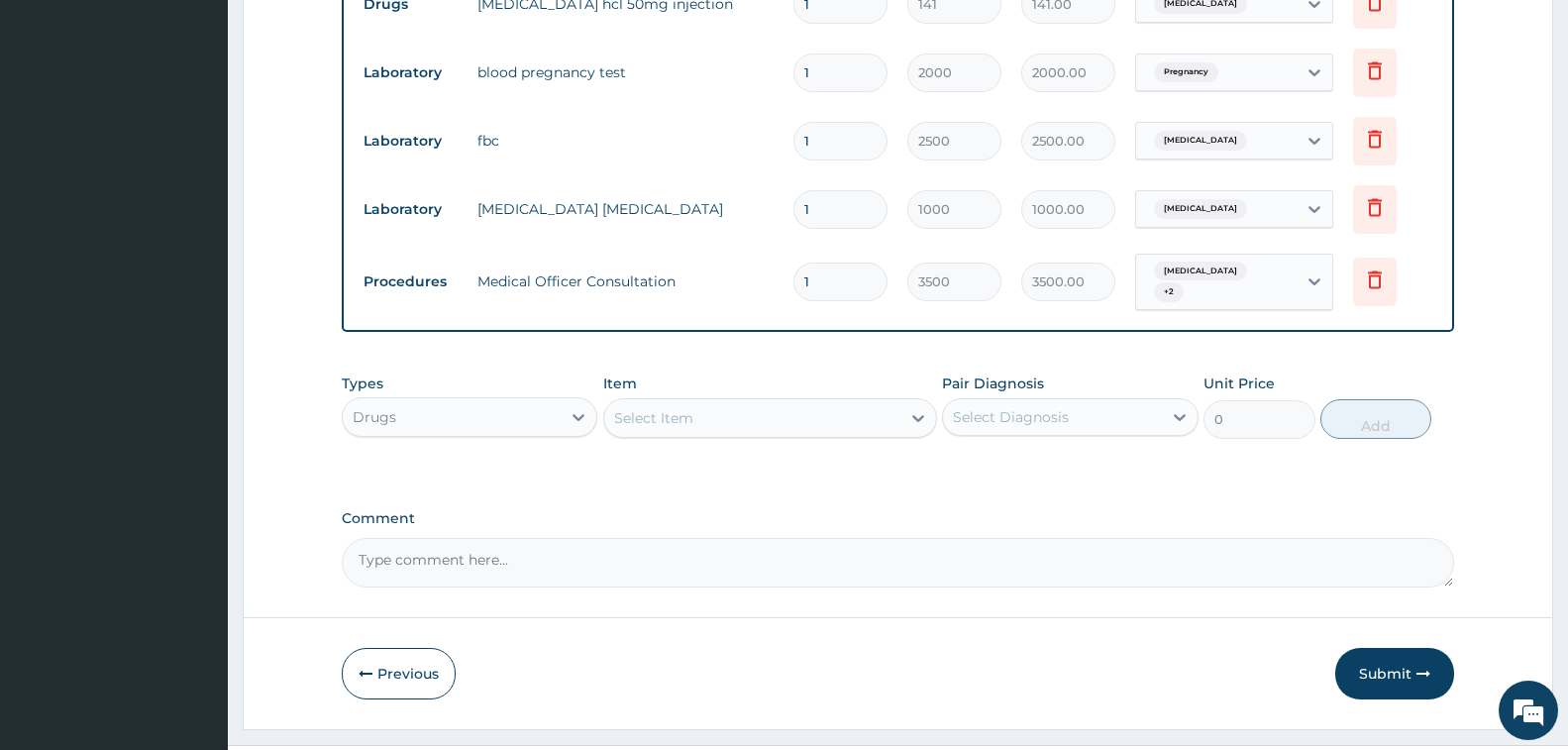
scroll to position [926, 0]
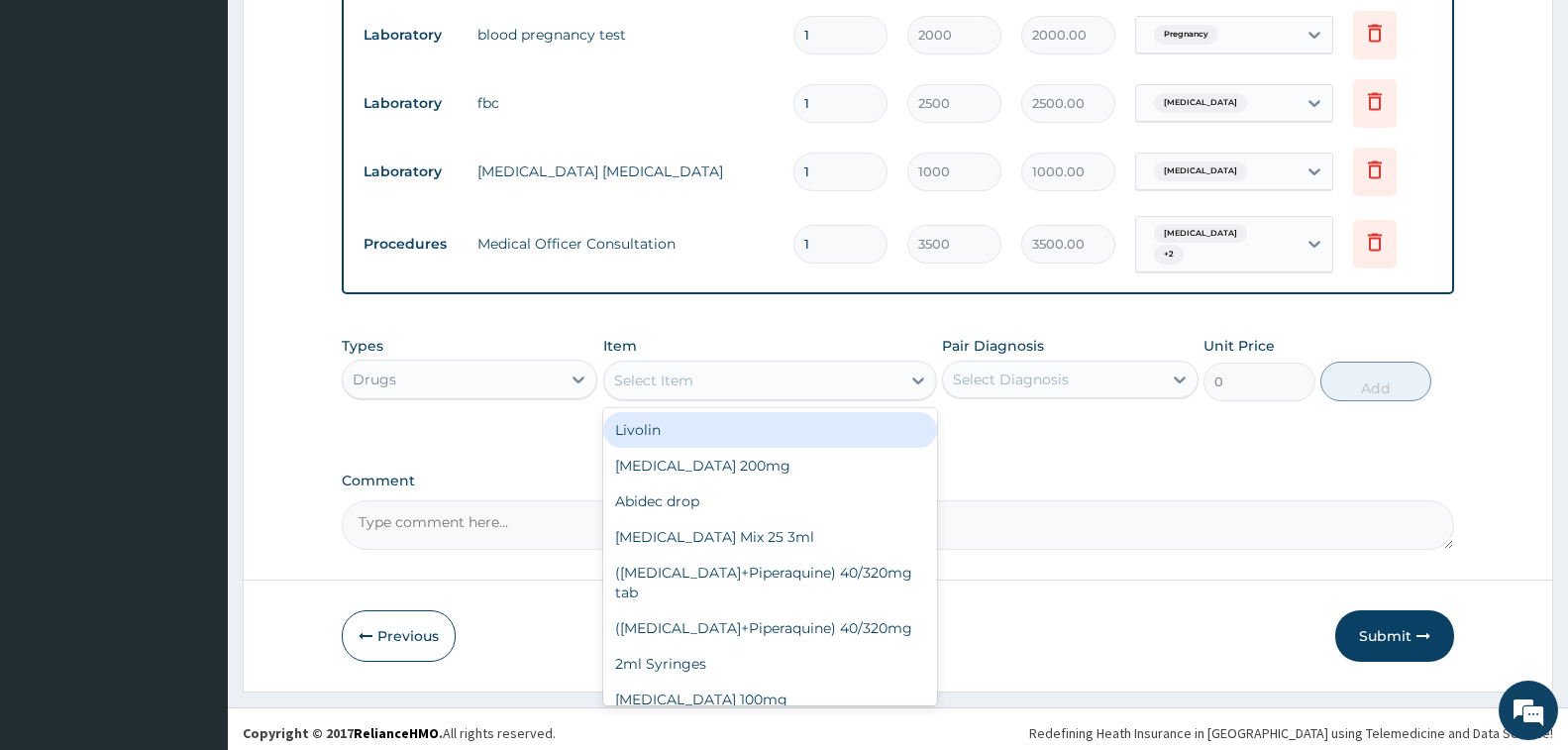
click at [739, 365] on div "Select Item" at bounding box center [752, 380] width 296 height 32
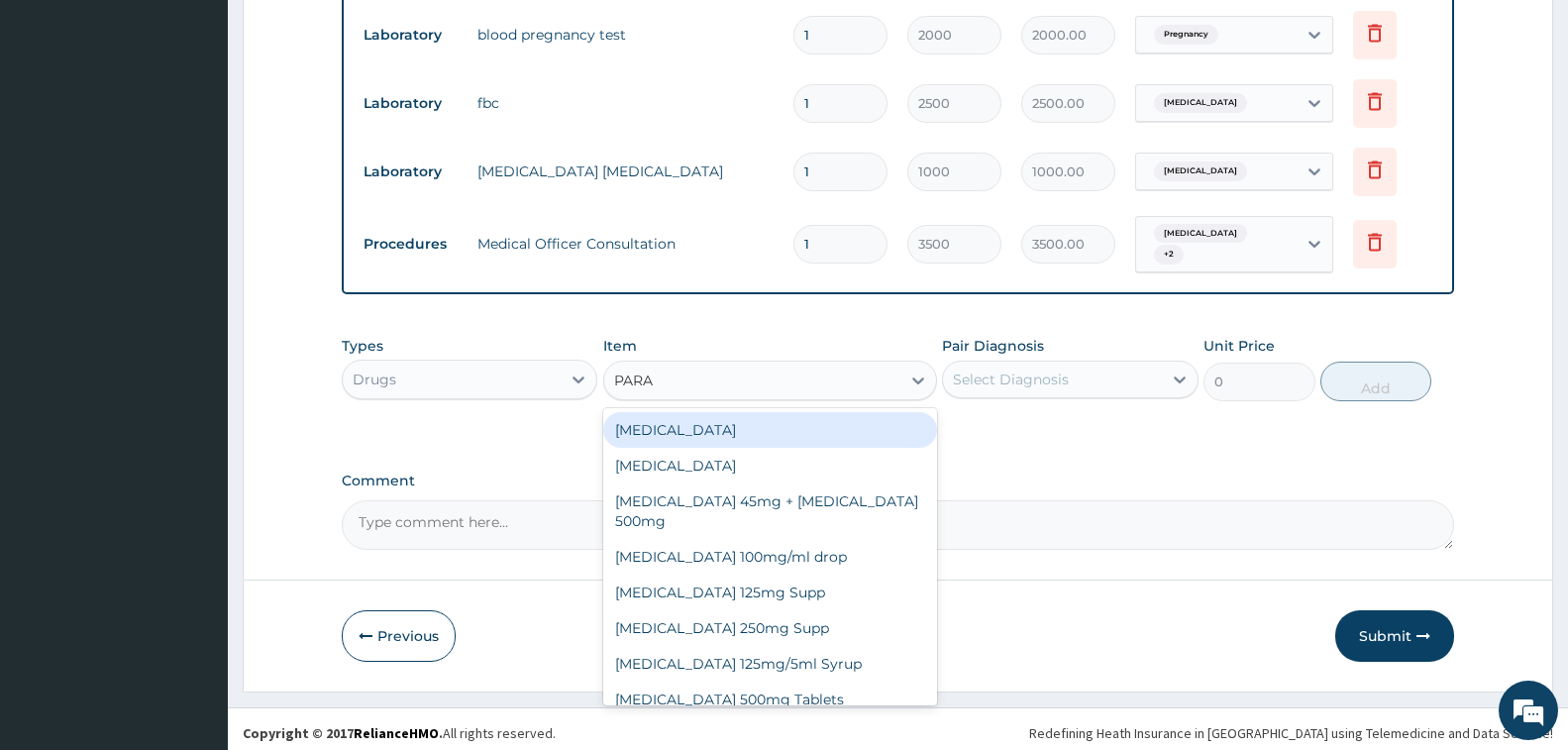
type input "PARAC"
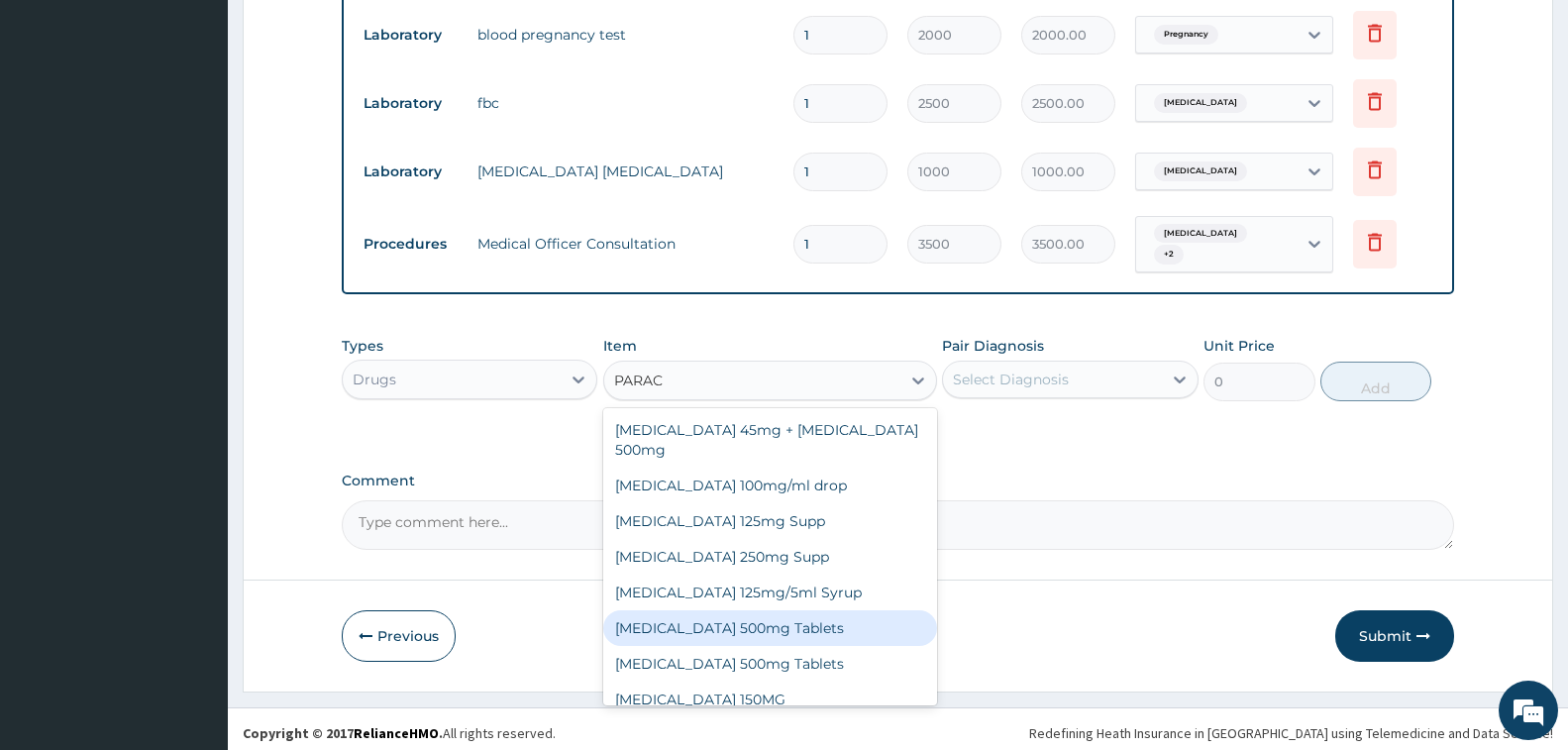
scroll to position [87, 0]
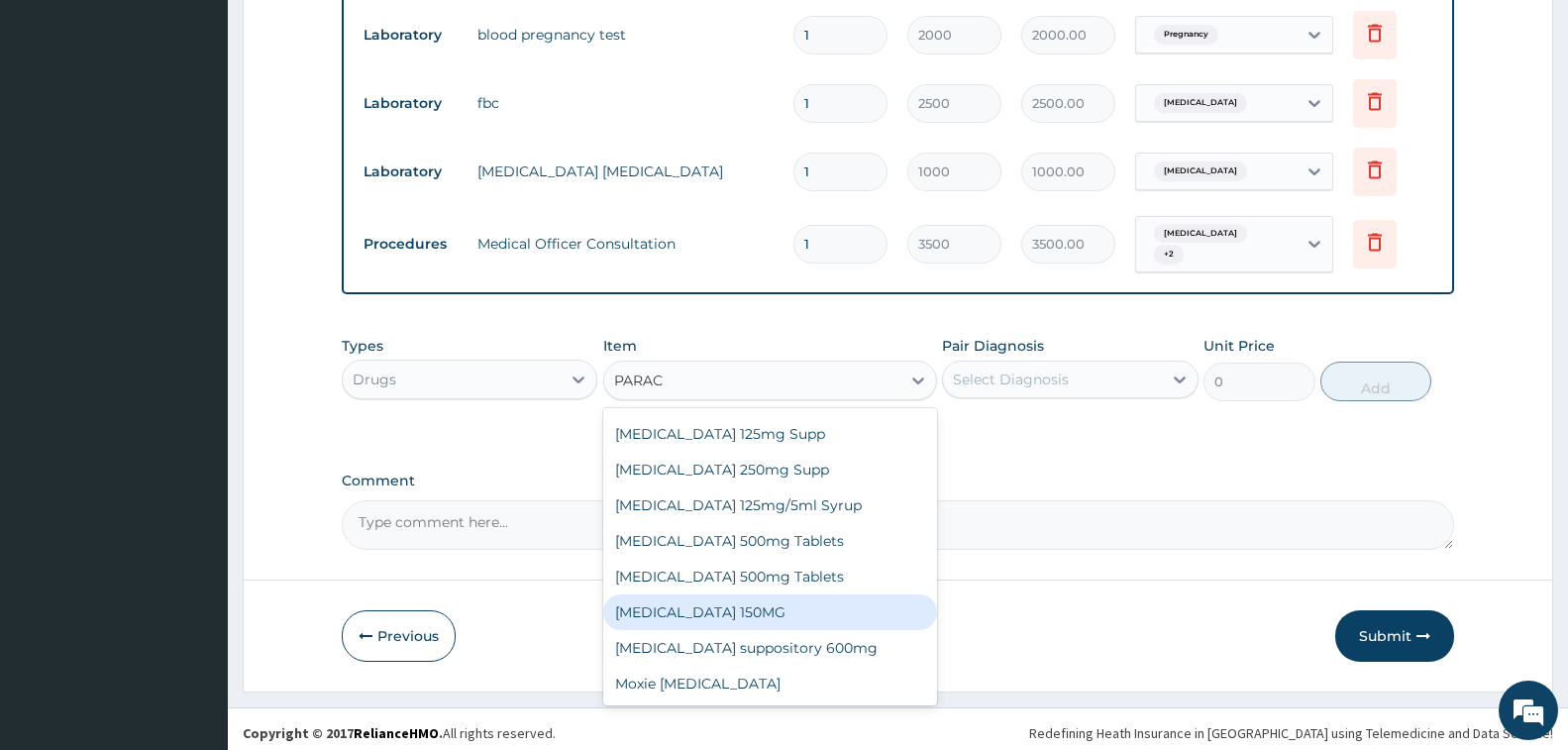
click at [759, 594] on div "[MEDICAL_DATA] 150MG" at bounding box center [770, 612] width 334 height 36
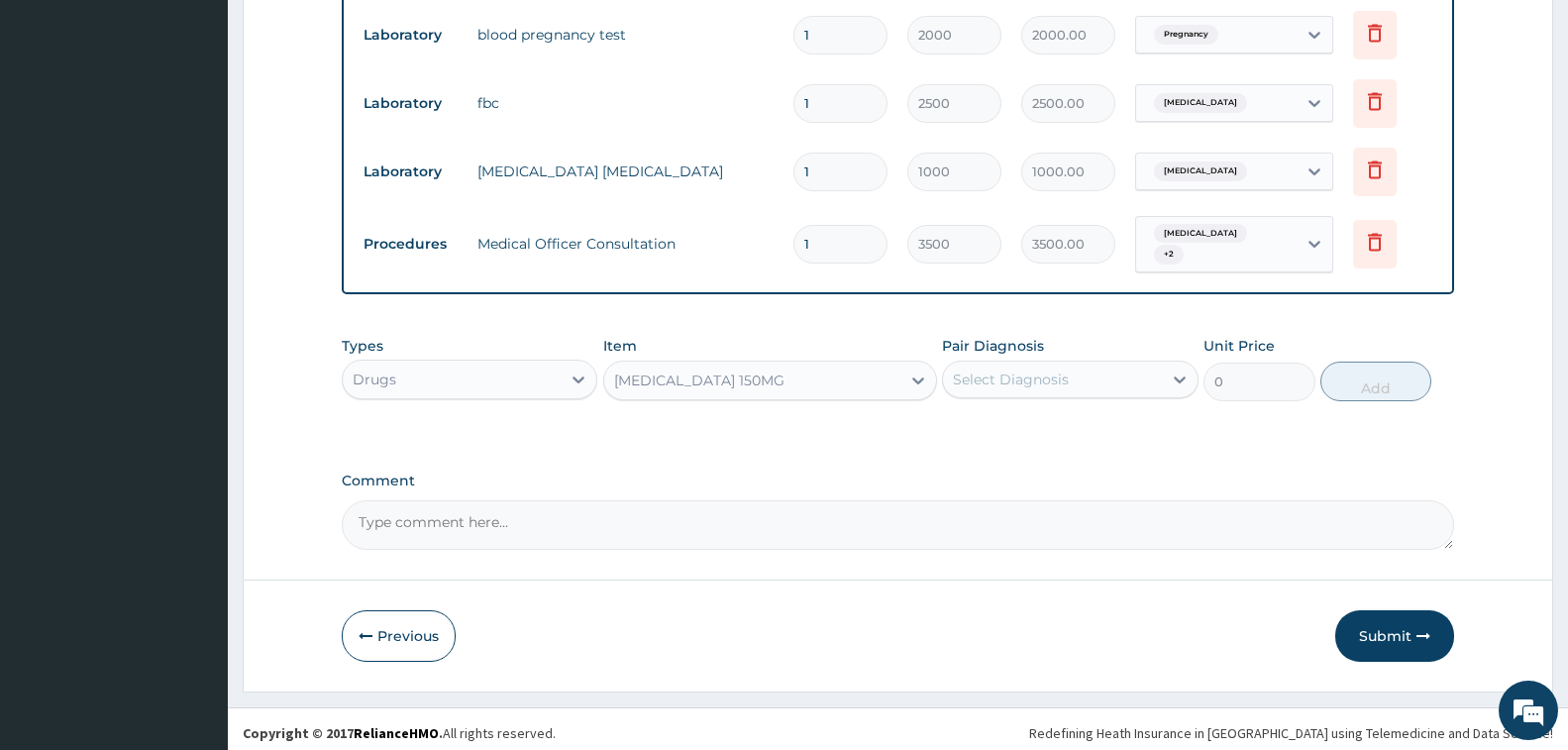
type input "93"
click at [991, 370] on div "Select Diagnosis" at bounding box center [1010, 379] width 116 height 20
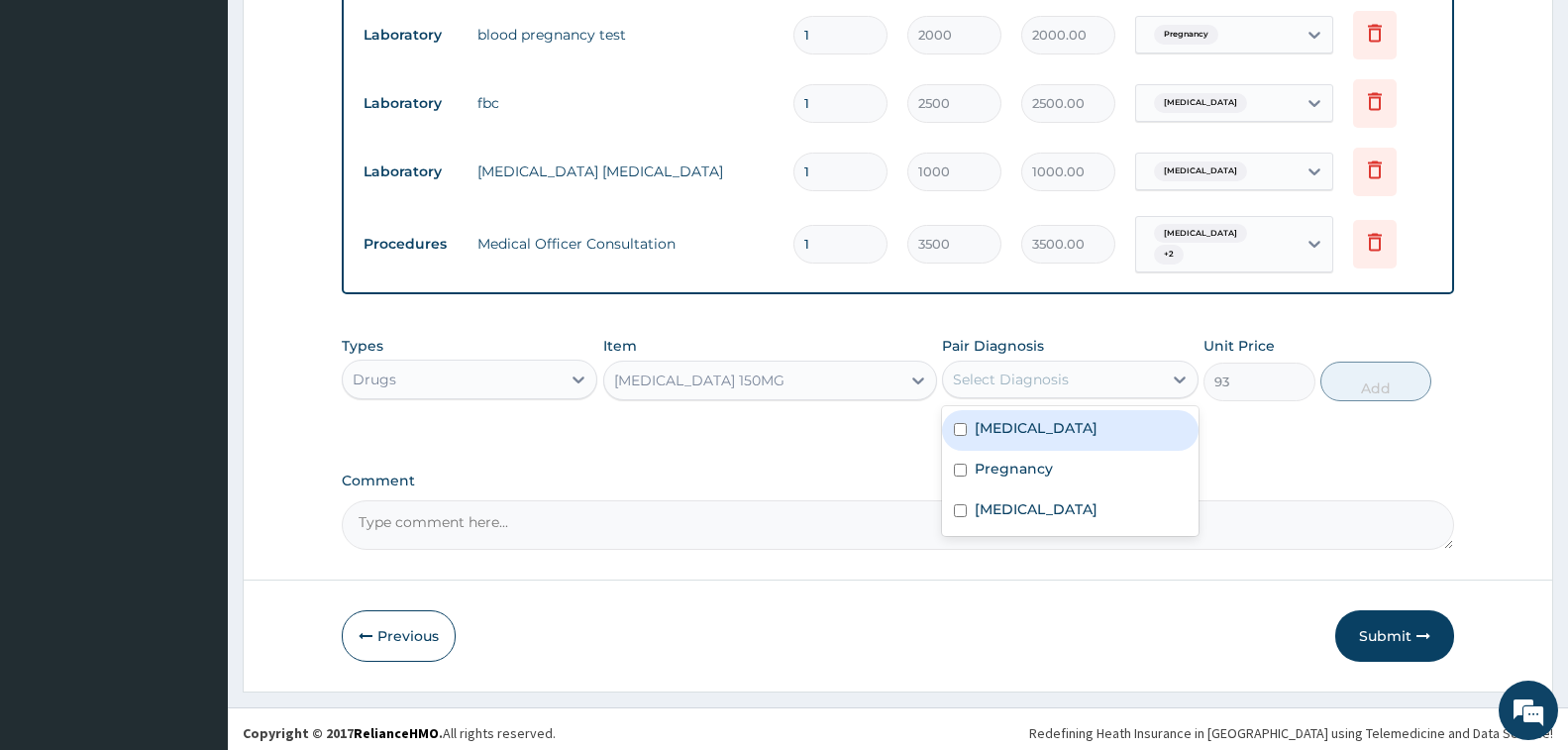
drag, startPoint x: 1010, startPoint y: 406, endPoint x: 1046, endPoint y: 499, distance: 99.7
click at [1019, 435] on div "[MEDICAL_DATA]" at bounding box center [1070, 430] width 256 height 41
checkbox input "true"
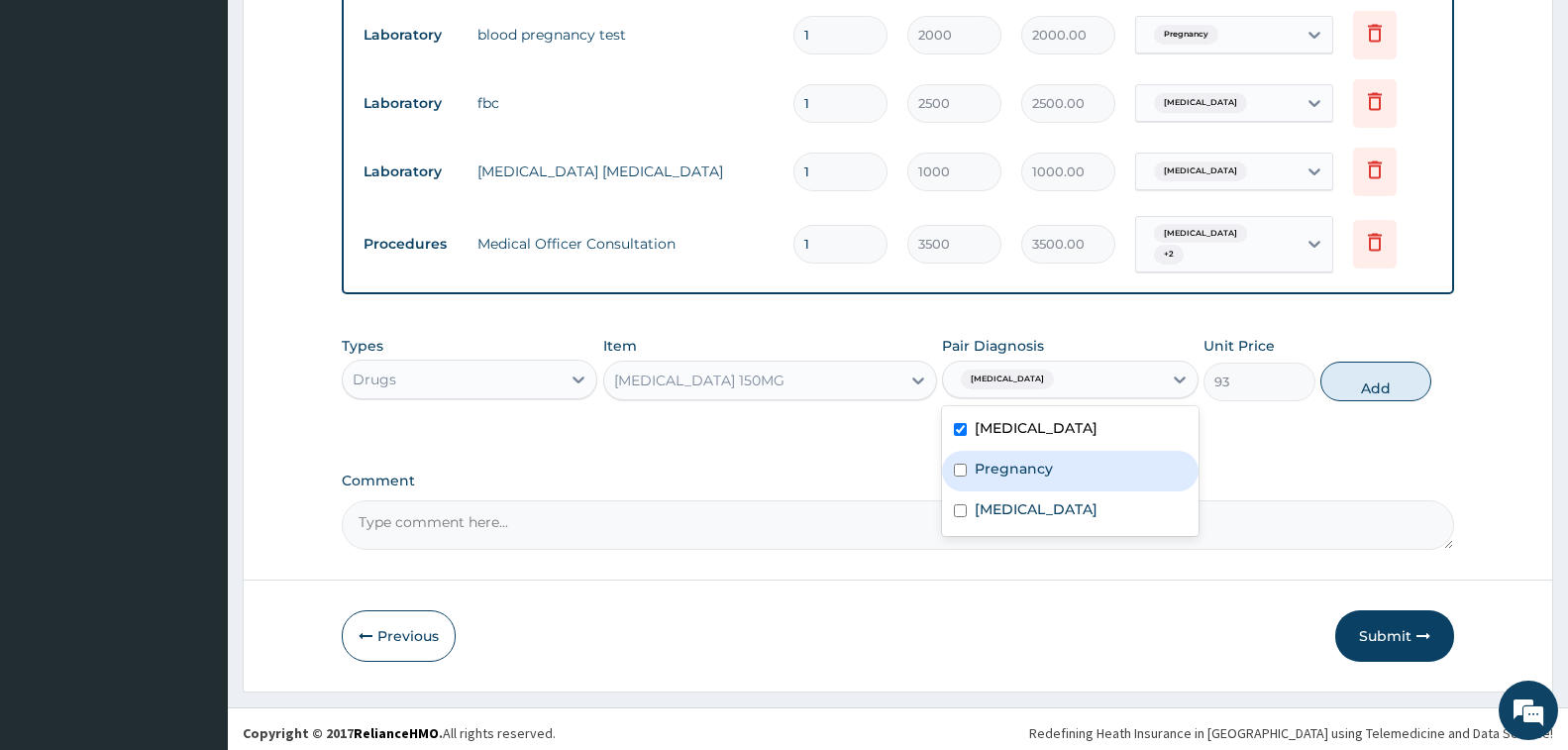
click at [1036, 459] on label "Pregnancy" at bounding box center [1013, 469] width 78 height 20
checkbox input "true"
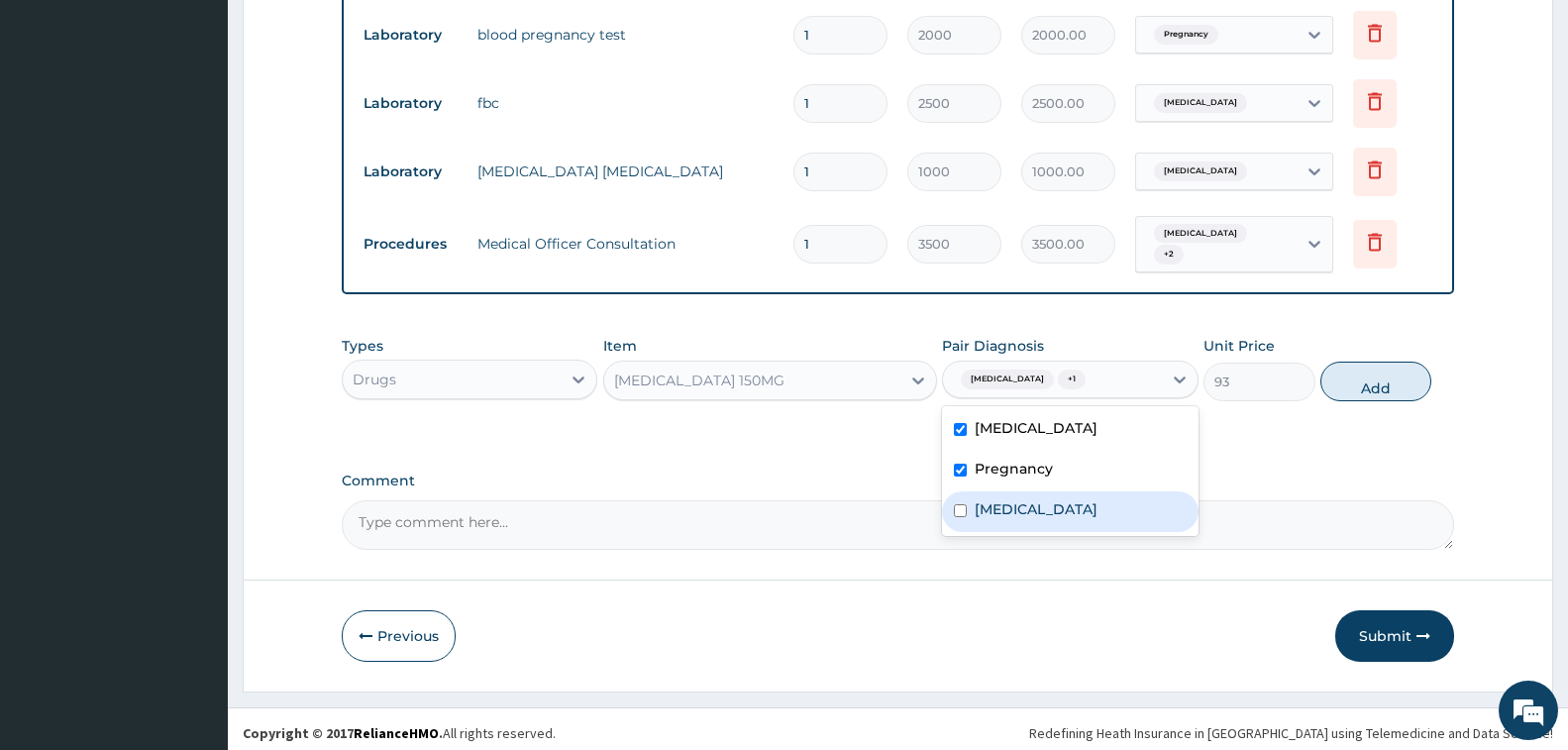
drag, startPoint x: 1052, startPoint y: 489, endPoint x: 1186, endPoint y: 502, distance: 134.6
click at [1080, 499] on div "Sepsis" at bounding box center [1070, 511] width 256 height 41
checkbox input "true"
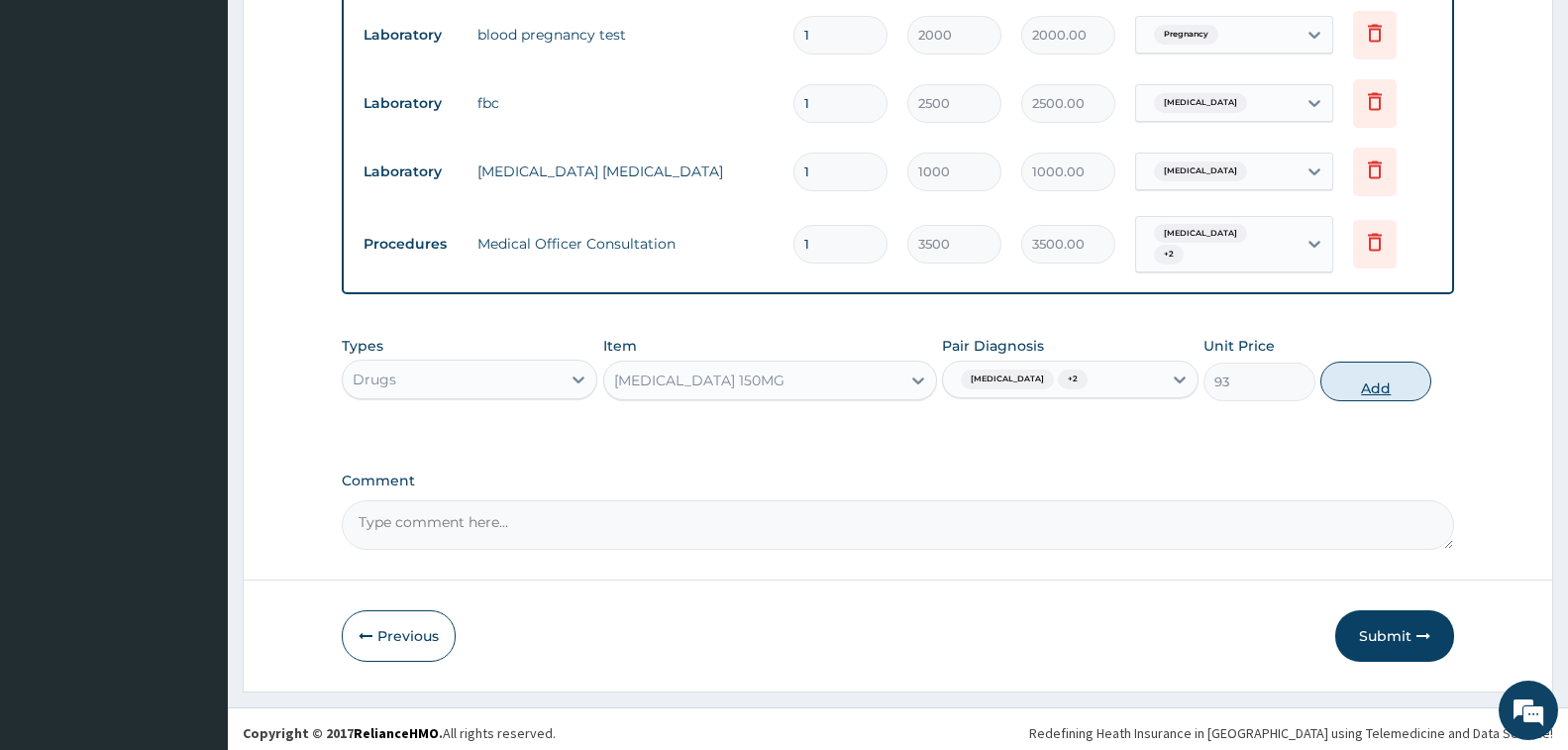
click at [1342, 381] on button "Add" at bounding box center [1376, 381] width 111 height 40
type input "0"
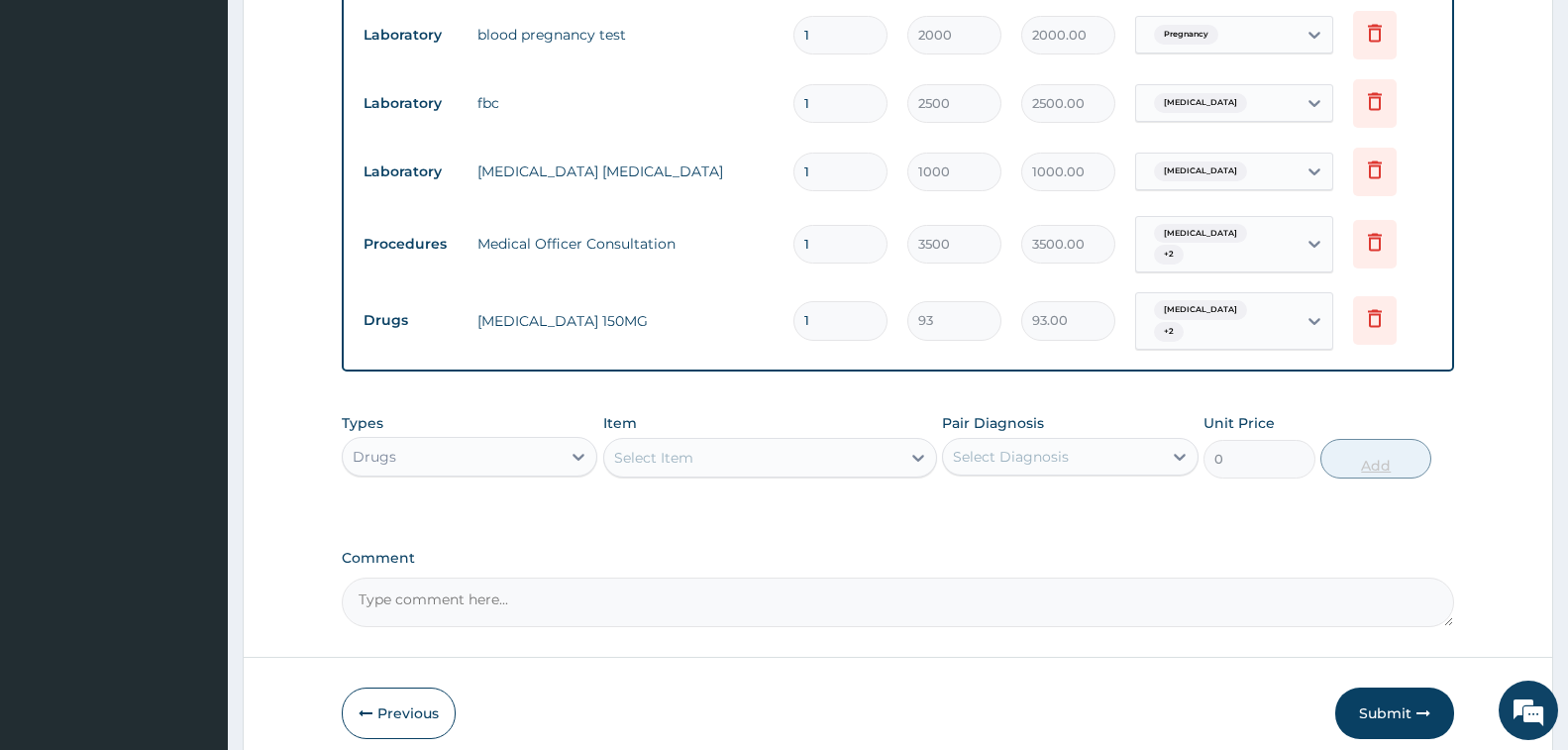
type input "0.00"
type input "9"
type input "837.00"
type input "0.00"
type input "6"
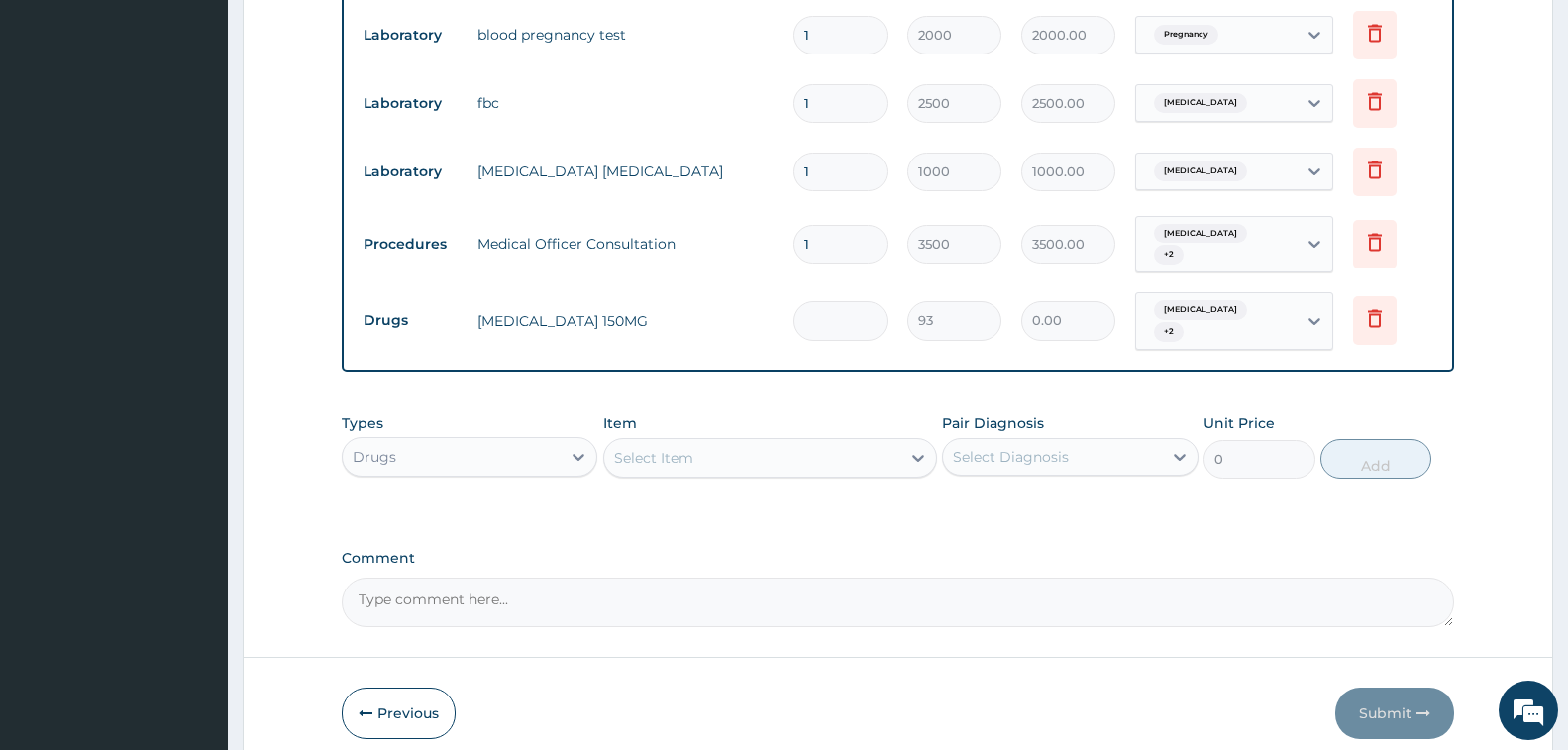
type input "558.00"
type input "6"
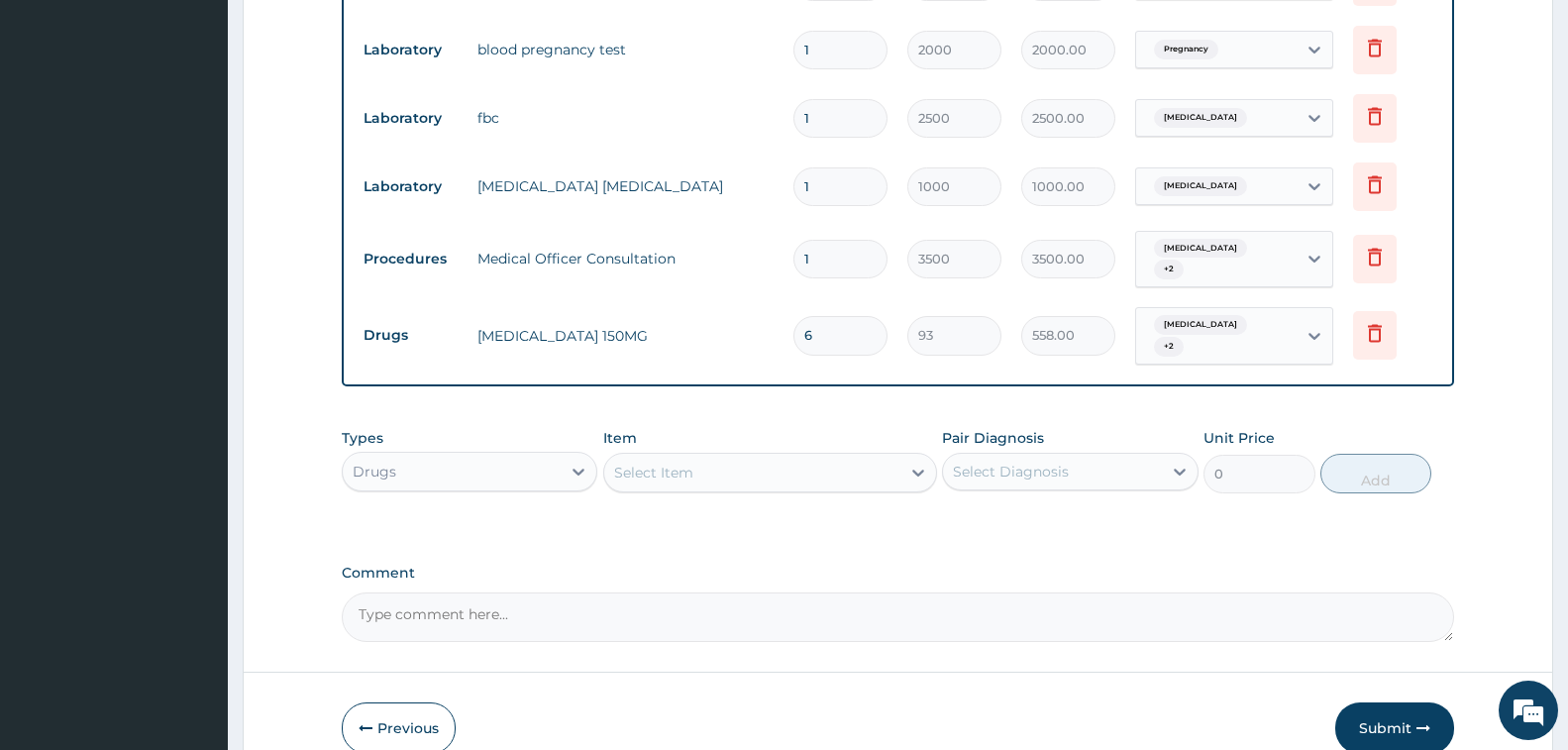
scroll to position [926, 0]
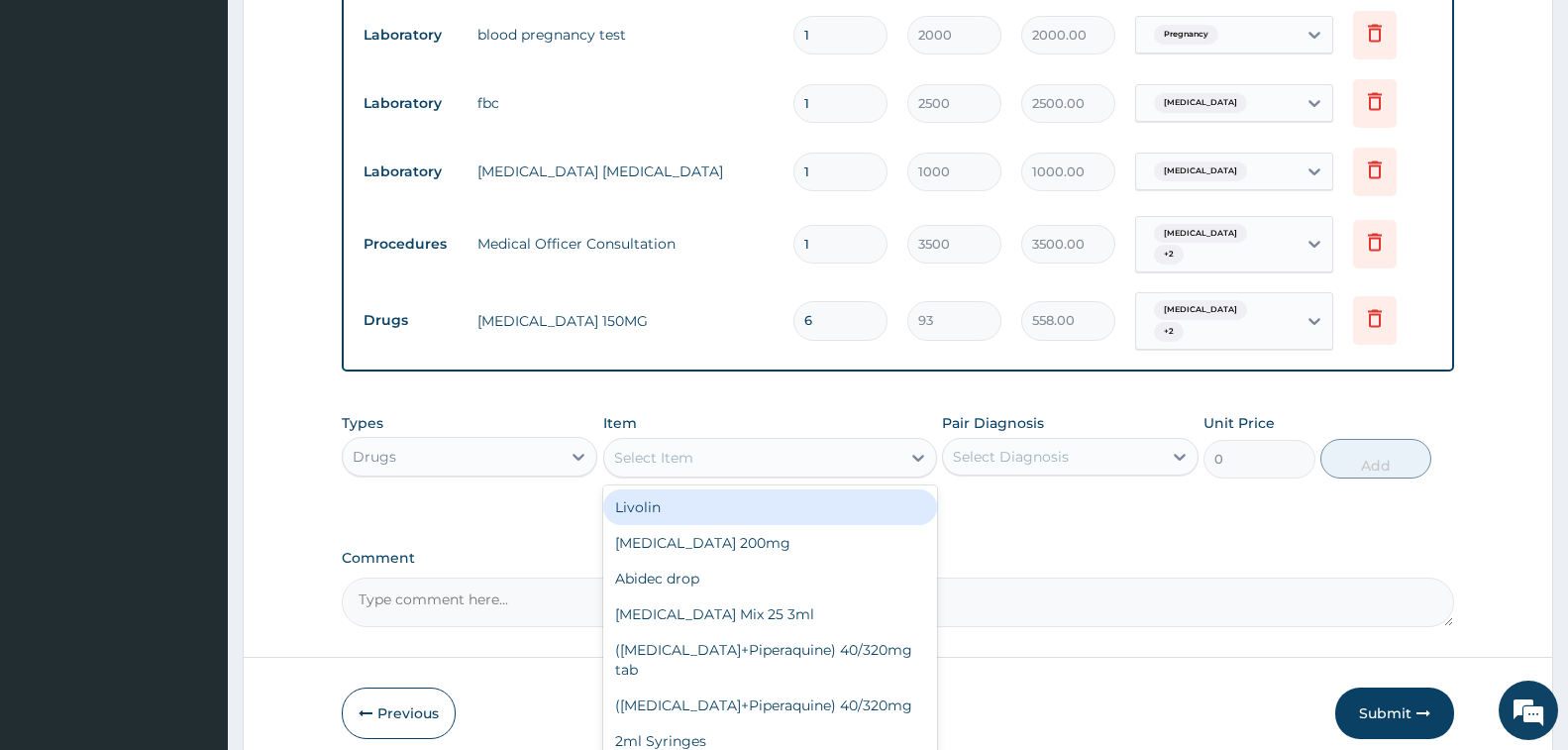
click at [721, 447] on div "Select Item" at bounding box center [752, 458] width 296 height 32
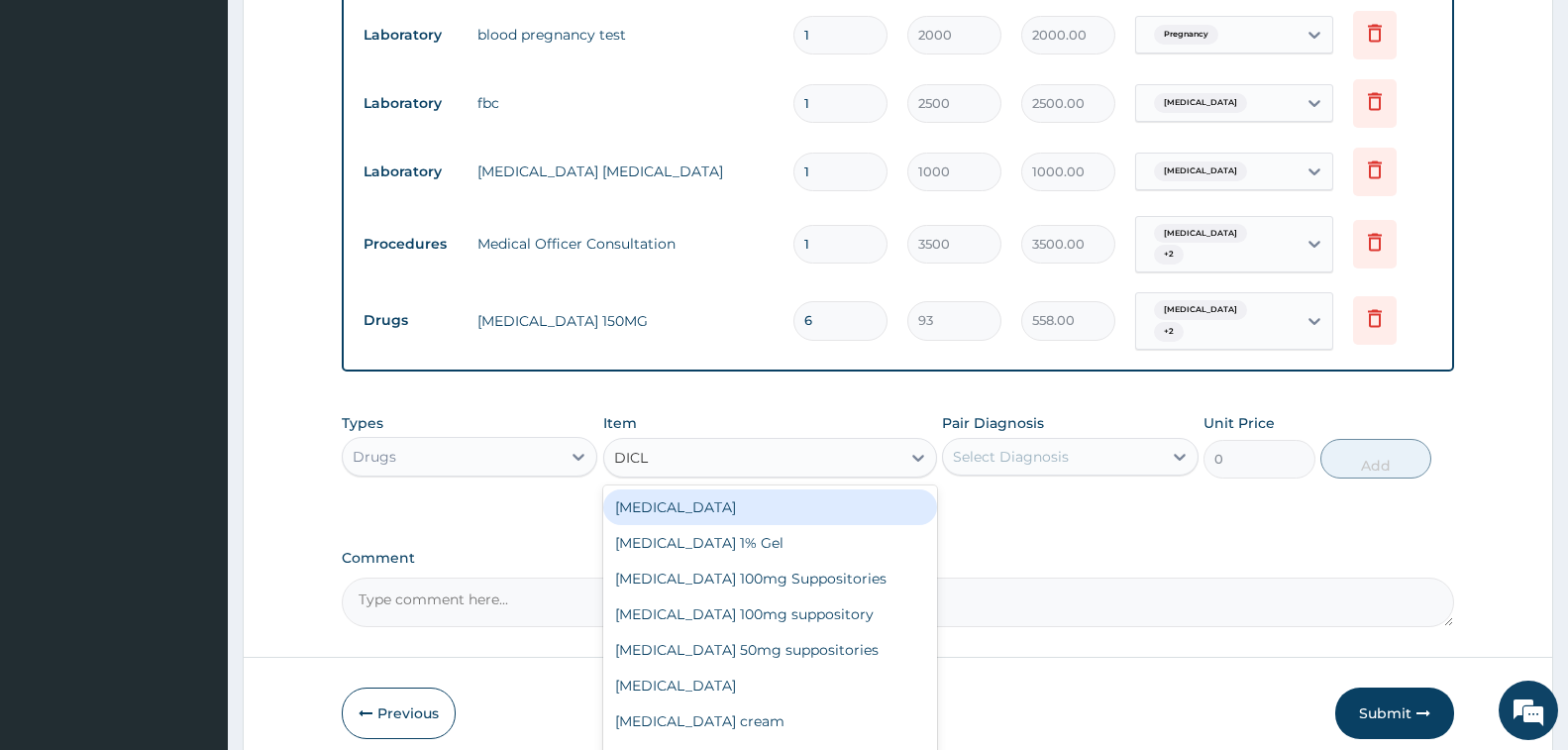
type input "DICLO"
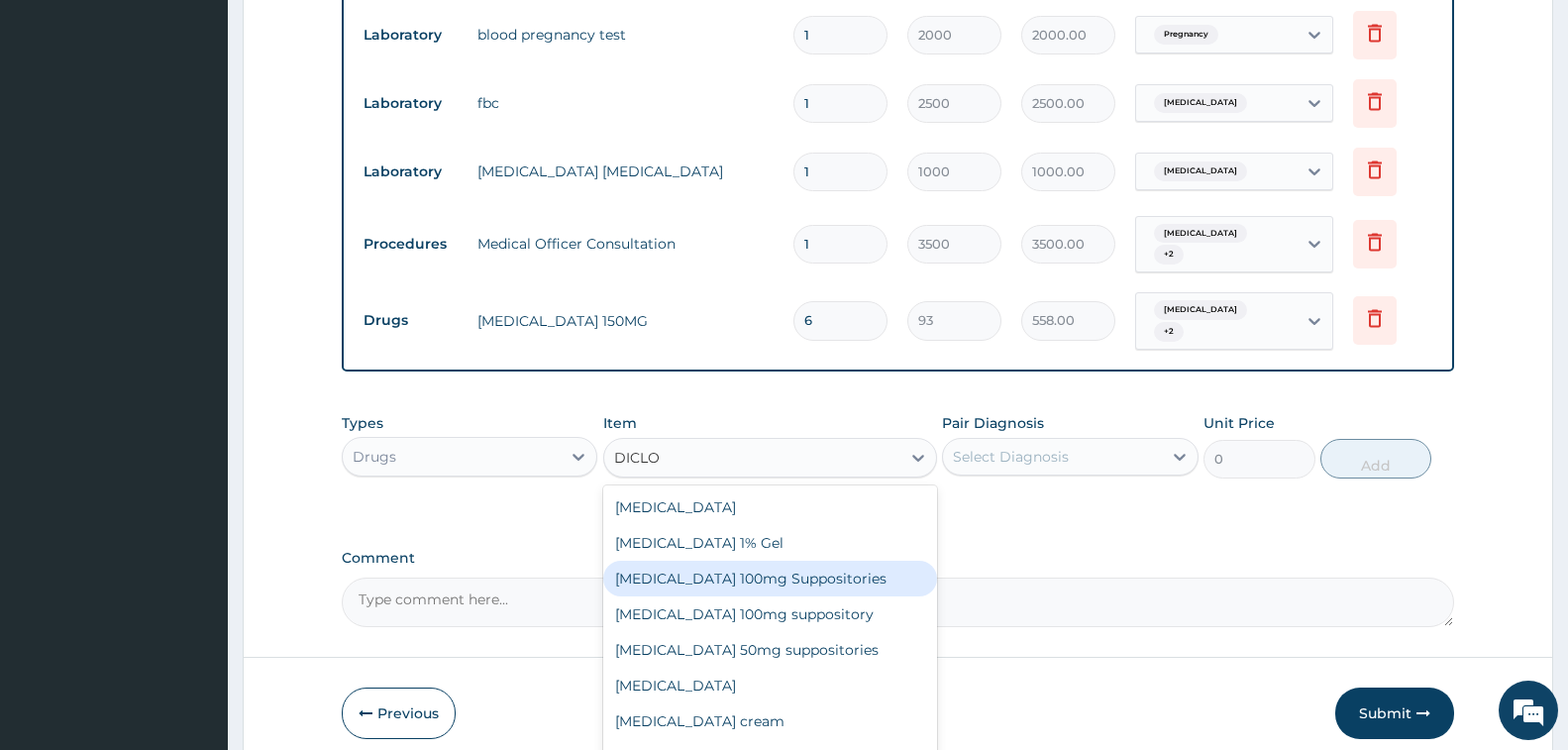
click at [750, 561] on div "[MEDICAL_DATA] 100mg Suppositories" at bounding box center [770, 579] width 334 height 36
type input "885"
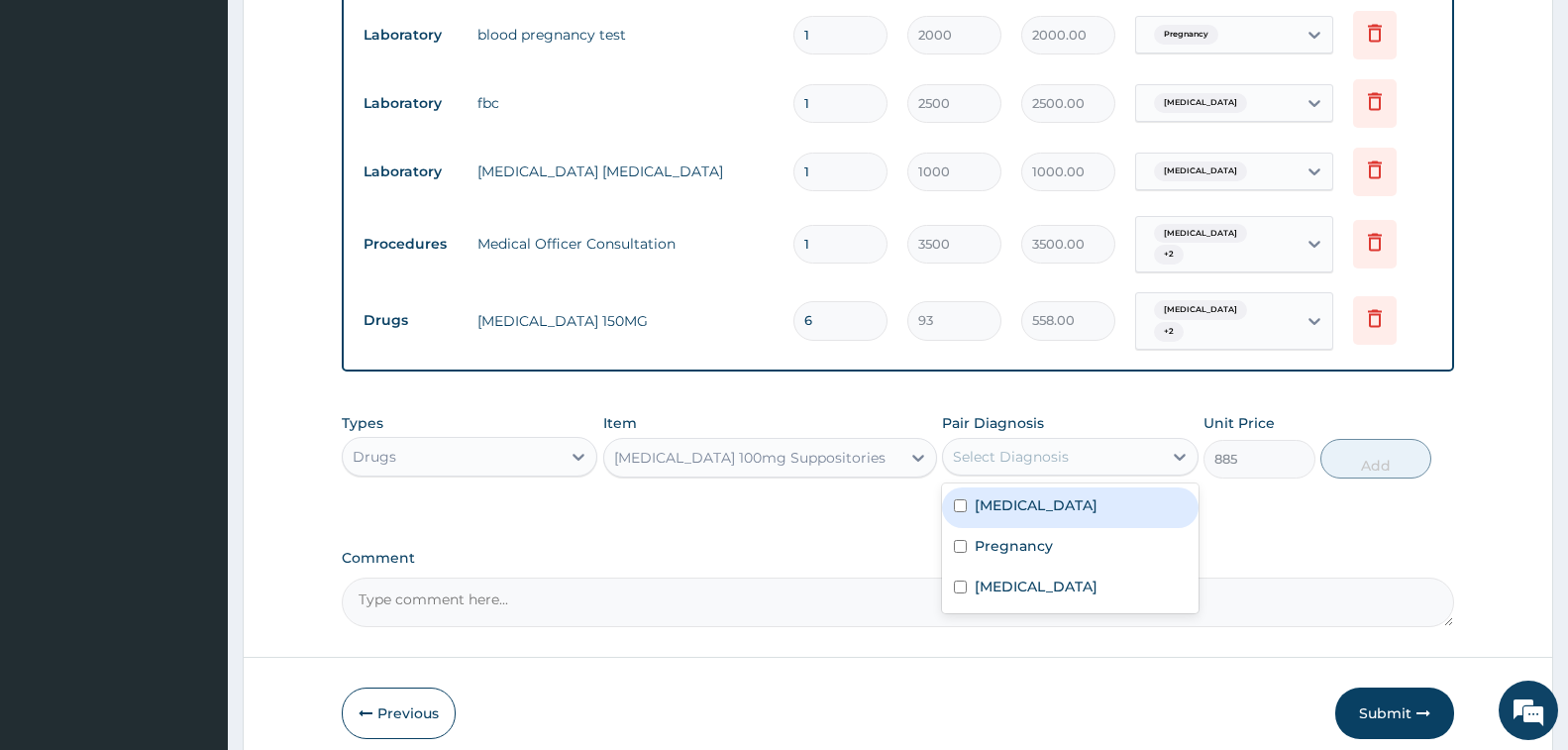
click at [974, 447] on div "Select Diagnosis" at bounding box center [1010, 457] width 116 height 20
click at [994, 495] on label "[MEDICAL_DATA]" at bounding box center [1036, 505] width 123 height 20
checkbox input "true"
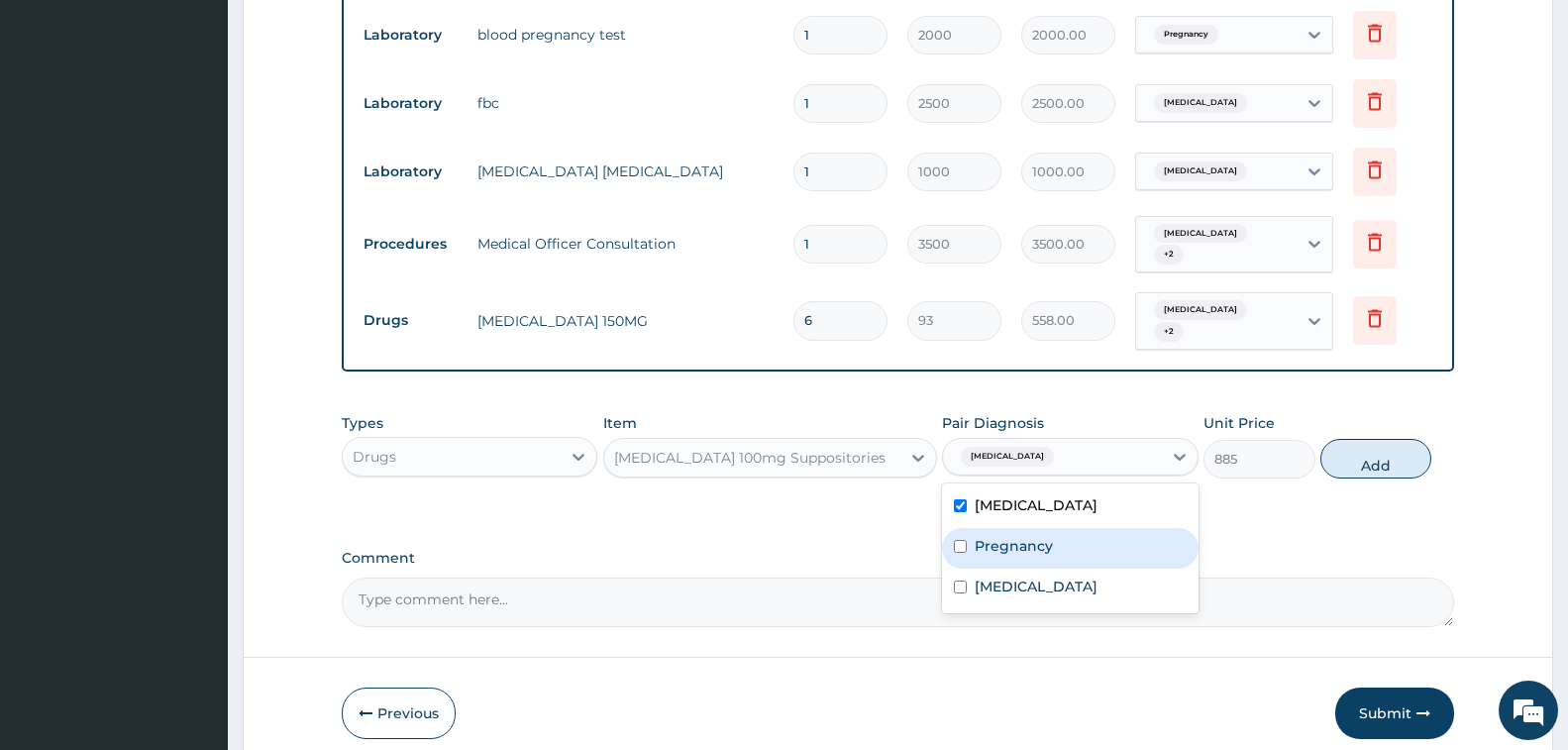
click at [1001, 528] on div "Pregnancy" at bounding box center [1070, 548] width 256 height 41
checkbox input "true"
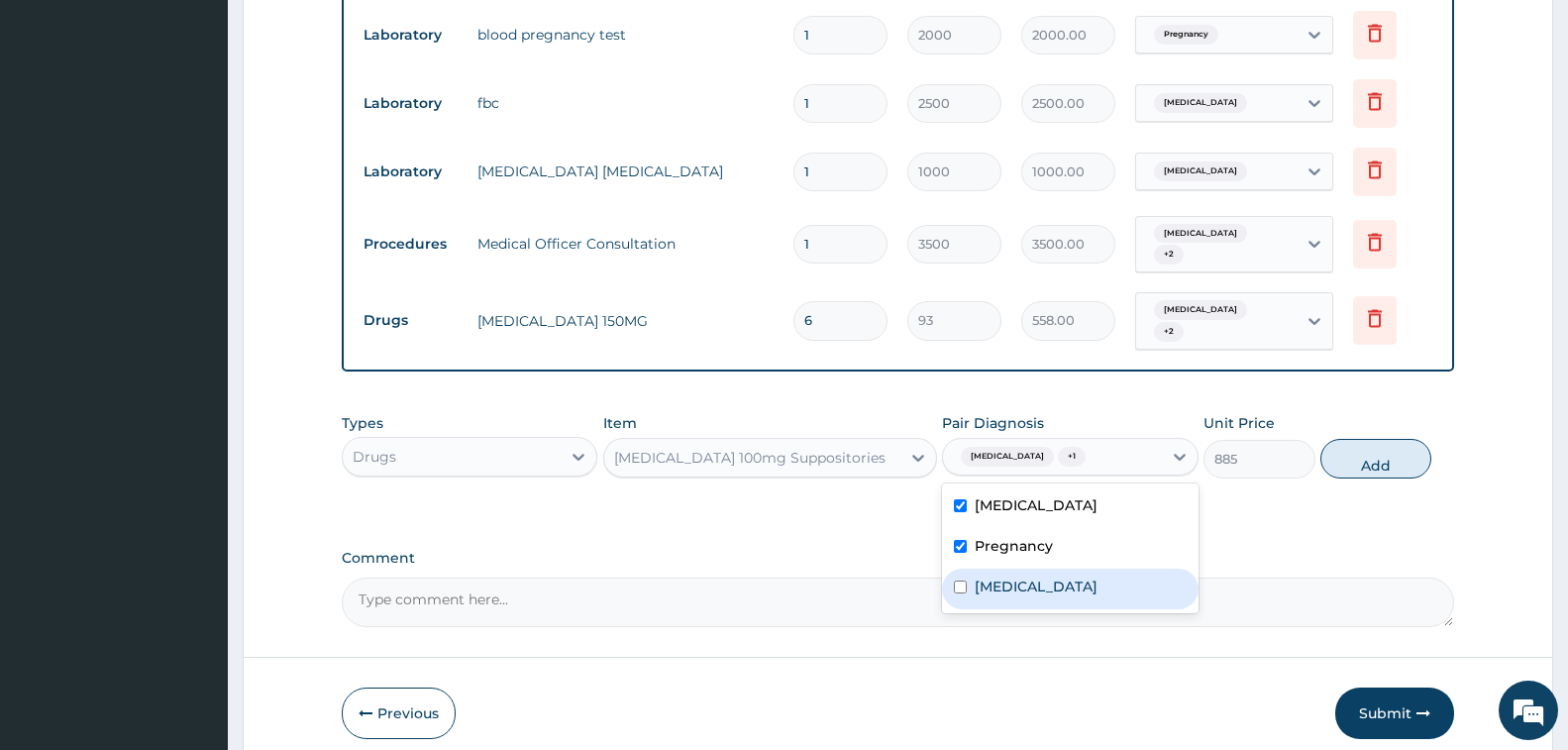
click at [1026, 577] on div "Sepsis" at bounding box center [1070, 589] width 256 height 41
checkbox input "true"
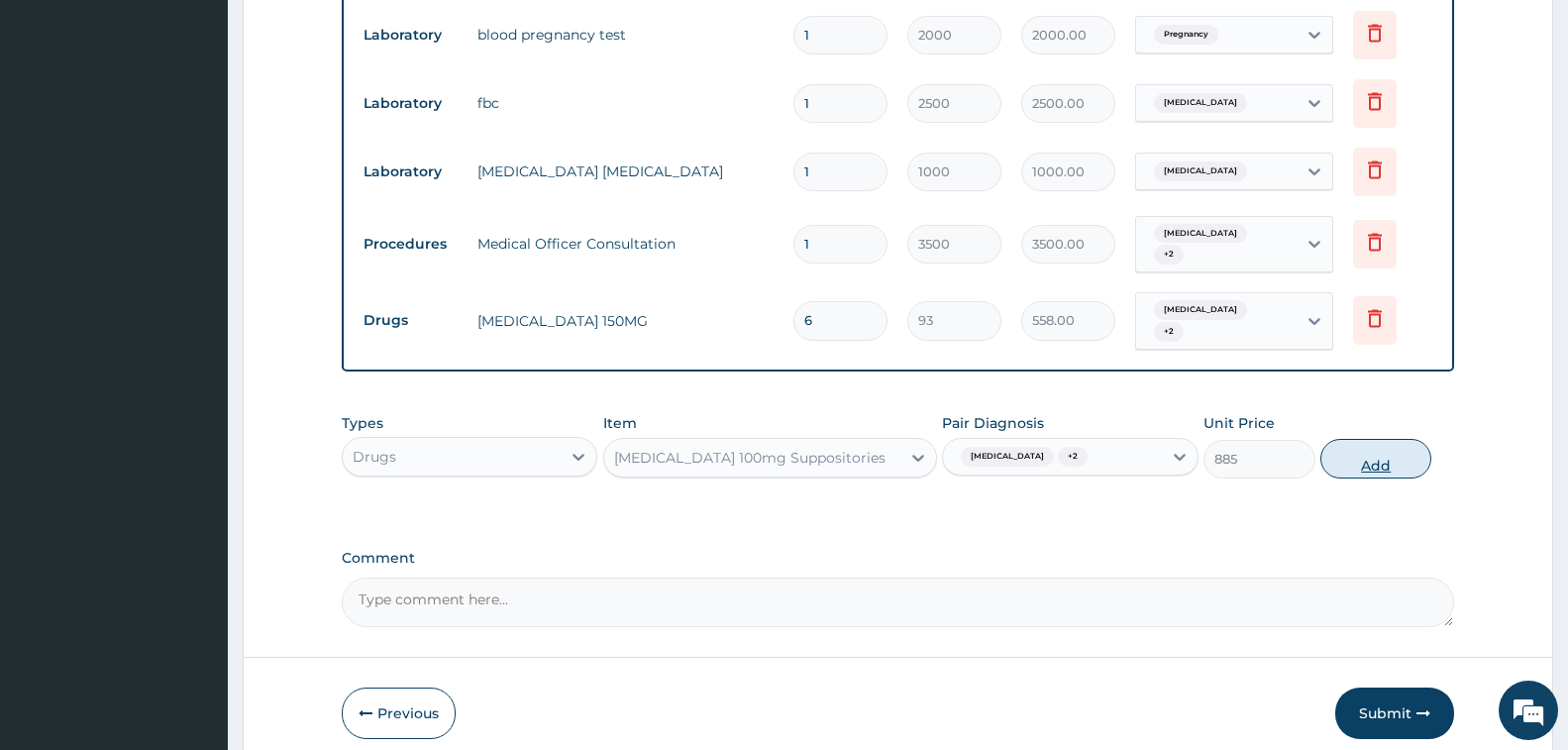
click at [1398, 445] on button "Add" at bounding box center [1376, 459] width 111 height 40
type input "0"
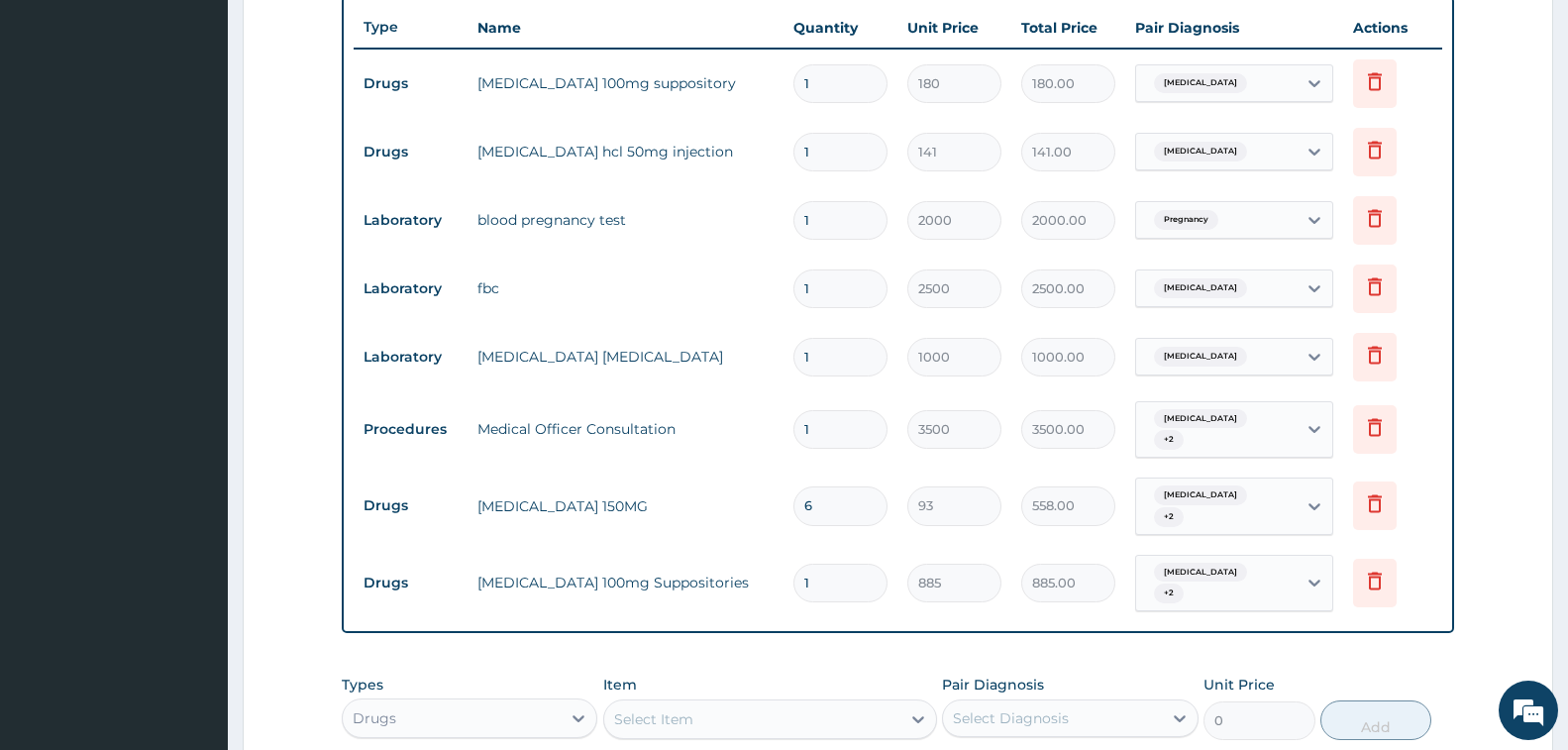
scroll to position [728, 0]
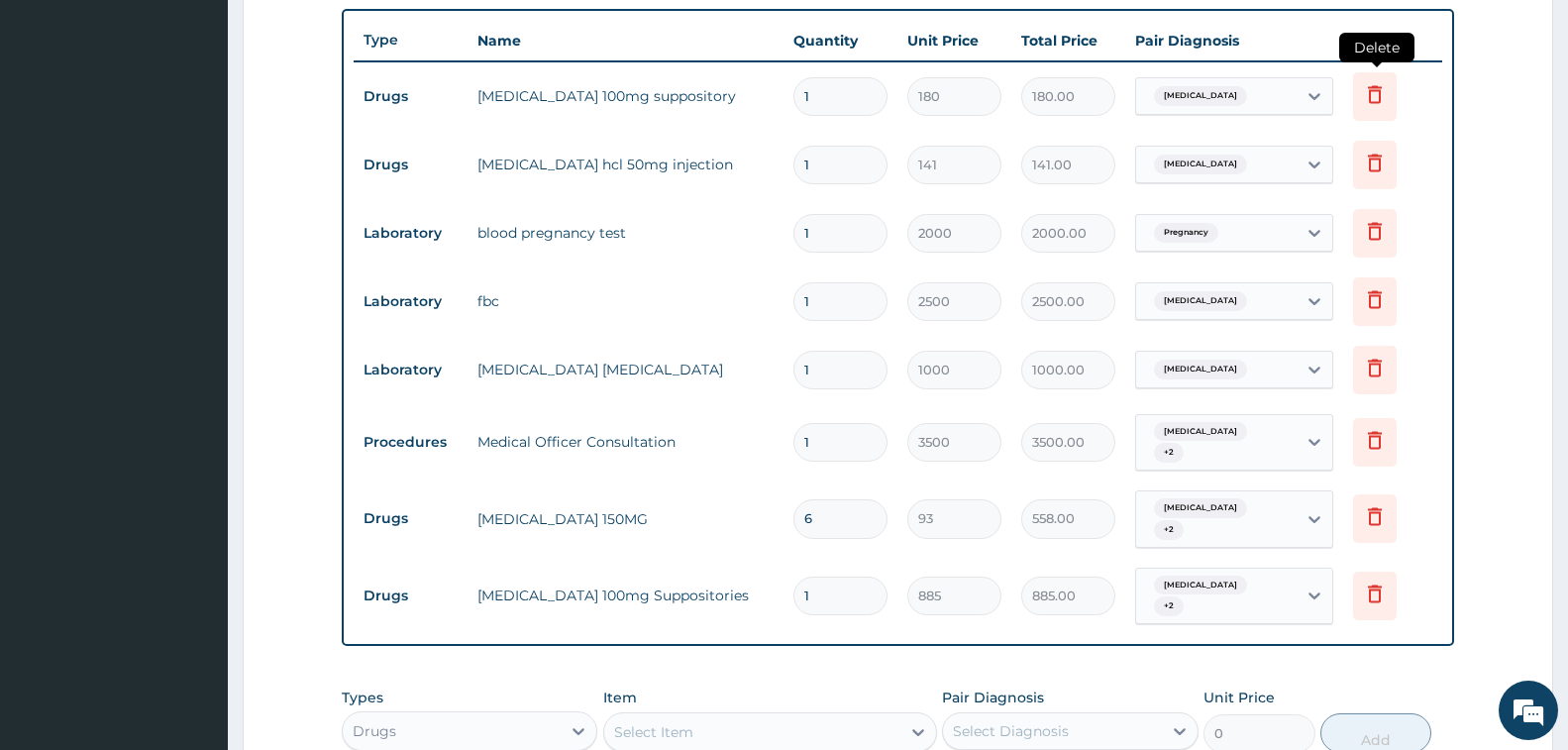
click at [1365, 102] on icon at bounding box center [1375, 94] width 24 height 24
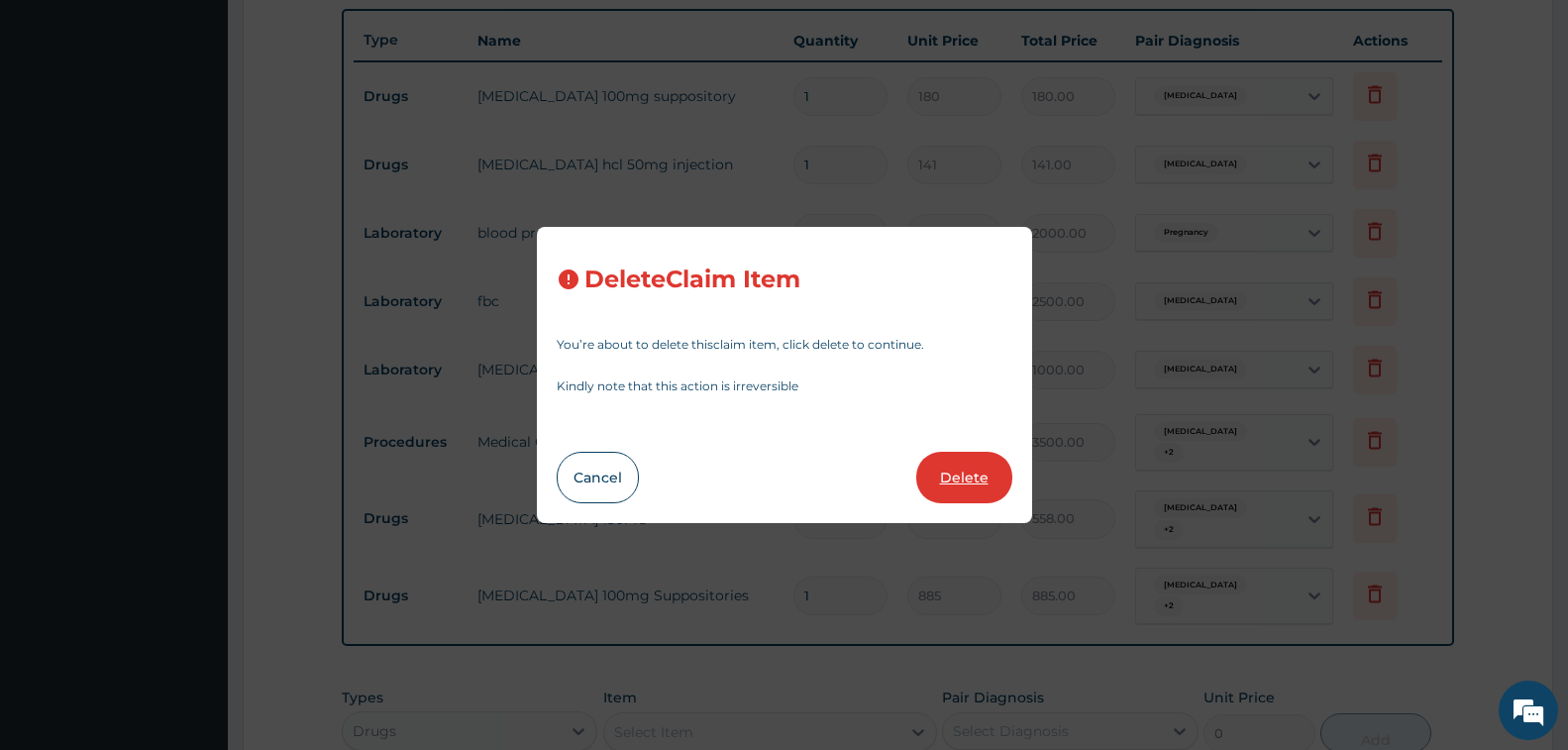
click at [962, 479] on button "Delete" at bounding box center [964, 478] width 96 height 52
type input "141"
type input "141.00"
type input "2000"
type input "2000.00"
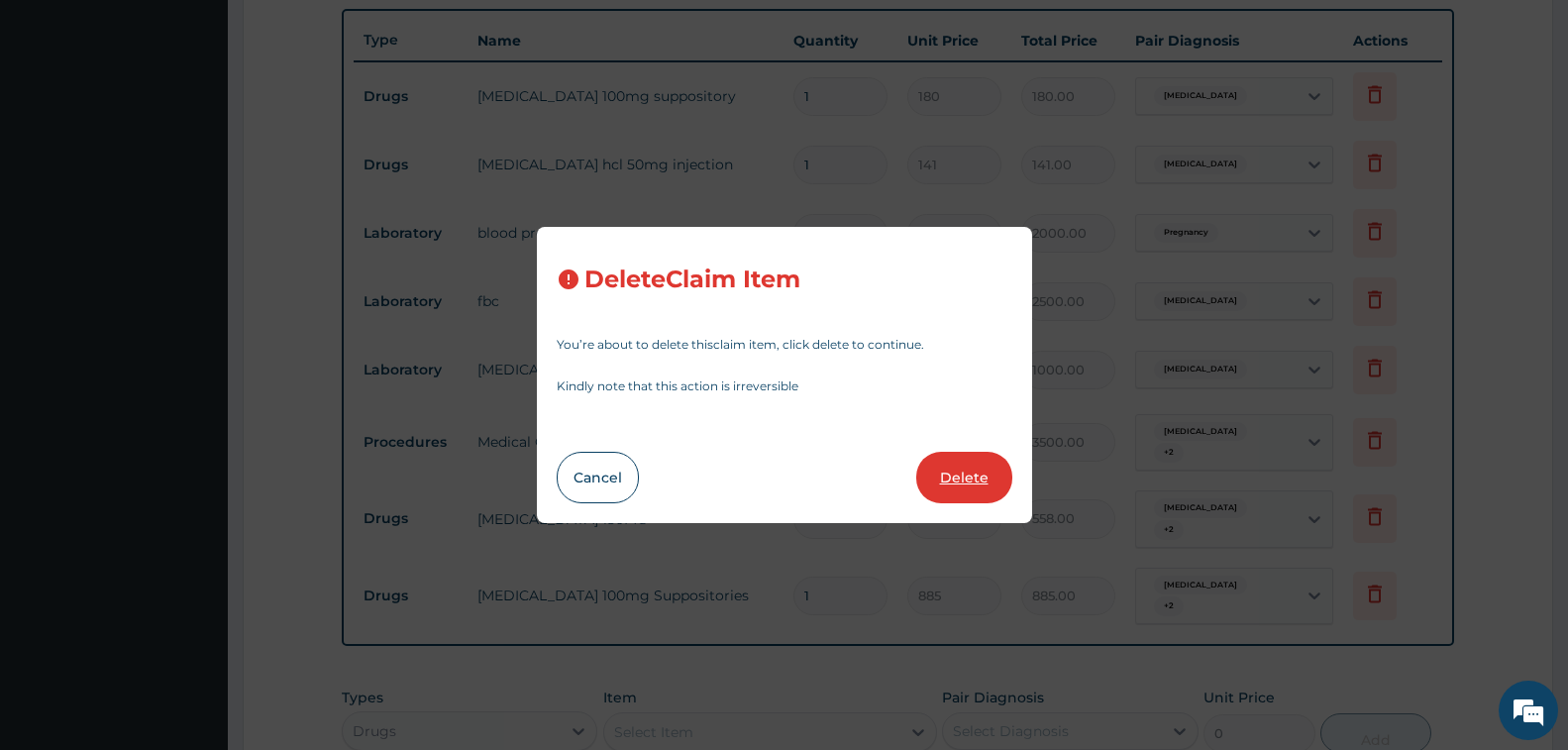
type input "2500"
type input "2500.00"
type input "1000"
type input "1000.00"
type input "3500"
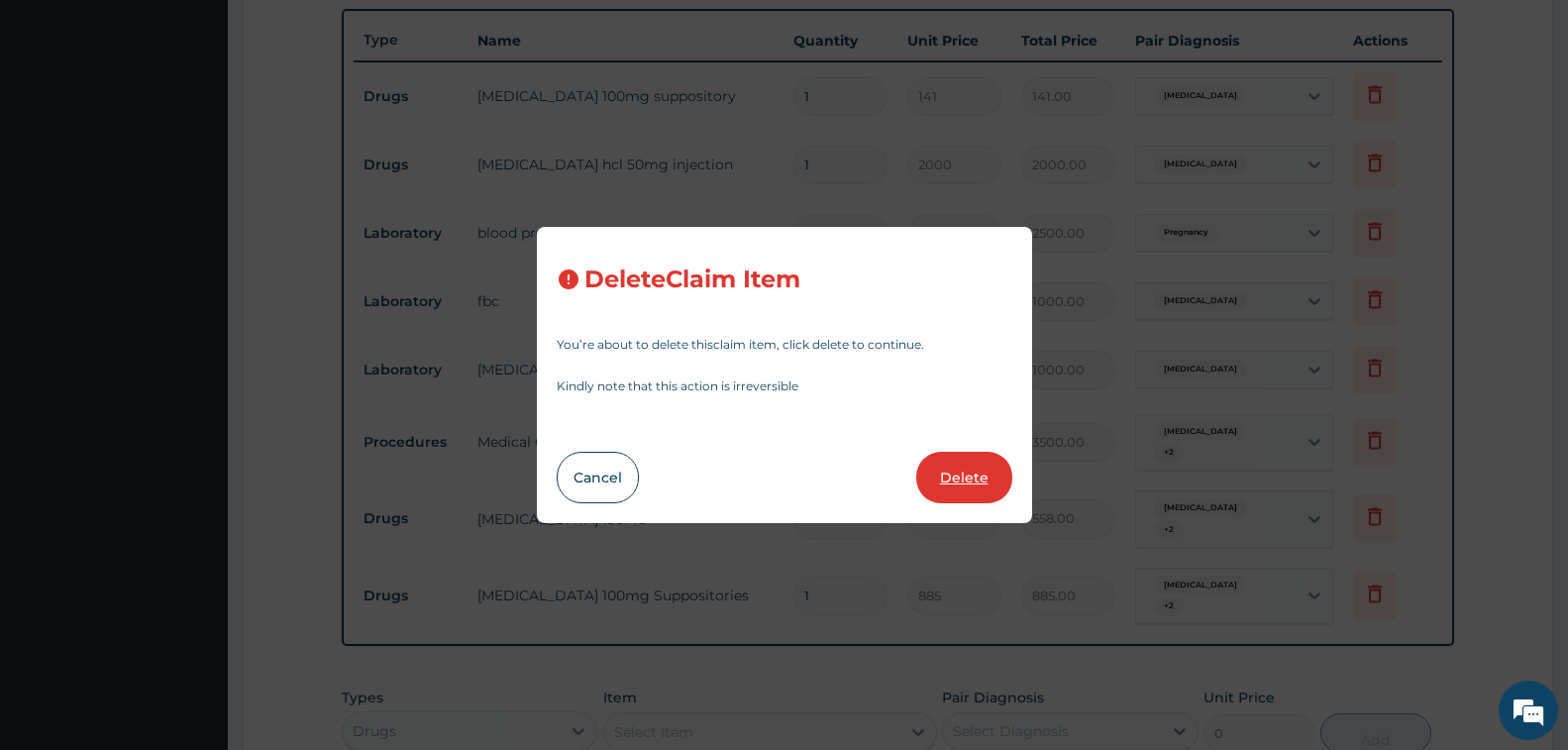
type input "3500.00"
type input "6"
type input "93"
type input "558.00"
type input "1"
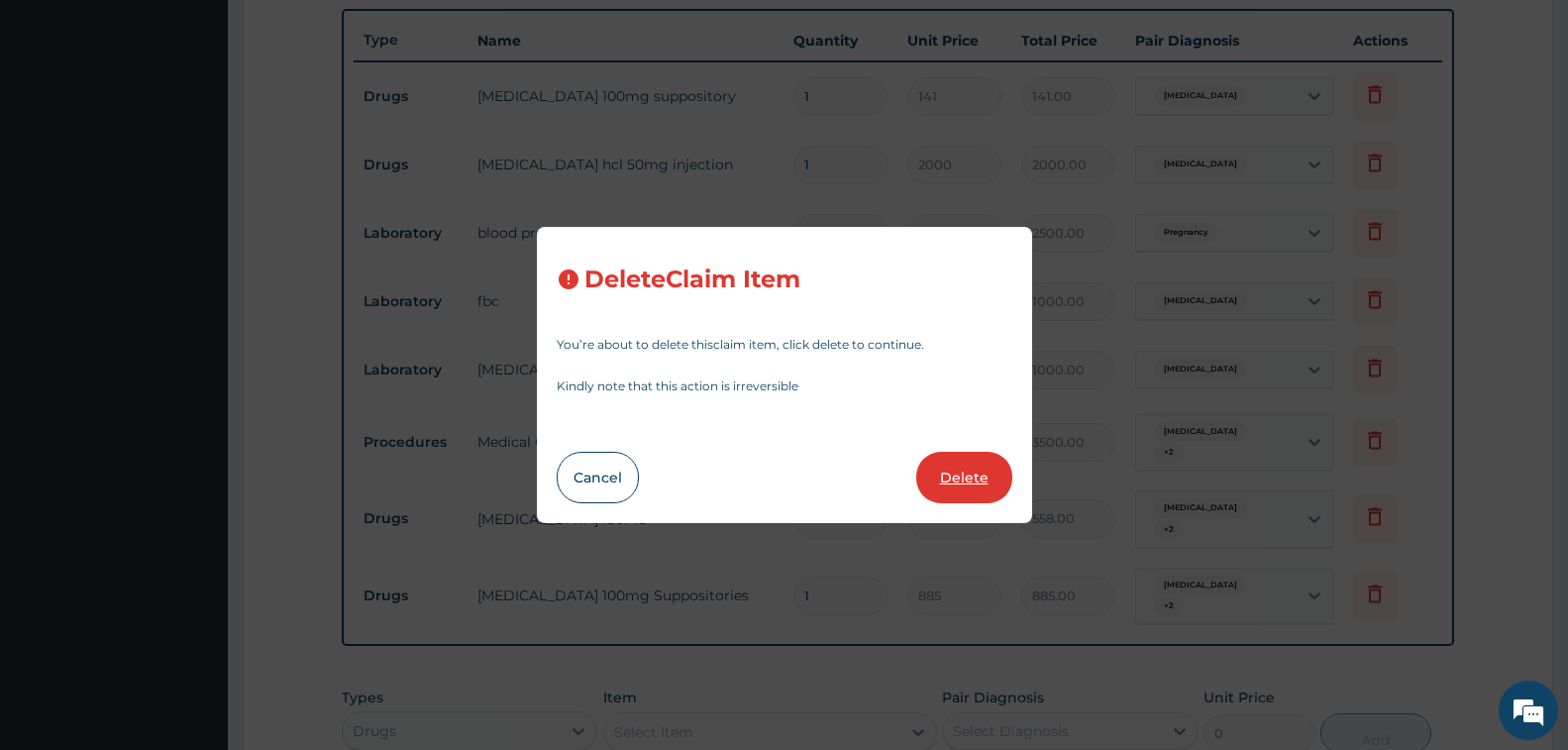
type input "885"
type input "885.00"
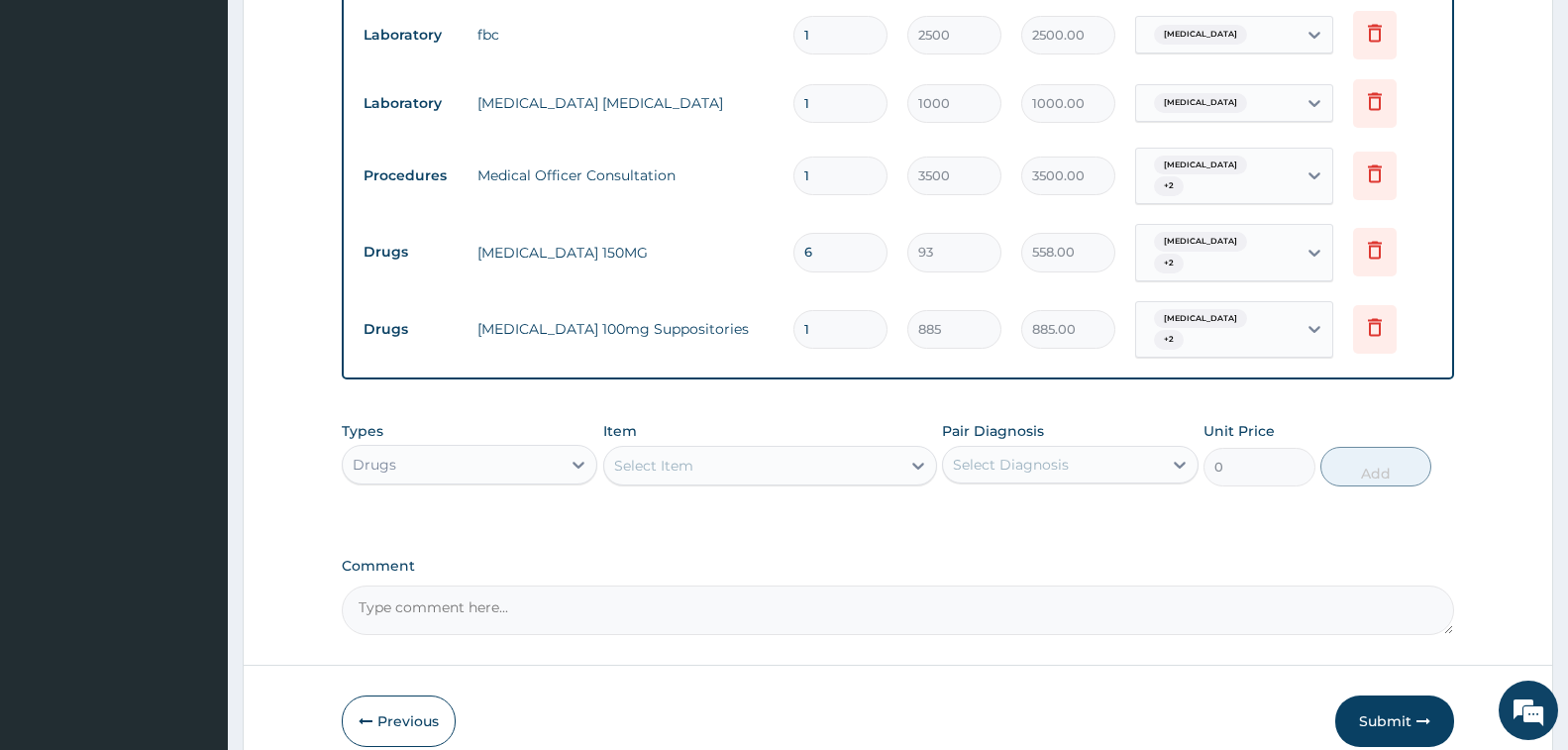
scroll to position [995, 0]
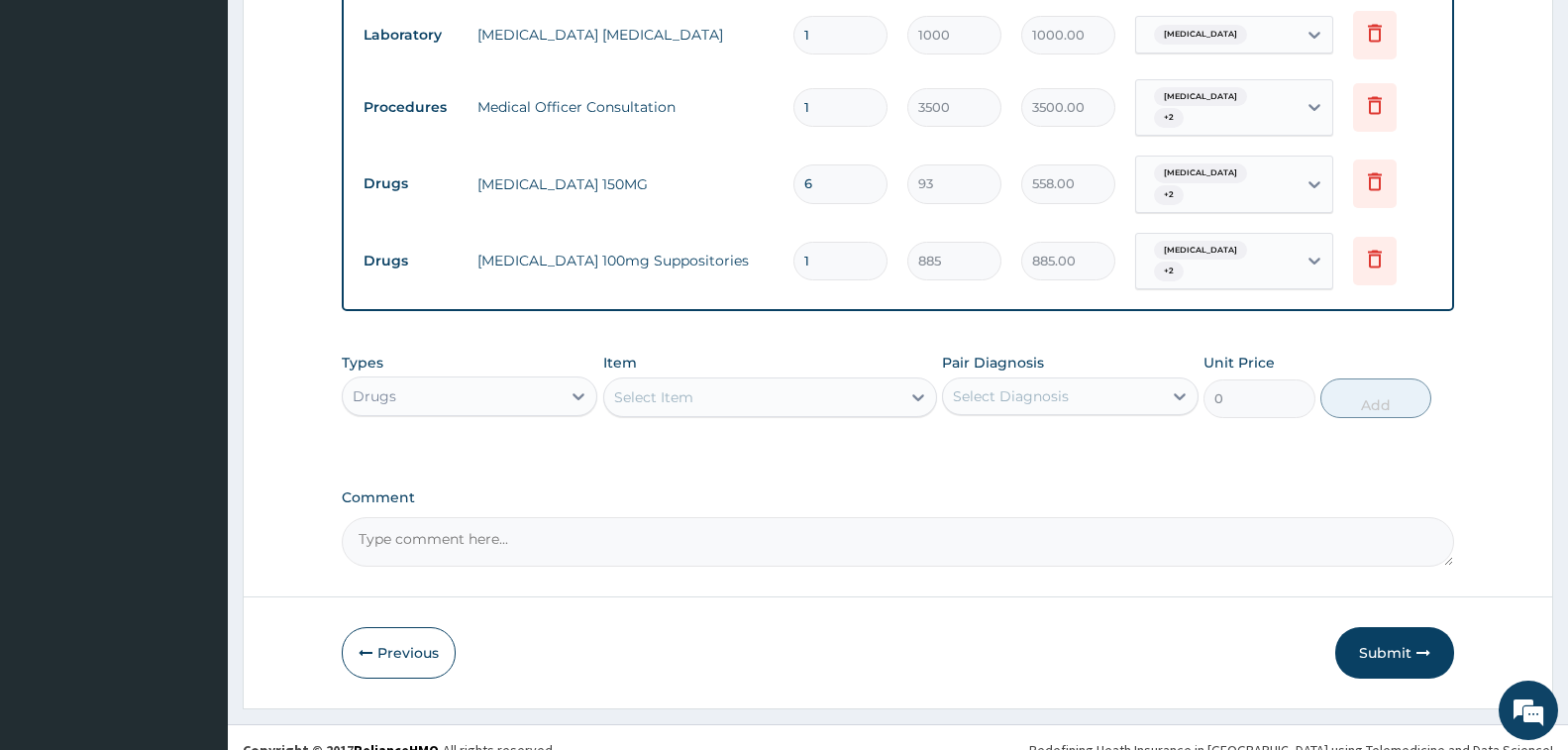
click at [1346, 627] on button "Submit" at bounding box center [1395, 653] width 119 height 52
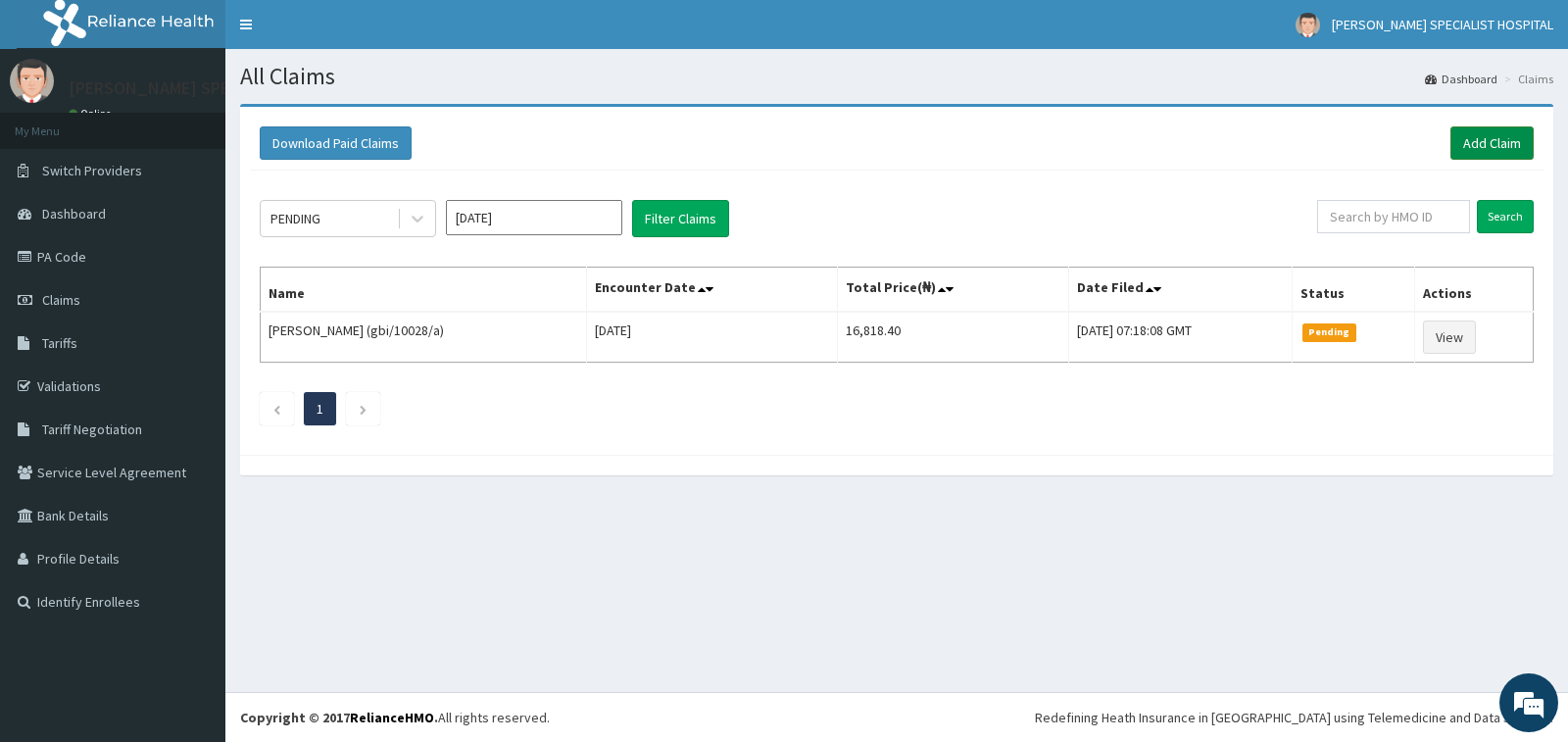
click at [1468, 146] on link "Add Claim" at bounding box center [1492, 143] width 83 height 33
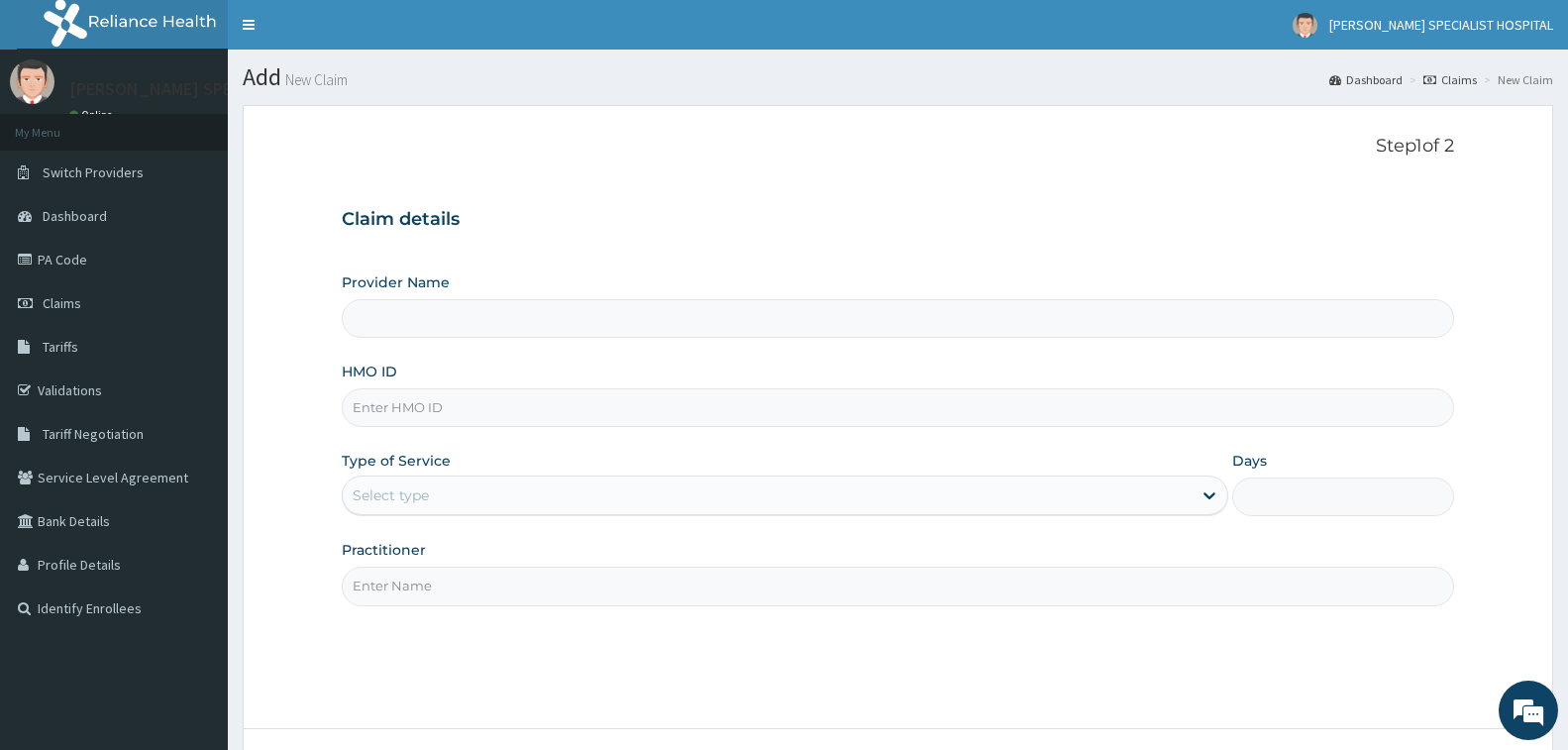
type input "[PERSON_NAME] Specialist Hospital"
click at [763, 401] on input "HMO ID" at bounding box center [897, 407] width 1112 height 39
type input "NEM/10087/A"
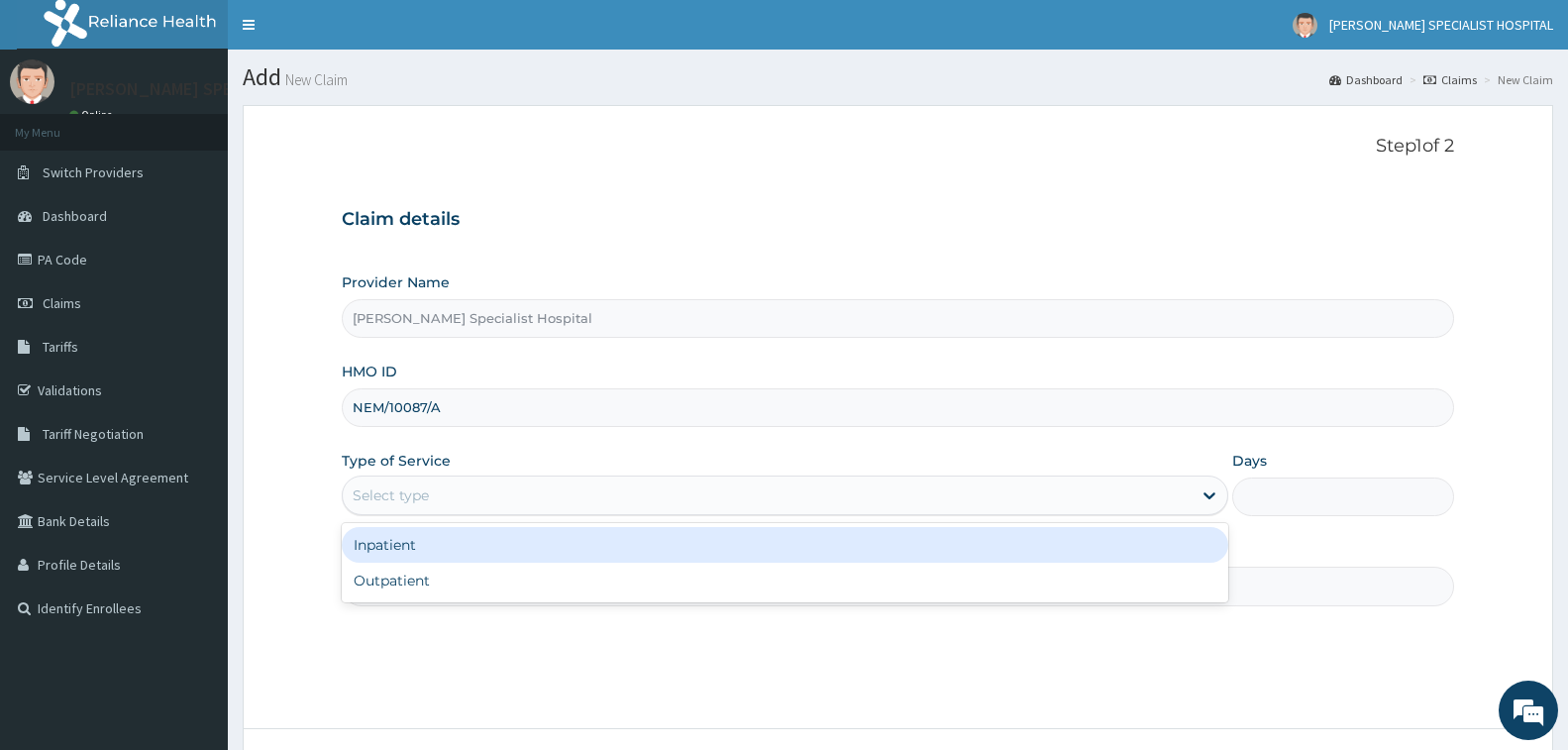
click at [767, 499] on div "Select type" at bounding box center [767, 495] width 849 height 32
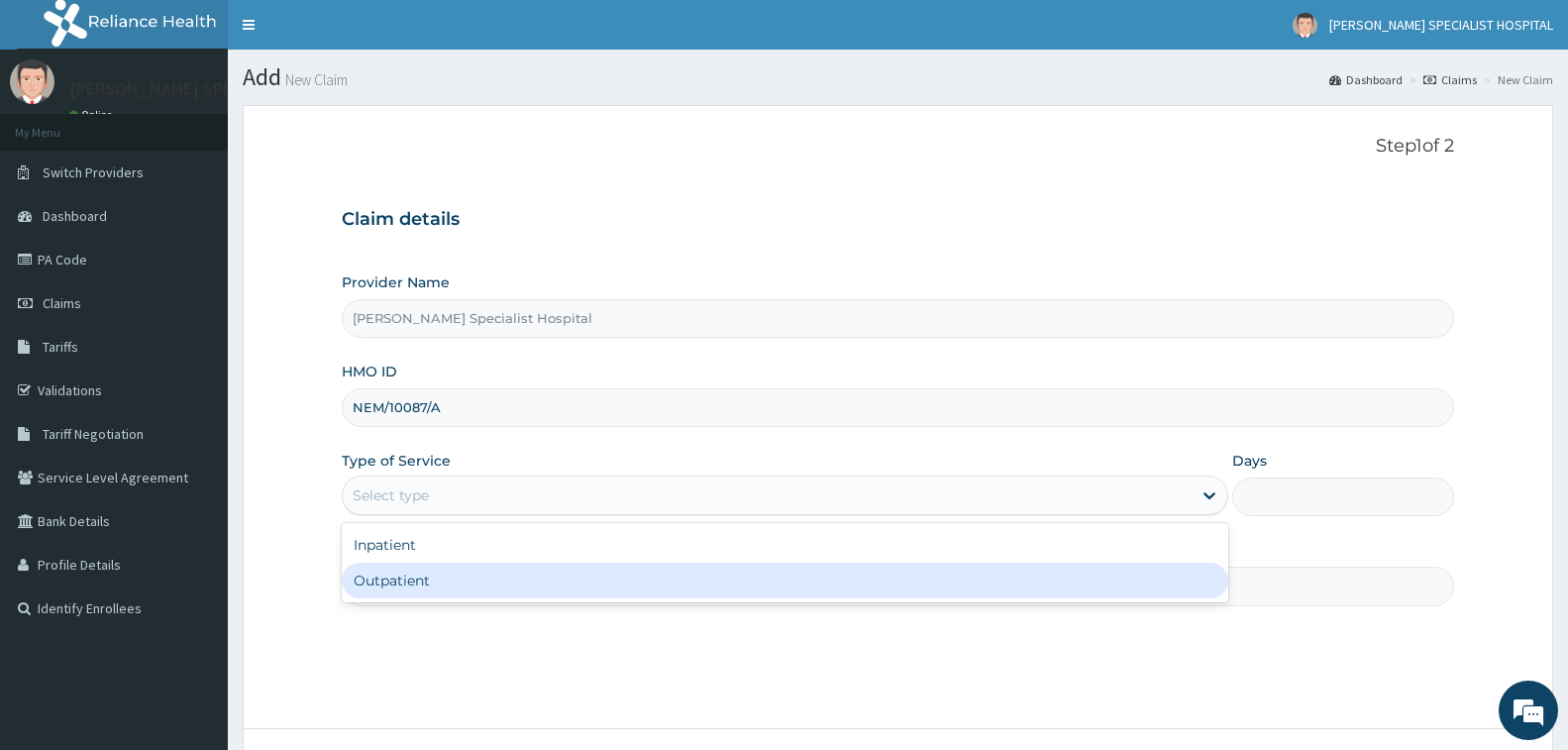
click at [783, 589] on div "Outpatient" at bounding box center [784, 581] width 887 height 36
type input "1"
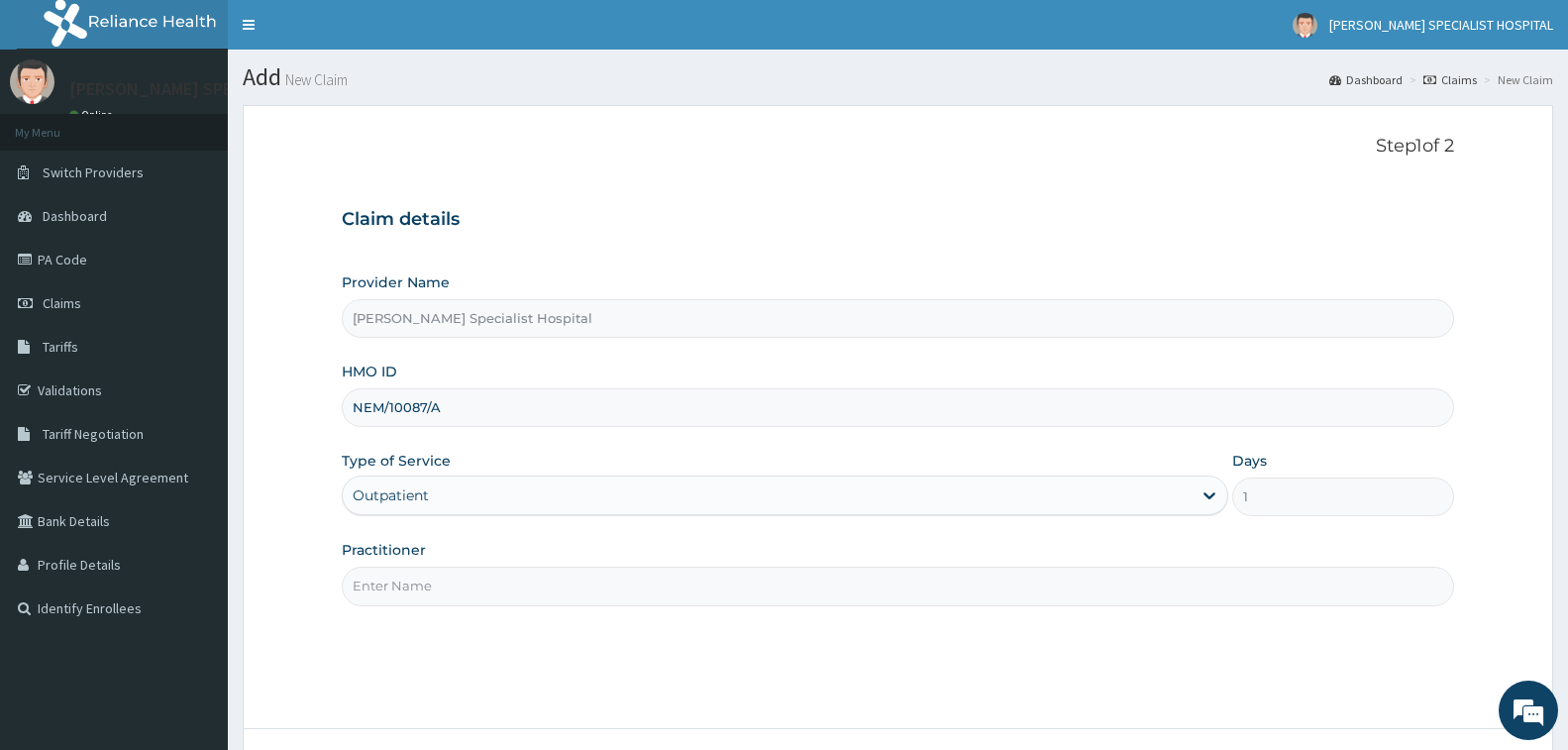
click at [783, 589] on input "Practitioner" at bounding box center [897, 586] width 1112 height 39
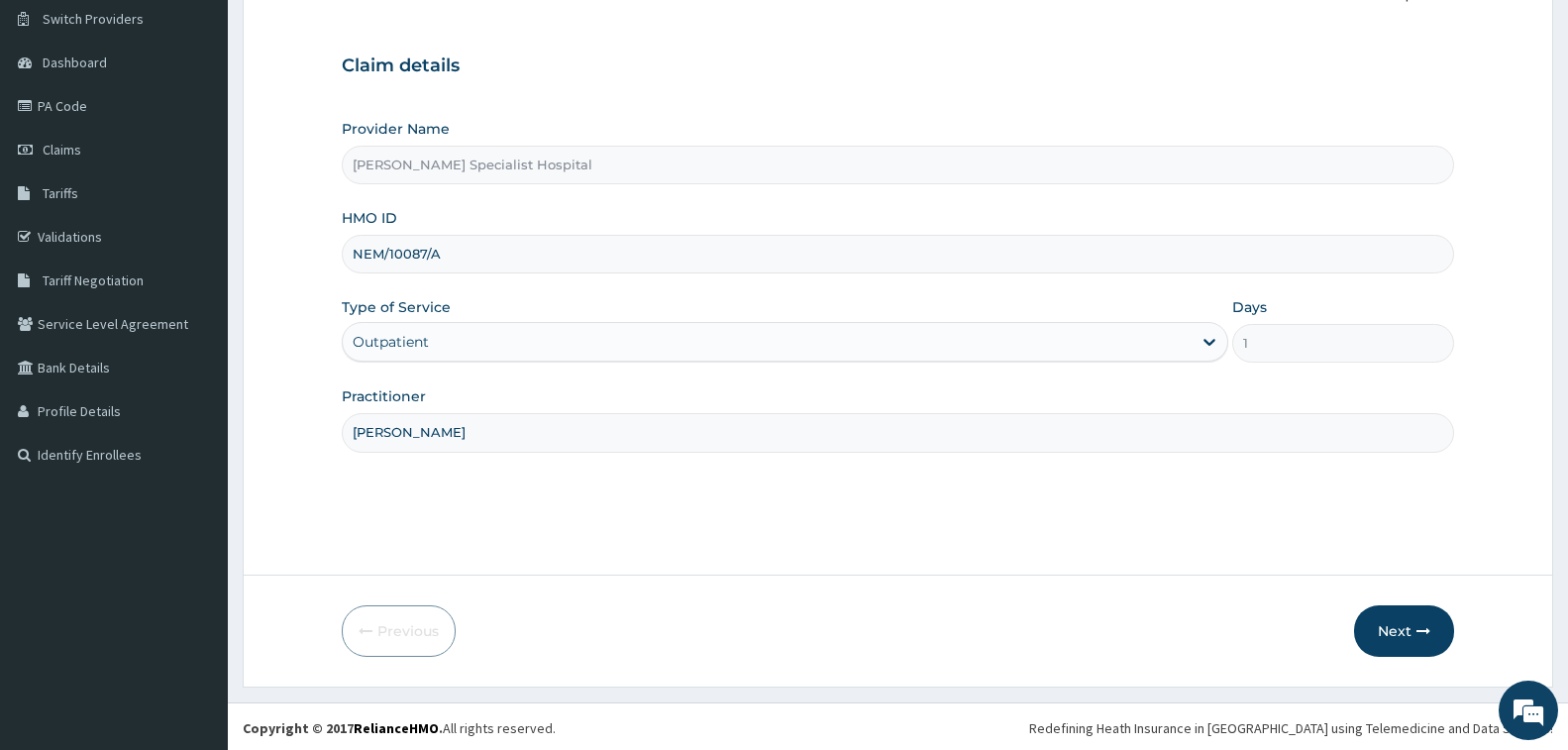
scroll to position [157, 0]
type input "[PERSON_NAME]"
click at [1375, 622] on button "Next" at bounding box center [1404, 628] width 100 height 52
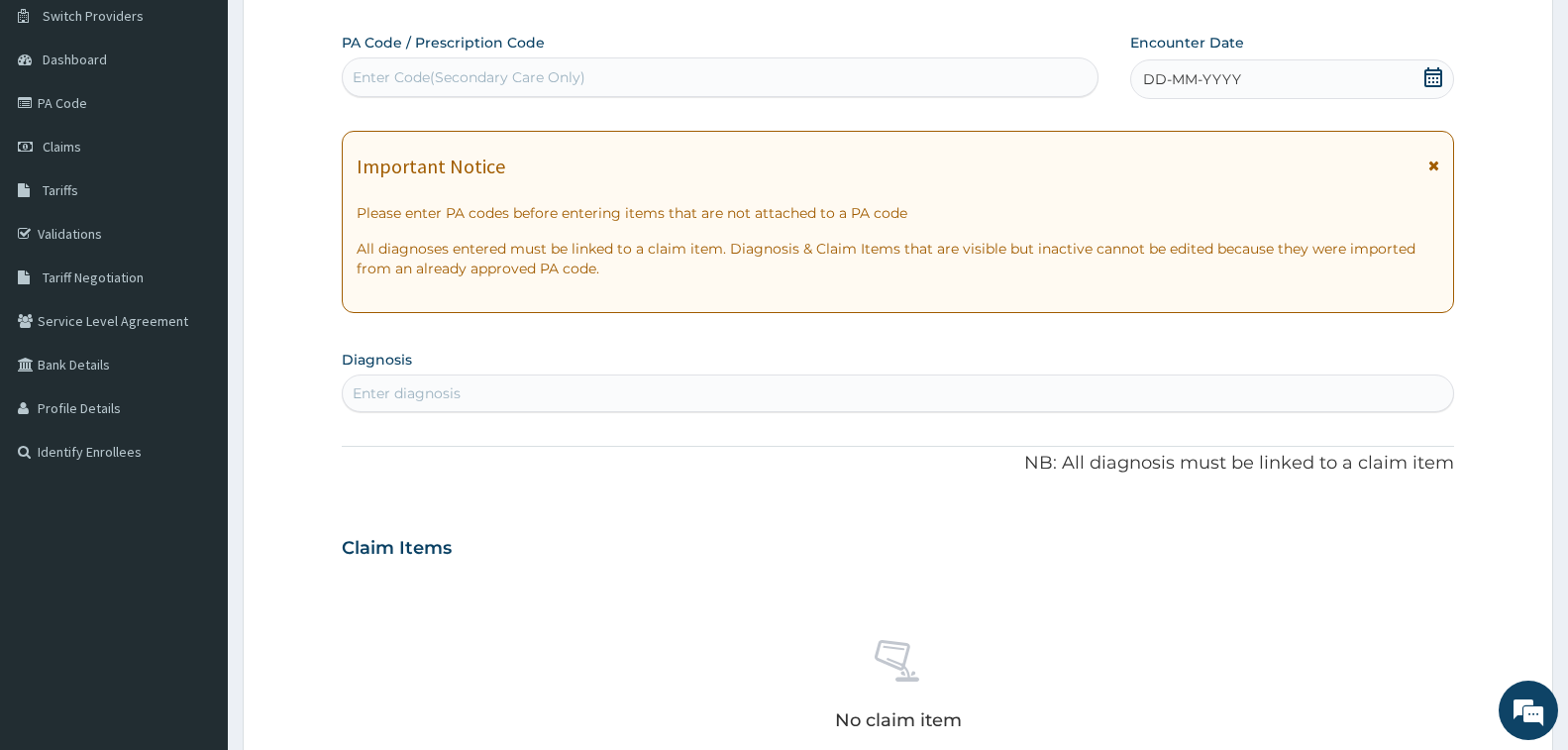
click at [696, 76] on div "Enter Code(Secondary Care Only)" at bounding box center [720, 77] width 755 height 32
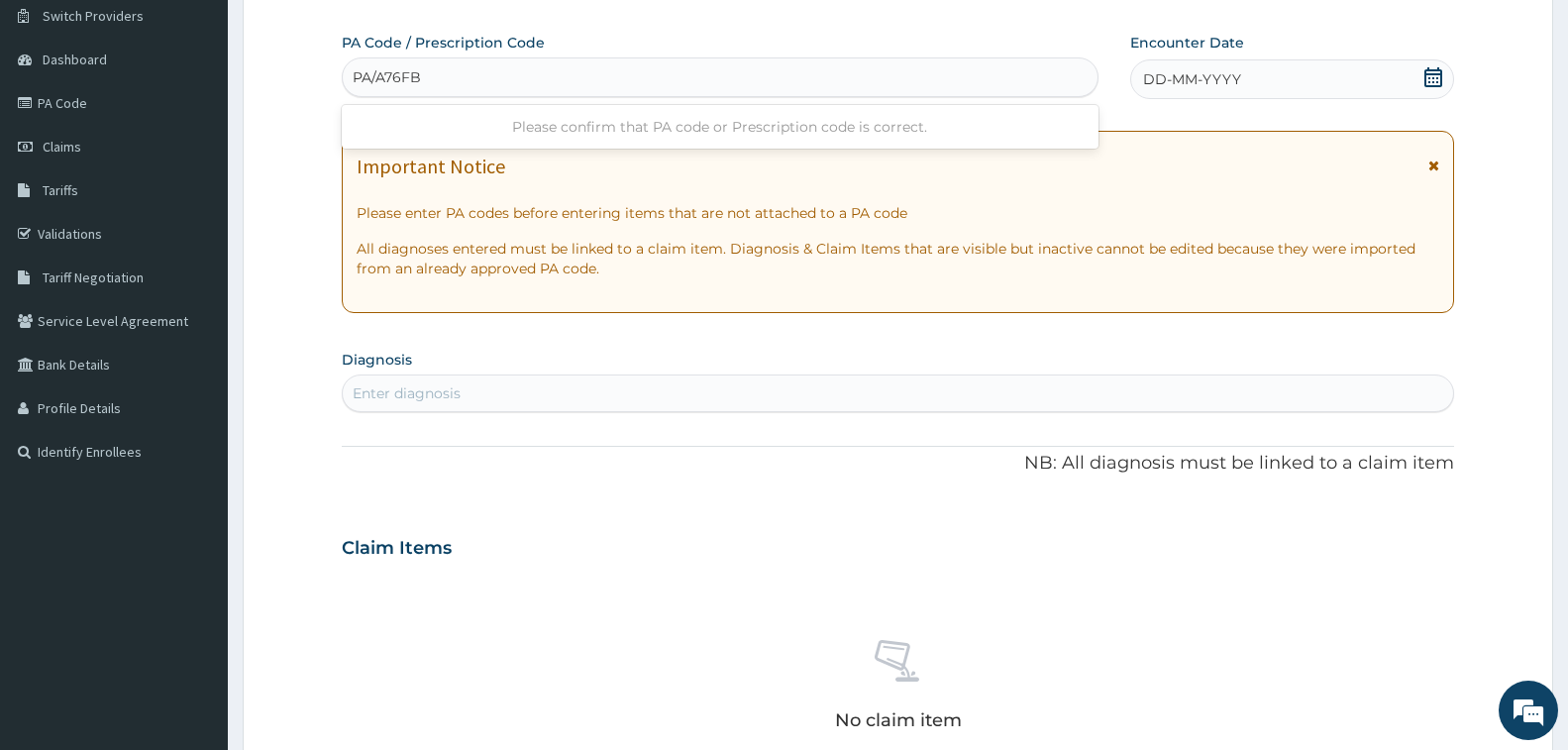
type input "PA/A76FBE"
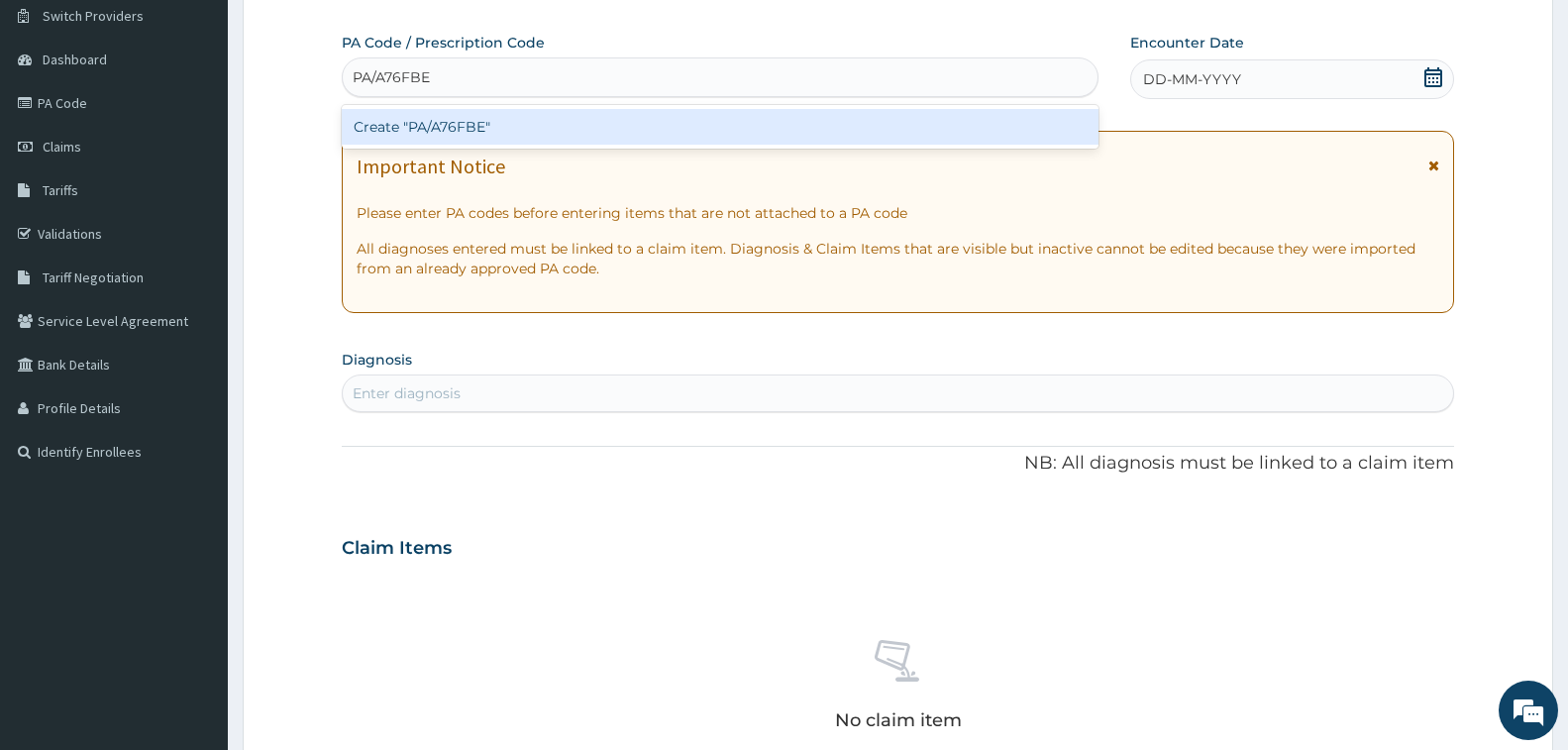
click at [780, 125] on div "Create "PA/A76FBE"" at bounding box center [720, 127] width 757 height 36
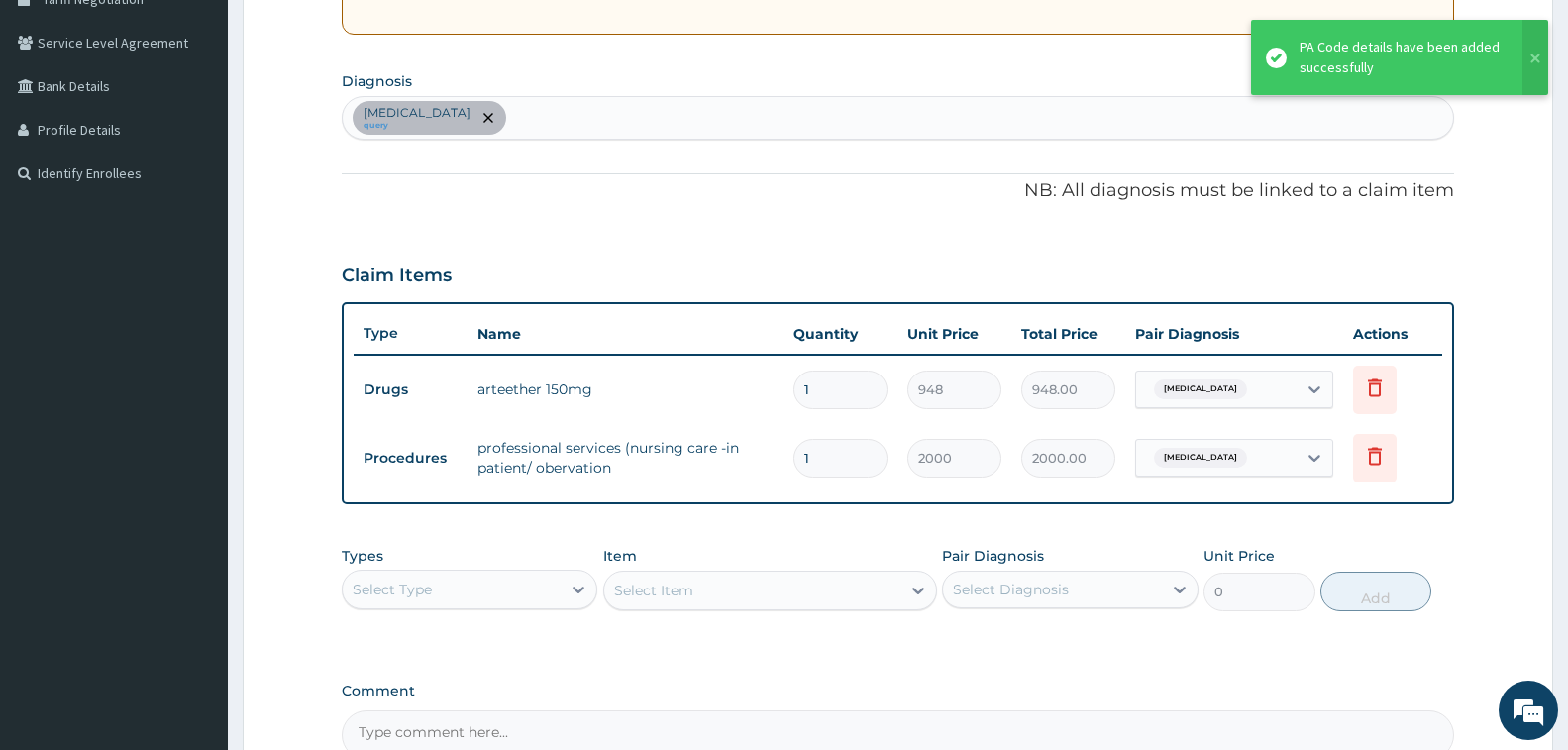
scroll to position [459, 0]
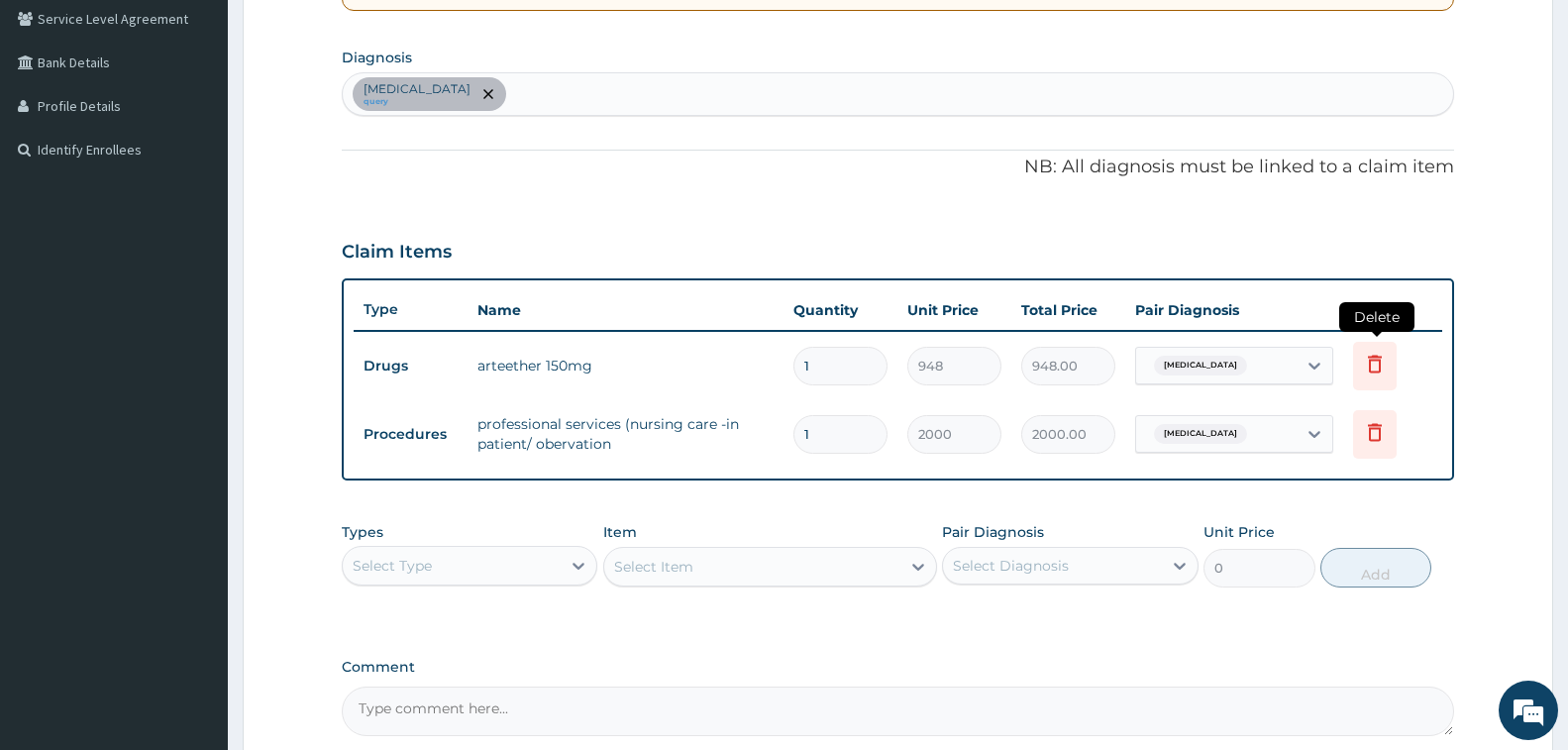
click at [1372, 362] on icon at bounding box center [1375, 364] width 24 height 24
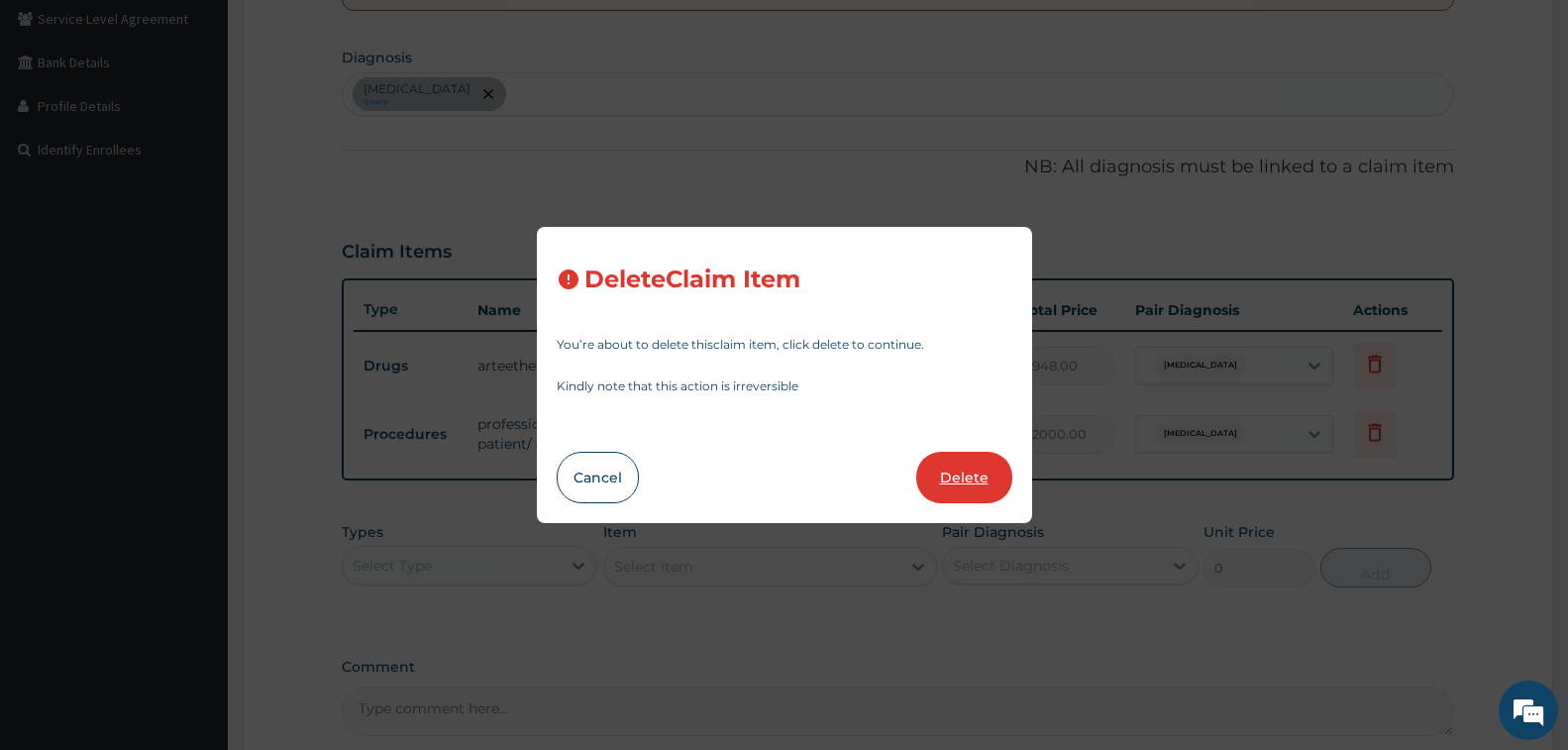
click at [942, 478] on button "Delete" at bounding box center [964, 478] width 96 height 52
type input "2000"
type input "2000.00"
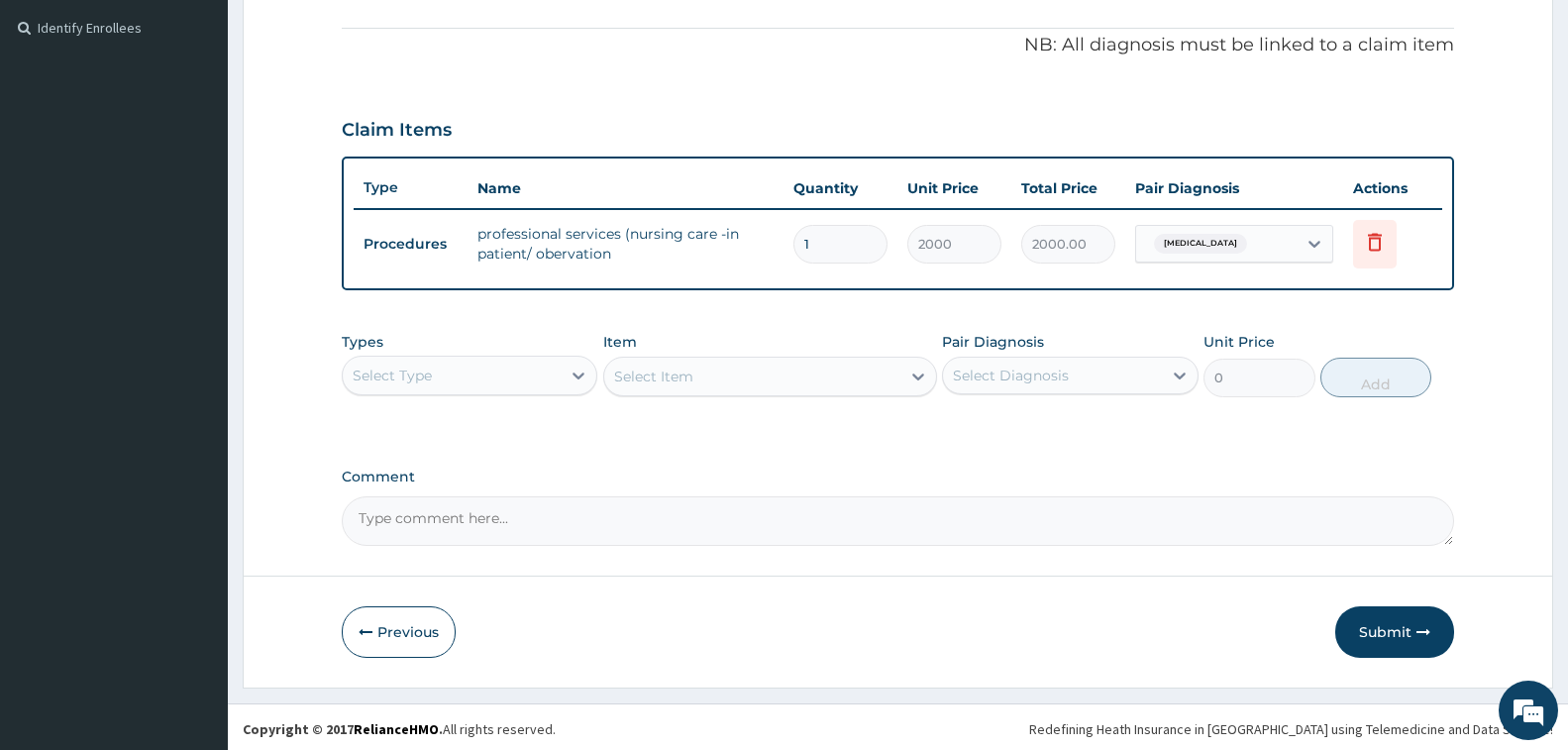
scroll to position [585, 0]
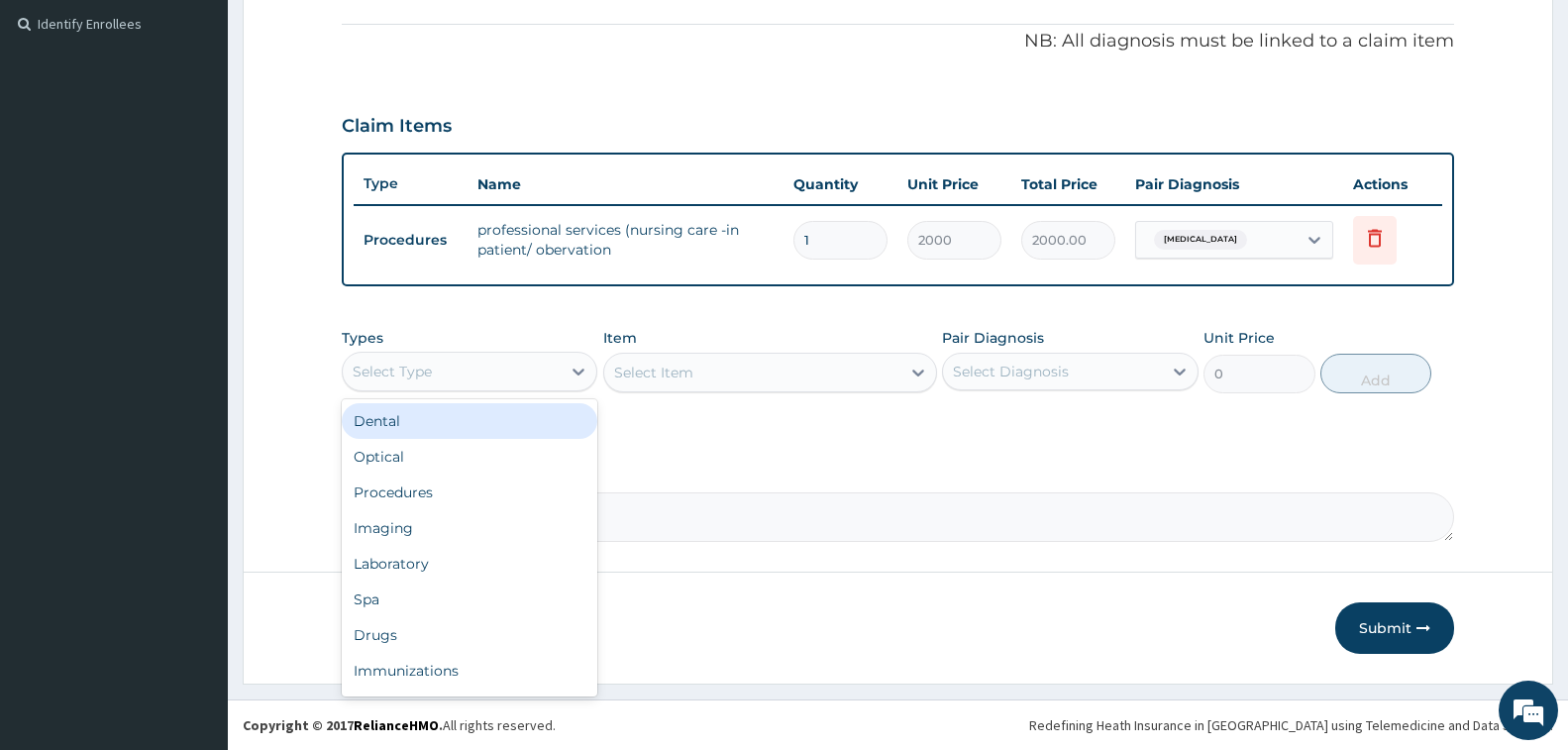
click at [534, 375] on div "Select Type" at bounding box center [452, 372] width 218 height 32
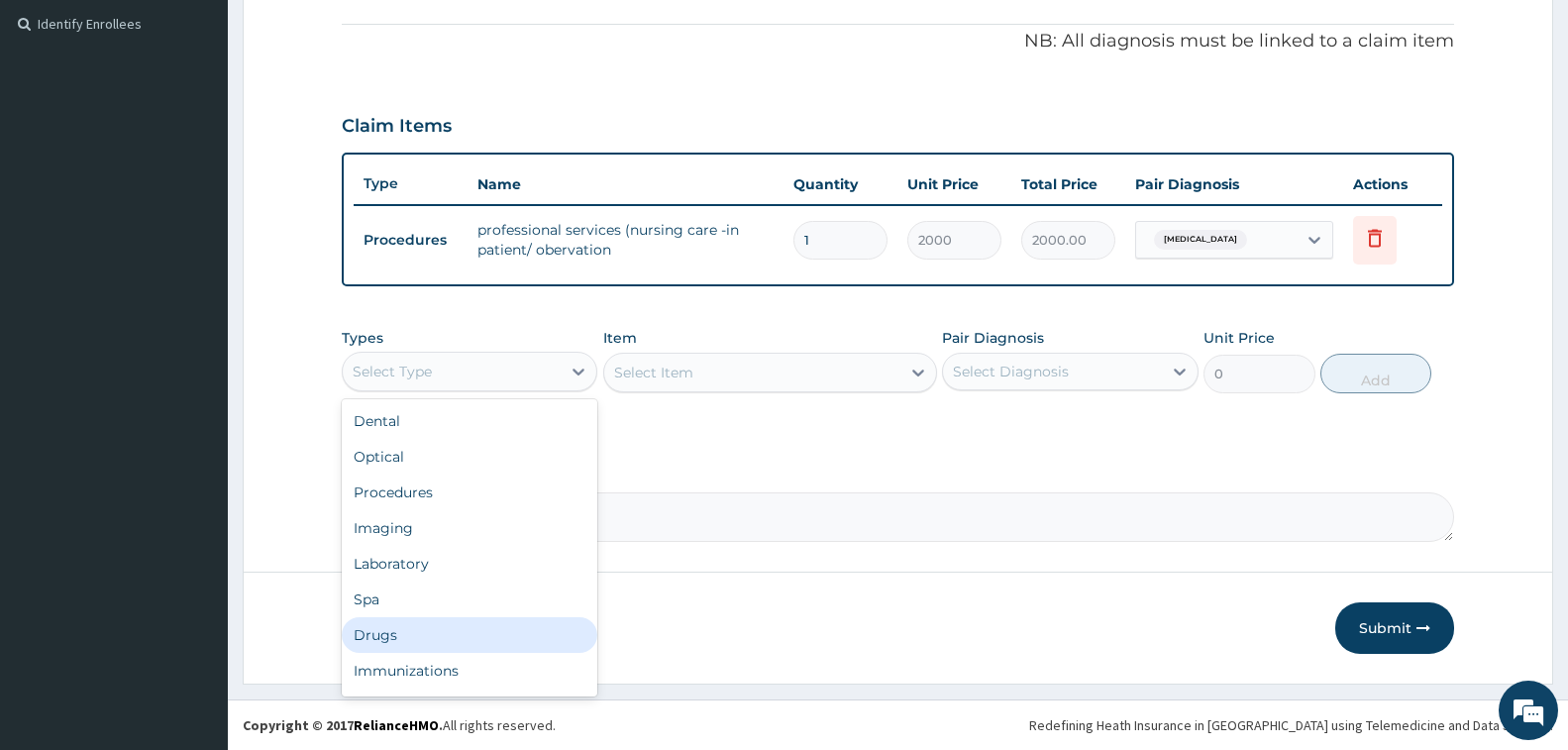
click at [521, 632] on div "Drugs" at bounding box center [470, 635] width 256 height 36
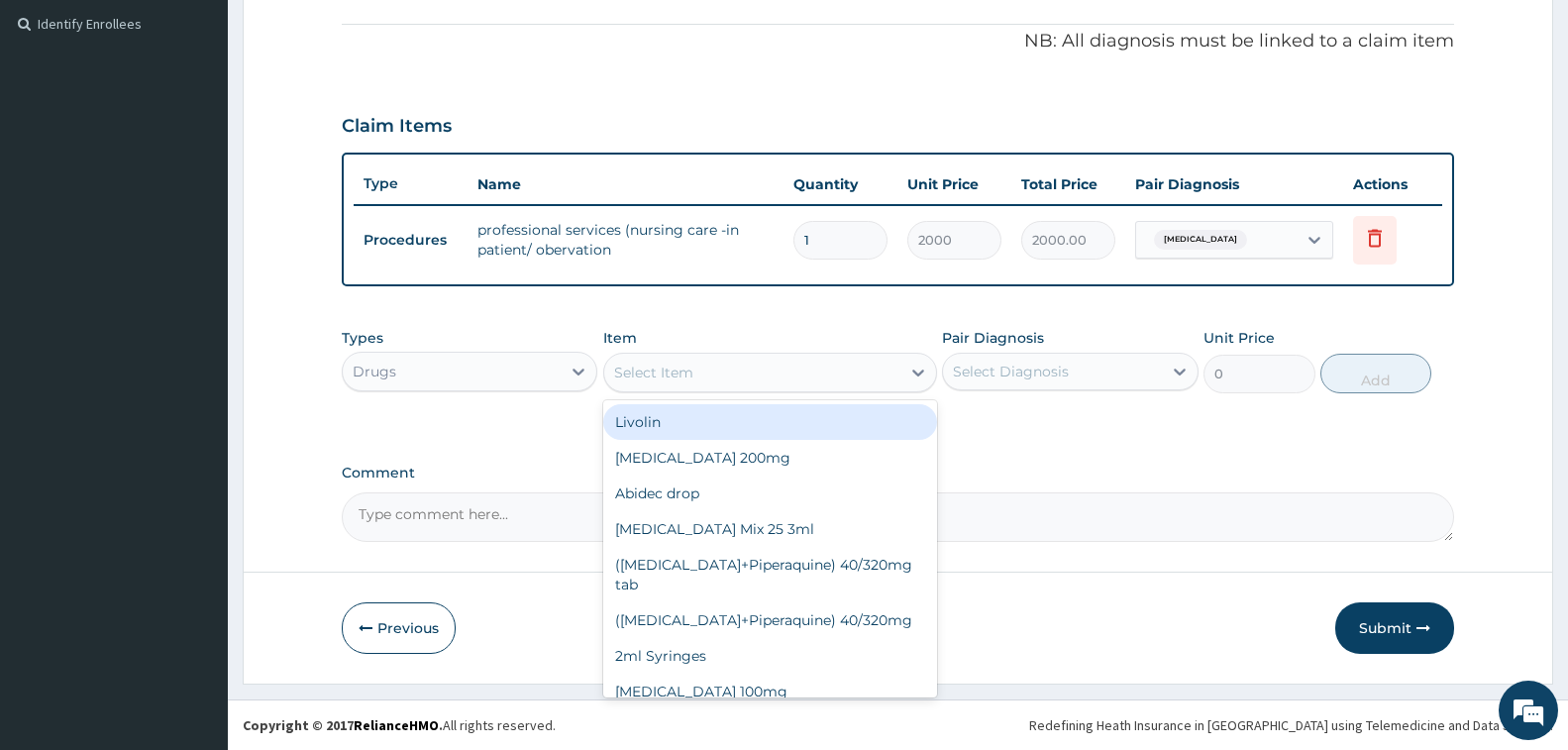
click at [769, 372] on div "Select Item" at bounding box center [752, 373] width 296 height 32
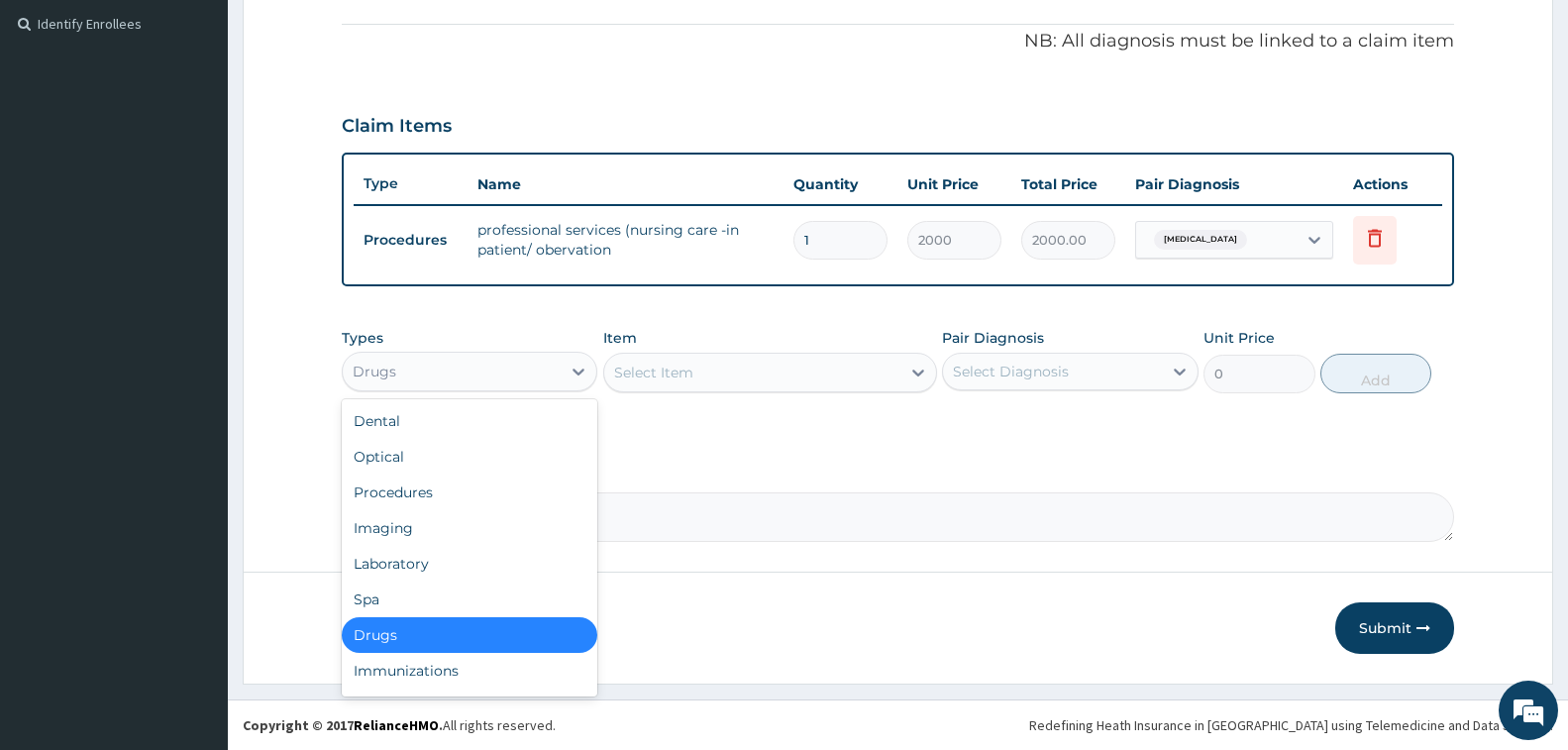
click at [545, 359] on div "Drugs" at bounding box center [452, 372] width 218 height 32
click at [523, 566] on div "Laboratory" at bounding box center [470, 564] width 256 height 36
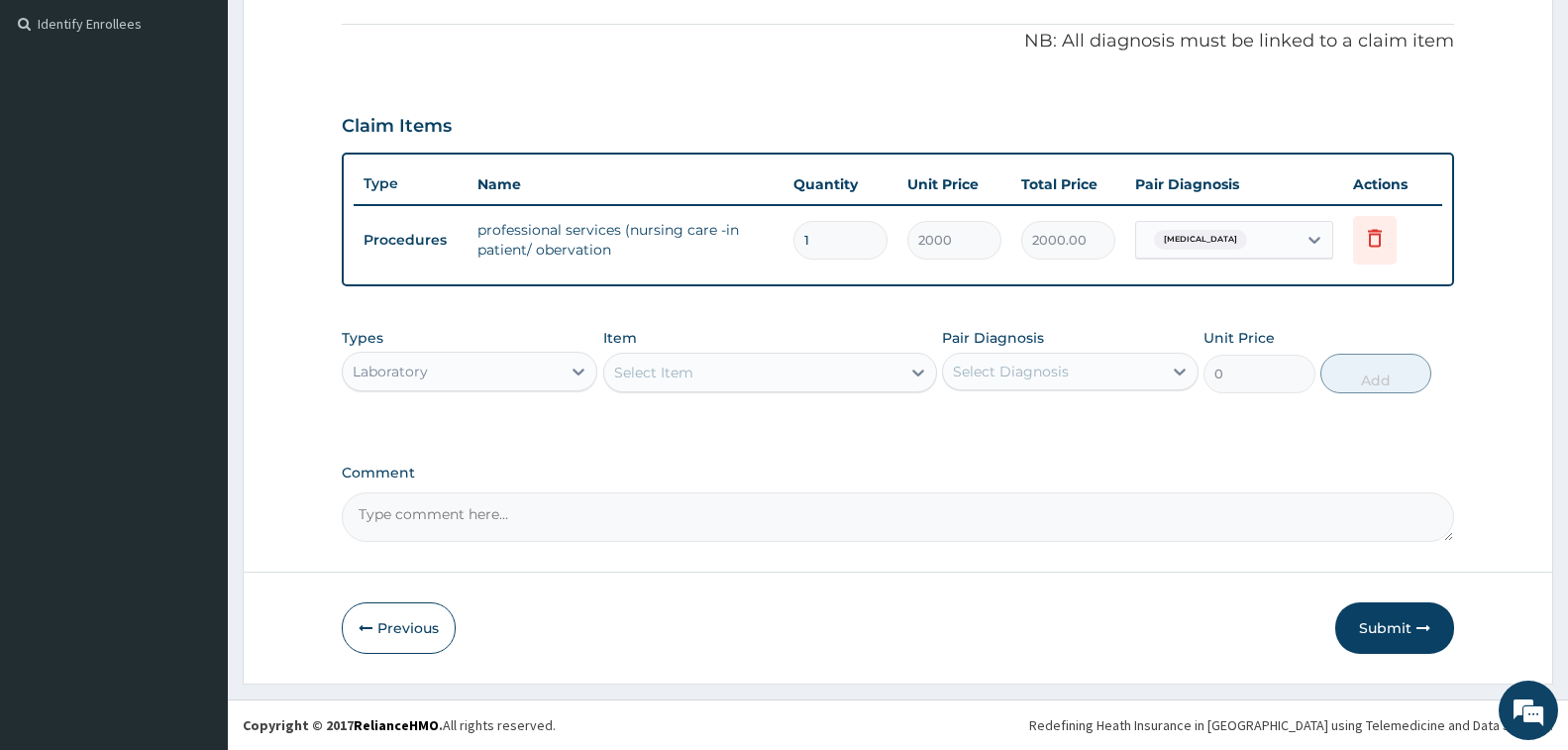
click at [709, 381] on div "Select Item" at bounding box center [752, 373] width 296 height 32
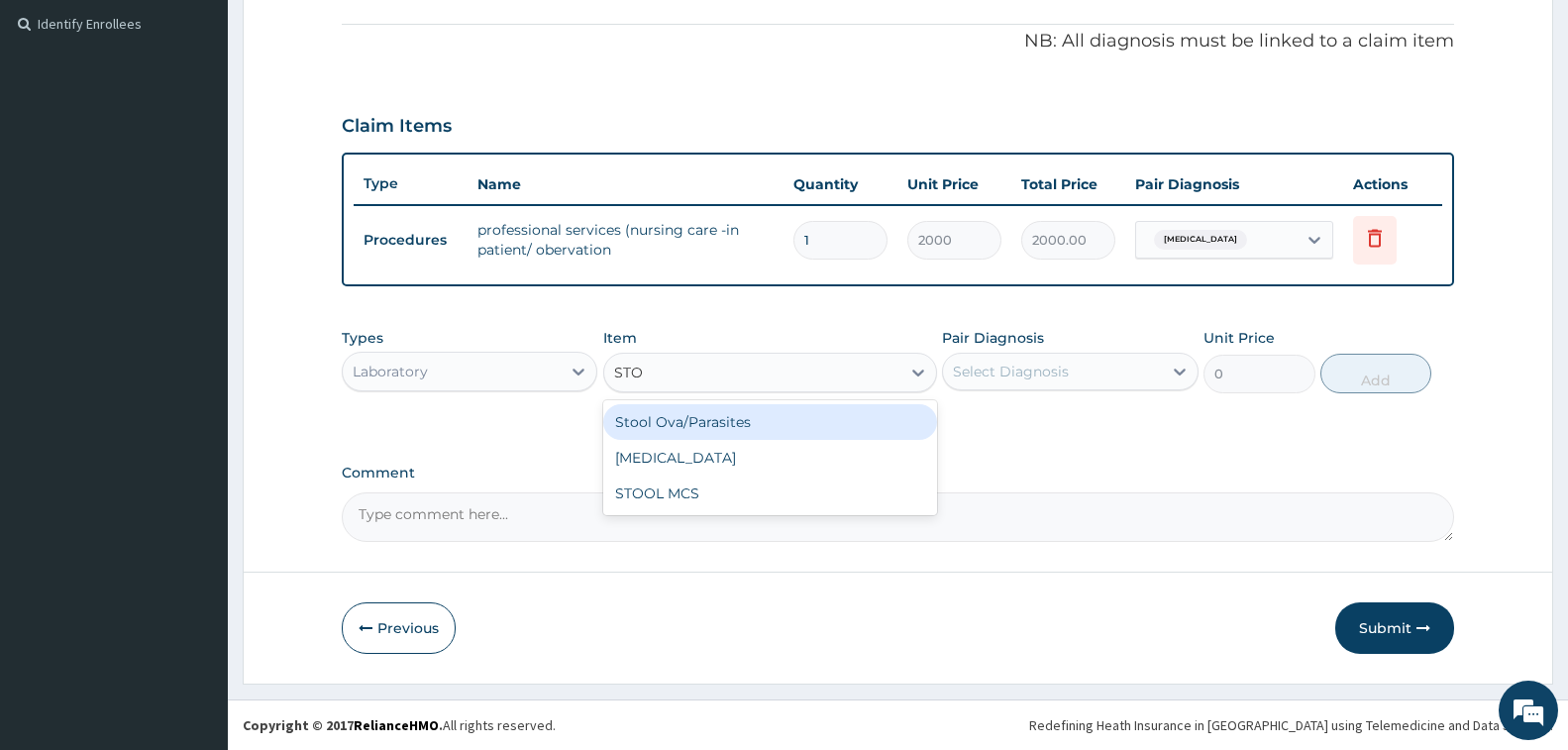
type input "STOO"
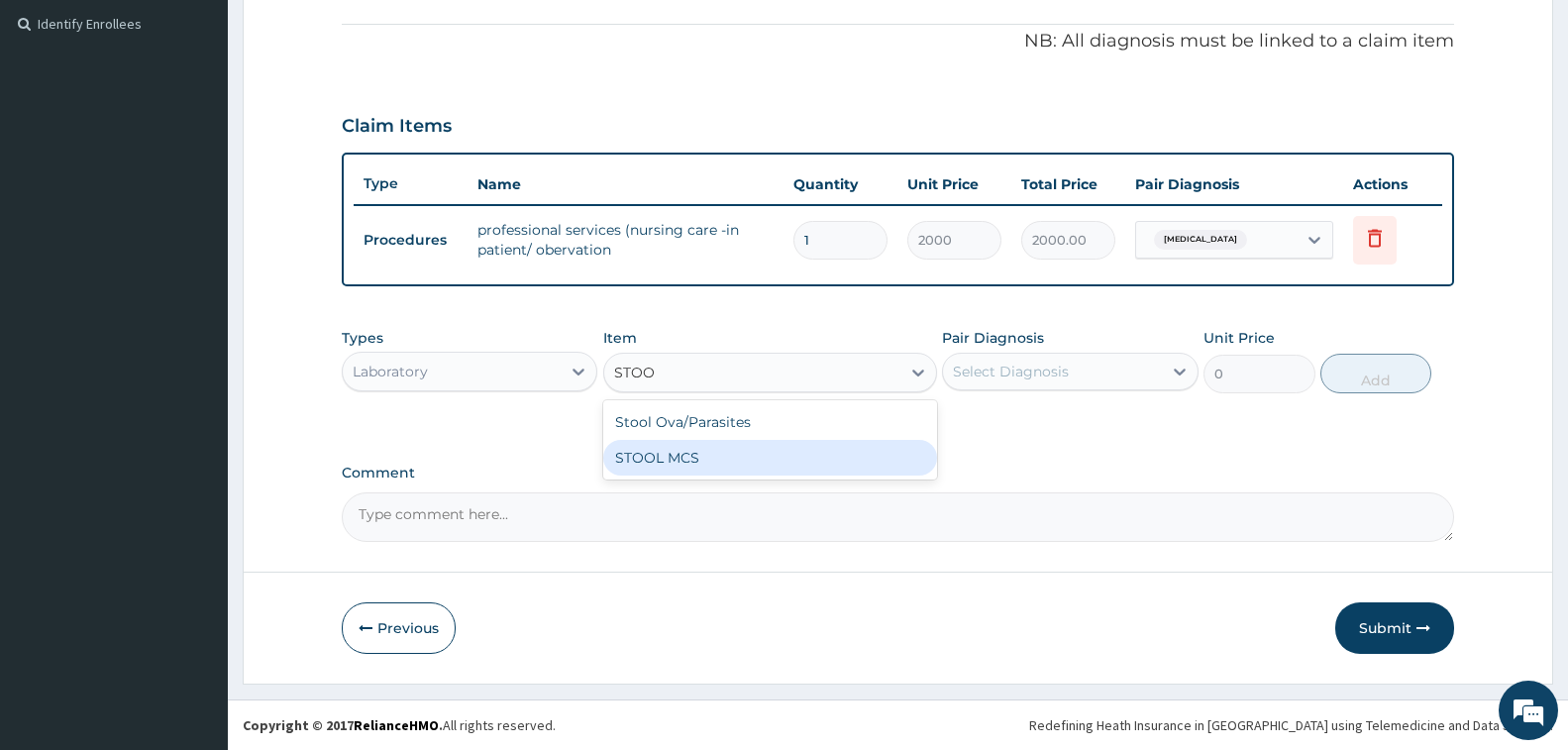
click at [784, 452] on div "STOOL MCS" at bounding box center [770, 458] width 334 height 36
type input "6000"
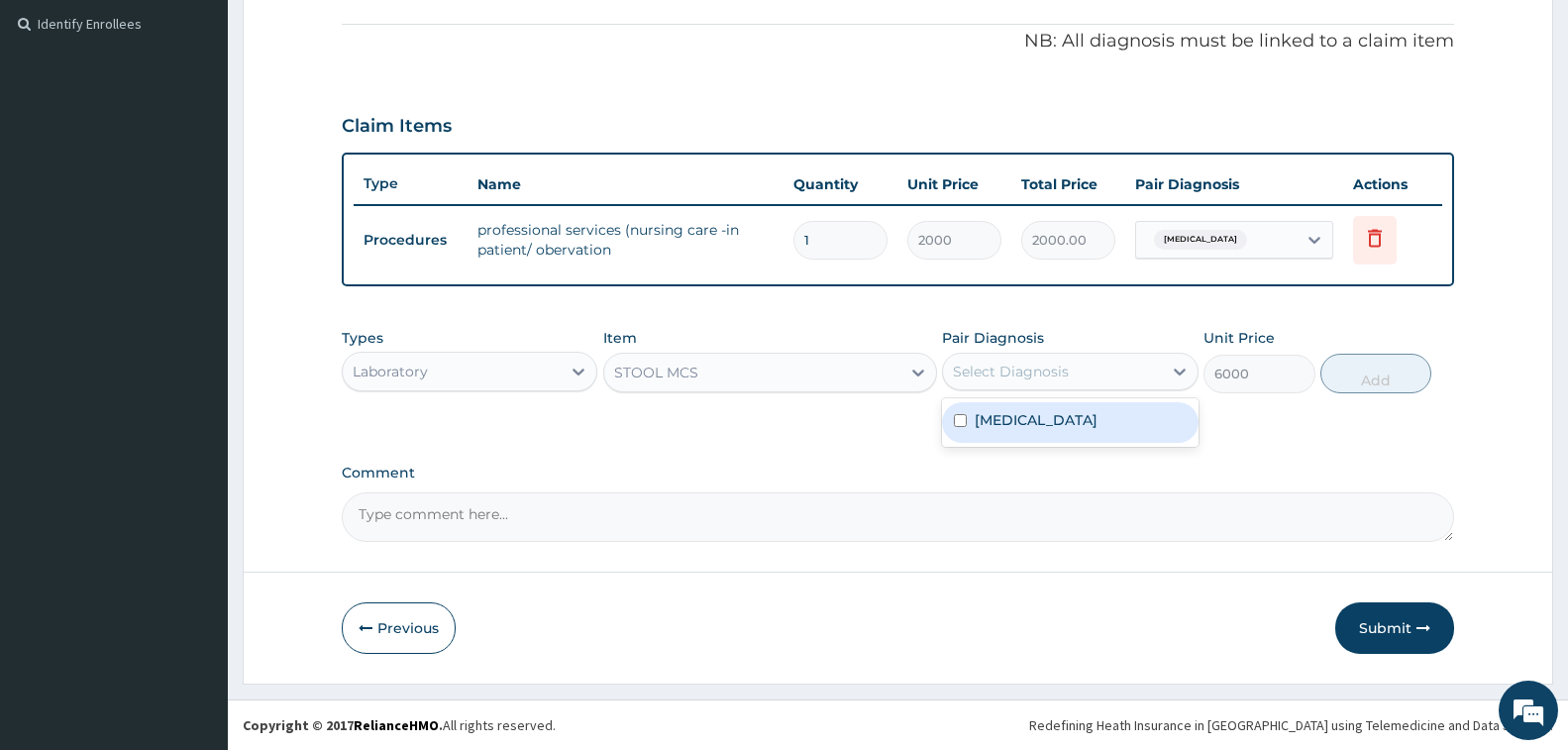
click at [1055, 368] on div "Select Diagnosis" at bounding box center [1010, 372] width 116 height 20
click at [1055, 421] on div "[MEDICAL_DATA]" at bounding box center [1070, 422] width 256 height 41
checkbox input "true"
click at [1432, 359] on div "Types Laboratory Item STOOL MCS Pair Diagnosis option [MEDICAL_DATA], selected.…" at bounding box center [897, 361] width 1112 height 85
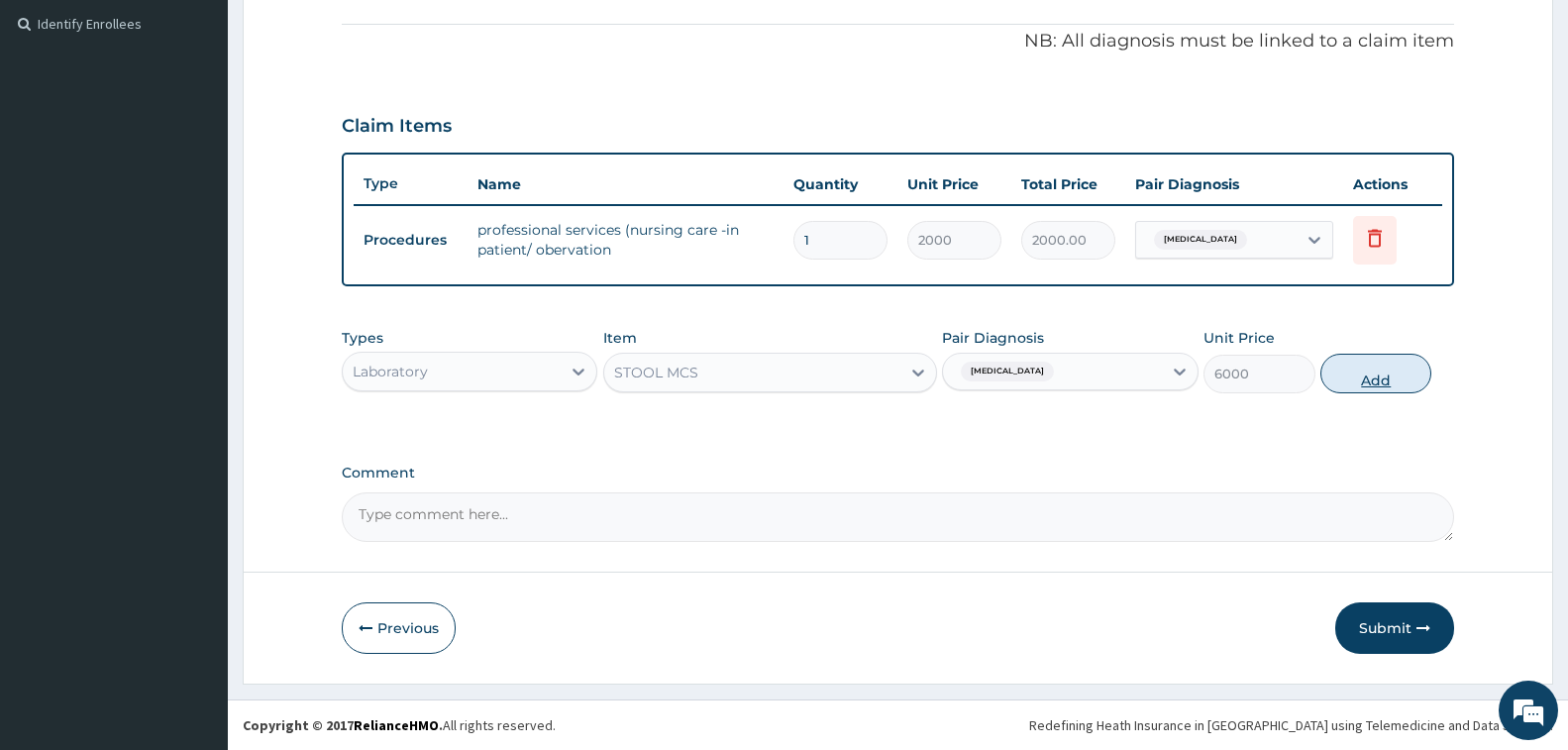
click at [1379, 387] on button "Add" at bounding box center [1376, 374] width 111 height 40
type input "0"
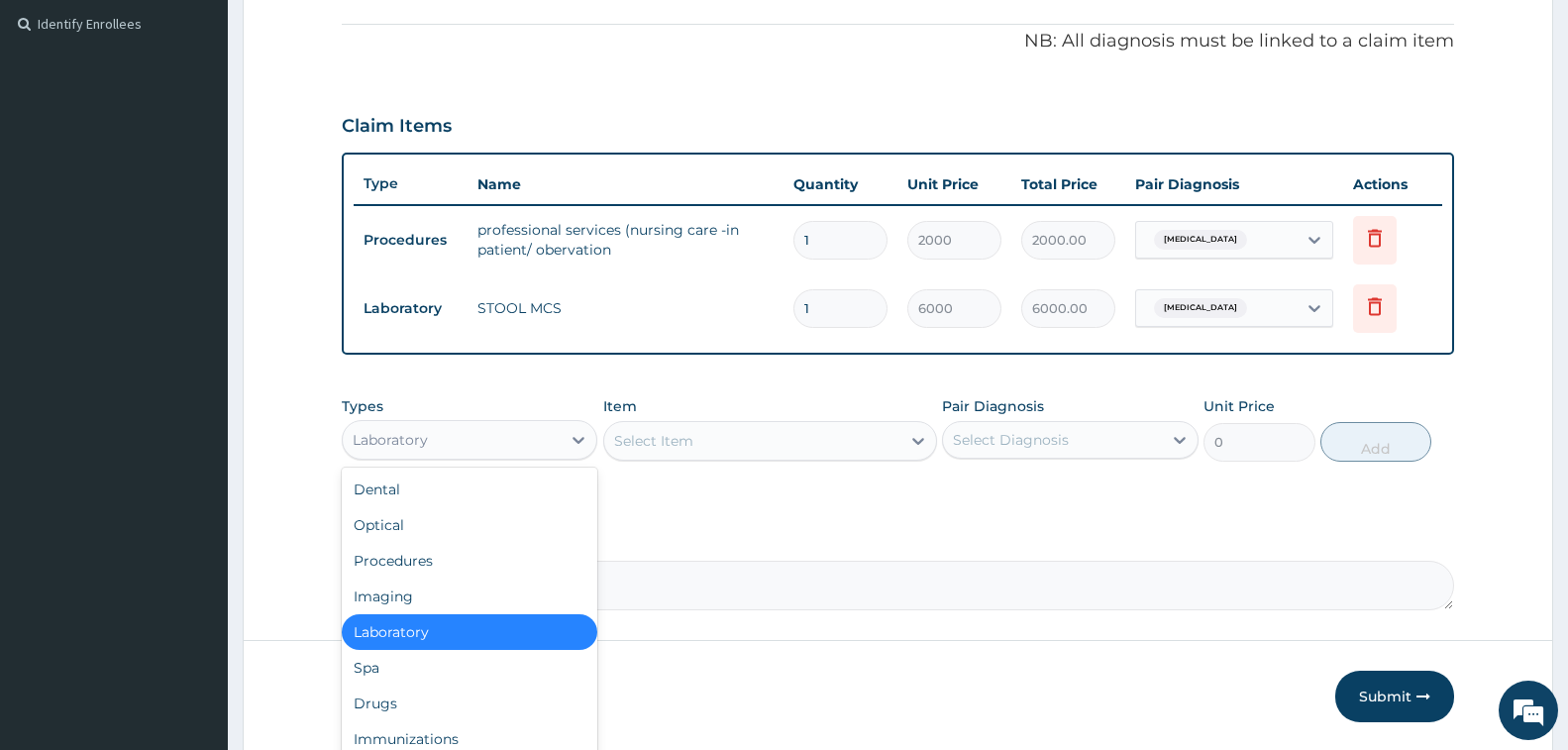
click at [538, 449] on div "Laboratory" at bounding box center [452, 440] width 218 height 32
click at [575, 709] on div "Drugs" at bounding box center [470, 703] width 256 height 36
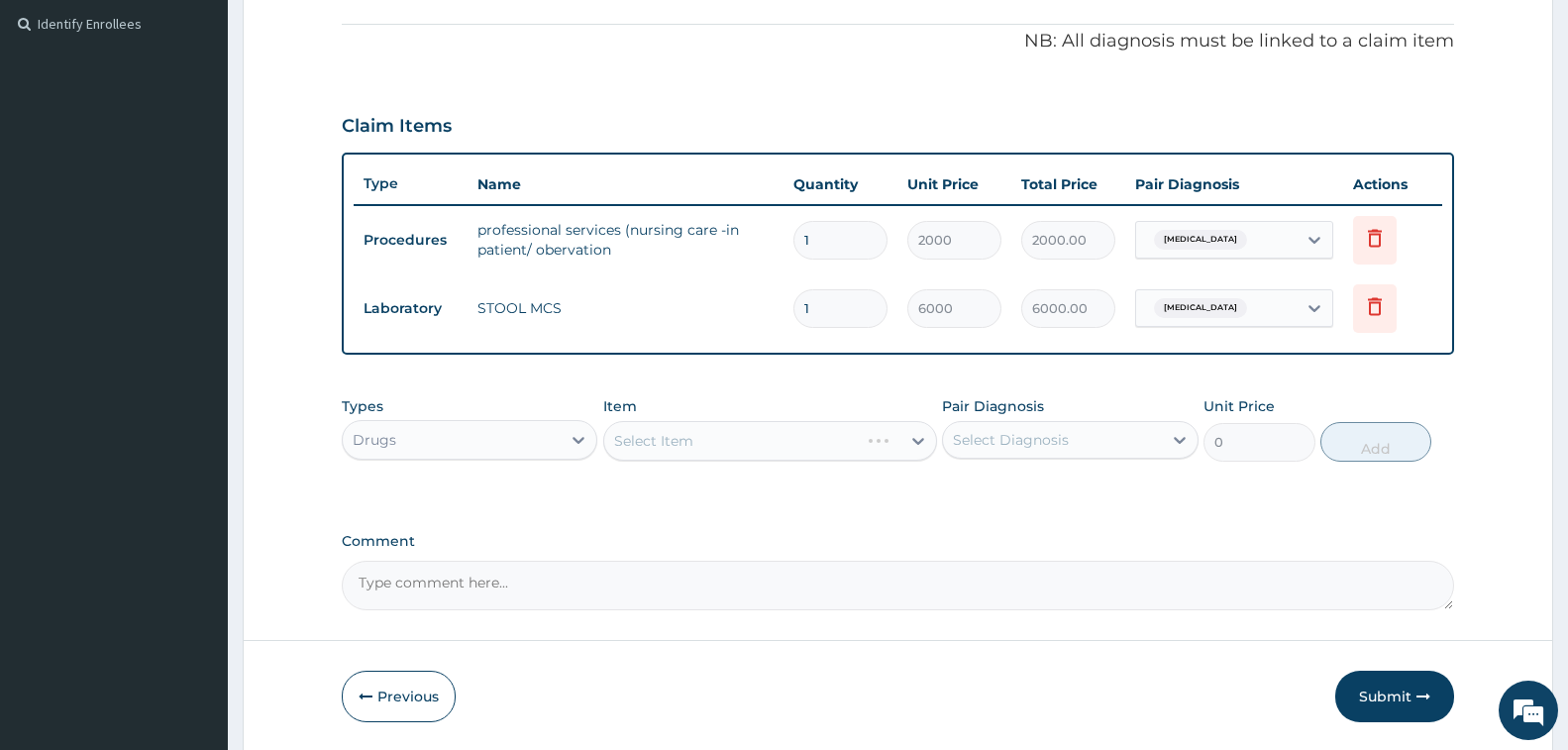
click at [708, 533] on label "Comment" at bounding box center [897, 541] width 1112 height 17
click at [708, 561] on textarea "Comment" at bounding box center [897, 586] width 1112 height 50
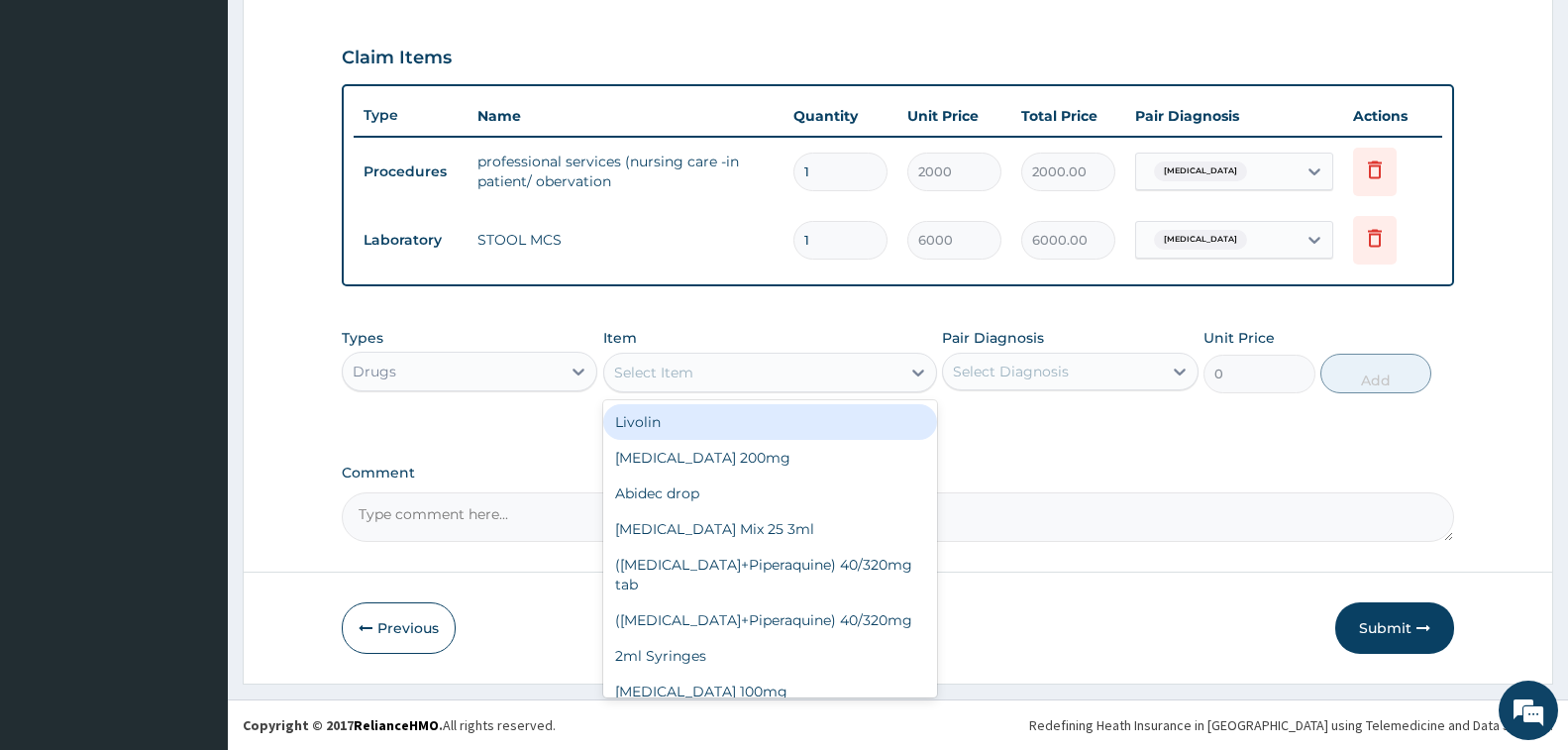
click at [817, 371] on div "Select Item" at bounding box center [752, 373] width 296 height 32
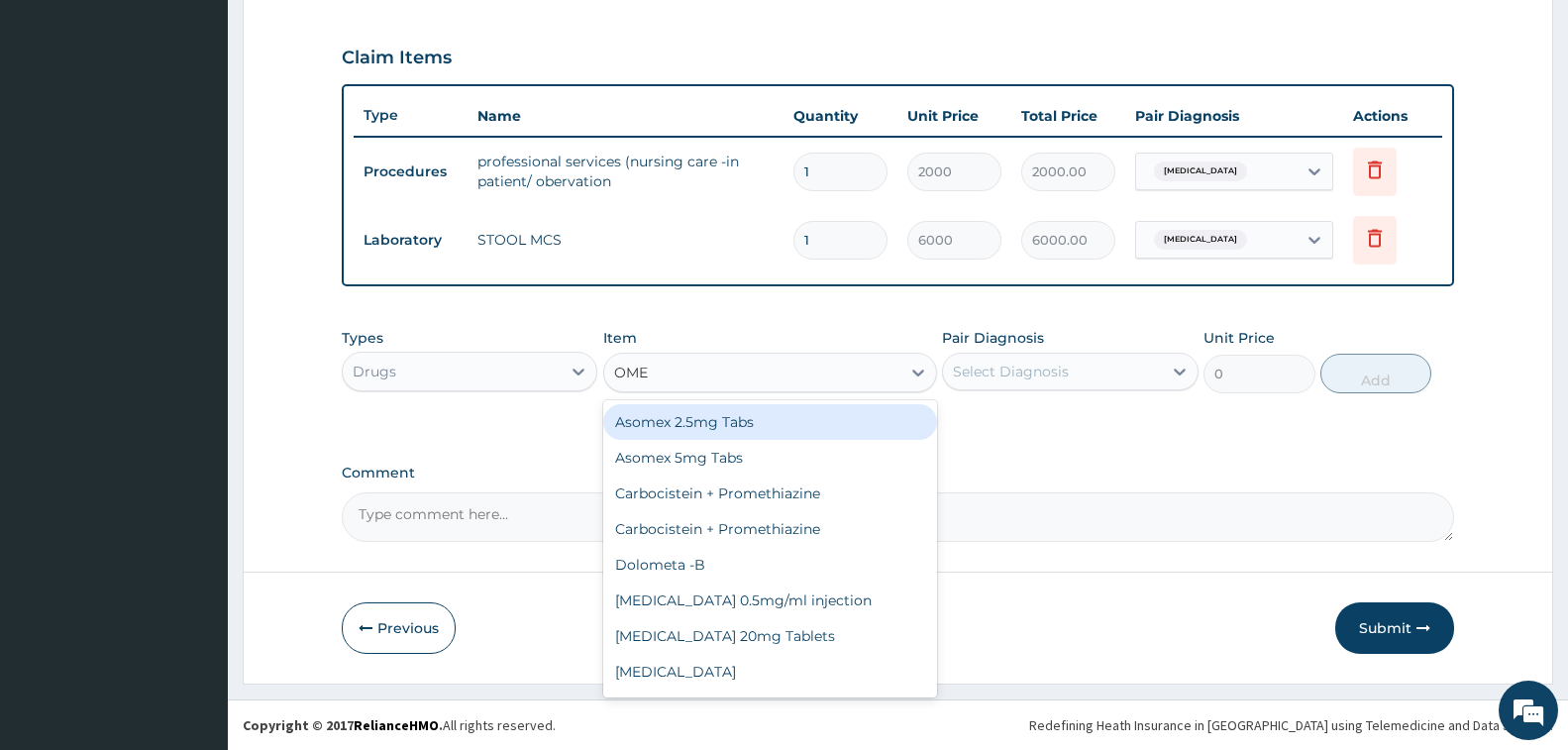
type input "OMEP"
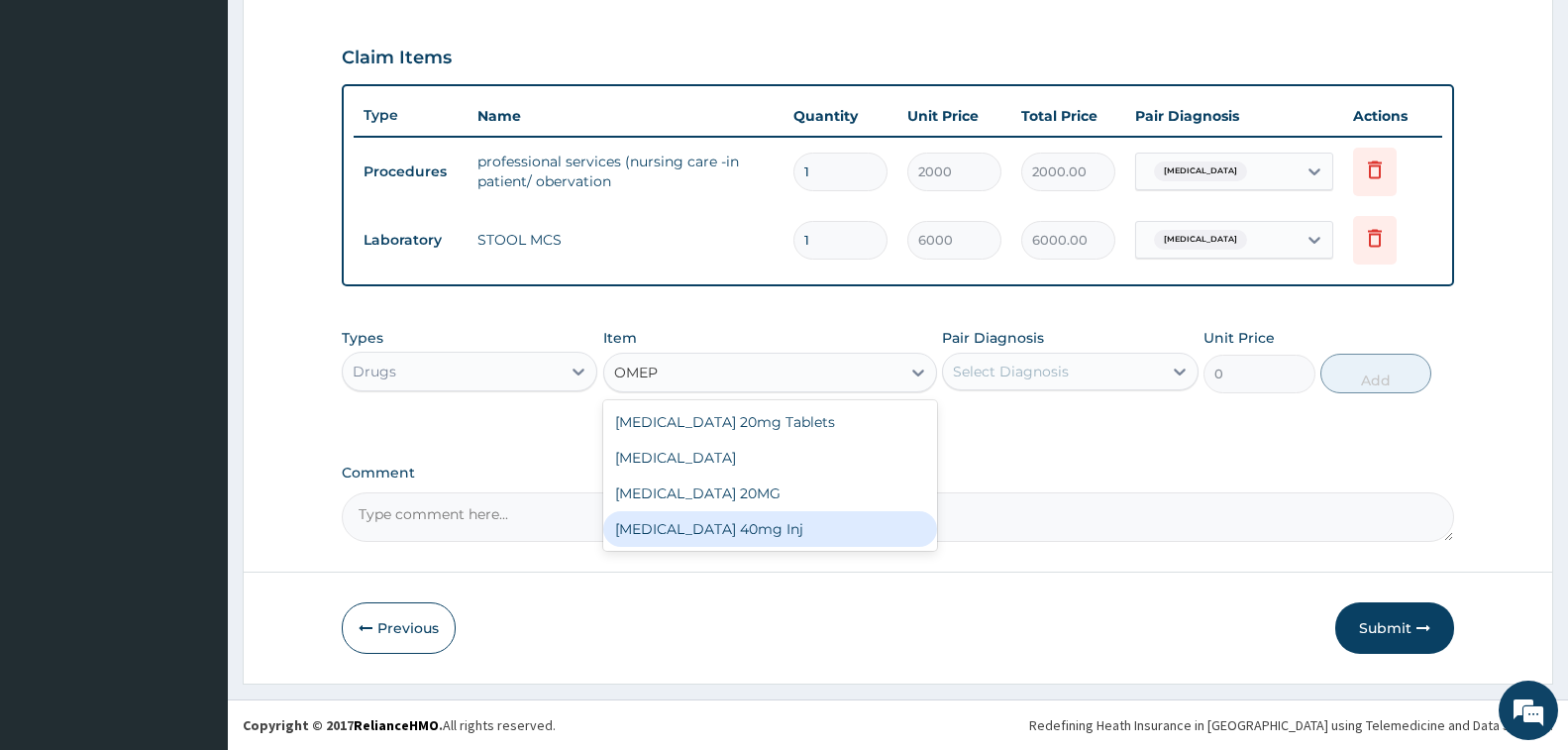
click at [845, 522] on div "[MEDICAL_DATA] 40mg Inj" at bounding box center [770, 529] width 334 height 36
type input "1650"
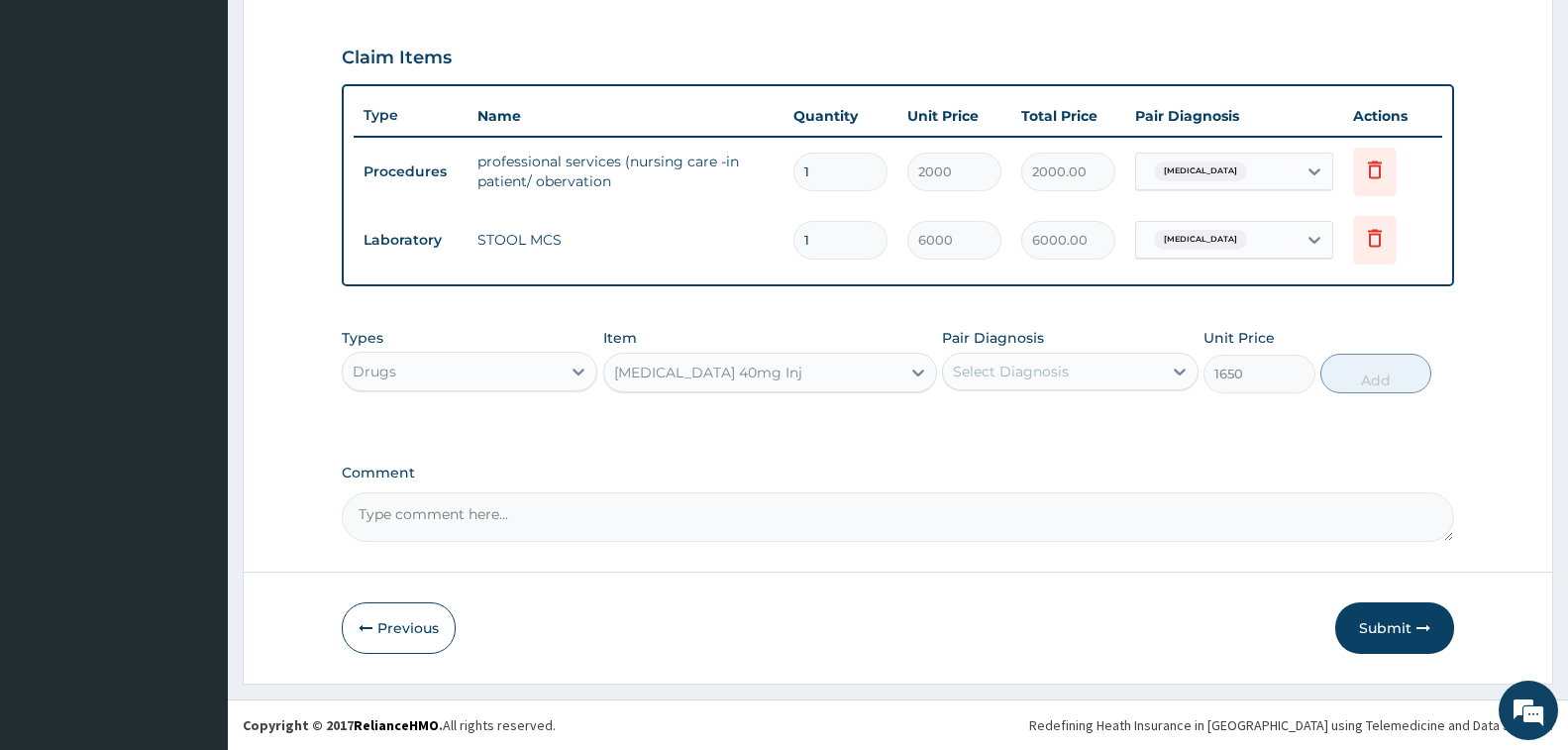
click at [991, 378] on div "Select Diagnosis" at bounding box center [1010, 372] width 116 height 20
click at [1002, 416] on label "[MEDICAL_DATA]" at bounding box center [1036, 420] width 123 height 20
checkbox input "true"
click at [1357, 371] on button "Add" at bounding box center [1376, 374] width 111 height 40
type input "0"
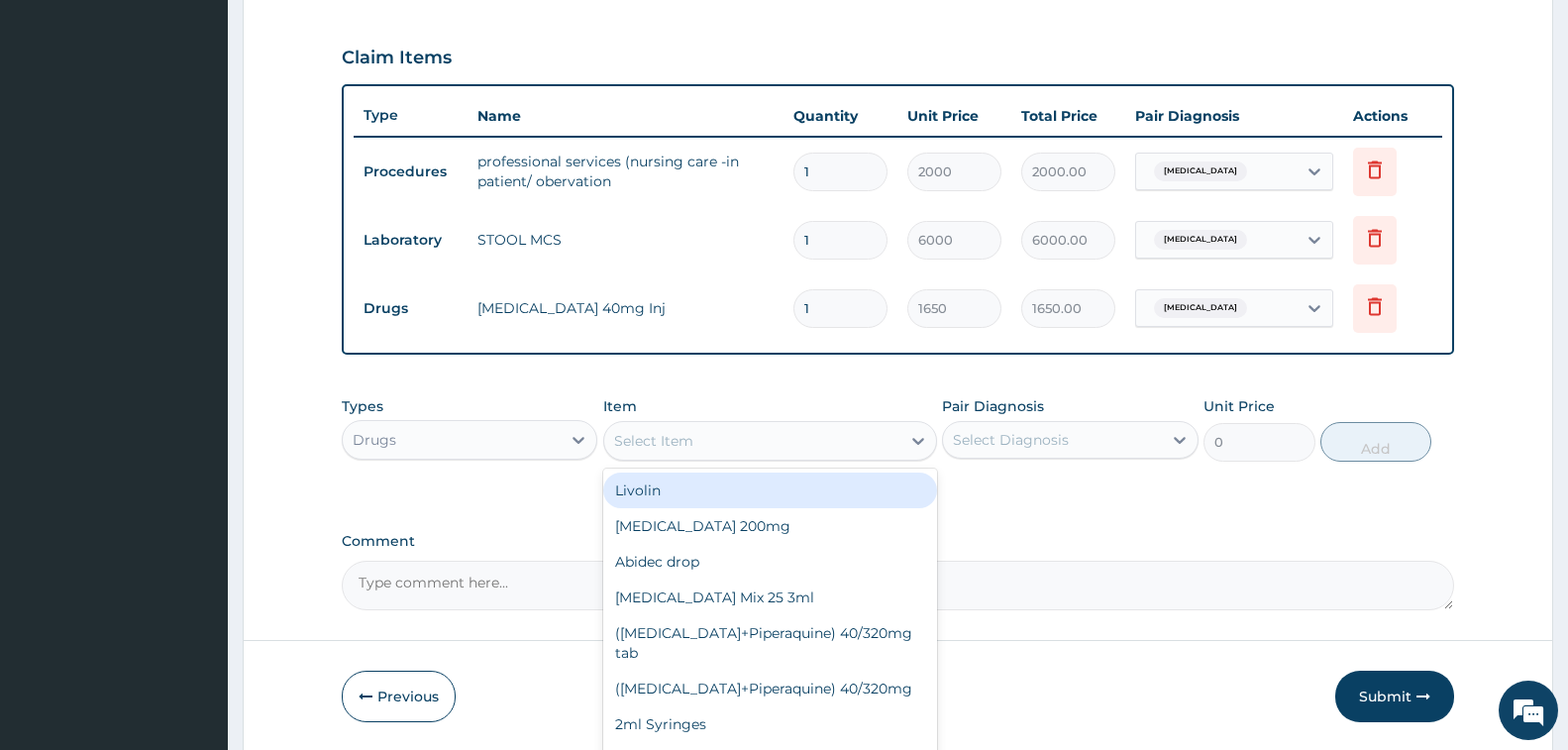
click at [726, 447] on div "Select Item" at bounding box center [752, 441] width 296 height 32
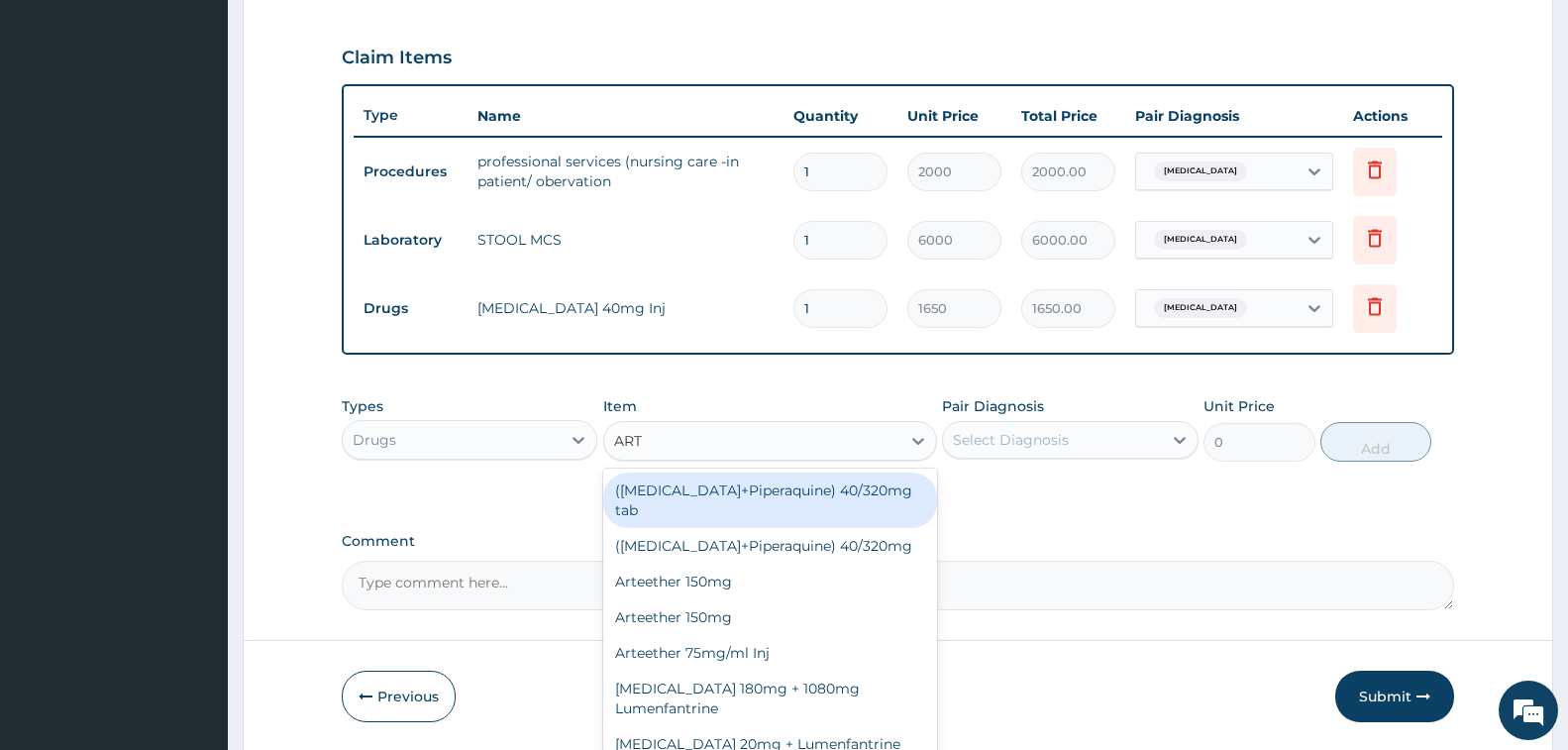
type input "ARTE"
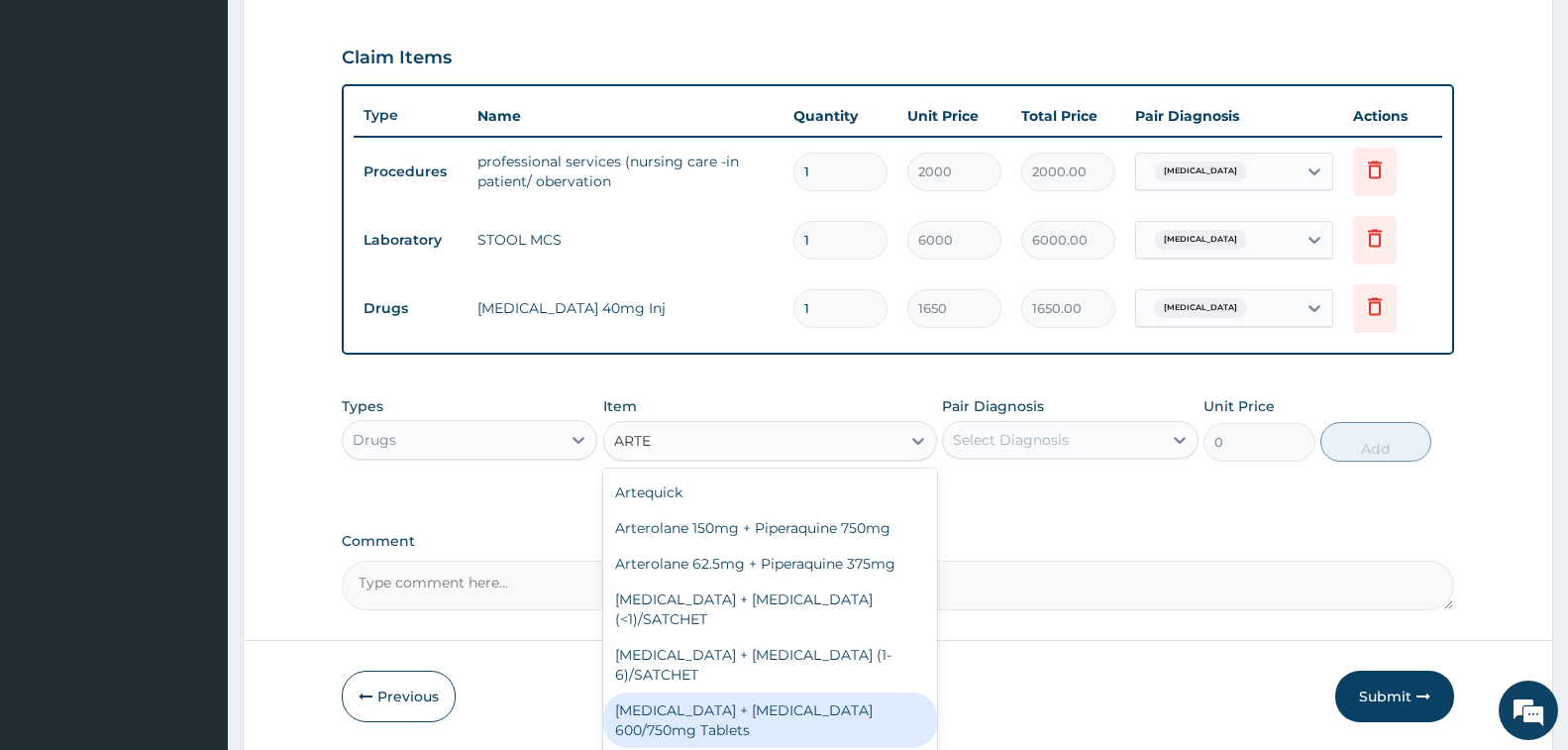
scroll to position [694, 0]
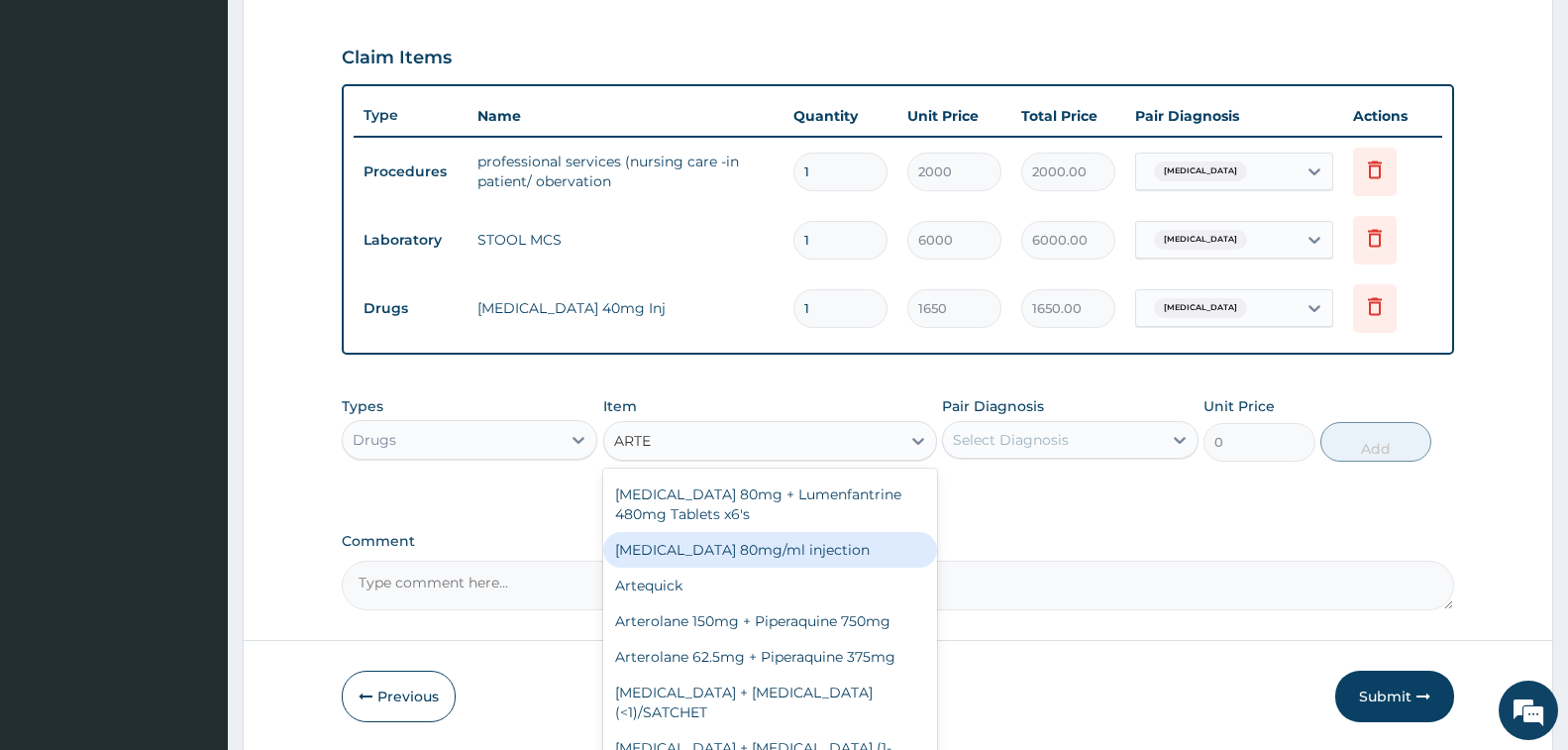
click at [776, 568] on div "[MEDICAL_DATA] 80mg/ml injection" at bounding box center [770, 550] width 334 height 36
type input "1020"
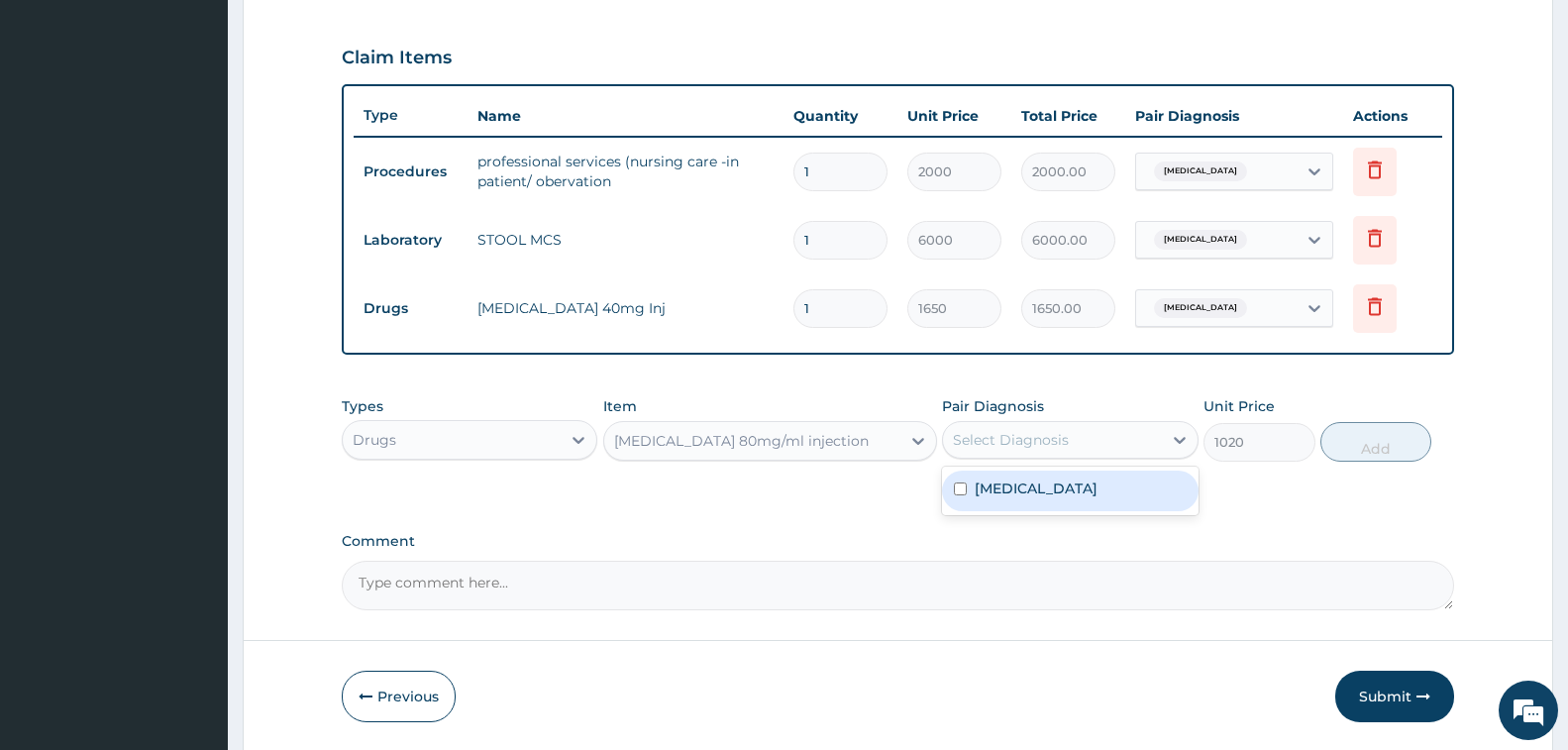
click at [970, 442] on div "Select Diagnosis" at bounding box center [1010, 440] width 116 height 20
drag, startPoint x: 993, startPoint y: 478, endPoint x: 1471, endPoint y: 556, distance: 484.3
click at [1003, 486] on label "[MEDICAL_DATA]" at bounding box center [1036, 488] width 123 height 20
checkbox input "true"
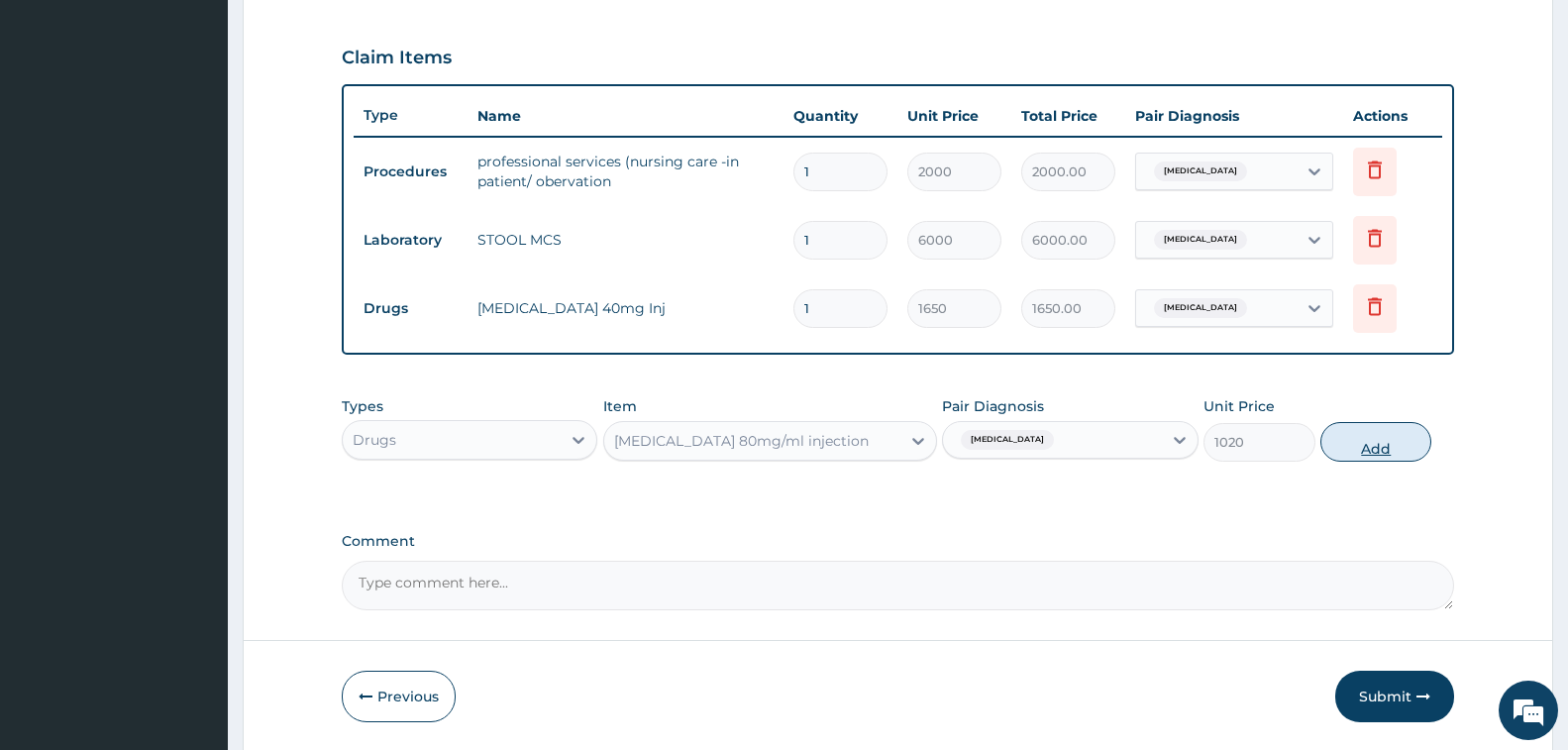
click at [1395, 447] on button "Add" at bounding box center [1376, 442] width 111 height 40
type input "0"
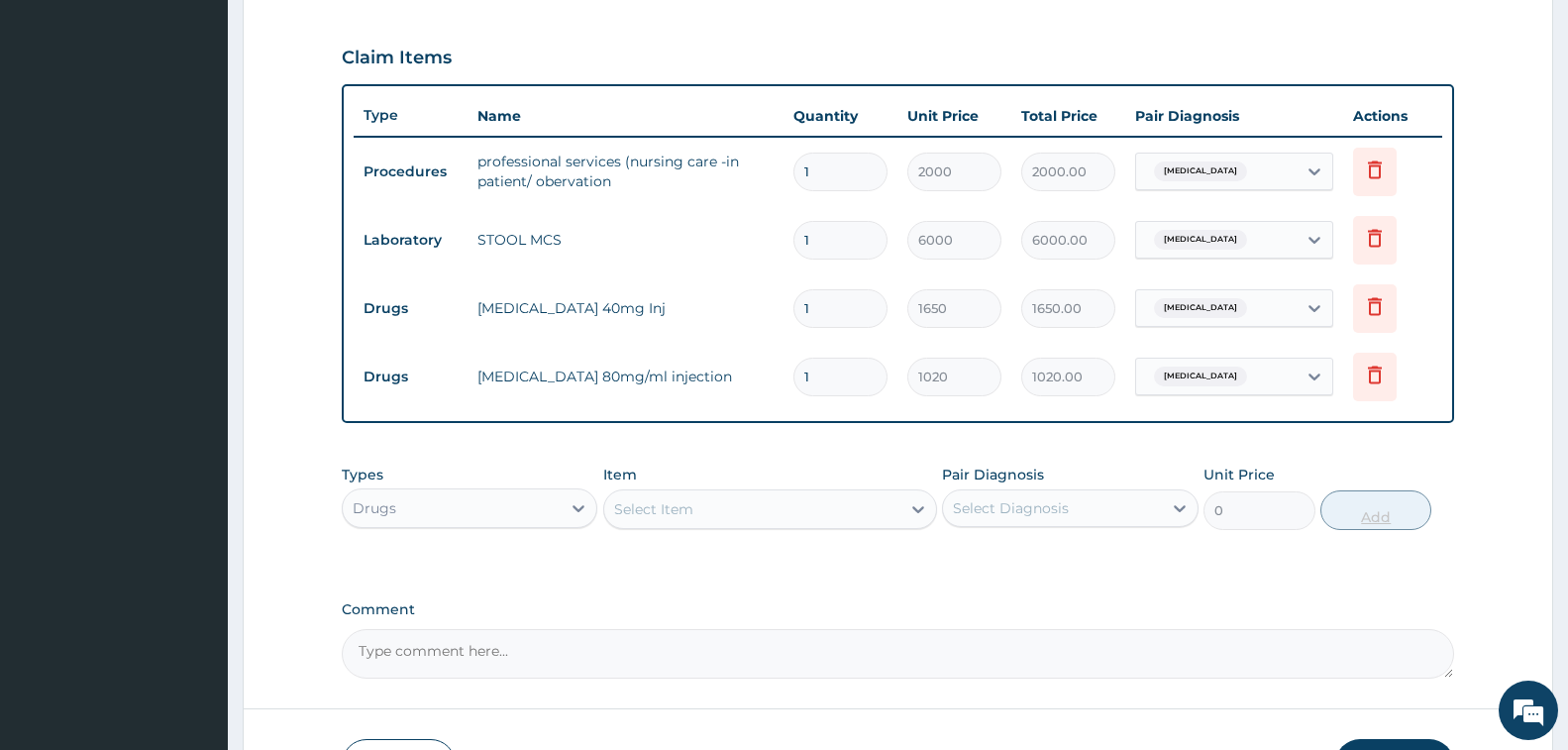
type input "0.00"
type input "6"
type input "6120.00"
type input "6"
click at [873, 565] on div "Types Drugs Item Select Item Pair Diagnosis Select Diagnosis Unit Price 0 Add" at bounding box center [897, 512] width 1112 height 115
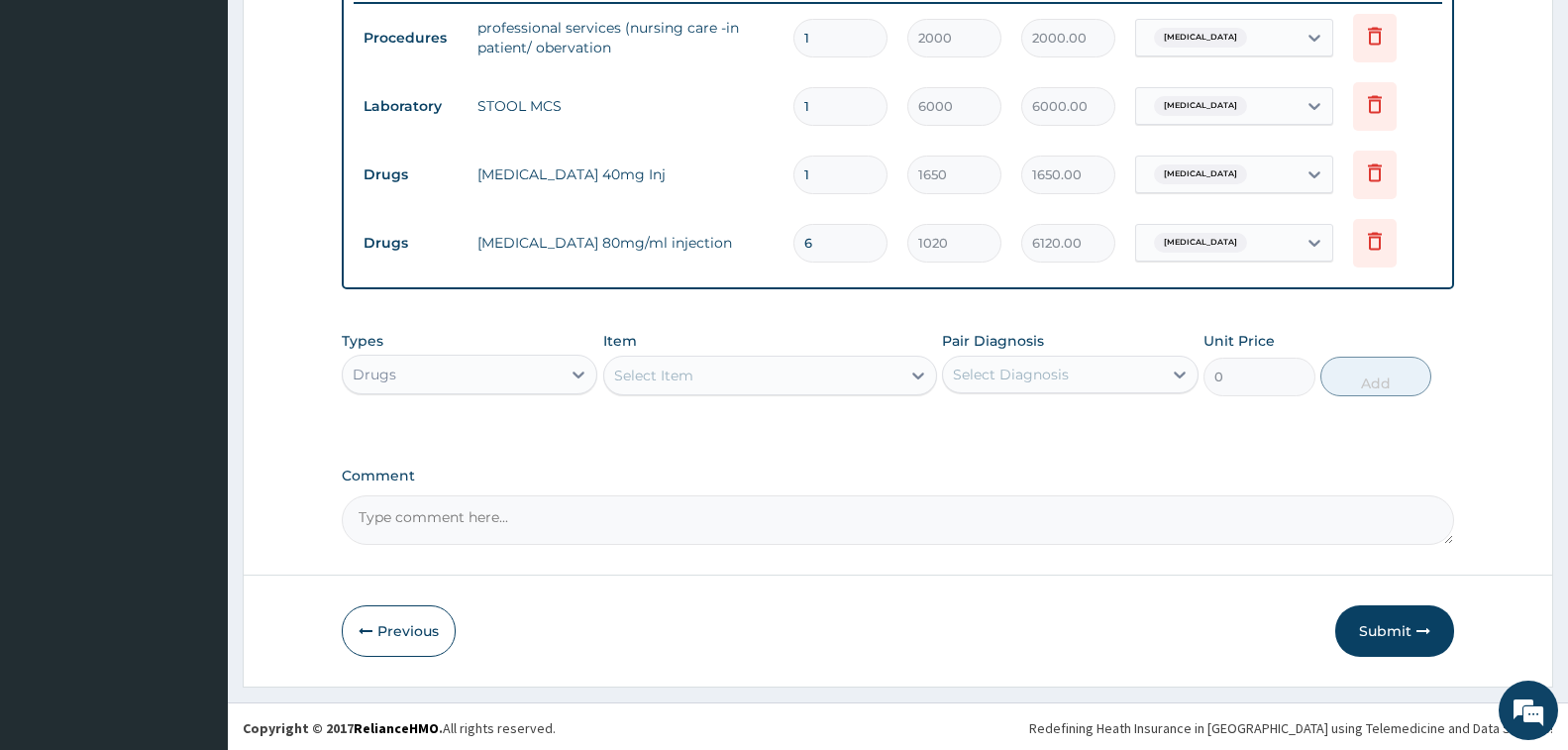
scroll to position [790, 0]
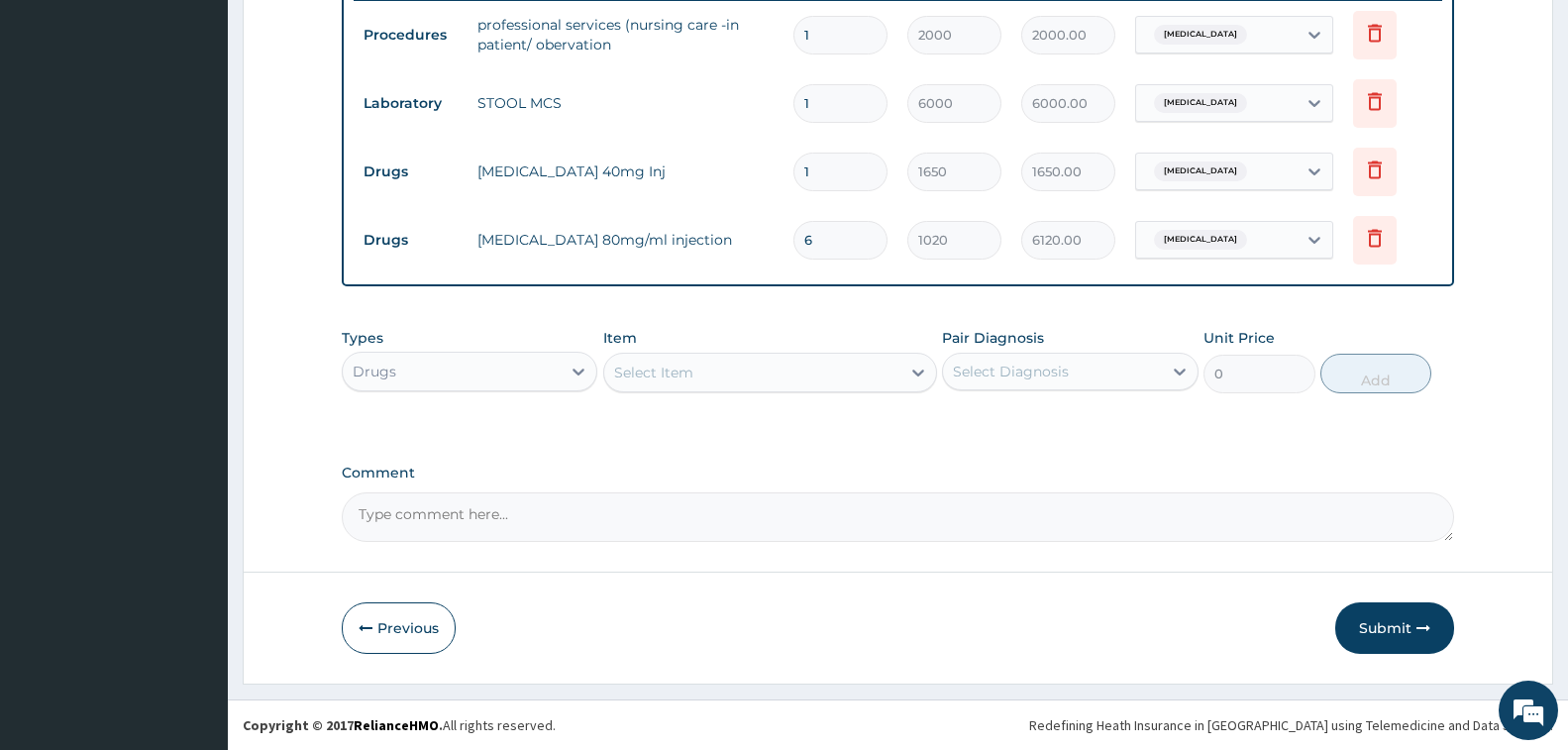
click at [790, 377] on div "Select Item" at bounding box center [752, 373] width 296 height 32
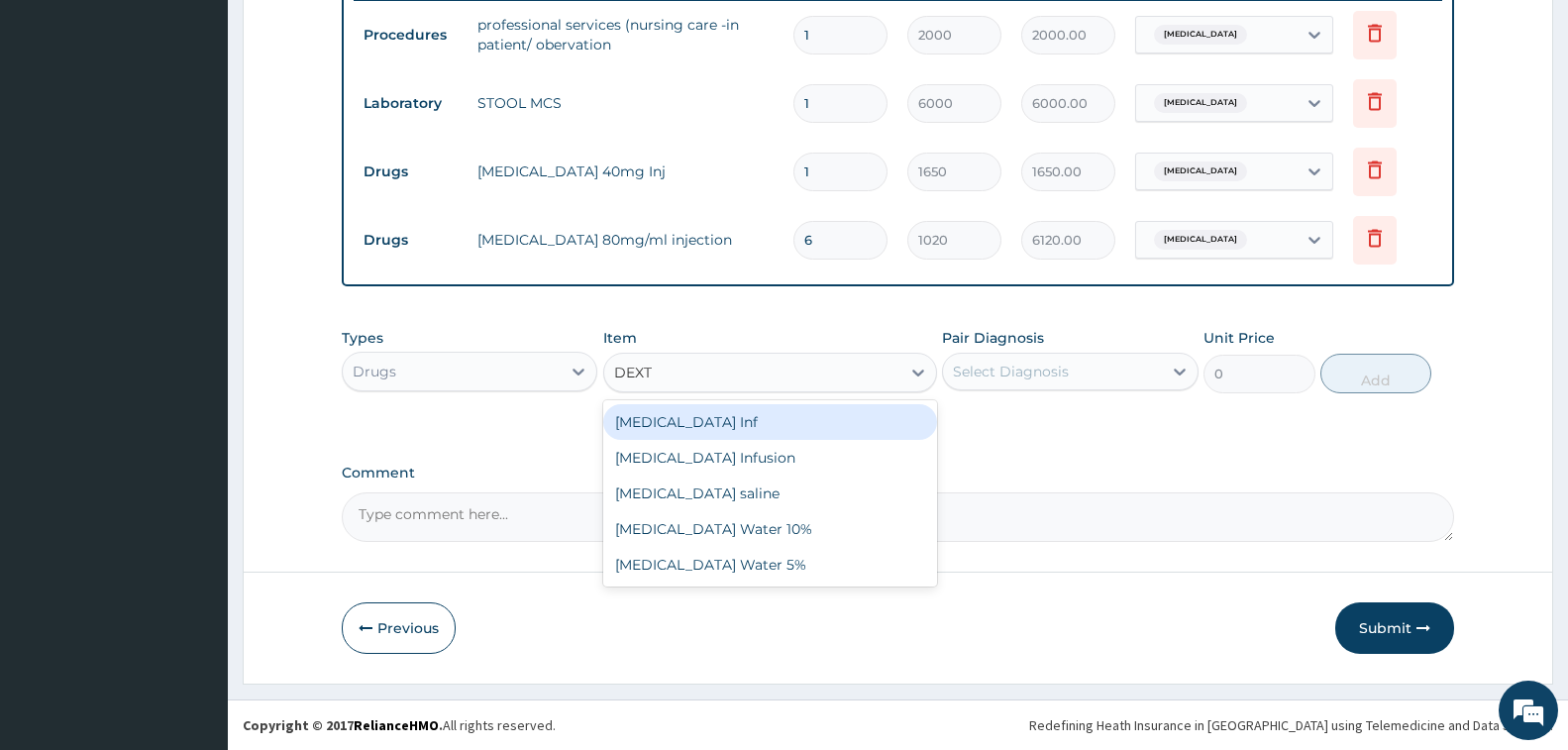
type input "DEXTR"
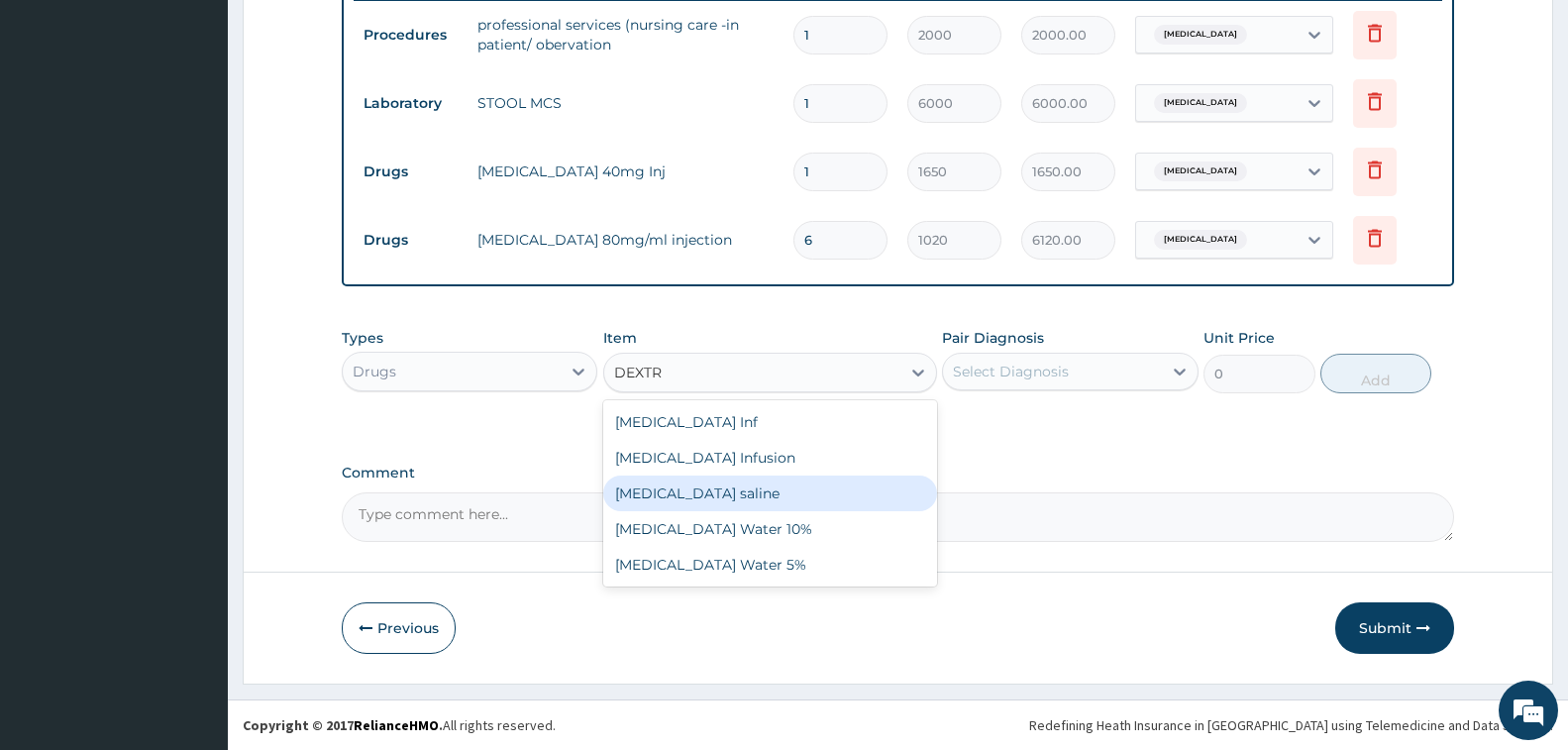
click at [754, 493] on div "[MEDICAL_DATA] saline" at bounding box center [770, 493] width 334 height 36
type input "1650"
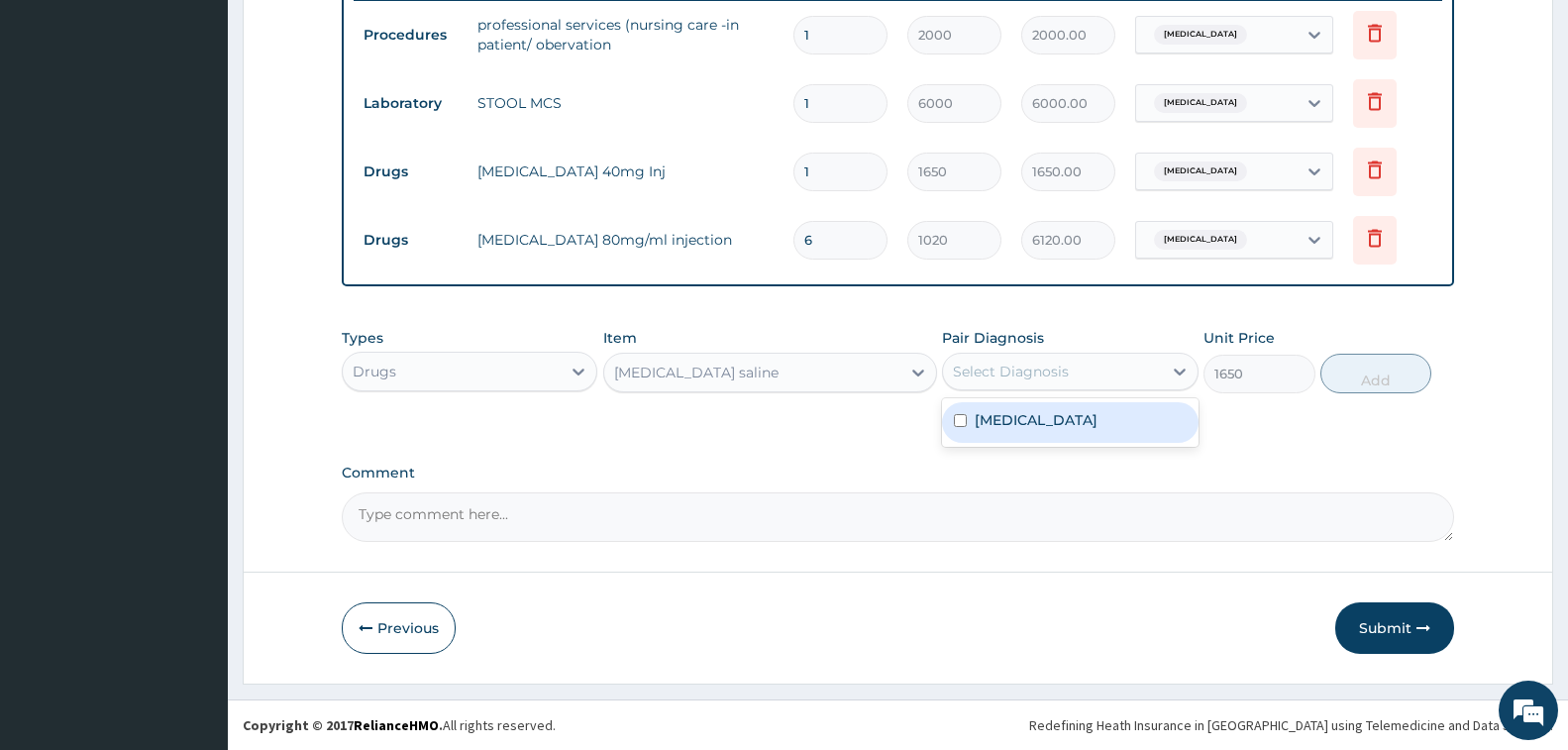
click at [972, 378] on div "Select Diagnosis" at bounding box center [1010, 372] width 116 height 20
click at [992, 411] on label "[MEDICAL_DATA]" at bounding box center [1036, 420] width 123 height 20
checkbox input "true"
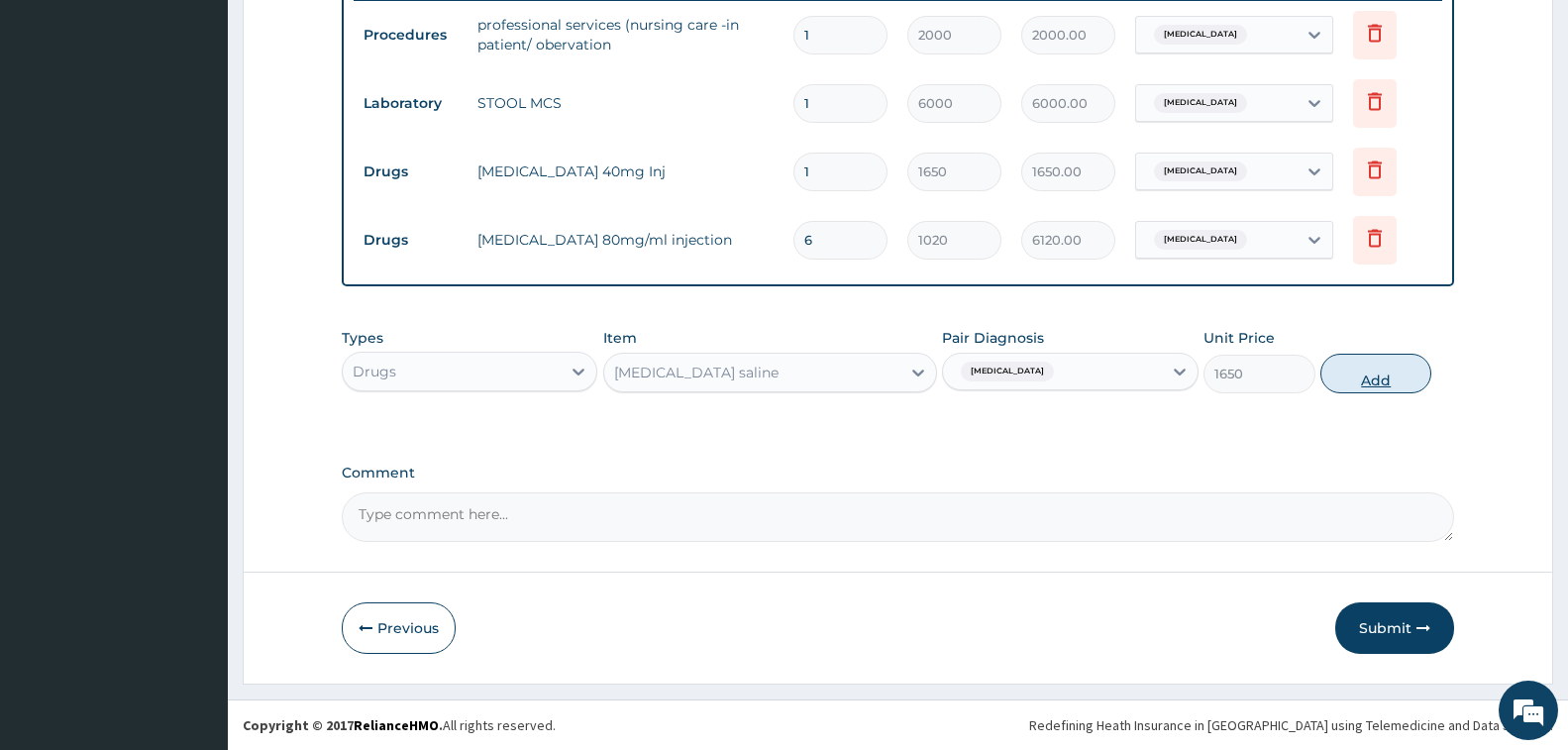
click at [1366, 375] on button "Add" at bounding box center [1376, 374] width 111 height 40
type input "0"
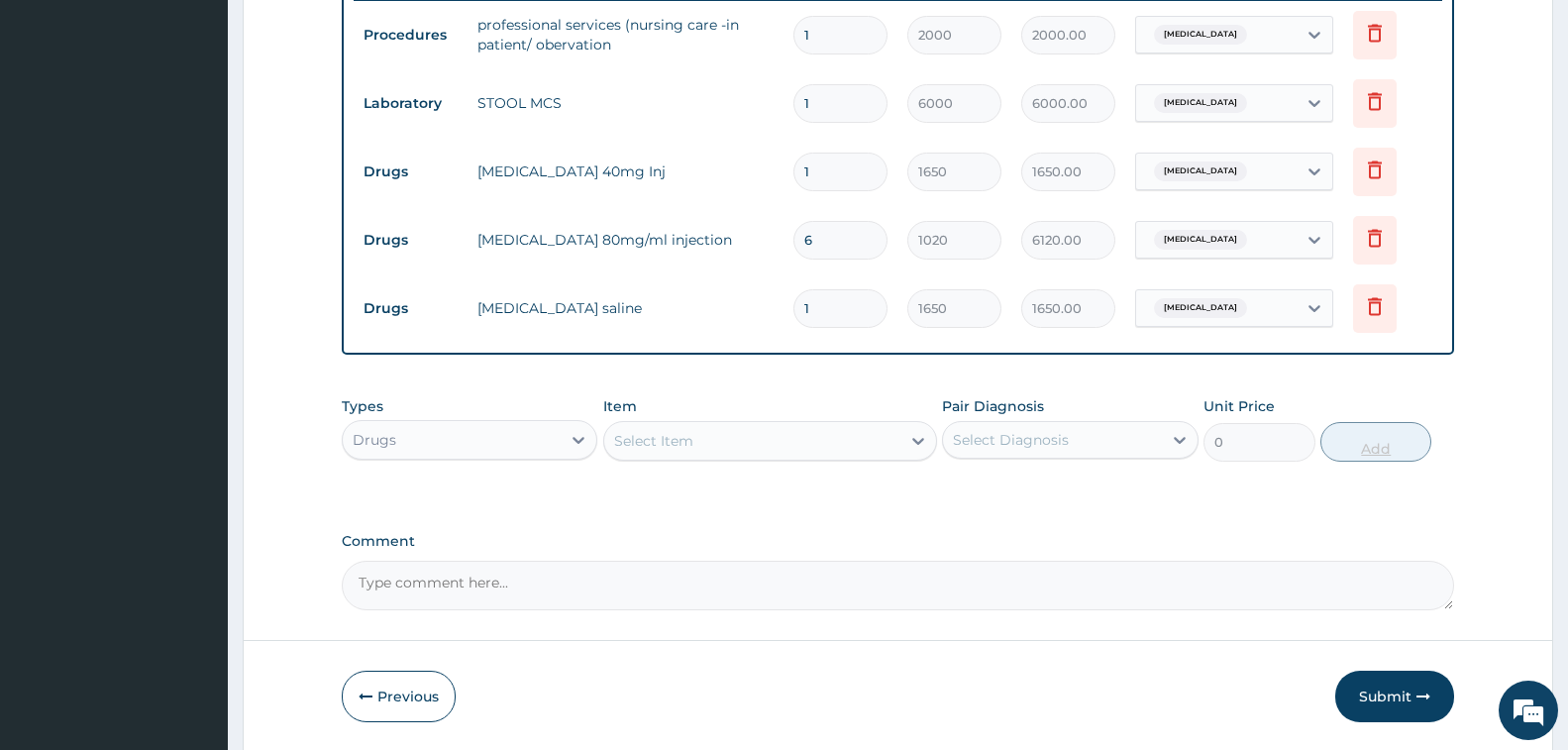
type input "0.00"
type input "2"
type input "3300.00"
type input "2"
click at [1065, 499] on div "Types Drugs Item Select Item Pair Diagnosis Select Diagnosis Unit Price 0 Add" at bounding box center [897, 444] width 1112 height 115
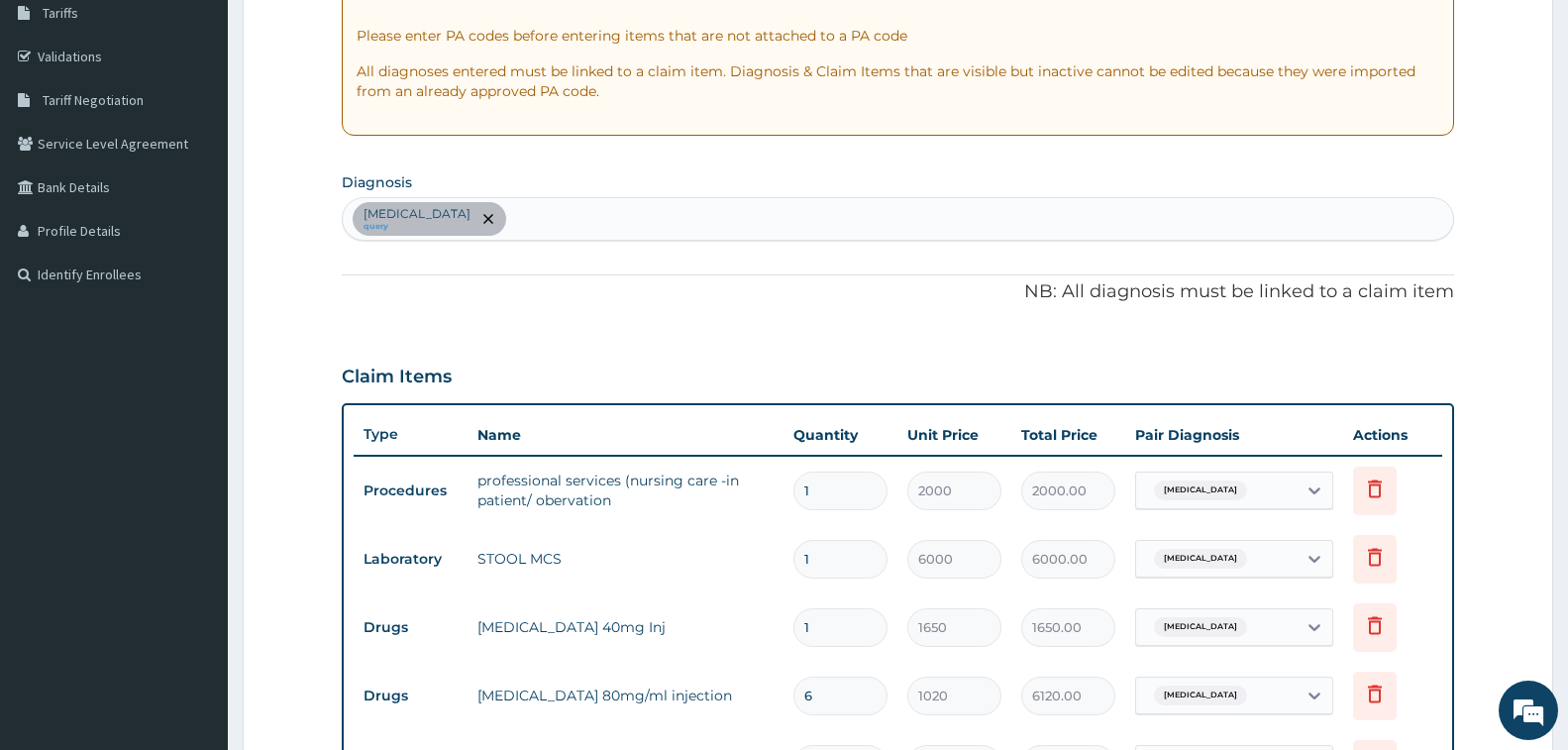
scroll to position [294, 0]
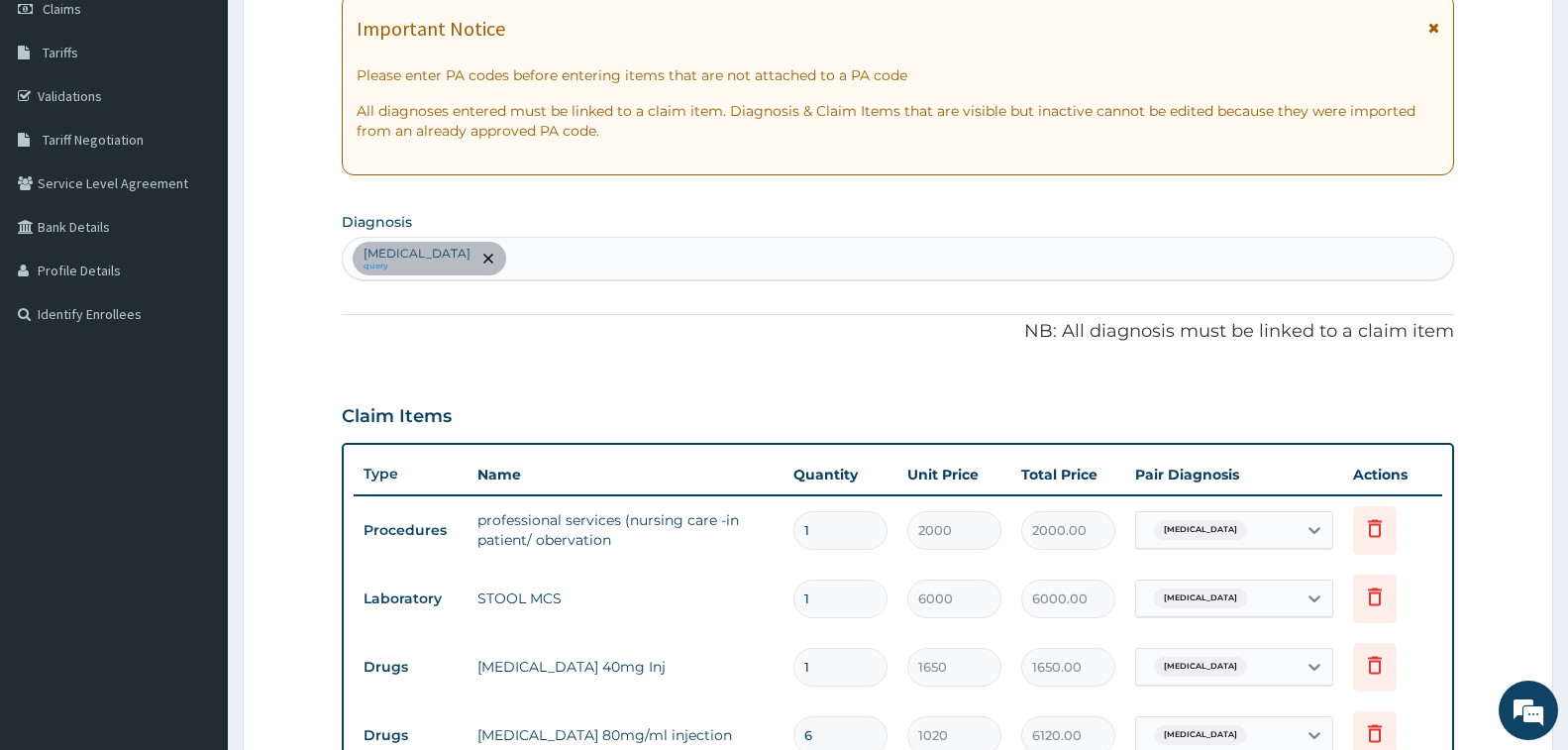
click at [828, 264] on div "[MEDICAL_DATA] query" at bounding box center [897, 259] width 1110 height 42
type input "PUD"
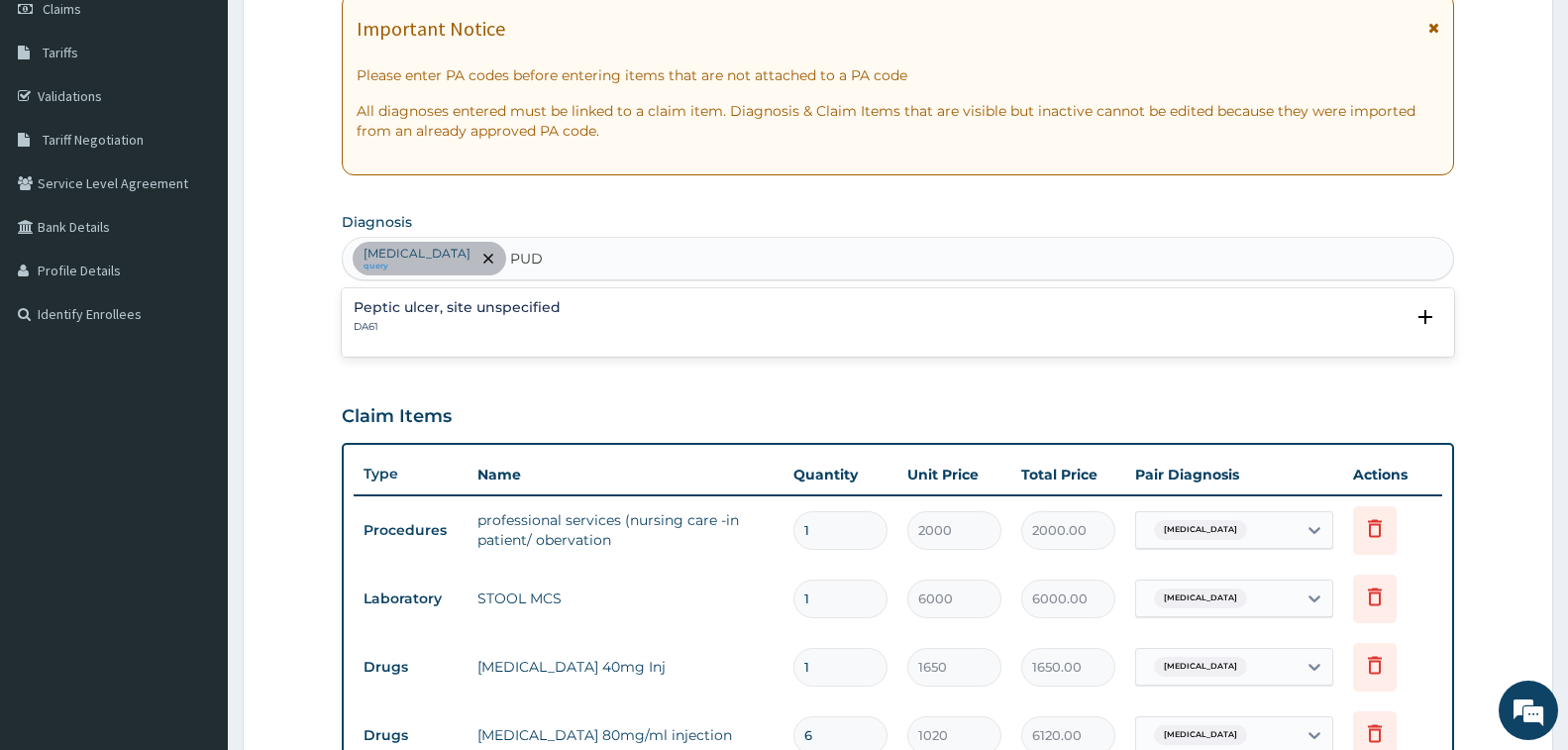
click at [739, 314] on div "[MEDICAL_DATA], site unspecified DA61" at bounding box center [897, 317] width 1089 height 35
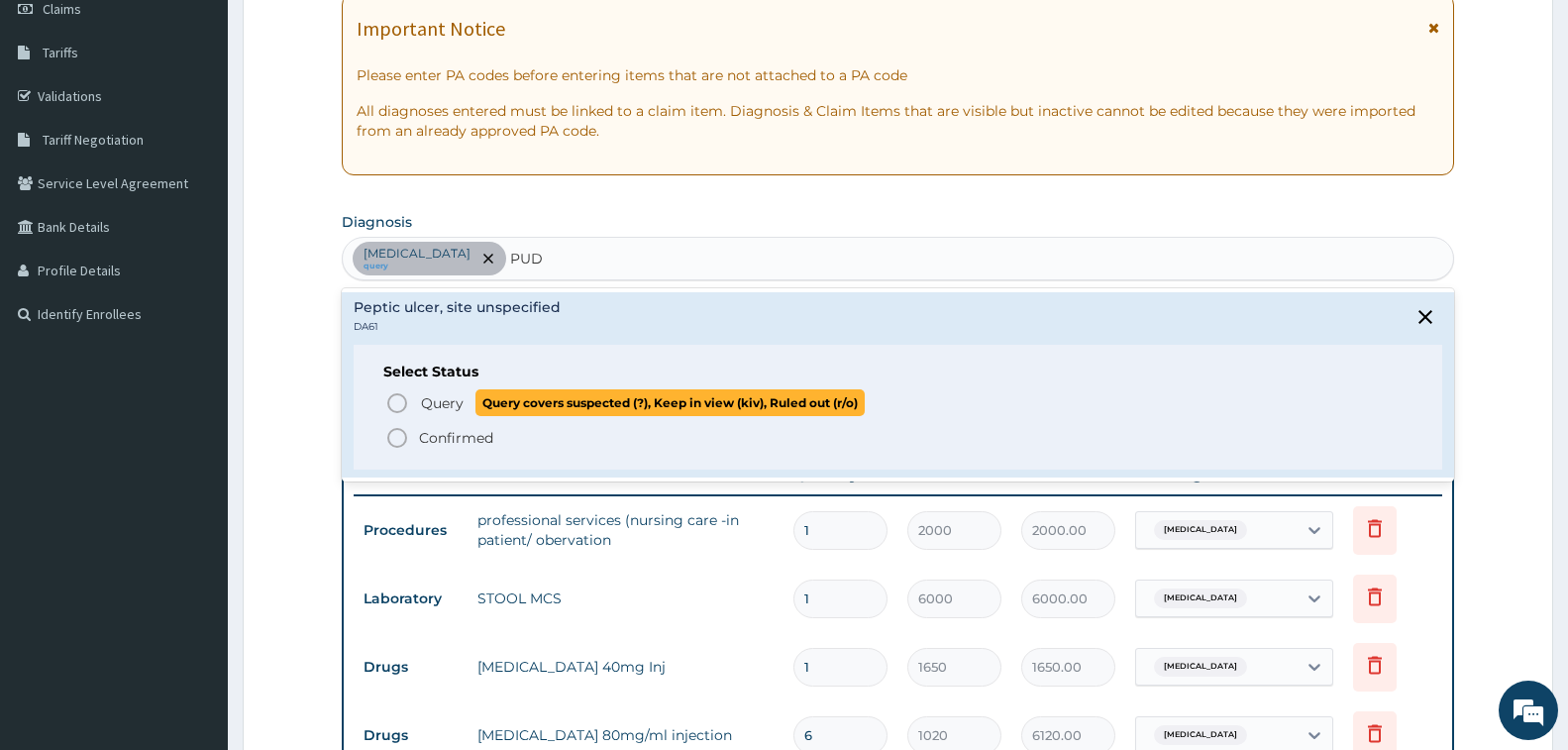
click at [393, 404] on icon "status option query" at bounding box center [397, 403] width 24 height 24
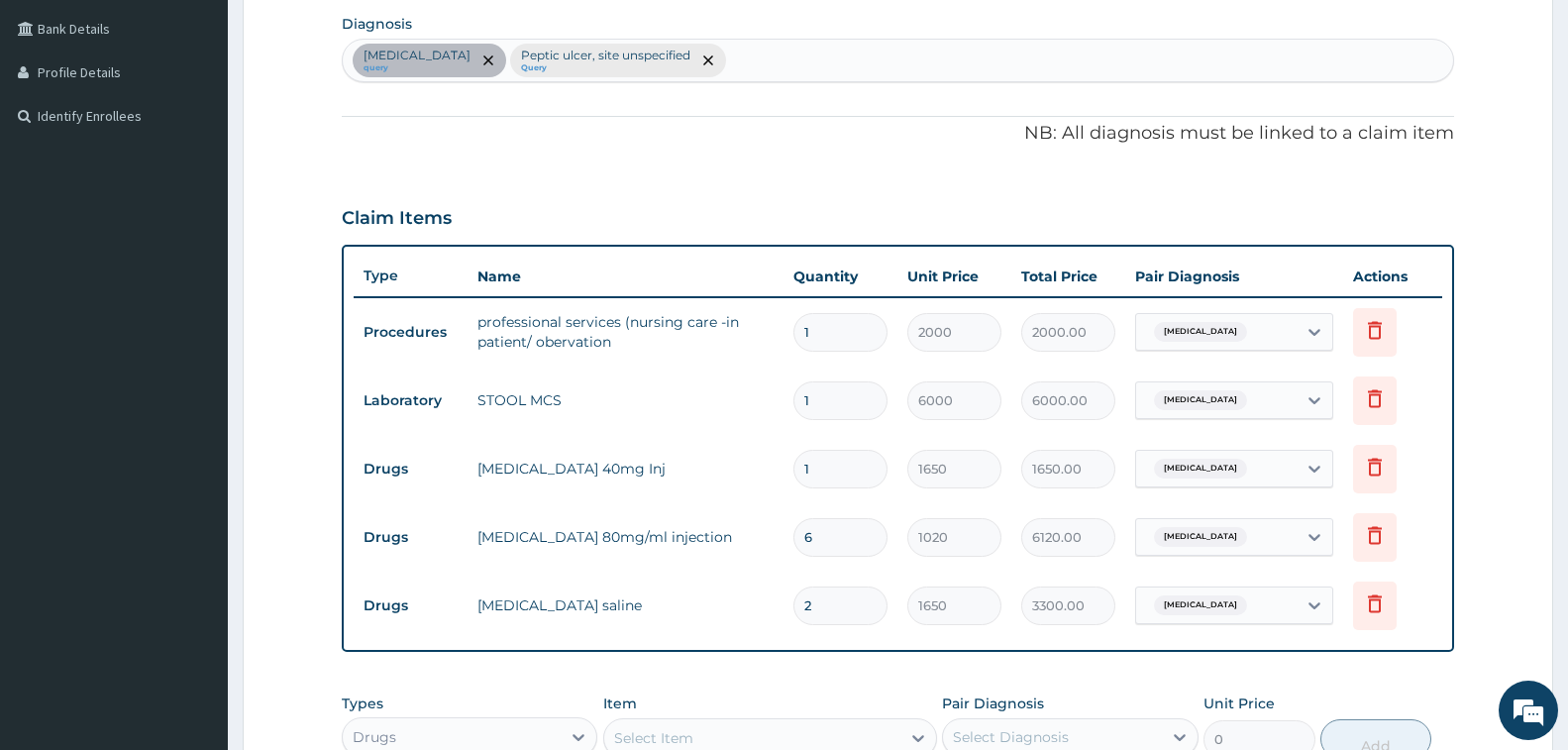
scroll to position [393, 0]
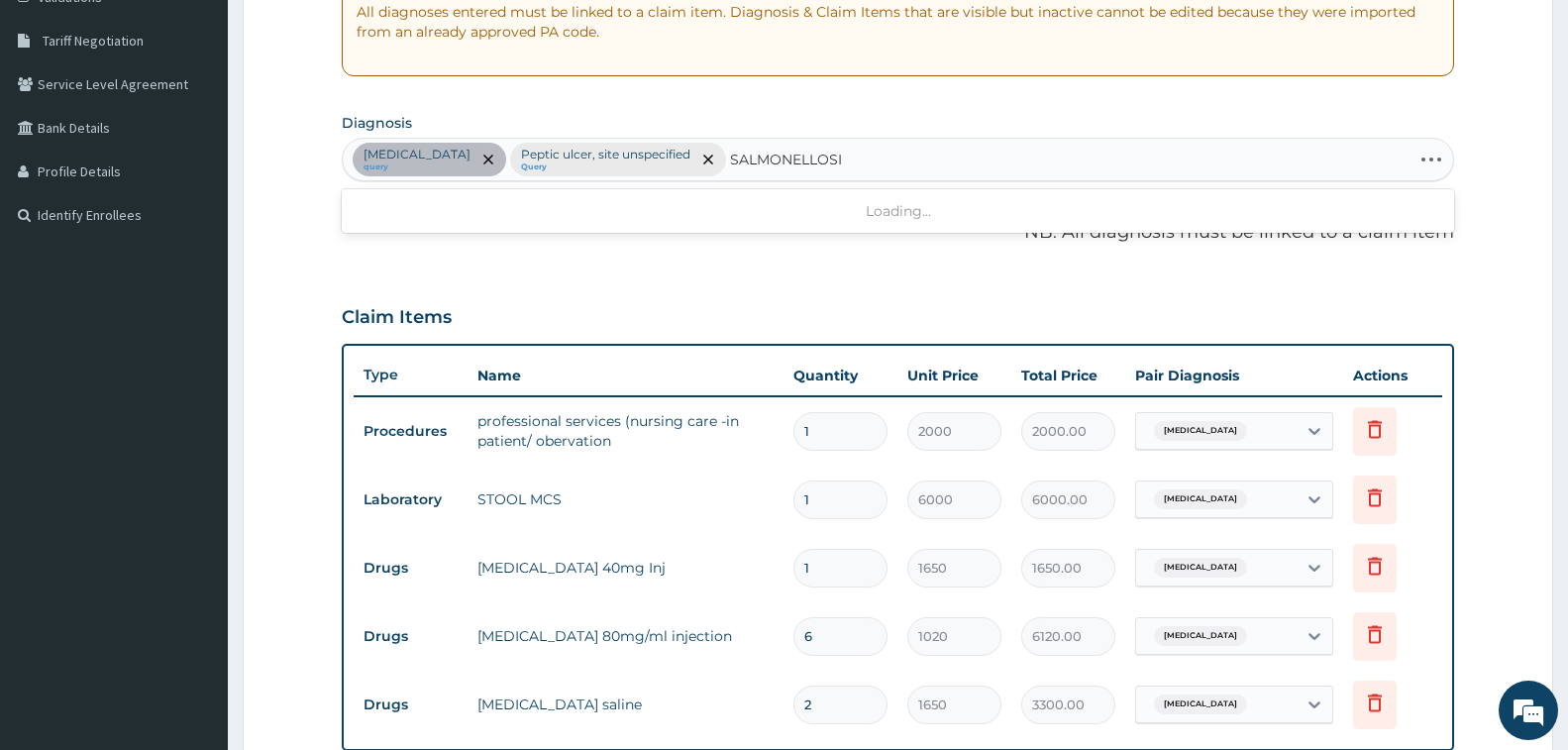
type input "[MEDICAL_DATA]"
click at [552, 231] on div "[MEDICAL_DATA] 1A09.0" at bounding box center [897, 218] width 1089 height 35
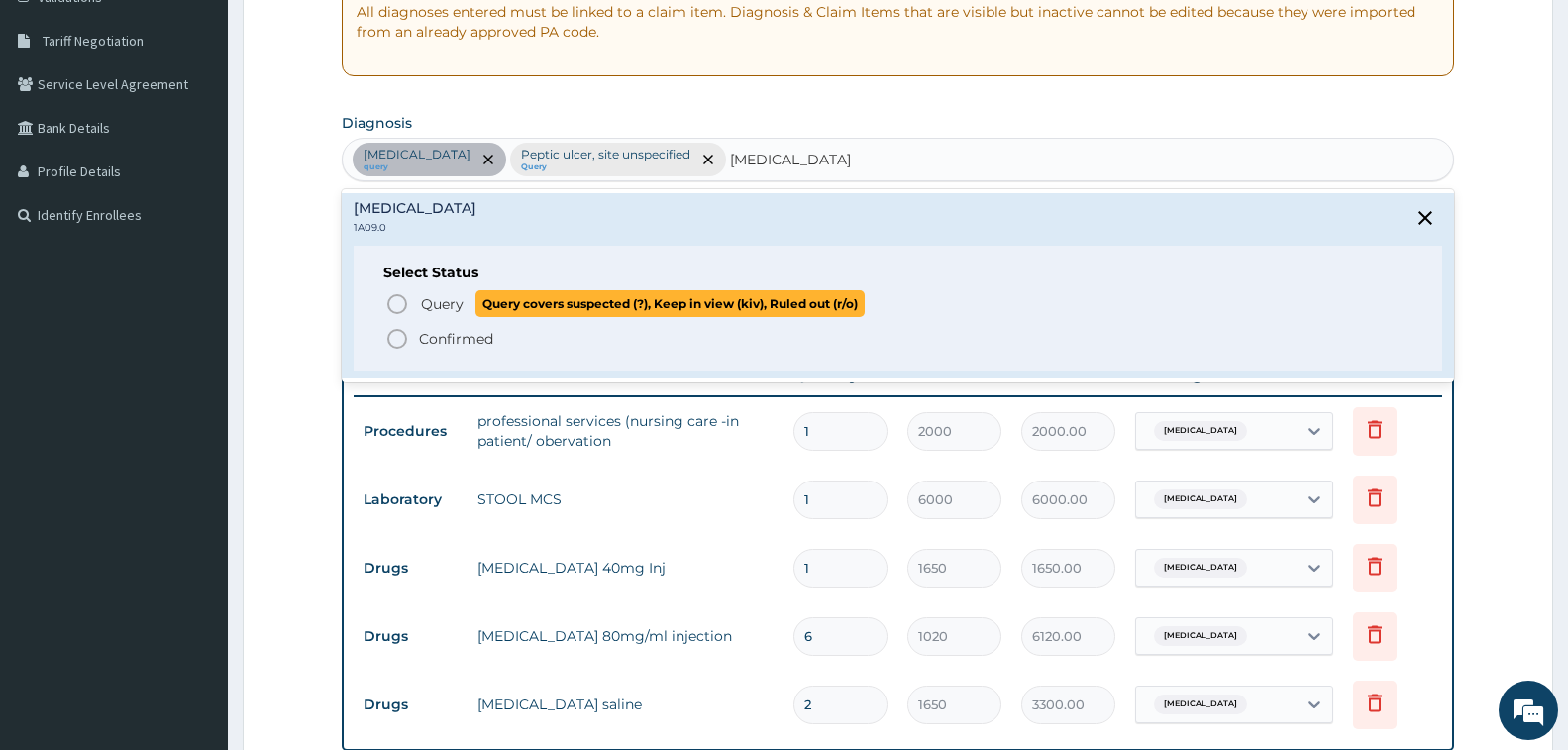
click at [401, 302] on icon "status option query" at bounding box center [397, 304] width 24 height 24
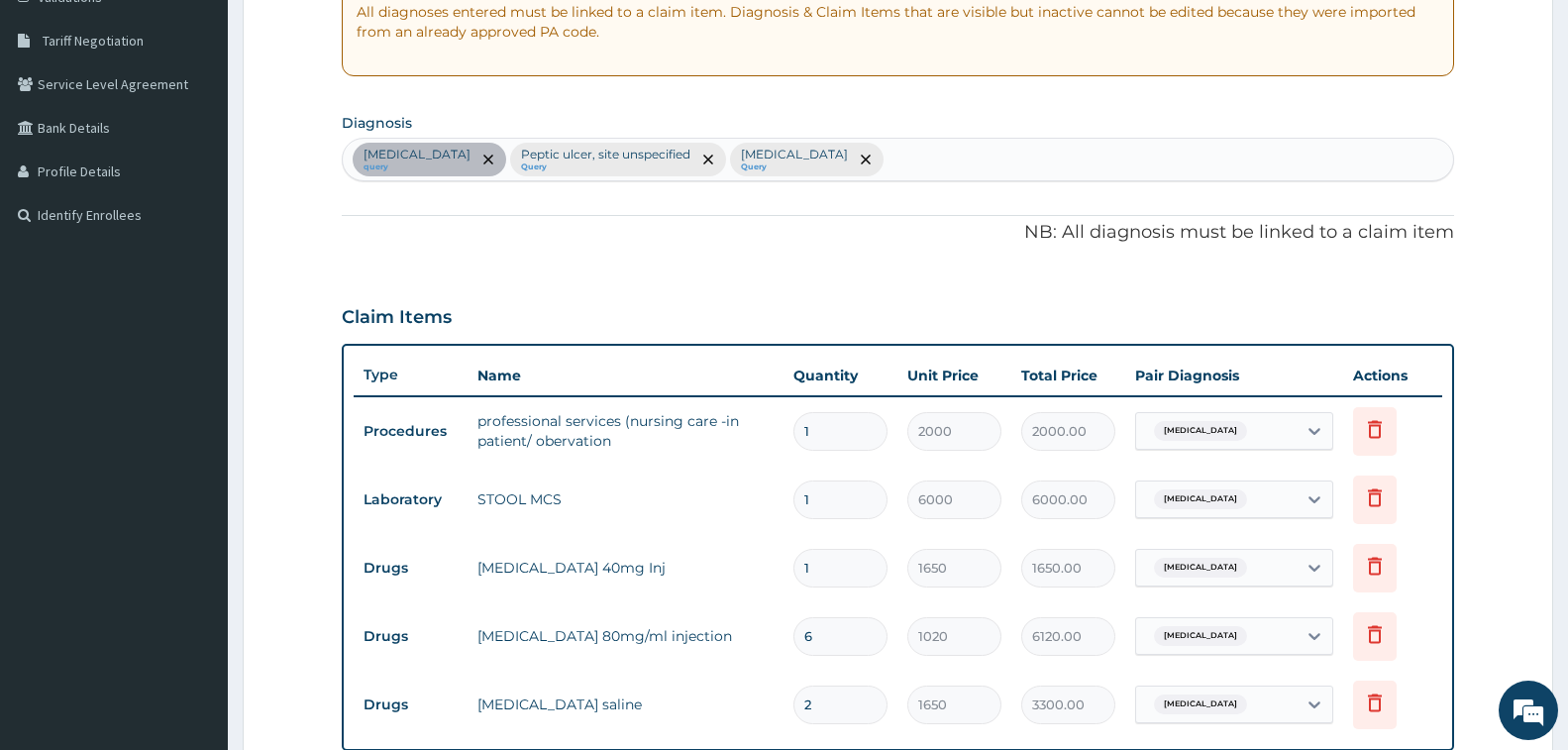
click at [718, 292] on div "Claim Items" at bounding box center [897, 313] width 1112 height 52
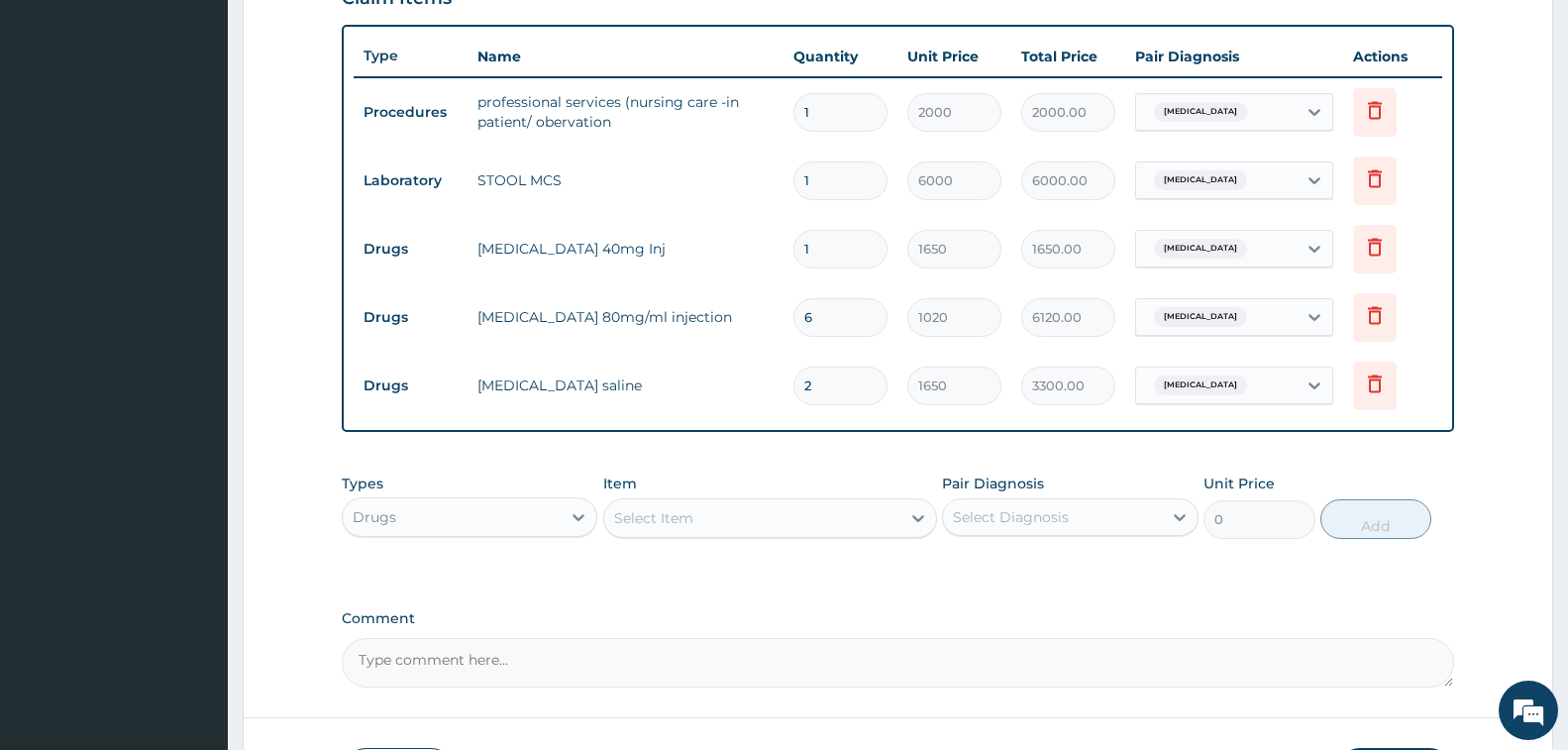
scroll to position [691, 0]
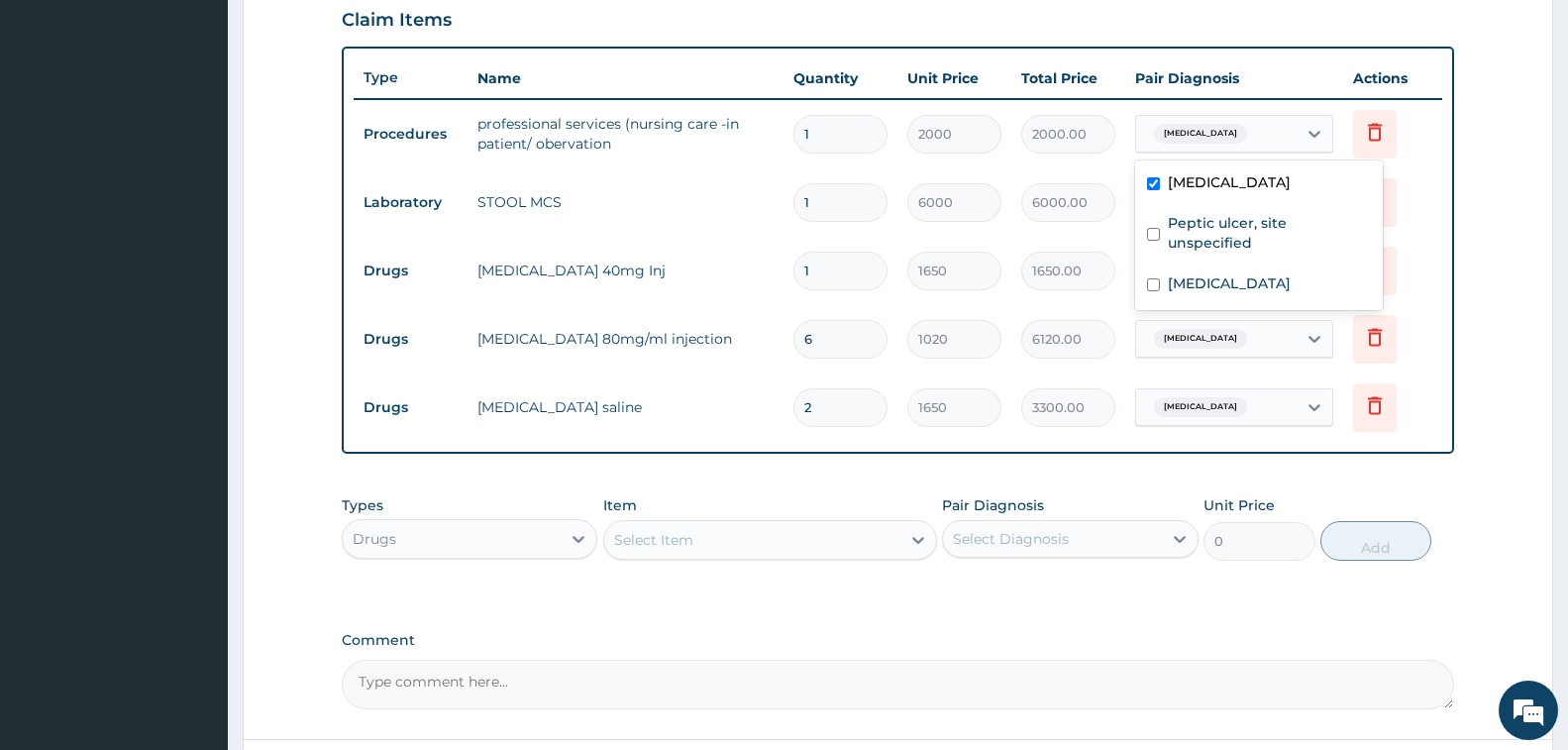
click at [1231, 123] on div "[MEDICAL_DATA]" at bounding box center [1216, 134] width 160 height 34
click at [1088, 154] on td "2000.00" at bounding box center [1068, 134] width 114 height 58
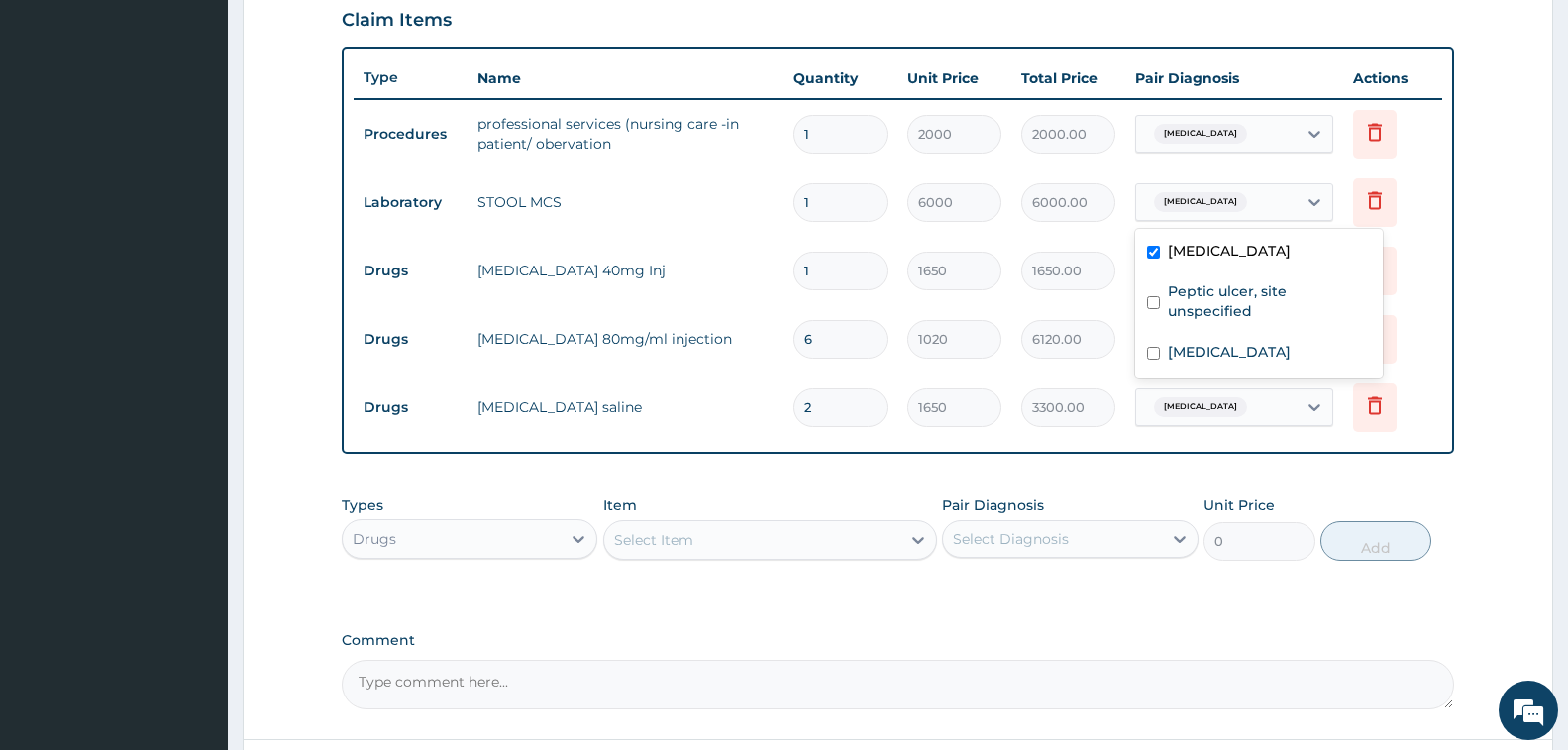
click at [1230, 195] on div "[MEDICAL_DATA]" at bounding box center [1216, 202] width 160 height 34
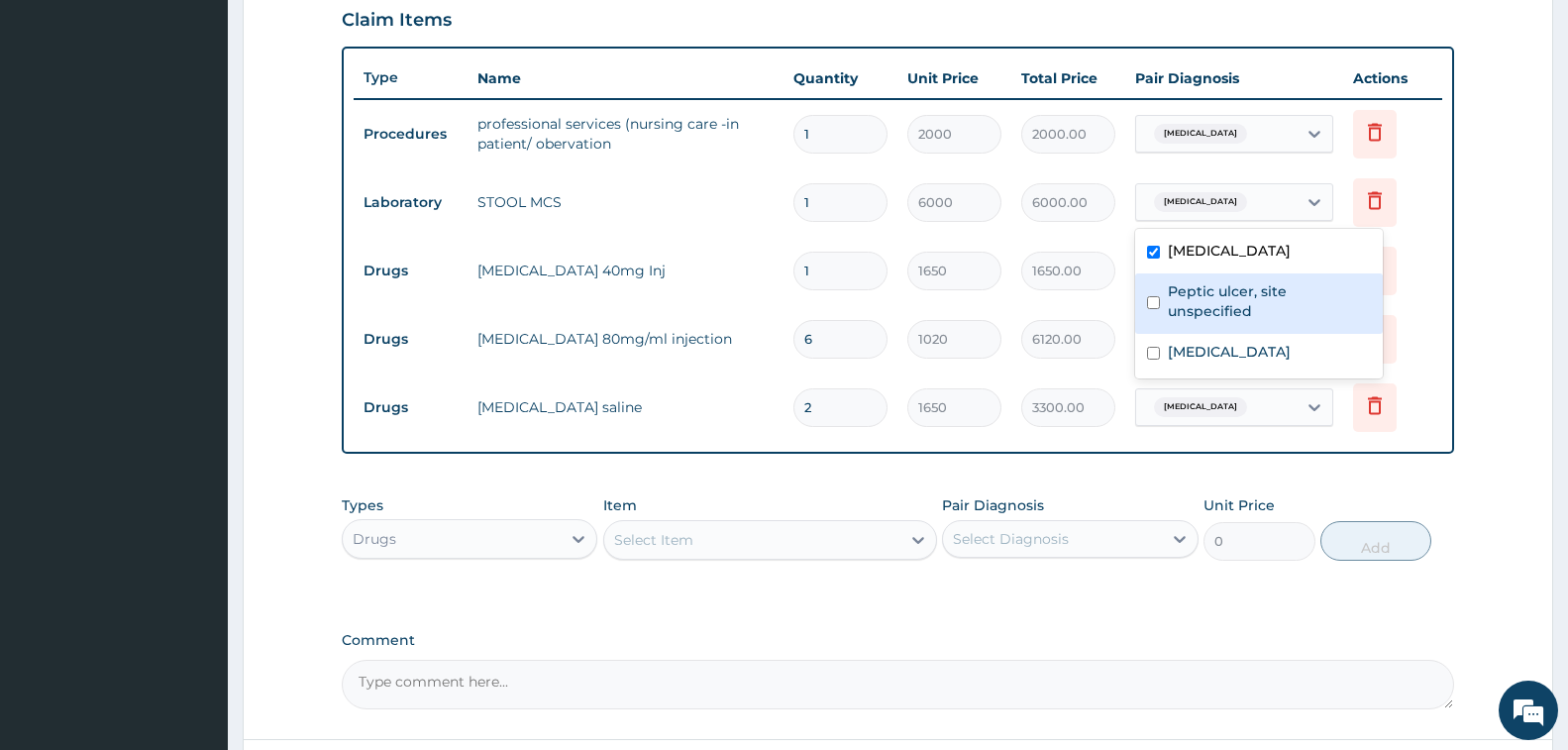
click at [1238, 292] on label "Peptic ulcer, site unspecified" at bounding box center [1269, 301] width 203 height 40
checkbox input "true"
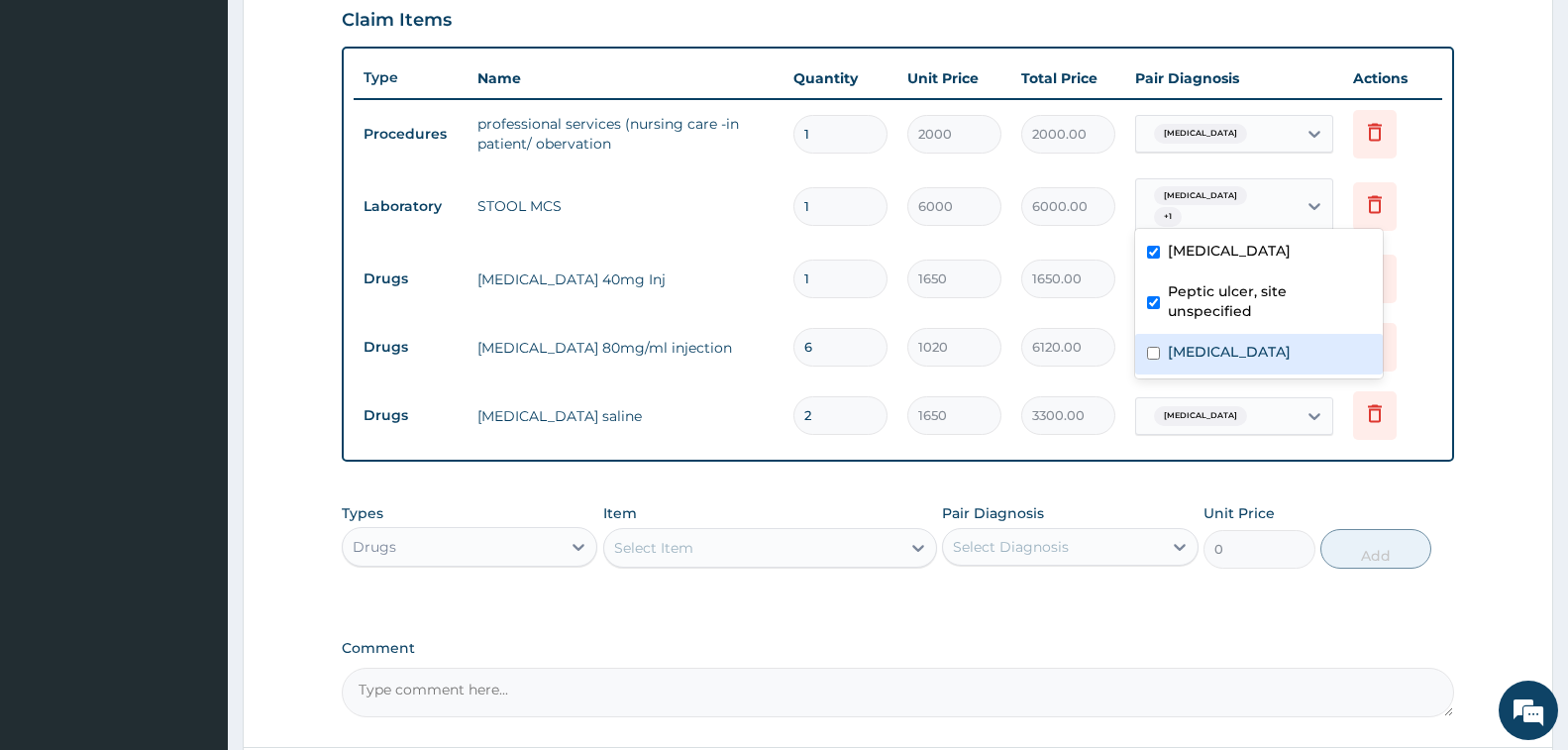
click at [1242, 346] on label "[MEDICAL_DATA]" at bounding box center [1229, 352] width 123 height 20
checkbox input "true"
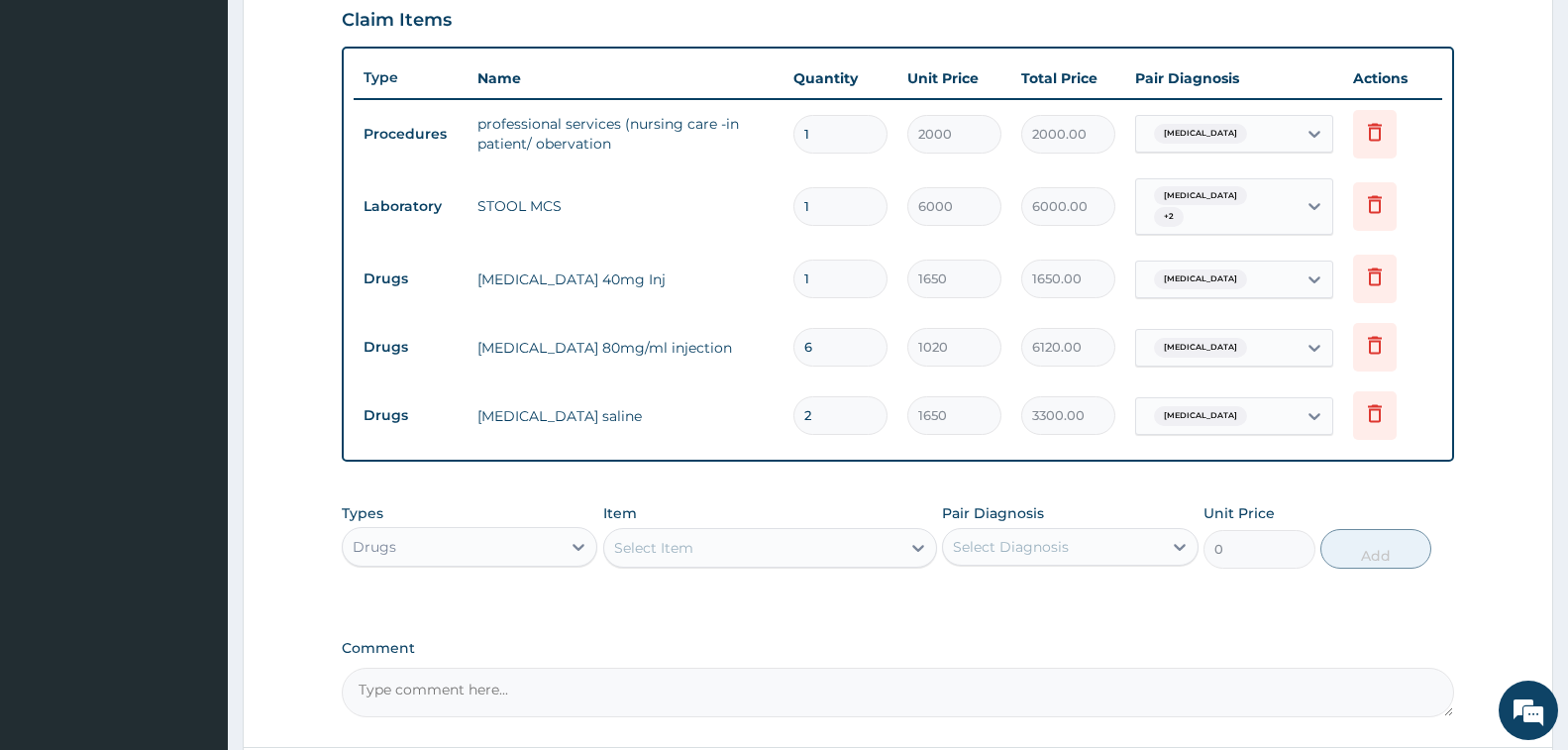
click at [1094, 245] on tr "Drugs [MEDICAL_DATA] 40mg Inj 1 1650 1650.00 [MEDICAL_DATA] Delete" at bounding box center [897, 278] width 1089 height 68
click at [1227, 272] on div "[MEDICAL_DATA]" at bounding box center [1216, 279] width 160 height 34
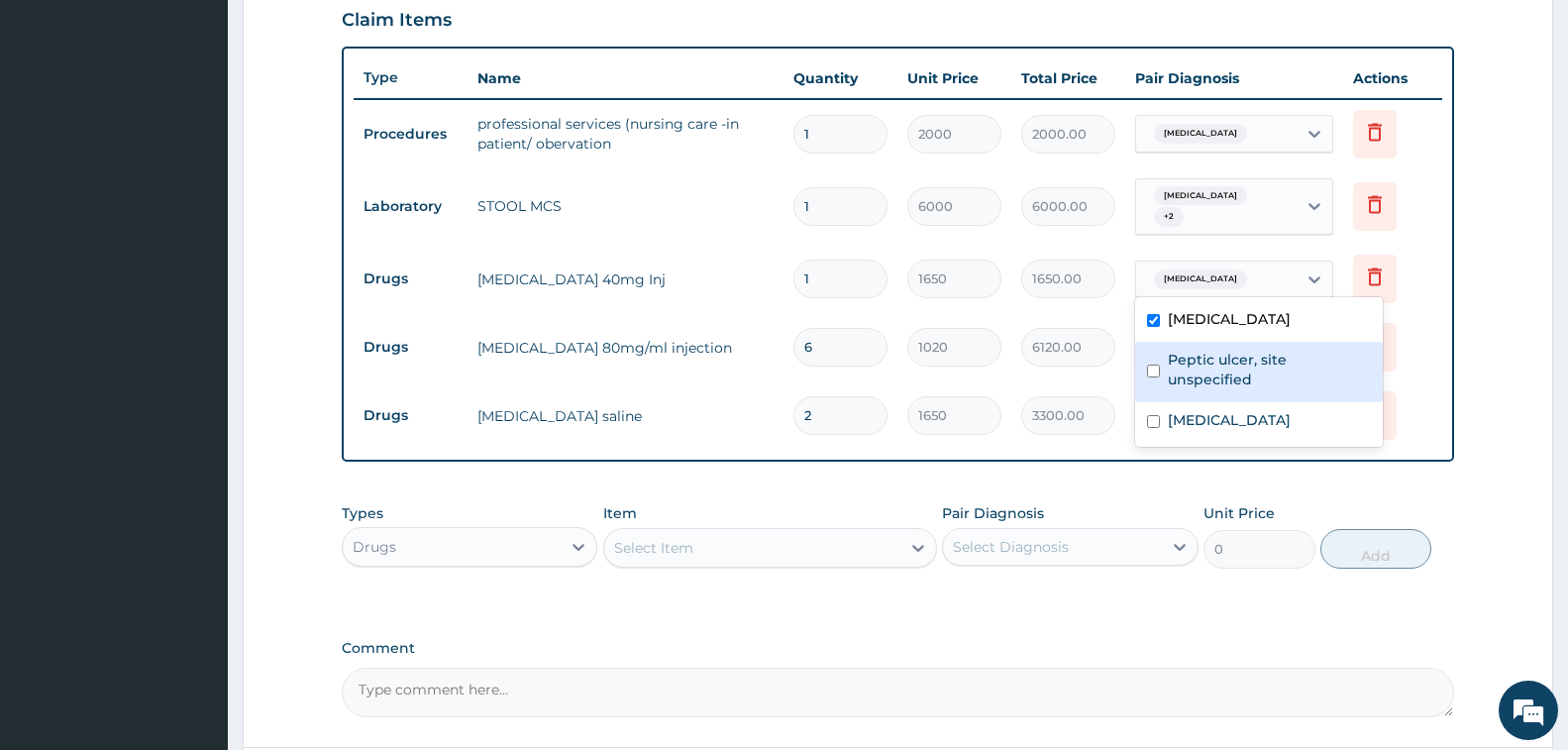
click at [1231, 368] on label "Peptic ulcer, site unspecified" at bounding box center [1269, 370] width 203 height 40
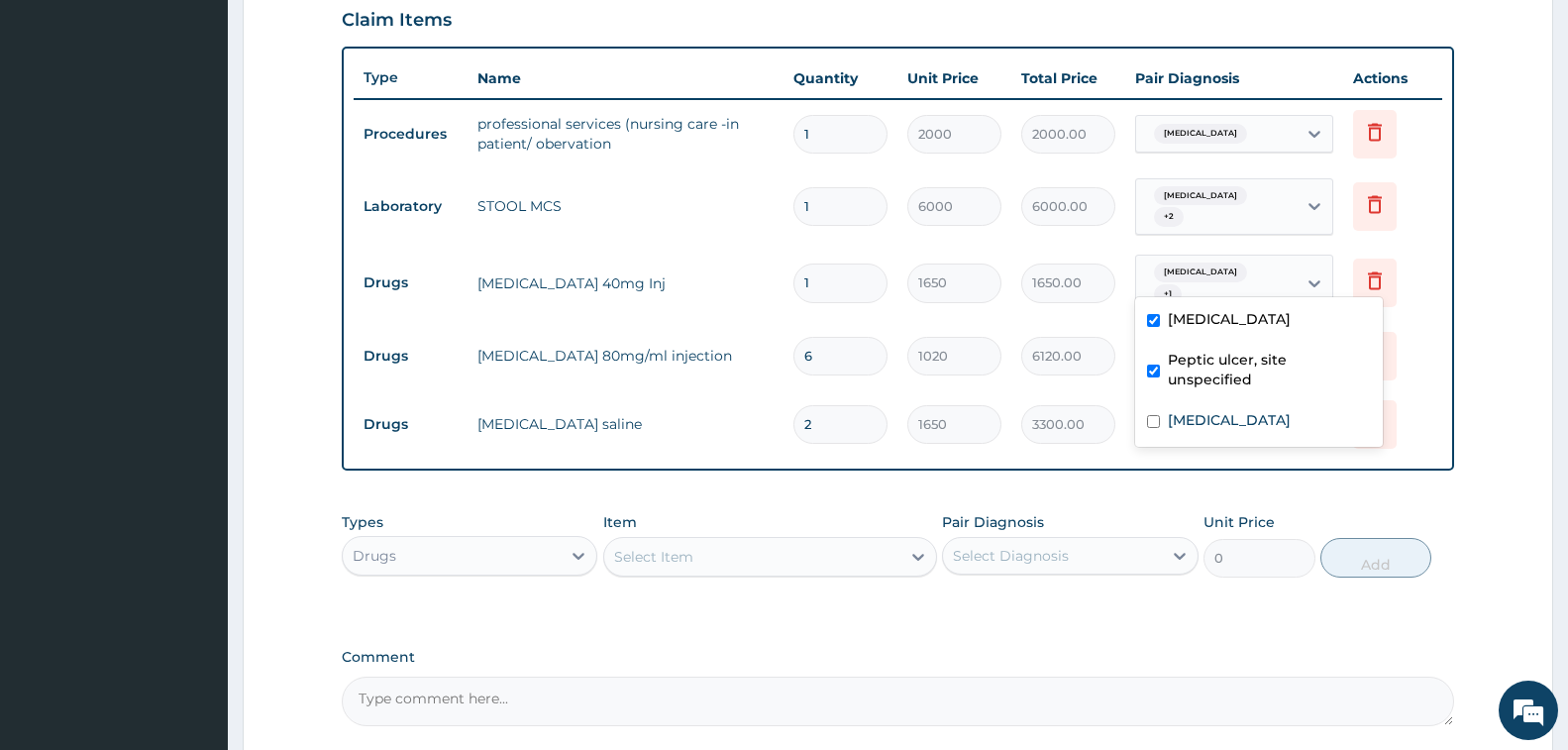
click at [1238, 400] on div "Peptic ulcer, site unspecified" at bounding box center [1259, 372] width 248 height 60
checkbox input "false"
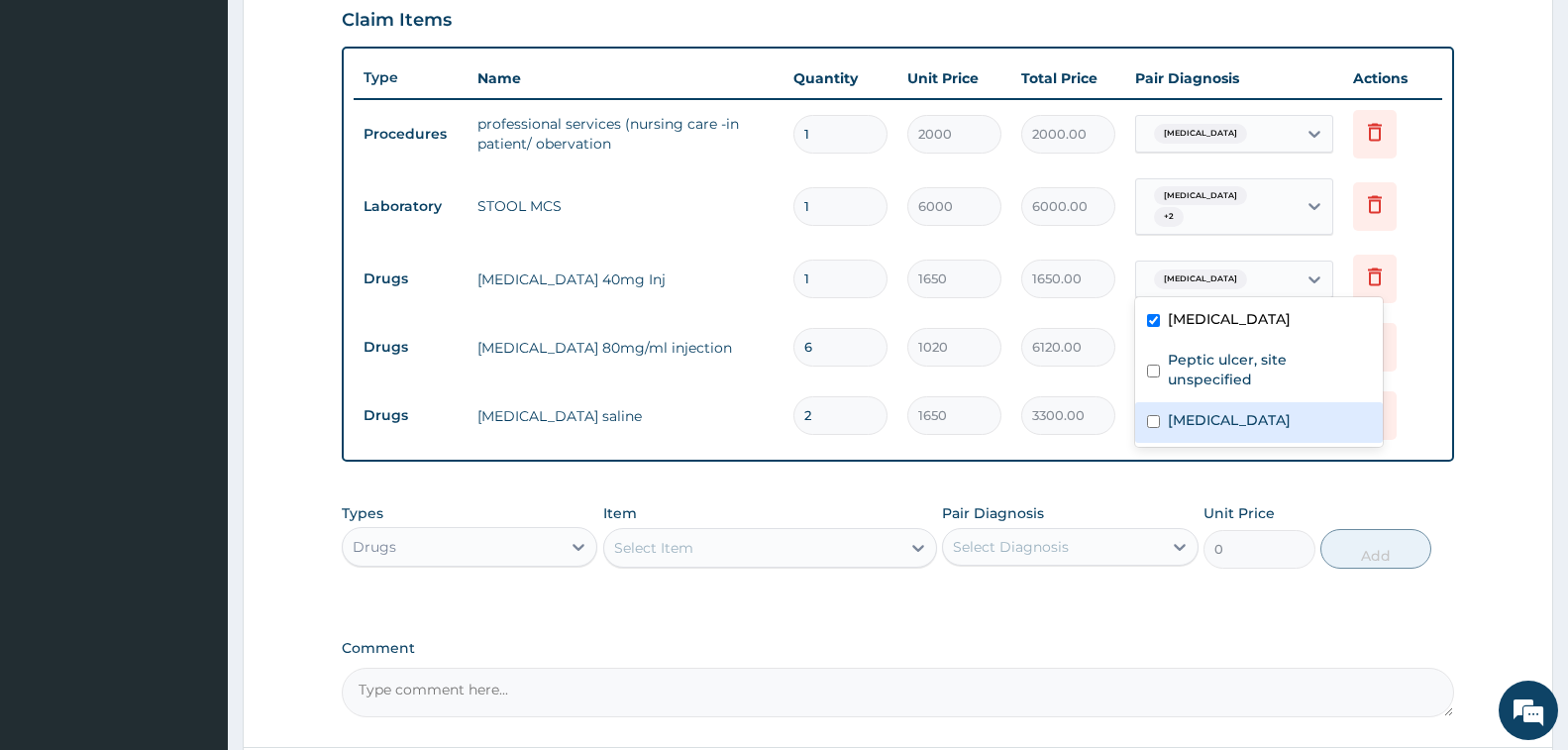
click at [1240, 419] on label "[MEDICAL_DATA]" at bounding box center [1229, 420] width 123 height 20
checkbox input "true"
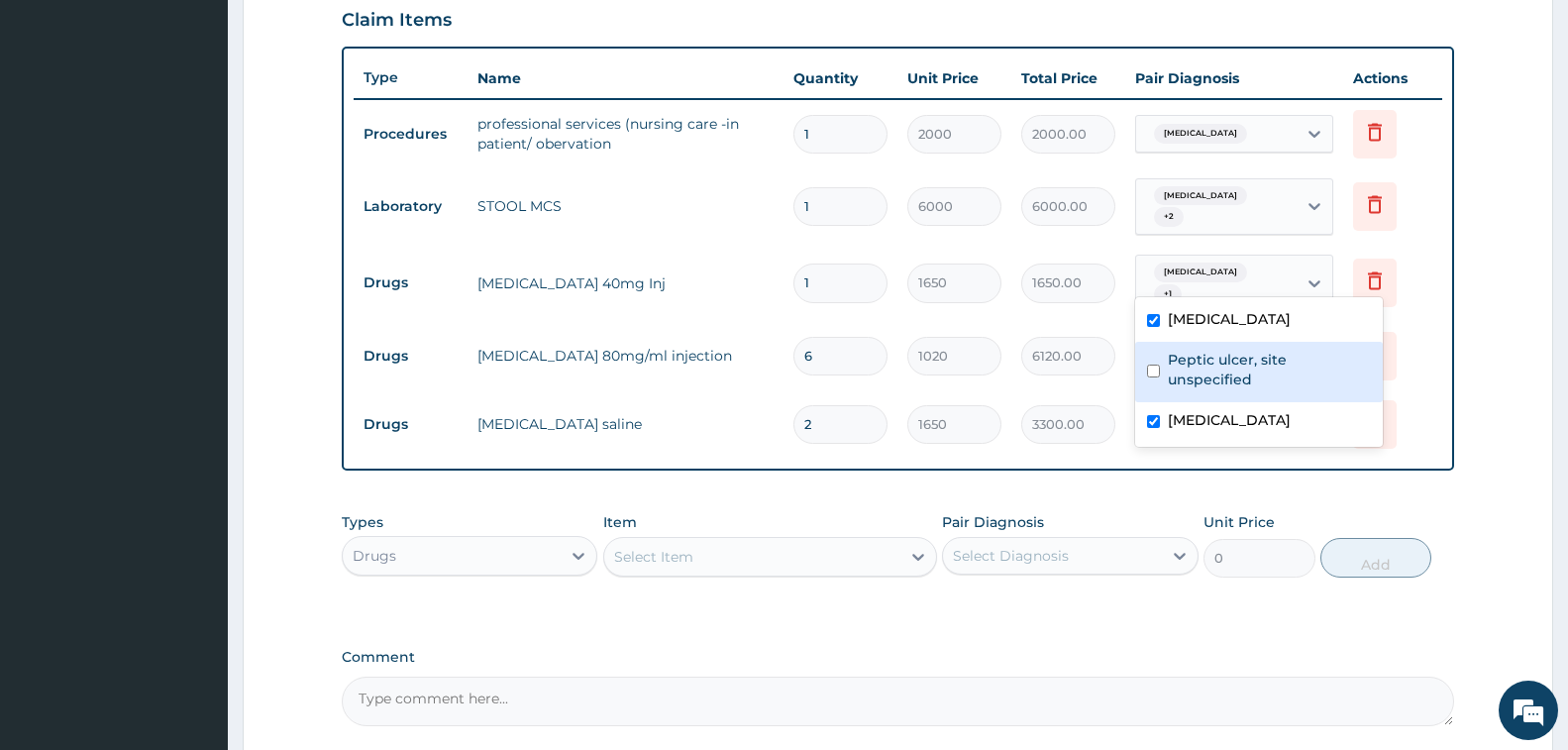
click at [1211, 375] on label "Peptic ulcer, site unspecified" at bounding box center [1269, 370] width 203 height 40
checkbox input "true"
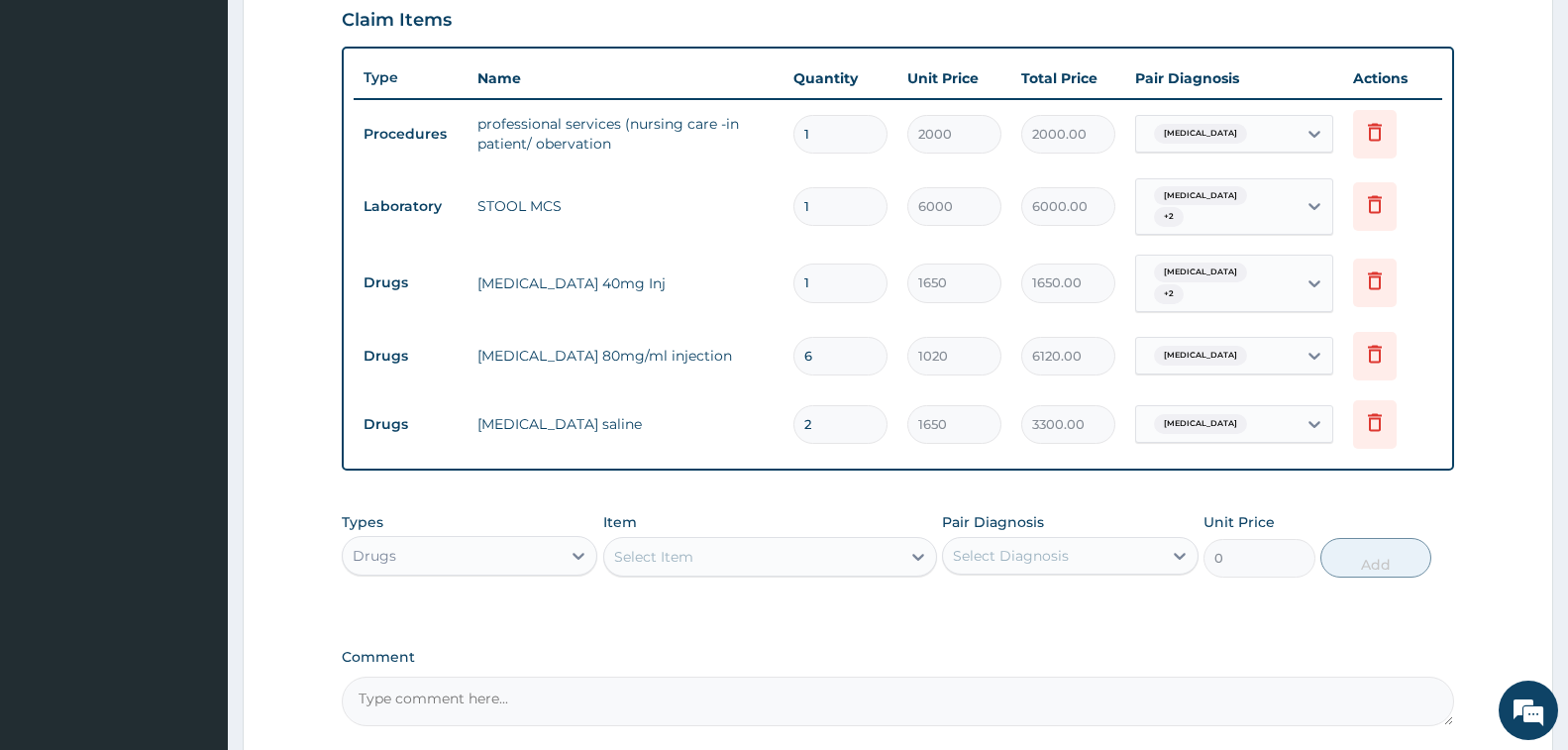
click at [1045, 322] on tr "Drugs [MEDICAL_DATA] 80mg/ml injection 6 1020 6120.00 [MEDICAL_DATA] Delete" at bounding box center [897, 356] width 1089 height 68
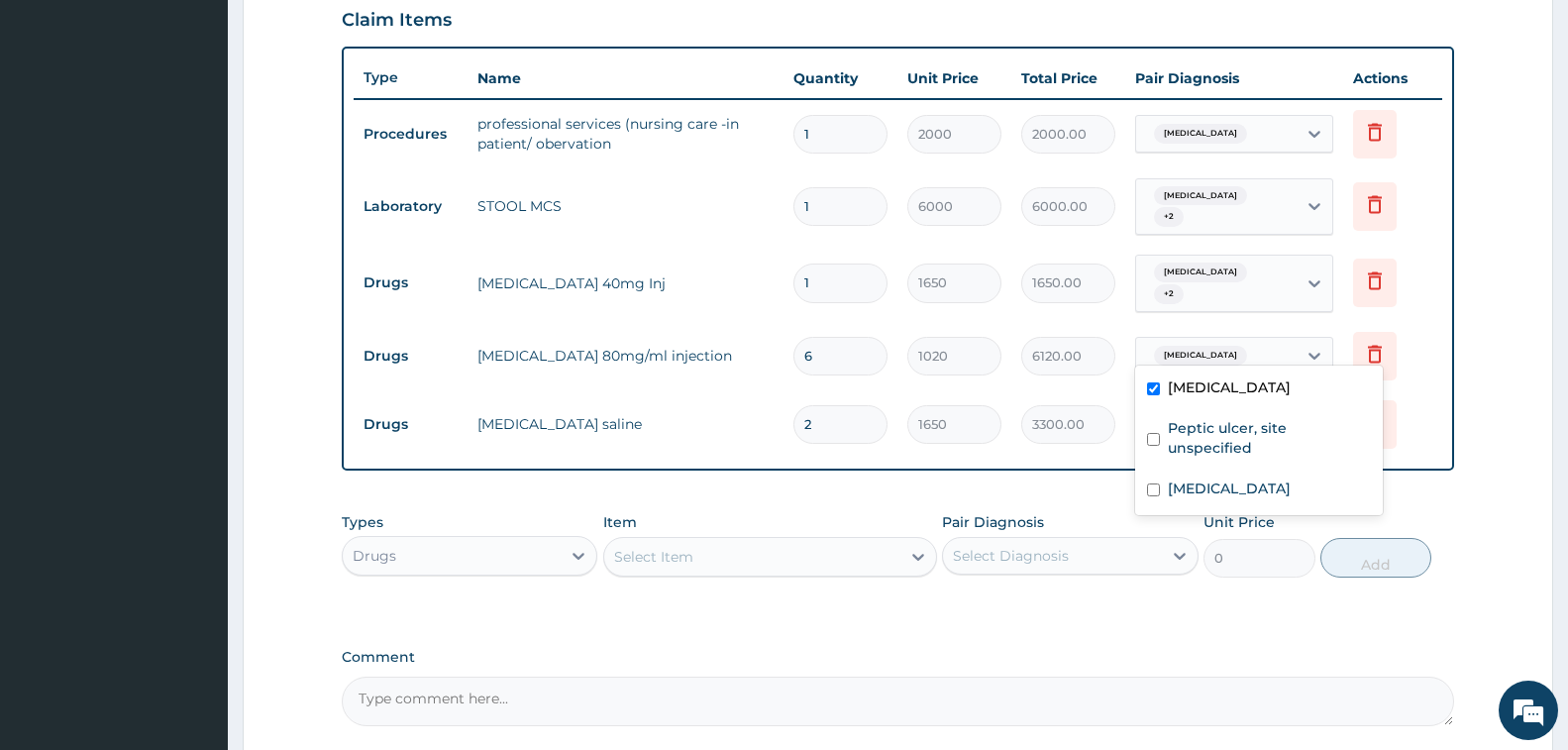
click at [1254, 346] on input "text" at bounding box center [1255, 356] width 2 height 20
drag, startPoint x: 1231, startPoint y: 420, endPoint x: 1257, endPoint y: 493, distance: 77.5
click at [1231, 436] on label "Peptic ulcer, site unspecified" at bounding box center [1269, 438] width 203 height 40
checkbox input "true"
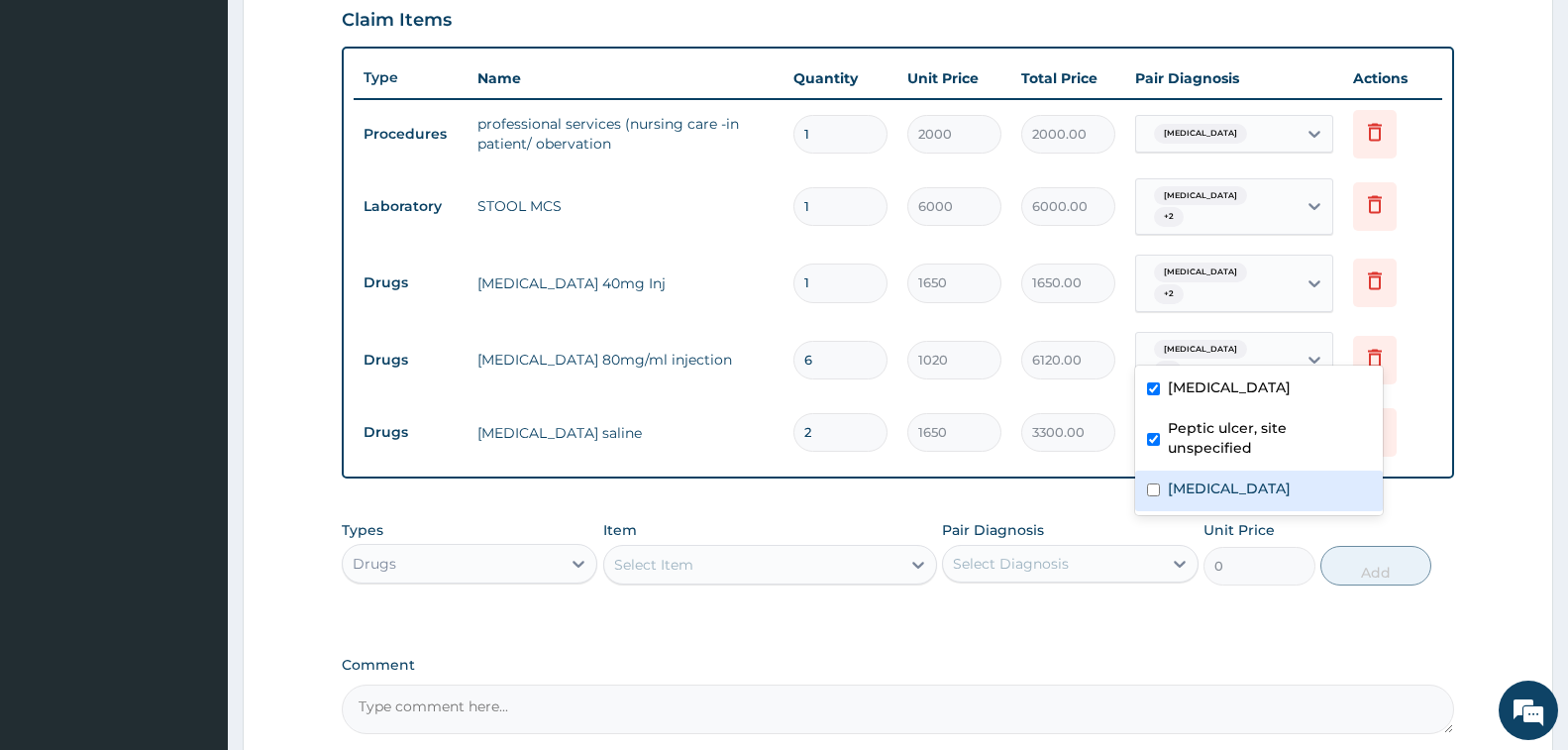
click at [1262, 486] on label "[MEDICAL_DATA]" at bounding box center [1229, 488] width 123 height 20
checkbox input "true"
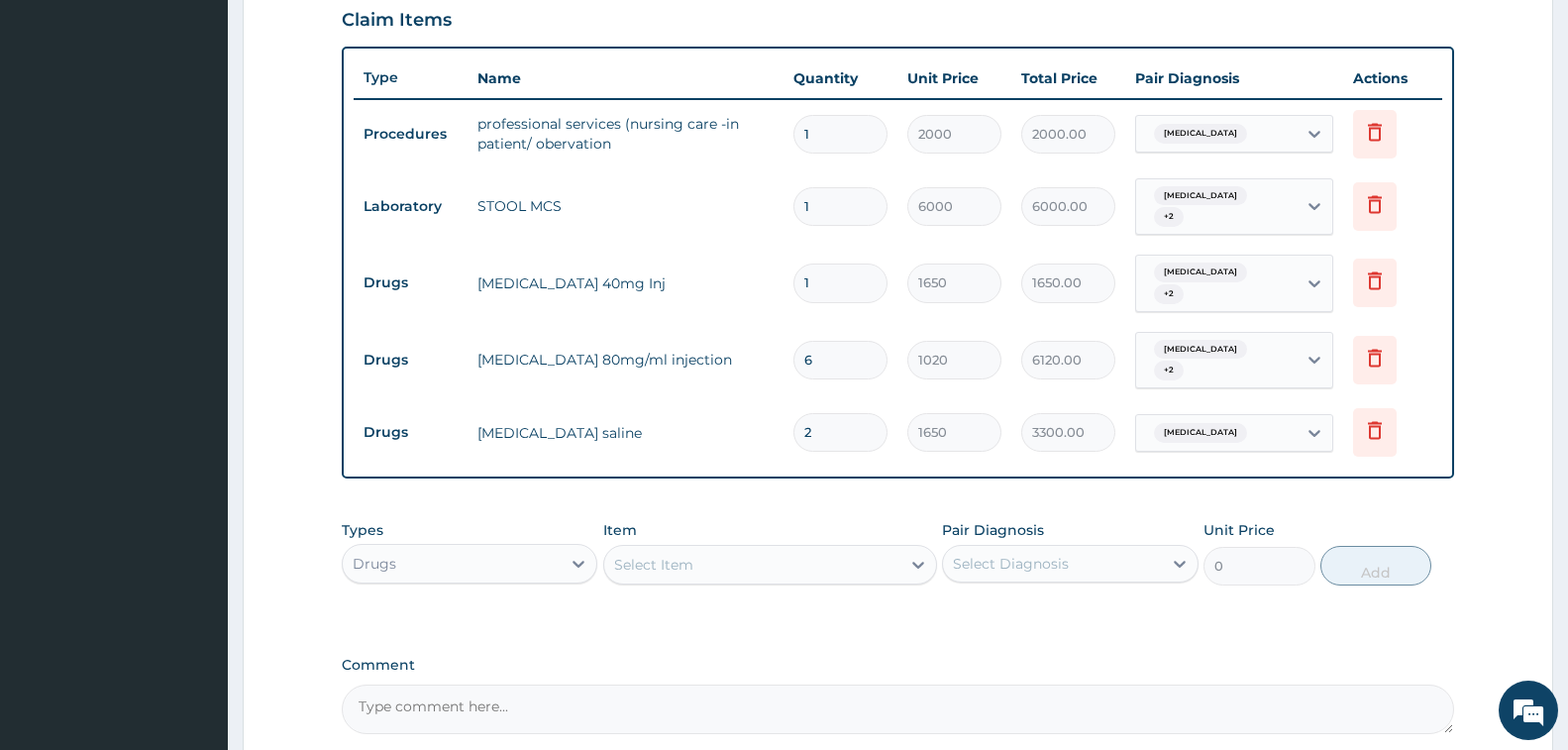
click at [1101, 473] on div "PA Code / Prescription Code PA/A76FBE Encounter Date [DATE] Important Notice Pl…" at bounding box center [897, 116] width 1112 height 1235
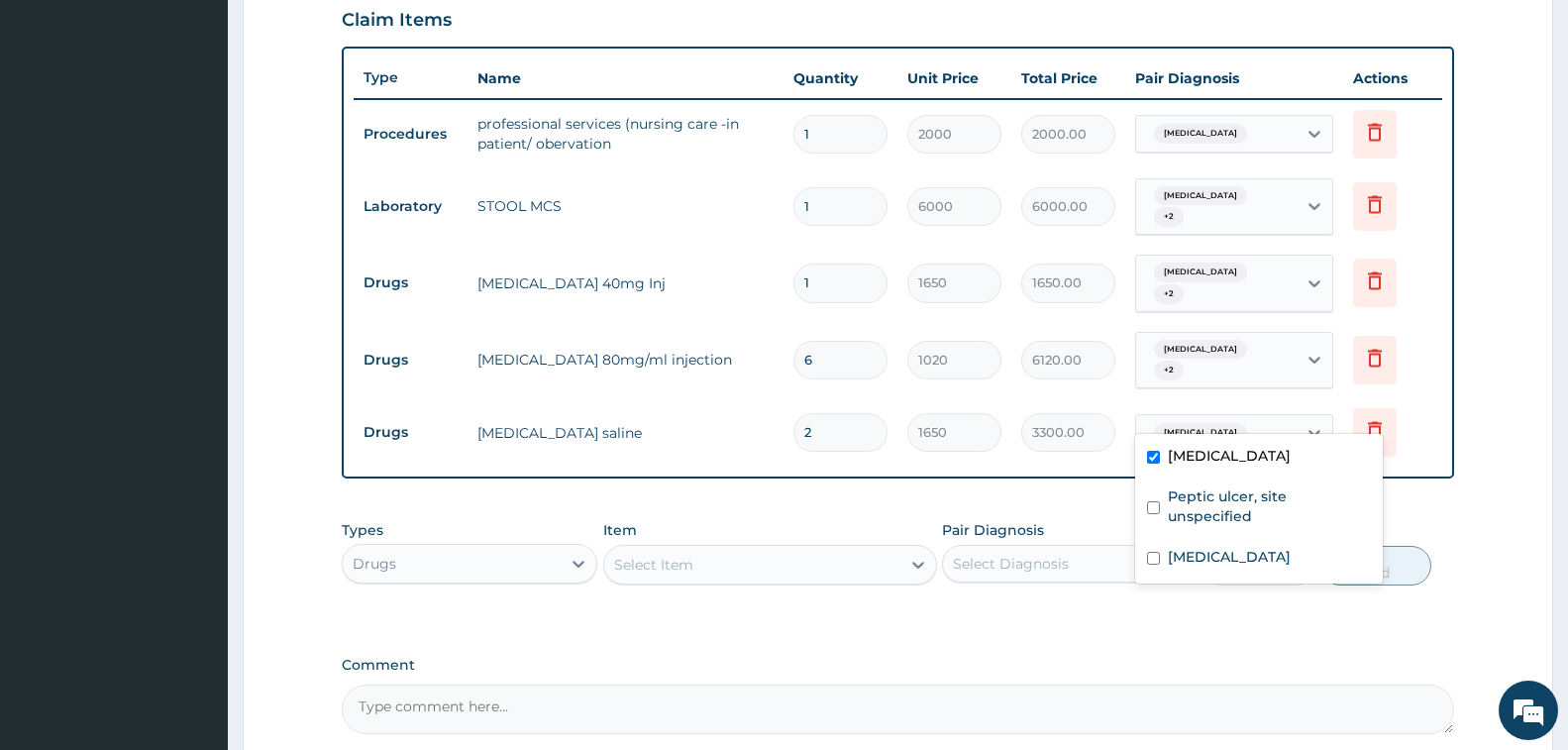
click at [1226, 416] on div "[MEDICAL_DATA]" at bounding box center [1216, 433] width 160 height 34
drag, startPoint x: 1236, startPoint y: 496, endPoint x: 1243, endPoint y: 541, distance: 45.5
click at [1236, 512] on label "Peptic ulcer, site unspecified" at bounding box center [1269, 506] width 203 height 40
checkbox input "true"
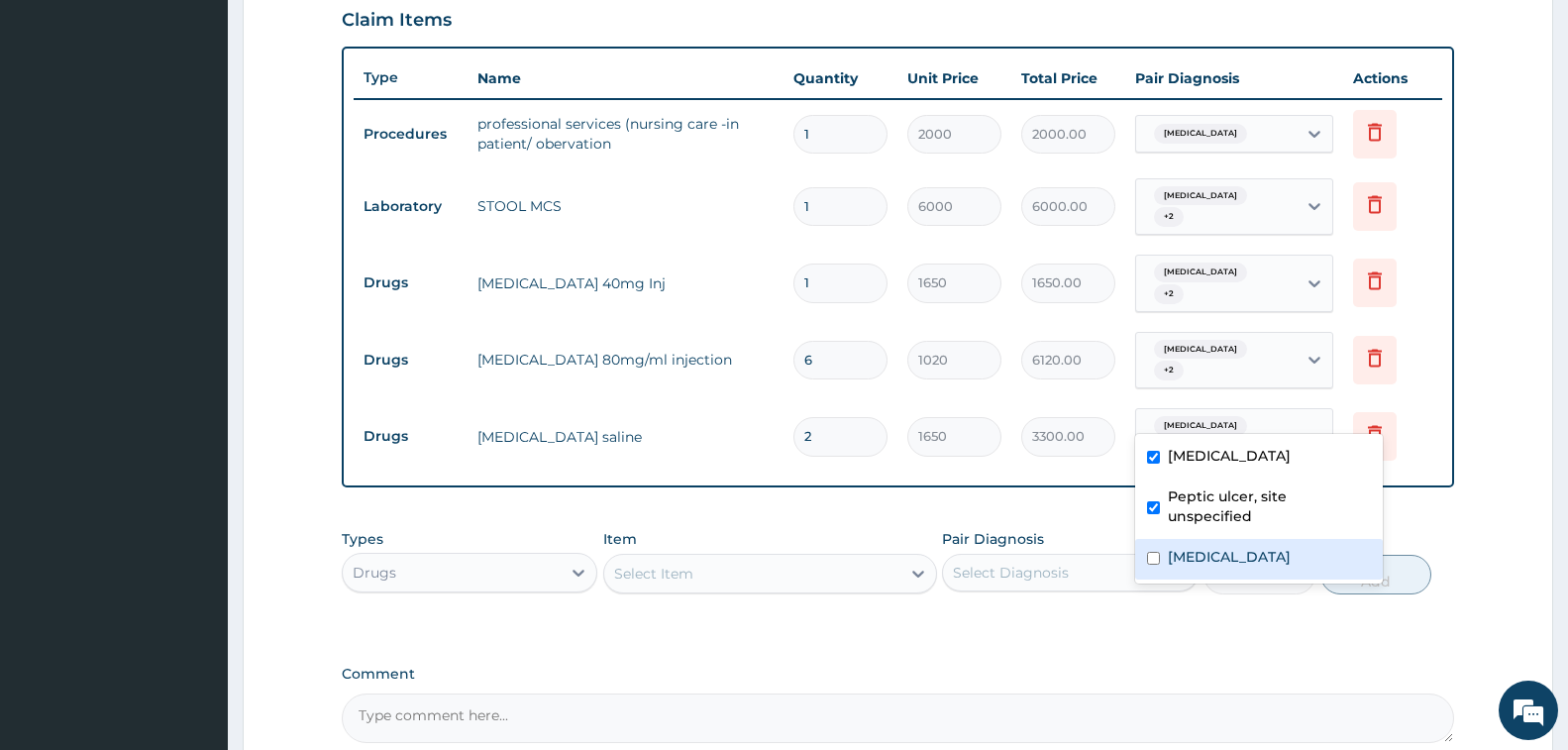
click at [1247, 549] on label "[MEDICAL_DATA]" at bounding box center [1229, 557] width 123 height 20
checkbox input "true"
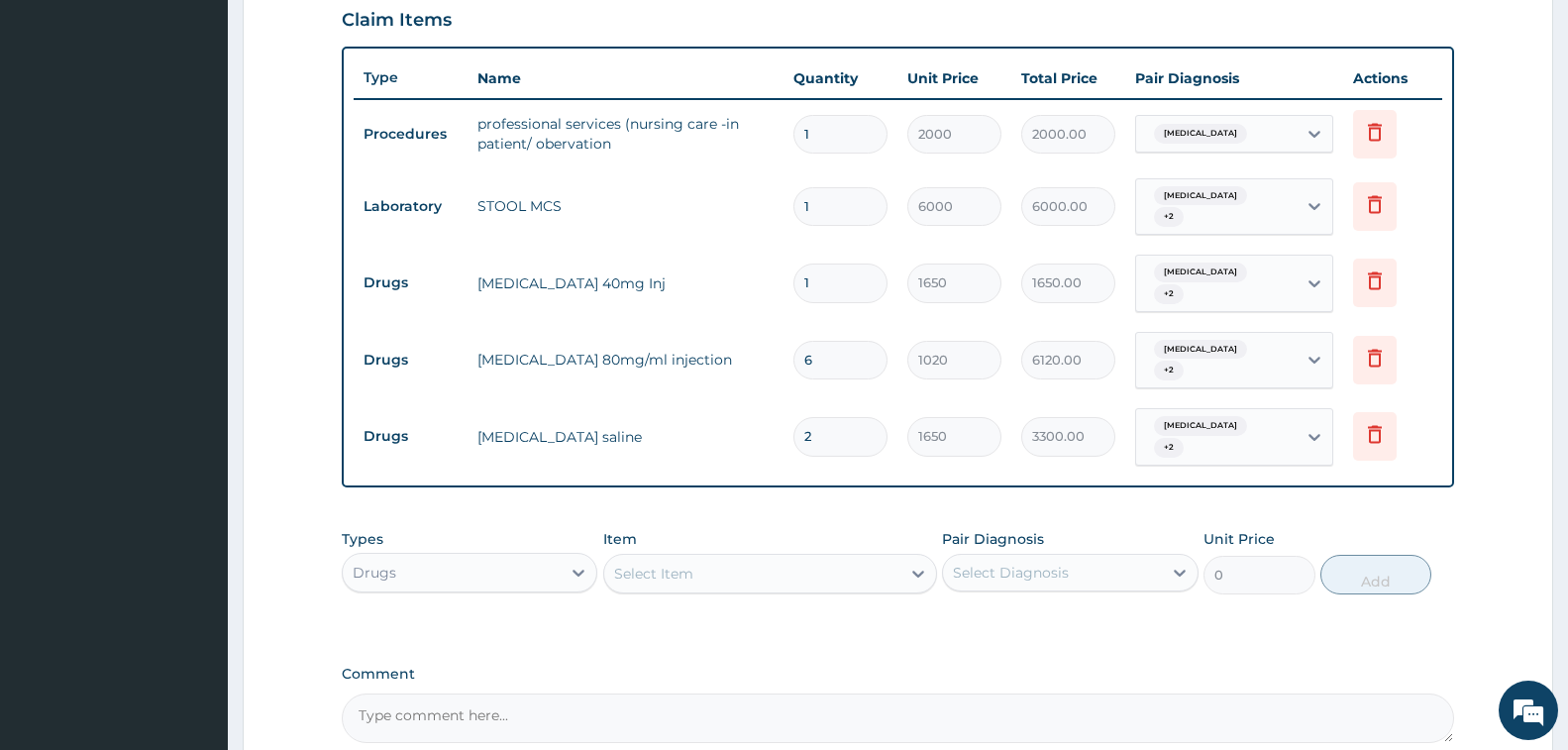
click at [1106, 161] on td "2000.00" at bounding box center [1068, 134] width 114 height 58
click at [1242, 134] on div "Malaria" at bounding box center [1216, 134] width 160 height 34
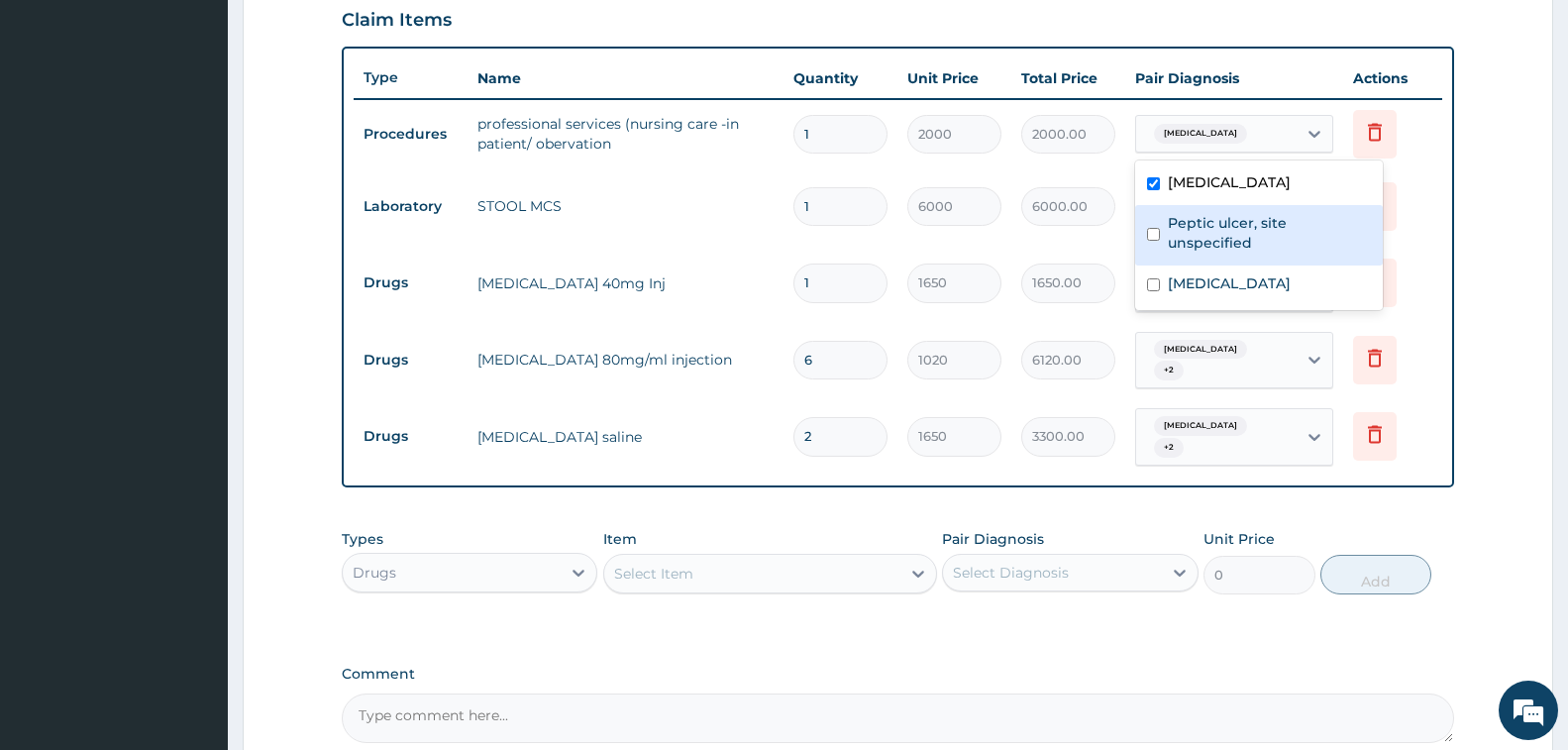
click at [1220, 229] on label "Peptic ulcer, site unspecified" at bounding box center [1269, 233] width 203 height 40
checkbox input "true"
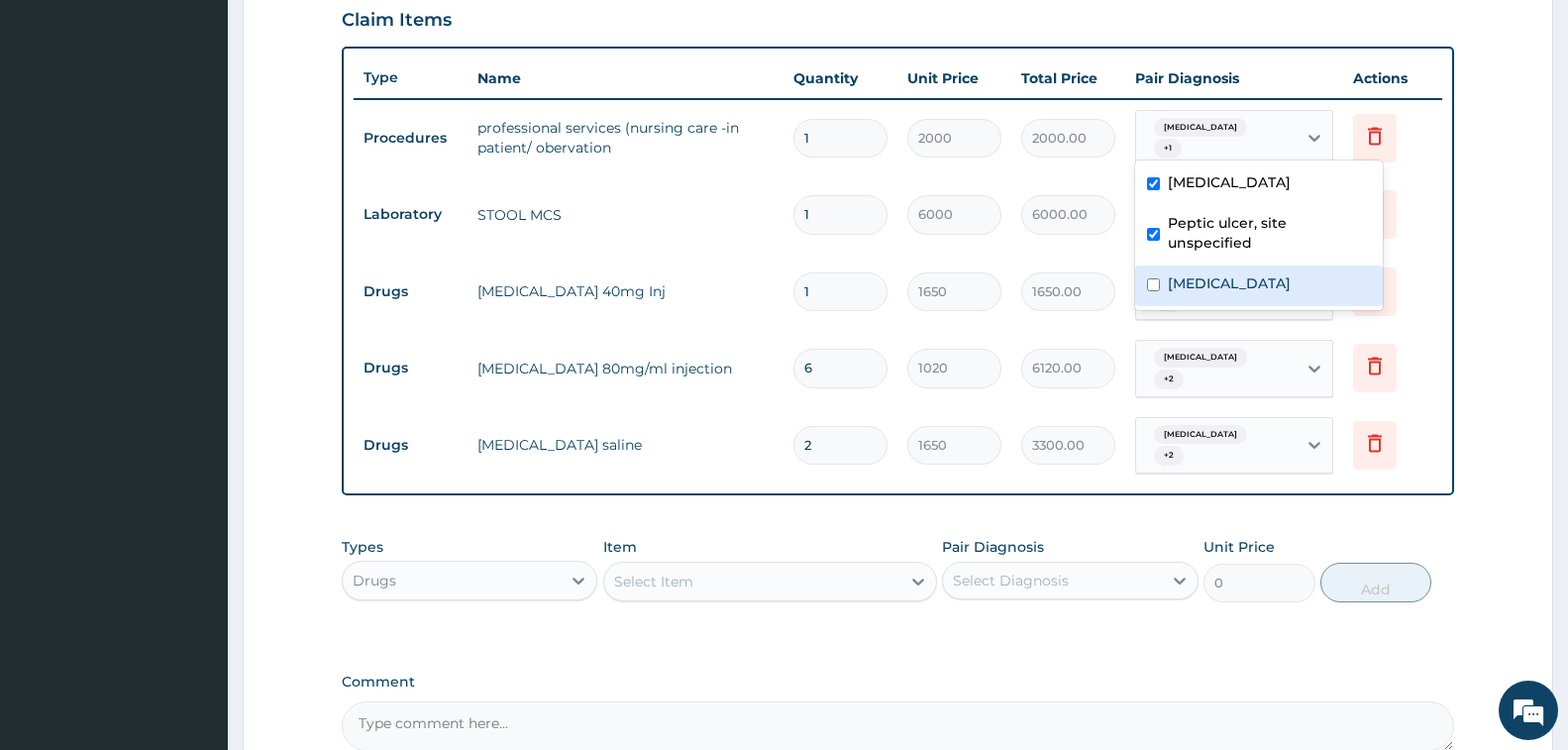
click at [1208, 279] on label "Salmonella enteritis" at bounding box center [1229, 283] width 123 height 20
checkbox input "true"
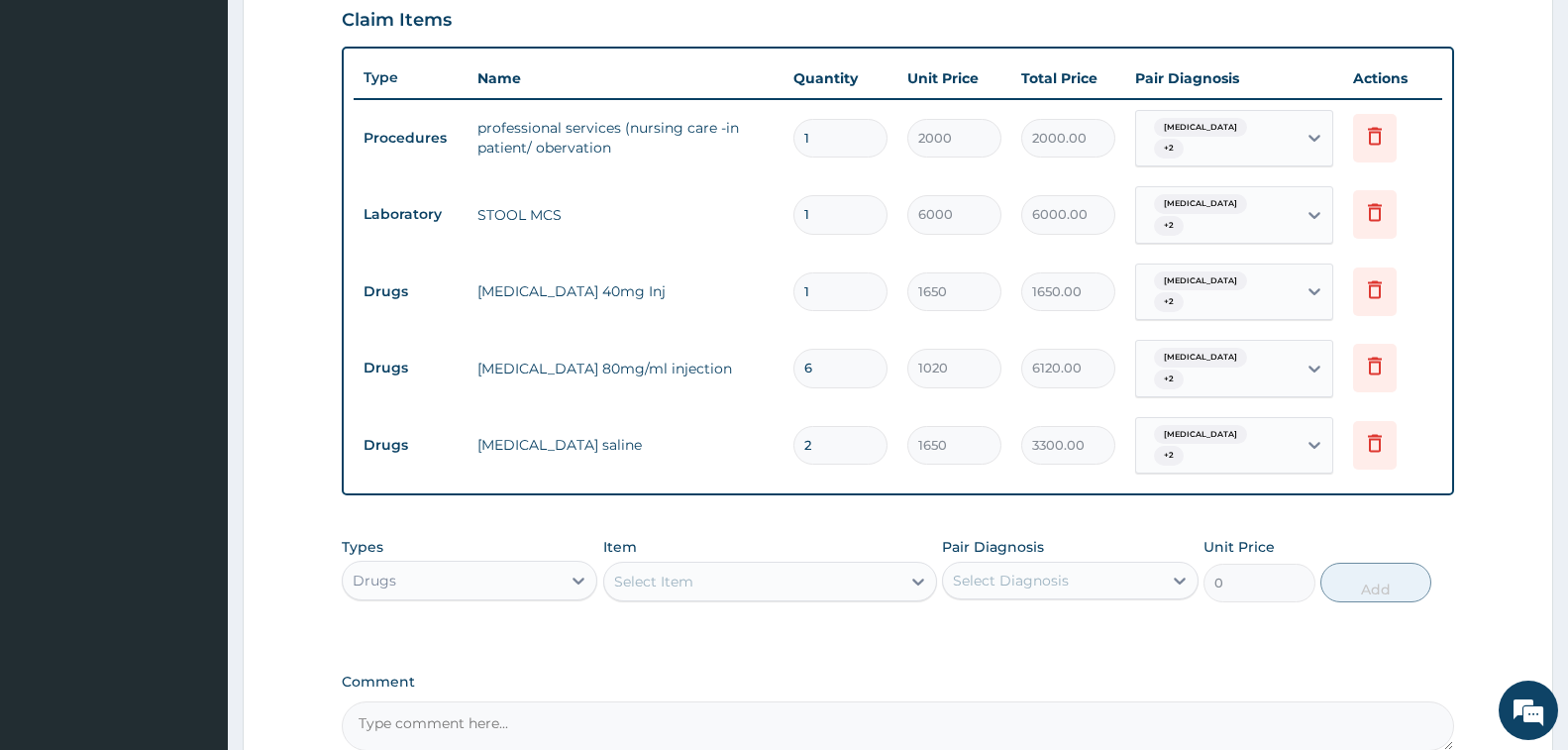
click at [1138, 463] on div "PA Code / Prescription Code PA/A76FBE Encounter Date 28-09-2025 Important Notic…" at bounding box center [897, 125] width 1112 height 1252
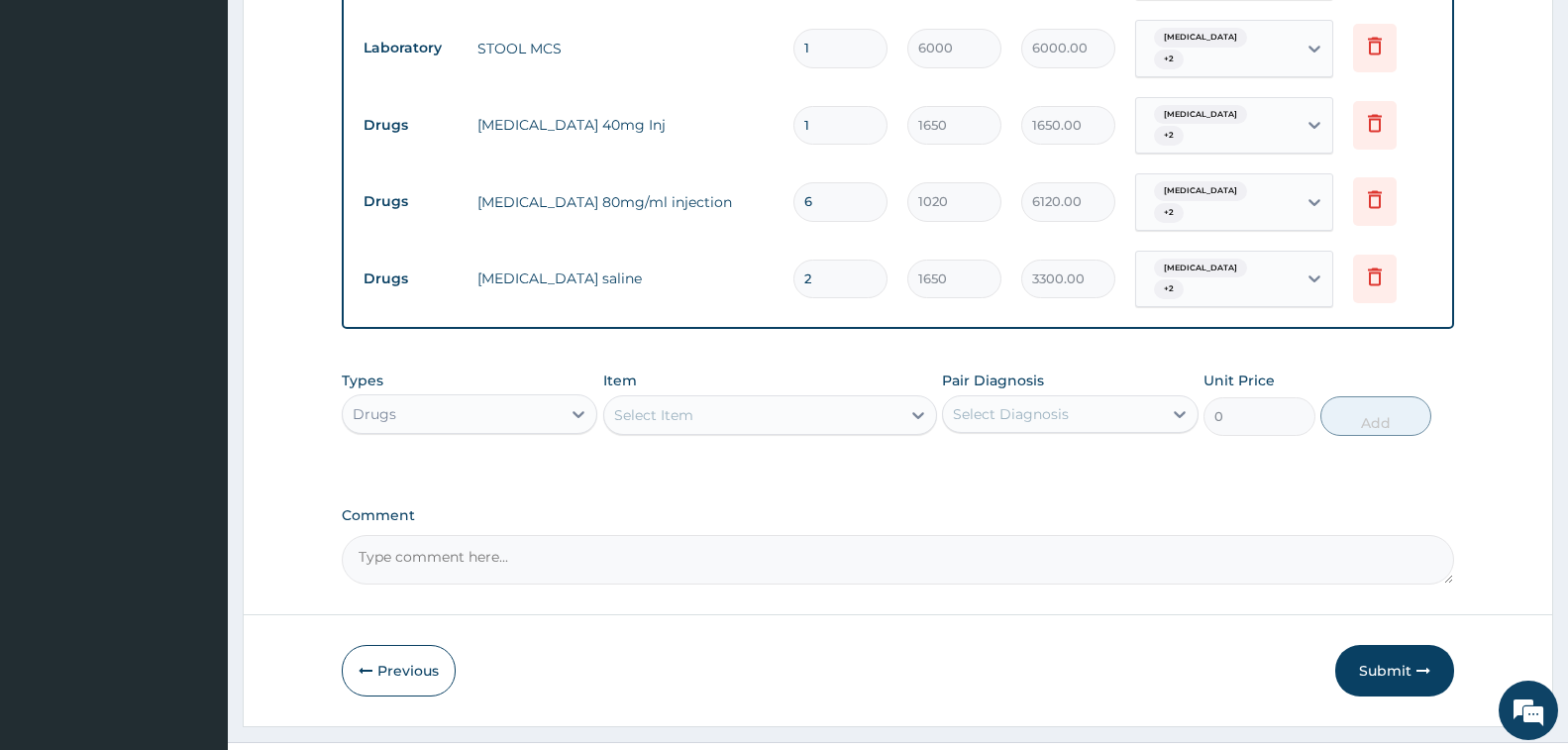
scroll to position [858, 0]
click at [1355, 644] on button "Submit" at bounding box center [1395, 670] width 119 height 52
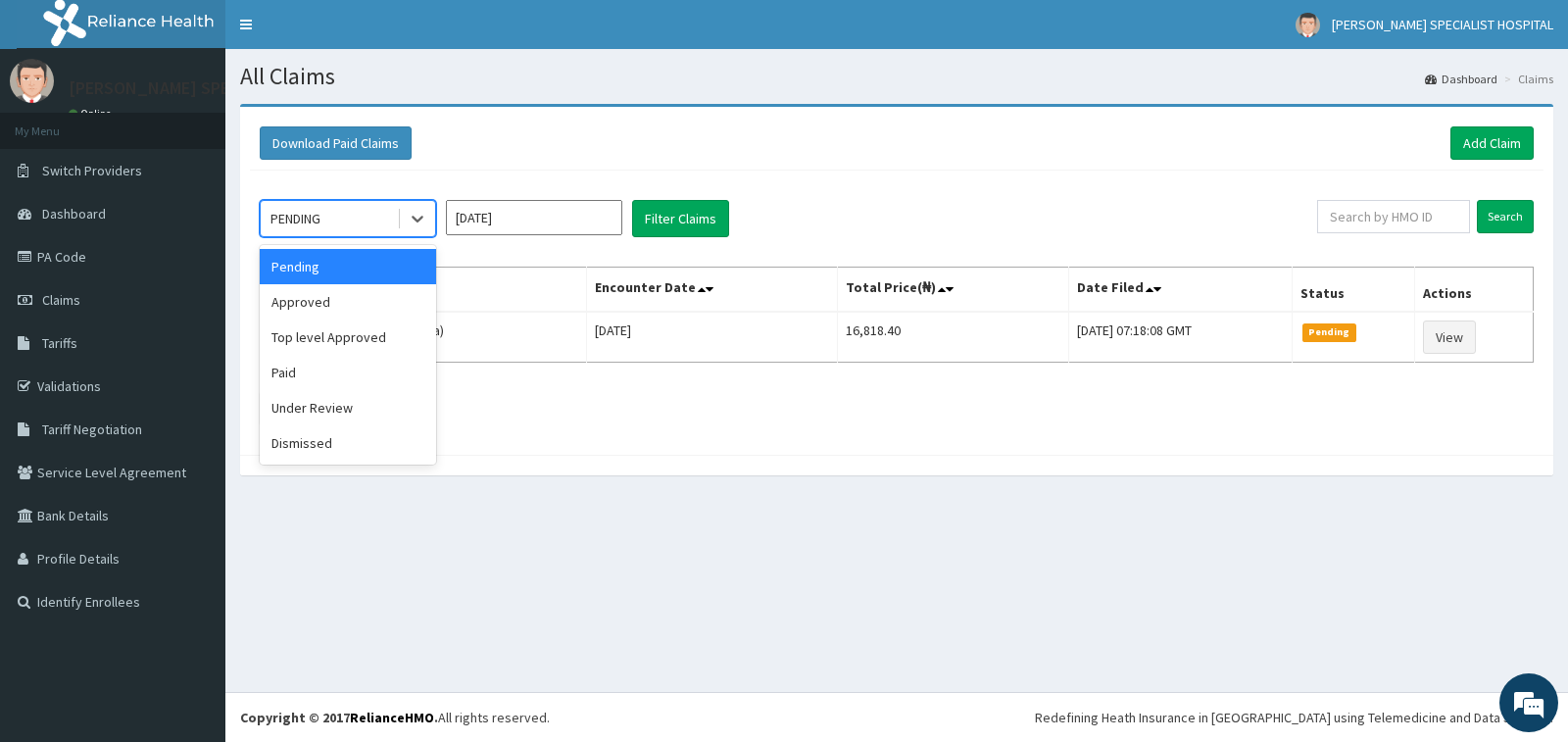
drag, startPoint x: 348, startPoint y: 210, endPoint x: 387, endPoint y: 303, distance: 100.8
click at [348, 213] on div "PENDING" at bounding box center [328, 219] width 136 height 31
click at [385, 315] on div "Approved" at bounding box center [348, 302] width 176 height 35
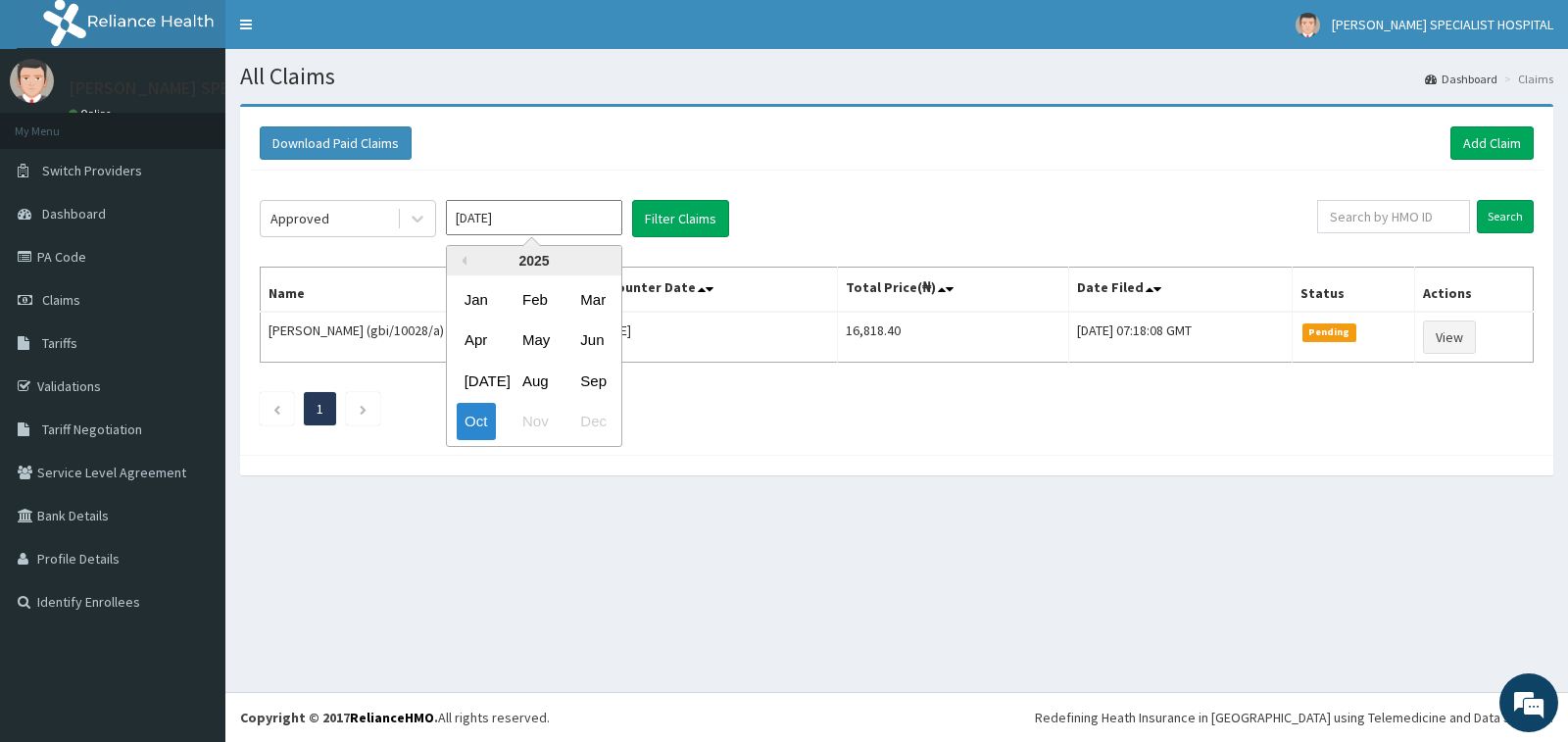
click at [501, 225] on input "[DATE]" at bounding box center [534, 218] width 176 height 35
click at [589, 378] on div "Sep" at bounding box center [592, 380] width 39 height 36
type input "Sep 2025"
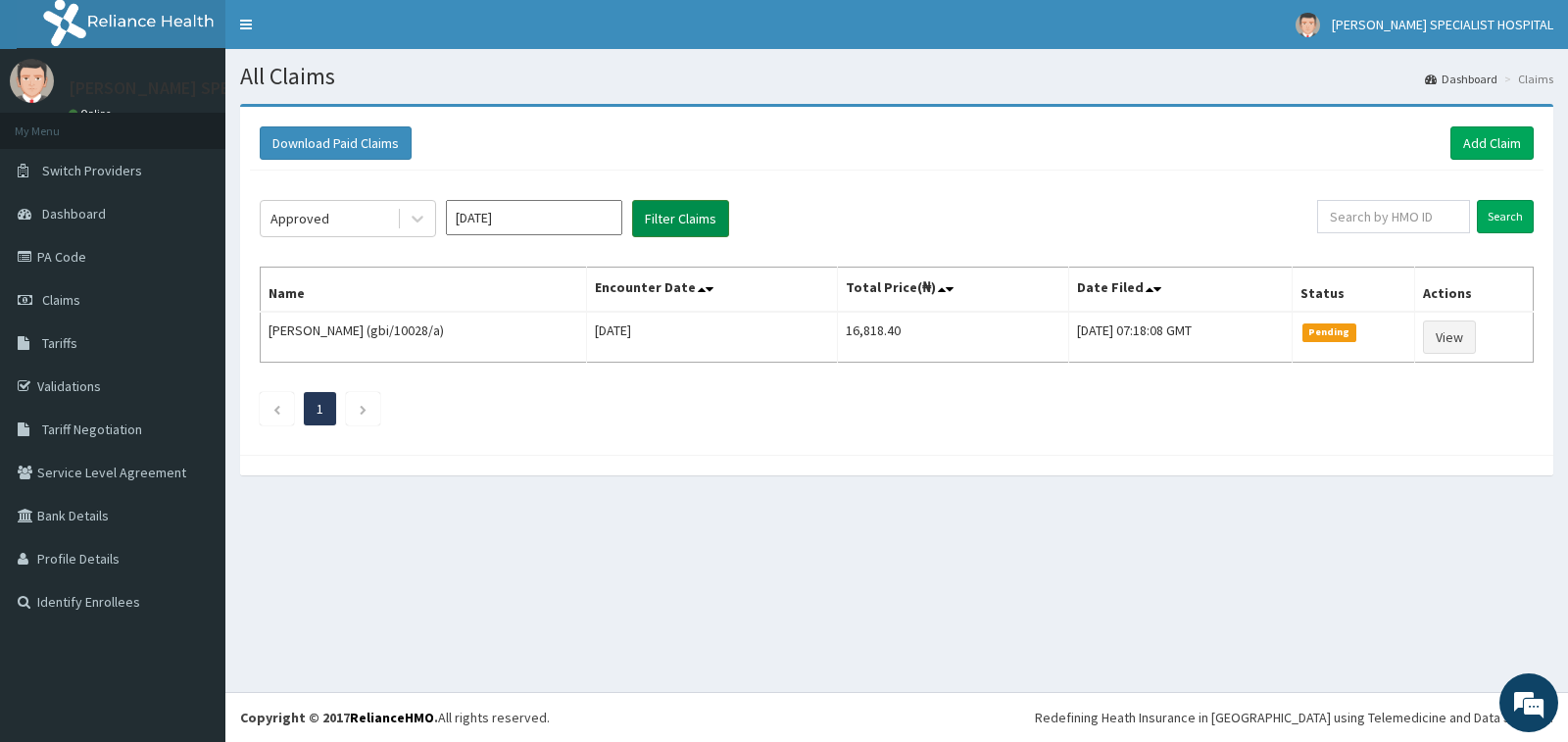
click at [689, 226] on button "Filter Claims" at bounding box center [680, 219] width 97 height 37
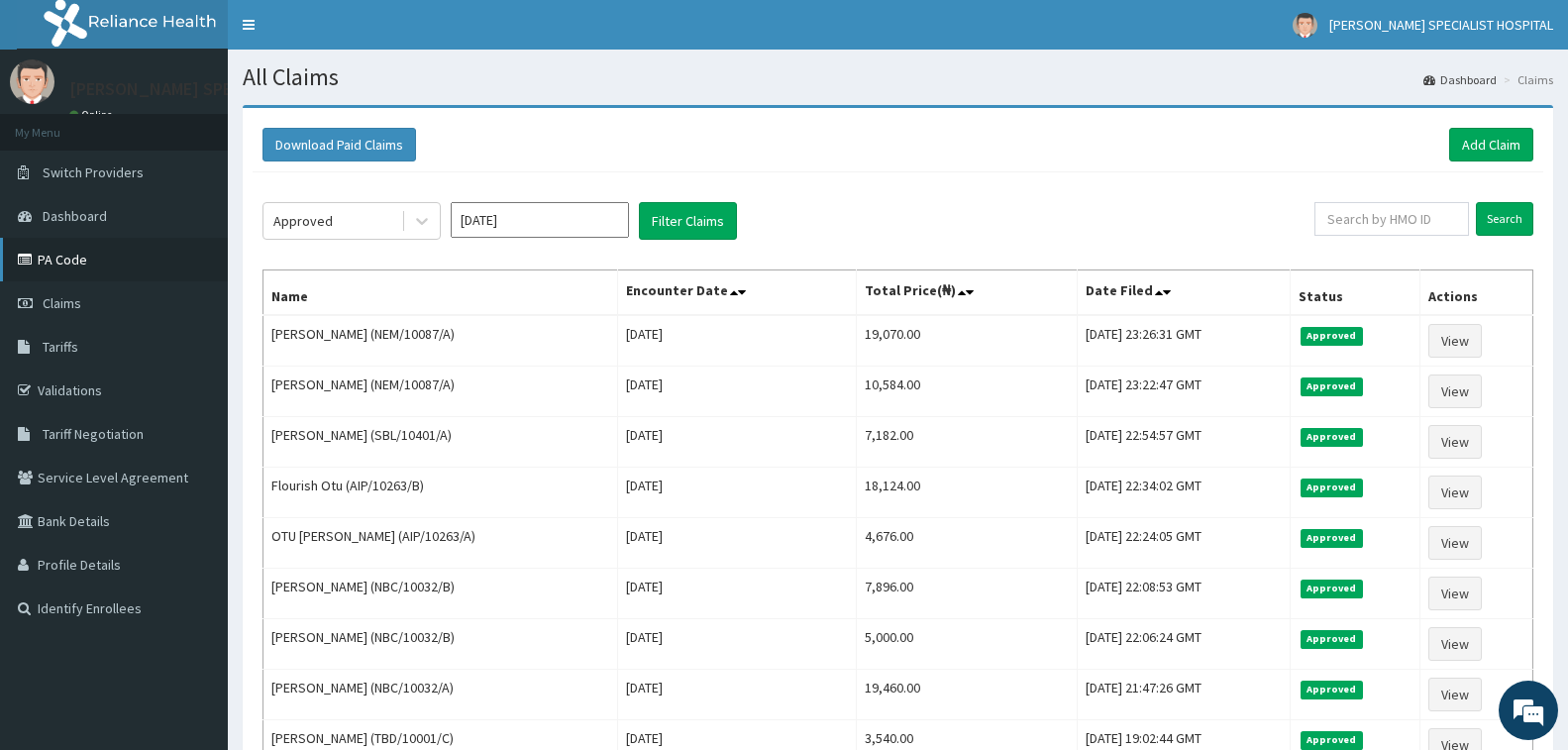
click at [183, 268] on link "PA Code" at bounding box center [114, 260] width 228 height 44
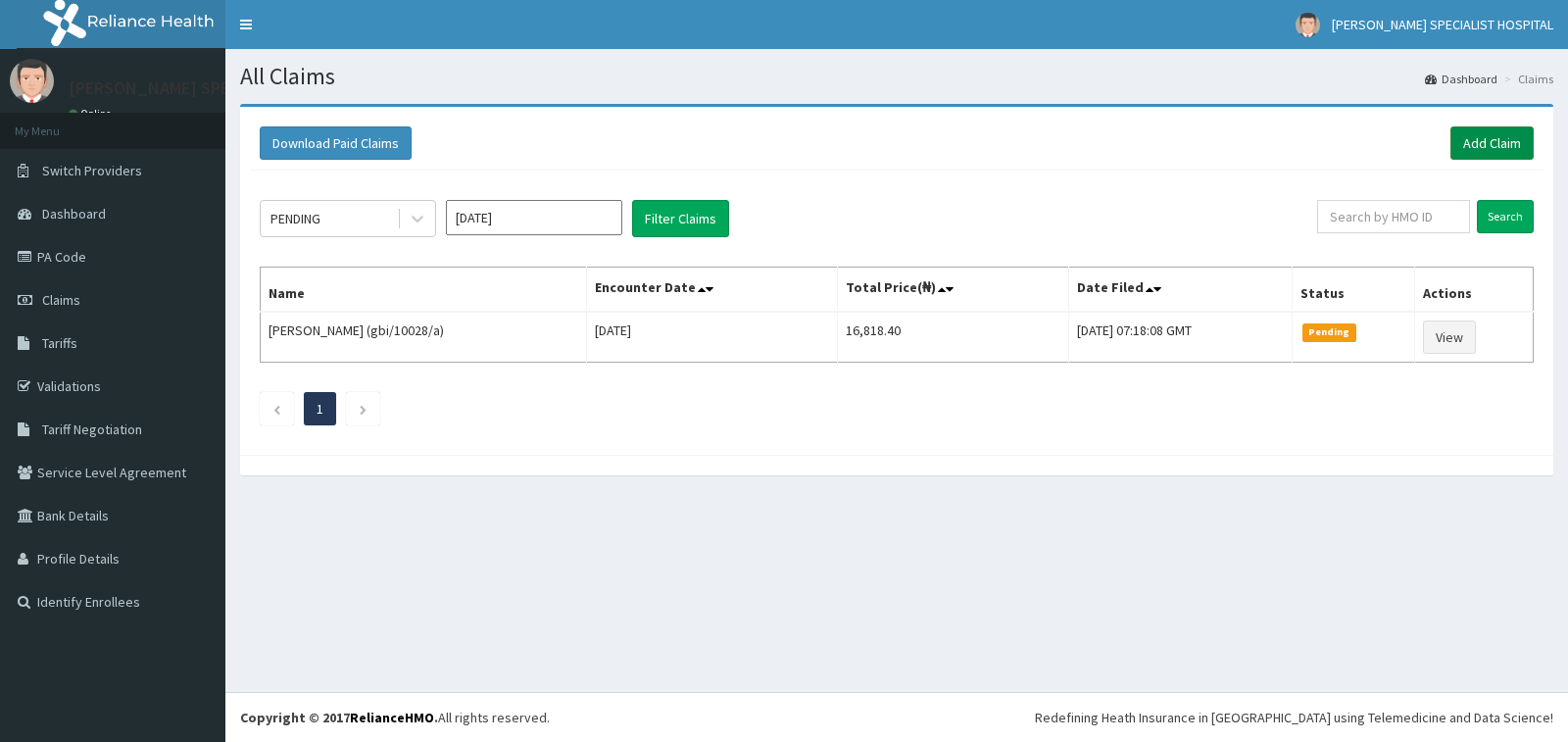
click at [1479, 146] on link "Add Claim" at bounding box center [1492, 143] width 83 height 33
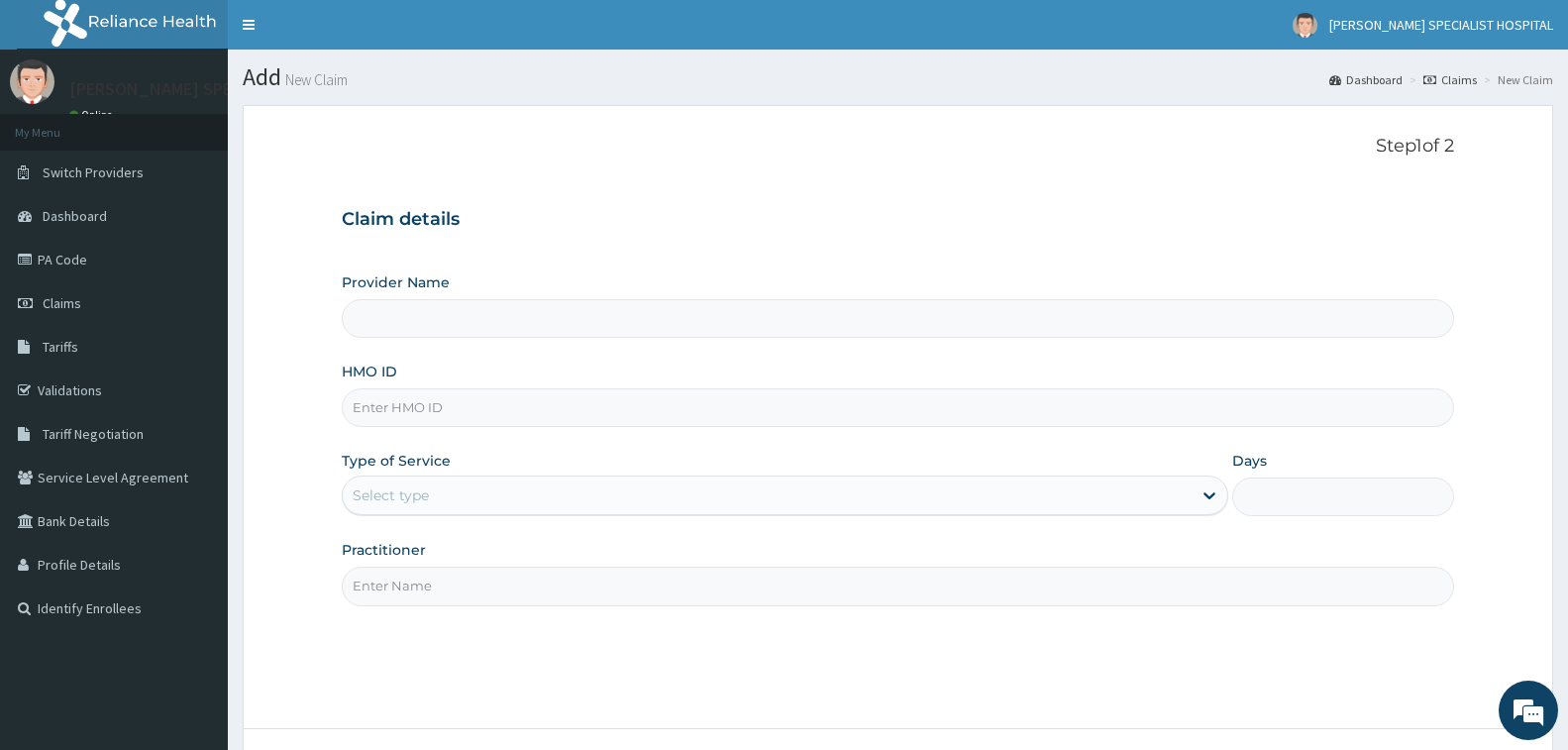
drag, startPoint x: 0, startPoint y: 0, endPoint x: 558, endPoint y: 417, distance: 696.6
click at [558, 417] on input "HMO ID" at bounding box center [897, 407] width 1112 height 39
type input "MU"
type input "Tolbert Specialist Hospital"
type input "MUL/10035/A"
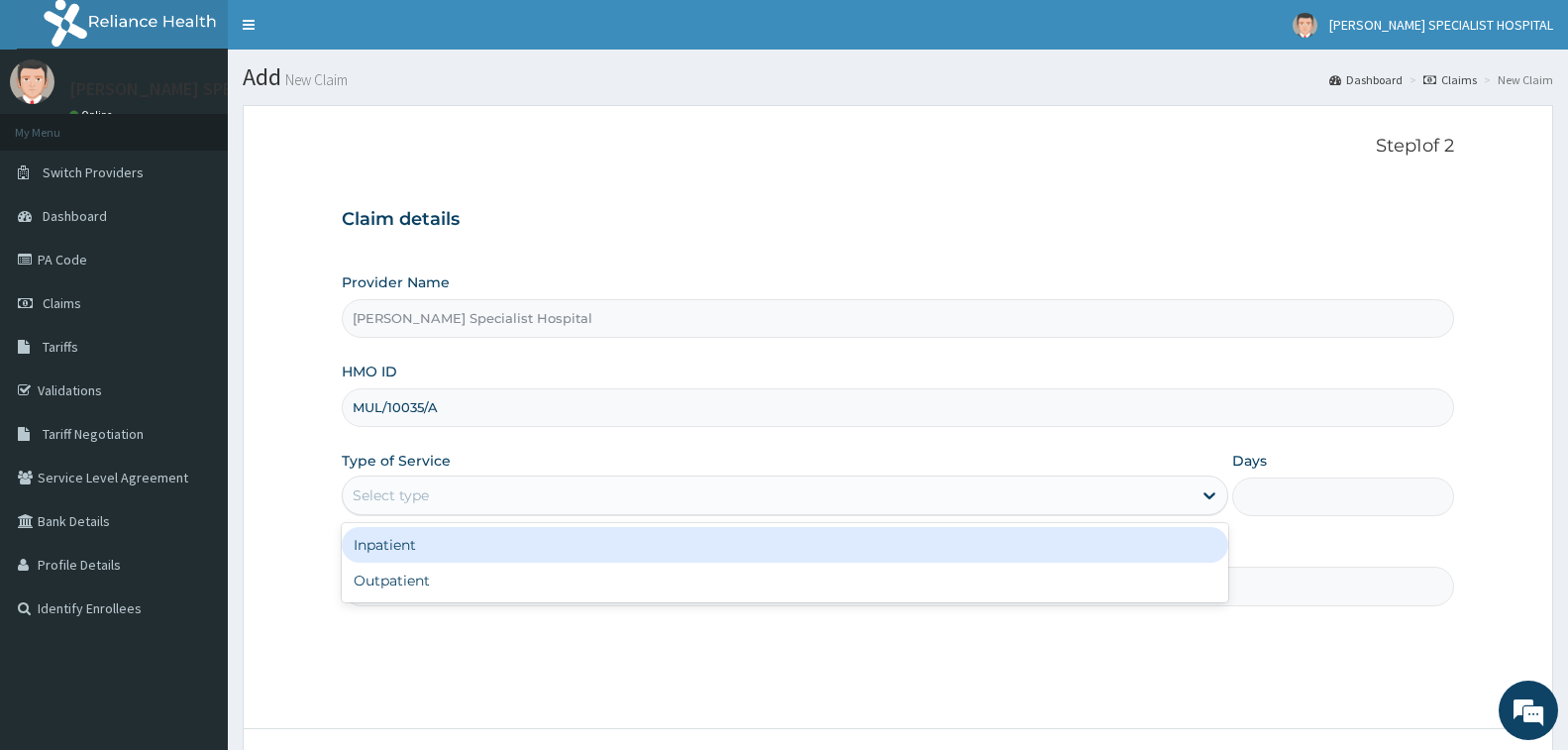
click at [549, 498] on div "Select type" at bounding box center [767, 495] width 849 height 32
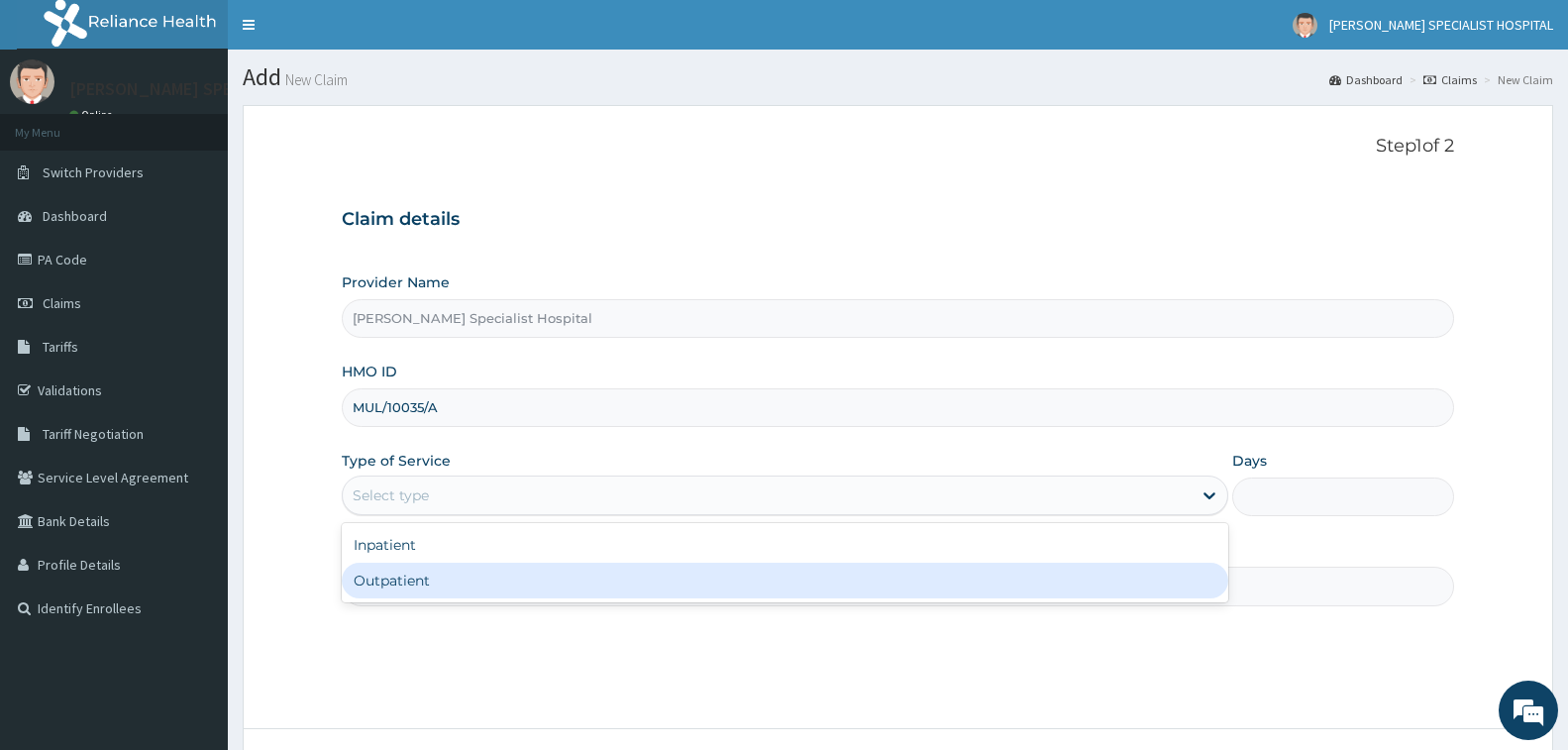
click at [556, 577] on div "Outpatient" at bounding box center [784, 581] width 887 height 36
type input "1"
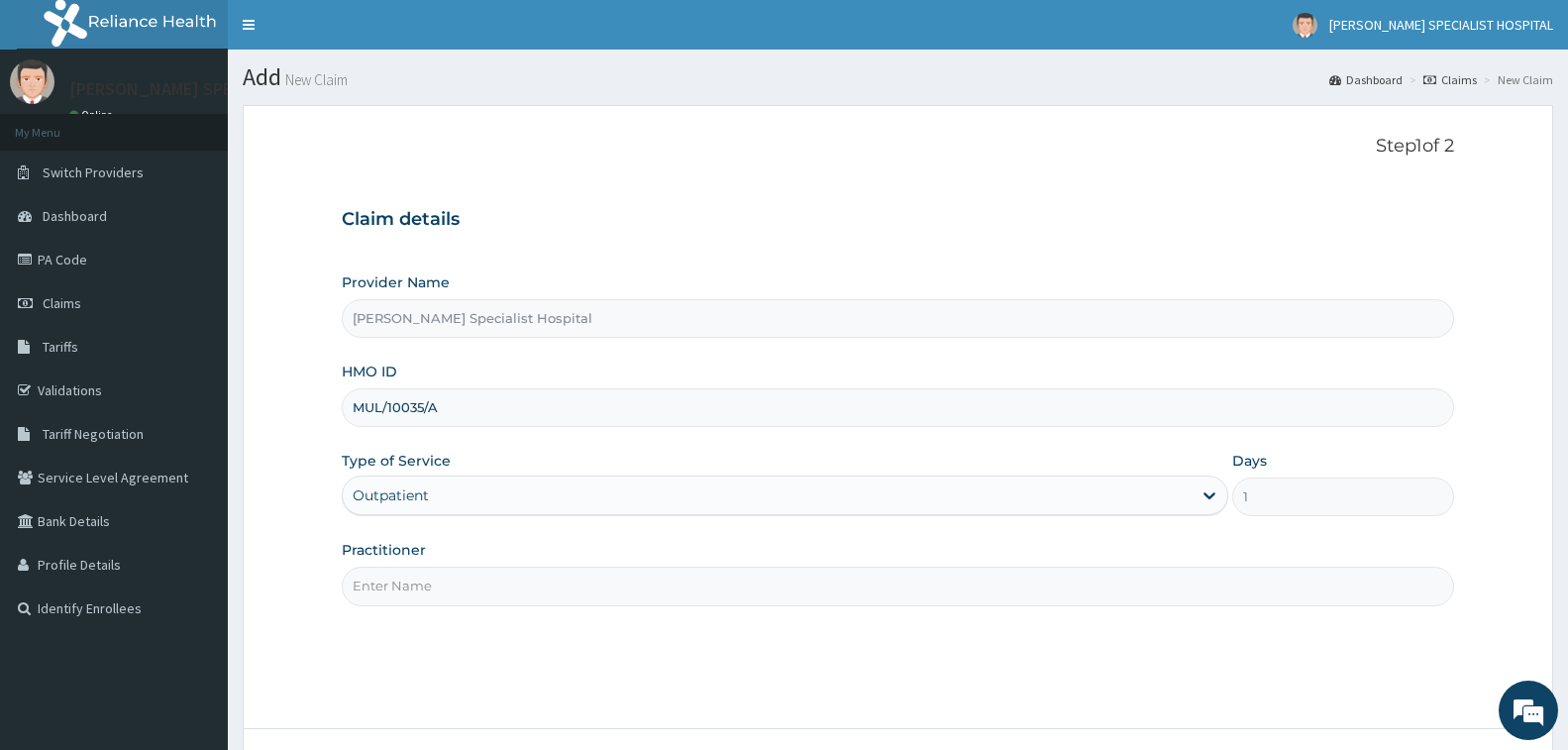
click at [554, 577] on input "Practitioner" at bounding box center [897, 586] width 1112 height 39
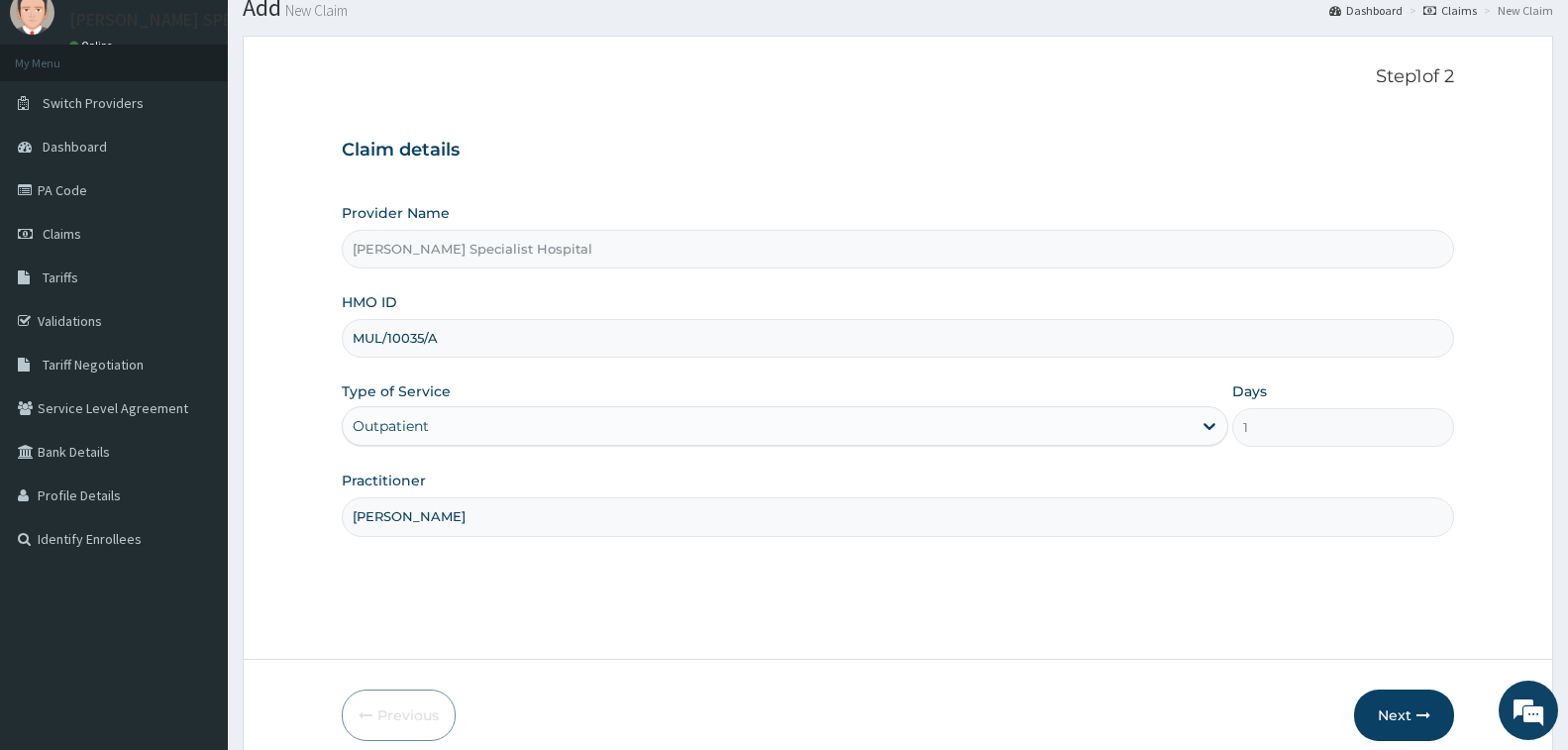
scroll to position [157, 0]
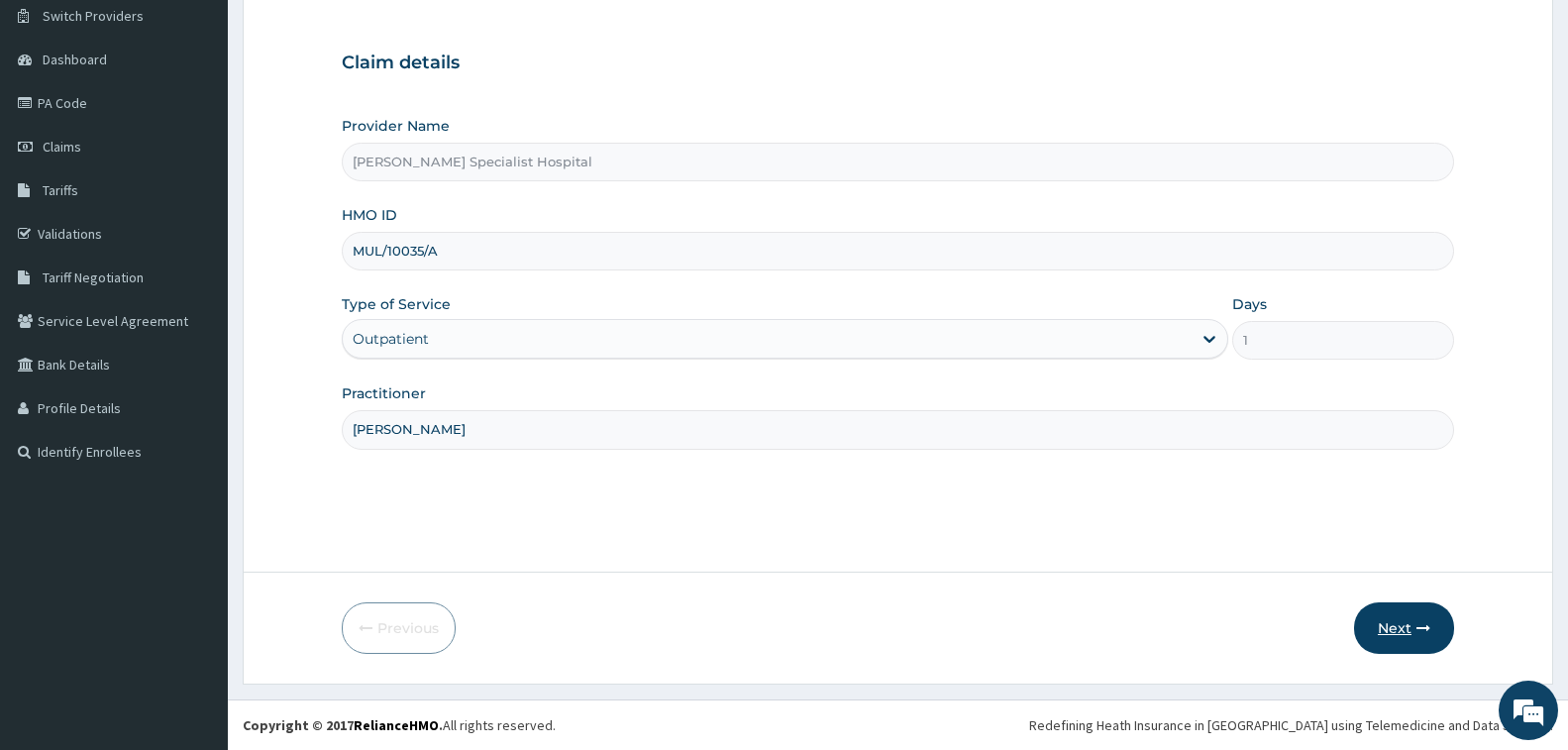
type input "[PERSON_NAME]"
click at [1405, 630] on button "Next" at bounding box center [1404, 628] width 100 height 52
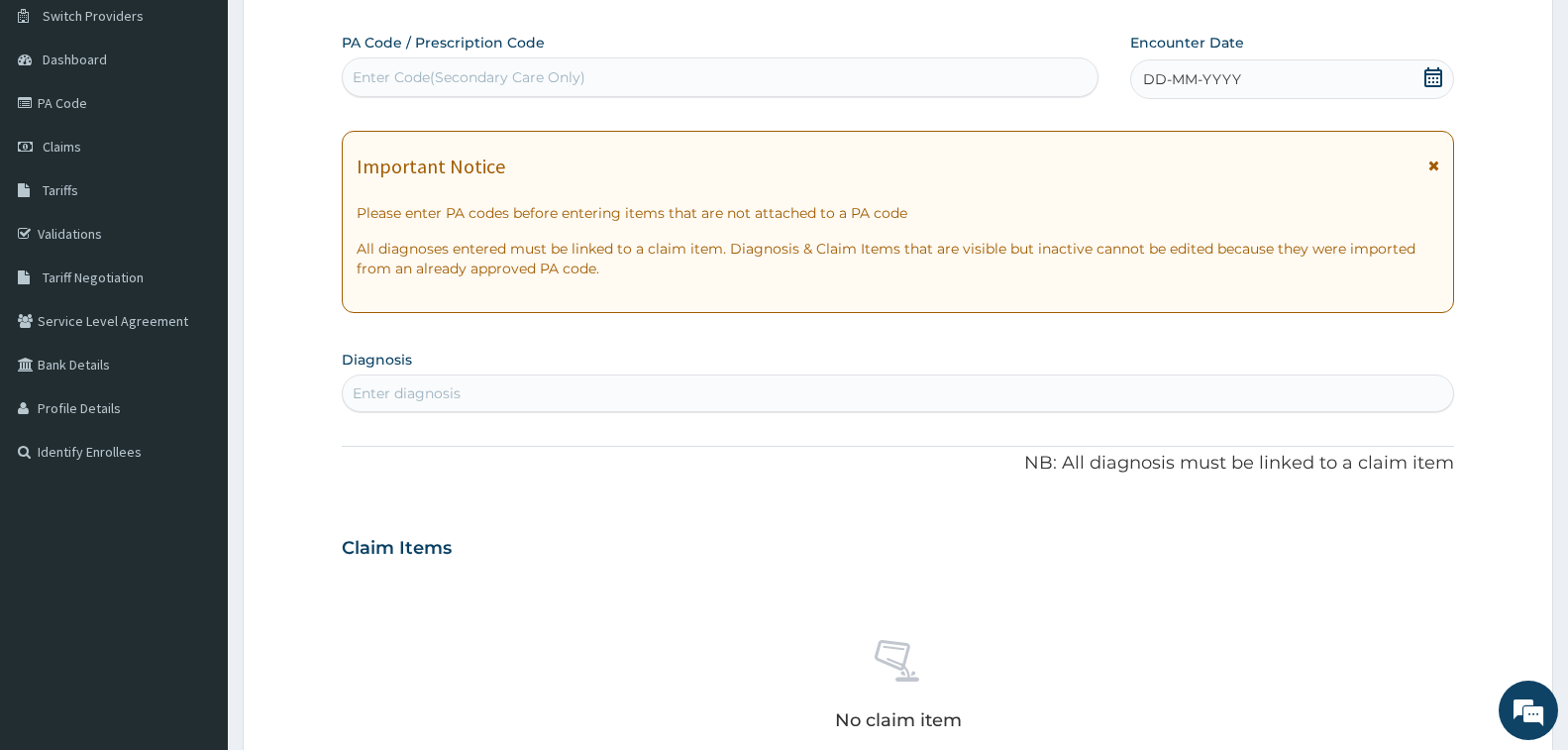
click at [739, 67] on div "Enter Code(Secondary Care Only)" at bounding box center [720, 77] width 755 height 32
paste input "PA/2E413C"
type input "PA/2E413C"
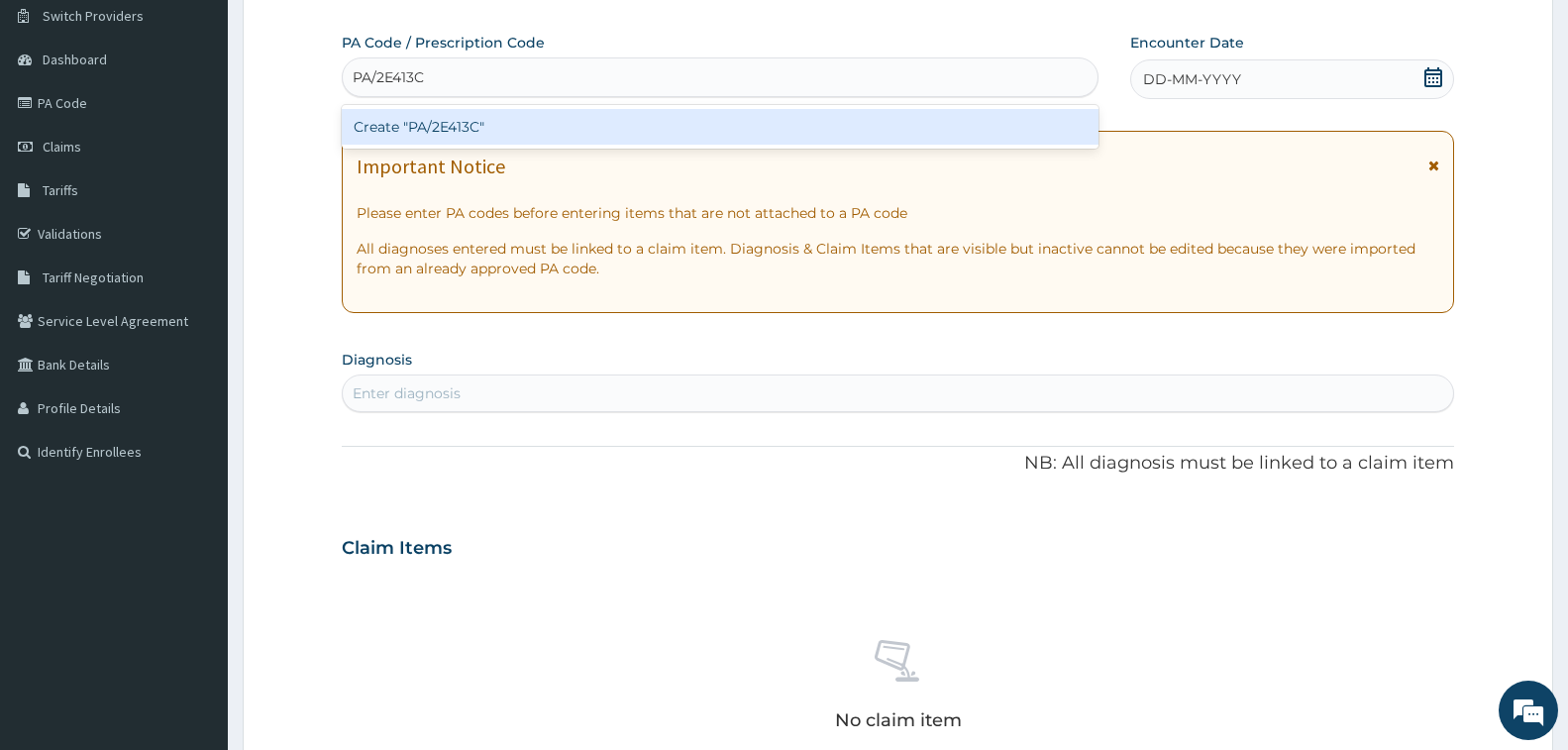
click at [763, 129] on div "Create "PA/2E413C"" at bounding box center [720, 127] width 757 height 36
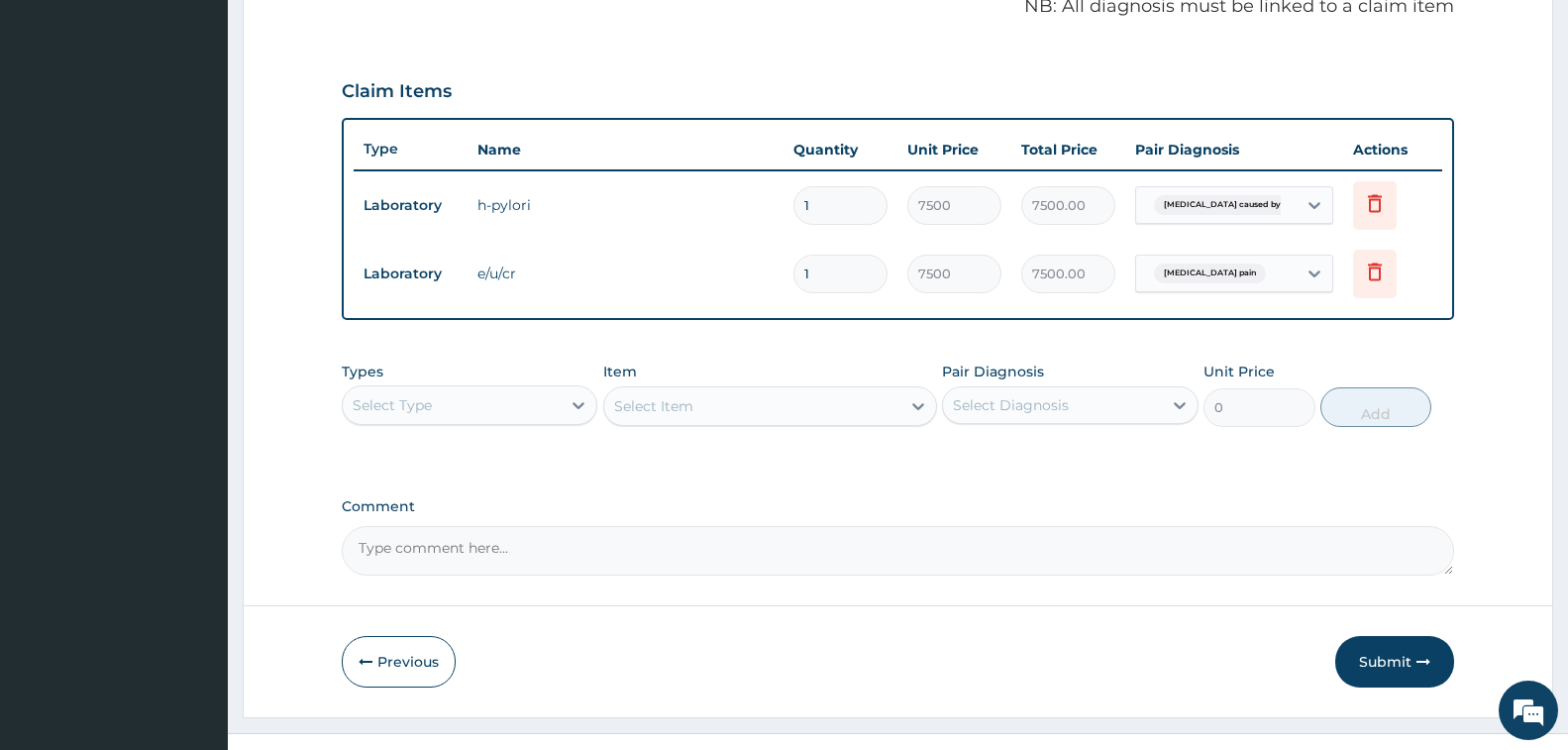
scroll to position [653, 0]
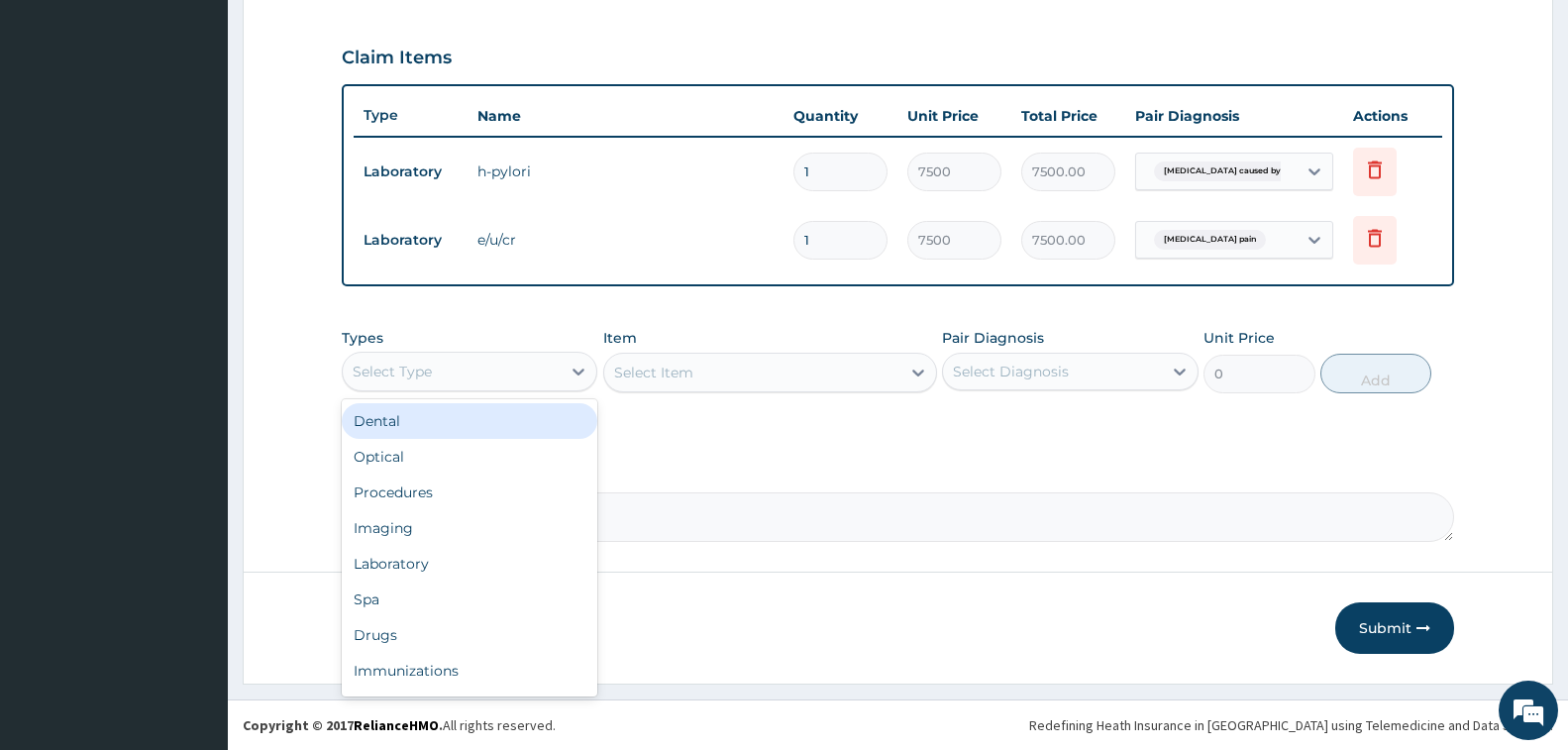
click at [548, 369] on div "Select Type" at bounding box center [452, 372] width 218 height 32
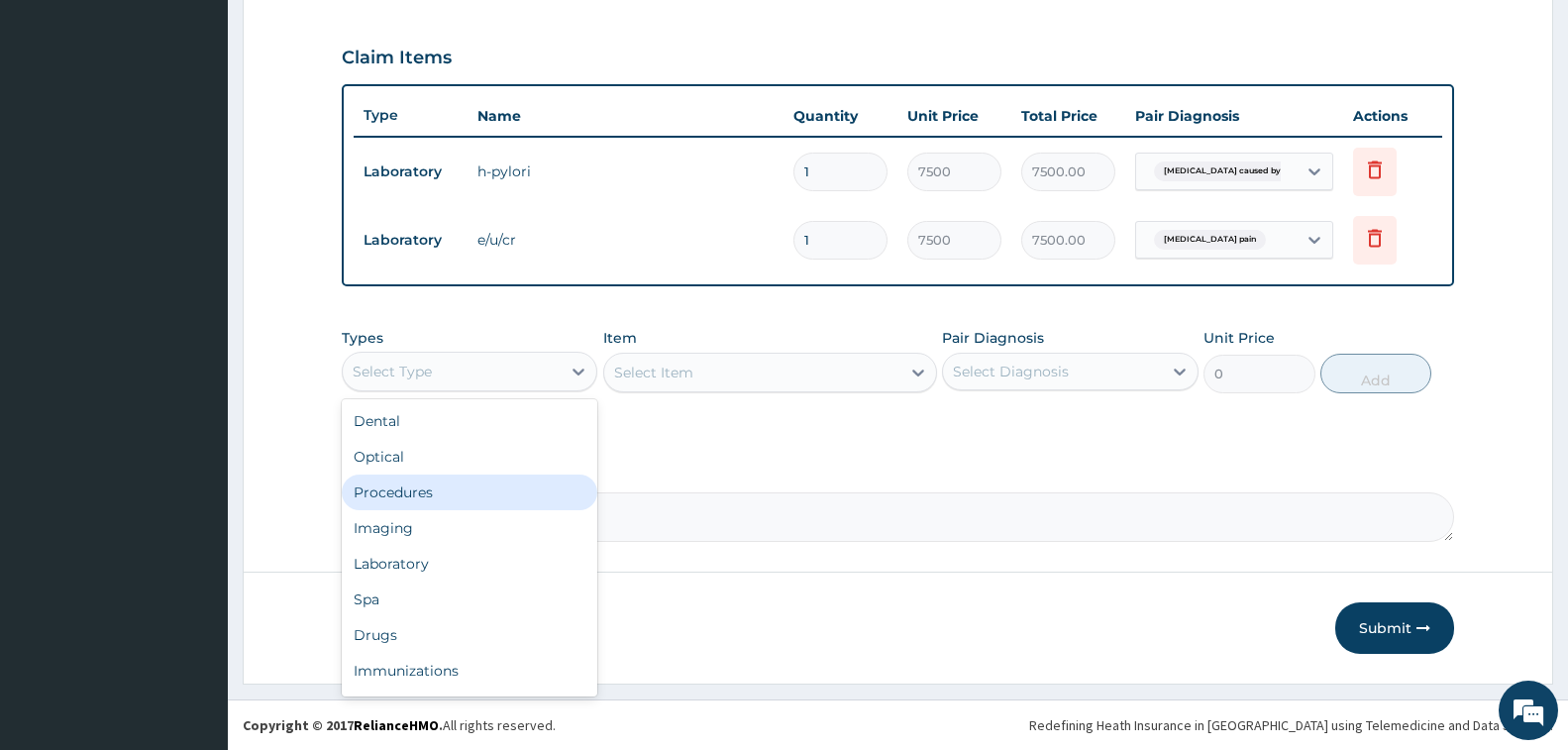
click at [521, 508] on div "Procedures" at bounding box center [470, 492] width 256 height 36
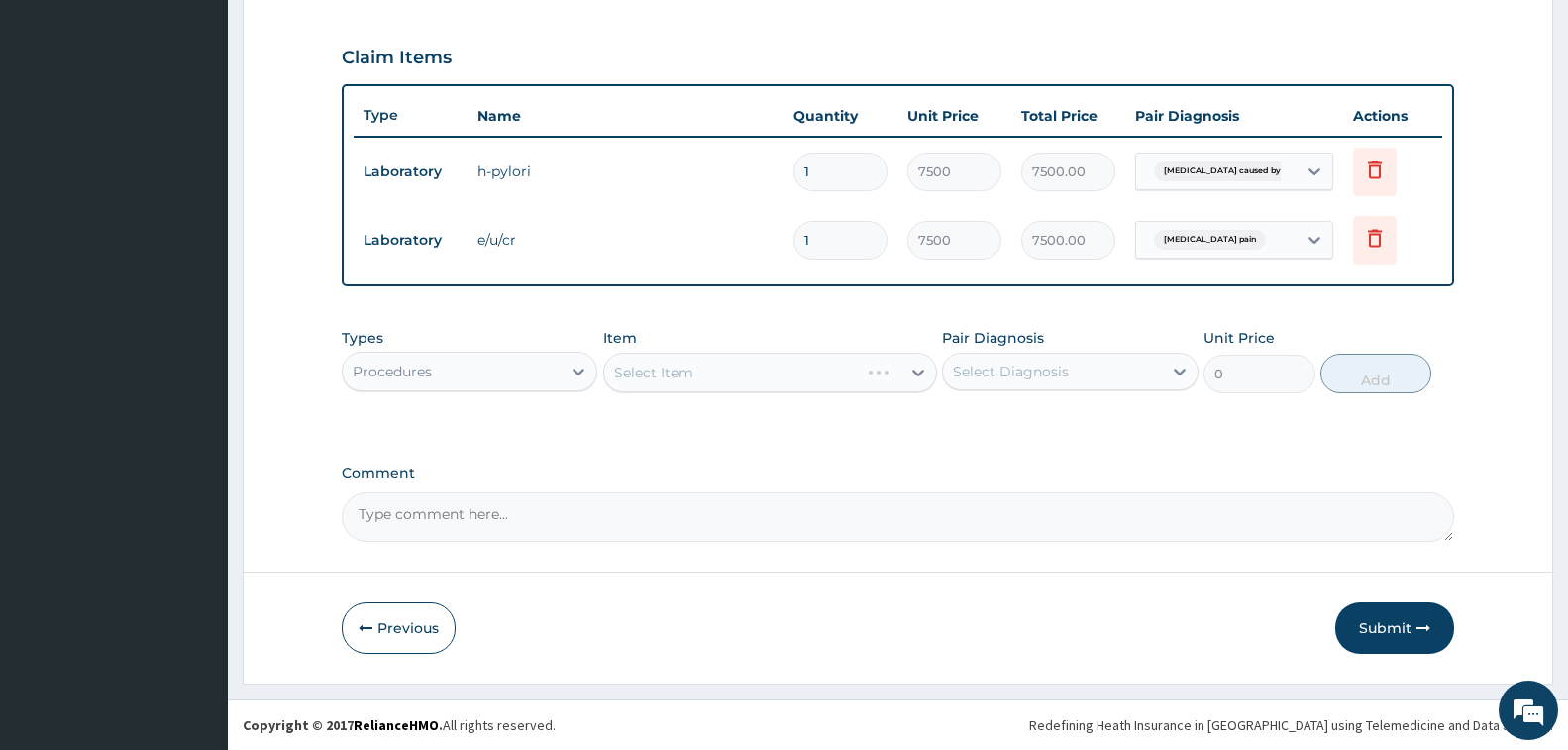
click at [695, 389] on div "Select Item" at bounding box center [770, 373] width 334 height 40
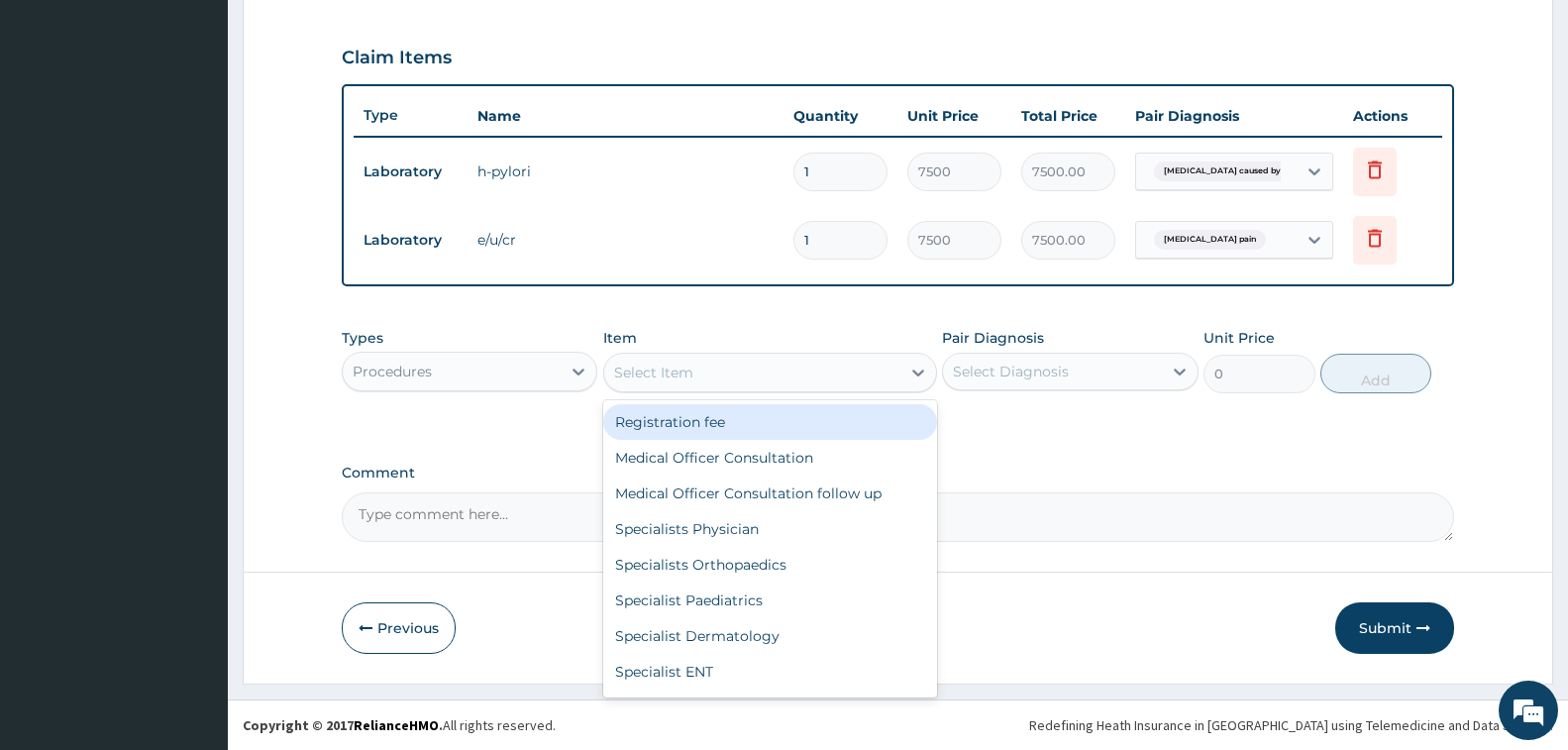
click at [753, 376] on div "Select Item" at bounding box center [752, 373] width 296 height 32
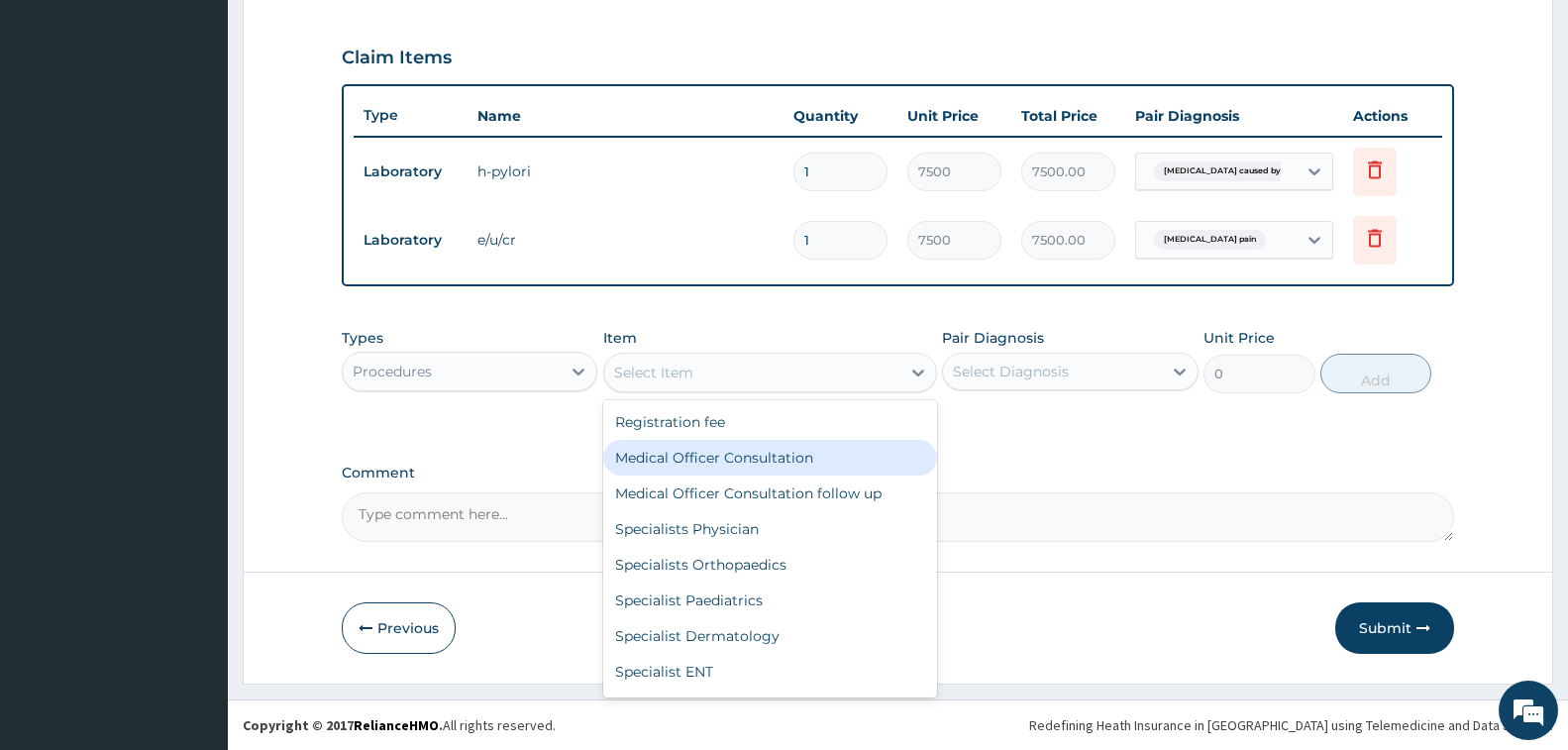
click at [759, 446] on div "Medical Officer Consultation" at bounding box center [770, 458] width 334 height 36
type input "3500"
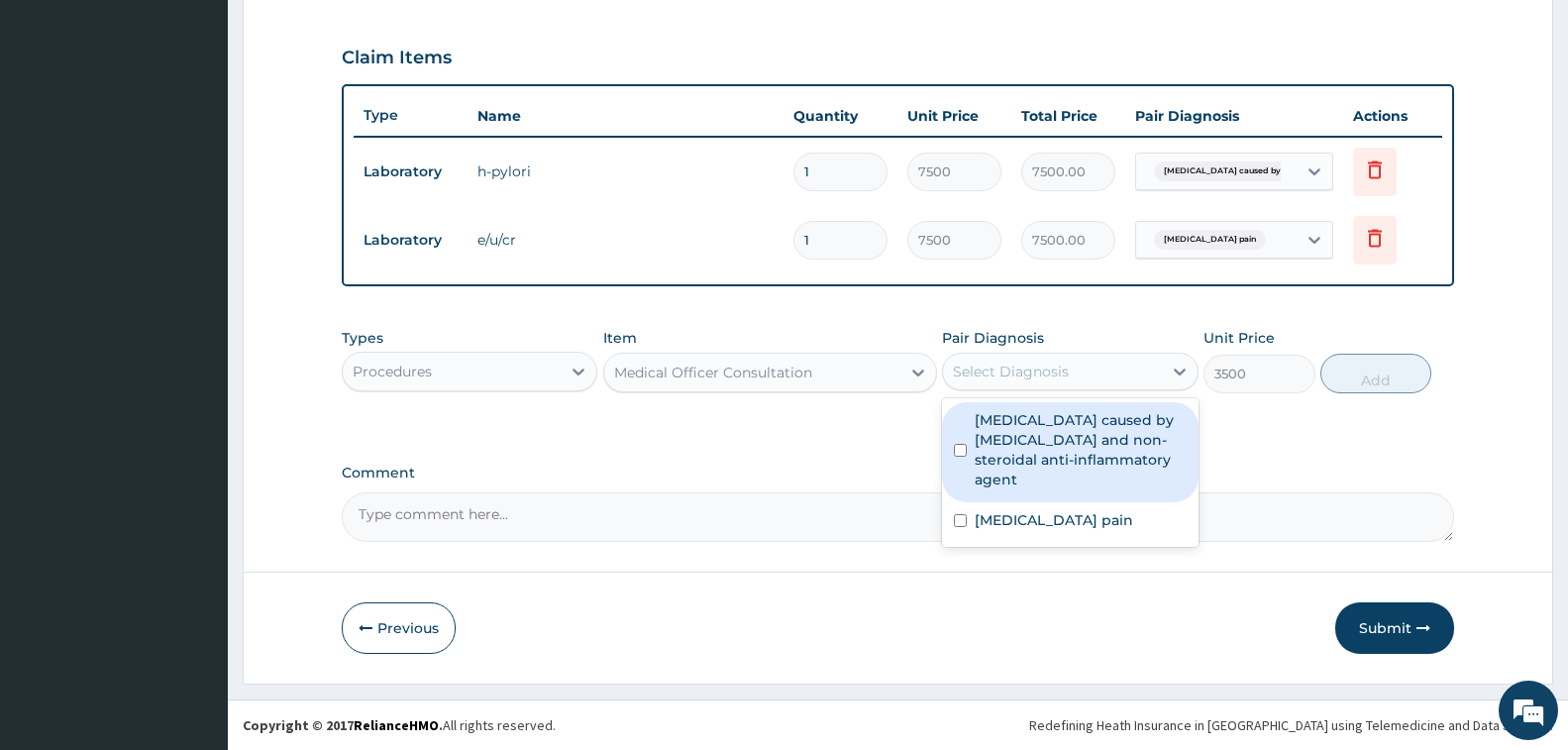
click at [1092, 383] on div "Select Diagnosis" at bounding box center [1052, 372] width 218 height 32
drag, startPoint x: 1092, startPoint y: 427, endPoint x: 1089, endPoint y: 476, distance: 49.1
click at [1089, 440] on label "Gastric ulcer caused by Helicobacter pylori and non-steroidal anti-inflammatory…" at bounding box center [1080, 450] width 211 height 79
checkbox input "true"
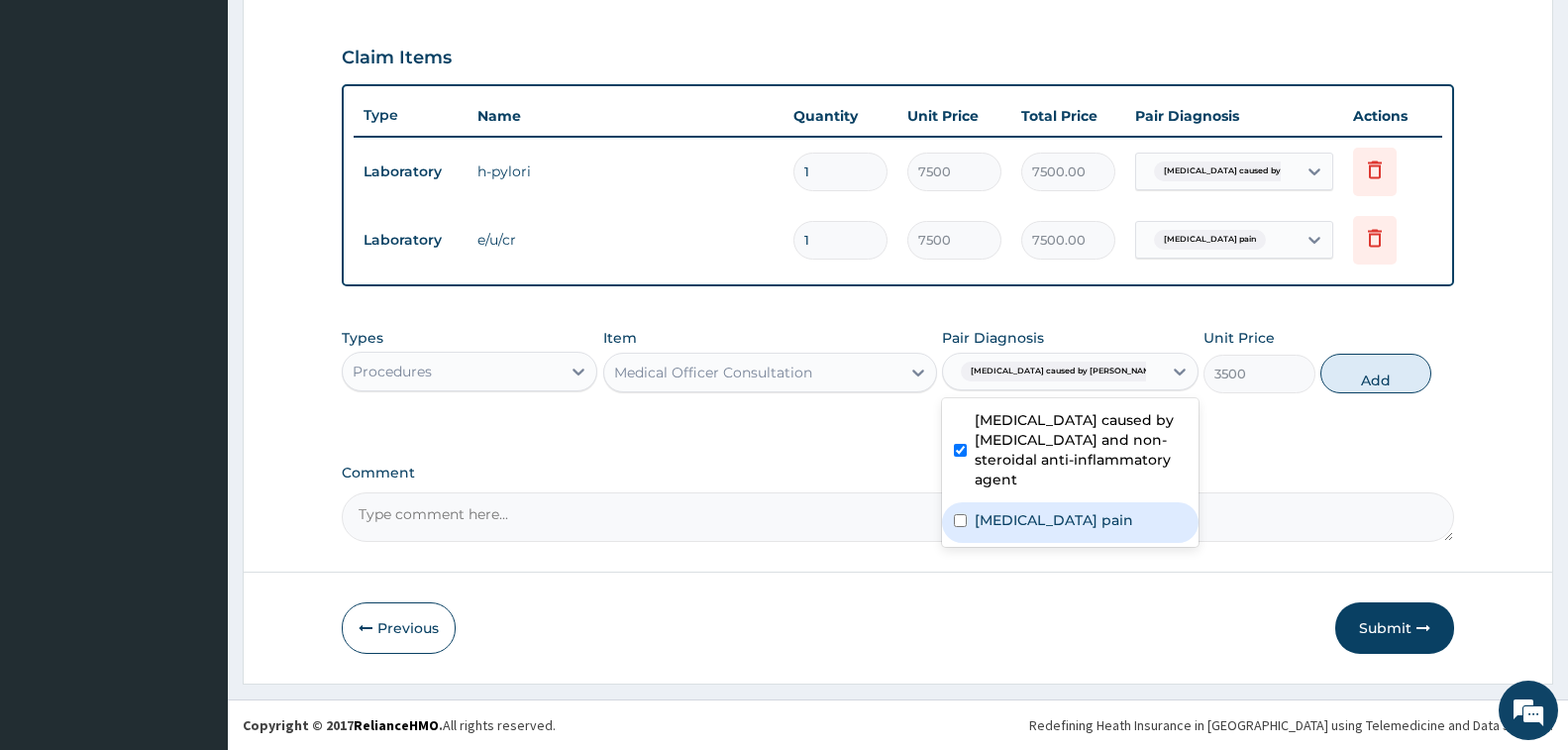
click at [1089, 521] on label "Musculoskeletal pain" at bounding box center [1054, 520] width 158 height 20
checkbox input "true"
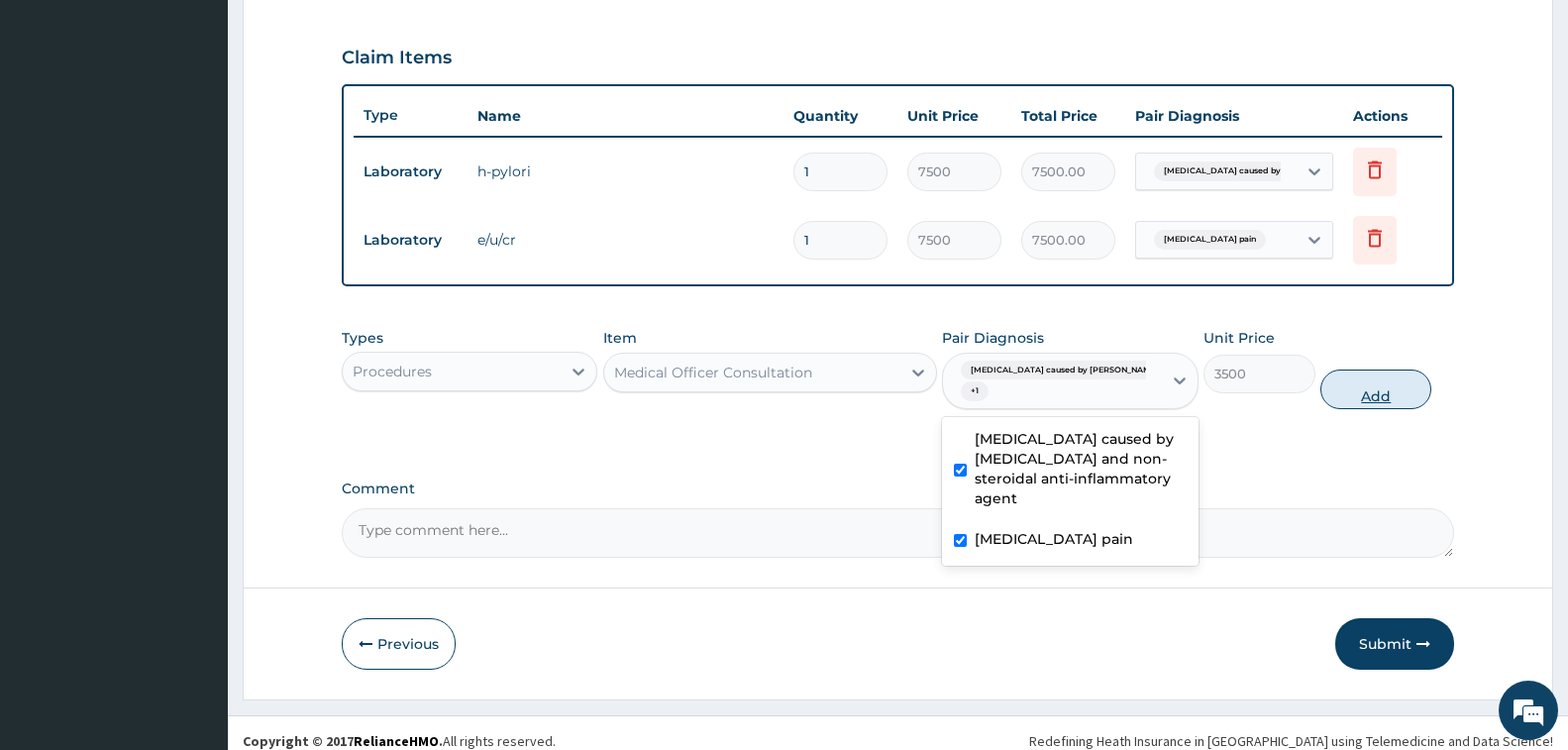
click at [1364, 378] on button "Add" at bounding box center [1376, 389] width 111 height 40
type input "0"
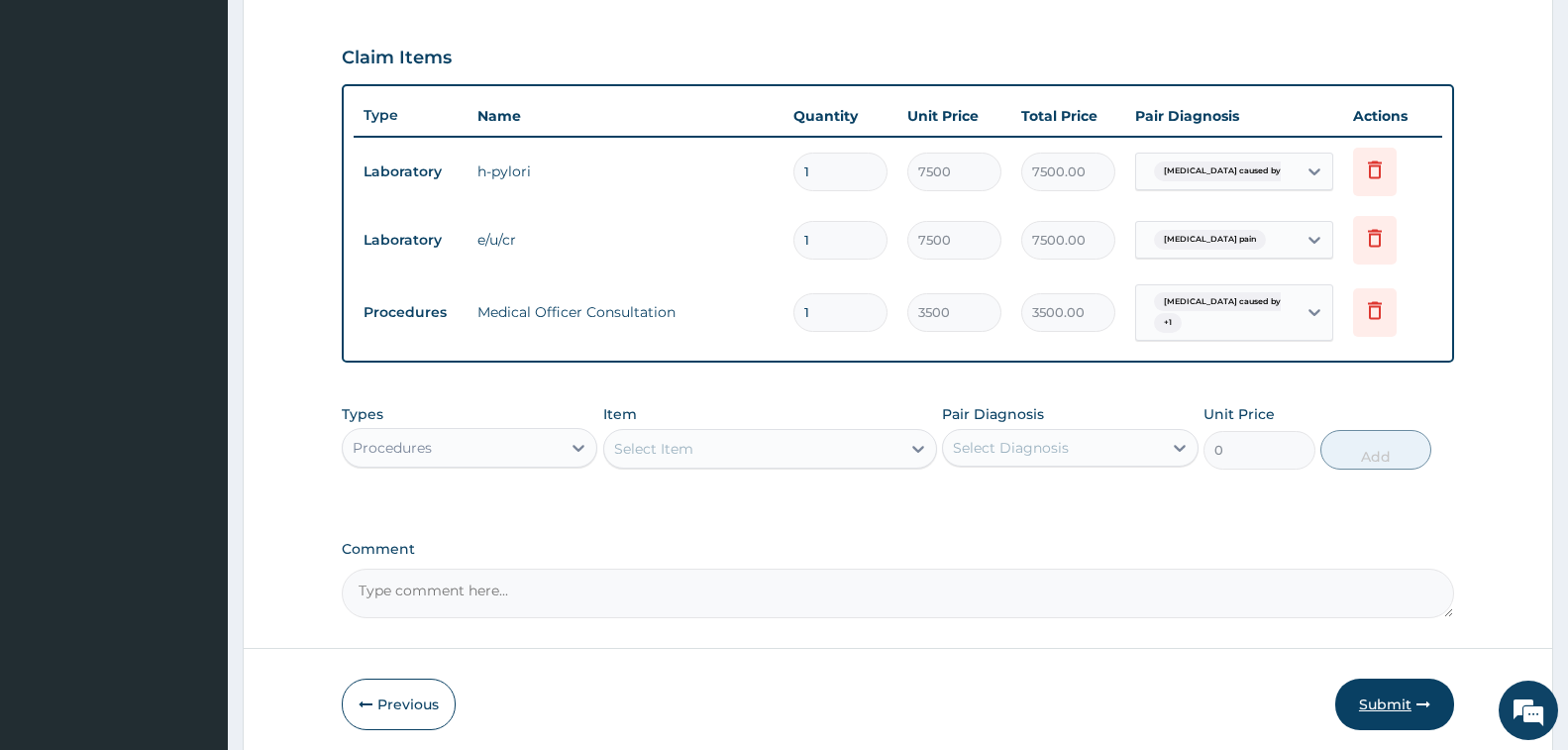
click at [1398, 696] on button "Submit" at bounding box center [1395, 704] width 119 height 52
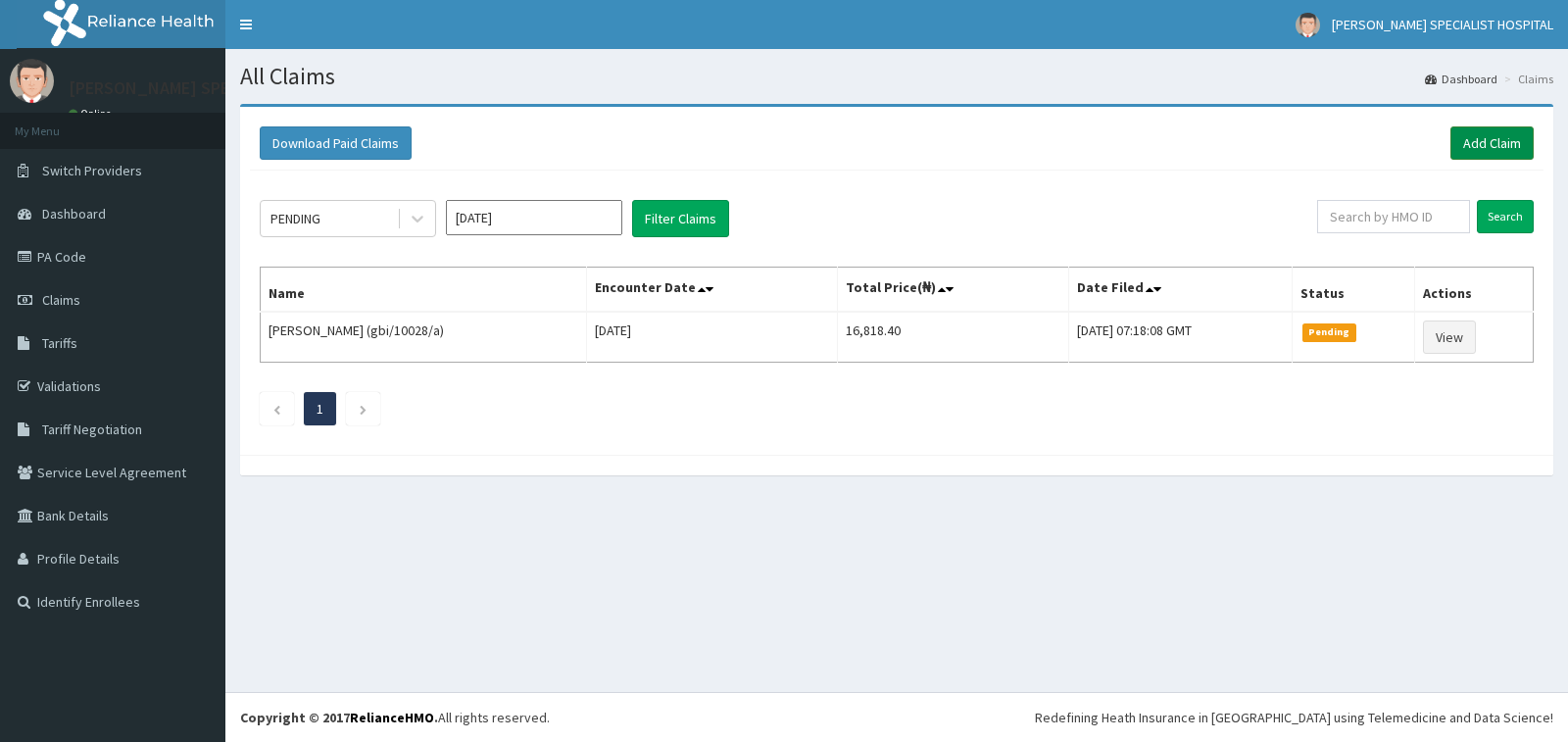
click at [1459, 137] on link "Add Claim" at bounding box center [1492, 143] width 83 height 33
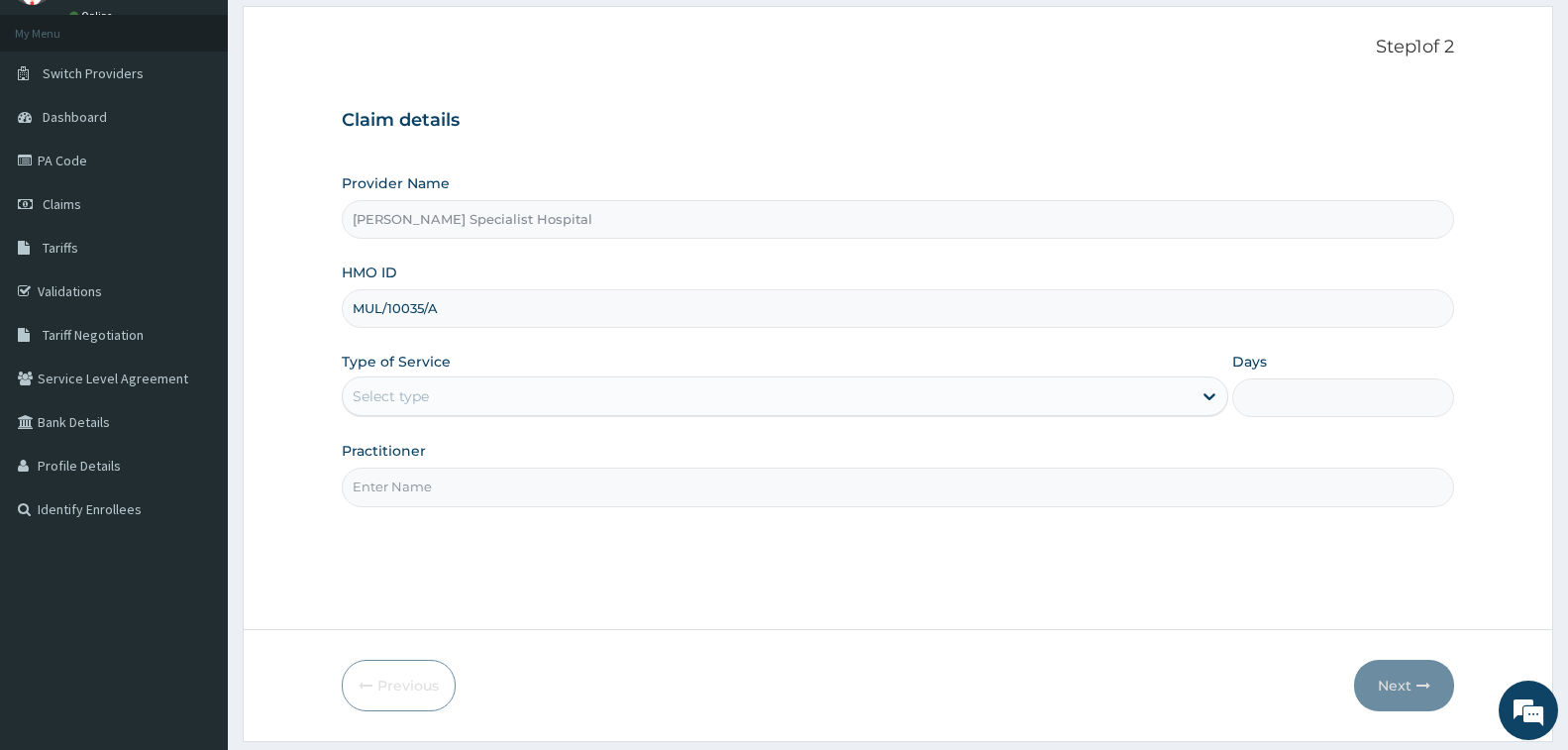
type input "MUL/10035/A"
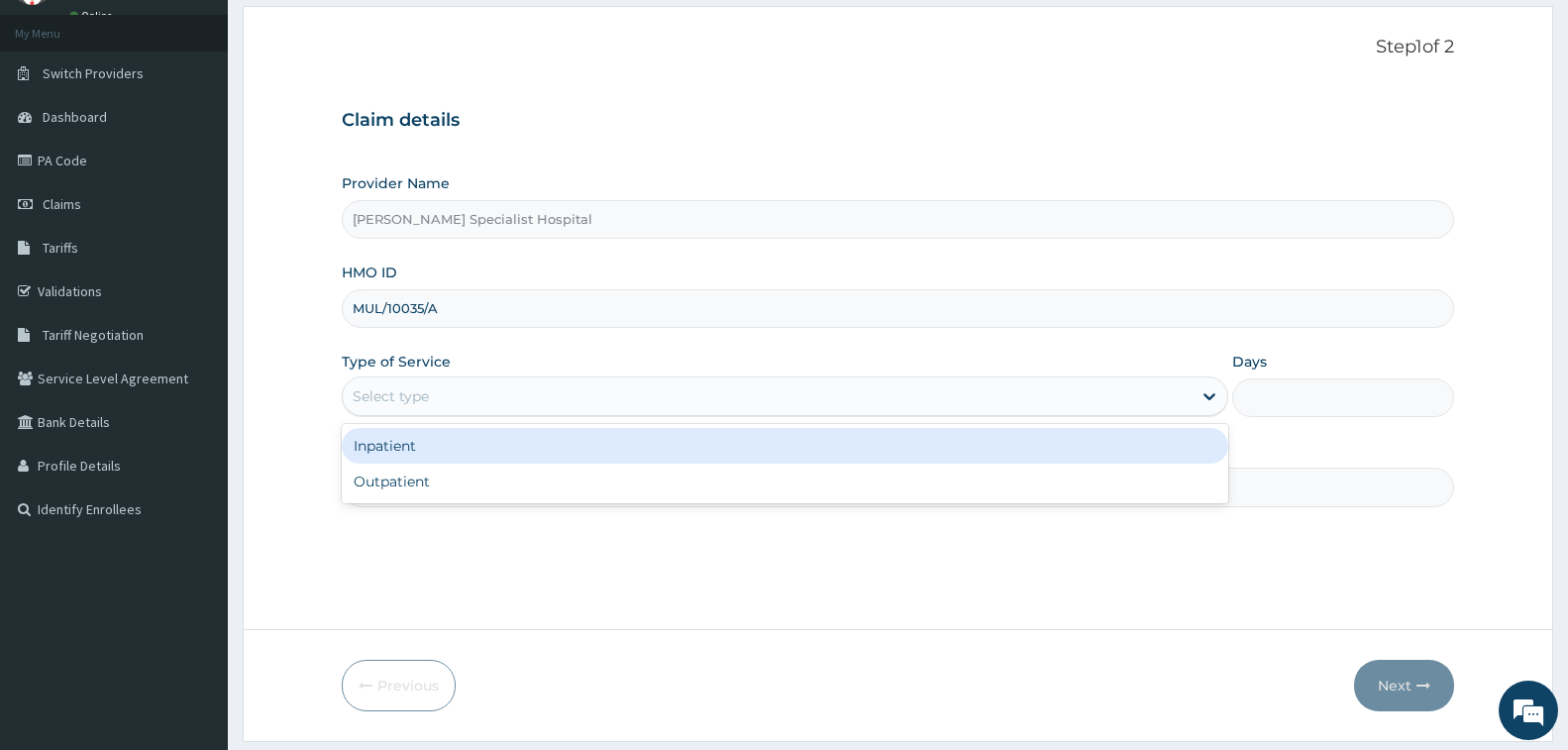
click at [524, 393] on div "Select type" at bounding box center [767, 396] width 849 height 32
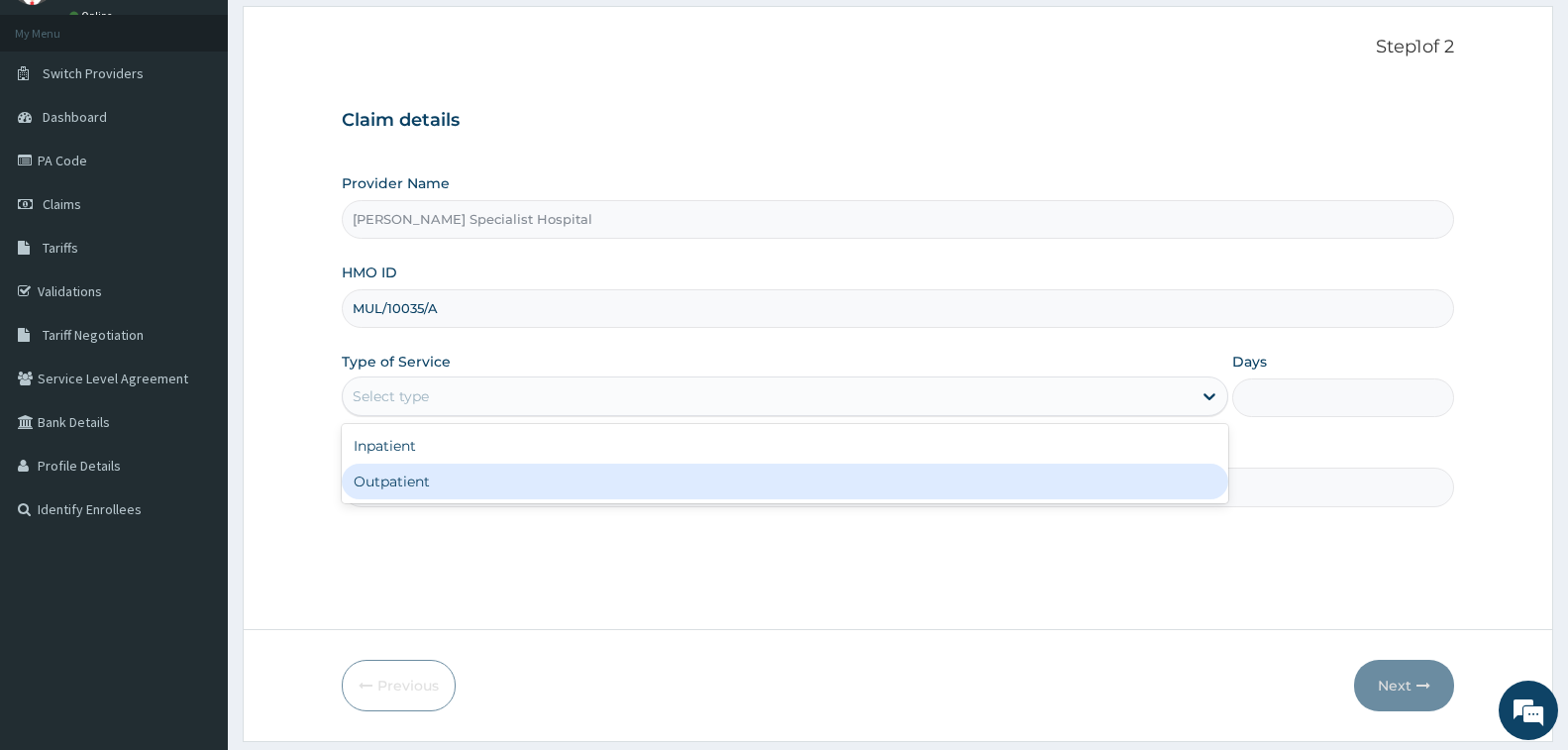
click at [504, 484] on div "Outpatient" at bounding box center [784, 482] width 887 height 36
type input "1"
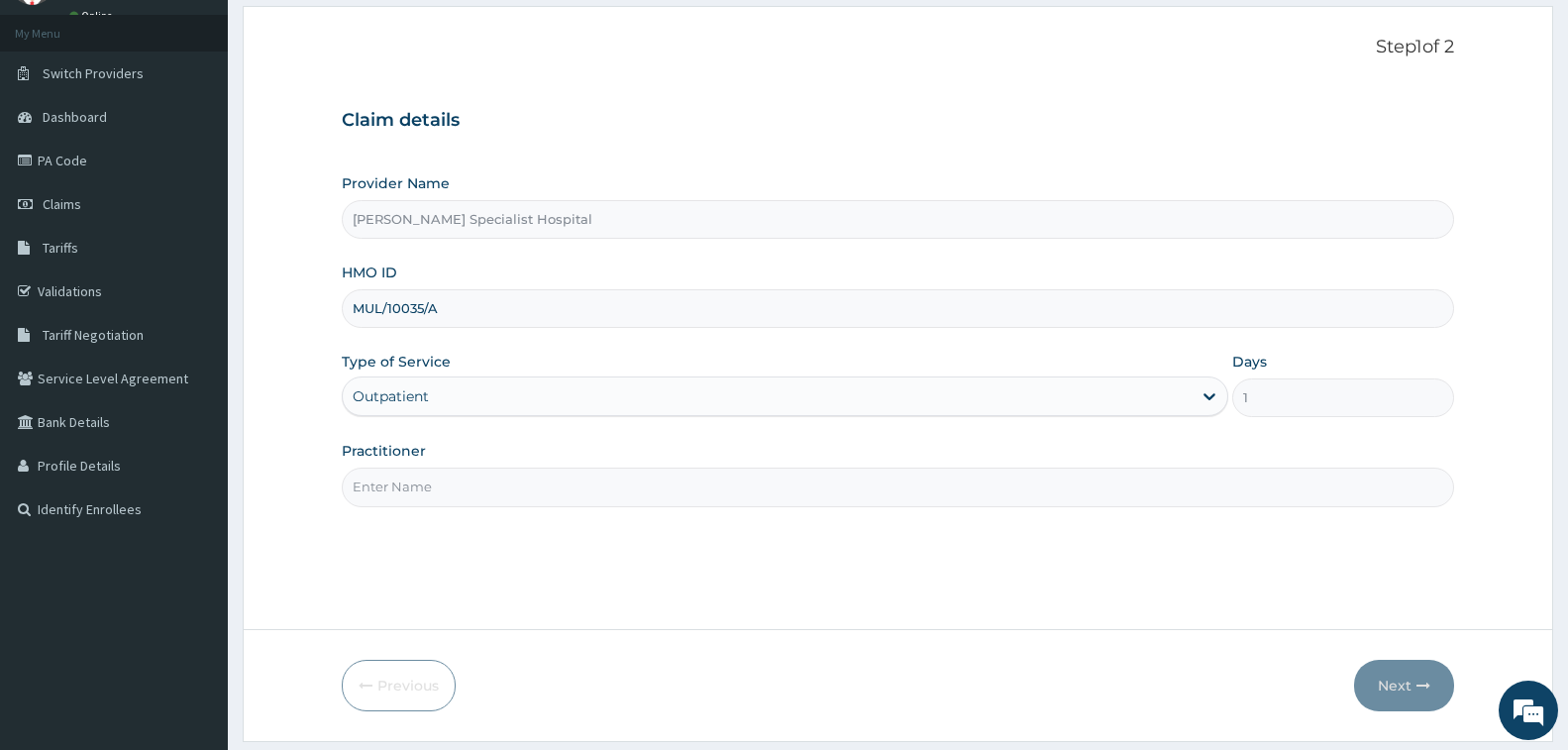
click at [504, 484] on input "Practitioner" at bounding box center [897, 486] width 1112 height 39
type input "CHRIS"
click at [1416, 683] on icon "button" at bounding box center [1423, 686] width 14 height 14
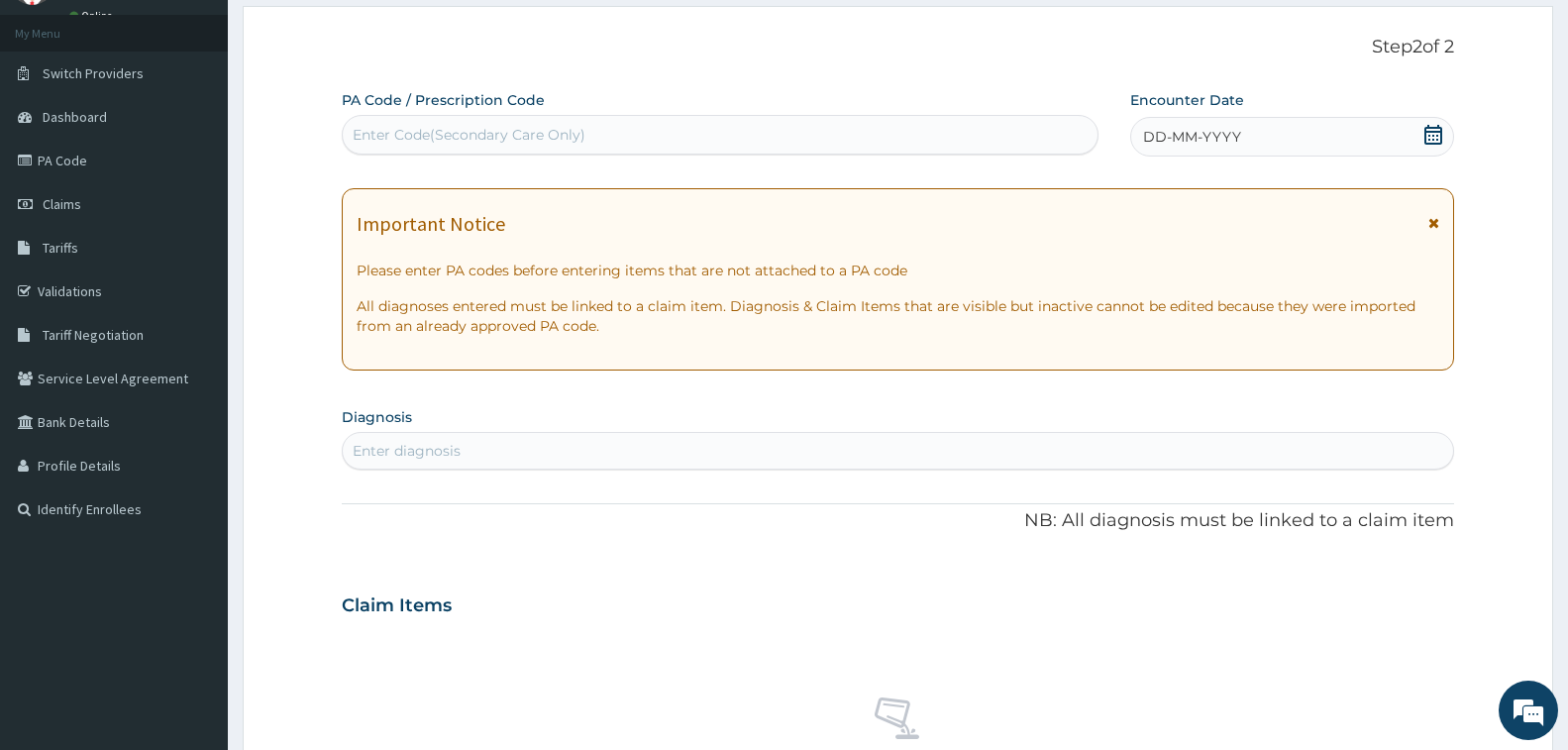
click at [529, 125] on div "Enter Code(Secondary Care Only)" at bounding box center [469, 135] width 233 height 20
type input "PA/23FD7C"
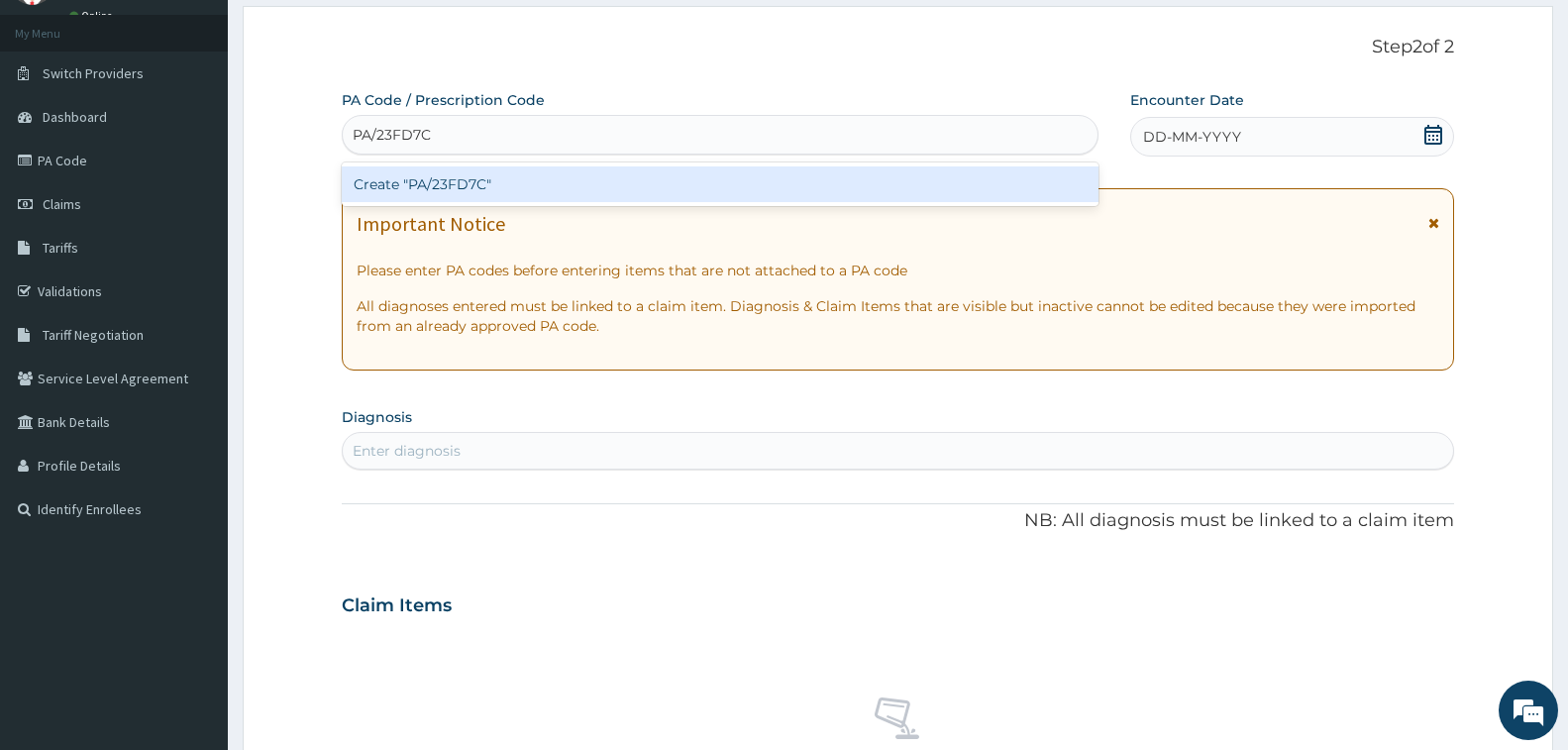
click at [572, 189] on div "Create "PA/23FD7C"" at bounding box center [720, 184] width 757 height 36
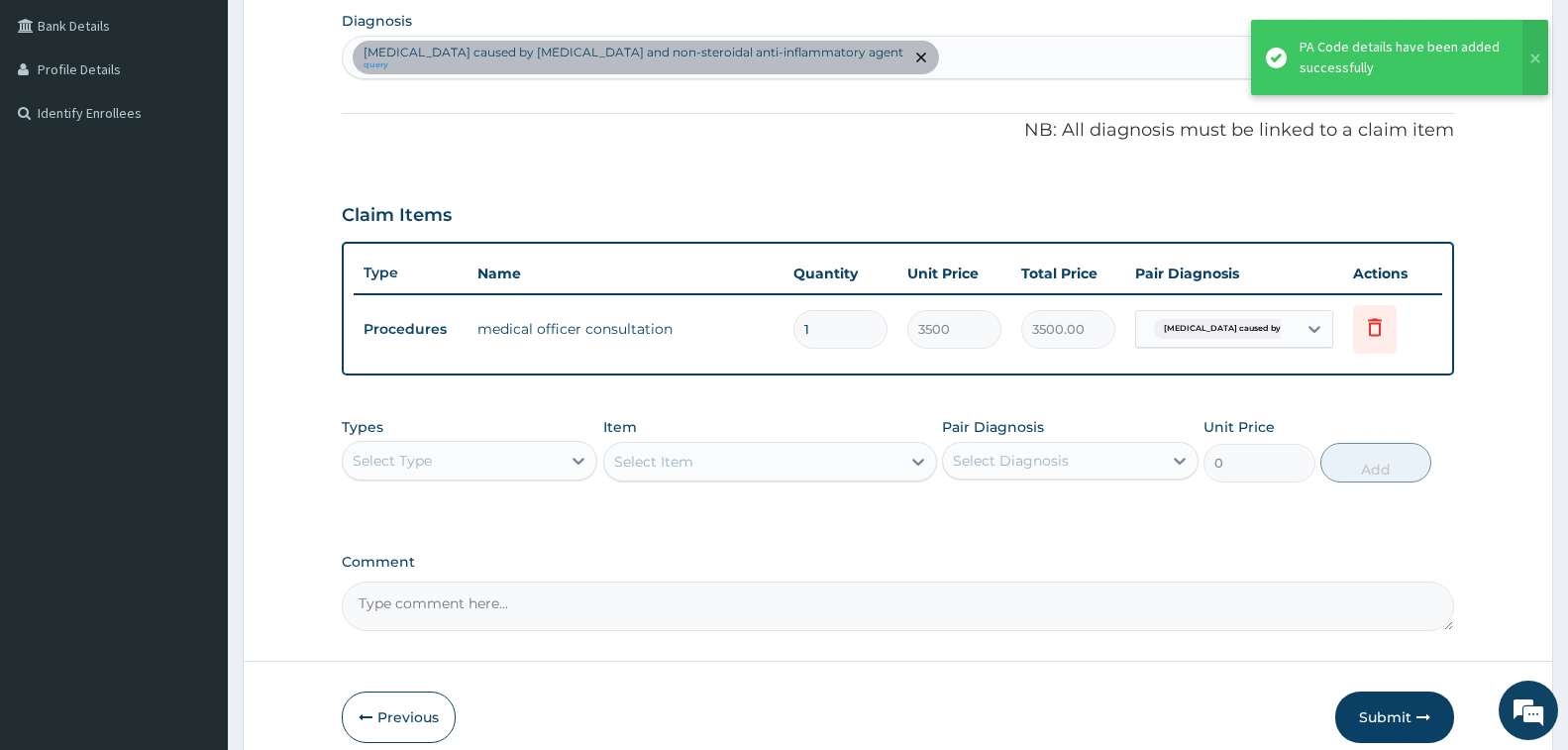
scroll to position [585, 0]
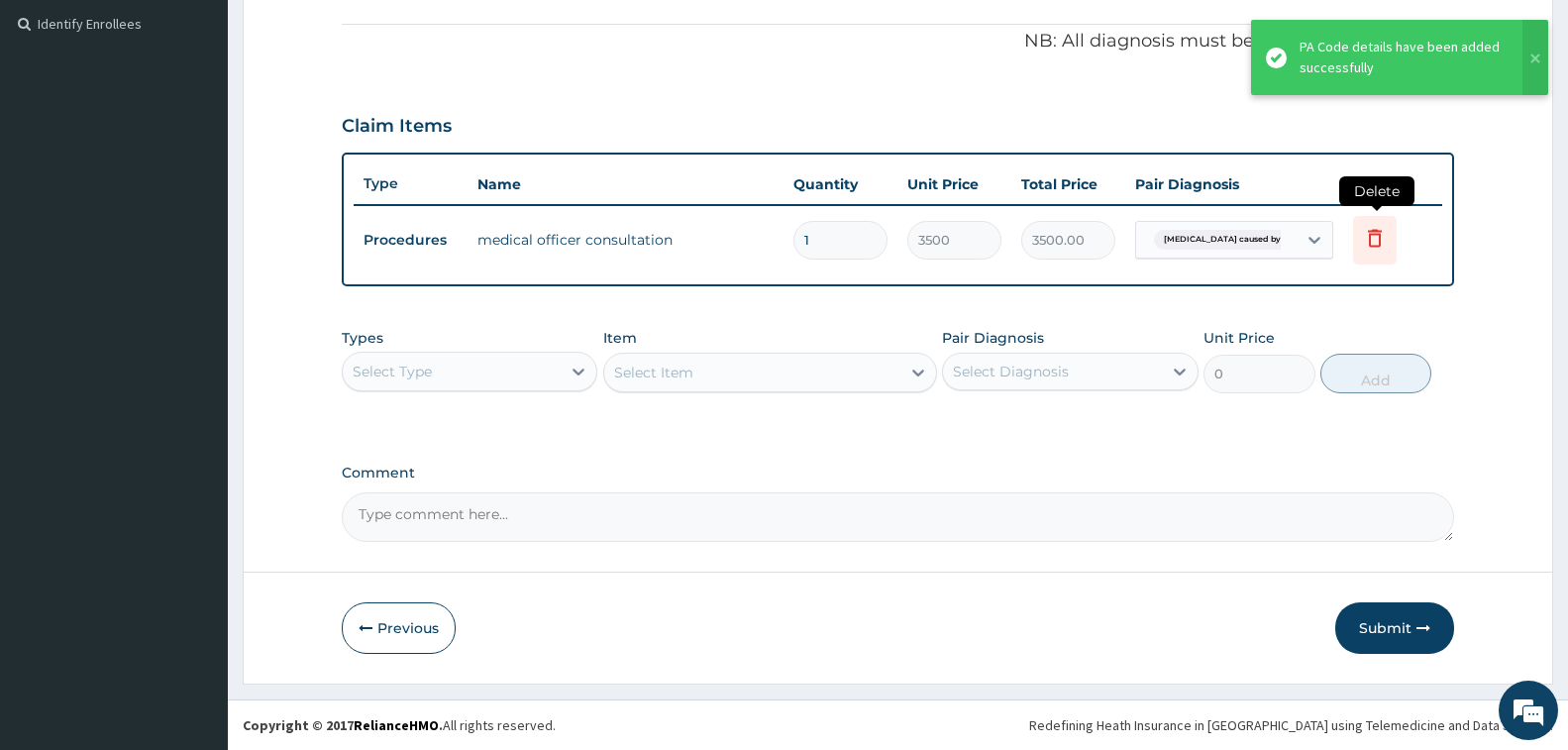
click at [1373, 233] on icon at bounding box center [1375, 238] width 24 height 24
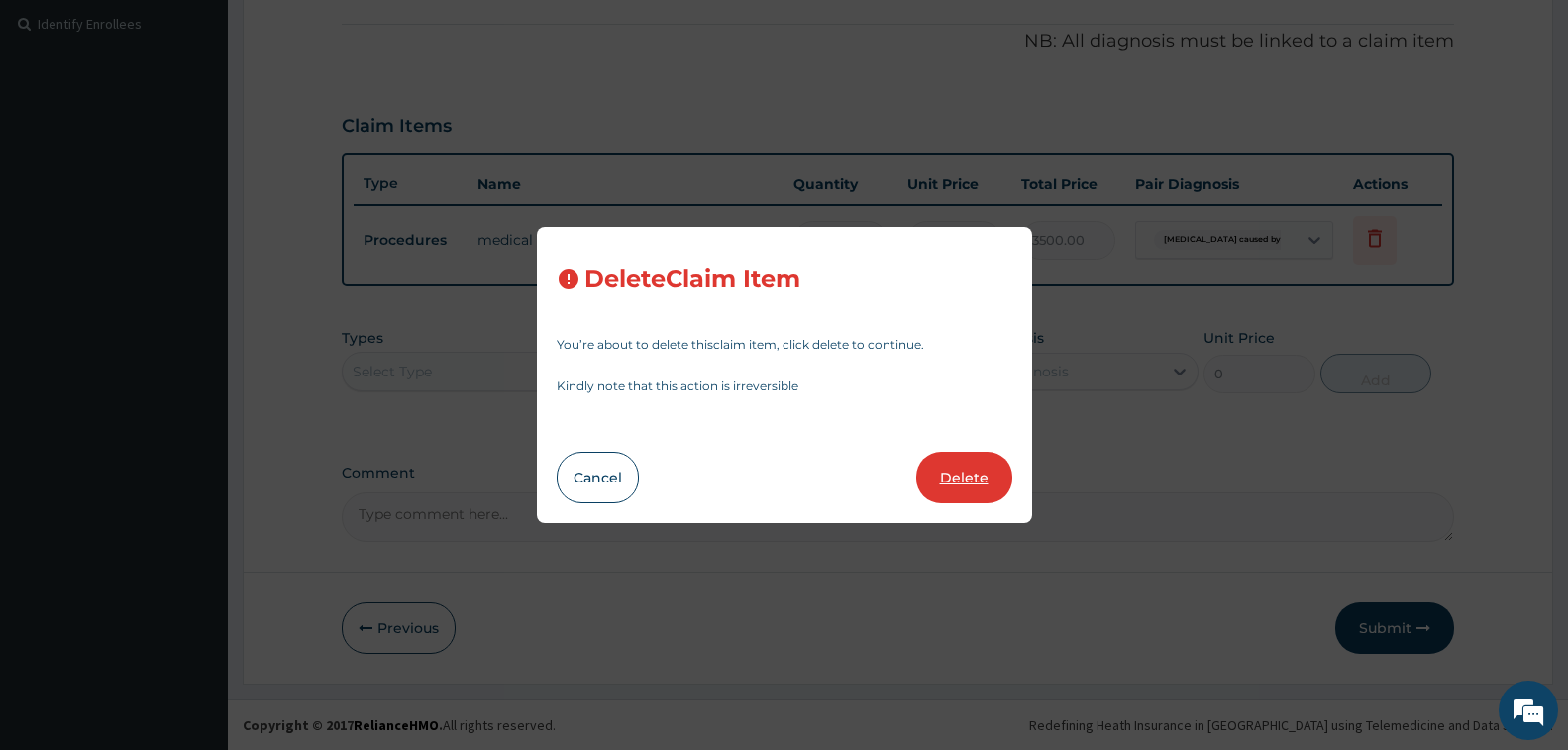
click at [984, 463] on button "Delete" at bounding box center [964, 478] width 96 height 52
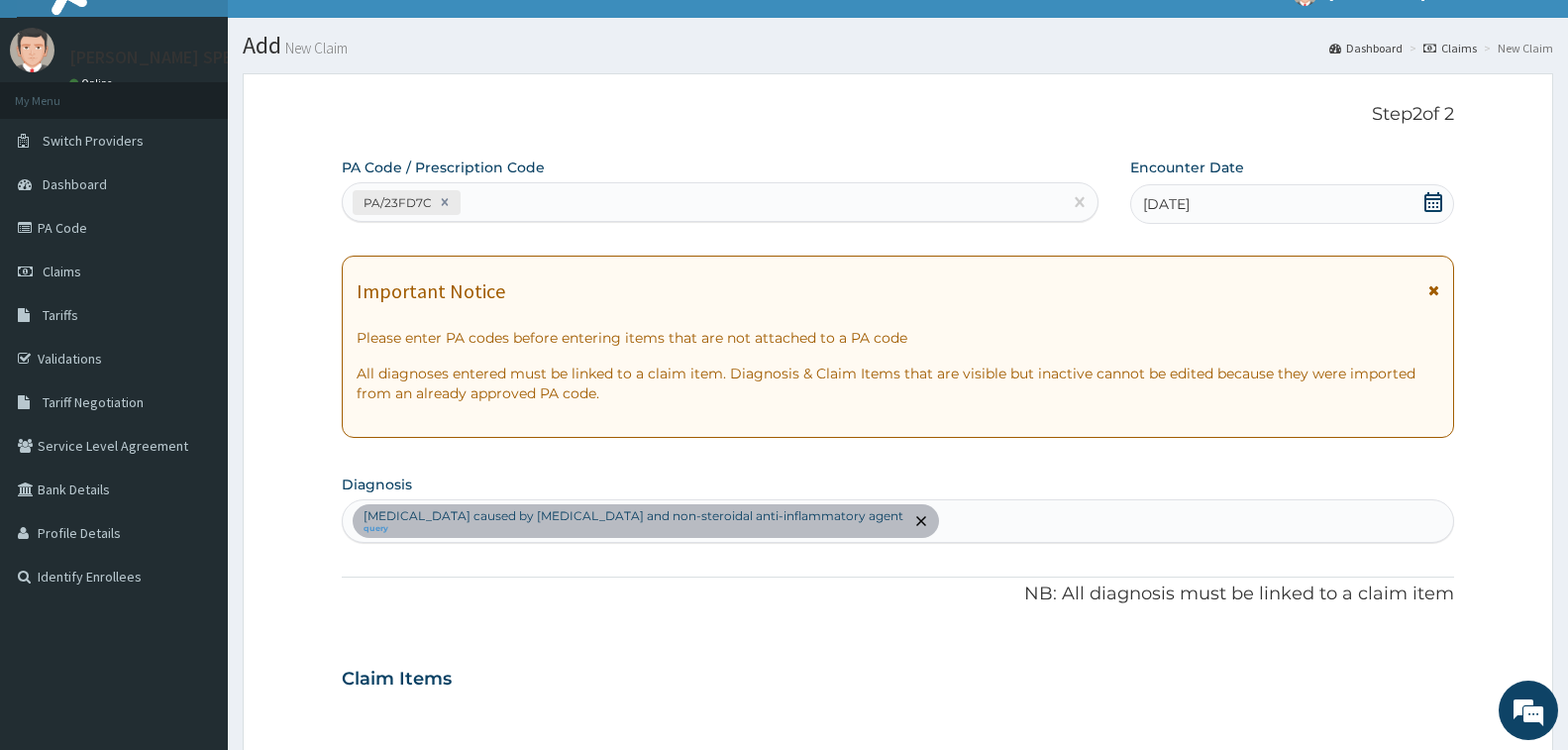
scroll to position [0, 0]
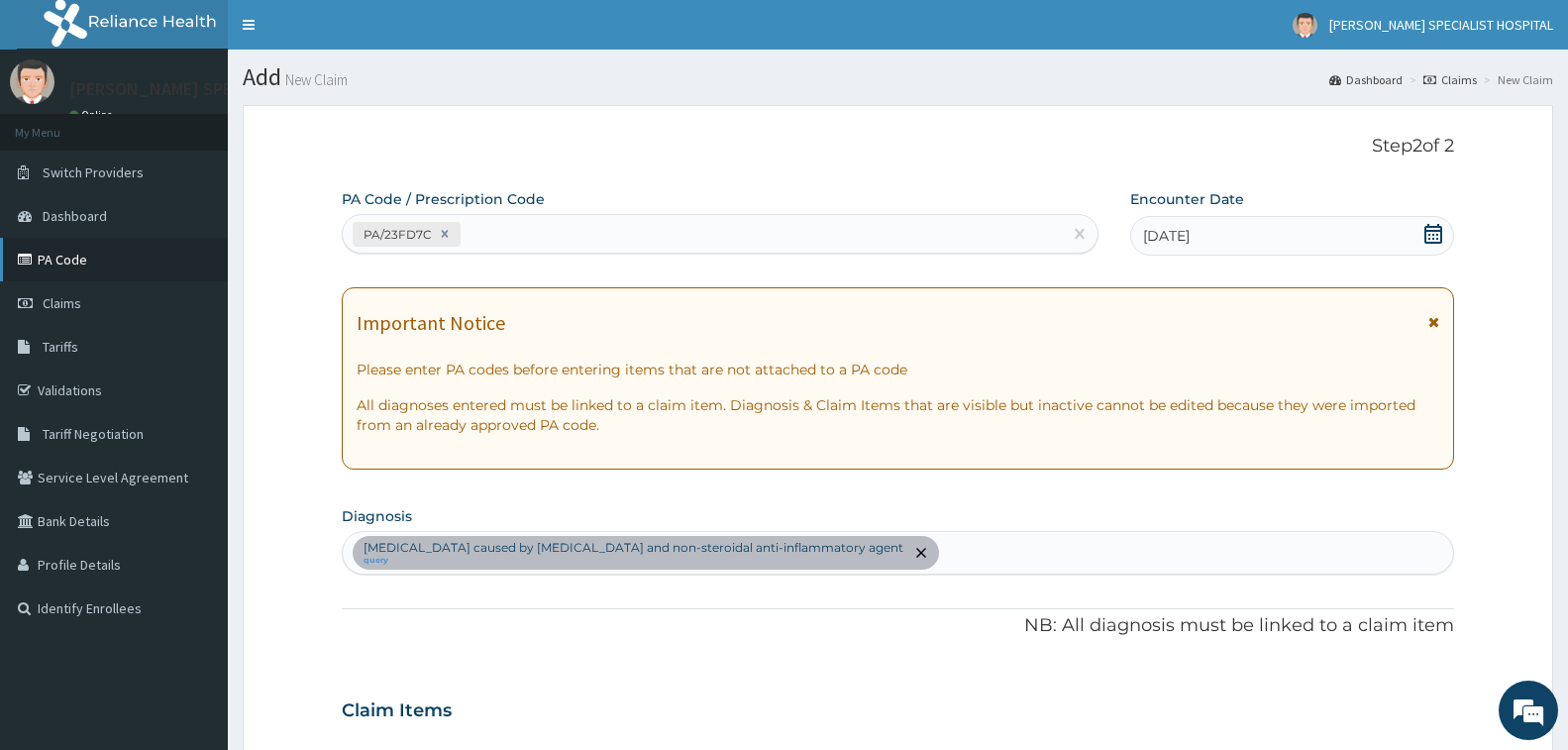
click at [83, 268] on link "PA Code" at bounding box center [114, 260] width 228 height 44
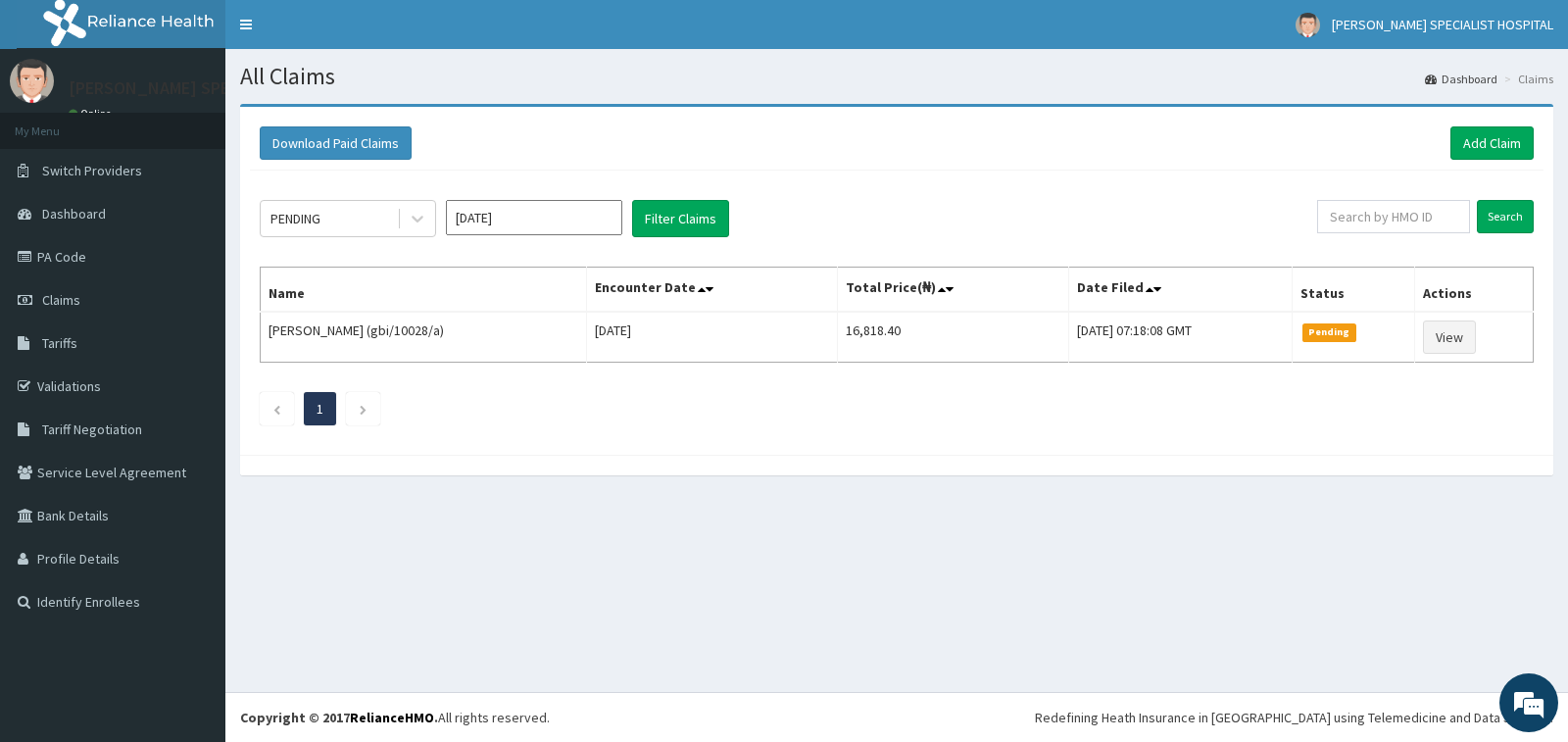
drag, startPoint x: 1480, startPoint y: 140, endPoint x: 1429, endPoint y: 188, distance: 70.0
click at [1481, 141] on link "Add Claim" at bounding box center [1492, 143] width 83 height 33
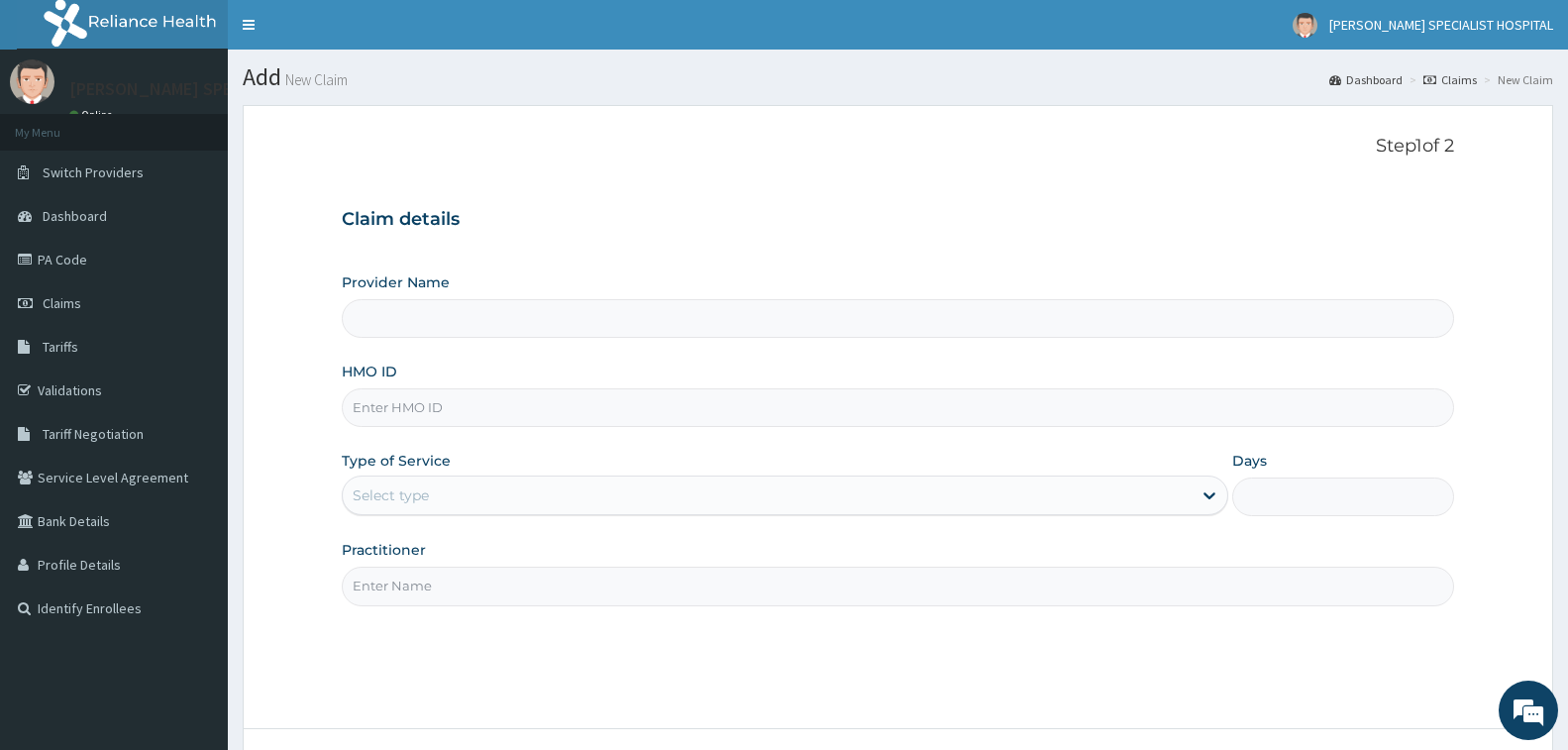
type input "[PERSON_NAME] Specialist Hospital"
click at [649, 401] on input "HMO ID" at bounding box center [897, 407] width 1112 height 39
type input "MUL/10035/A"
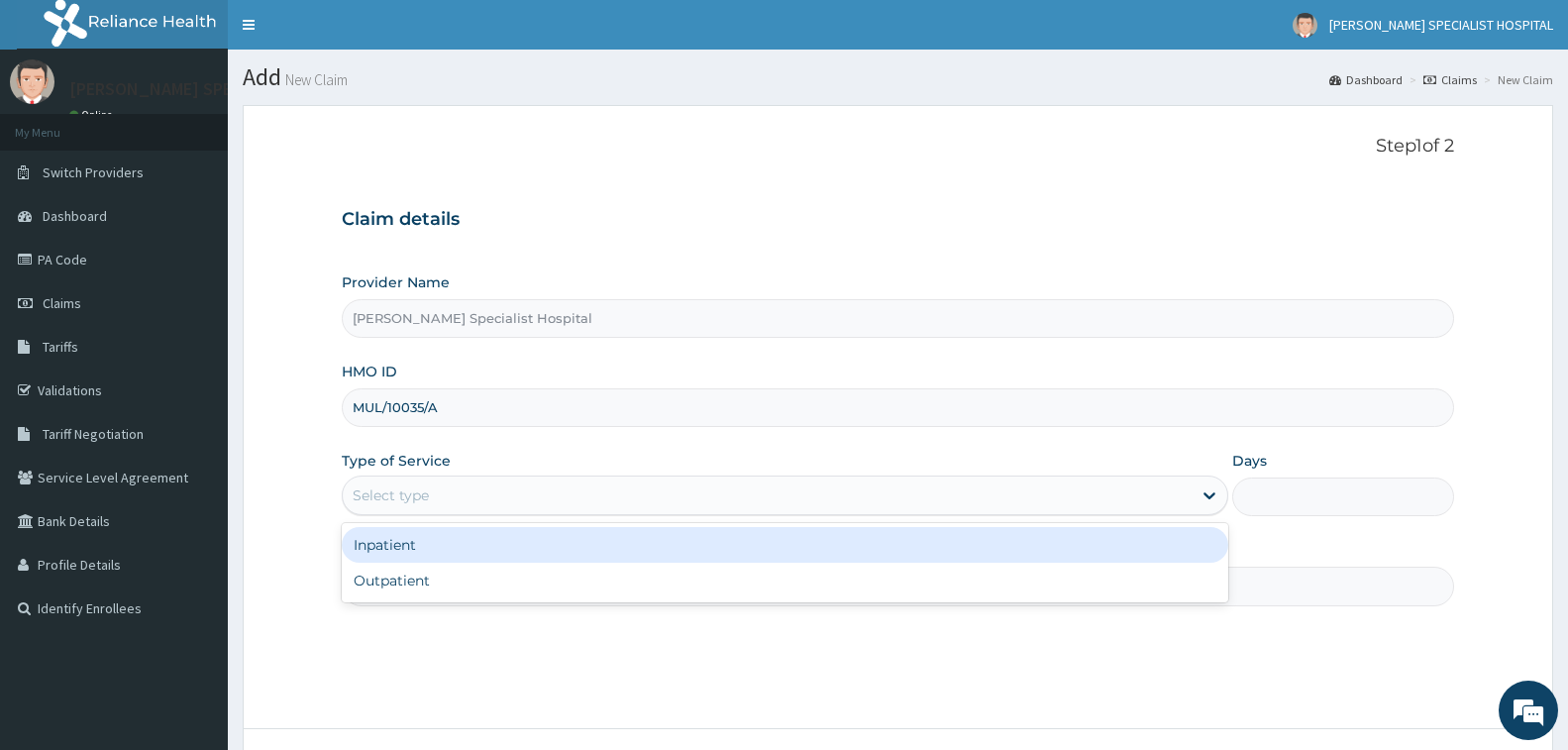
click at [488, 499] on div "Select type" at bounding box center [767, 495] width 849 height 32
click at [486, 482] on div "Select type" at bounding box center [767, 495] width 849 height 32
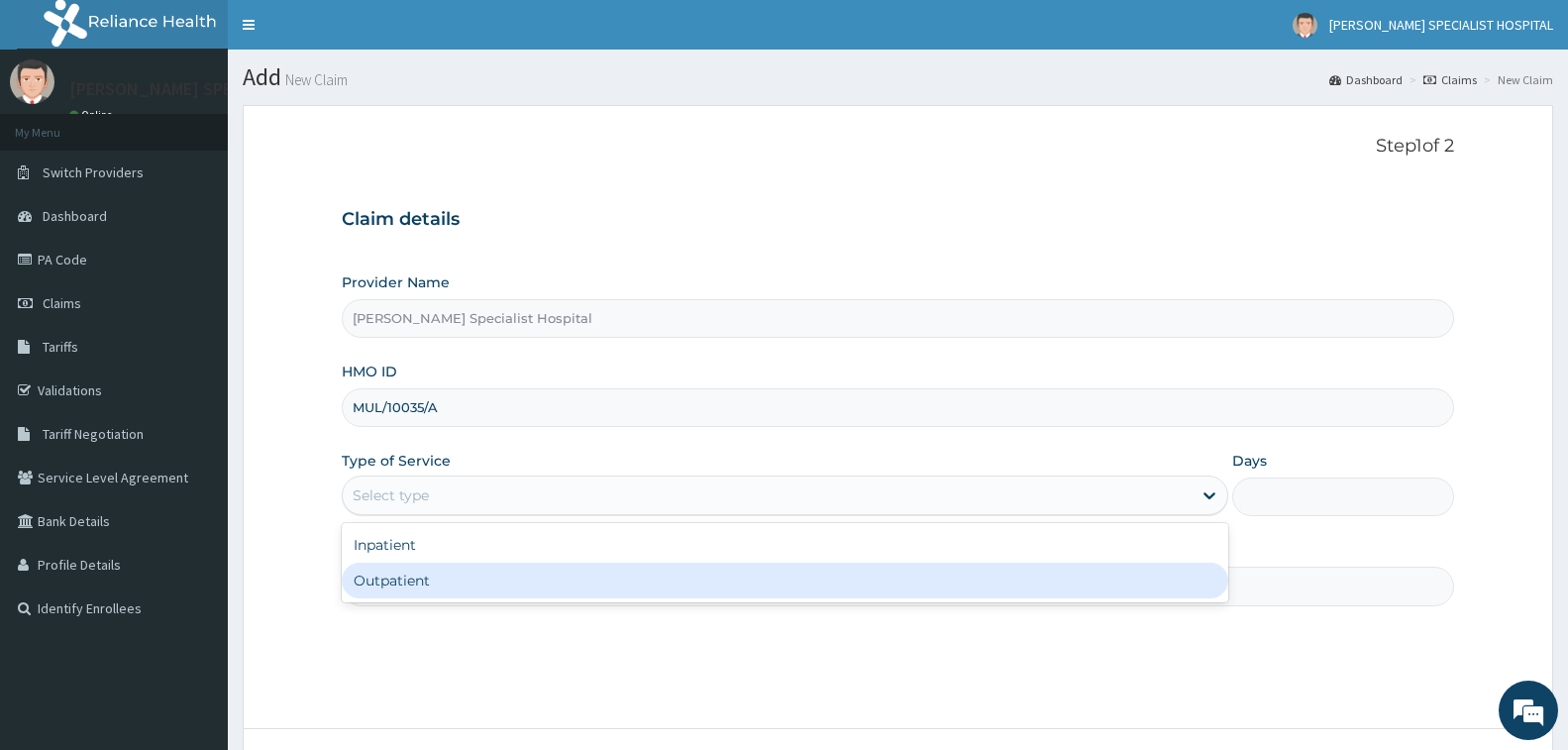
click at [497, 572] on div "Outpatient" at bounding box center [784, 581] width 887 height 36
type input "1"
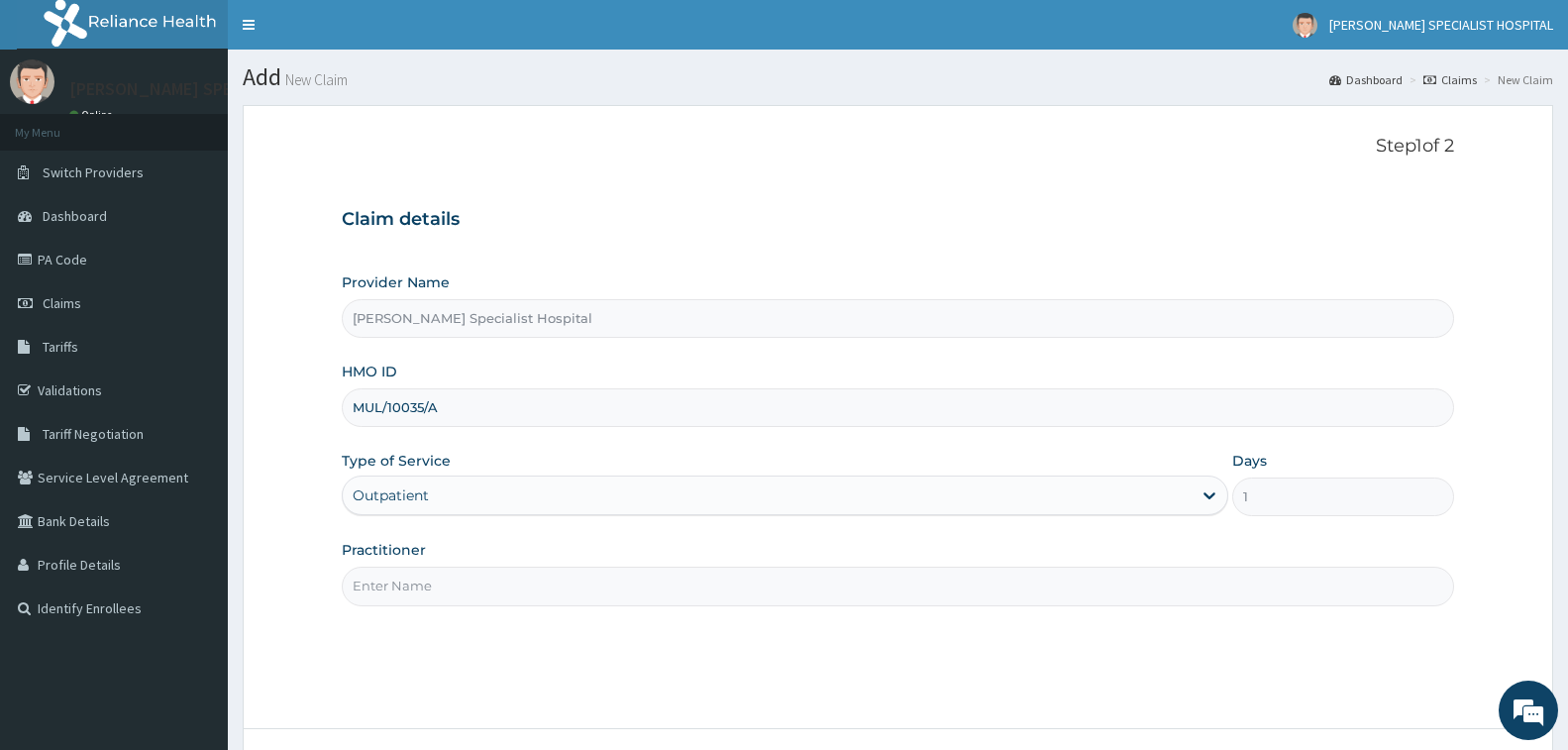
click at [497, 572] on input "Practitioner" at bounding box center [897, 586] width 1112 height 39
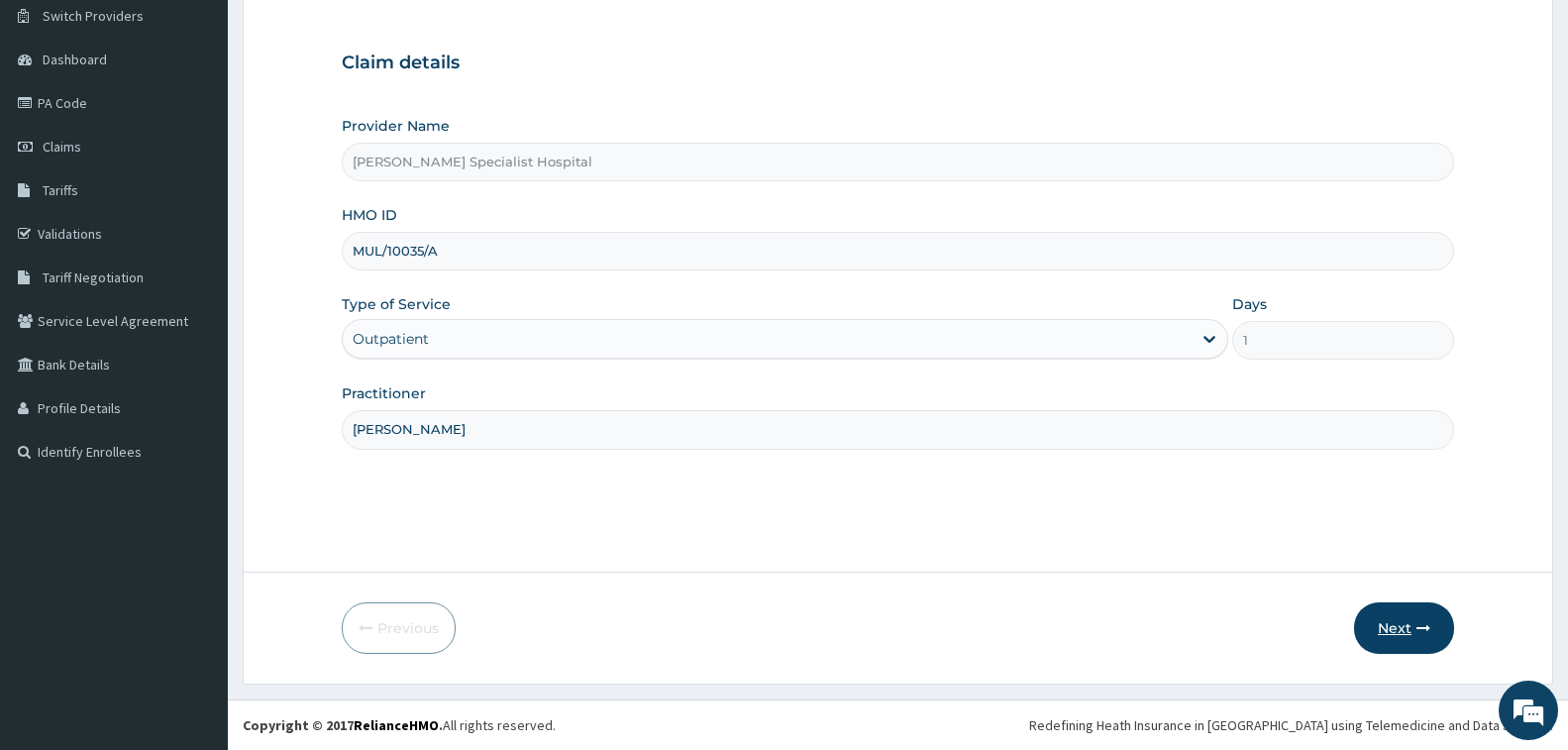
type input "CHRIS"
click at [1407, 630] on button "Next" at bounding box center [1404, 628] width 100 height 52
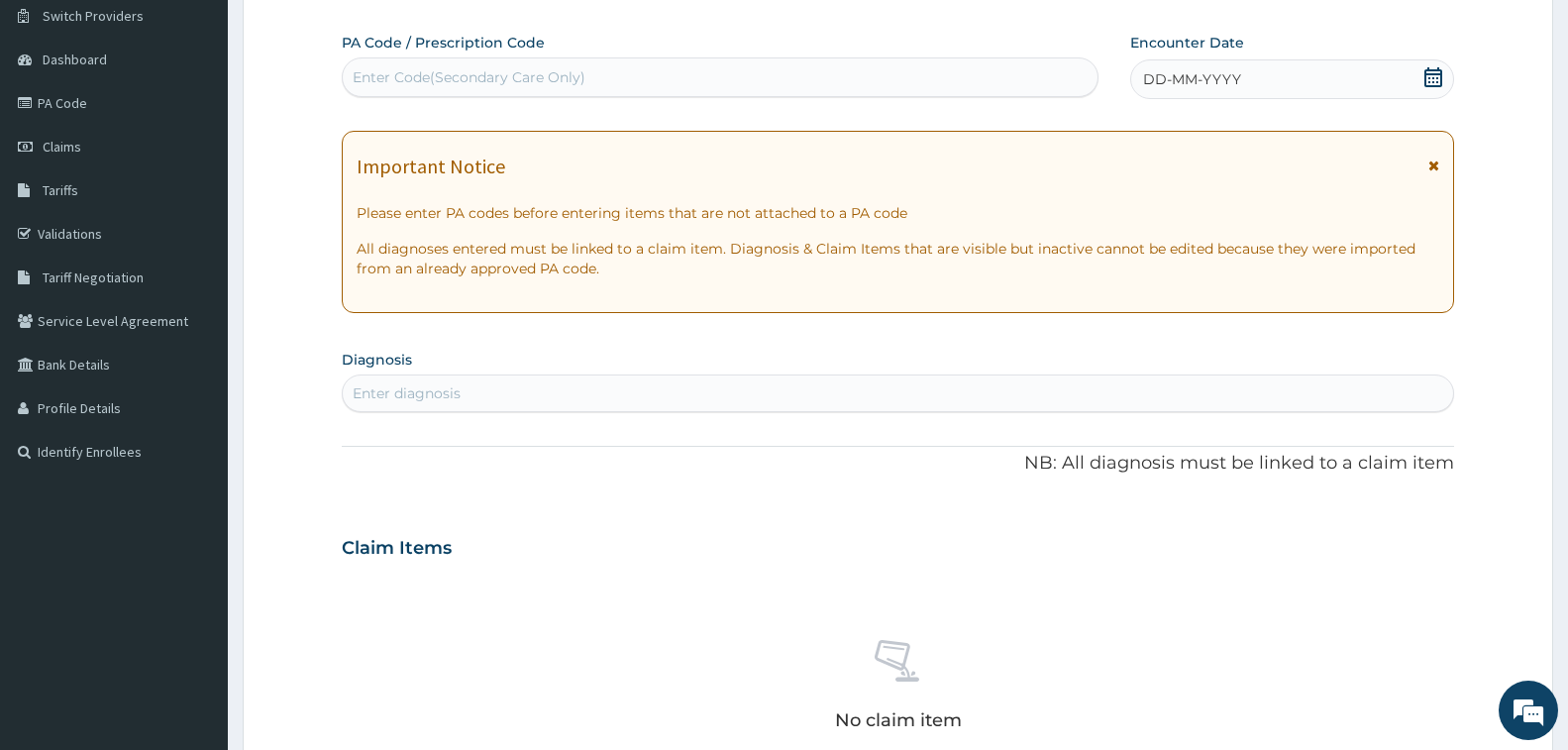
click at [1301, 84] on div "DD-MM-YYYY" at bounding box center [1292, 79] width 324 height 40
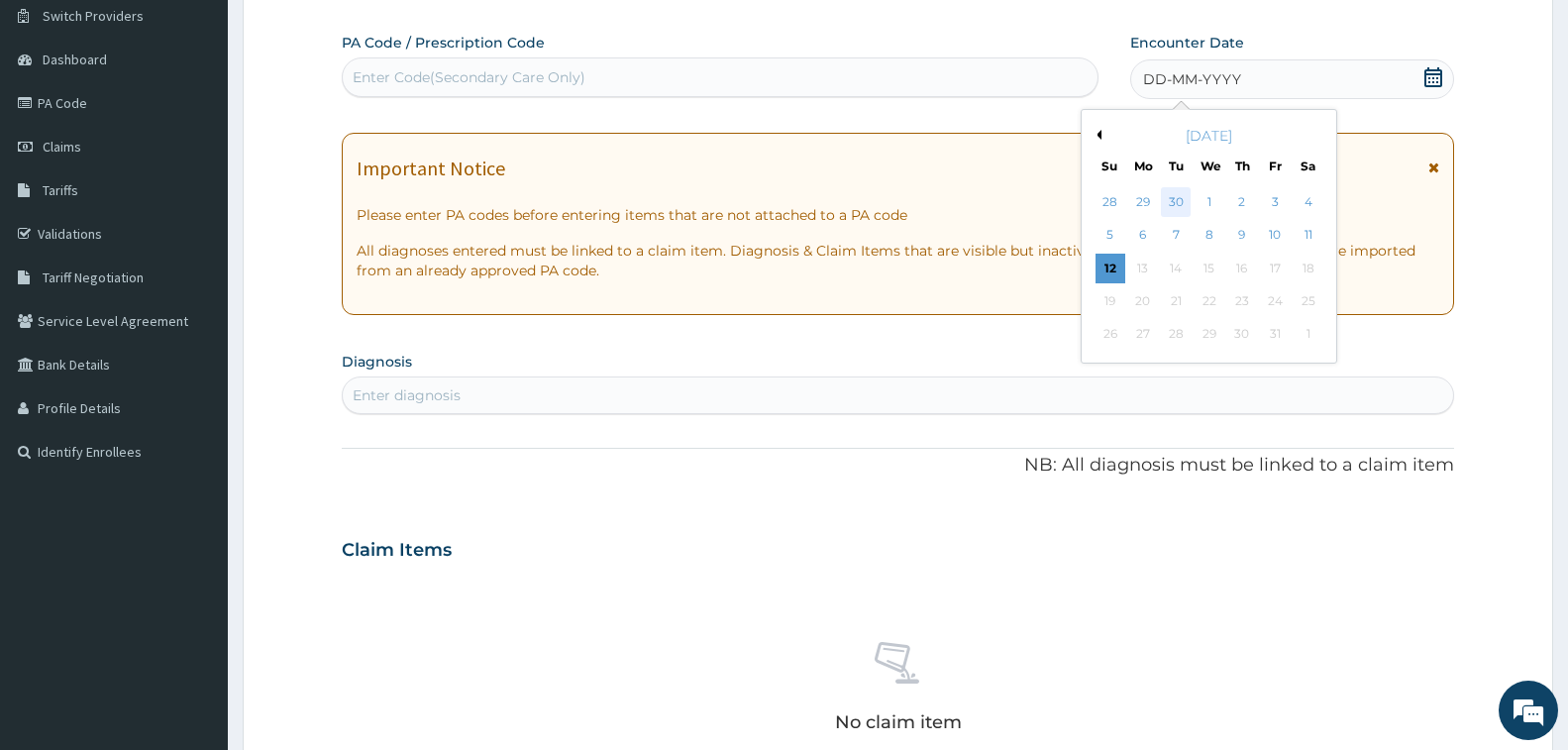
click at [1183, 199] on div "30" at bounding box center [1176, 202] width 30 height 30
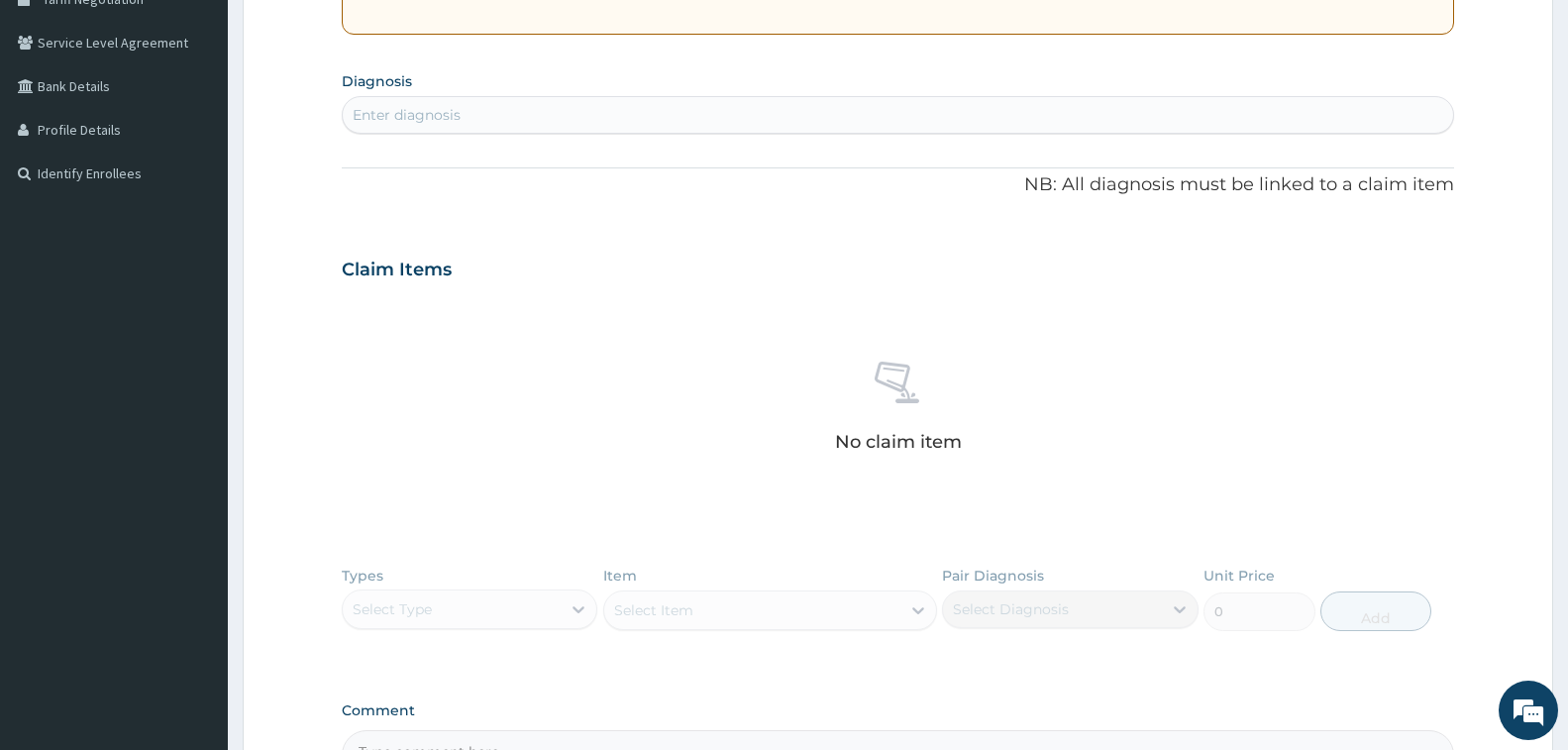
scroll to position [454, 0]
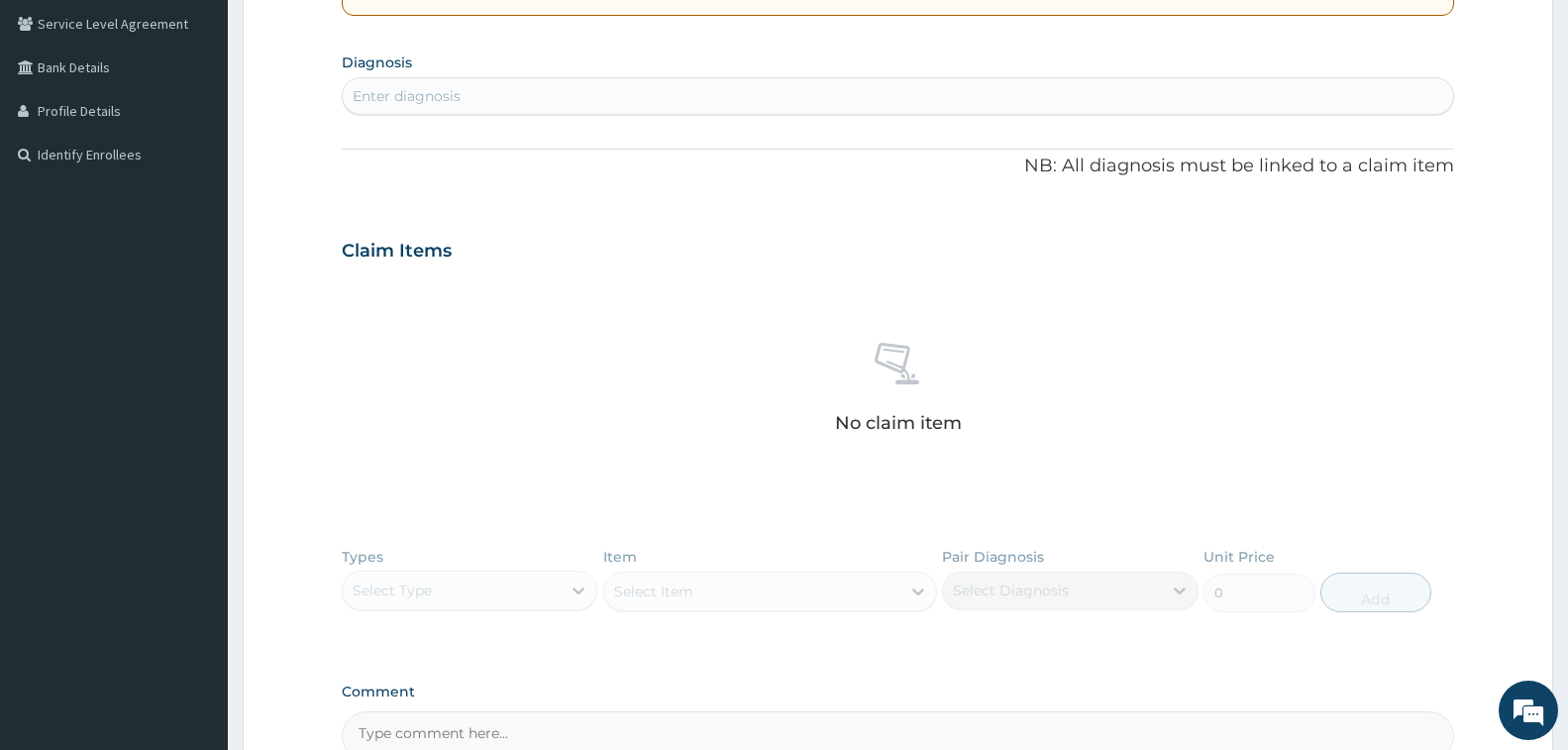
click at [712, 105] on div "Enter diagnosis" at bounding box center [897, 96] width 1110 height 32
type input "UTI"
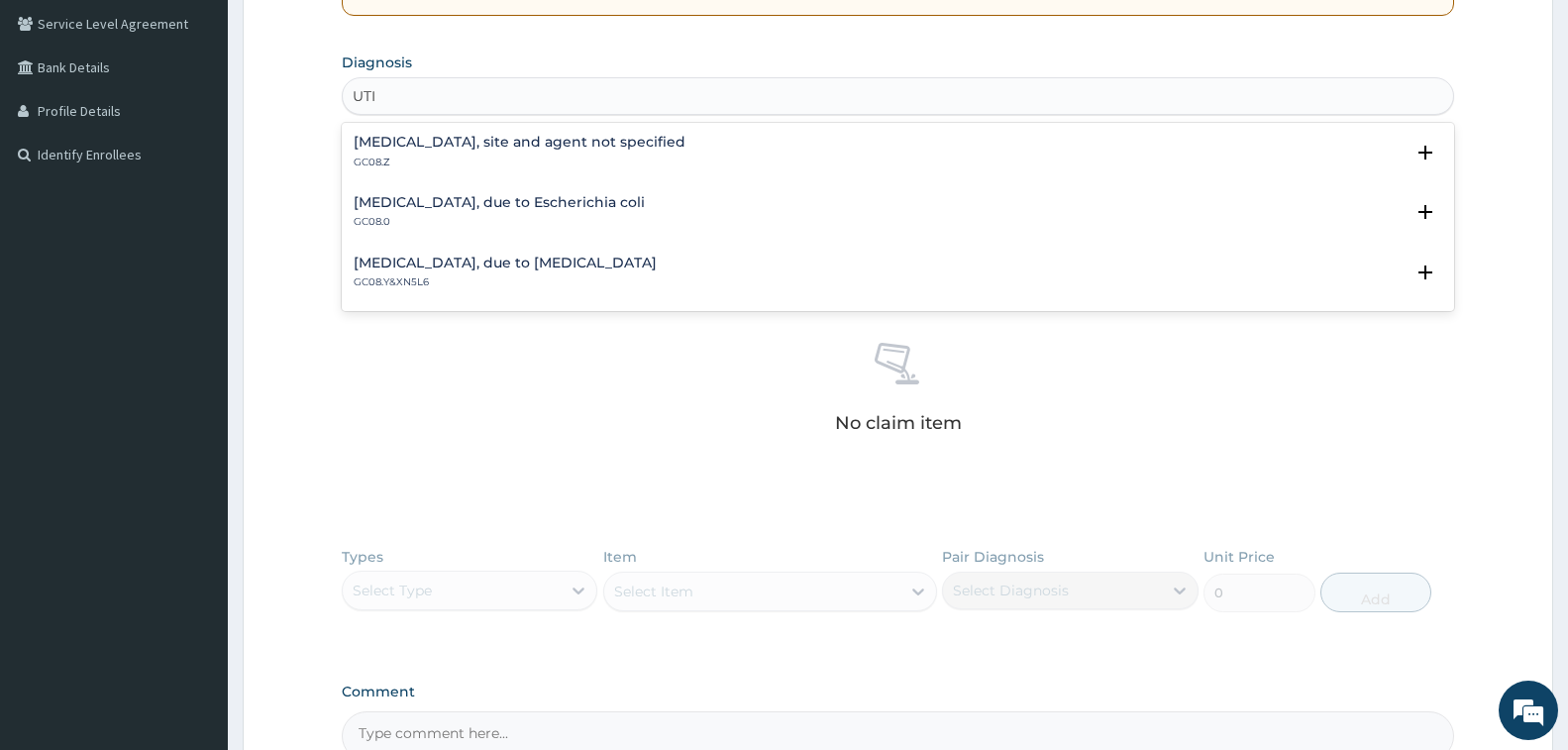
click at [653, 159] on p "GC08.Z" at bounding box center [519, 162] width 332 height 14
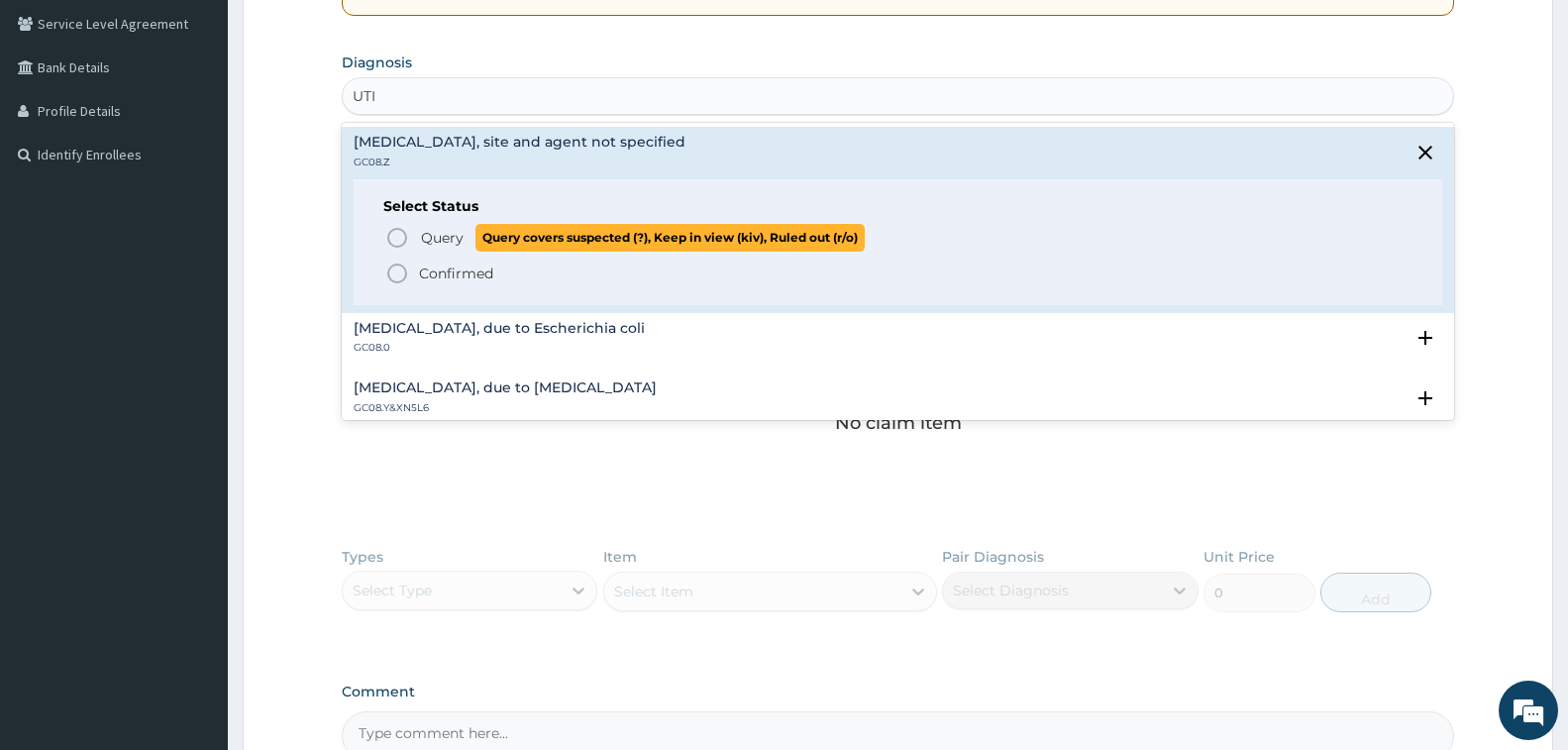
click at [393, 235] on icon "status option query" at bounding box center [397, 238] width 24 height 24
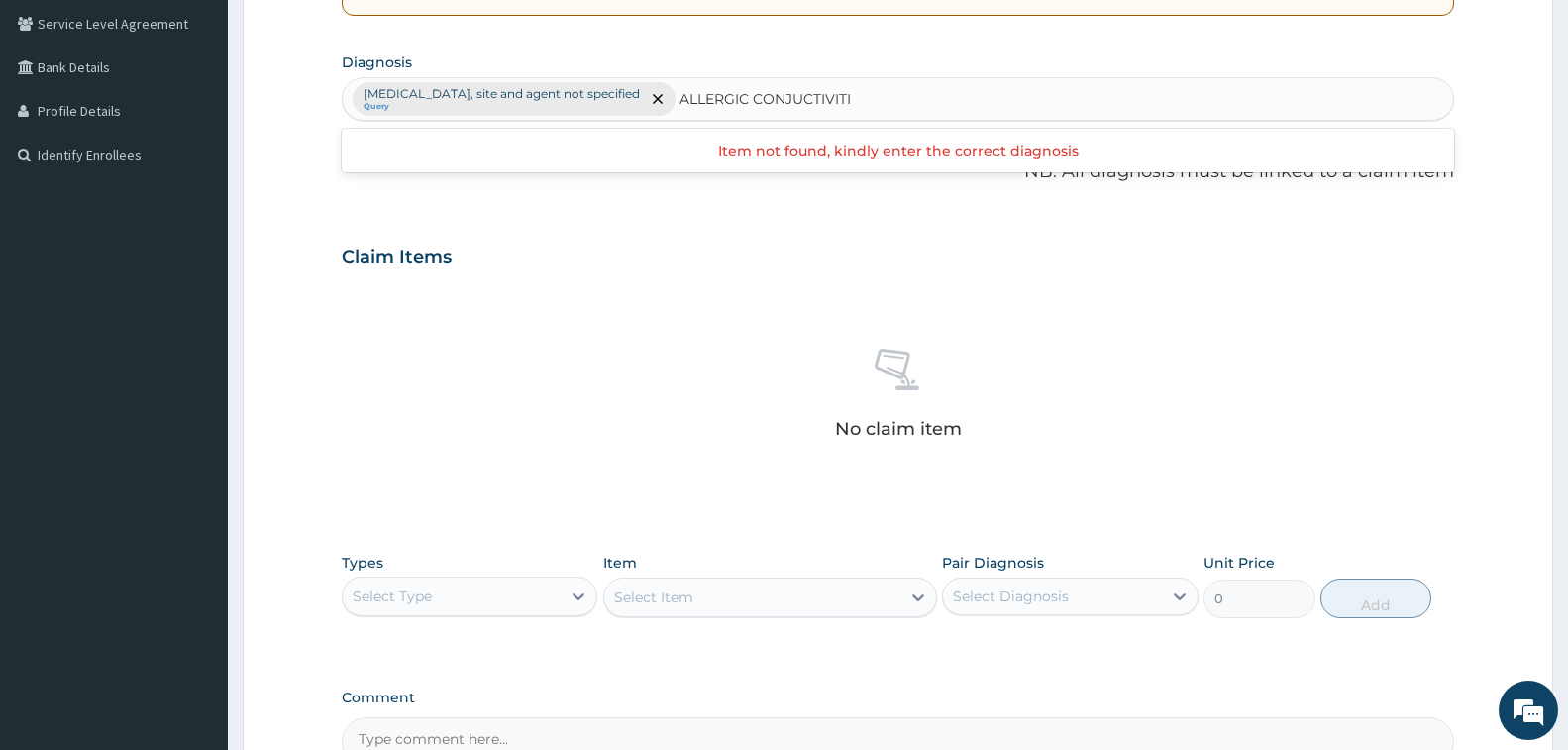
type input "ALLERGIC CONJUCTIVITIS"
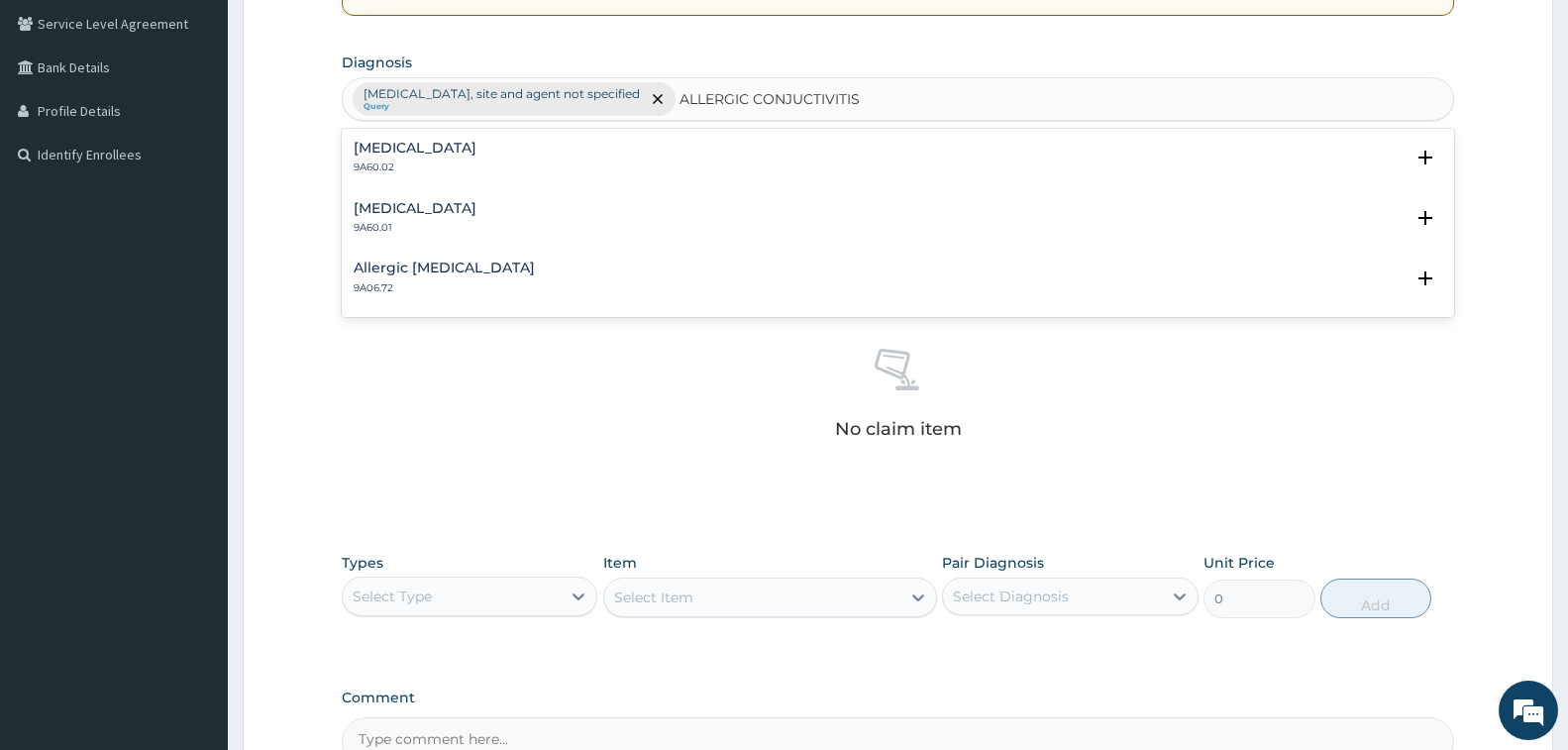
click at [476, 153] on h4 "Allergic conjunctivitis" at bounding box center [415, 148] width 123 height 15
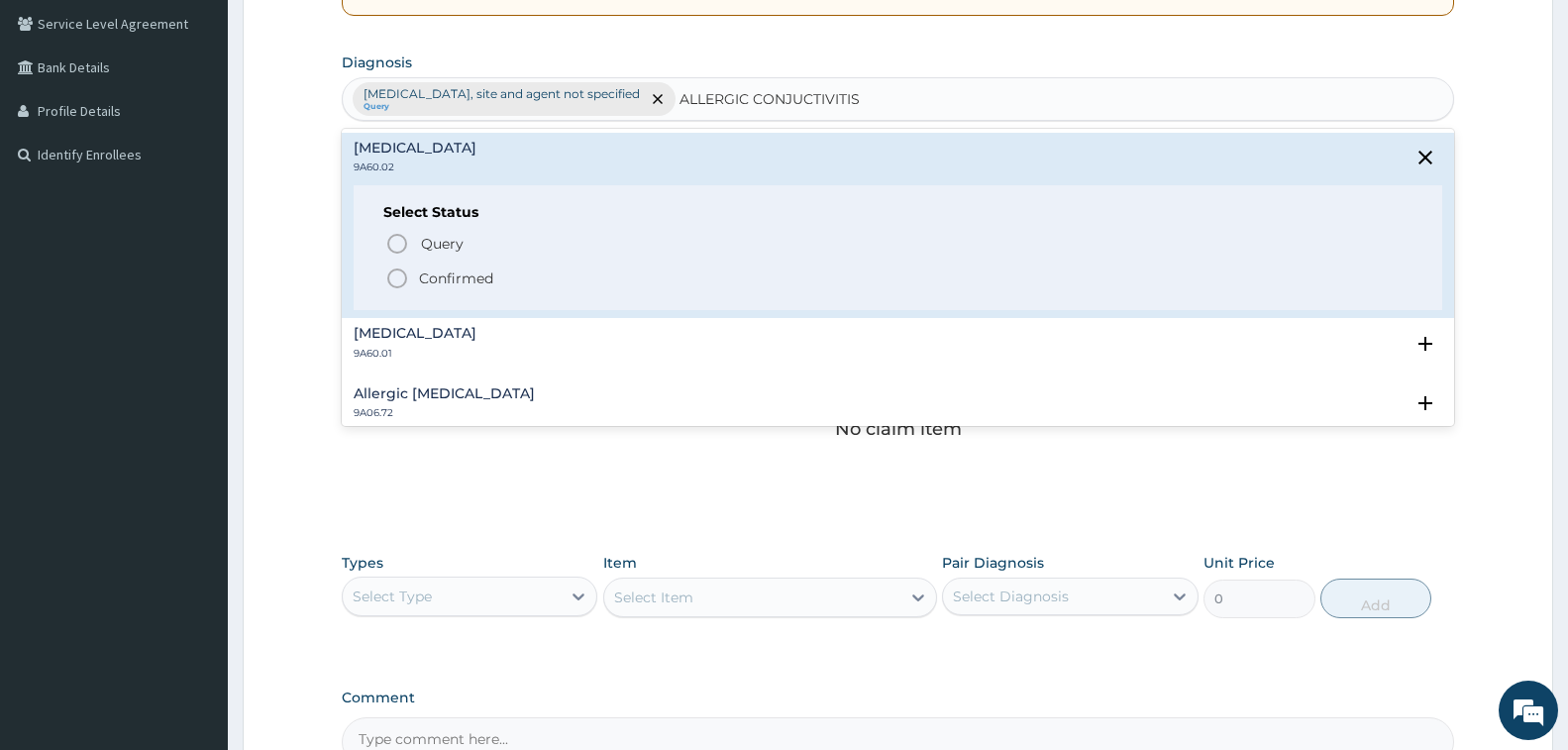
click at [396, 278] on icon "status option filled" at bounding box center [397, 278] width 24 height 24
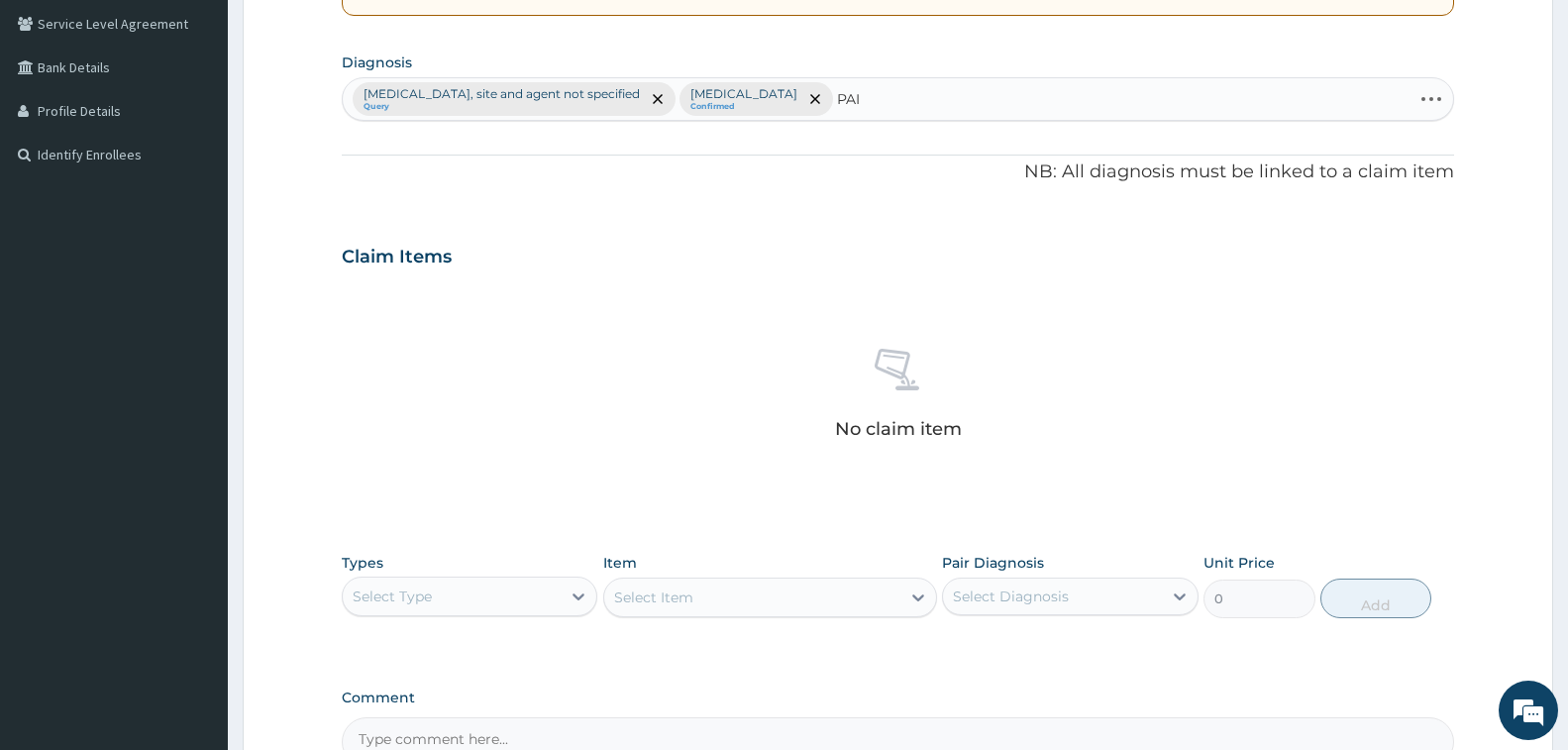
type input "PAIN"
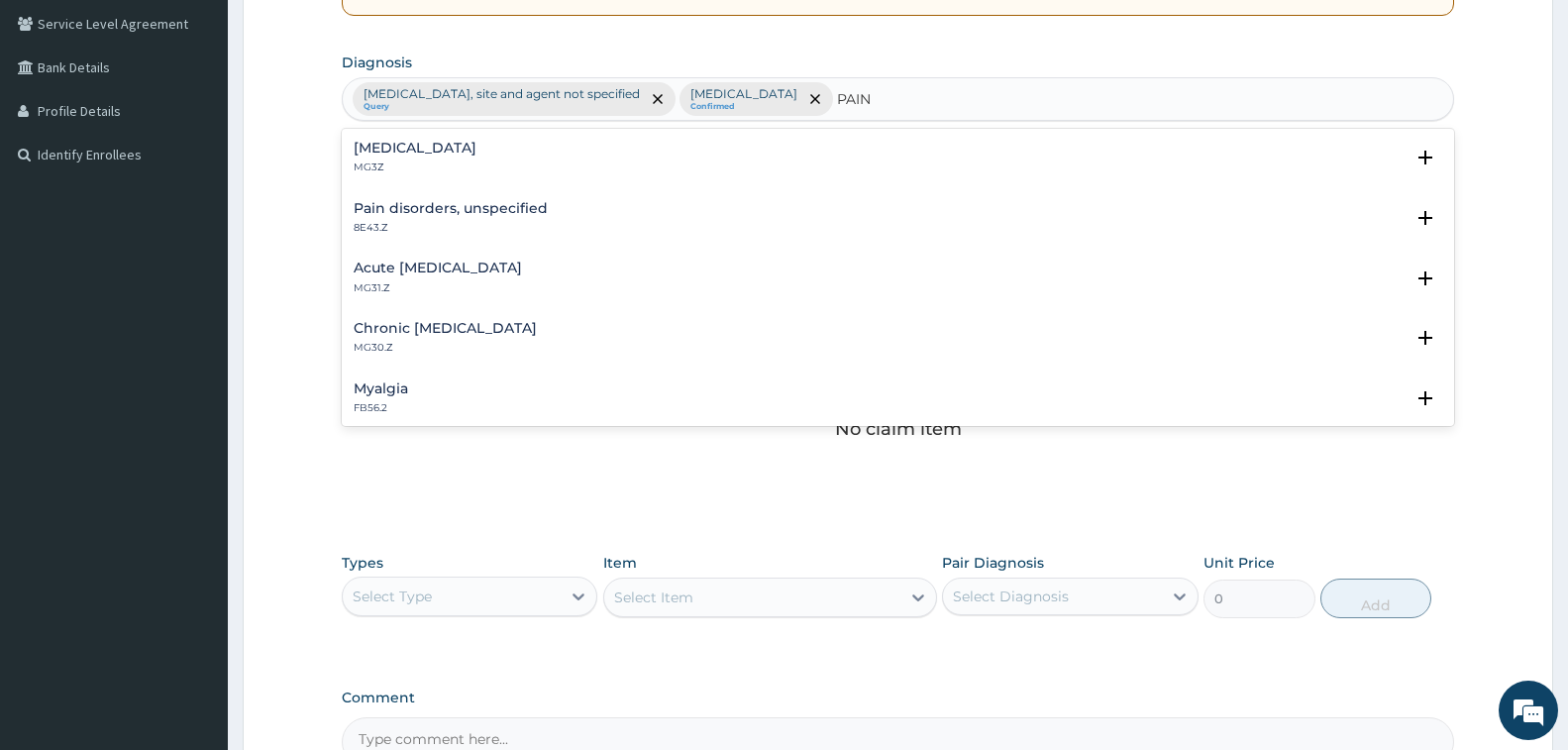
click at [389, 161] on p "MG3Z" at bounding box center [415, 167] width 123 height 14
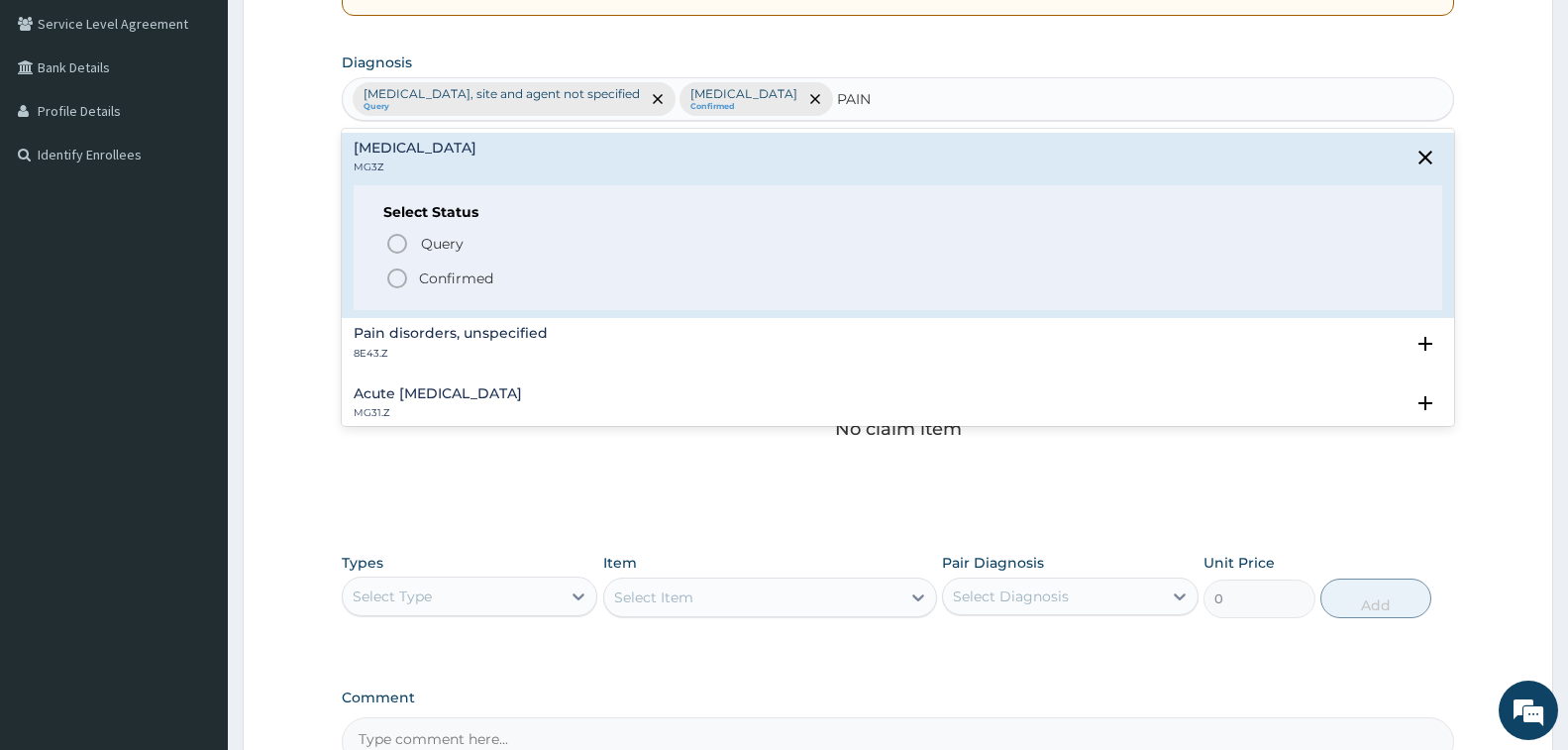
click at [395, 277] on icon "status option filled" at bounding box center [397, 278] width 24 height 24
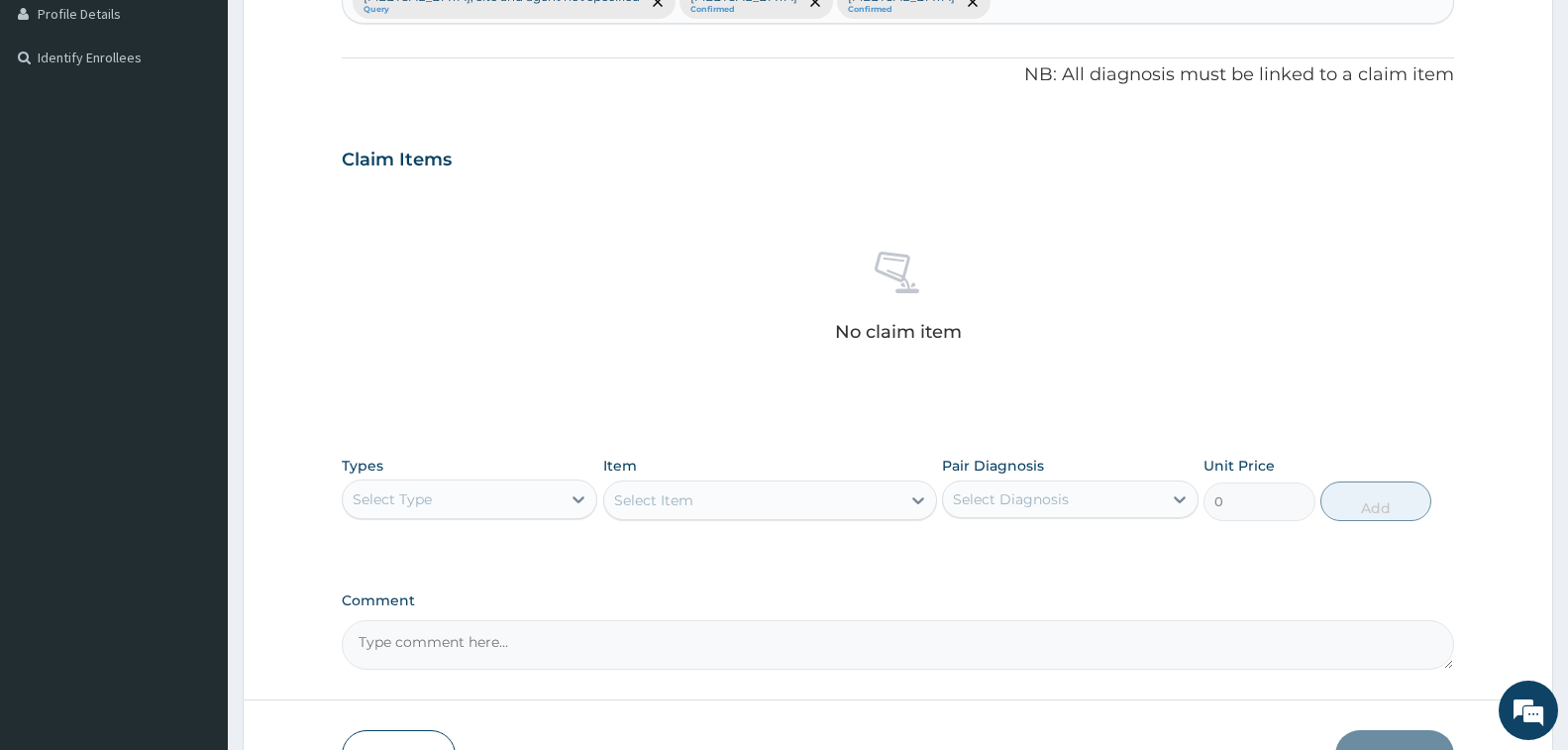
scroll to position [679, 0]
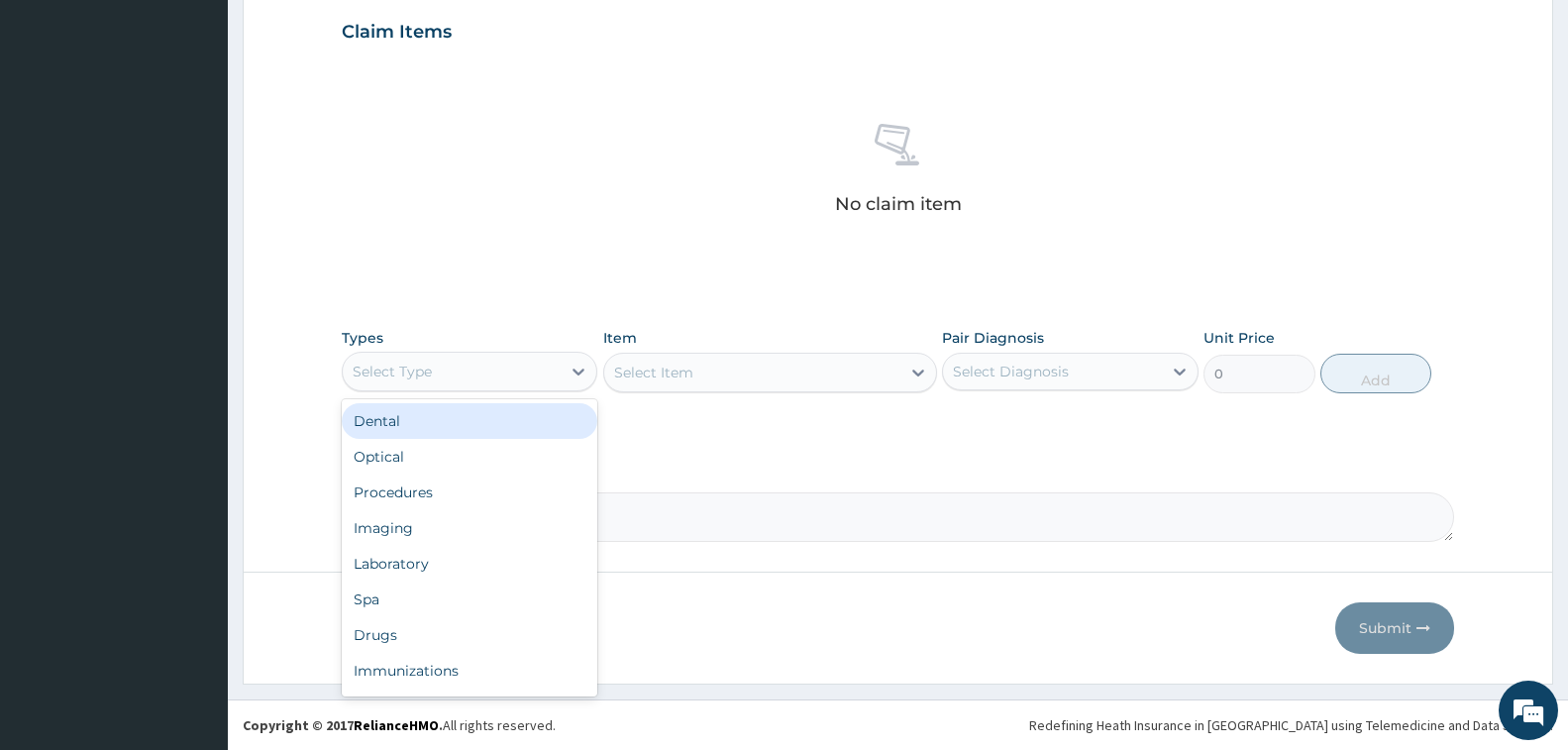
click at [456, 359] on div "Select Type" at bounding box center [452, 372] width 218 height 32
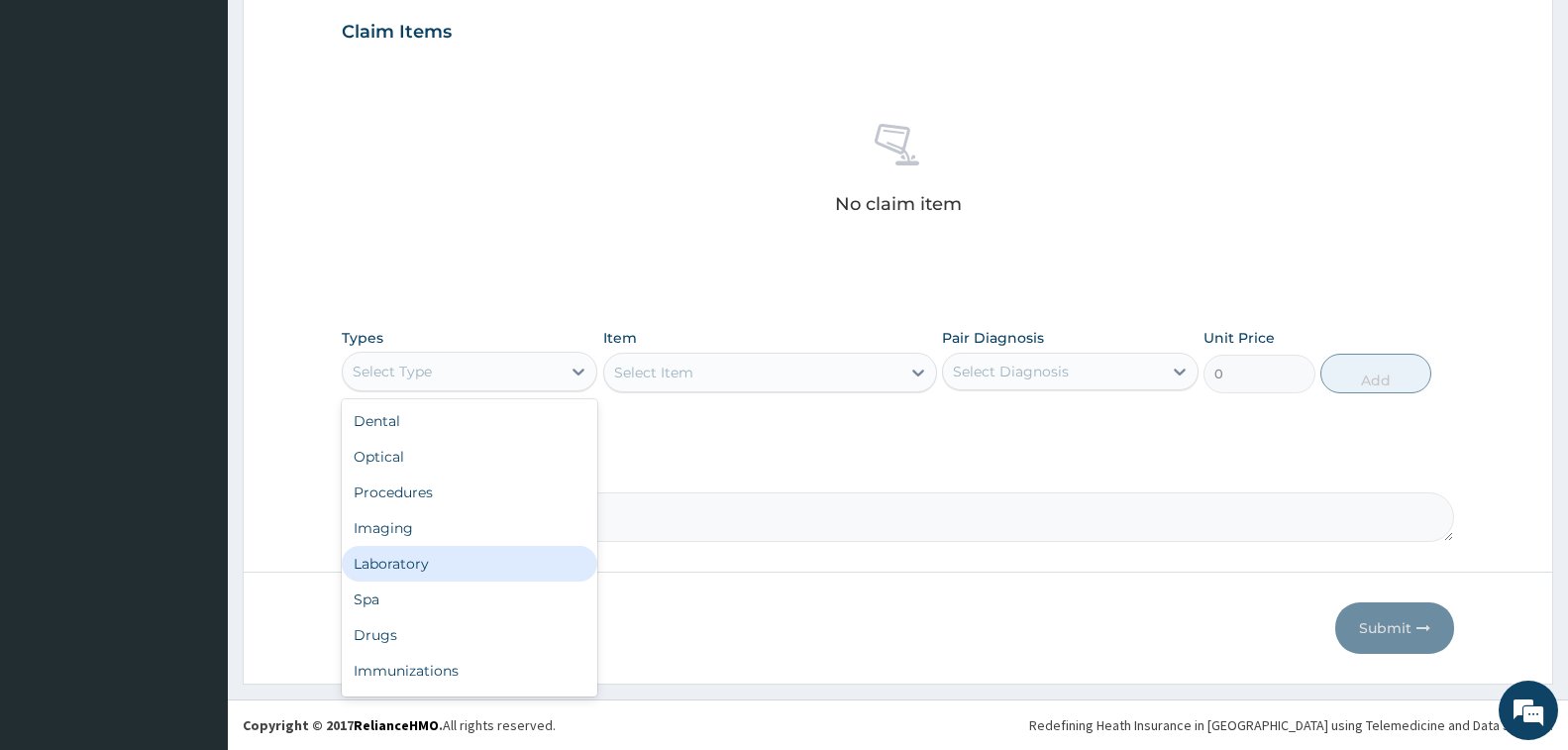
click at [453, 563] on div "Laboratory" at bounding box center [470, 564] width 256 height 36
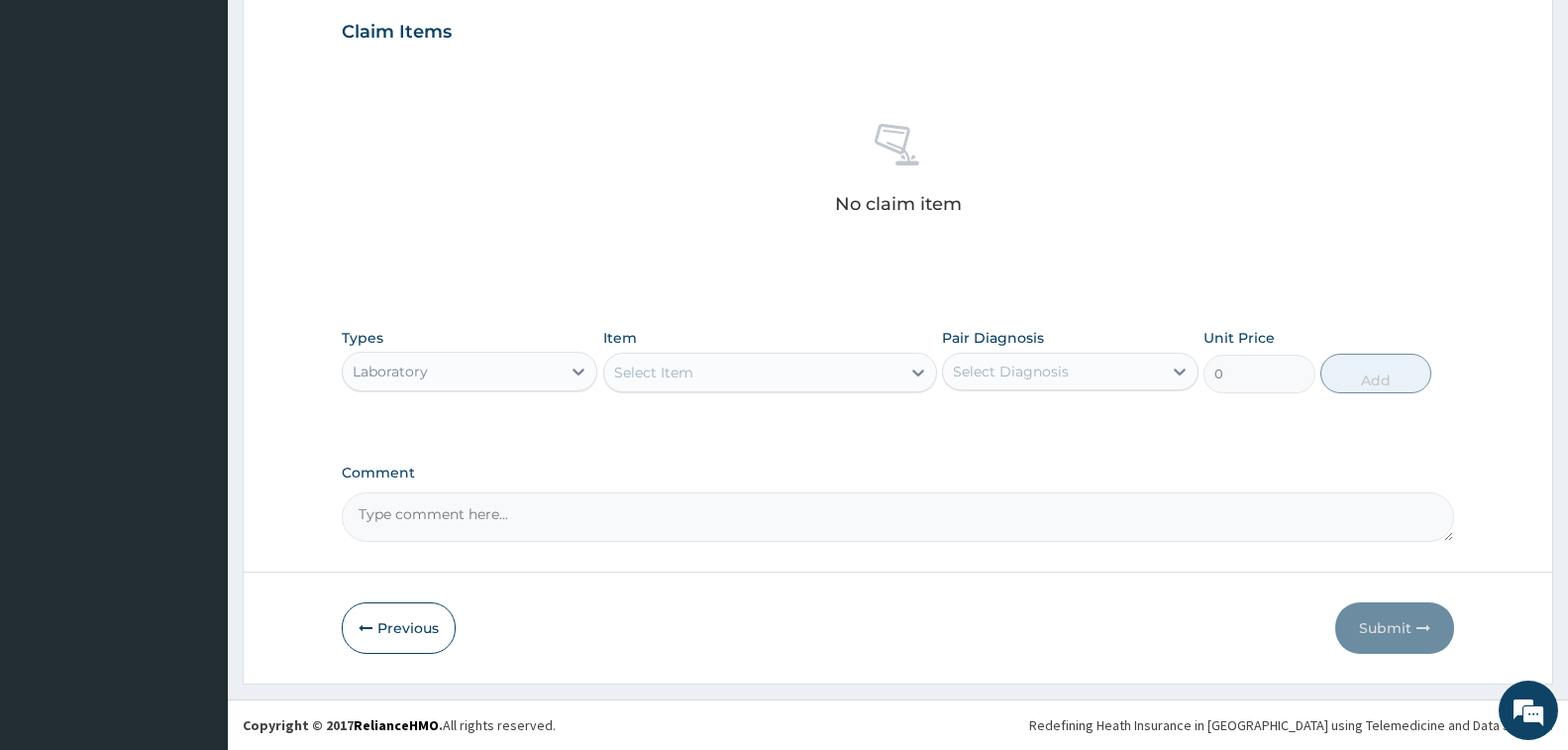
click at [734, 374] on div "Select Item" at bounding box center [752, 373] width 296 height 32
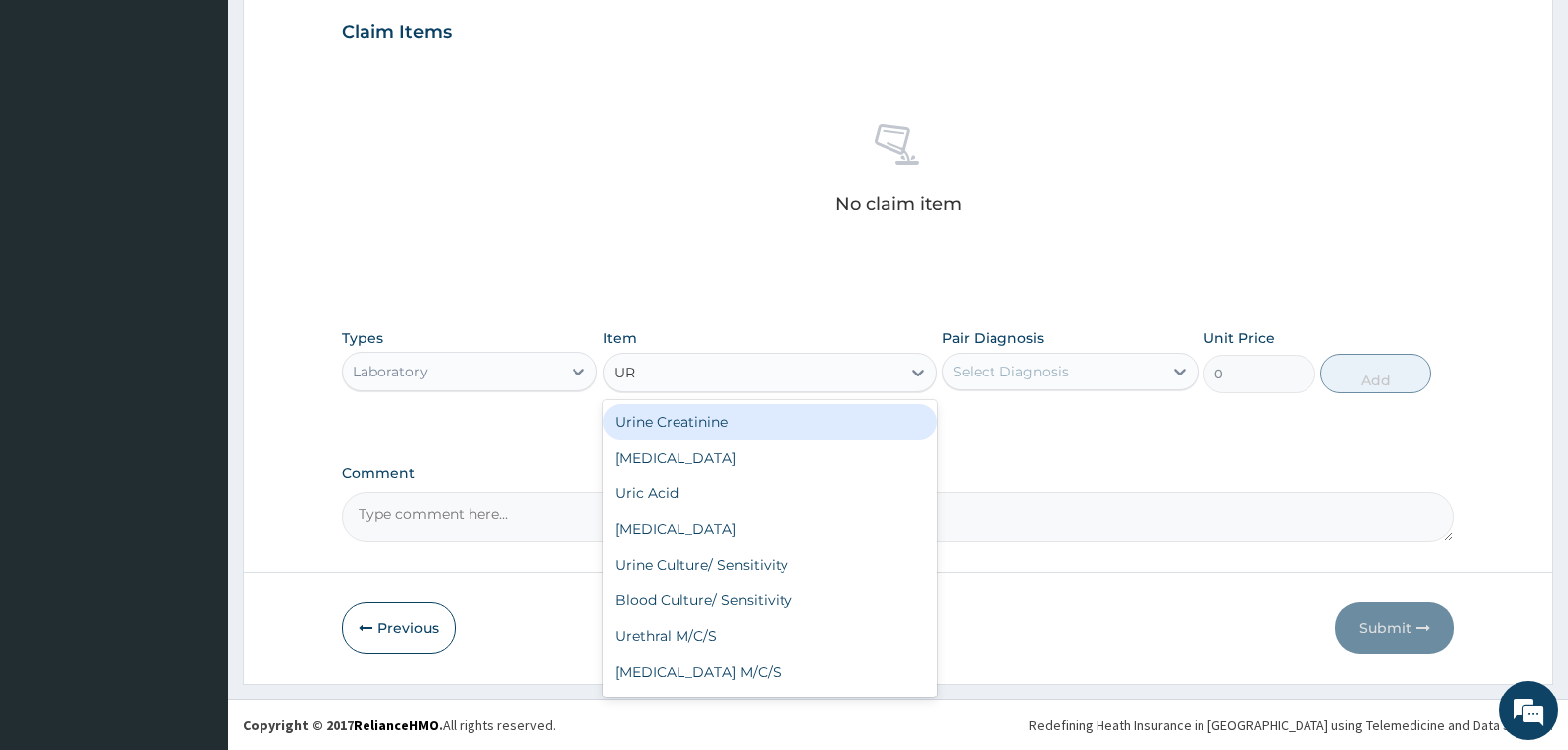
type input "URI"
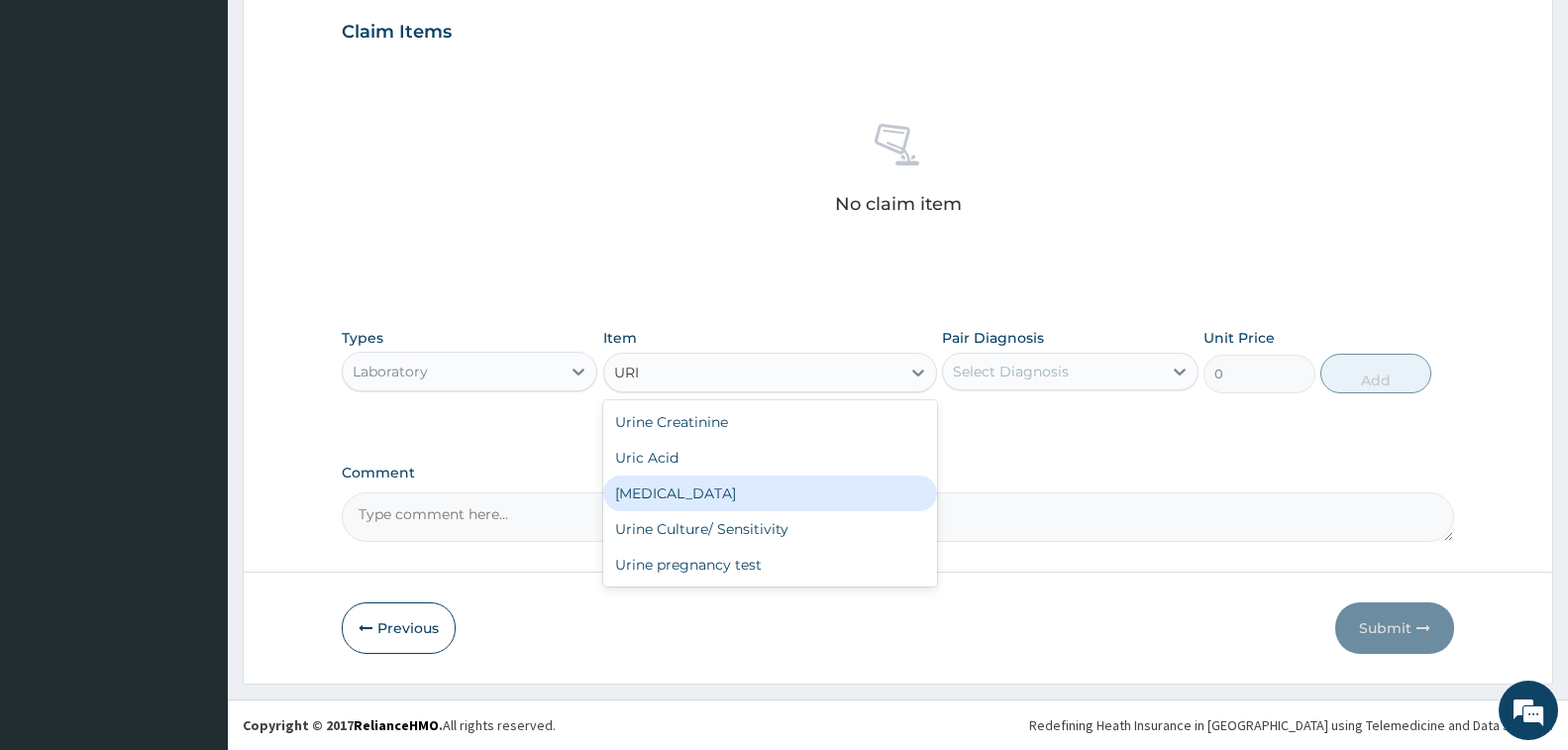
click at [724, 482] on div "Urinalysis" at bounding box center [770, 493] width 334 height 36
type input "1000"
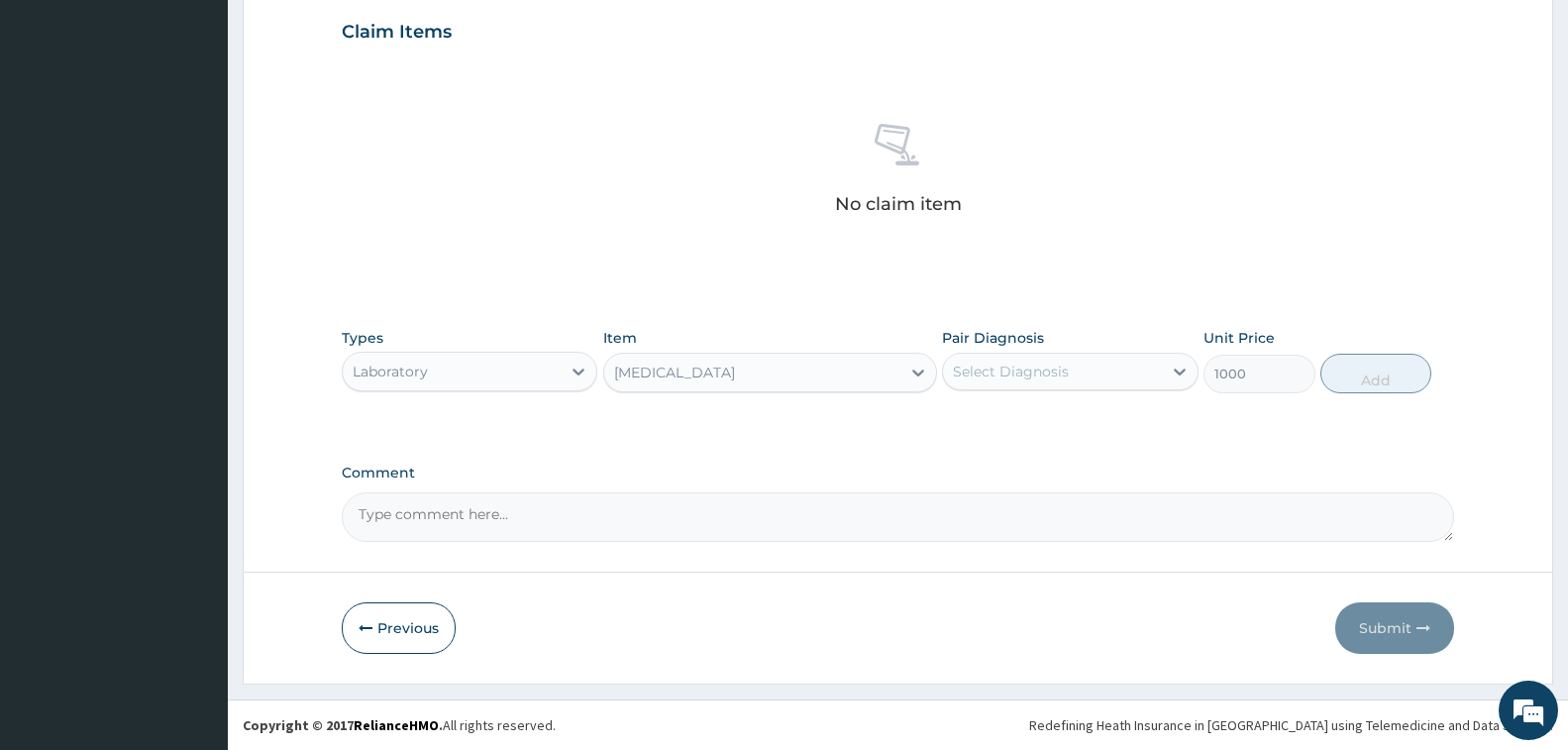
click at [1063, 360] on div "Select Diagnosis" at bounding box center [1052, 372] width 218 height 32
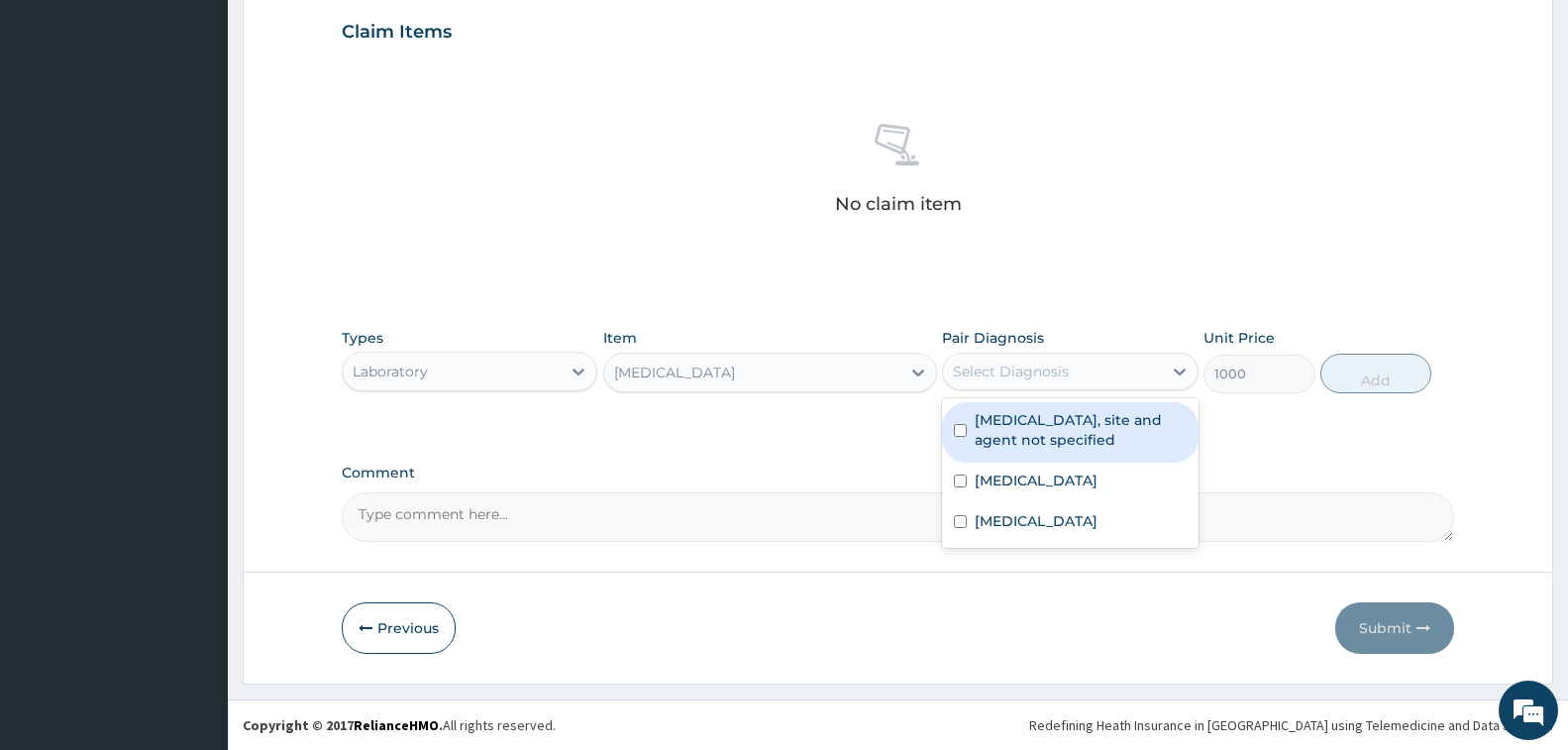
click at [1067, 430] on label "Urinary tract infection, site and agent not specified" at bounding box center [1080, 430] width 211 height 40
checkbox input "true"
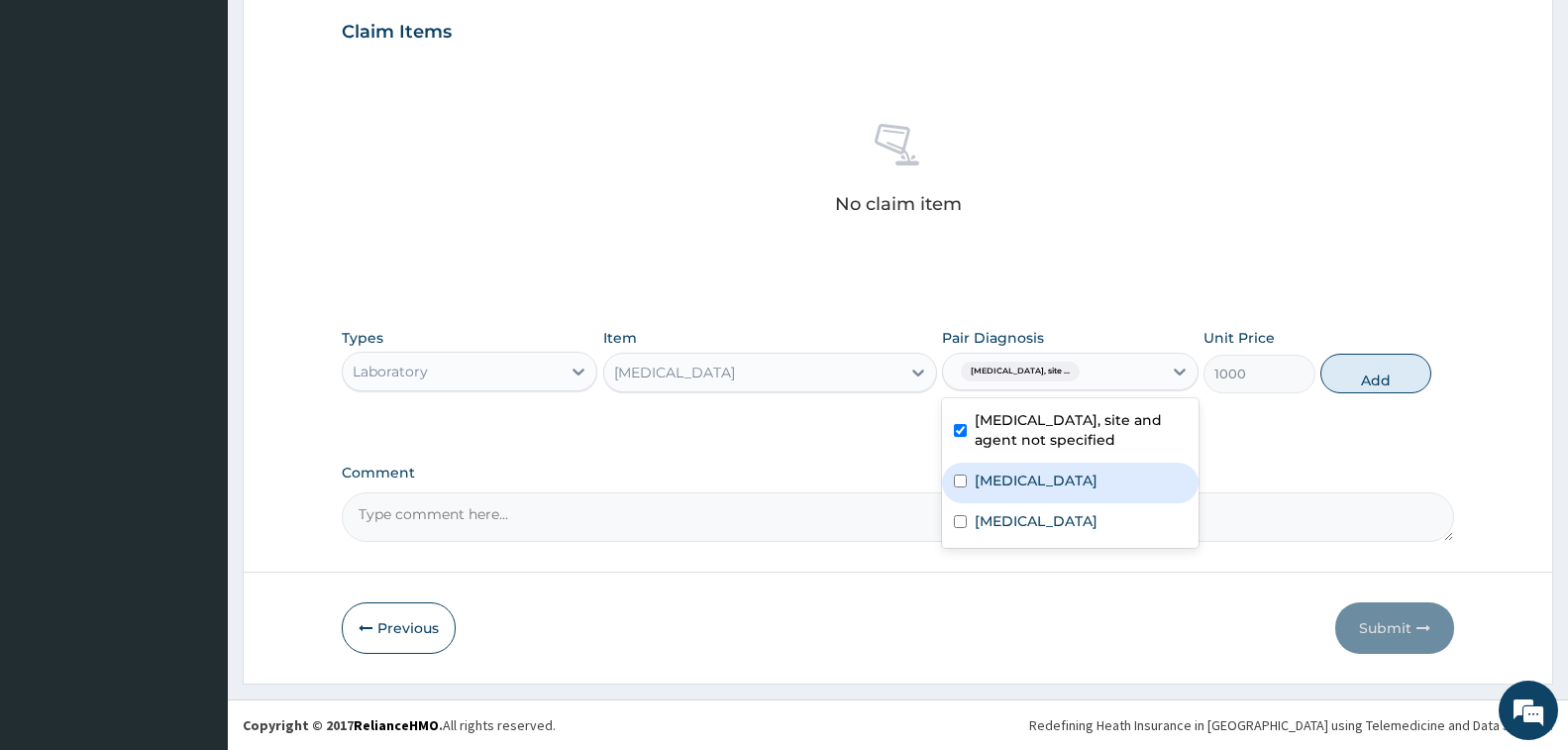
click at [1071, 476] on label "Allergic conjunctivitis" at bounding box center [1036, 481] width 123 height 20
checkbox input "true"
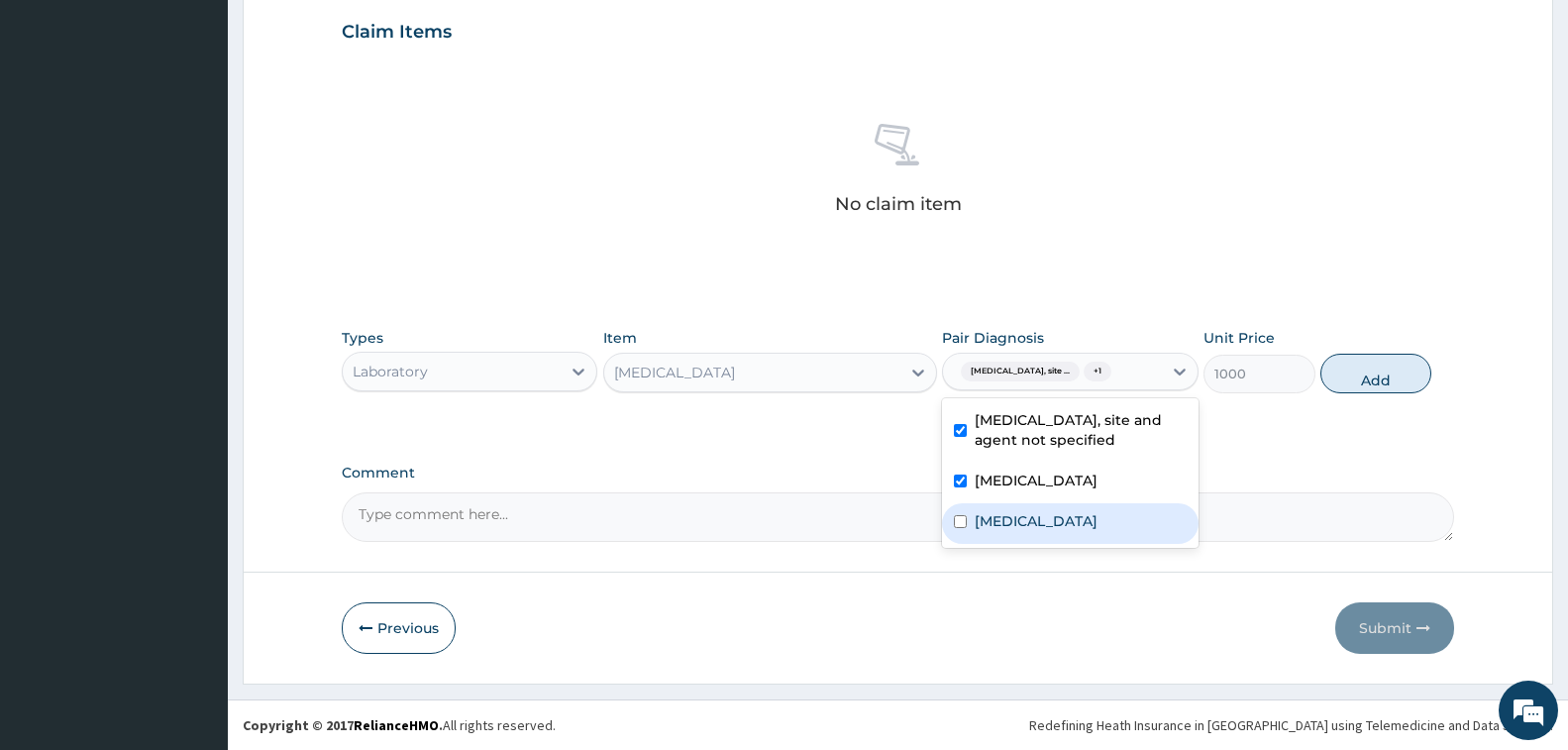
click at [1080, 523] on label "Pain, unspecified" at bounding box center [1036, 521] width 123 height 20
checkbox input "true"
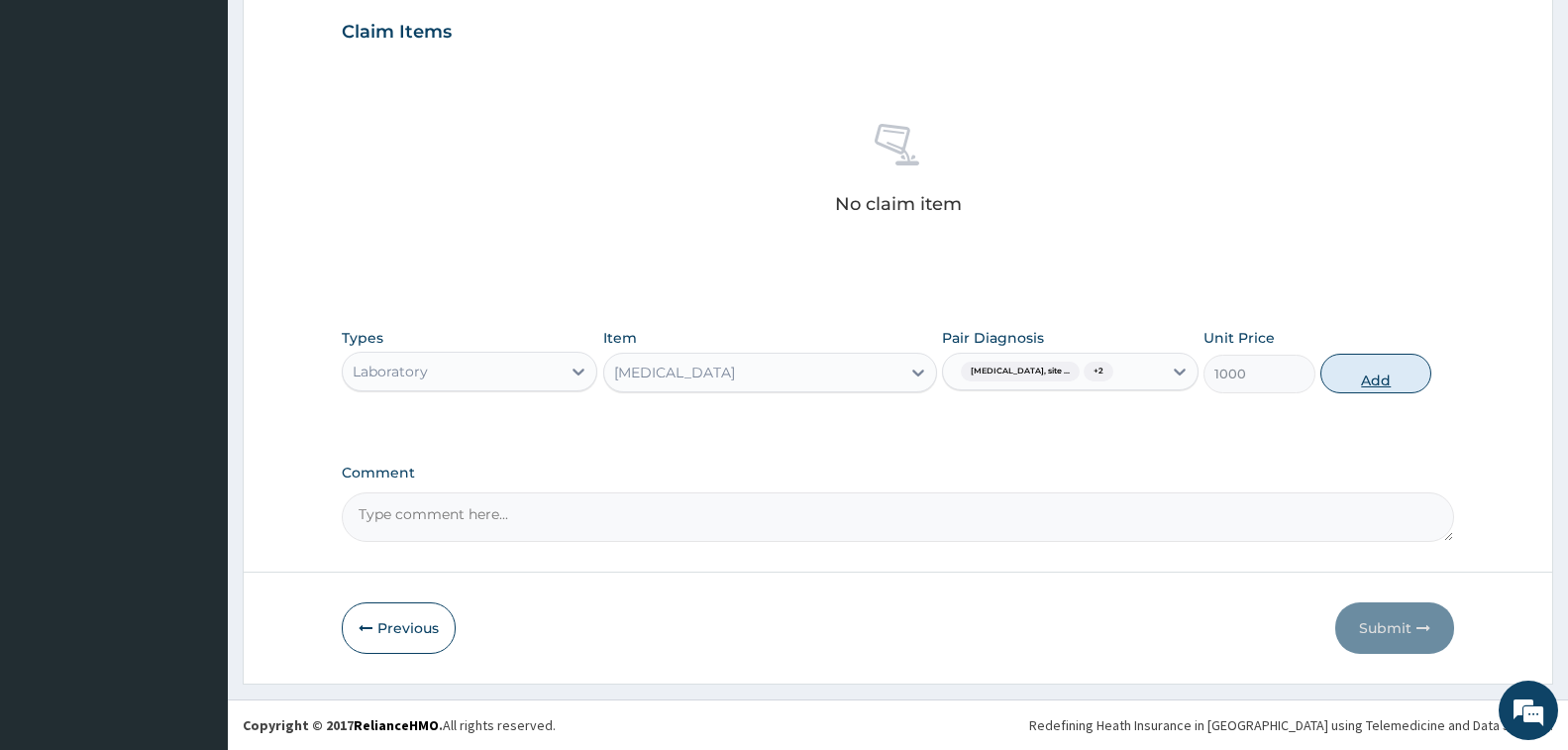
click at [1372, 383] on button "Add" at bounding box center [1376, 374] width 111 height 40
type input "0"
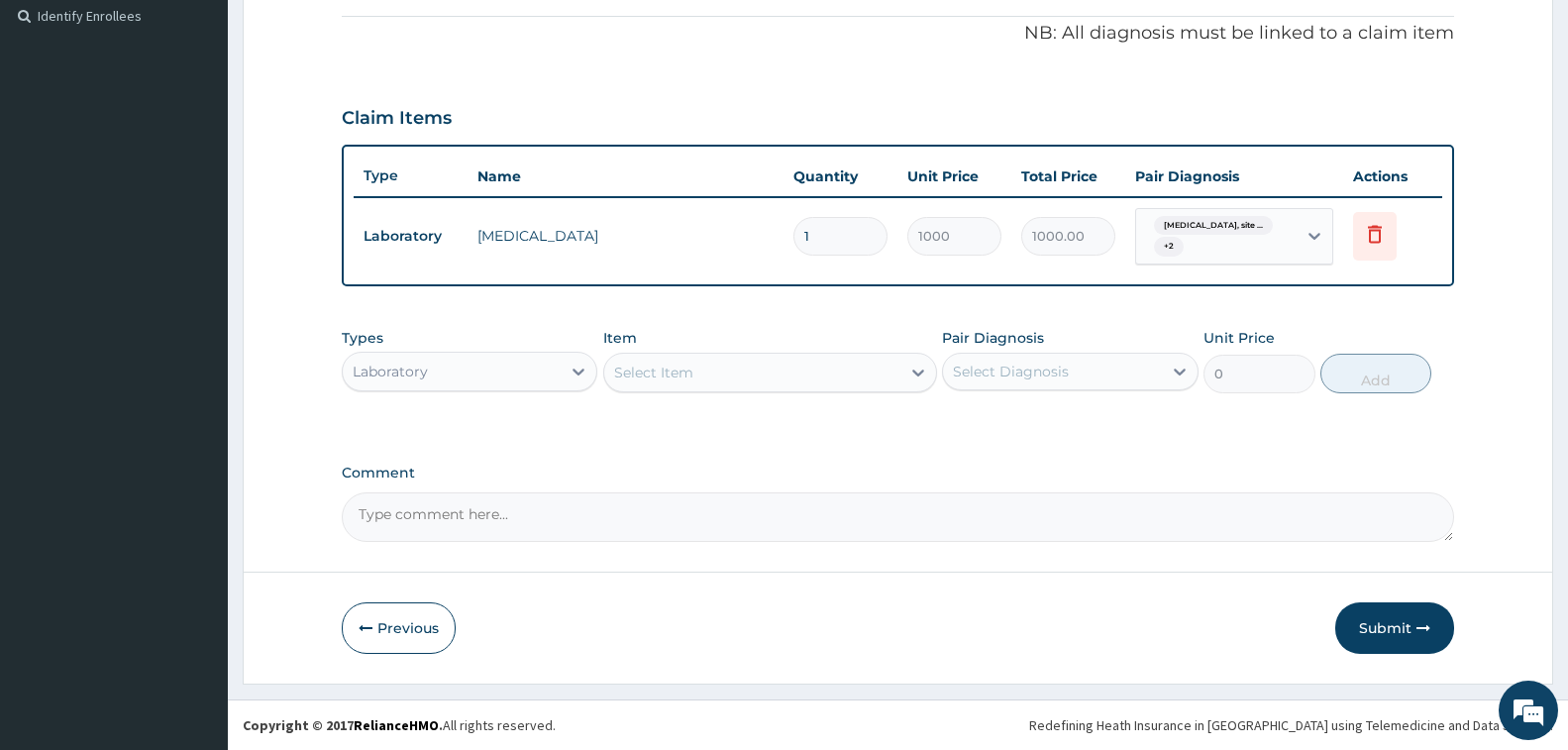
scroll to position [592, 0]
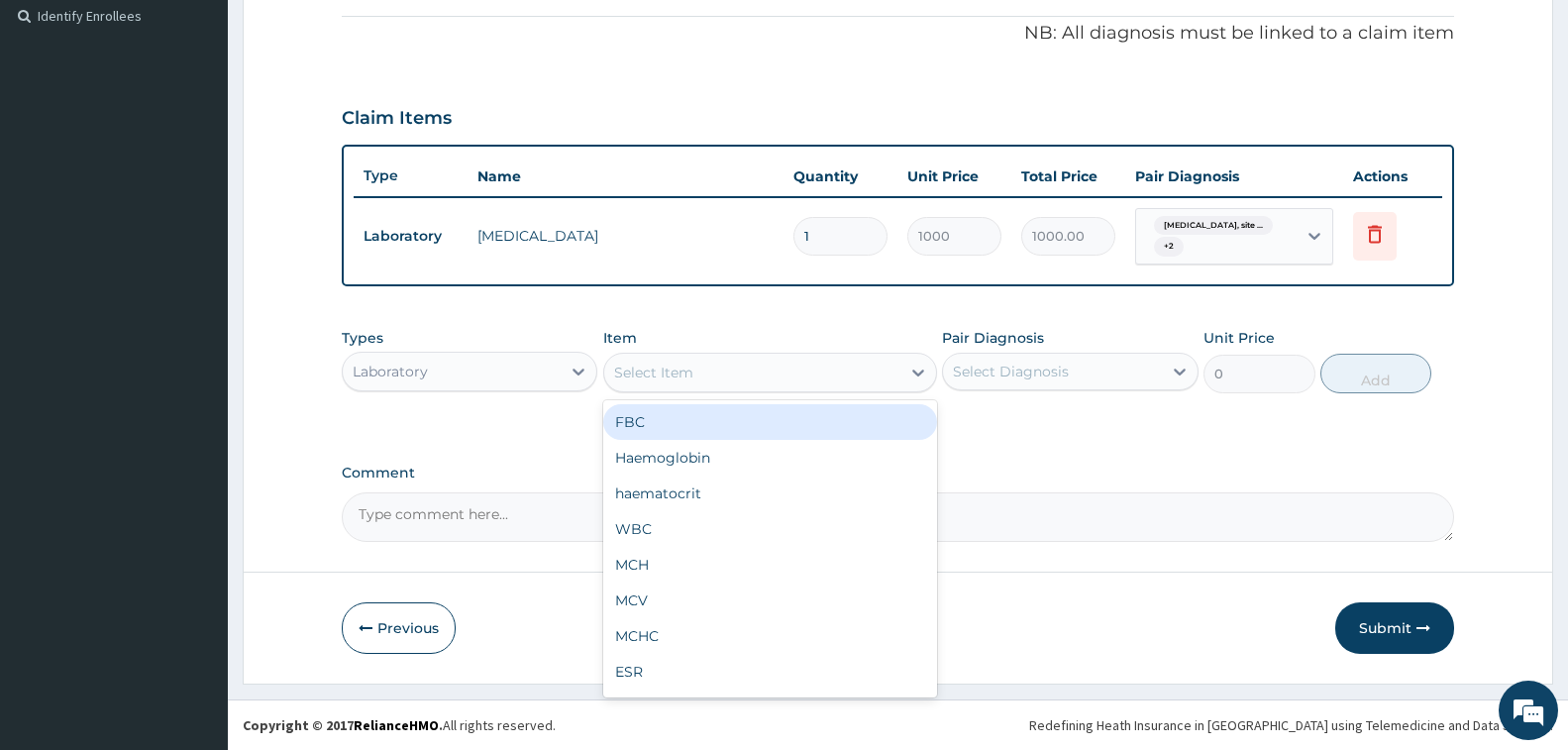
click at [723, 357] on div "Select Item" at bounding box center [752, 373] width 296 height 32
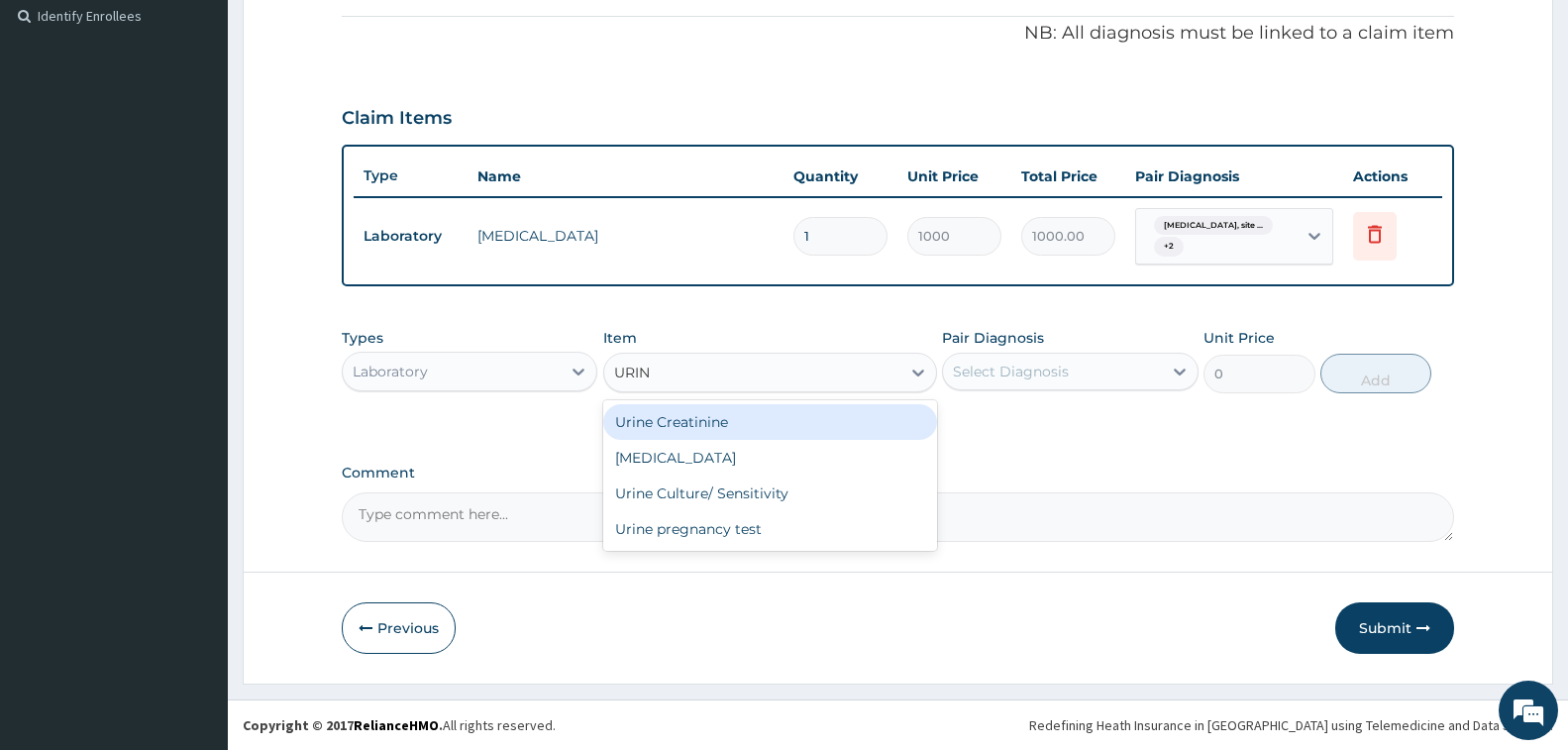
type input "URINE"
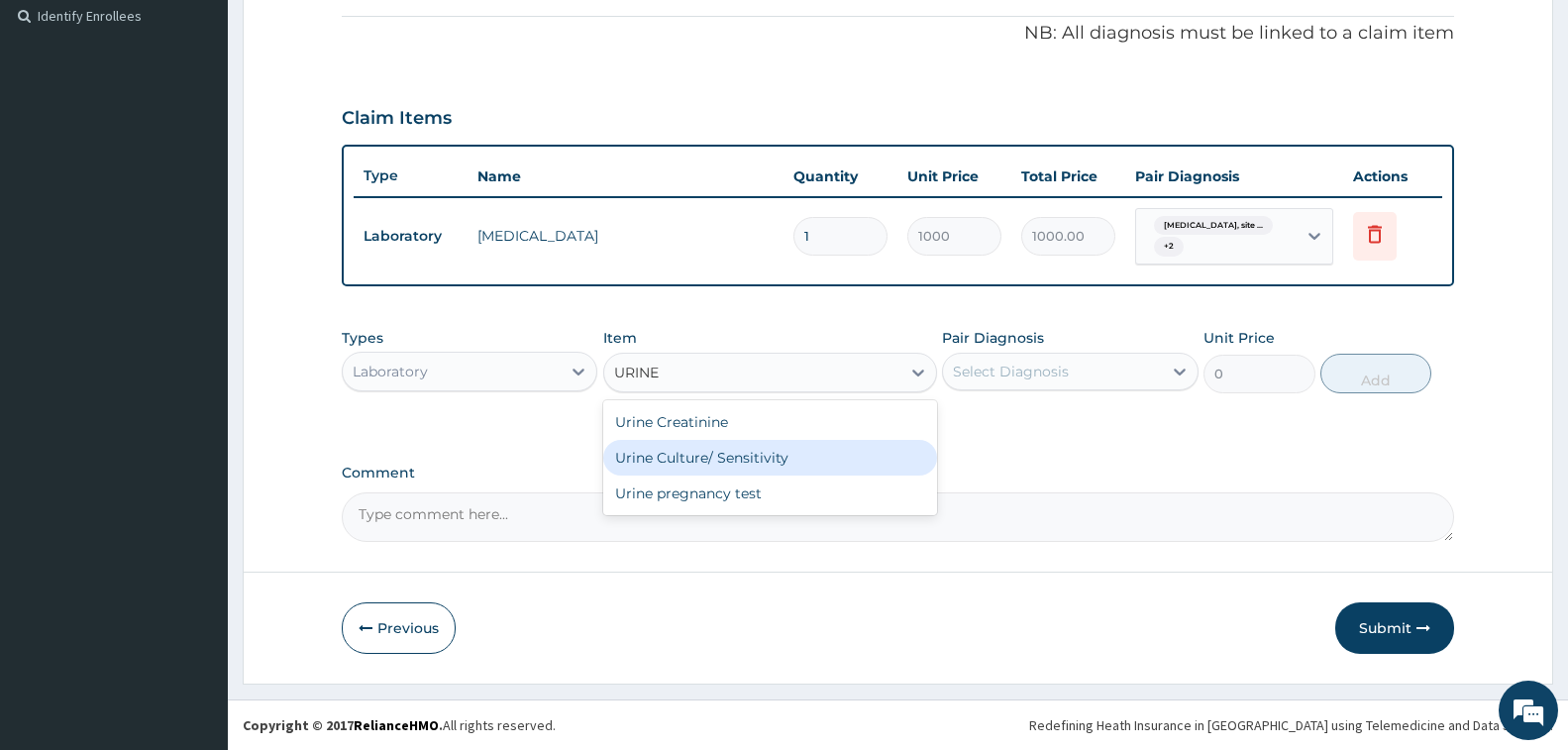
click at [803, 471] on div "Urine Culture/ Sensitivity" at bounding box center [770, 458] width 334 height 36
type input "2500"
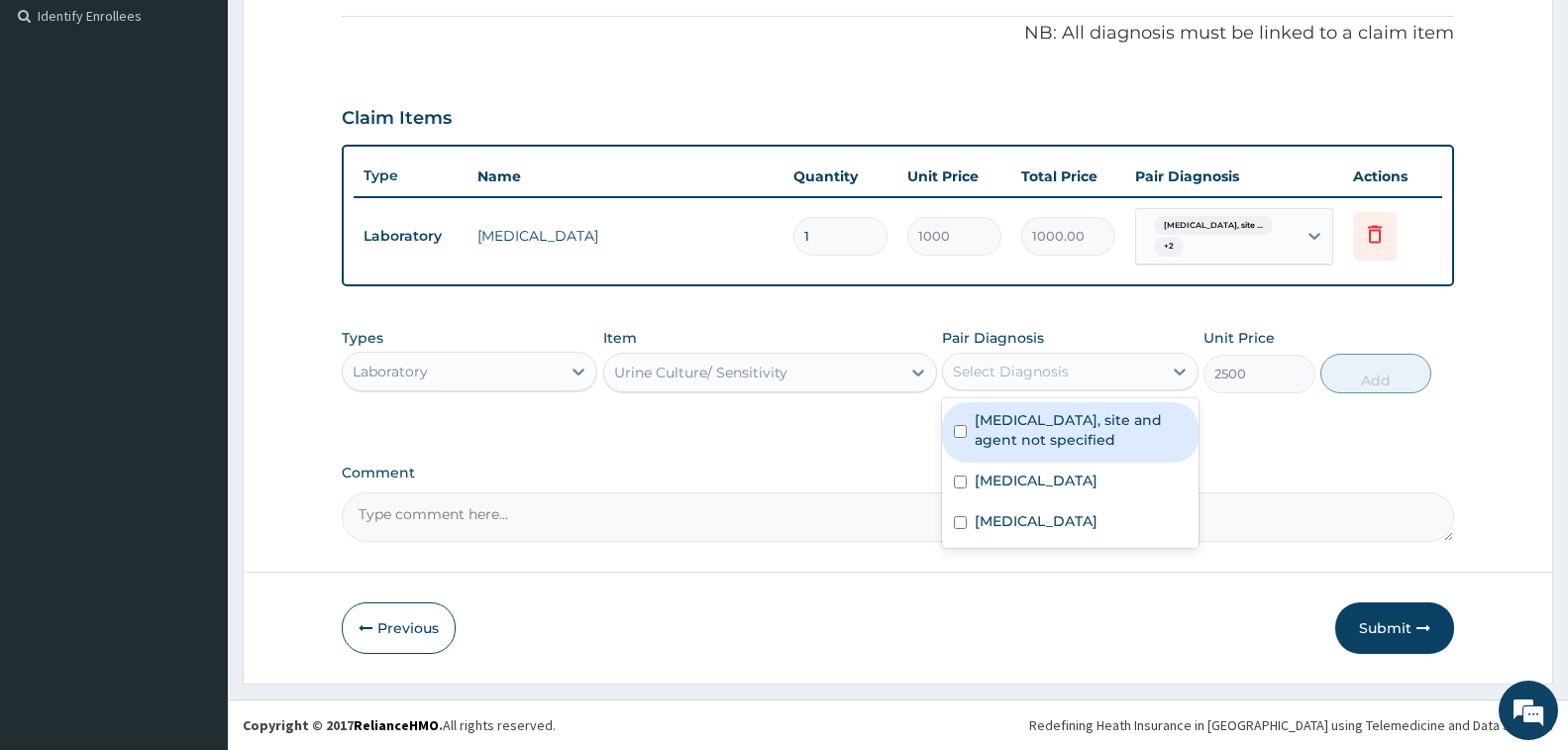
click at [1016, 373] on div "Select Diagnosis" at bounding box center [1010, 372] width 116 height 20
click at [1008, 429] on label "Urinary tract infection, site and agent not specified" at bounding box center [1080, 430] width 211 height 40
checkbox input "true"
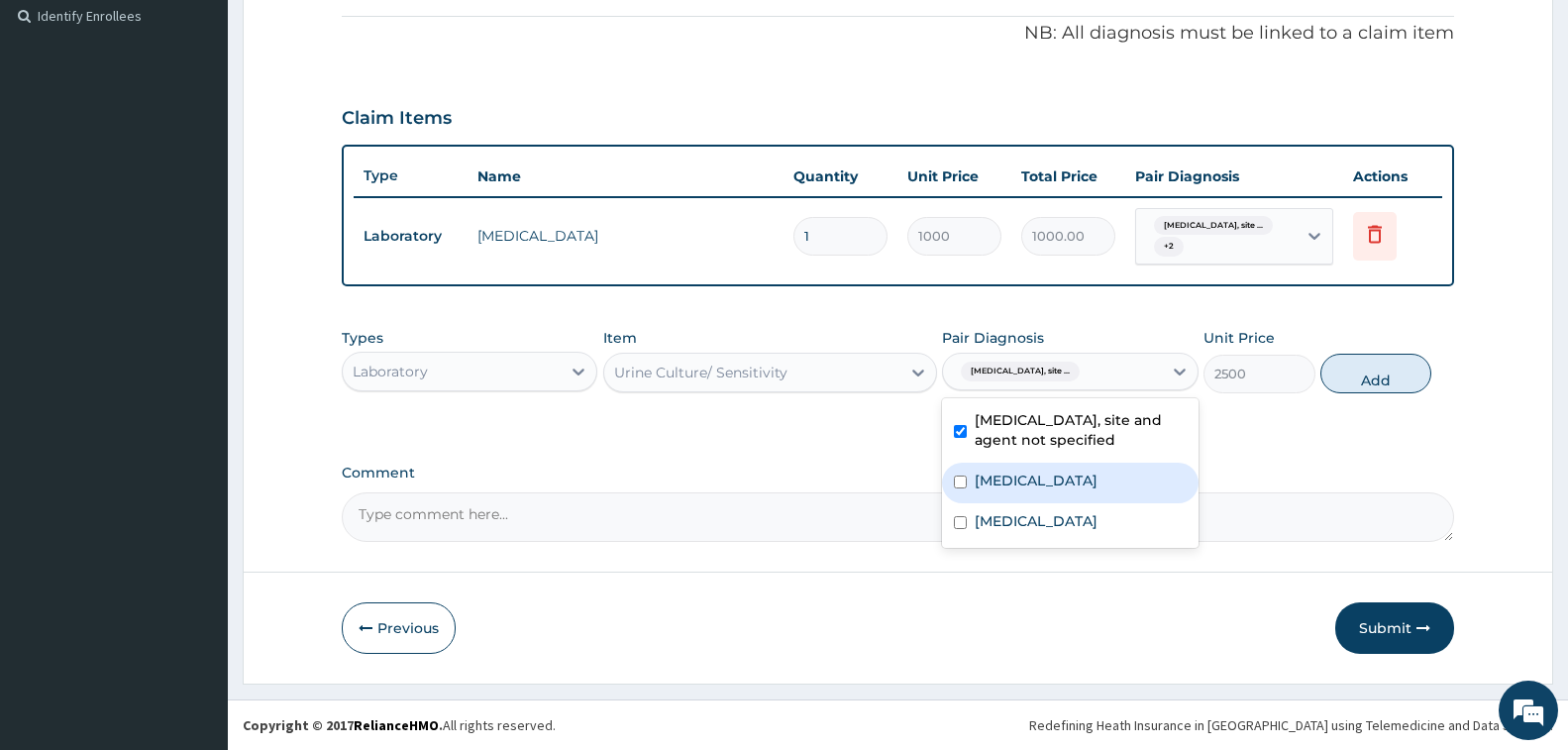
click at [1022, 481] on label "Allergic conjunctivitis" at bounding box center [1036, 481] width 123 height 20
checkbox input "true"
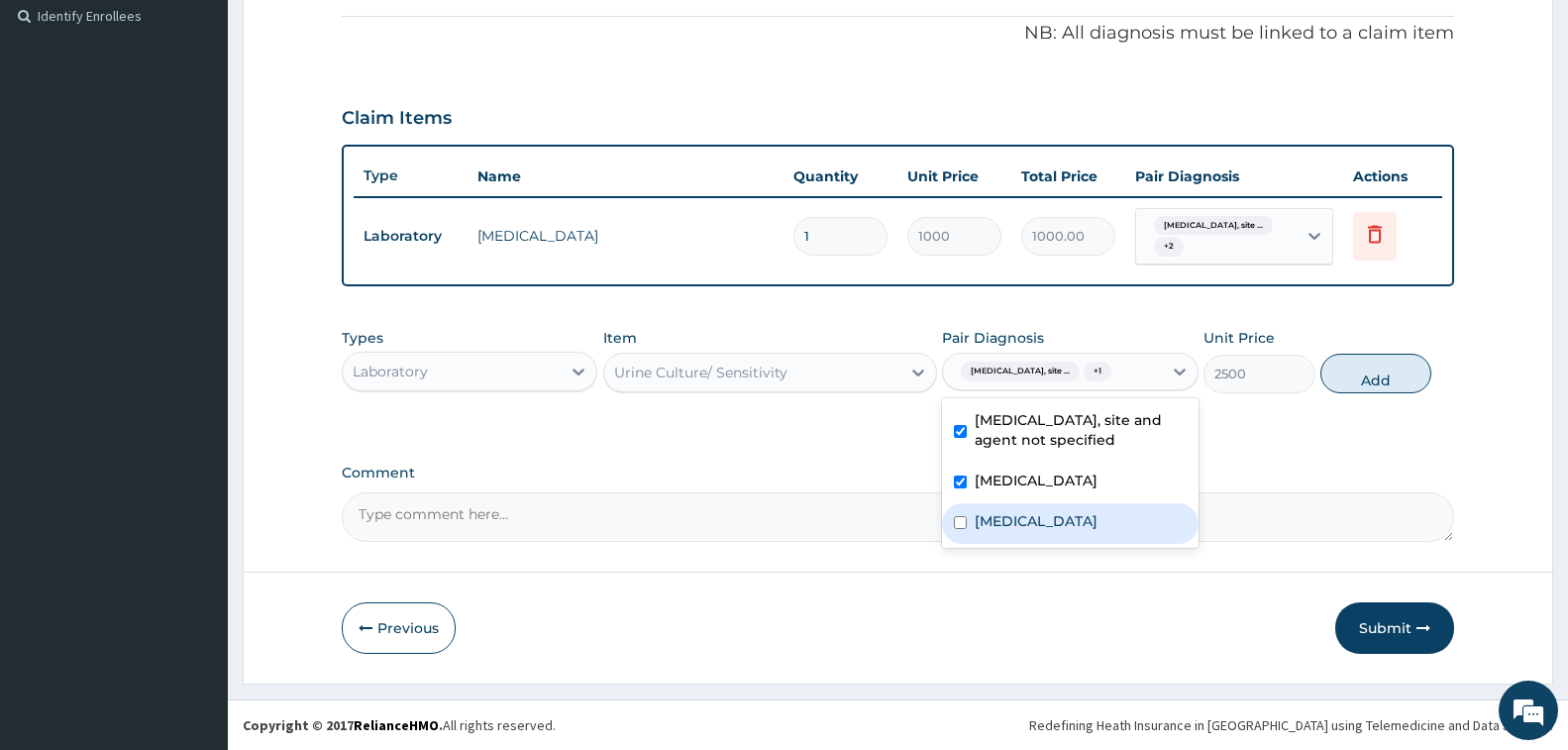
click at [1030, 516] on label "Pain, unspecified" at bounding box center [1036, 521] width 123 height 20
checkbox input "true"
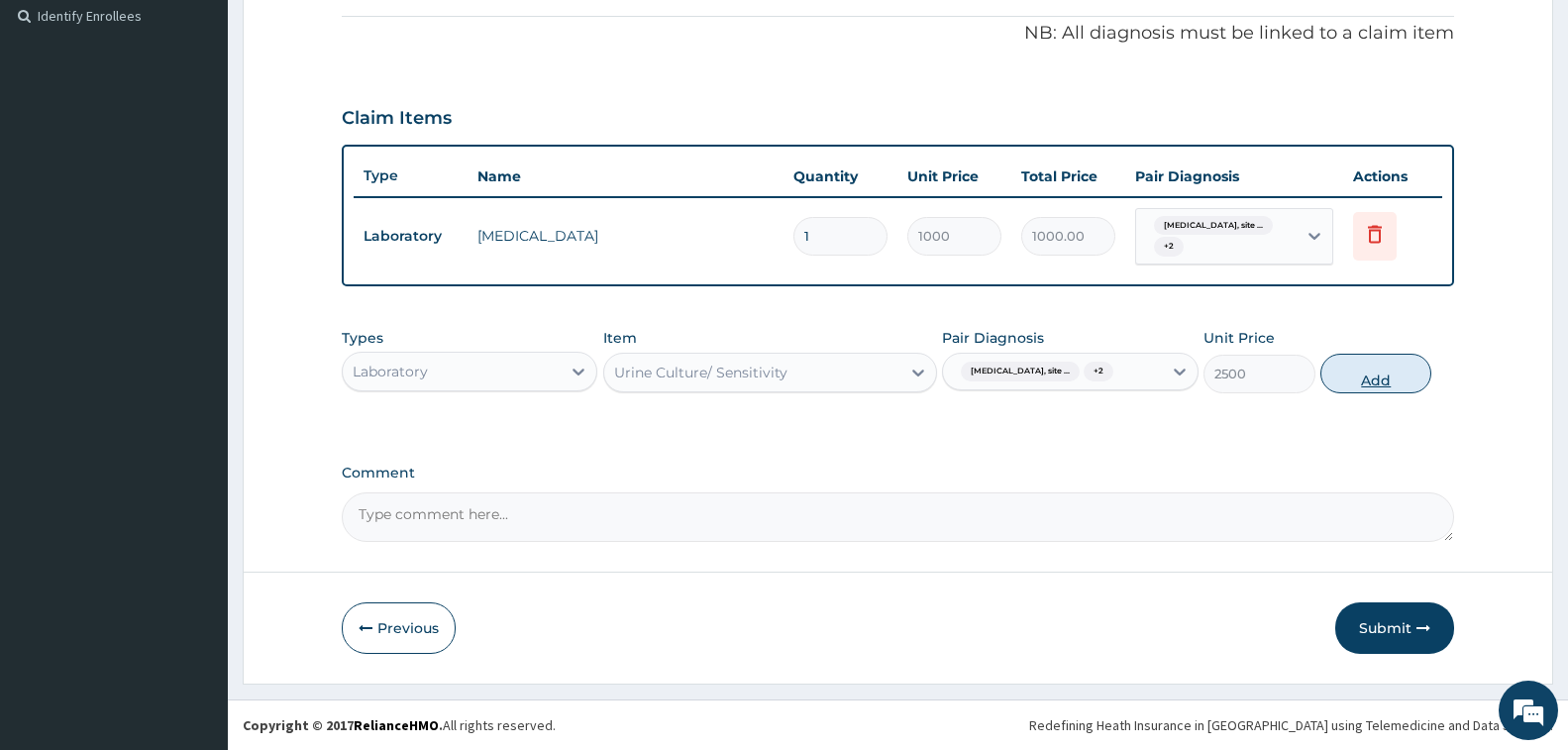
click at [1345, 388] on button "Add" at bounding box center [1376, 374] width 111 height 40
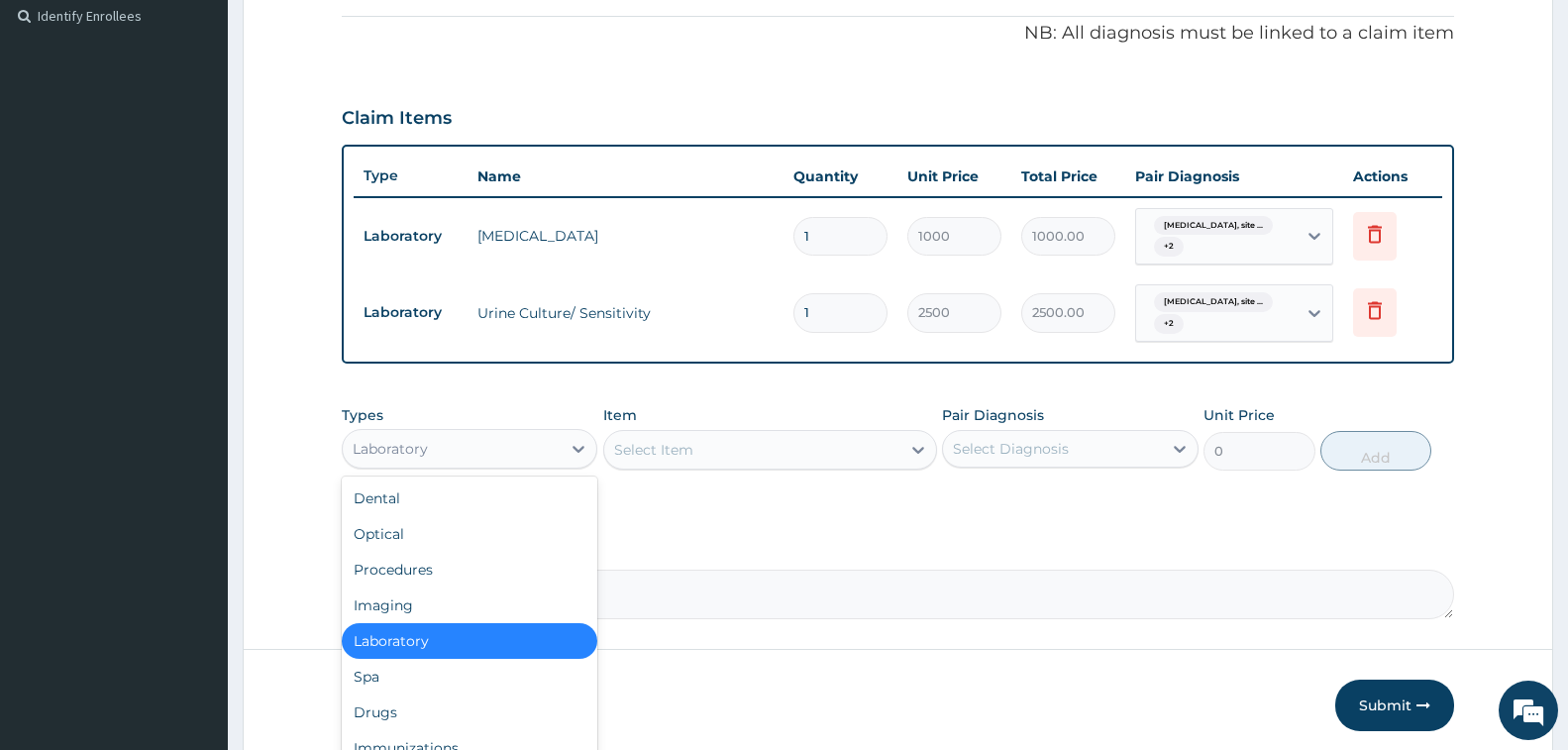
click at [492, 433] on div "Laboratory" at bounding box center [452, 449] width 218 height 32
click at [448, 570] on div "Procedures" at bounding box center [470, 570] width 256 height 36
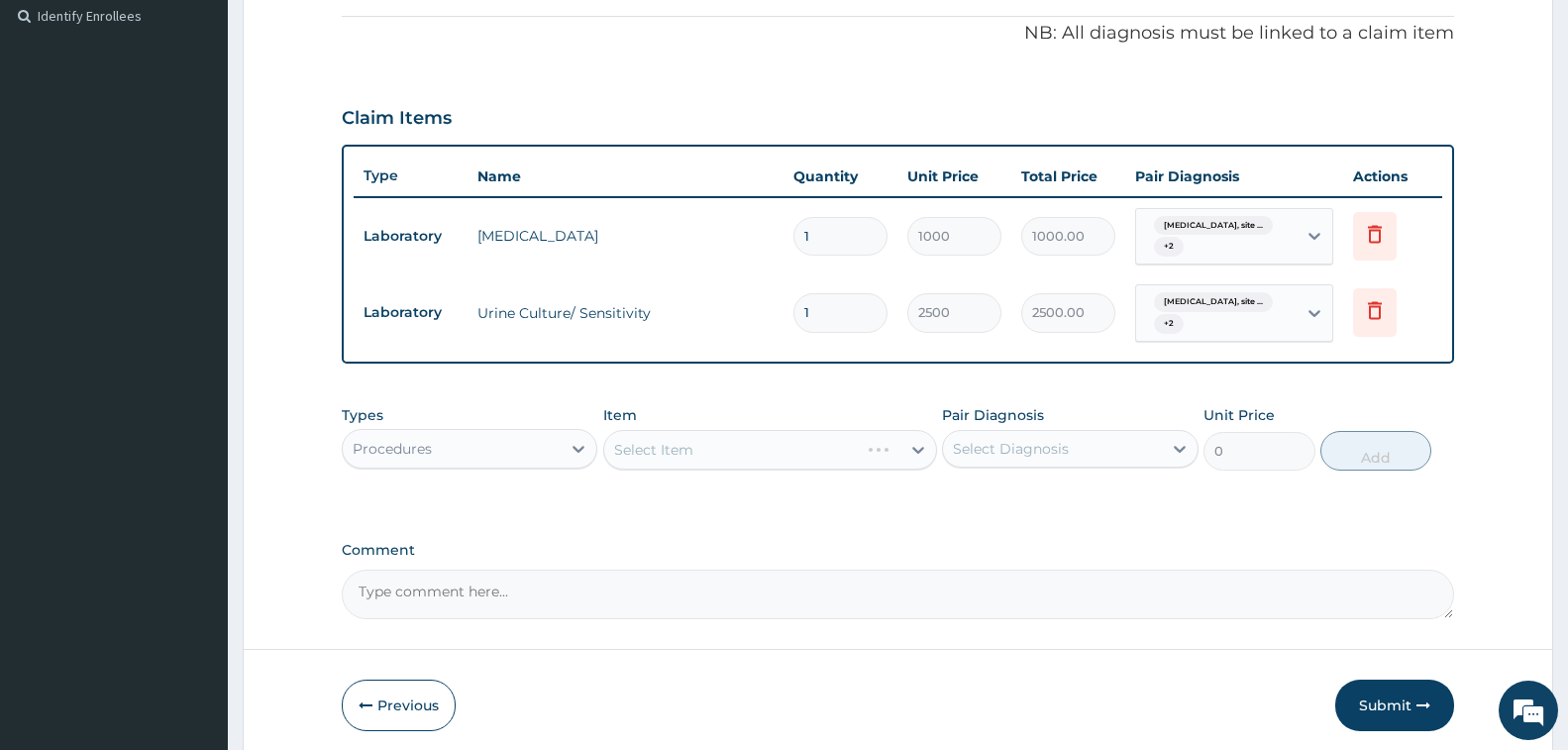
click at [770, 451] on div "Select Item" at bounding box center [770, 450] width 334 height 40
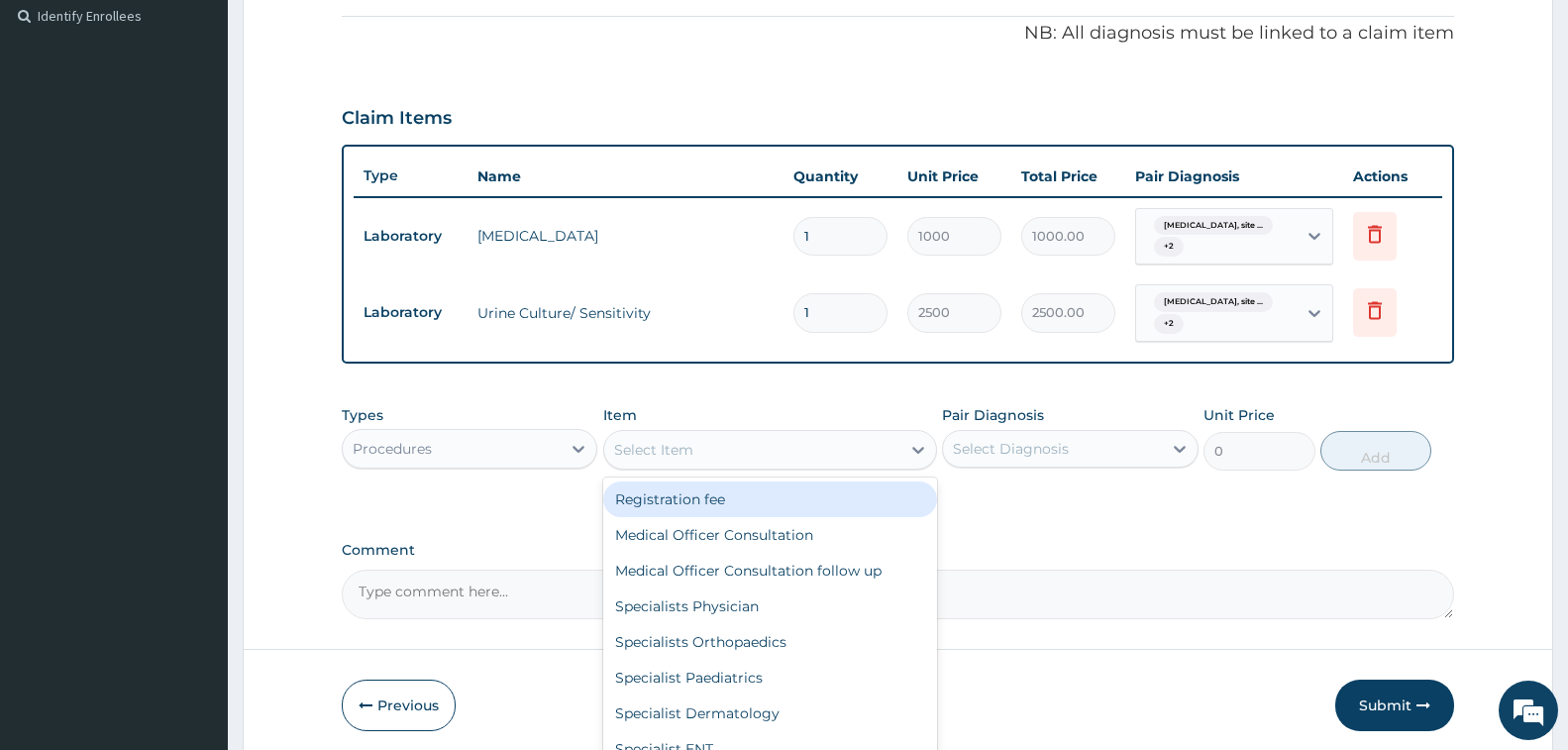
click at [770, 451] on div "Select Item" at bounding box center [752, 450] width 296 height 32
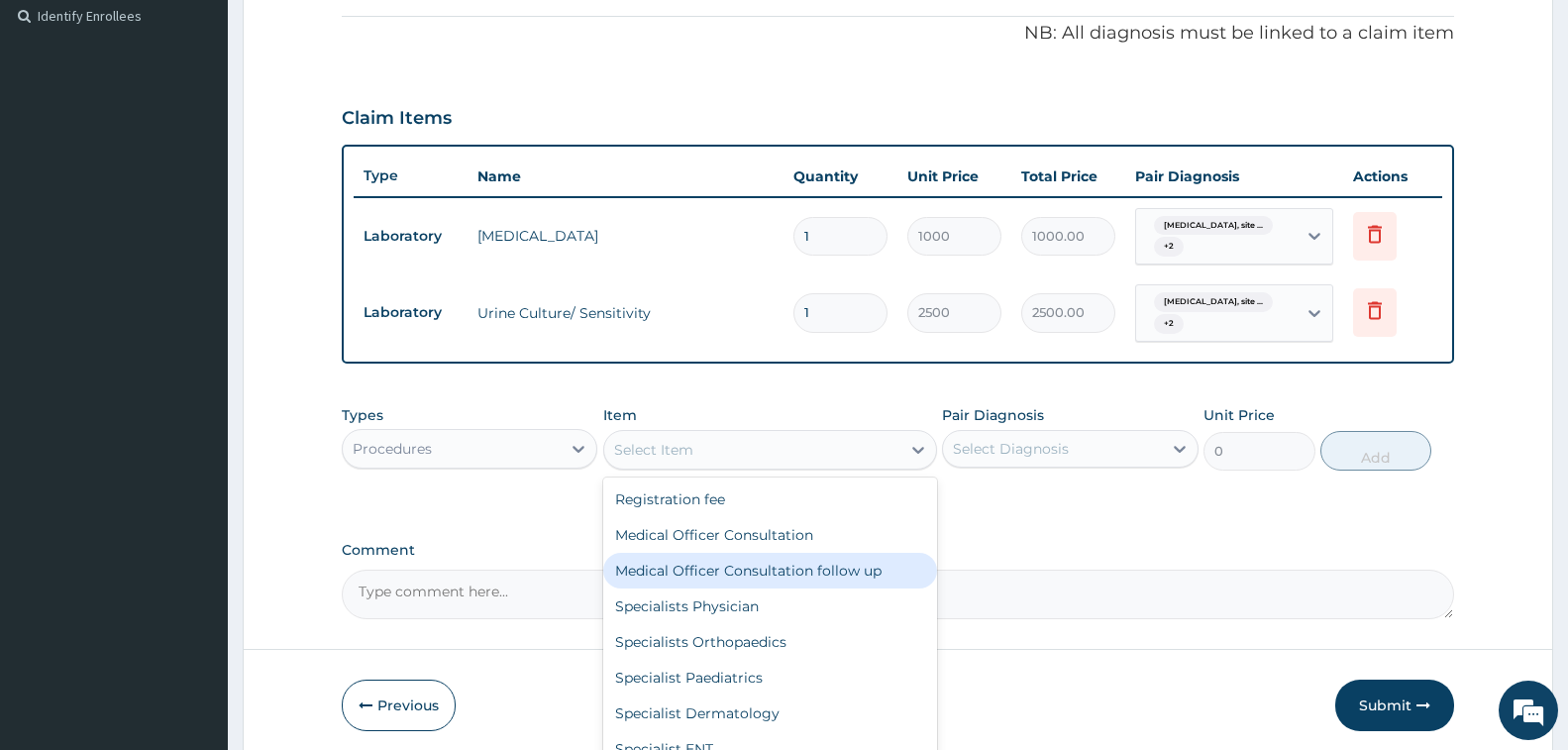
click at [782, 558] on div "Medical Officer Consultation follow up" at bounding box center [770, 571] width 334 height 36
type input "2000"
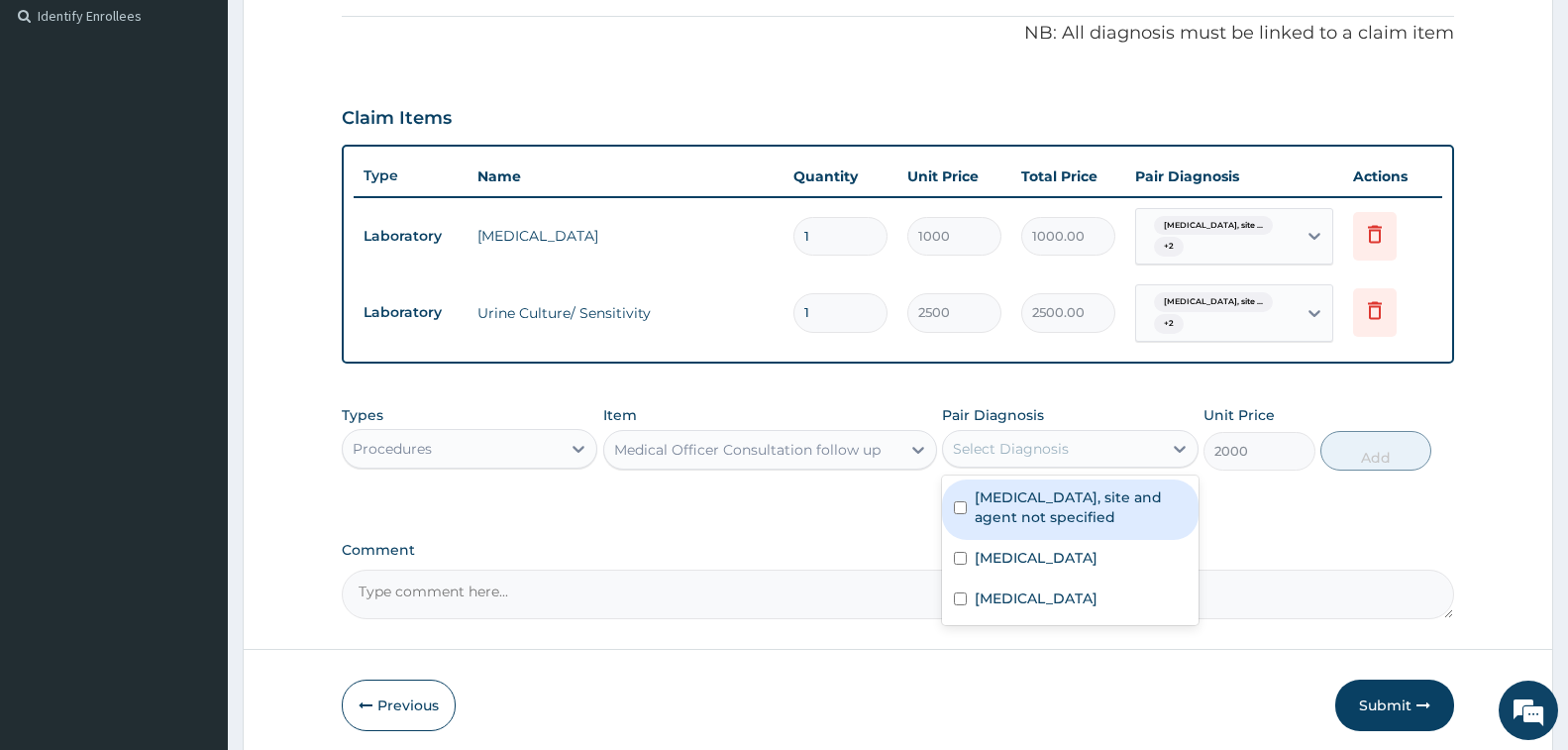
click at [964, 458] on div "Select Diagnosis" at bounding box center [1010, 449] width 116 height 20
click at [983, 511] on label "Urinary tract infection, site and agent not specified" at bounding box center [1080, 507] width 211 height 40
checkbox input "true"
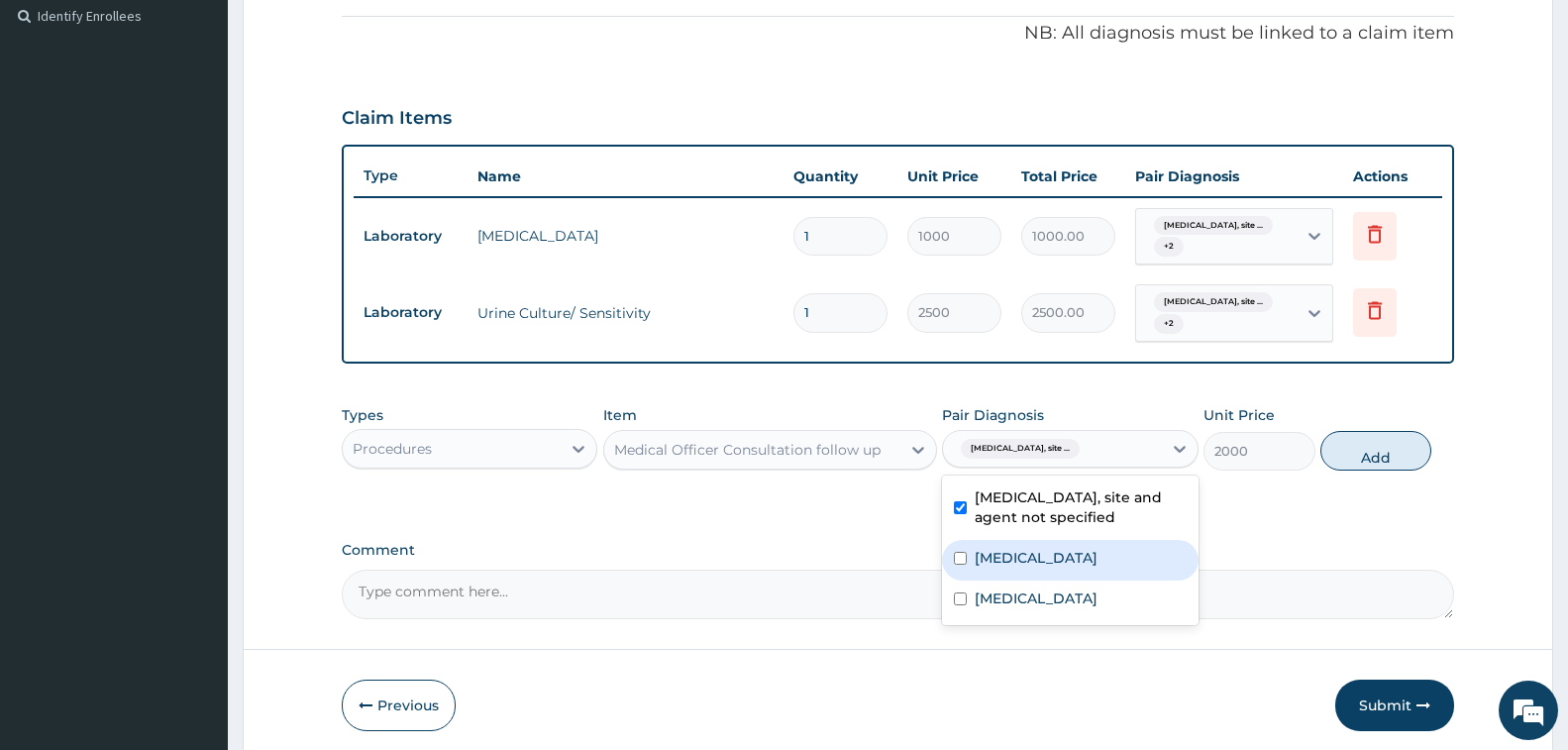
click at [998, 554] on label "Allergic conjunctivitis" at bounding box center [1036, 558] width 123 height 20
checkbox input "true"
click at [1013, 596] on label "Pain, unspecified" at bounding box center [1036, 598] width 123 height 20
checkbox input "true"
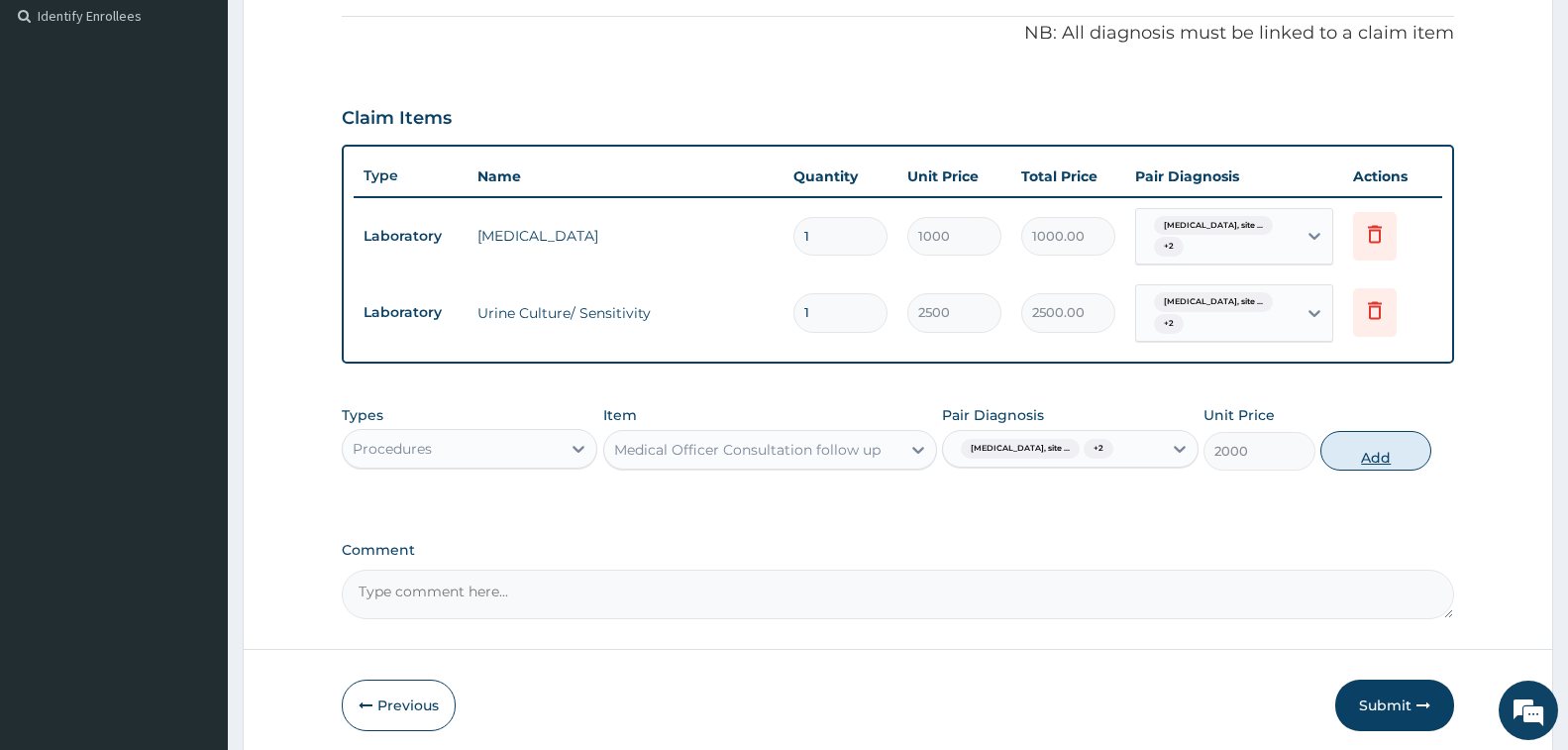
click at [1389, 439] on button "Add" at bounding box center [1376, 451] width 111 height 40
type input "0"
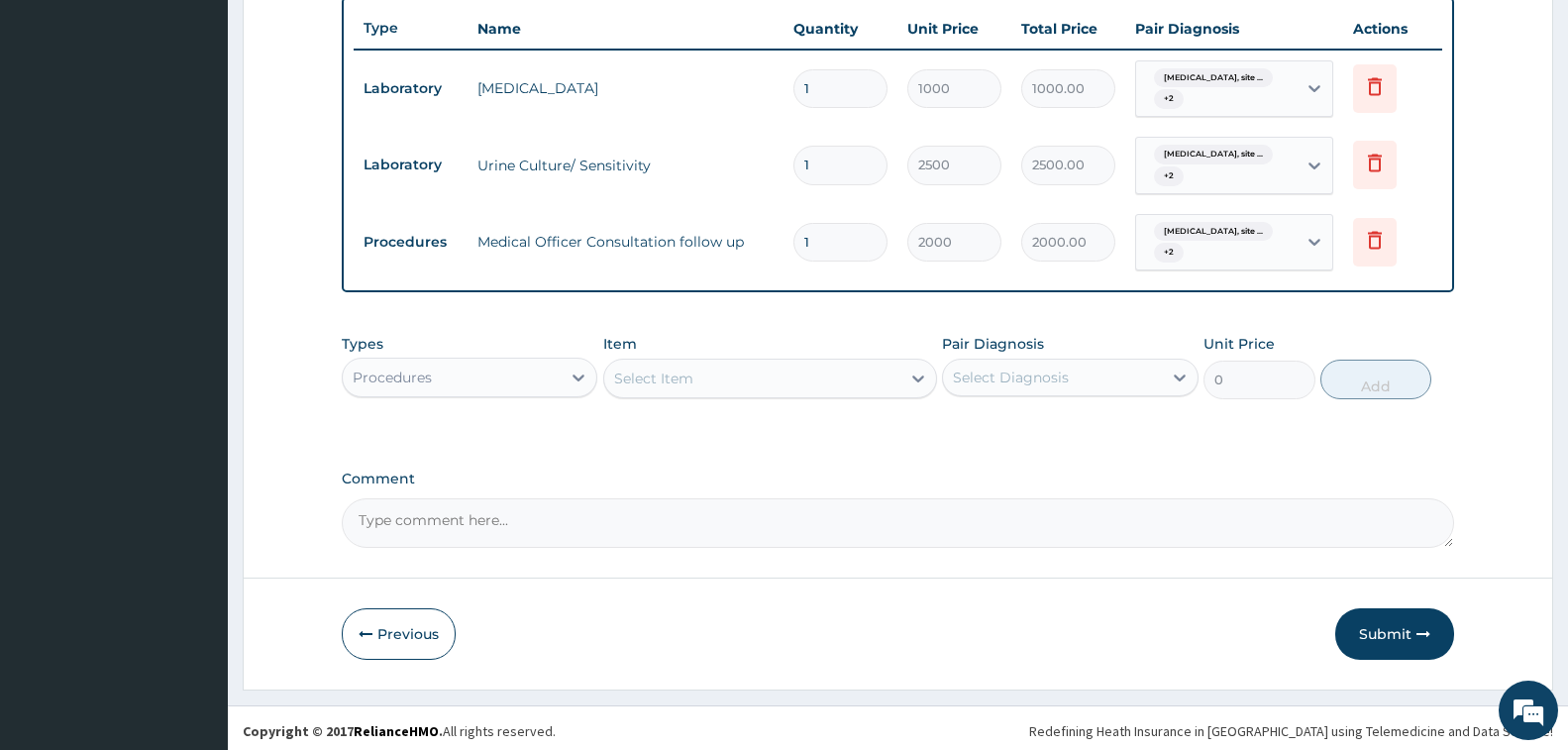
scroll to position [746, 0]
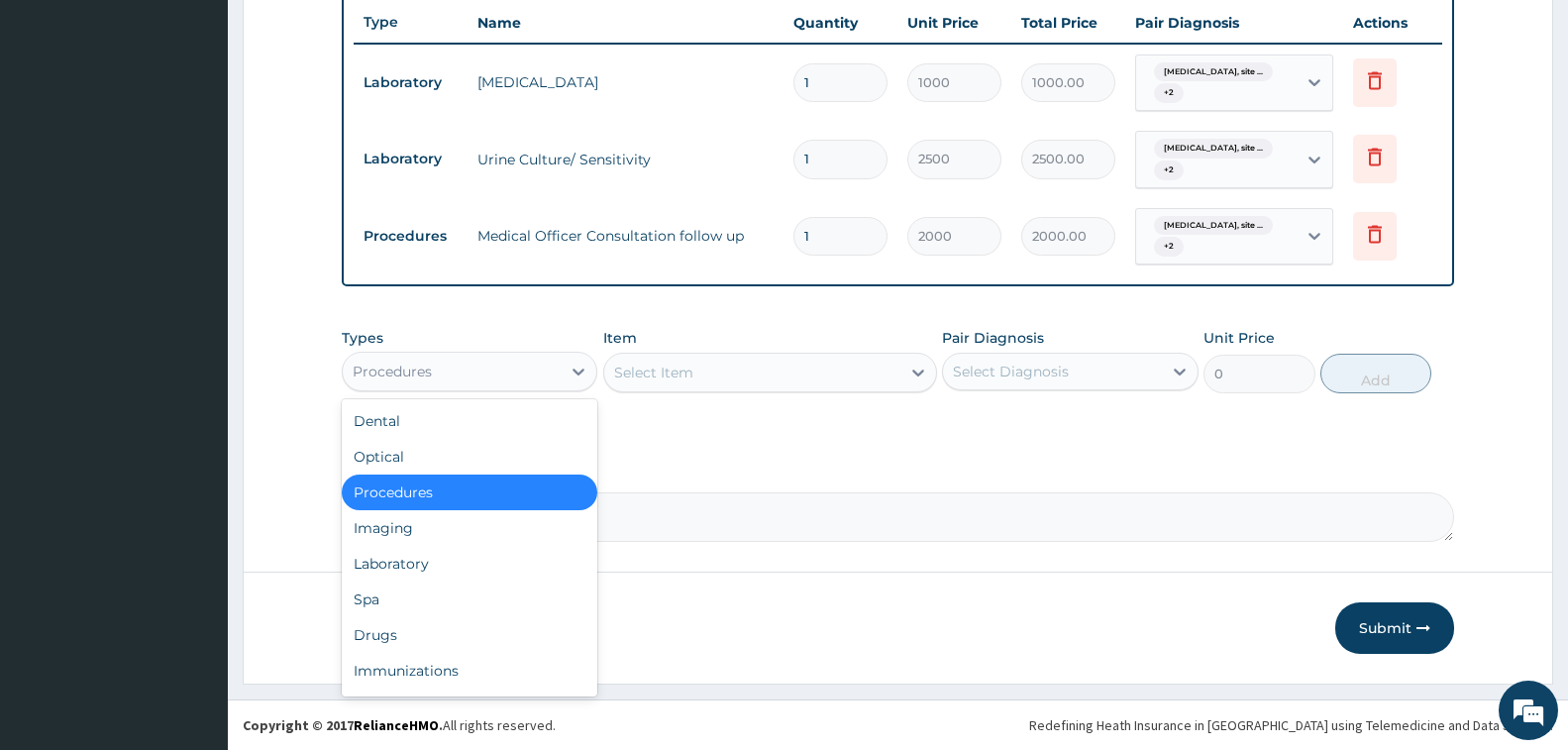
click at [411, 364] on div "Procedures" at bounding box center [392, 372] width 79 height 20
drag, startPoint x: 457, startPoint y: 624, endPoint x: 789, endPoint y: 482, distance: 361.1
click at [471, 616] on div "Dental Optical Procedures Imaging Laboratory Spa Drugs Immunizations Others Gym" at bounding box center [470, 548] width 256 height 297
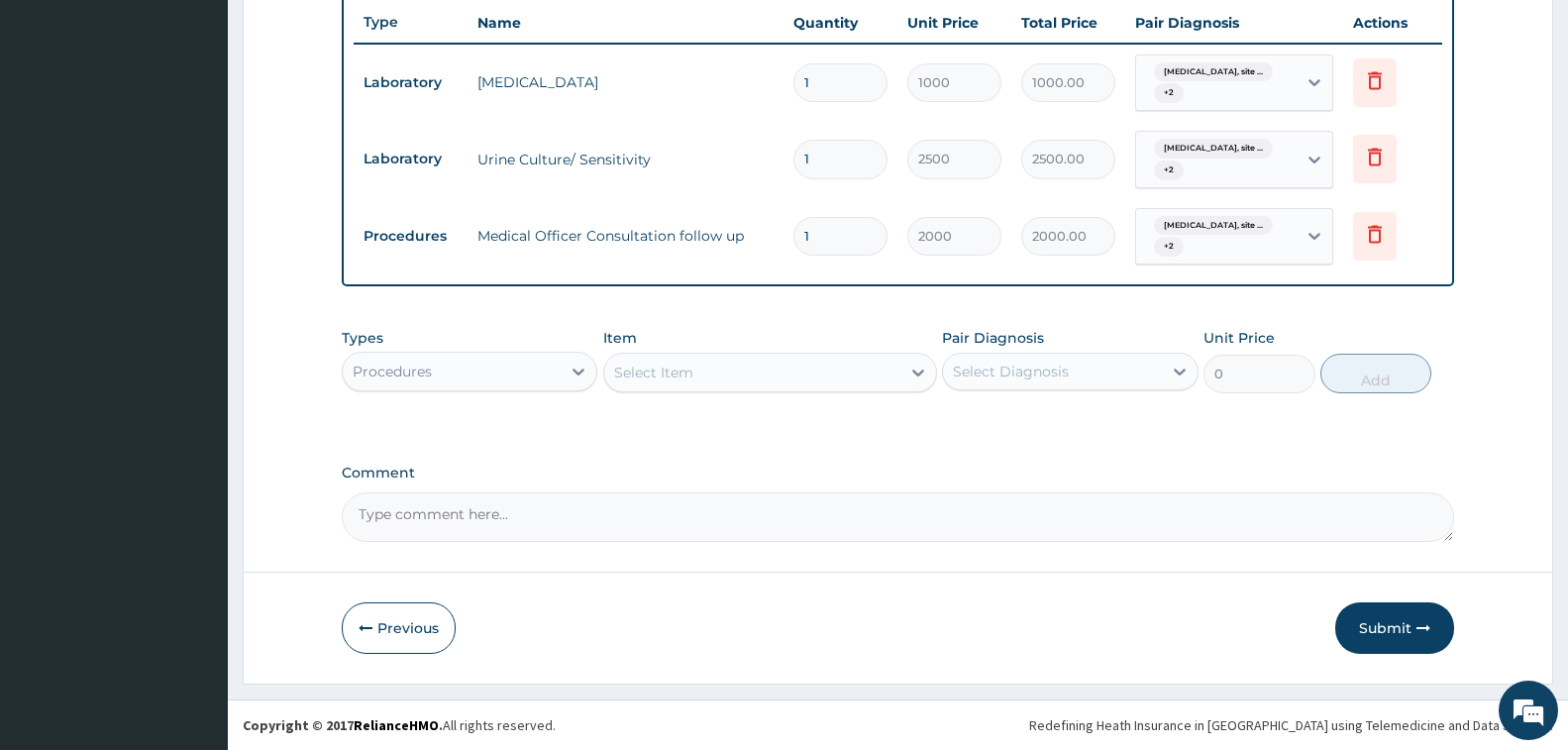
click at [817, 352] on div "Item Select Item" at bounding box center [770, 361] width 334 height 65
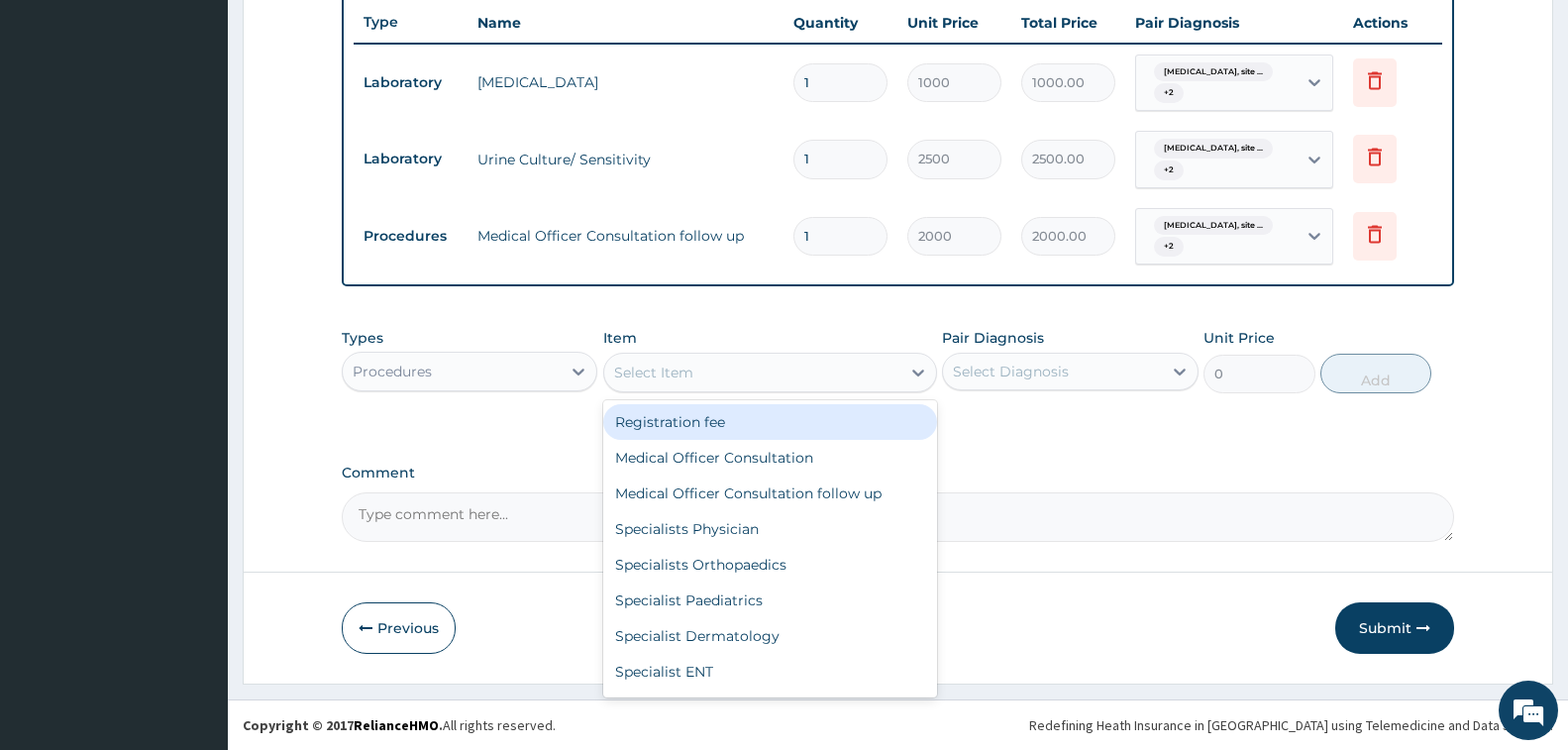
click at [820, 357] on div "Select Item" at bounding box center [752, 373] width 296 height 32
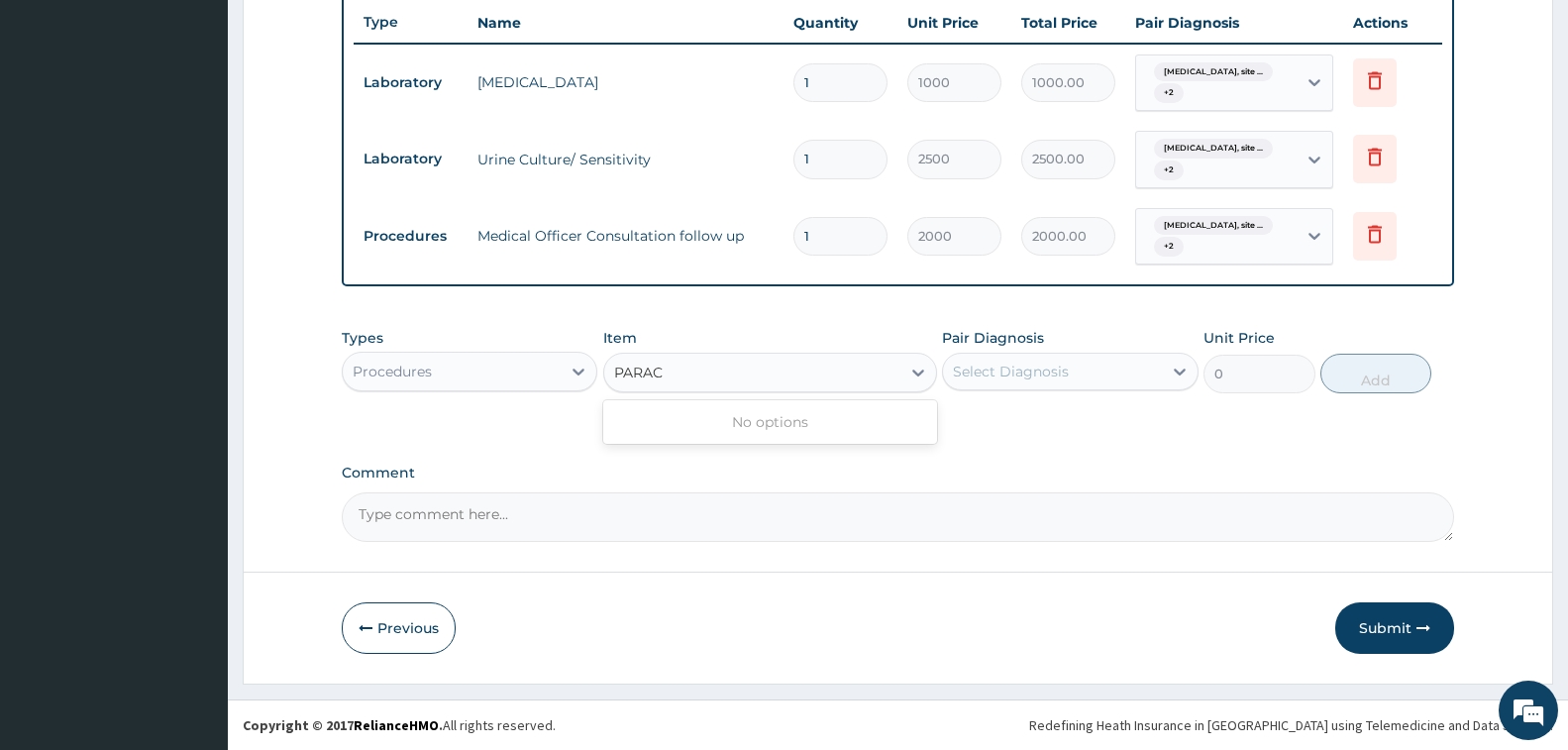
type input "PARAC"
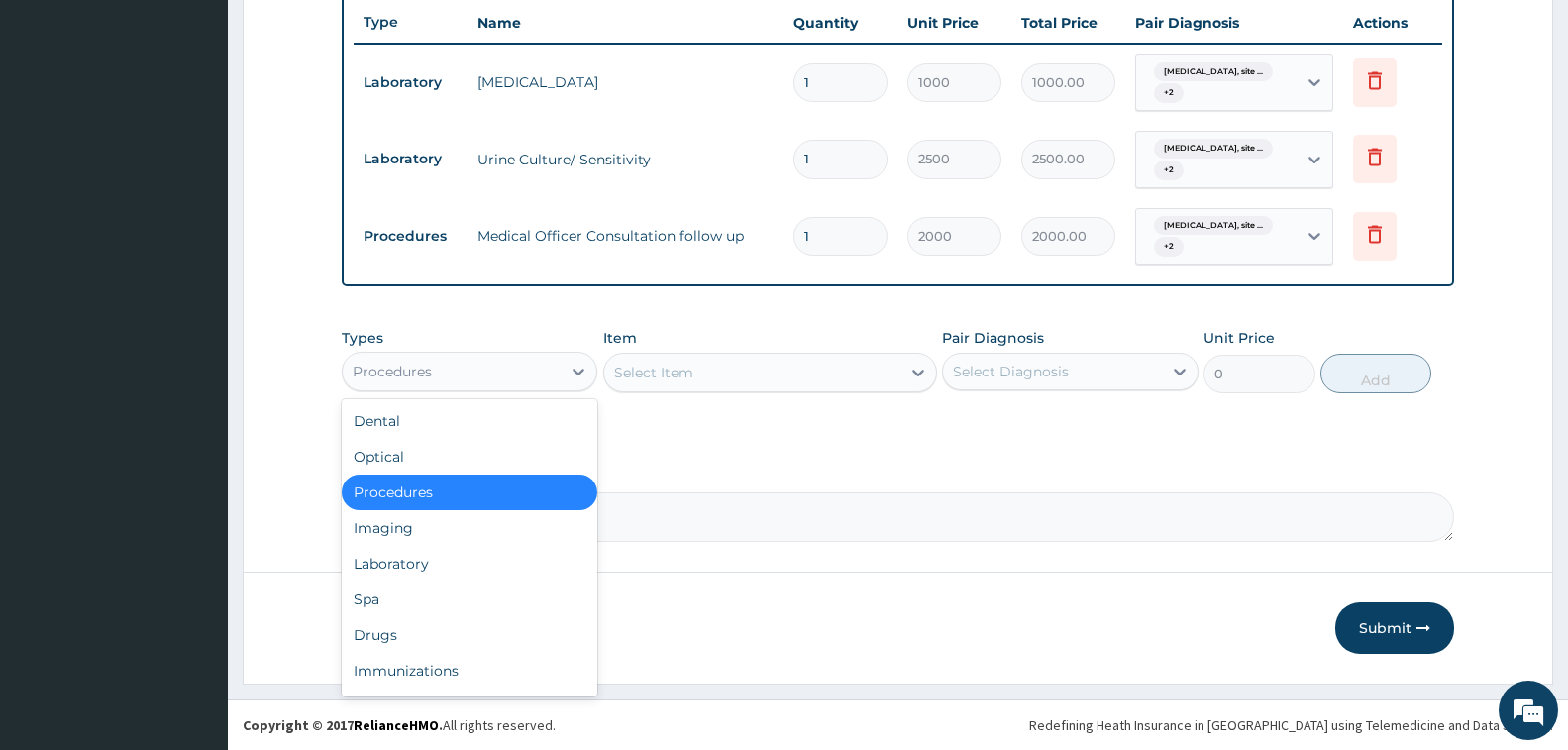
click at [470, 368] on div "Procedures" at bounding box center [452, 372] width 218 height 32
click at [475, 625] on div "Drugs" at bounding box center [470, 635] width 256 height 36
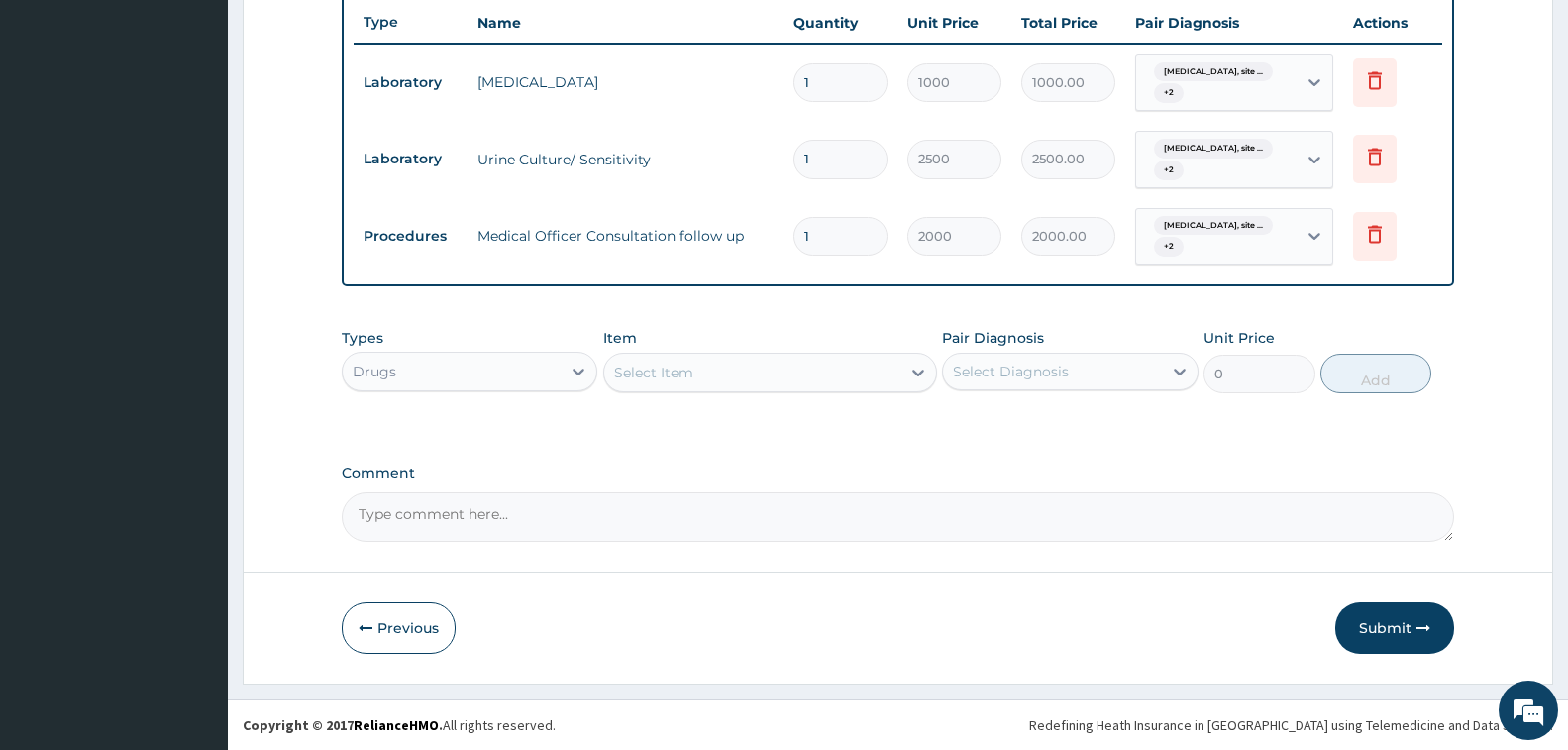
click at [747, 368] on div "Select Item" at bounding box center [752, 373] width 296 height 32
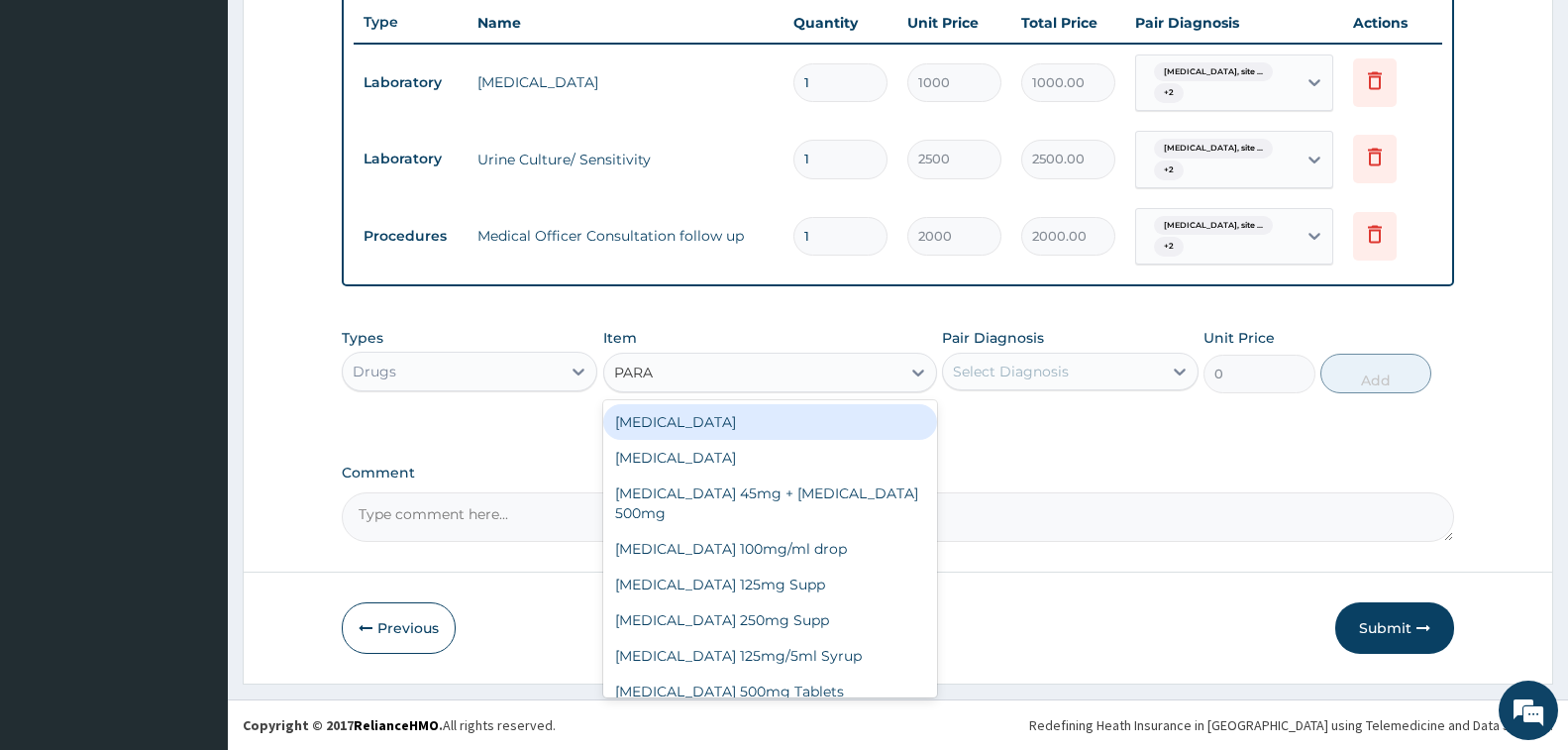
type input "PARAC"
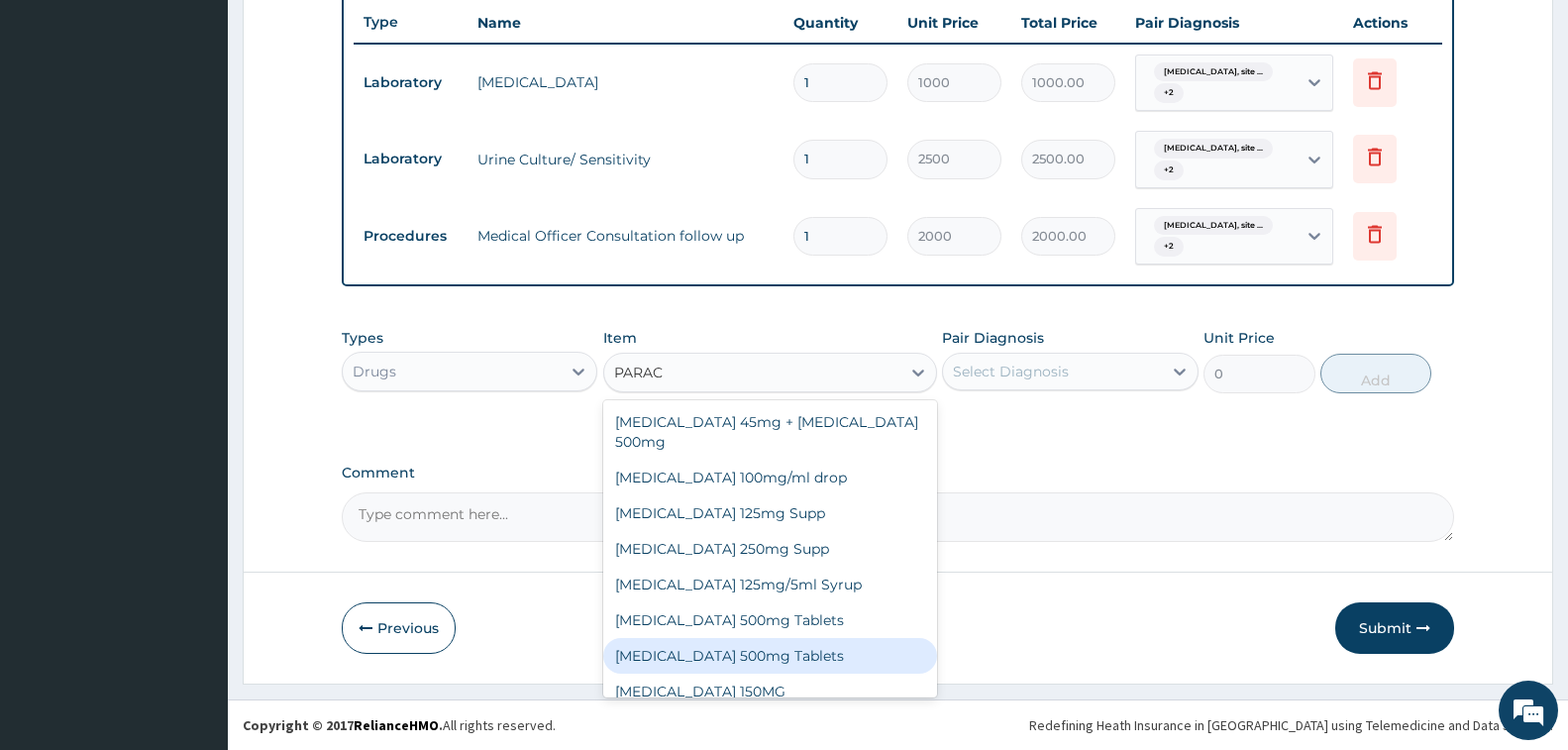
click at [770, 656] on div "Paracetamol 500mg Tablets" at bounding box center [770, 656] width 334 height 36
type input "12"
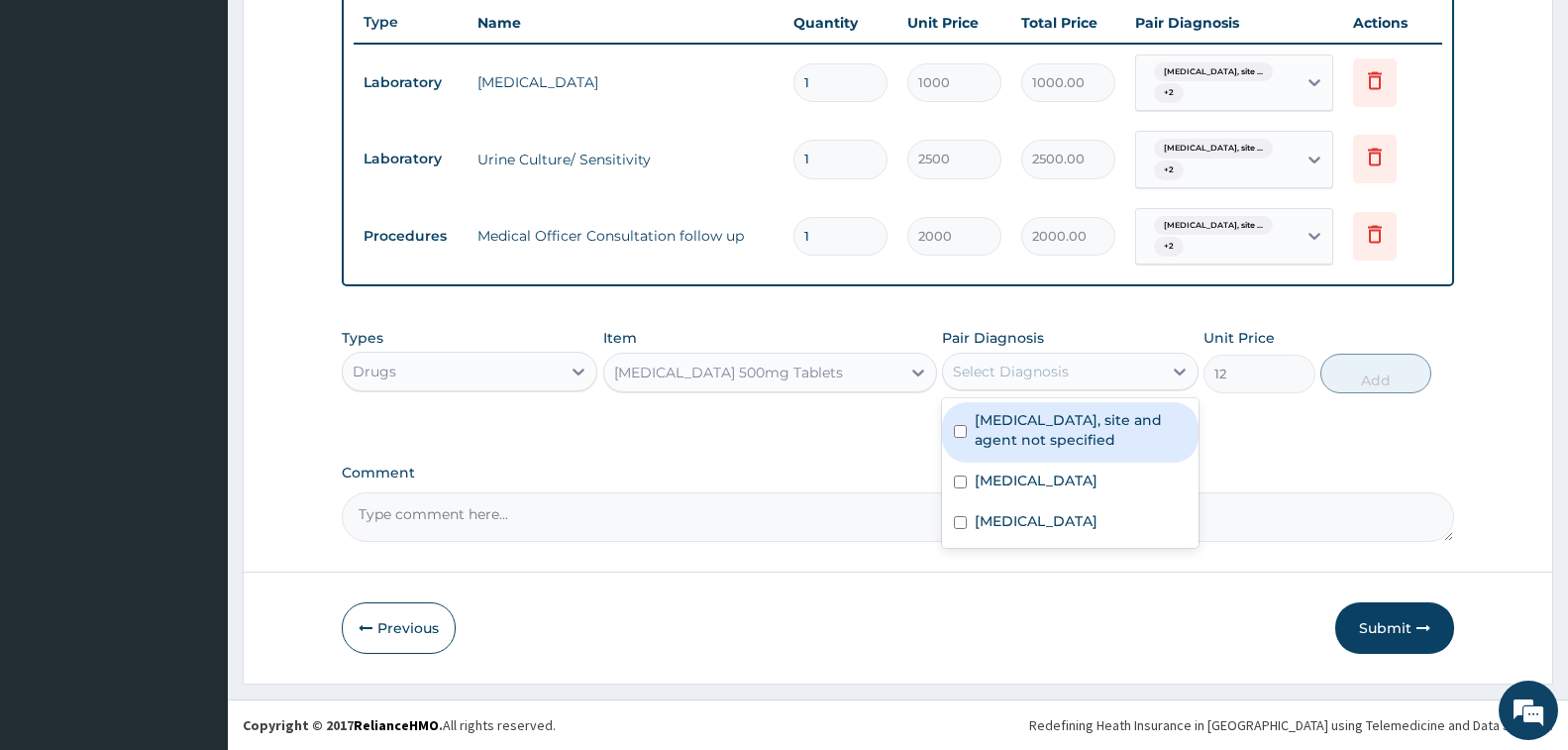
click at [977, 377] on div "Select Diagnosis" at bounding box center [1010, 372] width 116 height 20
drag, startPoint x: 1009, startPoint y: 414, endPoint x: 1011, endPoint y: 472, distance: 58.0
click at [1010, 413] on label "Urinary tract infection, site and agent not specified" at bounding box center [1080, 430] width 211 height 40
checkbox input "true"
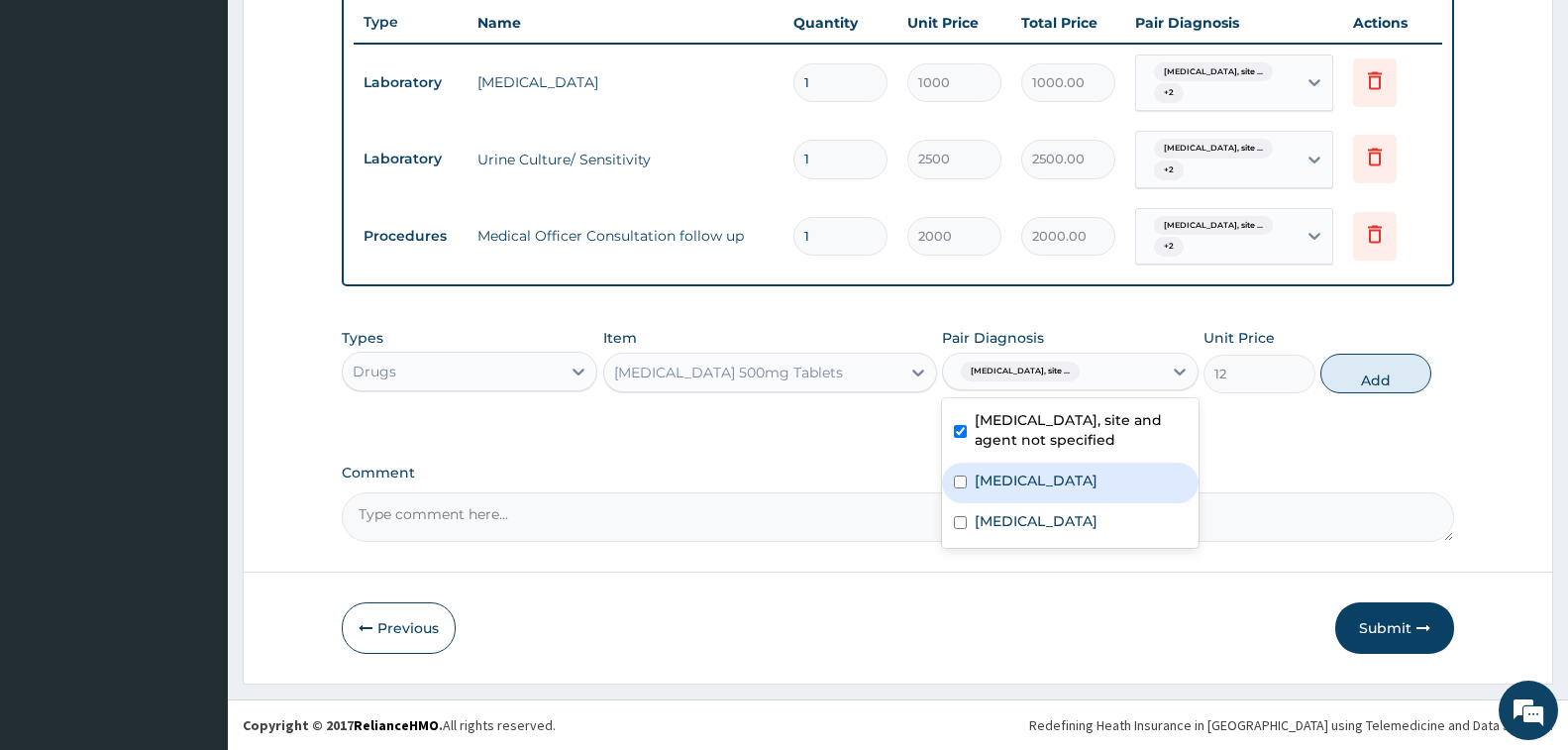
click at [1011, 491] on div "Allergic conjunctivitis" at bounding box center [1070, 482] width 256 height 41
checkbox input "true"
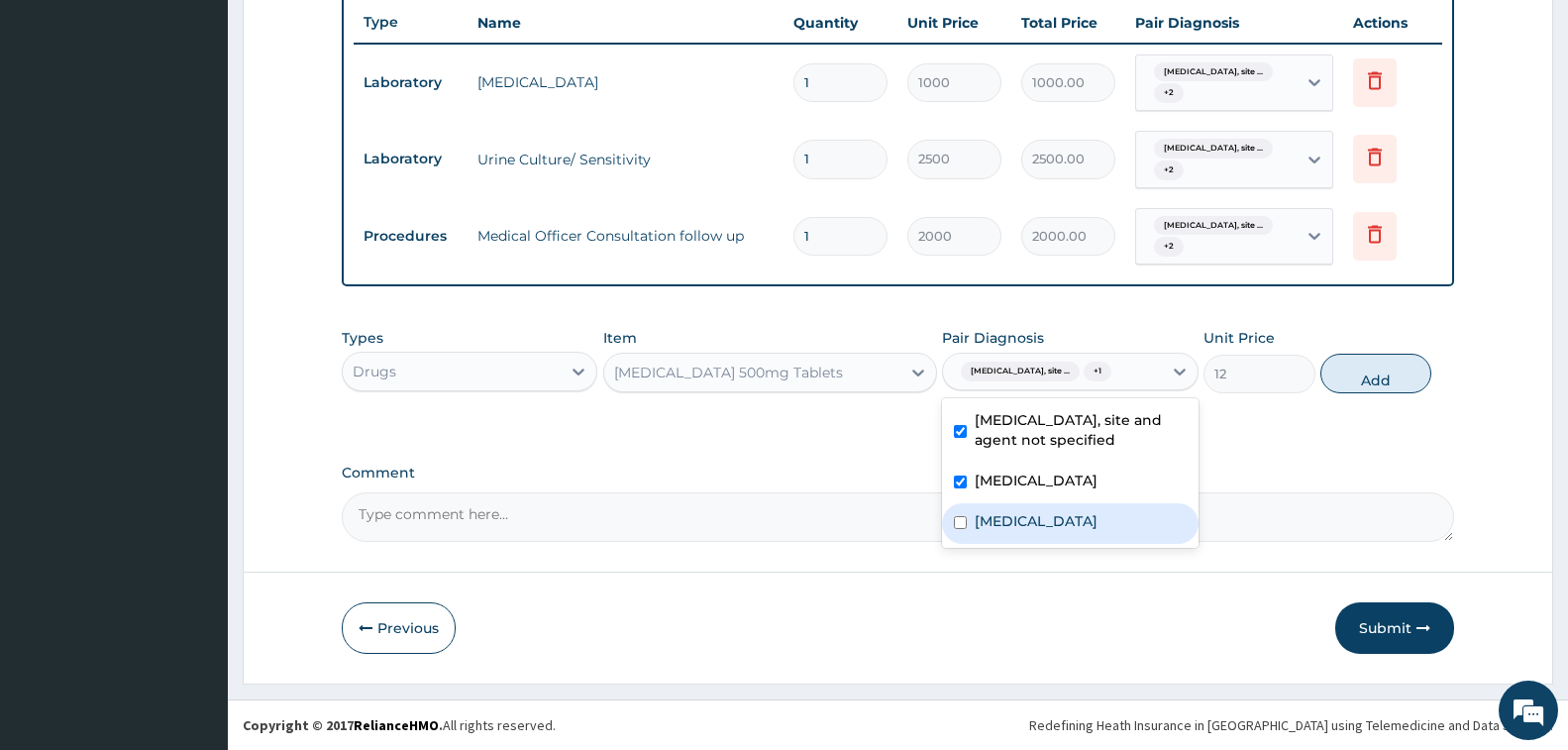
click at [1019, 524] on label "Pain, unspecified" at bounding box center [1036, 521] width 123 height 20
checkbox input "true"
click at [1338, 377] on button "Add" at bounding box center [1376, 374] width 111 height 40
type input "0"
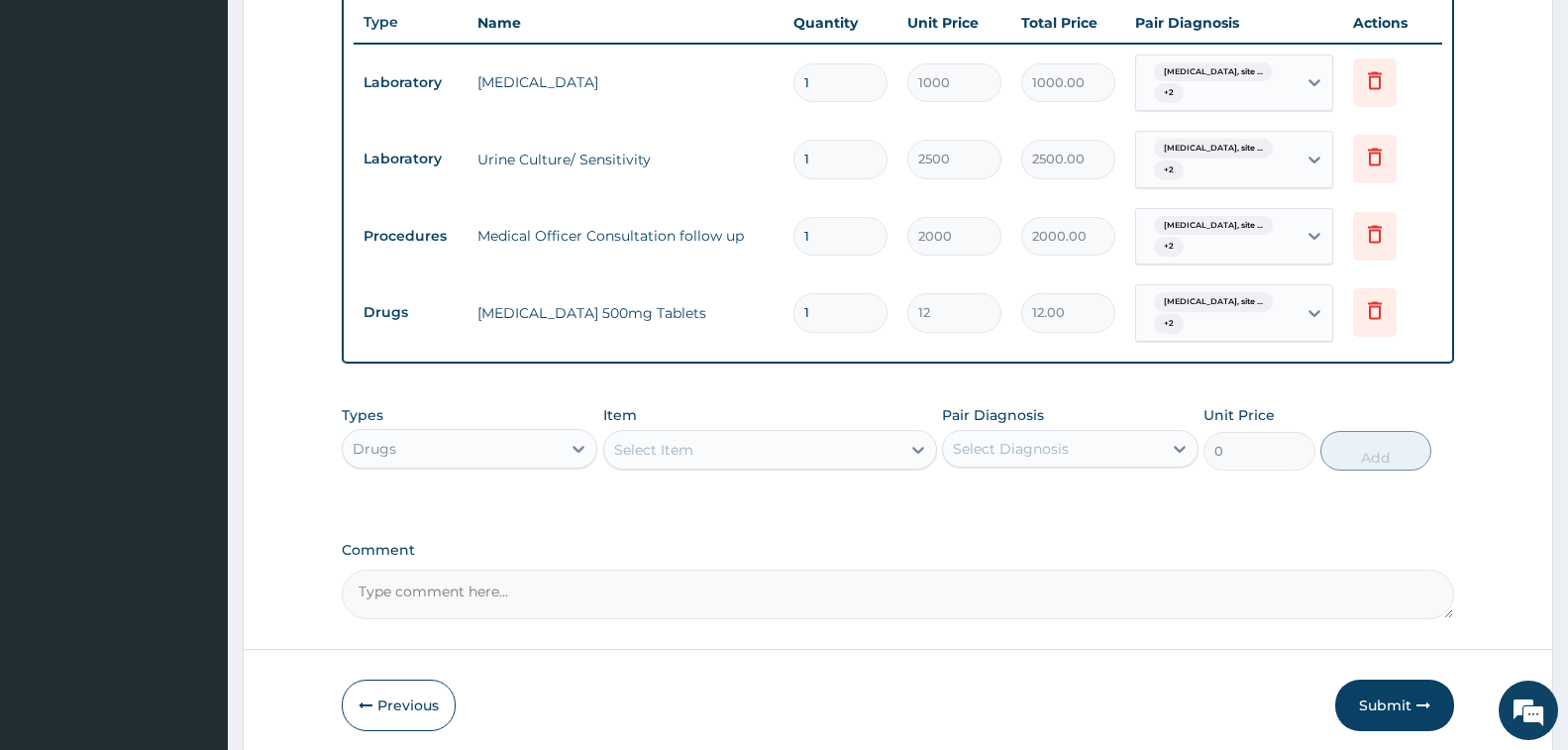
type input "18"
type input "216.00"
type input "18"
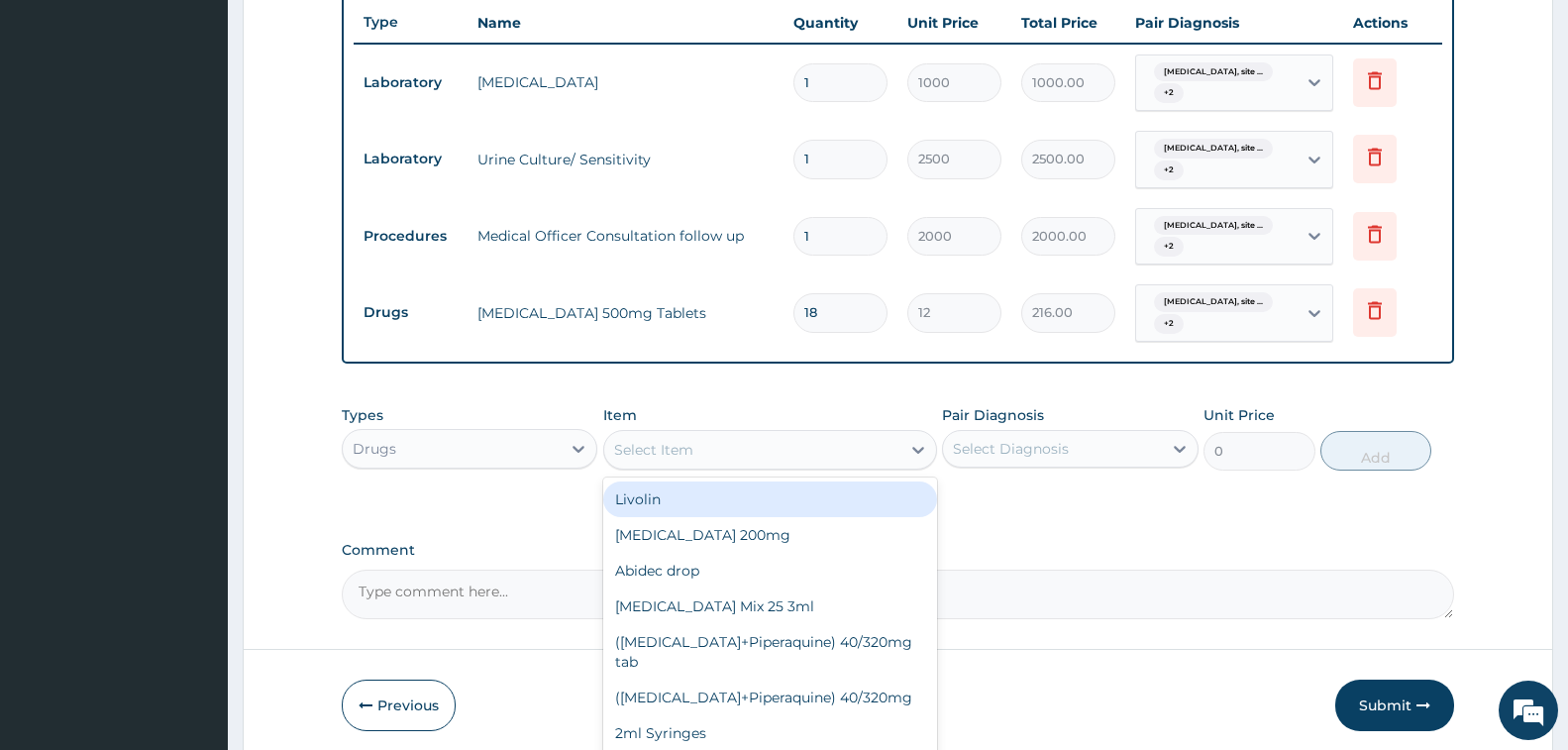
click at [681, 445] on div "Select Item" at bounding box center [654, 450] width 79 height 20
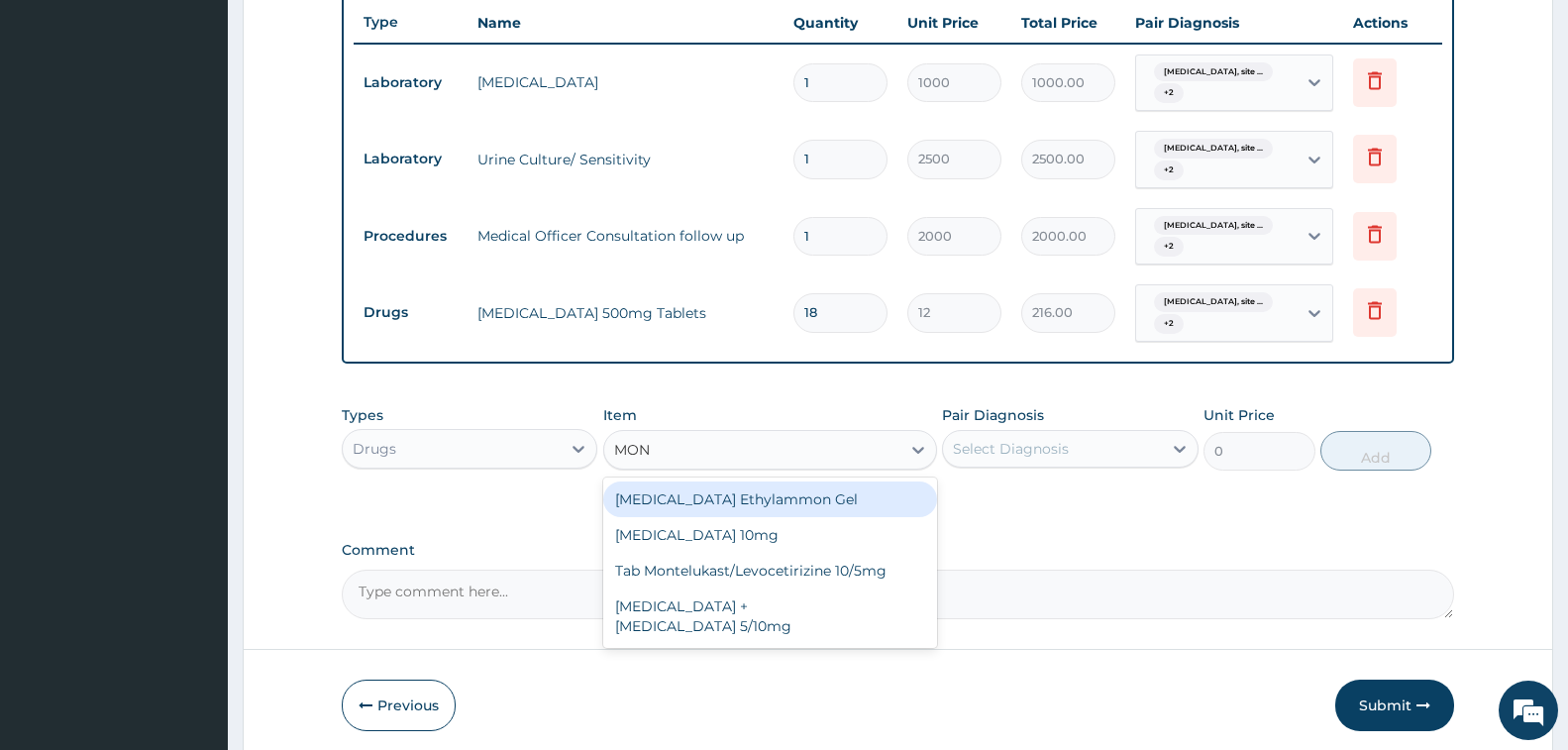
type input "MONT"
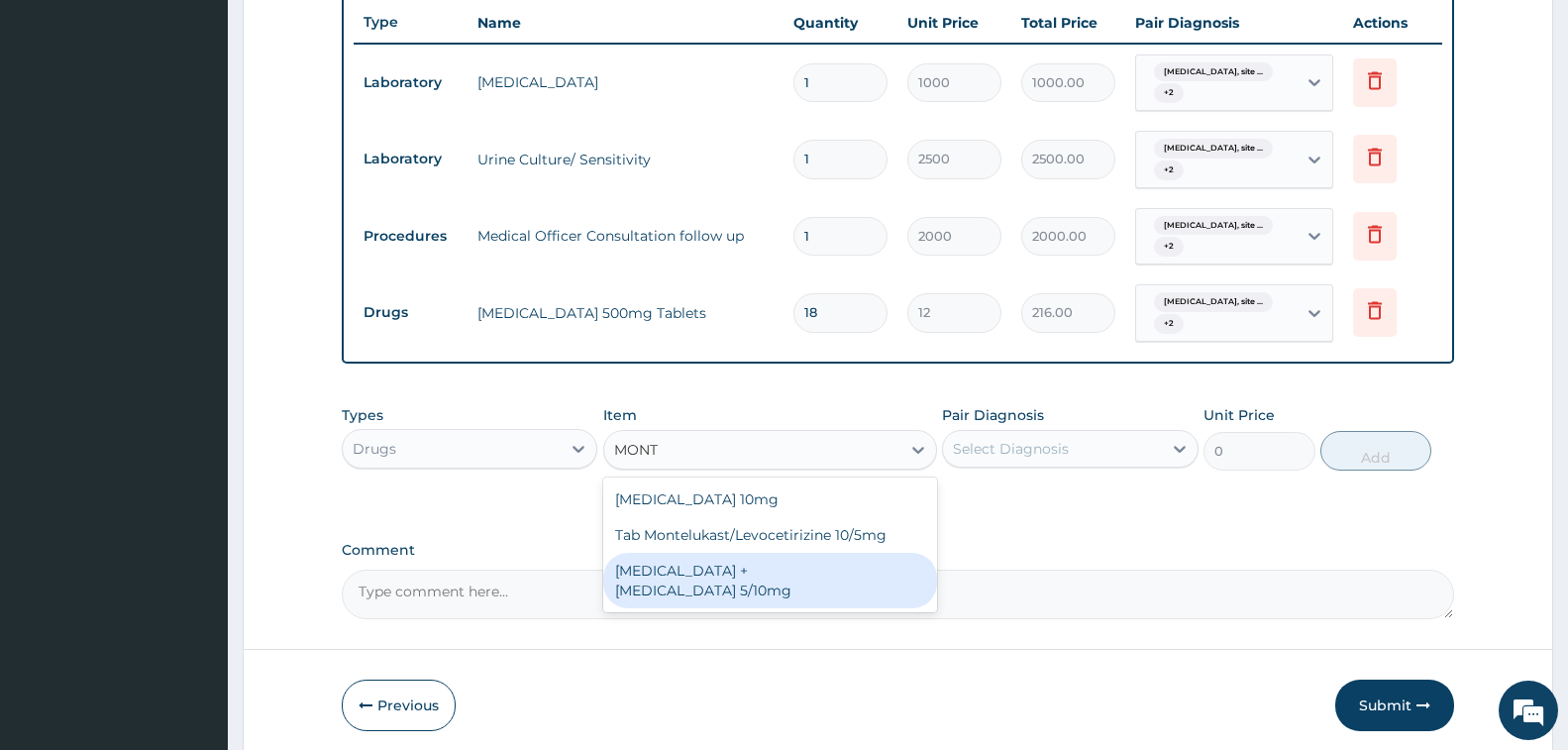
click at [728, 568] on div "MONTELUKAST + LEVOCETIRIZINE 5/10mg" at bounding box center [770, 581] width 334 height 55
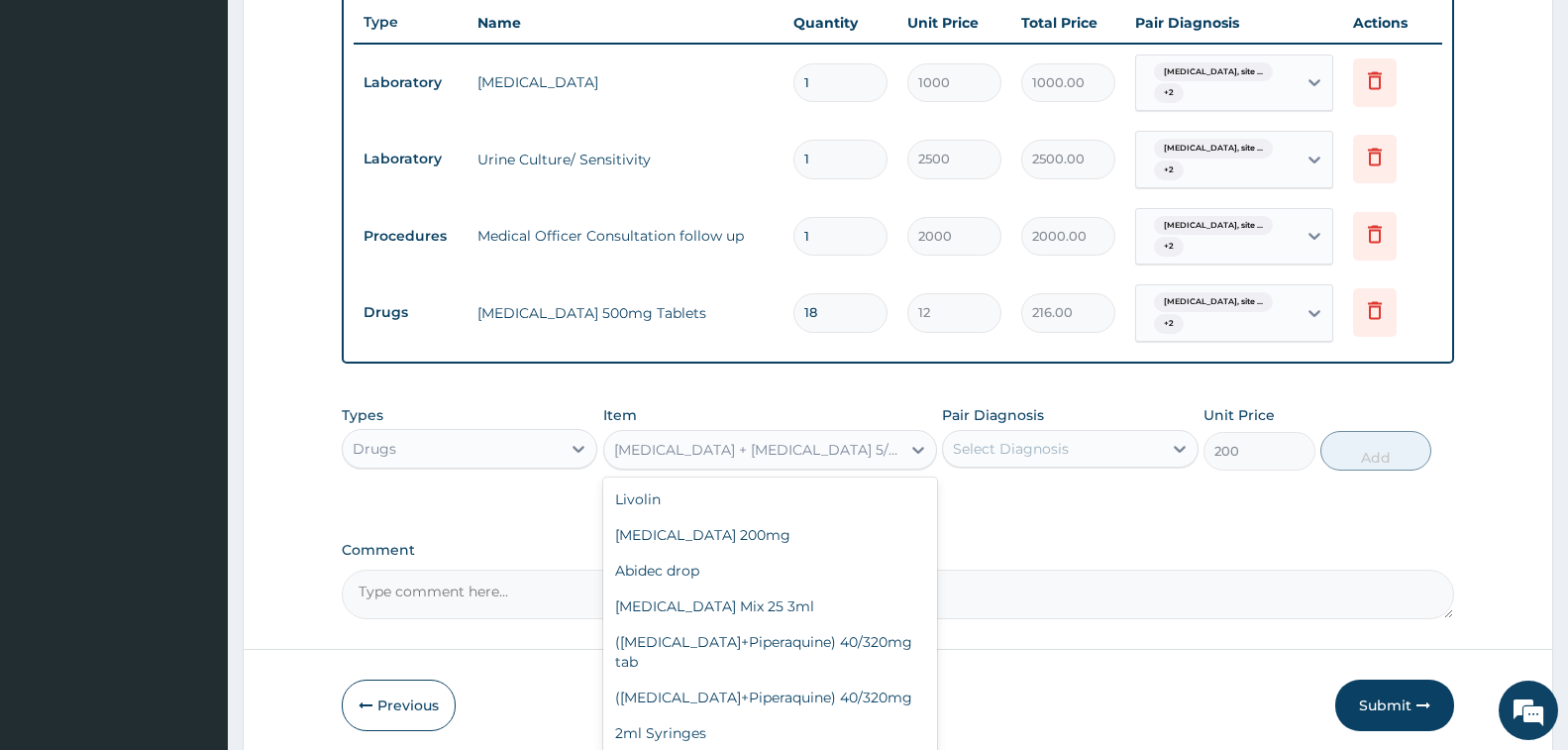
click at [785, 440] on div "MONTELUKAST + LEVOCETIRIZINE 5/10mg" at bounding box center [758, 450] width 288 height 20
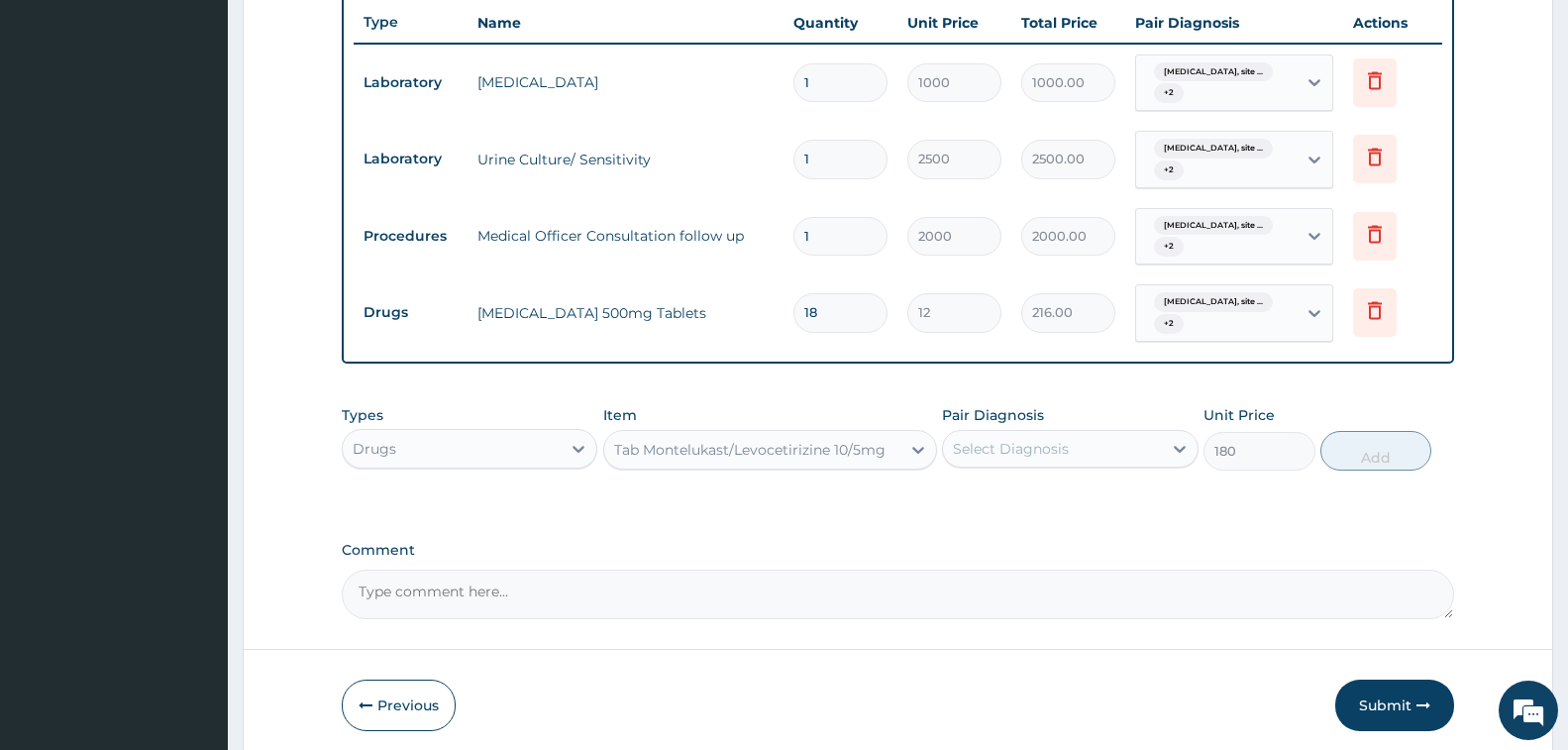
click at [780, 443] on div "Tab Montelukast/Levocetirizine 10/5mg" at bounding box center [750, 450] width 271 height 20
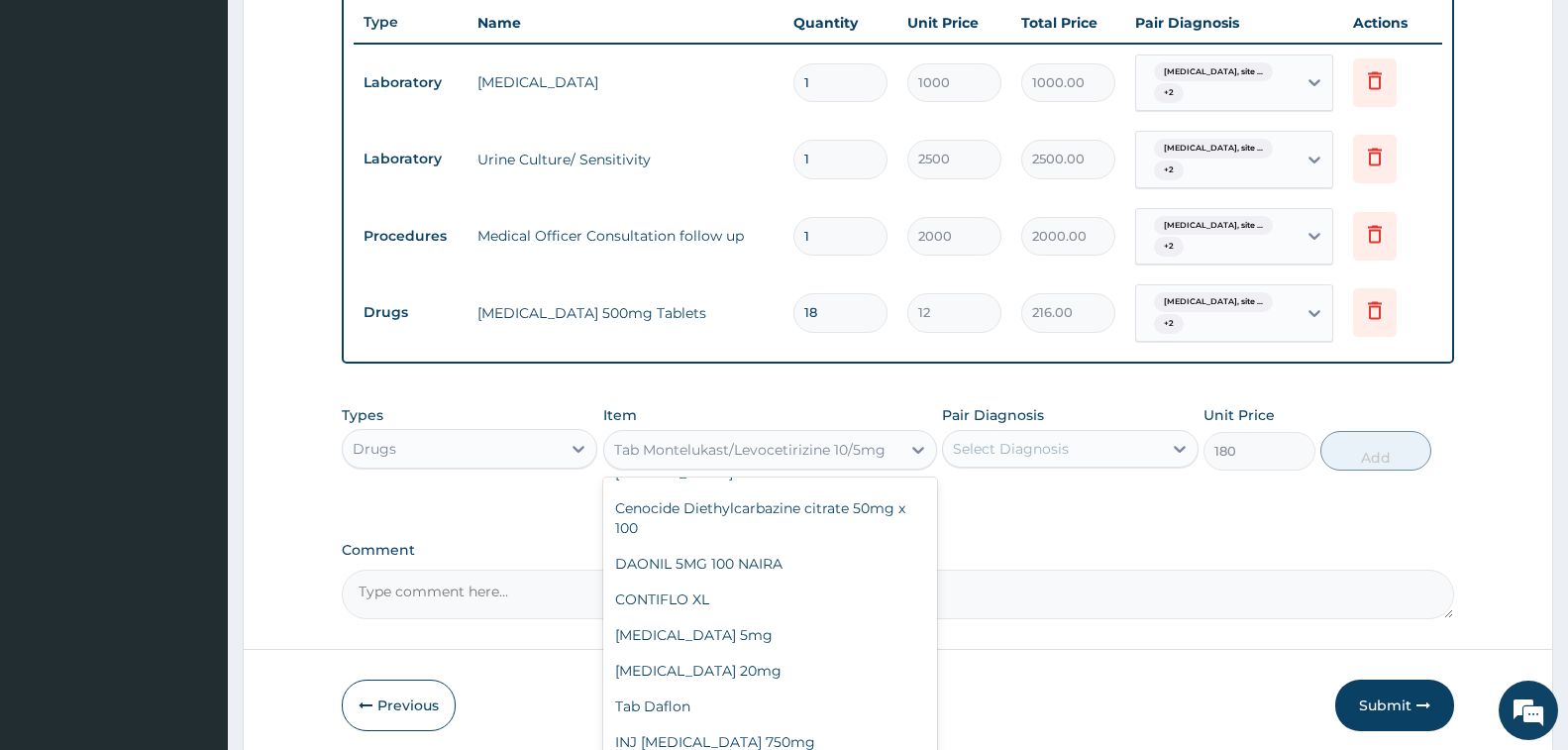
scroll to position [31875, 0]
type input "200"
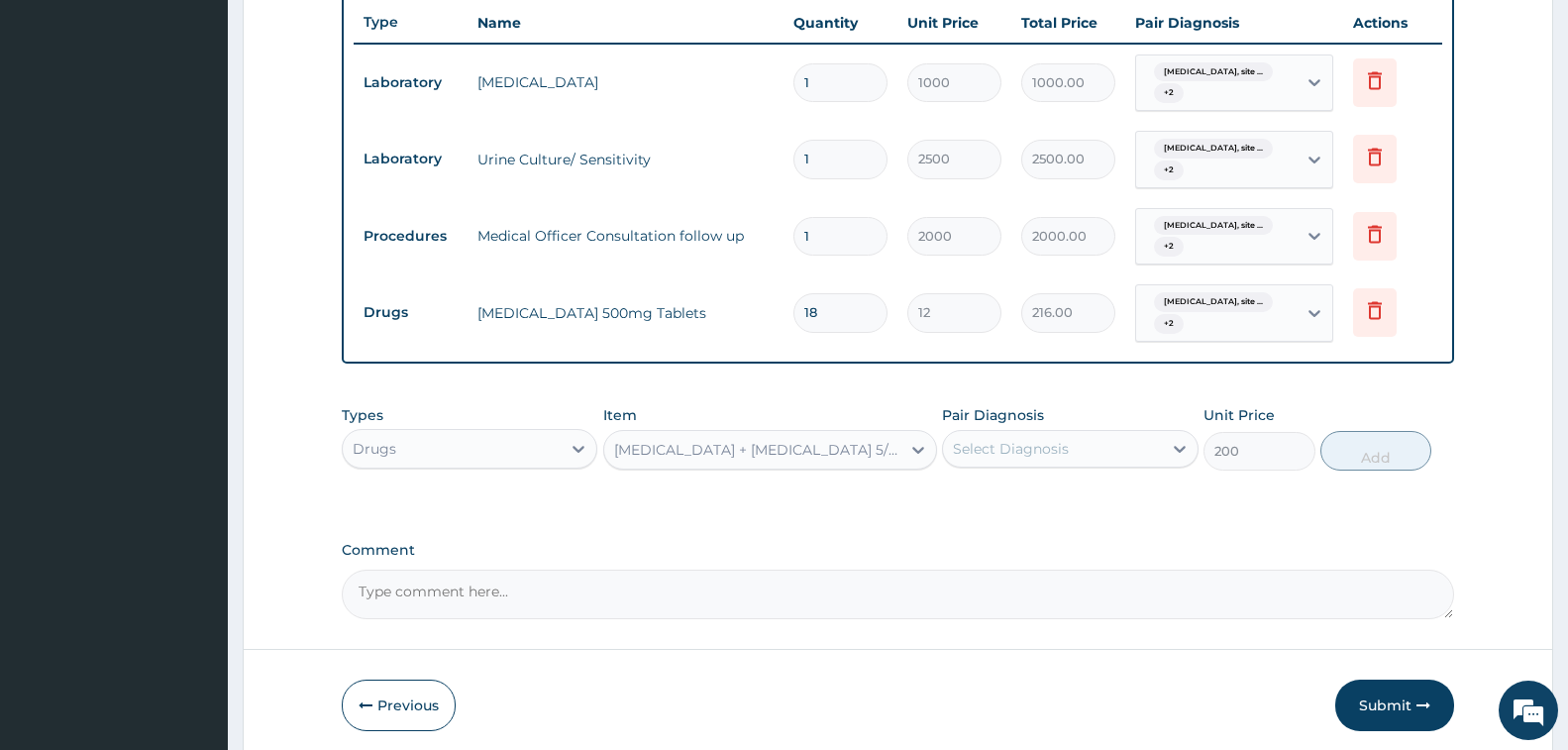
click at [1023, 440] on div "Select Diagnosis" at bounding box center [1010, 449] width 116 height 20
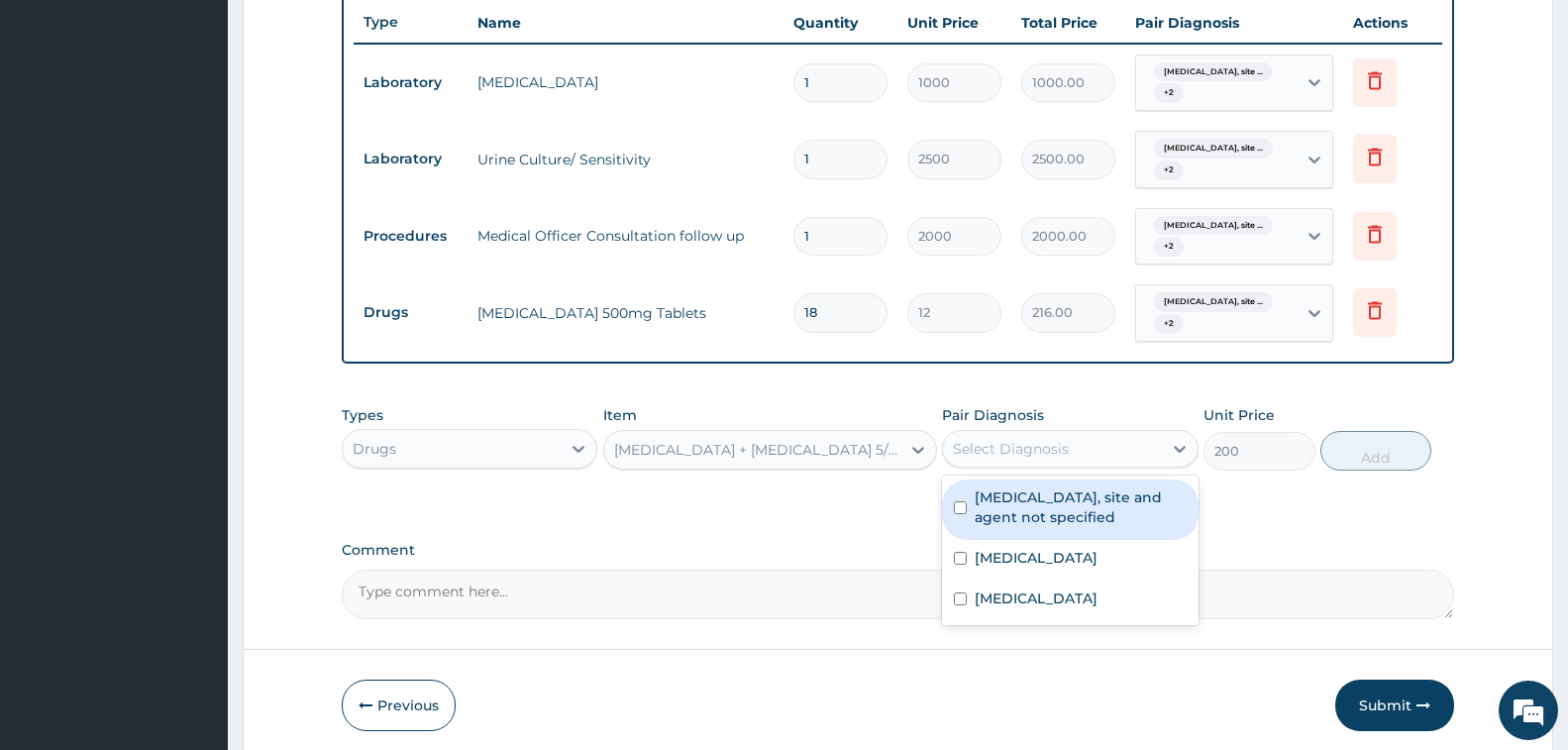
drag, startPoint x: 1035, startPoint y: 496, endPoint x: 1057, endPoint y: 550, distance: 58.3
click at [1036, 498] on label "Urinary tract infection, site and agent not specified" at bounding box center [1080, 507] width 211 height 40
checkbox input "true"
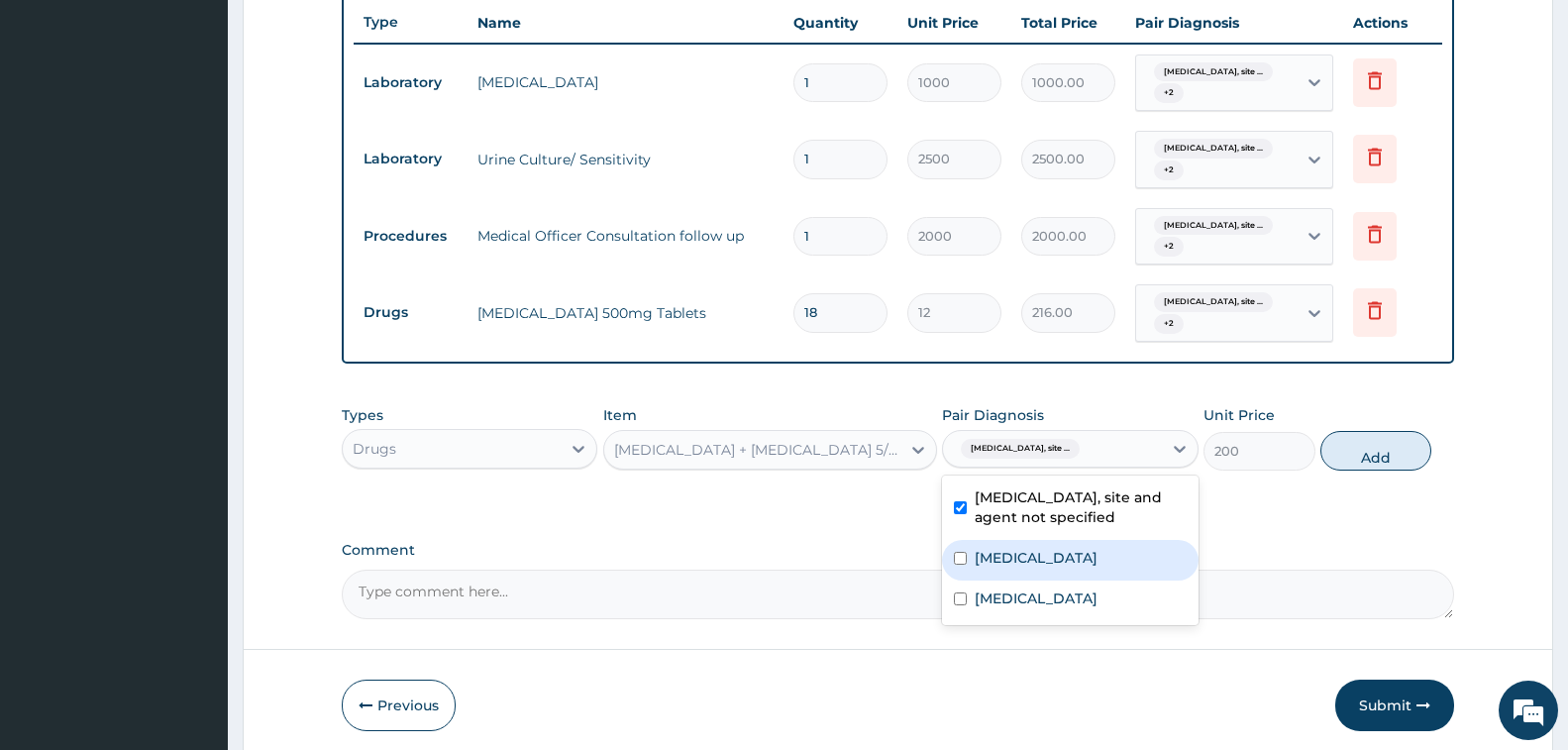
click at [1057, 551] on label "Allergic conjunctivitis" at bounding box center [1036, 558] width 123 height 20
checkbox input "true"
click at [1069, 601] on label "Pain, unspecified" at bounding box center [1036, 598] width 123 height 20
checkbox input "true"
click at [1352, 444] on button "Add" at bounding box center [1376, 451] width 111 height 40
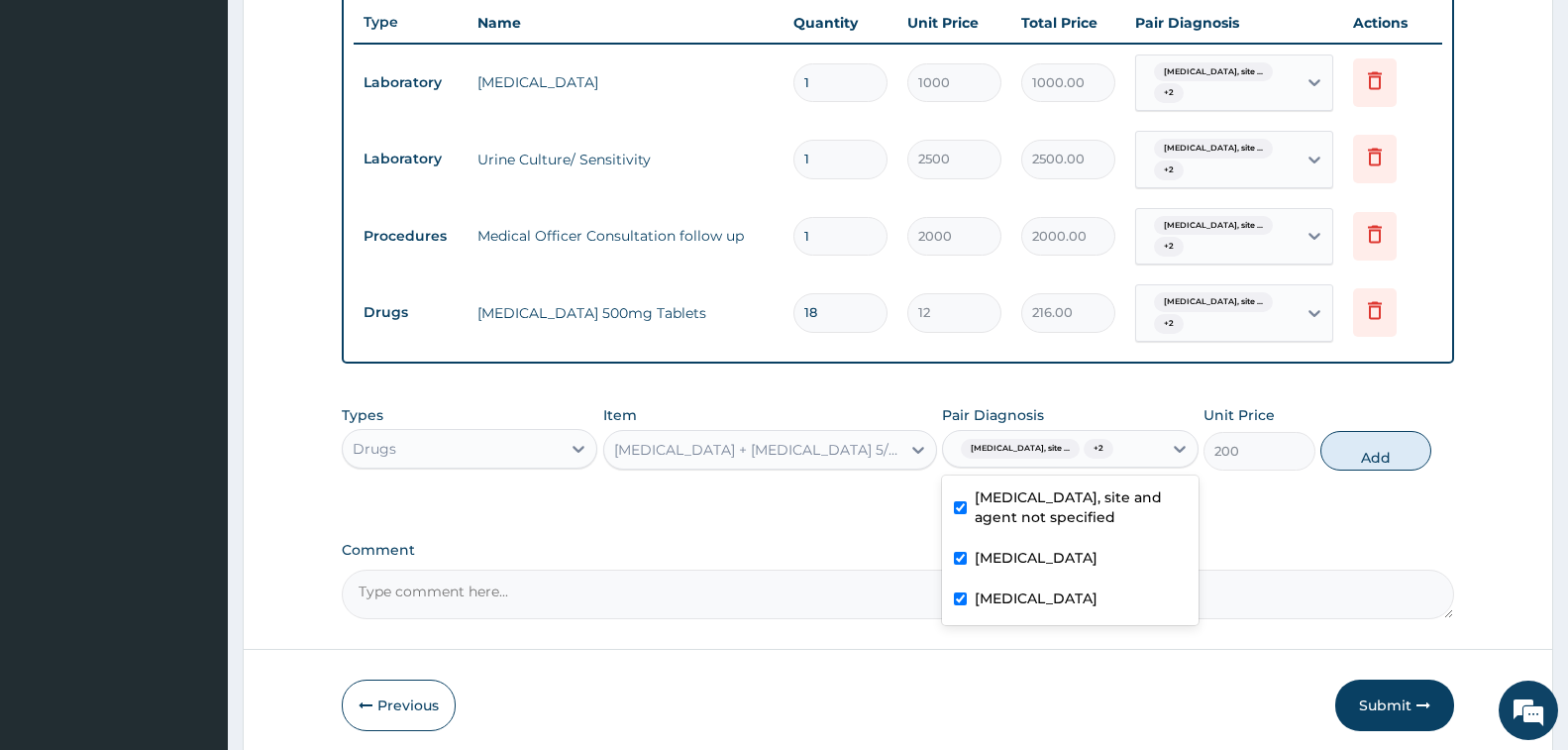
type input "0"
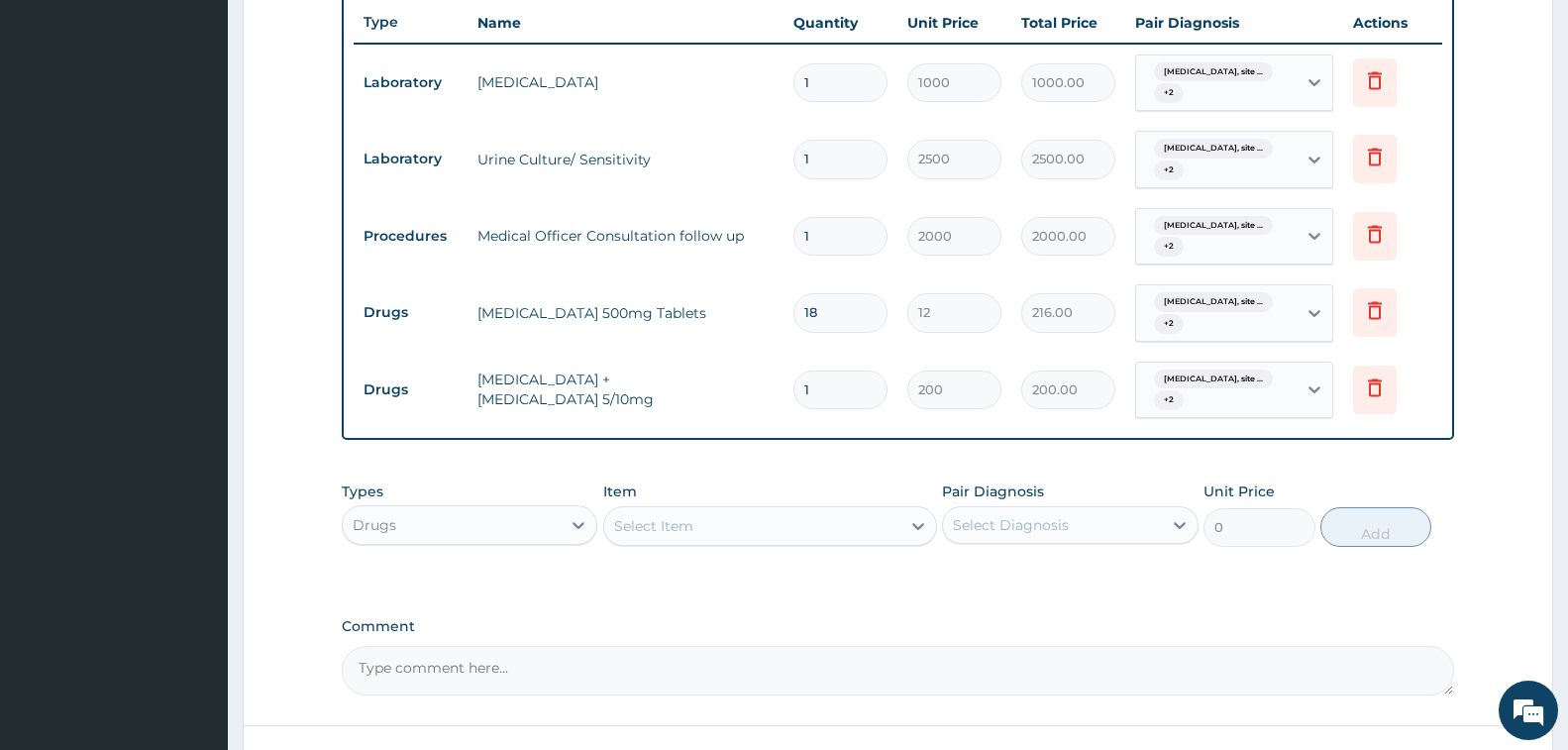
type input "14"
type input "2800.00"
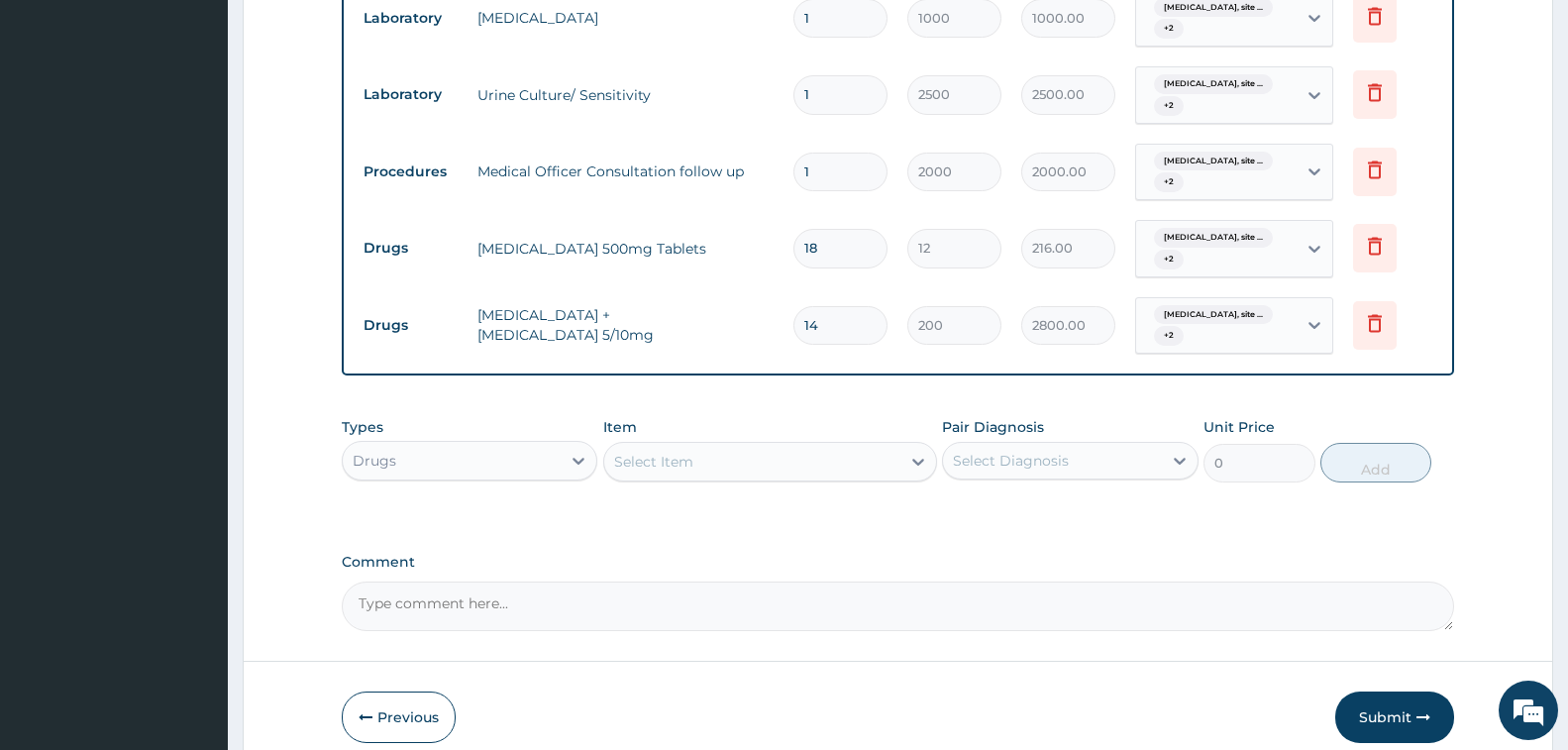
scroll to position [845, 0]
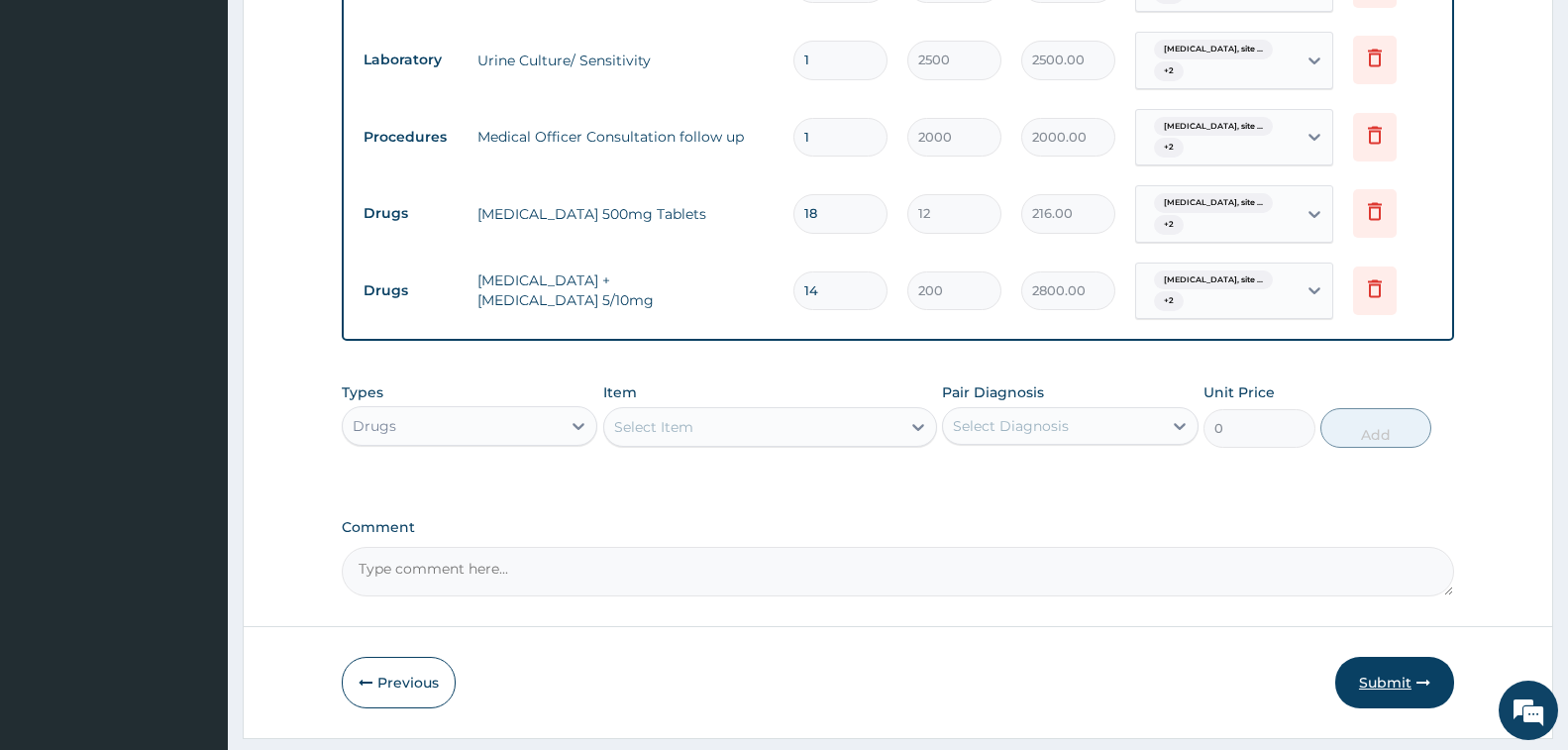
type input "14"
click at [1375, 680] on button "Submit" at bounding box center [1395, 683] width 119 height 52
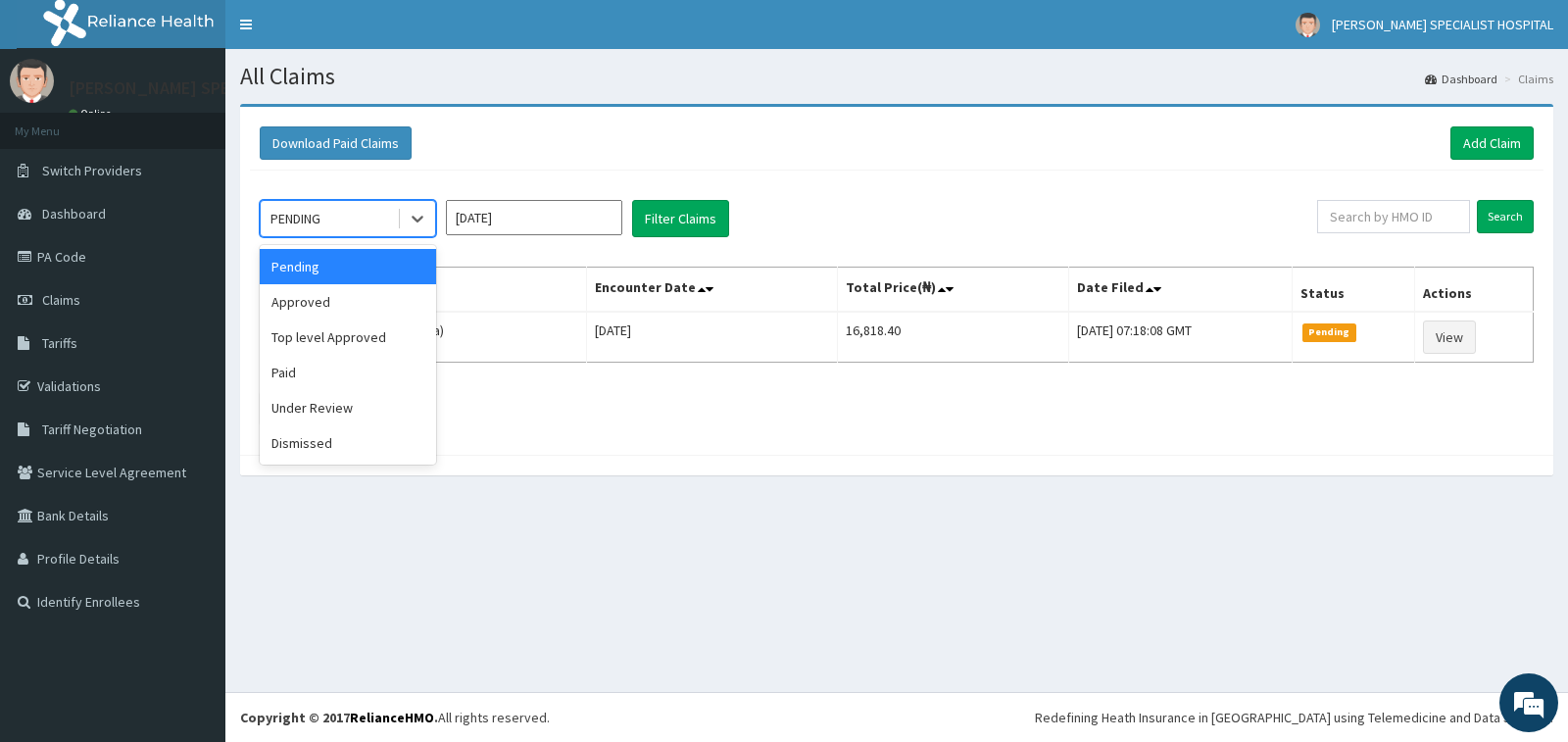
click at [334, 216] on div "PENDING" at bounding box center [328, 219] width 136 height 31
click at [338, 299] on div "Approved" at bounding box center [348, 302] width 176 height 35
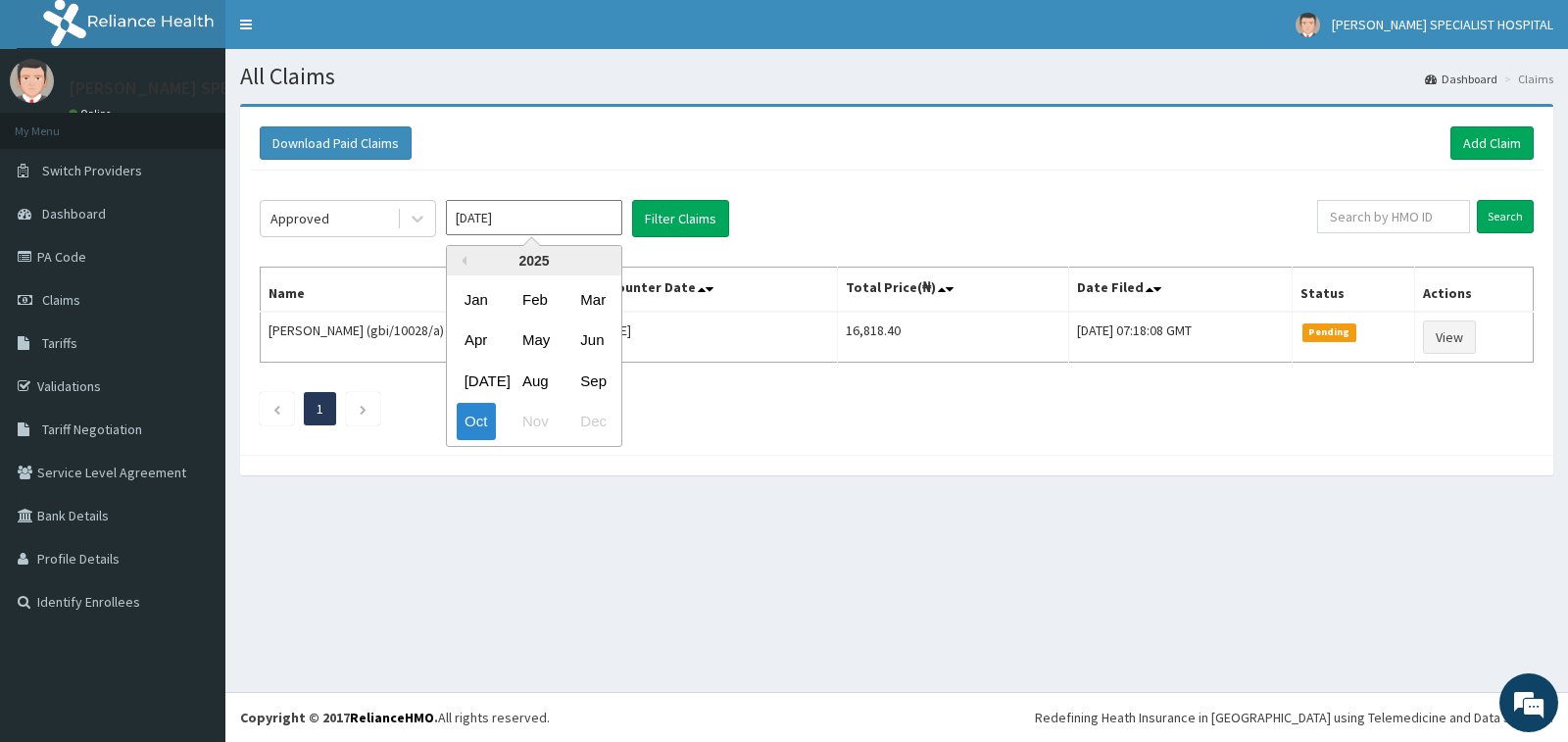
click at [513, 219] on input "[DATE]" at bounding box center [534, 218] width 176 height 35
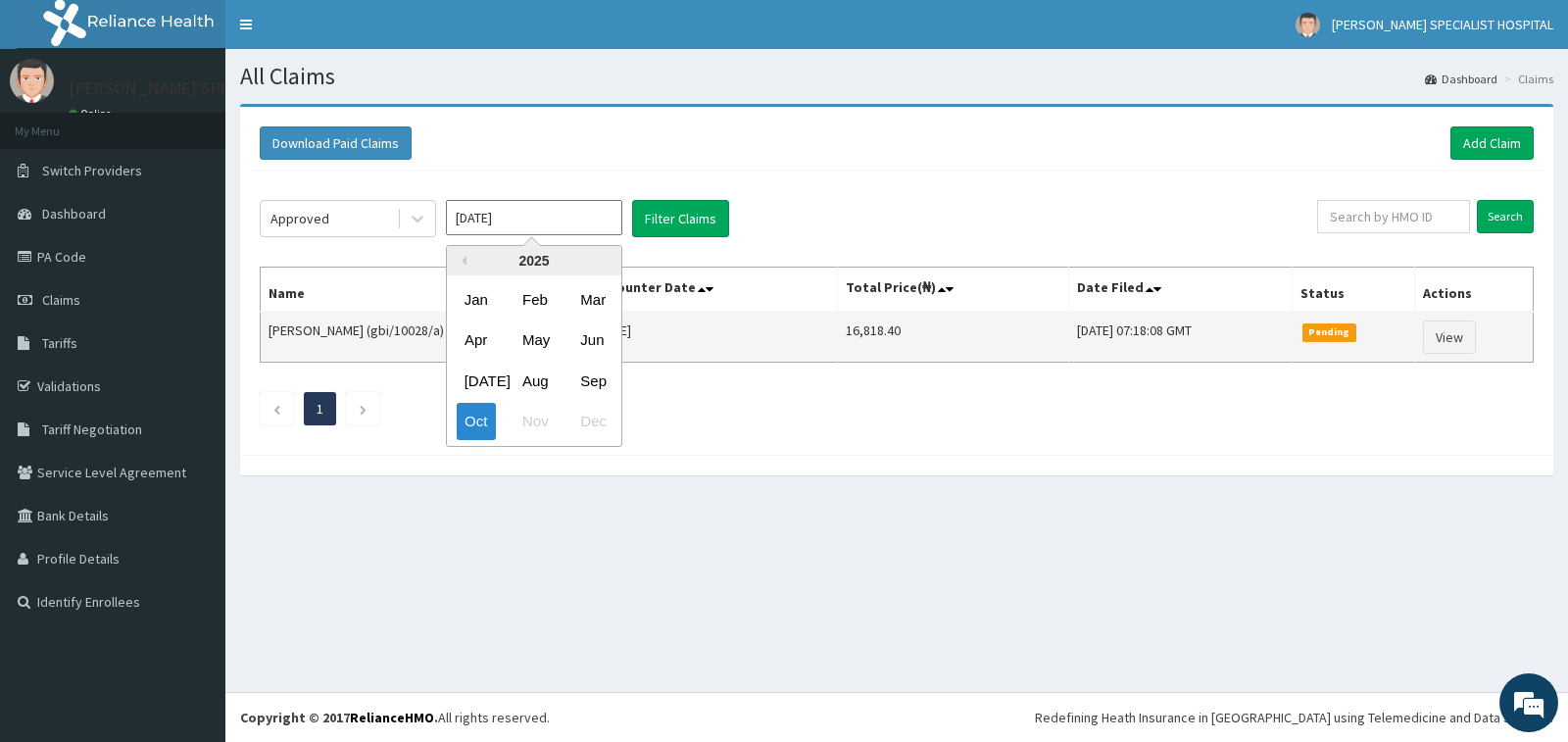
drag, startPoint x: 605, startPoint y: 387, endPoint x: 603, endPoint y: 333, distance: 54.0
click at [605, 383] on div "Sep" at bounding box center [592, 380] width 39 height 36
type input "[DATE]"
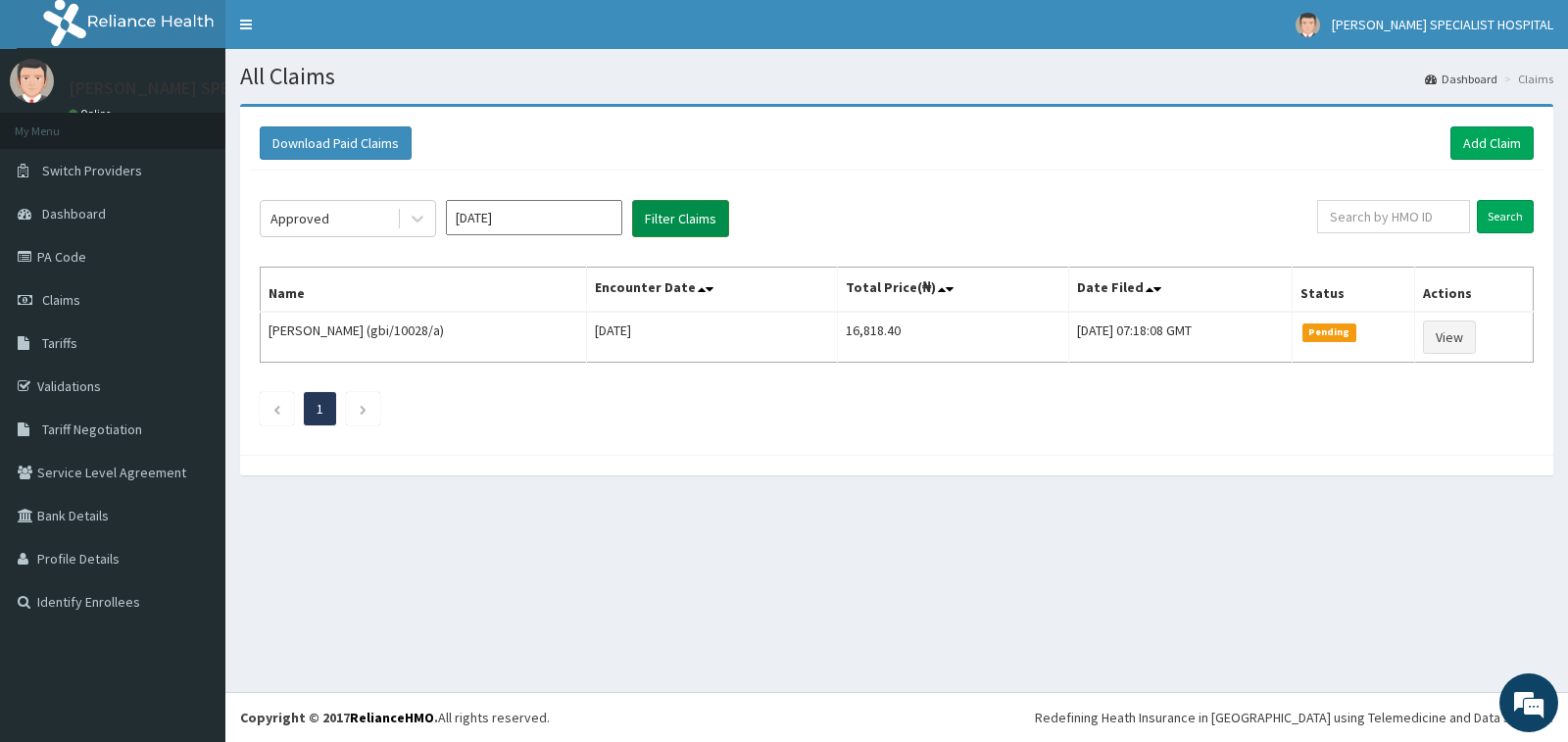
click at [703, 222] on button "Filter Claims" at bounding box center [680, 219] width 97 height 37
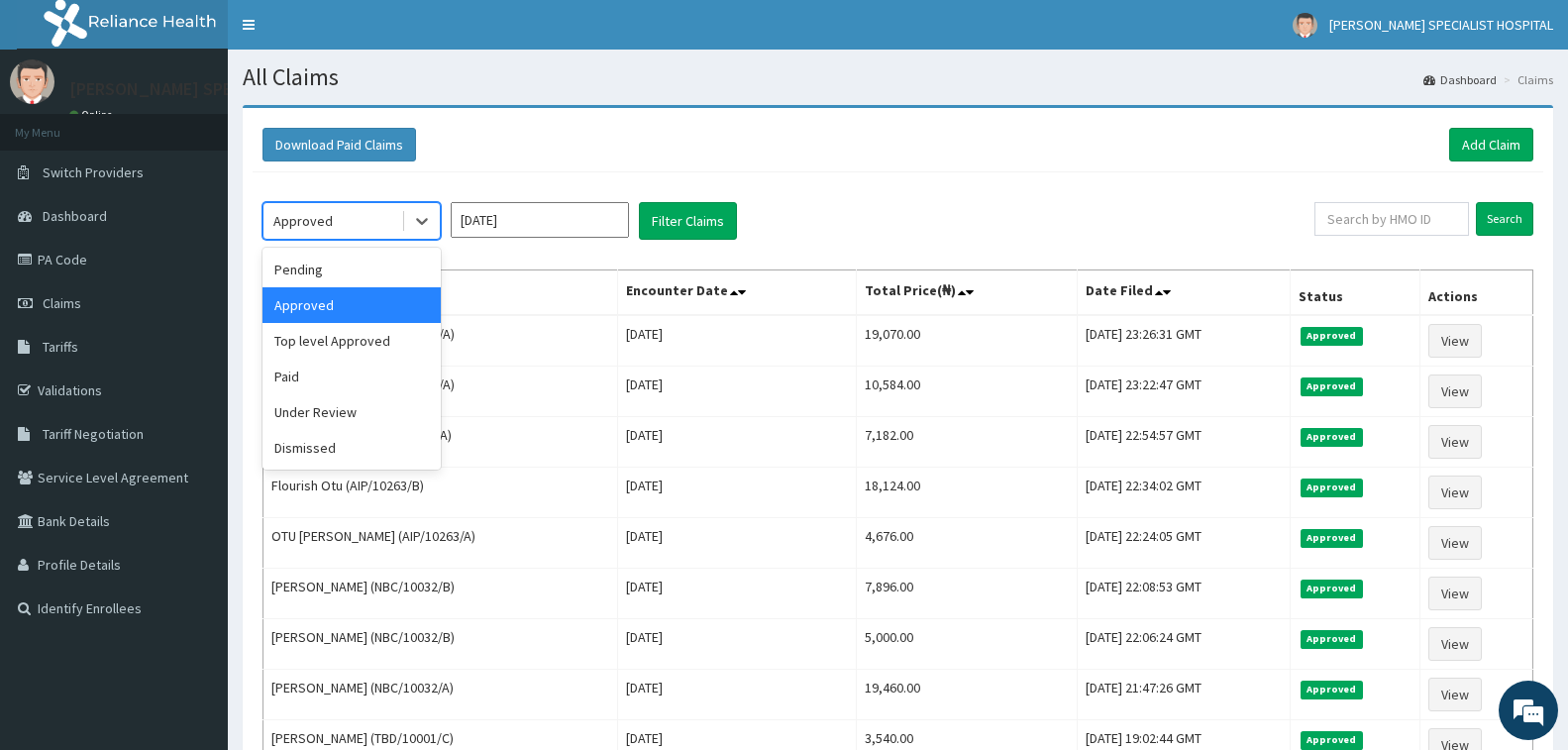
click at [319, 223] on div "Approved" at bounding box center [303, 221] width 59 height 20
drag, startPoint x: 345, startPoint y: 271, endPoint x: 552, endPoint y: 248, distance: 208.3
click at [345, 269] on div "Pending" at bounding box center [352, 269] width 178 height 36
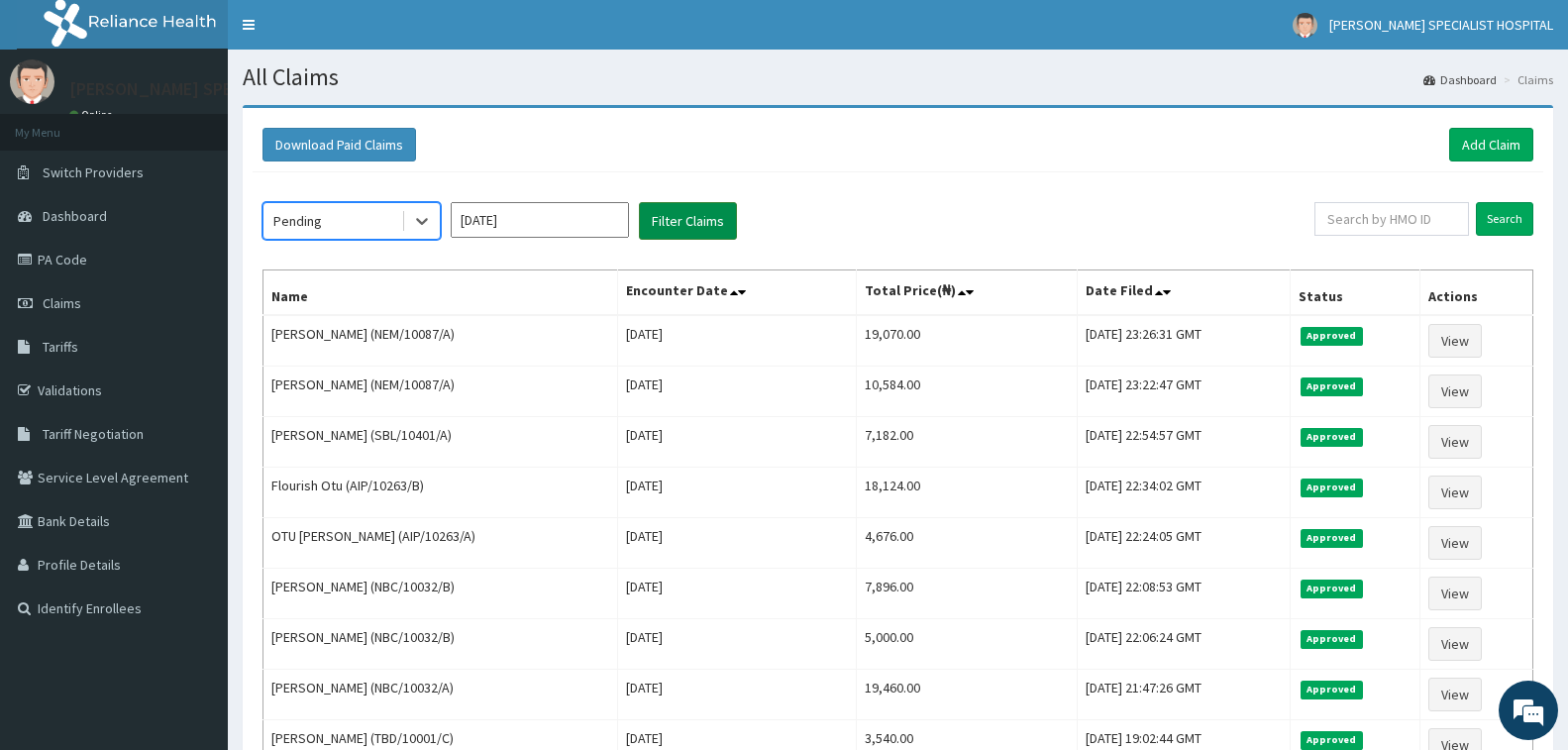
click at [663, 219] on button "Filter Claims" at bounding box center [687, 221] width 98 height 38
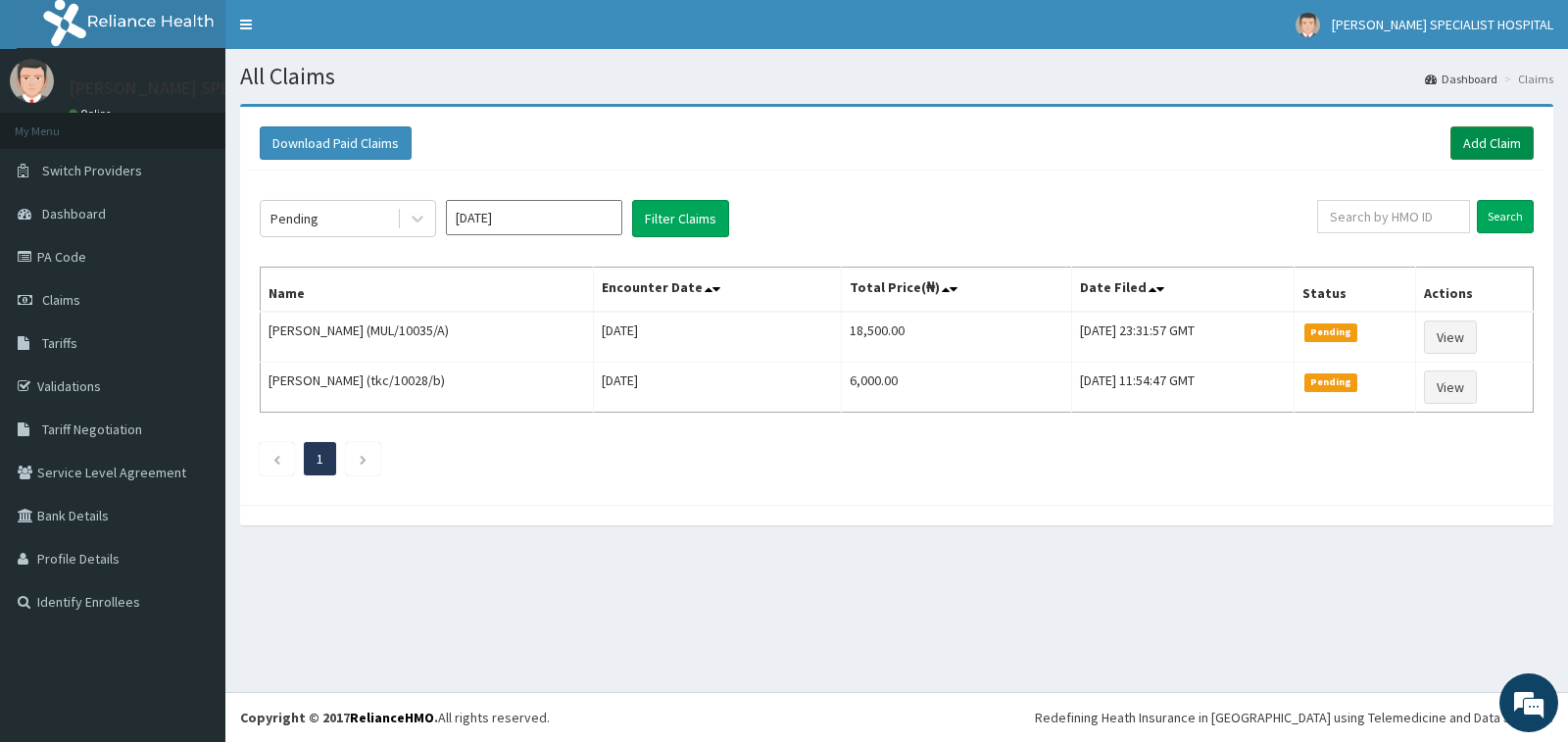
click at [1466, 141] on link "Add Claim" at bounding box center [1492, 143] width 83 height 33
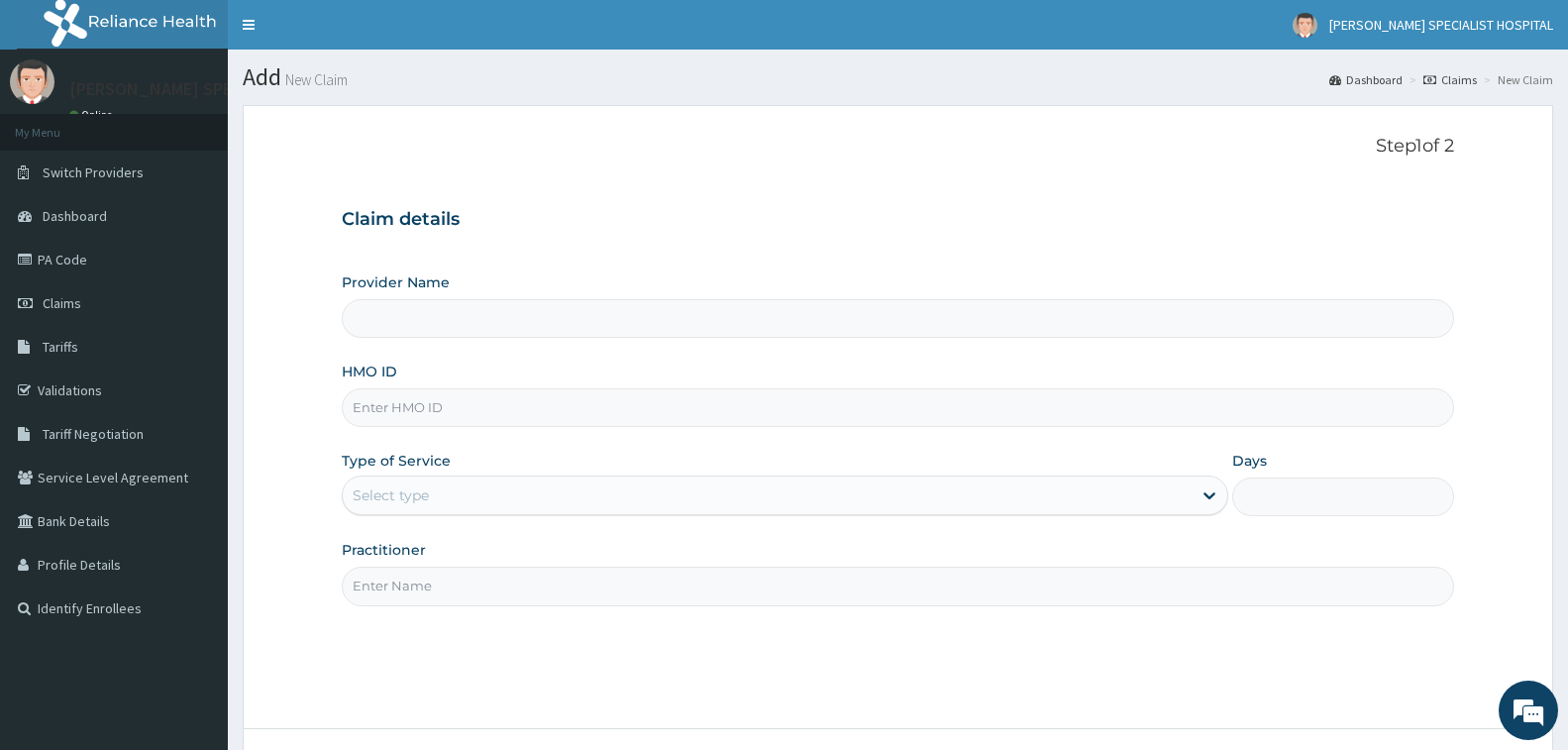
click at [464, 403] on input "HMO ID" at bounding box center [897, 407] width 1112 height 39
type input "[PERSON_NAME] Specialist Hospital"
type input "MUL/10035/A"
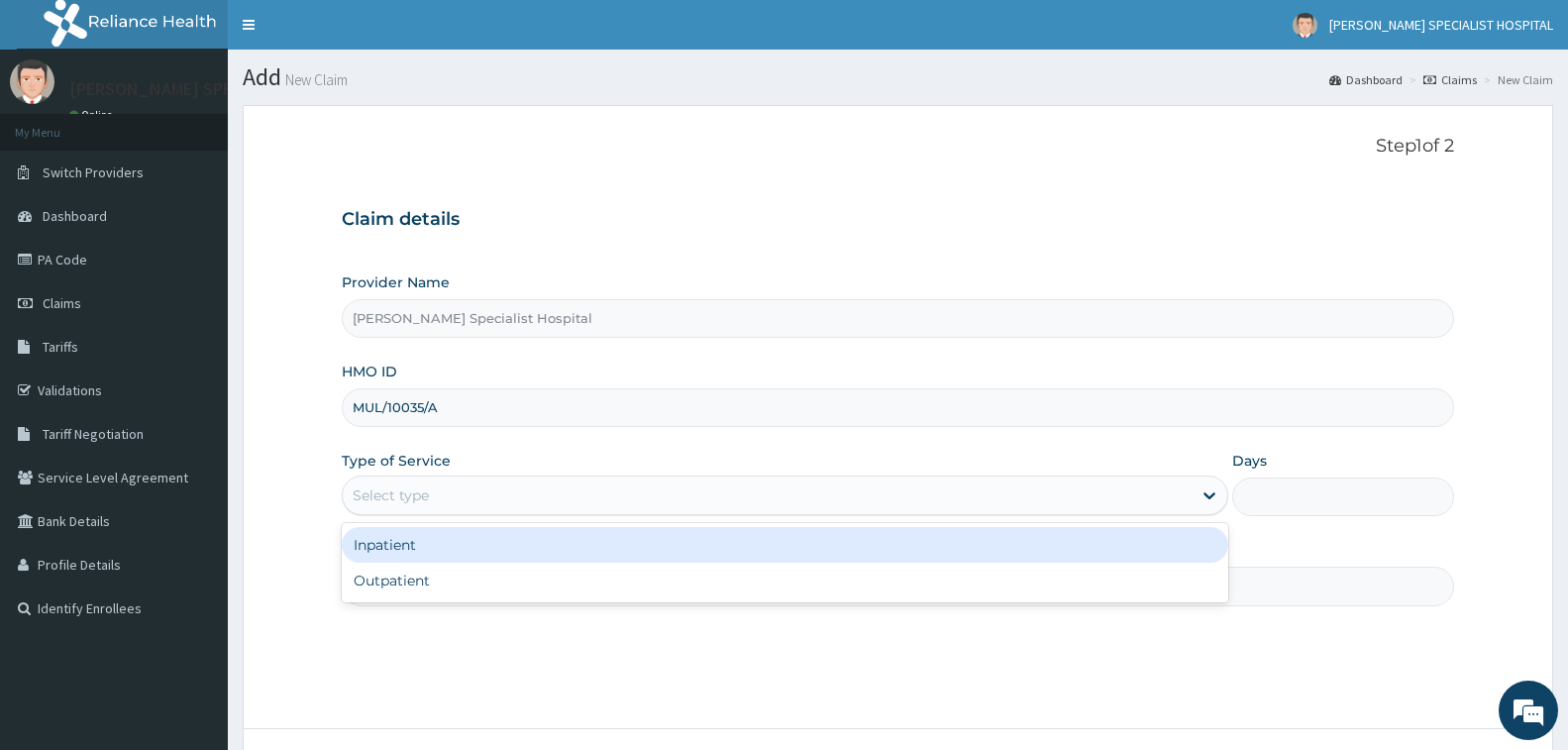
click at [479, 477] on div "Select type" at bounding box center [784, 495] width 887 height 40
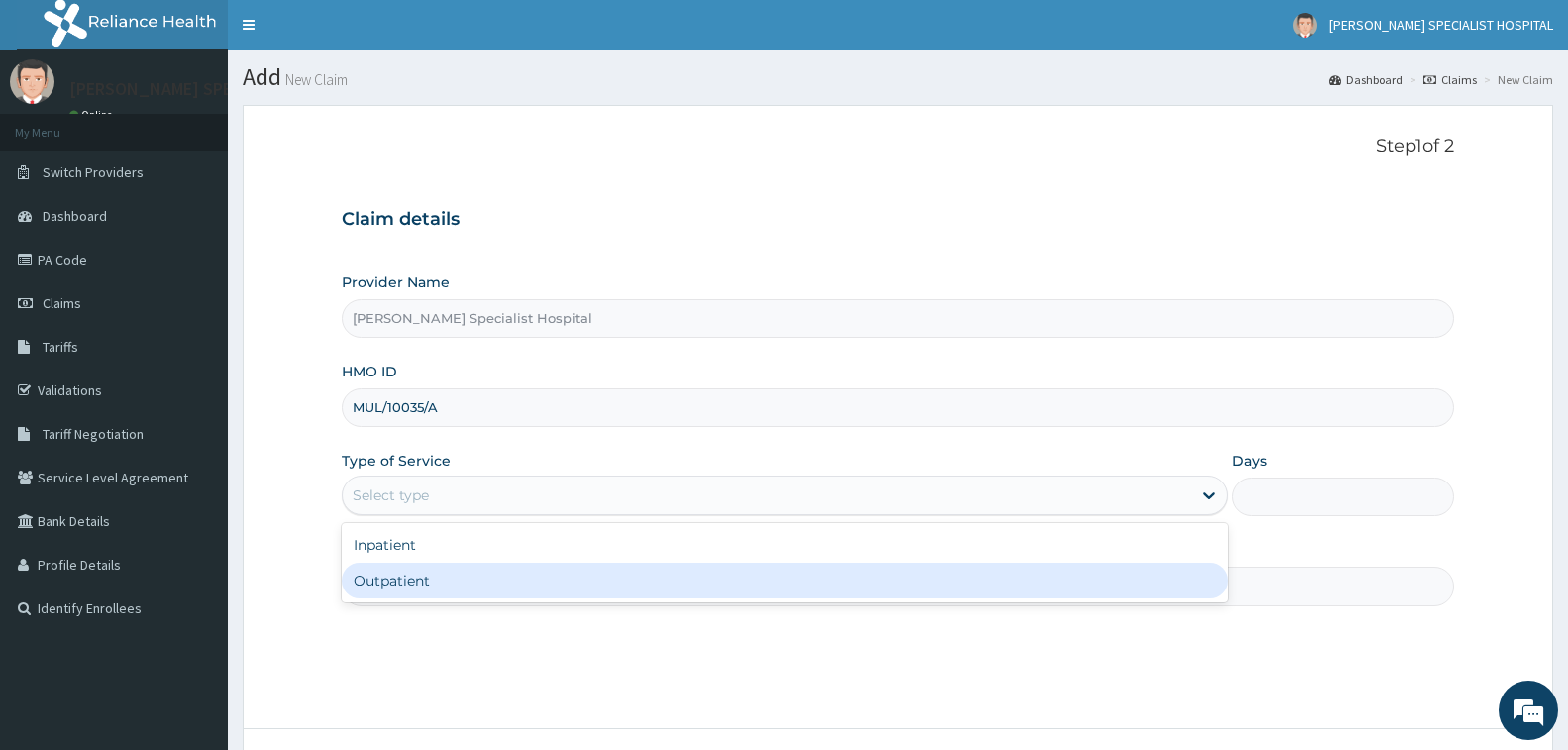
click at [480, 581] on div "Outpatient" at bounding box center [784, 581] width 887 height 36
type input "1"
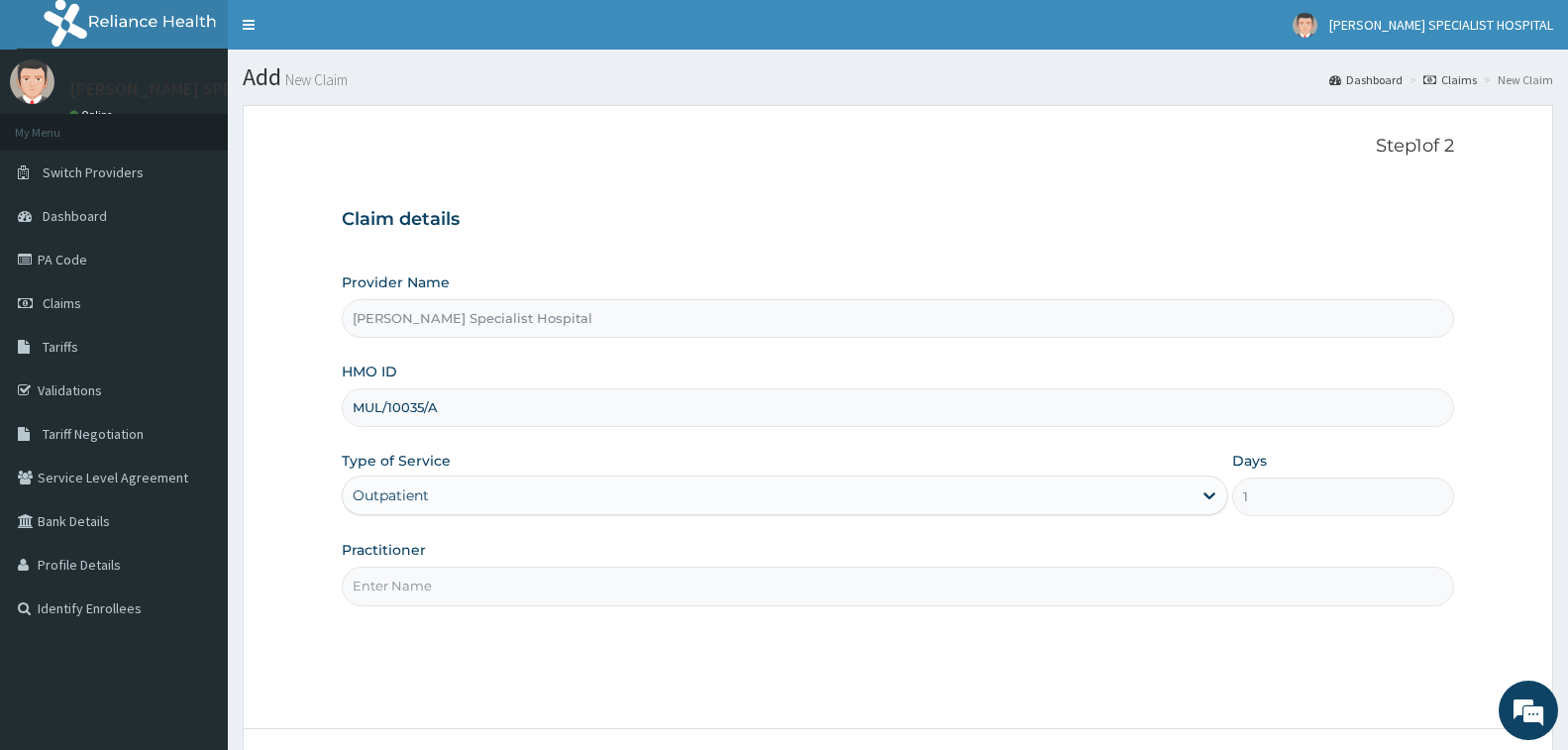
click at [480, 581] on input "Practitioner" at bounding box center [897, 586] width 1112 height 39
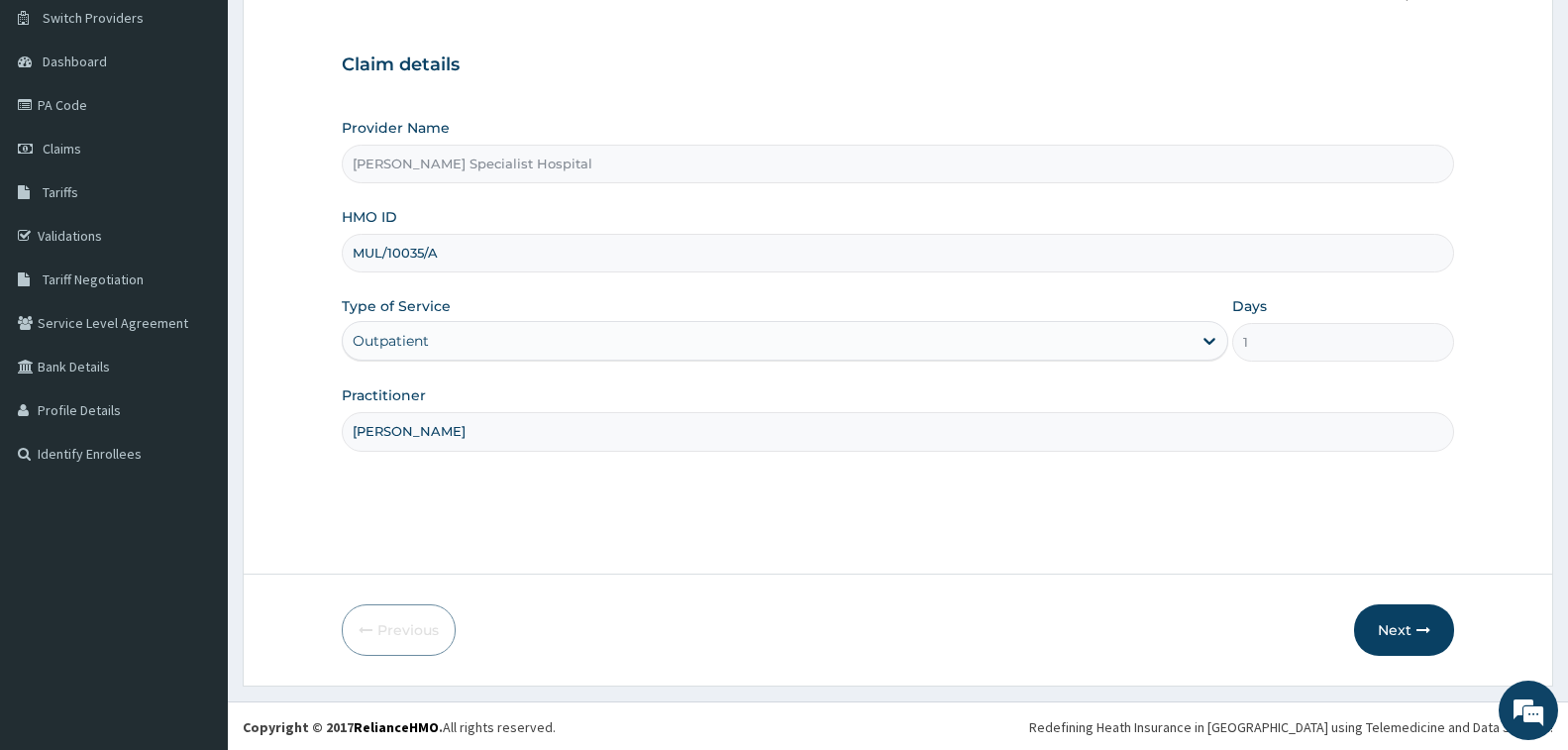
scroll to position [157, 0]
type input "CHRIS"
click at [1414, 631] on button "Next" at bounding box center [1404, 628] width 100 height 52
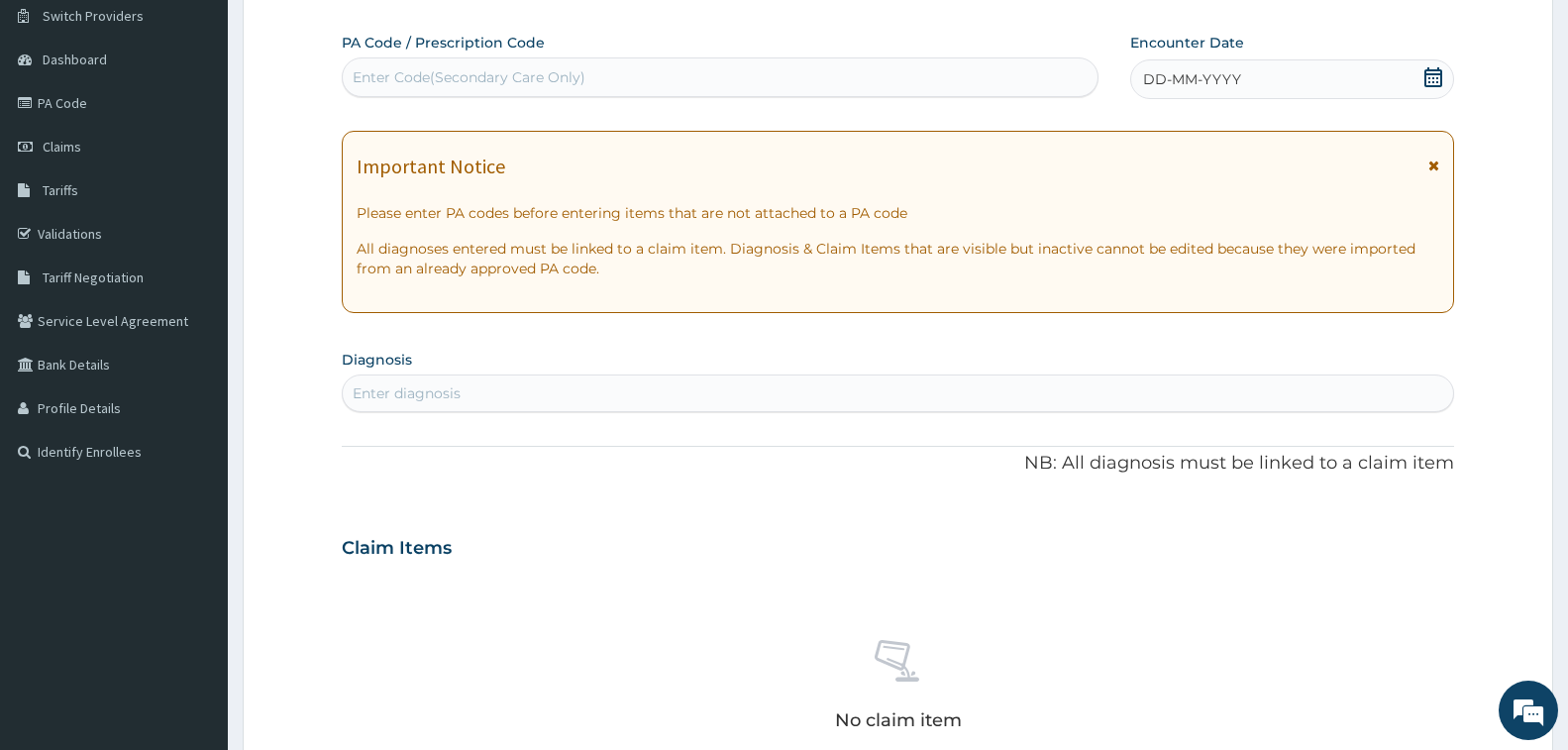
click at [1202, 74] on span "DD-MM-YYYY" at bounding box center [1192, 79] width 98 height 20
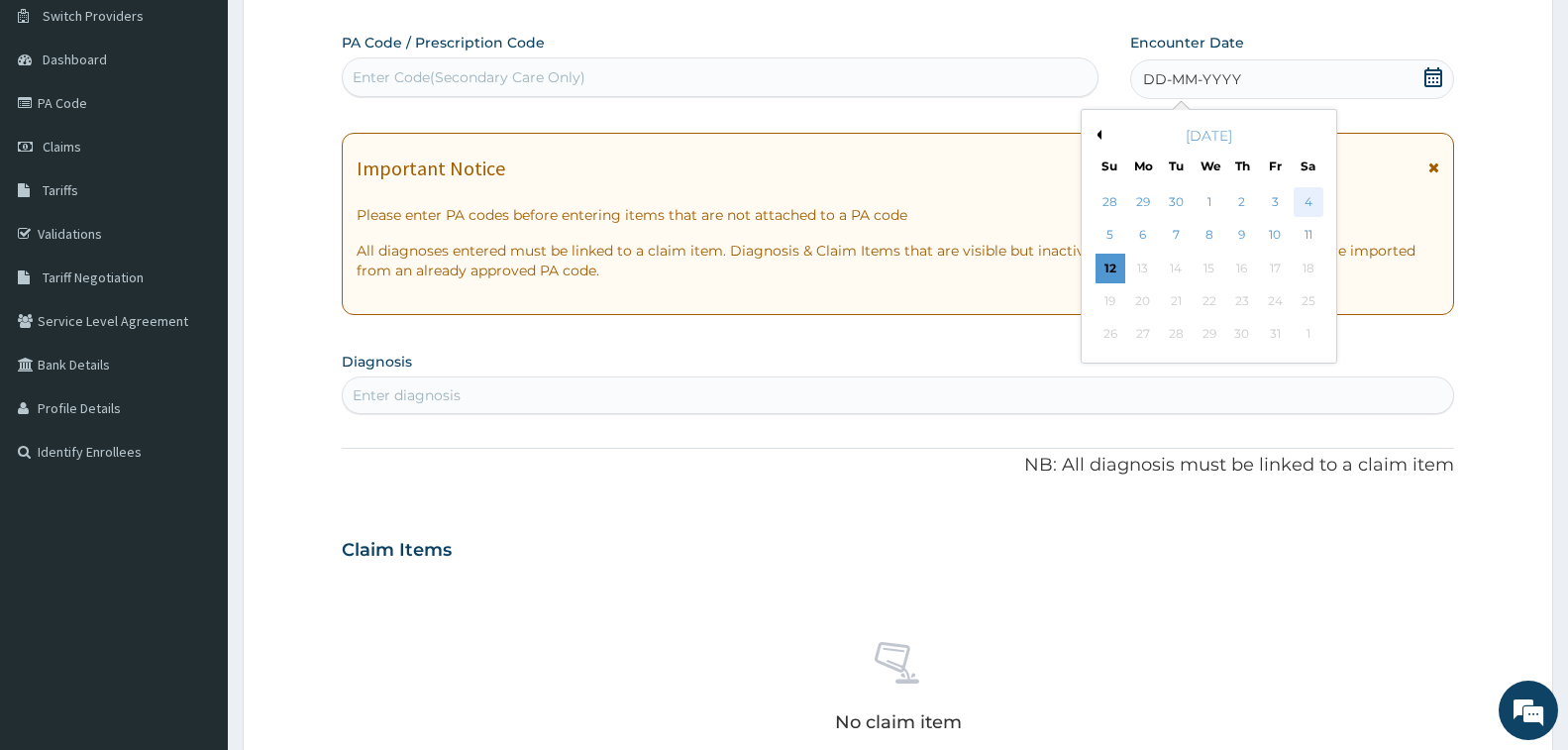
click at [1303, 210] on div "4" at bounding box center [1307, 202] width 30 height 30
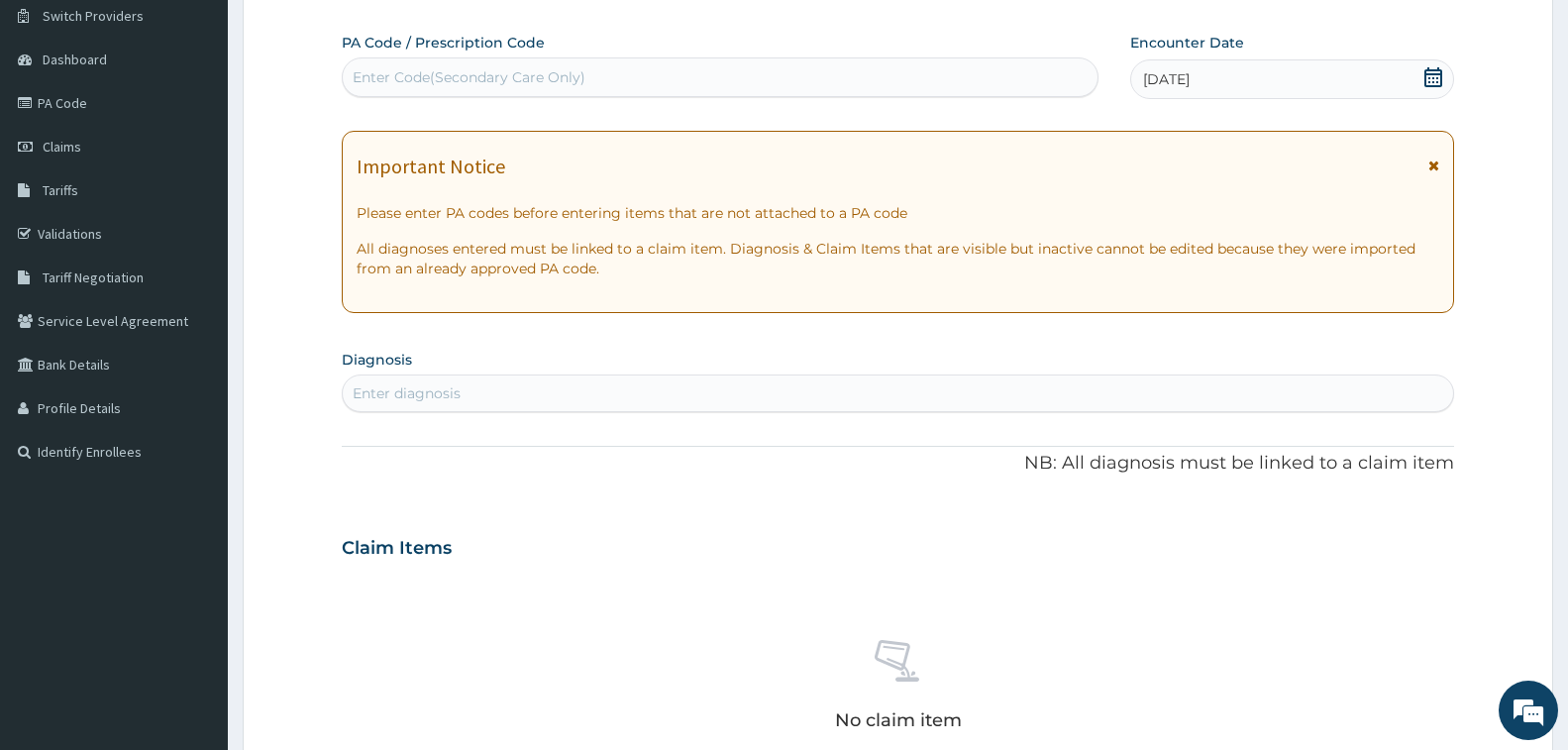
click at [778, 398] on div "Enter diagnosis" at bounding box center [897, 393] width 1110 height 32
type input "PUD"
click at [625, 436] on div "Peptic ulcer, site unspecified DA61" at bounding box center [897, 449] width 1089 height 35
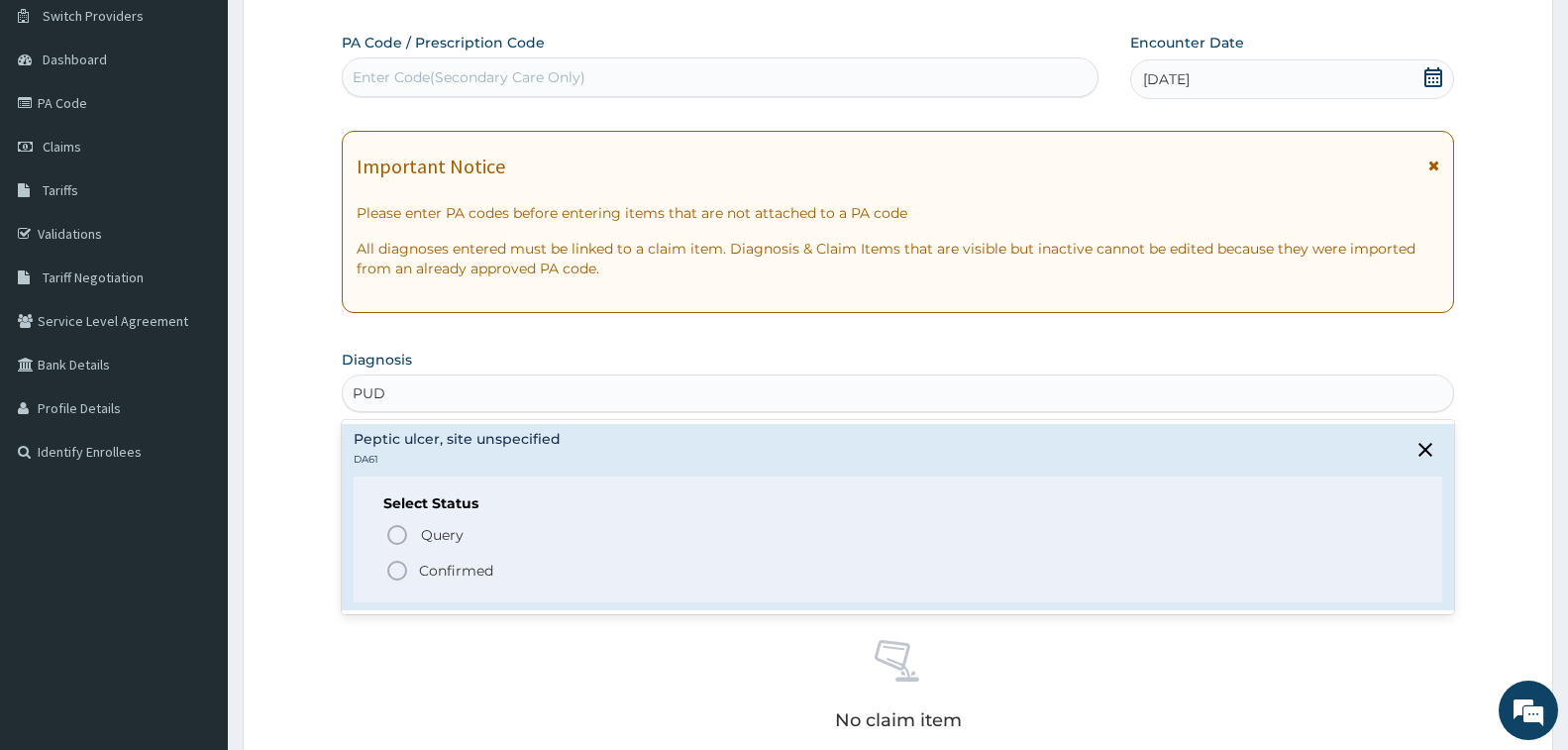
click at [392, 568] on icon "status option filled" at bounding box center [397, 571] width 24 height 24
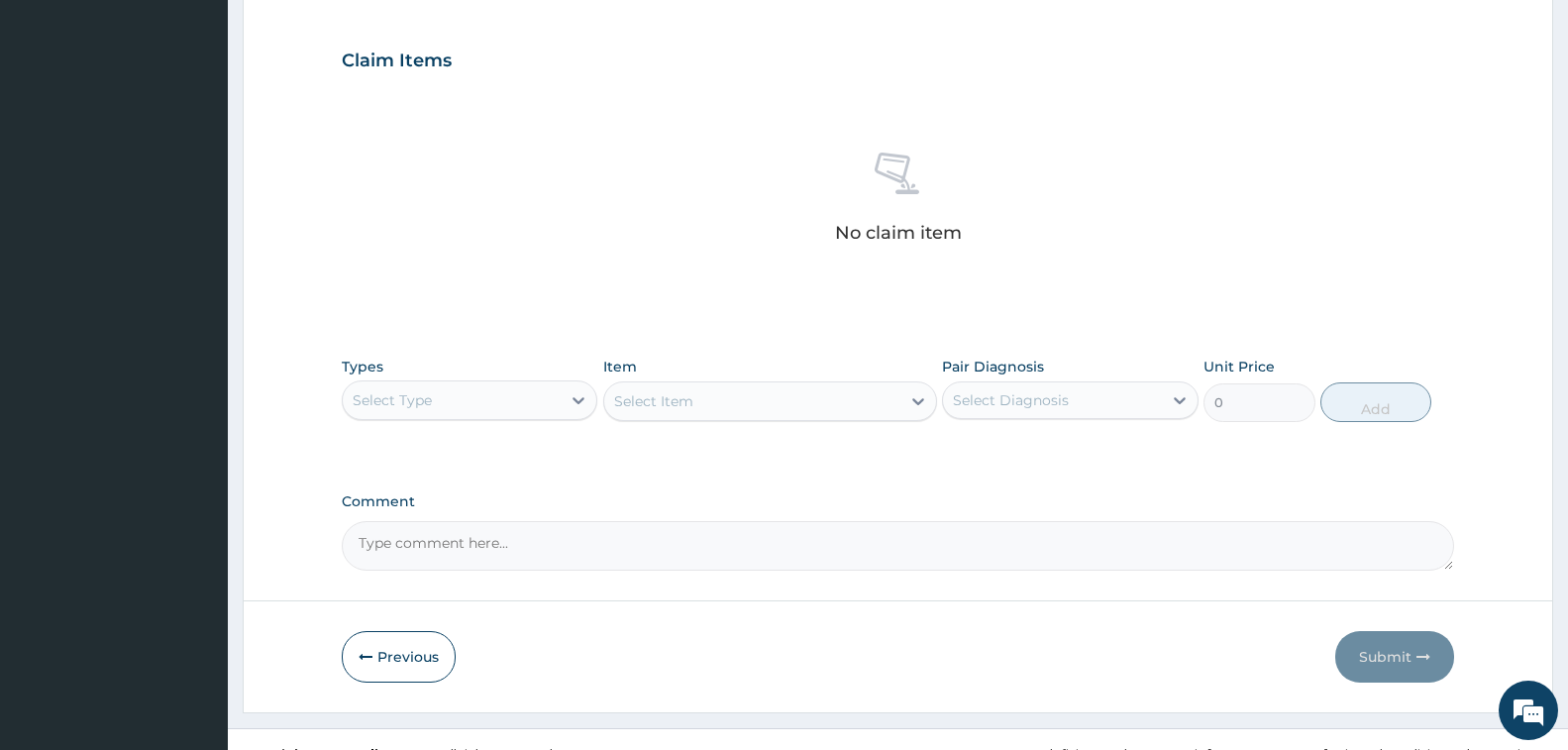
scroll to position [652, 0]
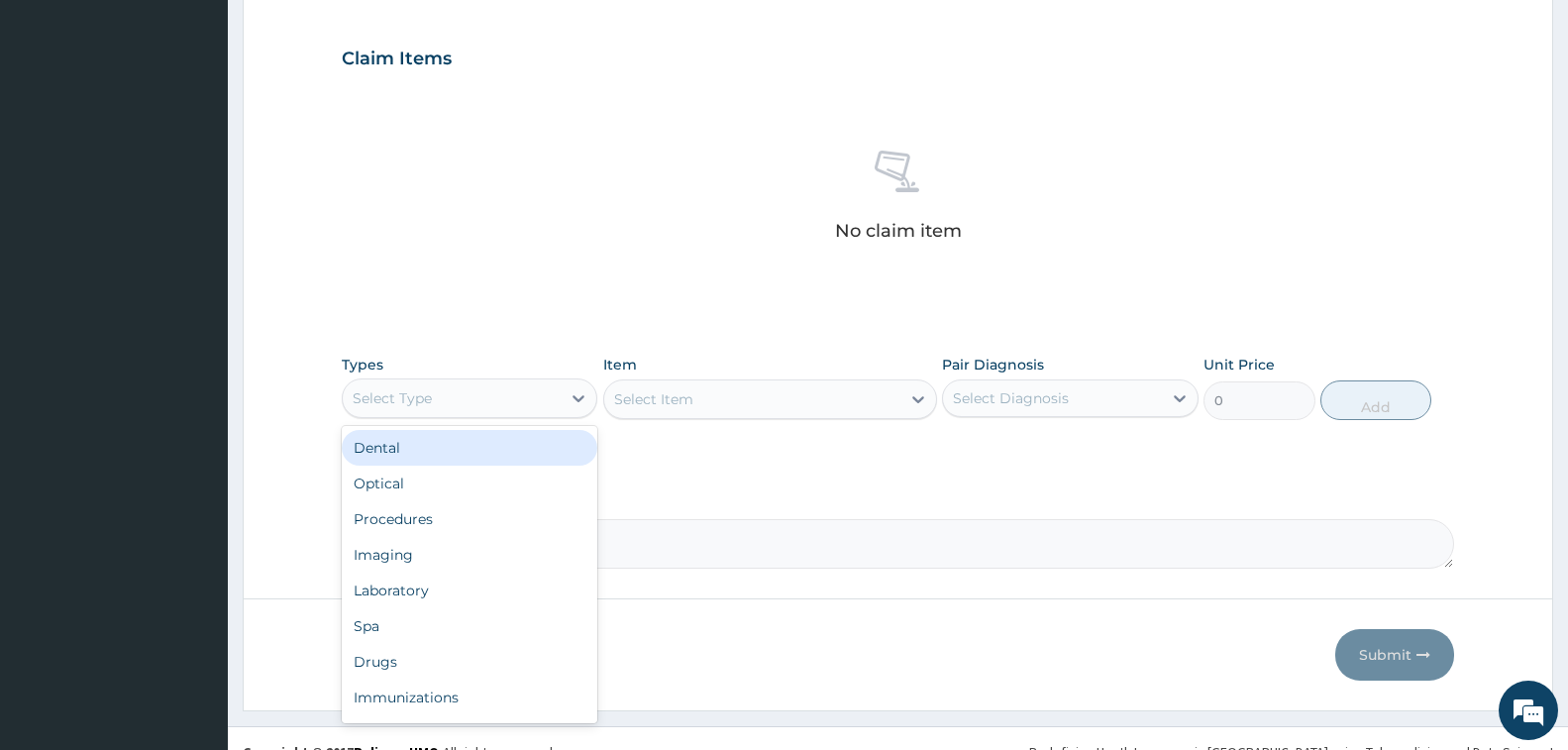
click at [464, 400] on div "Select Type" at bounding box center [452, 398] width 218 height 32
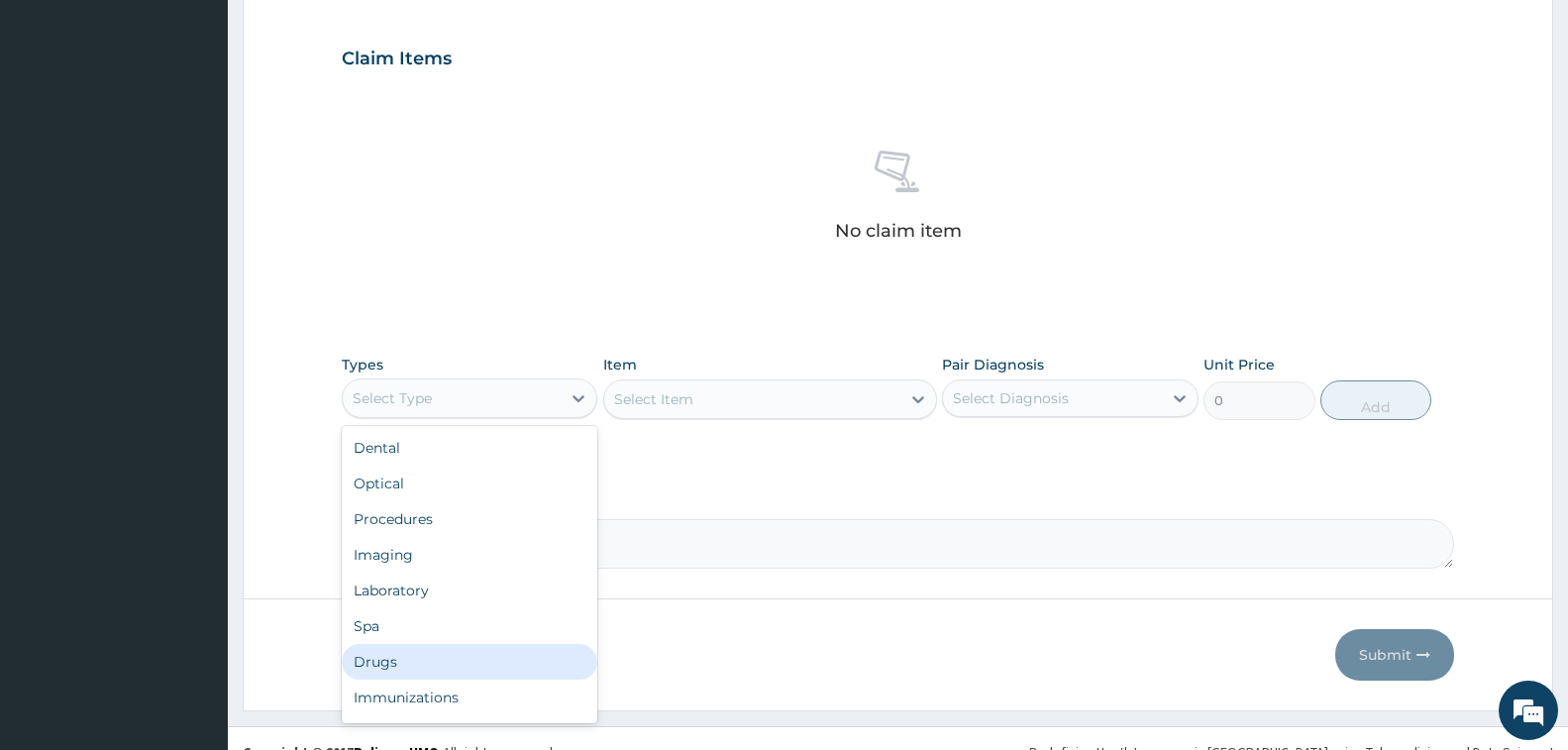
drag, startPoint x: 476, startPoint y: 661, endPoint x: 611, endPoint y: 553, distance: 172.9
click at [483, 644] on div "Drugs" at bounding box center [470, 662] width 256 height 36
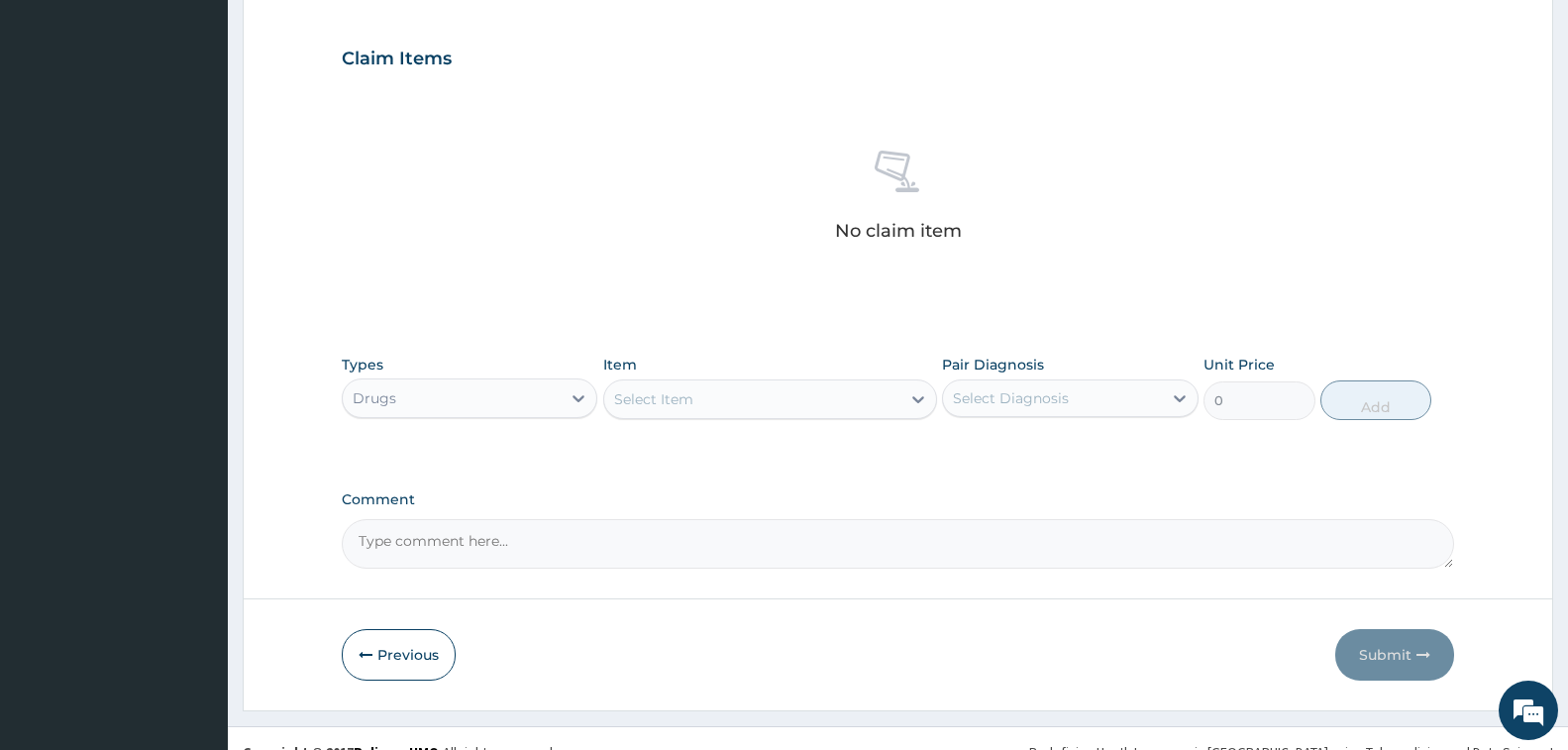
click at [739, 402] on div "Select Item" at bounding box center [752, 399] width 296 height 32
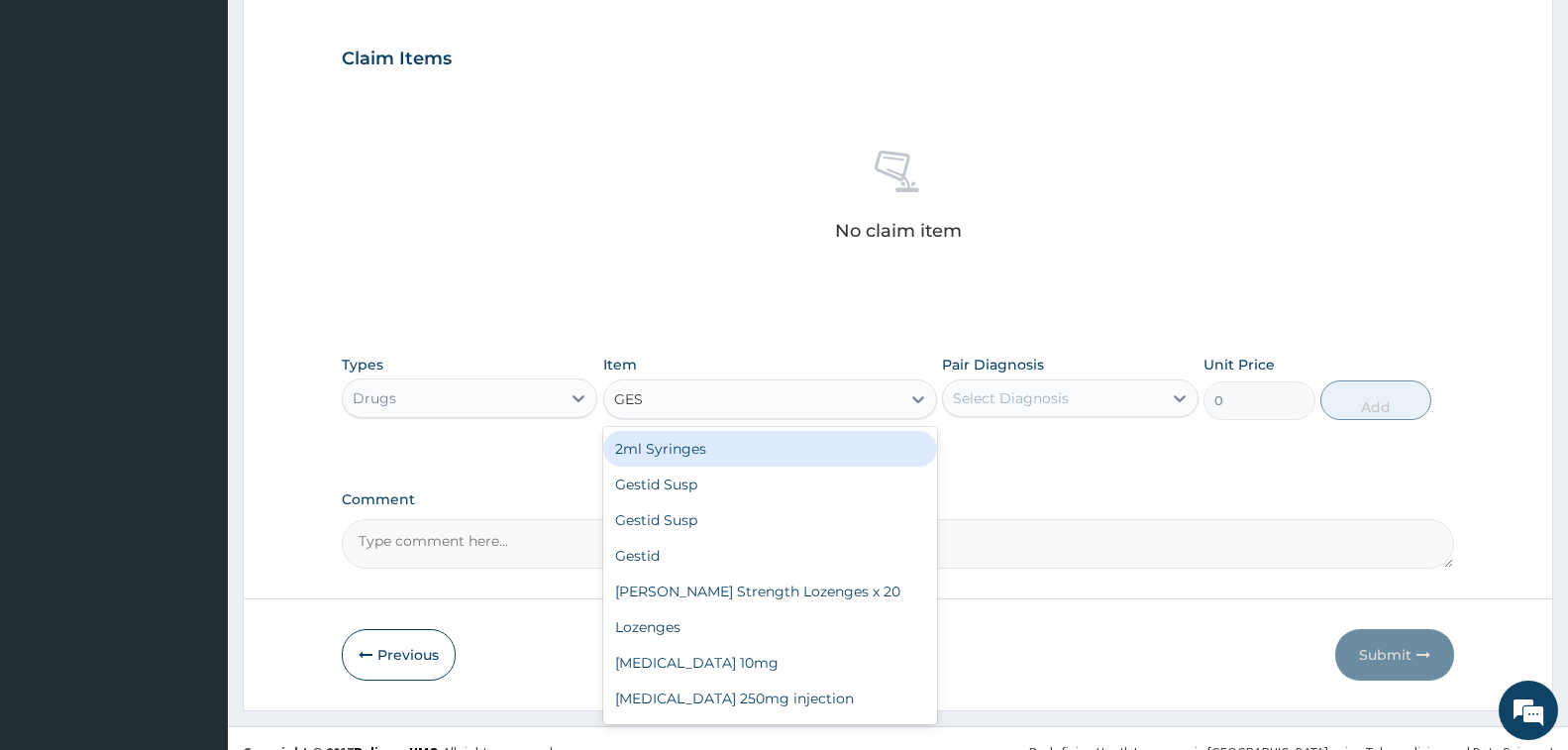
type input "GEST"
click at [769, 453] on div "Gestid Susp" at bounding box center [770, 449] width 334 height 36
type input "1335"
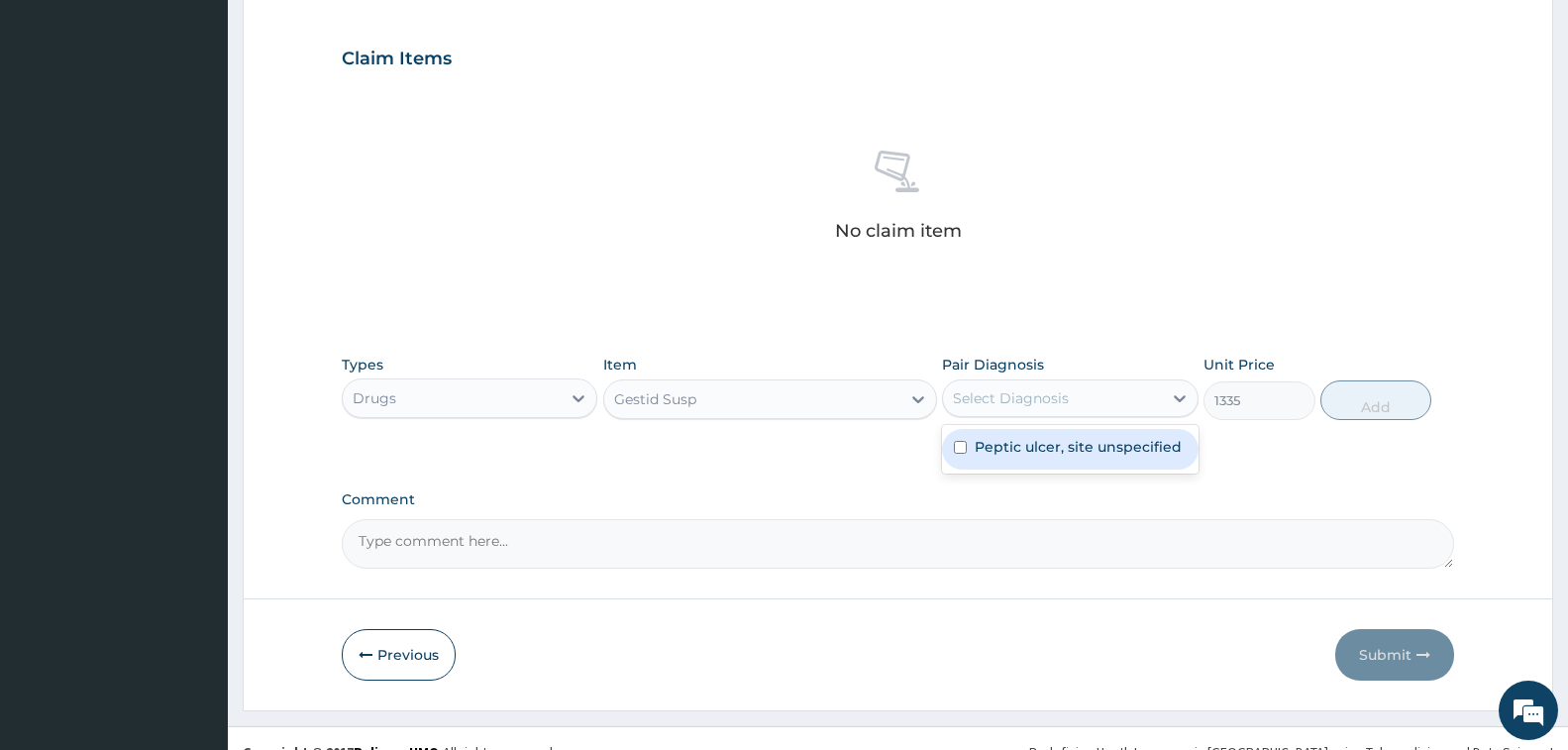
click at [1021, 403] on div "Select Diagnosis" at bounding box center [1010, 398] width 116 height 20
click at [1035, 444] on label "Peptic ulcer, site unspecified" at bounding box center [1078, 447] width 207 height 20
checkbox input "true"
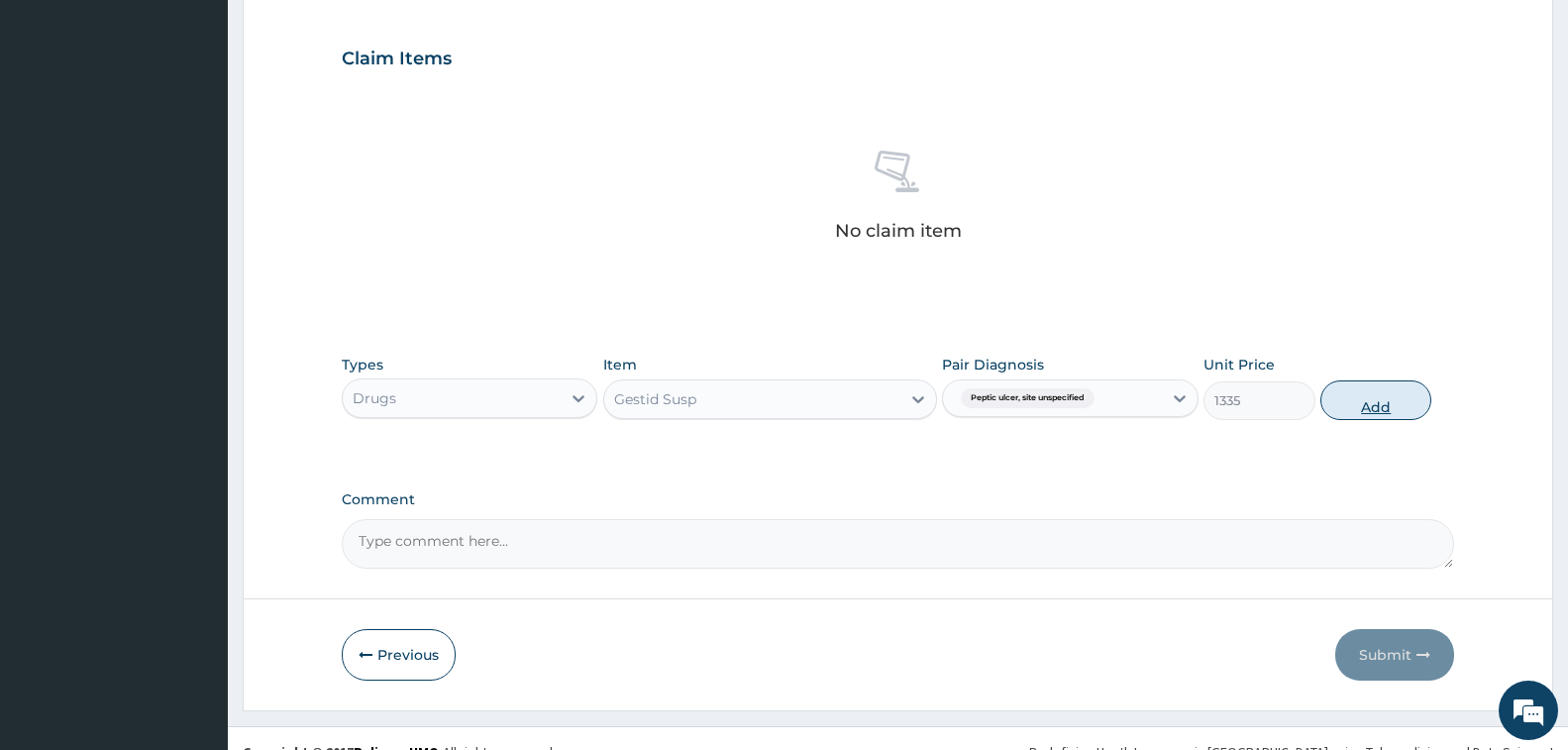
click at [1405, 403] on button "Add" at bounding box center [1376, 400] width 111 height 40
type input "0"
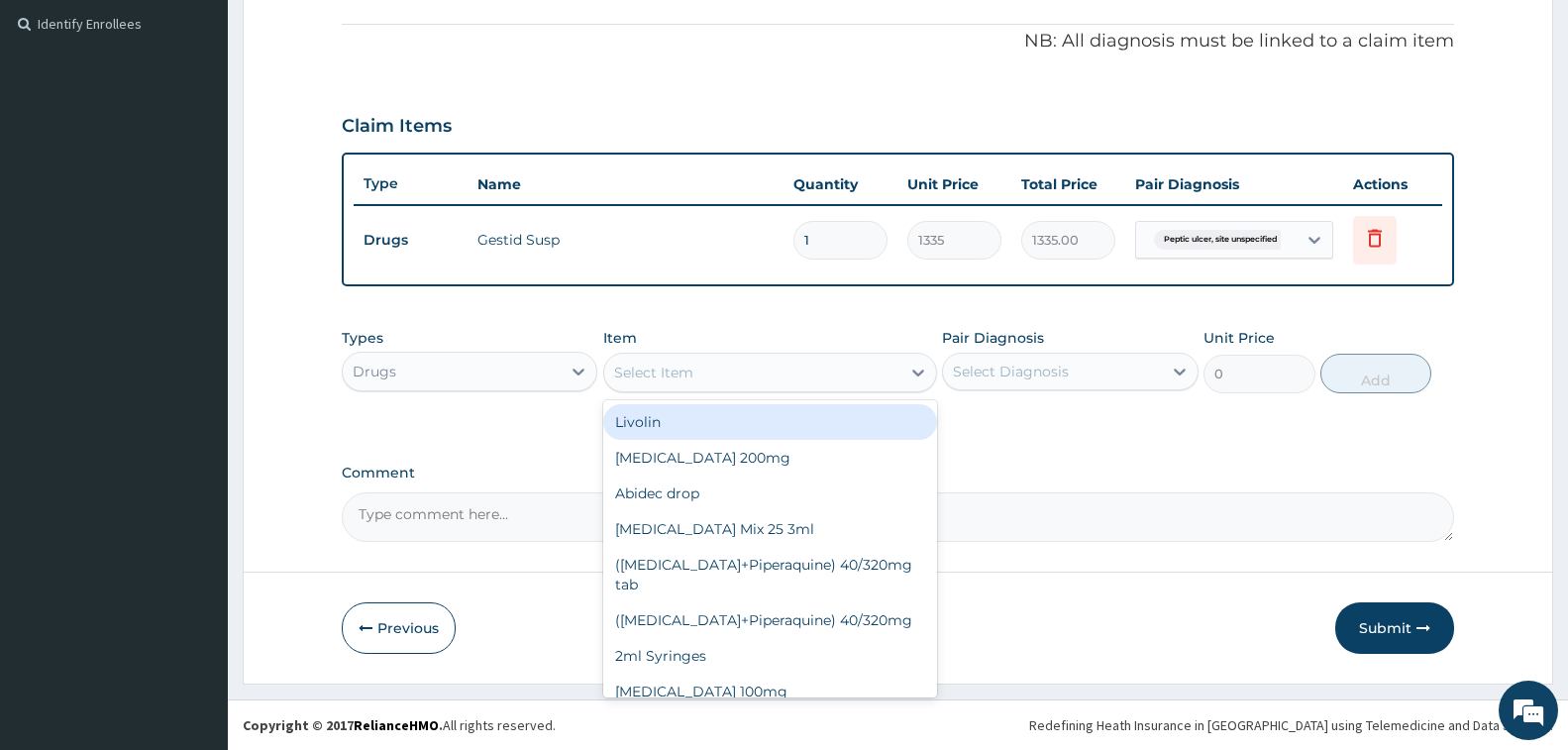
click at [704, 376] on div "Select Item" at bounding box center [752, 373] width 296 height 32
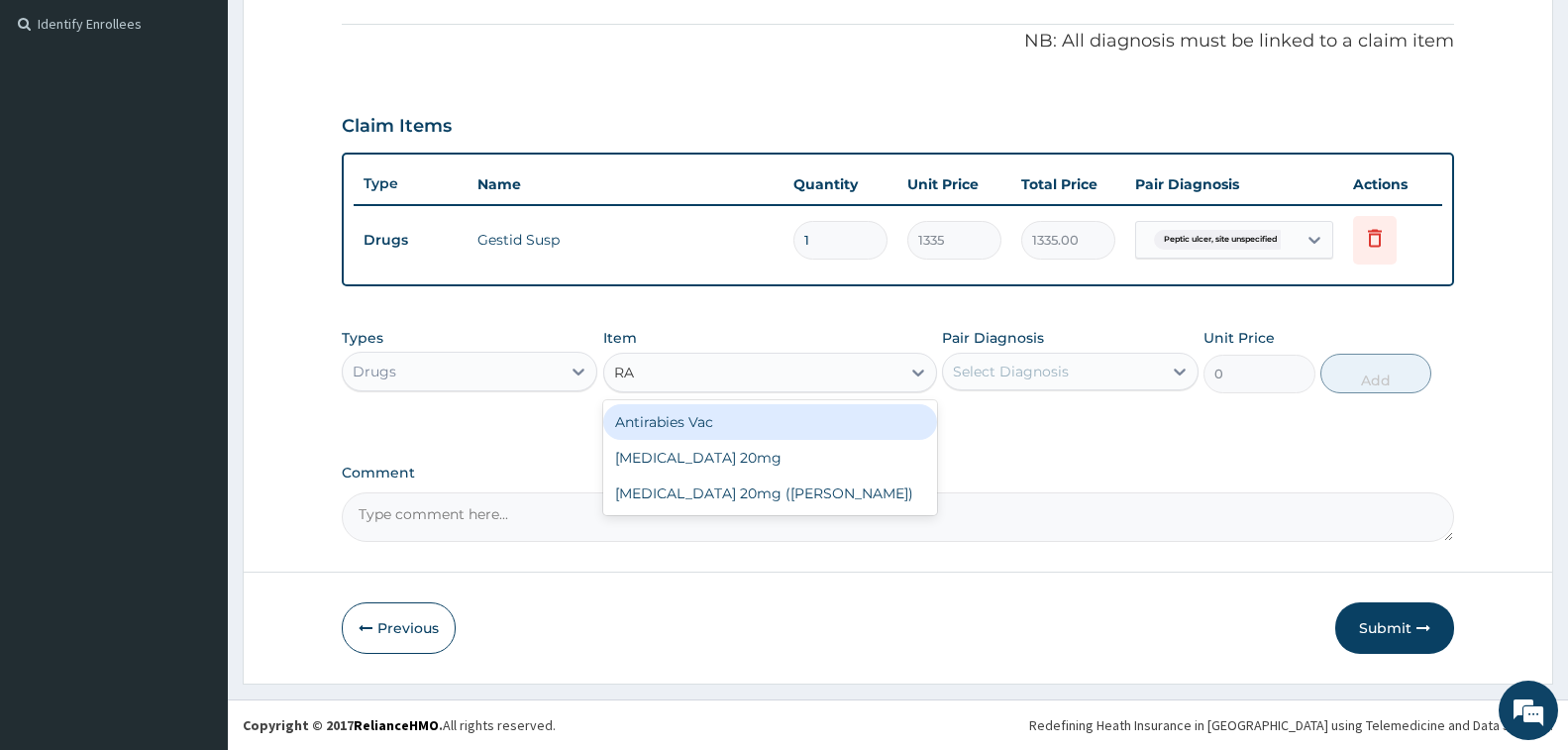
type input "RAB"
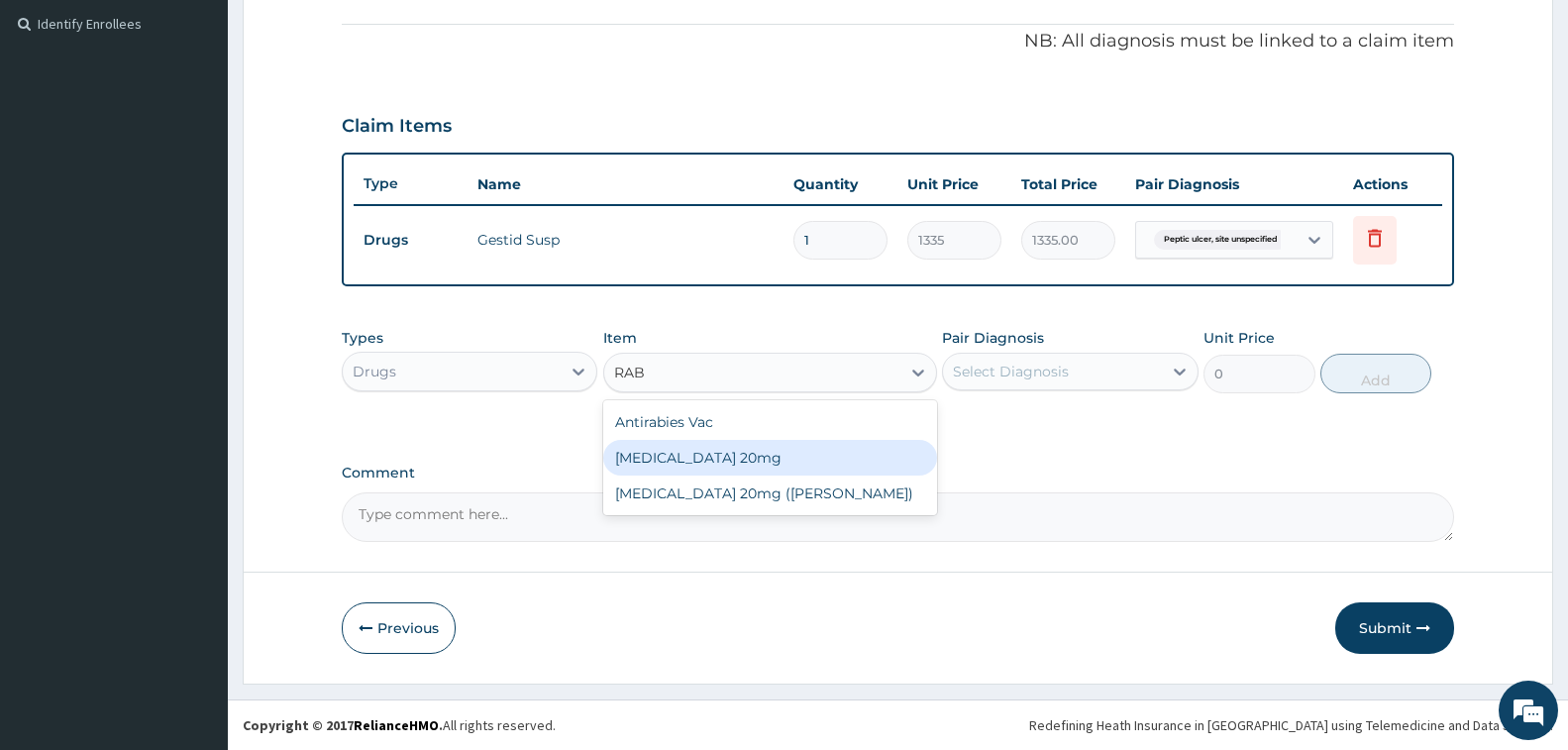
click at [734, 465] on div "Rabeprazole 20mg" at bounding box center [770, 458] width 334 height 36
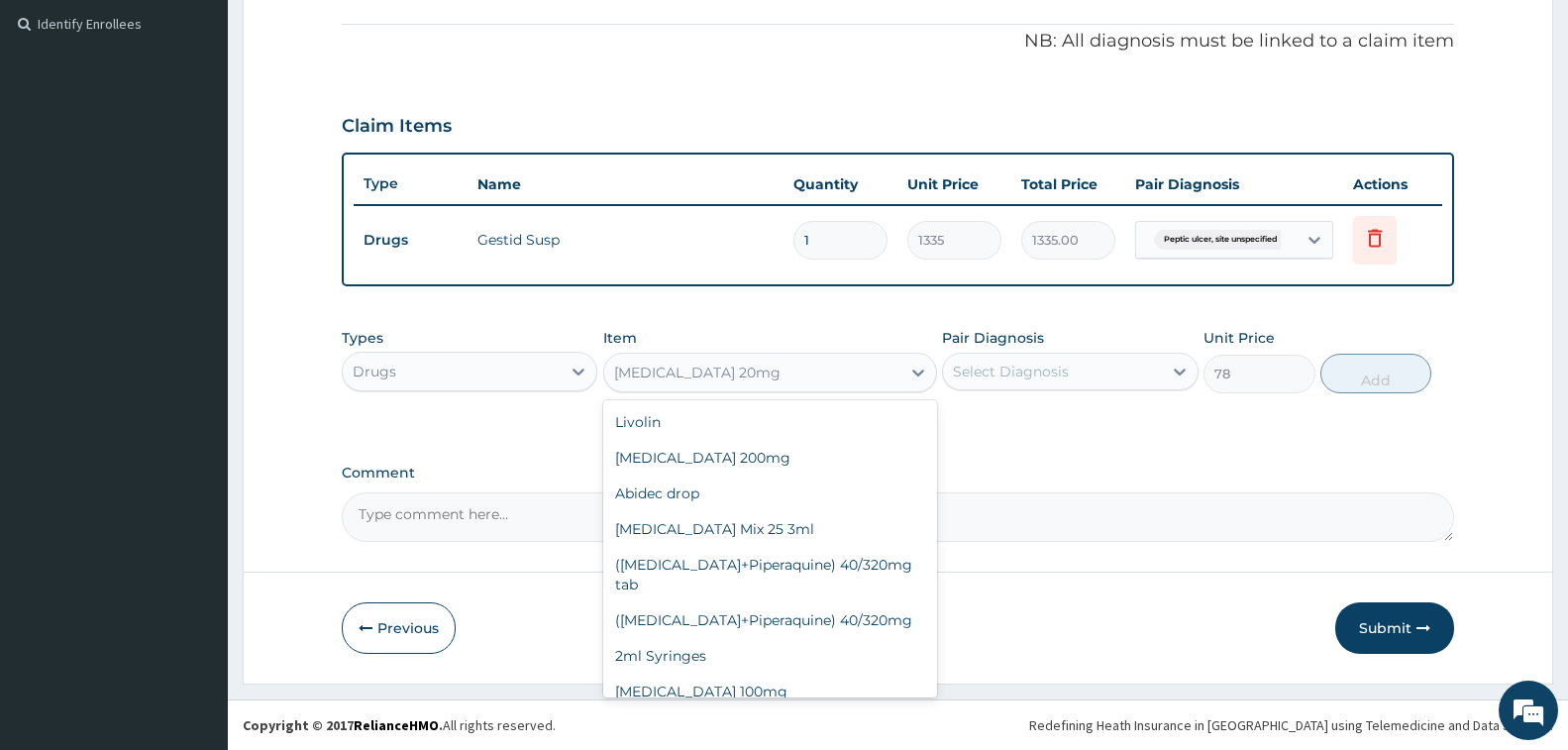
click at [755, 367] on div "Rabeprazole 20mg" at bounding box center [752, 373] width 296 height 32
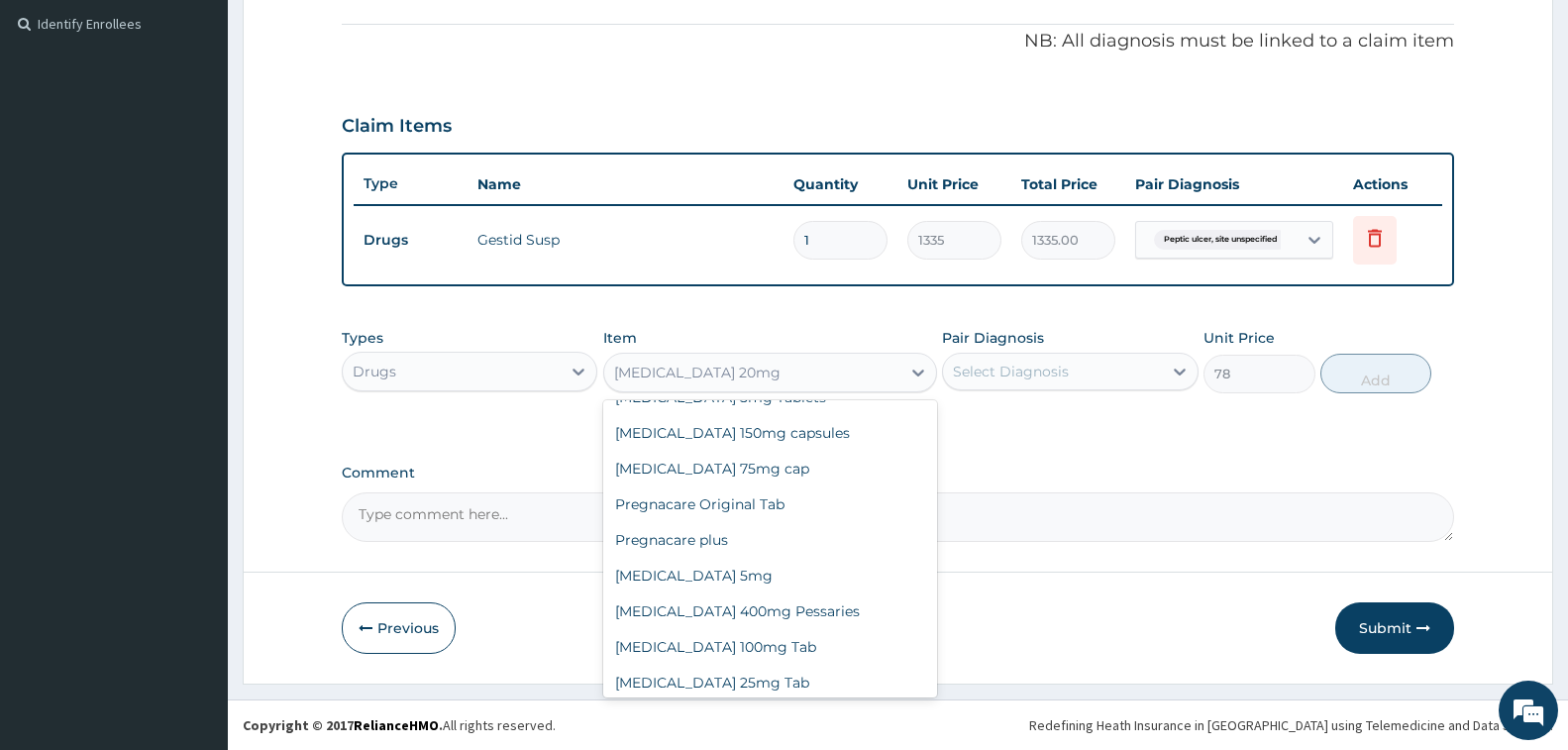
scroll to position [23720, 0]
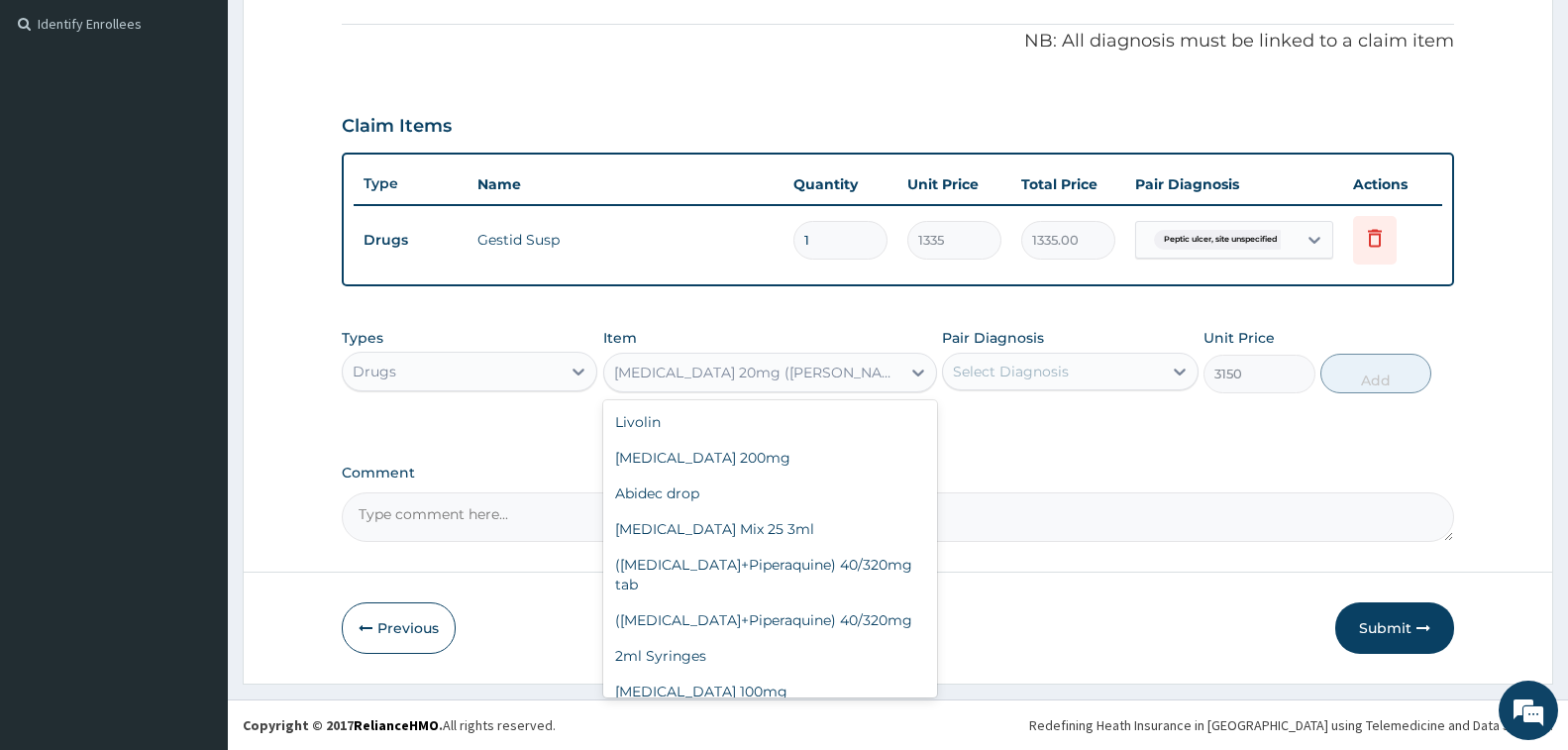
click at [781, 371] on div "Rabeprazole 20mg (Barole)" at bounding box center [758, 373] width 288 height 20
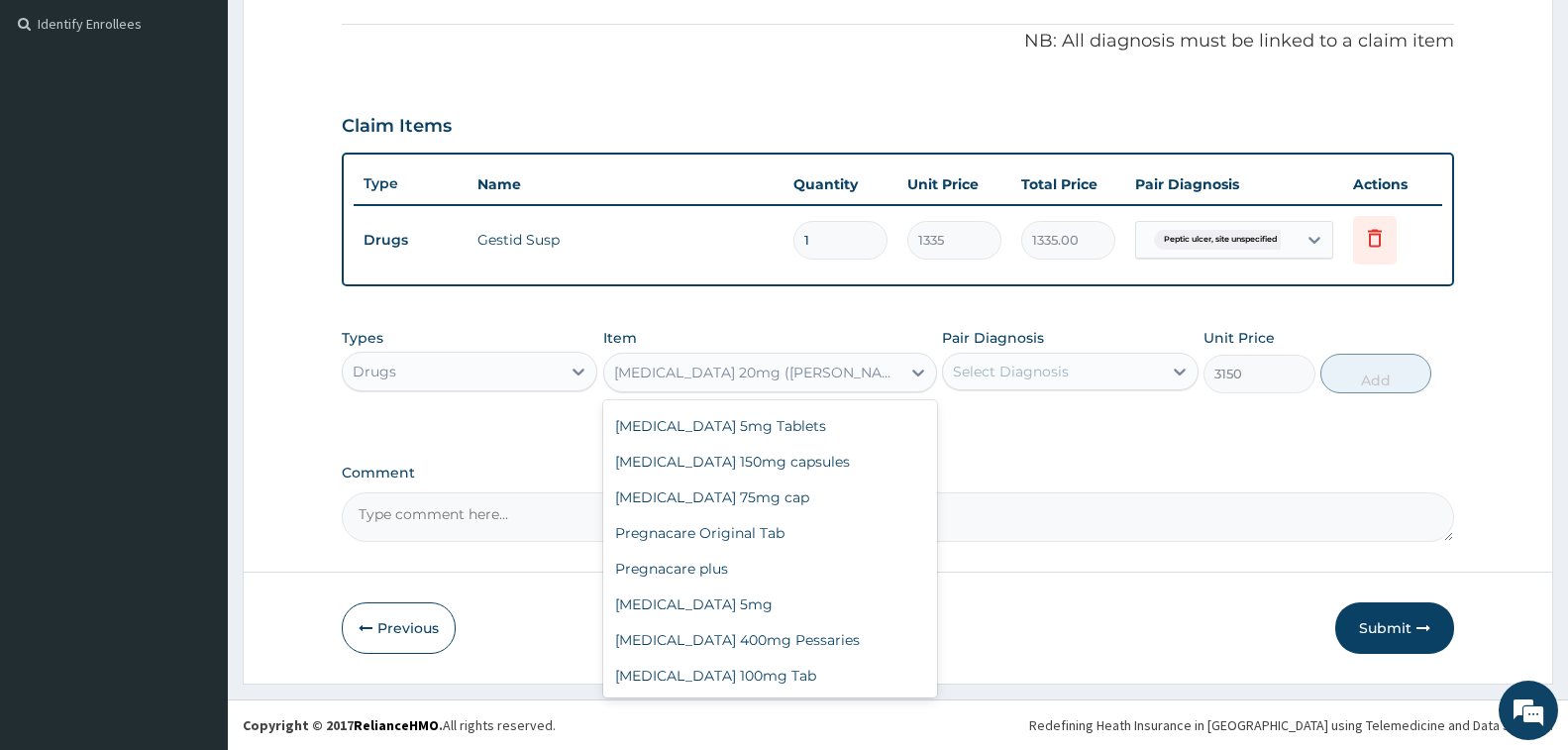
type input "78"
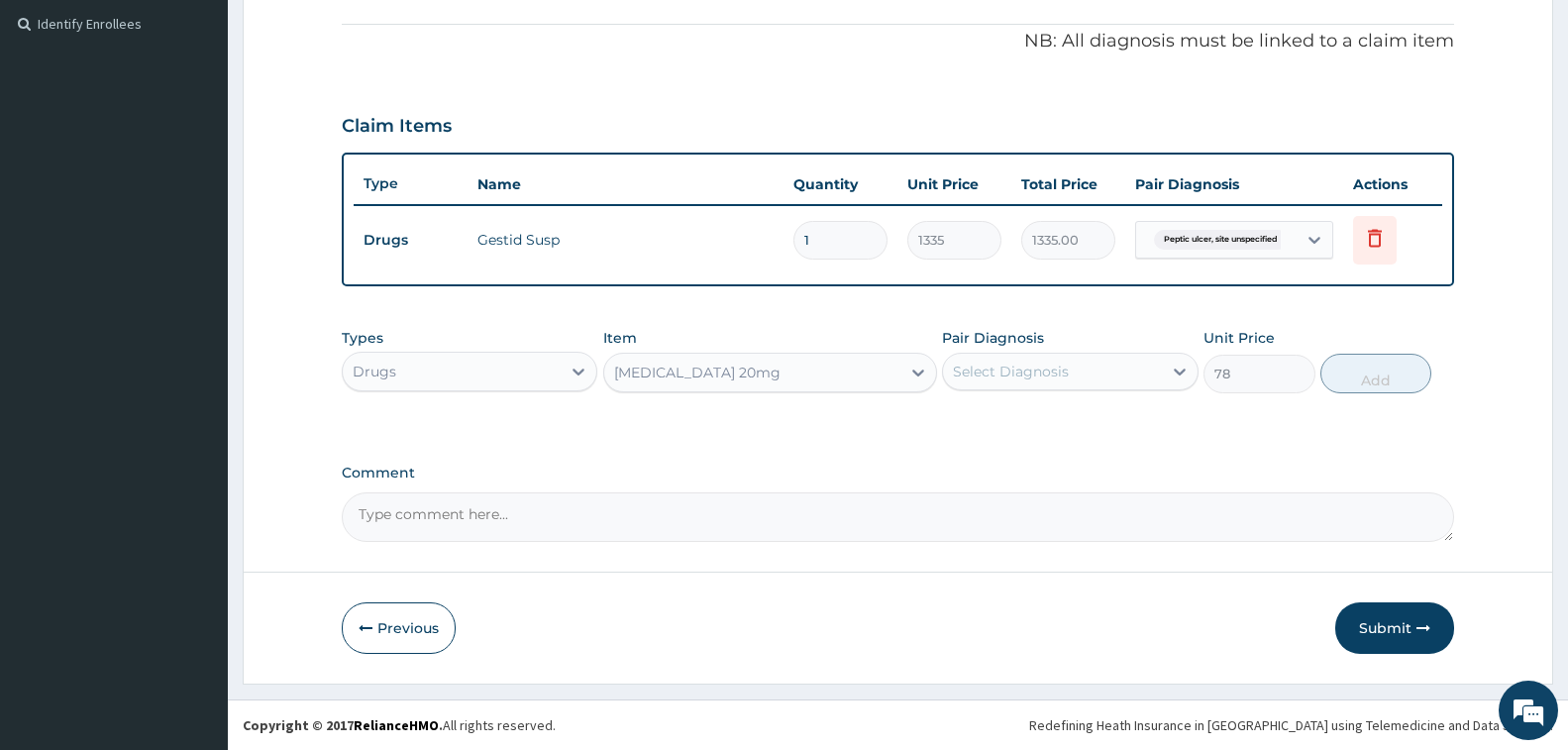
click at [873, 375] on div "Rabeprazole 20mg" at bounding box center [752, 373] width 296 height 32
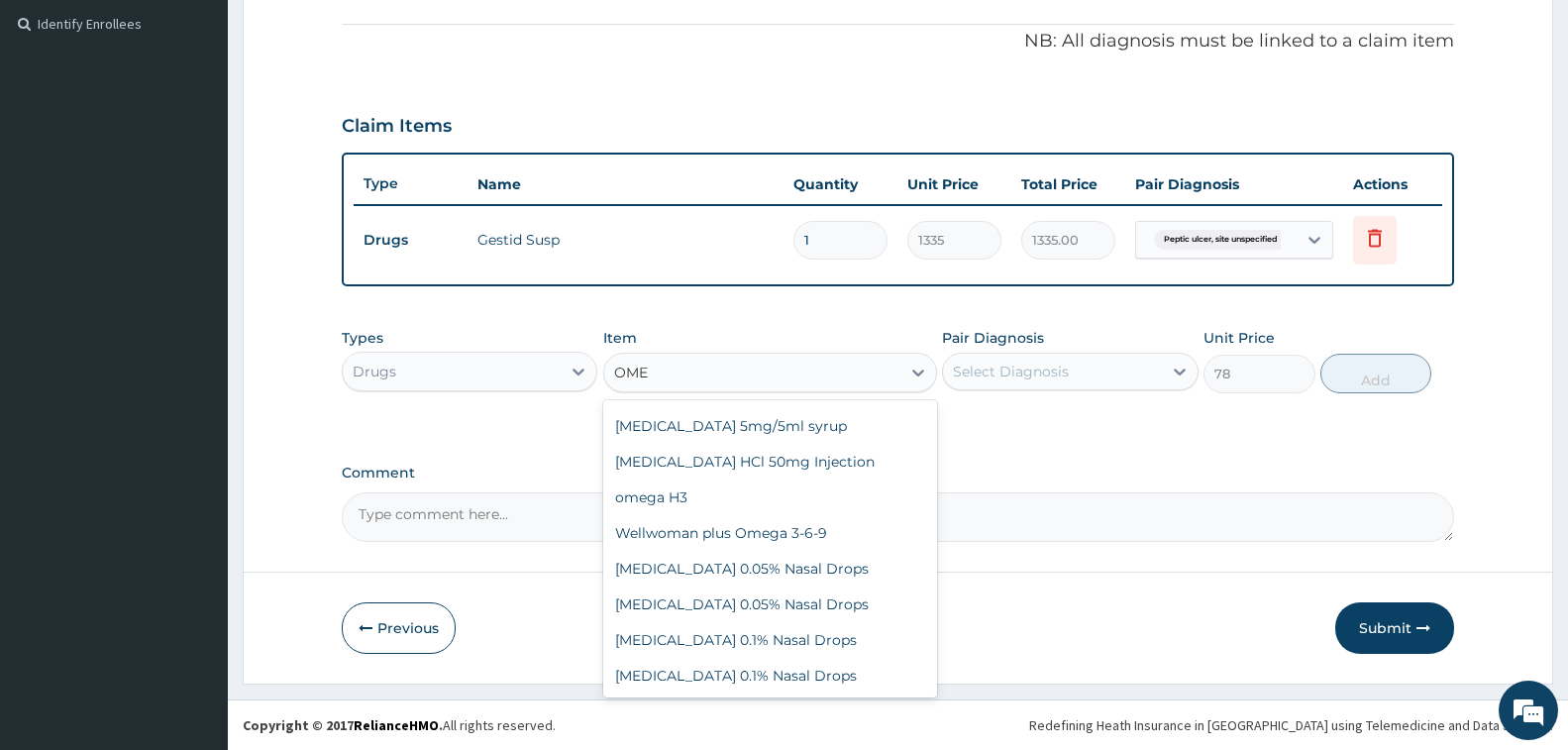
scroll to position [551, 0]
type input "OMEP"
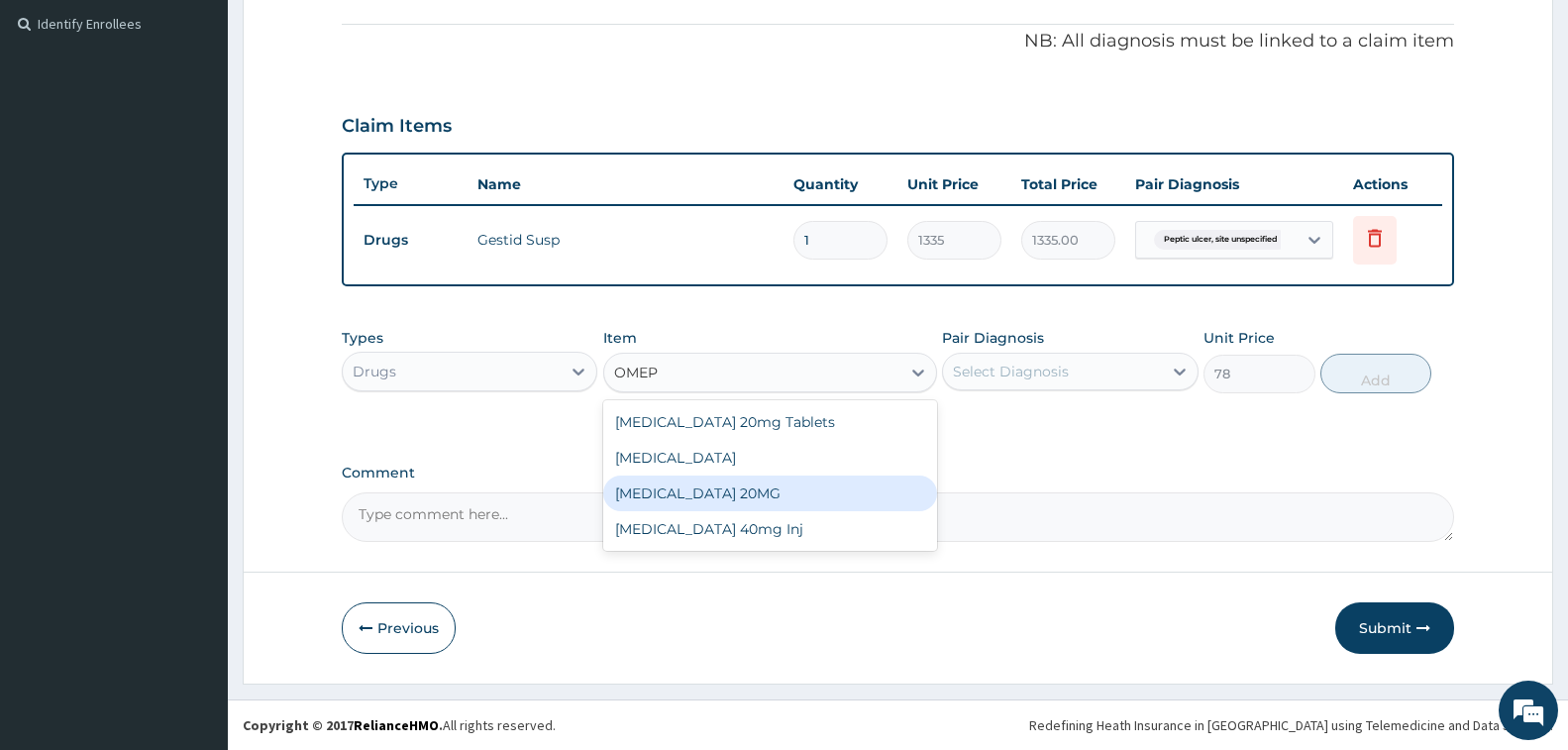
click at [787, 492] on div "OMEPRAZOLE 20MG" at bounding box center [770, 493] width 334 height 36
type input "148.5"
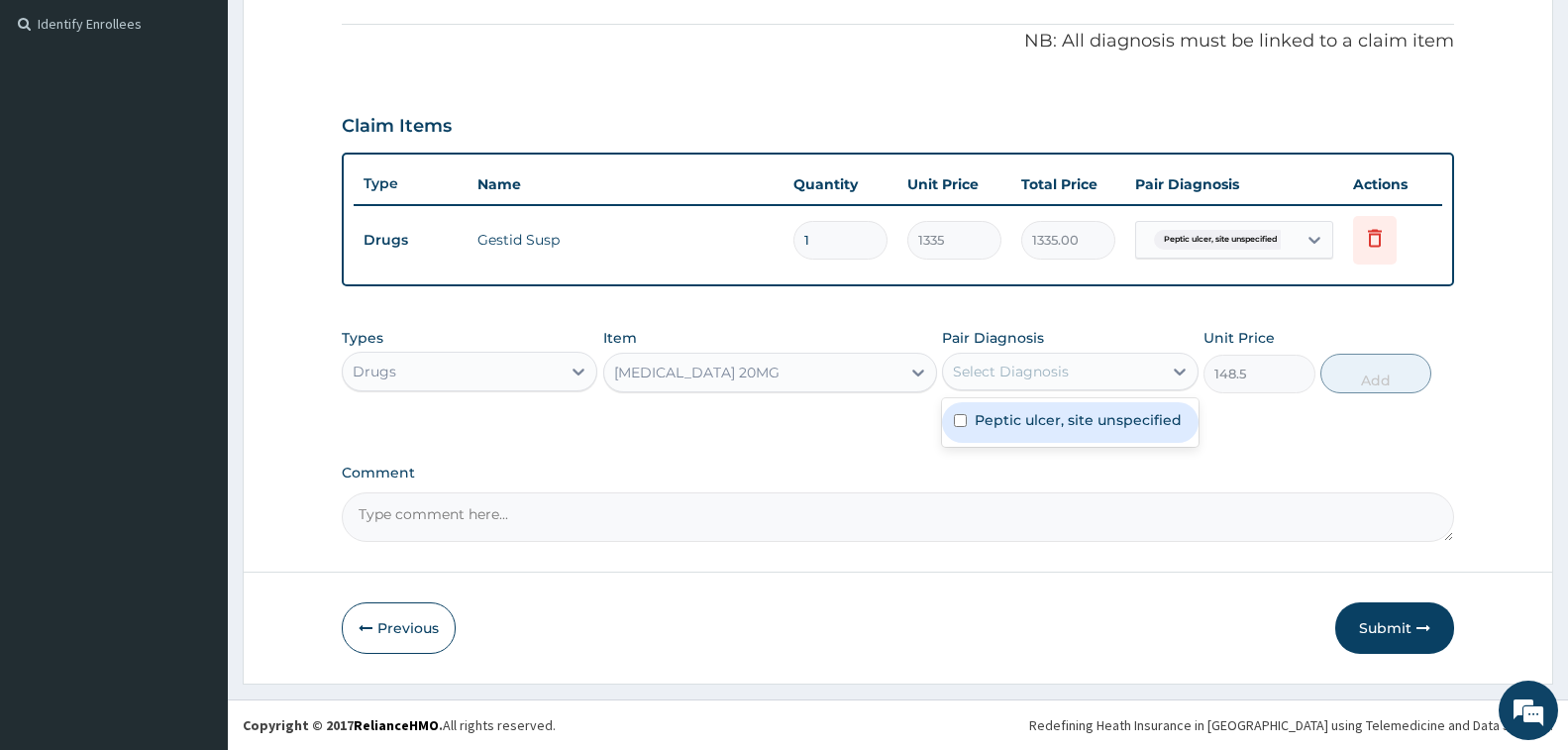
click at [958, 374] on div "Select Diagnosis" at bounding box center [1010, 372] width 116 height 20
click at [998, 422] on label "Peptic ulcer, site unspecified" at bounding box center [1078, 420] width 207 height 20
checkbox input "true"
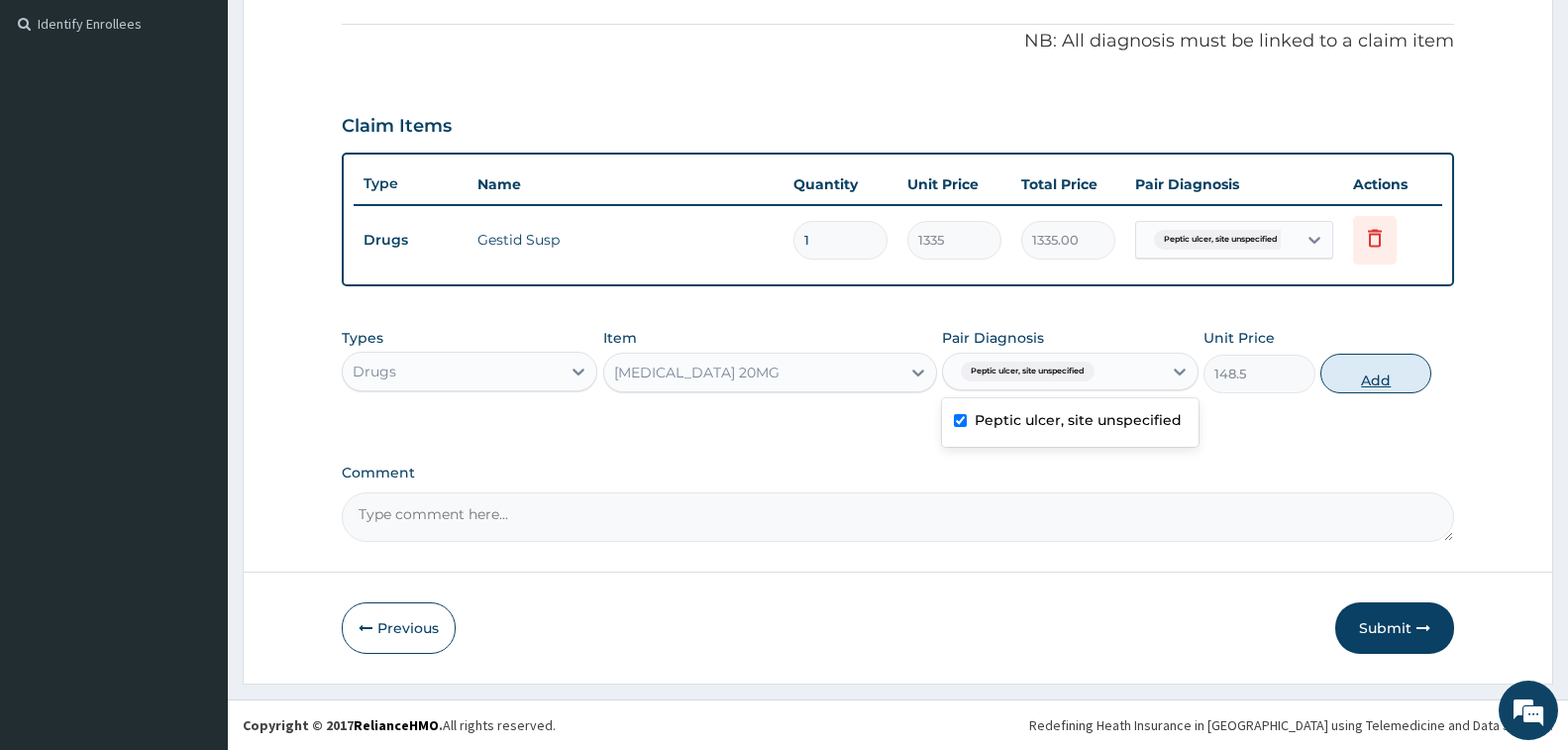
click at [1392, 372] on button "Add" at bounding box center [1376, 374] width 111 height 40
type input "0"
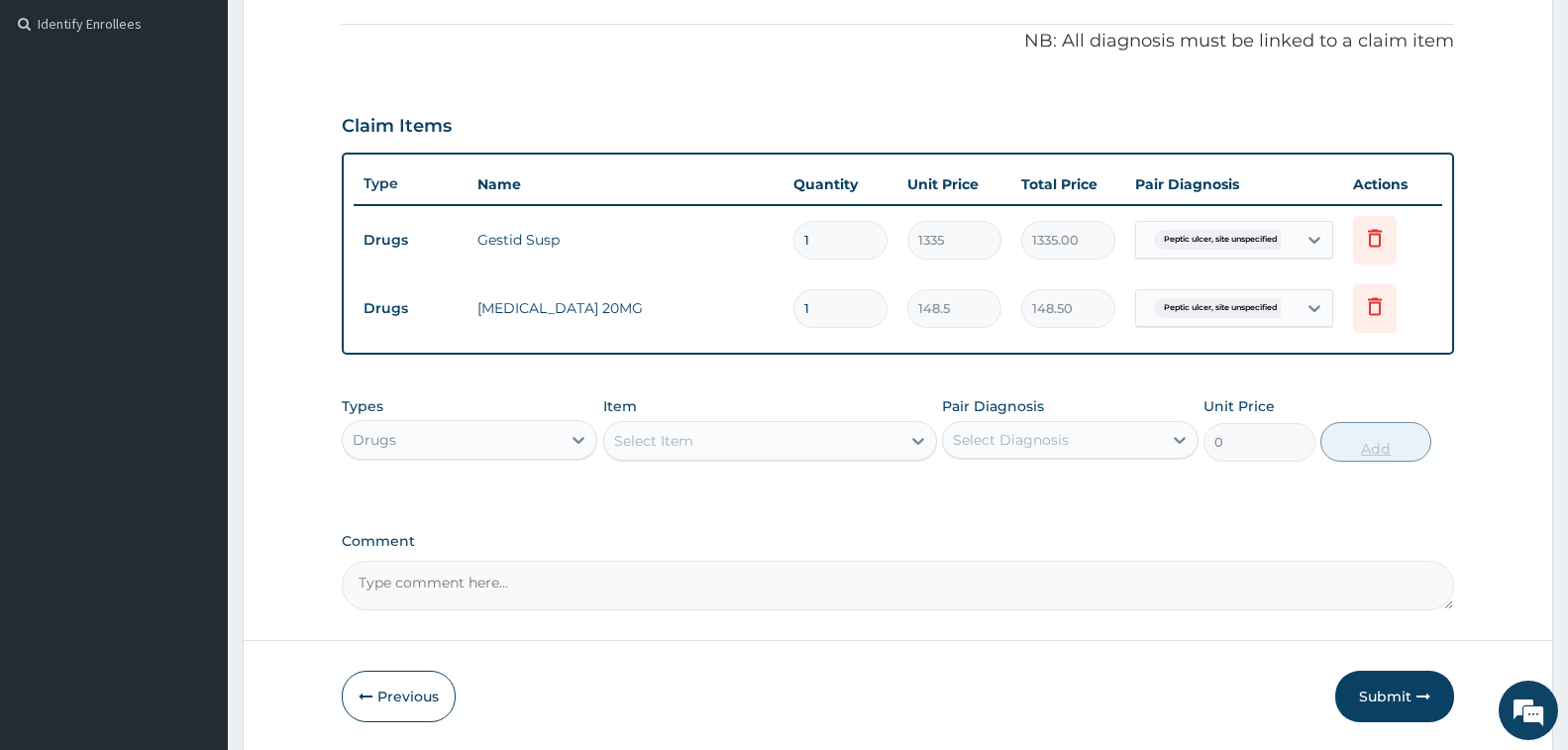
type input "14"
type input "2079.00"
type input "14"
click at [912, 486] on div "Types Drugs Item Select Item Pair Diagnosis Select Diagnosis Unit Price 0 Add" at bounding box center [897, 444] width 1112 height 115
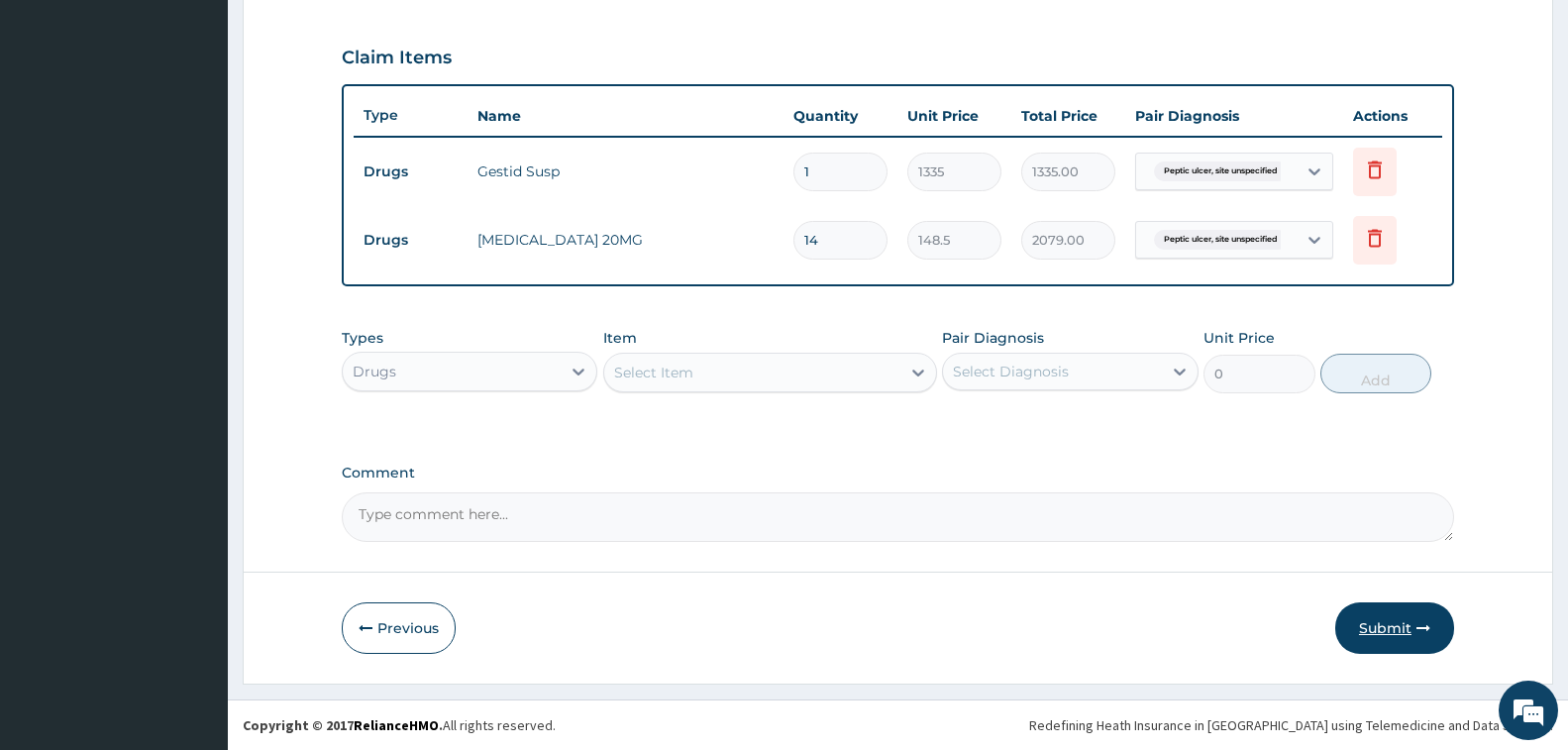
click at [1388, 647] on button "Submit" at bounding box center [1395, 628] width 119 height 52
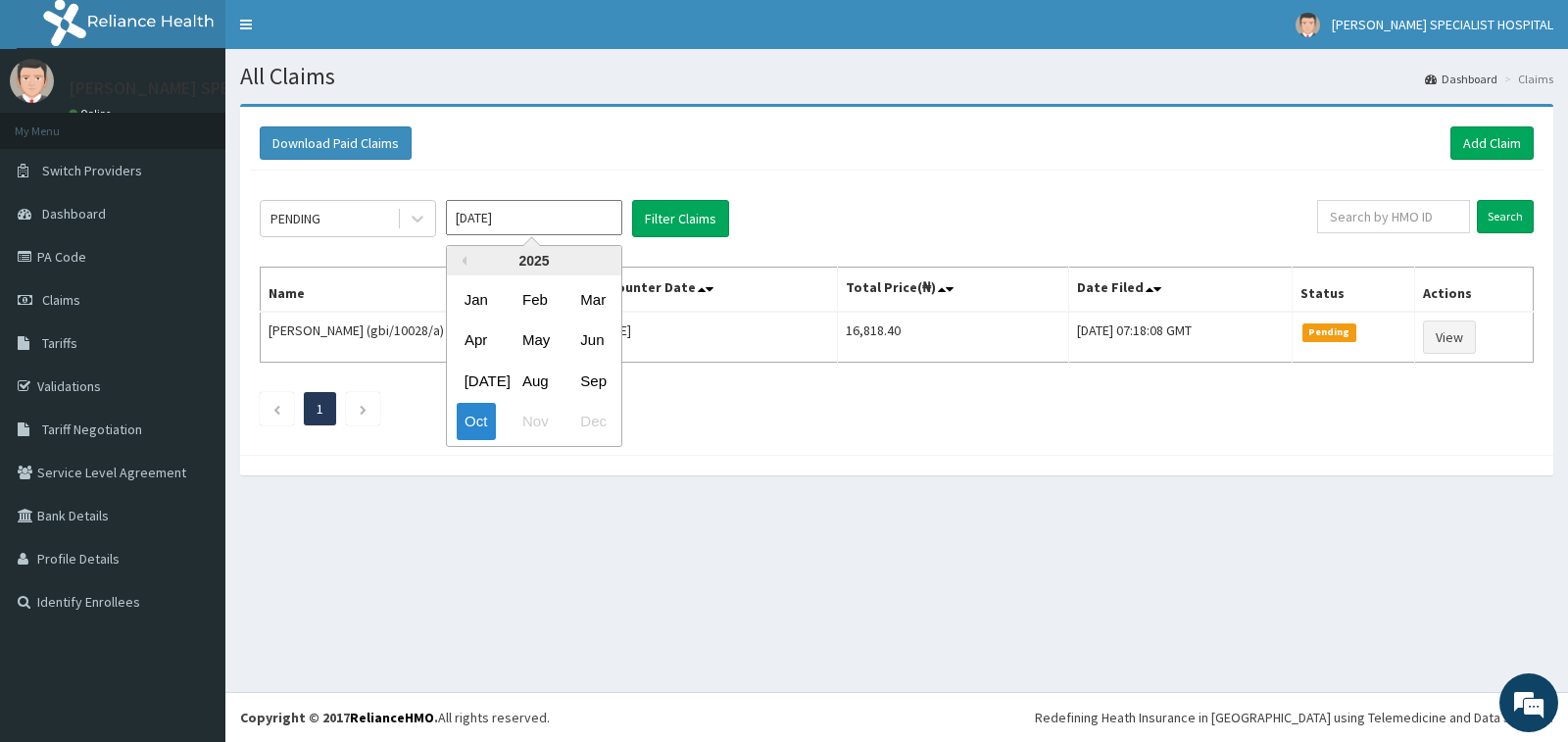
click at [513, 222] on input "[DATE]" at bounding box center [534, 218] width 176 height 35
click at [587, 385] on div "Sep" at bounding box center [592, 380] width 39 height 36
type input "[DATE]"
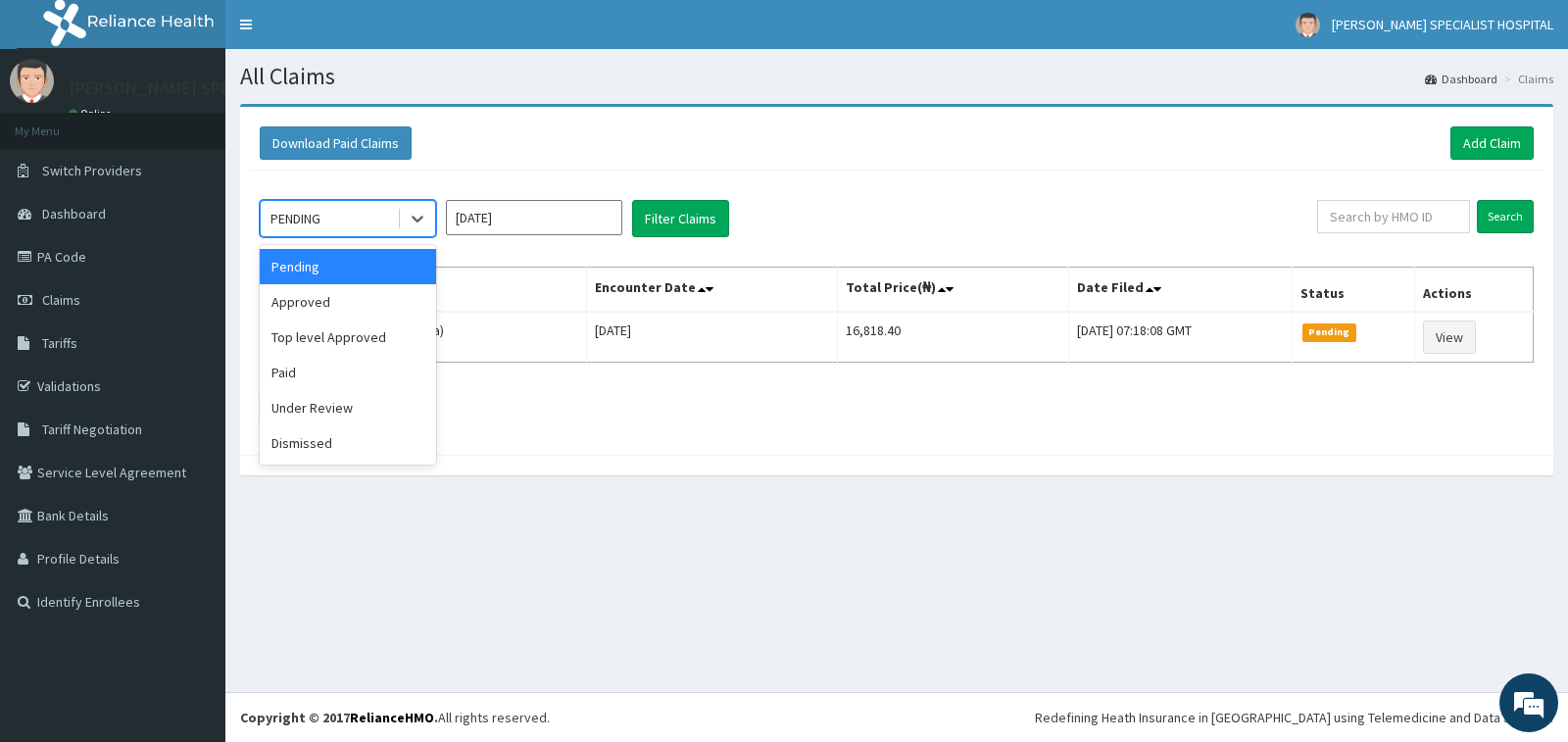
click at [360, 226] on div "PENDING" at bounding box center [328, 219] width 136 height 31
click at [340, 294] on div "Approved" at bounding box center [348, 302] width 176 height 35
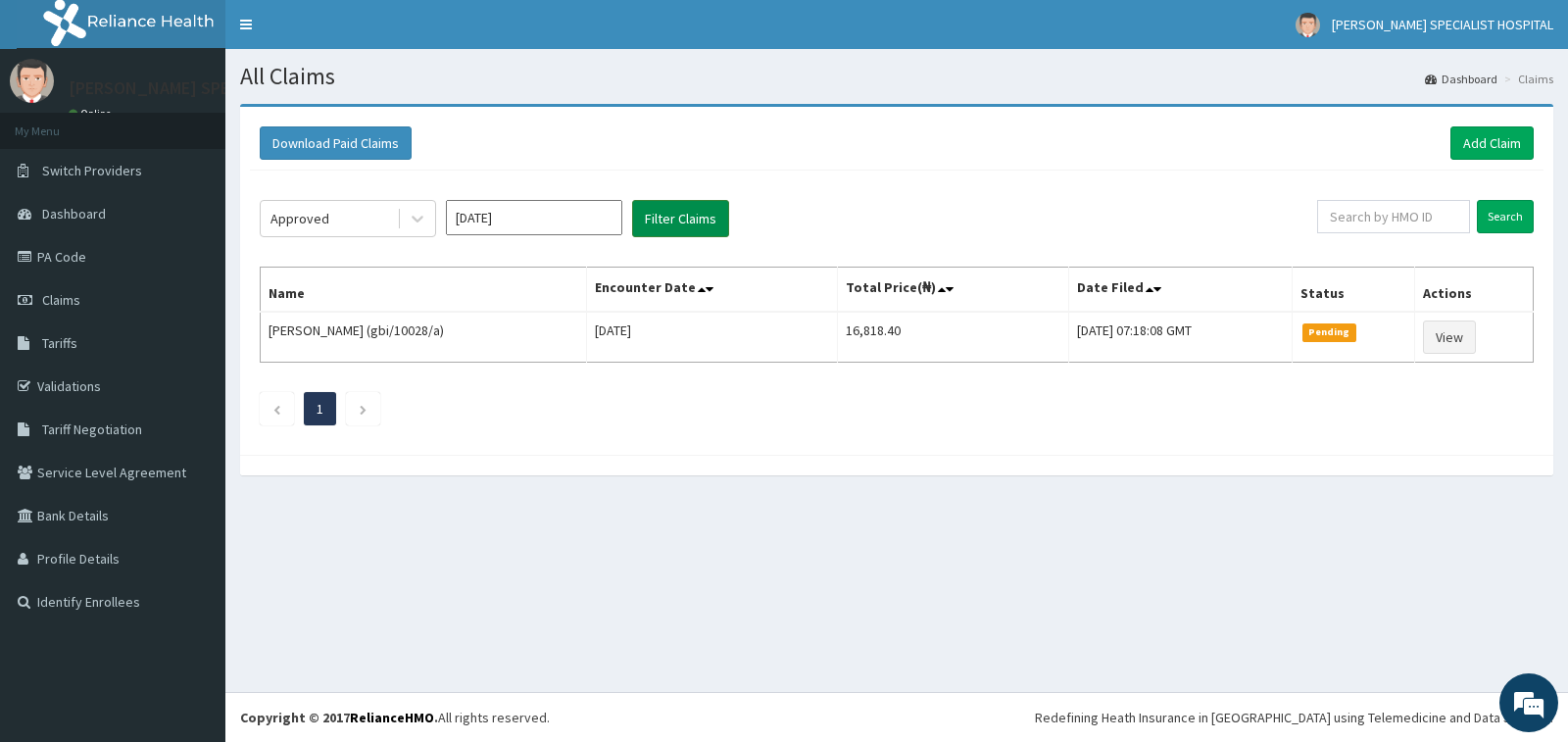
click at [647, 222] on button "Filter Claims" at bounding box center [680, 219] width 97 height 37
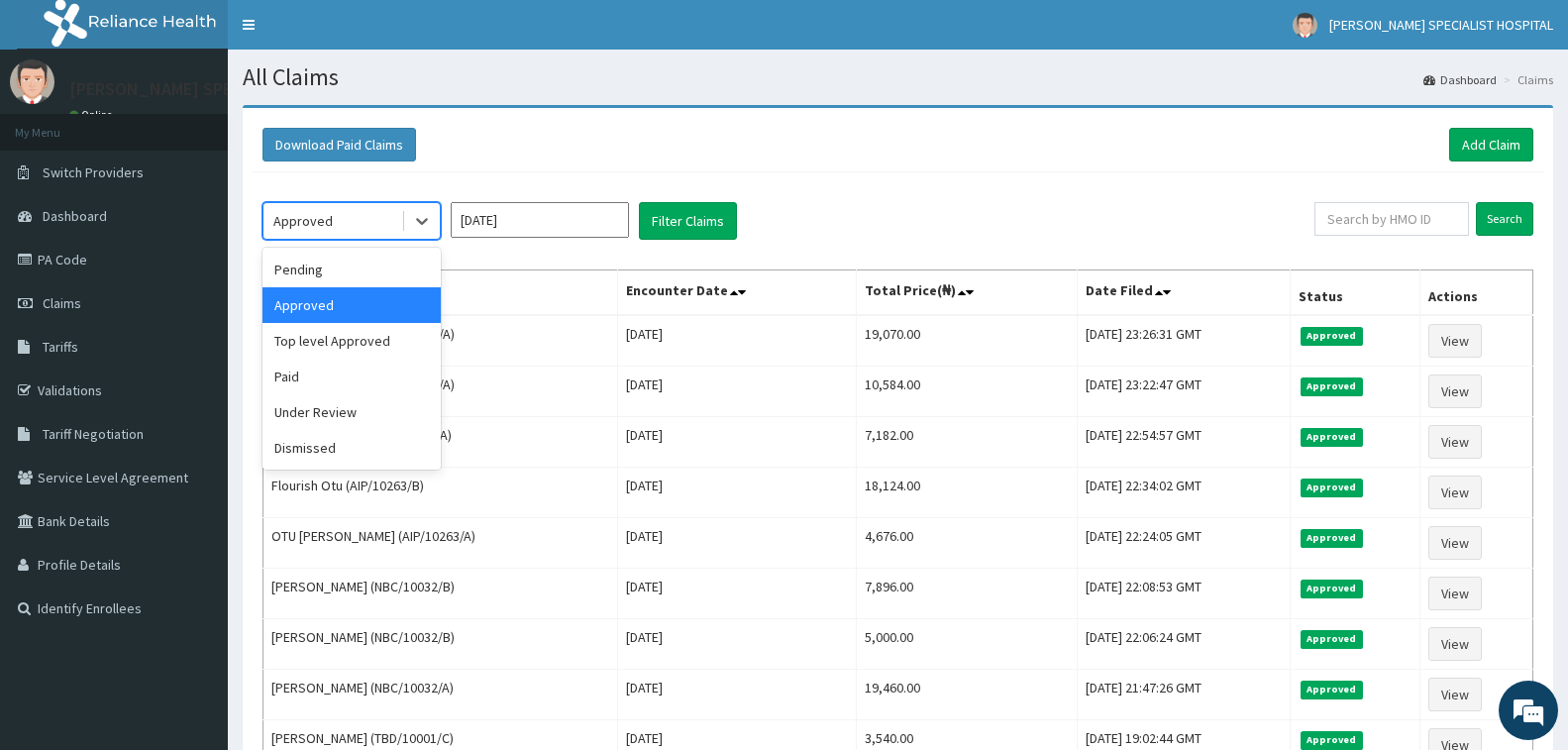
click at [354, 217] on div "Approved" at bounding box center [332, 221] width 138 height 32
click at [349, 273] on div "Pending" at bounding box center [352, 269] width 178 height 36
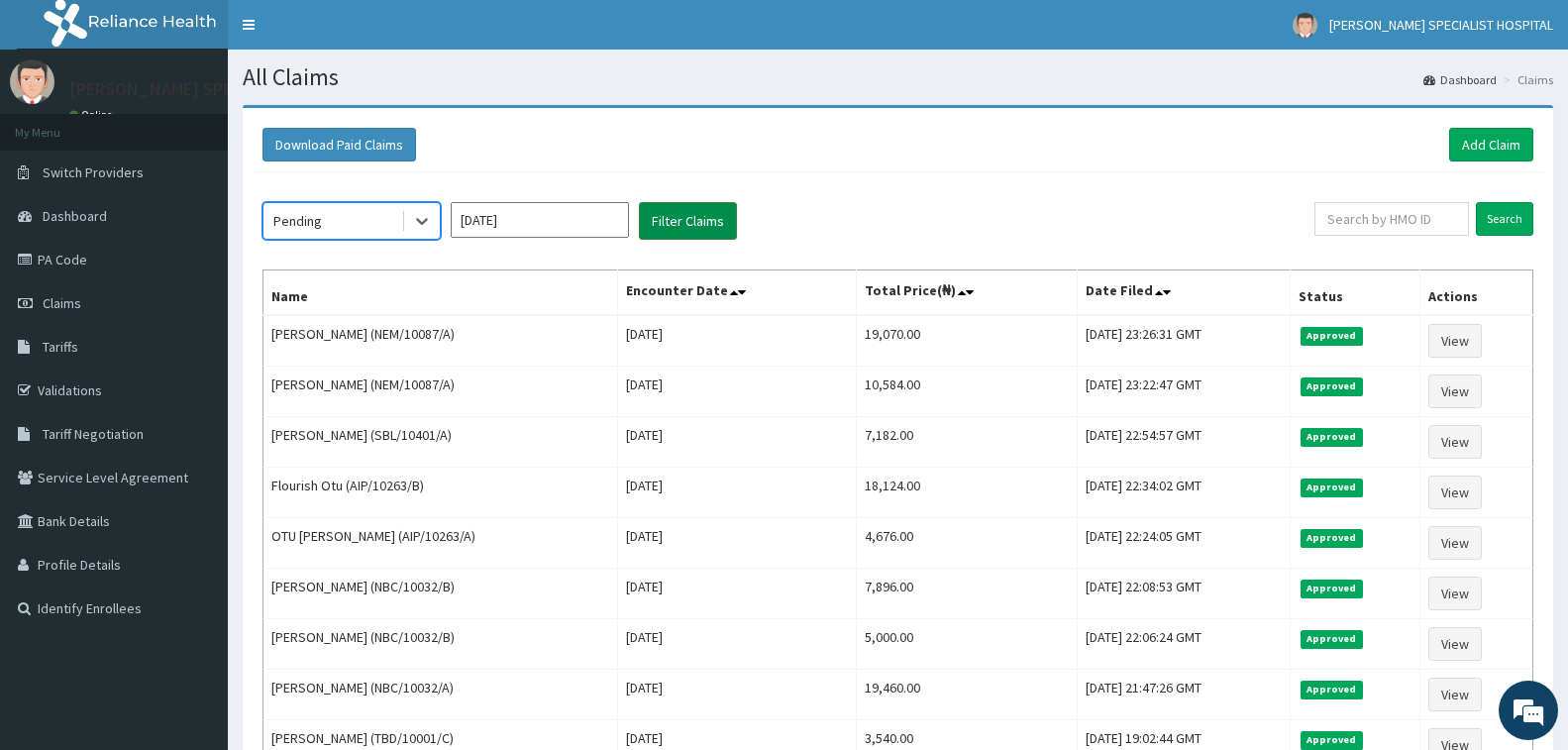
click at [687, 219] on button "Filter Claims" at bounding box center [687, 221] width 98 height 38
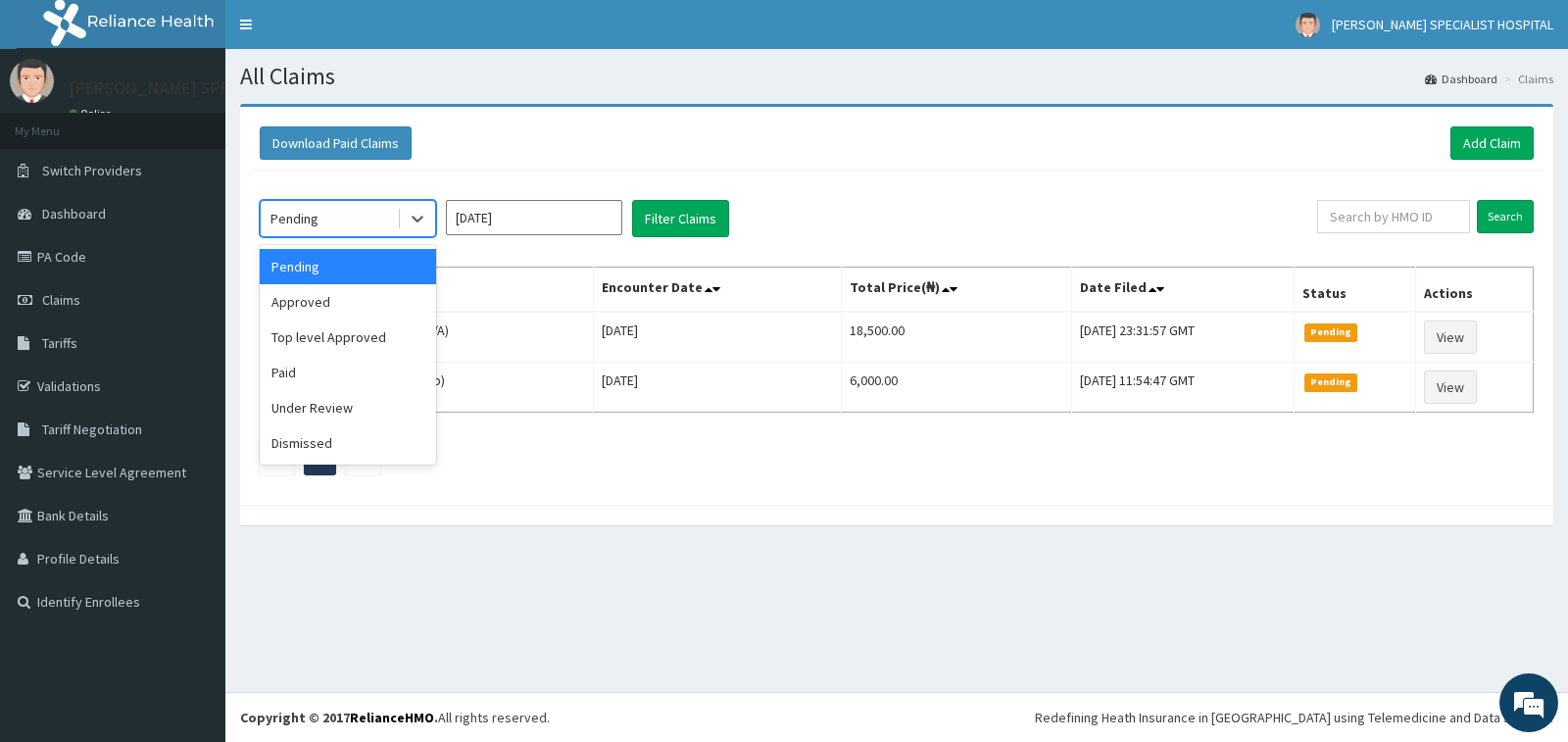
click at [343, 211] on div "Pending" at bounding box center [328, 219] width 136 height 31
click at [353, 406] on div "Under Review" at bounding box center [348, 408] width 176 height 35
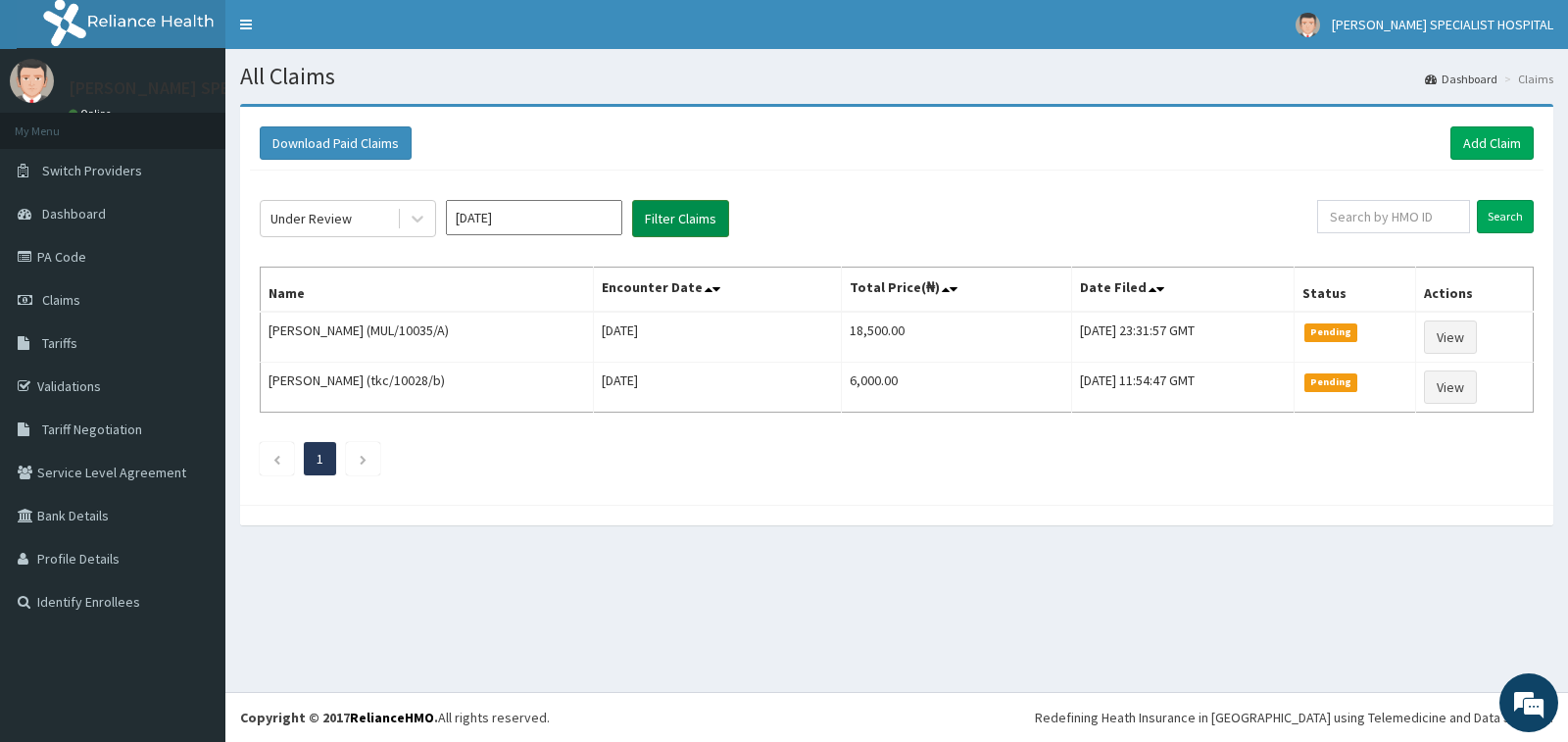
click at [691, 222] on button "Filter Claims" at bounding box center [680, 219] width 97 height 37
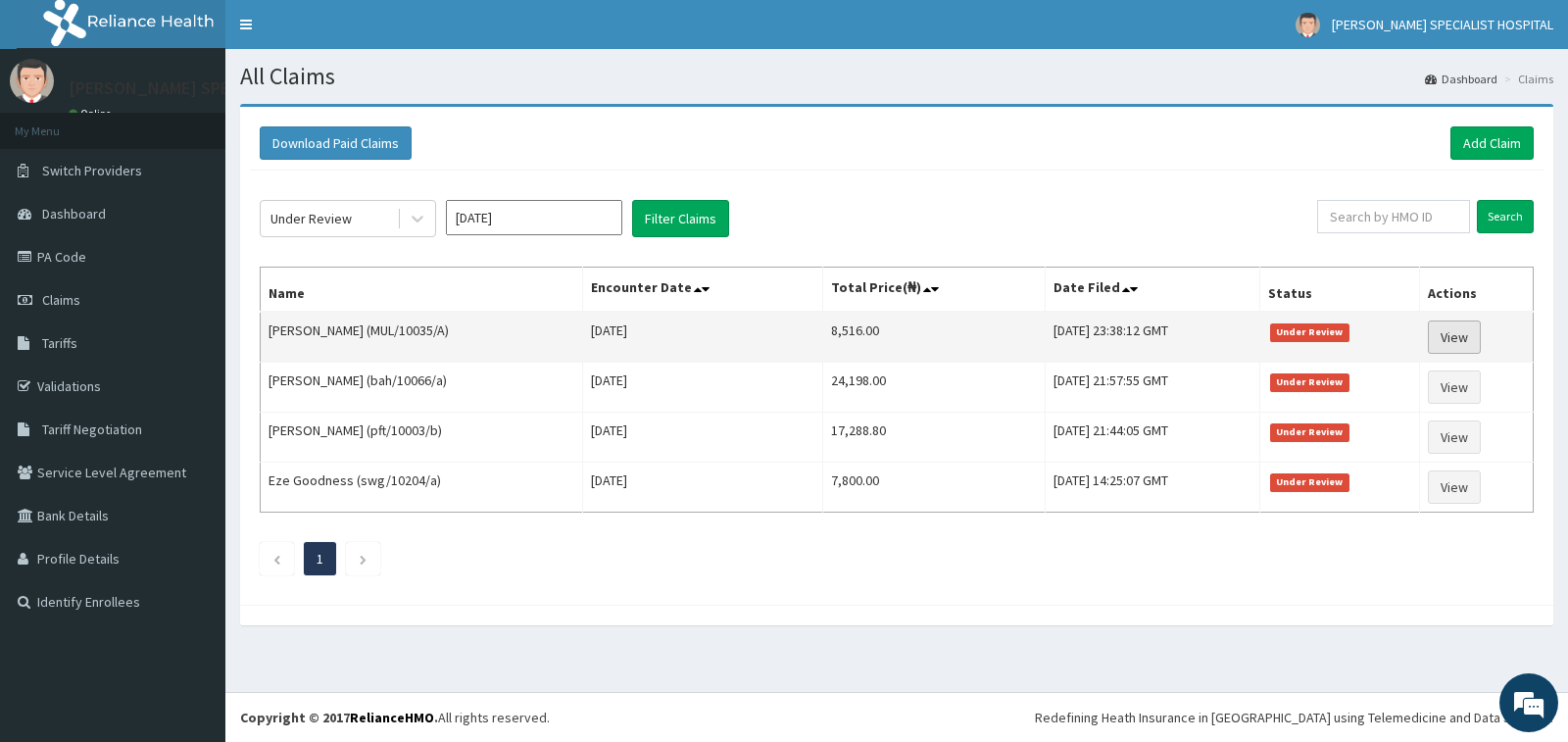
click at [1468, 333] on link "View" at bounding box center [1454, 337] width 53 height 33
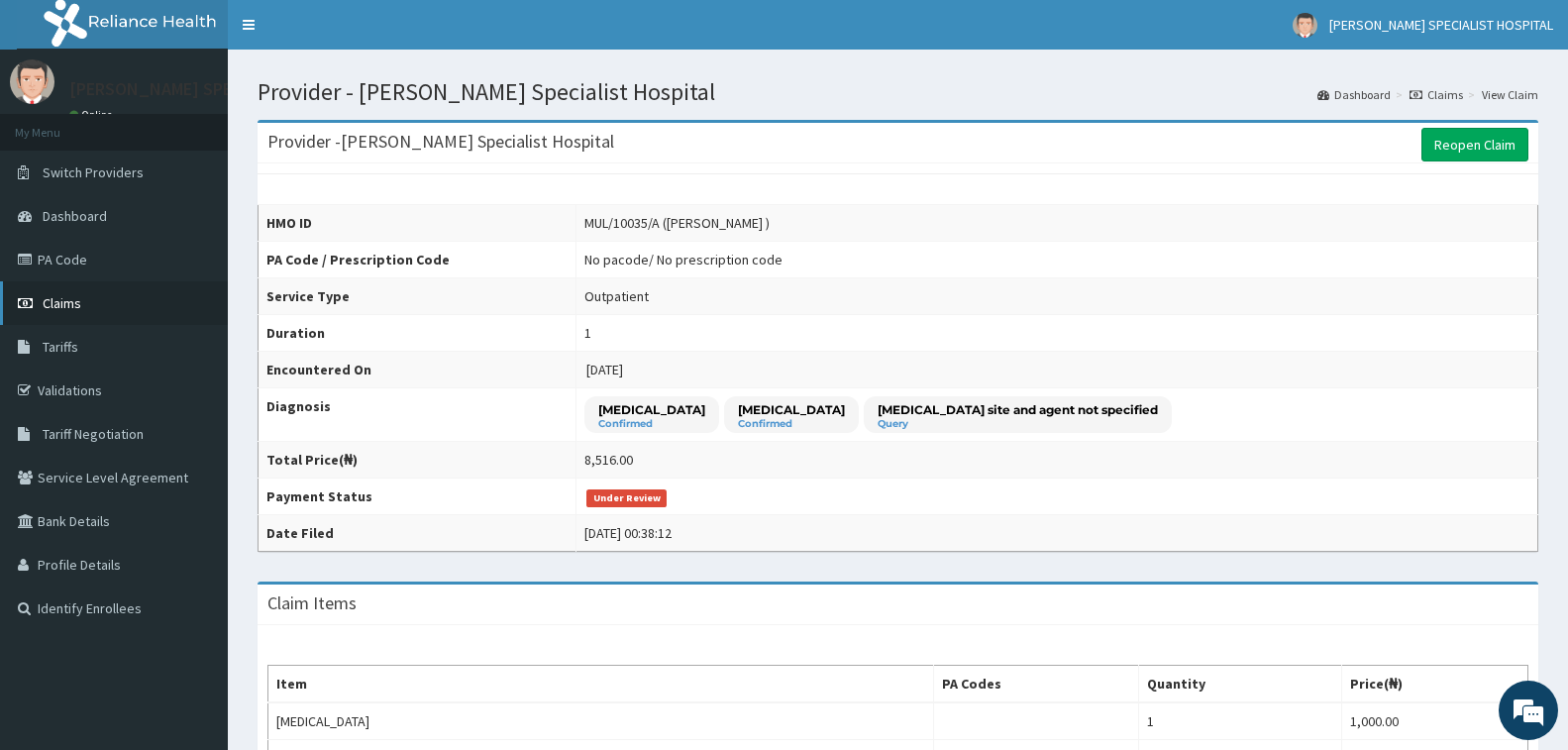
click at [118, 289] on link "Claims" at bounding box center [114, 303] width 228 height 44
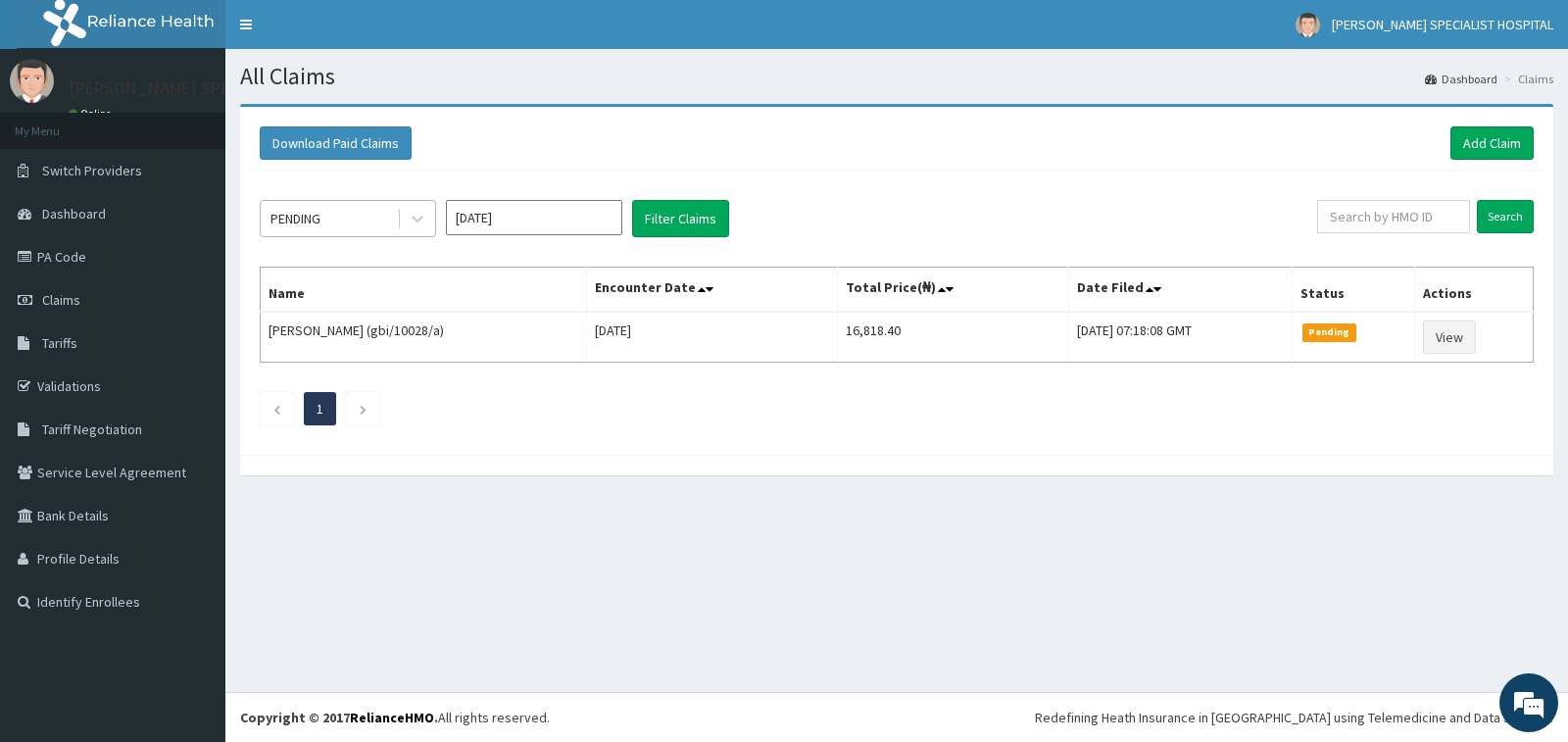
click at [335, 213] on div "PENDING" at bounding box center [328, 219] width 136 height 31
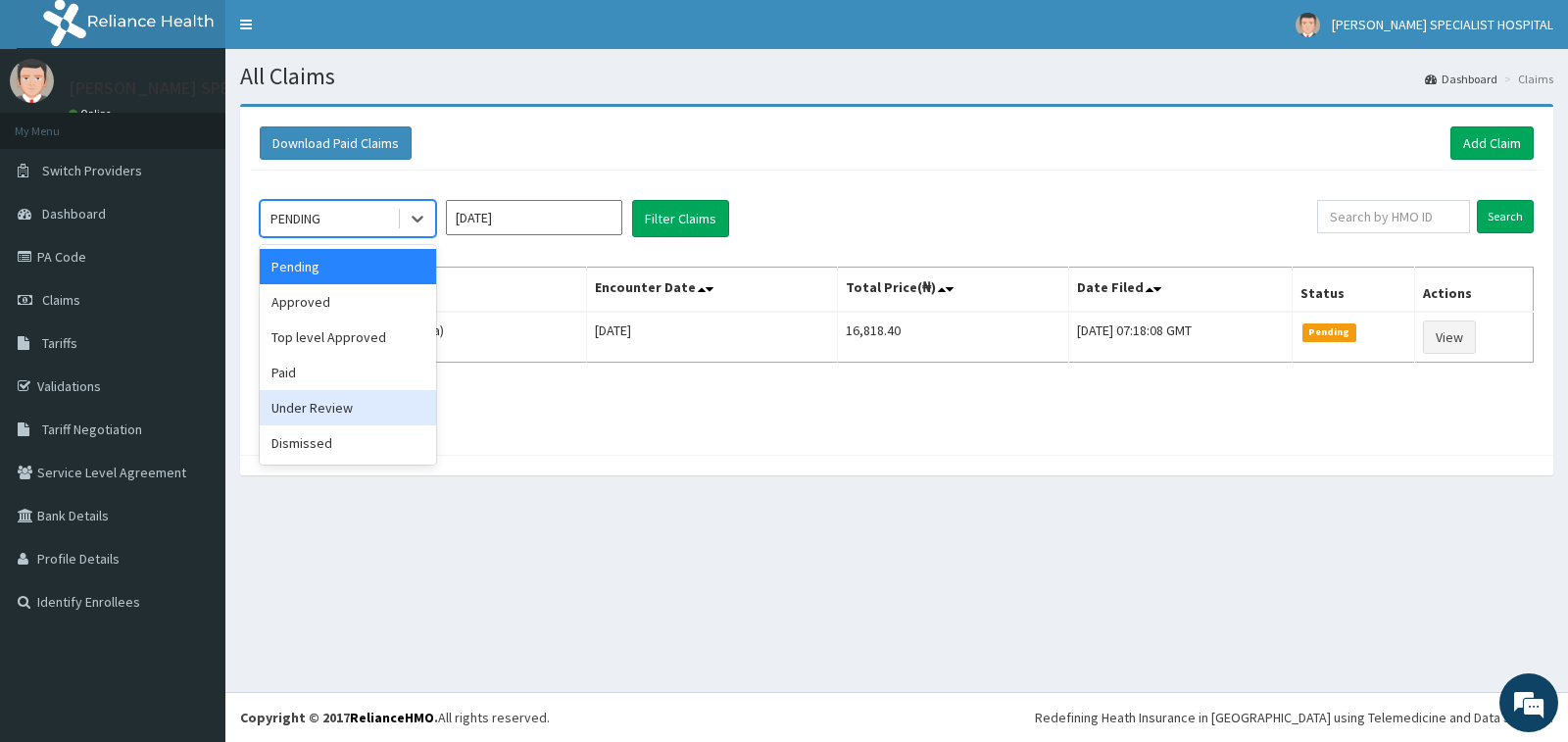
click at [344, 404] on div "Under Review" at bounding box center [348, 408] width 176 height 35
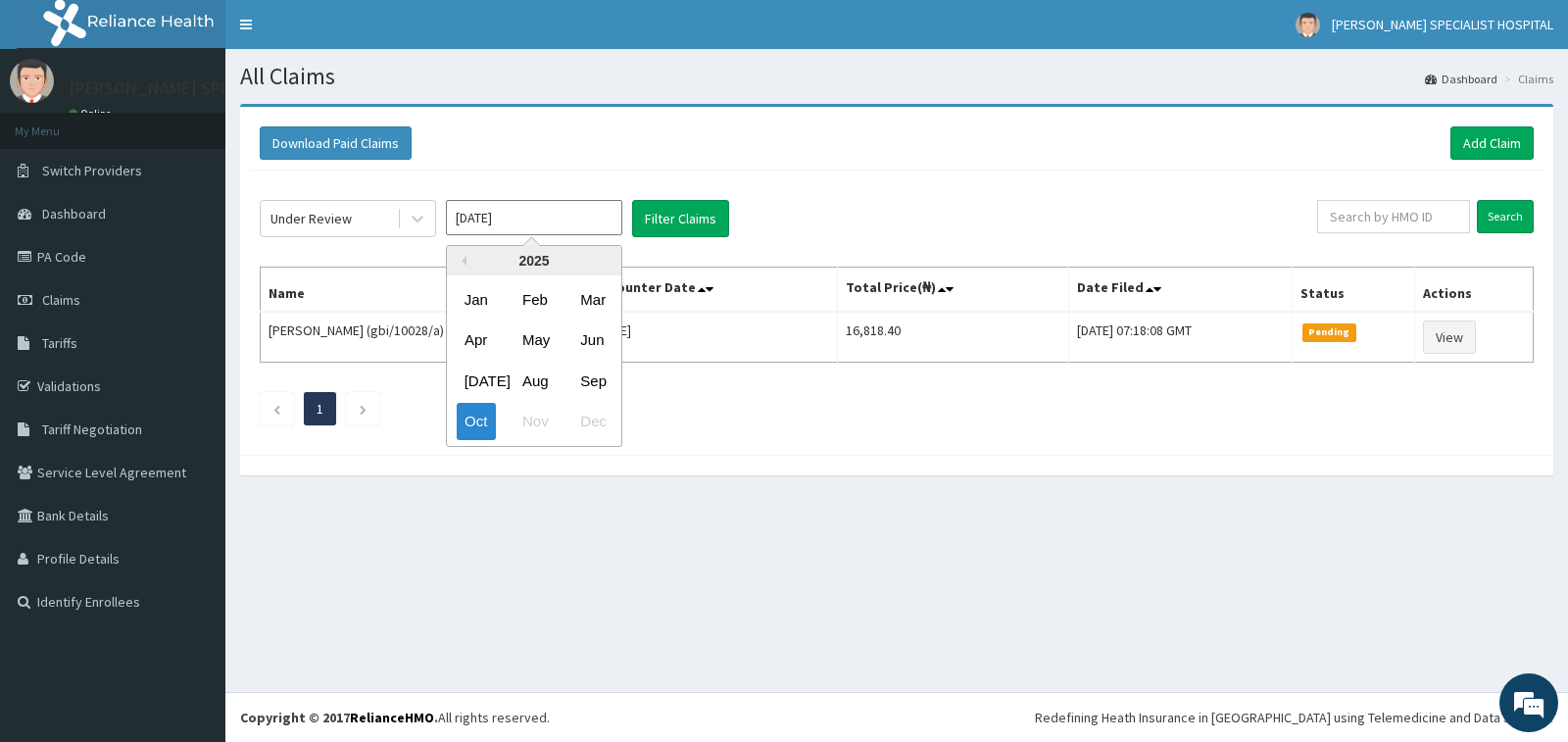
click at [484, 219] on input "[DATE]" at bounding box center [534, 218] width 176 height 35
click at [596, 367] on div "Sep" at bounding box center [592, 380] width 39 height 36
type input "[DATE]"
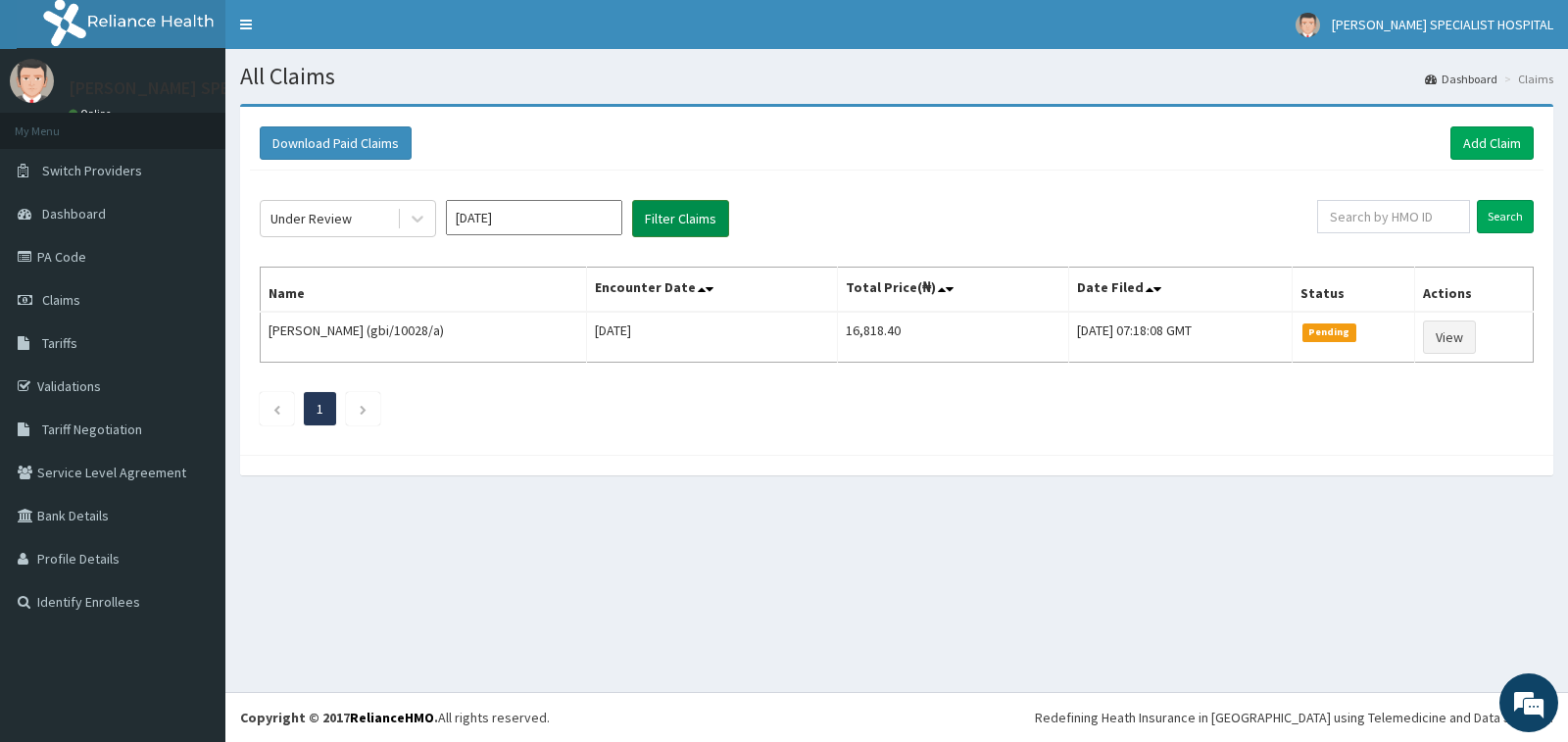
click at [667, 220] on button "Filter Claims" at bounding box center [680, 219] width 97 height 37
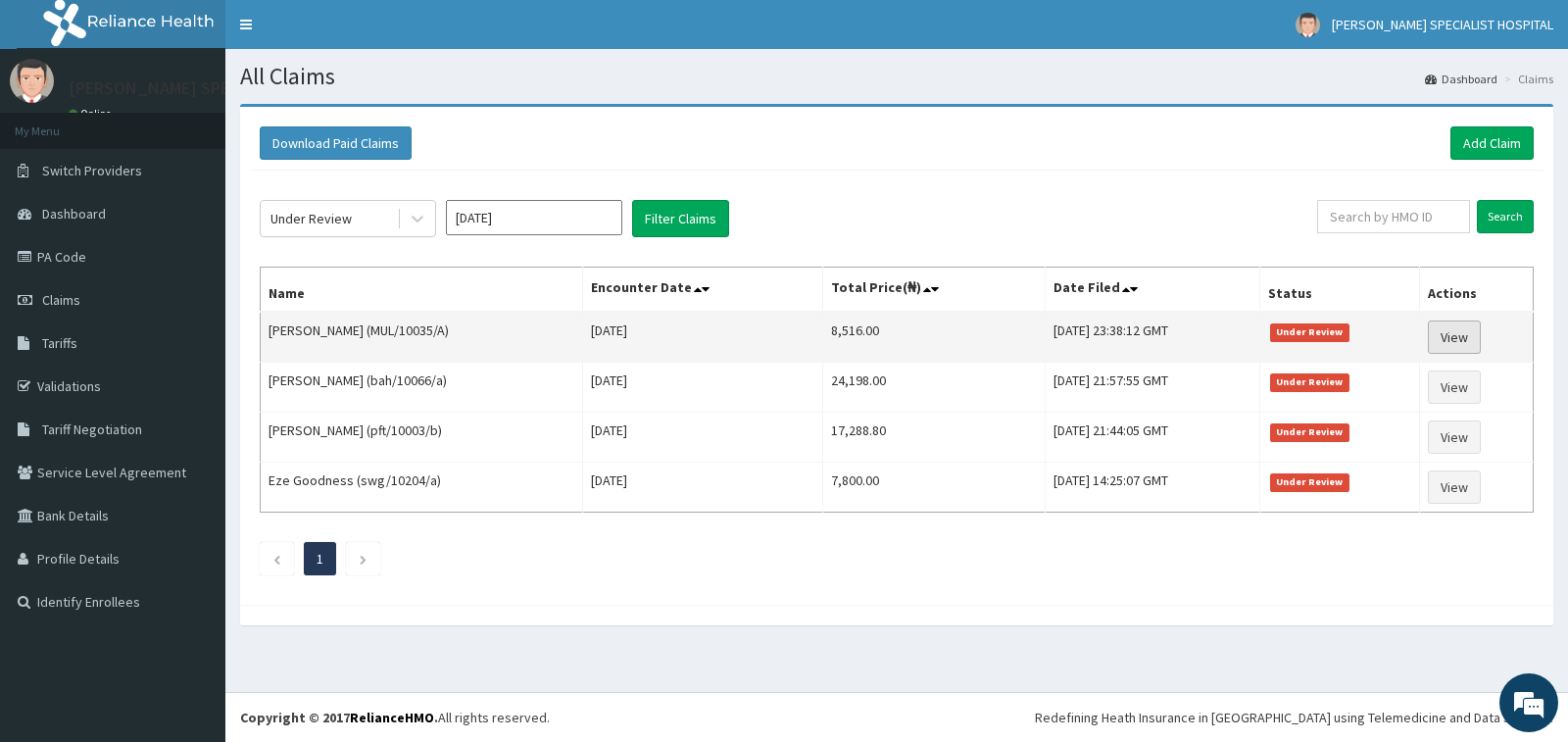
click at [1481, 339] on link "View" at bounding box center [1454, 337] width 53 height 33
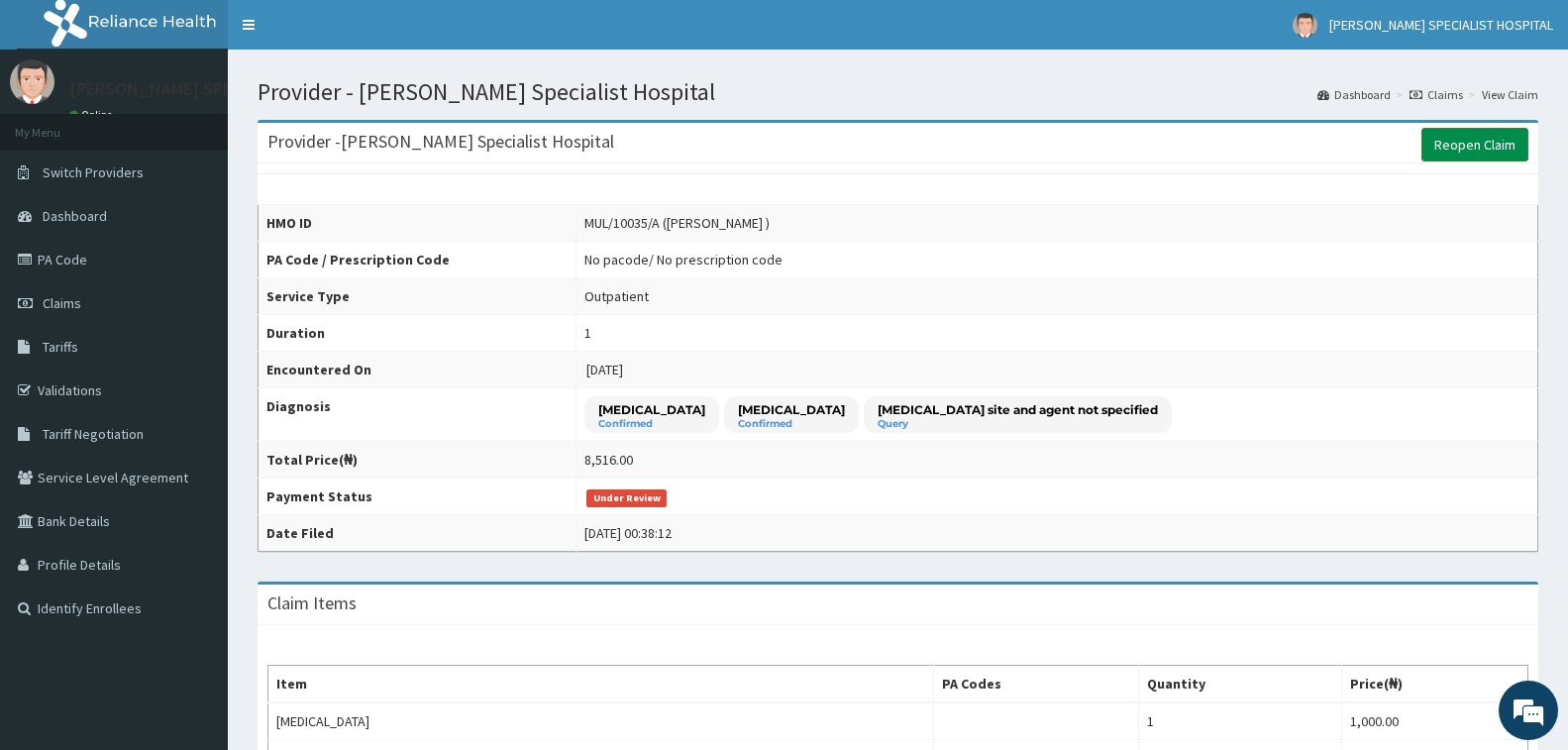
drag, startPoint x: 1462, startPoint y: 146, endPoint x: 1448, endPoint y: 137, distance: 16.6
click at [1459, 142] on link "Reopen Claim" at bounding box center [1475, 145] width 107 height 34
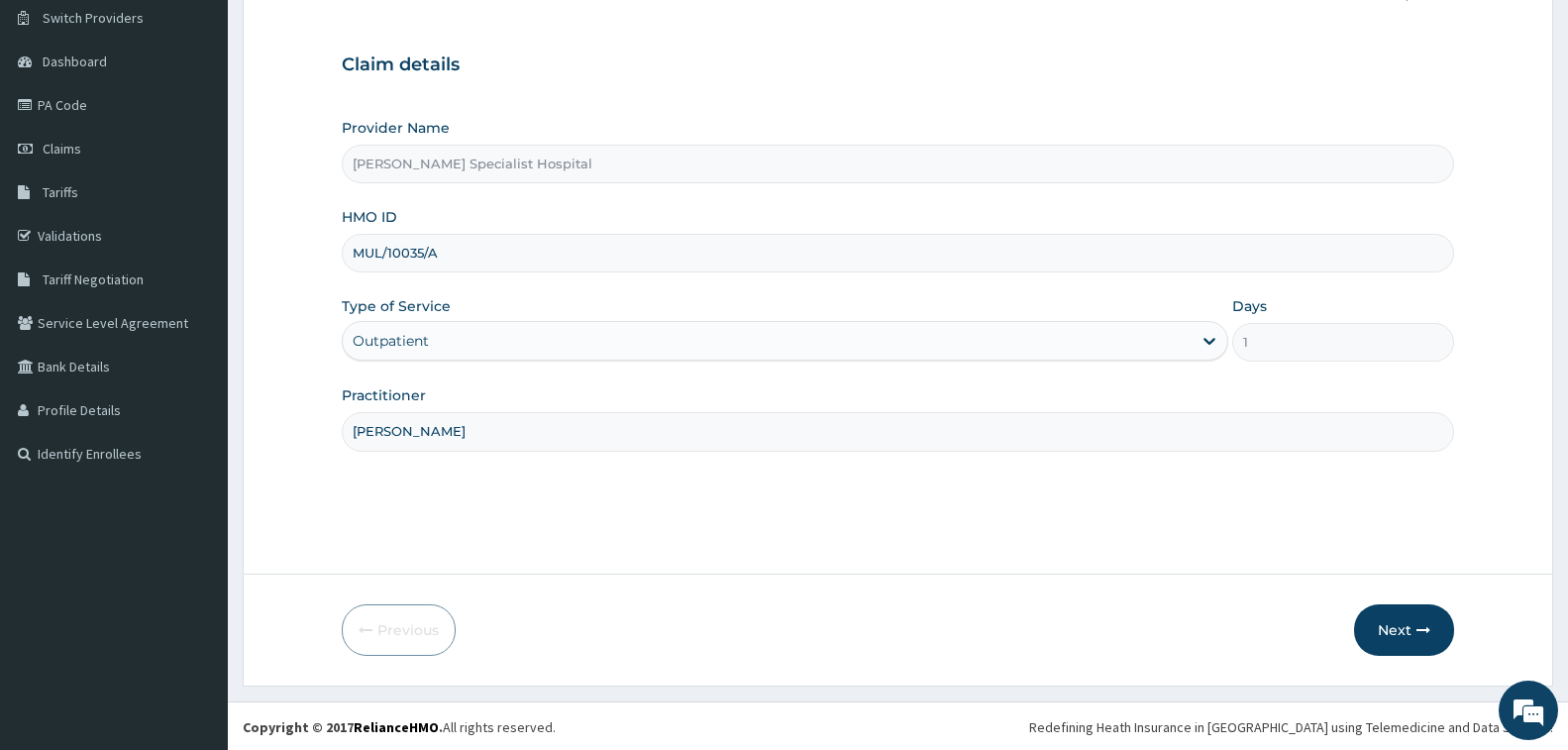
scroll to position [157, 0]
click at [1398, 609] on button "Next" at bounding box center [1404, 628] width 100 height 52
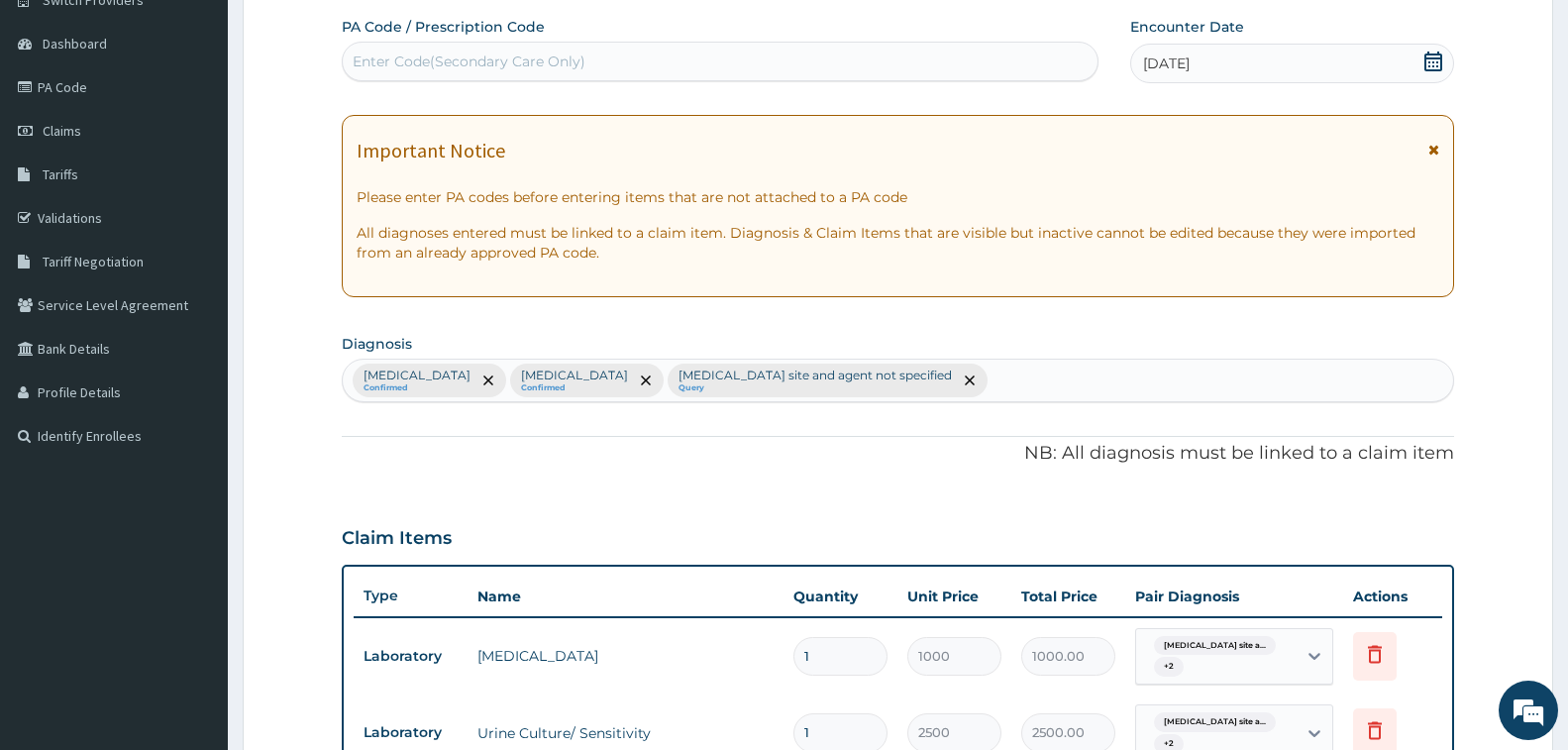
scroll to position [0, 0]
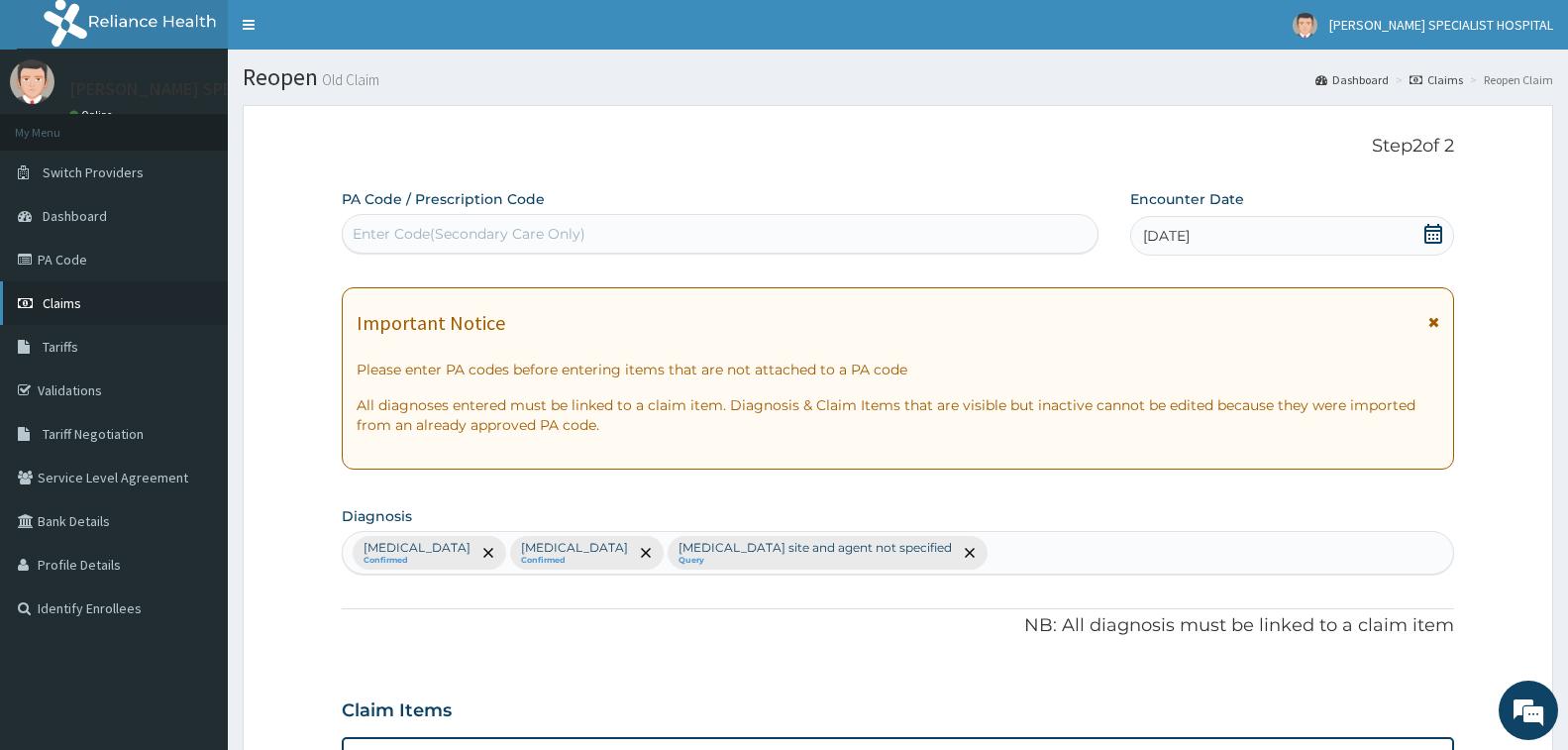
click at [102, 311] on link "Claims" at bounding box center [114, 303] width 228 height 44
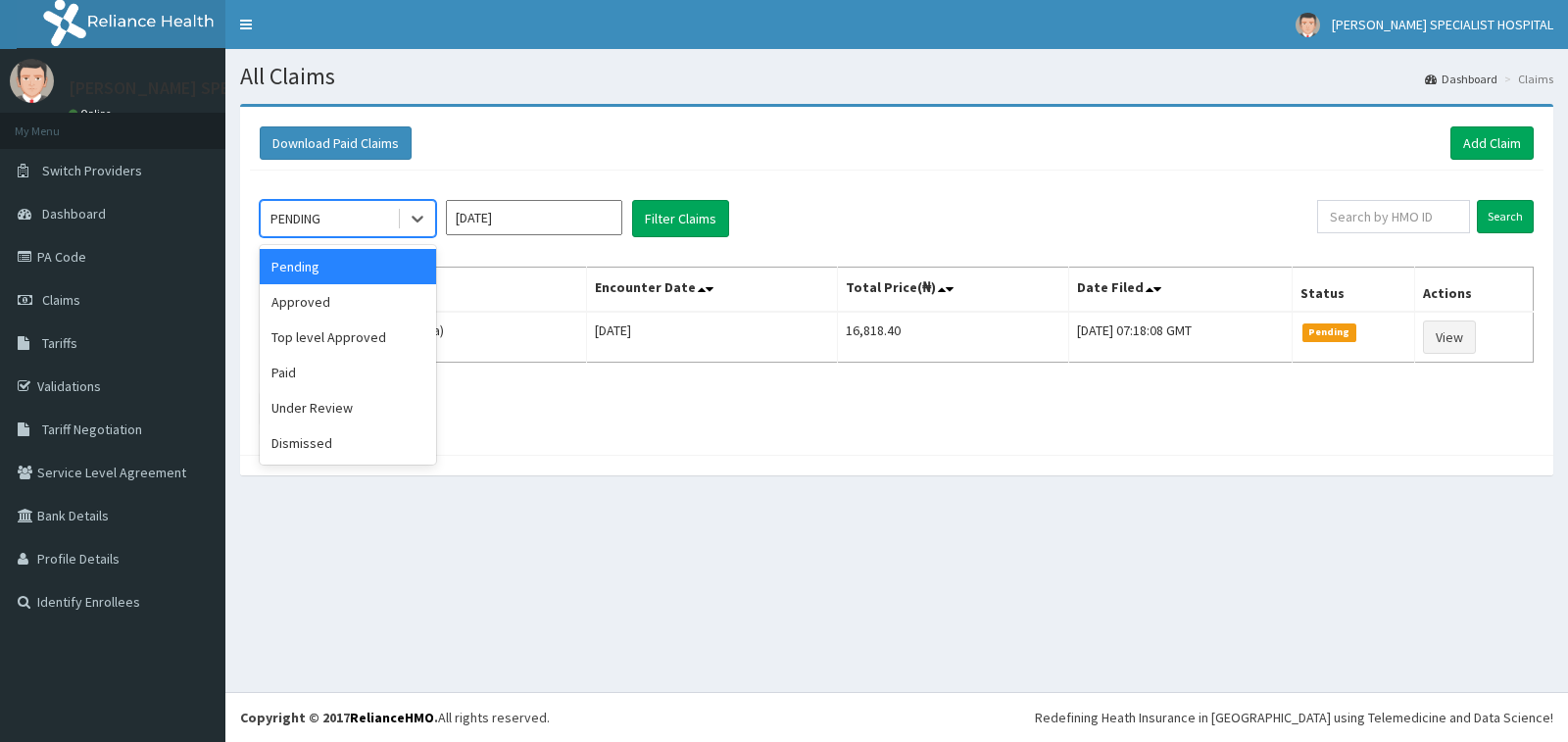
click at [326, 223] on div "PENDING" at bounding box center [328, 219] width 136 height 31
click at [352, 400] on div "Under Review" at bounding box center [348, 408] width 176 height 35
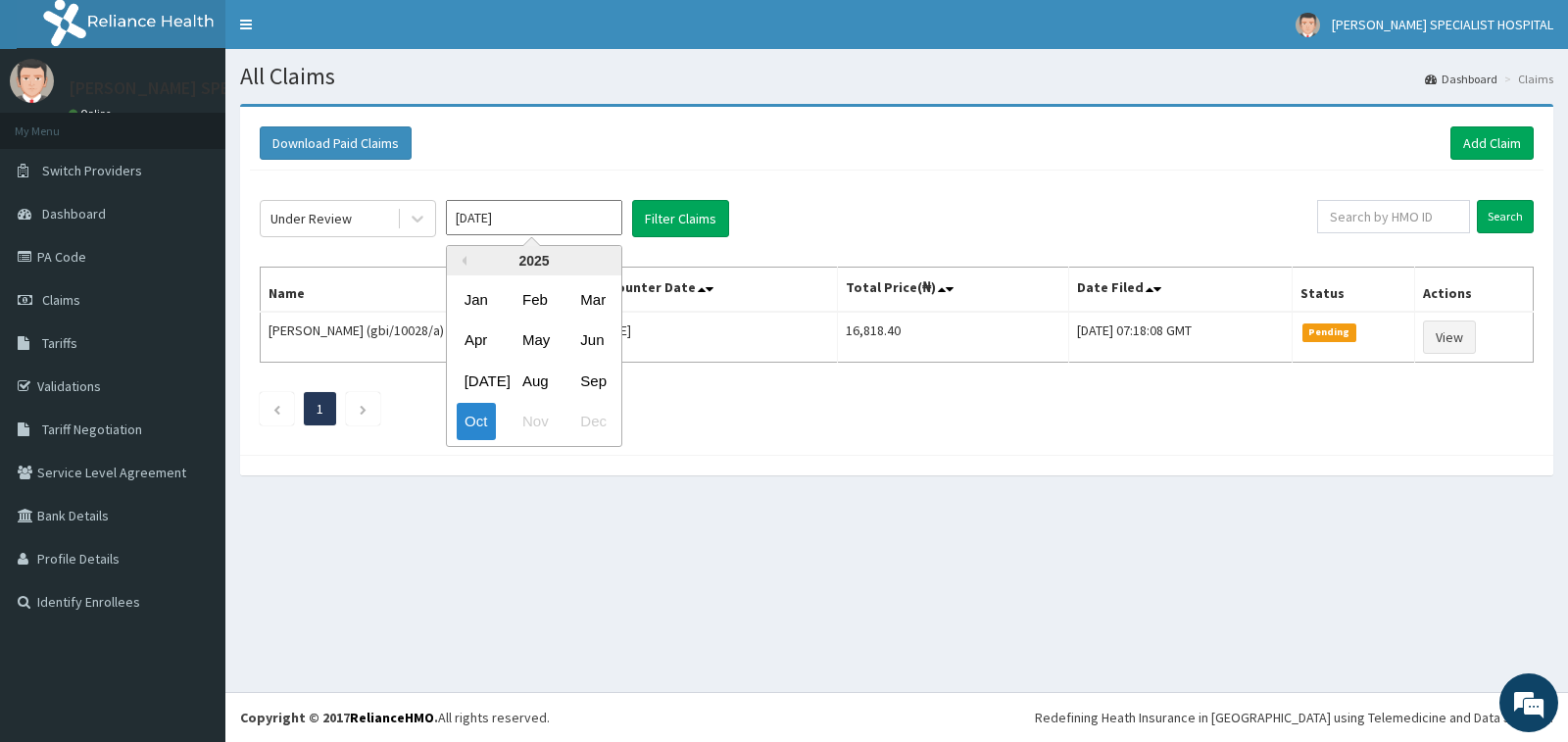
click at [565, 216] on input "[DATE]" at bounding box center [534, 218] width 176 height 35
click at [587, 379] on div "Sep" at bounding box center [592, 380] width 39 height 36
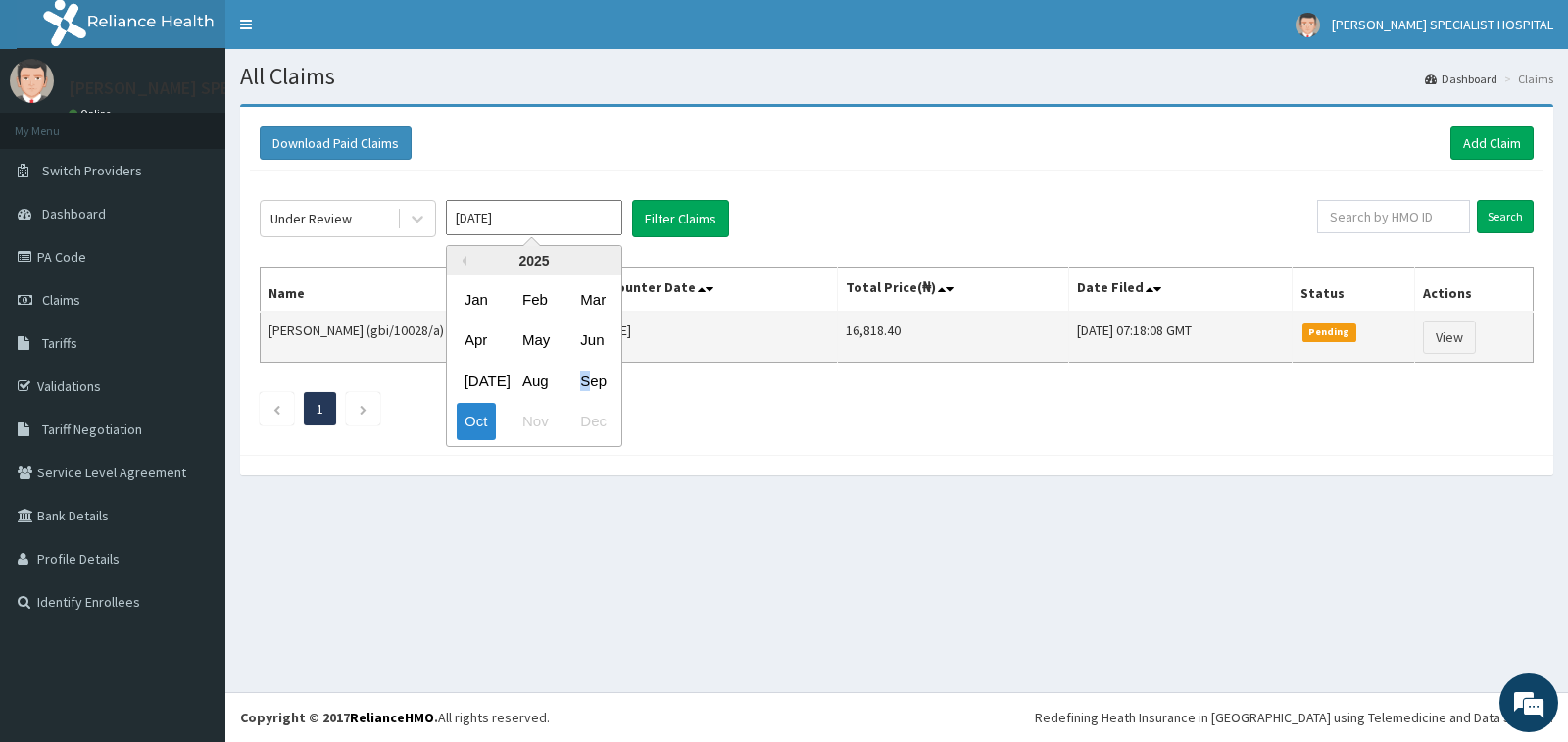
type input "[DATE]"
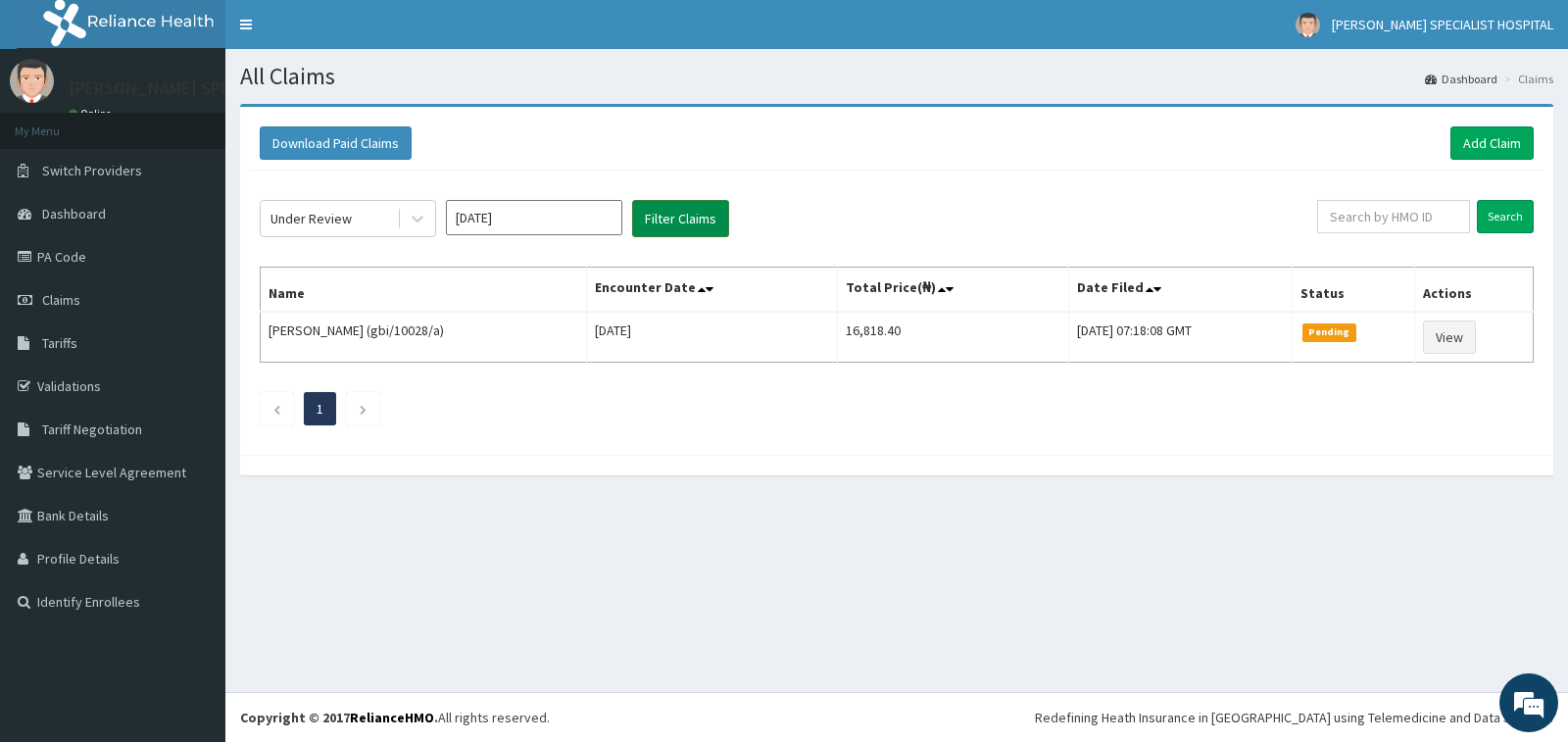
click at [695, 224] on button "Filter Claims" at bounding box center [680, 219] width 97 height 37
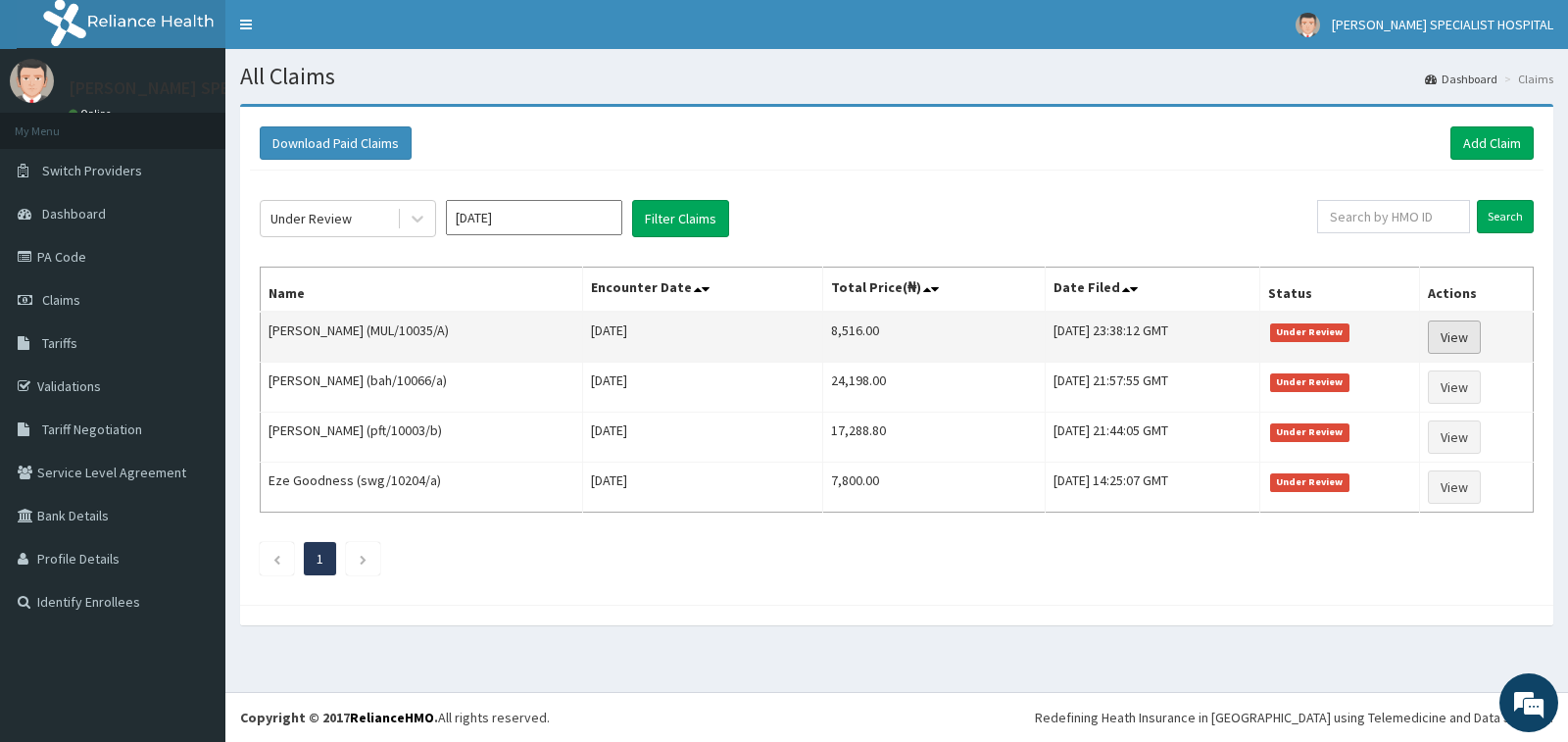
click at [1450, 338] on link "View" at bounding box center [1454, 337] width 53 height 33
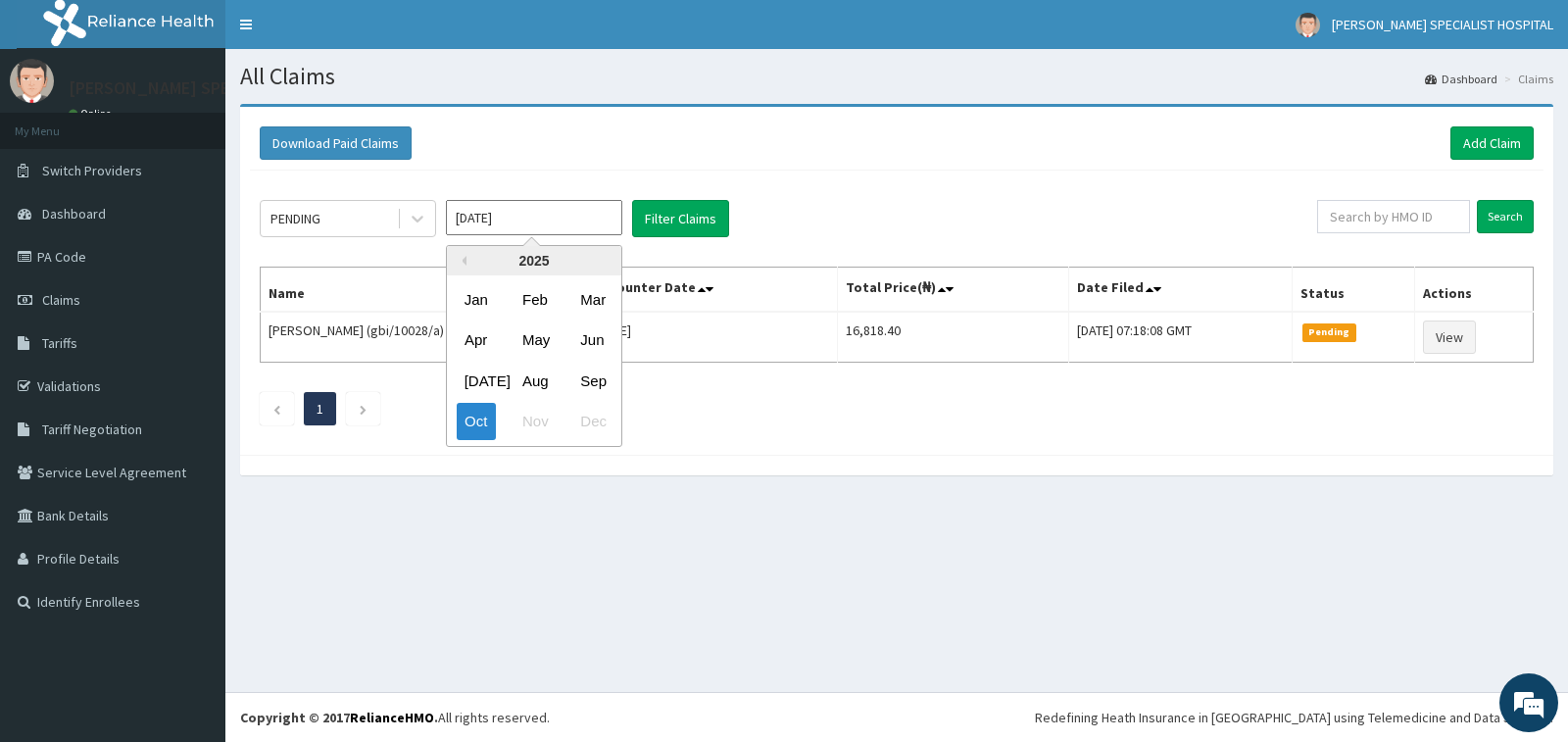
click at [504, 211] on input "[DATE]" at bounding box center [534, 218] width 176 height 35
click at [604, 371] on div "Sep" at bounding box center [592, 380] width 39 height 36
type input "[DATE]"
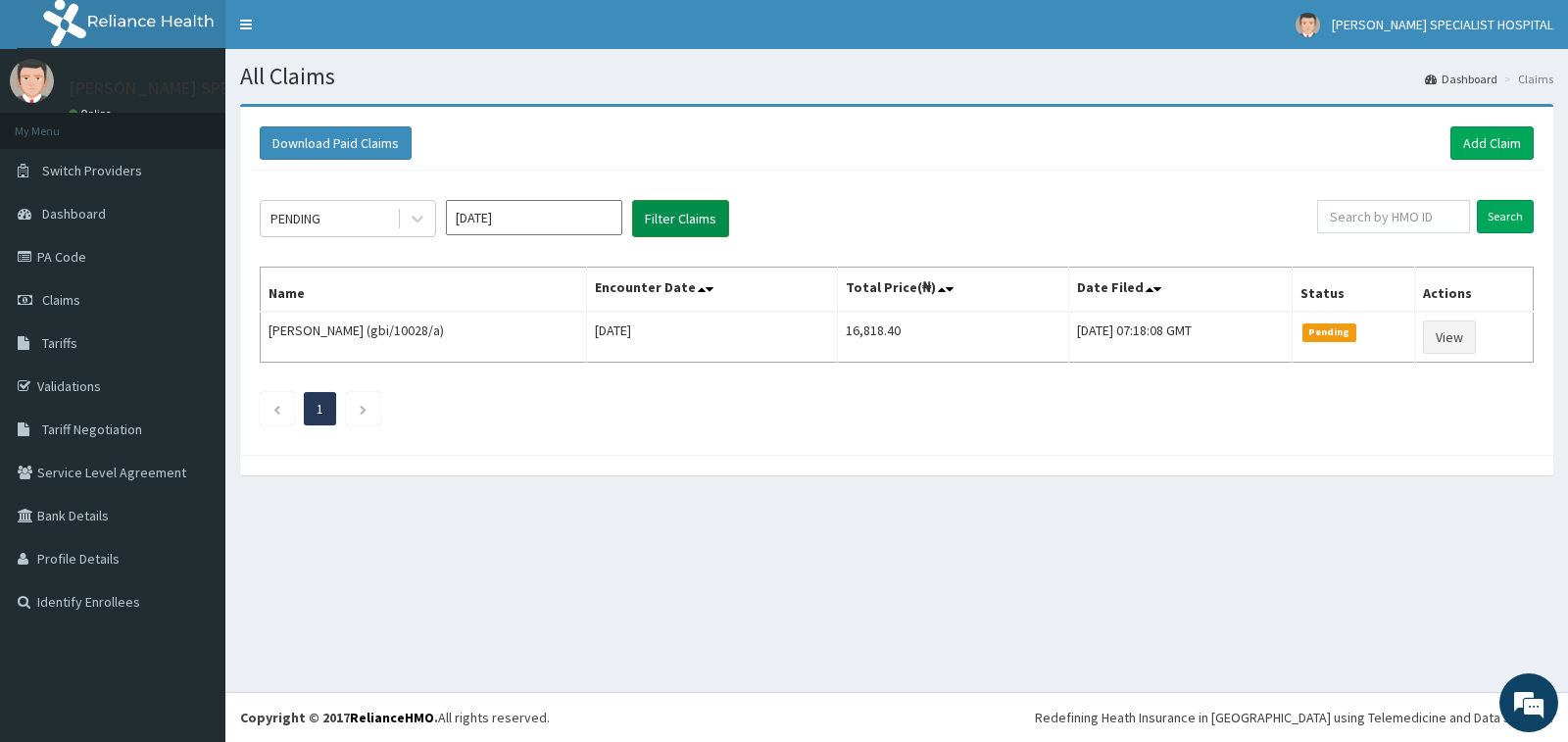
click at [670, 224] on button "Filter Claims" at bounding box center [680, 219] width 97 height 37
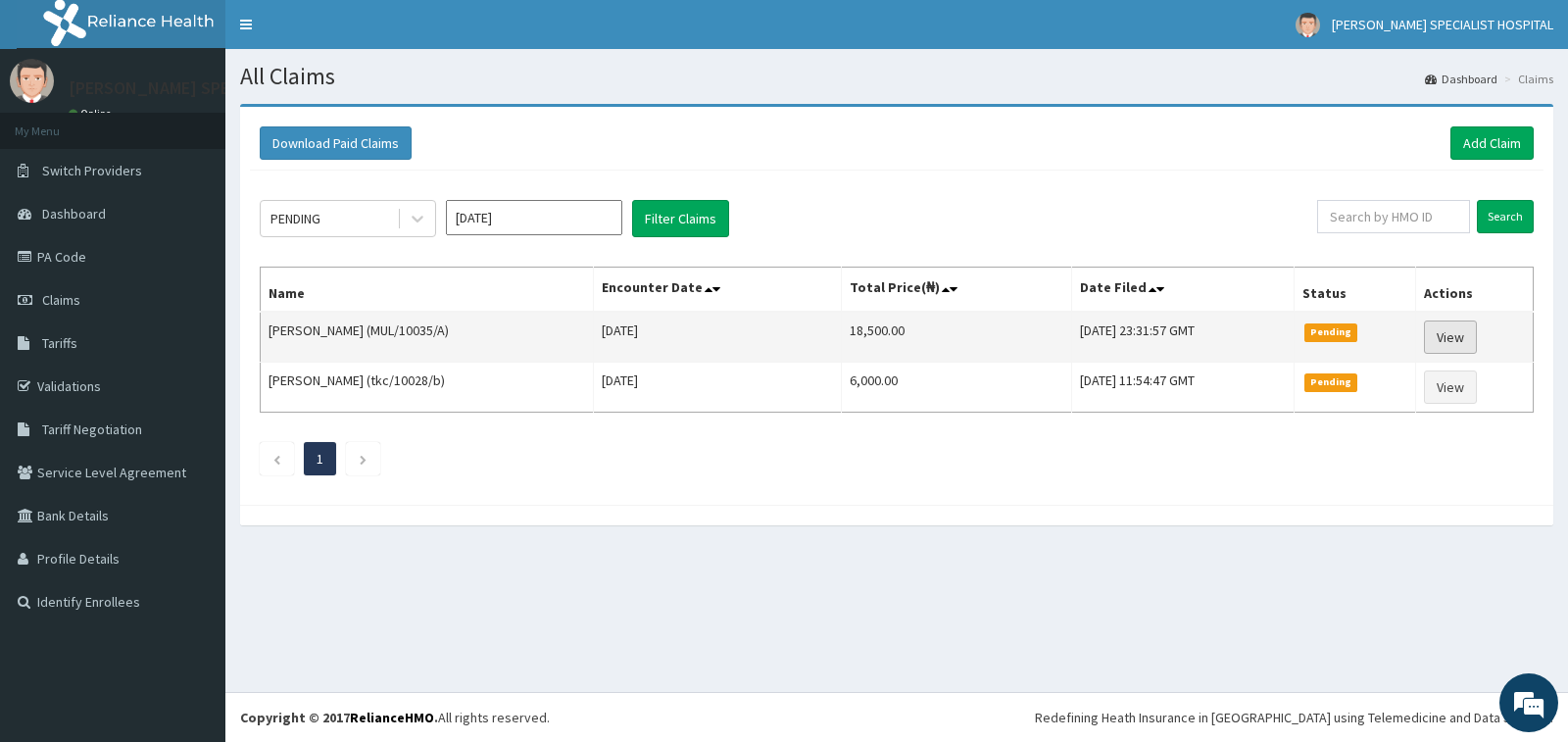
click at [1452, 336] on link "View" at bounding box center [1450, 337] width 53 height 33
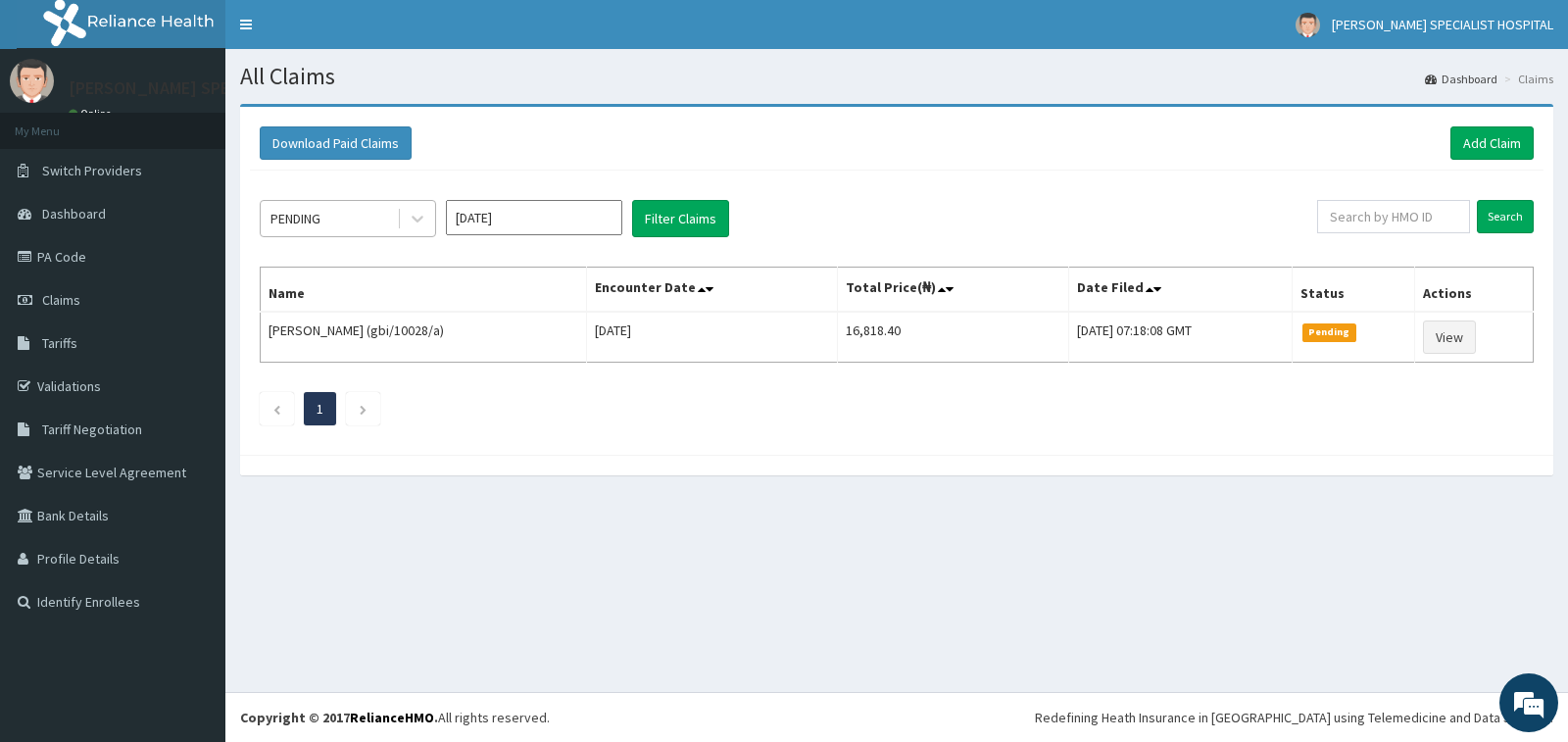
click at [335, 223] on div "PENDING" at bounding box center [328, 219] width 136 height 31
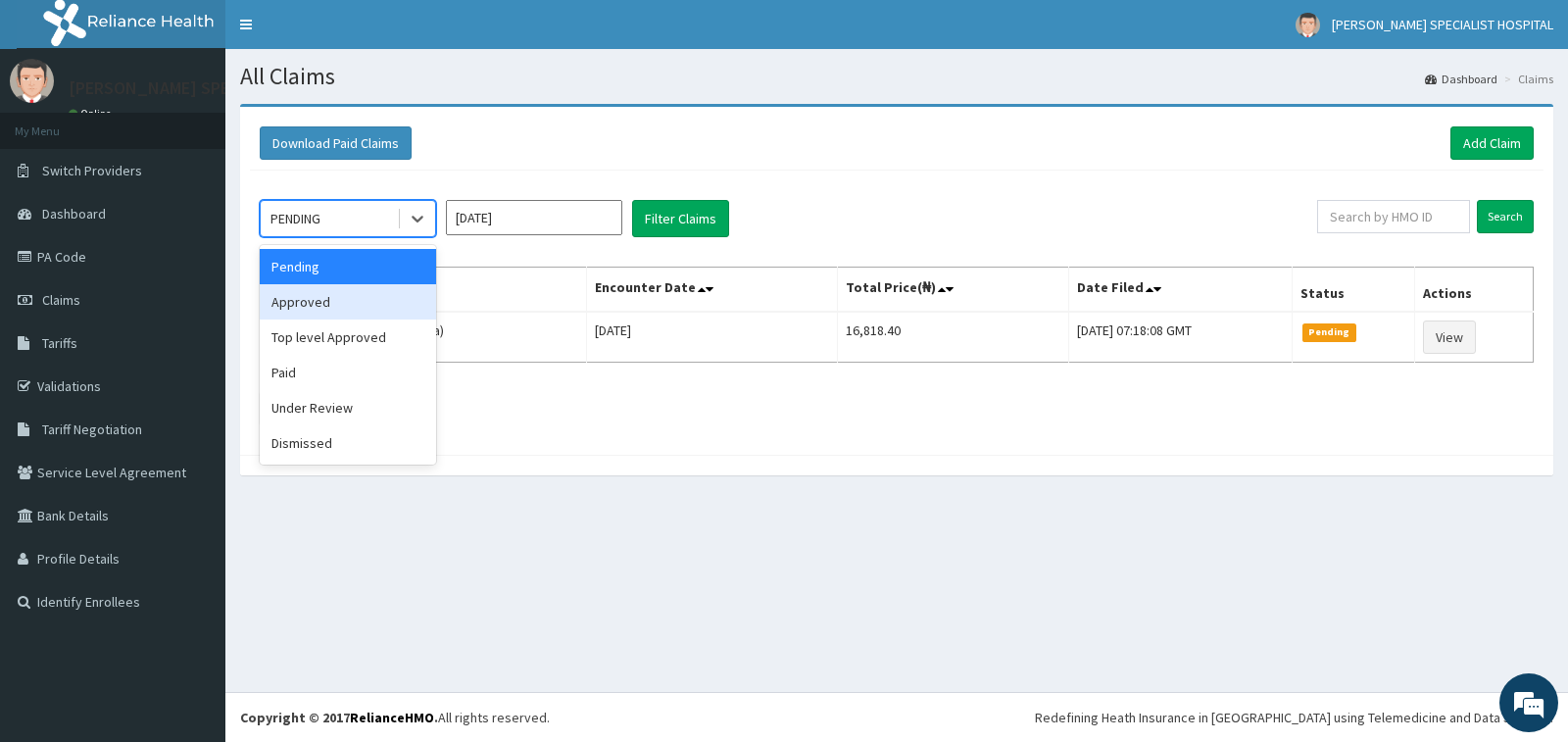
click at [365, 293] on div "Approved" at bounding box center [348, 302] width 176 height 35
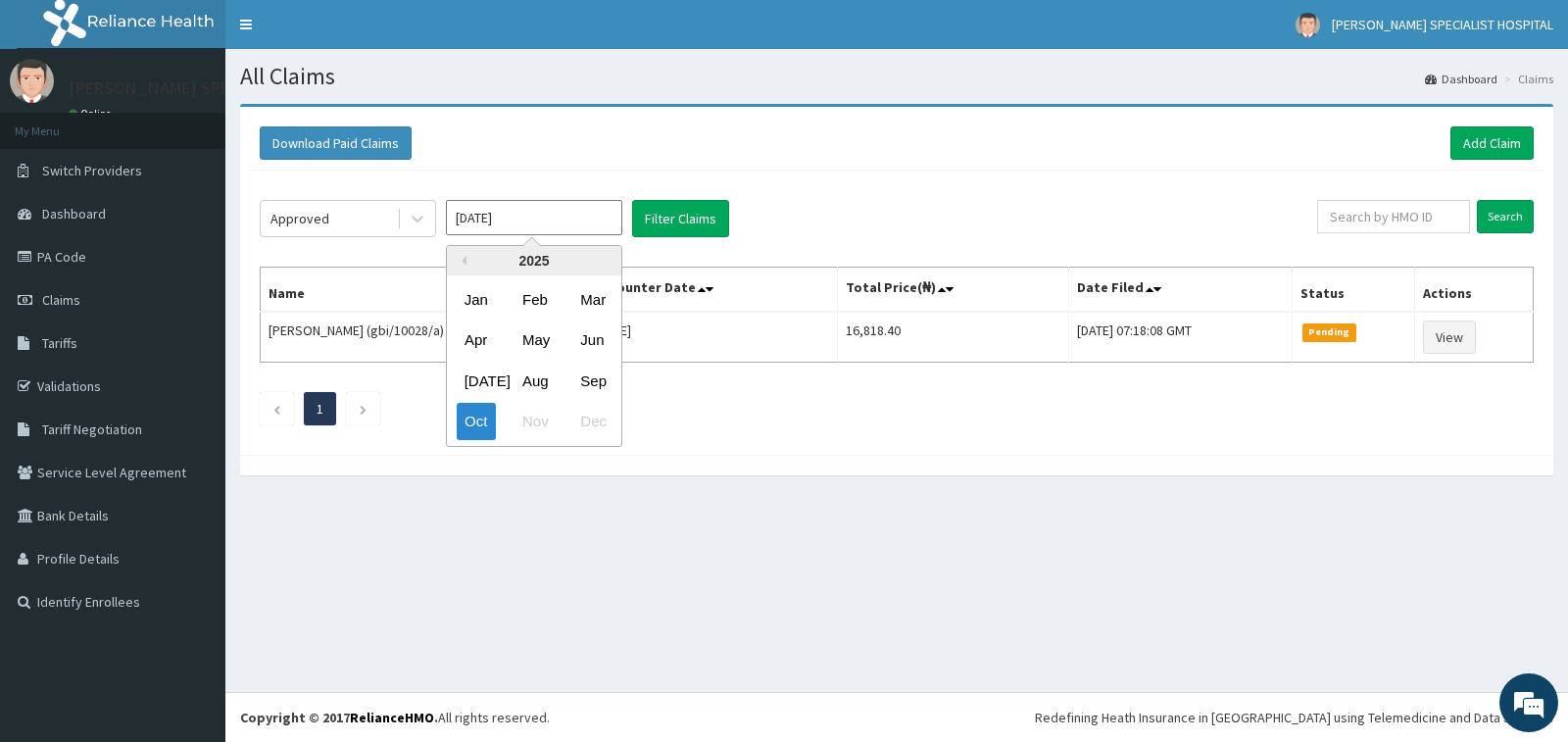
click at [537, 231] on input "Oct 2025" at bounding box center [534, 218] width 176 height 35
drag, startPoint x: 594, startPoint y: 378, endPoint x: 654, endPoint y: 262, distance: 130.6
click at [595, 375] on div "Sep" at bounding box center [592, 380] width 39 height 36
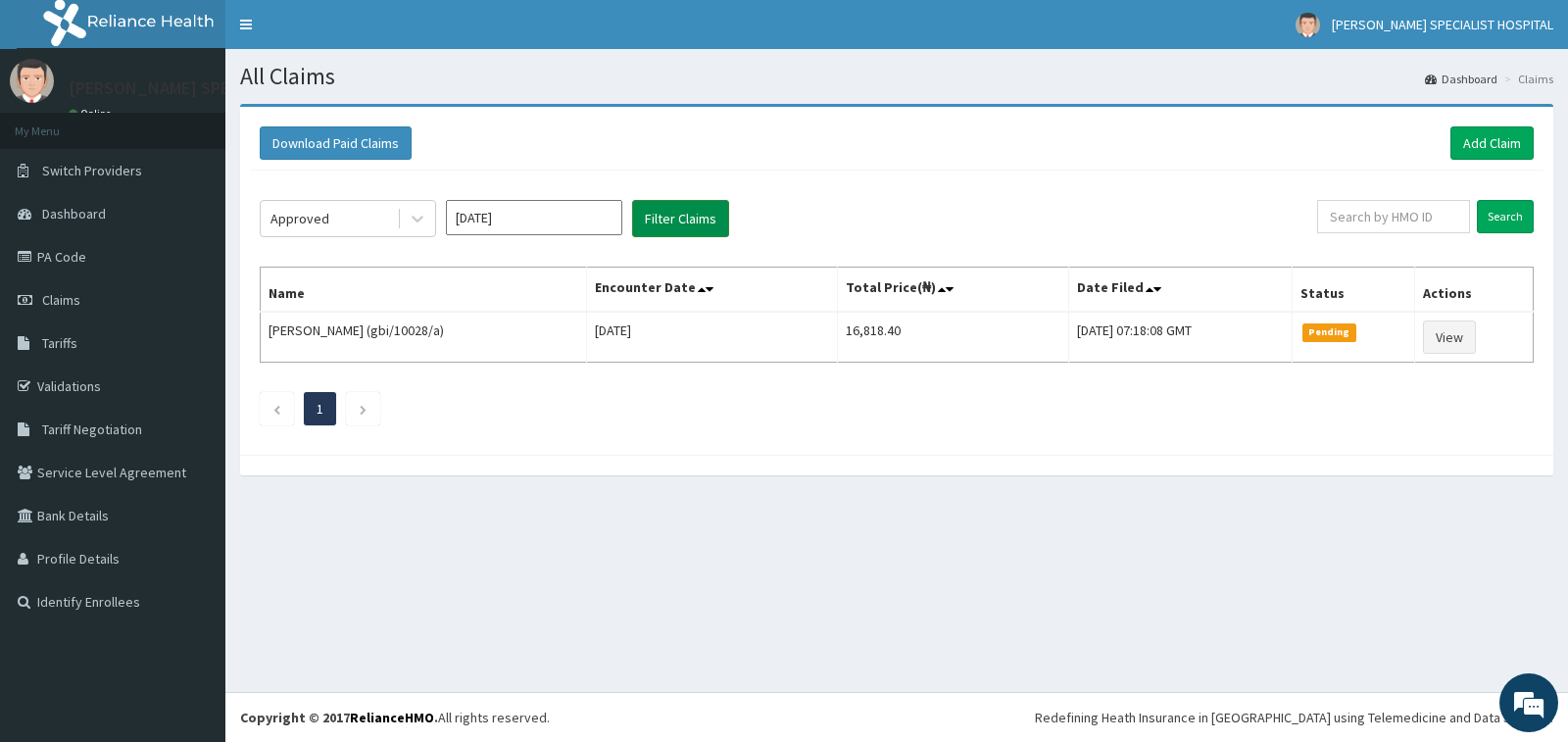
click at [669, 218] on button "Filter Claims" at bounding box center [680, 219] width 97 height 37
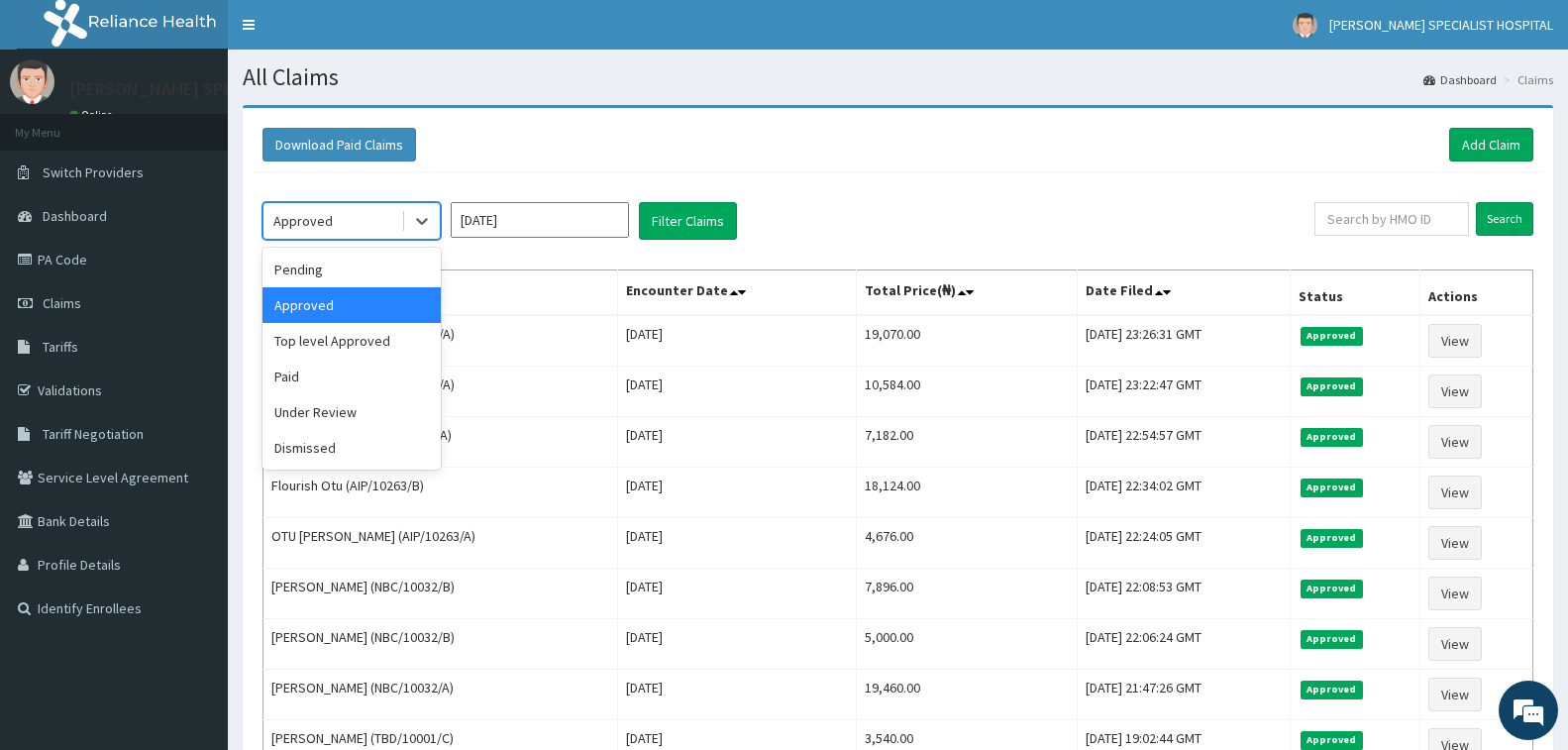
click at [378, 222] on div "Approved" at bounding box center [332, 221] width 138 height 32
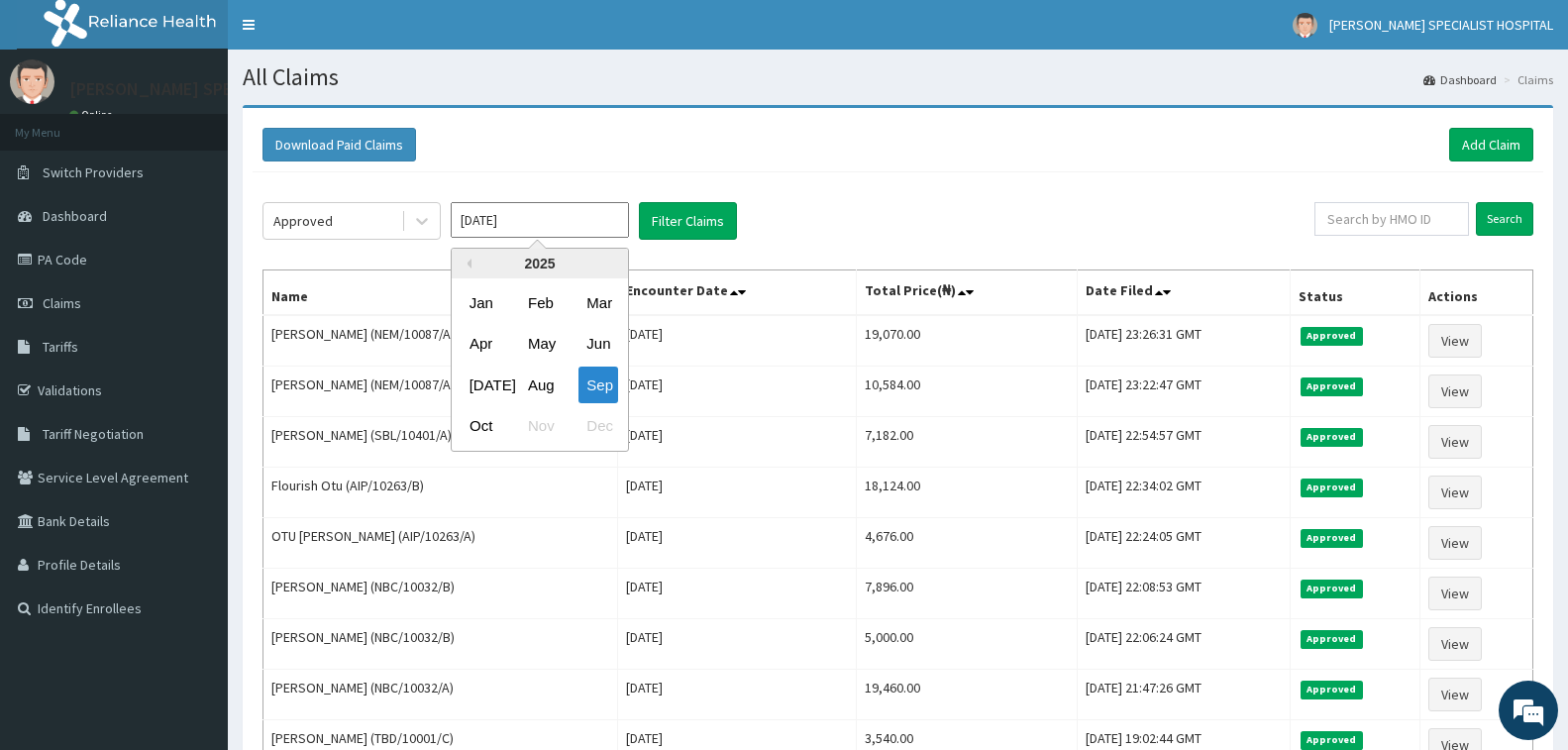
click at [503, 222] on input "Sep 2025" at bounding box center [540, 220] width 178 height 36
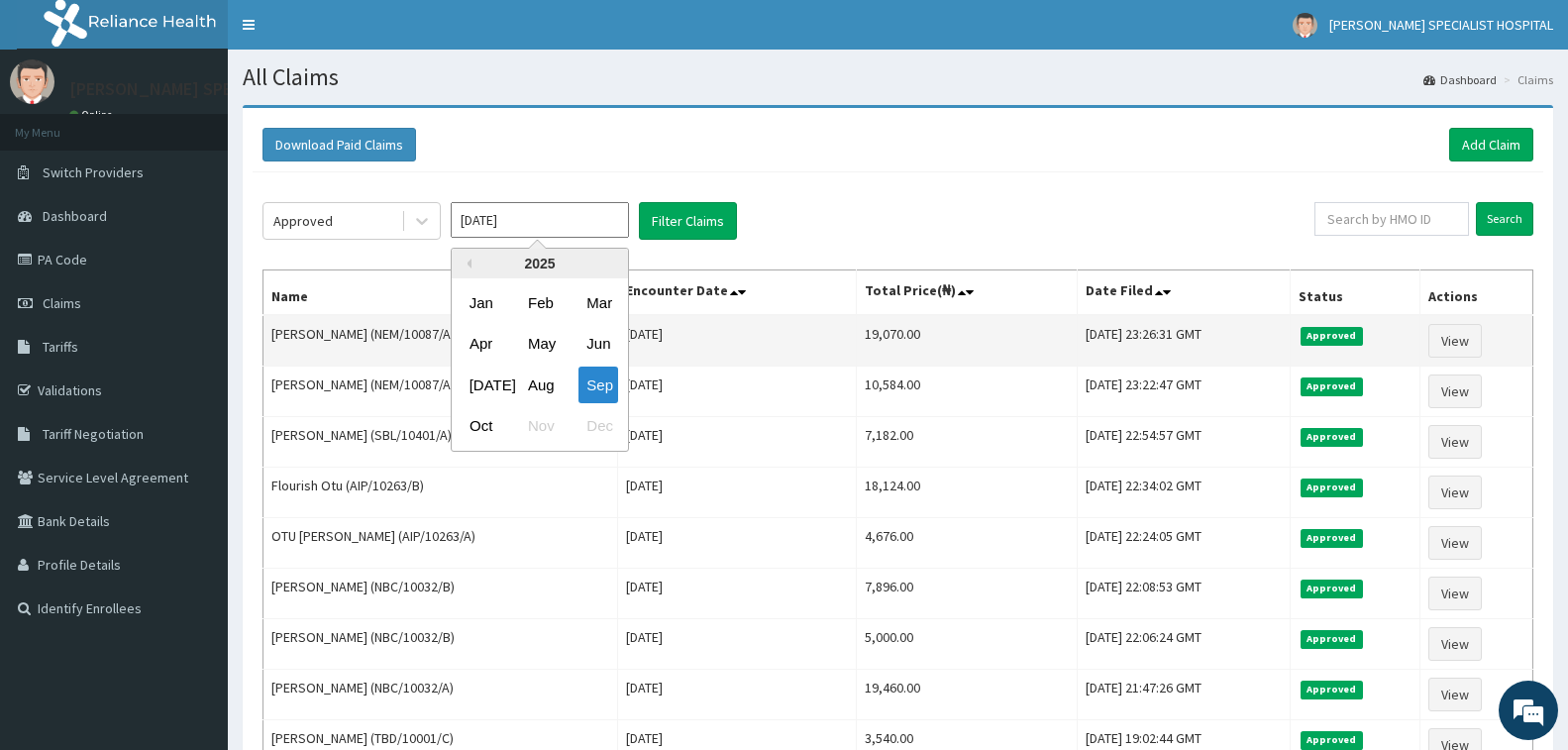
drag, startPoint x: 496, startPoint y: 418, endPoint x: 619, endPoint y: 323, distance: 155.4
click at [495, 417] on div "Oct" at bounding box center [481, 426] width 40 height 37
type input "[DATE]"
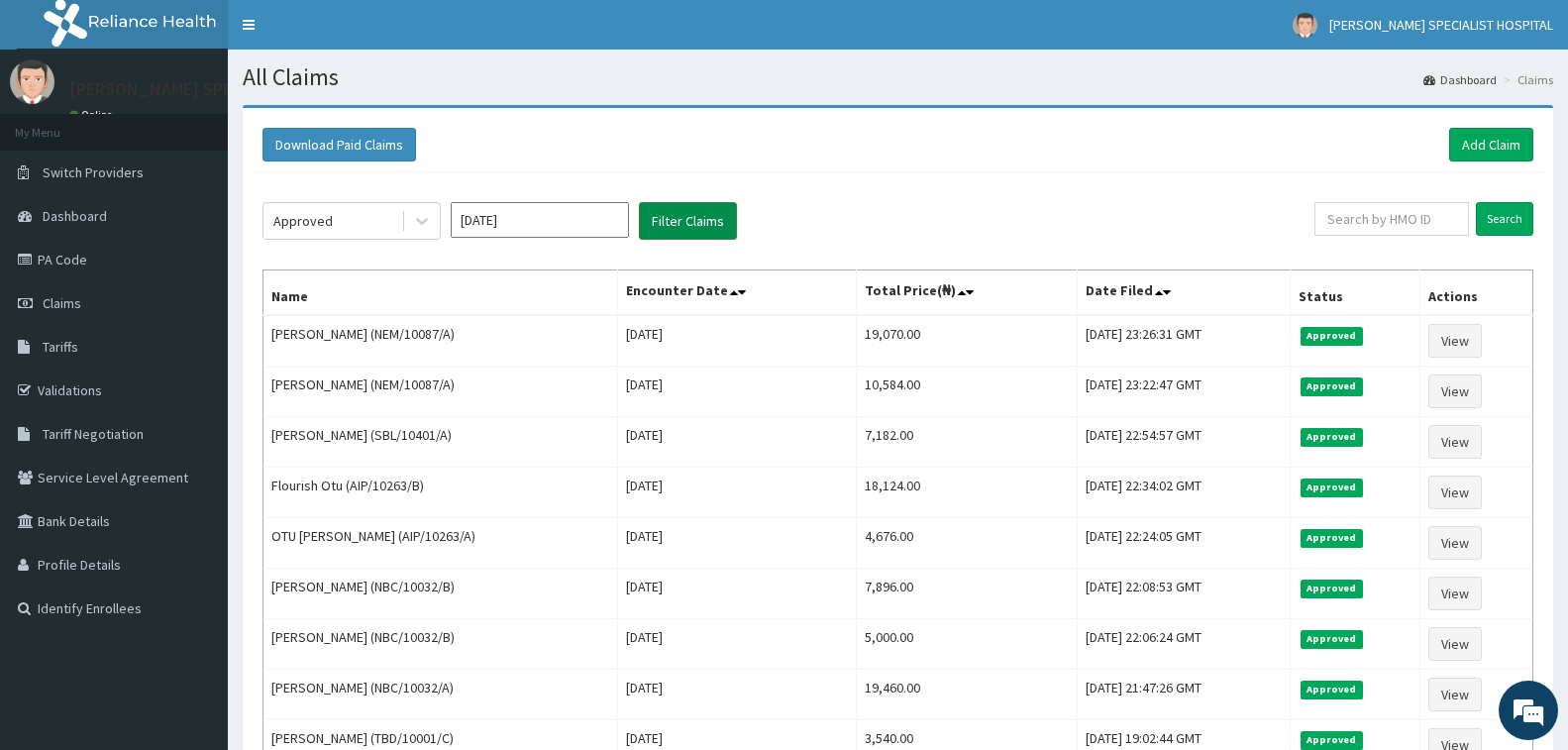
click at [662, 232] on button "Filter Claims" at bounding box center [687, 221] width 98 height 38
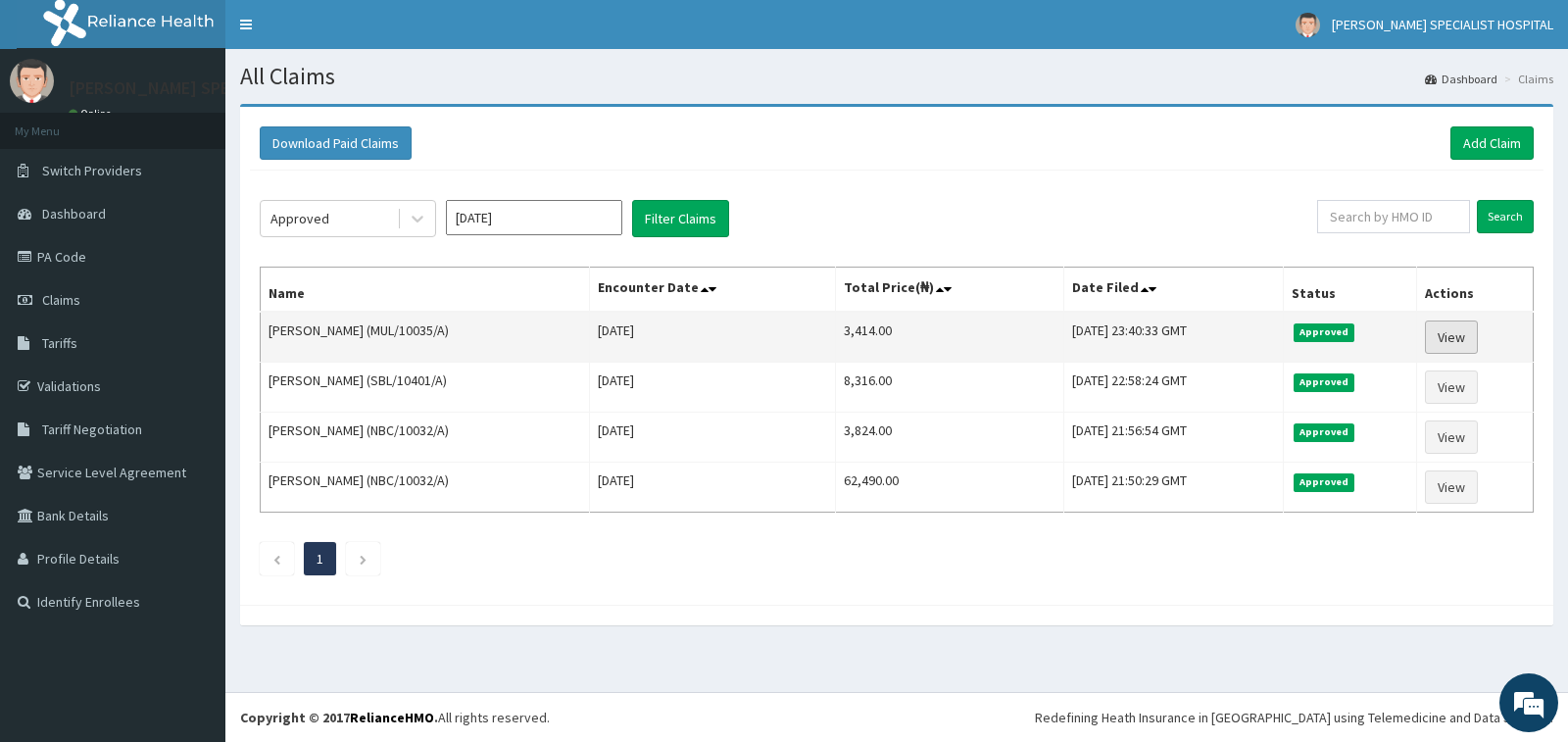
click at [1471, 341] on link "View" at bounding box center [1451, 337] width 53 height 33
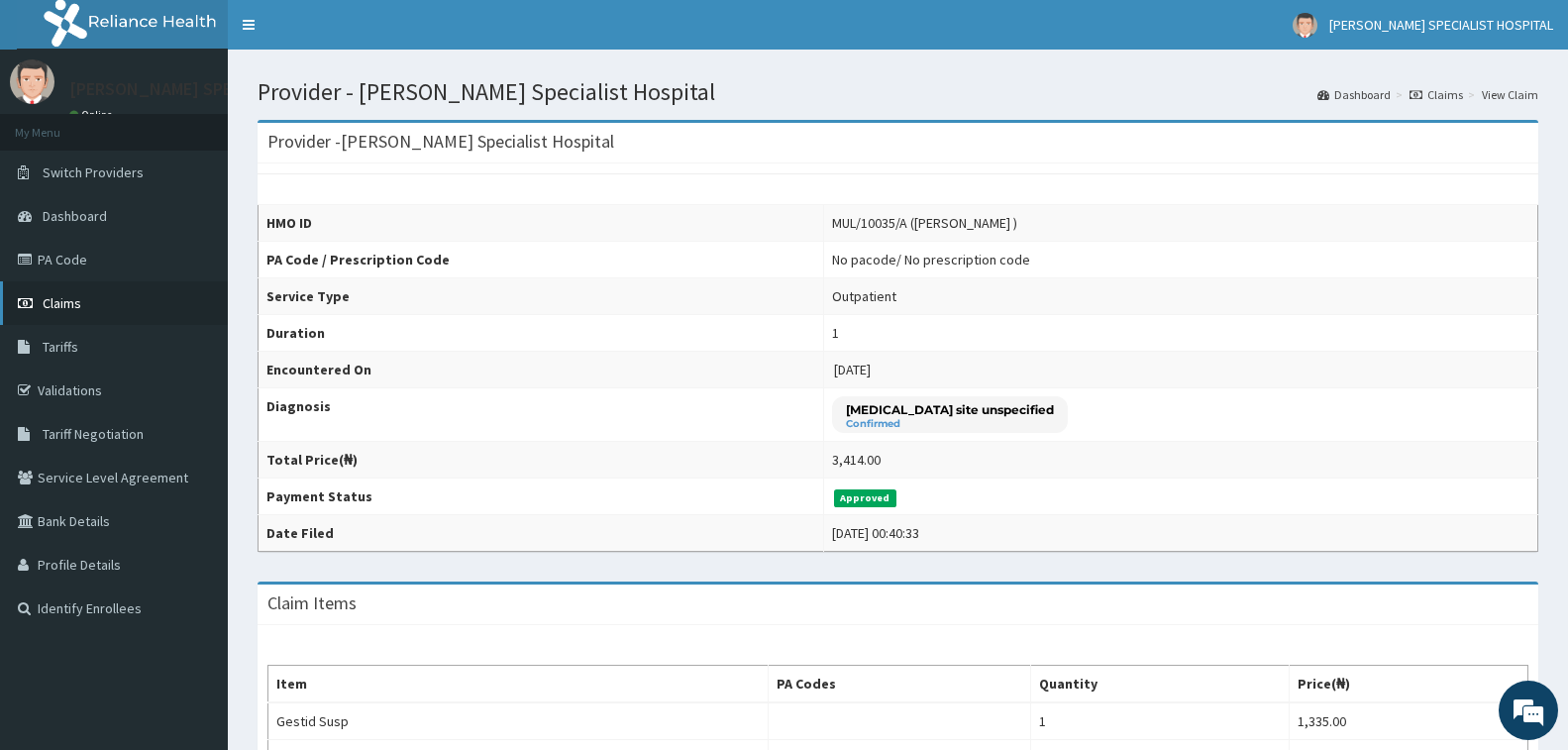
click at [78, 285] on link "Claims" at bounding box center [114, 303] width 228 height 44
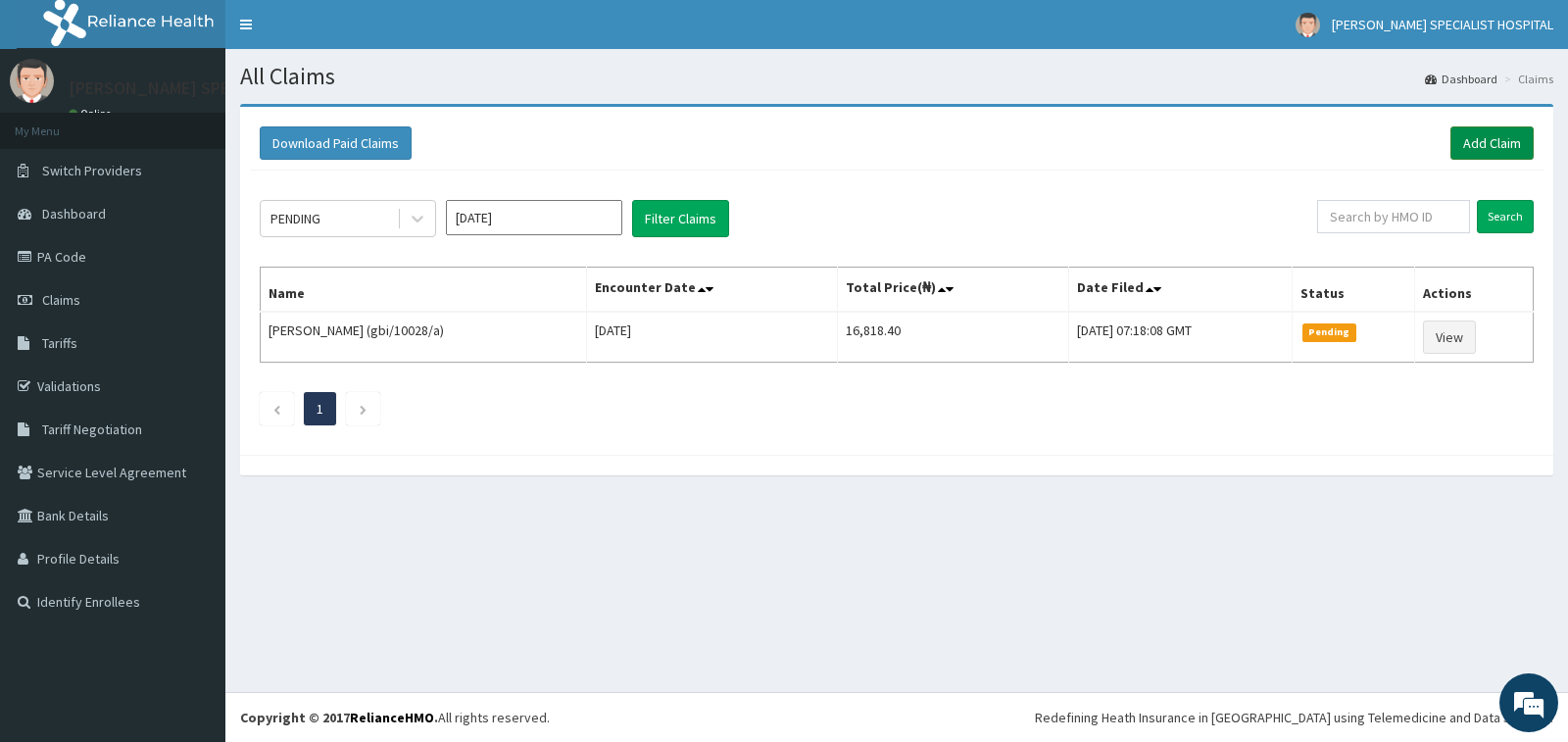
click at [1499, 154] on link "Add Claim" at bounding box center [1492, 143] width 83 height 33
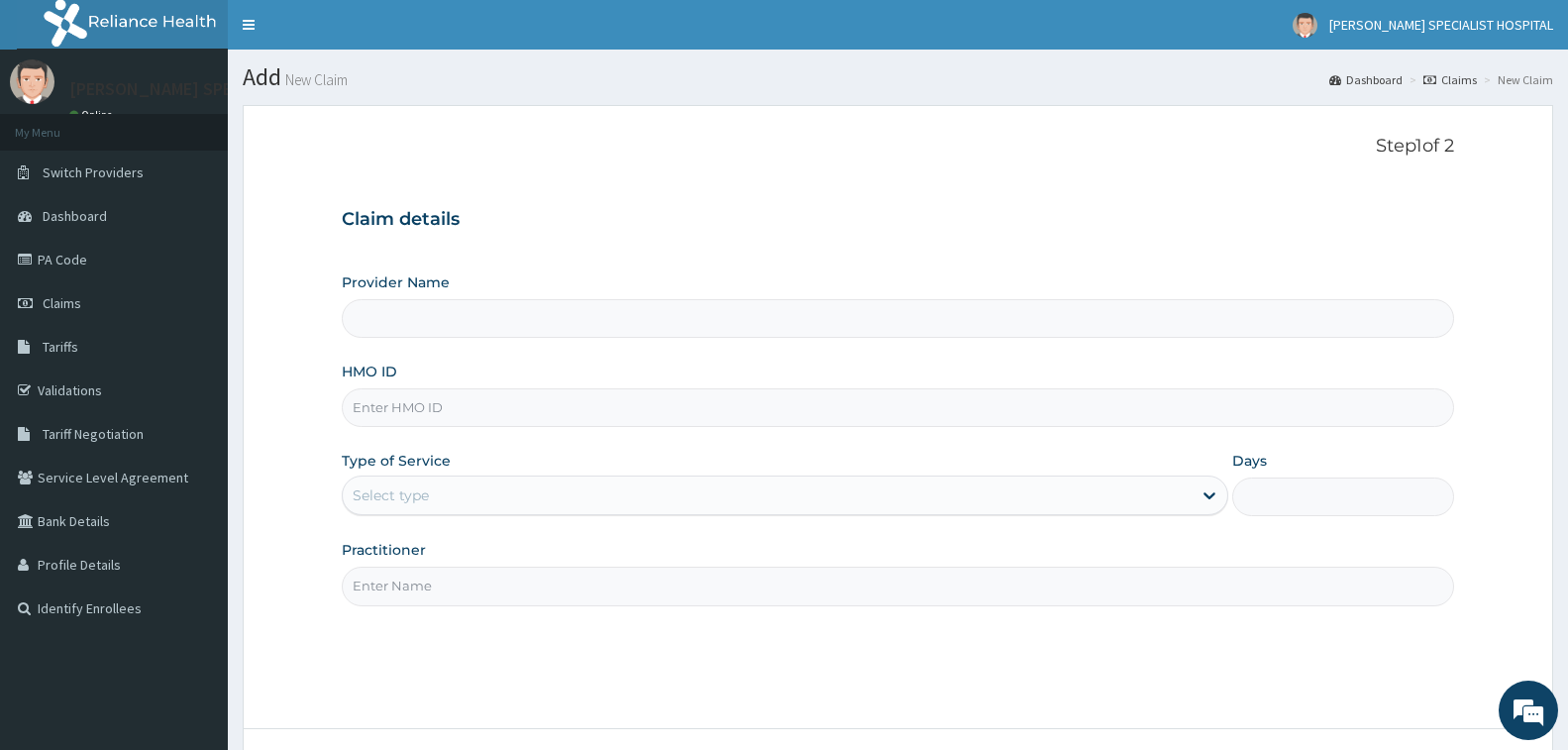
drag, startPoint x: 0, startPoint y: 0, endPoint x: 485, endPoint y: 385, distance: 619.2
click at [485, 385] on div "HMO ID" at bounding box center [897, 394] width 1112 height 65
type input "[PERSON_NAME] Specialist Hospital"
click at [485, 420] on input "HMO ID" at bounding box center [897, 407] width 1112 height 39
click at [485, 420] on input "MUL/" at bounding box center [897, 407] width 1112 height 39
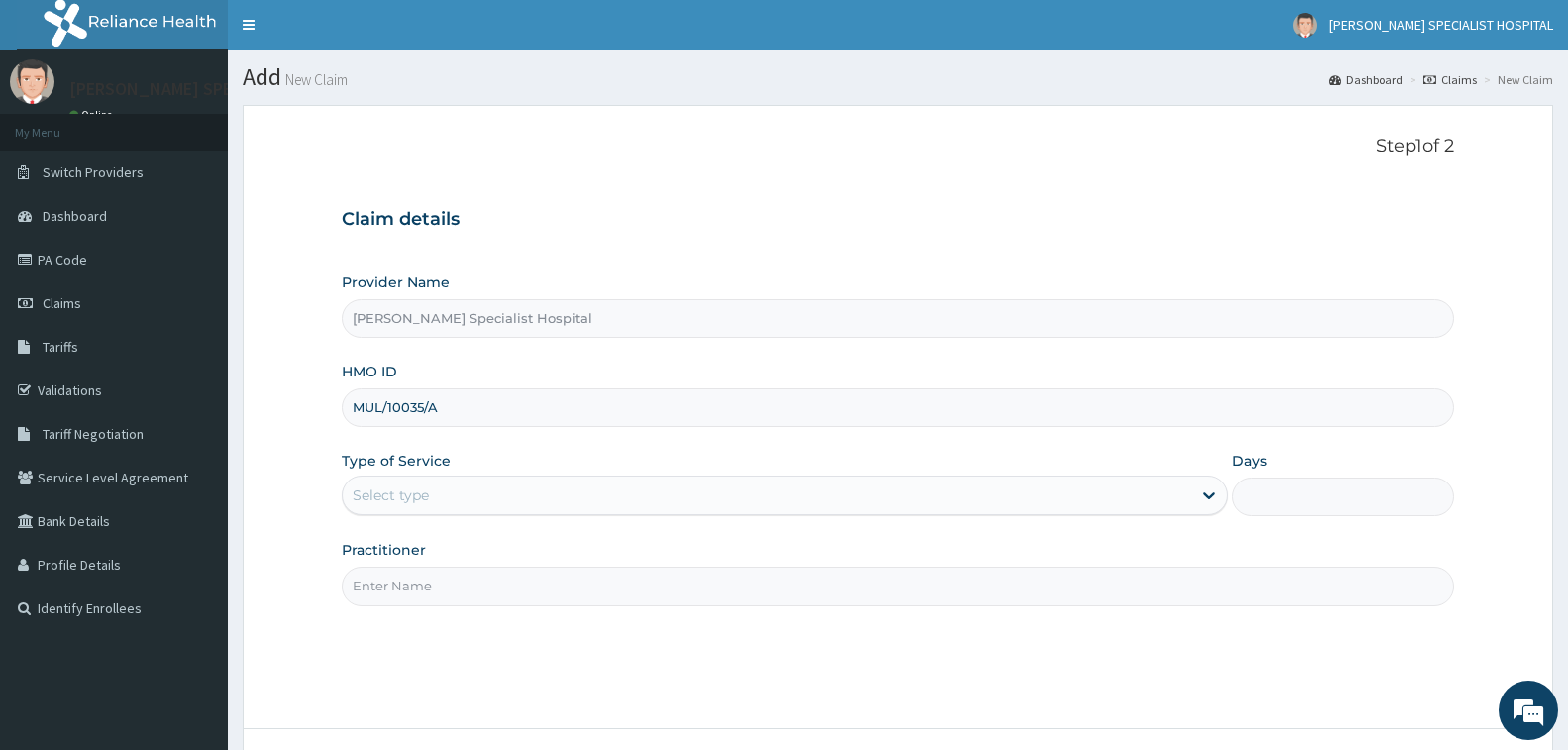
type input "MUL/10035/A"
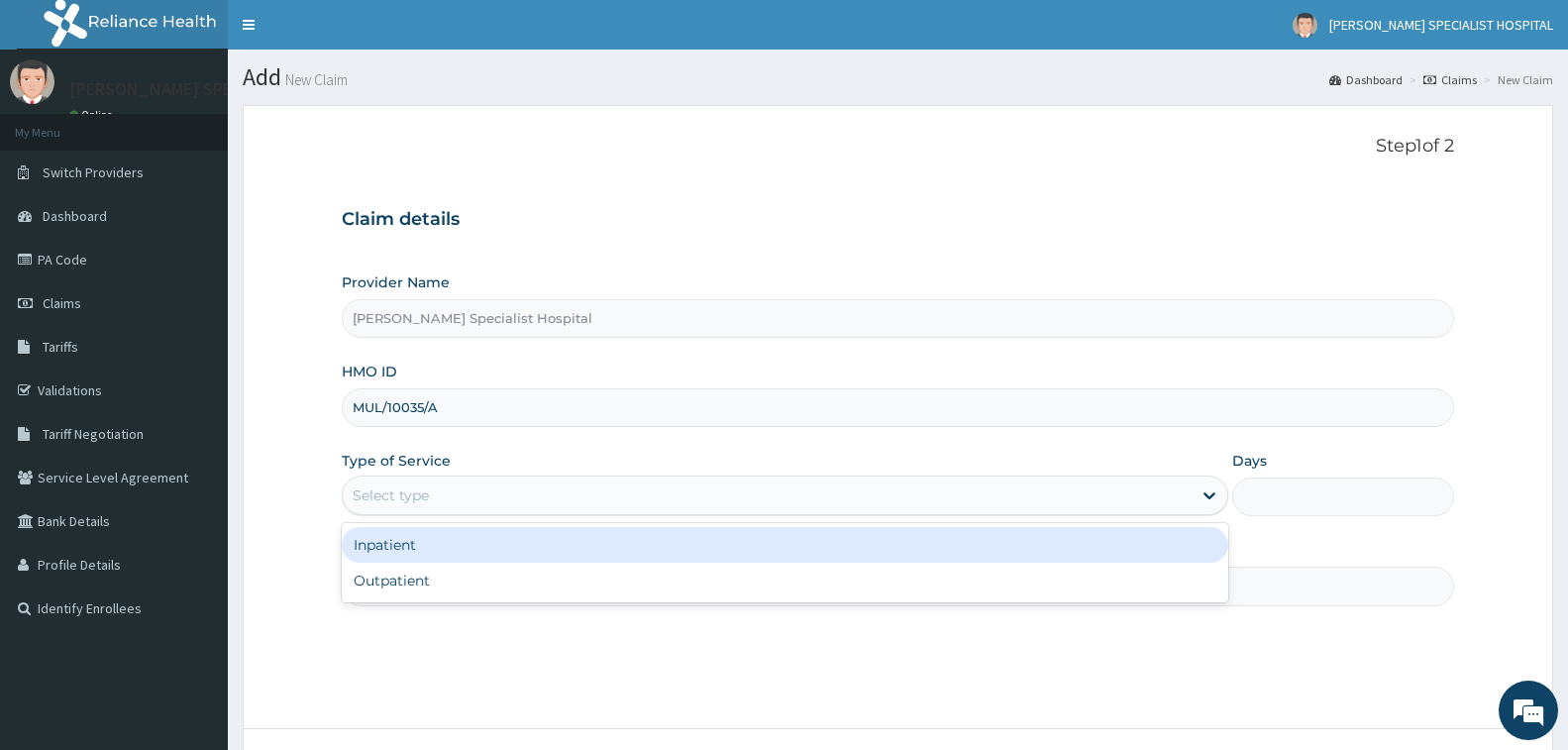
drag, startPoint x: 536, startPoint y: 478, endPoint x: 543, endPoint y: 492, distance: 15.7
click at [540, 481] on div "Select type" at bounding box center [784, 495] width 887 height 40
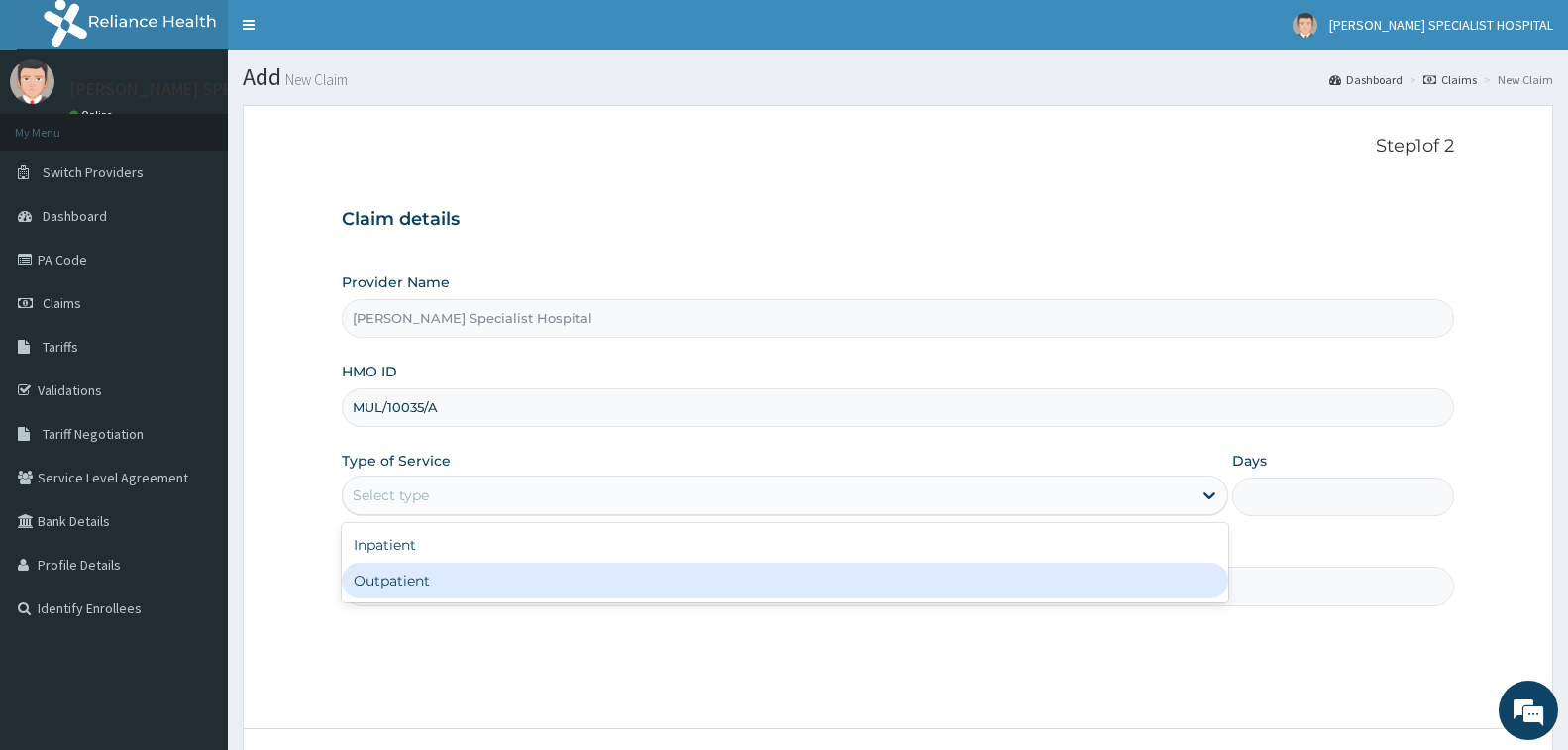
click at [558, 590] on div "Outpatient" at bounding box center [784, 581] width 887 height 36
type input "1"
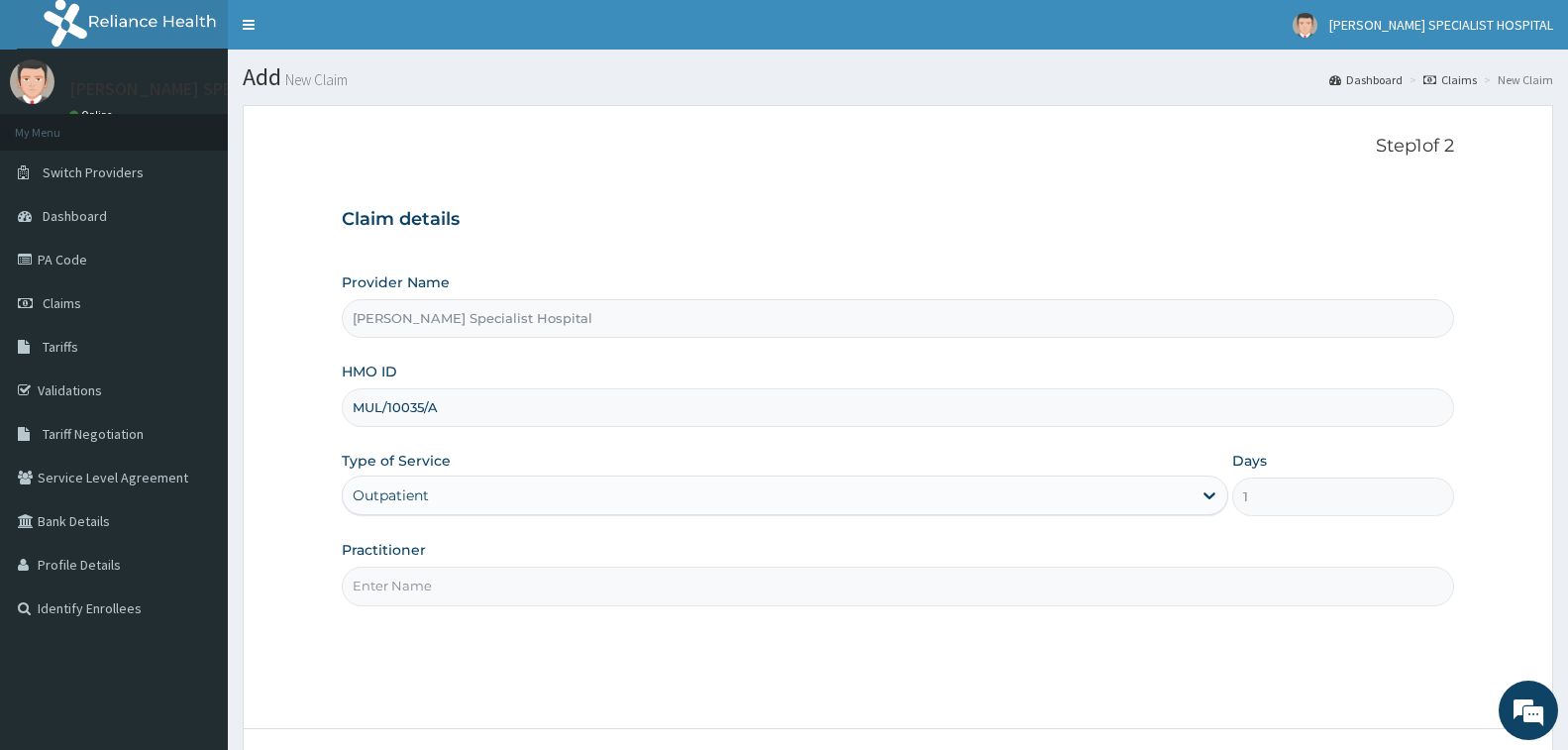
click at [558, 588] on input "Practitioner" at bounding box center [897, 586] width 1112 height 39
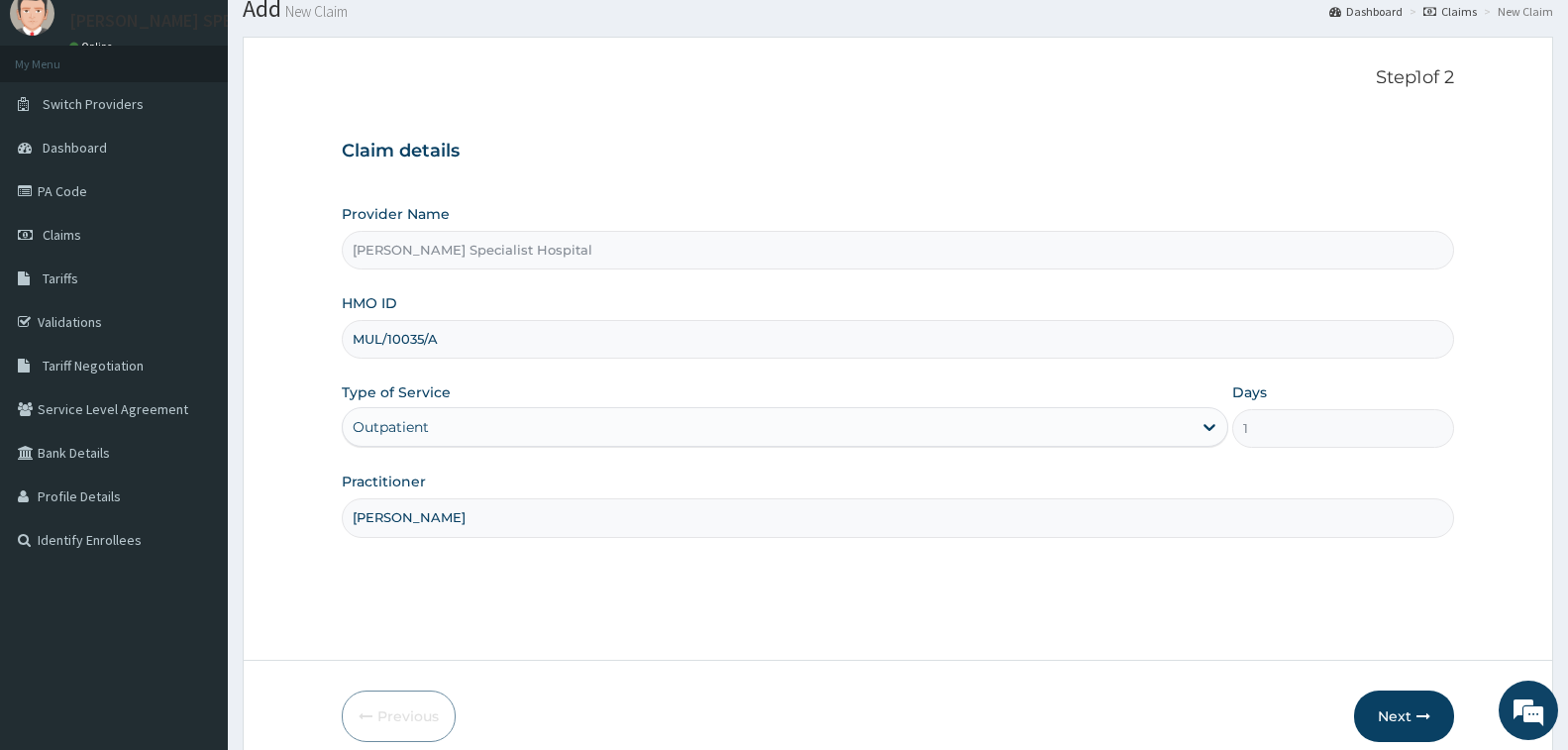
scroll to position [157, 0]
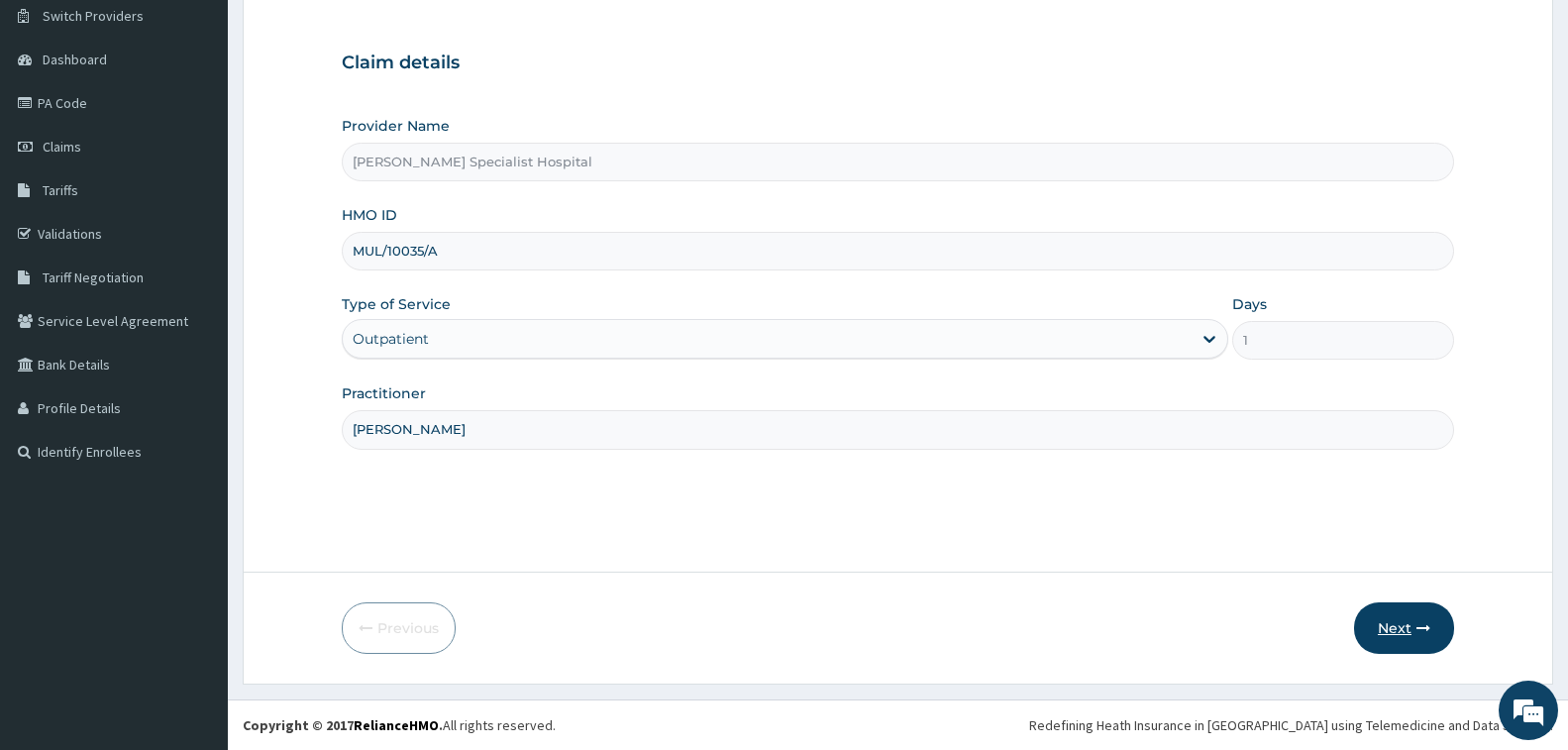
type input "CHRIS"
click at [1383, 616] on button "Next" at bounding box center [1404, 628] width 100 height 52
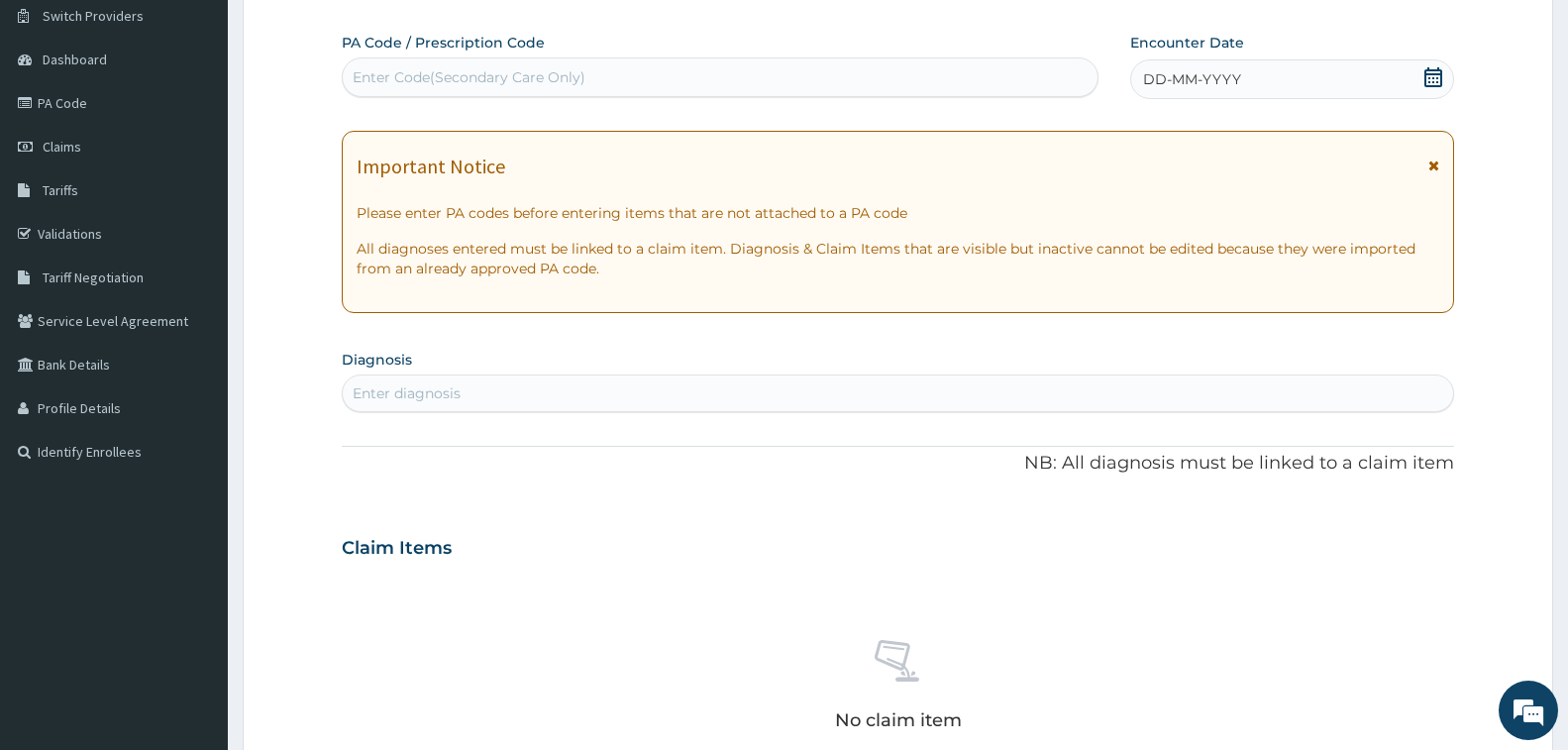
click at [1187, 83] on span "DD-MM-YYYY" at bounding box center [1192, 79] width 98 height 20
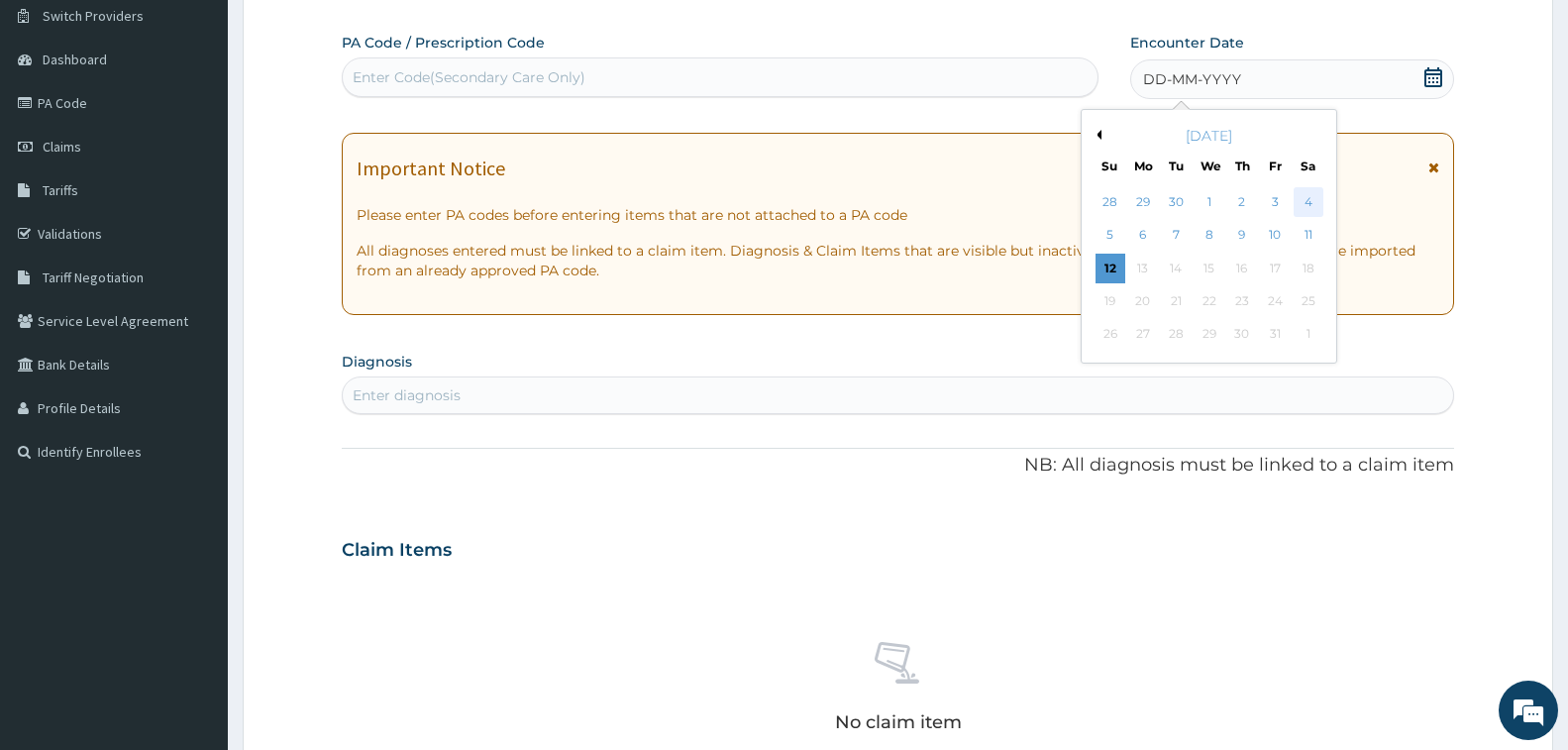
click at [1307, 205] on div "4" at bounding box center [1307, 202] width 30 height 30
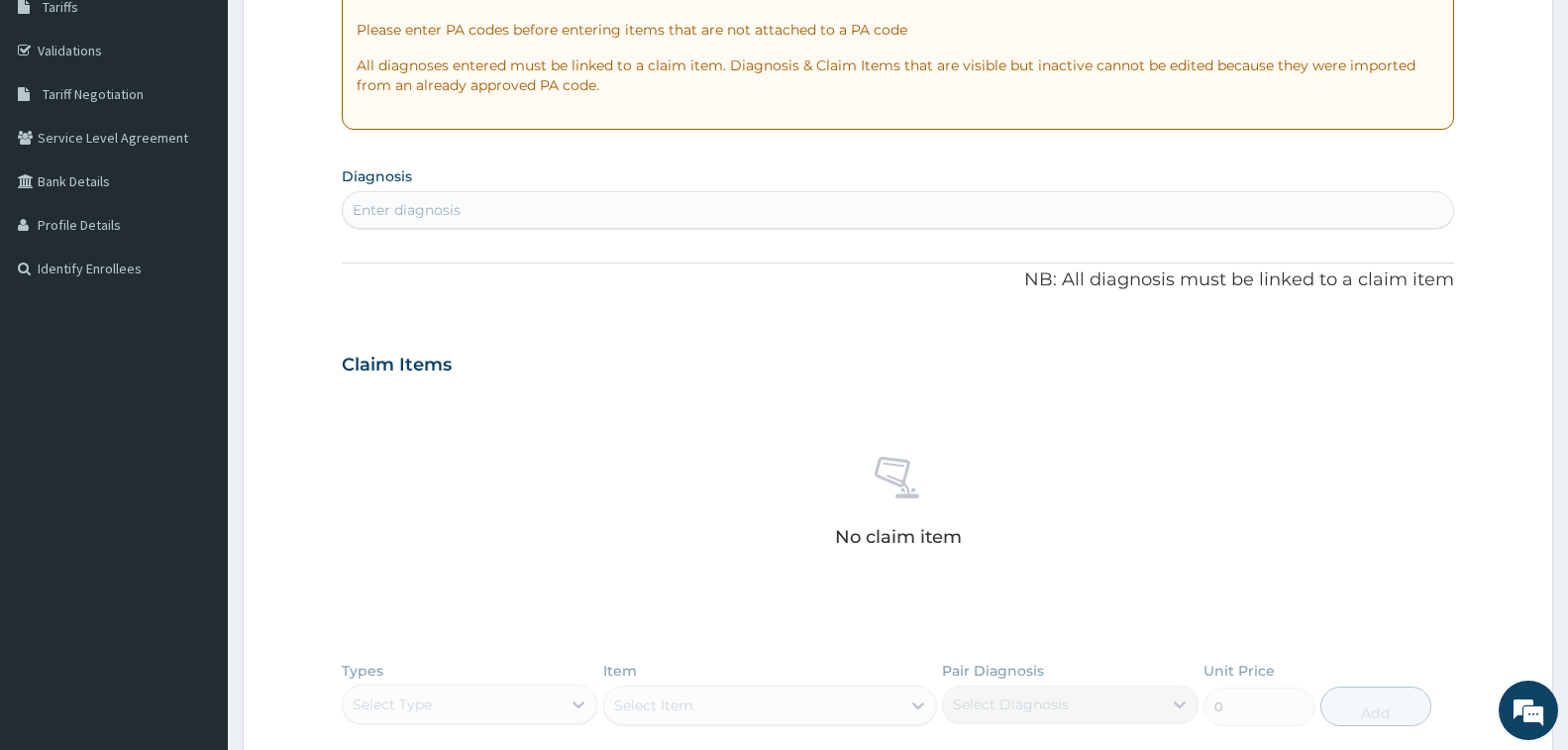
scroll to position [355, 0]
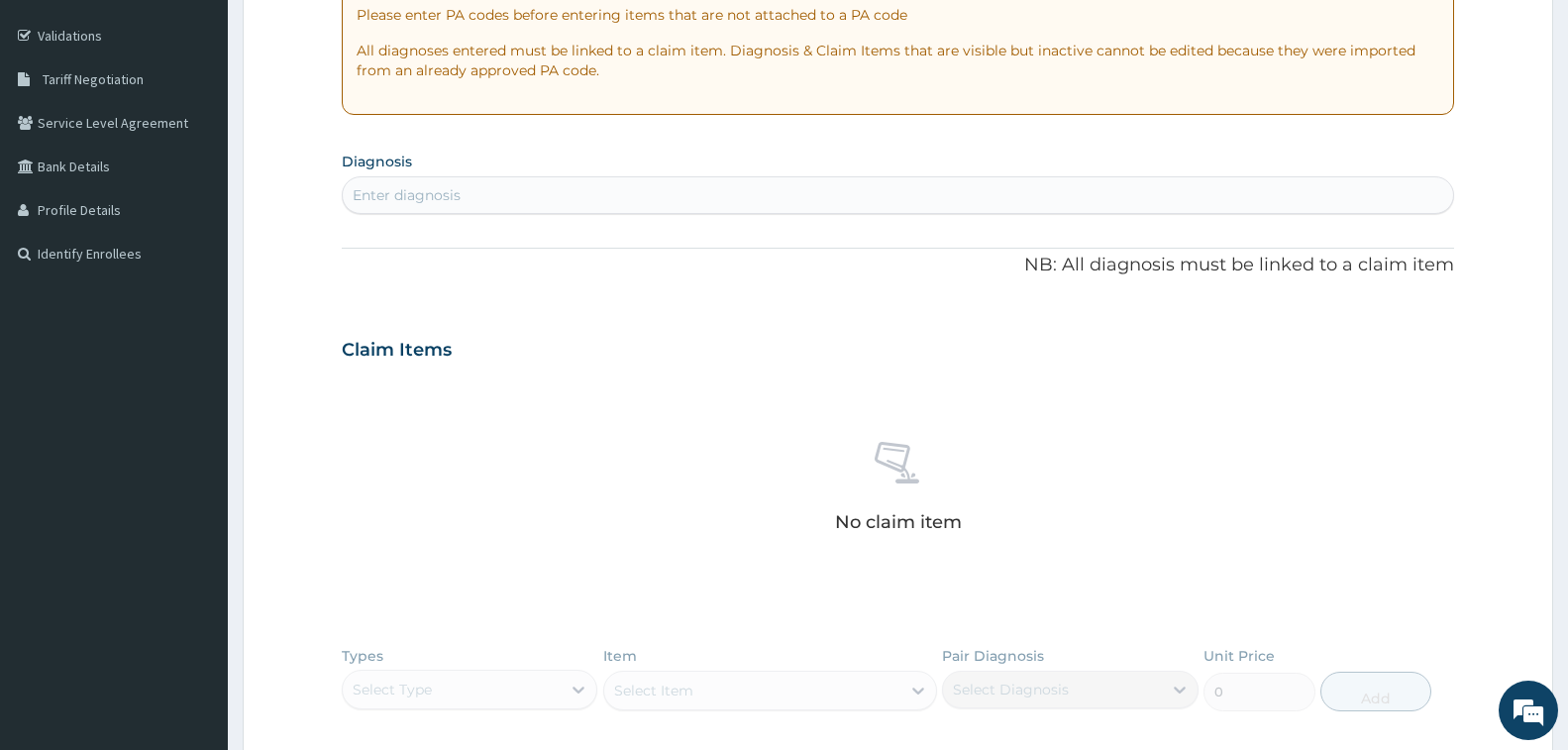
click at [892, 195] on div "Enter diagnosis" at bounding box center [897, 195] width 1110 height 32
type input "PUD"
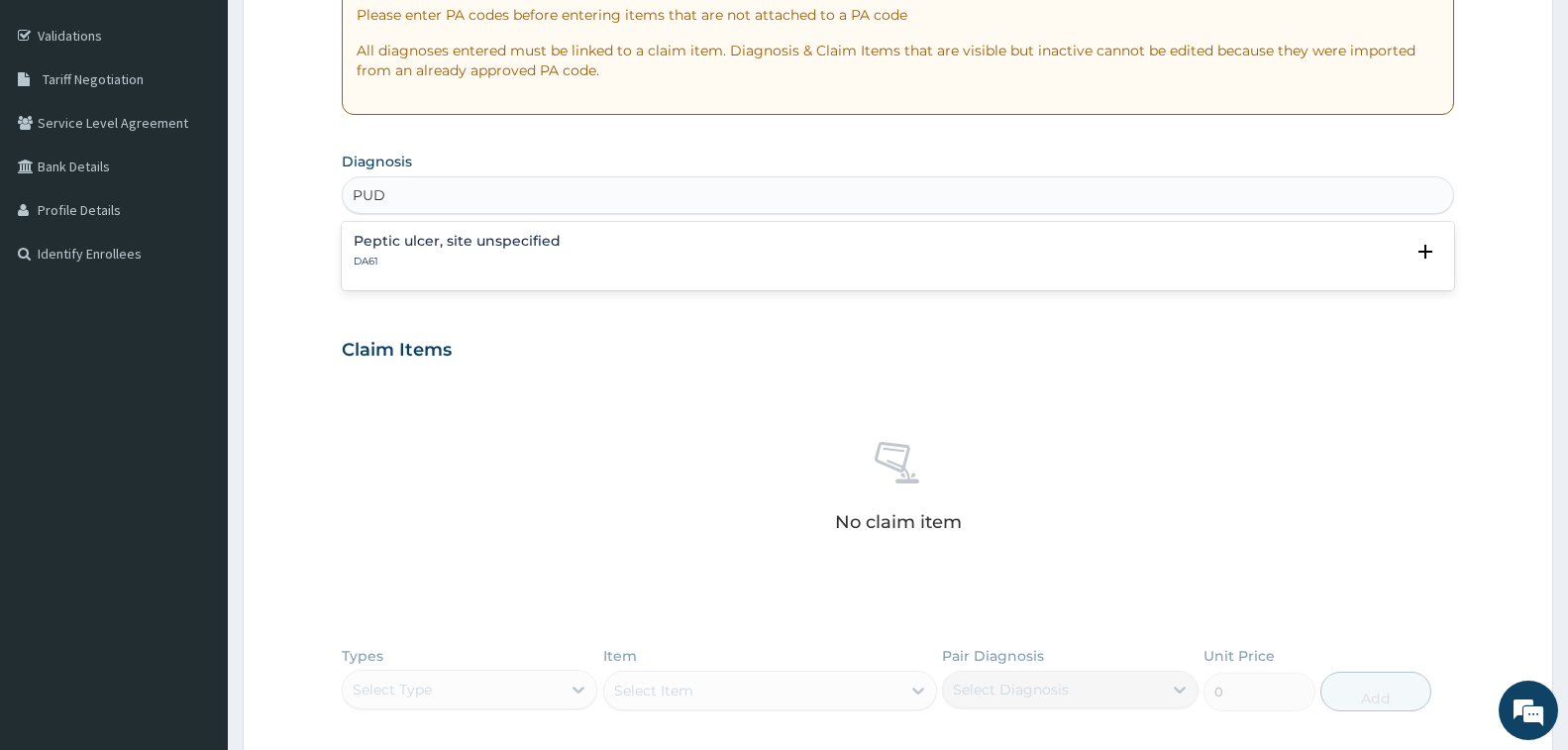
click at [542, 268] on div "Peptic ulcer, site unspecified DA61 Select Status Query Query covers suspected …" at bounding box center [897, 256] width 1089 height 45
click at [410, 234] on h4 "Peptic ulcer, site unspecified" at bounding box center [457, 241] width 207 height 15
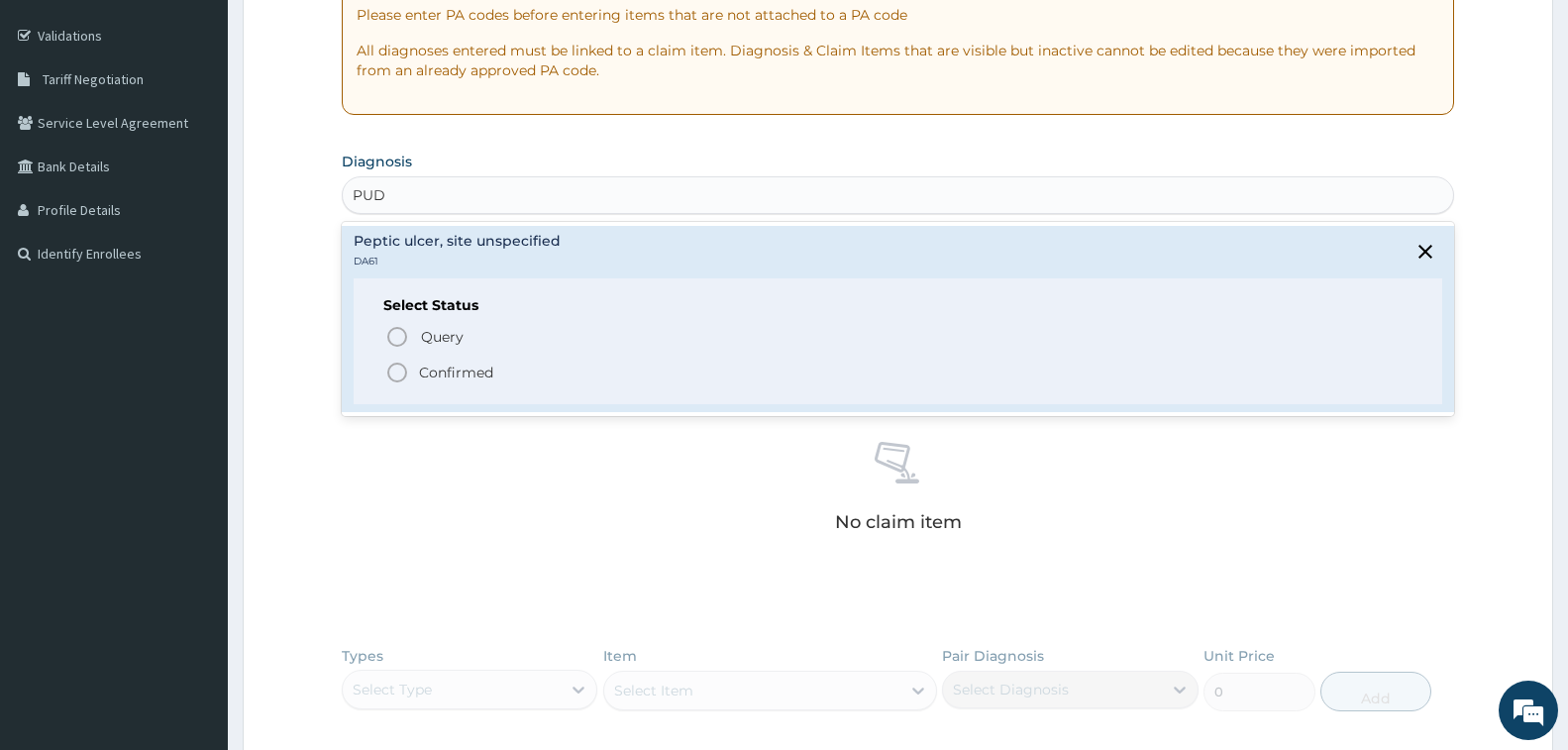
click at [396, 367] on icon "status option filled" at bounding box center [397, 373] width 24 height 24
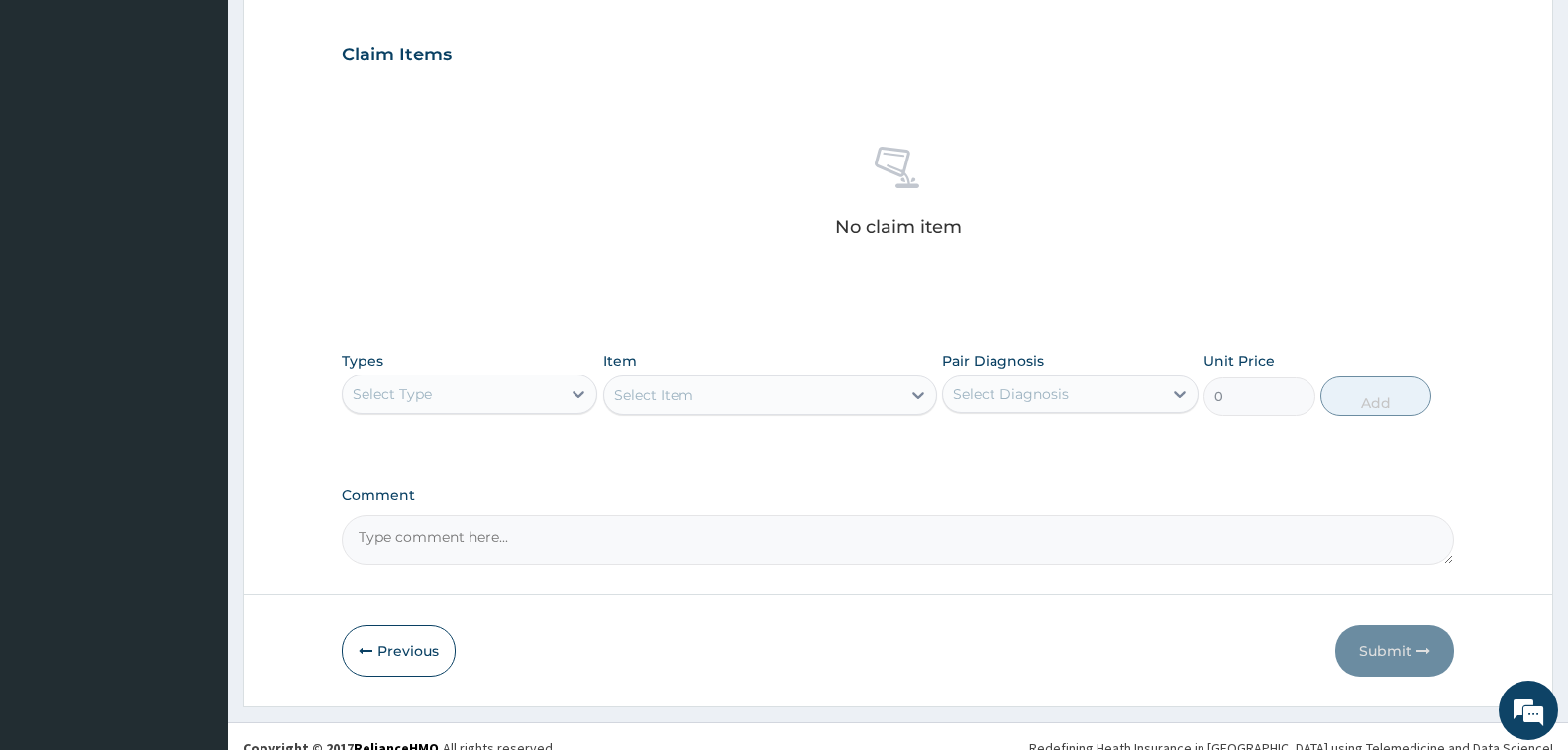
scroll to position [679, 0]
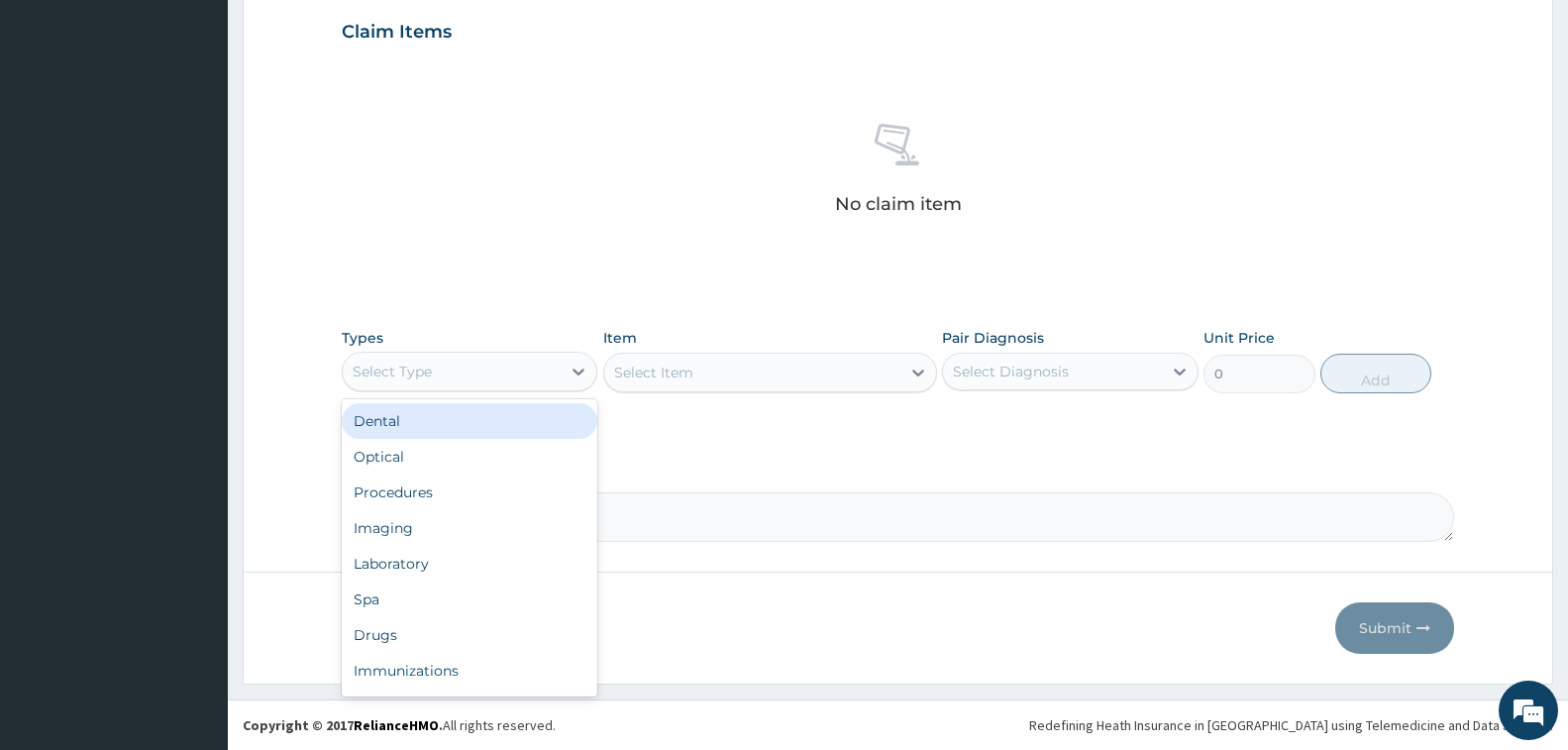
click at [419, 369] on div "Select Type" at bounding box center [392, 372] width 79 height 20
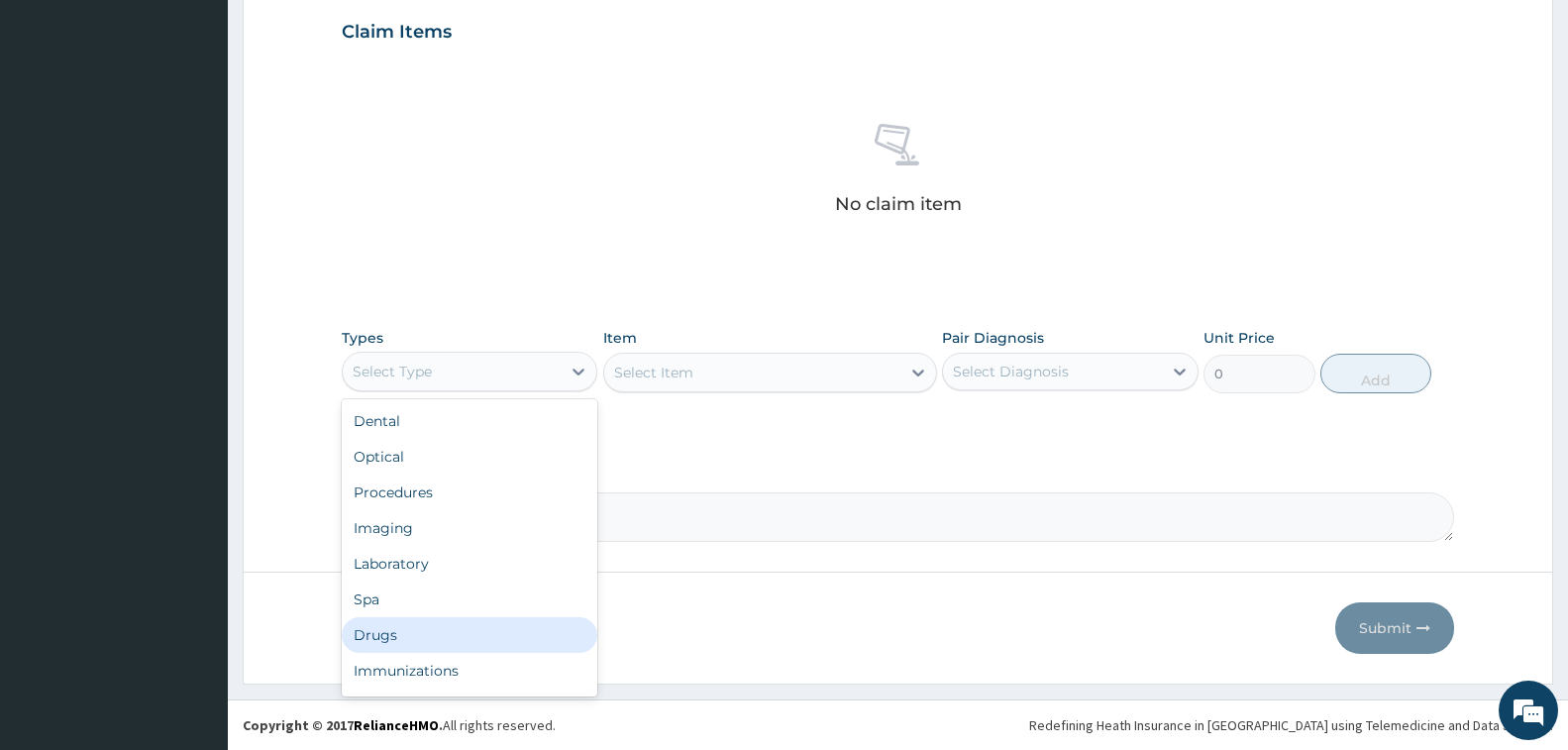
click at [462, 628] on div "Drugs" at bounding box center [470, 635] width 256 height 36
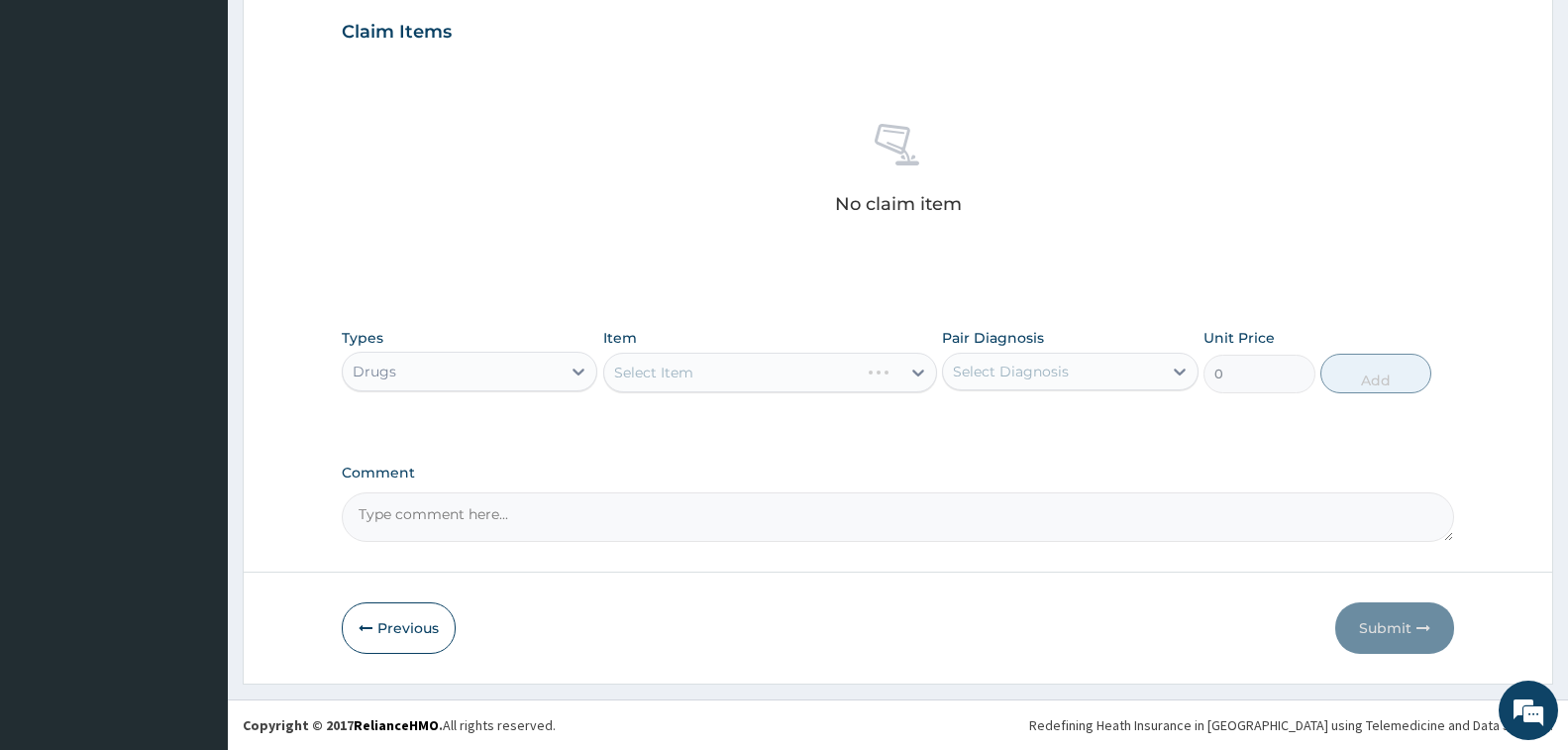
click at [694, 365] on div "Select Item" at bounding box center [770, 373] width 334 height 40
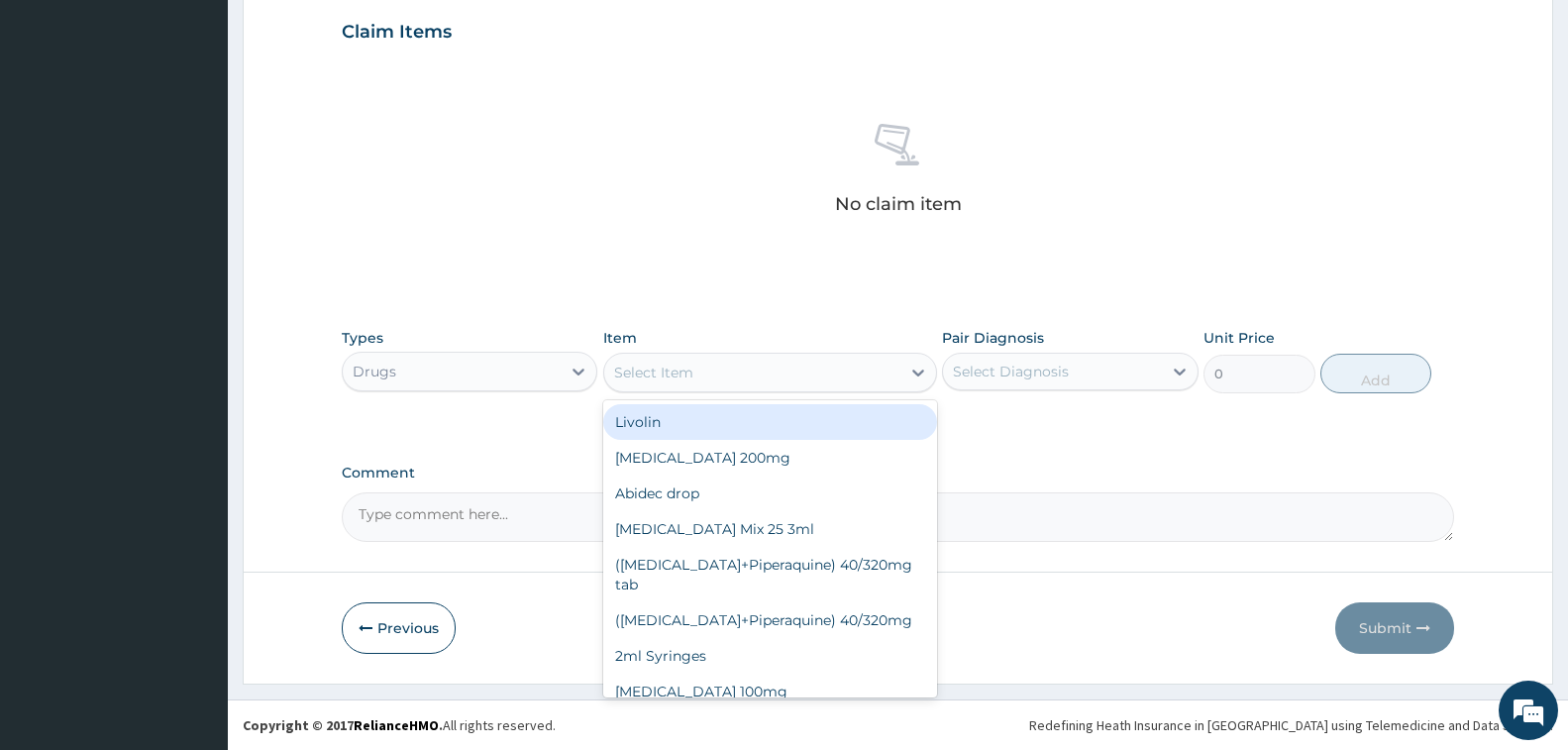
click at [721, 387] on div "Select Item" at bounding box center [752, 373] width 296 height 32
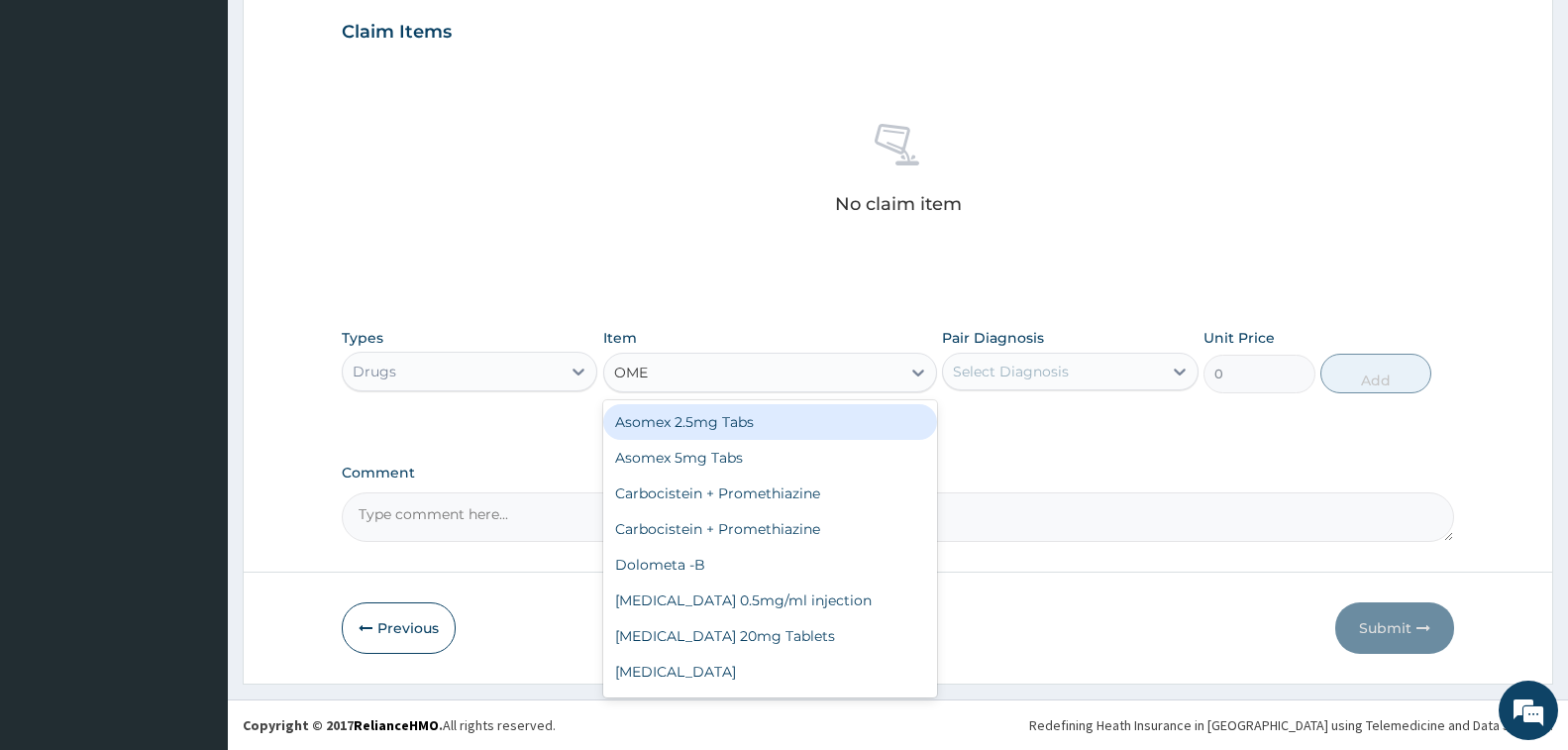
type input "OMEP"
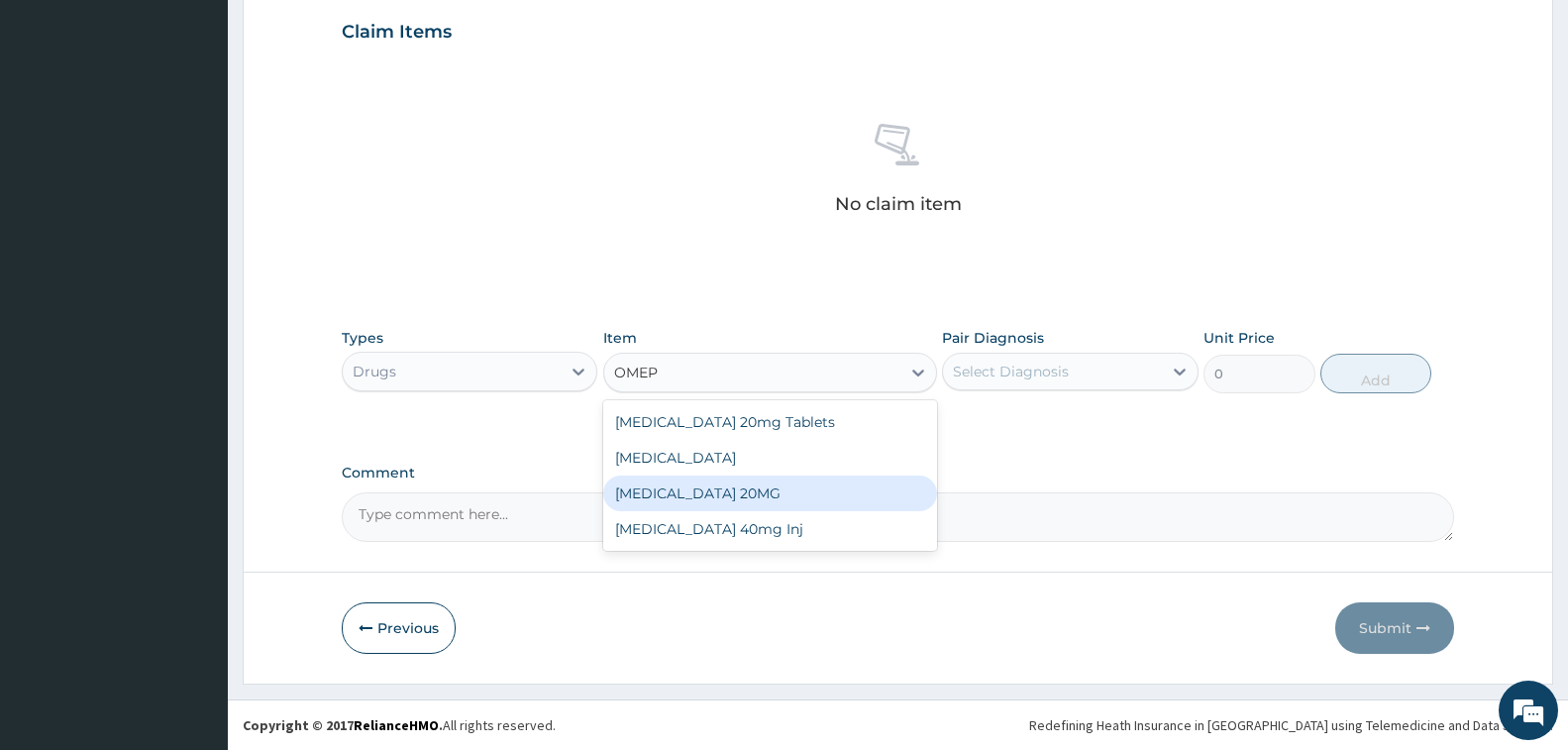
click at [739, 485] on div "OMEPRAZOLE 20MG" at bounding box center [770, 493] width 334 height 36
type input "148.5"
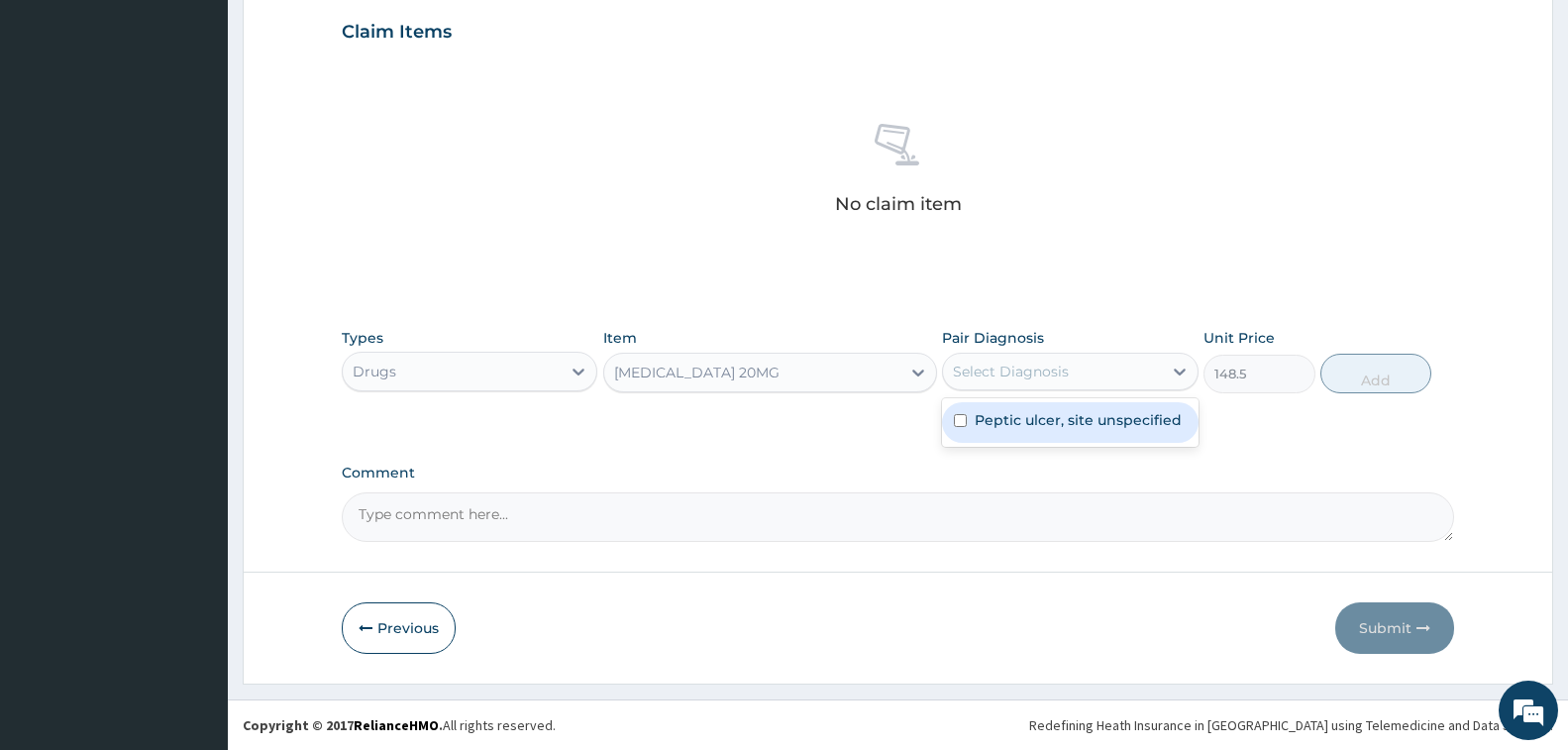
click at [1004, 374] on div "Select Diagnosis" at bounding box center [1010, 372] width 116 height 20
click at [989, 416] on label "Peptic ulcer, site unspecified" at bounding box center [1078, 420] width 207 height 20
checkbox input "true"
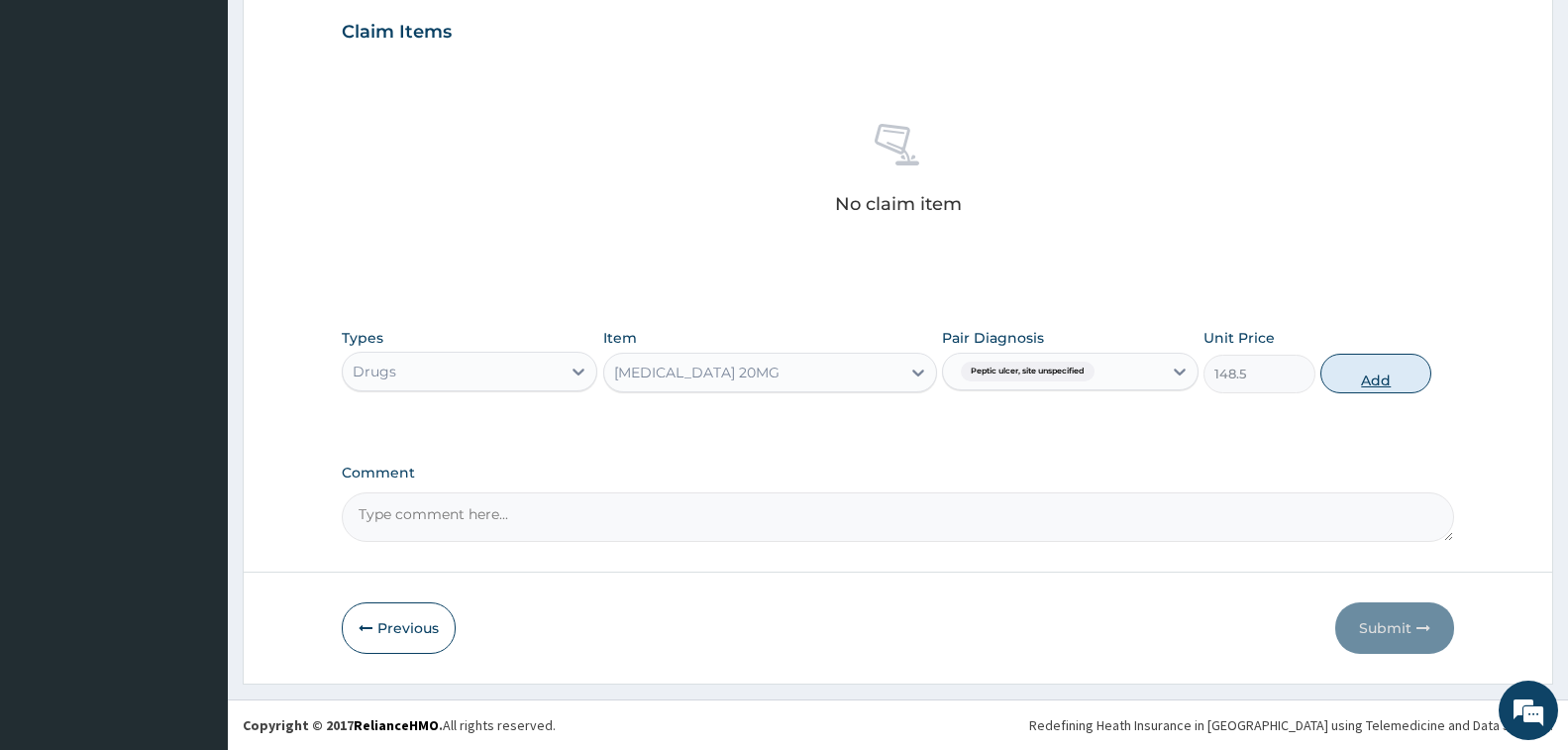
click at [1356, 370] on button "Add" at bounding box center [1376, 374] width 111 height 40
type input "0"
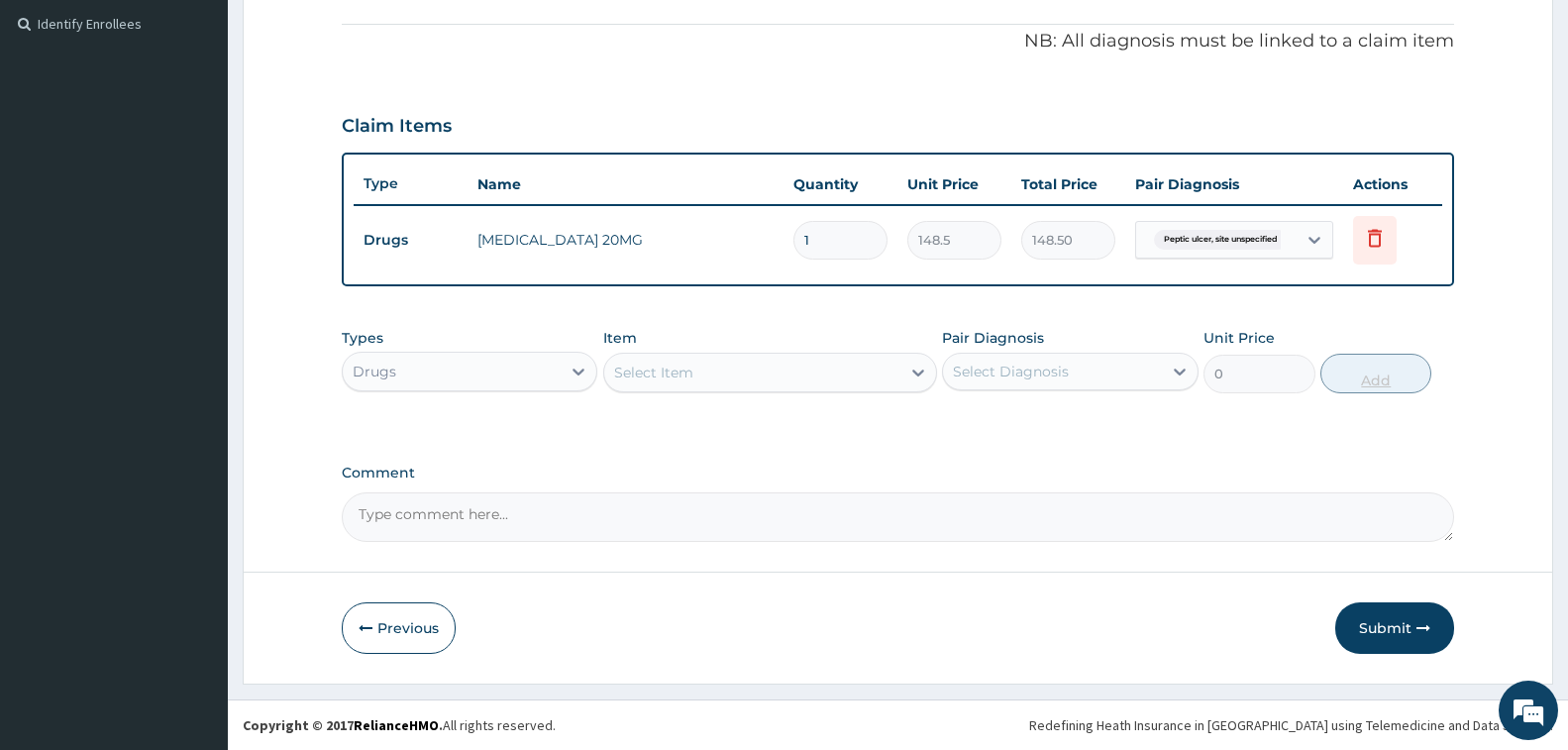
scroll to position [585, 0]
type input "14"
type input "2079.00"
type input "14"
click at [1230, 440] on div "PA Code / Prescription Code Enter Code(Secondary Care Only) Encounter Date 04-1…" at bounding box center [897, 73] width 1112 height 937
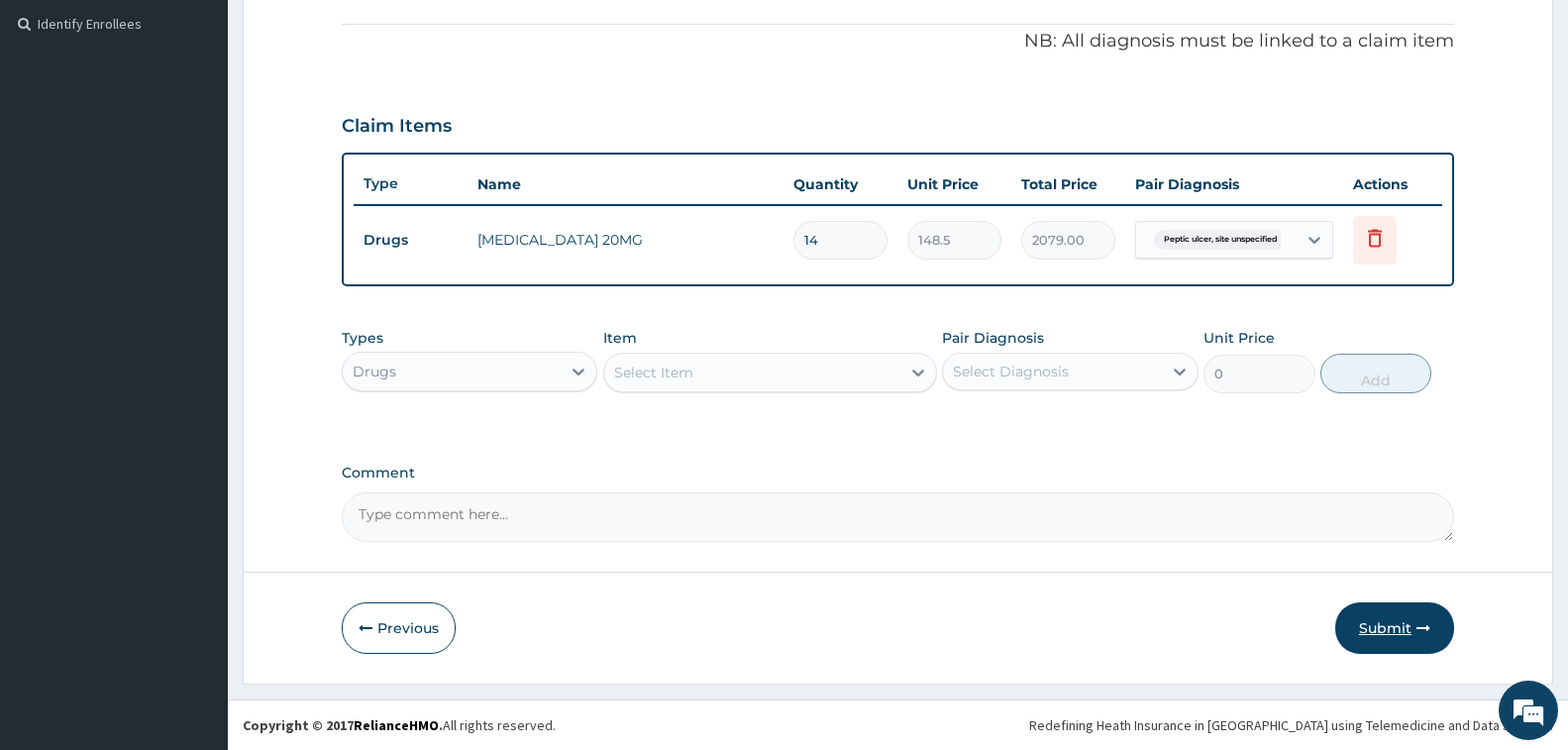
click at [1391, 633] on button "Submit" at bounding box center [1395, 628] width 119 height 52
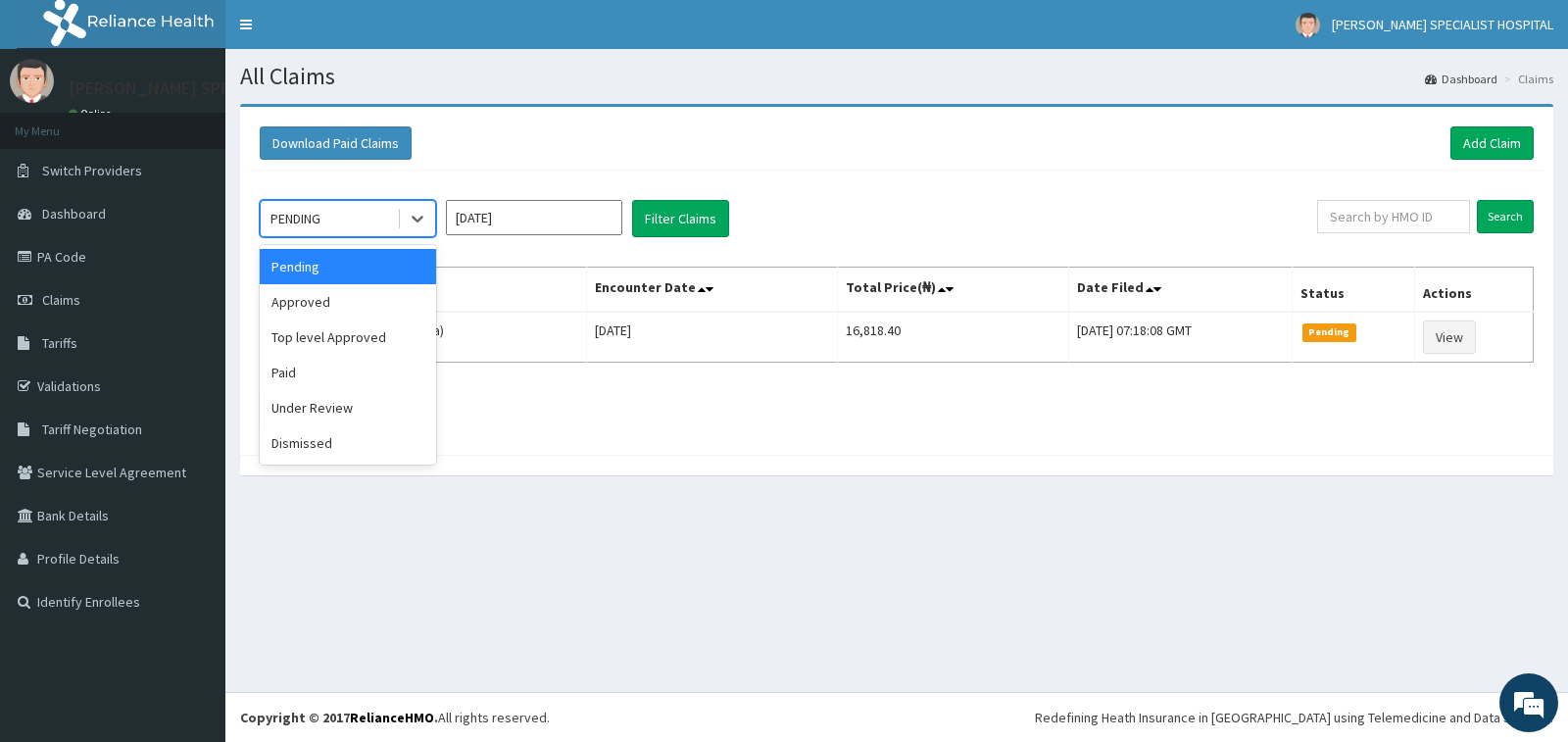
click at [365, 206] on div "PENDING" at bounding box center [328, 219] width 136 height 31
click at [367, 287] on div "Approved" at bounding box center [348, 302] width 176 height 35
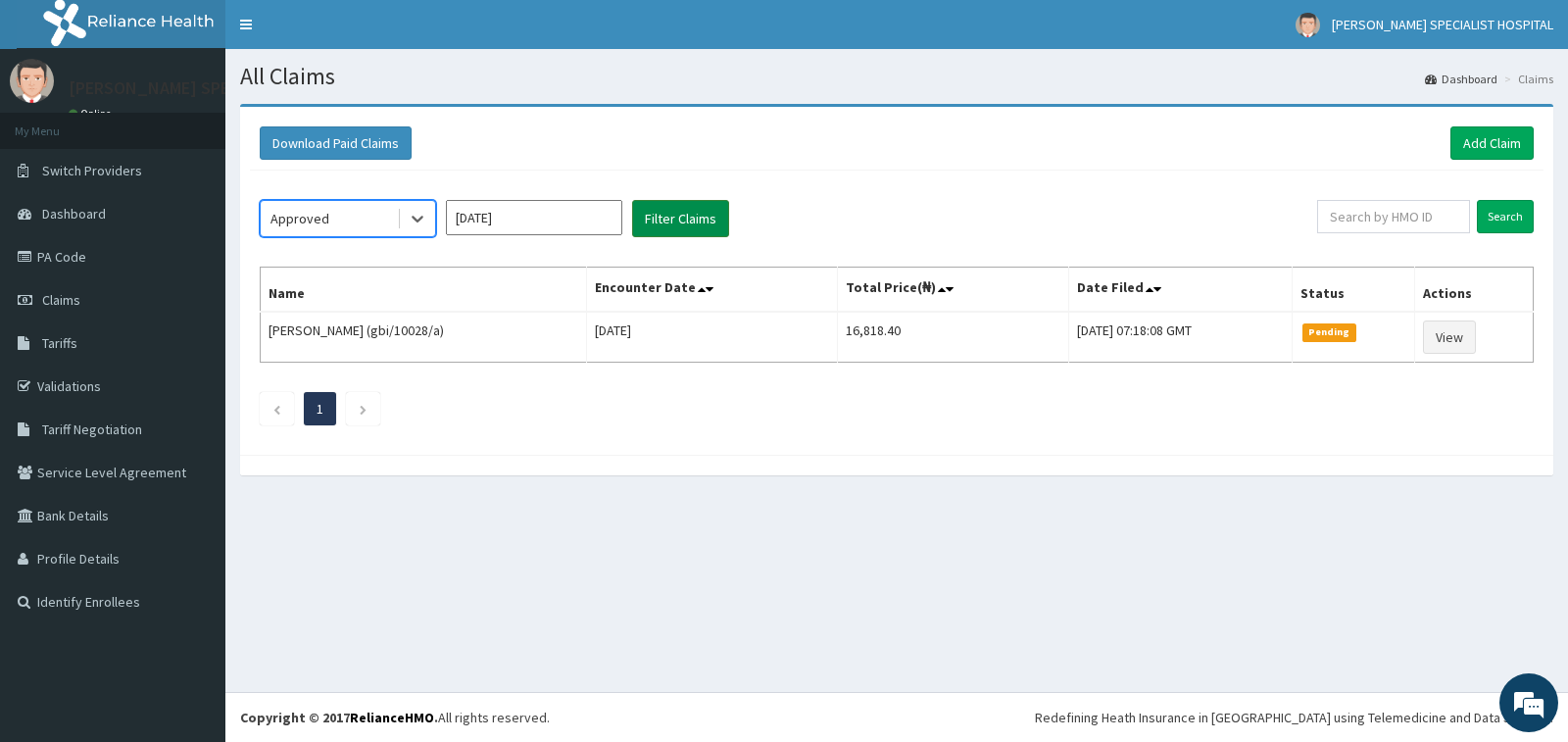
click at [701, 227] on button "Filter Claims" at bounding box center [680, 219] width 97 height 37
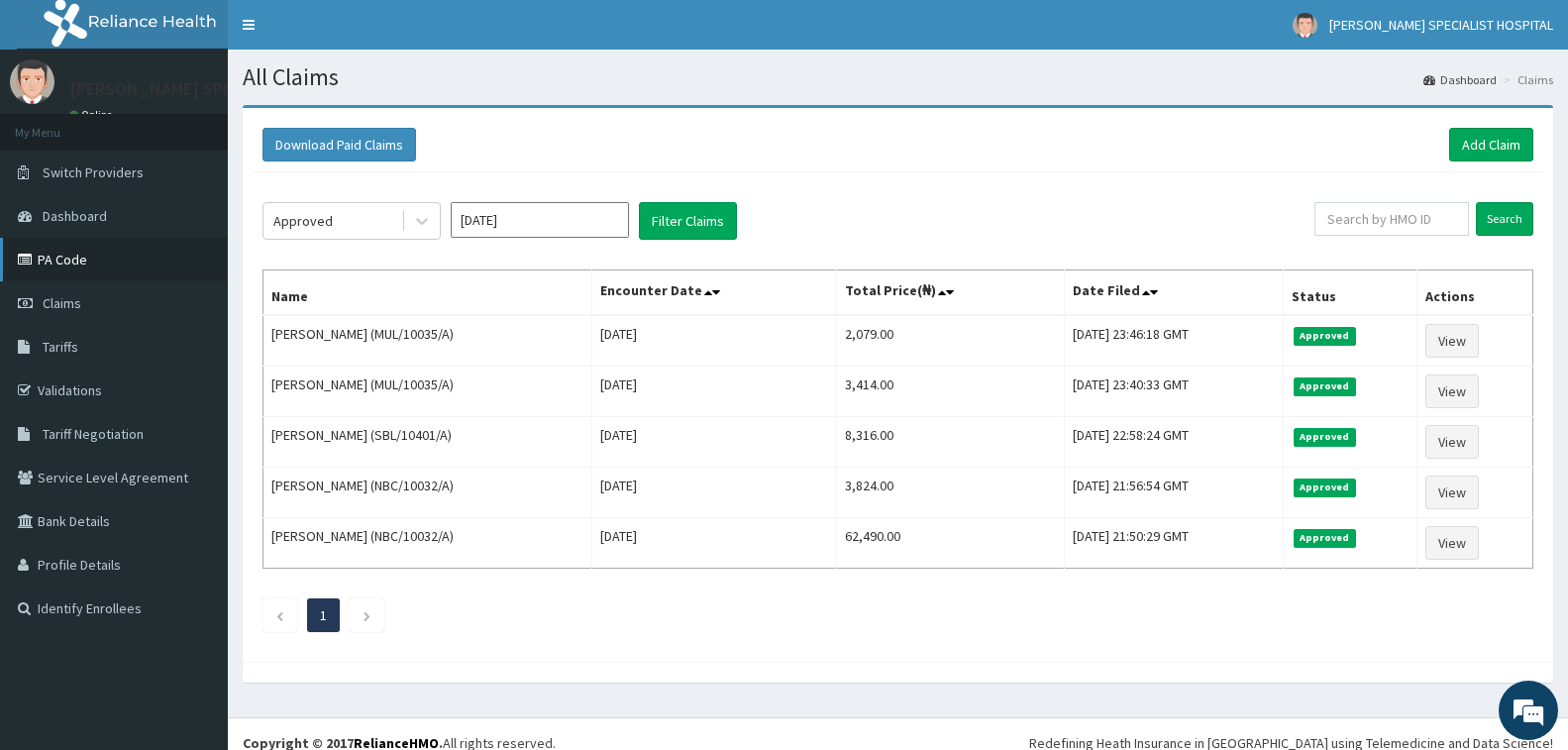
click at [97, 264] on link "PA Code" at bounding box center [114, 260] width 228 height 44
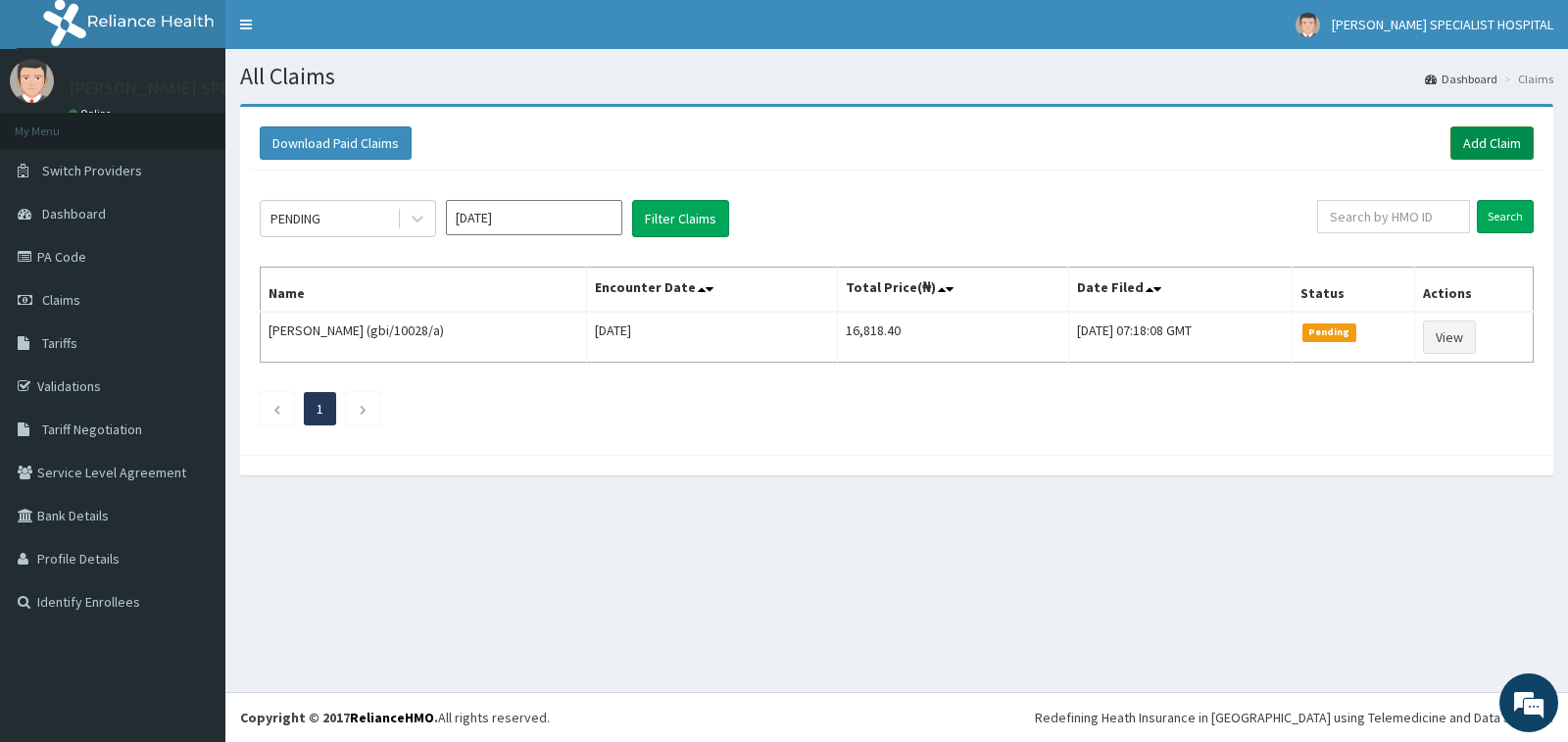
click at [1486, 145] on link "Add Claim" at bounding box center [1492, 143] width 83 height 33
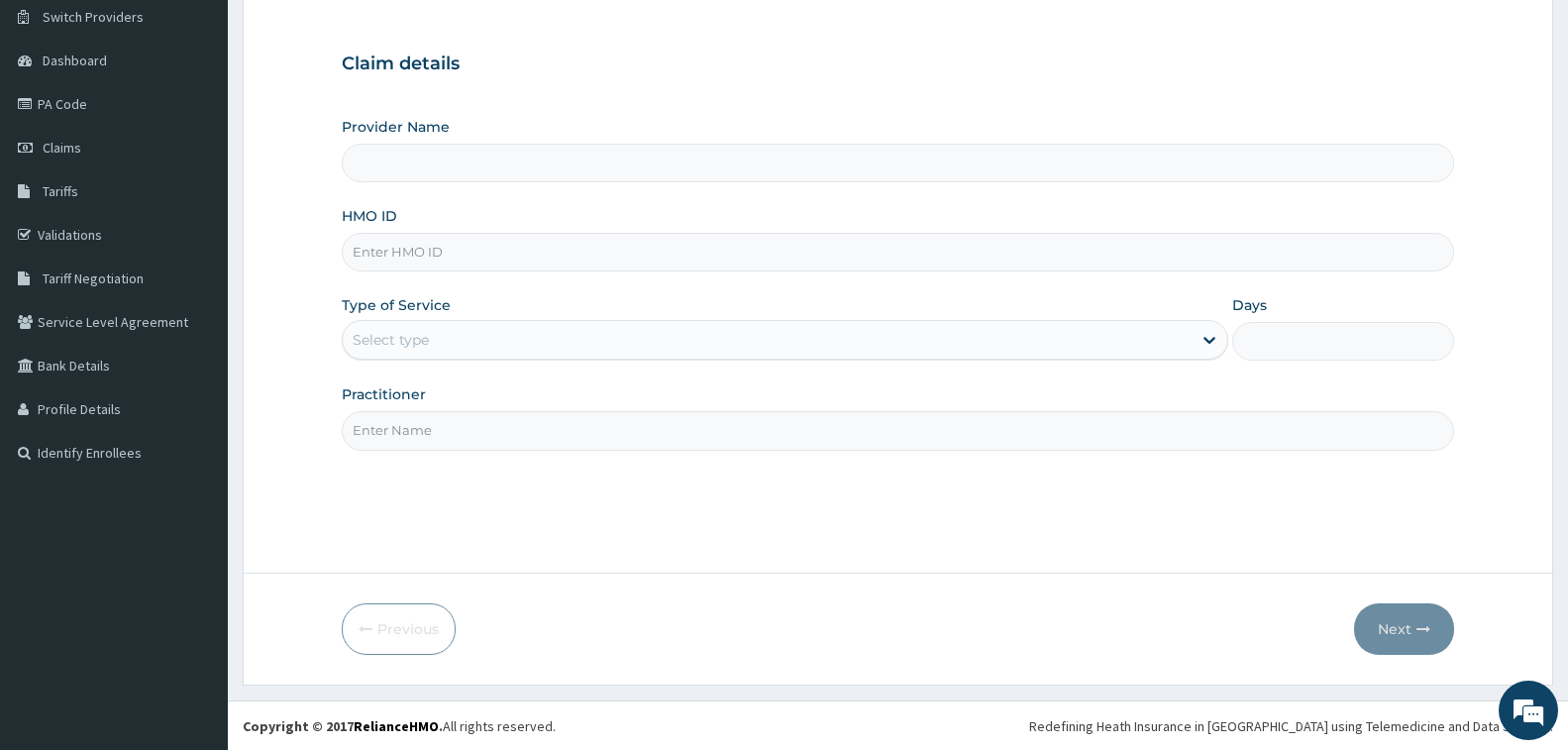
scroll to position [157, 0]
click at [484, 251] on input "HMO ID" at bounding box center [897, 251] width 1112 height 39
type input "IBE/"
type input "[PERSON_NAME] Specialist Hospital"
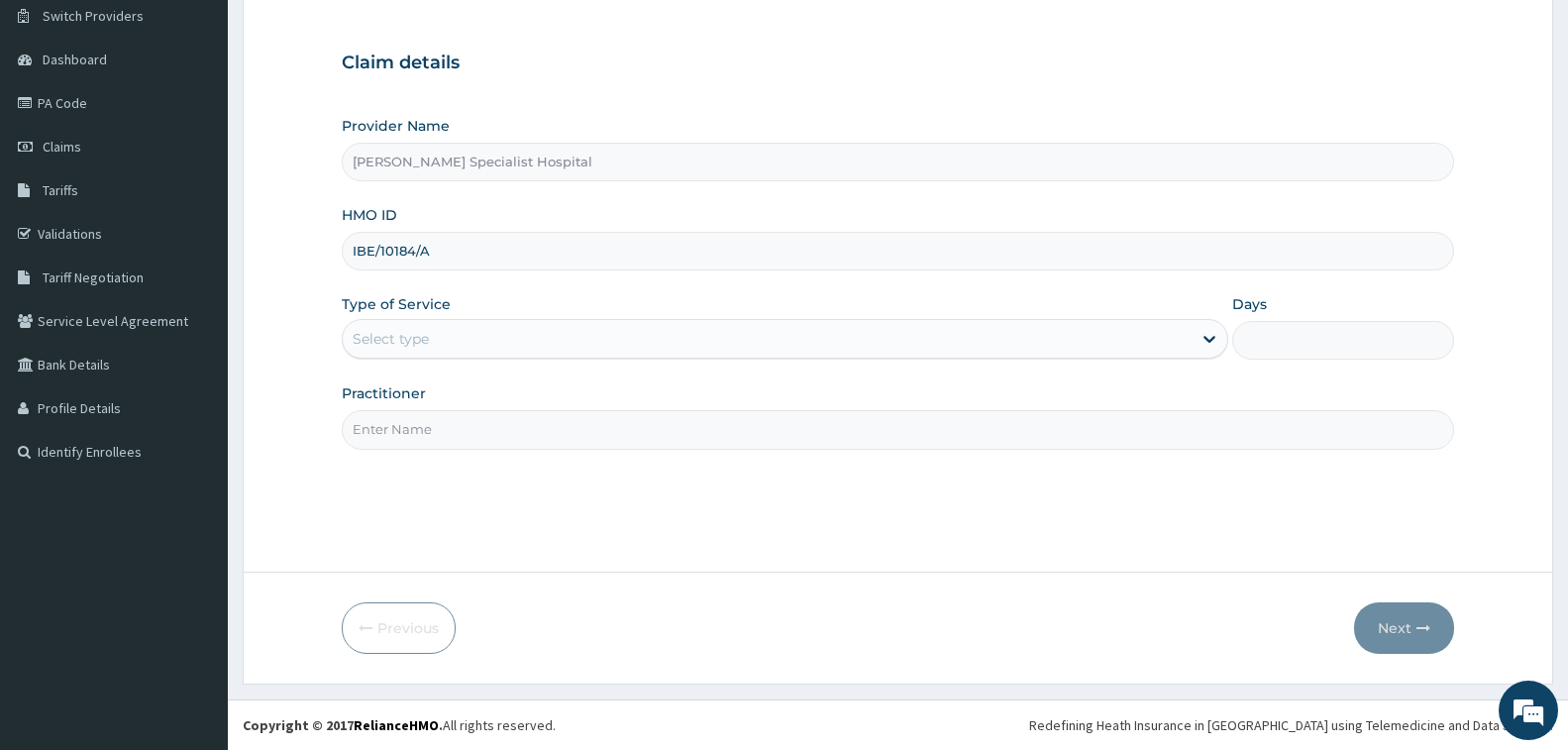
type input "IBE/10184/A"
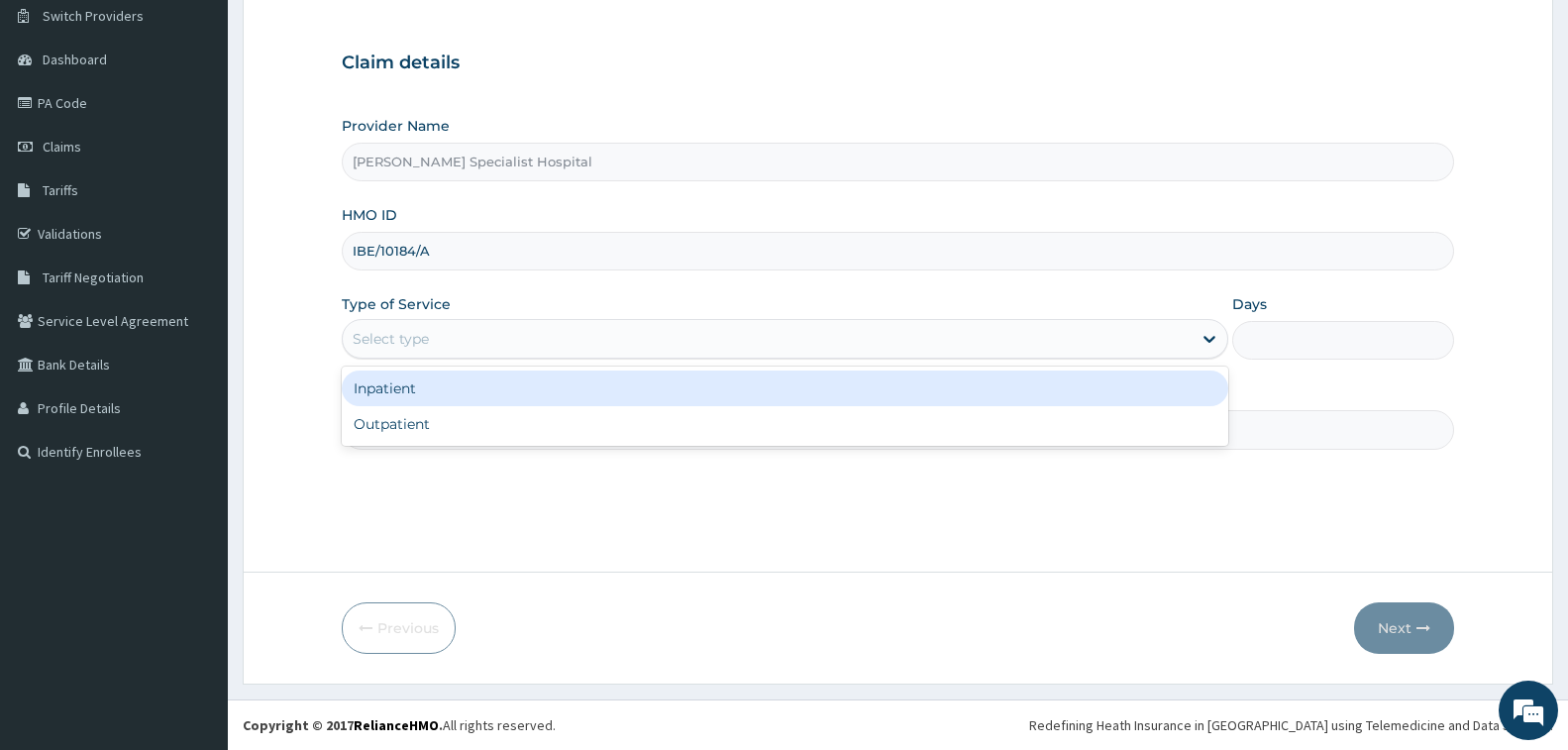
click at [495, 341] on div "Select type" at bounding box center [767, 339] width 849 height 32
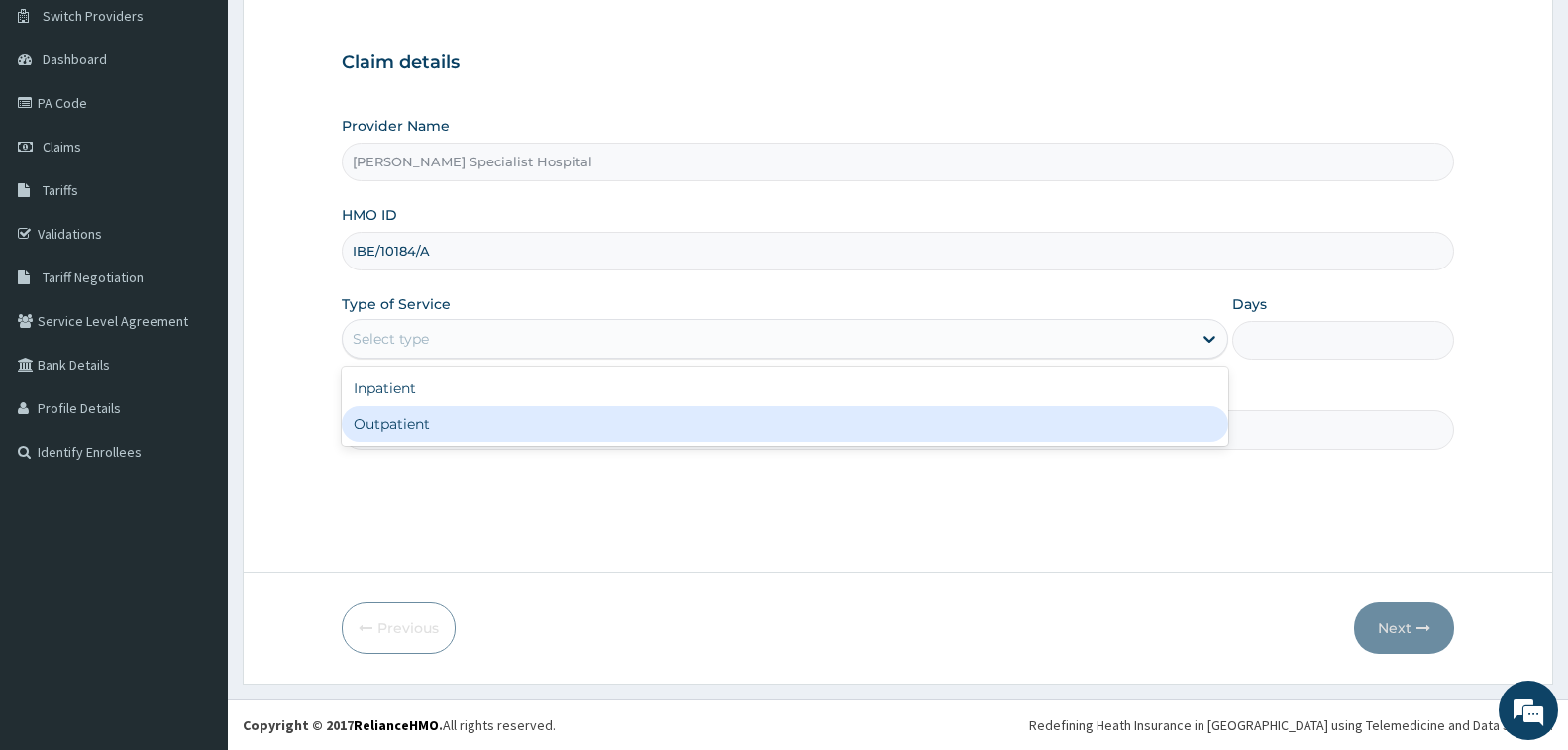
click at [494, 433] on div "Outpatient" at bounding box center [784, 424] width 887 height 36
type input "1"
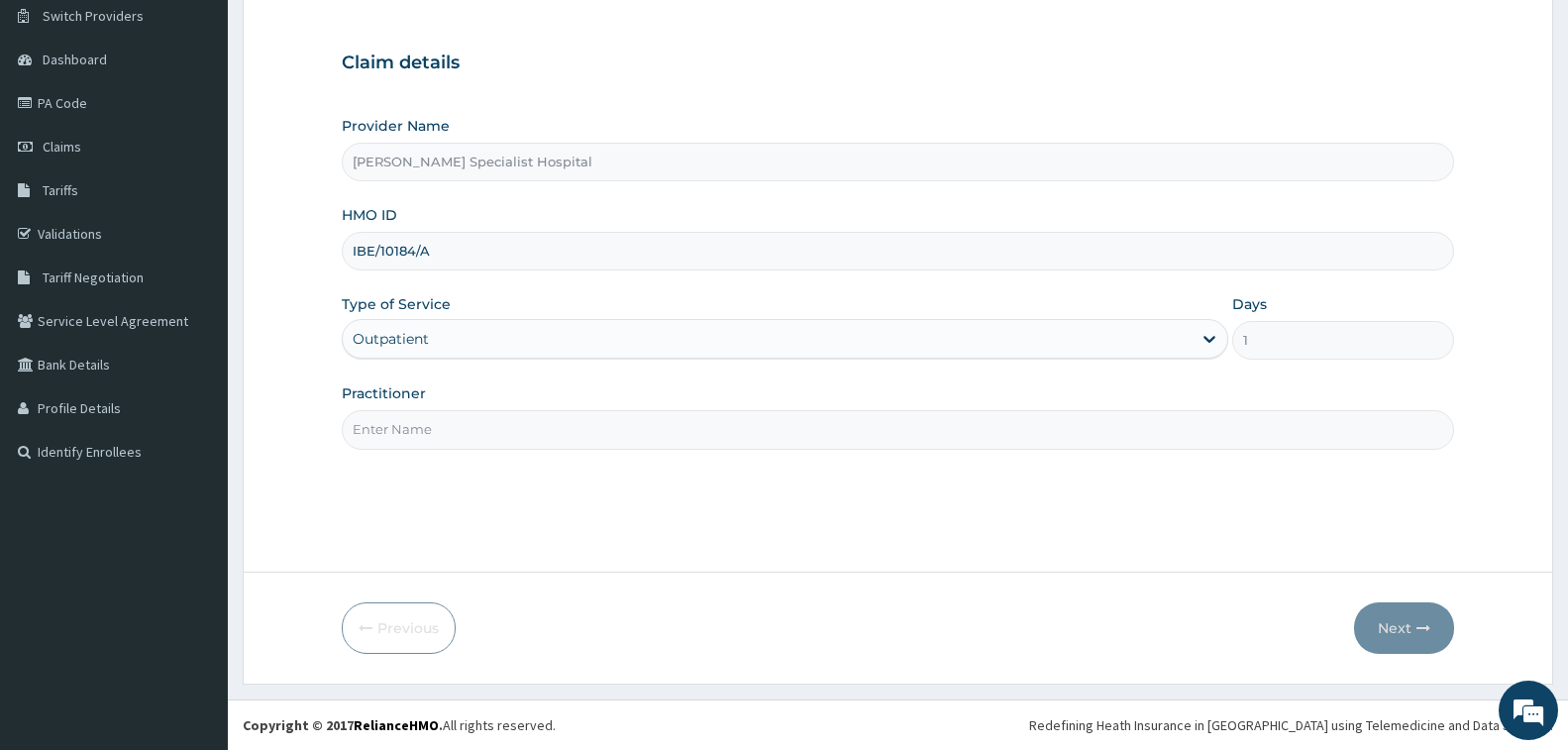
click at [493, 422] on input "Practitioner" at bounding box center [897, 429] width 1112 height 39
type input "[PERSON_NAME]"
click at [1404, 639] on button "Next" at bounding box center [1404, 628] width 100 height 52
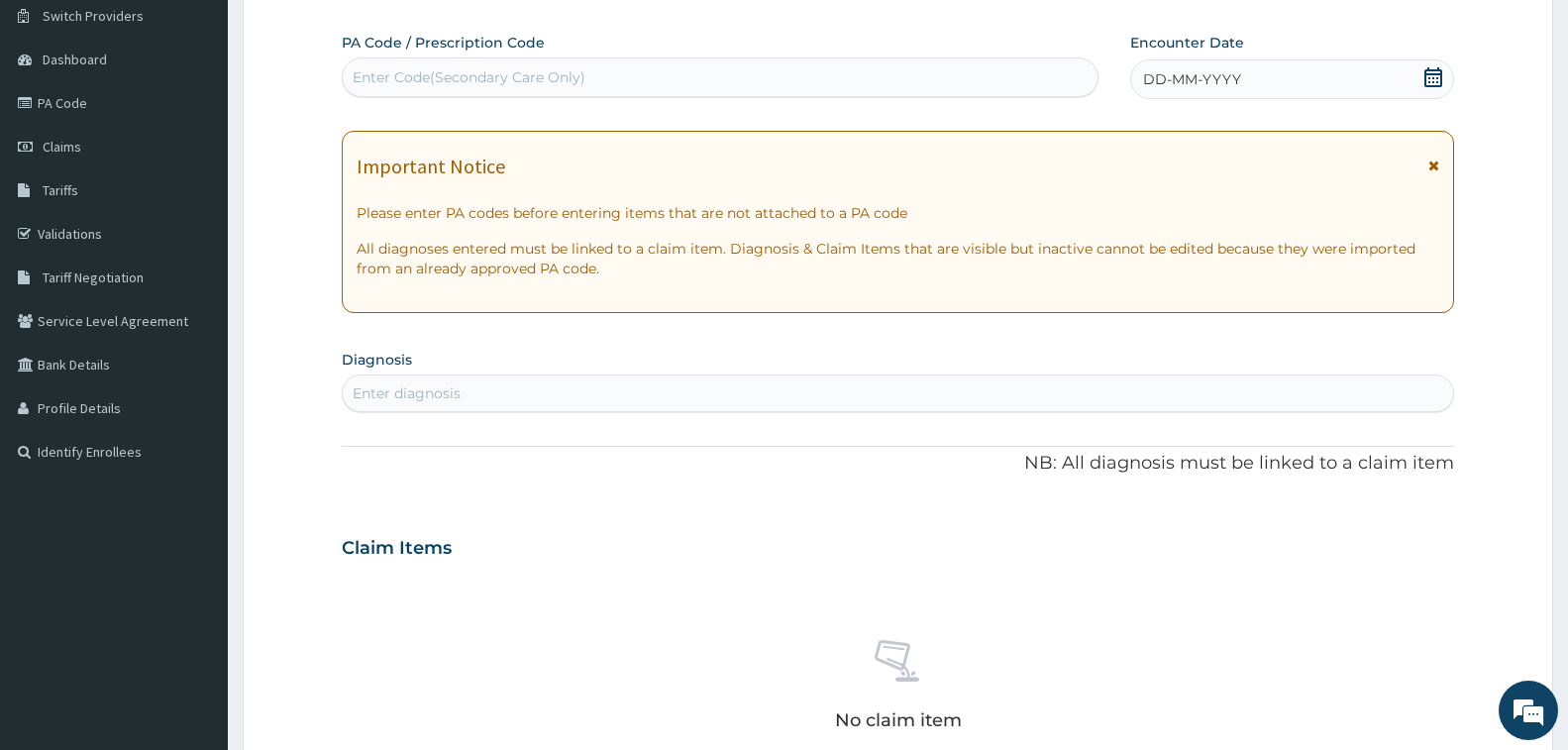
click at [1215, 83] on span "DD-MM-YYYY" at bounding box center [1192, 79] width 98 height 20
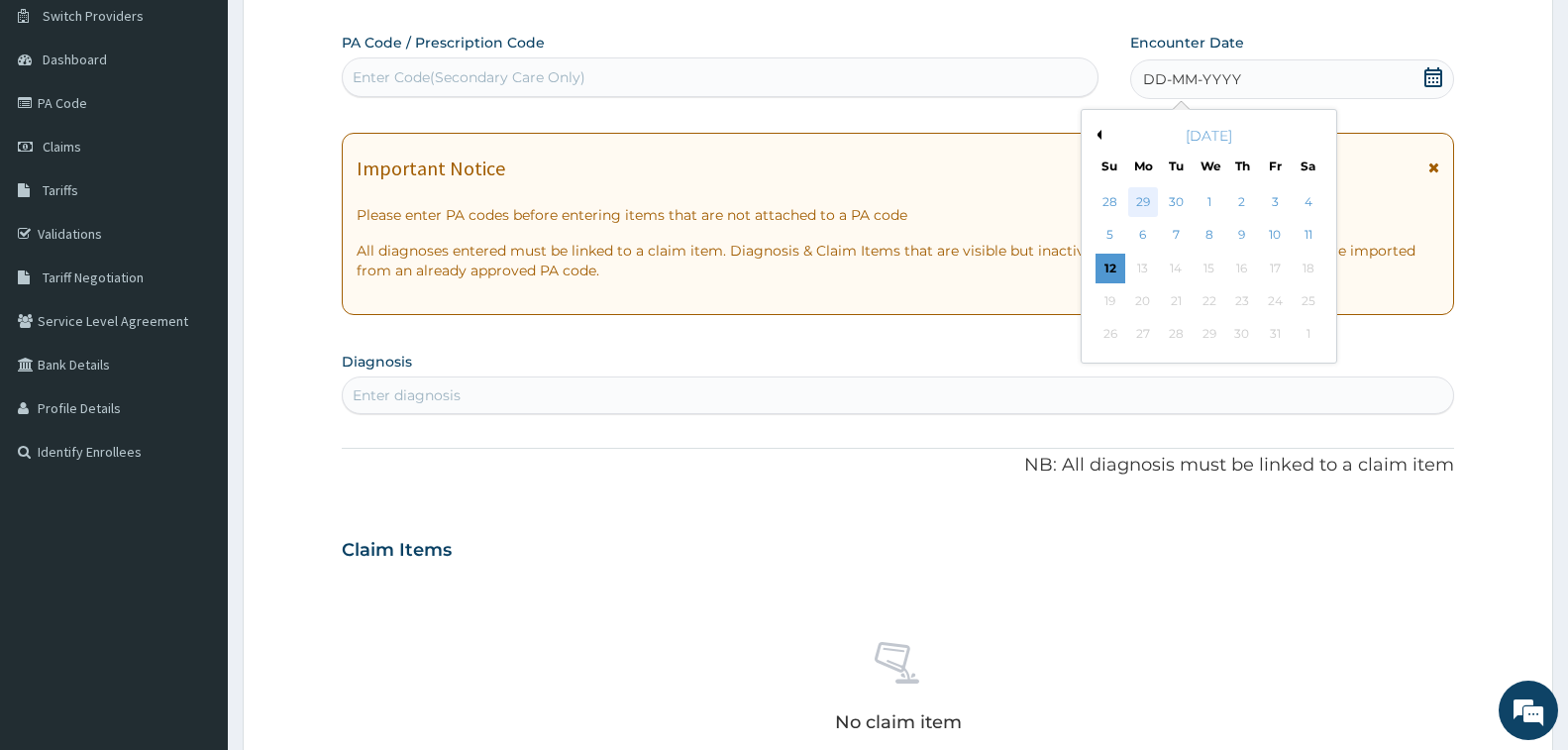
click at [1143, 202] on div "29" at bounding box center [1143, 202] width 30 height 30
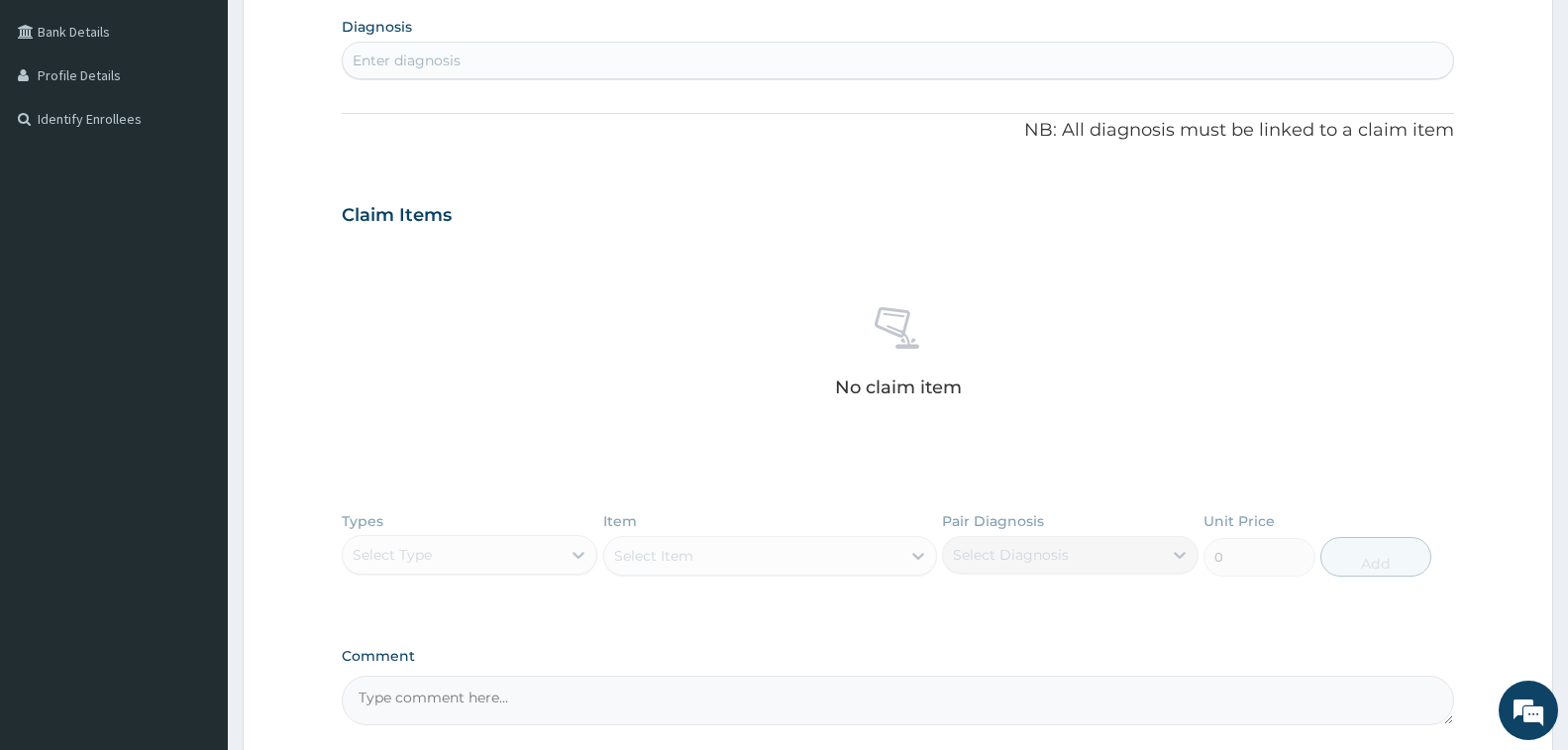
scroll to position [454, 0]
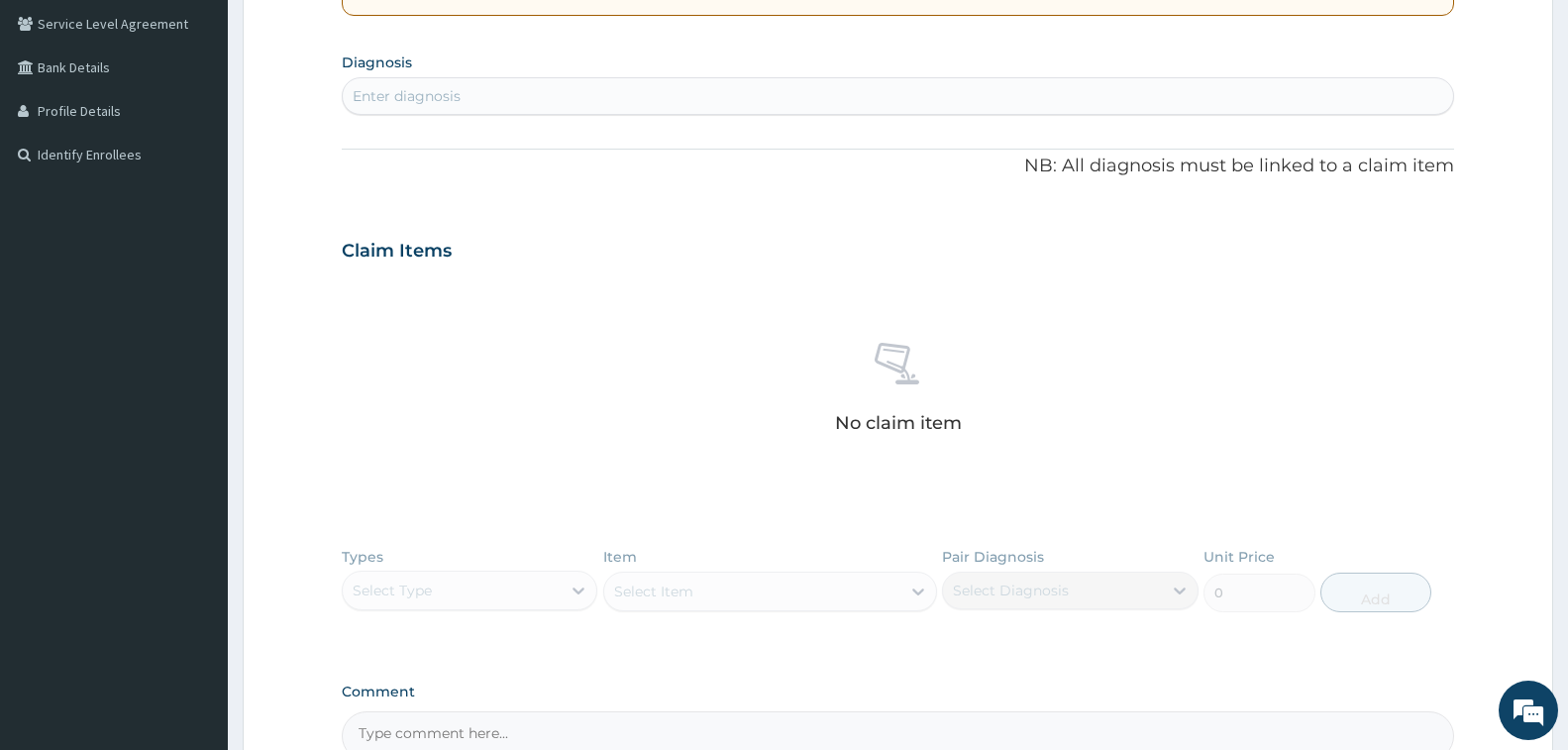
click at [662, 85] on div "Enter diagnosis" at bounding box center [897, 96] width 1110 height 32
type input "[MEDICAL_DATA]"
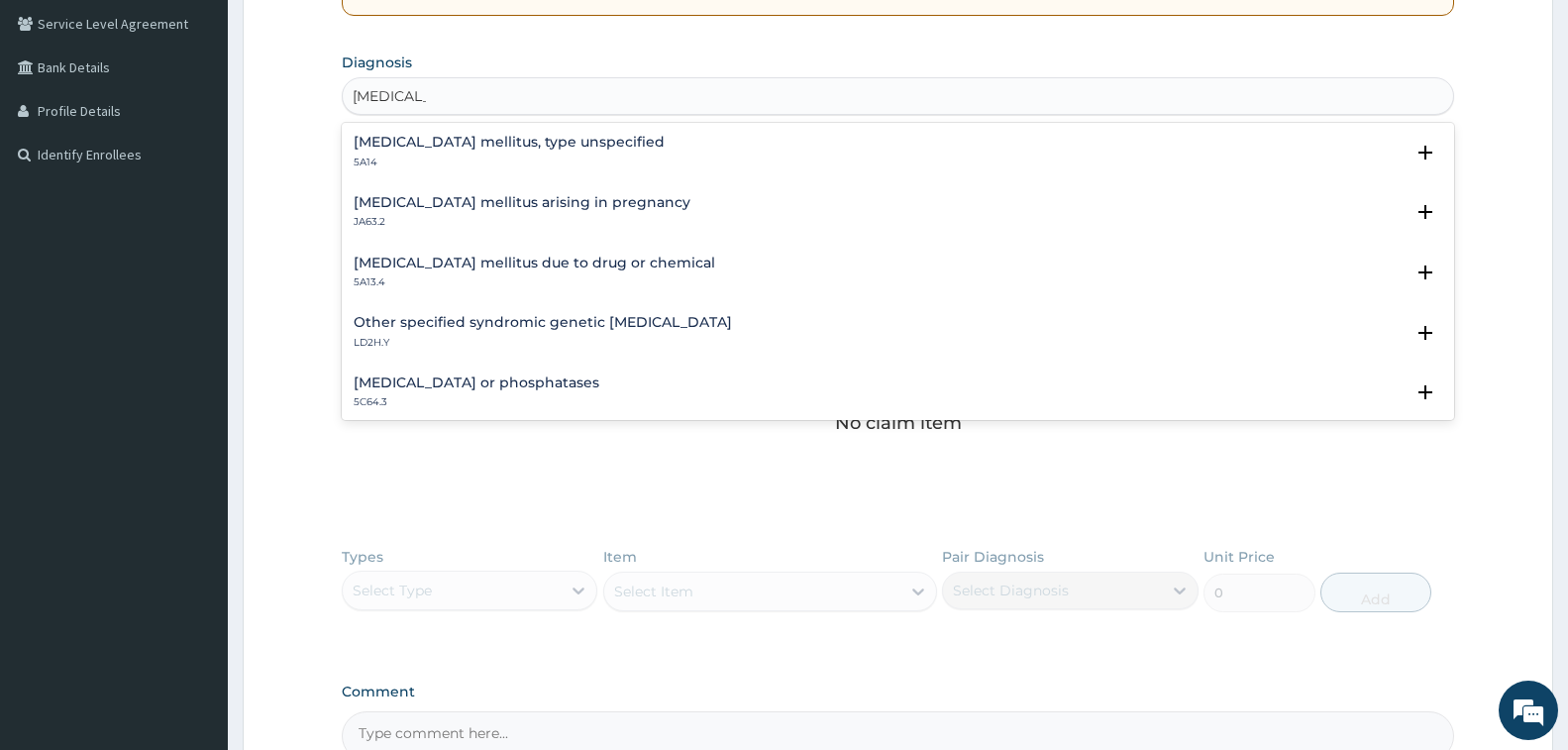
click at [511, 140] on h4 "[MEDICAL_DATA] mellitus, type unspecified" at bounding box center [509, 142] width 311 height 15
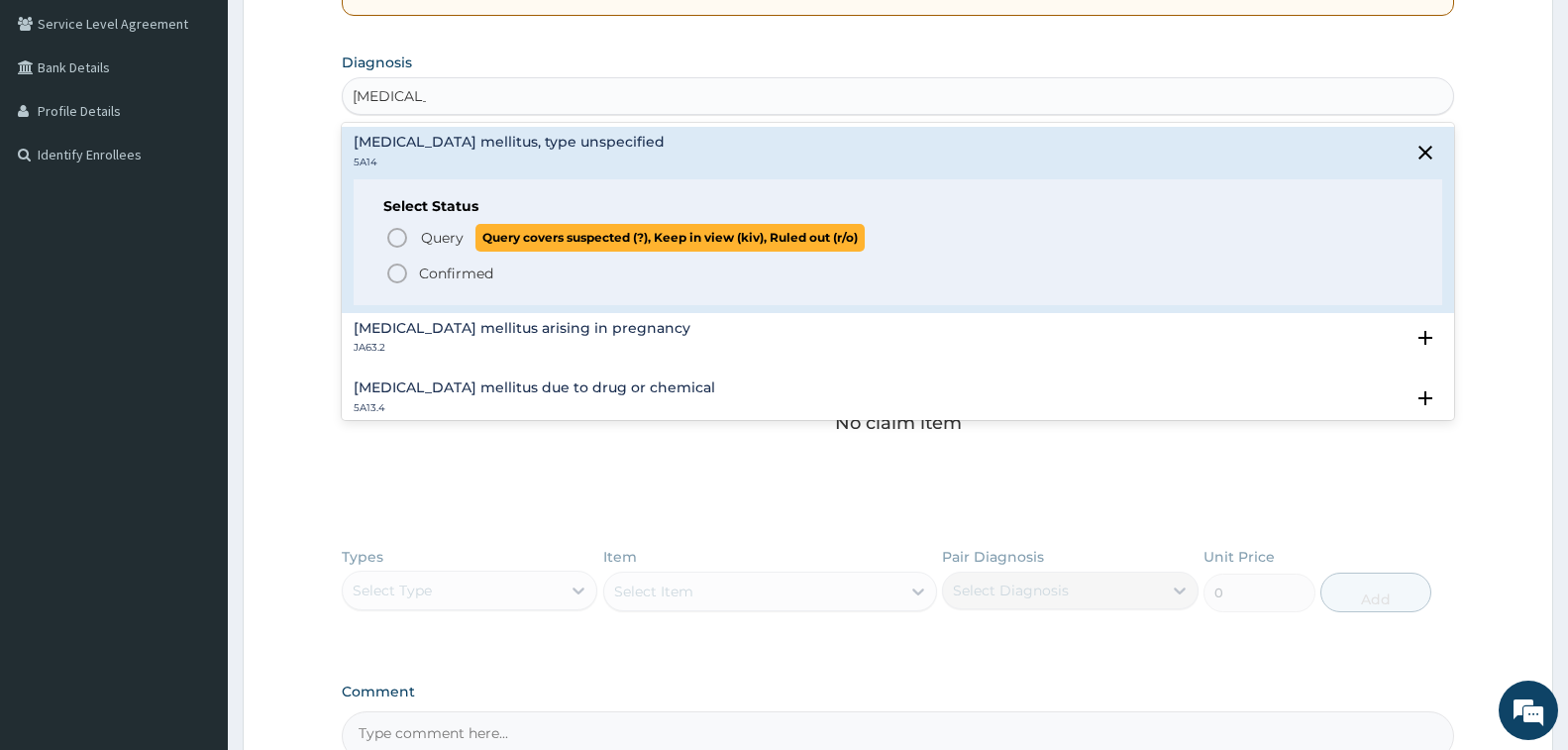
click at [398, 238] on icon "status option query" at bounding box center [397, 238] width 24 height 24
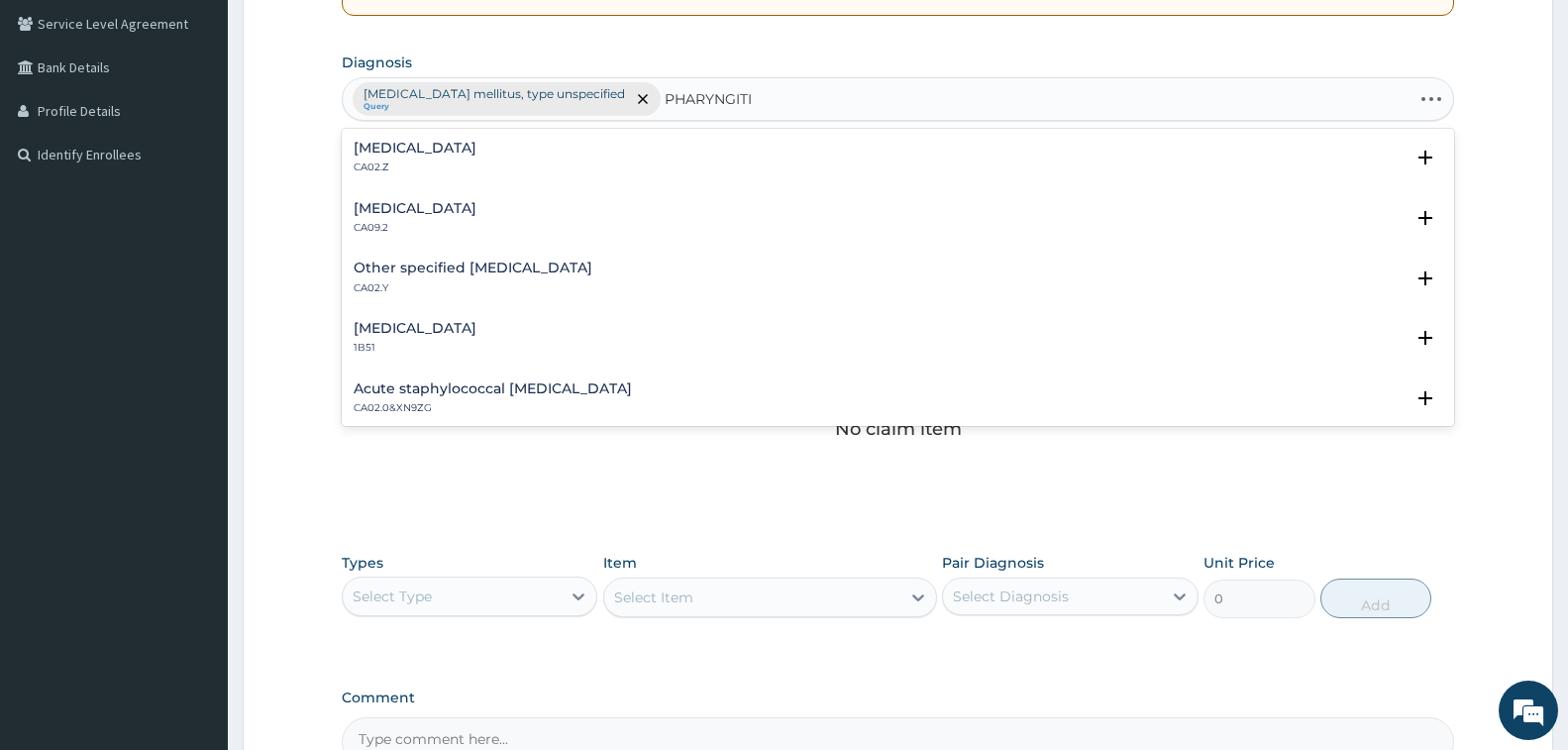
type input "[MEDICAL_DATA]"
click at [392, 166] on p "CA02.Z" at bounding box center [415, 167] width 123 height 14
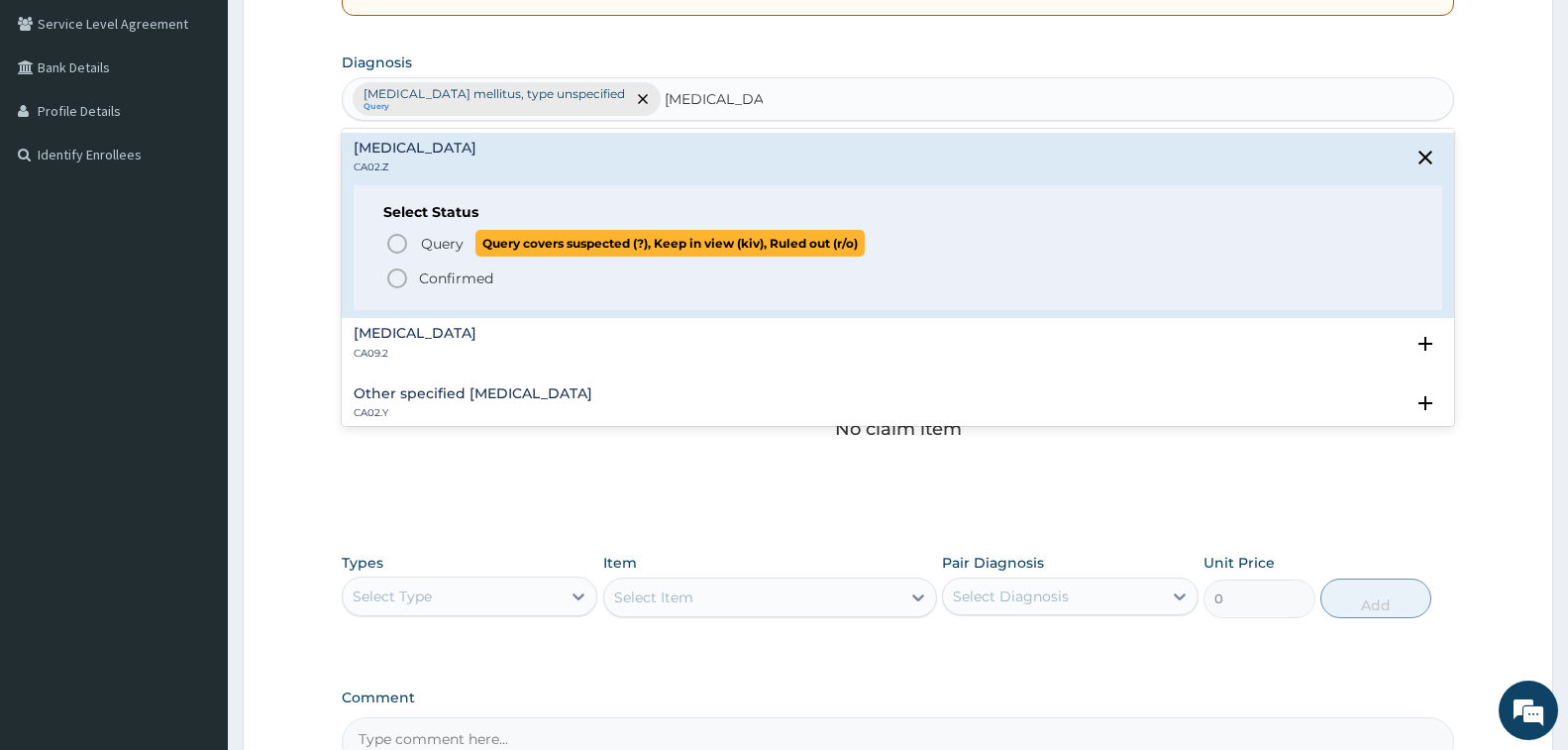
click at [395, 243] on icon "status option query" at bounding box center [397, 244] width 24 height 24
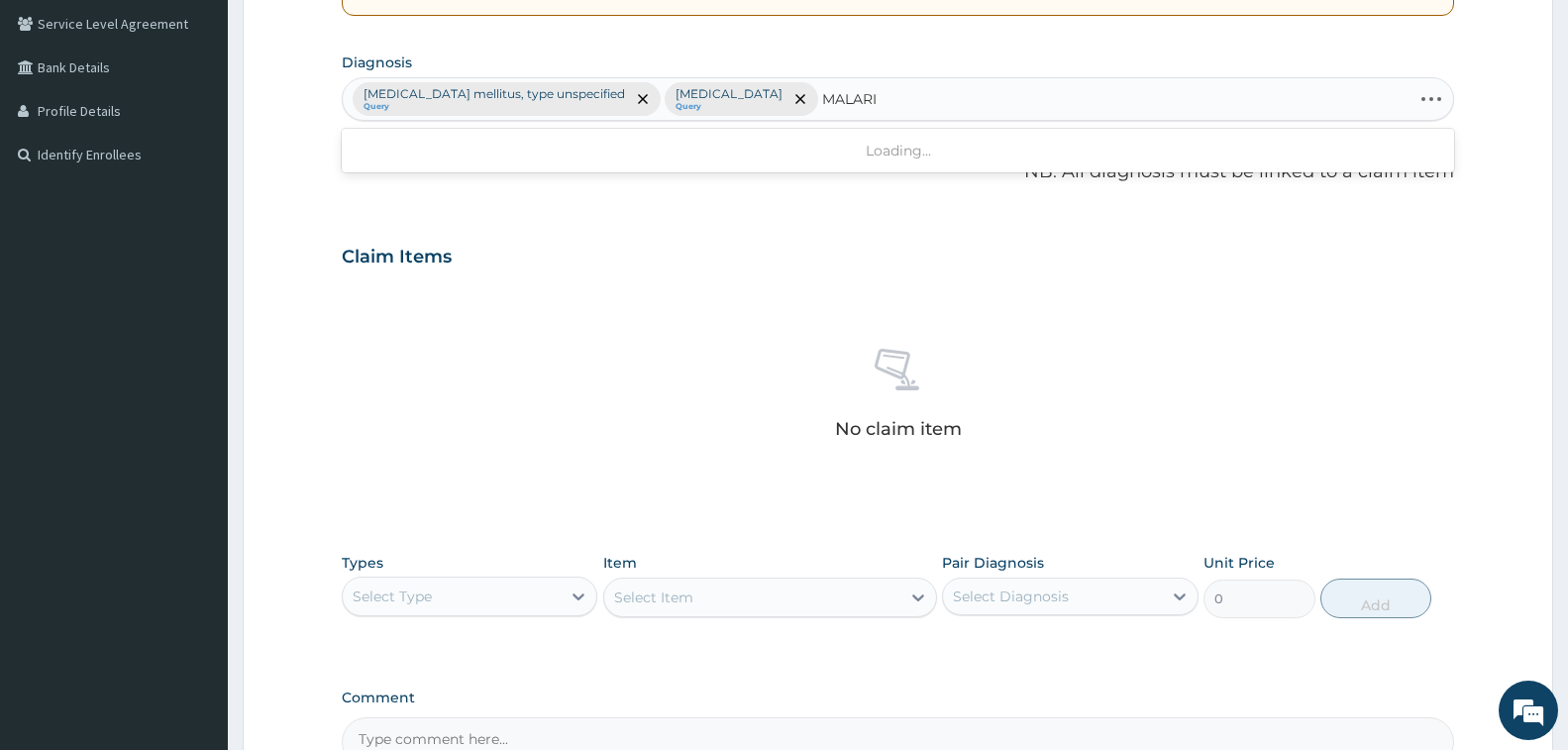
type input "[MEDICAL_DATA]"
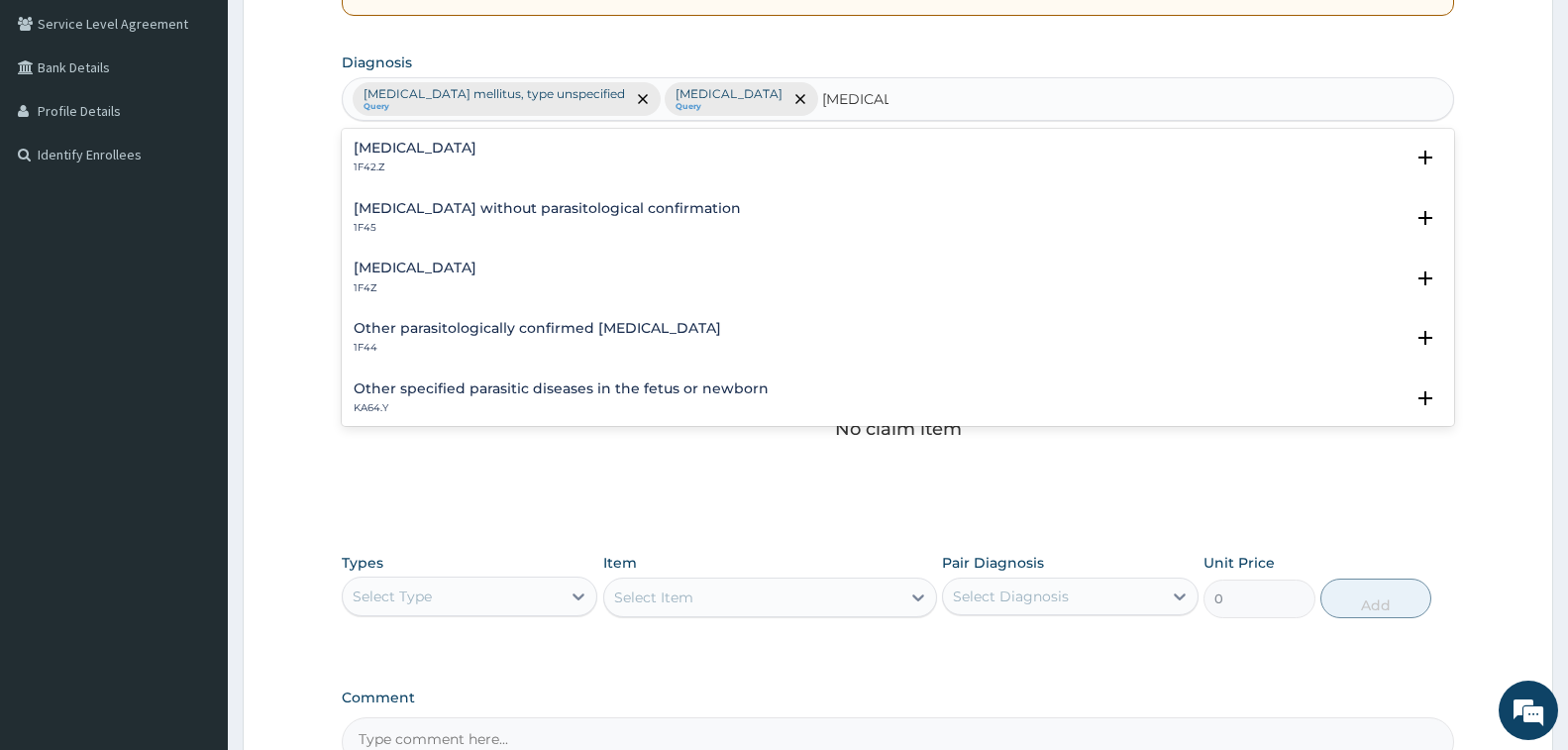
click at [385, 271] on h4 "[MEDICAL_DATA]" at bounding box center [415, 268] width 123 height 15
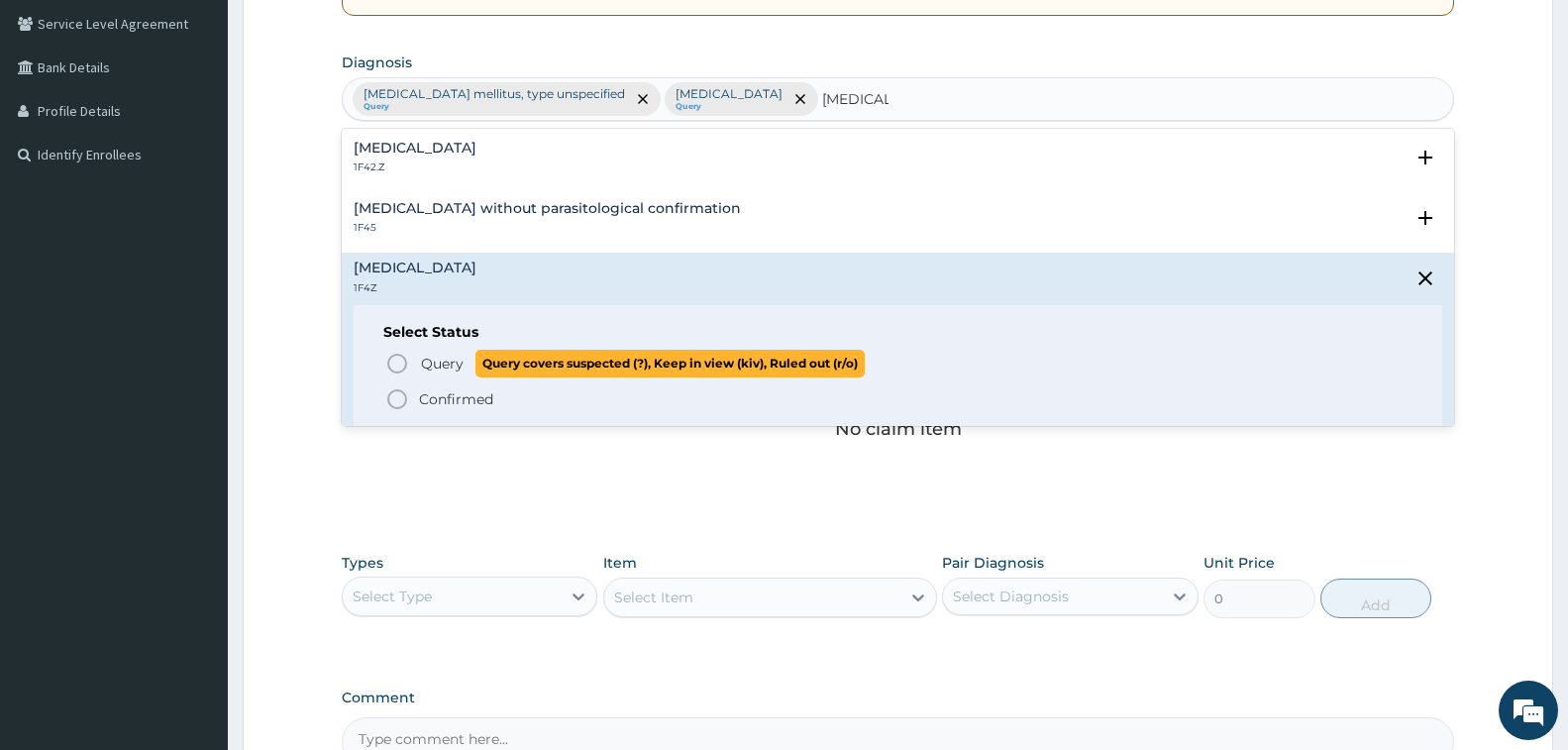
click at [391, 358] on circle "status option query" at bounding box center [397, 364] width 18 height 18
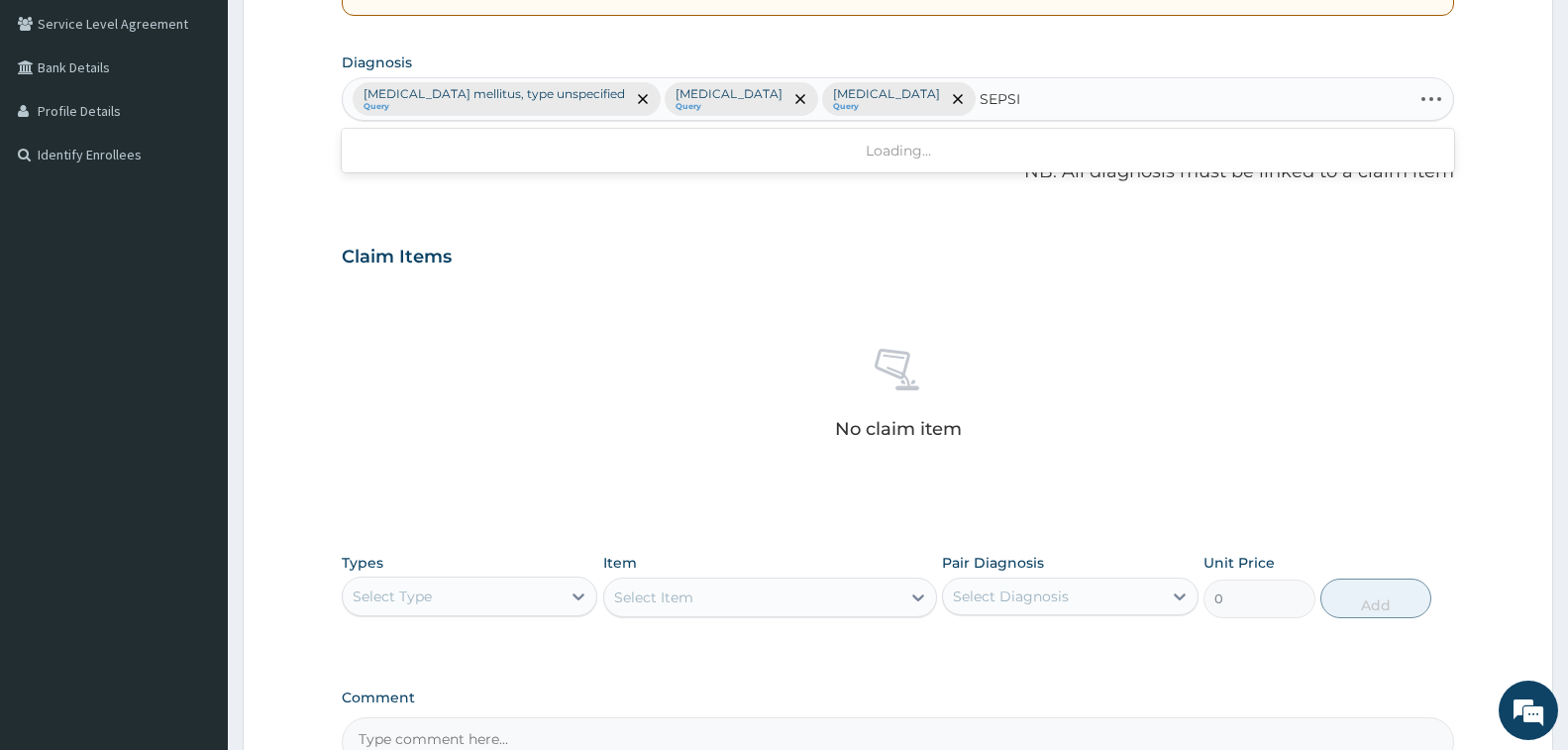
type input "[MEDICAL_DATA]"
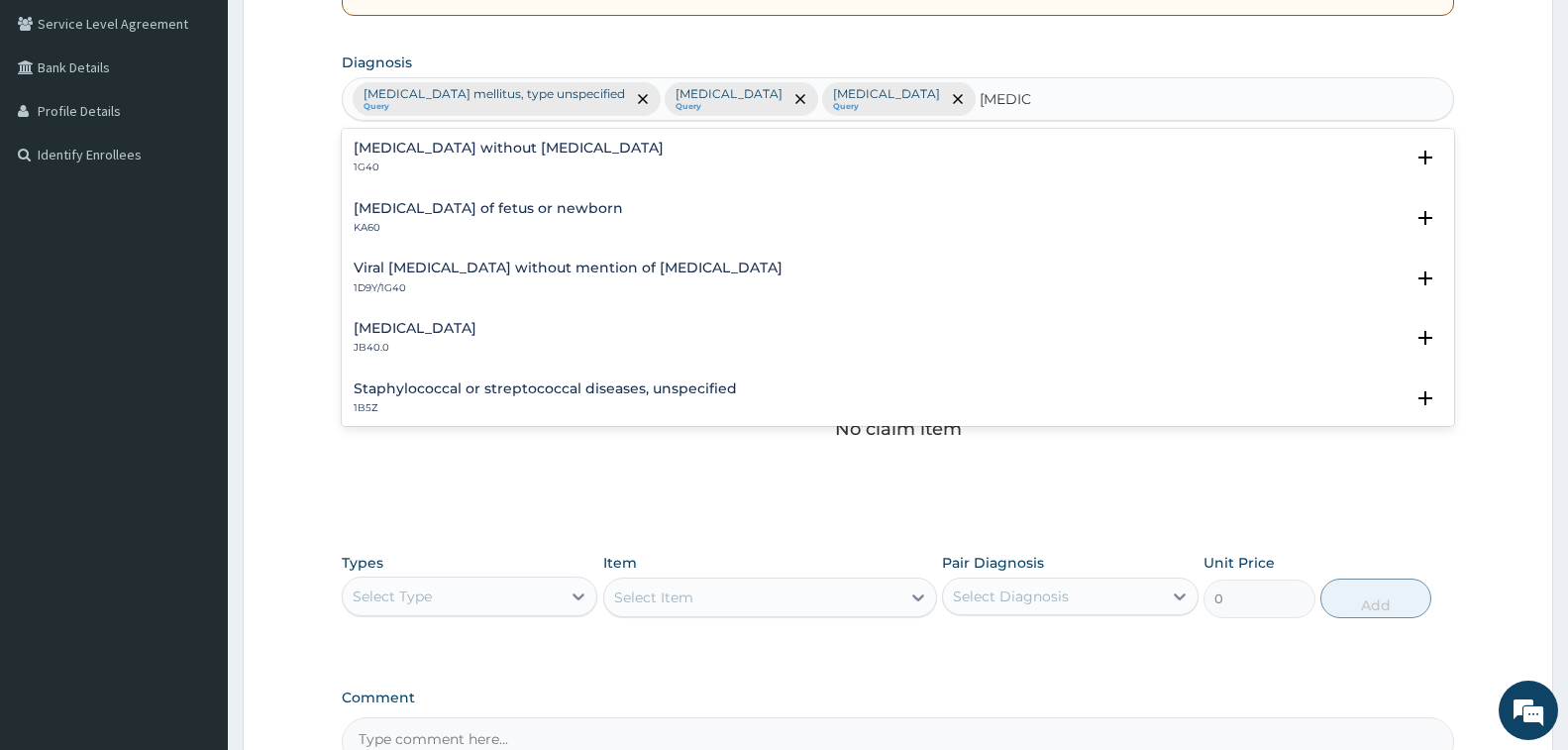
click at [400, 152] on h4 "[MEDICAL_DATA] without [MEDICAL_DATA]" at bounding box center [508, 148] width 310 height 15
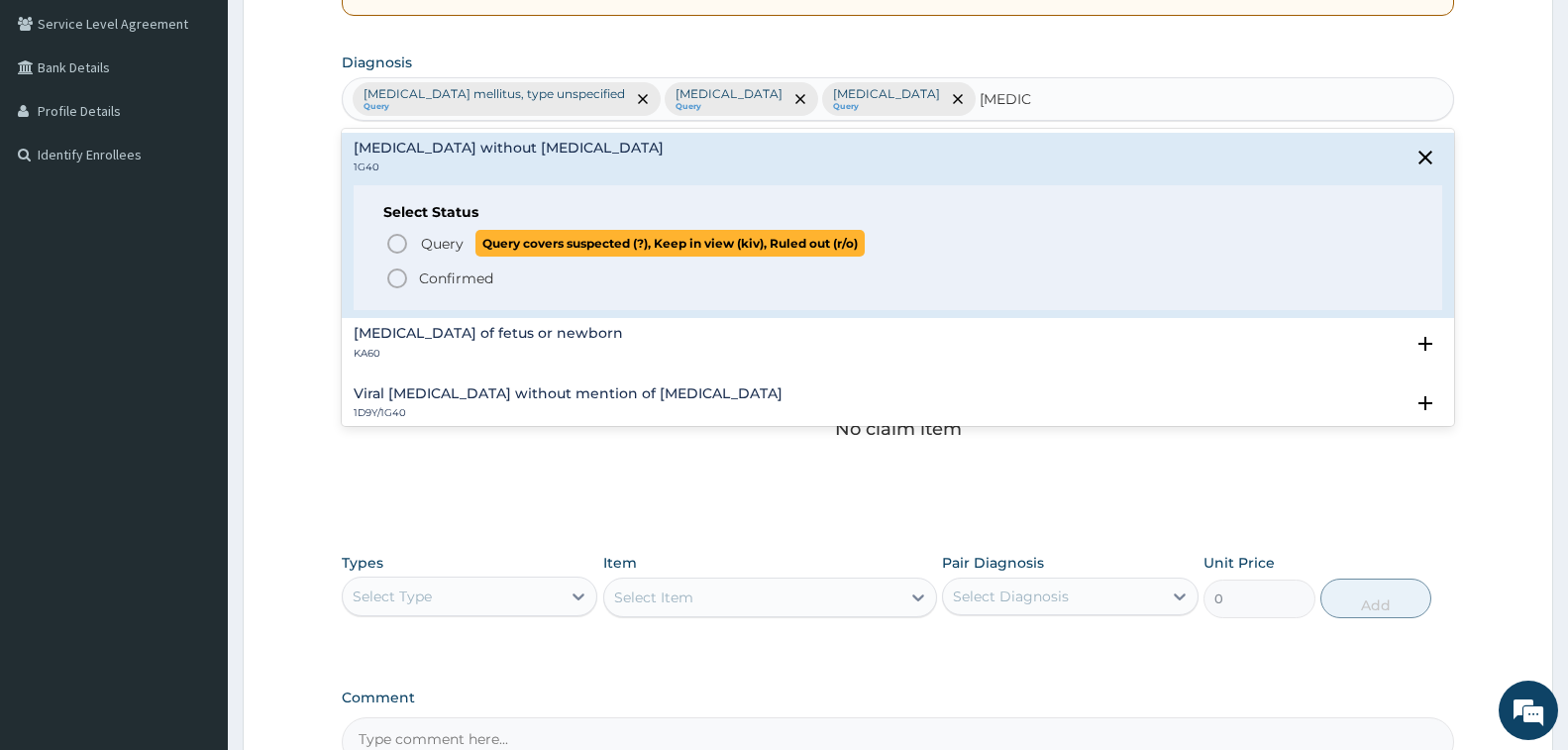
click at [398, 240] on icon "status option query" at bounding box center [397, 244] width 24 height 24
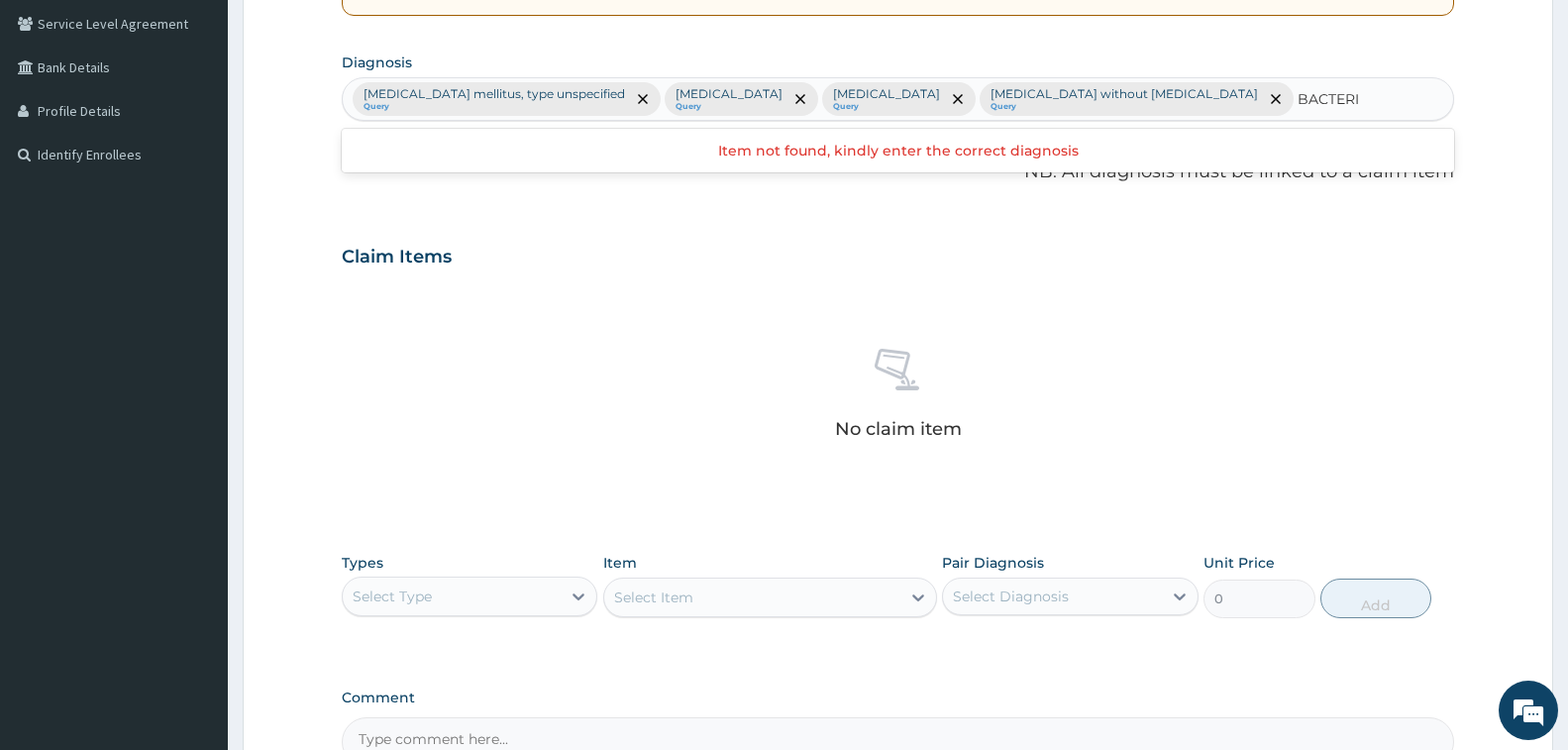
type input "BACTERIA"
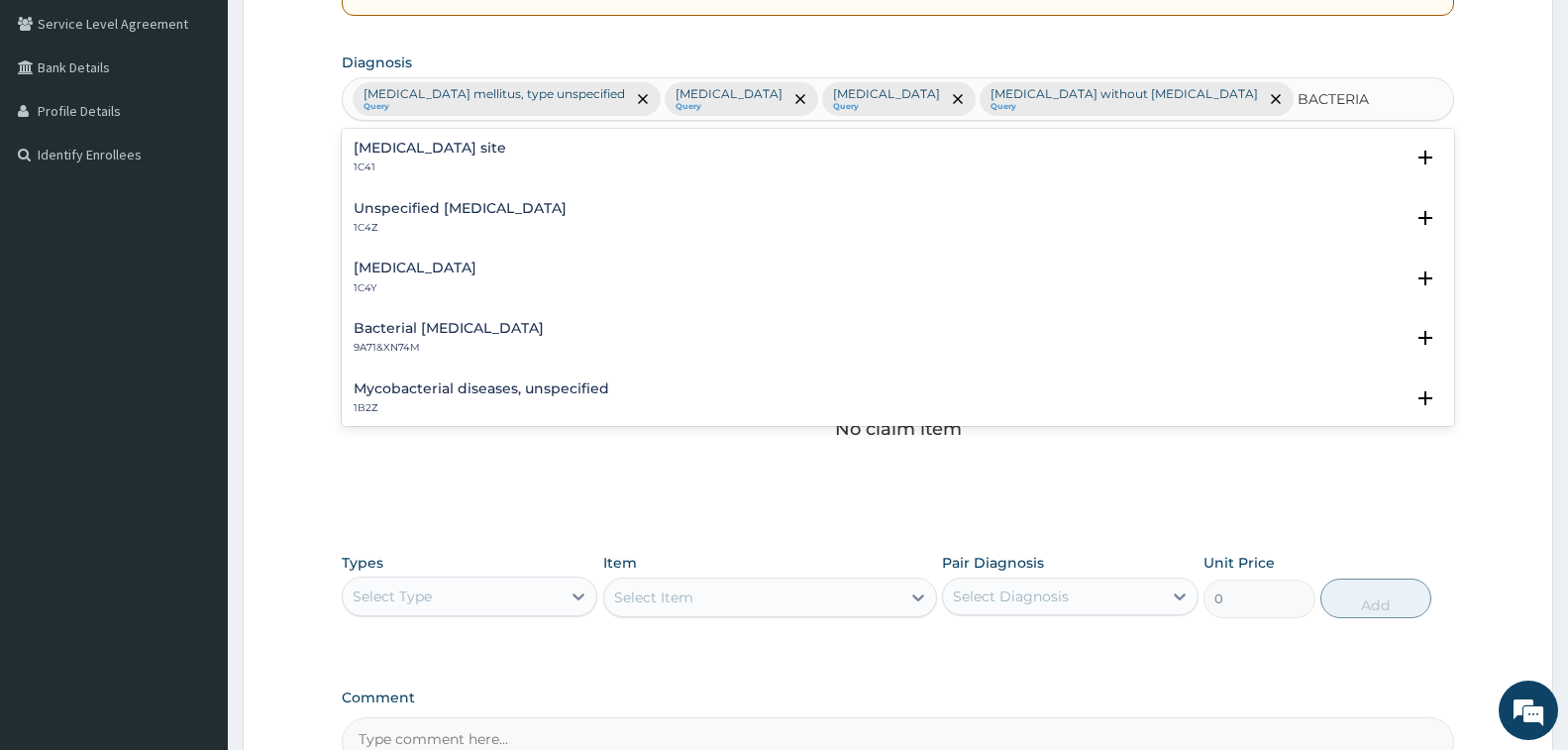
click at [366, 162] on p "1C41" at bounding box center [430, 167] width 153 height 14
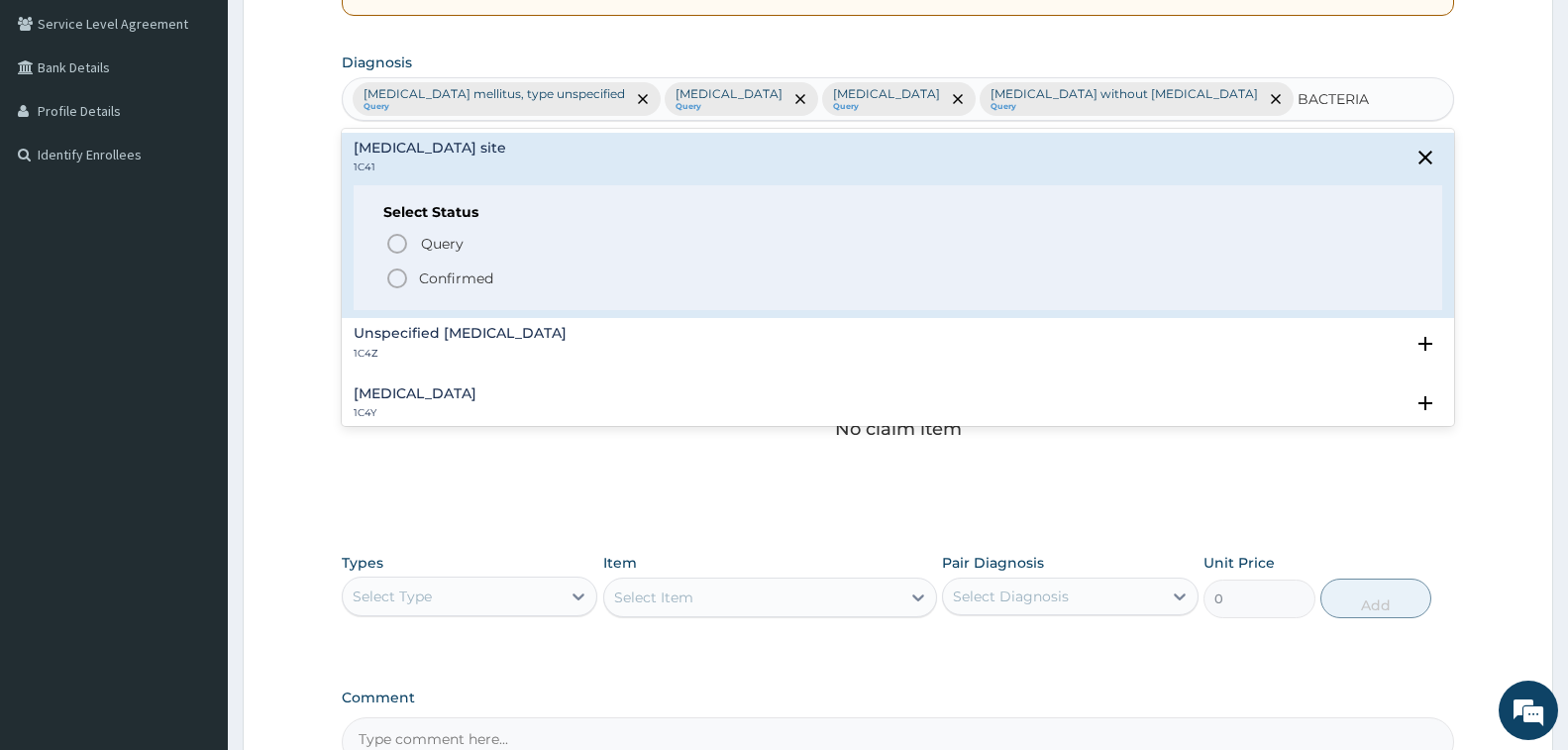
click at [393, 281] on icon "status option filled" at bounding box center [397, 278] width 24 height 24
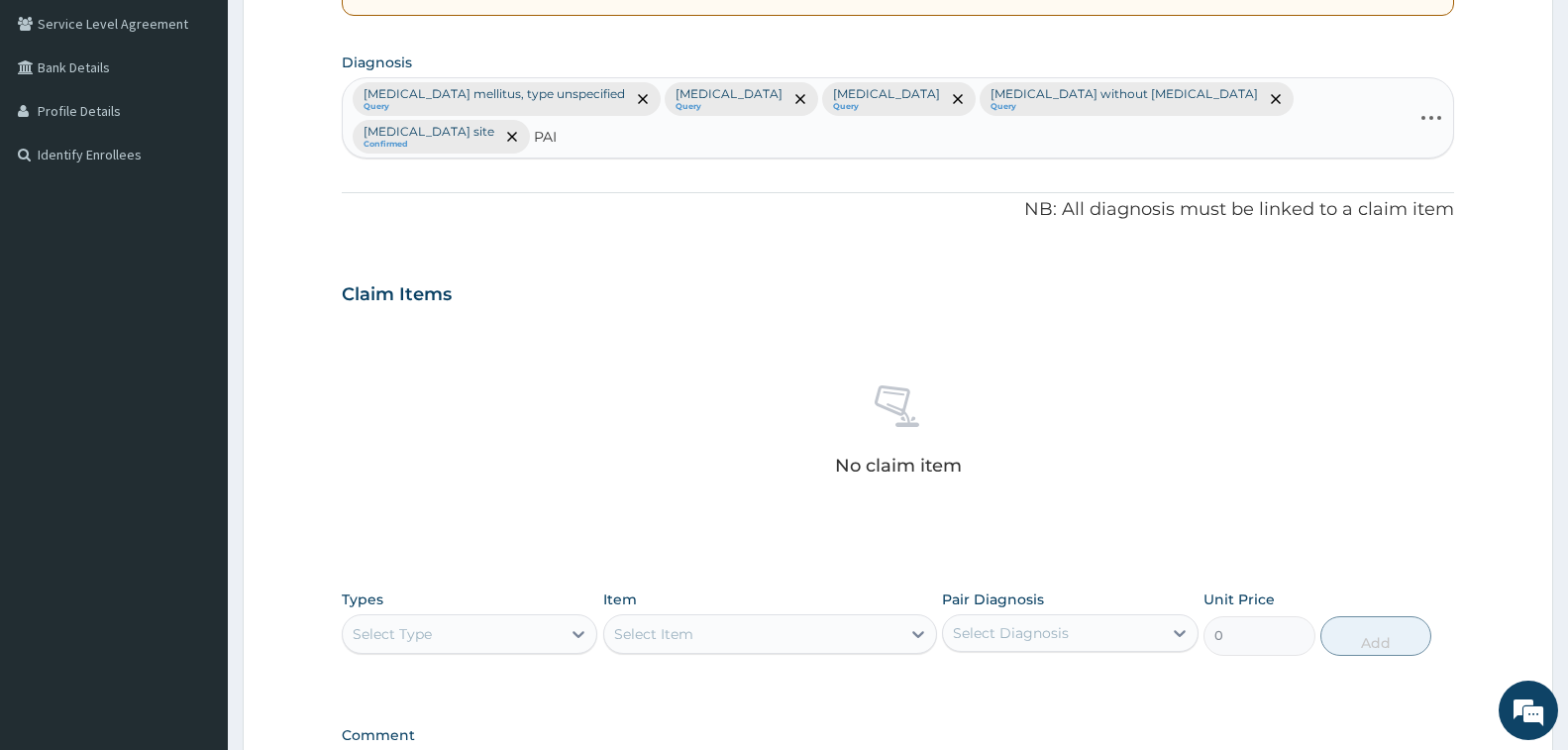
type input "PAIN"
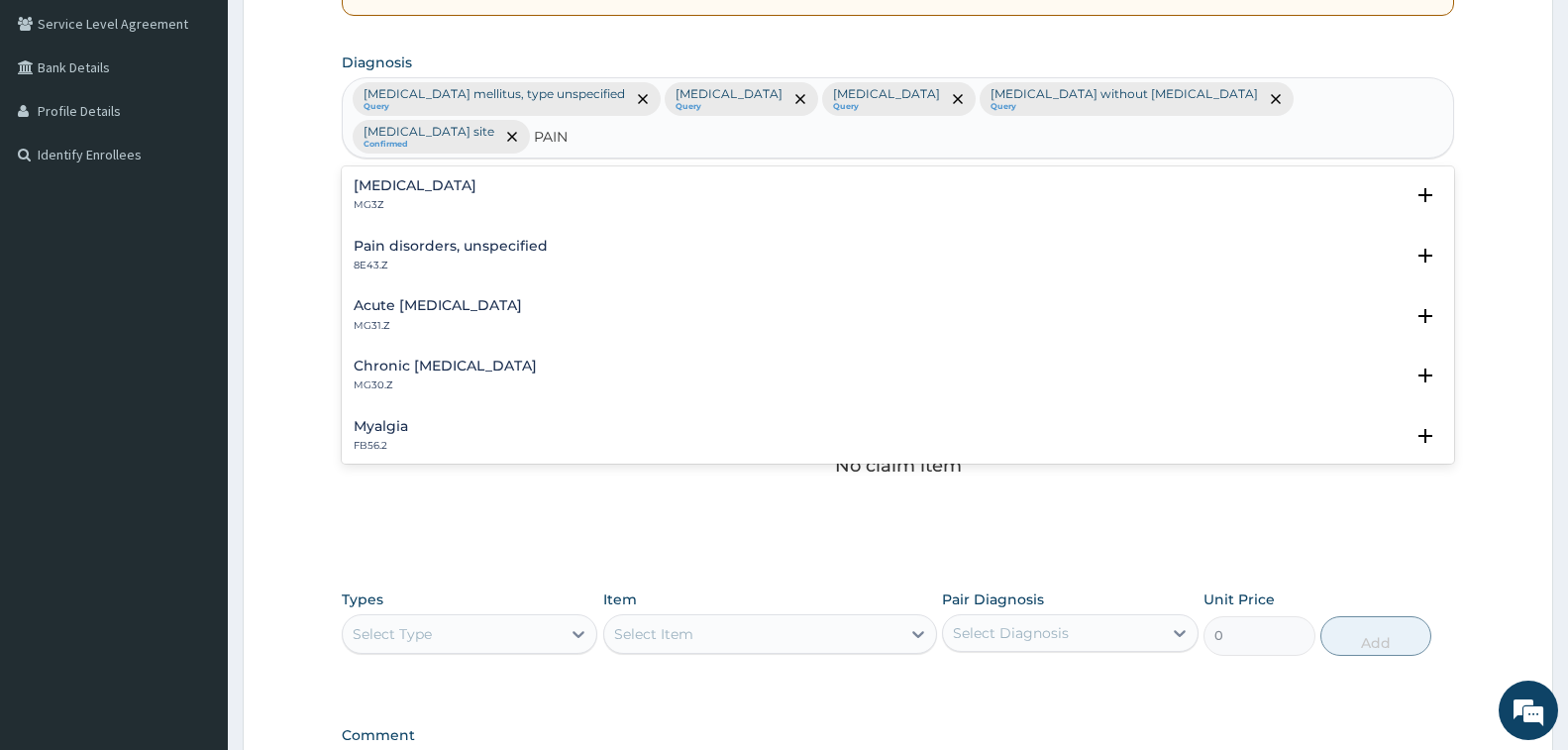
click at [371, 200] on p "MG3Z" at bounding box center [415, 205] width 123 height 14
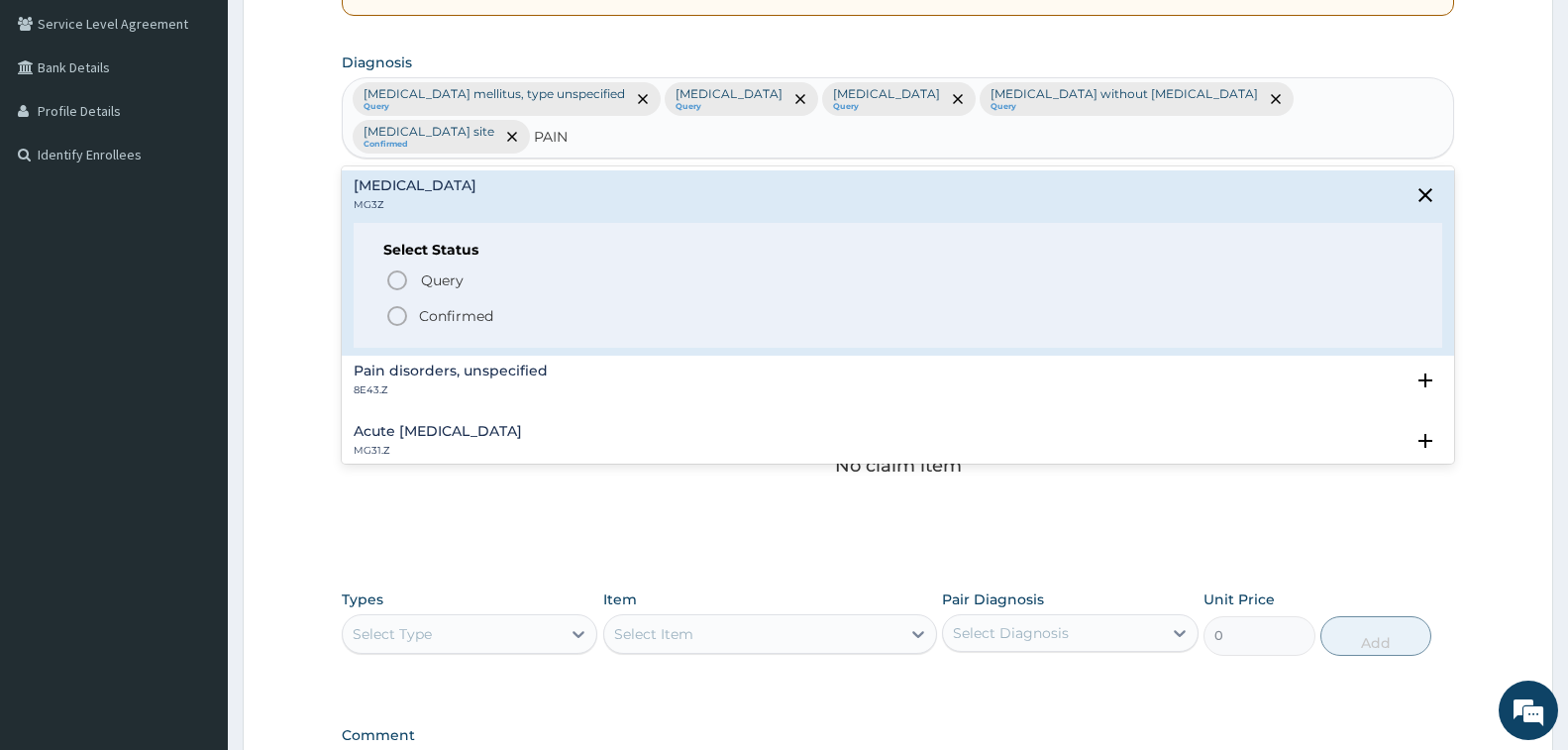
click at [402, 319] on icon "status option filled" at bounding box center [397, 316] width 24 height 24
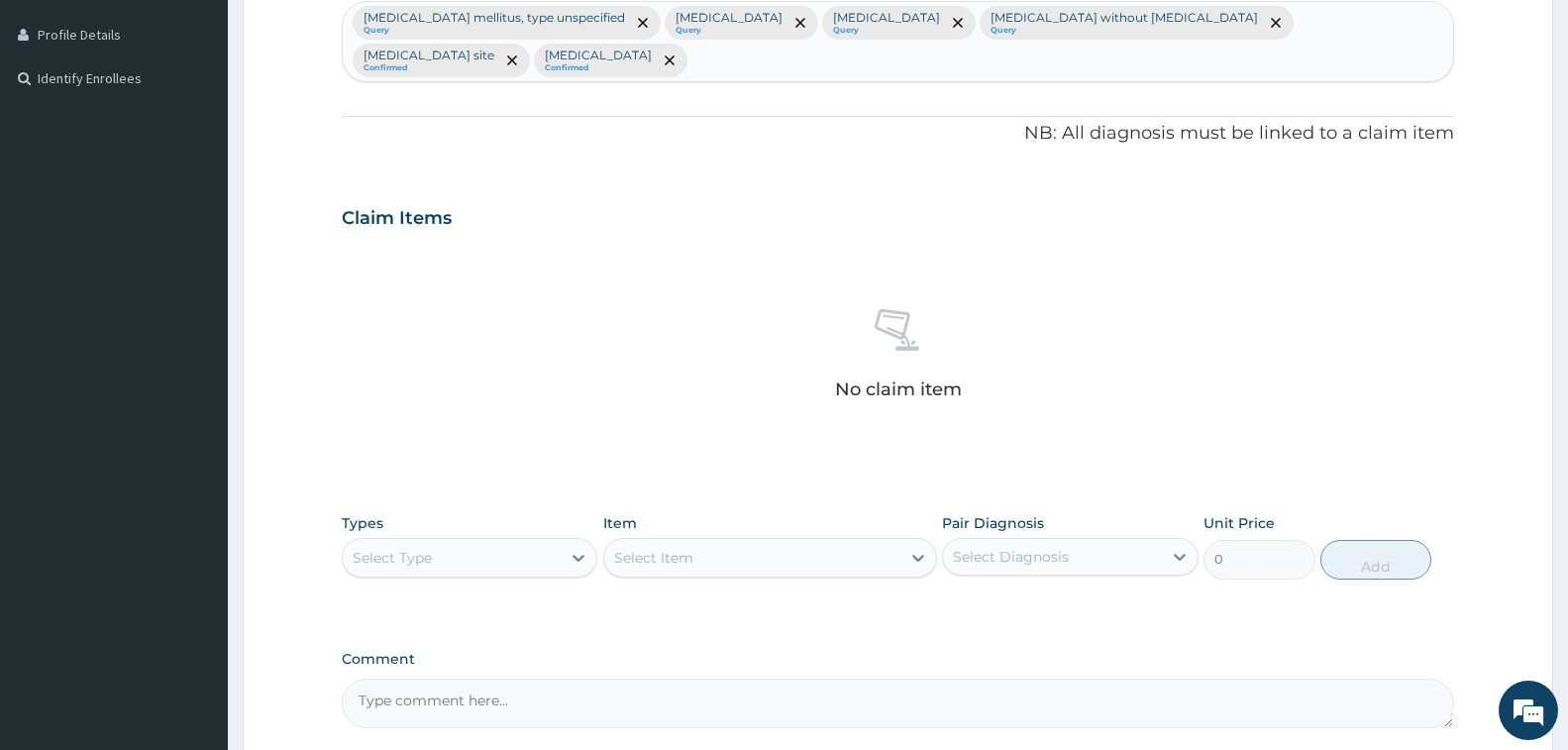
scroll to position [716, 0]
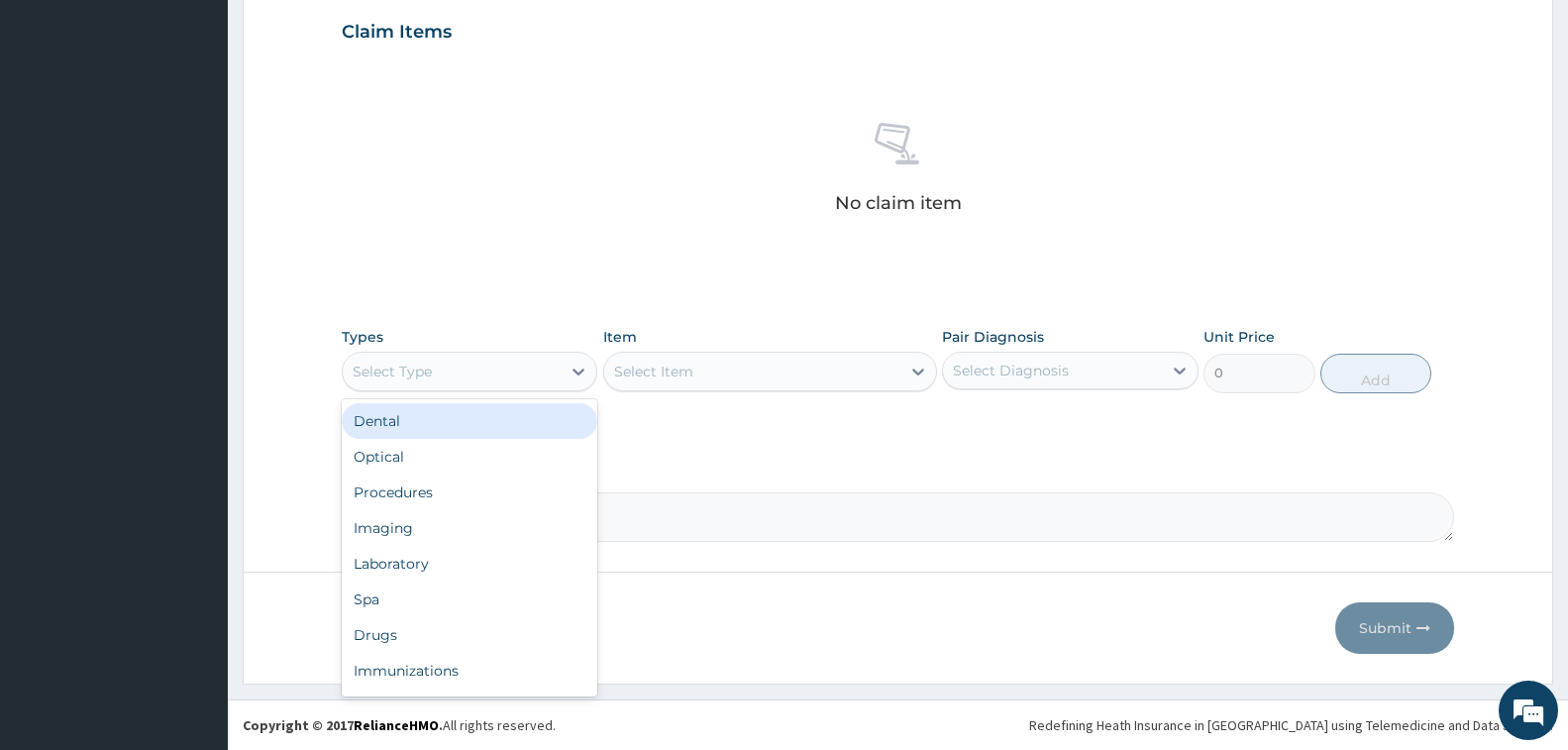
click at [427, 373] on div "Select Type" at bounding box center [392, 372] width 79 height 20
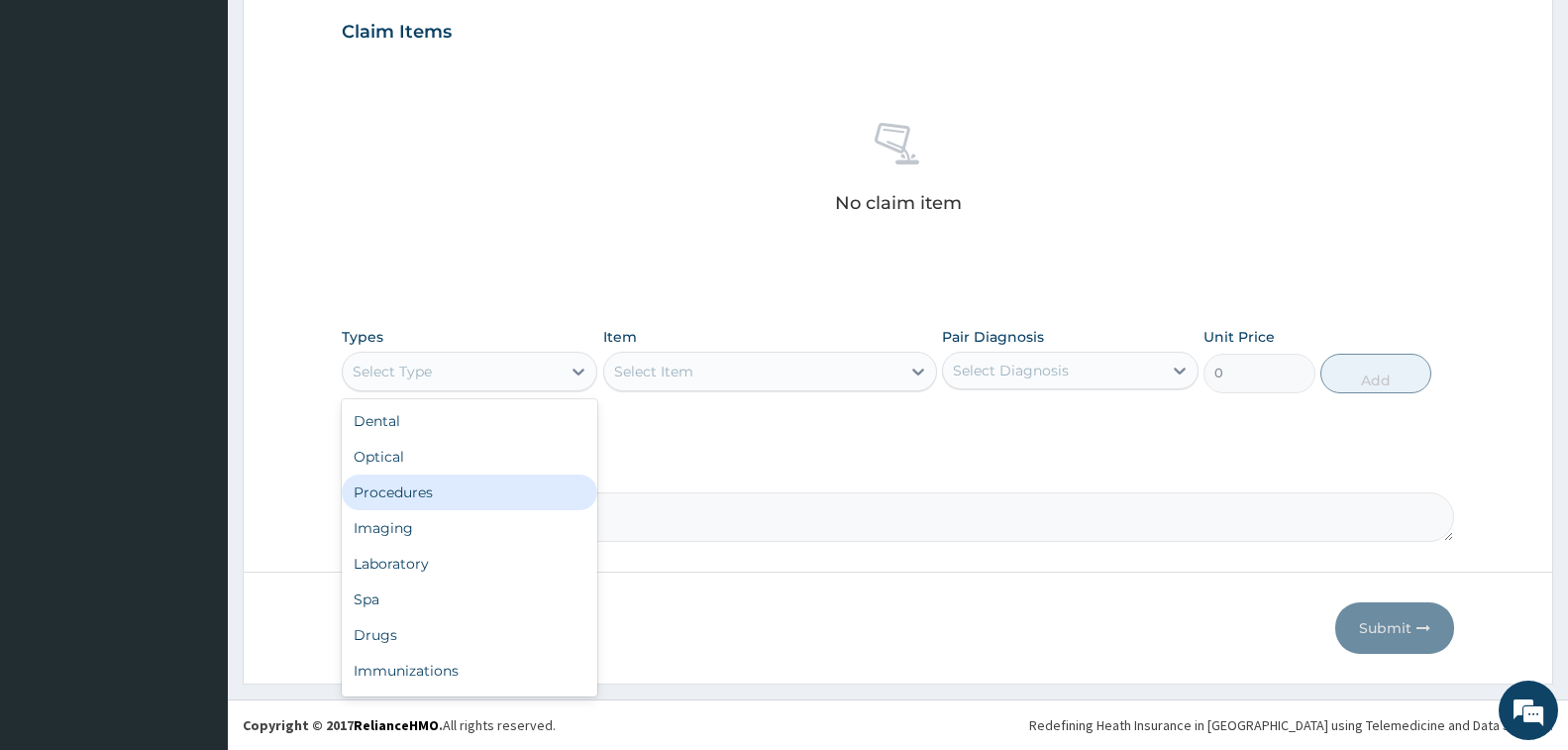
click at [452, 498] on div "Procedures" at bounding box center [470, 492] width 256 height 36
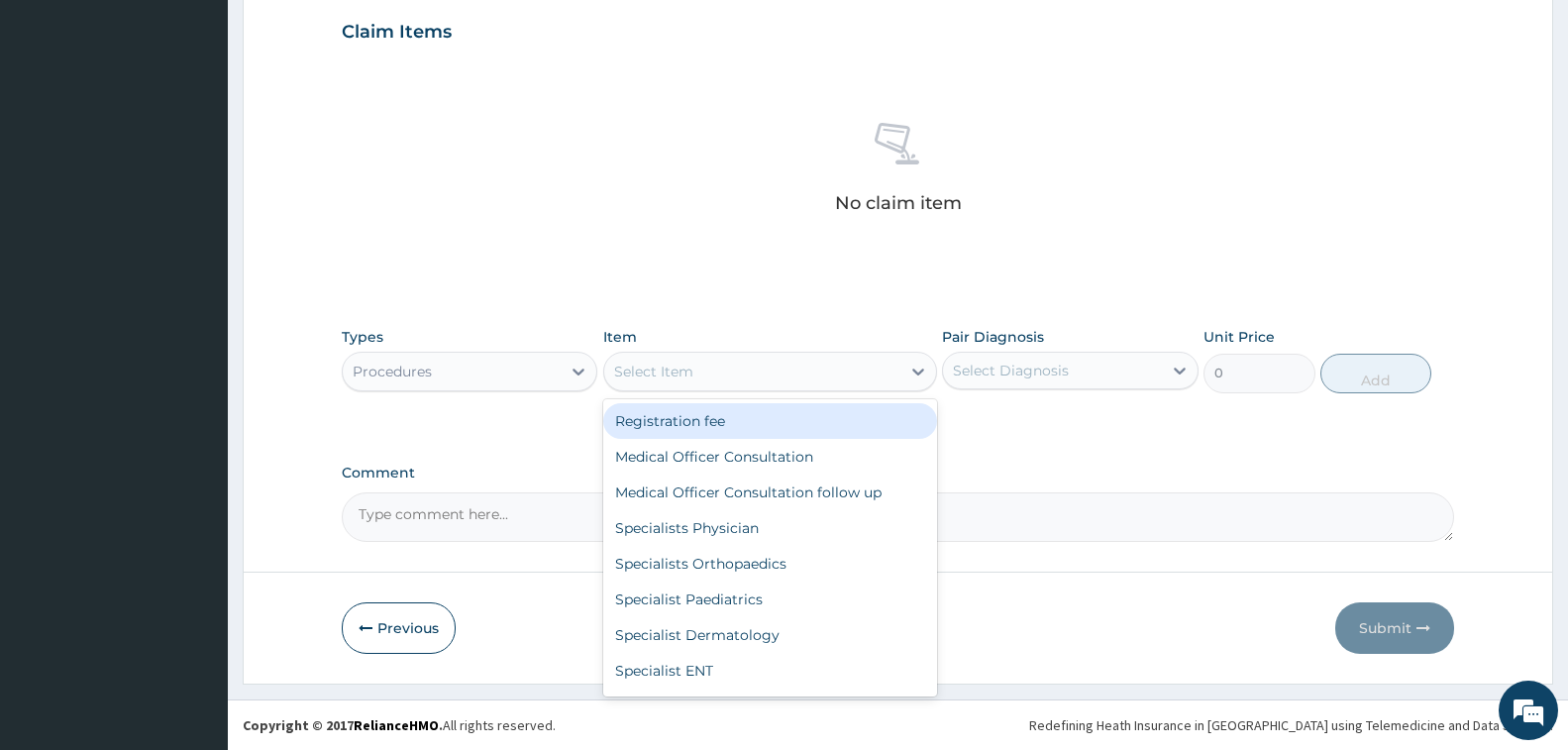
click at [690, 378] on div "Select Item" at bounding box center [654, 372] width 79 height 20
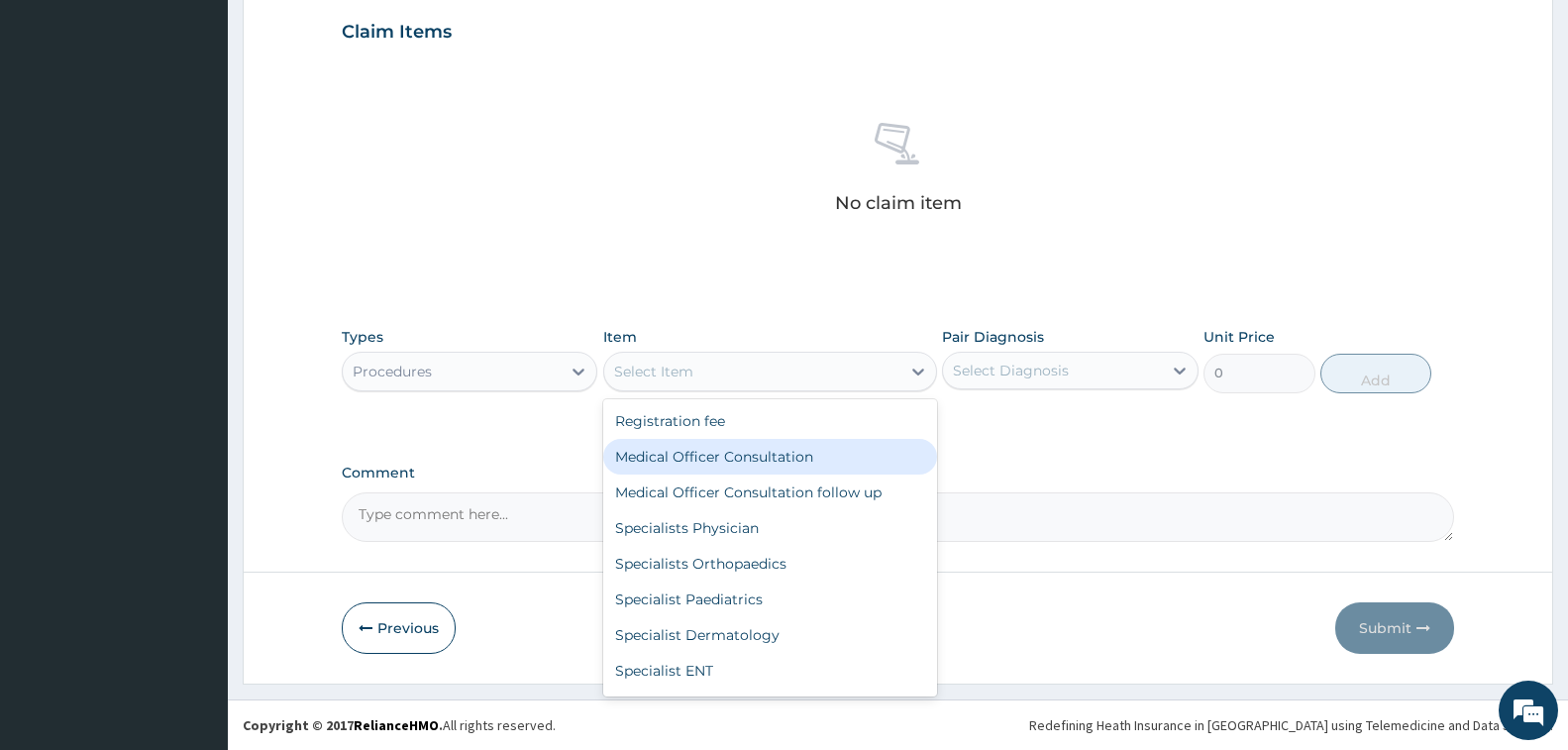
click at [749, 446] on div "Medical Officer Consultation" at bounding box center [770, 457] width 334 height 36
type input "3500"
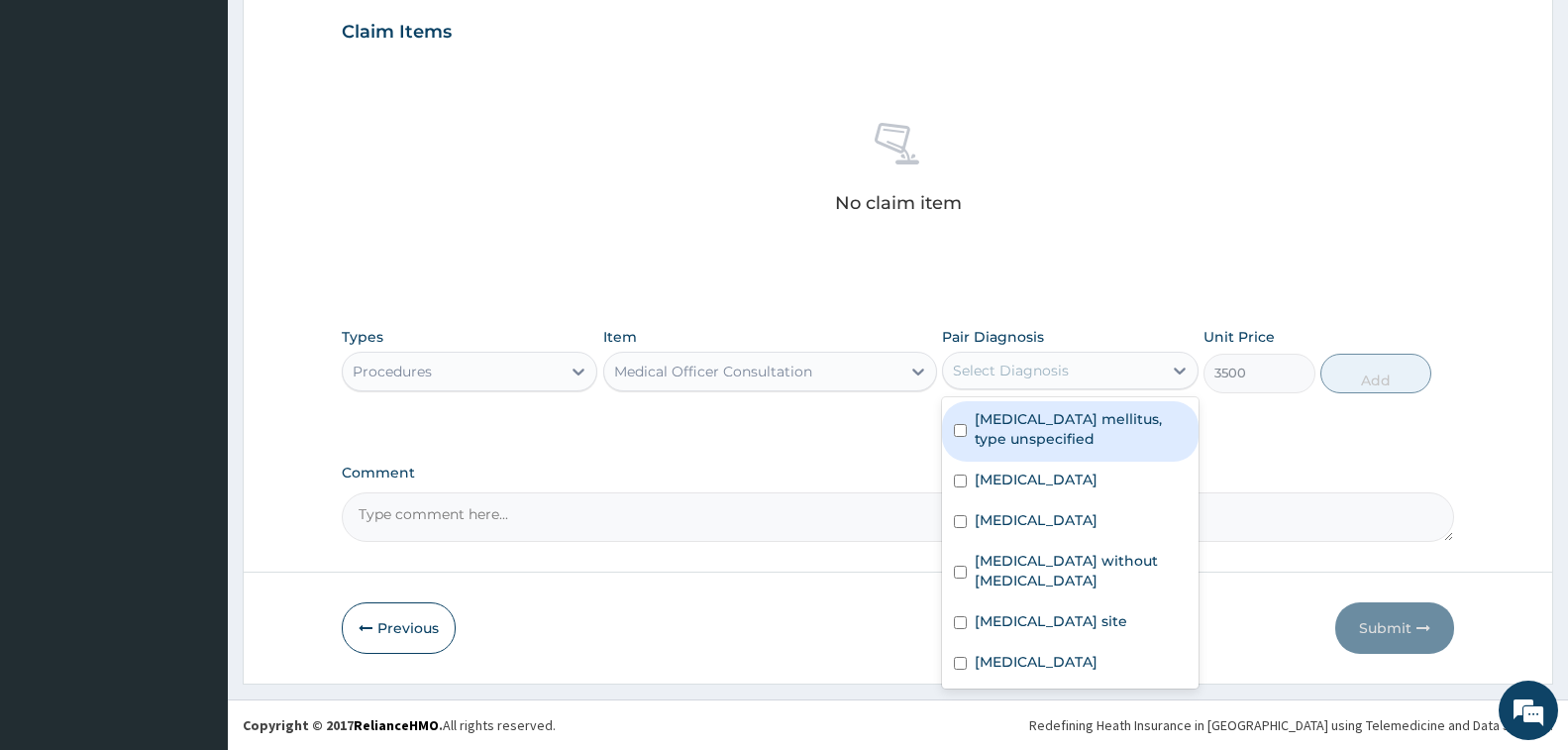
click at [1080, 376] on div "Select Diagnosis" at bounding box center [1052, 371] width 218 height 32
drag, startPoint x: 1090, startPoint y: 419, endPoint x: 1106, endPoint y: 462, distance: 45.9
click at [1094, 424] on label "[MEDICAL_DATA] mellitus, type unspecified" at bounding box center [1080, 429] width 211 height 40
checkbox input "true"
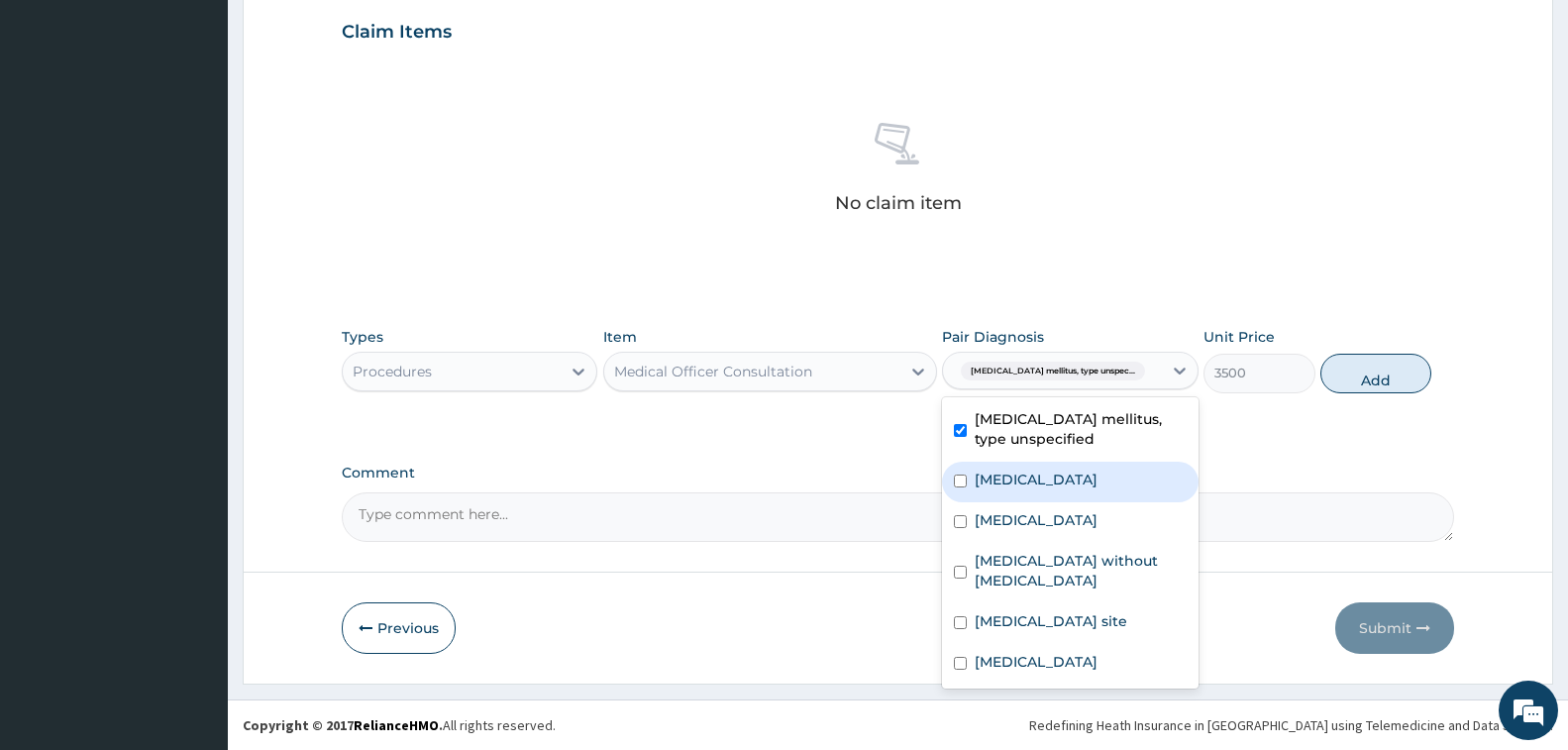
drag, startPoint x: 1108, startPoint y: 479, endPoint x: 1117, endPoint y: 515, distance: 37.1
click at [1098, 481] on label "[MEDICAL_DATA]" at bounding box center [1036, 480] width 123 height 20
checkbox input "true"
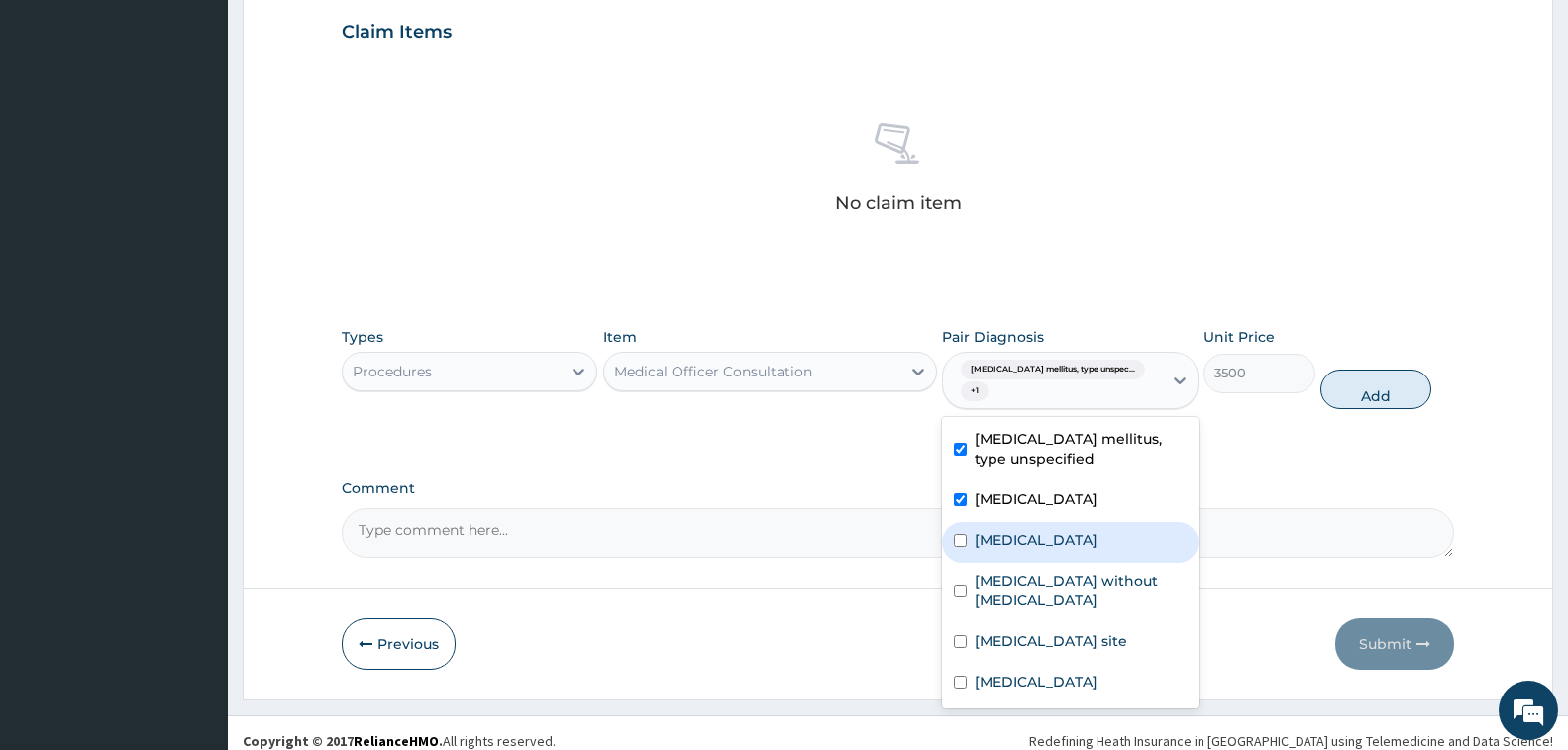
click at [1122, 541] on div "[MEDICAL_DATA]" at bounding box center [1070, 542] width 256 height 41
checkbox input "true"
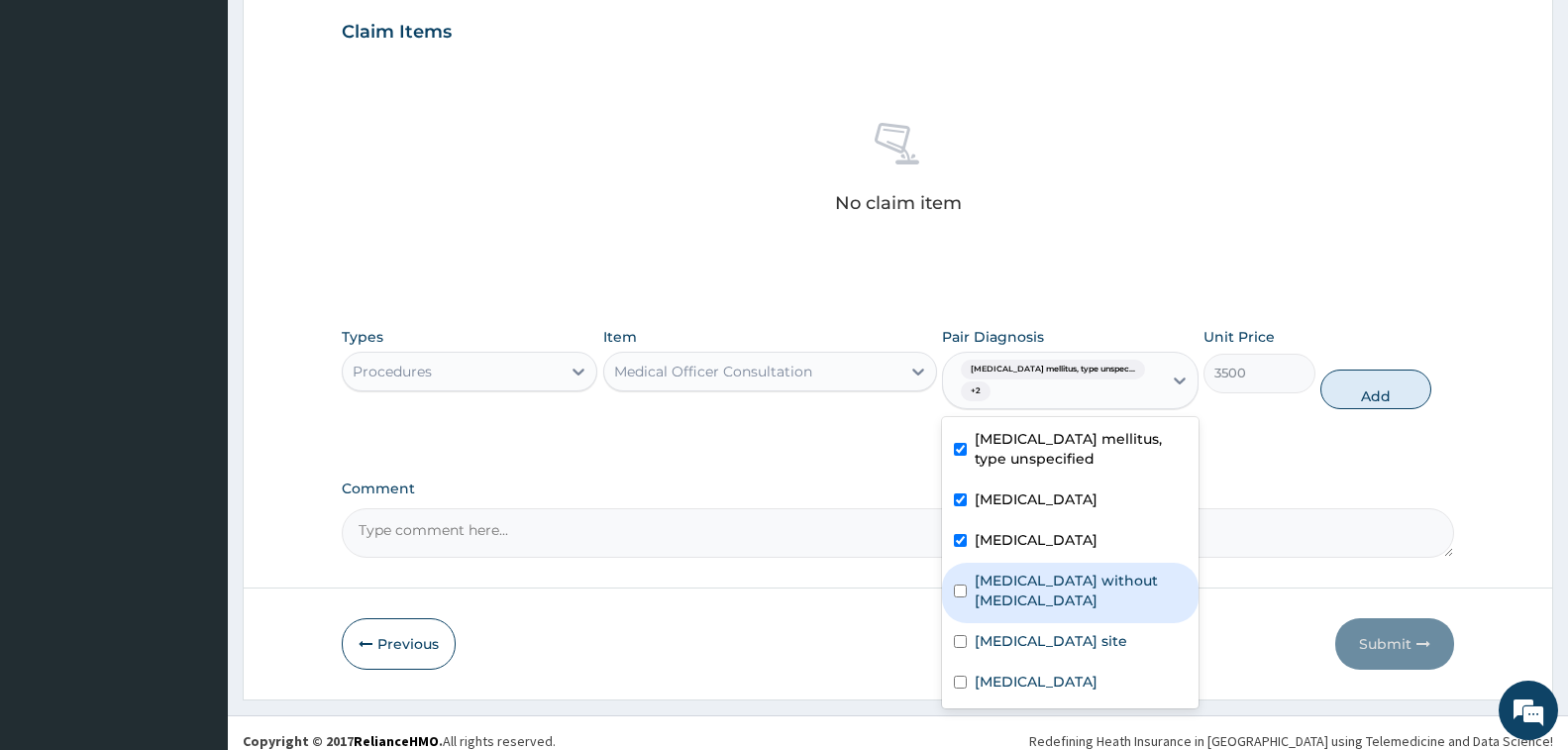
click at [1126, 593] on label "[MEDICAL_DATA] without [MEDICAL_DATA]" at bounding box center [1080, 590] width 211 height 40
checkbox input "true"
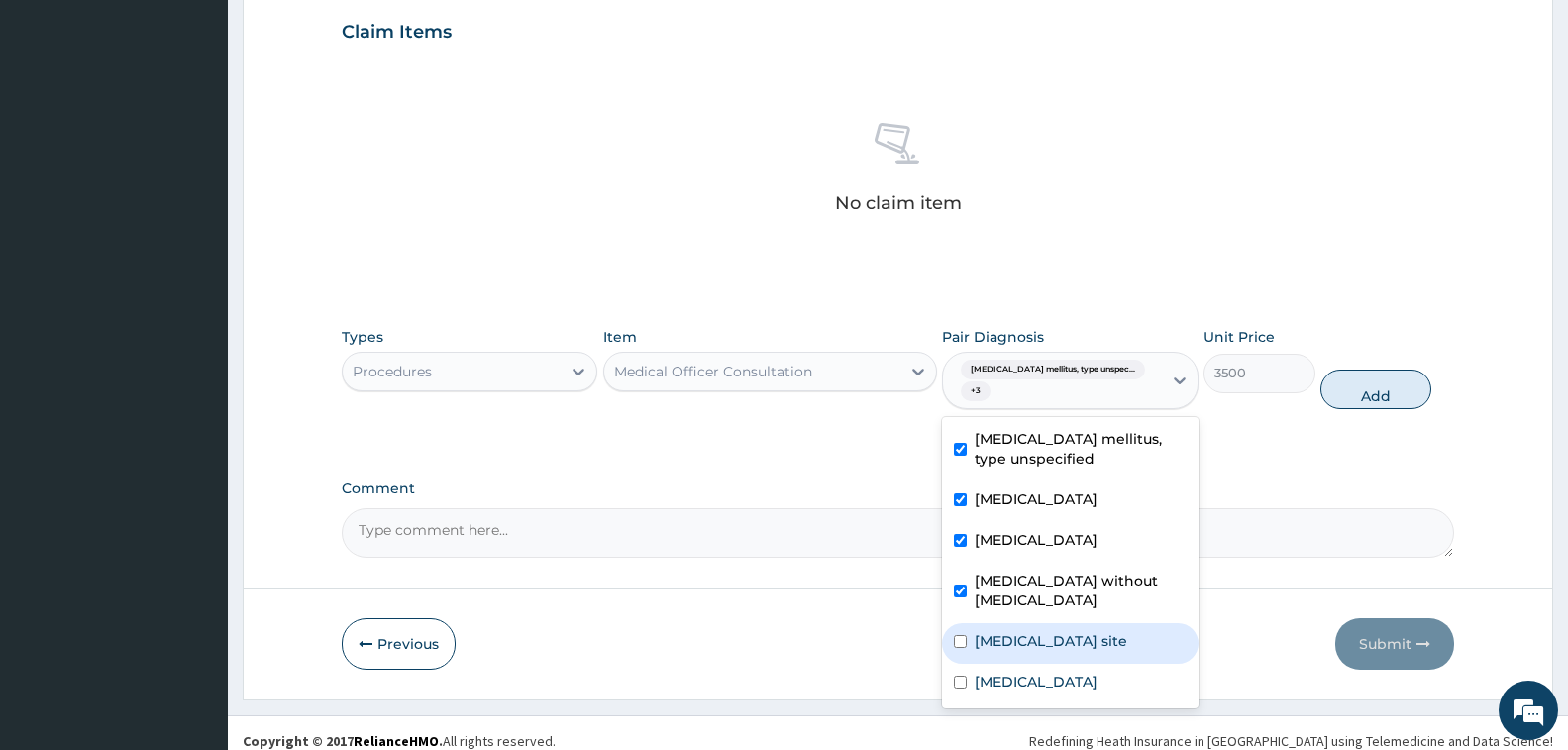
click at [1127, 641] on label "[MEDICAL_DATA] site" at bounding box center [1051, 641] width 153 height 20
checkbox input "true"
drag, startPoint x: 1346, startPoint y: 373, endPoint x: 1277, endPoint y: 388, distance: 70.6
click at [1347, 373] on button "Add" at bounding box center [1376, 389] width 111 height 40
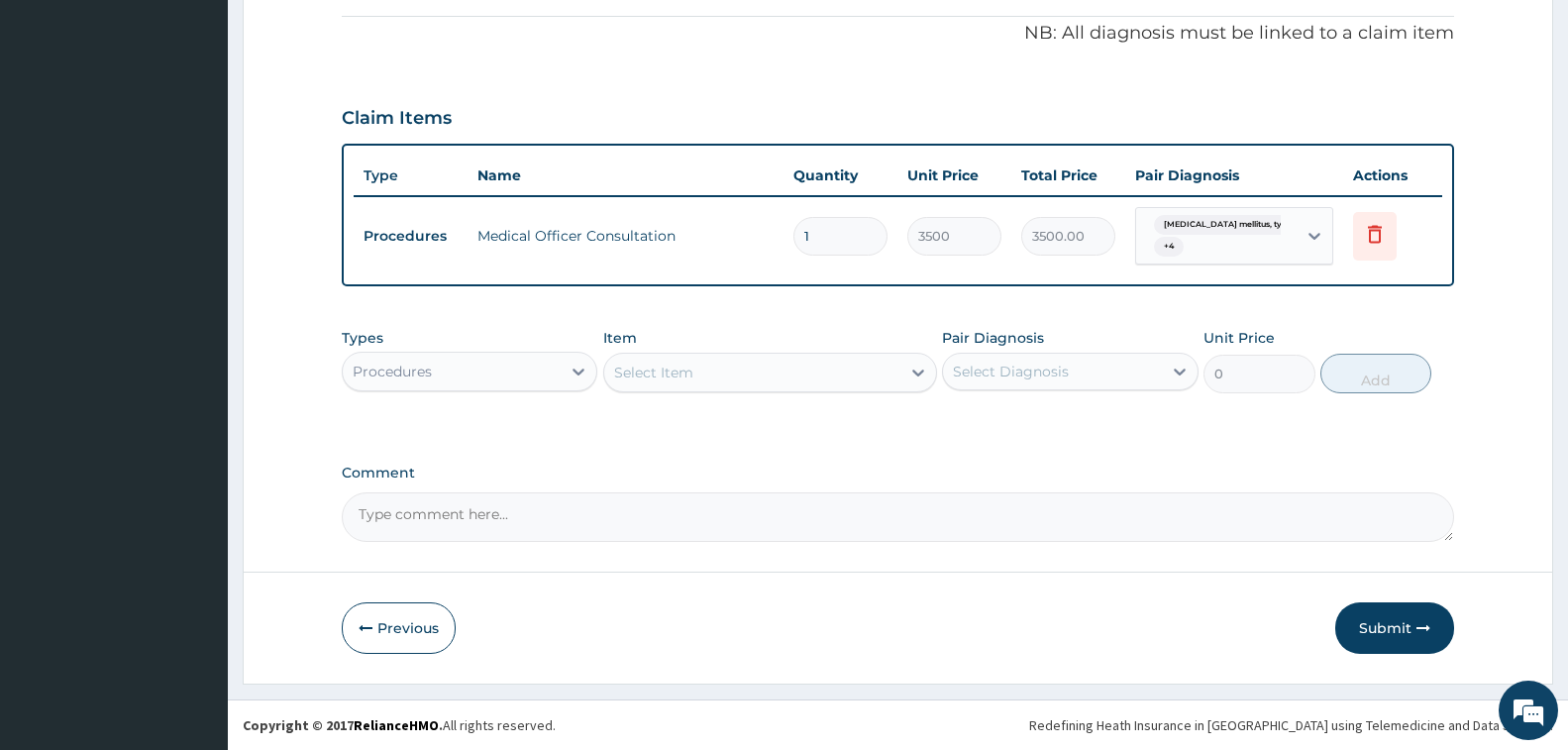
scroll to position [630, 0]
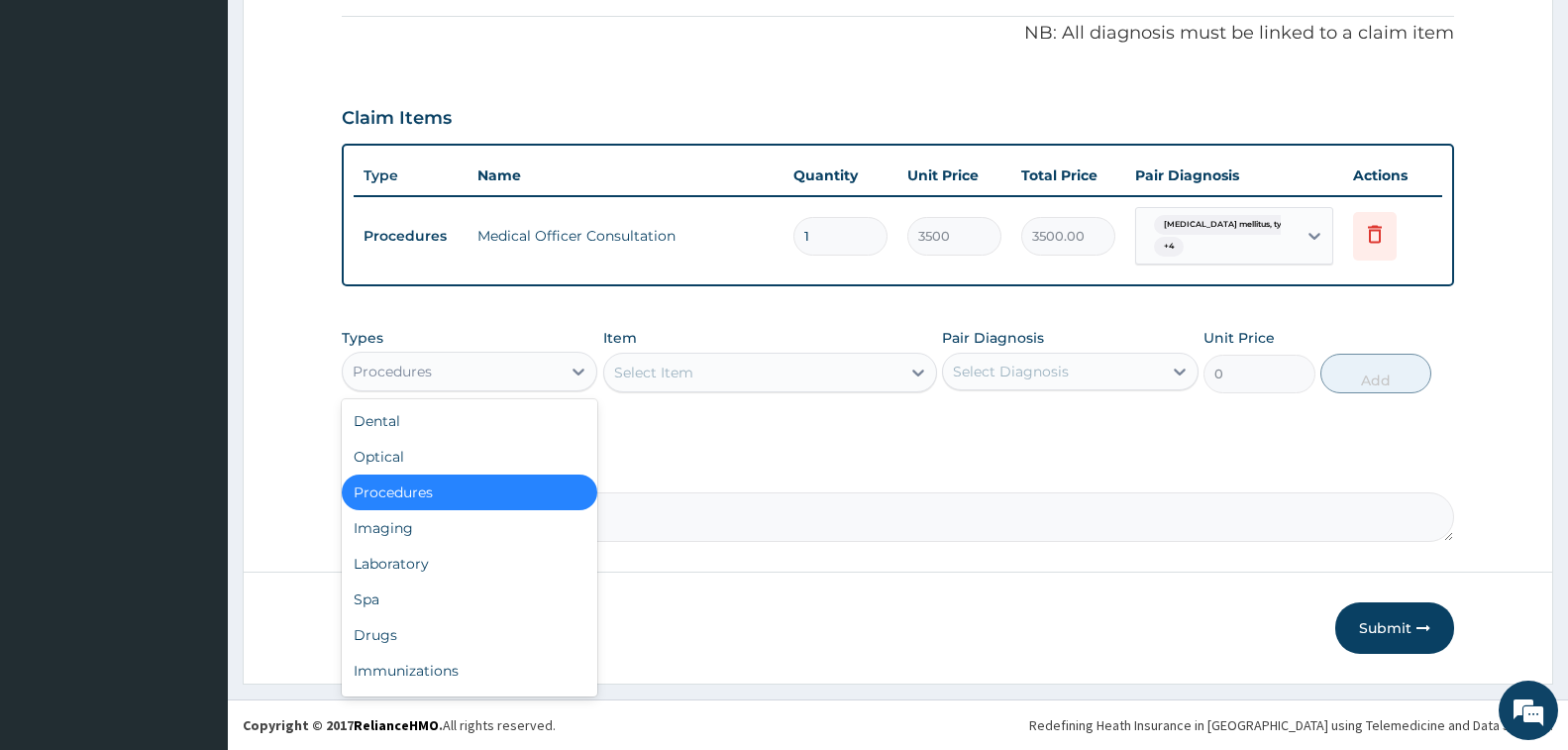
click at [495, 366] on div "Procedures" at bounding box center [452, 372] width 218 height 32
drag, startPoint x: 476, startPoint y: 553, endPoint x: 546, endPoint y: 533, distance: 72.8
click at [477, 552] on div "Laboratory" at bounding box center [470, 564] width 256 height 36
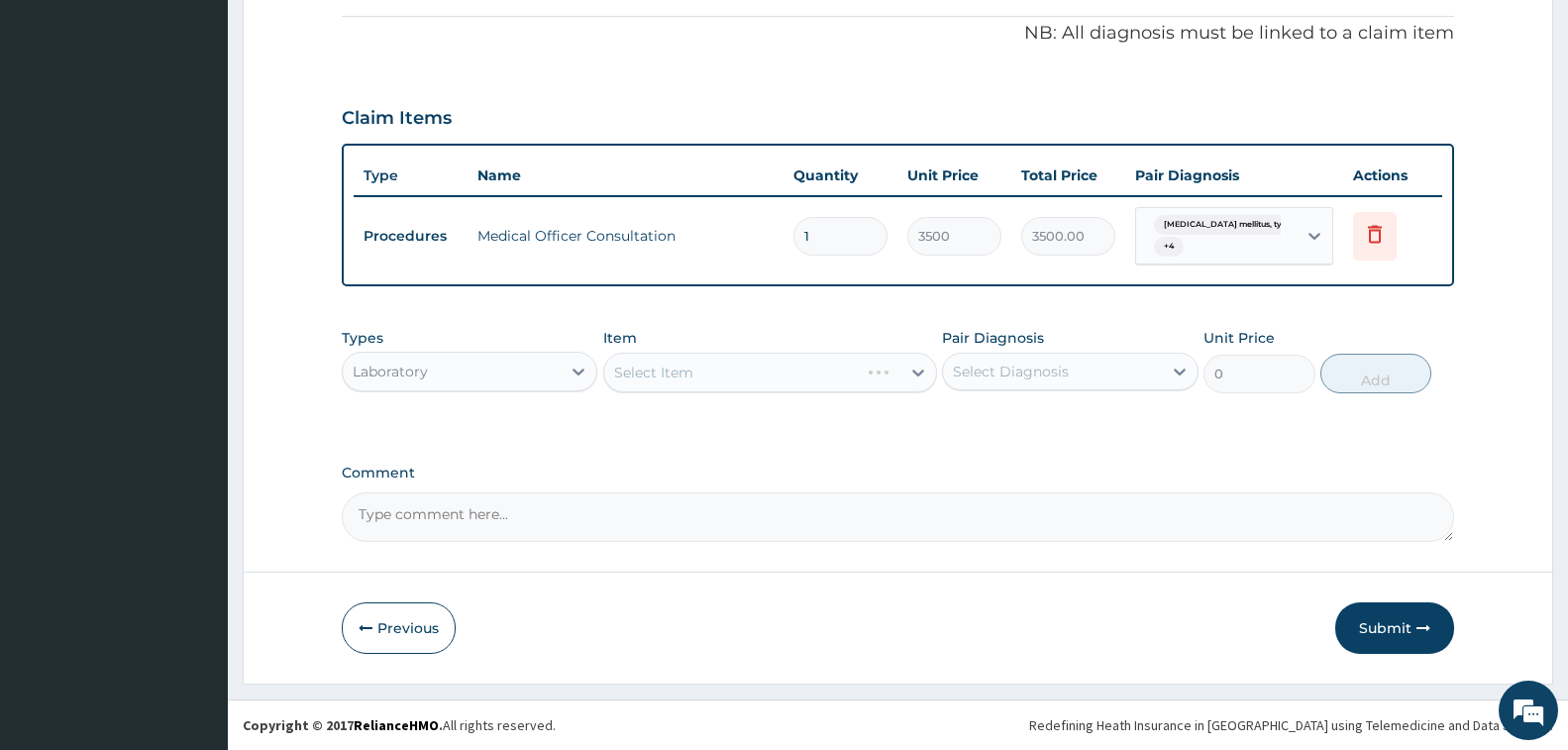
click at [736, 383] on div "Select Item" at bounding box center [770, 373] width 334 height 40
click at [754, 365] on div "Select Item" at bounding box center [770, 373] width 334 height 40
click at [743, 347] on div "Item Select Item" at bounding box center [770, 361] width 334 height 65
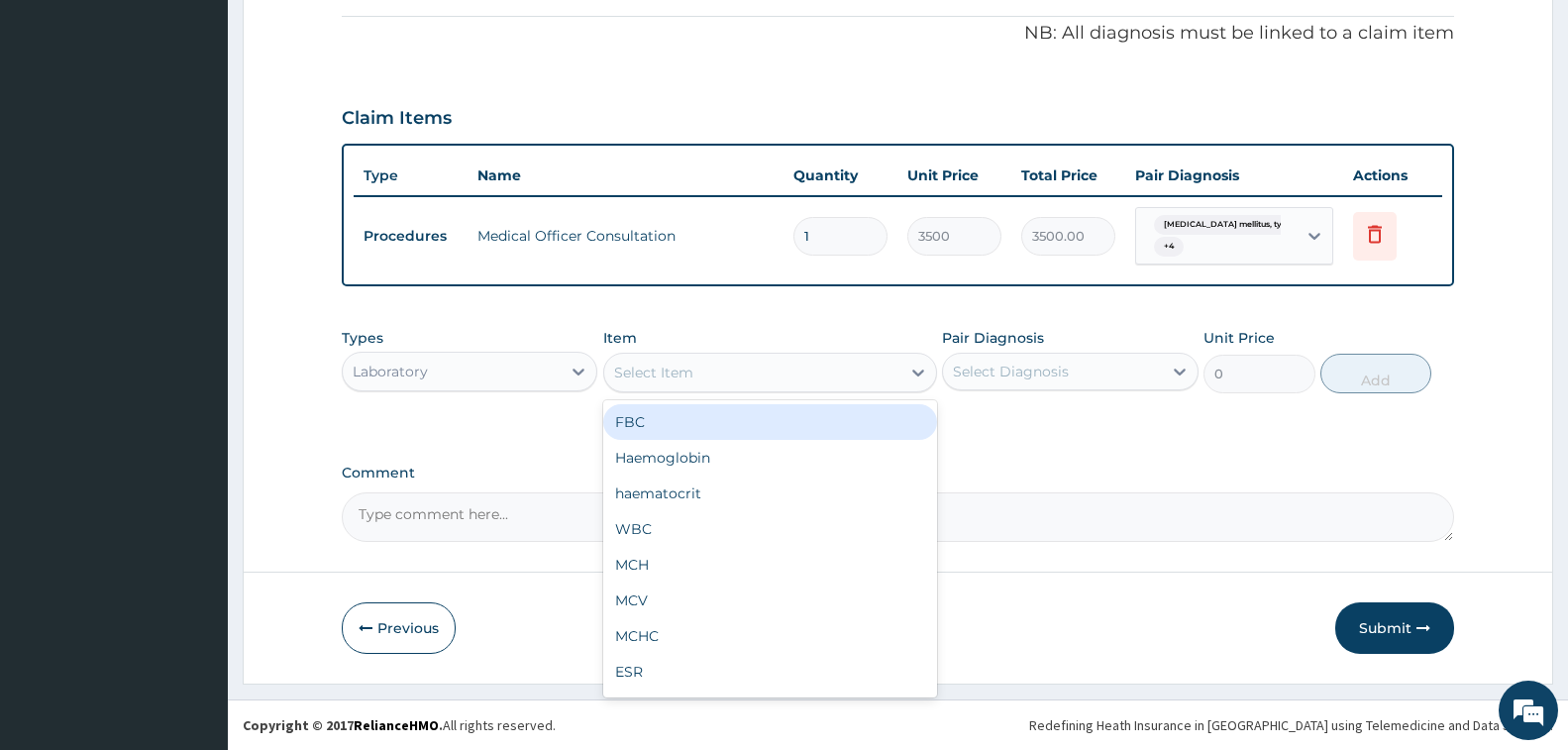
click at [731, 377] on div "Select Item" at bounding box center [752, 373] width 296 height 32
drag, startPoint x: 728, startPoint y: 426, endPoint x: 871, endPoint y: 407, distance: 144.3
click at [764, 420] on div "FBC" at bounding box center [770, 422] width 334 height 36
type input "2500"
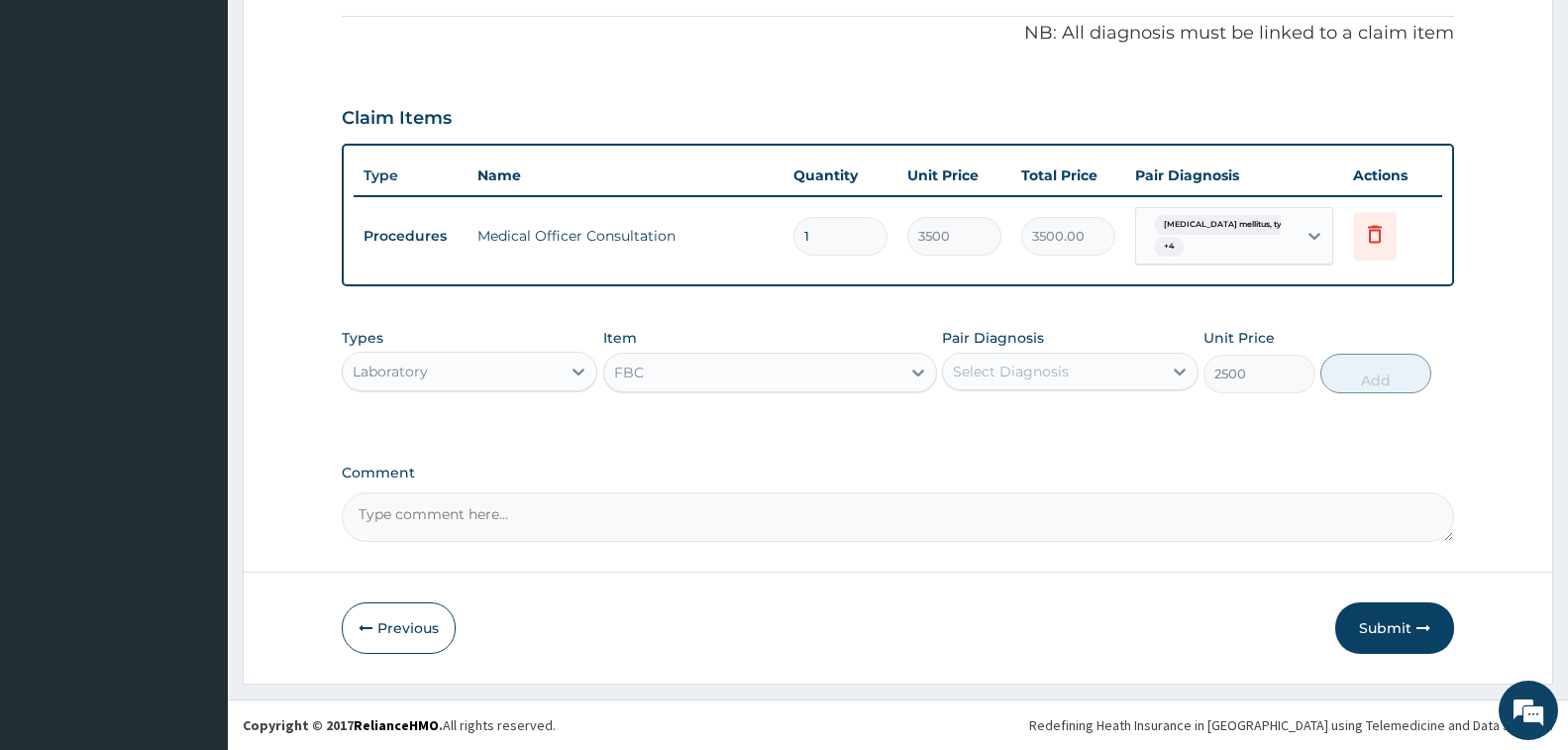
click at [996, 373] on div "Select Diagnosis" at bounding box center [1010, 372] width 116 height 20
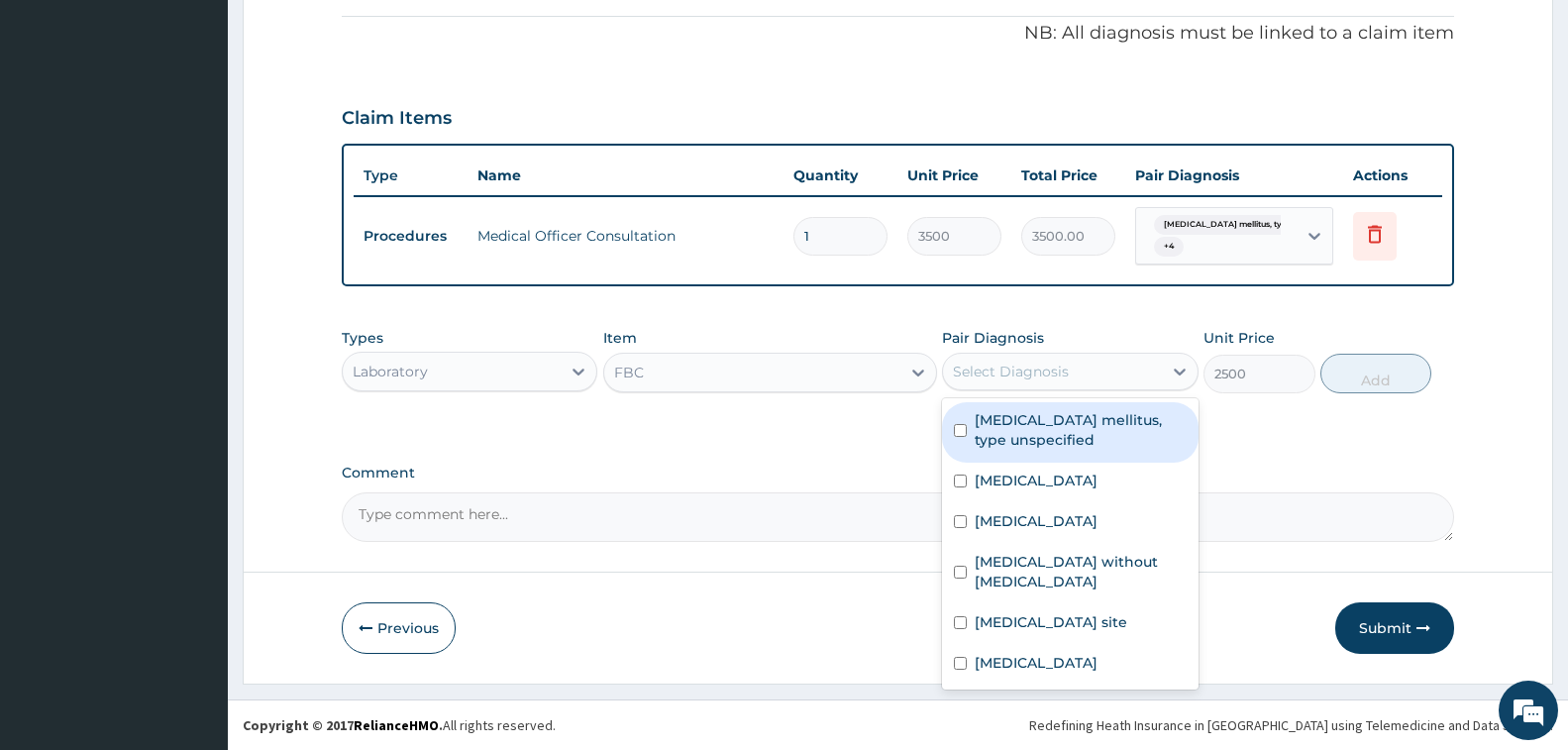
drag, startPoint x: 1007, startPoint y: 426, endPoint x: 1020, endPoint y: 461, distance: 37.3
click at [1009, 426] on label "[MEDICAL_DATA] mellitus, type unspecified" at bounding box center [1080, 430] width 211 height 40
checkbox input "true"
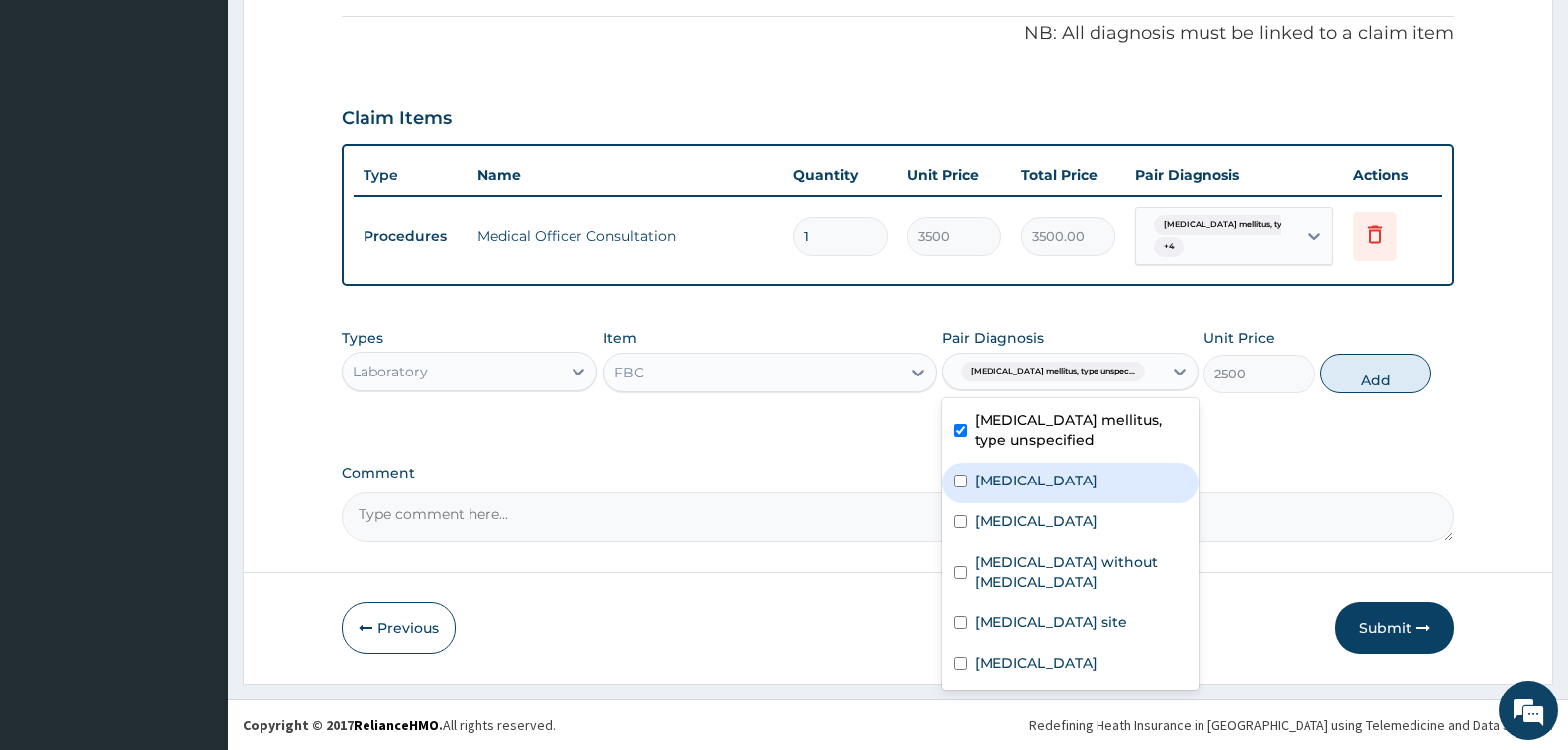
click at [1034, 490] on label "[MEDICAL_DATA]" at bounding box center [1036, 481] width 123 height 20
checkbox input "true"
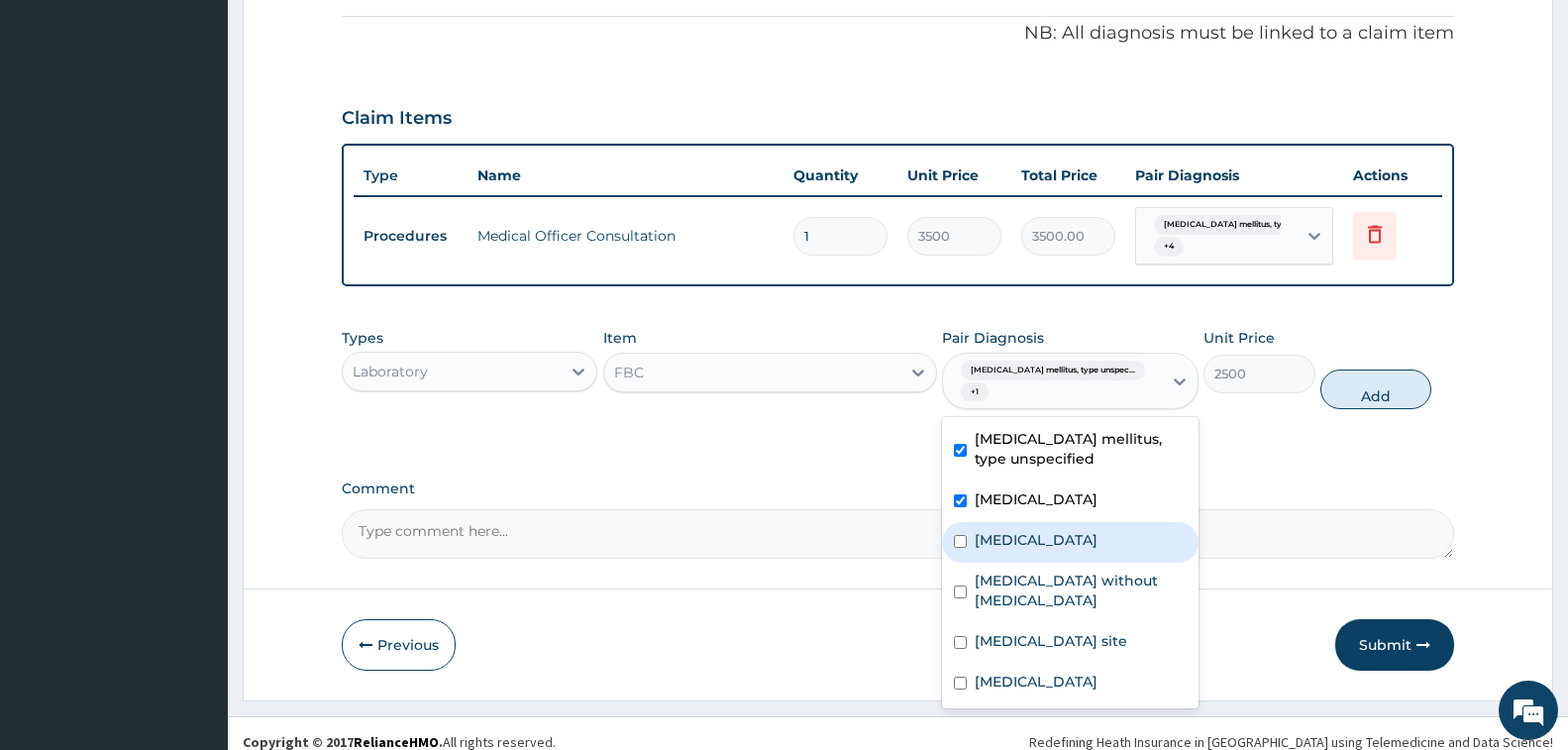
drag, startPoint x: 1047, startPoint y: 528, endPoint x: 1053, endPoint y: 581, distance: 53.3
click at [1047, 531] on div "[MEDICAL_DATA]" at bounding box center [1070, 542] width 256 height 41
checkbox input "true"
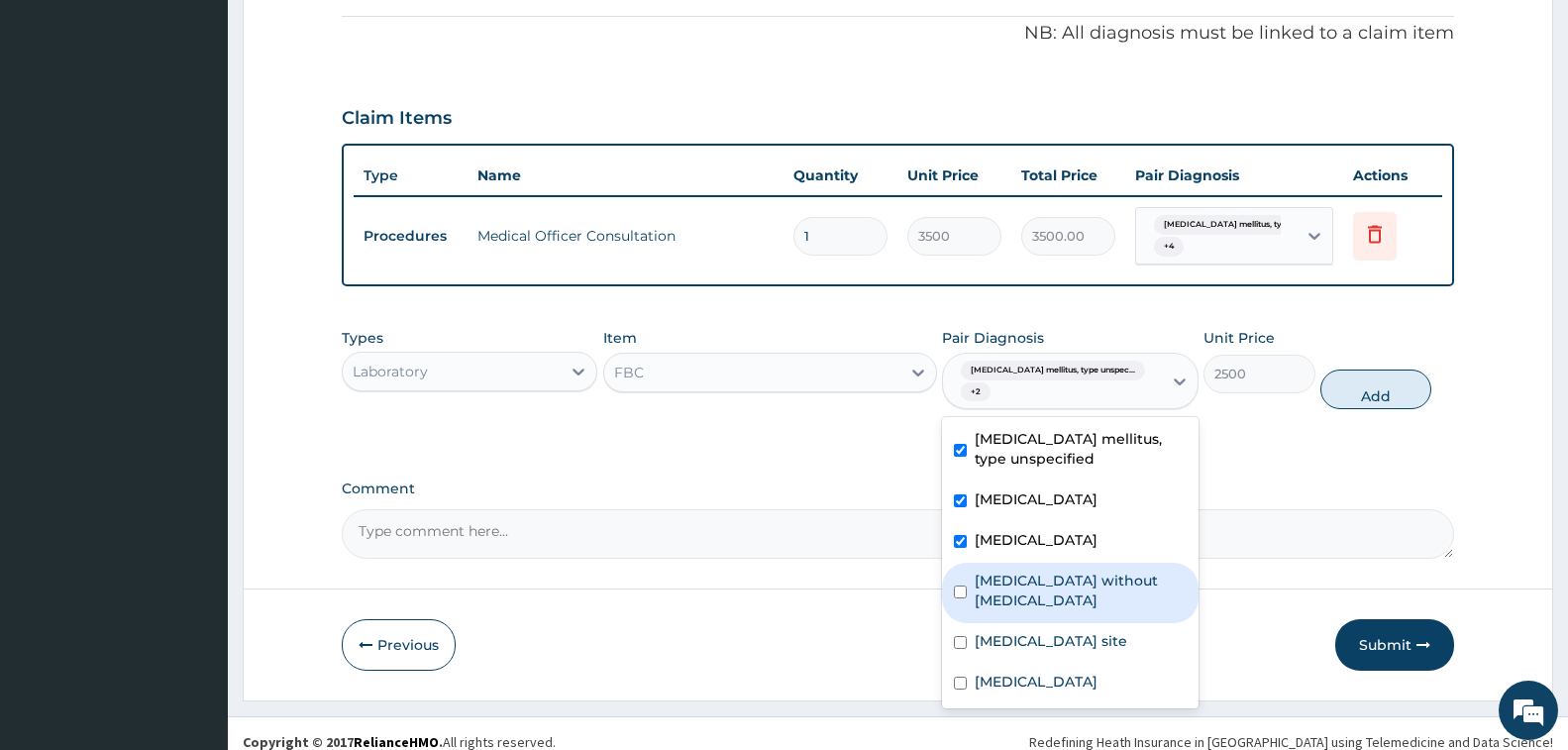
drag, startPoint x: 1053, startPoint y: 581, endPoint x: 1074, endPoint y: 639, distance: 61.7
click at [1061, 591] on label "[MEDICAL_DATA] without [MEDICAL_DATA]" at bounding box center [1080, 590] width 211 height 40
checkbox input "true"
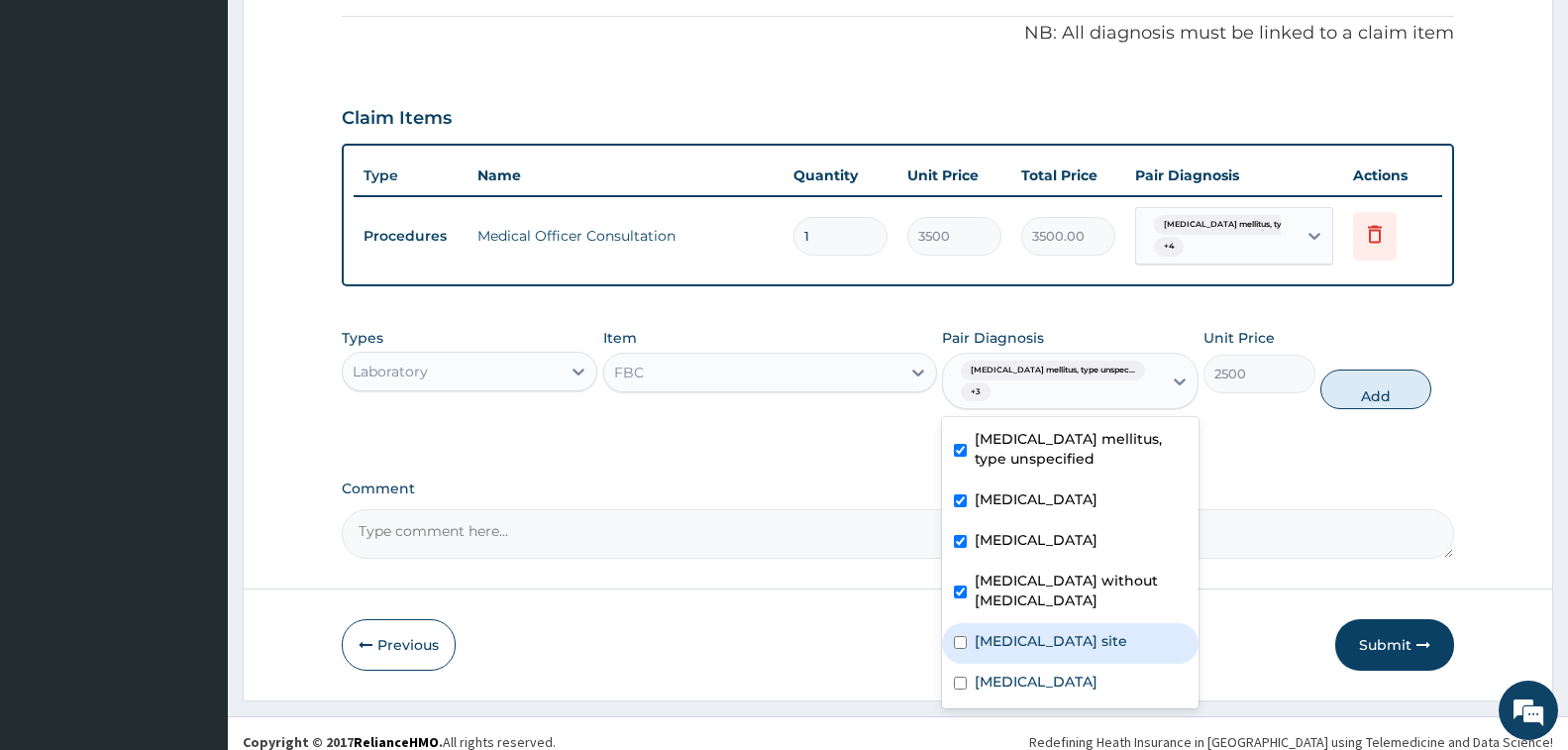
drag, startPoint x: 1076, startPoint y: 643, endPoint x: 1085, endPoint y: 635, distance: 12.0
click at [1078, 643] on label "[MEDICAL_DATA] site" at bounding box center [1051, 641] width 153 height 20
checkbox input "true"
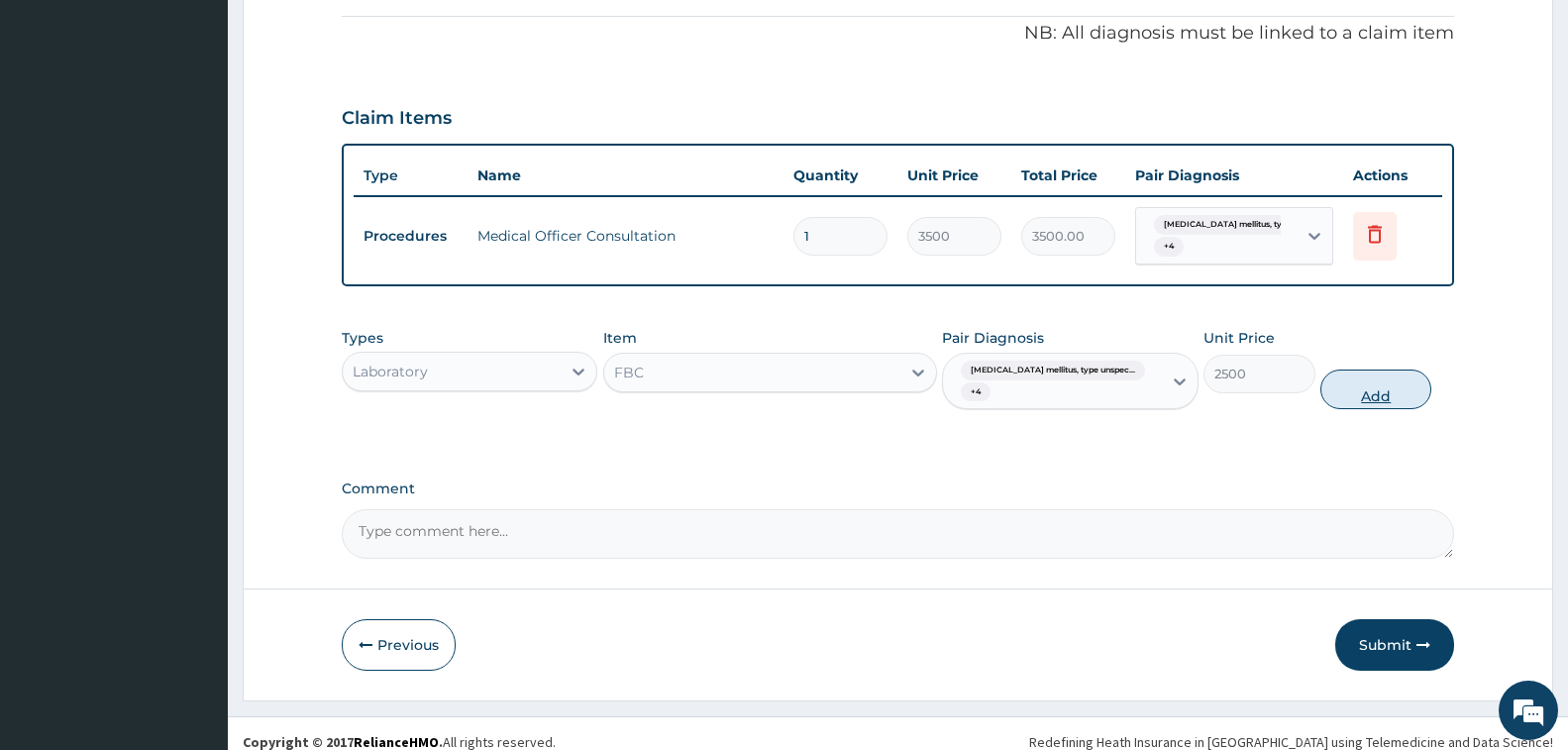
click at [1337, 379] on button "Add" at bounding box center [1376, 389] width 111 height 40
type input "0"
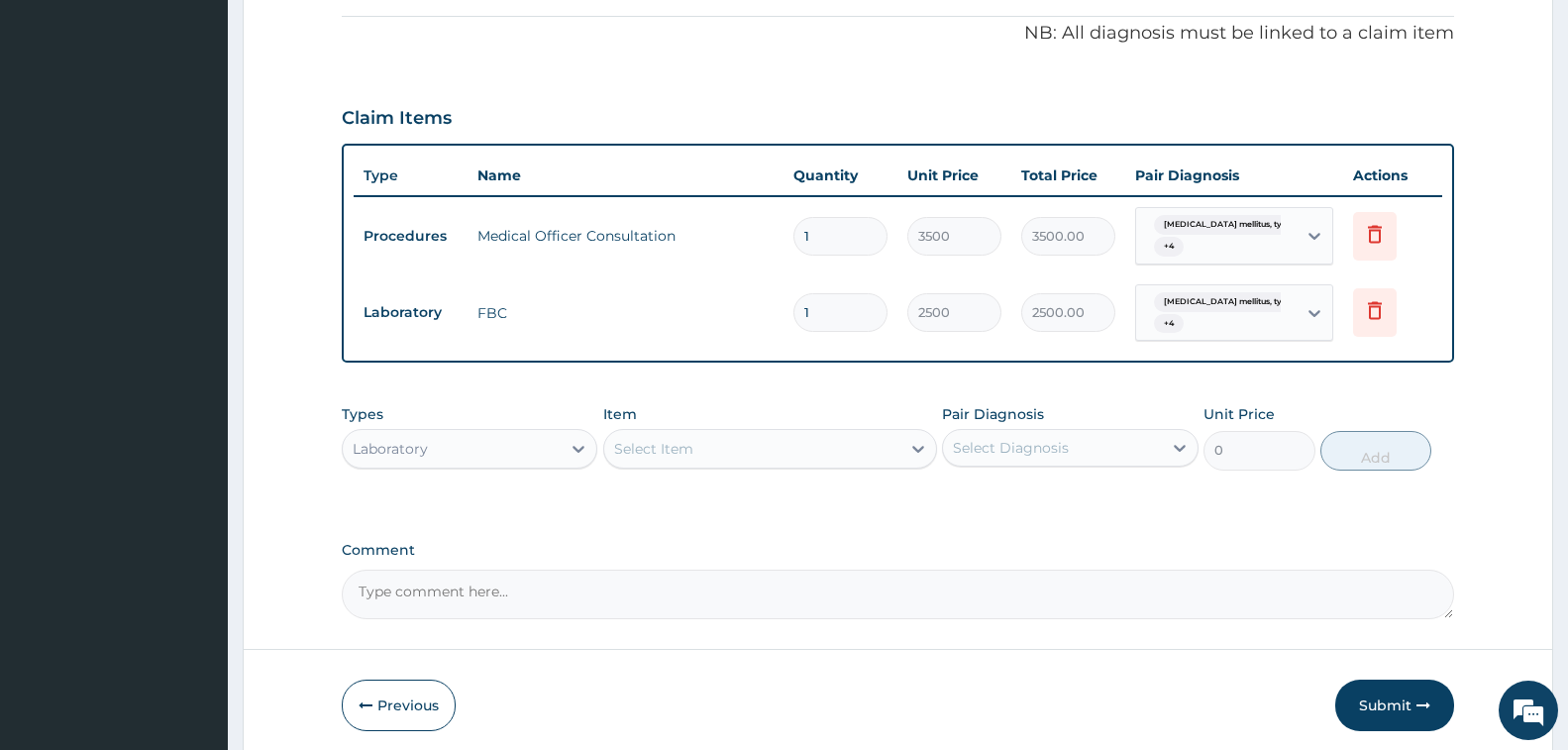
click at [809, 455] on div "Select Item" at bounding box center [752, 449] width 296 height 32
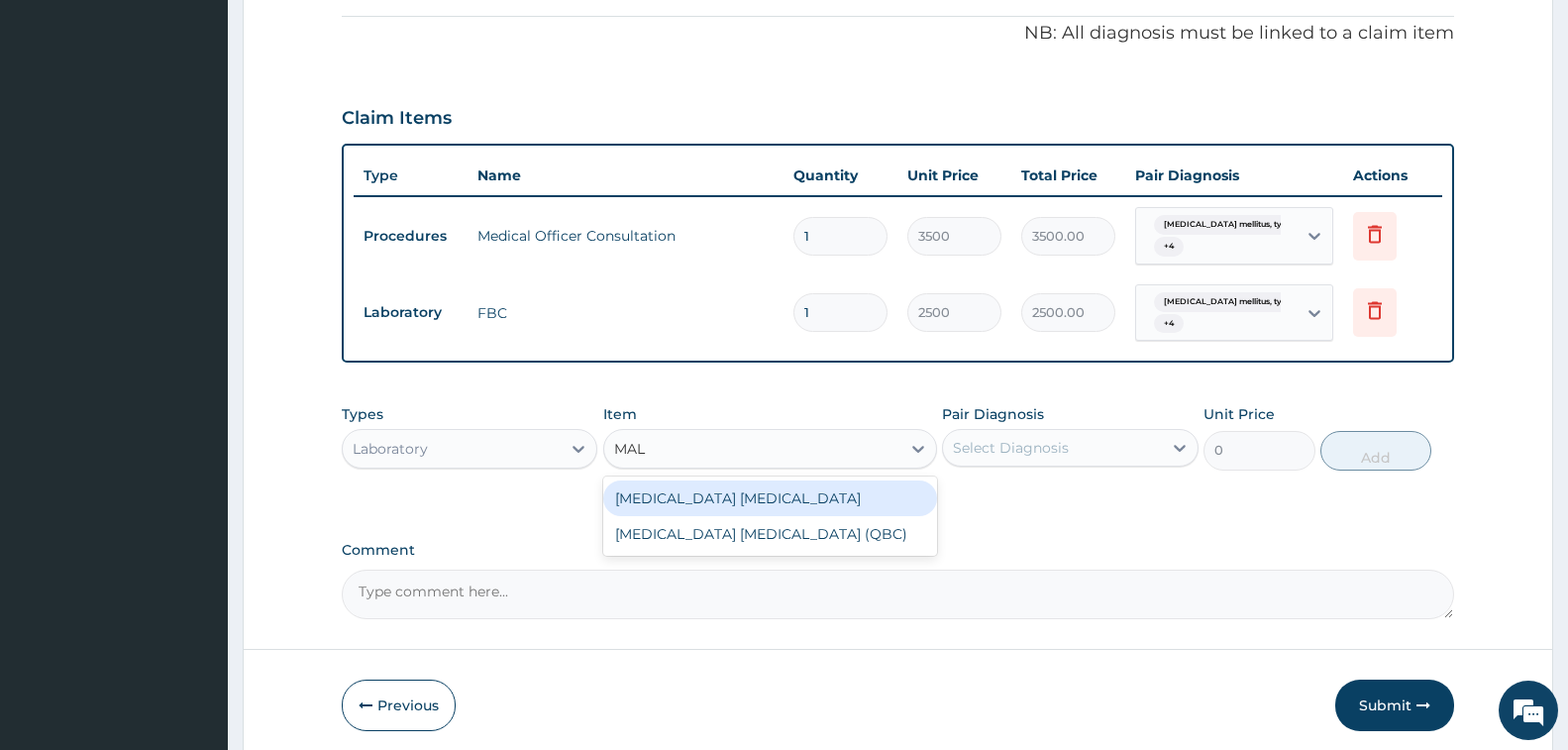
type input "MALA"
drag, startPoint x: 822, startPoint y: 506, endPoint x: 960, endPoint y: 469, distance: 142.9
click at [849, 502] on div "[MEDICAL_DATA] [MEDICAL_DATA]" at bounding box center [770, 498] width 334 height 36
type input "1000"
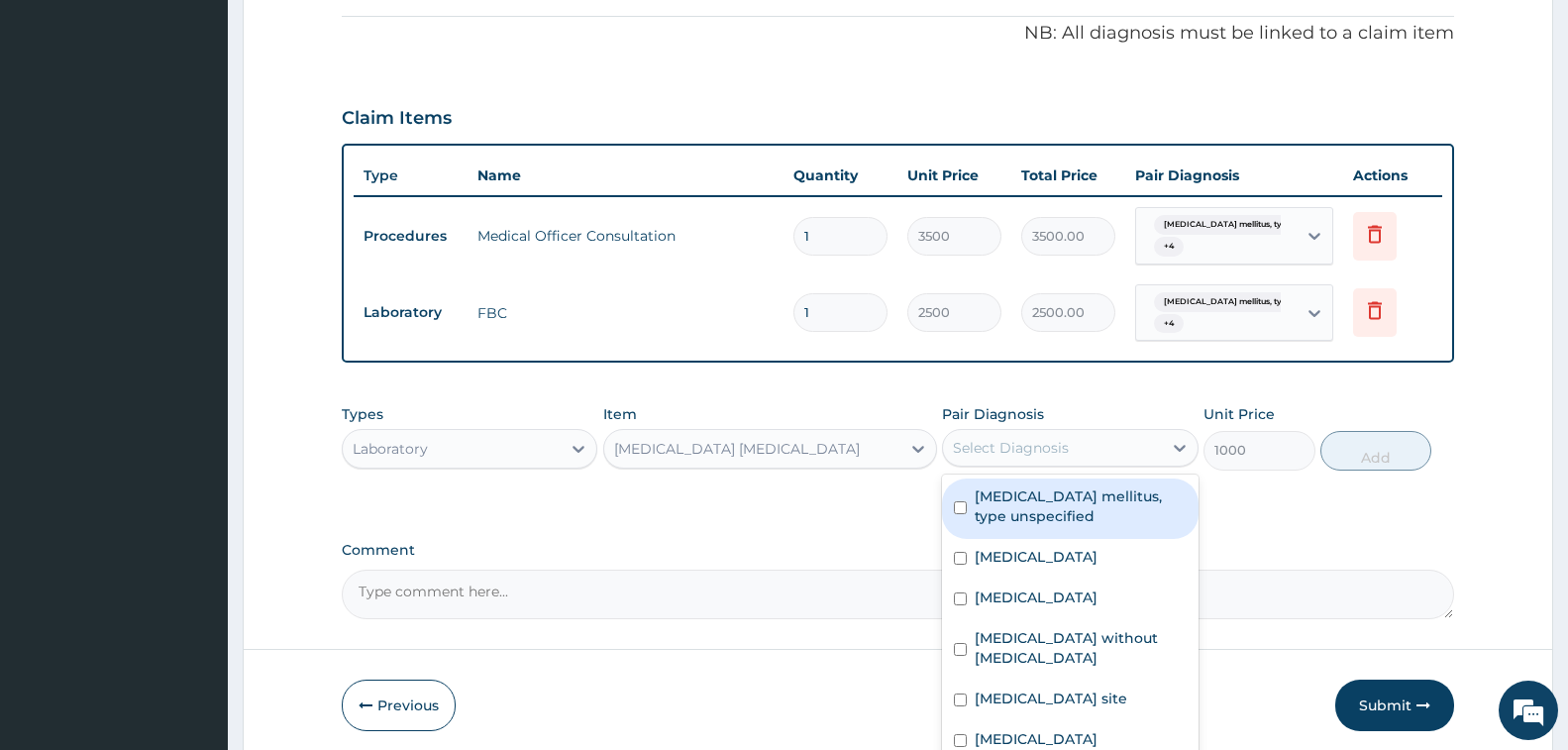
drag, startPoint x: 963, startPoint y: 459, endPoint x: 974, endPoint y: 484, distance: 27.3
click at [965, 459] on div "Select Diagnosis" at bounding box center [1052, 448] width 218 height 32
drag, startPoint x: 978, startPoint y: 492, endPoint x: 999, endPoint y: 521, distance: 35.8
click at [990, 504] on label "[MEDICAL_DATA] mellitus, type unspecified" at bounding box center [1080, 506] width 211 height 40
checkbox input "true"
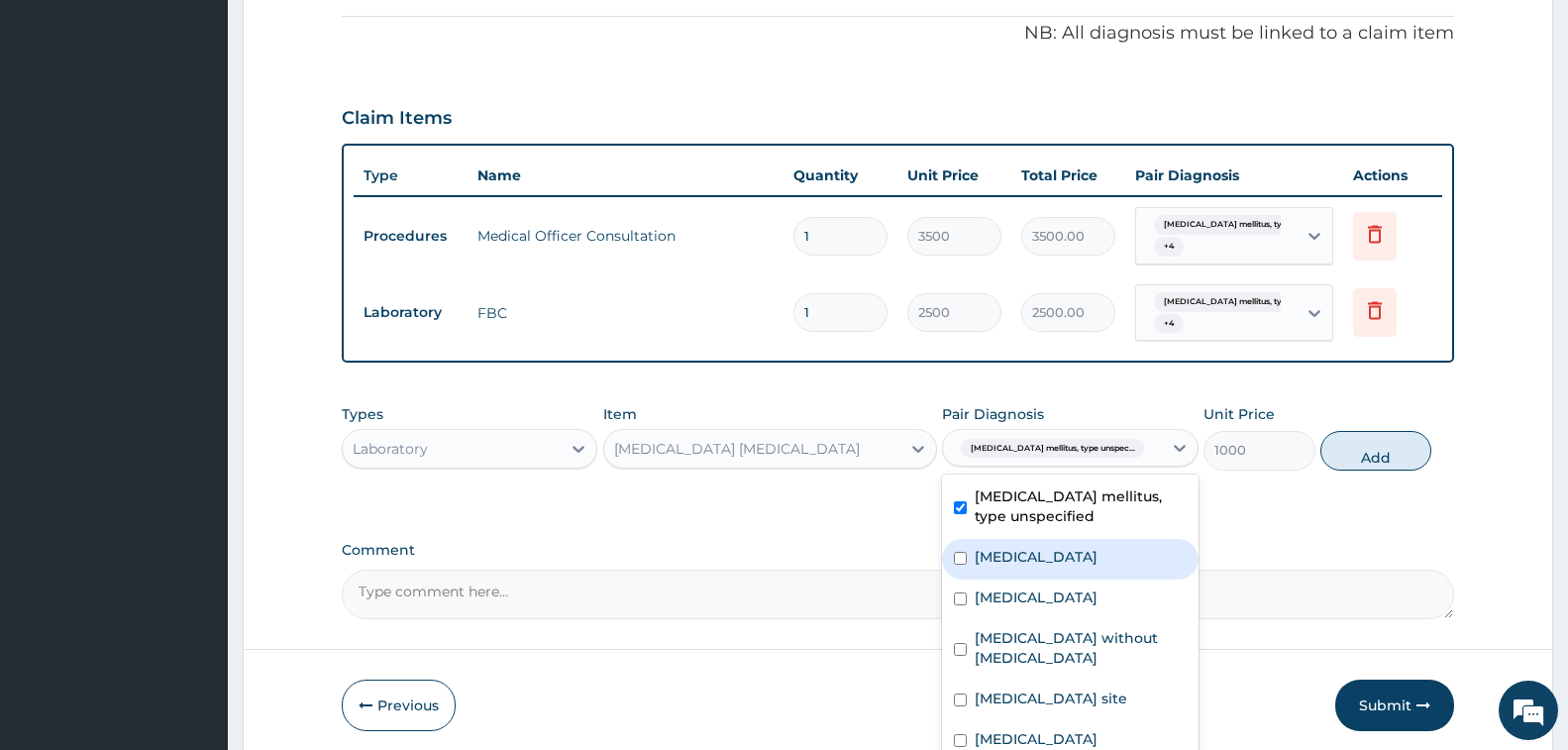
drag, startPoint x: 1017, startPoint y: 569, endPoint x: 1034, endPoint y: 622, distance: 55.7
click at [1021, 567] on label "[MEDICAL_DATA]" at bounding box center [1036, 557] width 123 height 20
checkbox input "true"
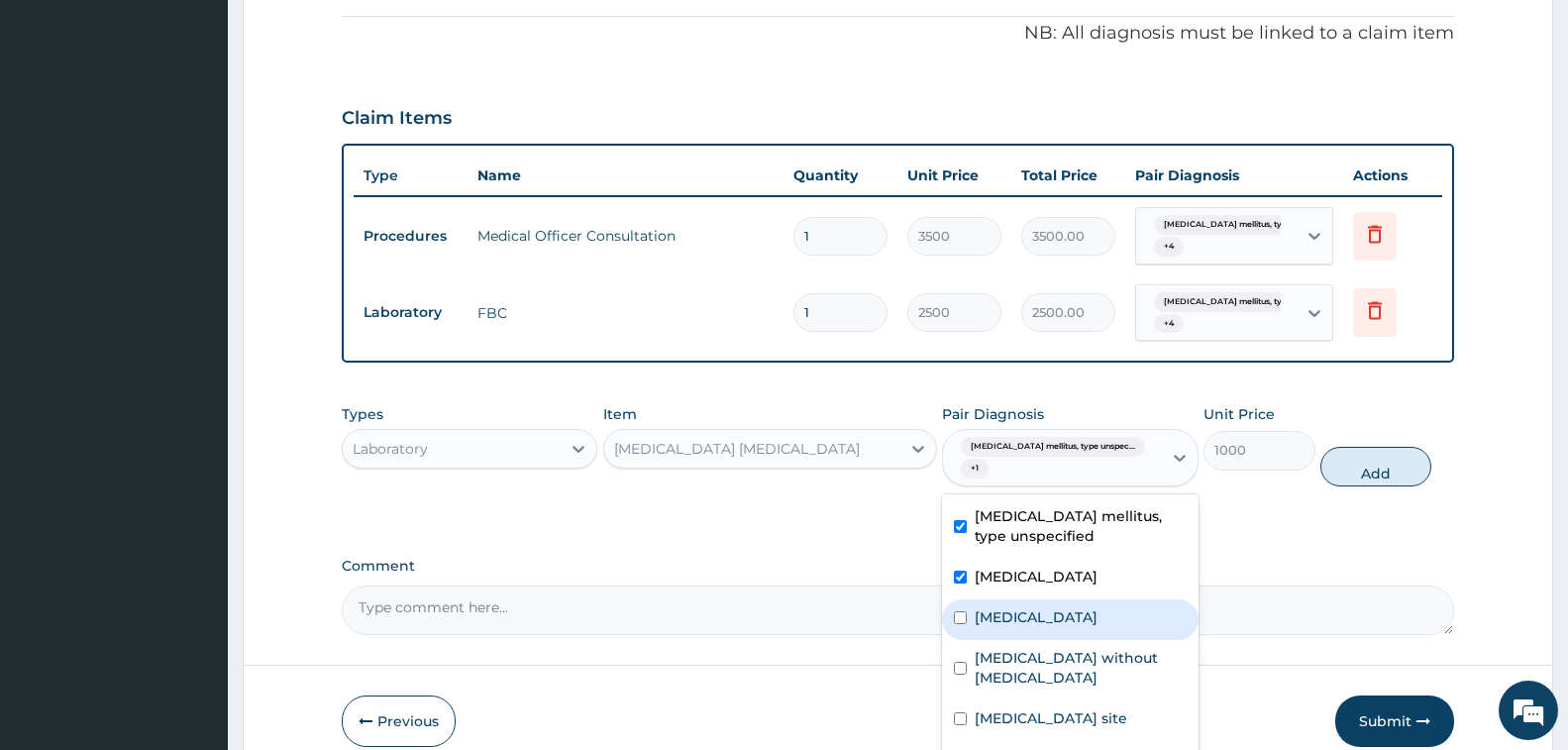
drag, startPoint x: 1036, startPoint y: 627, endPoint x: 1050, endPoint y: 672, distance: 47.1
click at [1040, 640] on div "[MEDICAL_DATA] mellitus, type unspecified [MEDICAL_DATA] [MEDICAL_DATA] [MEDICA…" at bounding box center [1070, 640] width 256 height 291
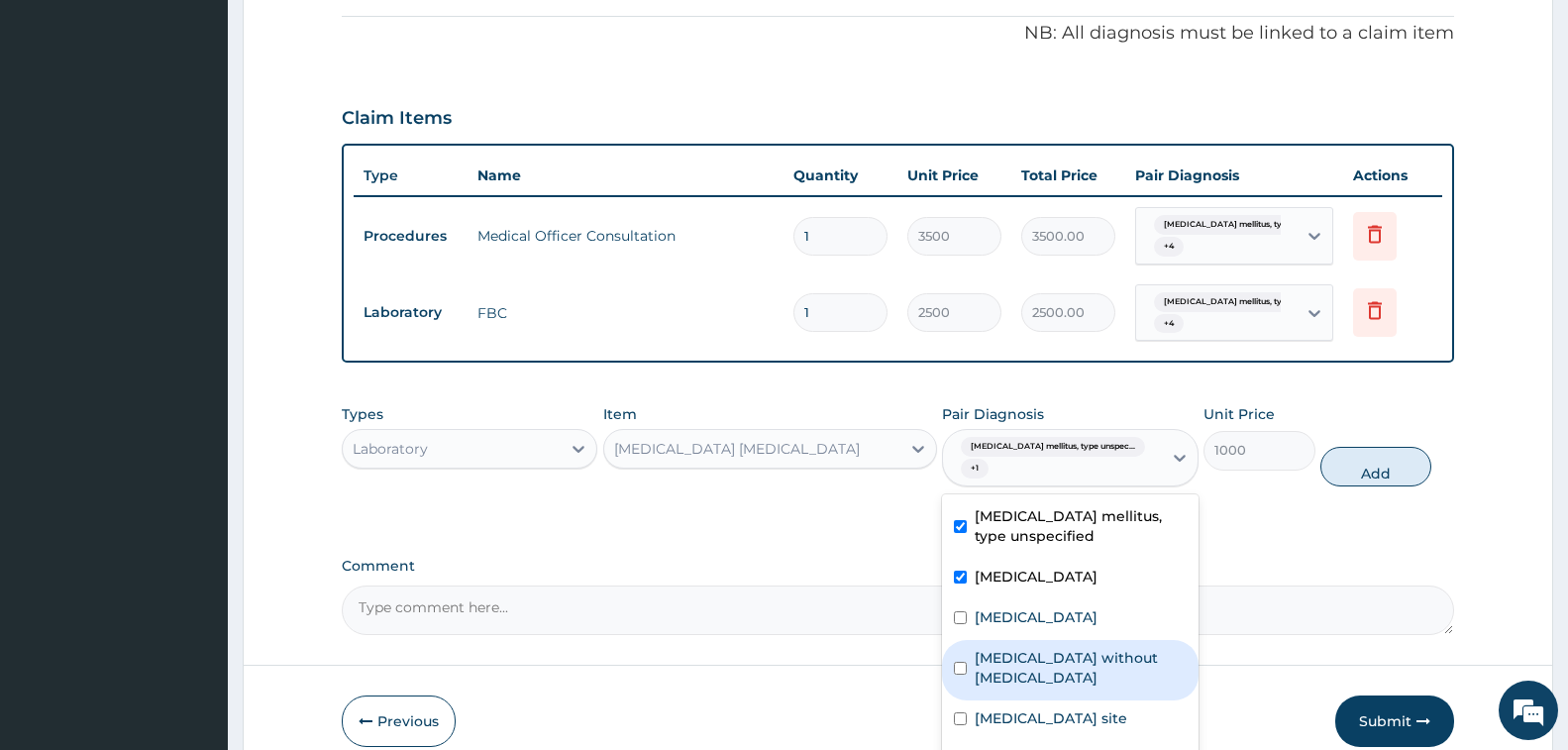
click at [1050, 673] on label "[MEDICAL_DATA] without [MEDICAL_DATA]" at bounding box center [1080, 668] width 211 height 40
checkbox input "true"
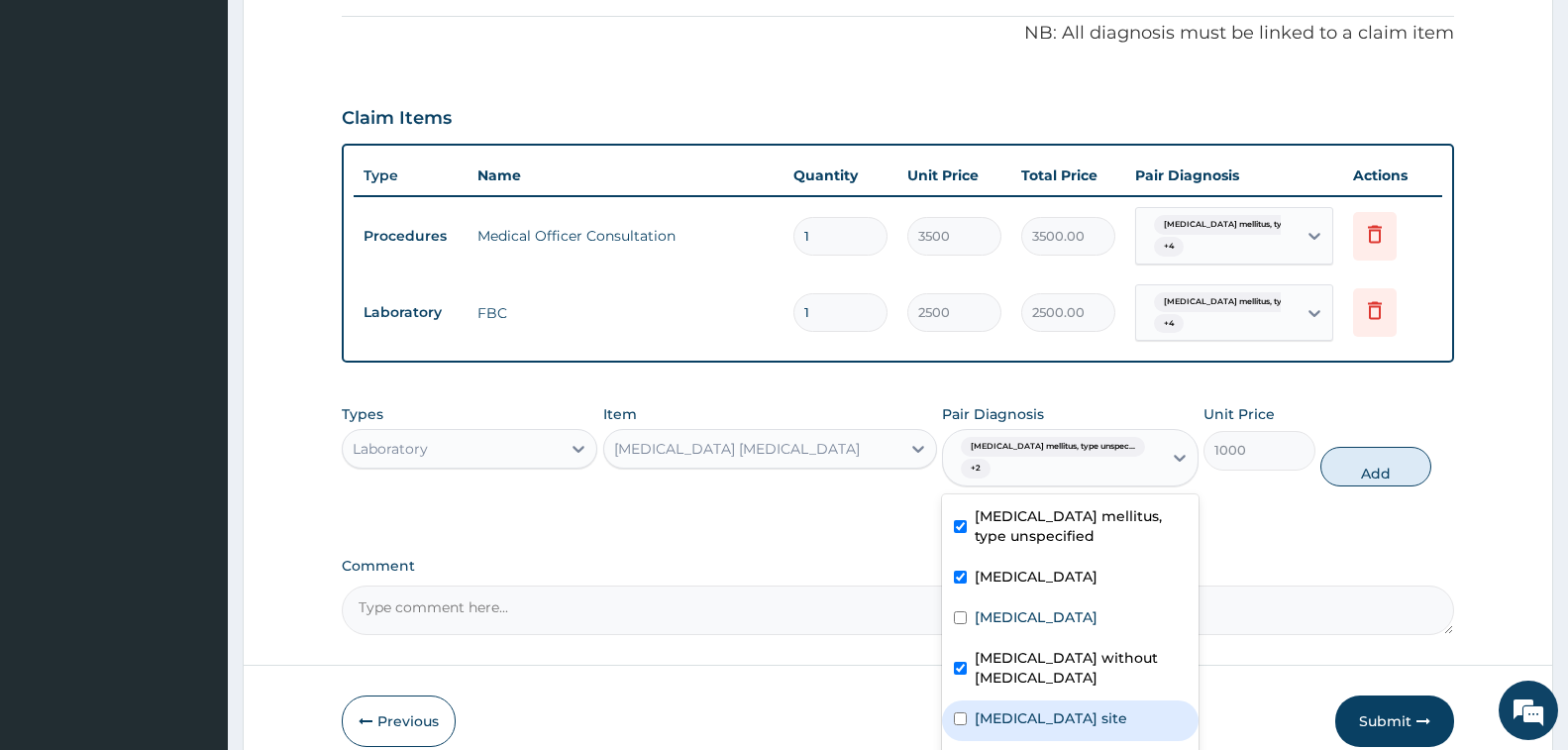
click at [1061, 714] on label "[MEDICAL_DATA] site" at bounding box center [1051, 718] width 153 height 20
checkbox input "true"
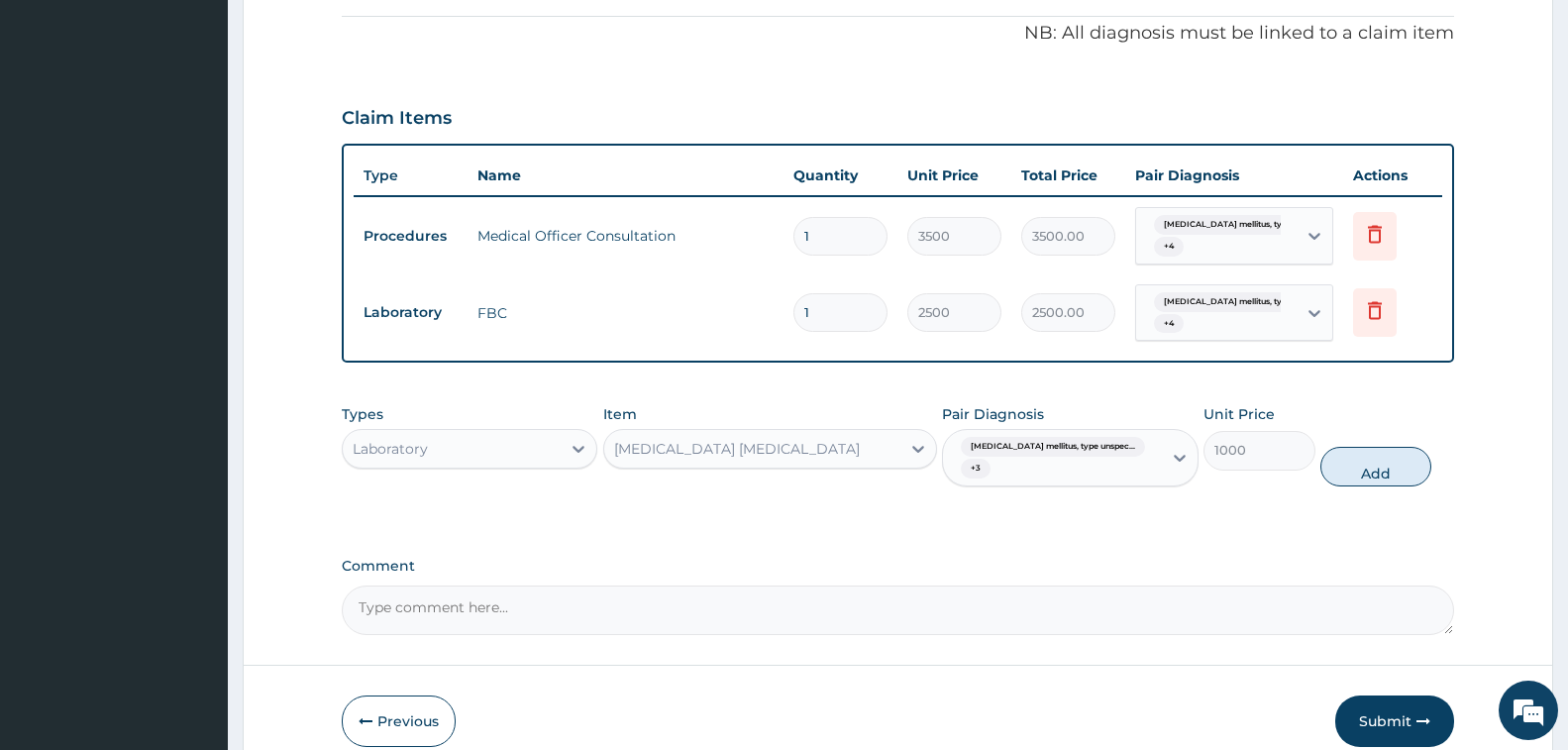
drag, startPoint x: 1368, startPoint y: 446, endPoint x: 1110, endPoint y: 545, distance: 276.3
click at [1368, 447] on button "Add" at bounding box center [1376, 467] width 111 height 40
type input "0"
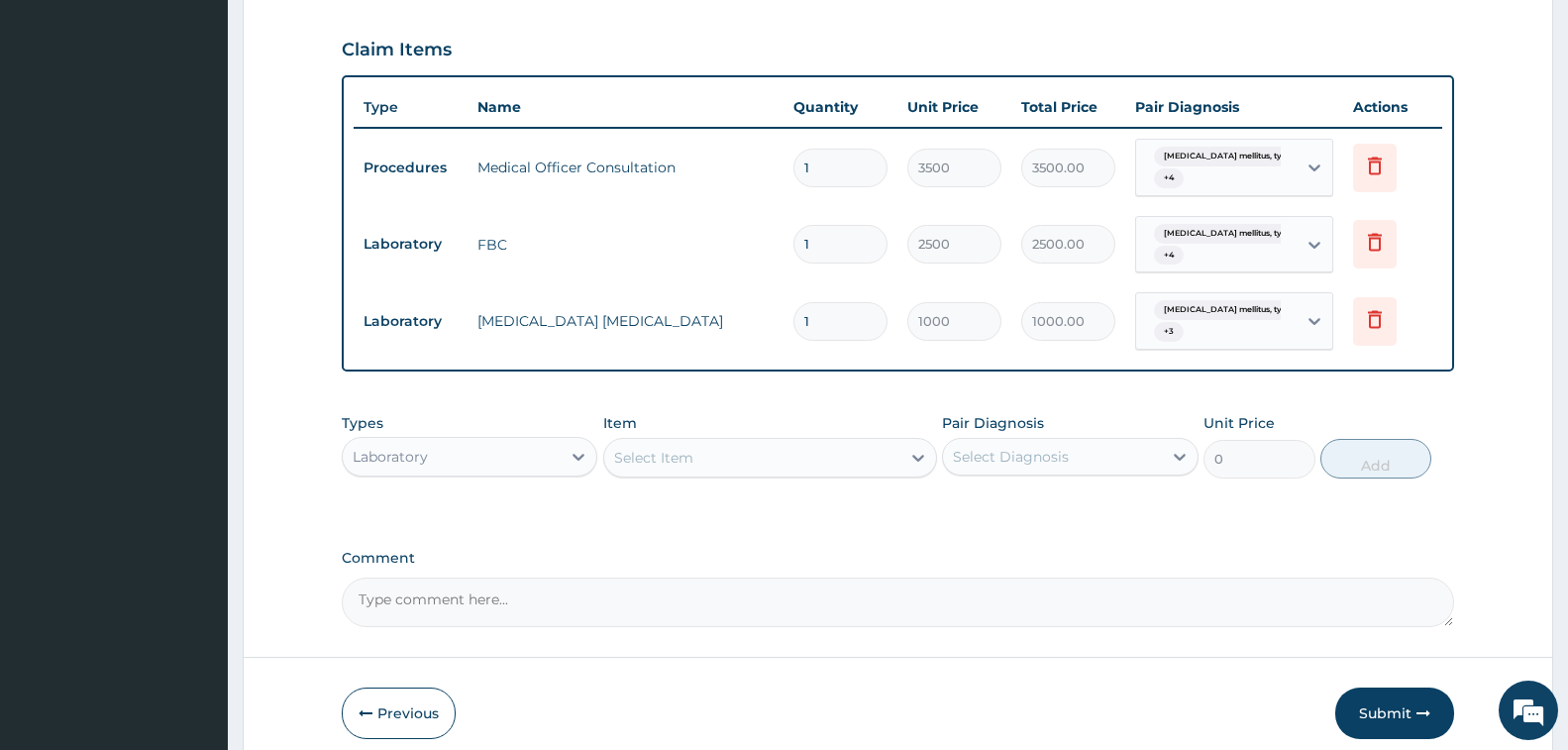
scroll to position [784, 0]
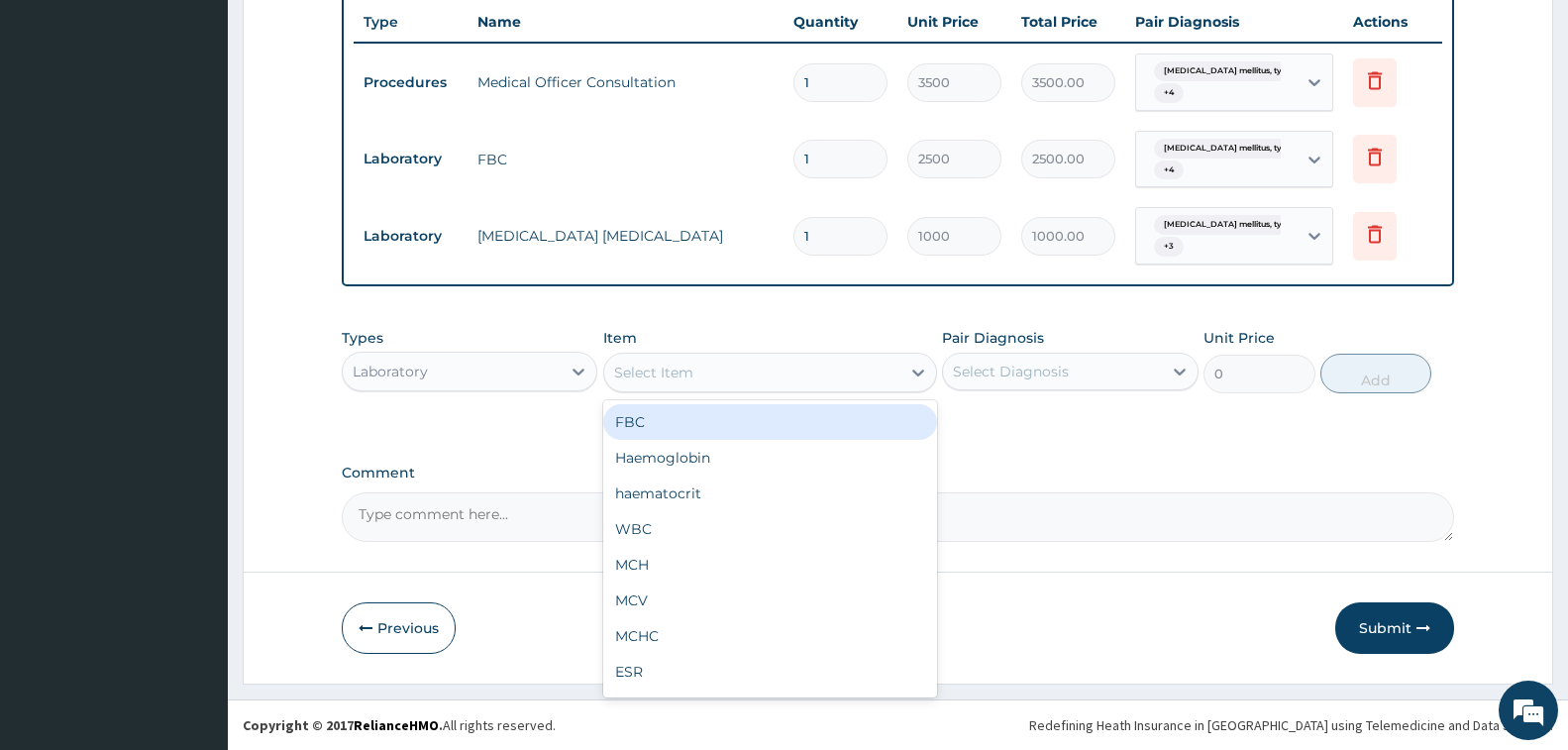
click at [703, 375] on div "Select Item" at bounding box center [752, 373] width 296 height 32
type input "FAST"
click at [733, 414] on div "Fasting blood glucose" at bounding box center [770, 422] width 334 height 36
type input "1500"
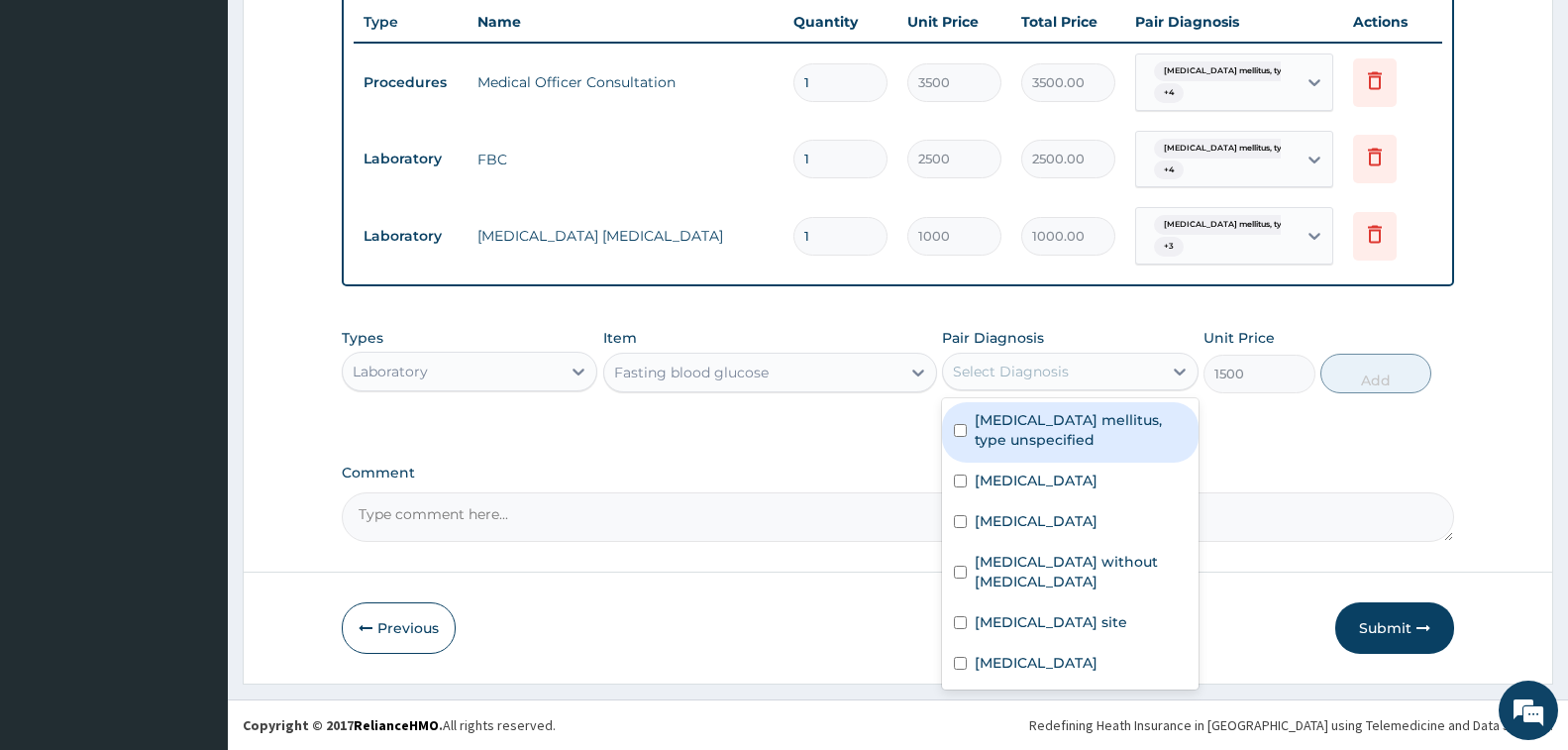
click at [1016, 371] on div "Select Diagnosis" at bounding box center [1010, 372] width 116 height 20
drag, startPoint x: 1032, startPoint y: 421, endPoint x: 1053, endPoint y: 500, distance: 81.7
click at [1032, 426] on label "[MEDICAL_DATA] mellitus, type unspecified" at bounding box center [1080, 430] width 211 height 40
checkbox input "true"
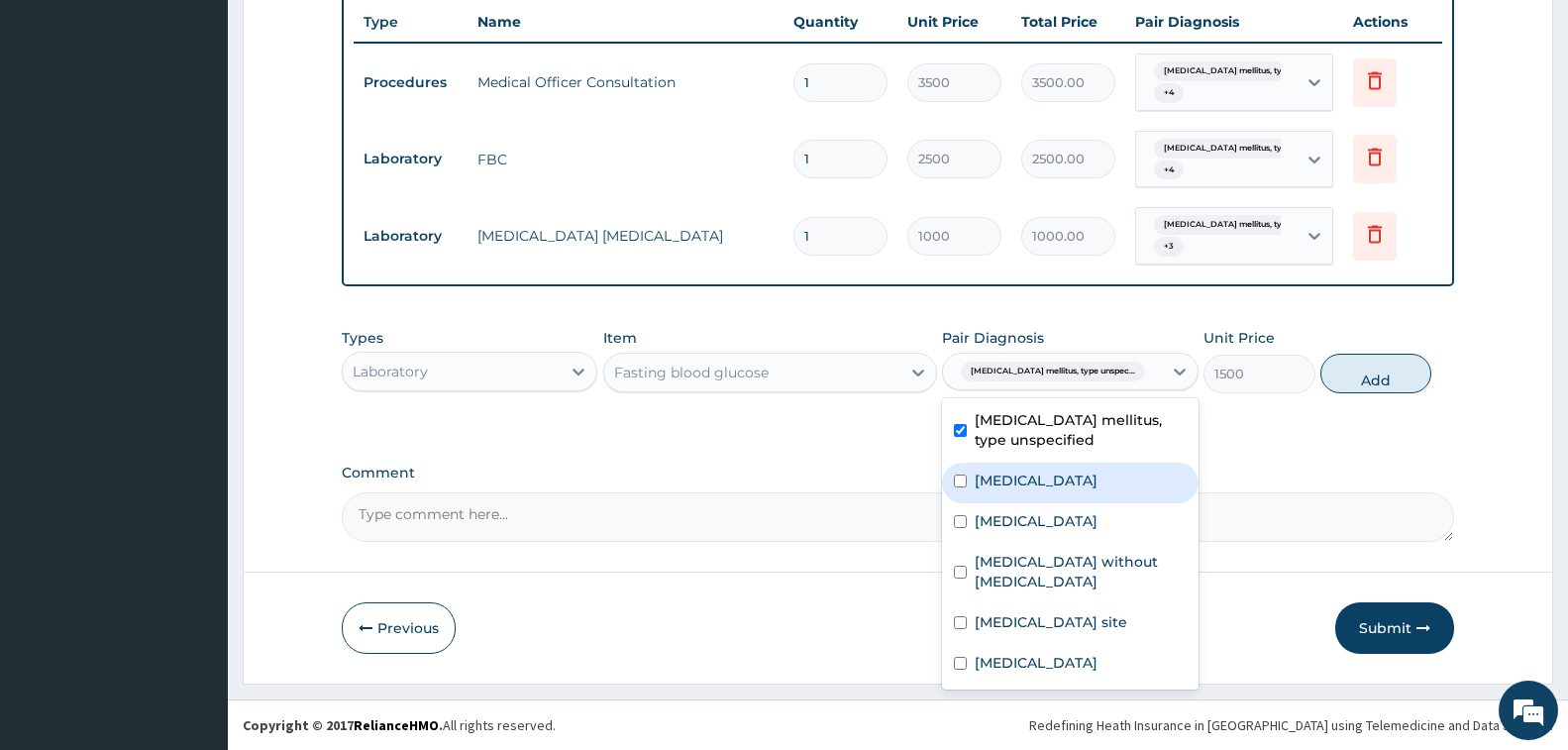
click at [1058, 490] on label "[MEDICAL_DATA]" at bounding box center [1036, 481] width 123 height 20
checkbox input "true"
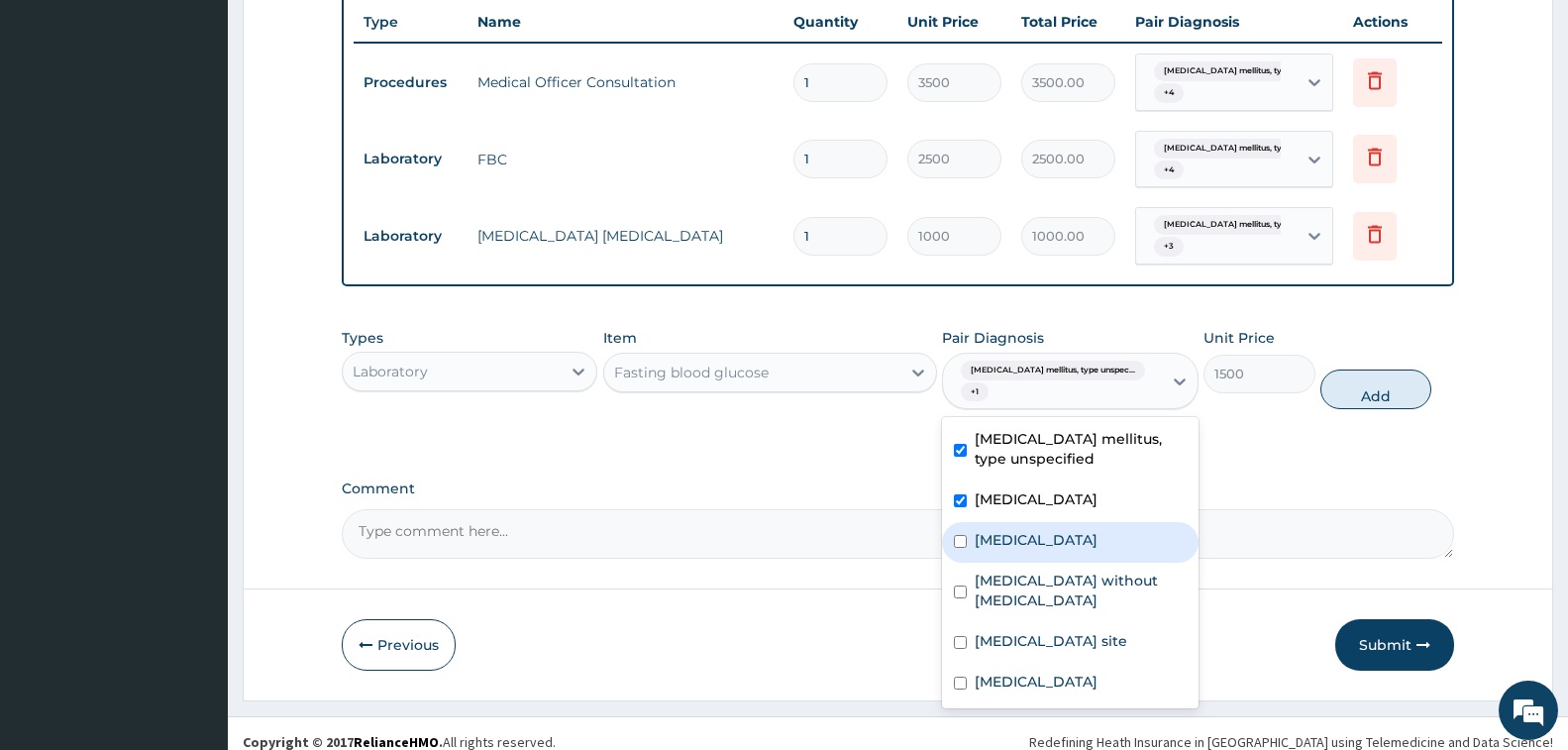
click at [1064, 525] on div "[MEDICAL_DATA]" at bounding box center [1070, 542] width 256 height 41
checkbox input "true"
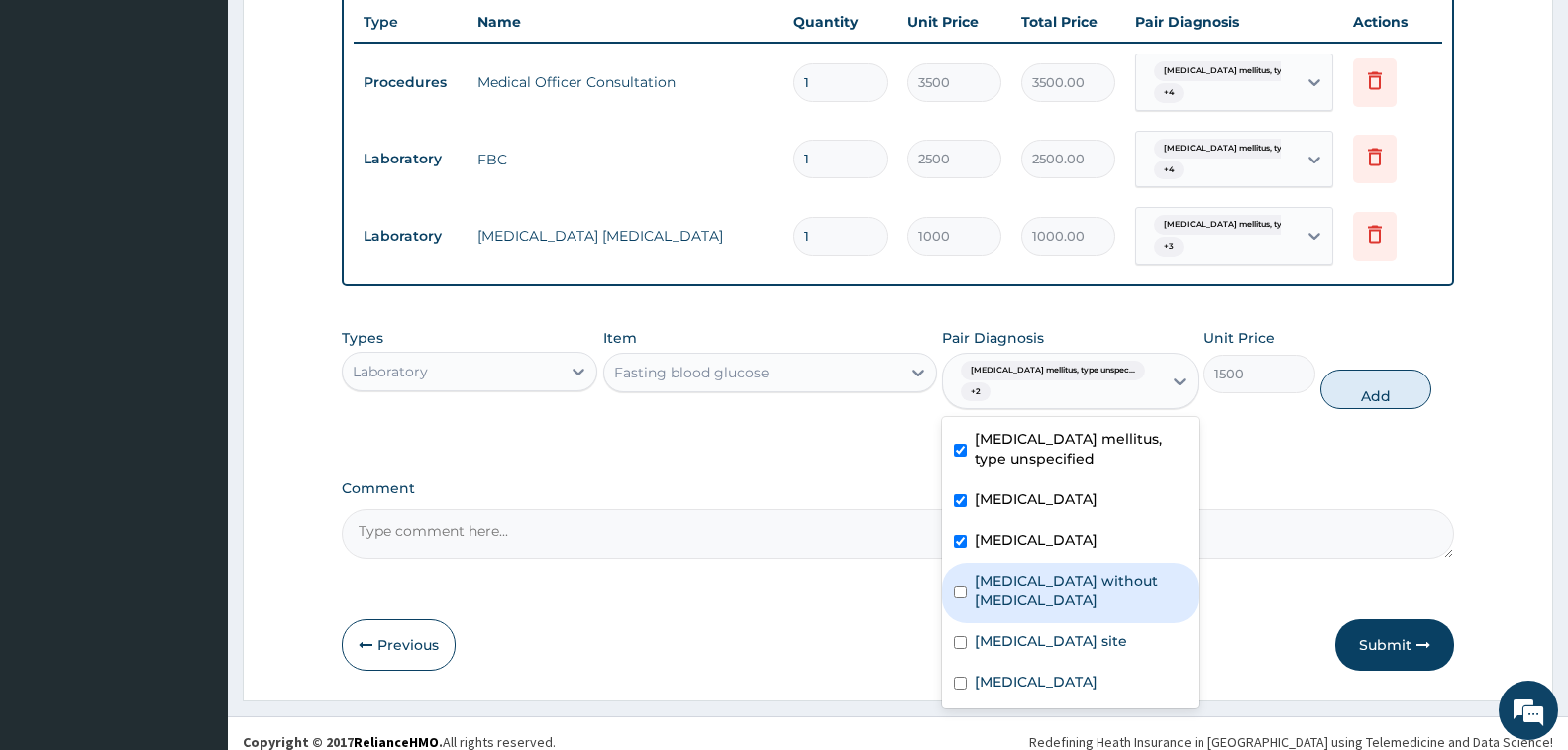
drag, startPoint x: 1073, startPoint y: 598, endPoint x: 1079, endPoint y: 635, distance: 37.5
click at [1076, 610] on label "[MEDICAL_DATA] without [MEDICAL_DATA]" at bounding box center [1080, 590] width 211 height 40
checkbox input "true"
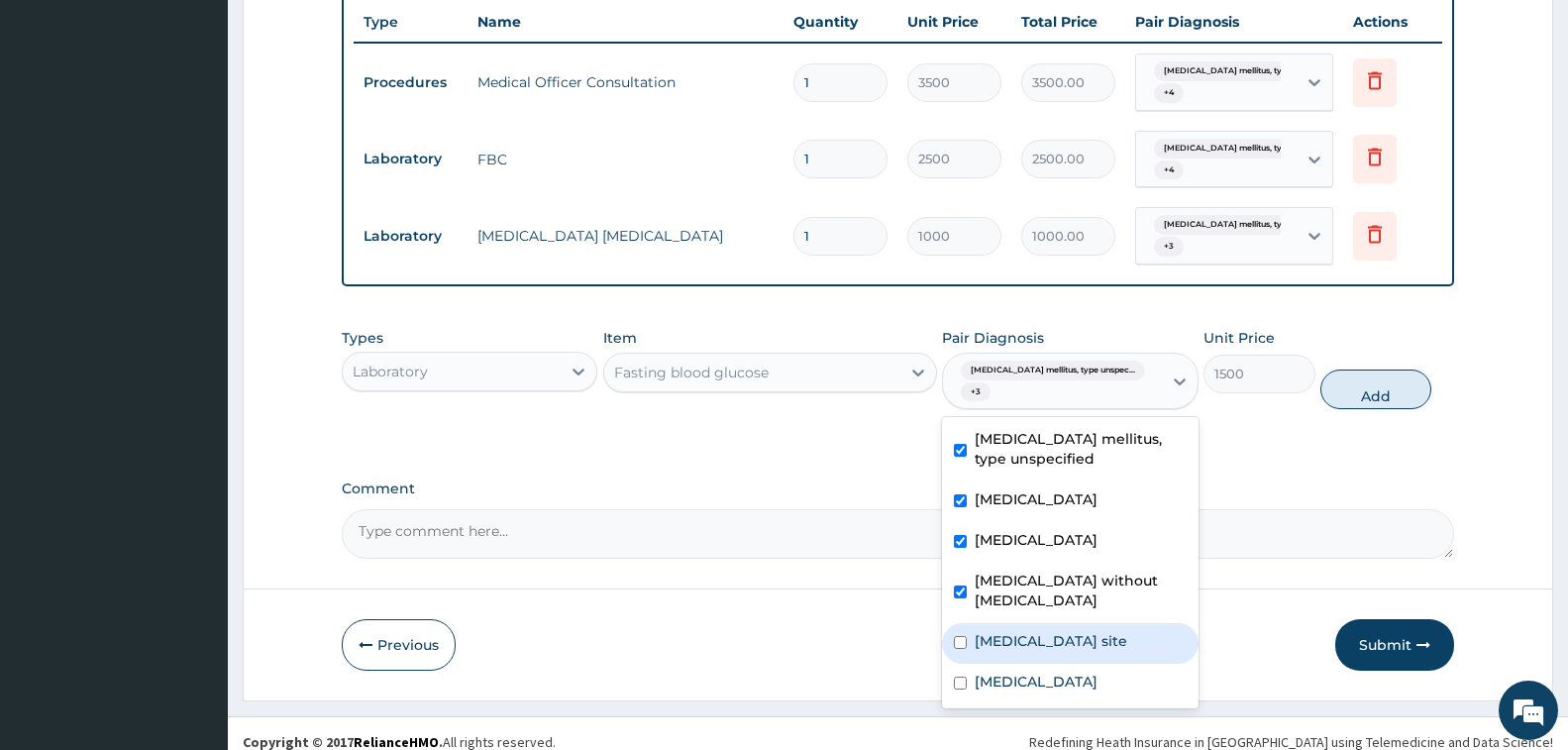
click at [1080, 636] on label "[MEDICAL_DATA] site" at bounding box center [1051, 641] width 153 height 20
checkbox input "true"
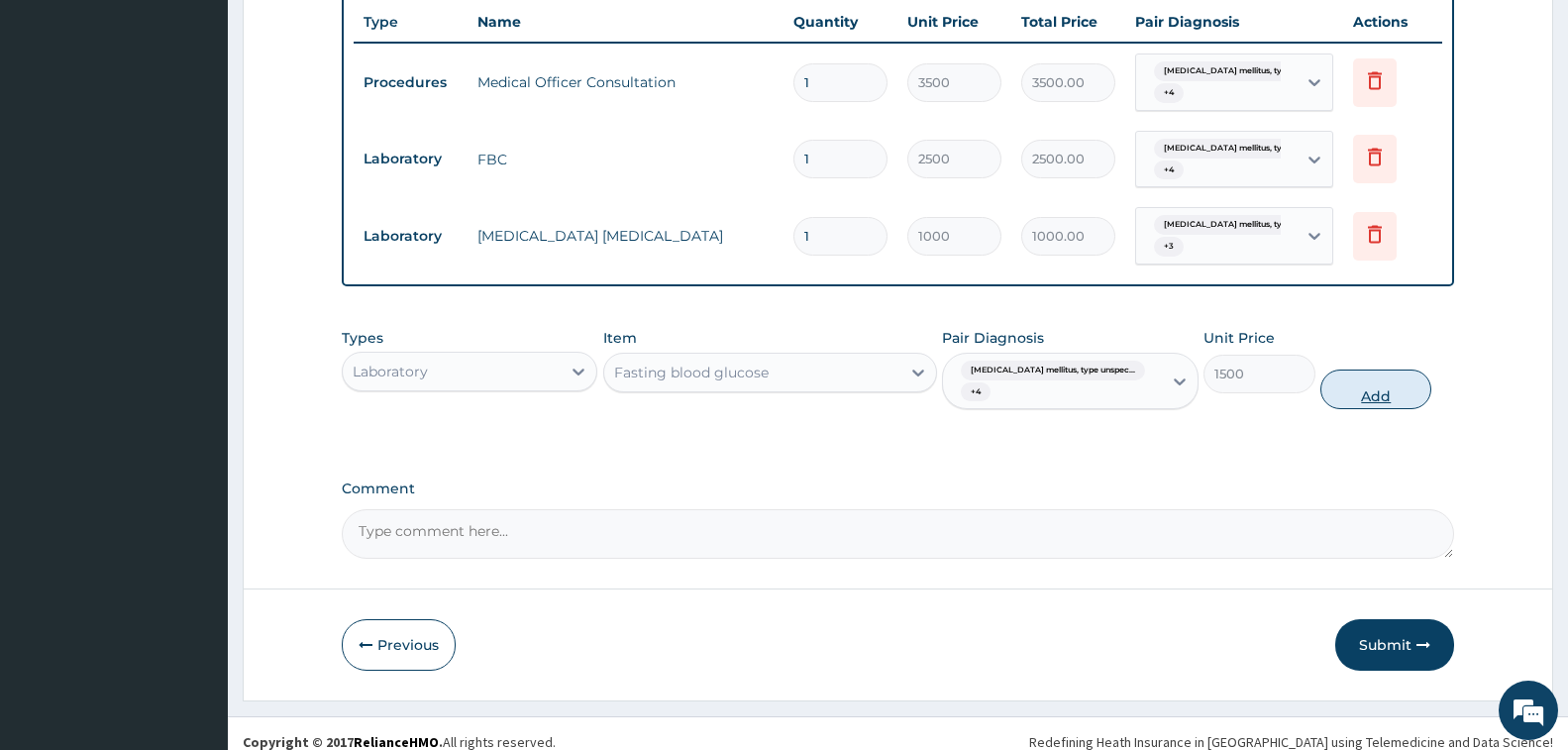
click at [1364, 371] on button "Add" at bounding box center [1376, 389] width 111 height 40
type input "0"
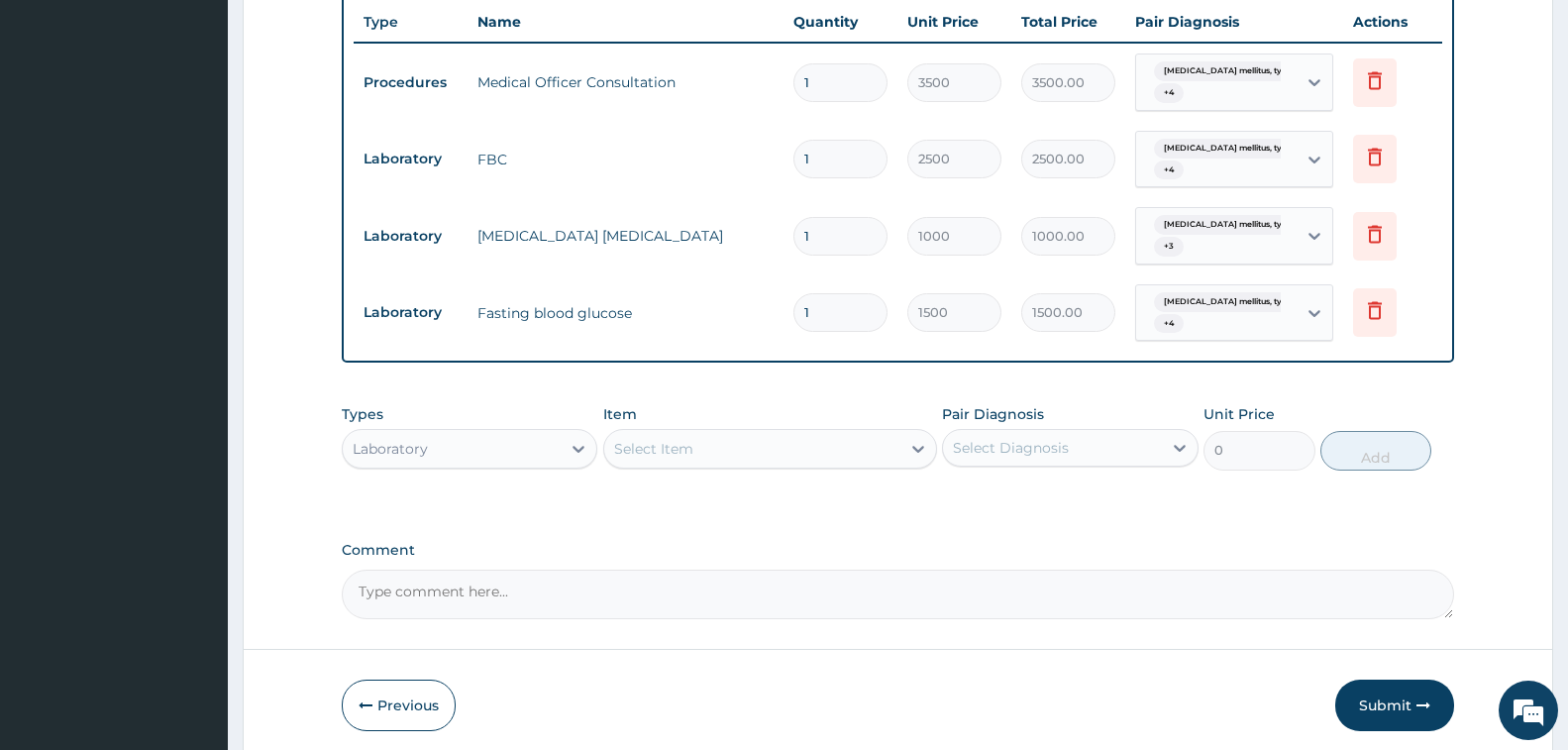
click at [1259, 247] on div "[MEDICAL_DATA] mellitus, type unspec... + 3" at bounding box center [1213, 236] width 135 height 48
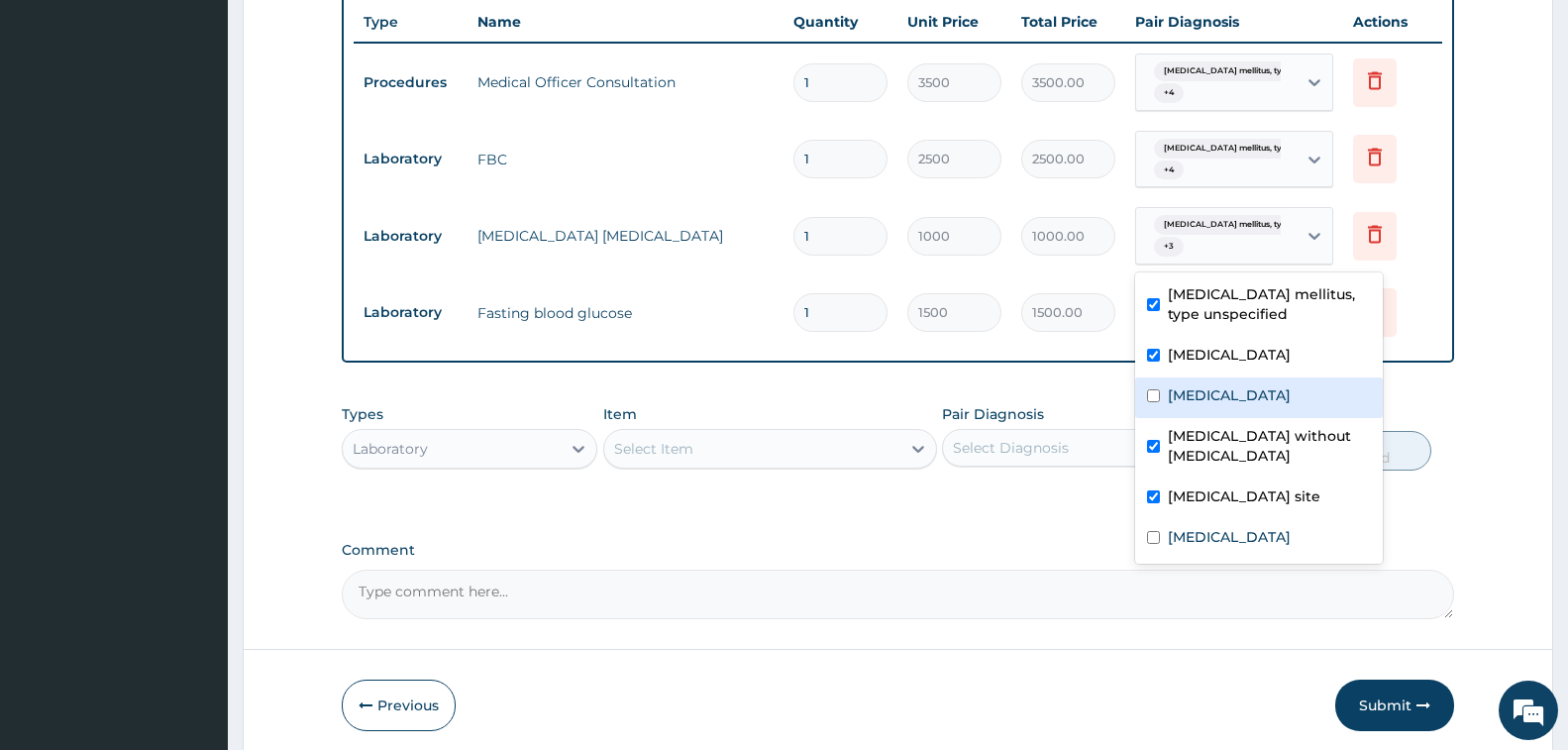
click at [1207, 418] on div "[MEDICAL_DATA]" at bounding box center [1259, 397] width 248 height 41
checkbox input "true"
click at [1407, 496] on div "Types Laboratory Item Select Item Pair Diagnosis Select Diagnosis Unit Price 0 …" at bounding box center [897, 452] width 1112 height 115
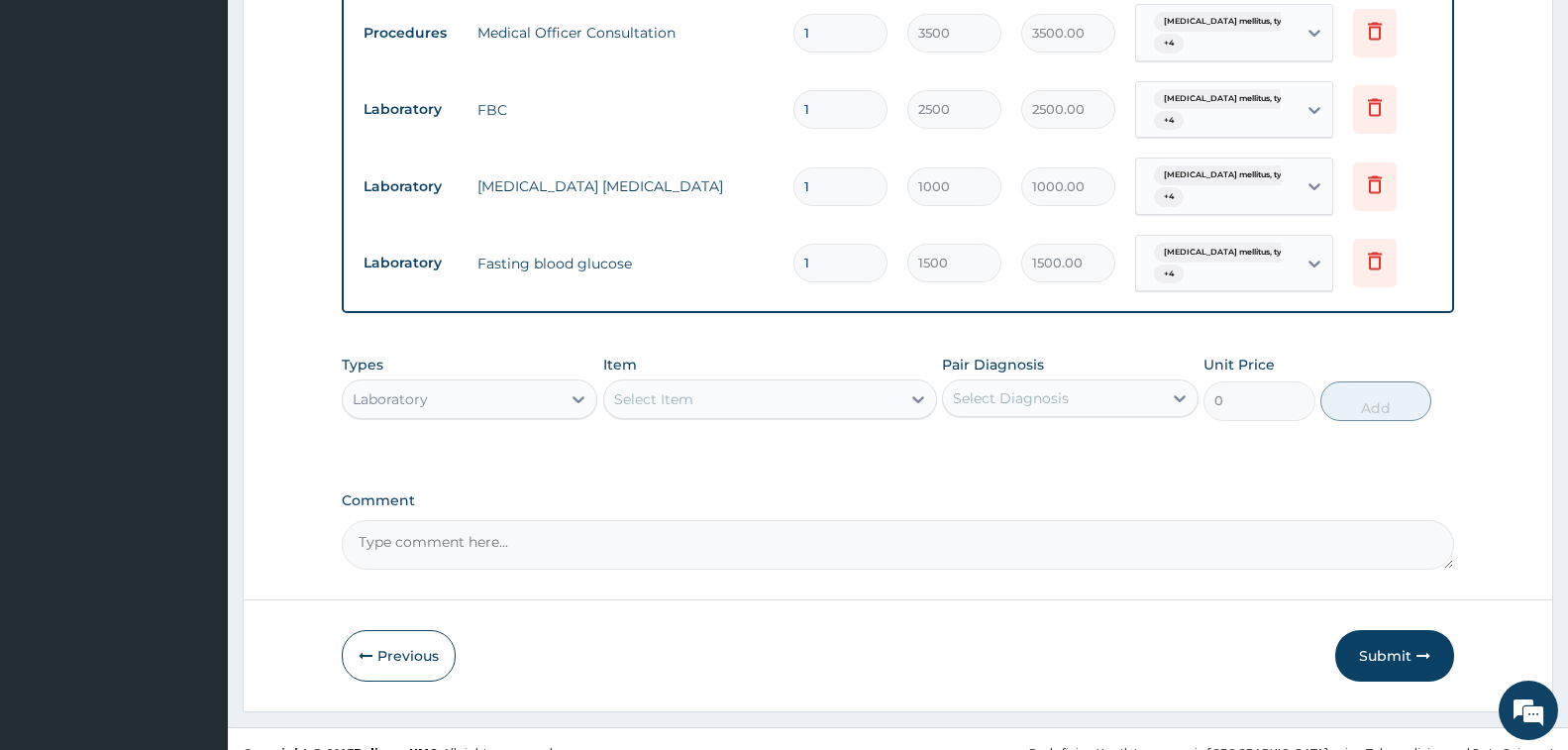
scroll to position [861, 0]
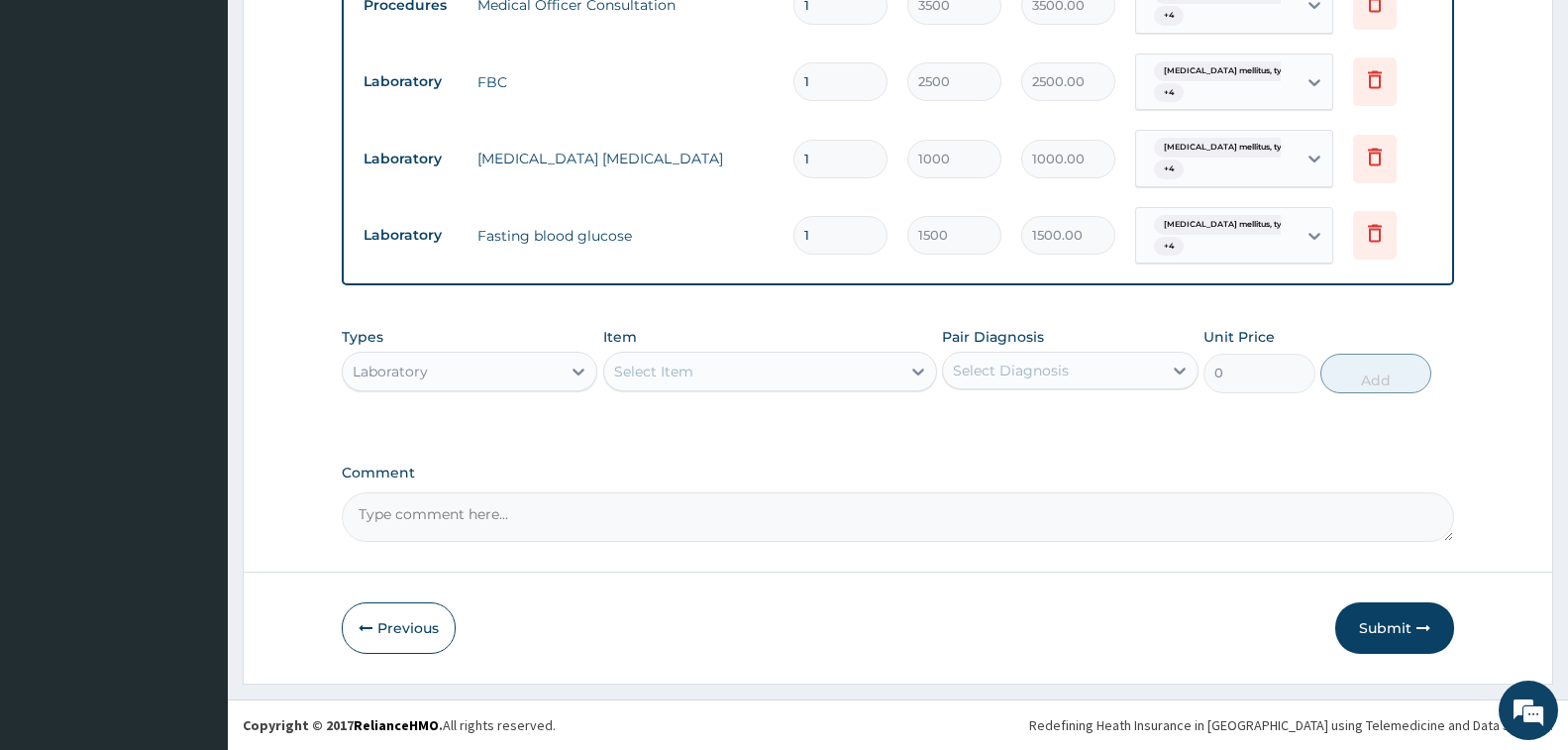
click at [541, 374] on div "Laboratory" at bounding box center [452, 372] width 218 height 32
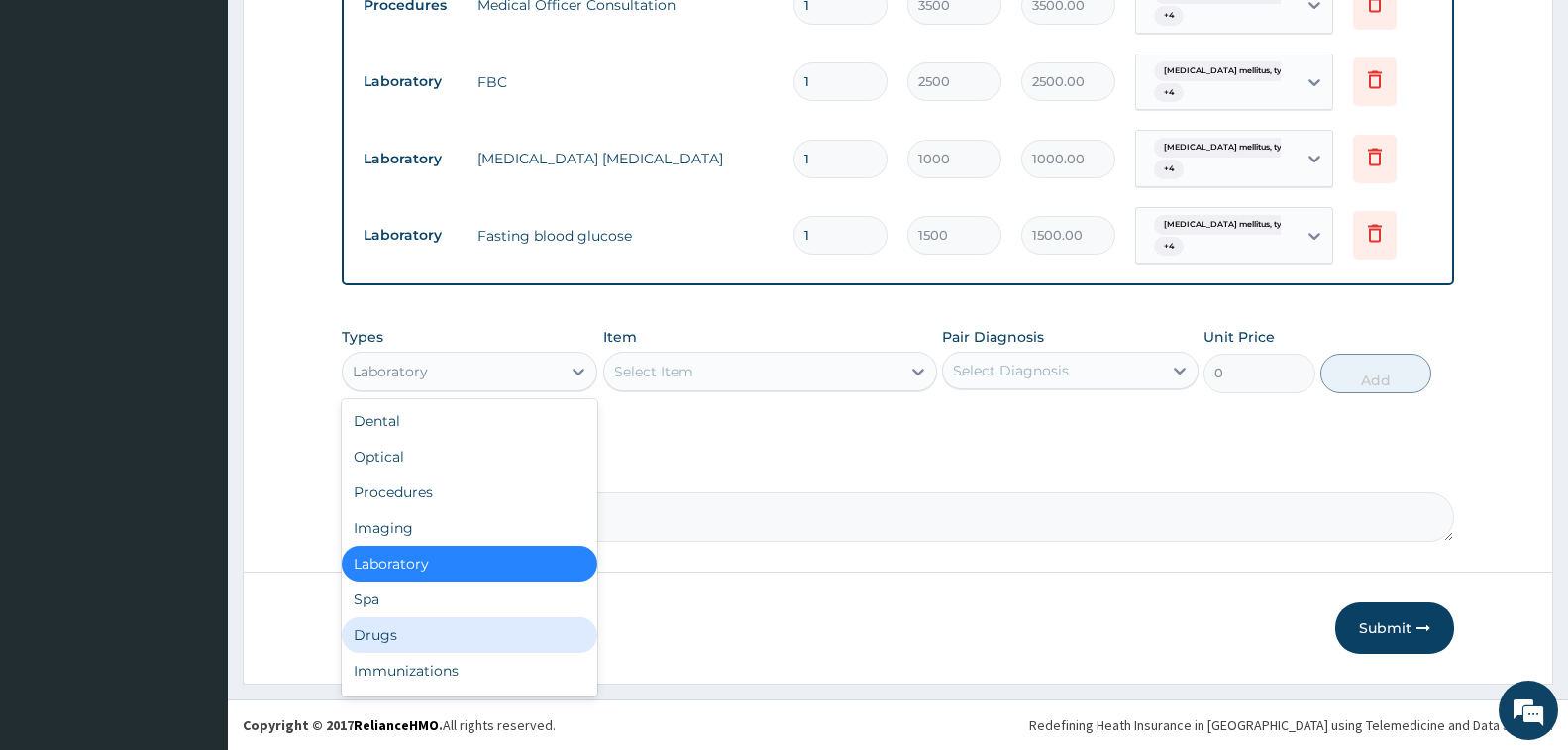
drag, startPoint x: 449, startPoint y: 633, endPoint x: 836, endPoint y: 439, distance: 432.9
click at [452, 634] on div "Drugs" at bounding box center [470, 635] width 256 height 36
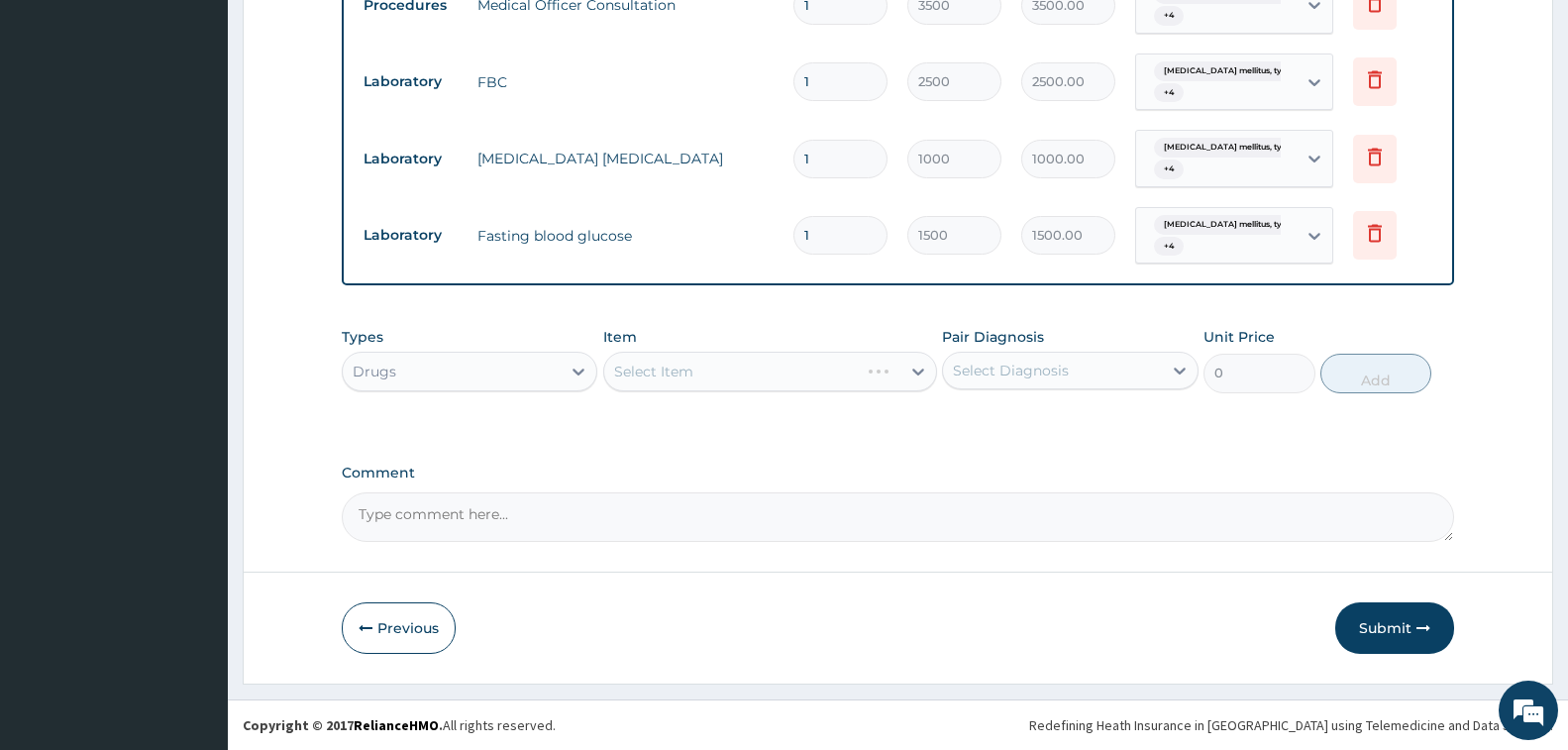
click at [836, 375] on div "Select Item" at bounding box center [770, 372] width 334 height 40
click at [836, 375] on div "Select Item" at bounding box center [752, 372] width 296 height 32
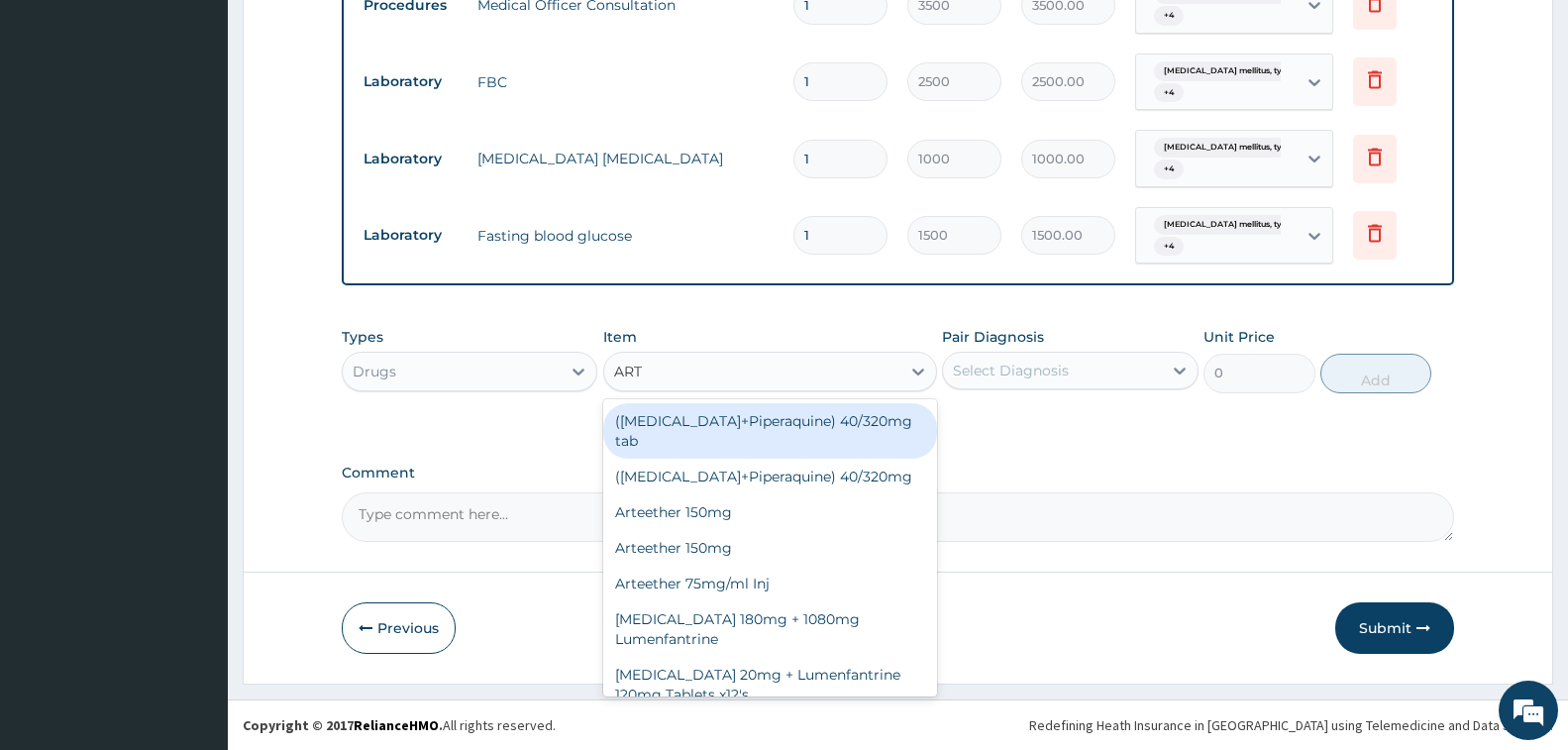
type input "ARTE"
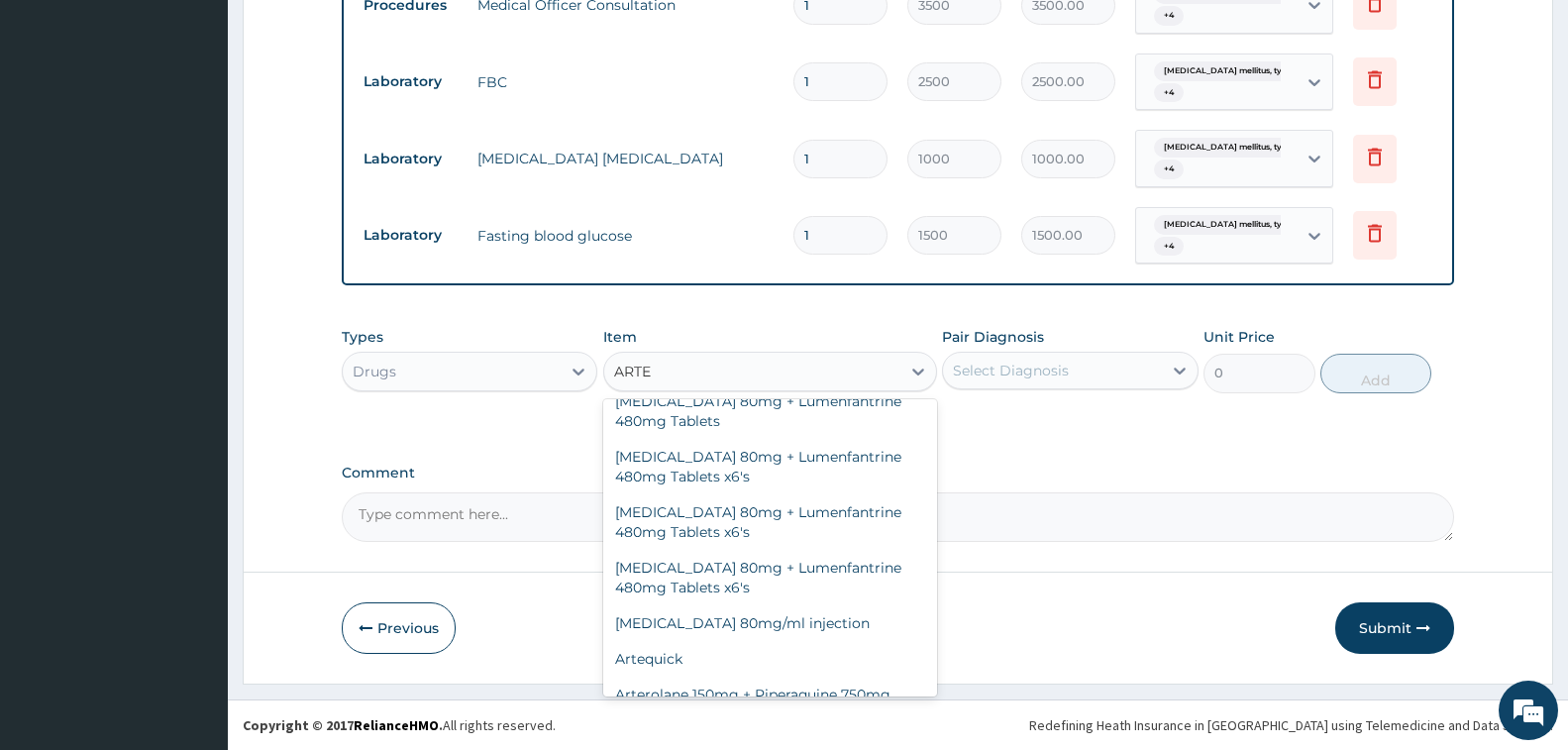
scroll to position [594, 0]
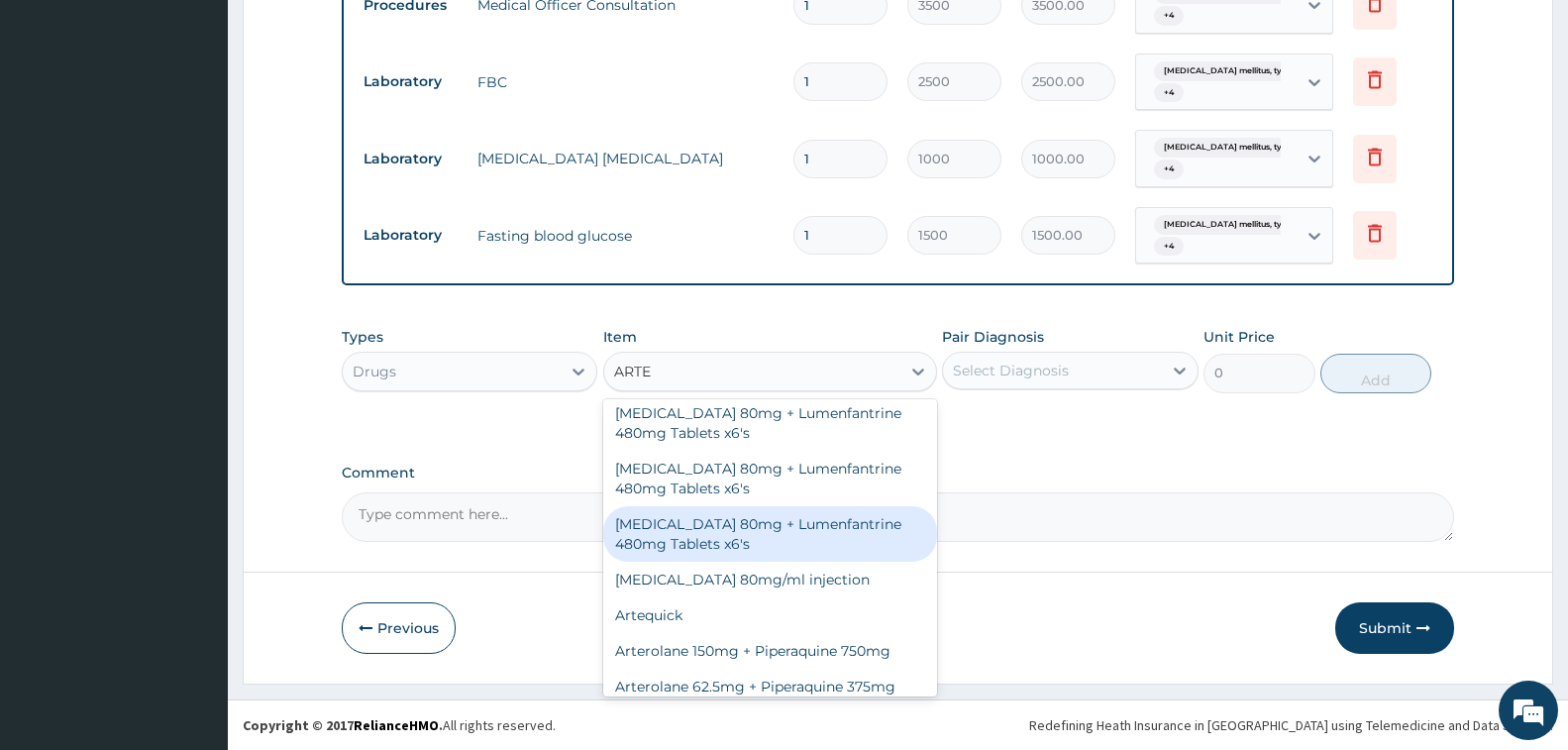
click at [706, 551] on div "[MEDICAL_DATA] 80mg + Lumenfantrine 480mg Tablets x6's" at bounding box center [770, 534] width 334 height 55
type input "3600"
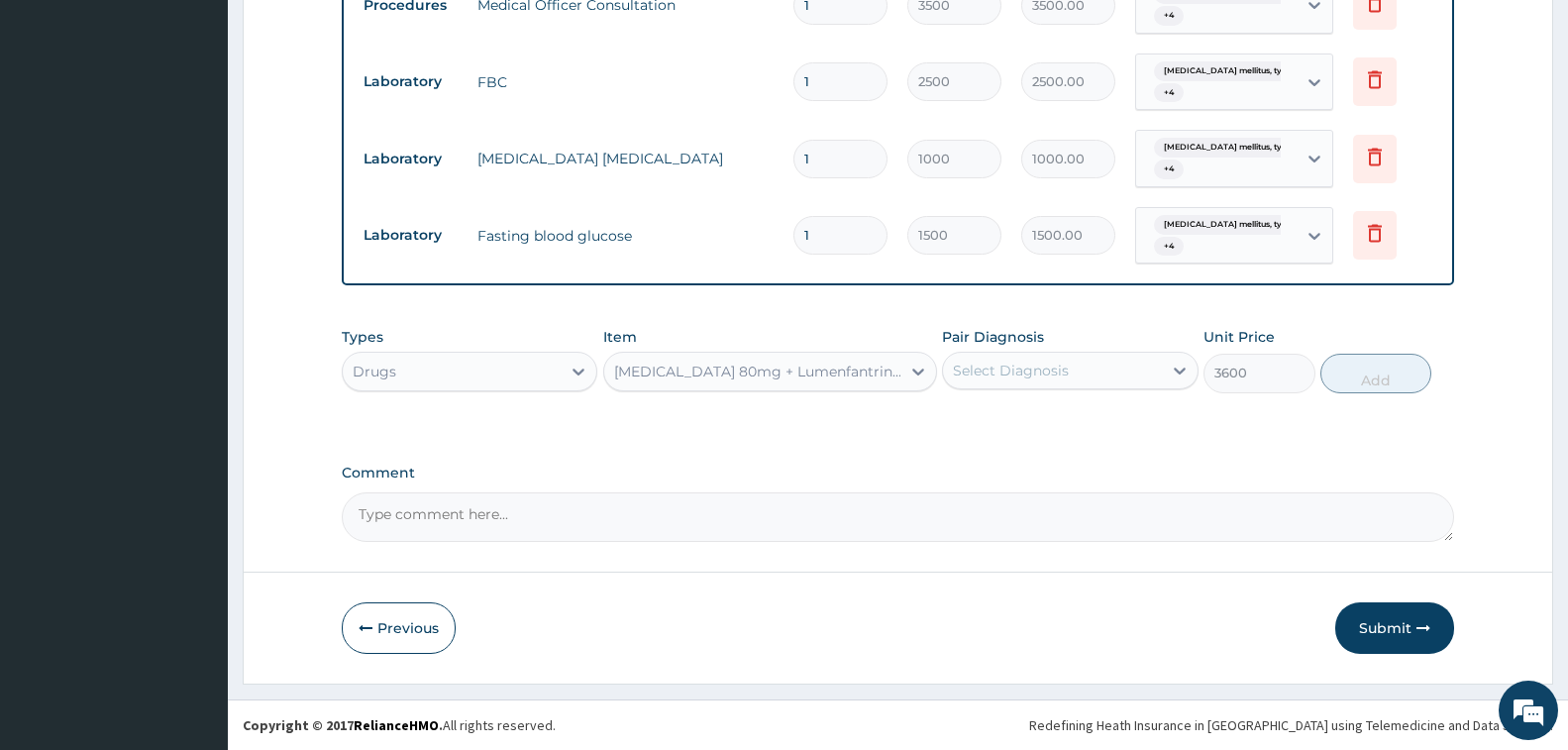
click at [1021, 381] on div "Select Diagnosis" at bounding box center [1052, 371] width 218 height 32
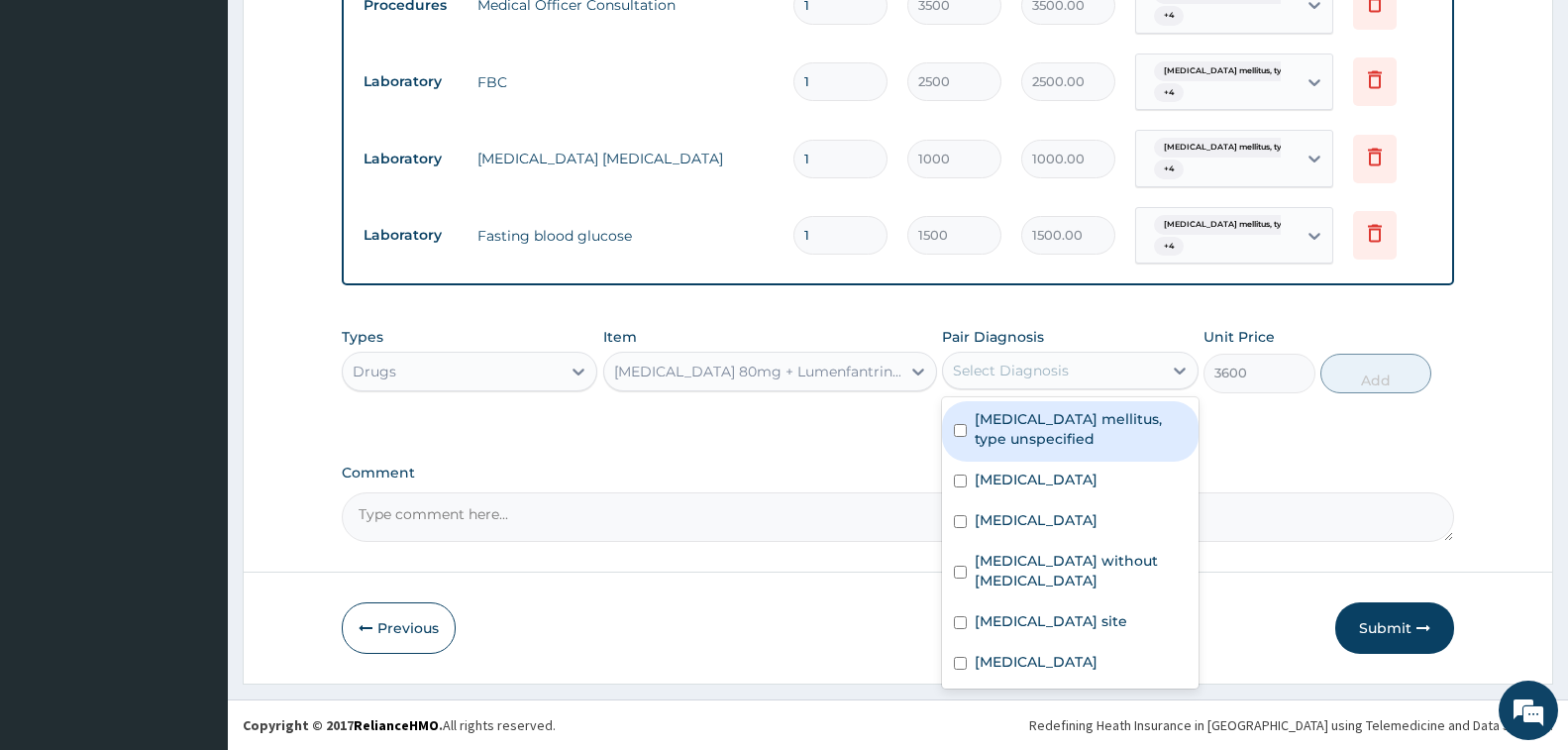
click at [1039, 419] on label "[MEDICAL_DATA] mellitus, type unspecified" at bounding box center [1080, 429] width 211 height 40
checkbox input "true"
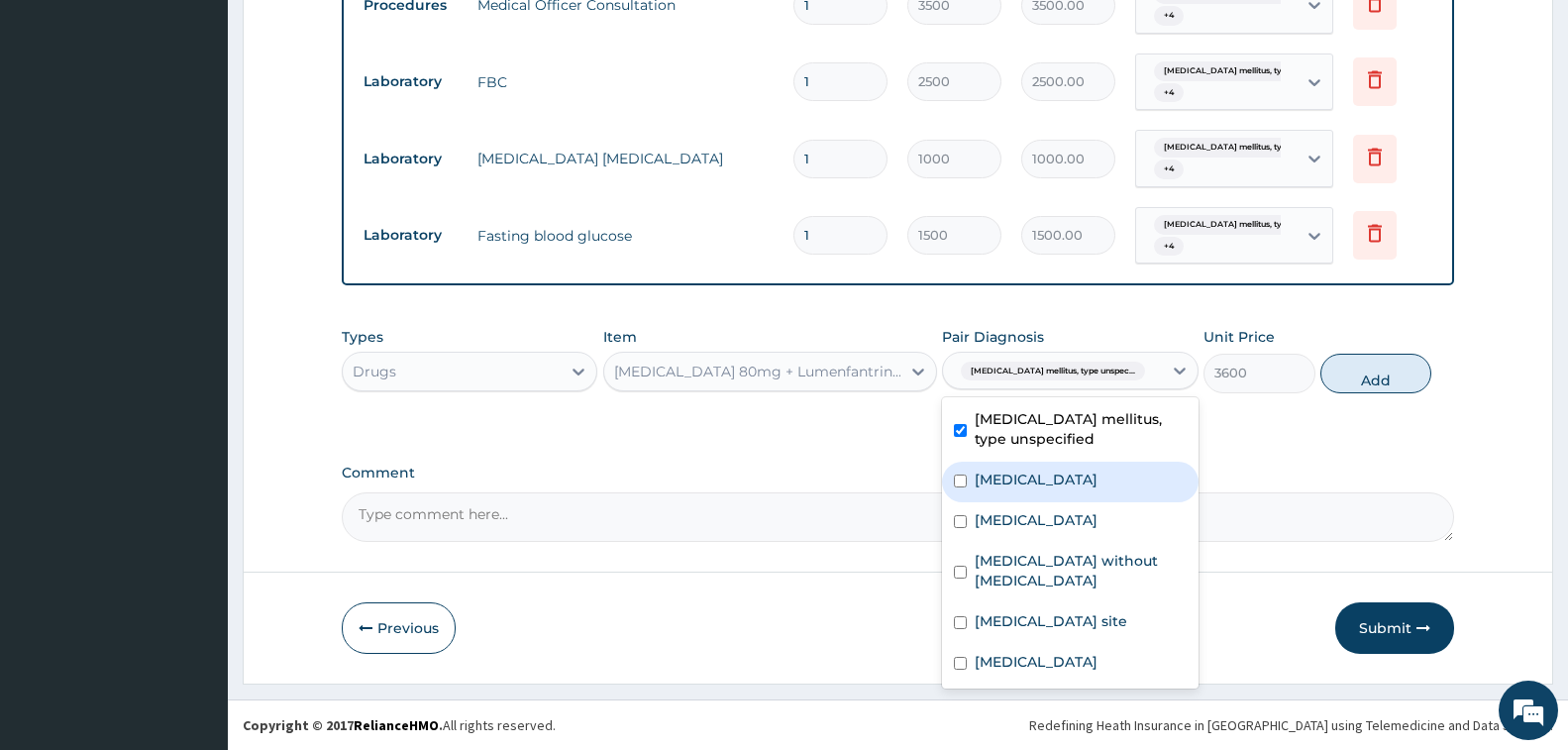
click at [1037, 477] on label "[MEDICAL_DATA]" at bounding box center [1036, 480] width 123 height 20
checkbox input "true"
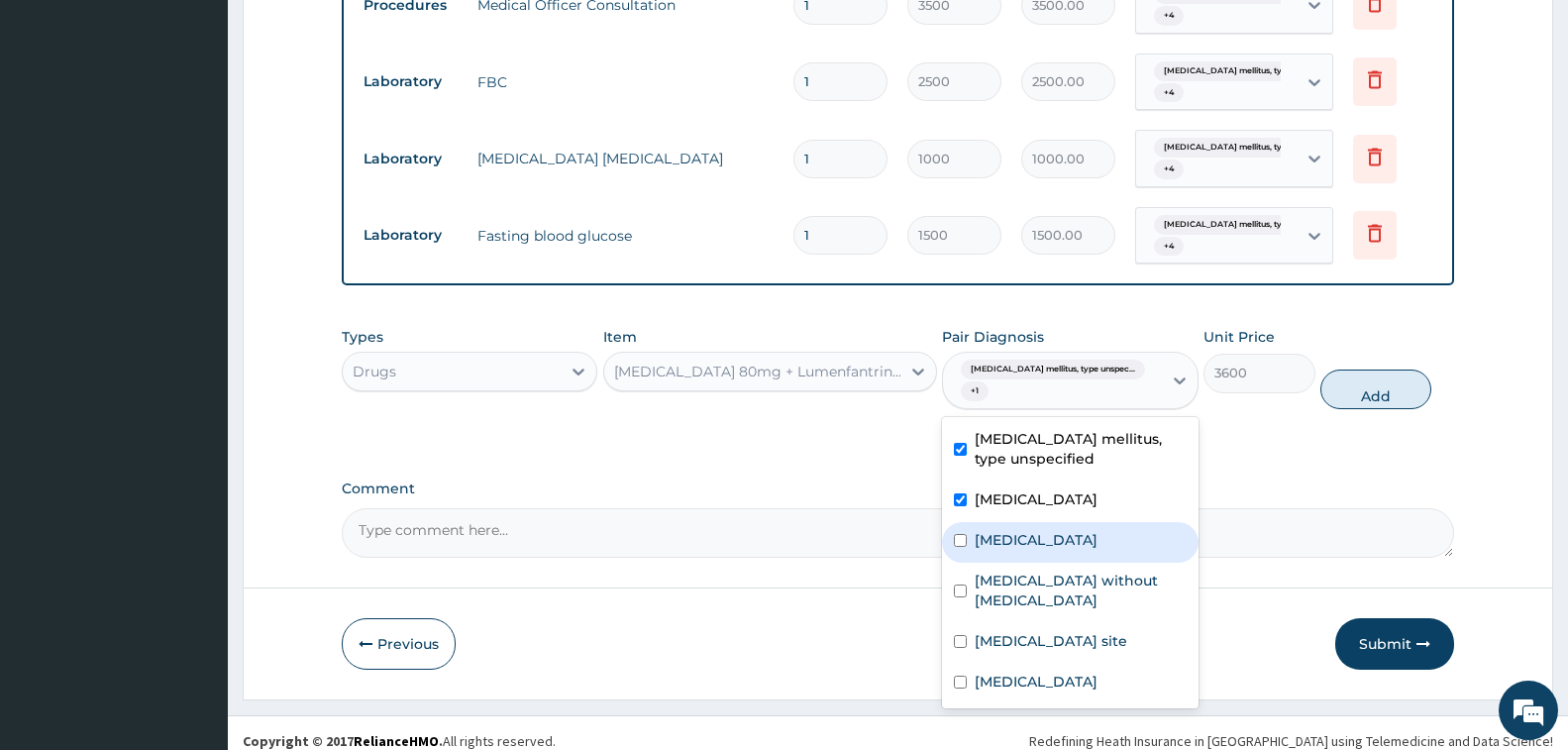
drag, startPoint x: 1037, startPoint y: 549, endPoint x: 1037, endPoint y: 619, distance: 70.0
click at [1037, 551] on div "[MEDICAL_DATA]" at bounding box center [1070, 542] width 256 height 41
checkbox input "true"
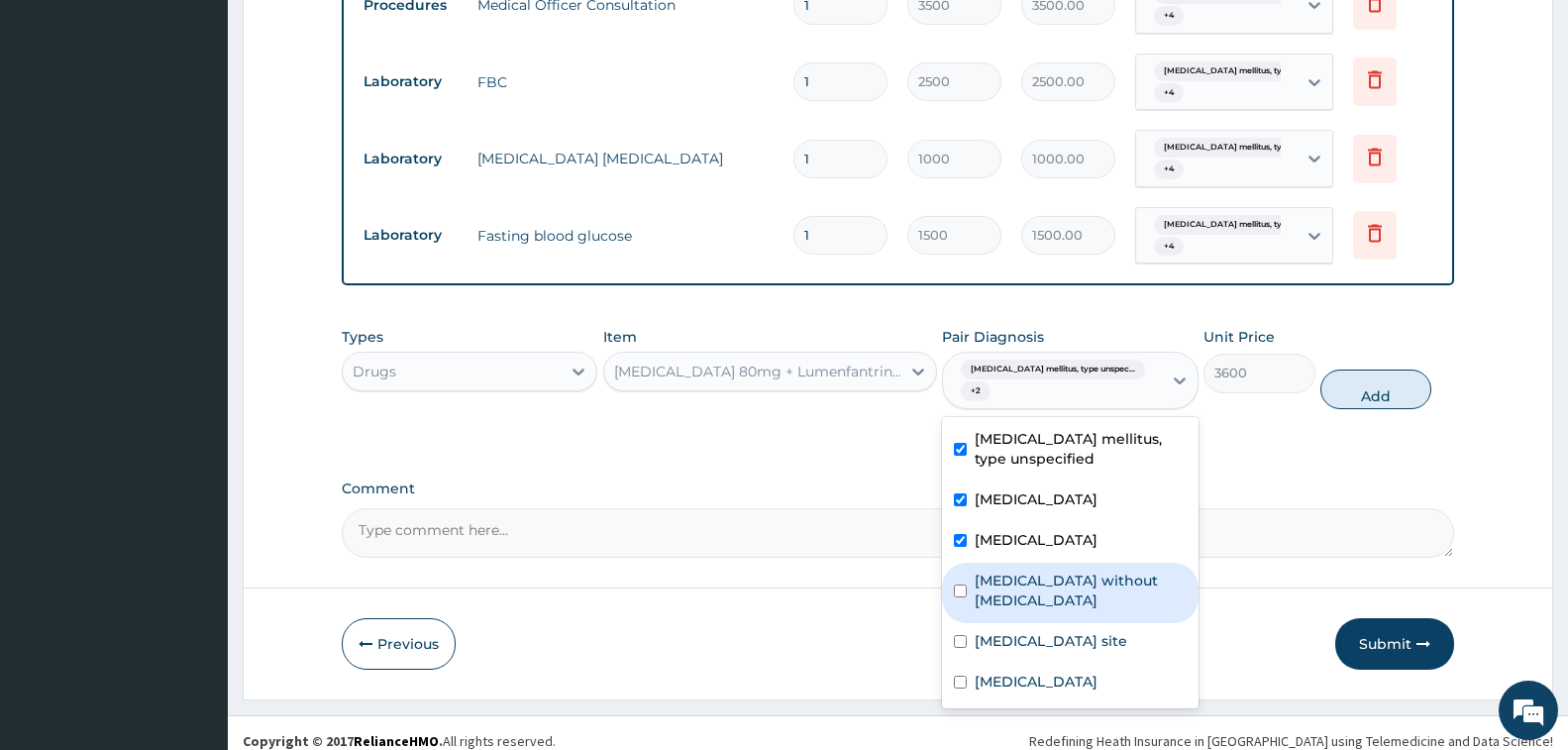
click at [1037, 621] on div "[MEDICAL_DATA] without [MEDICAL_DATA]" at bounding box center [1070, 592] width 256 height 60
checkbox input "true"
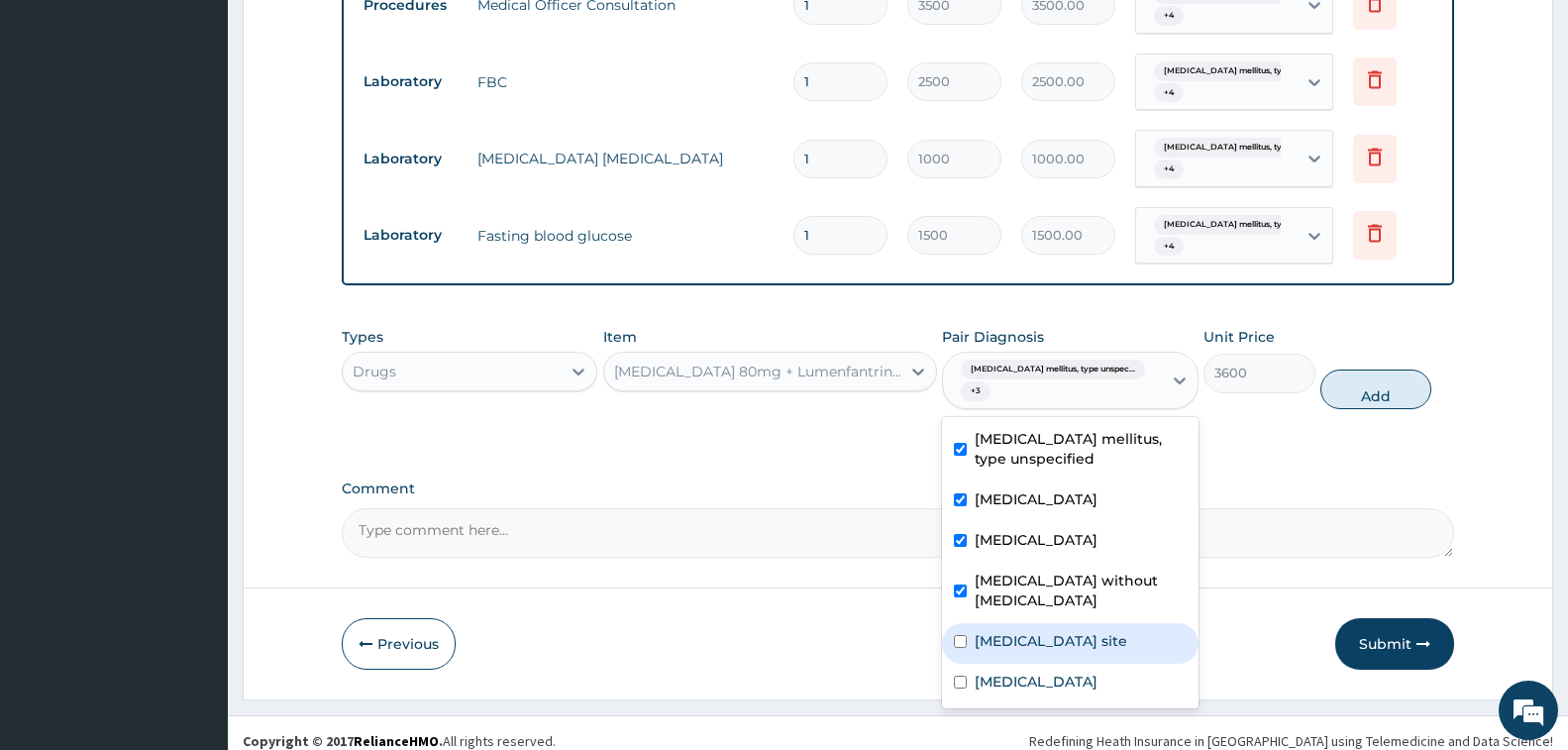
click at [1037, 651] on label "[MEDICAL_DATA] site" at bounding box center [1051, 641] width 153 height 20
checkbox input "true"
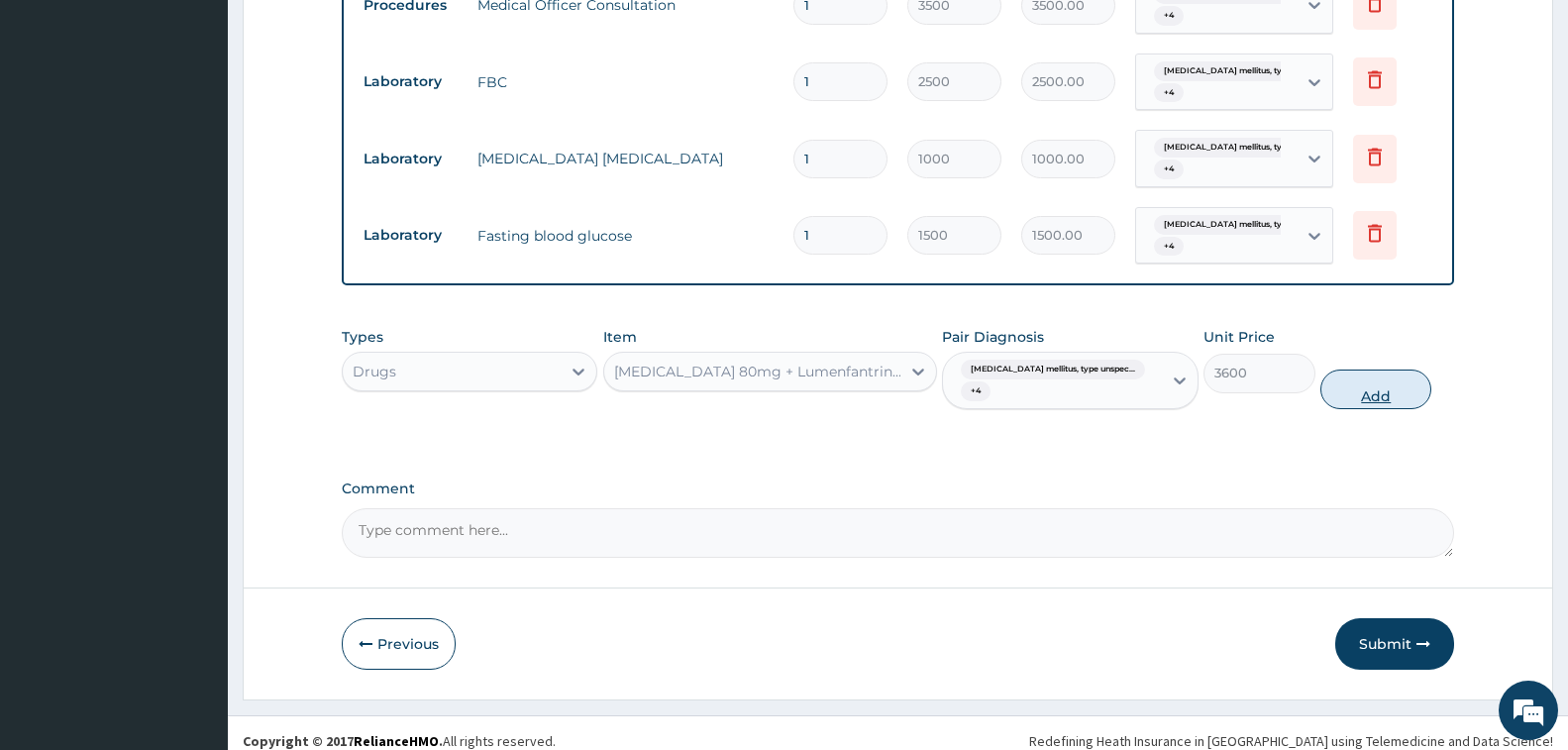
click at [1347, 380] on button "Add" at bounding box center [1376, 389] width 111 height 40
type input "0"
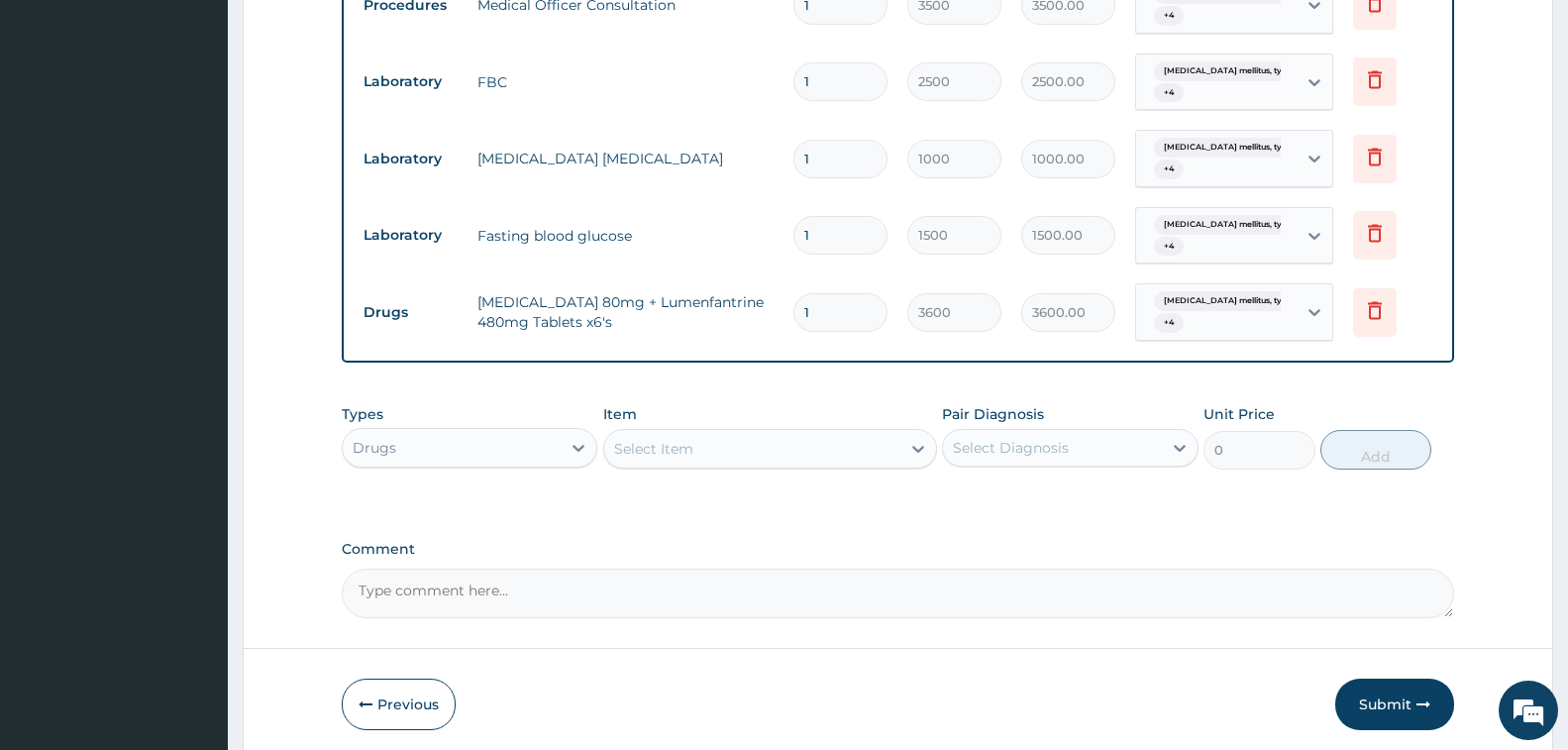
click at [657, 451] on div "Select Item" at bounding box center [654, 449] width 79 height 20
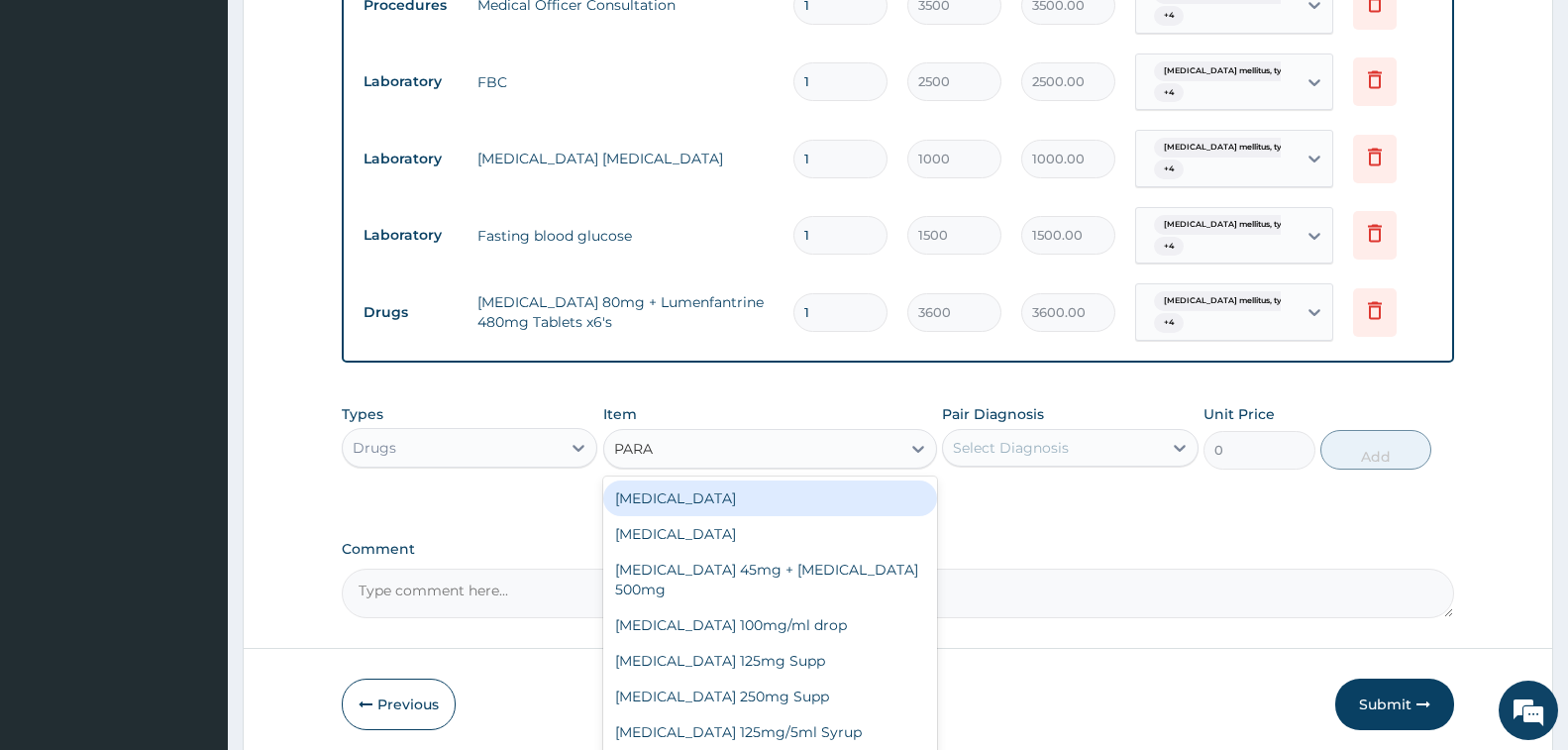
type input "PARAC"
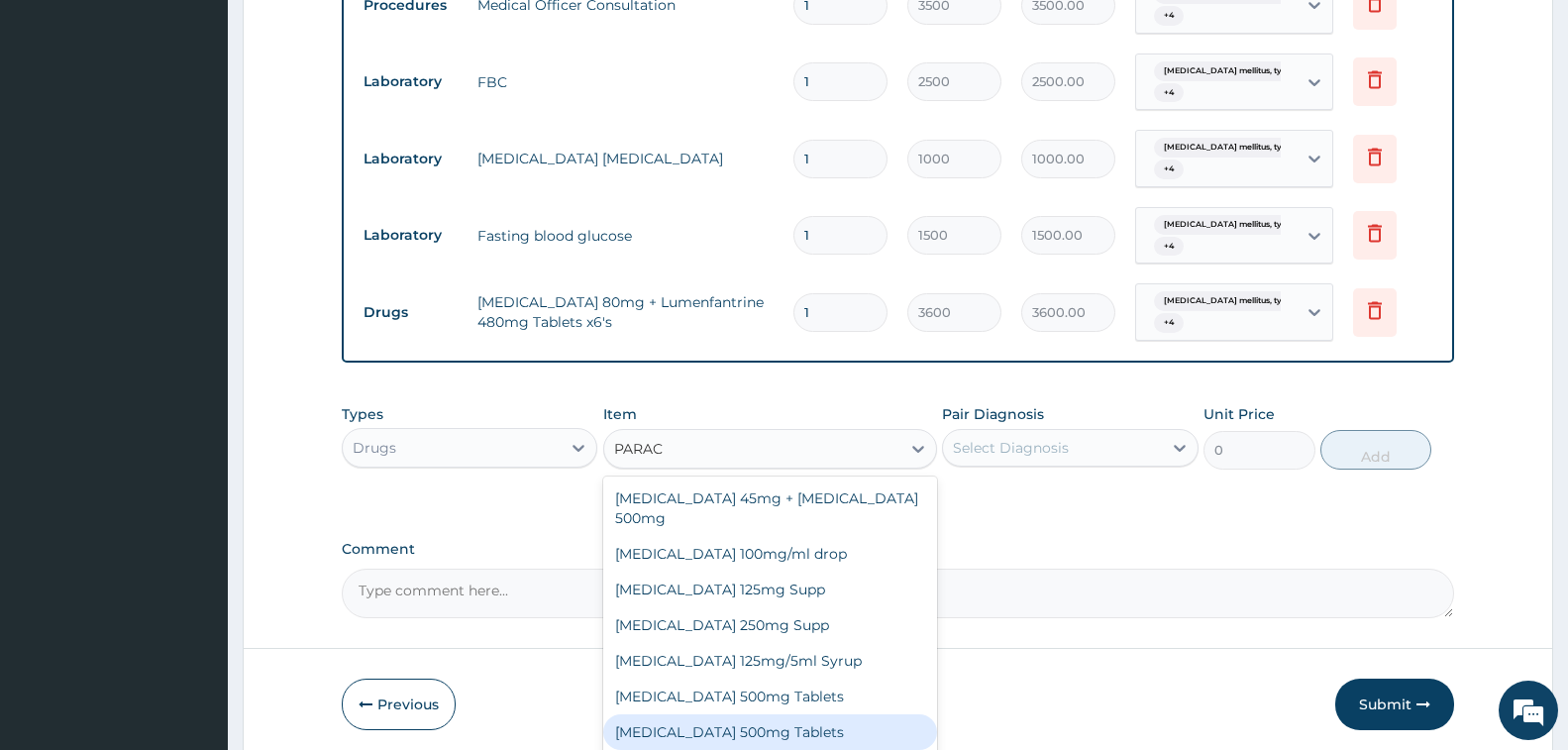
drag, startPoint x: 757, startPoint y: 725, endPoint x: 761, endPoint y: 692, distance: 33.2
click at [757, 721] on div "[MEDICAL_DATA] 500mg Tablets" at bounding box center [770, 732] width 334 height 36
type input "12"
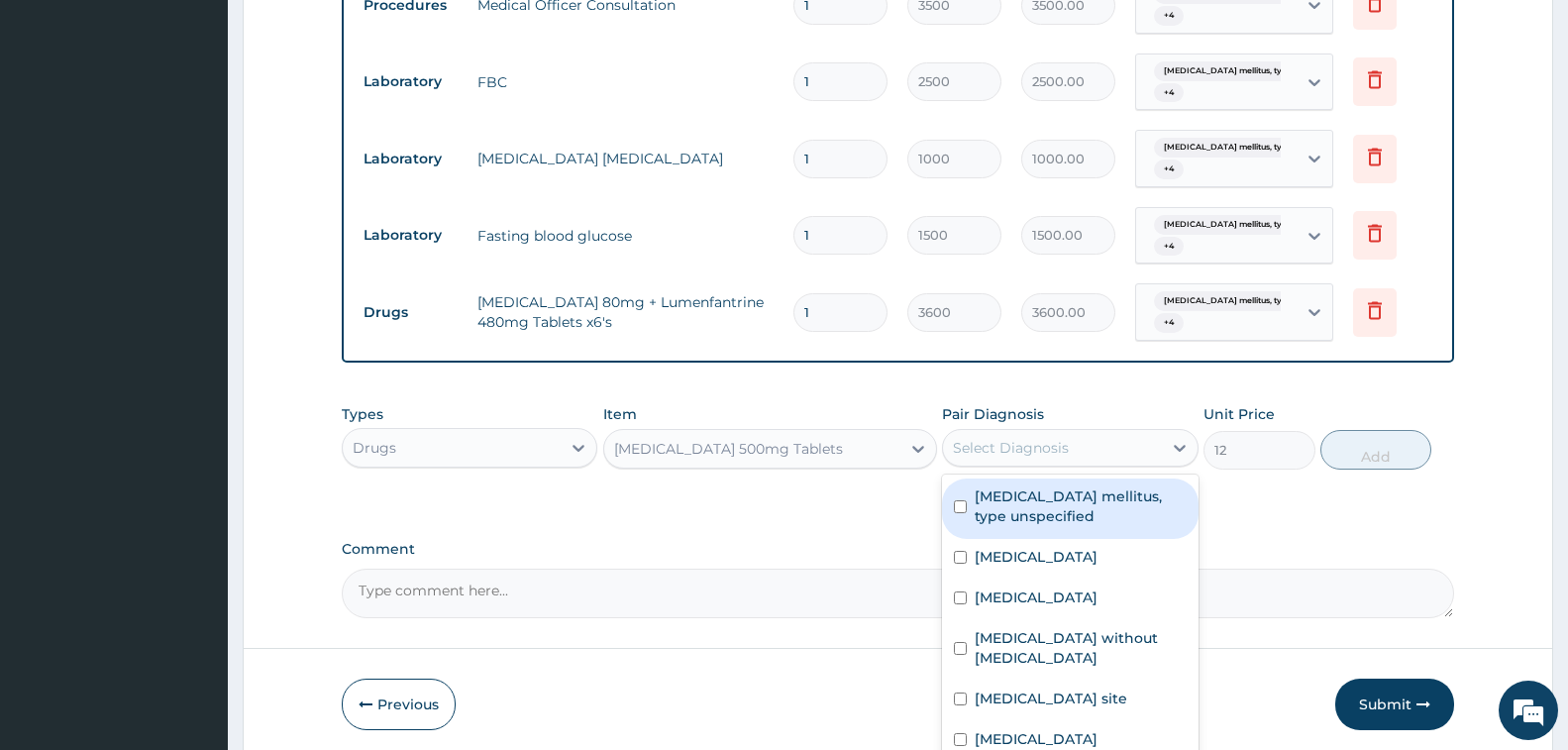
click at [1004, 456] on div "Select Diagnosis" at bounding box center [1010, 448] width 116 height 20
drag, startPoint x: 1022, startPoint y: 501, endPoint x: 1011, endPoint y: 653, distance: 152.4
click at [1022, 529] on div "[MEDICAL_DATA] mellitus, type unspecified" at bounding box center [1070, 508] width 256 height 60
checkbox input "true"
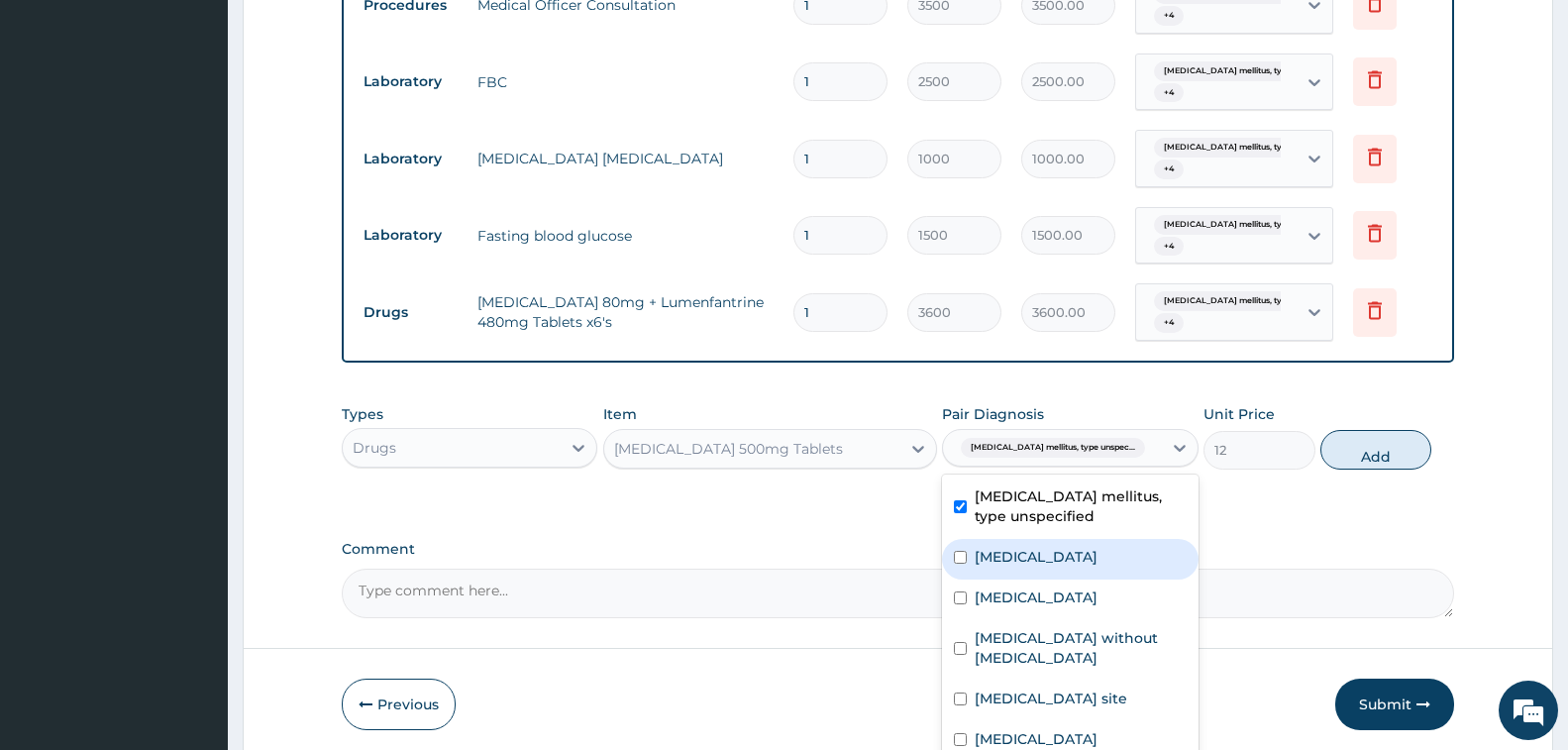
click at [1029, 567] on label "[MEDICAL_DATA]" at bounding box center [1036, 557] width 123 height 20
checkbox input "true"
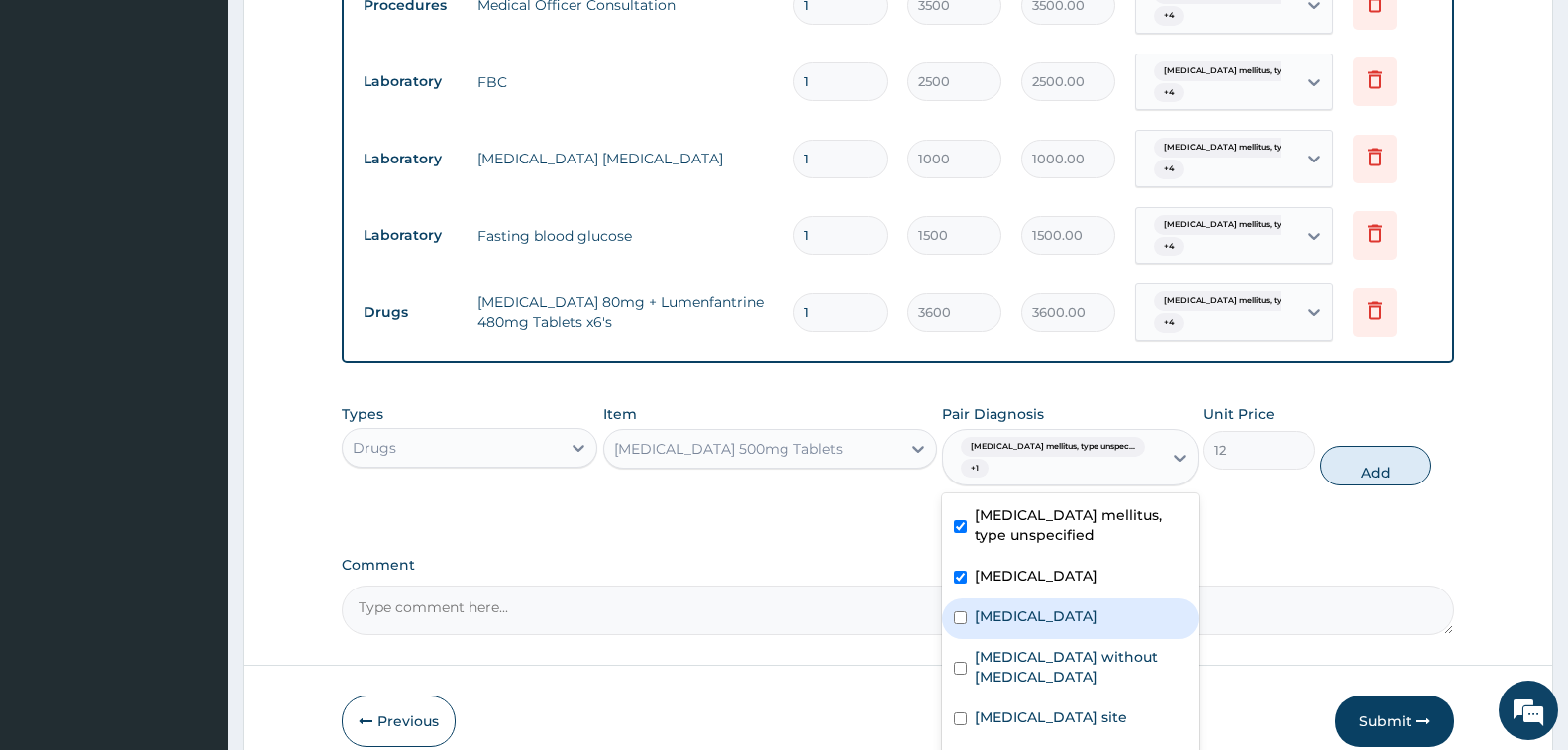
drag, startPoint x: 1043, startPoint y: 618, endPoint x: 1052, endPoint y: 642, distance: 25.6
click at [1046, 620] on label "[MEDICAL_DATA]" at bounding box center [1036, 616] width 123 height 20
checkbox input "true"
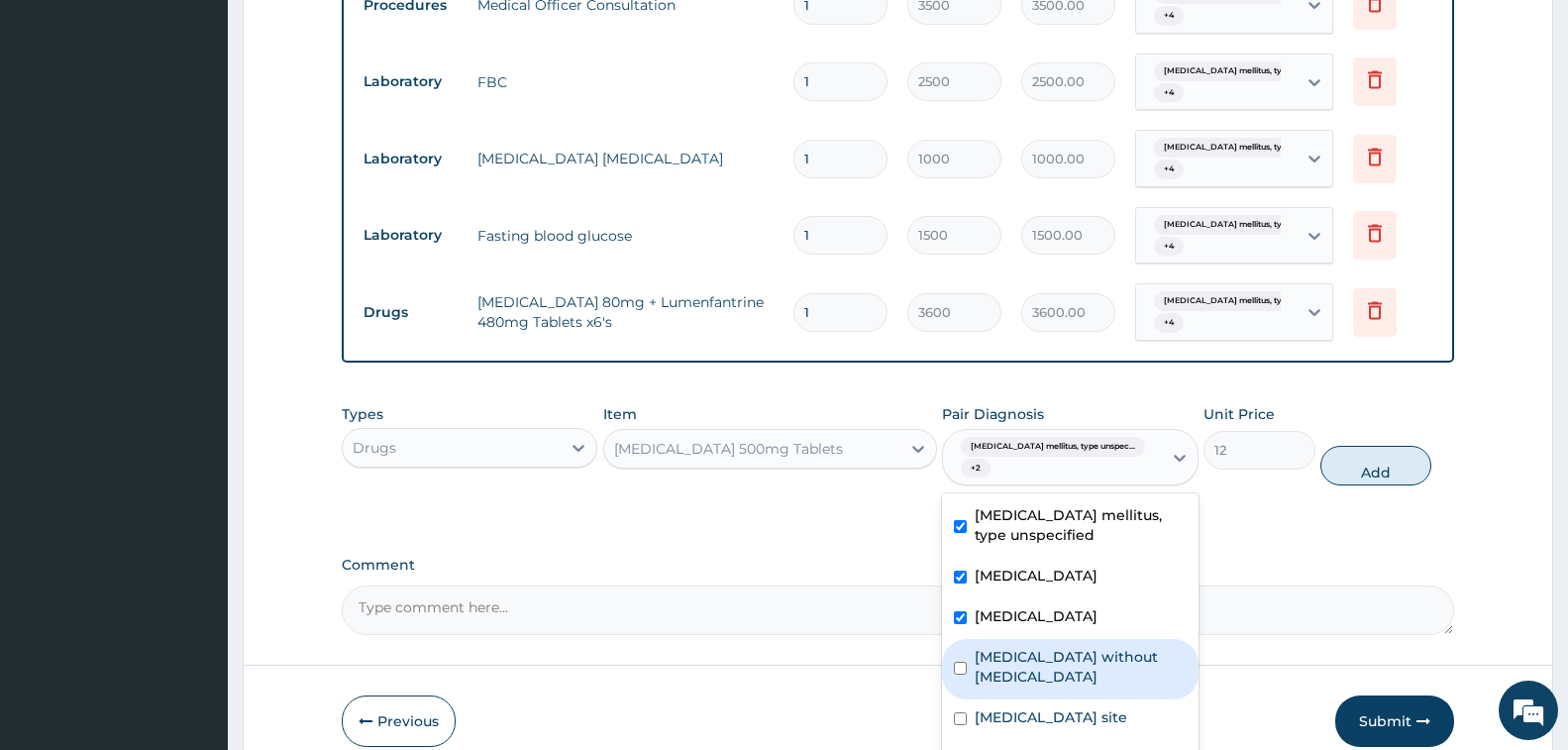
drag, startPoint x: 1061, startPoint y: 659, endPoint x: 1068, endPoint y: 711, distance: 52.5
click at [1064, 680] on label "[MEDICAL_DATA] without [MEDICAL_DATA]" at bounding box center [1080, 667] width 211 height 40
checkbox input "true"
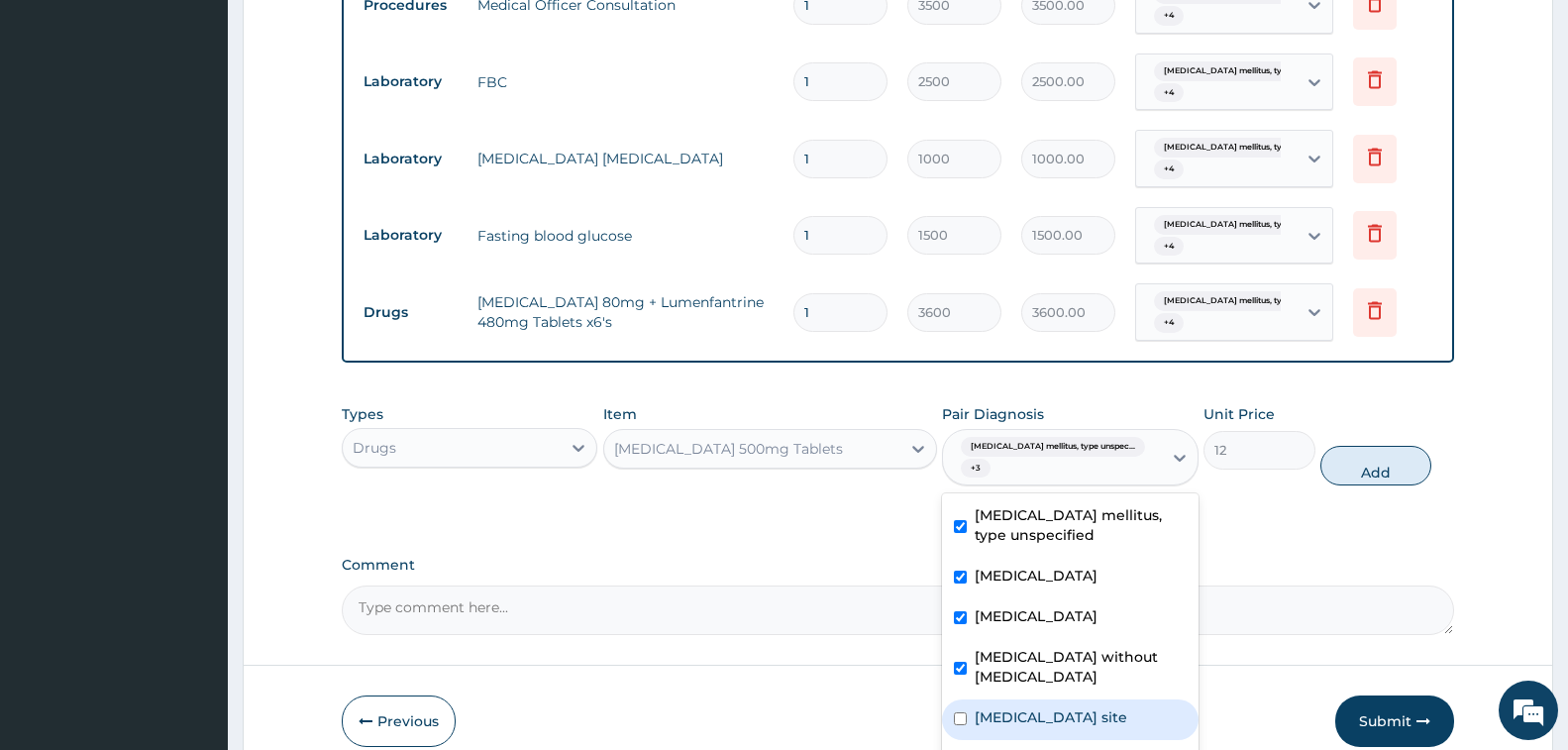
drag, startPoint x: 1072, startPoint y: 723, endPoint x: 1096, endPoint y: 693, distance: 38.4
click at [1073, 723] on label "[MEDICAL_DATA] site" at bounding box center [1051, 717] width 153 height 20
checkbox input "true"
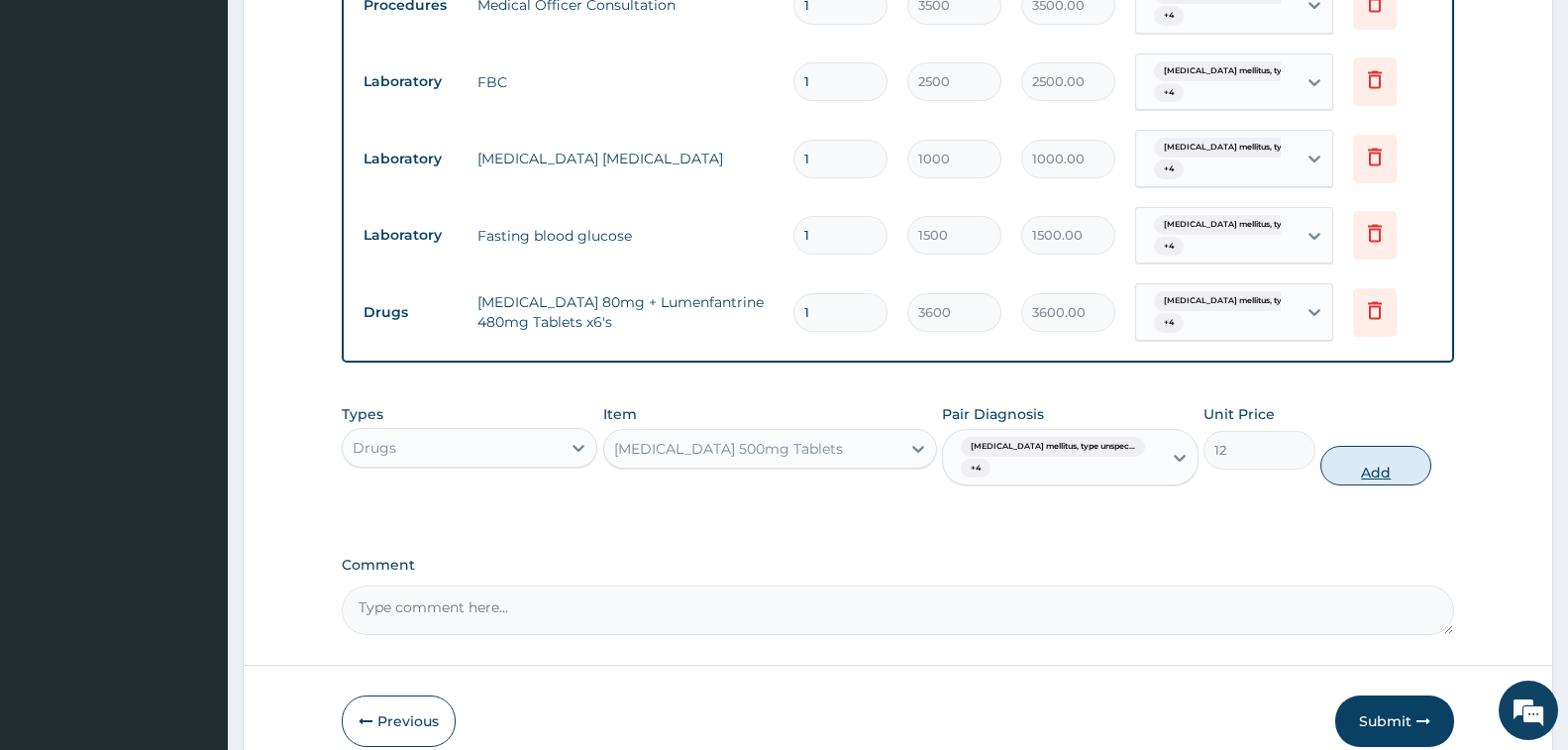
click at [1350, 469] on button "Add" at bounding box center [1376, 466] width 111 height 40
type input "0"
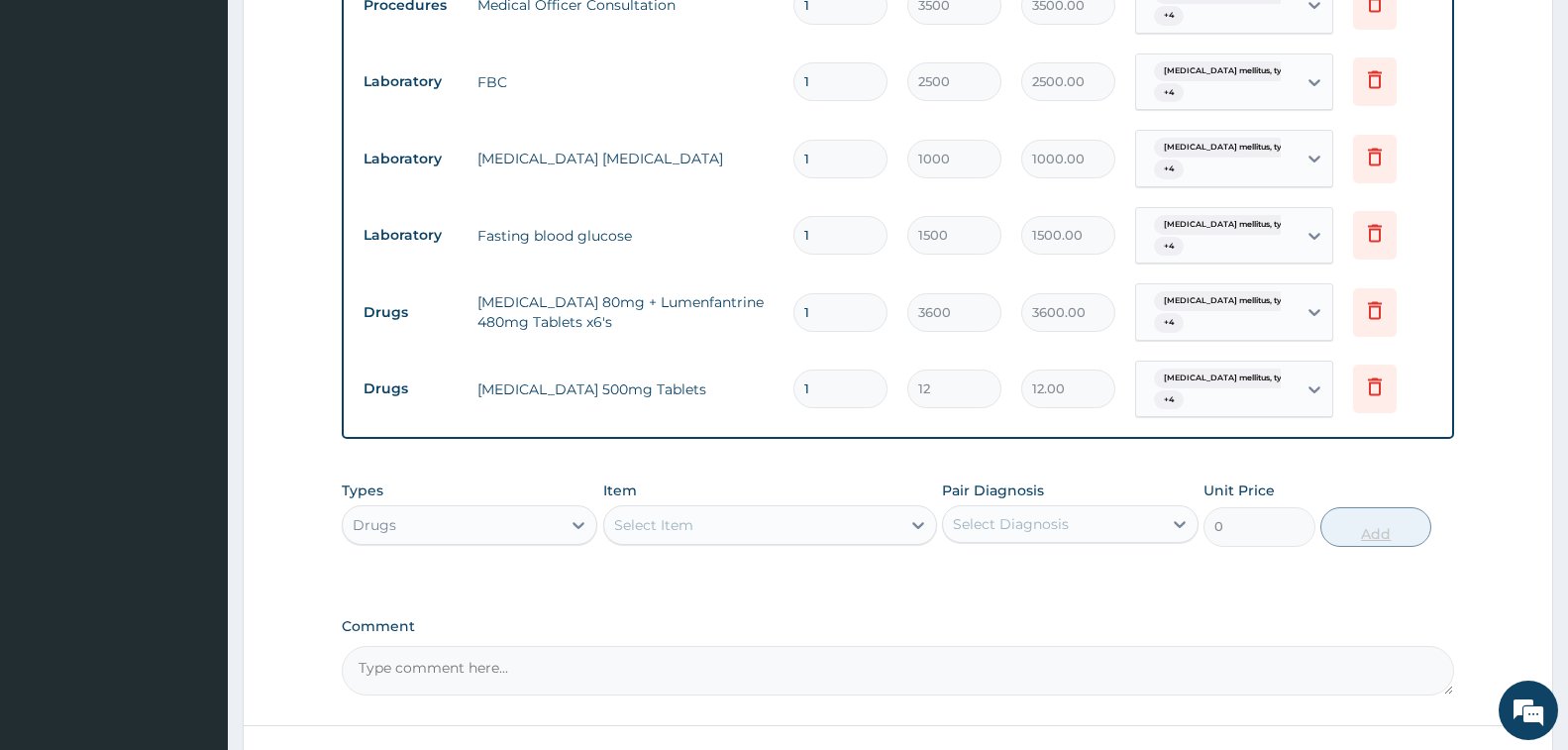
type input "18"
type input "216.00"
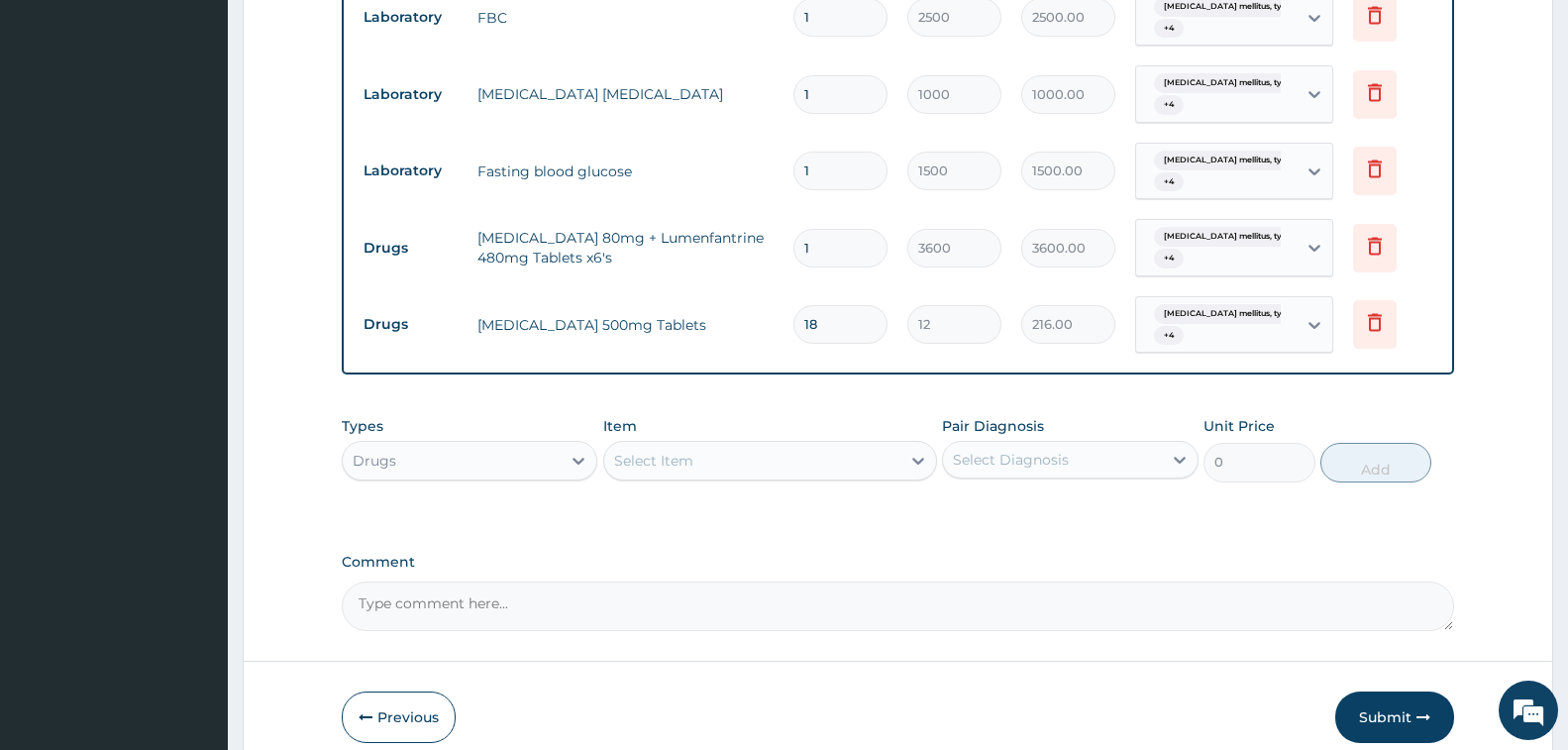
scroll to position [1015, 0]
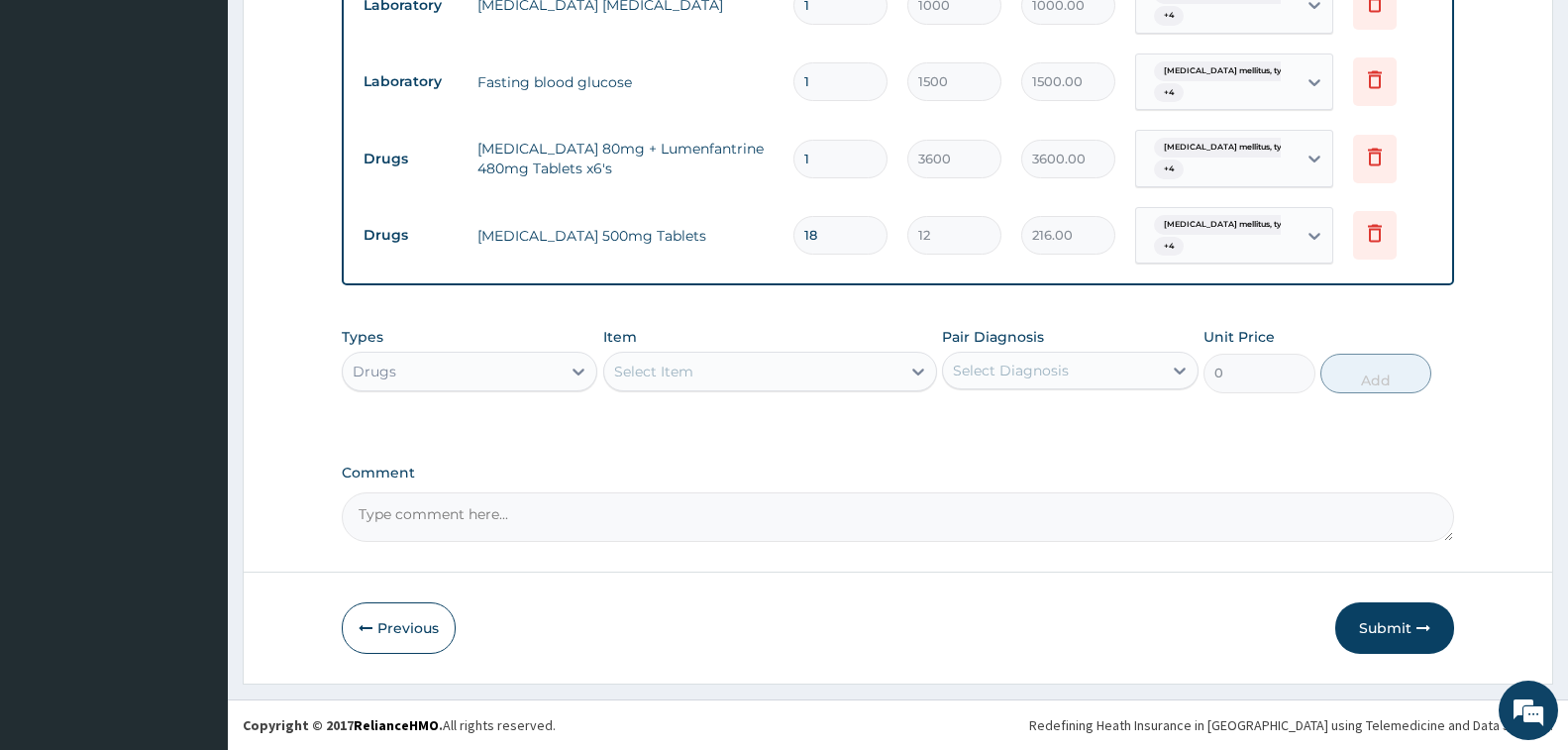
type input "18"
click at [691, 361] on div "Select Item" at bounding box center [752, 372] width 296 height 32
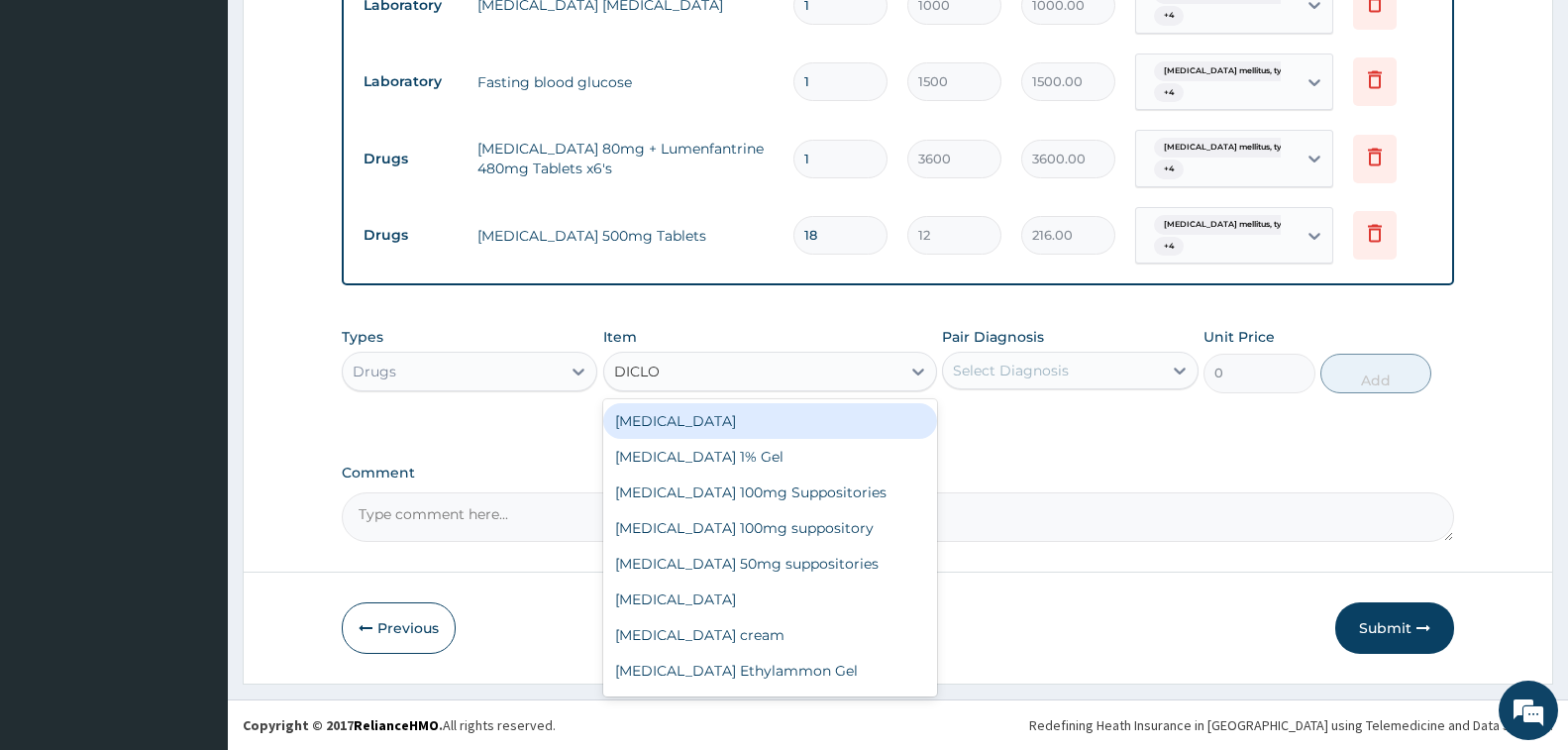
type input "DICLOF"
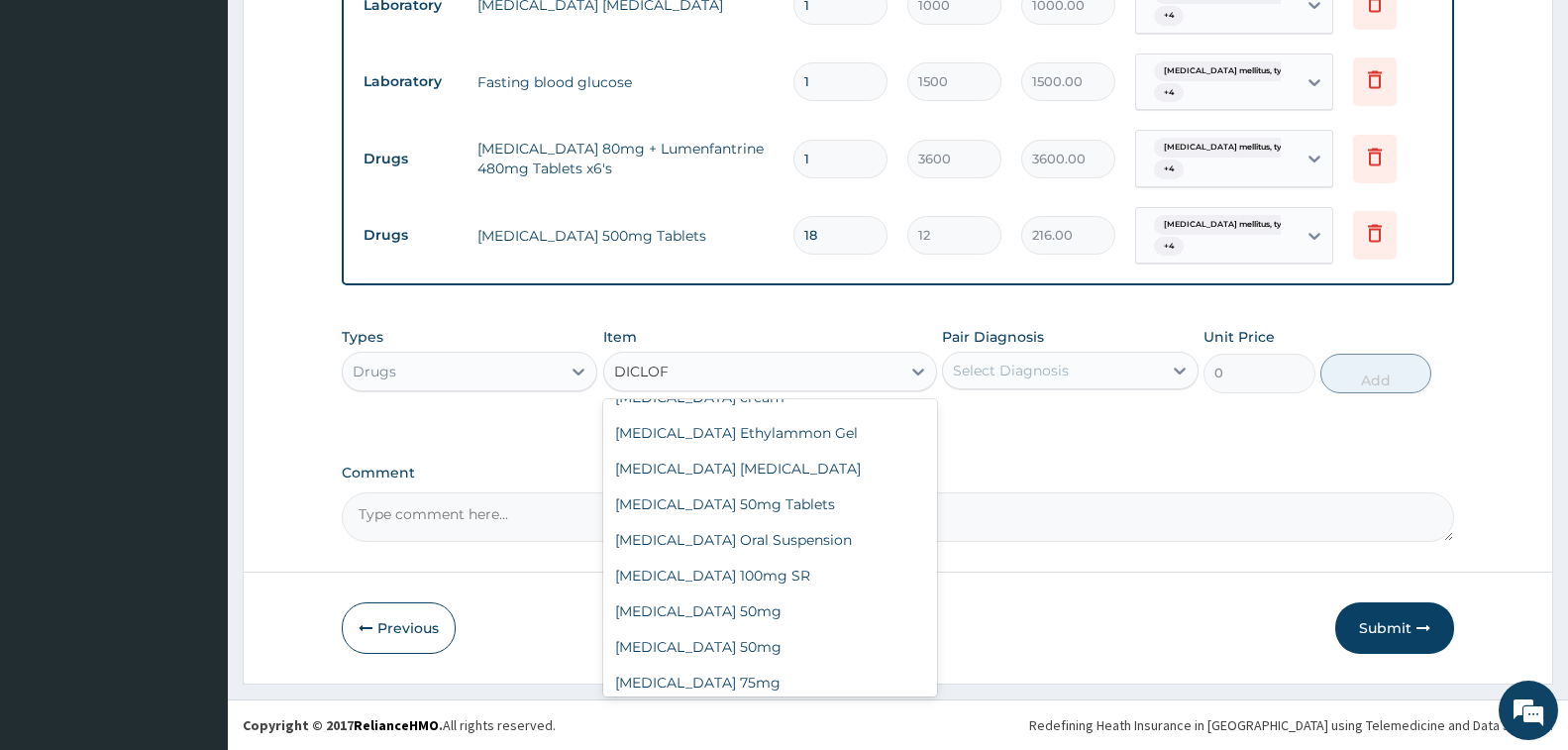
scroll to position [297, 0]
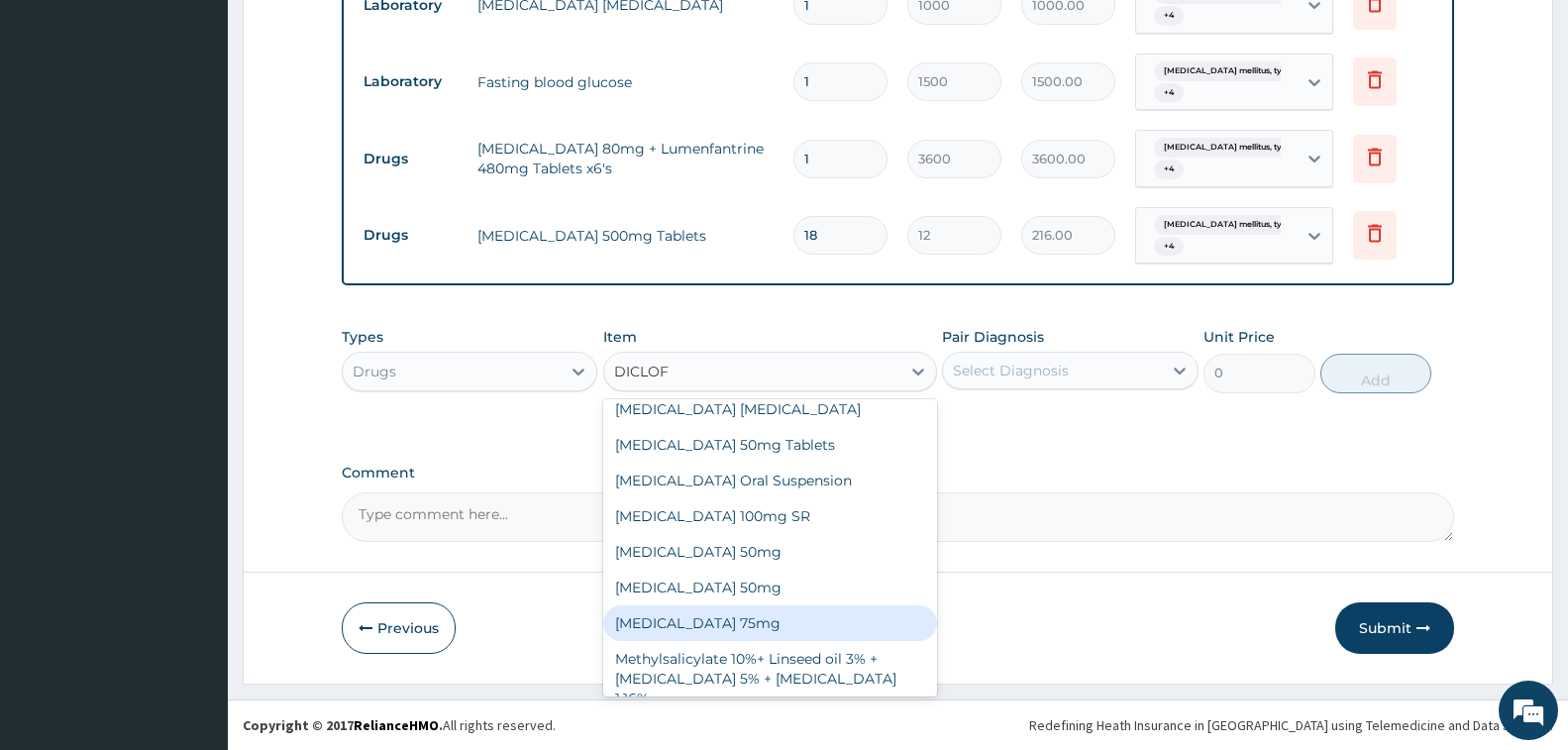
click at [738, 633] on div "[MEDICAL_DATA] 75mg" at bounding box center [770, 623] width 334 height 36
type input "102"
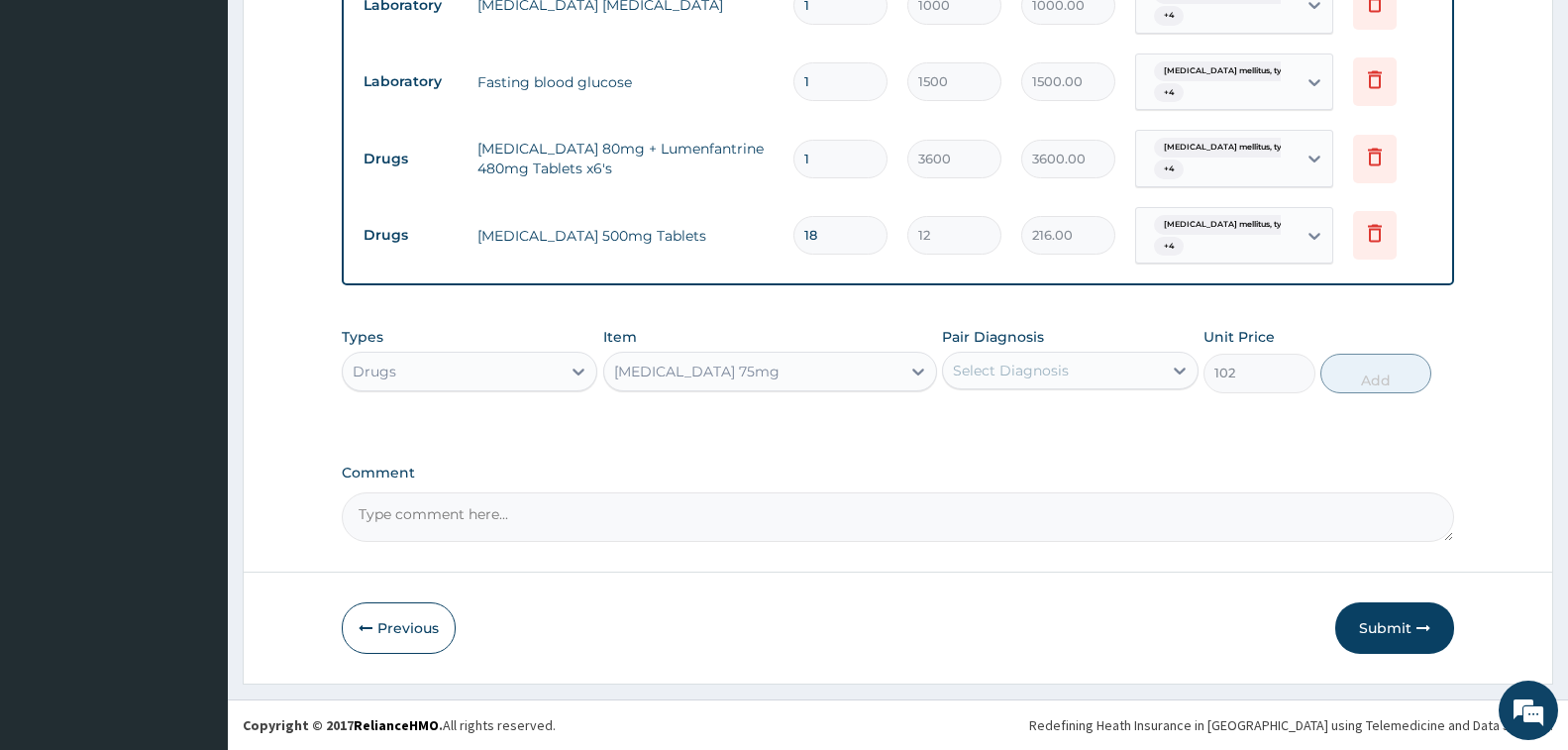
click at [987, 369] on div "Select Diagnosis" at bounding box center [1010, 371] width 116 height 20
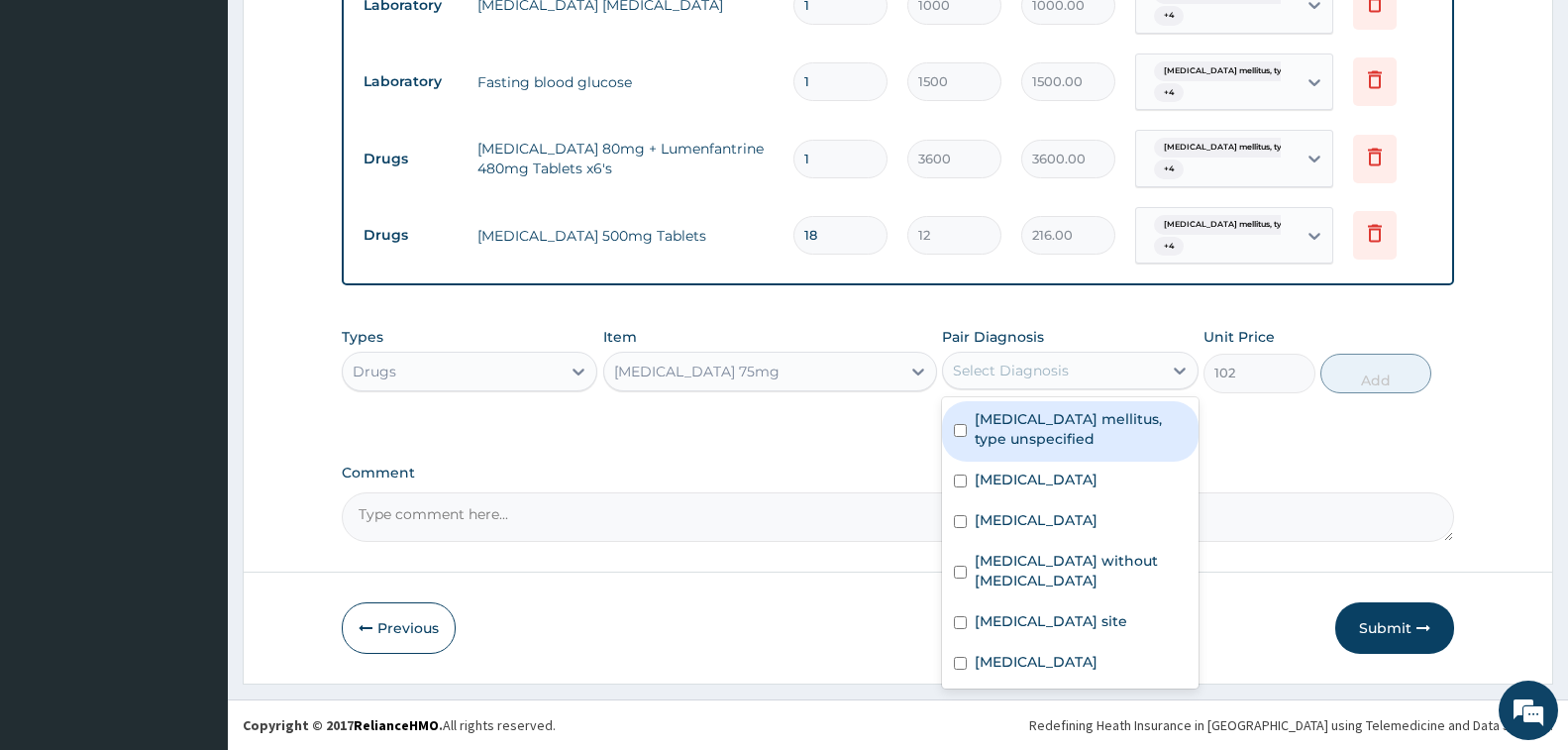
drag, startPoint x: 999, startPoint y: 419, endPoint x: 1004, endPoint y: 433, distance: 14.9
click at [1000, 423] on label "[MEDICAL_DATA] mellitus, type unspecified" at bounding box center [1080, 429] width 211 height 40
checkbox input "true"
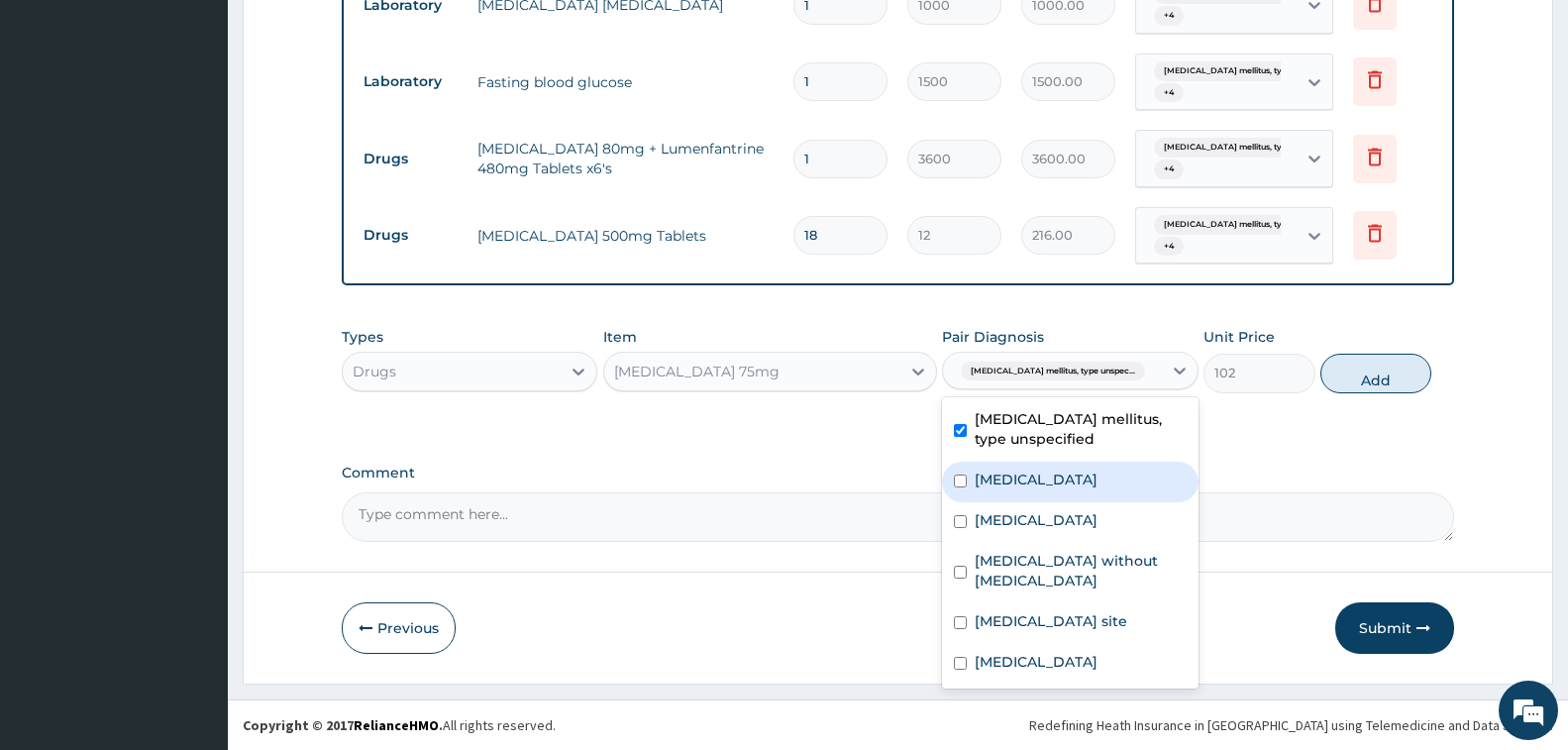
drag, startPoint x: 1010, startPoint y: 469, endPoint x: 1012, endPoint y: 552, distance: 83.0
click at [1010, 476] on div "[MEDICAL_DATA]" at bounding box center [1070, 482] width 256 height 41
checkbox input "true"
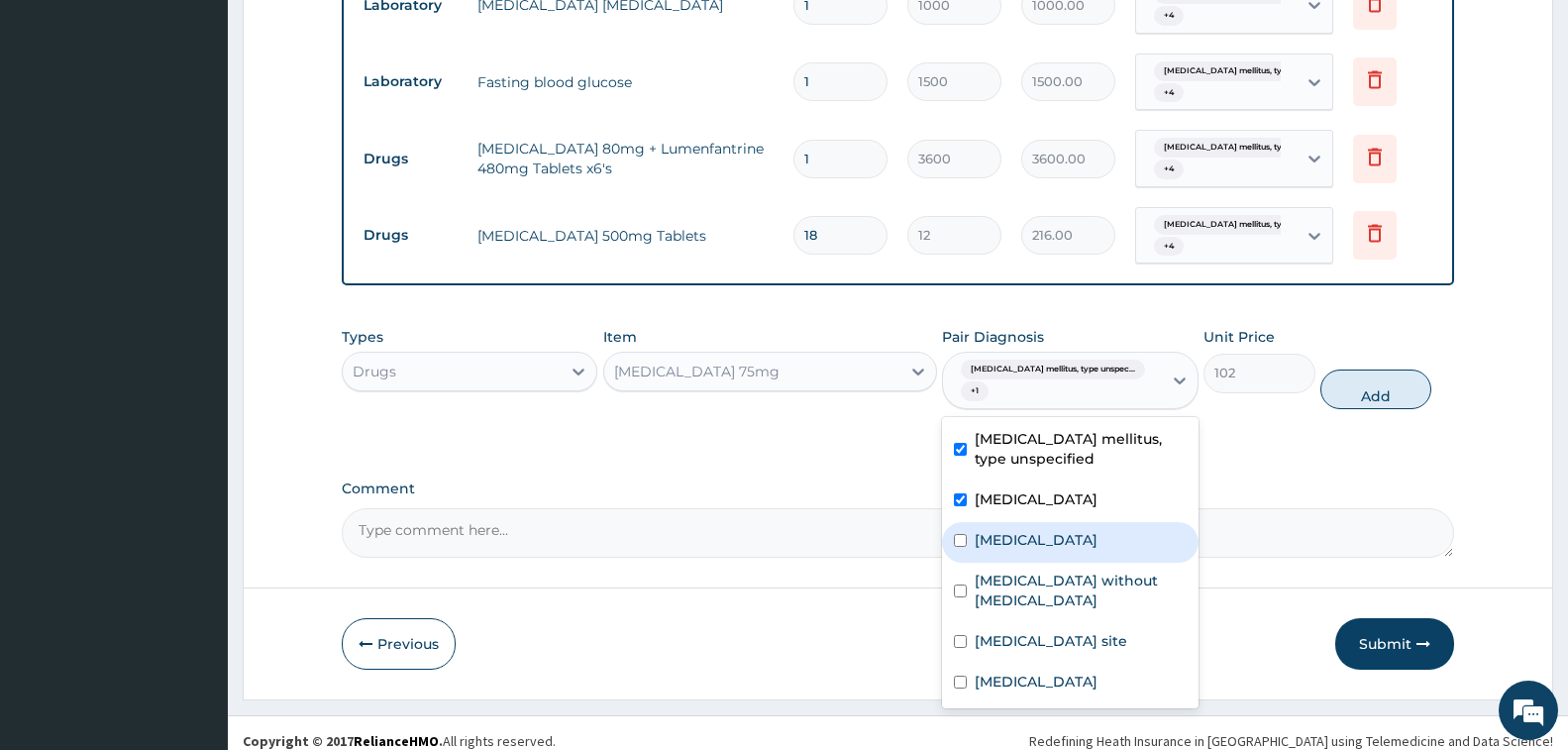
click at [1012, 552] on div "[MEDICAL_DATA]" at bounding box center [1070, 542] width 256 height 41
checkbox input "true"
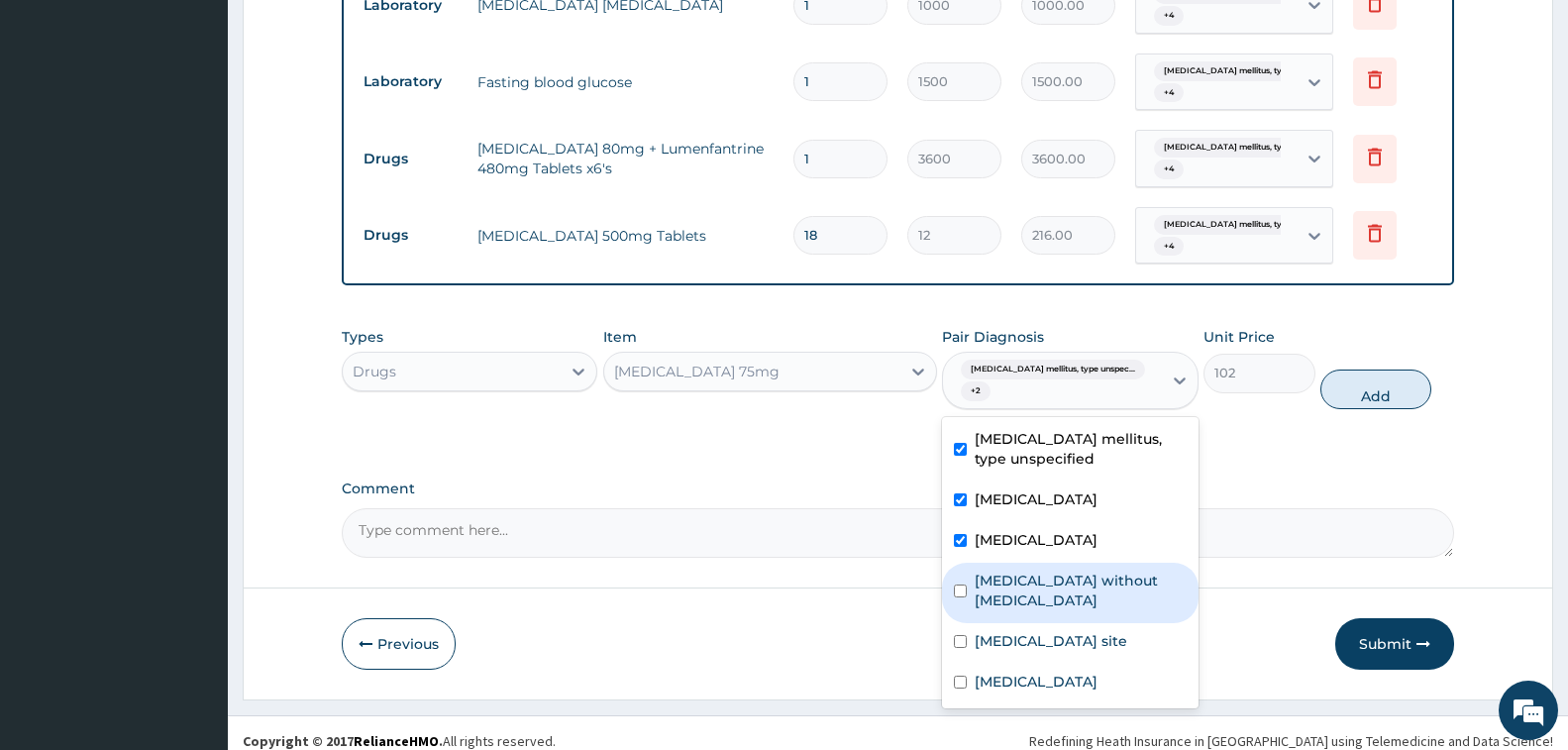
drag, startPoint x: 1017, startPoint y: 573, endPoint x: 1033, endPoint y: 626, distance: 55.4
click at [1022, 598] on label "[MEDICAL_DATA] without [MEDICAL_DATA]" at bounding box center [1080, 590] width 211 height 40
checkbox input "true"
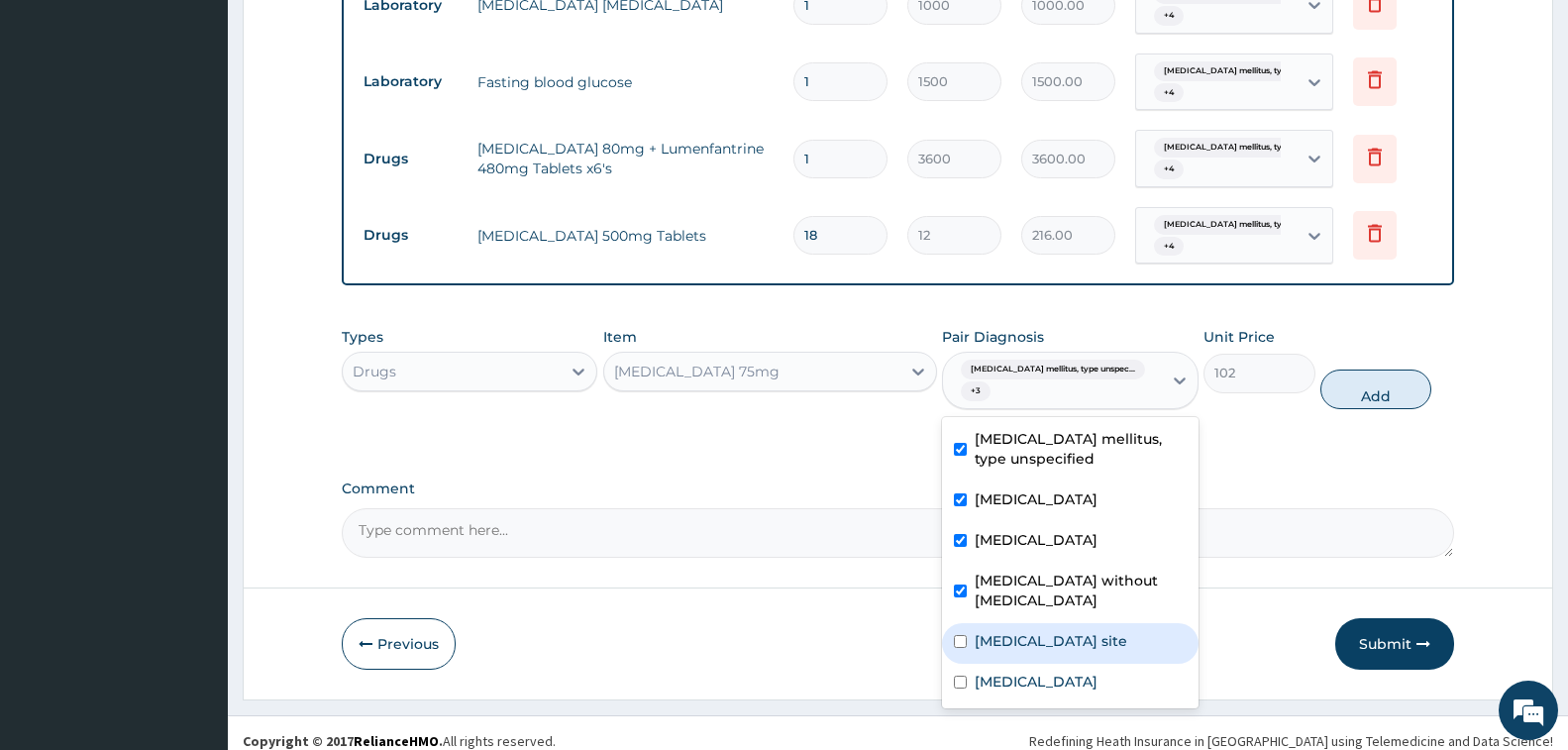
drag, startPoint x: 1086, startPoint y: 663, endPoint x: 1304, endPoint y: 487, distance: 280.2
click at [1090, 651] on label "[MEDICAL_DATA] site" at bounding box center [1051, 641] width 153 height 20
checkbox input "true"
click at [1374, 389] on button "Add" at bounding box center [1376, 389] width 111 height 40
type input "0"
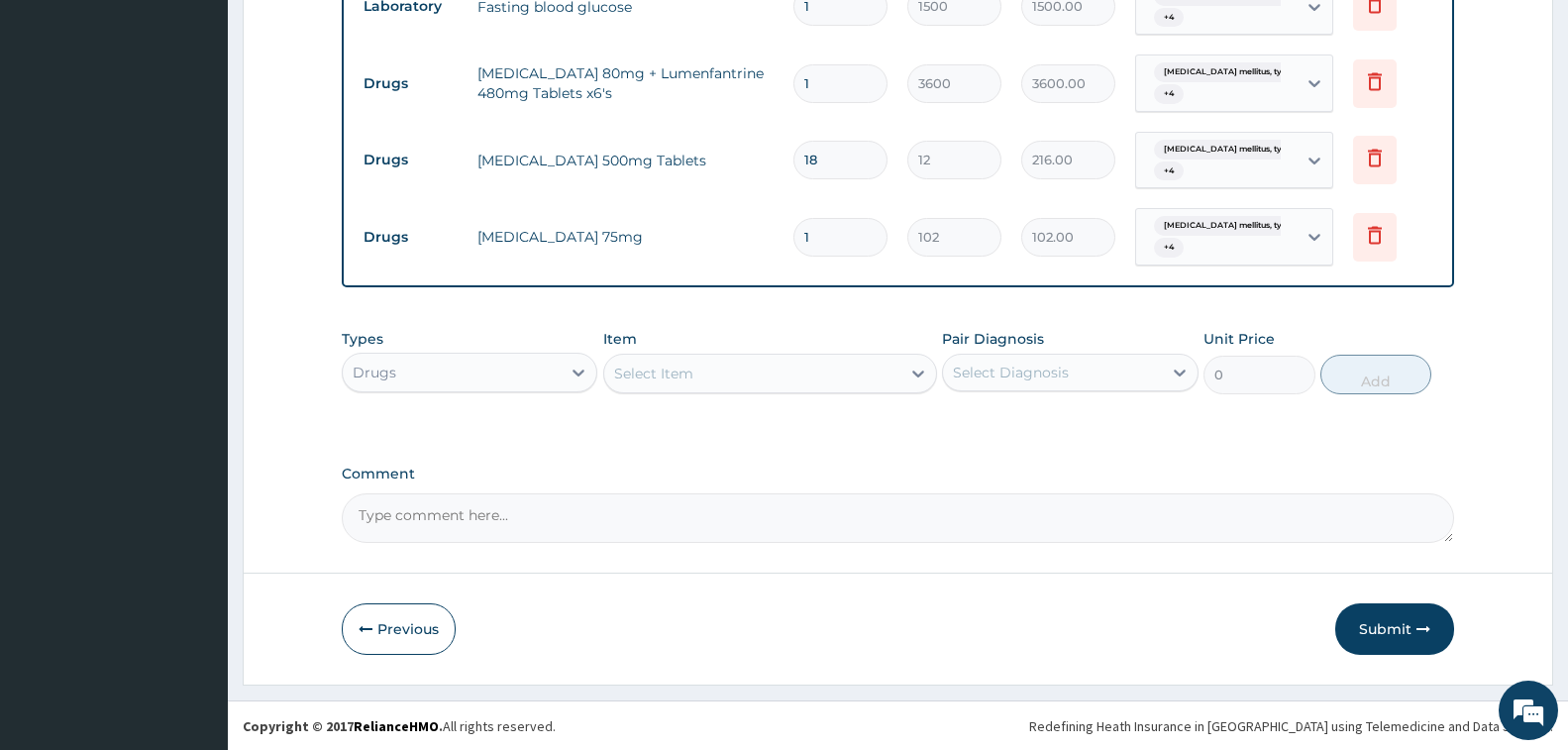
scroll to position [1091, 0]
click at [679, 371] on div "Select Item" at bounding box center [654, 373] width 79 height 20
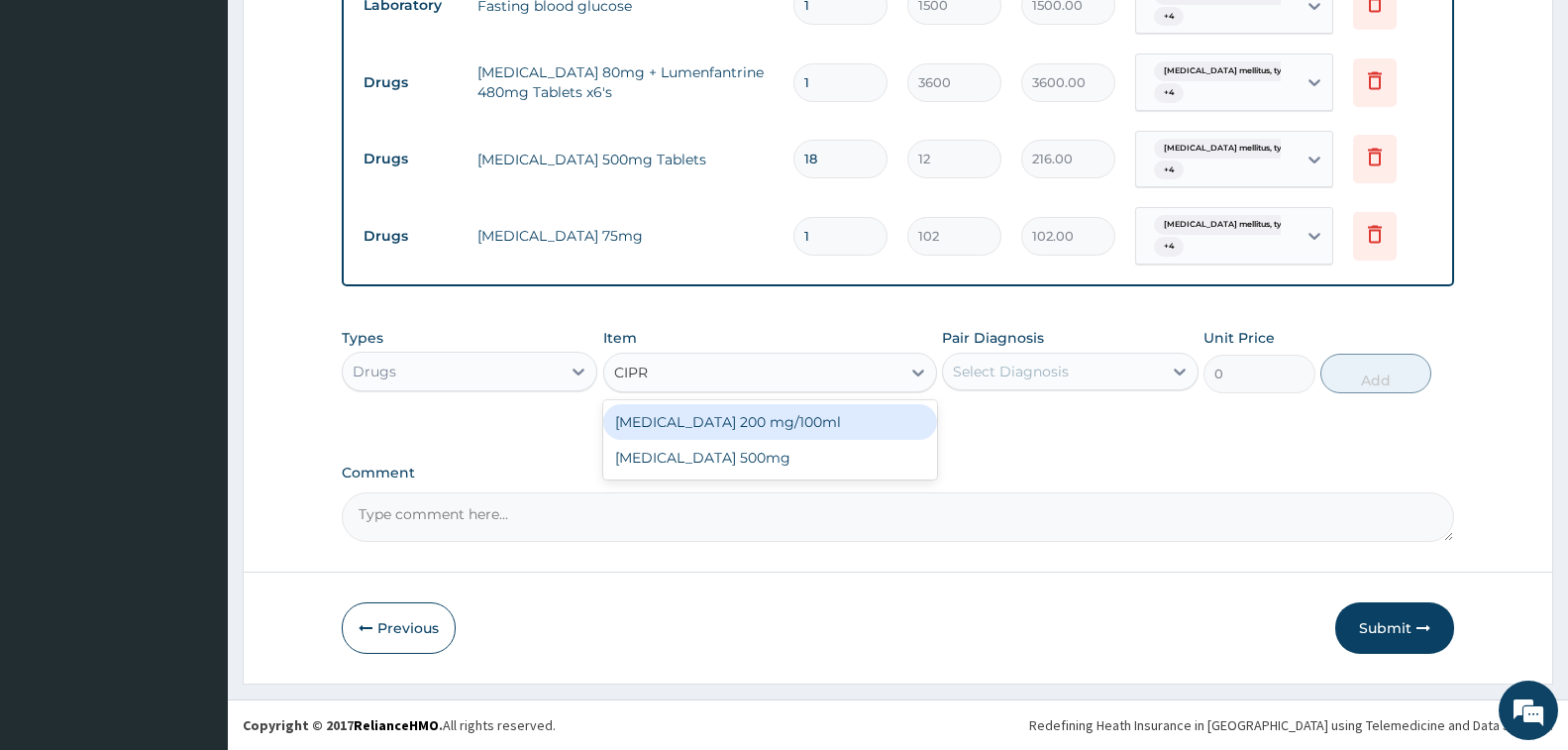
type input "[MEDICAL_DATA]"
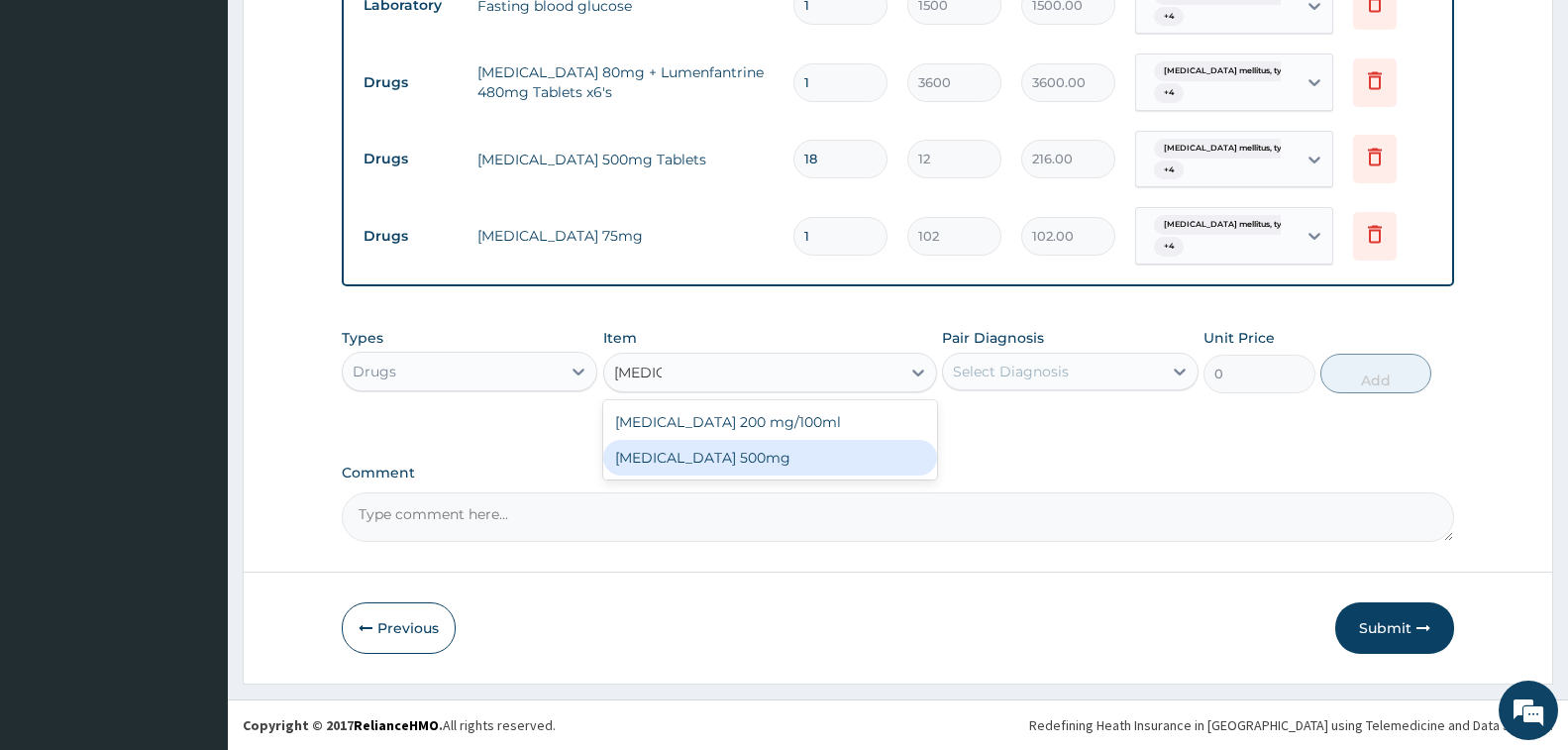
click at [733, 460] on div "[MEDICAL_DATA] 500mg" at bounding box center [770, 458] width 334 height 36
type input "390"
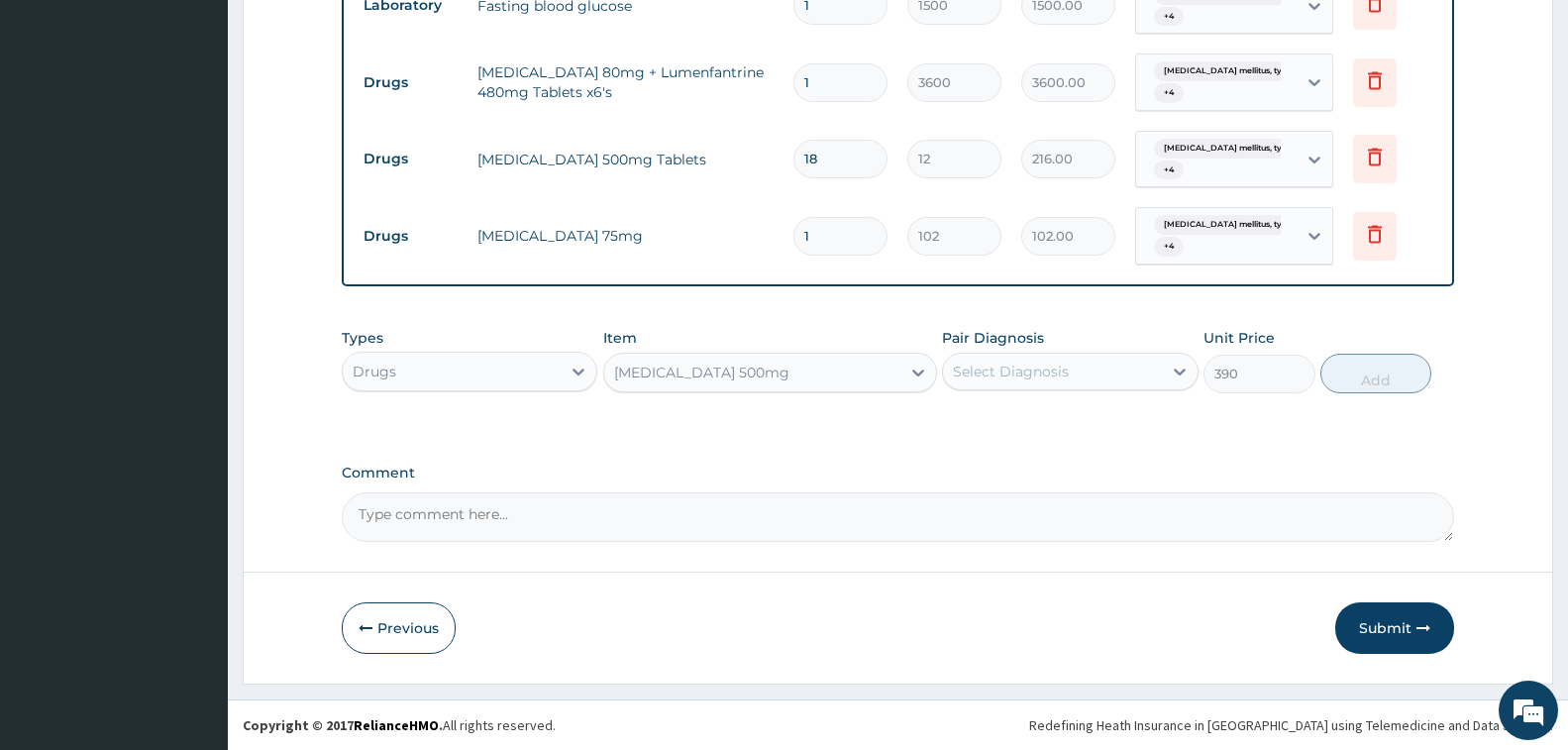
click at [1042, 375] on div "Select Diagnosis" at bounding box center [1010, 372] width 116 height 20
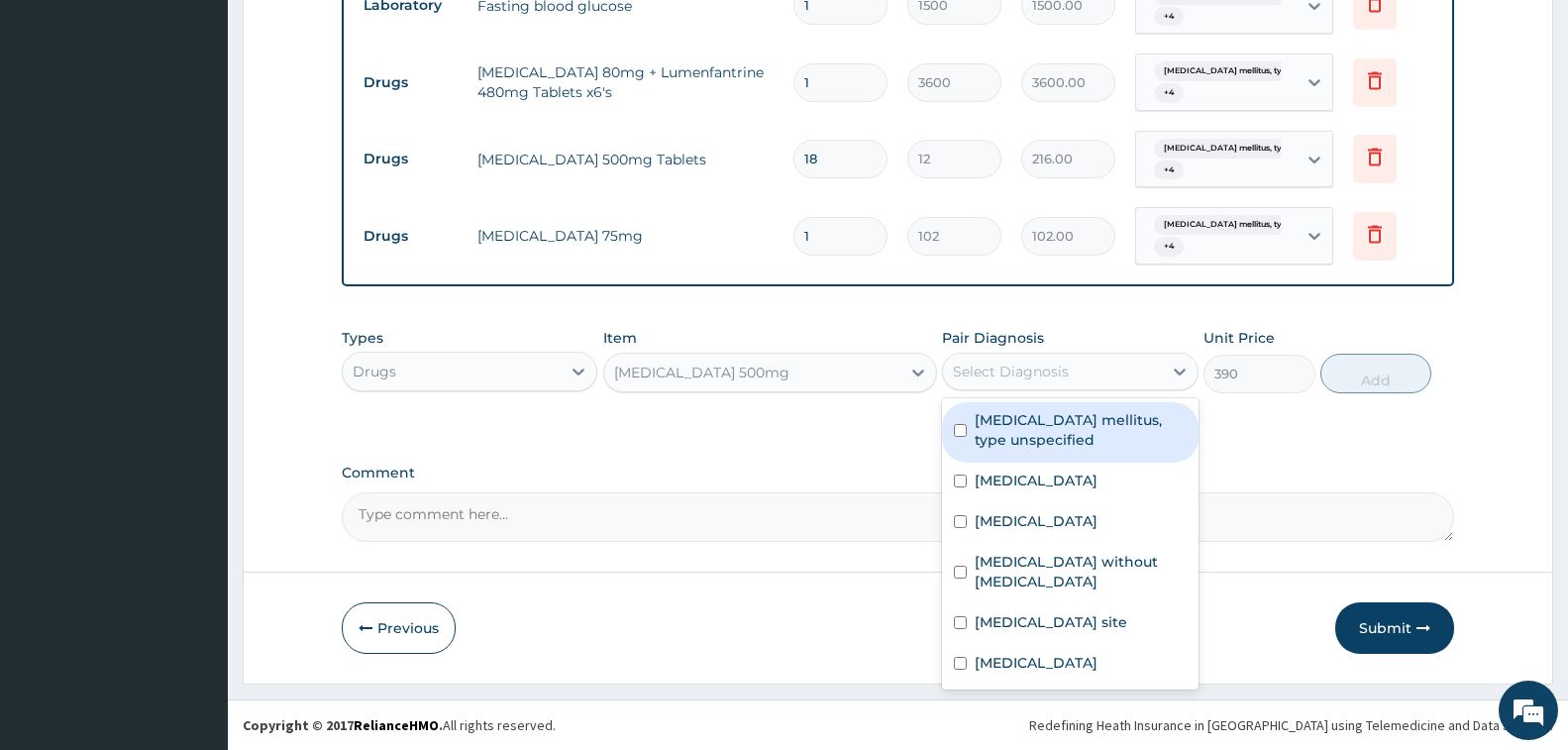
click at [1039, 424] on label "[MEDICAL_DATA] mellitus, type unspecified" at bounding box center [1080, 430] width 211 height 40
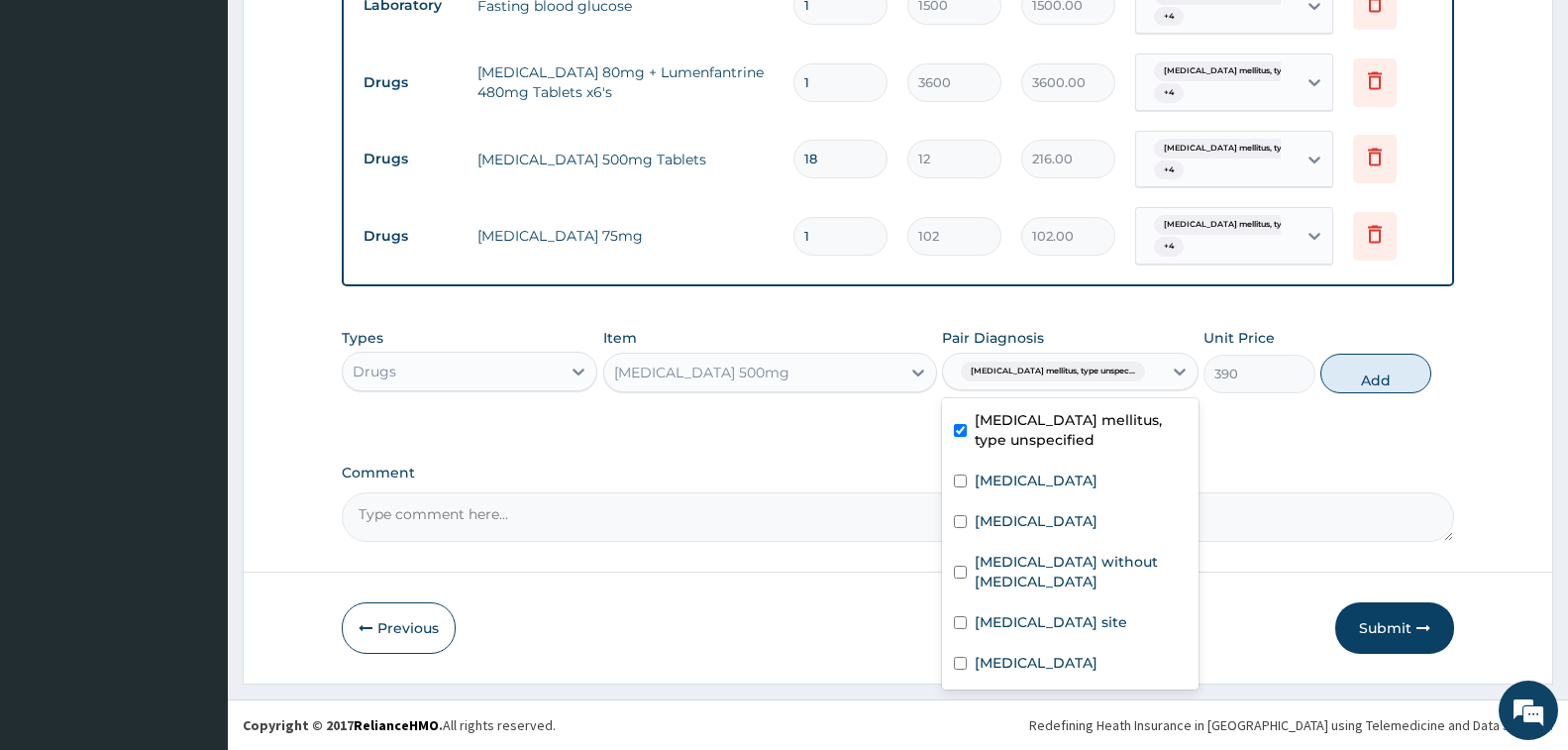
checkbox input "true"
click at [1028, 480] on label "[MEDICAL_DATA]" at bounding box center [1036, 481] width 123 height 20
checkbox input "true"
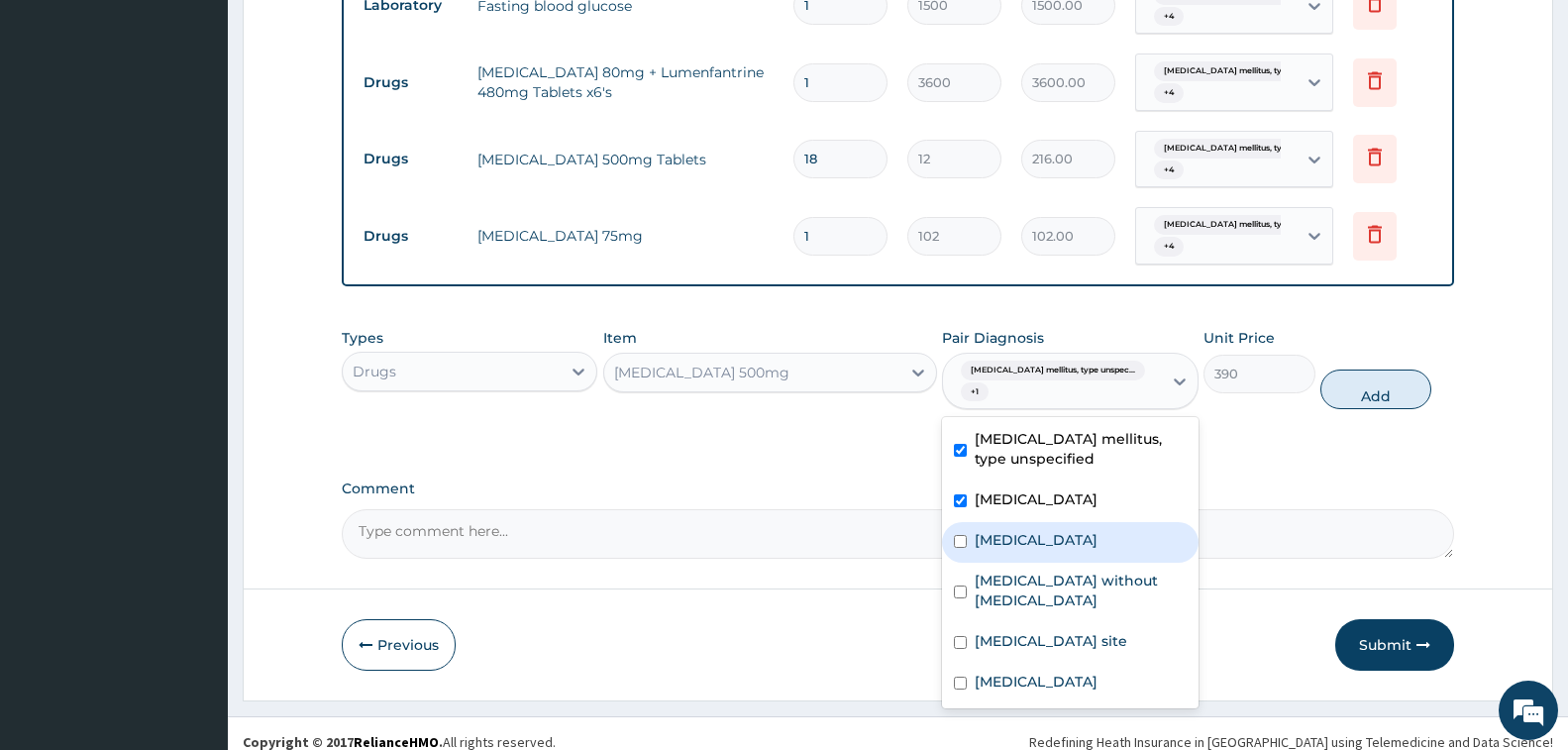
drag, startPoint x: 1030, startPoint y: 529, endPoint x: 1034, endPoint y: 546, distance: 17.5
click at [1030, 532] on div "[MEDICAL_DATA]" at bounding box center [1070, 542] width 256 height 41
checkbox input "true"
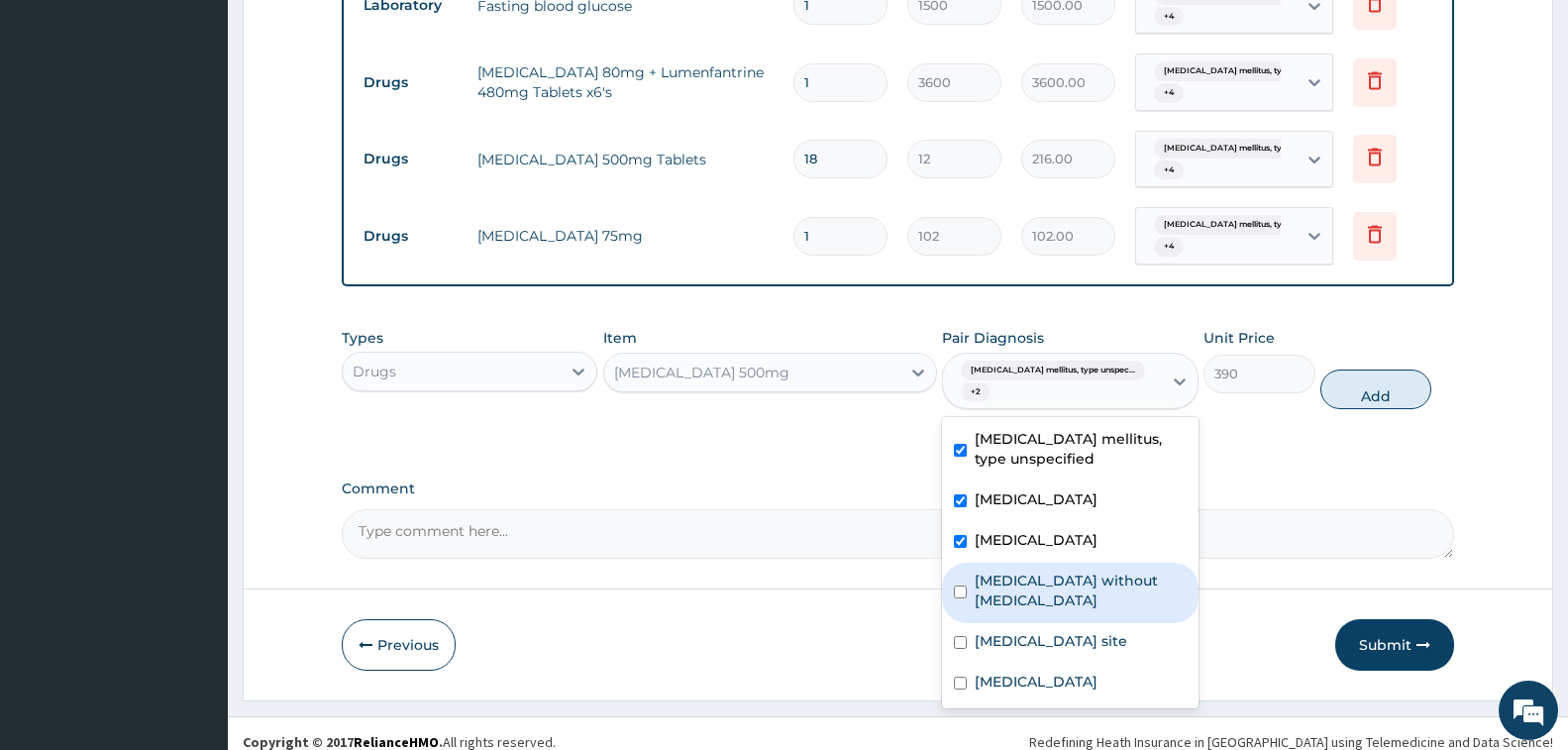
click at [1042, 598] on label "[MEDICAL_DATA] without [MEDICAL_DATA]" at bounding box center [1080, 590] width 211 height 40
checkbox input "true"
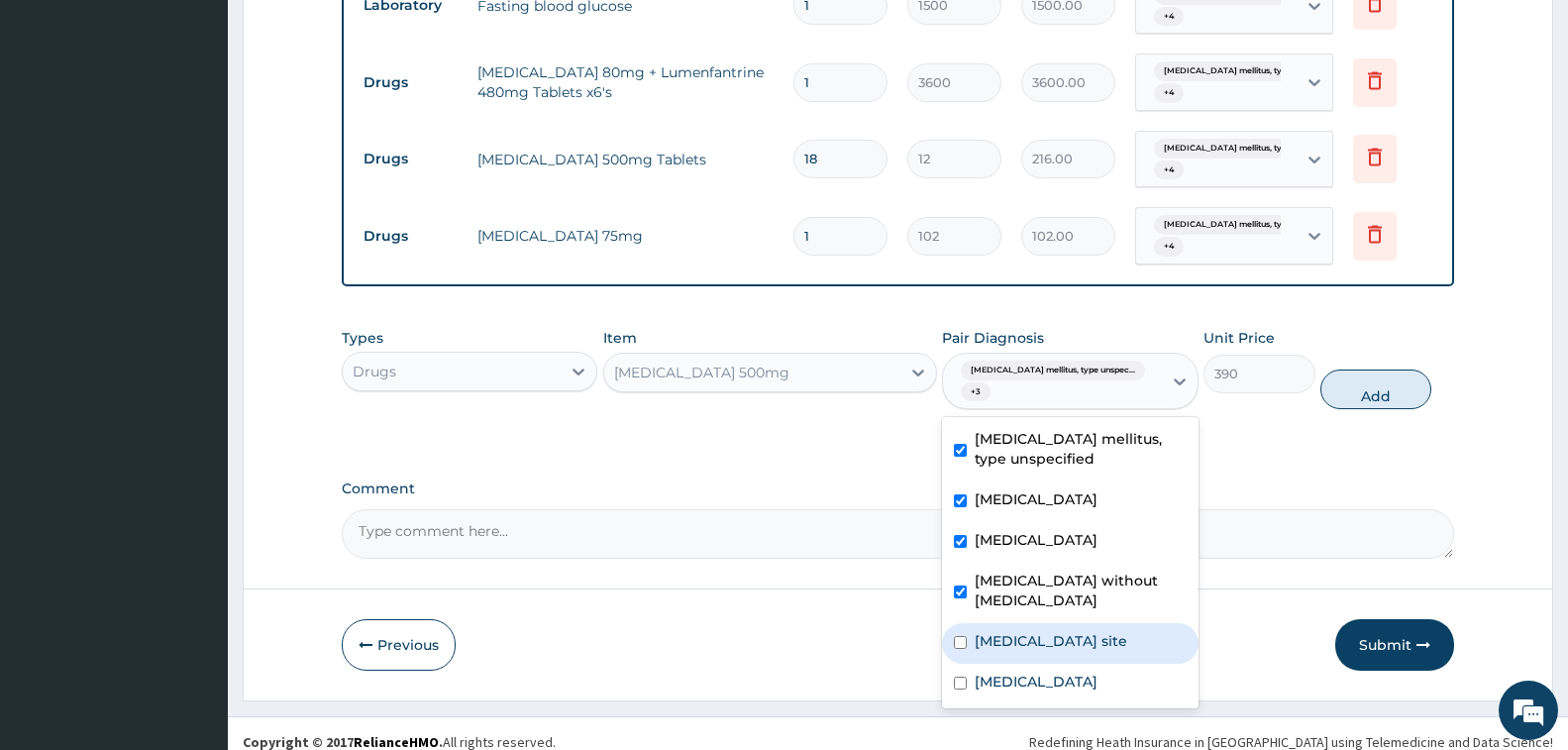
click at [1049, 645] on label "[MEDICAL_DATA] site" at bounding box center [1051, 641] width 153 height 20
checkbox input "true"
click at [1368, 370] on button "Add" at bounding box center [1376, 389] width 111 height 40
type input "0"
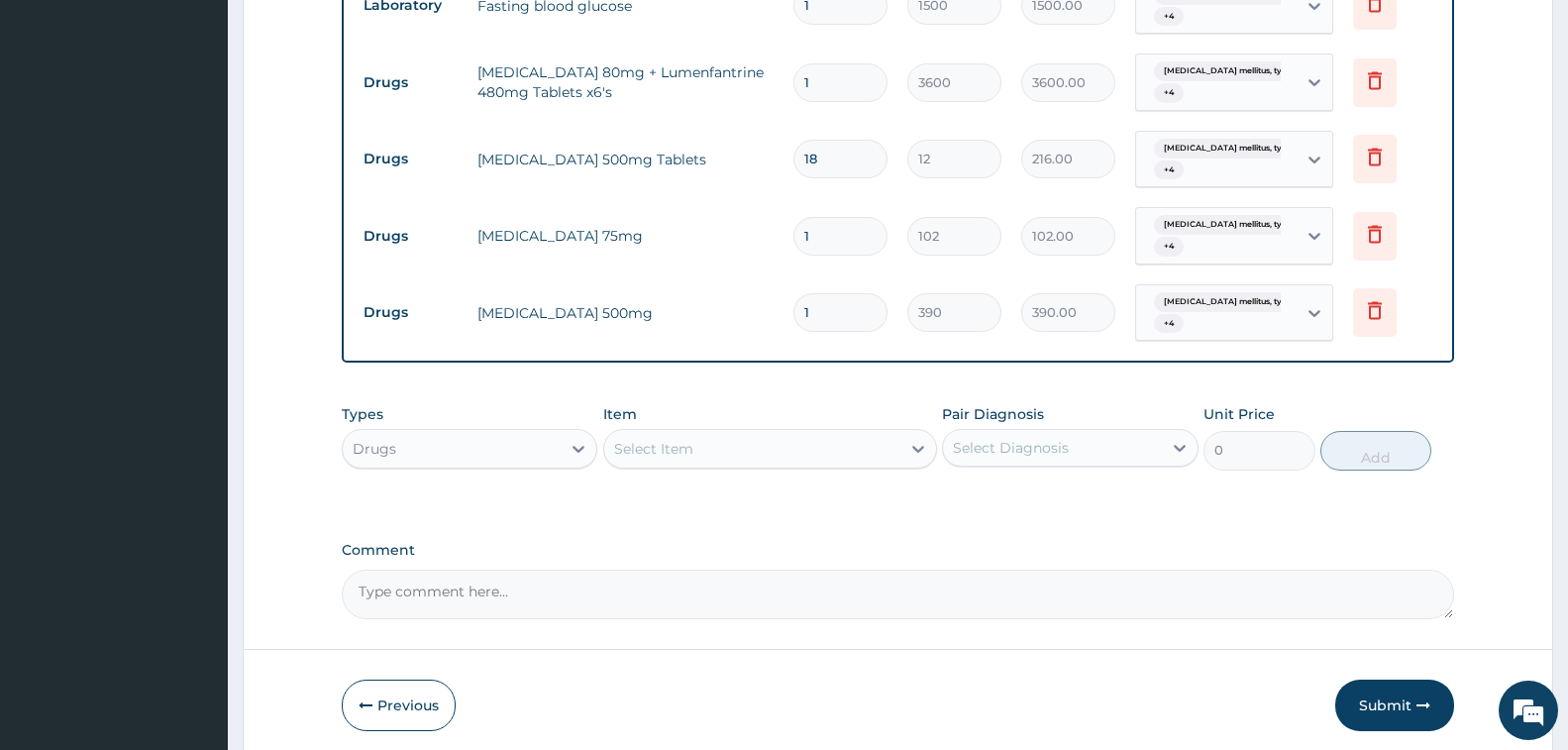
type input "14"
type input "5460.00"
type input "14"
click at [815, 508] on div "Types Drugs Item Select Item Pair Diagnosis Select Diagnosis Unit Price 0 Add" at bounding box center [897, 452] width 1112 height 115
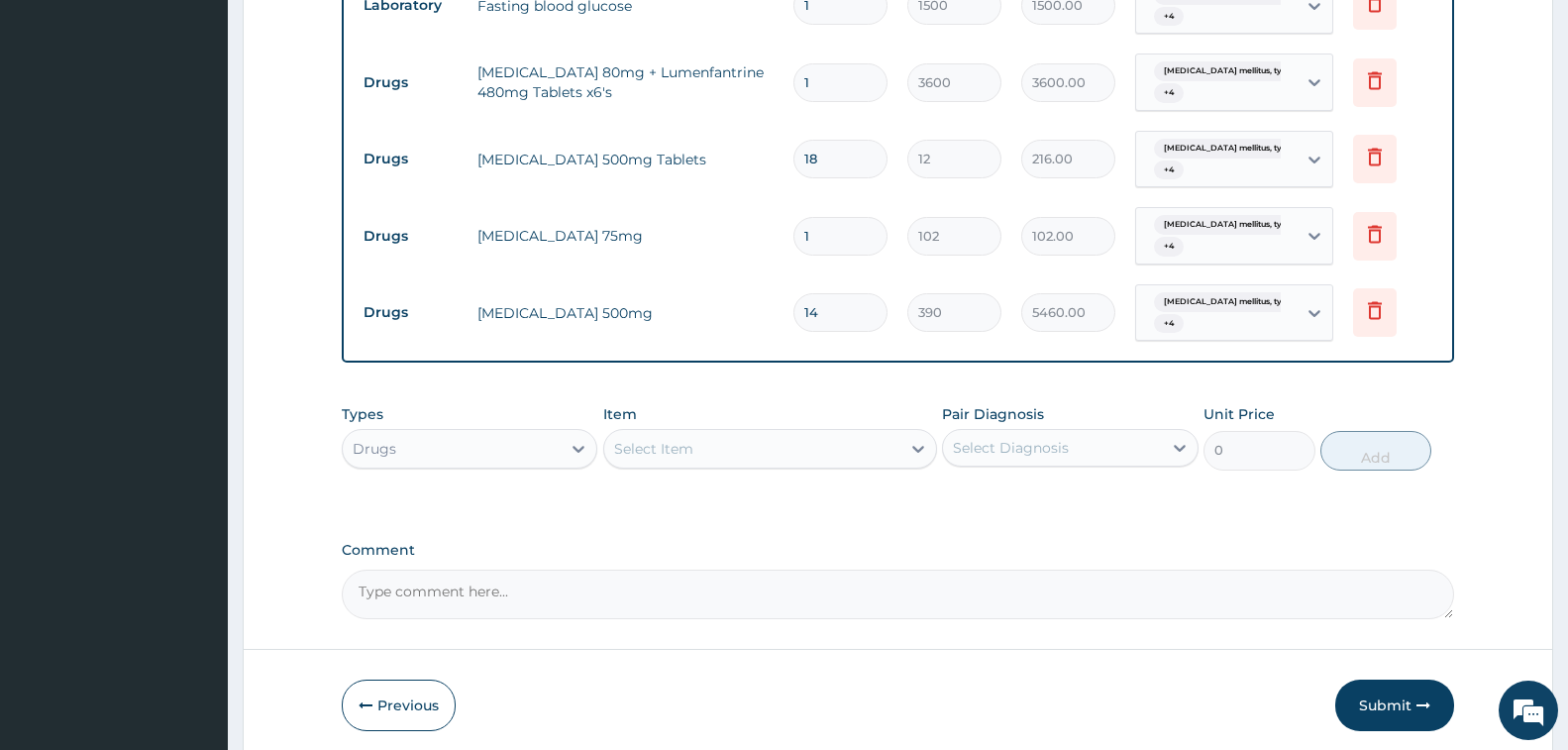
scroll to position [1168, 0]
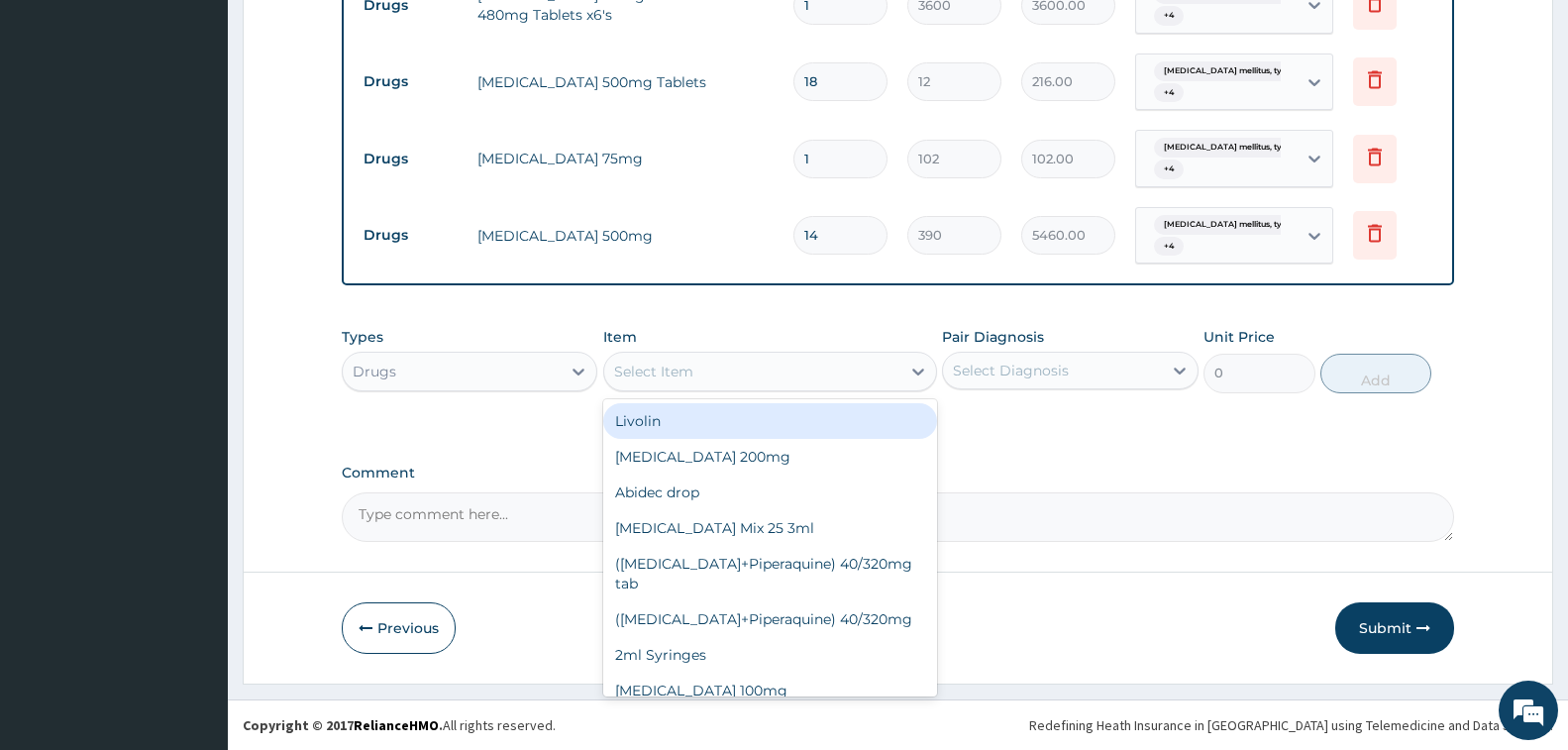
click at [797, 354] on div "Select Item" at bounding box center [770, 372] width 334 height 40
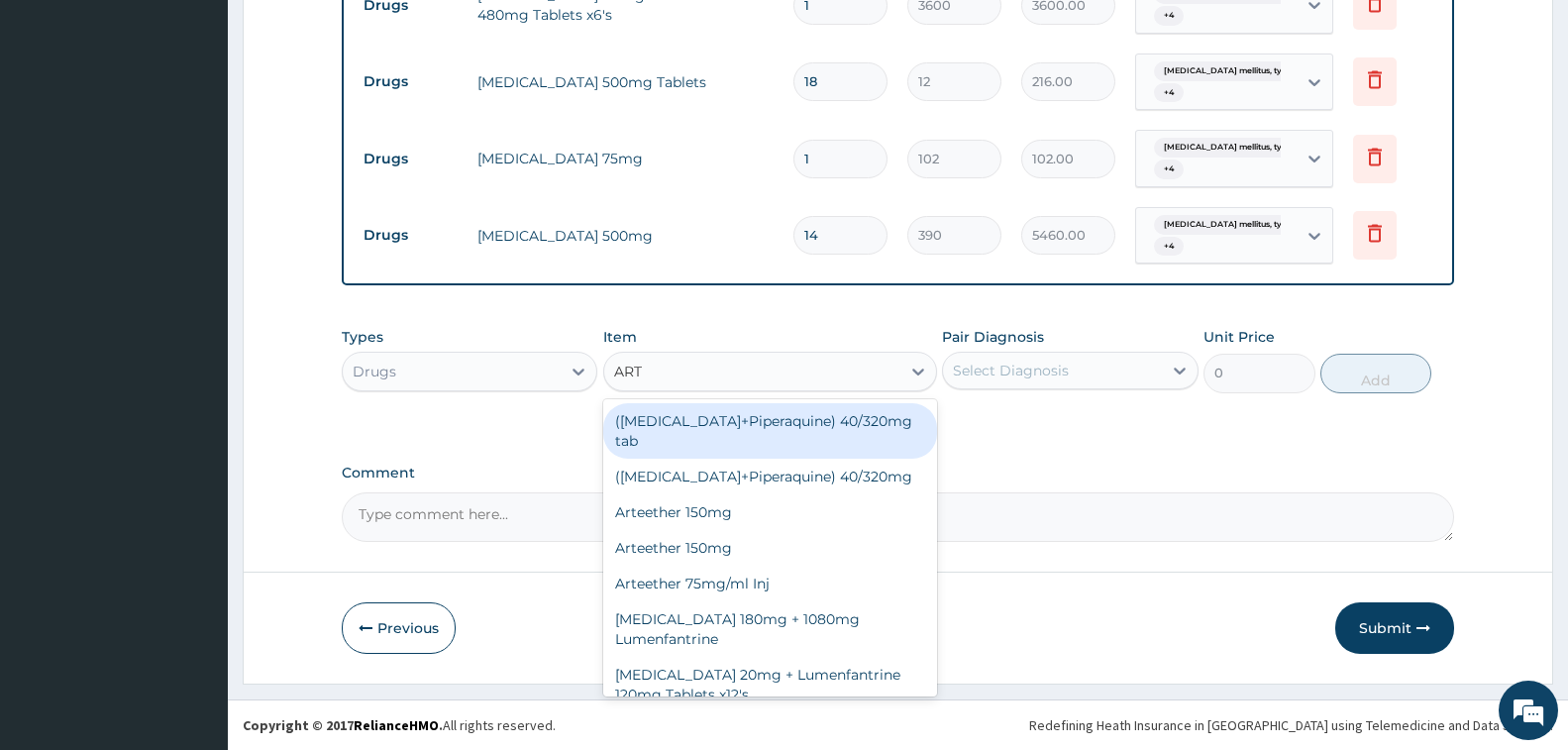
type input "ARTE"
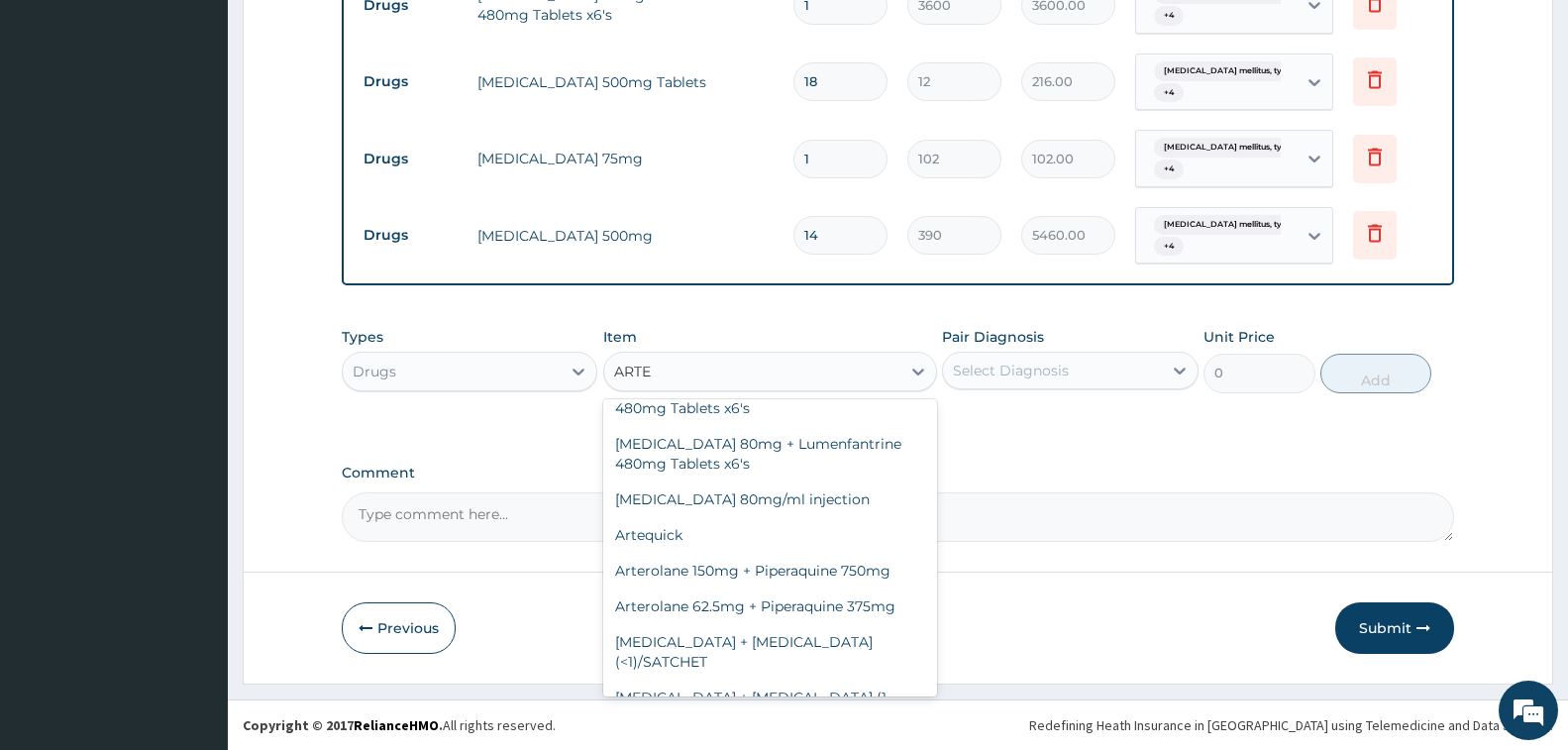
scroll to position [694, 0]
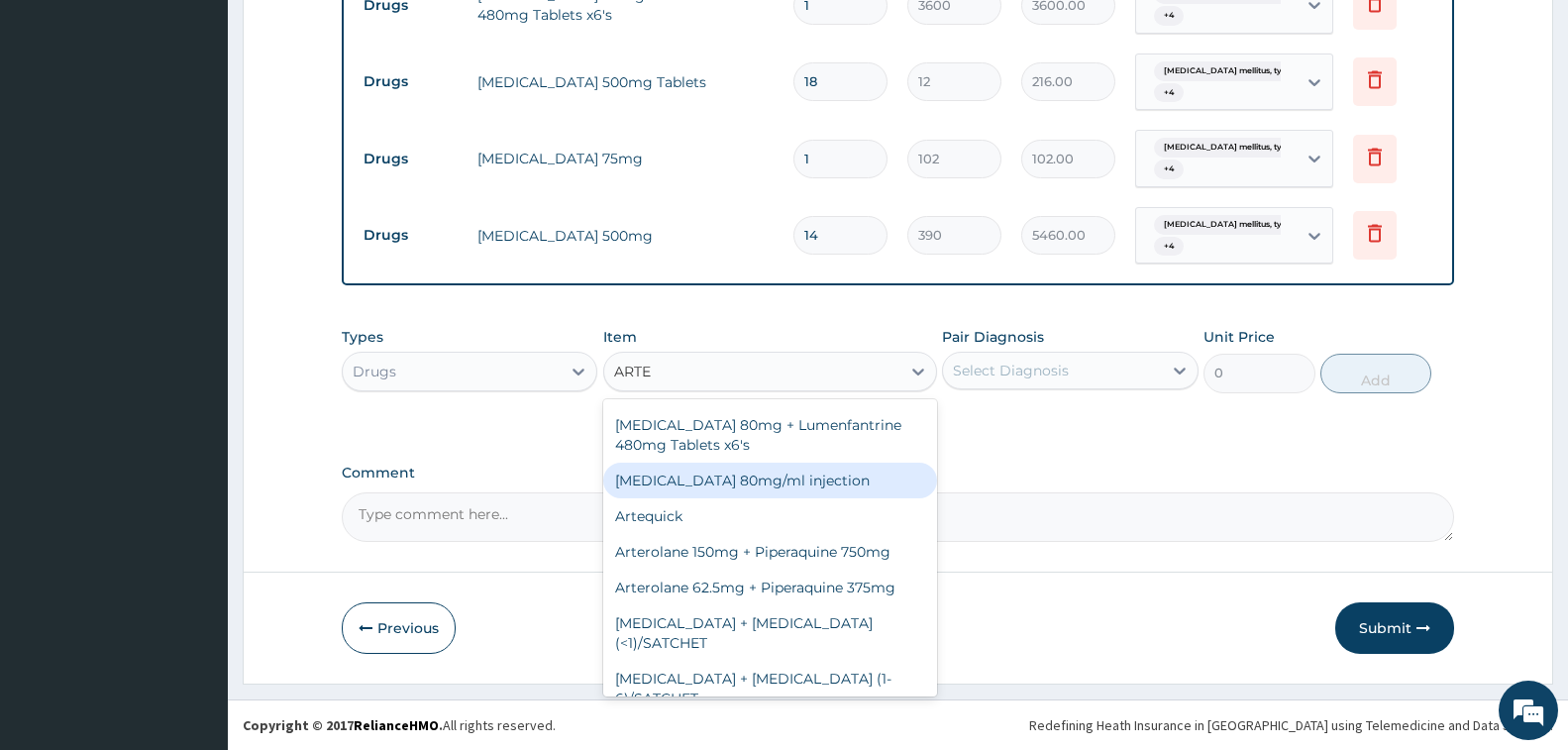
drag, startPoint x: 724, startPoint y: 496, endPoint x: 911, endPoint y: 431, distance: 198.0
click at [772, 491] on div "[MEDICAL_DATA] 80mg/ml injection" at bounding box center [770, 481] width 334 height 36
type input "1020"
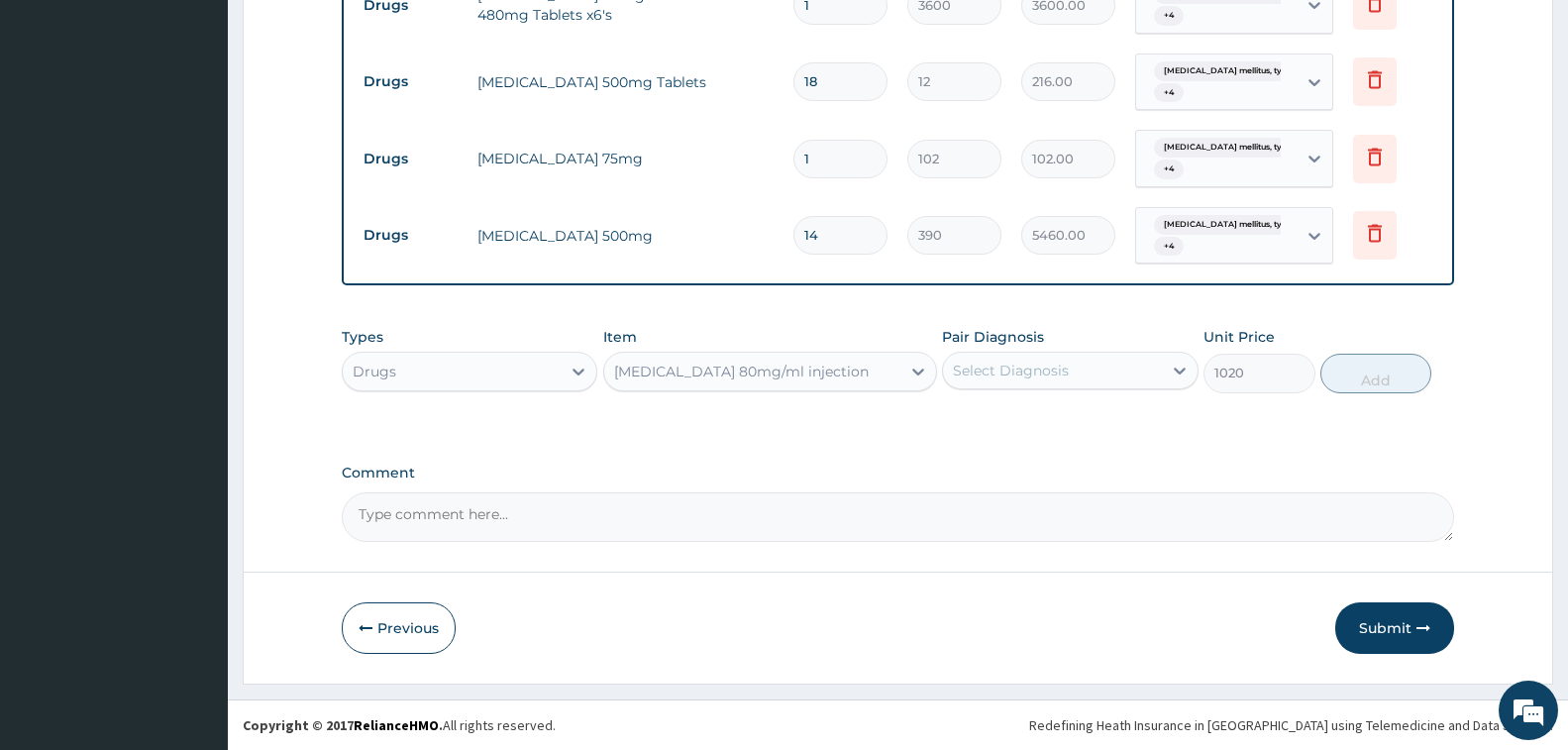
drag, startPoint x: 985, startPoint y: 367, endPoint x: 987, endPoint y: 395, distance: 28.1
click at [985, 368] on div "Select Diagnosis" at bounding box center [1010, 371] width 116 height 20
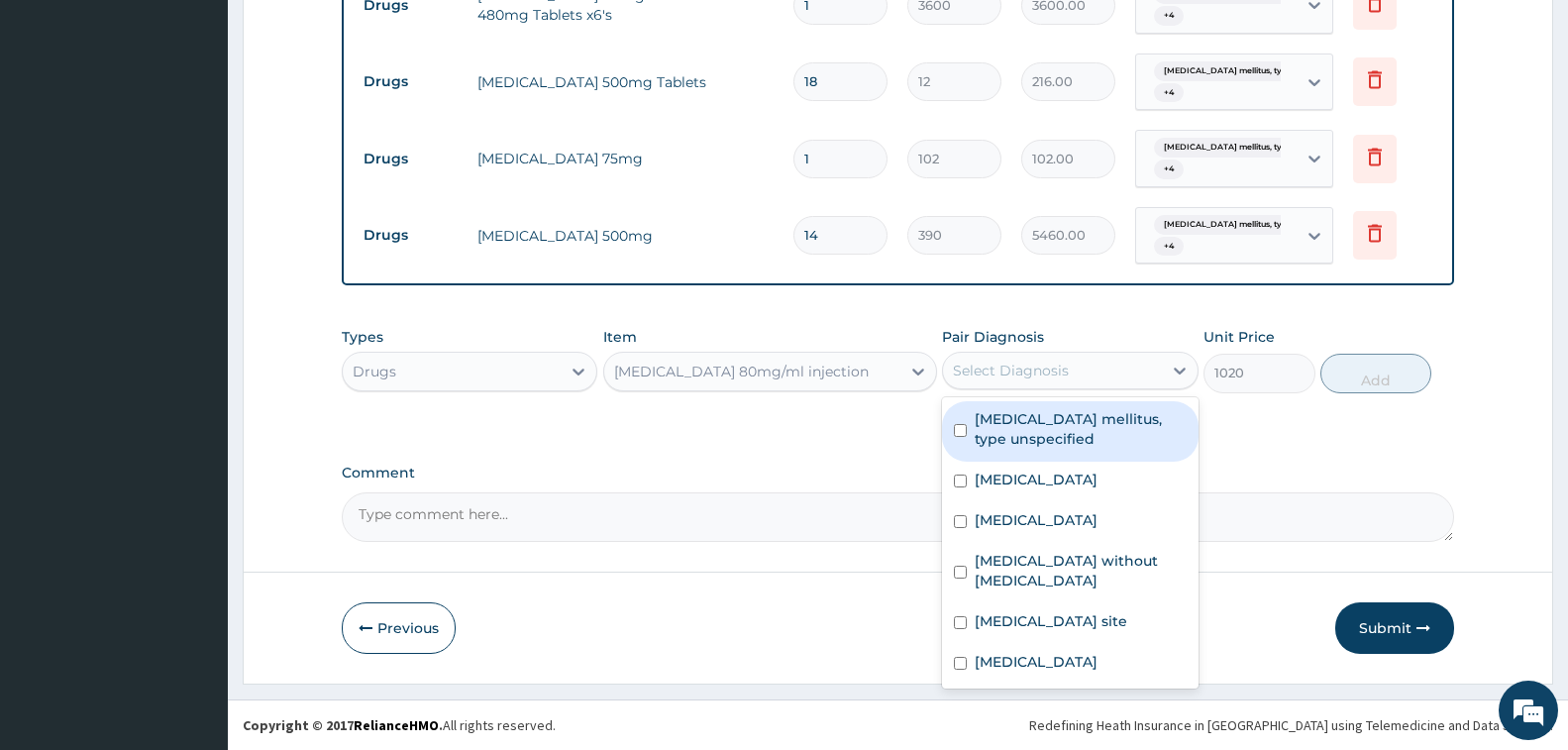
drag, startPoint x: 1003, startPoint y: 433, endPoint x: 1010, endPoint y: 453, distance: 21.2
click at [1005, 435] on label "[MEDICAL_DATA] mellitus, type unspecified" at bounding box center [1080, 429] width 211 height 40
checkbox input "true"
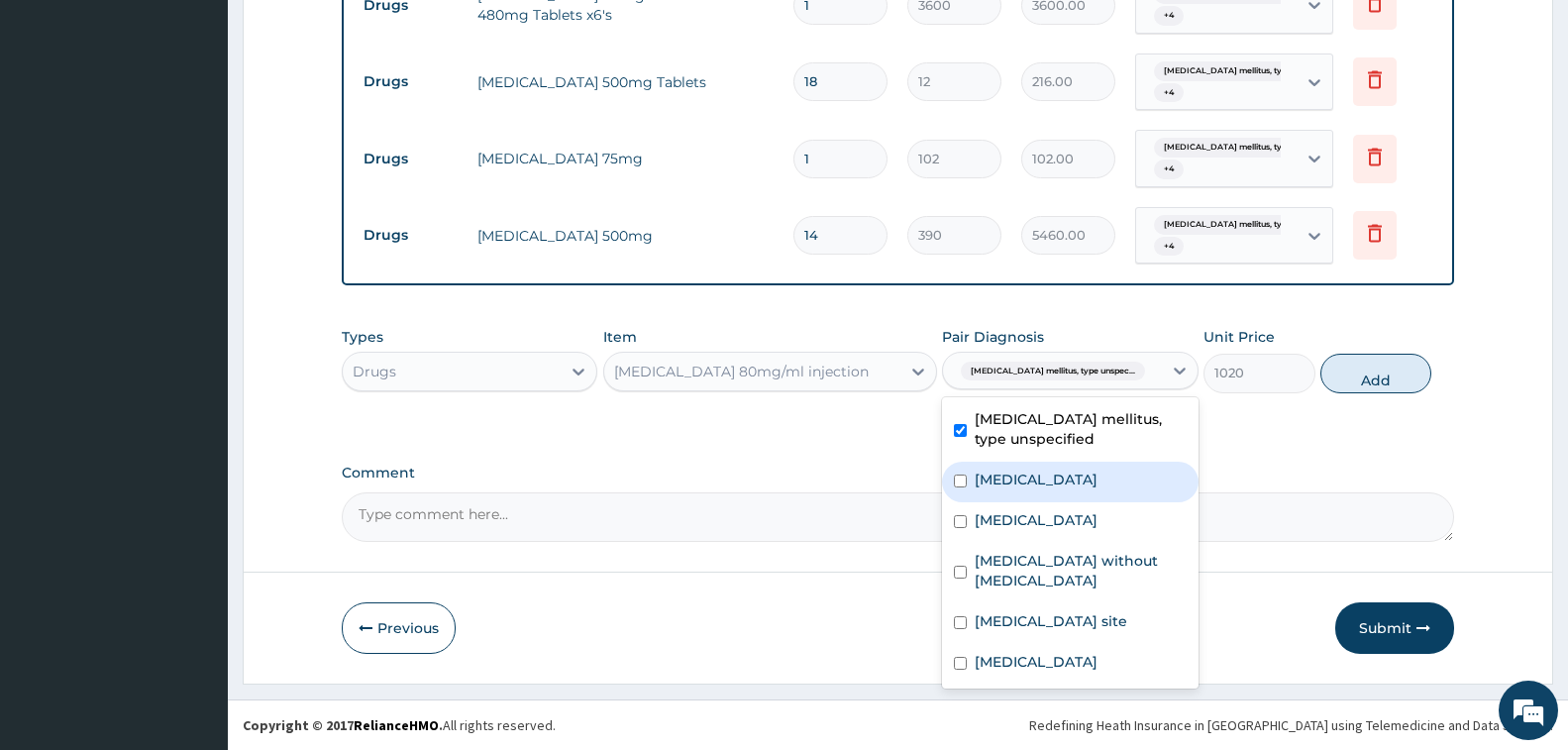
drag, startPoint x: 1019, startPoint y: 482, endPoint x: 1035, endPoint y: 541, distance: 61.1
click at [1024, 489] on label "[MEDICAL_DATA]" at bounding box center [1036, 480] width 123 height 20
checkbox input "true"
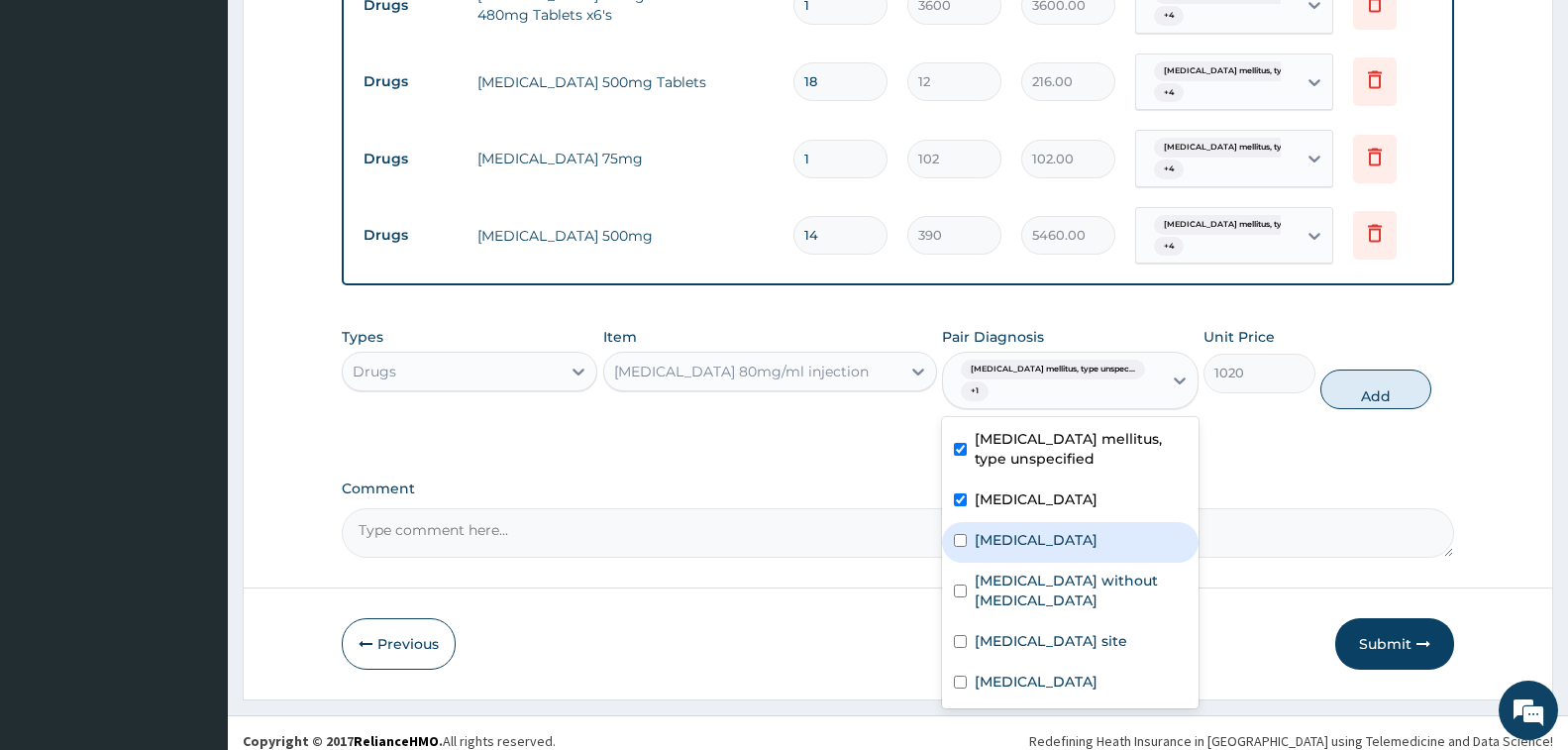
drag, startPoint x: 1035, startPoint y: 542, endPoint x: 1042, endPoint y: 574, distance: 32.8
click at [1037, 546] on label "[MEDICAL_DATA]" at bounding box center [1036, 540] width 123 height 20
checkbox input "true"
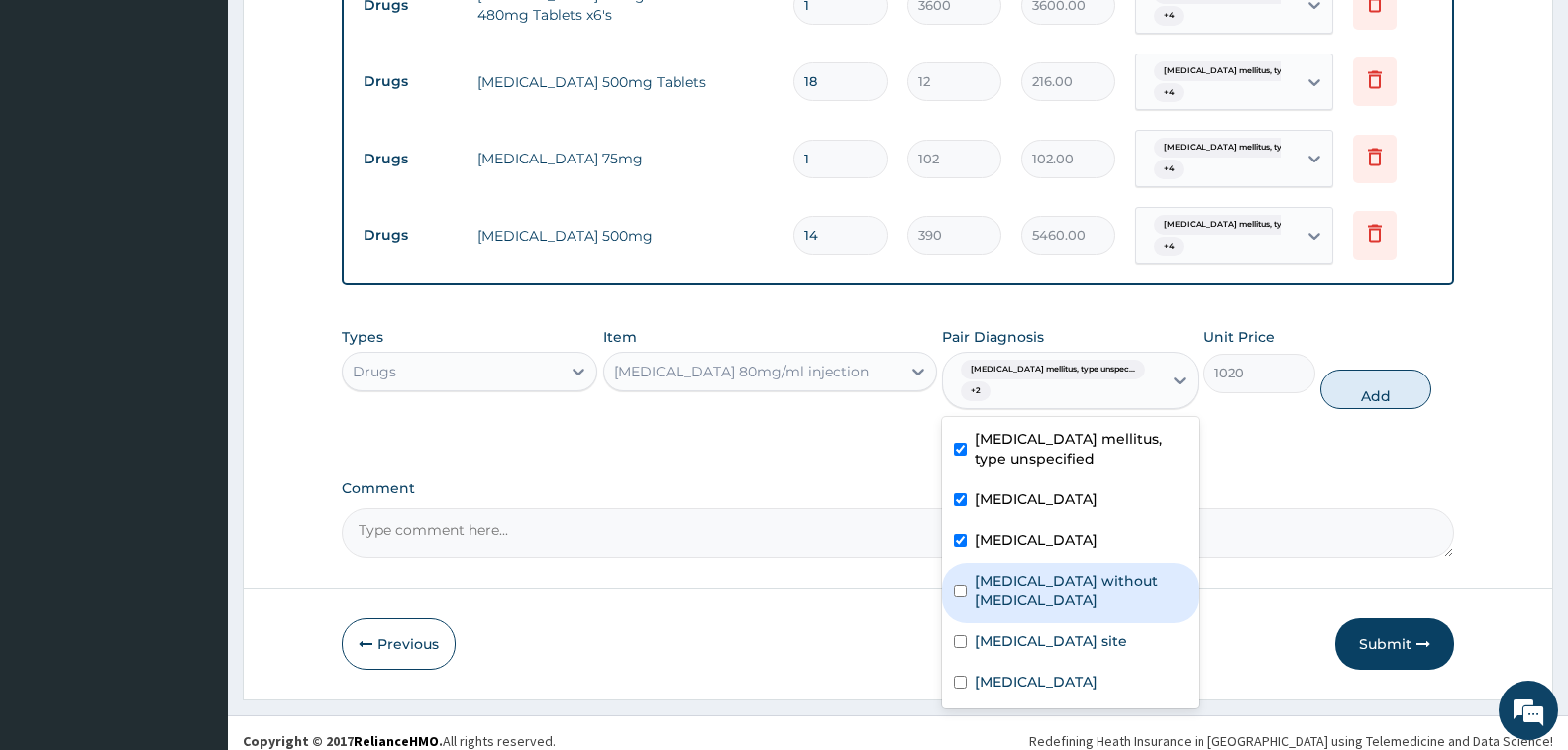
drag, startPoint x: 1045, startPoint y: 581, endPoint x: 1050, endPoint y: 593, distance: 13.0
click at [1050, 589] on label "[MEDICAL_DATA] without [MEDICAL_DATA]" at bounding box center [1080, 590] width 211 height 40
checkbox input "true"
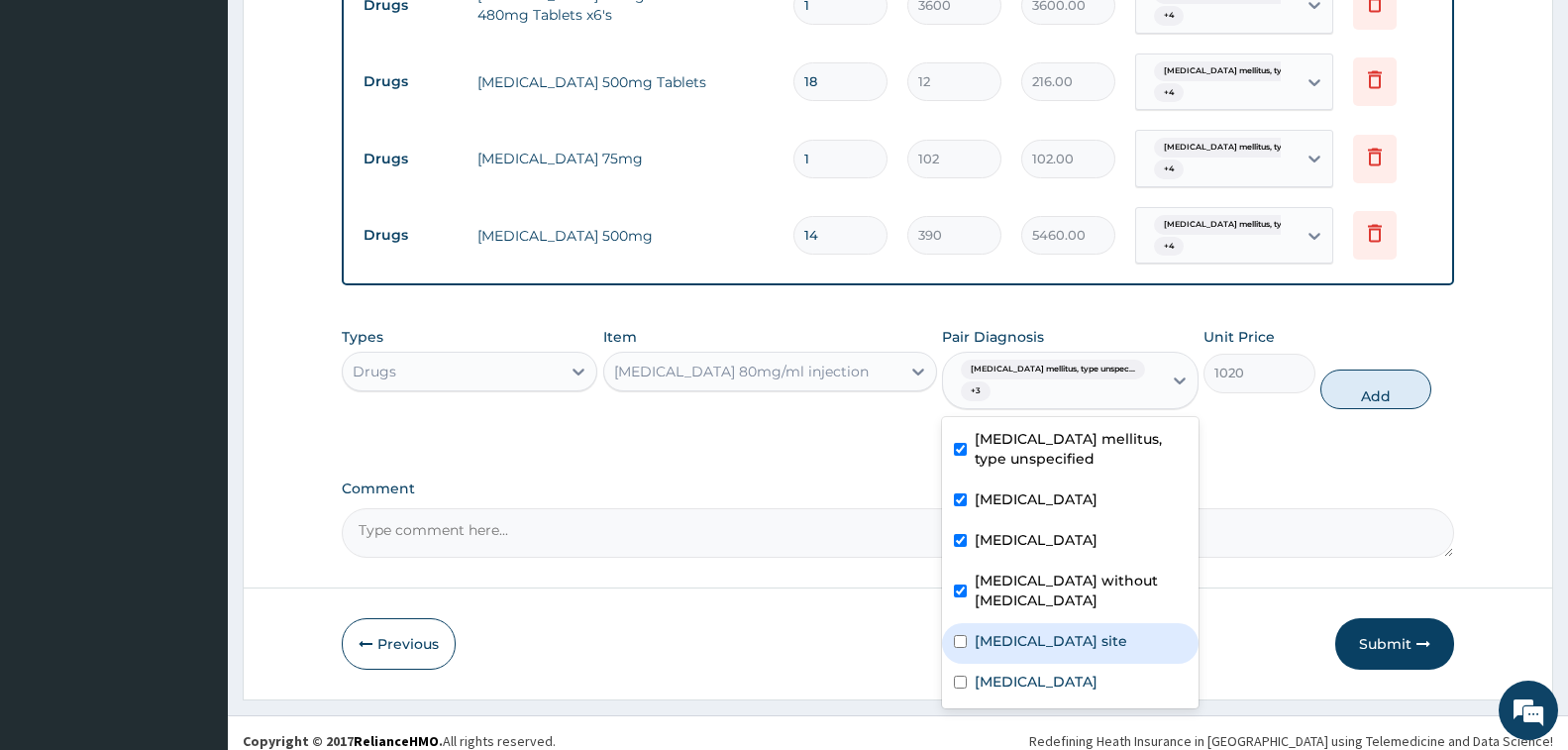
click at [1104, 651] on label "[MEDICAL_DATA] site" at bounding box center [1051, 641] width 153 height 20
checkbox input "true"
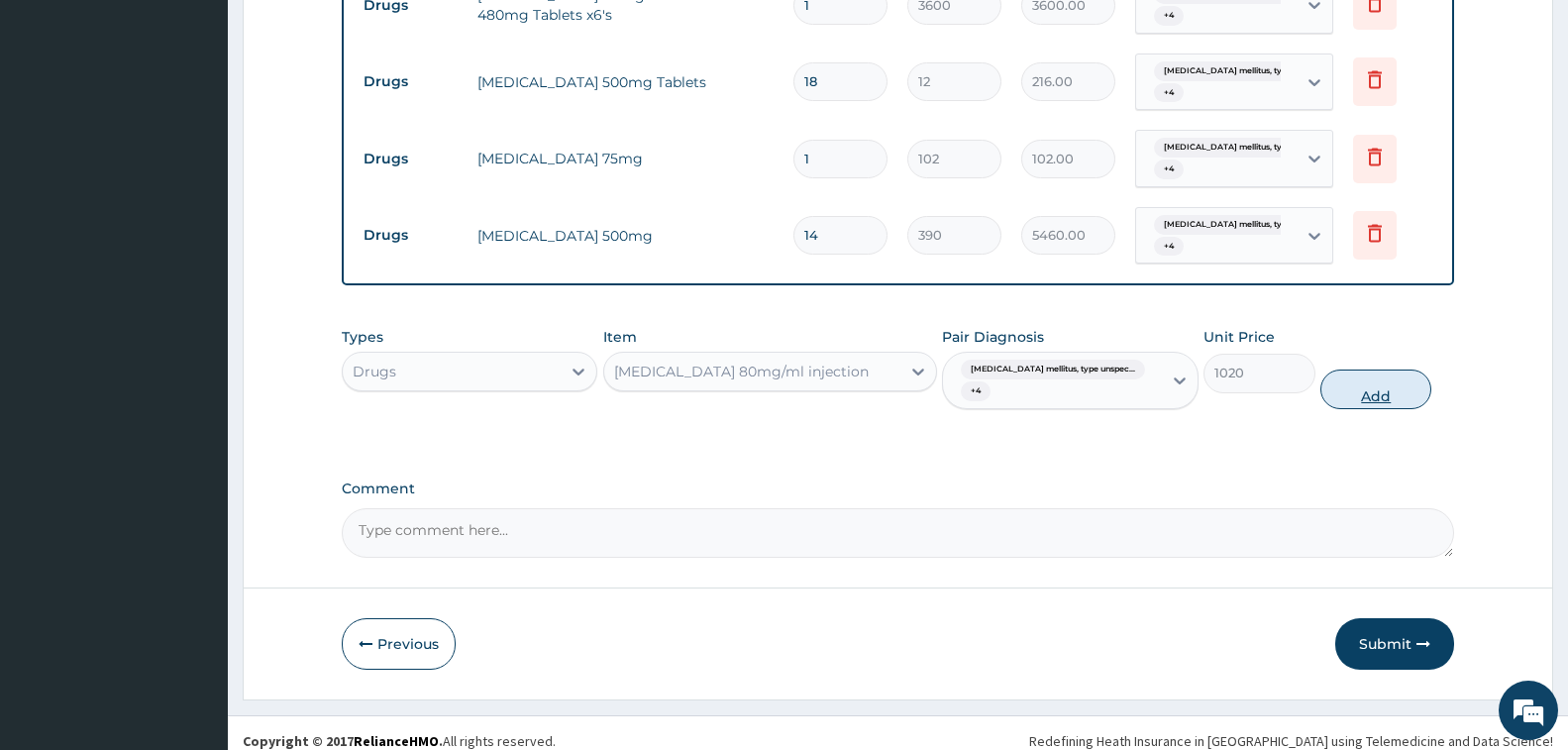
click at [1361, 384] on button "Add" at bounding box center [1376, 389] width 111 height 40
type input "0"
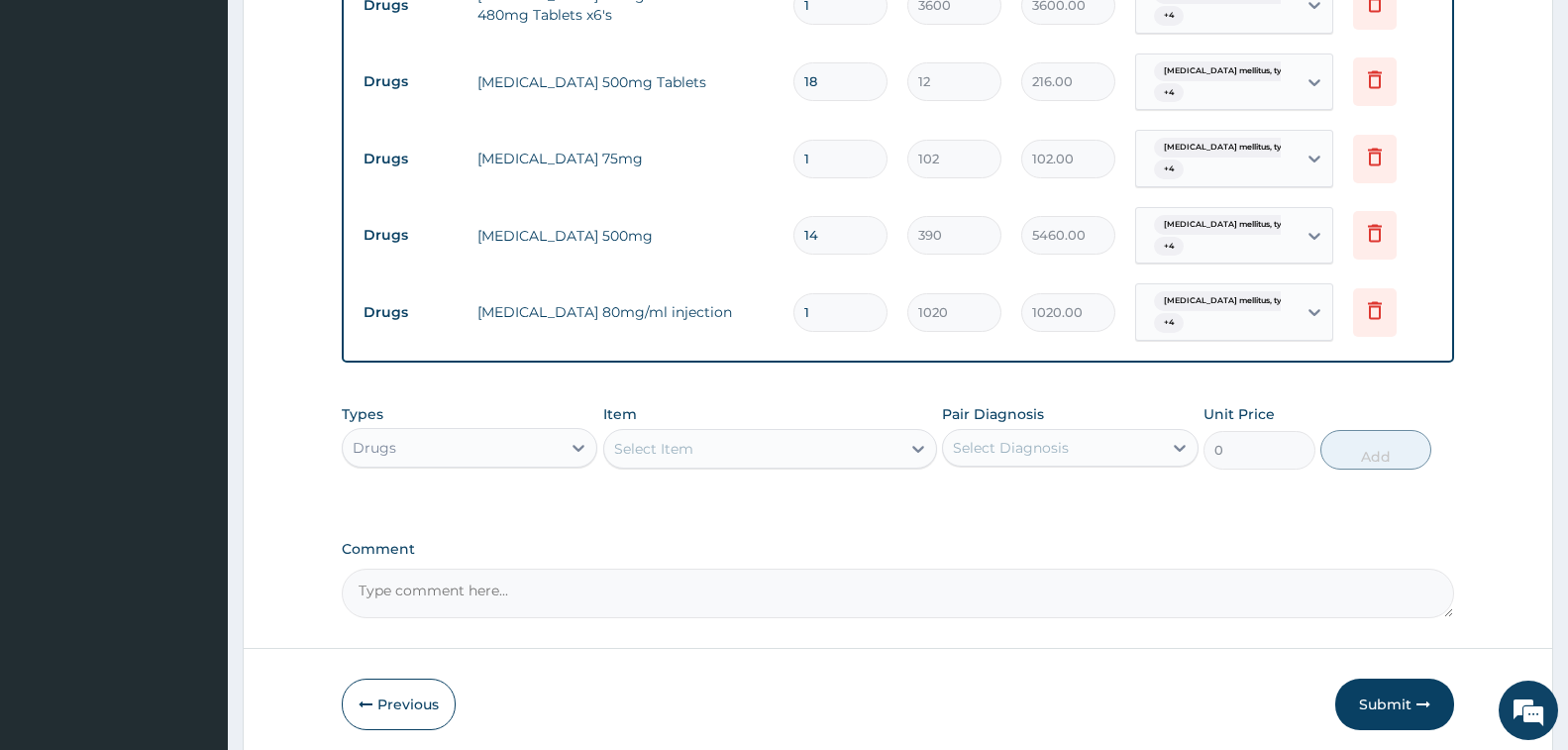
type input "0.00"
type input "6"
type input "6120.00"
type input "6"
click at [753, 486] on div "Types Drugs Item Select Item Pair Diagnosis Select Diagnosis Unit Price 0 Add" at bounding box center [897, 452] width 1112 height 115
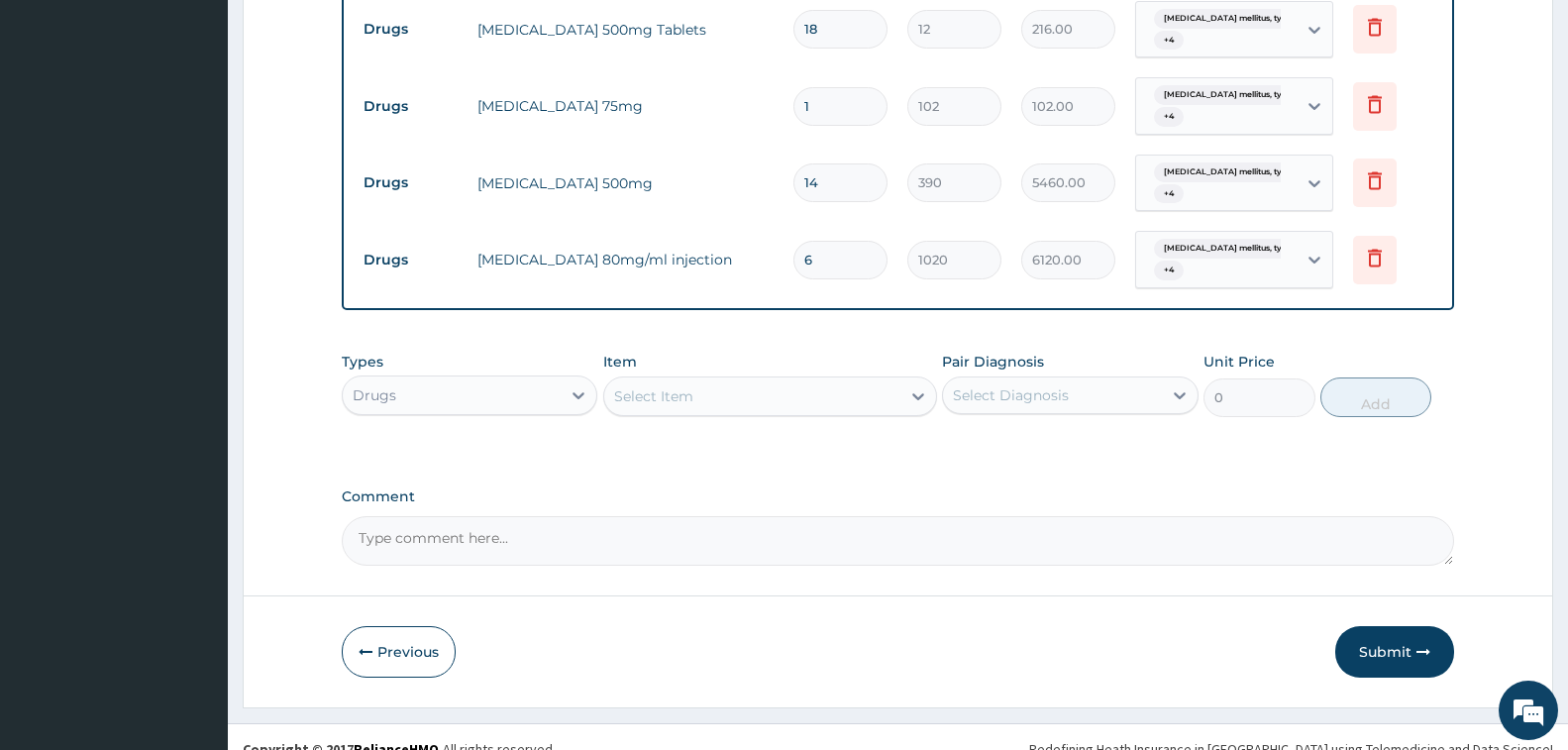
scroll to position [1244, 0]
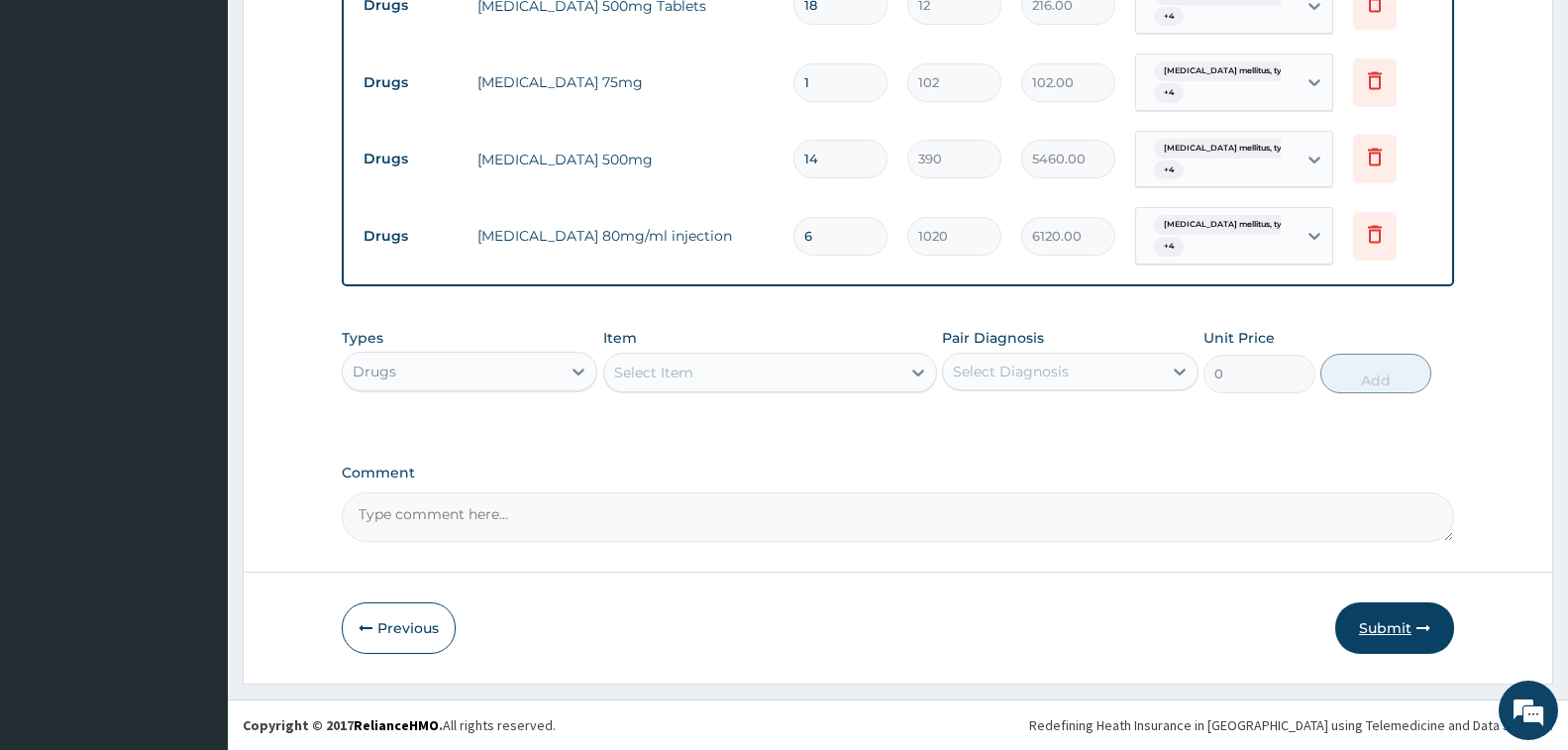
click at [1413, 624] on button "Submit" at bounding box center [1395, 628] width 119 height 52
click at [1406, 634] on button "Submit" at bounding box center [1395, 628] width 119 height 52
click at [1407, 624] on button "Submit" at bounding box center [1395, 628] width 119 height 52
click at [1411, 631] on button "Submit" at bounding box center [1395, 628] width 119 height 52
click at [1418, 625] on icon "button" at bounding box center [1423, 628] width 14 height 14
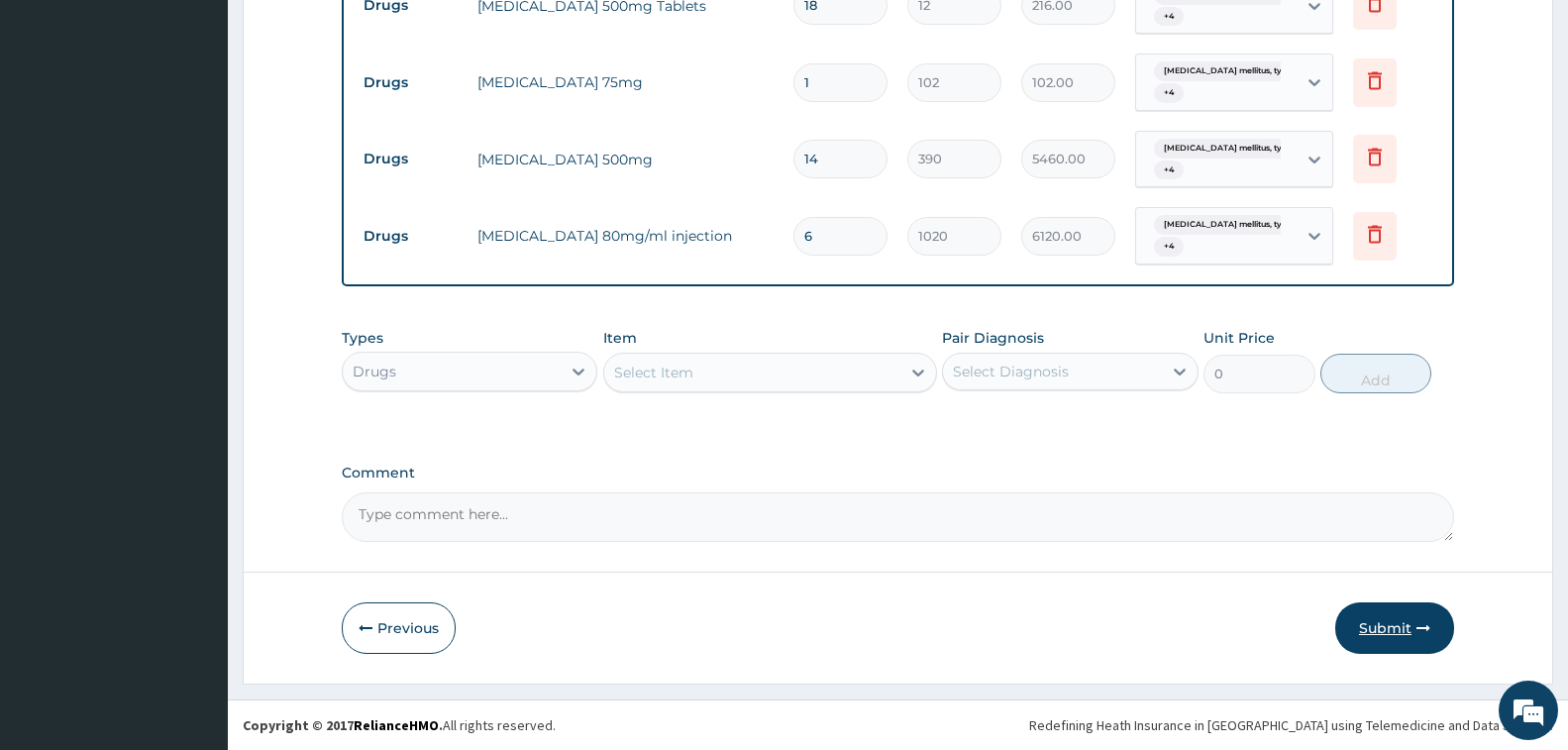
click at [1418, 625] on icon "button" at bounding box center [1423, 628] width 14 height 14
click at [1378, 638] on button "Submit" at bounding box center [1395, 628] width 119 height 52
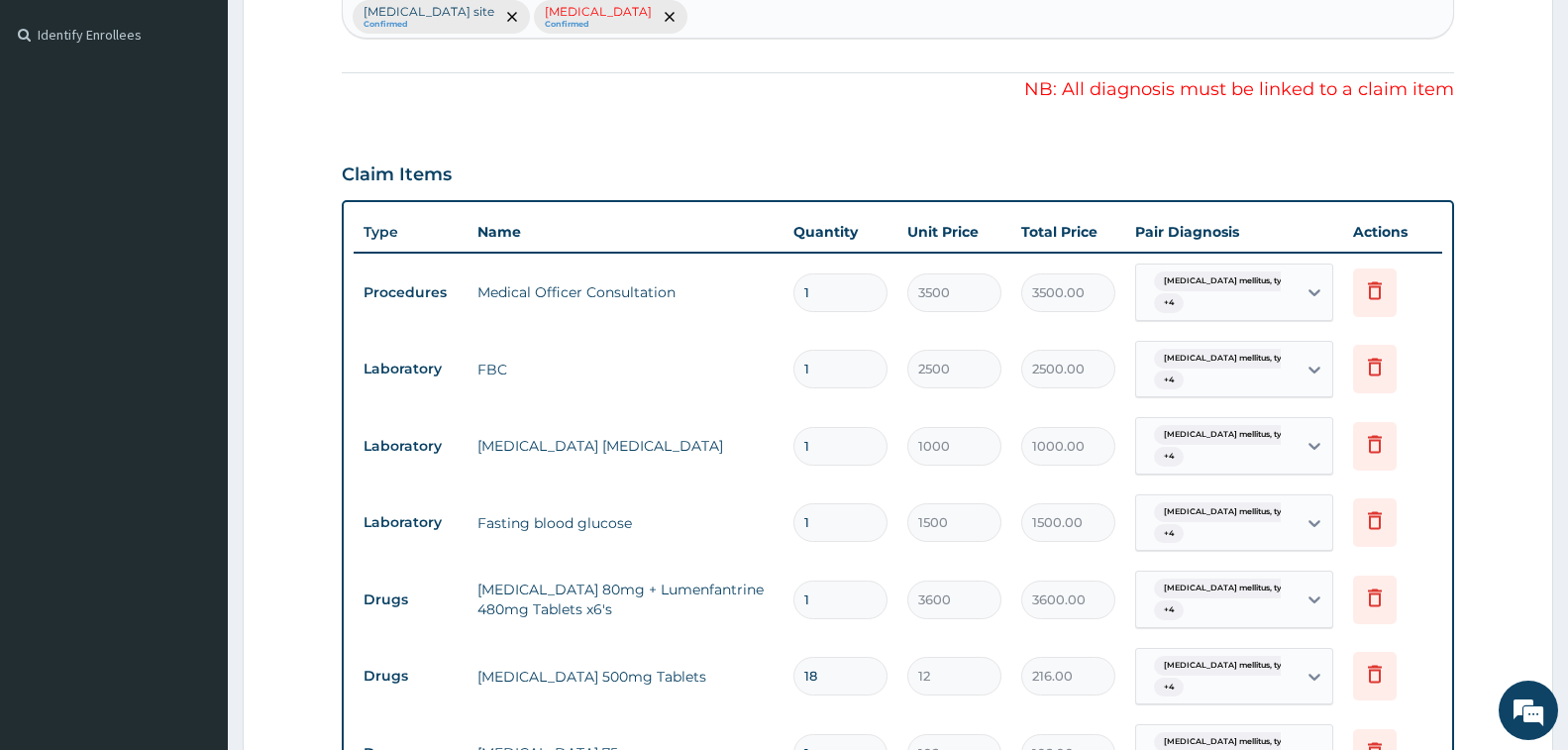
scroll to position [551, 0]
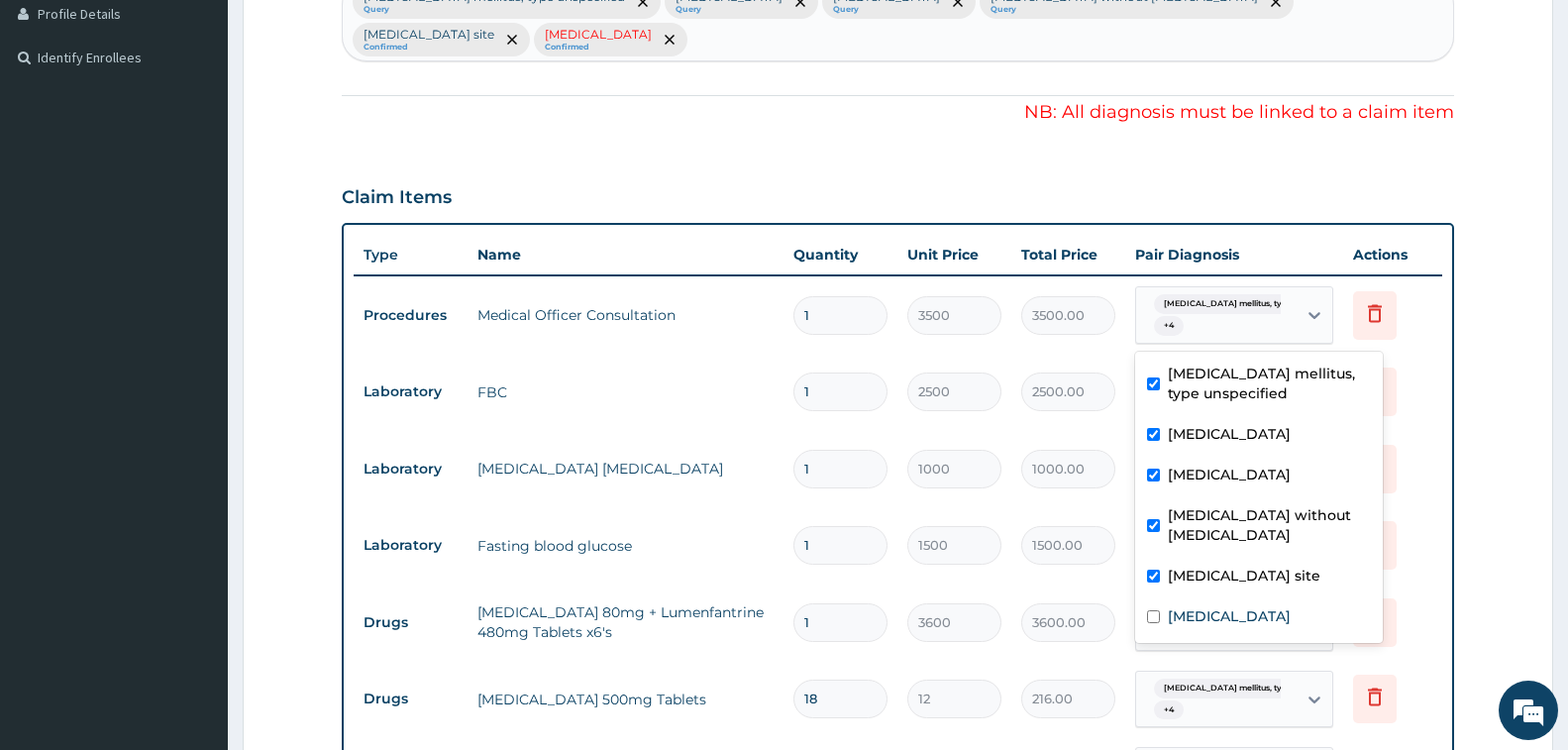
click at [1249, 330] on div "[MEDICAL_DATA] mellitus, type unspec... + 4" at bounding box center [1213, 315] width 135 height 48
click at [1210, 625] on label "[MEDICAL_DATA]" at bounding box center [1229, 616] width 123 height 20
checkbox input "true"
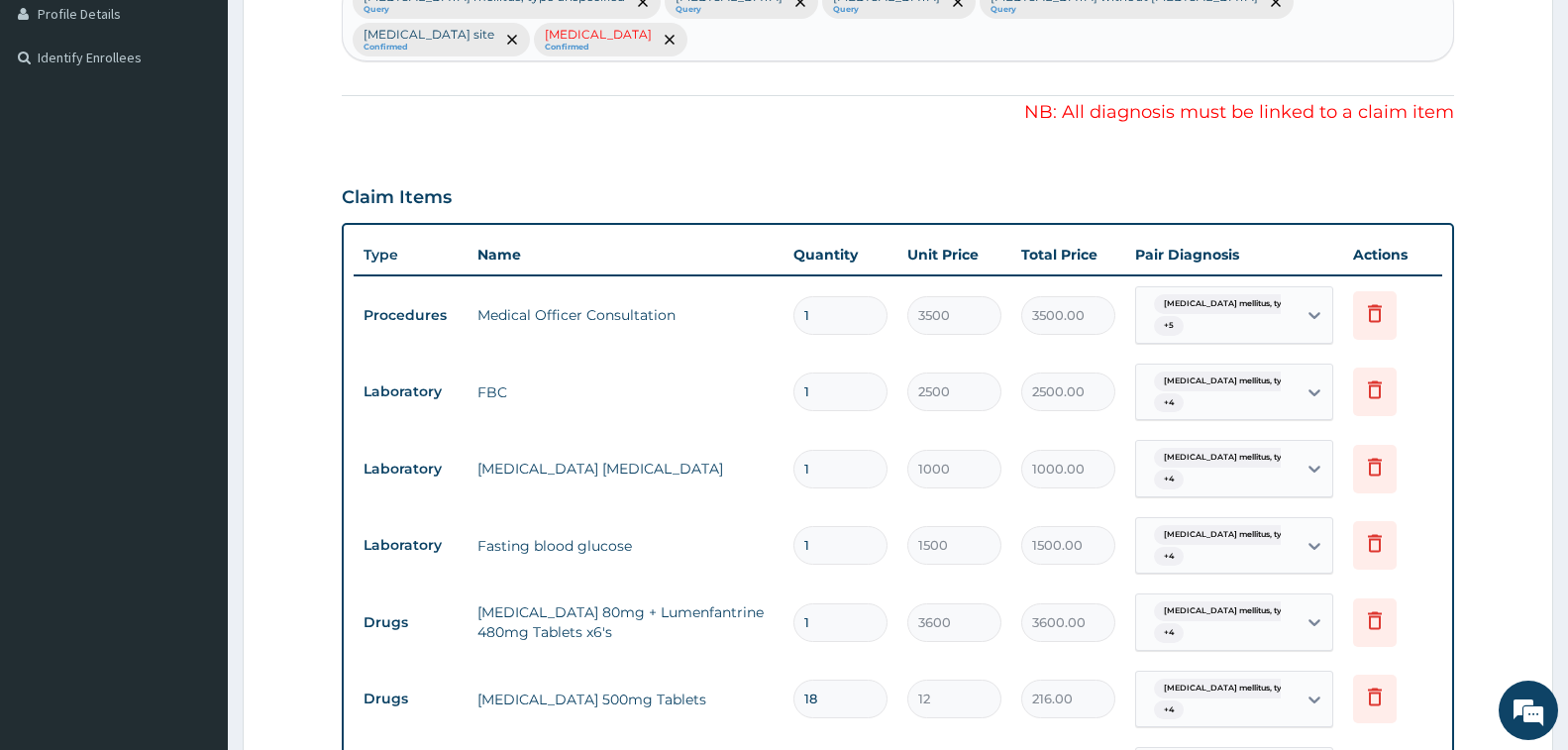
click at [1120, 406] on td "2500.00" at bounding box center [1068, 391] width 114 height 58
click at [1239, 407] on div "[MEDICAL_DATA] mellitus, type unspec... + 4" at bounding box center [1213, 392] width 135 height 48
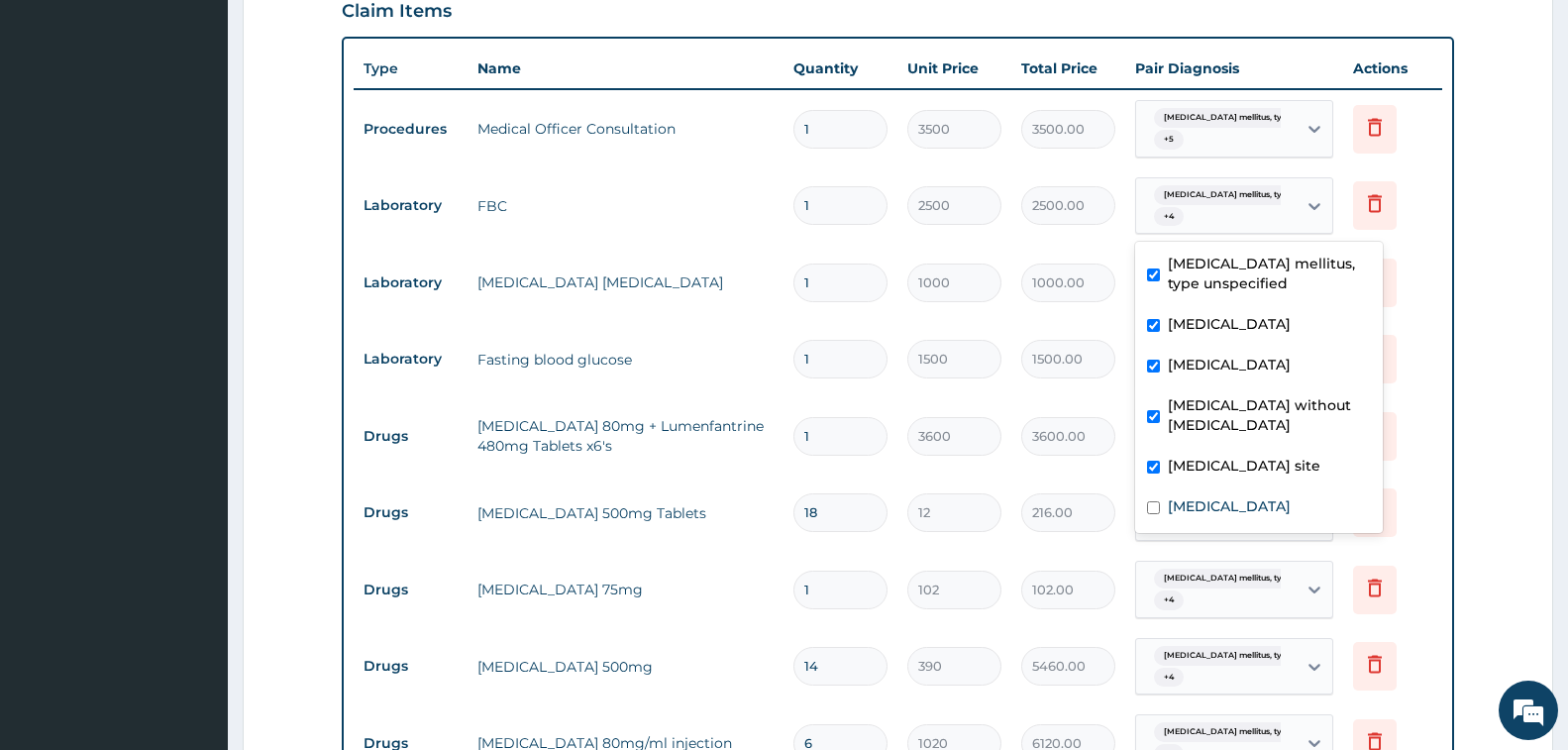
scroll to position [848, 0]
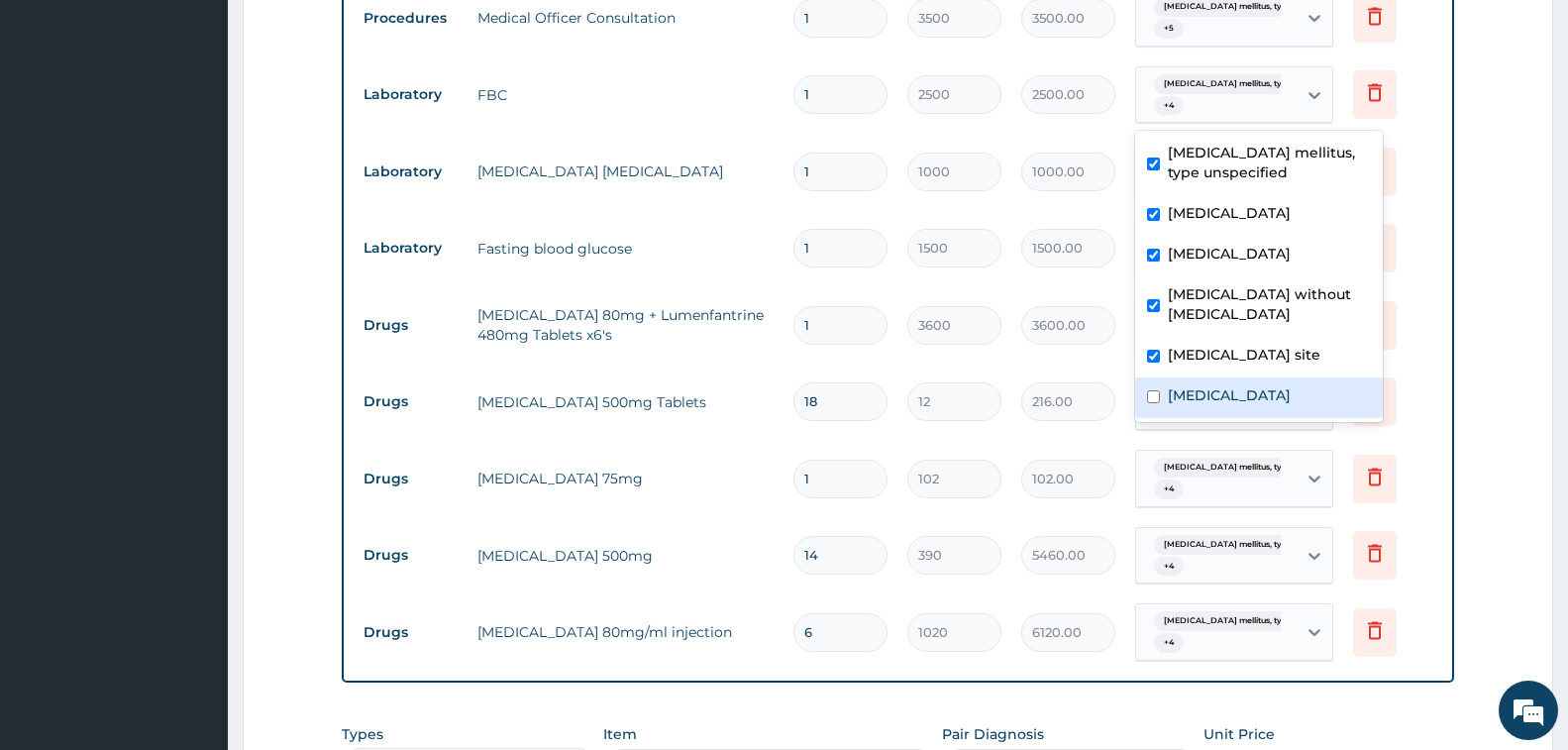
click at [1153, 403] on input "checkbox" at bounding box center [1153, 396] width 13 height 13
checkbox input "true"
click at [1093, 279] on tr "Laboratory Fasting blood glucose 1 1500 1500.00 [MEDICAL_DATA] mellitus, type u…" at bounding box center [897, 249] width 1089 height 77
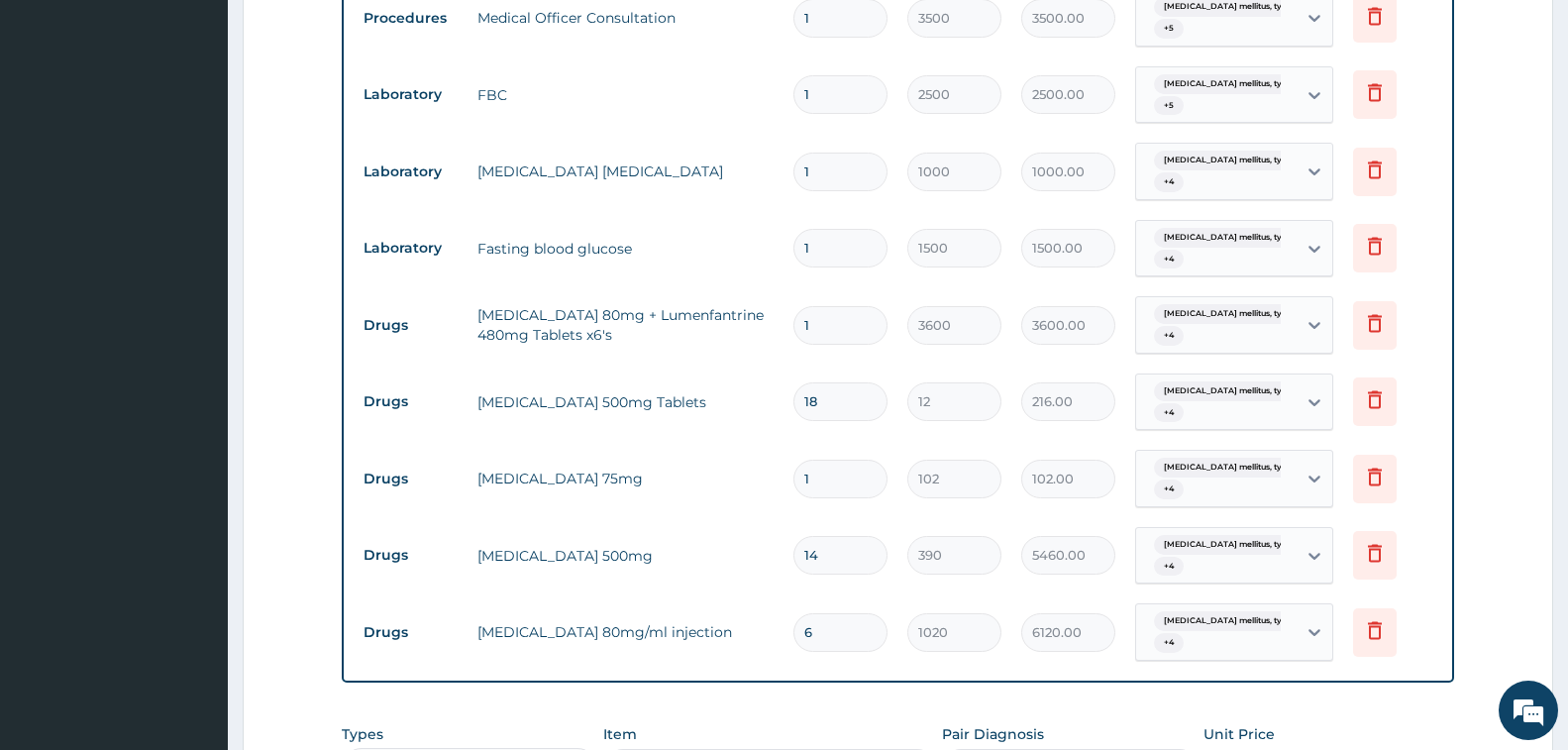
click at [1234, 182] on div "[MEDICAL_DATA] mellitus, type unspec... + 4" at bounding box center [1213, 171] width 135 height 48
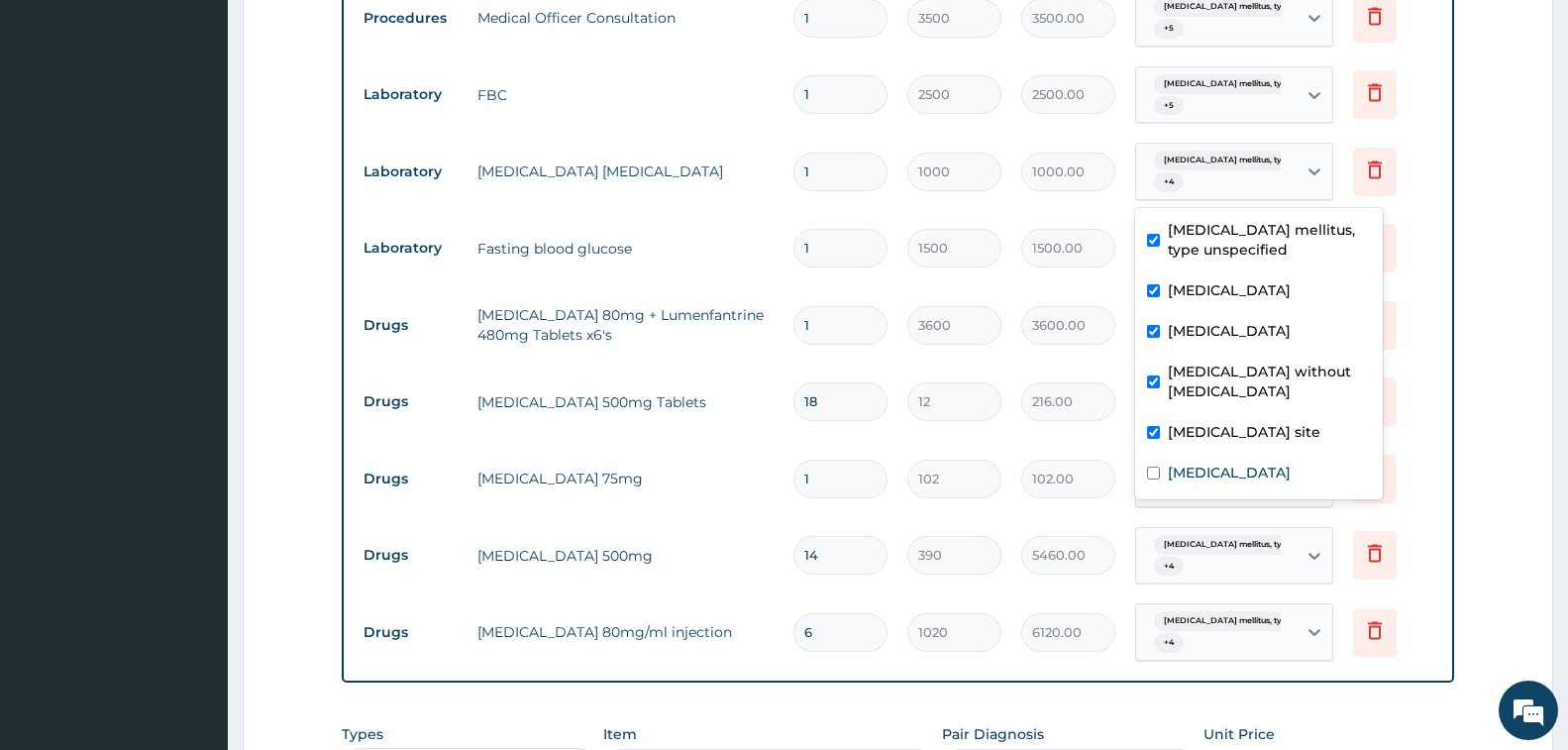
scroll to position [34, 0]
click at [1155, 480] on input "checkbox" at bounding box center [1153, 473] width 13 height 13
checkbox input "true"
click at [1126, 290] on td "[MEDICAL_DATA] mellitus, type unspec... + 4" at bounding box center [1234, 325] width 218 height 77
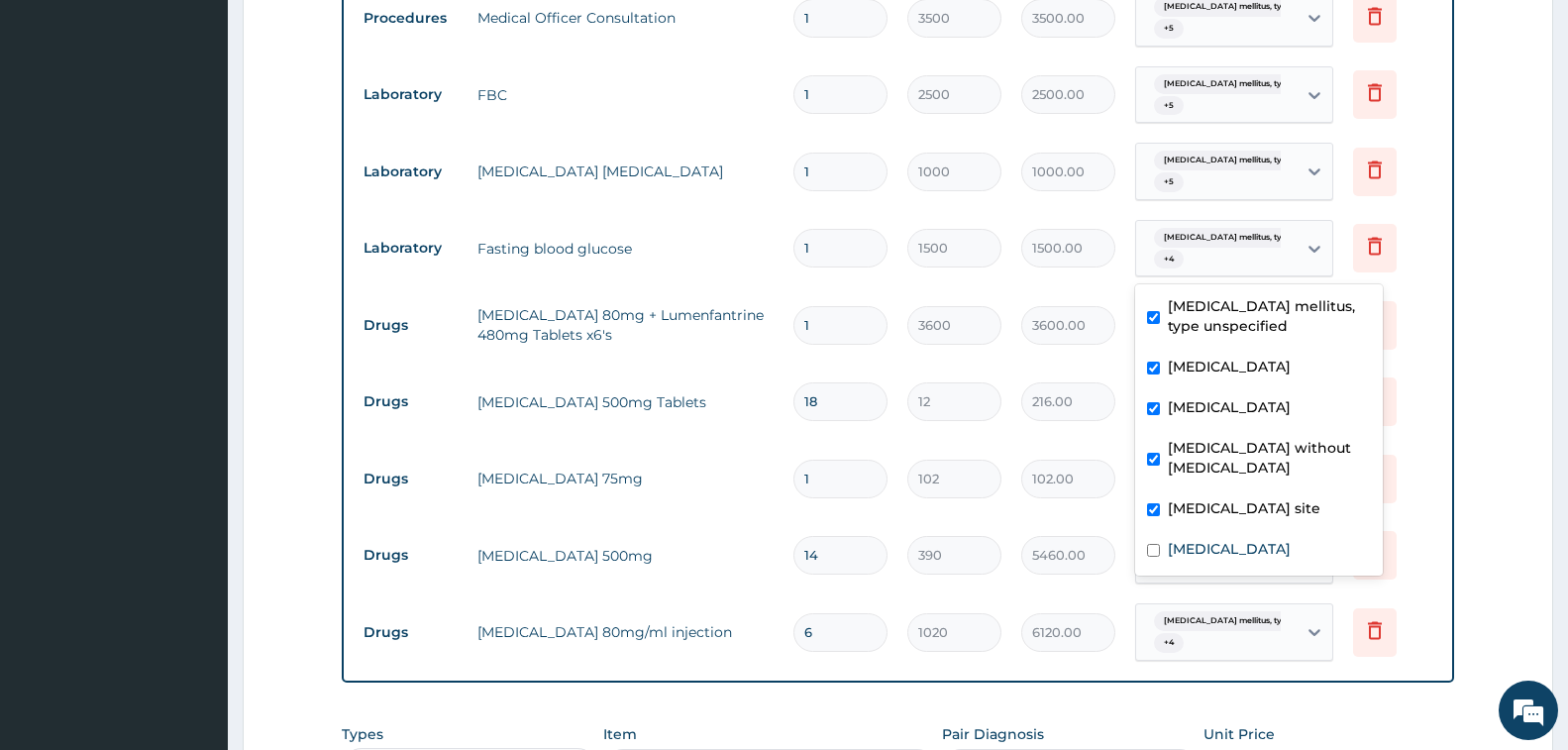
click at [1205, 268] on div "[MEDICAL_DATA] mellitus, type unspec... + 4" at bounding box center [1213, 249] width 135 height 48
click at [1157, 556] on input "checkbox" at bounding box center [1153, 550] width 13 height 13
checkbox input "true"
click at [1123, 358] on tr "Drugs [MEDICAL_DATA] 80mg + Lumenfantrine 480mg Tablets x6's 1 3600 3600.00 [ME…" at bounding box center [897, 325] width 1089 height 77
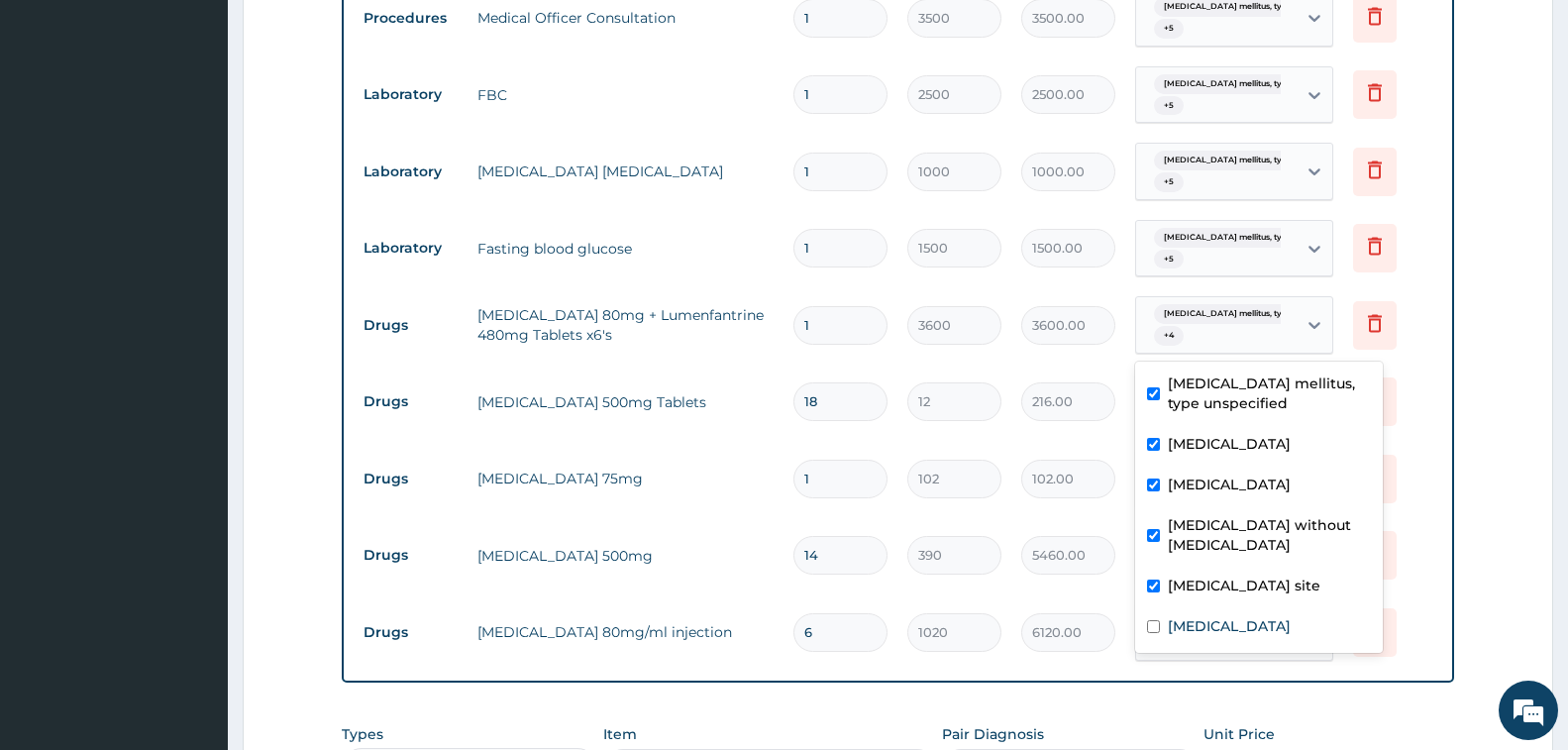
click at [1247, 346] on div "[MEDICAL_DATA] mellitus, type unspec... + 4" at bounding box center [1213, 325] width 135 height 48
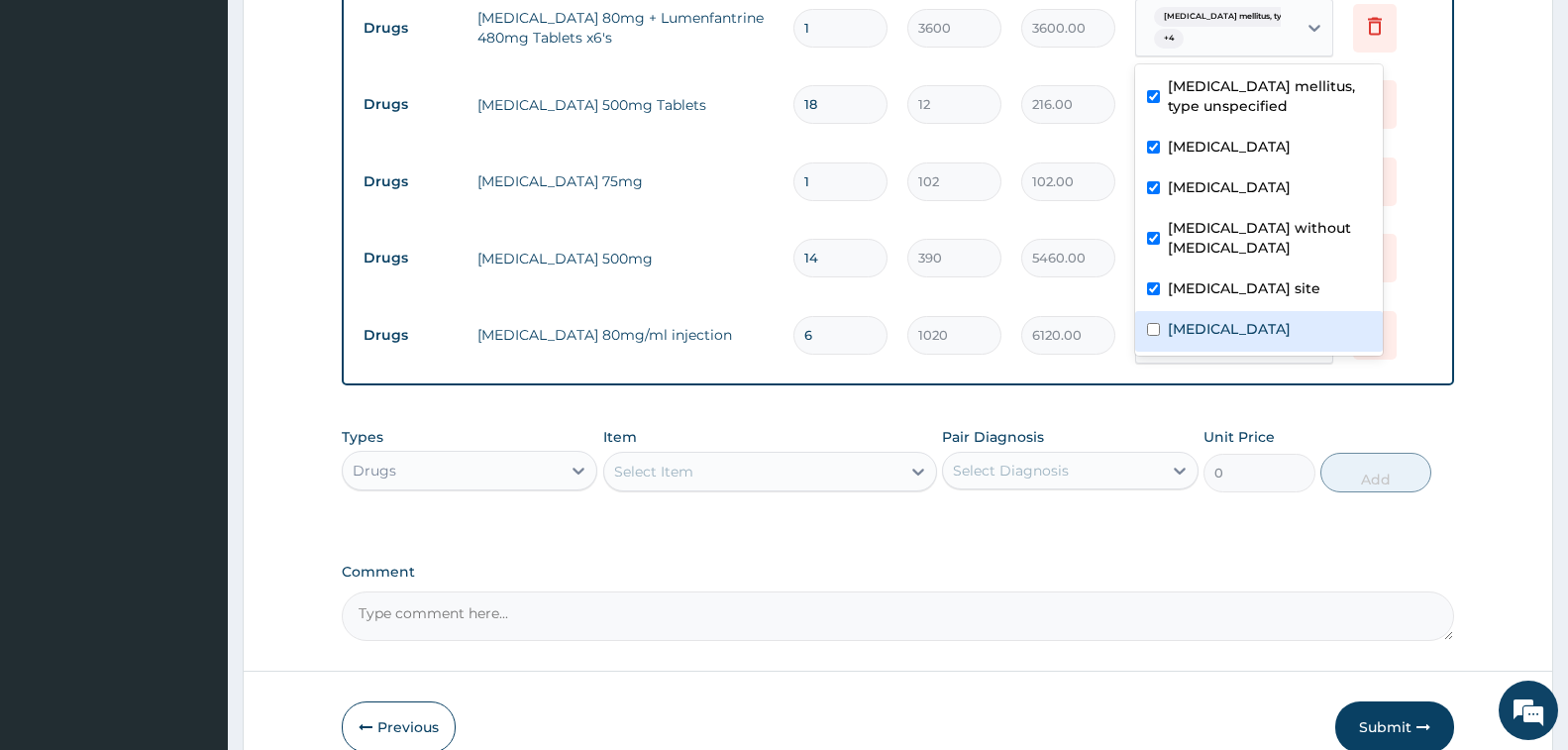
click at [1152, 336] on input "checkbox" at bounding box center [1153, 329] width 13 height 13
checkbox input "true"
click at [1126, 208] on td "[MEDICAL_DATA] mellitus, type unspec... + 4" at bounding box center [1234, 181] width 218 height 77
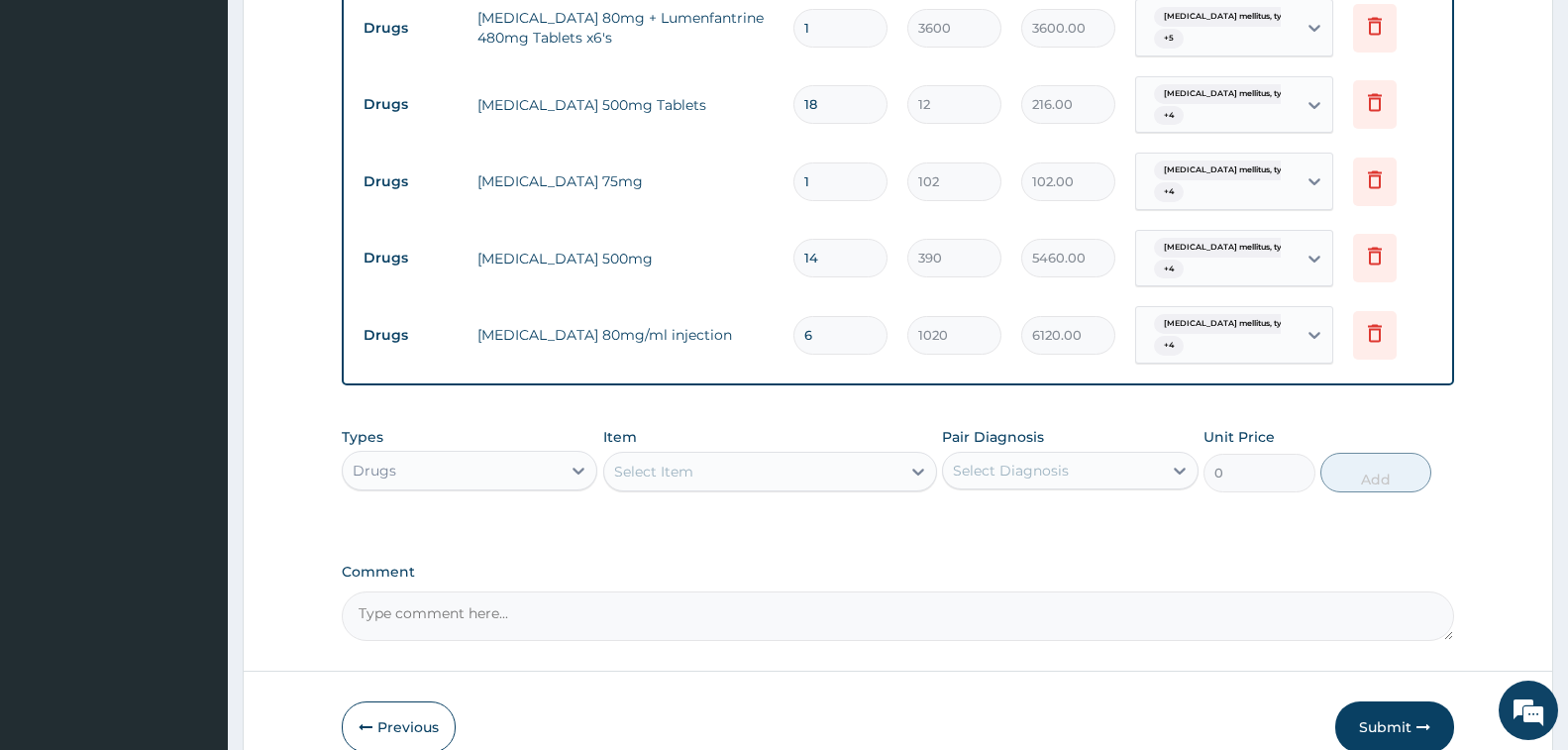
click at [1225, 105] on div "[MEDICAL_DATA] mellitus, type unspec... + 4" at bounding box center [1213, 105] width 135 height 48
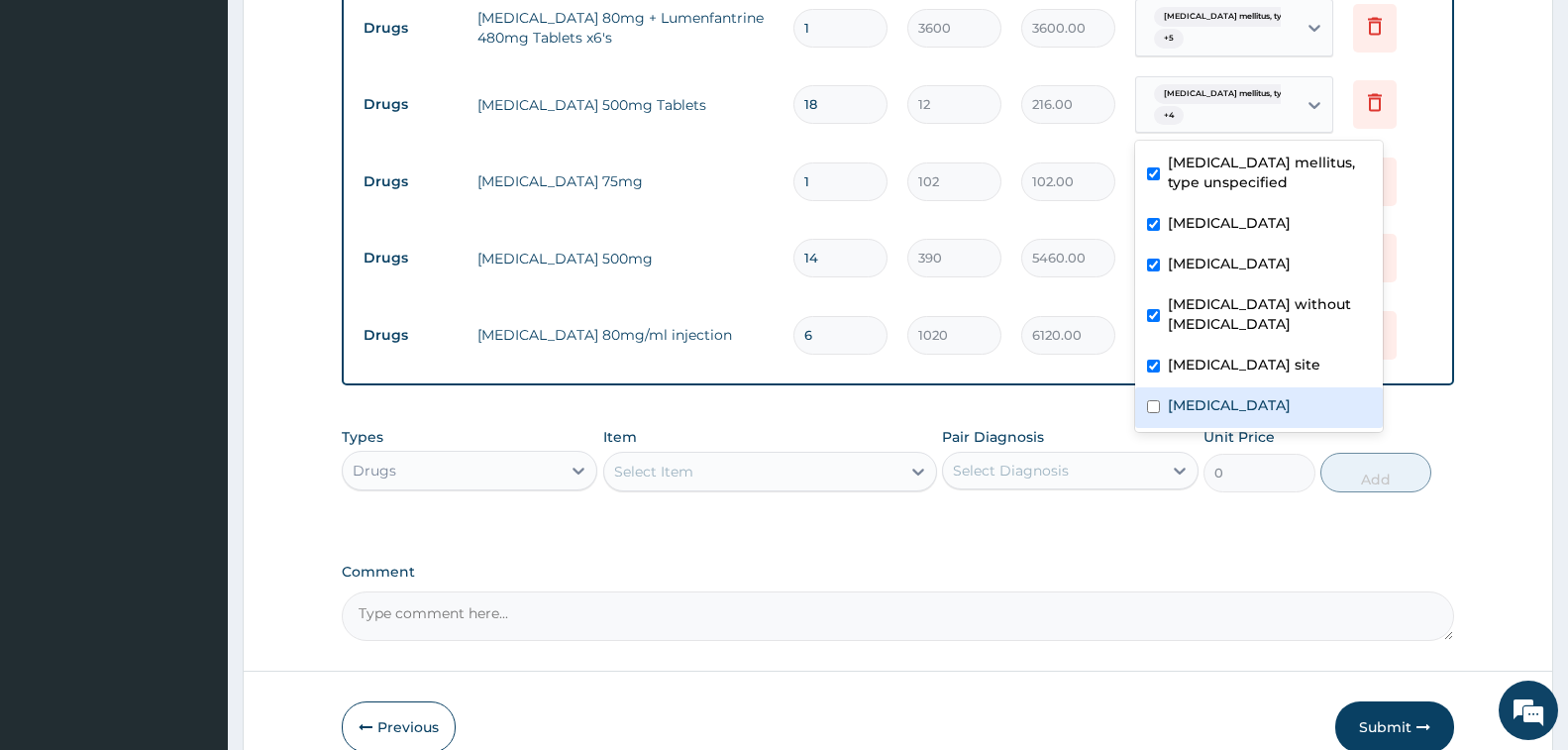
click at [1151, 411] on input "checkbox" at bounding box center [1153, 406] width 13 height 13
checkbox input "true"
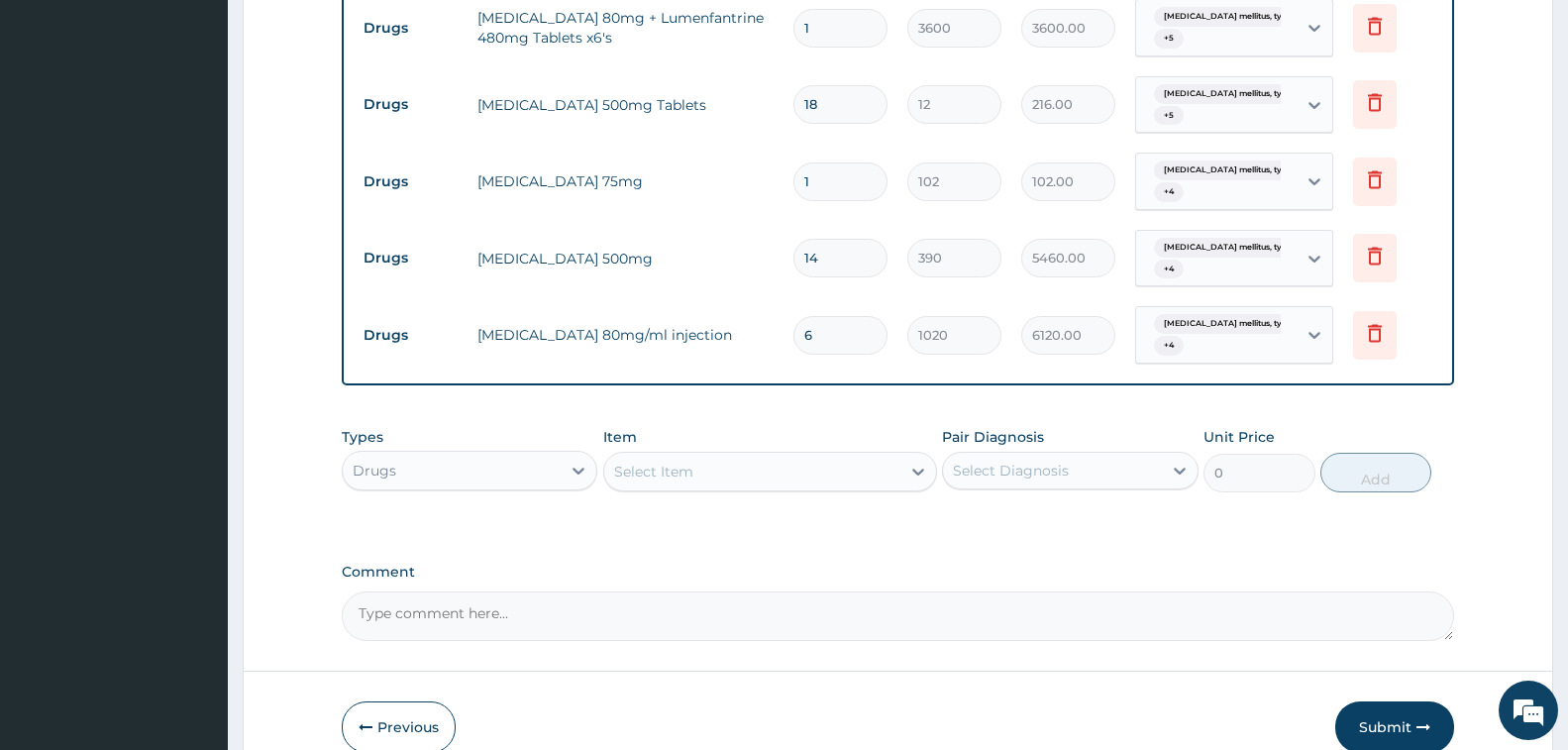
click at [1096, 204] on td "102.00" at bounding box center [1068, 181] width 114 height 58
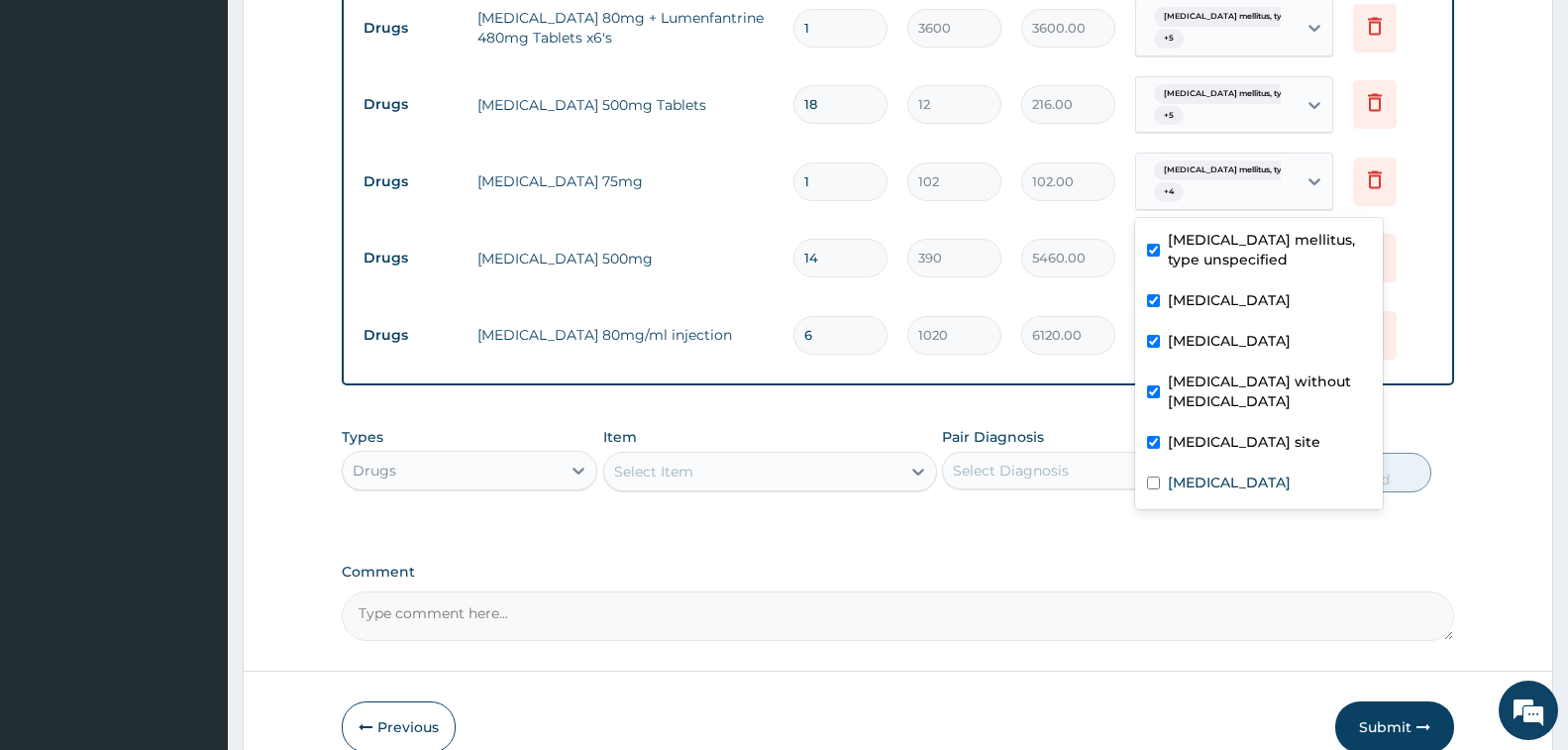
click at [1230, 194] on div "[MEDICAL_DATA] mellitus, type unspec... + 4" at bounding box center [1213, 181] width 135 height 48
click at [1154, 489] on input "checkbox" at bounding box center [1153, 482] width 13 height 13
checkbox input "true"
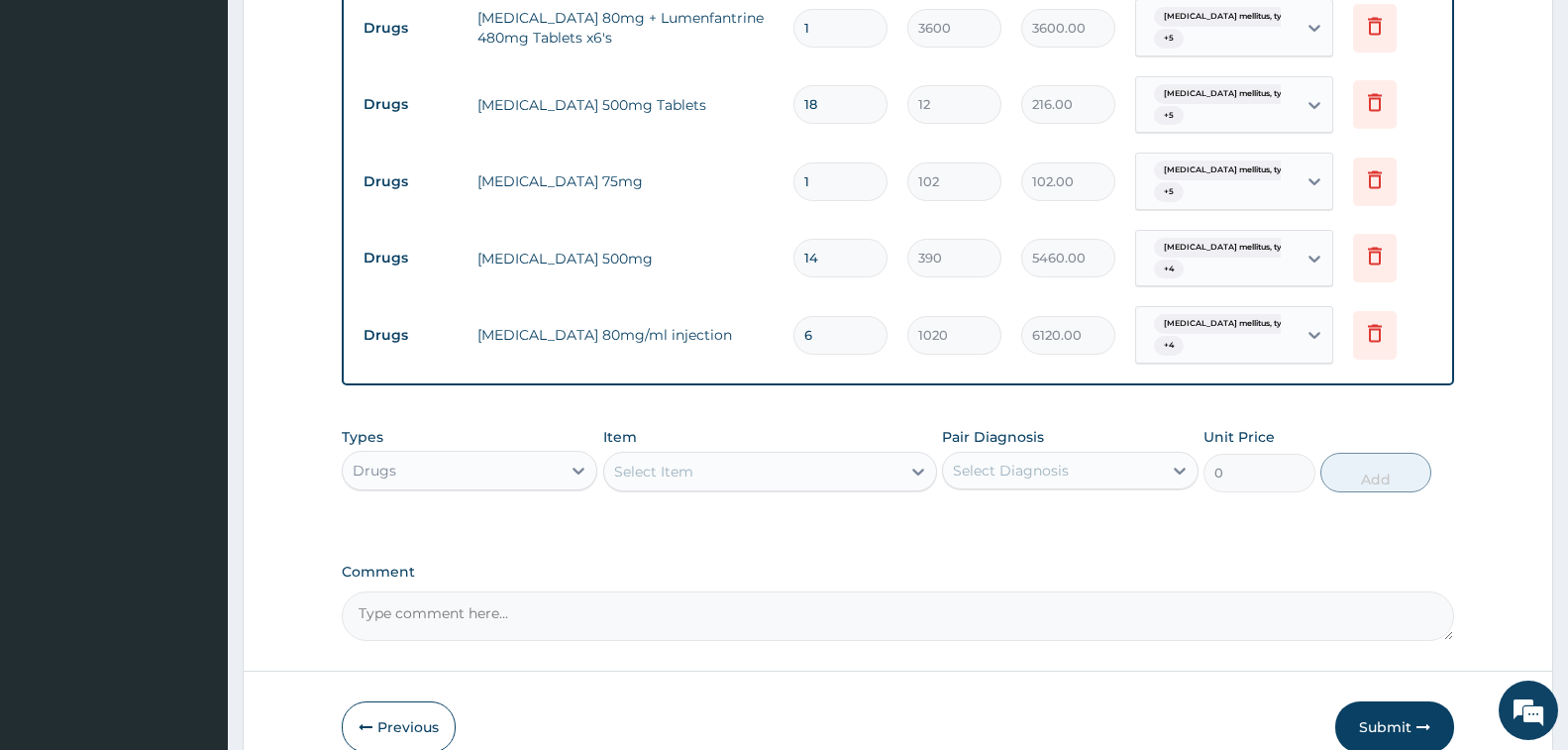
click at [1123, 199] on td "102.00" at bounding box center [1068, 181] width 114 height 58
click at [1202, 277] on div "[MEDICAL_DATA] mellitus, type unspec... + 4" at bounding box center [1213, 259] width 135 height 48
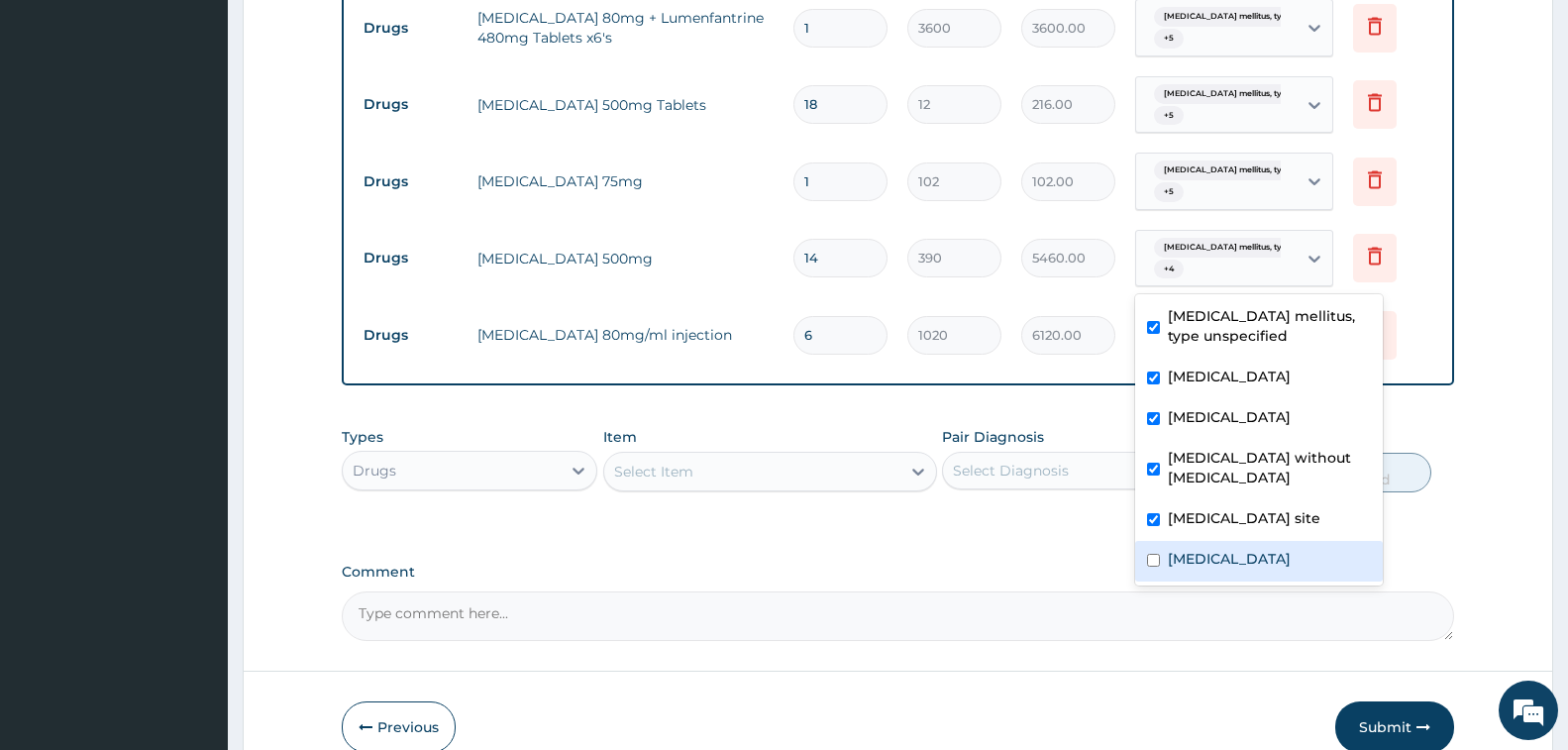
click at [1154, 567] on input "checkbox" at bounding box center [1153, 560] width 13 height 13
checkbox input "true"
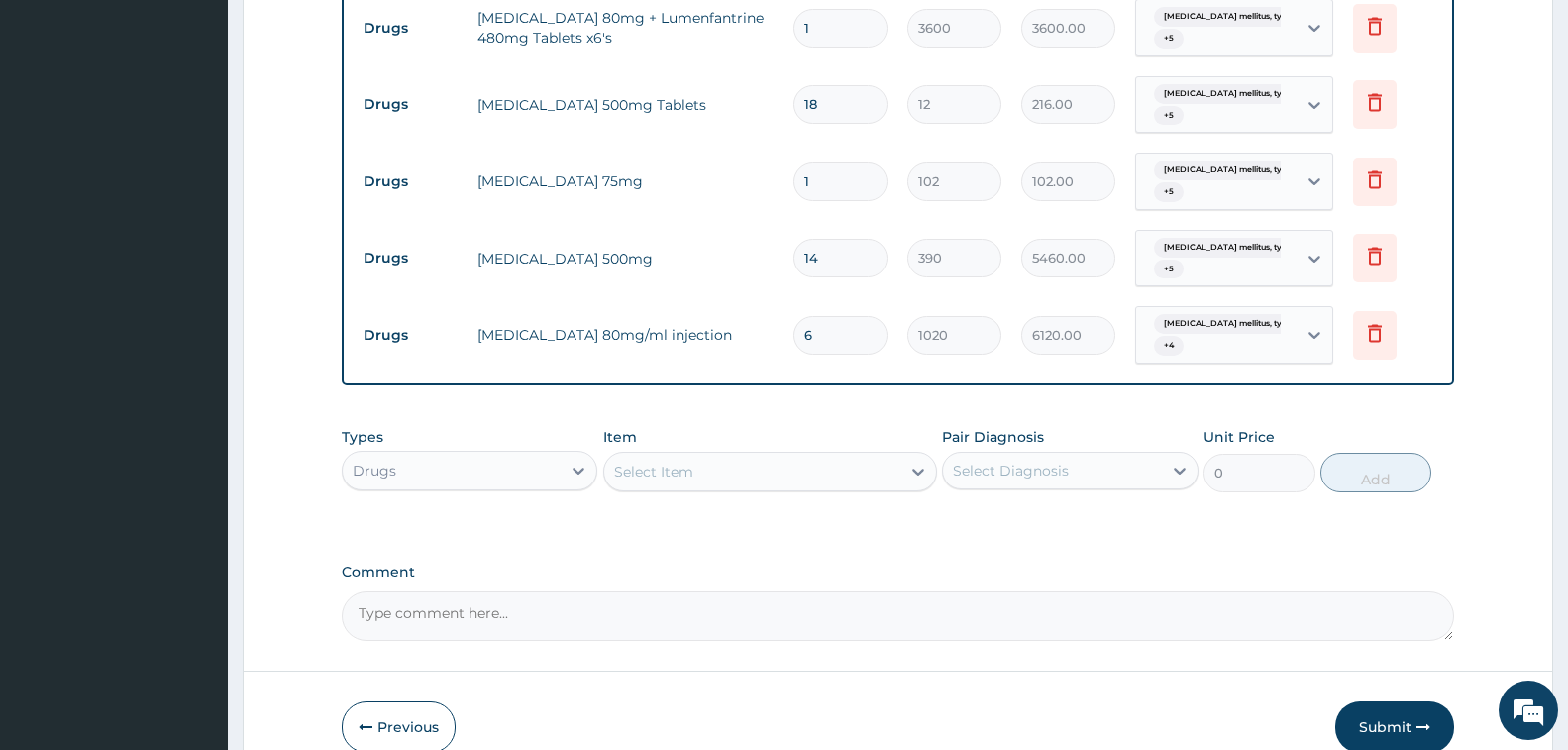
click at [1112, 278] on td "5460.00" at bounding box center [1068, 258] width 114 height 58
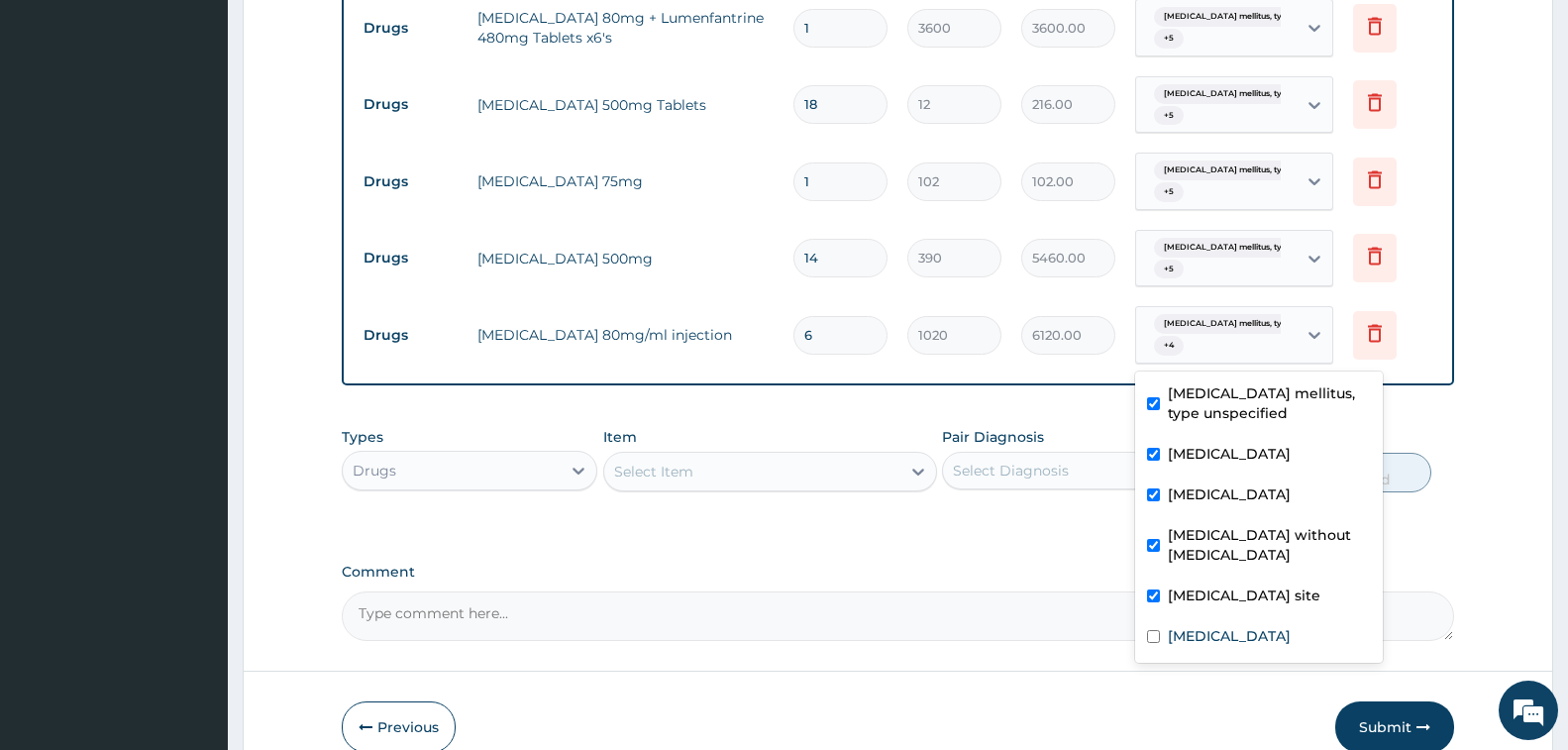
click at [1201, 339] on div "[MEDICAL_DATA] mellitus, type unspec... + 4" at bounding box center [1213, 335] width 135 height 48
click at [1152, 641] on input "checkbox" at bounding box center [1153, 636] width 13 height 13
checkbox input "true"
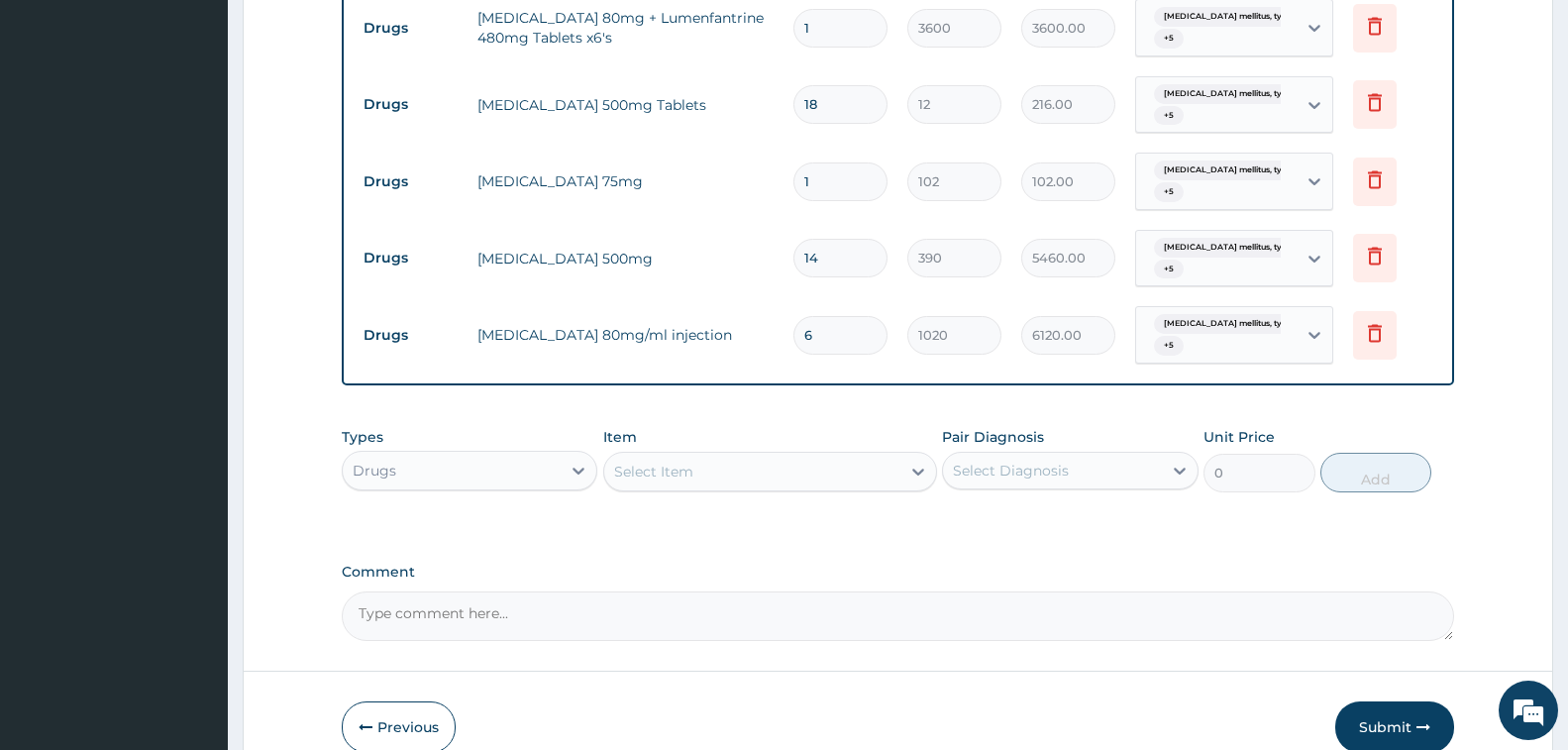
click at [1410, 712] on button "Submit" at bounding box center [1395, 727] width 119 height 52
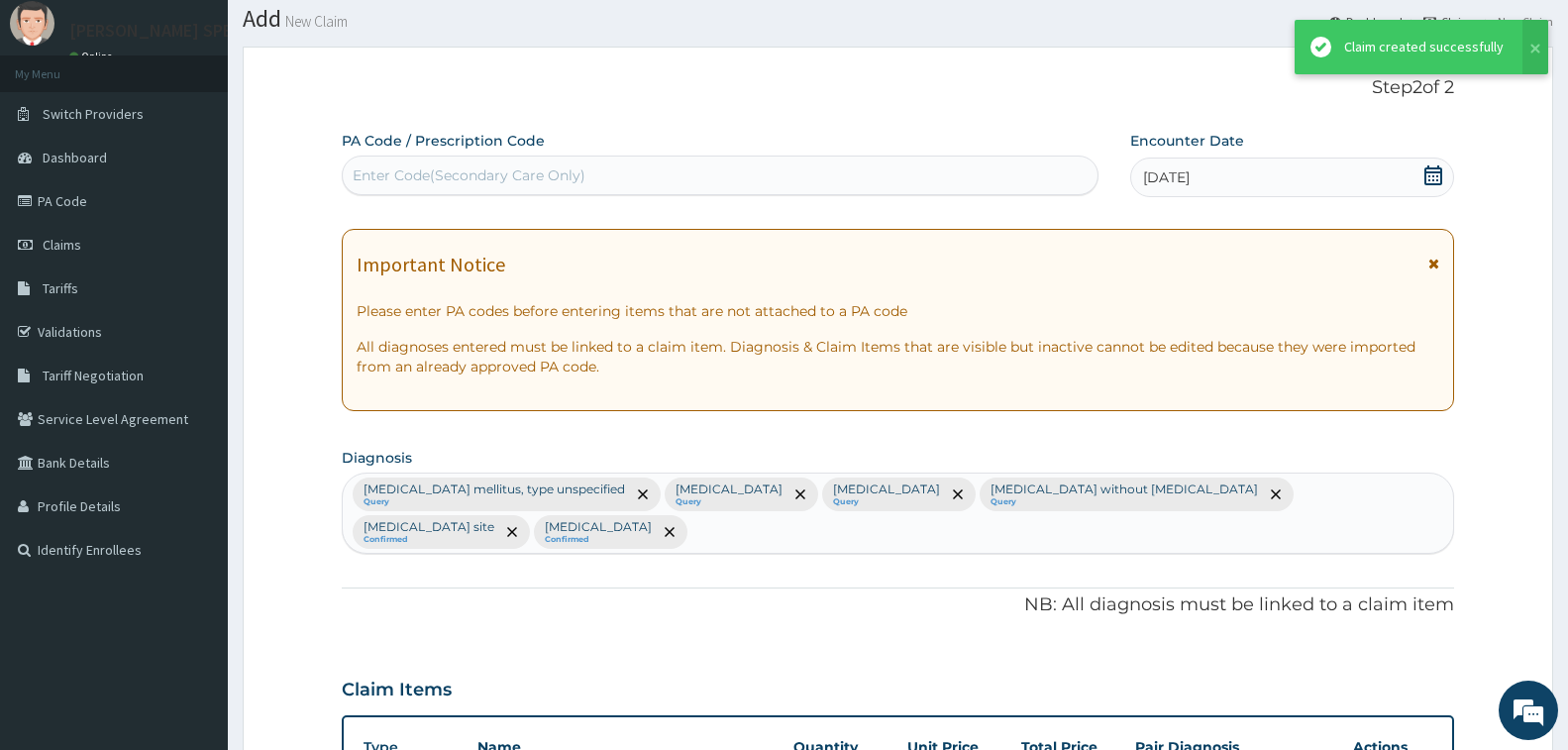
scroll to position [1145, 0]
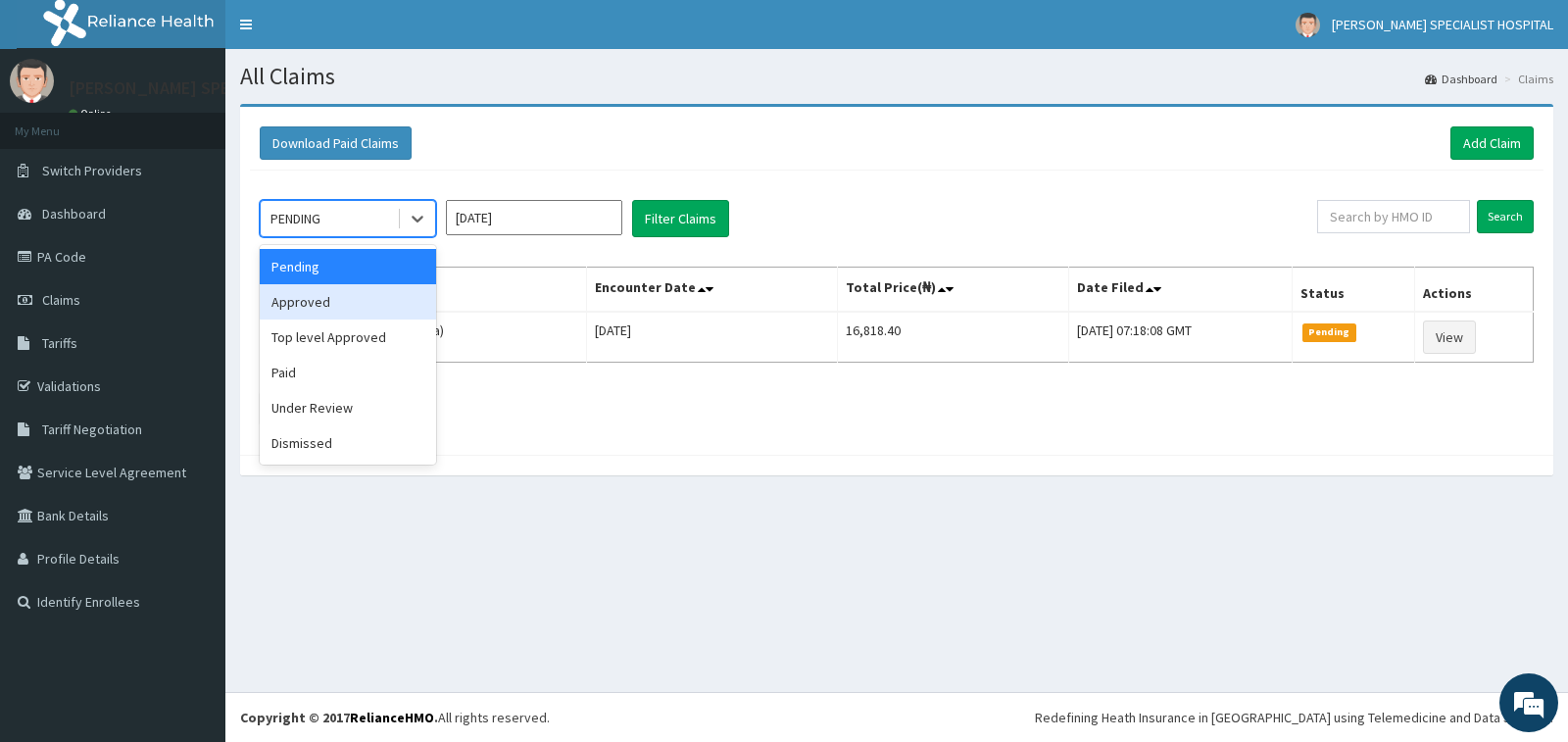
click at [369, 292] on div "Approved" at bounding box center [348, 302] width 176 height 35
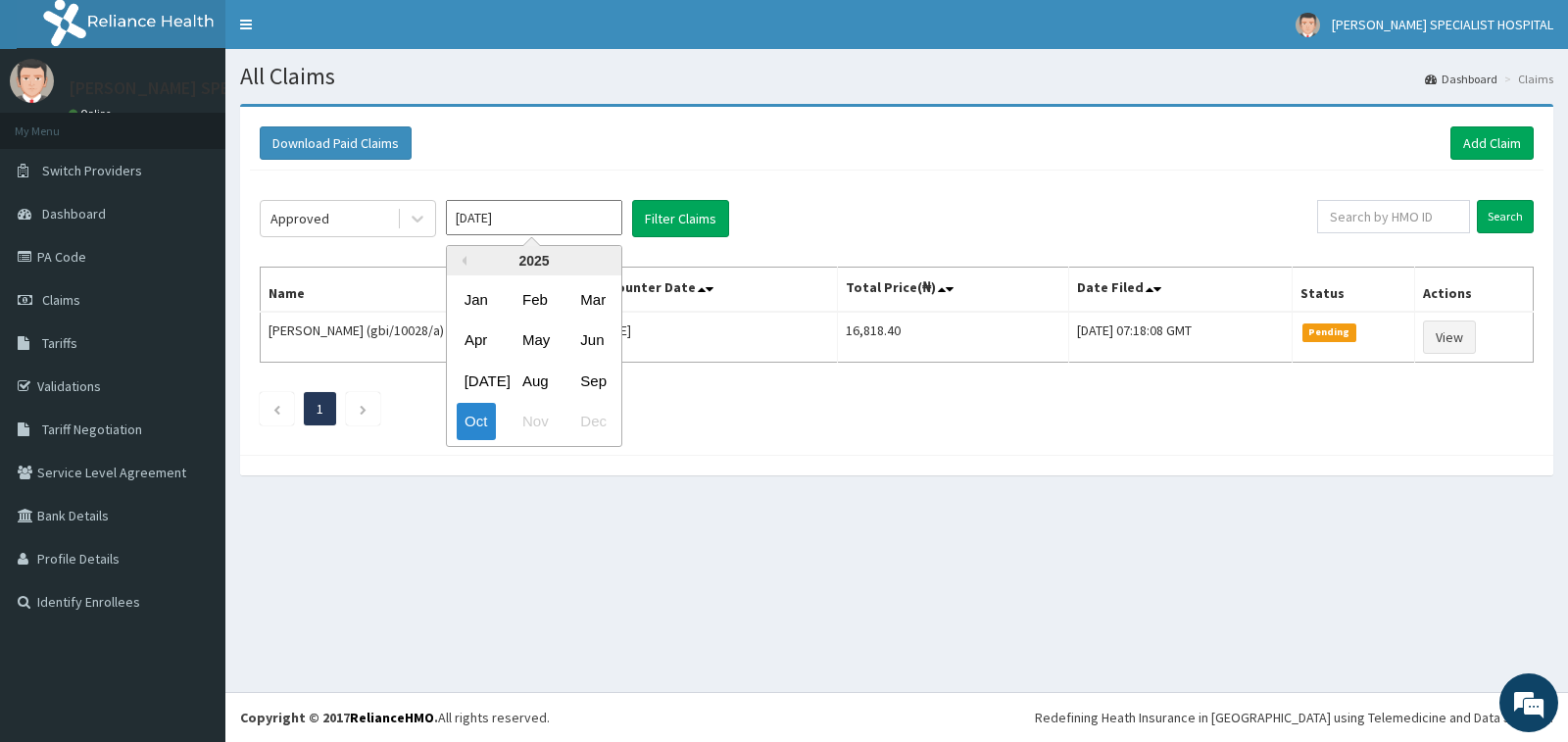
click at [563, 222] on input "Oct 2025" at bounding box center [534, 218] width 176 height 35
drag, startPoint x: 587, startPoint y: 383, endPoint x: 631, endPoint y: 311, distance: 84.4
click at [588, 382] on div "Sep" at bounding box center [592, 380] width 39 height 36
type input "Sep 2025"
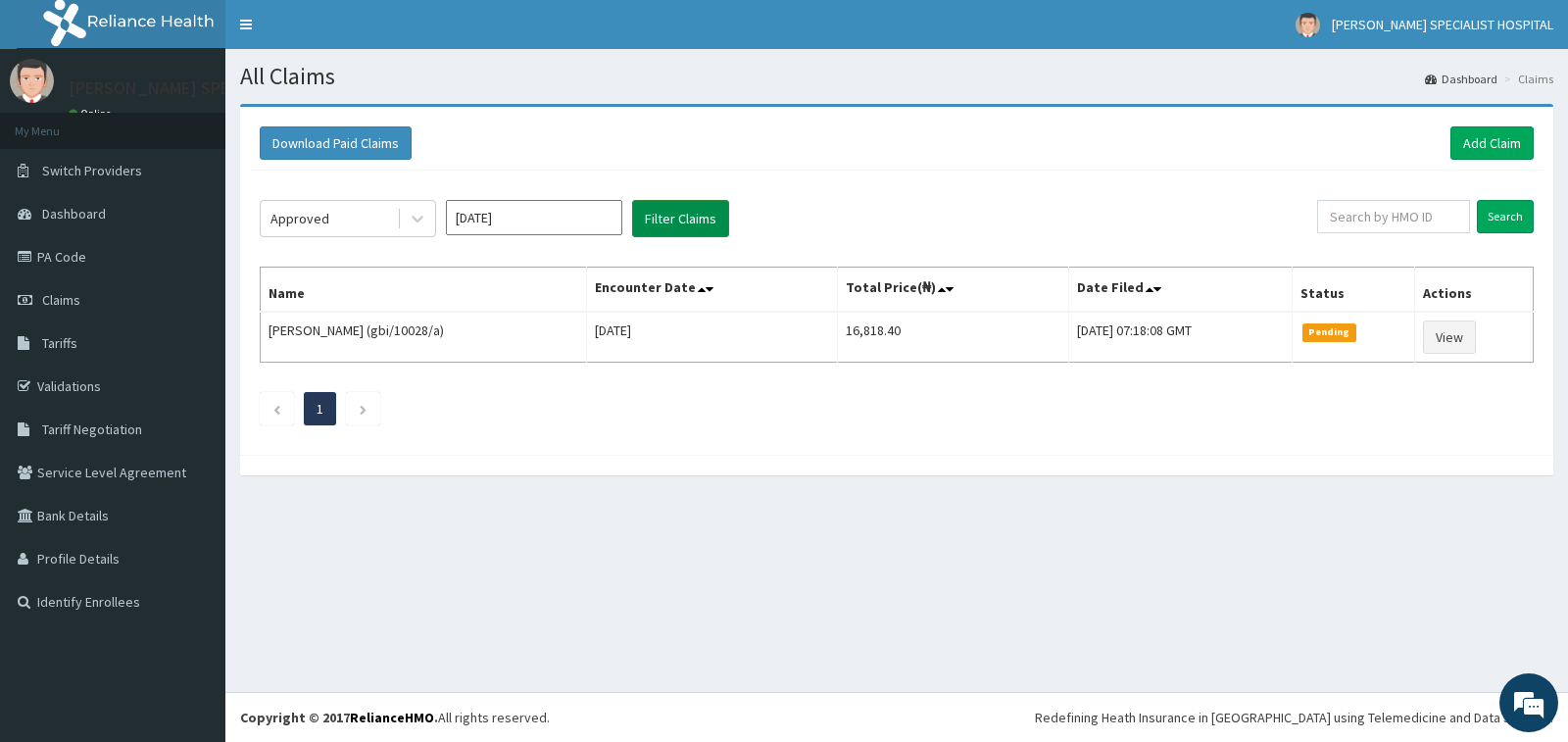
click at [663, 223] on button "Filter Claims" at bounding box center [680, 219] width 97 height 37
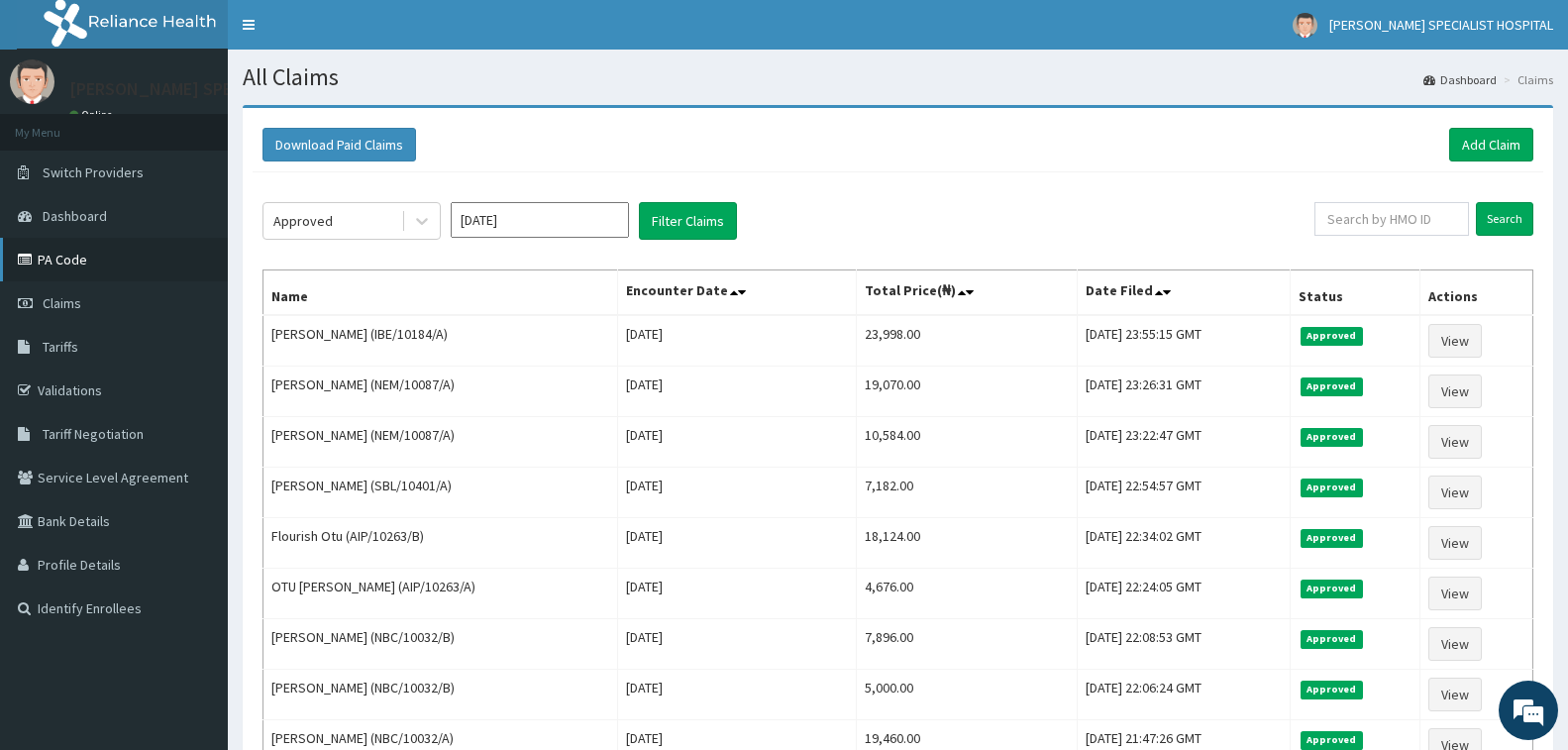
click at [78, 255] on link "PA Code" at bounding box center [114, 260] width 228 height 44
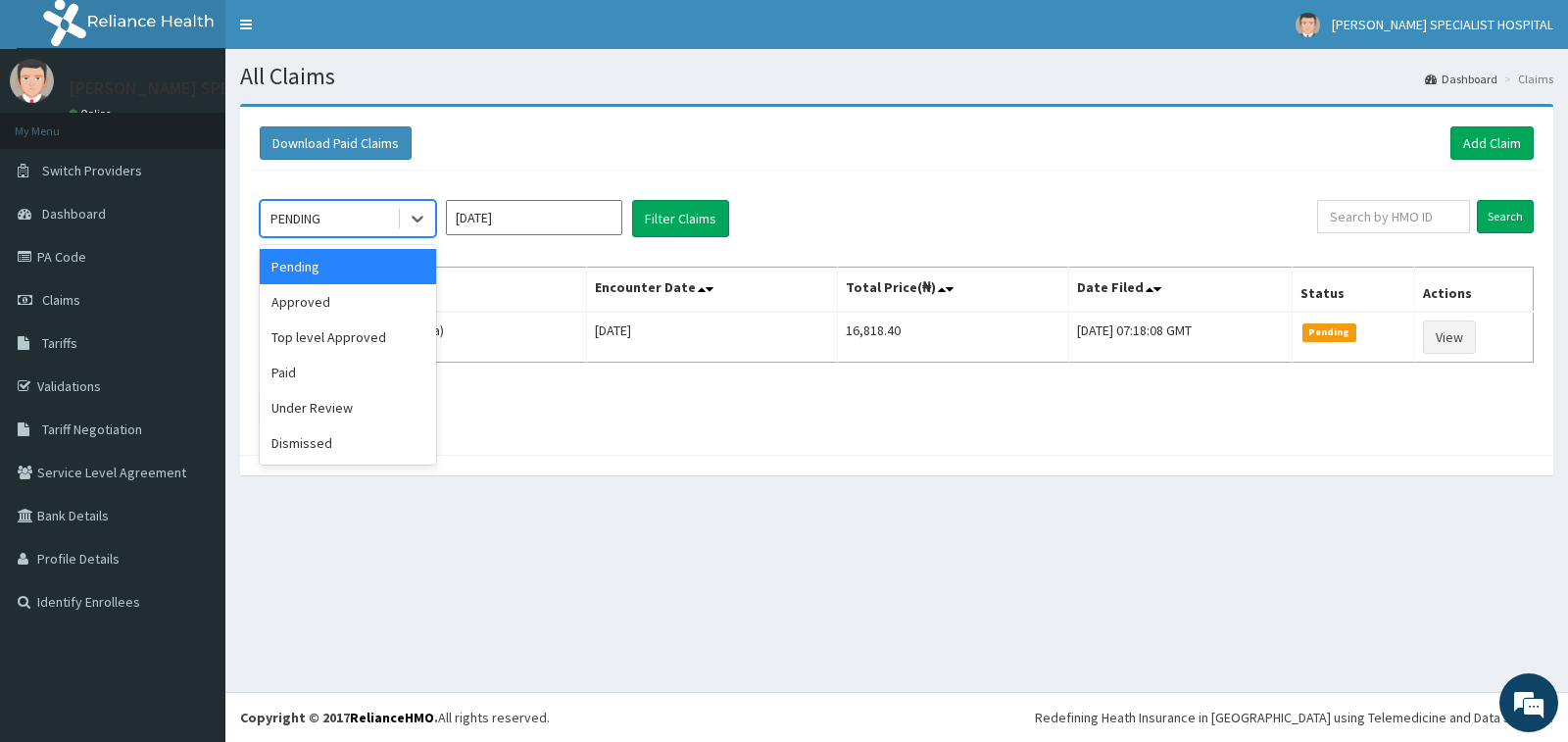
drag, startPoint x: 312, startPoint y: 220, endPoint x: 326, endPoint y: 251, distance: 34.0
click at [315, 220] on div "PENDING" at bounding box center [295, 219] width 50 height 20
click at [339, 295] on div "Approved" at bounding box center [348, 302] width 176 height 35
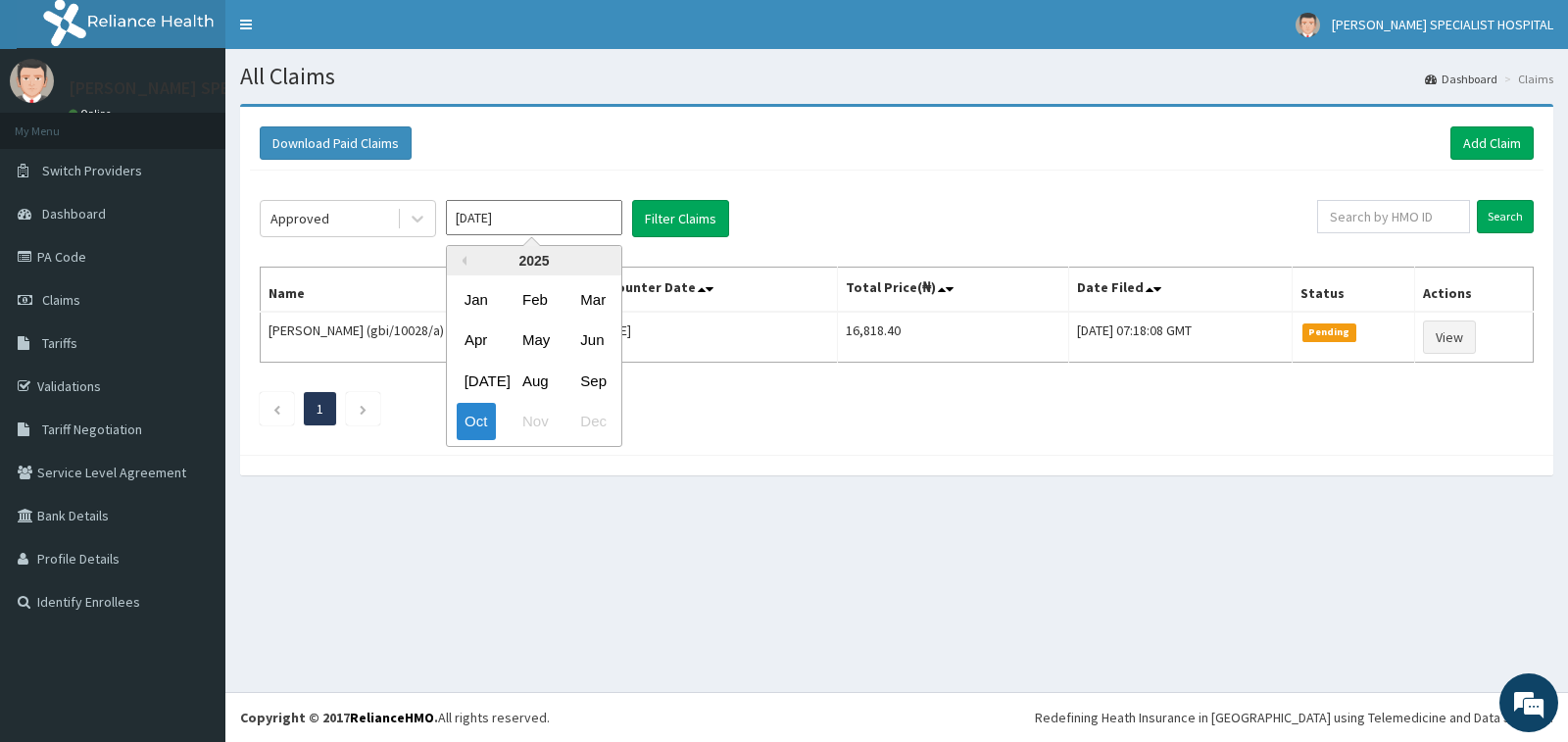
drag, startPoint x: 466, startPoint y: 215, endPoint x: 530, endPoint y: 259, distance: 77.7
click at [478, 222] on input "Oct 2025" at bounding box center [534, 218] width 176 height 35
drag, startPoint x: 599, startPoint y: 371, endPoint x: 662, endPoint y: 338, distance: 71.1
click at [630, 371] on div "Previous Year 2025 Jan Feb Mar Apr May Jun Jul Aug Sep Oct Nov Dec" at bounding box center [564, 348] width 333 height 207
click at [662, 217] on button "Filter Claims" at bounding box center [680, 219] width 97 height 37
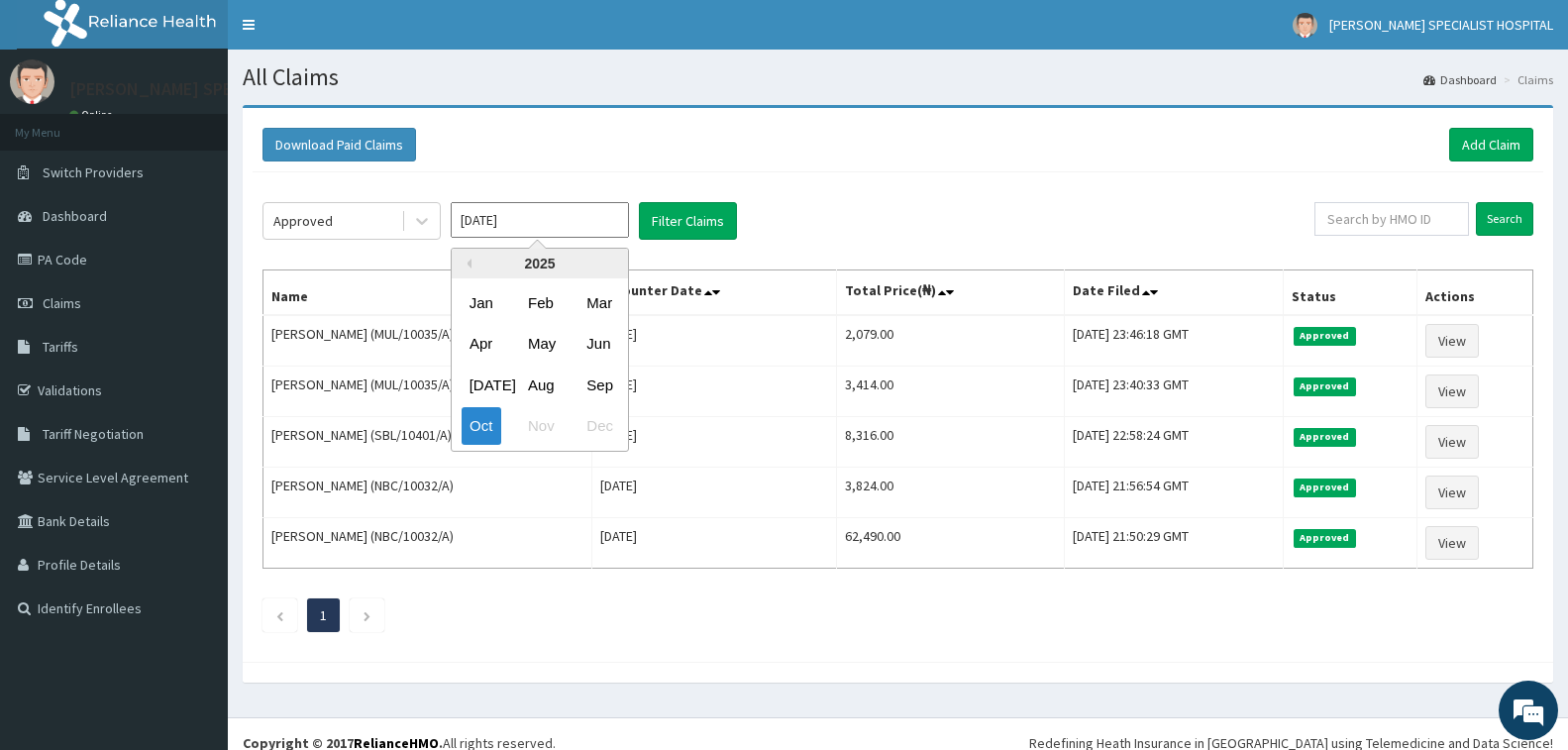
drag, startPoint x: 589, startPoint y: 213, endPoint x: 588, endPoint y: 254, distance: 41.0
click at [588, 213] on input "Oct 2025" at bounding box center [540, 220] width 178 height 36
click at [606, 387] on div "Sep" at bounding box center [598, 384] width 40 height 37
type input "Sep 2025"
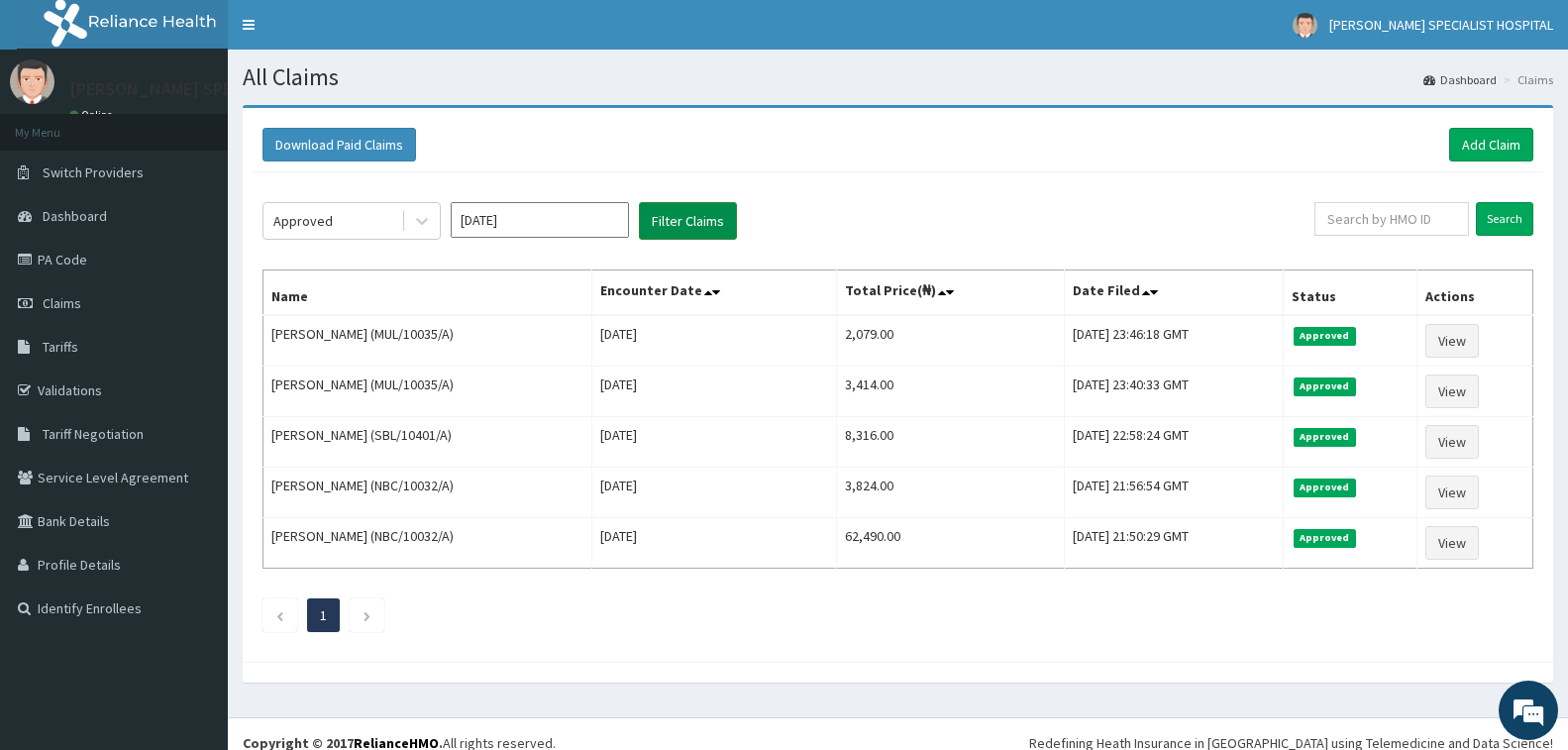
click at [652, 232] on button "Filter Claims" at bounding box center [687, 221] width 98 height 38
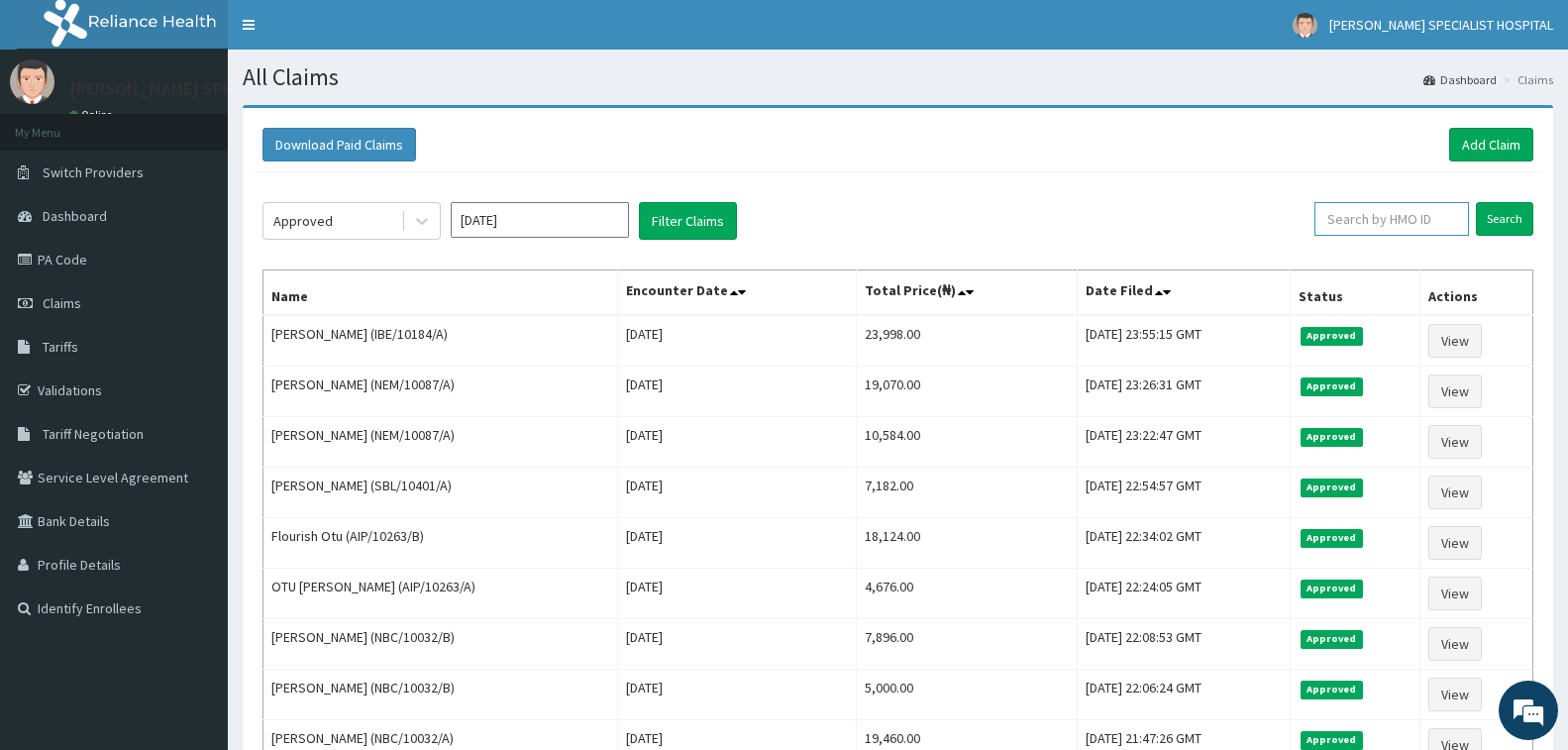
click at [1441, 204] on input "text" at bounding box center [1392, 219] width 155 height 34
type input "SBL/10228/A"
click at [1507, 217] on input "Search" at bounding box center [1505, 219] width 57 height 34
